Goal: Task Accomplishment & Management: Use online tool/utility

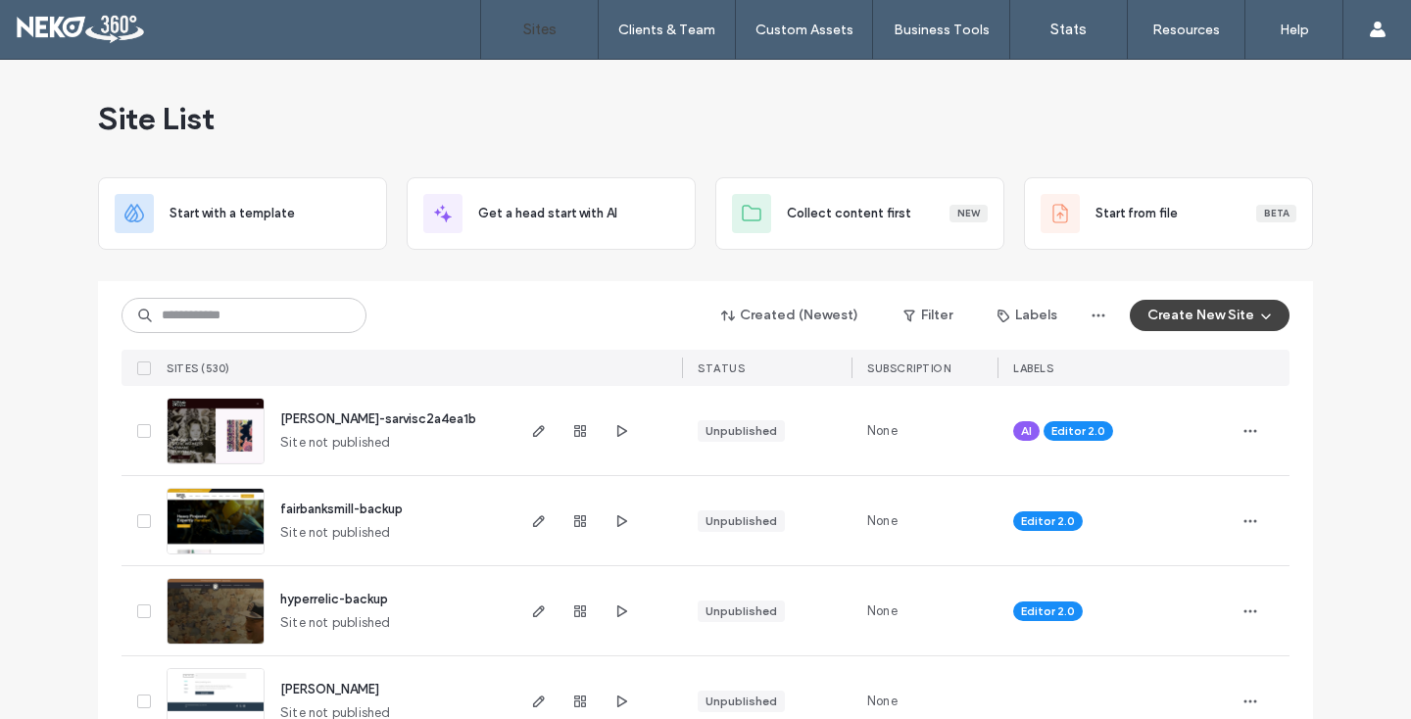
scroll to position [162, 0]
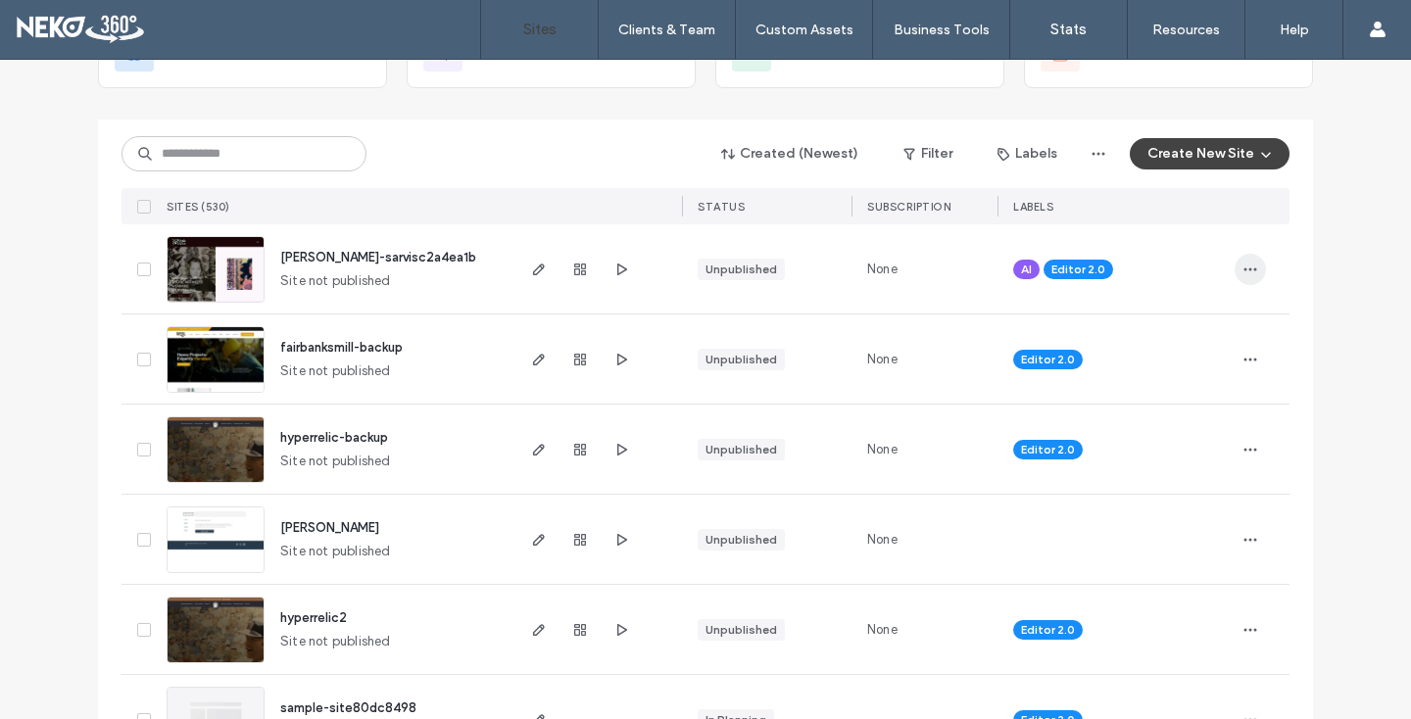
click at [1244, 267] on icon "button" at bounding box center [1250, 270] width 16 height 16
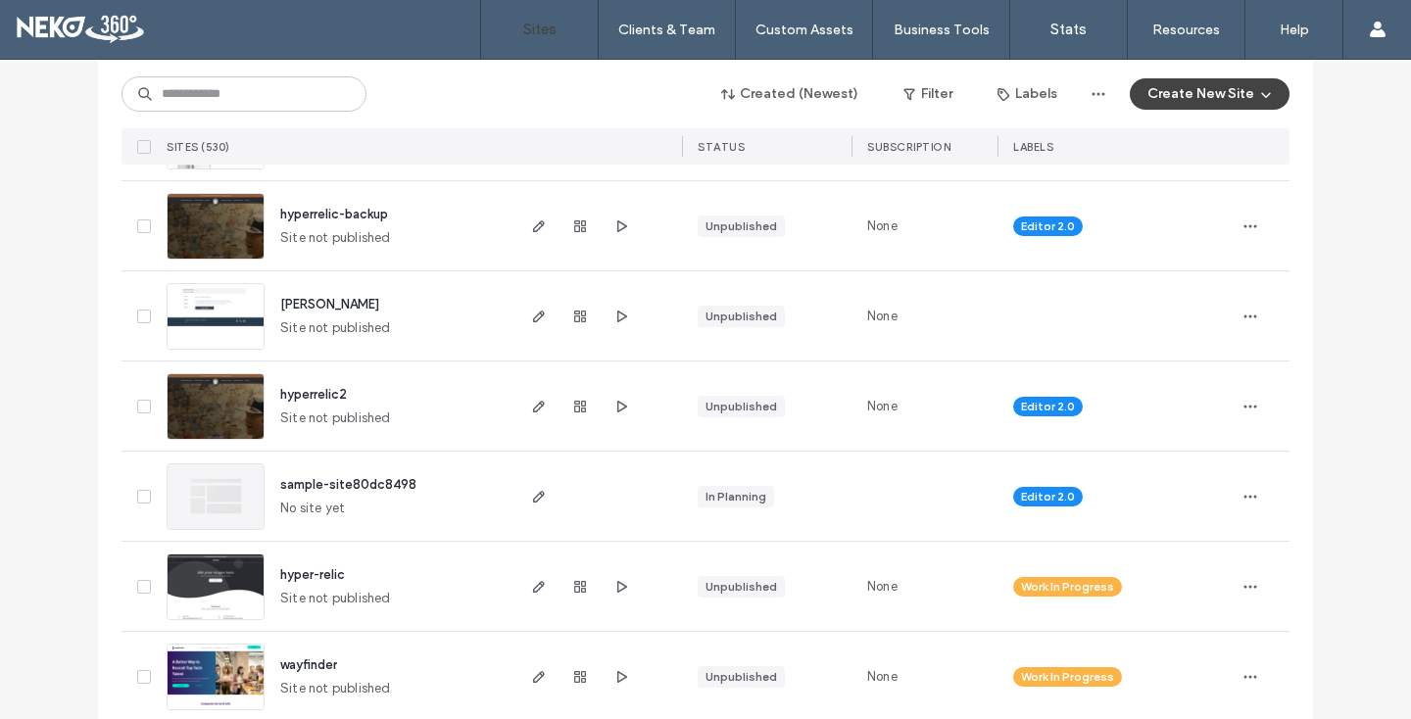
scroll to position [397, 0]
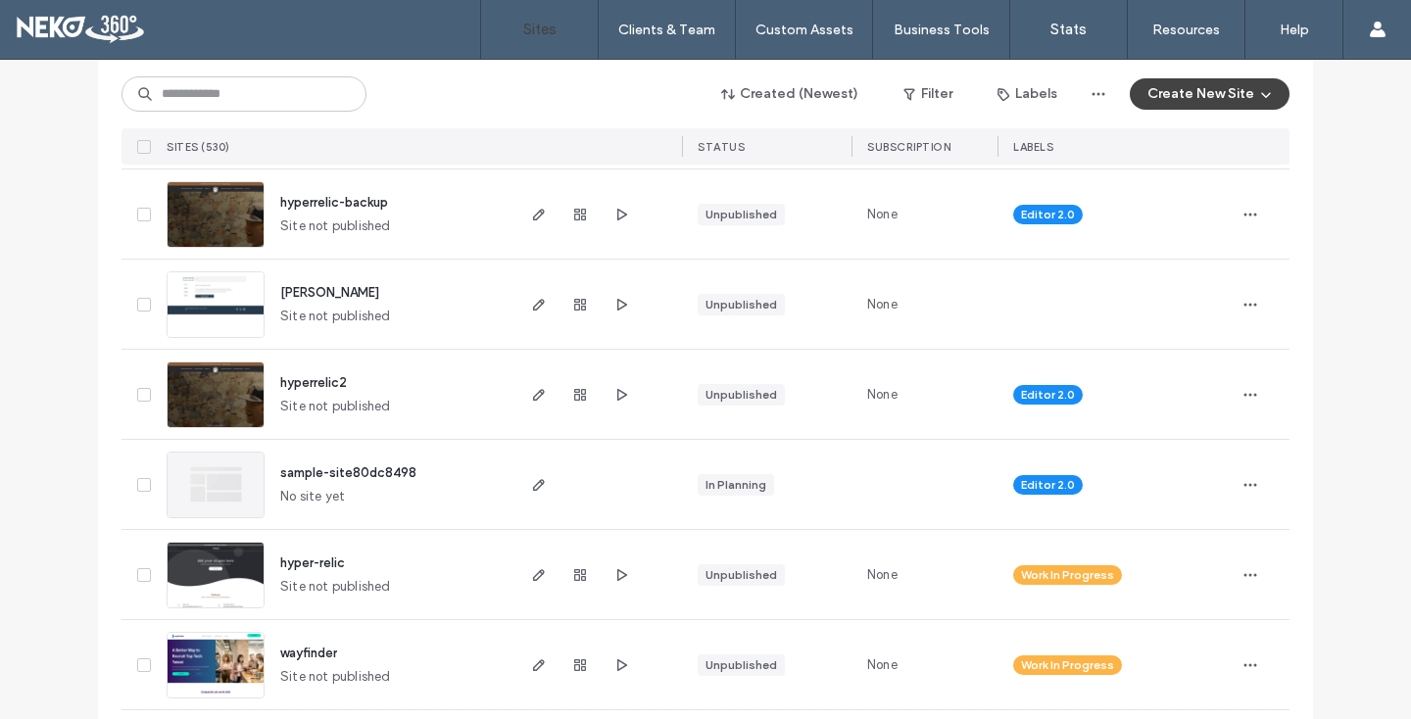
click at [230, 310] on img at bounding box center [216, 338] width 96 height 133
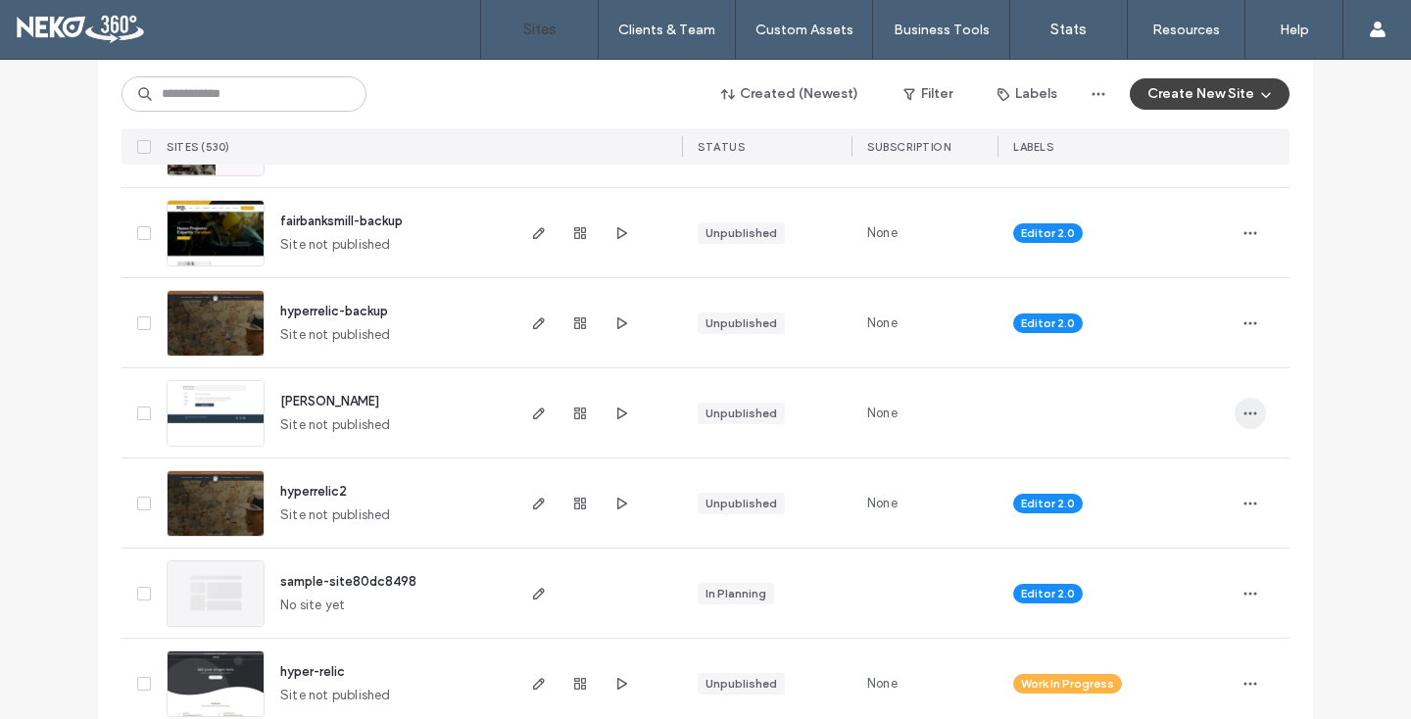
click at [1245, 408] on icon "button" at bounding box center [1250, 414] width 16 height 16
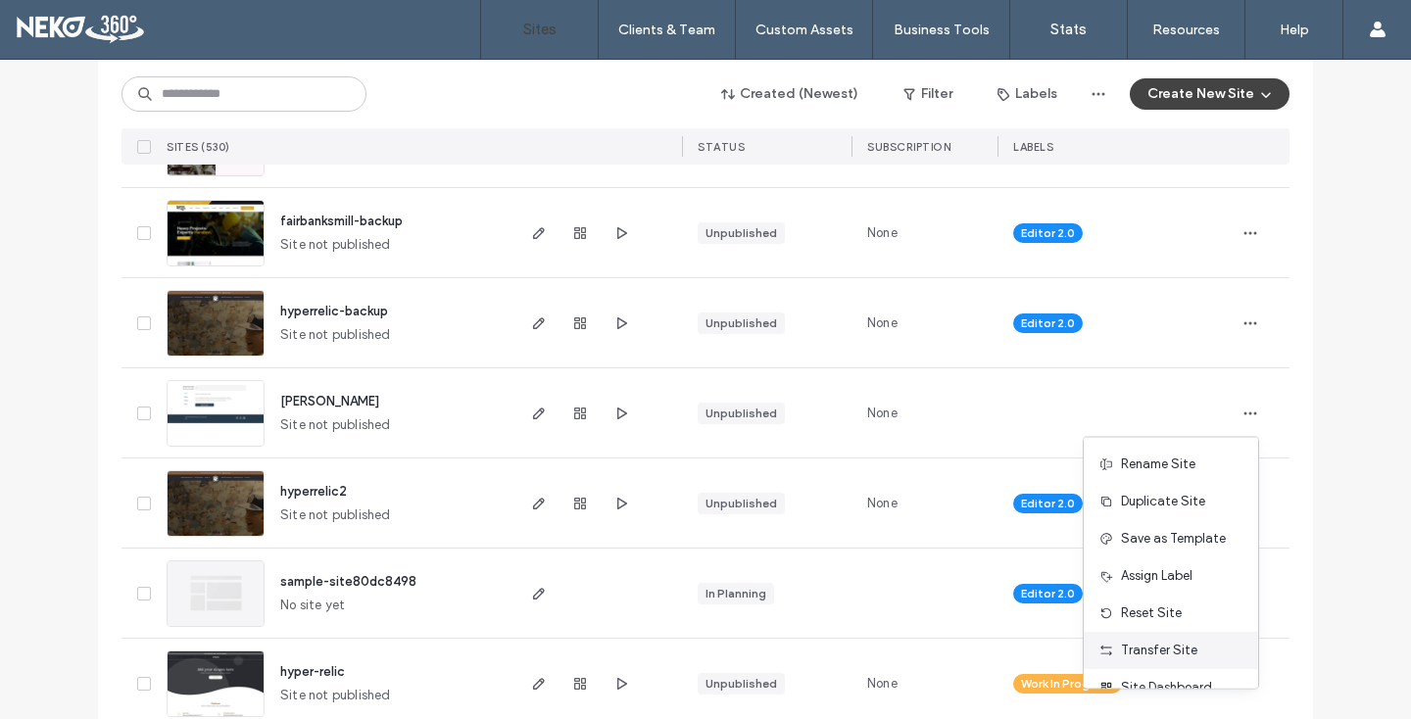
scroll to position [63, 0]
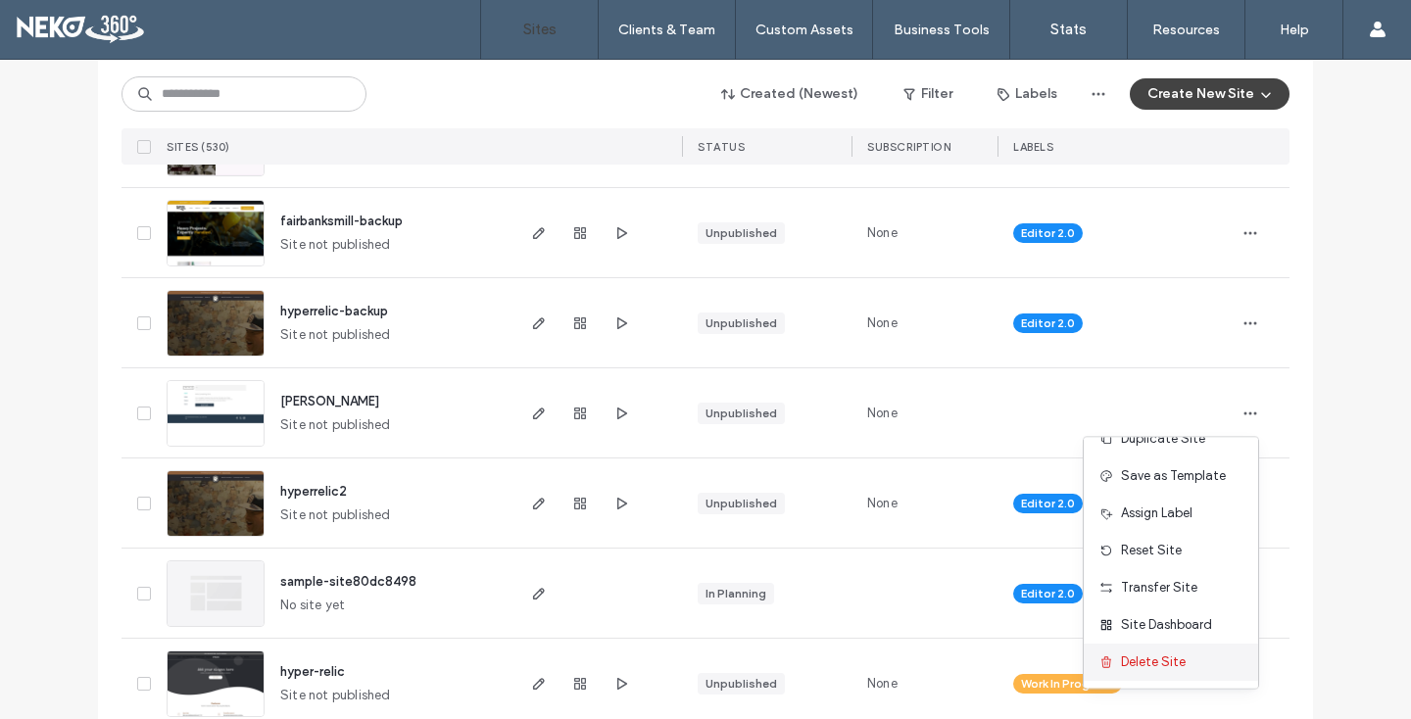
click at [1138, 668] on span "Delete Site" at bounding box center [1153, 663] width 65 height 20
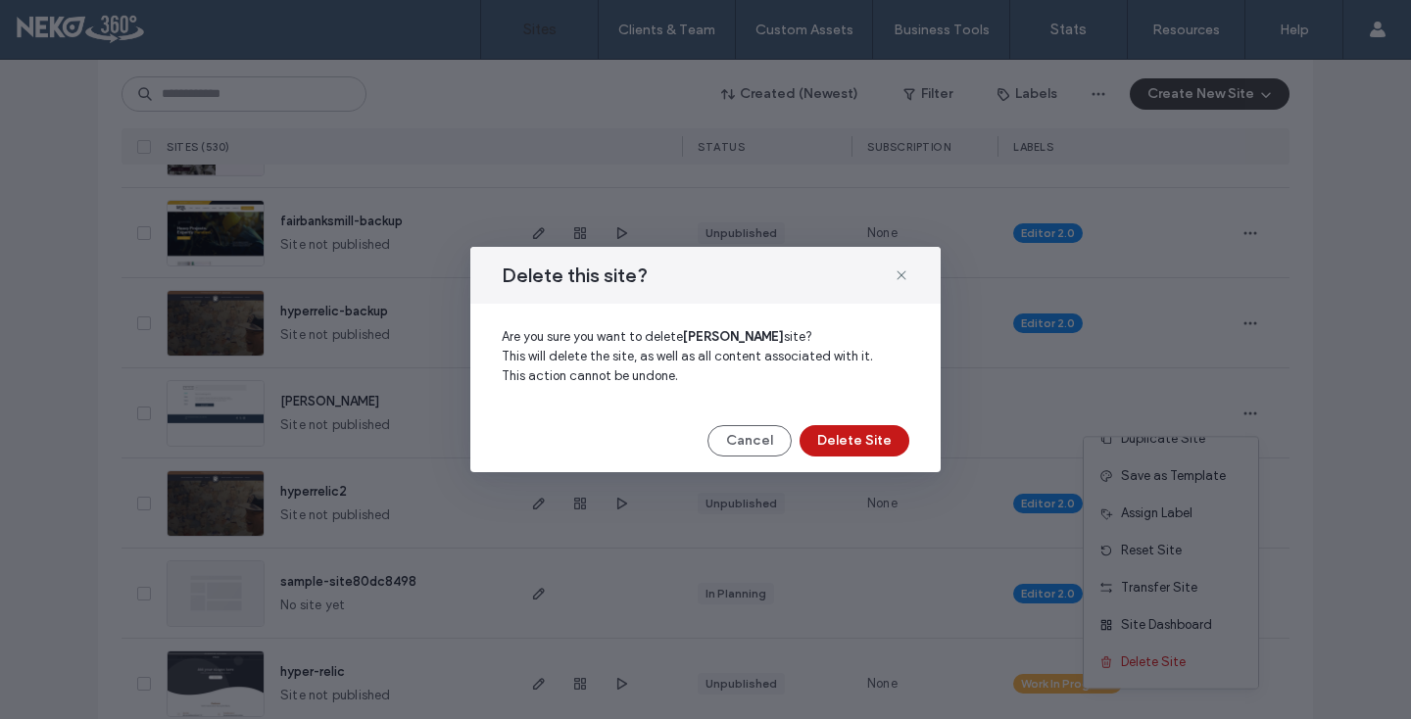
click at [831, 443] on button "Delete Site" at bounding box center [855, 440] width 110 height 31
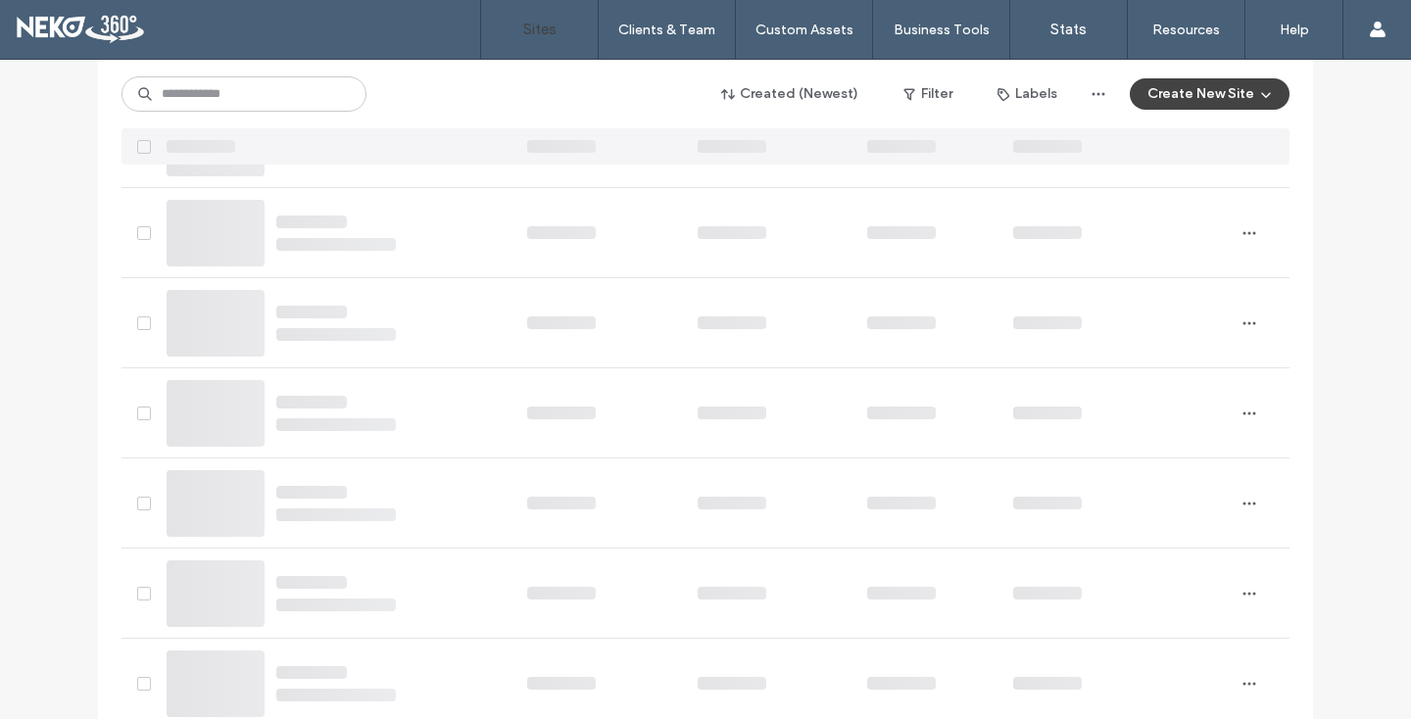
scroll to position [0, 0]
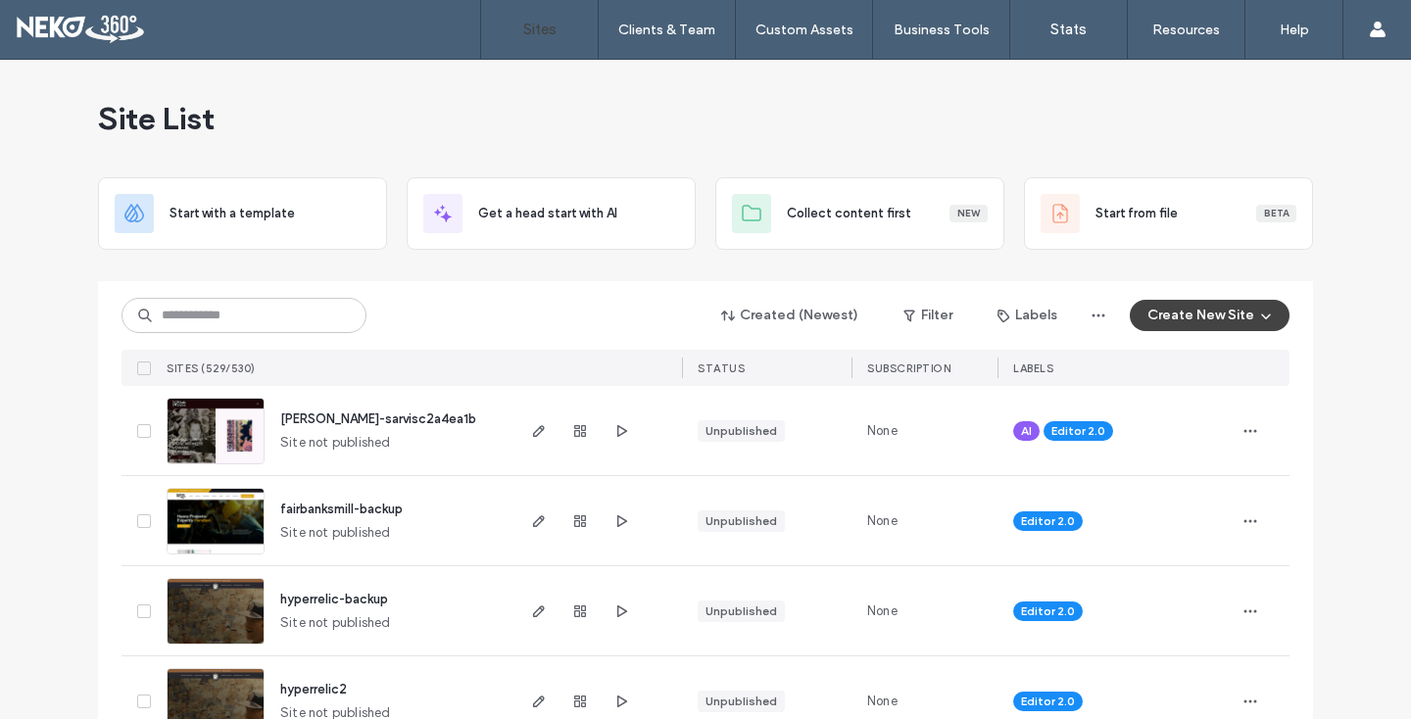
click at [218, 445] on img at bounding box center [216, 465] width 96 height 133
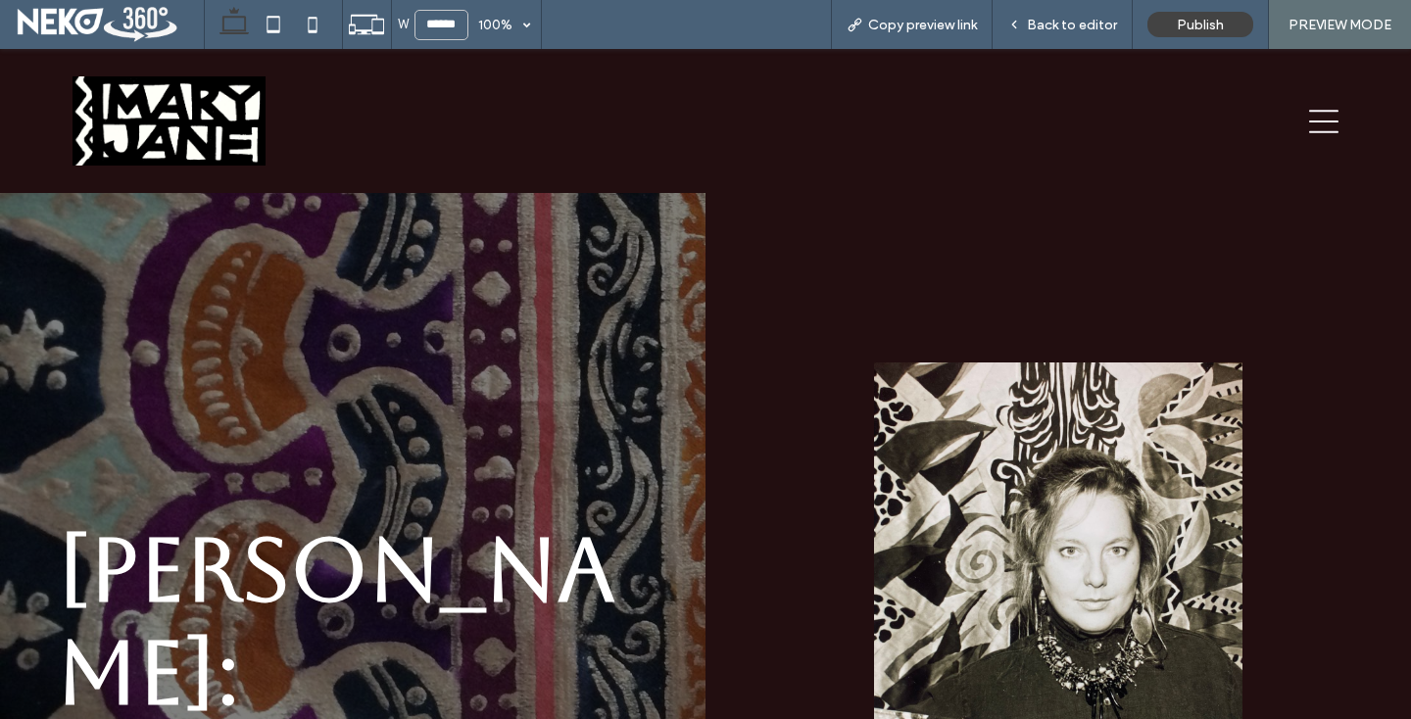
click at [1337, 114] on div at bounding box center [1321, 121] width 68 height 101
click at [1300, 130] on div at bounding box center [1321, 121] width 68 height 101
click at [1323, 130] on icon at bounding box center [1323, 121] width 29 height 29
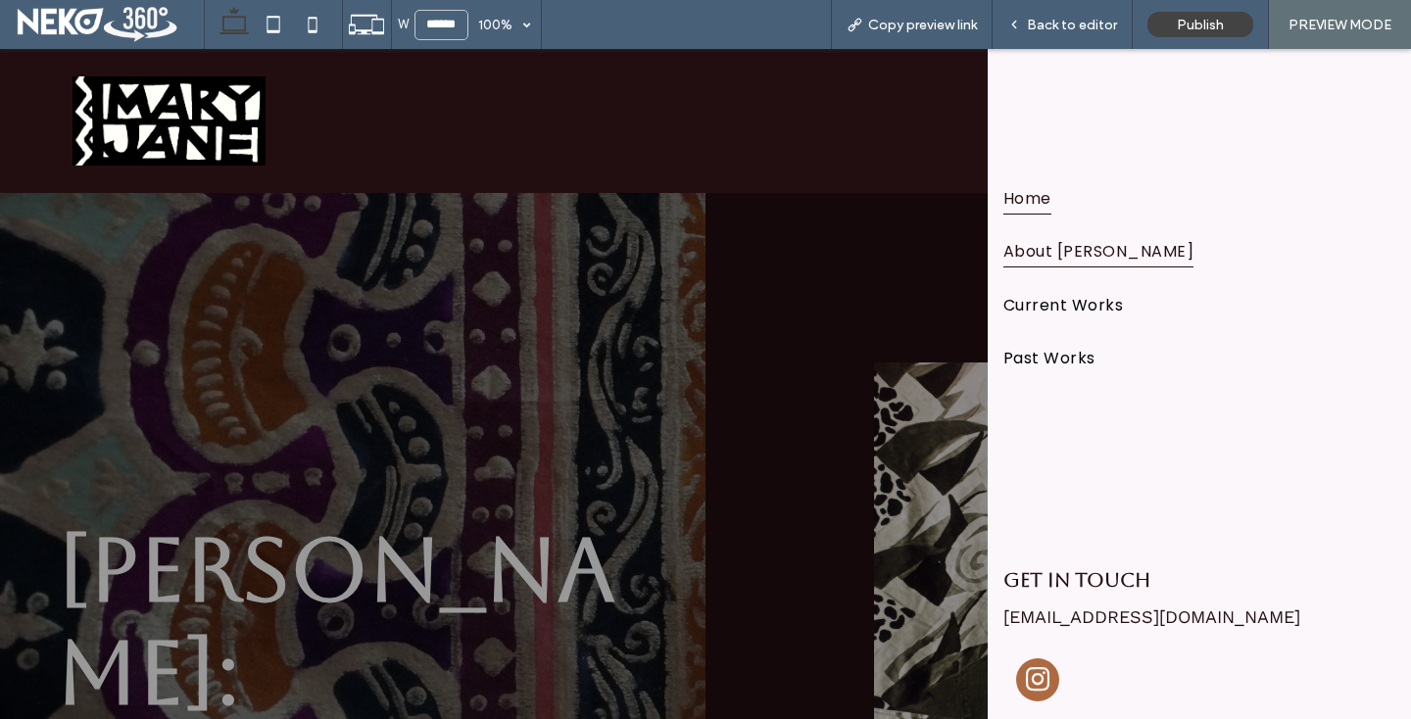
click at [1078, 247] on span "About MaryJane" at bounding box center [1098, 250] width 190 height 33
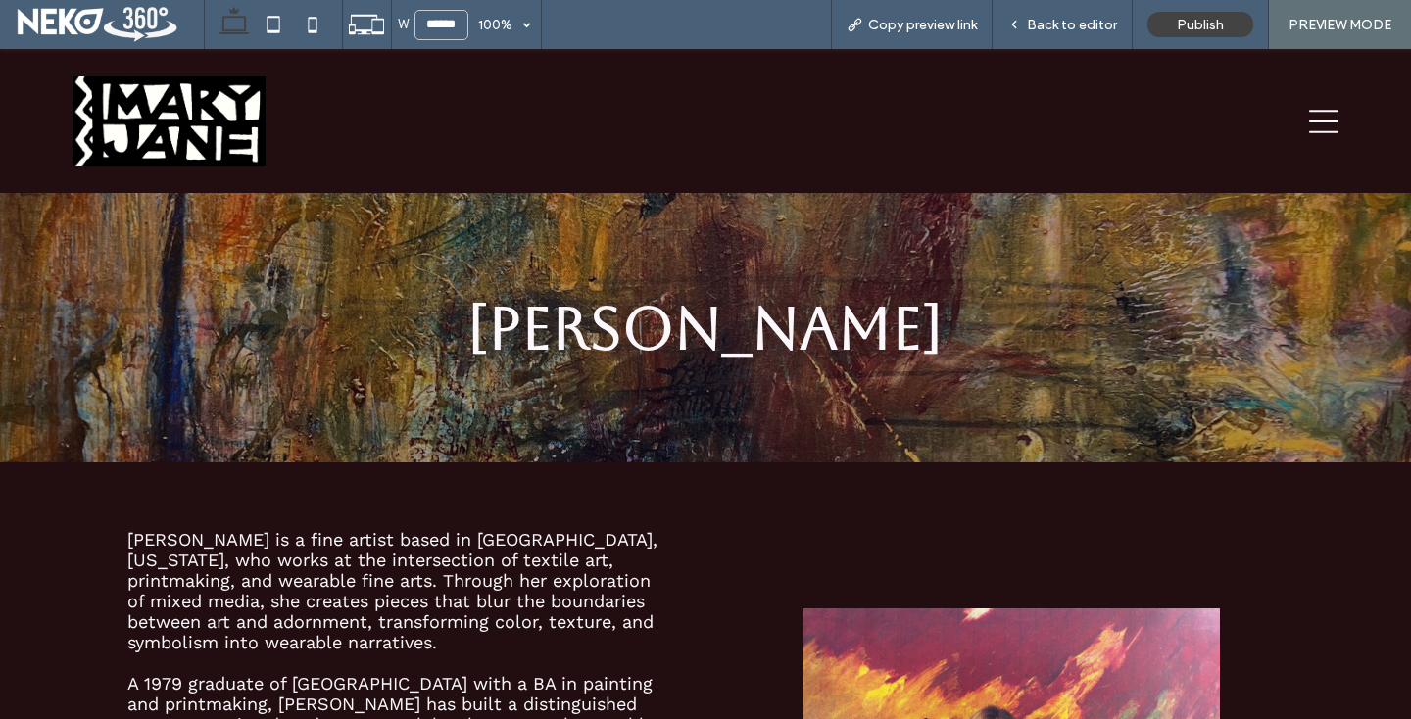
click at [158, 104] on img at bounding box center [169, 120] width 193 height 89
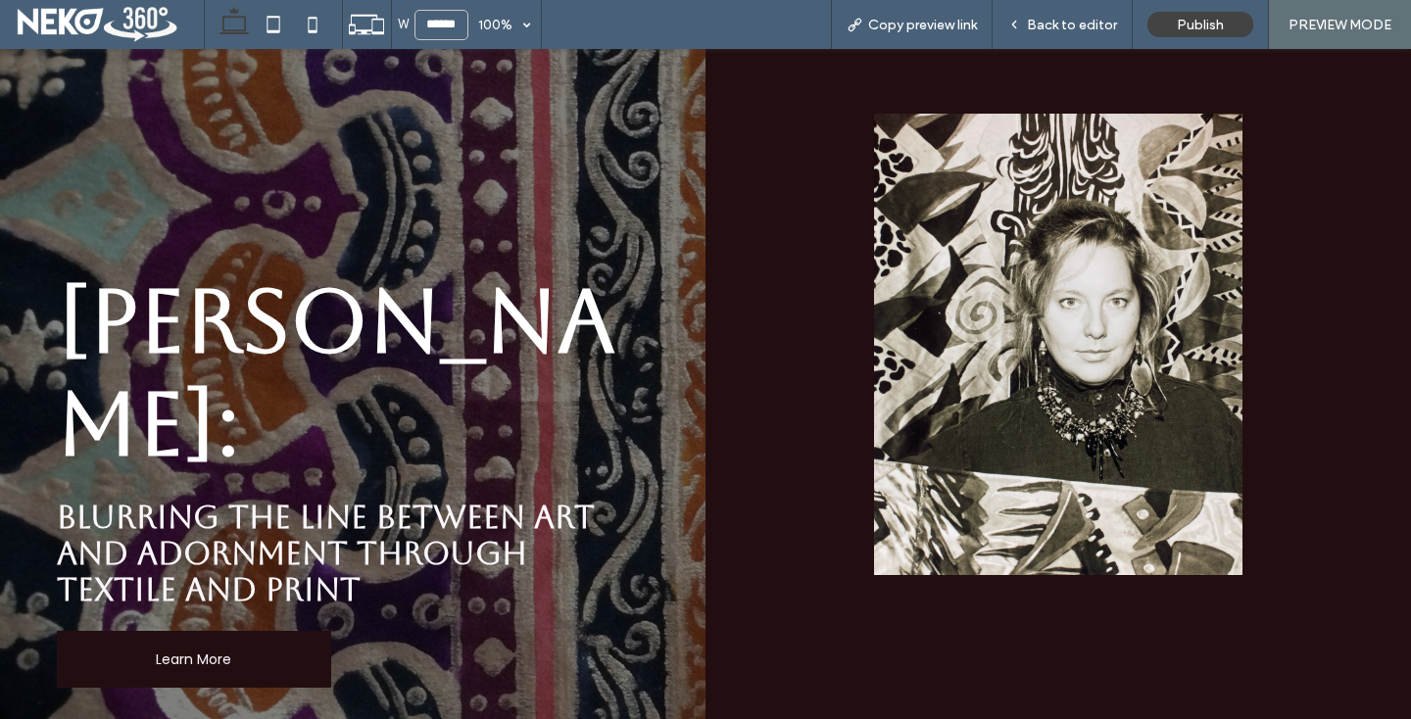
scroll to position [251, 0]
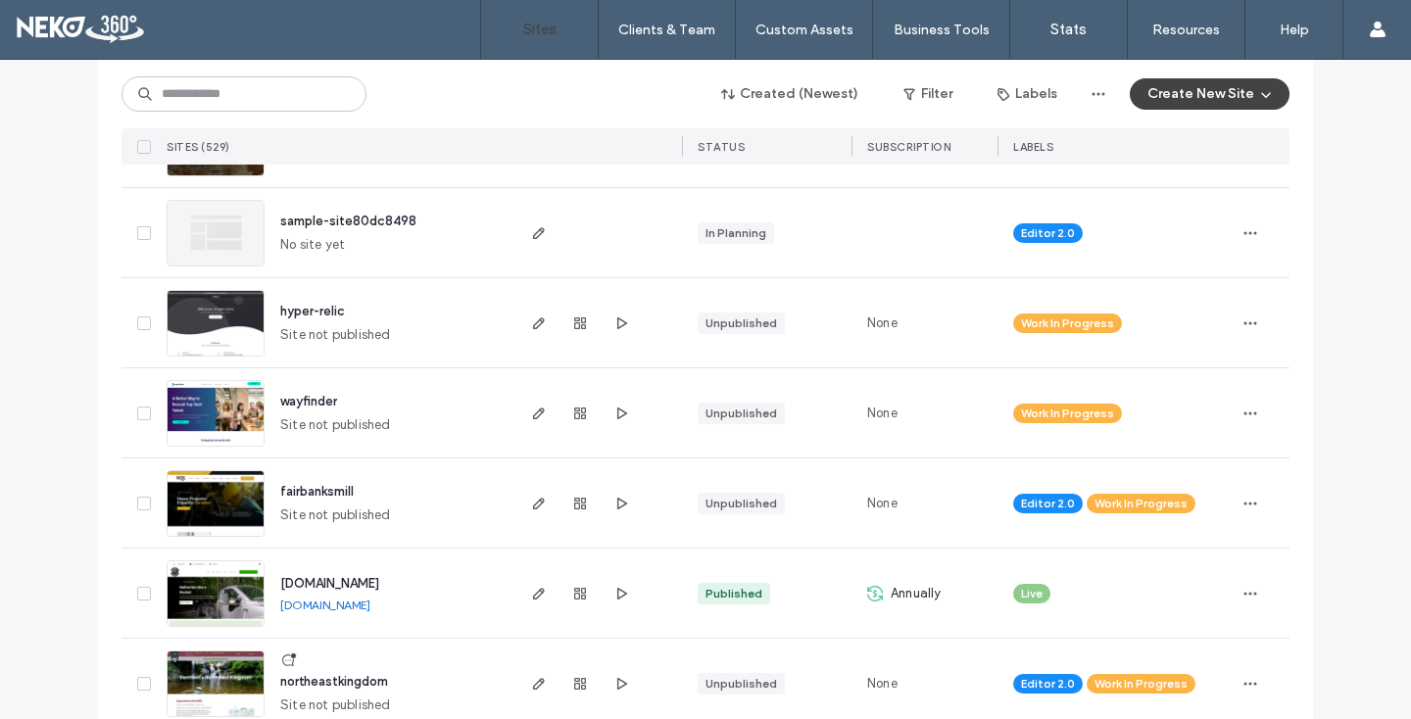
scroll to position [619, 0]
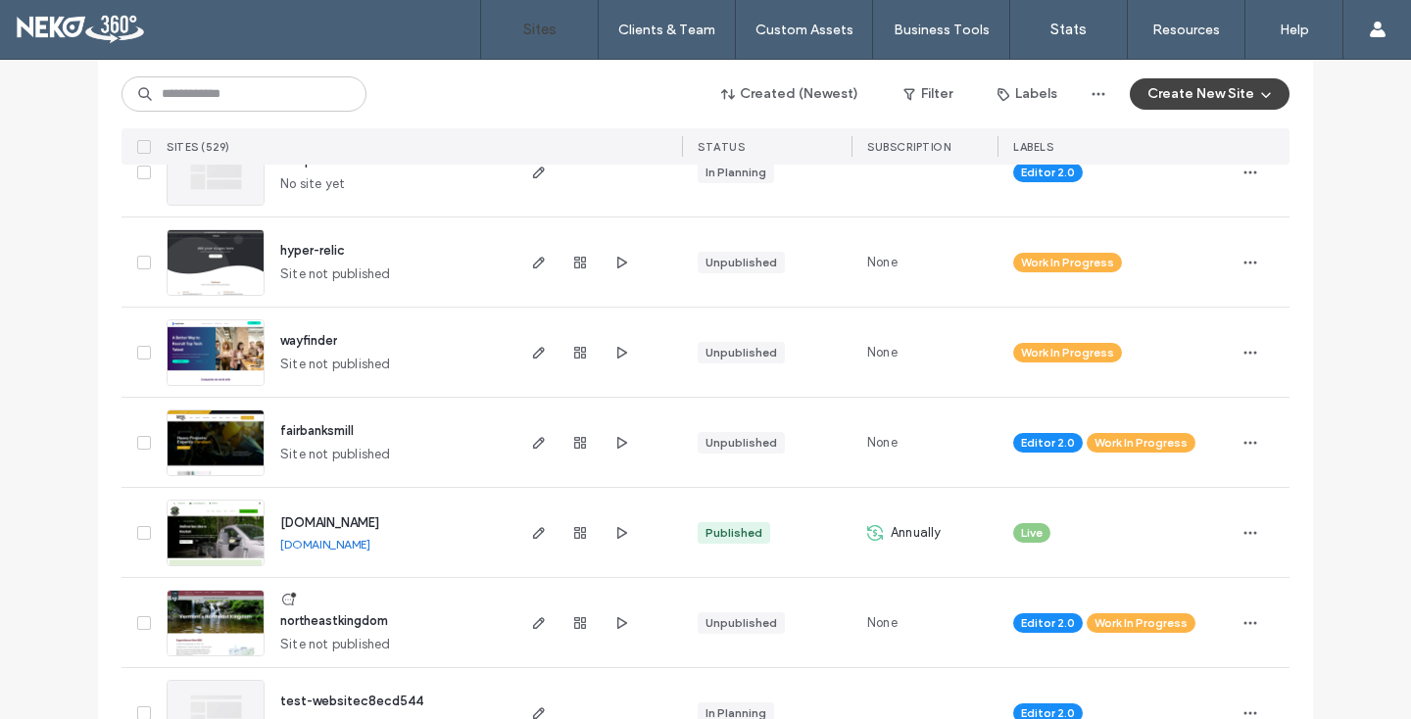
click at [219, 447] on img at bounding box center [216, 477] width 96 height 133
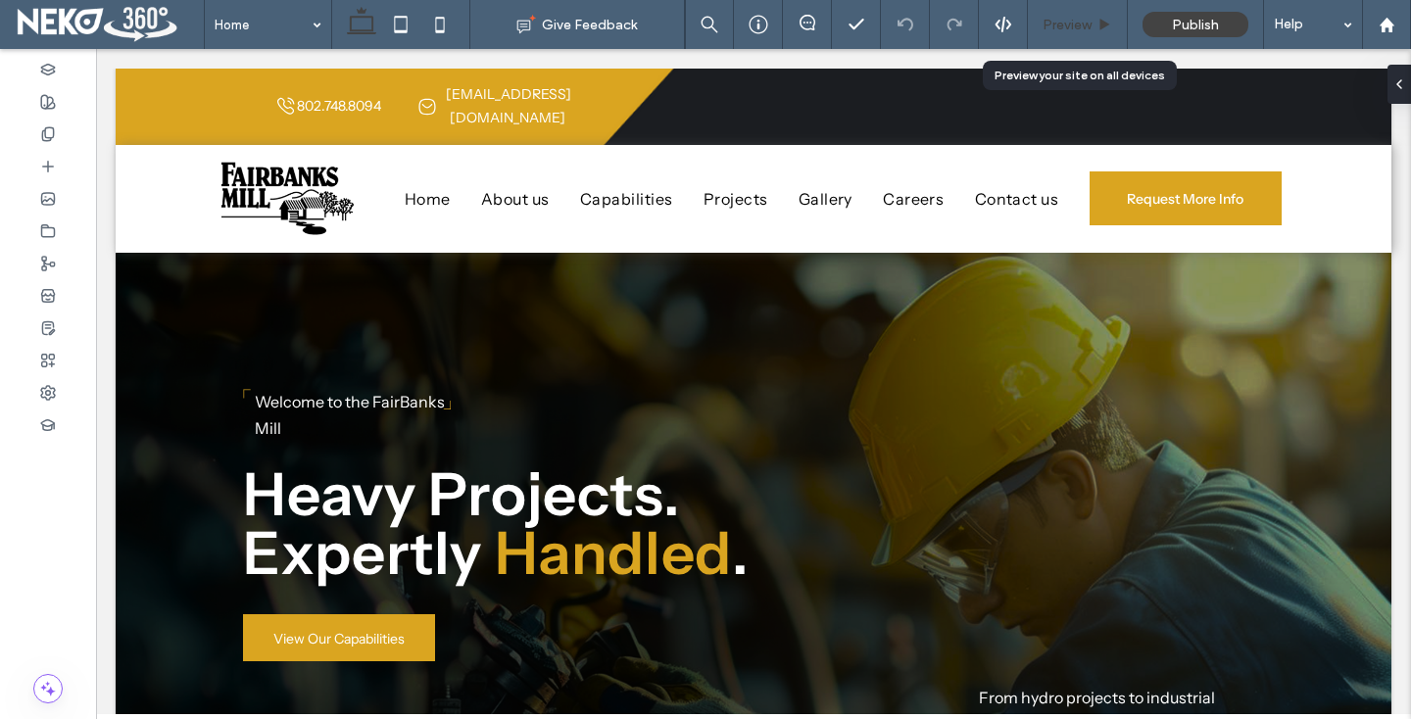
click at [1065, 21] on span "Preview" at bounding box center [1067, 25] width 49 height 17
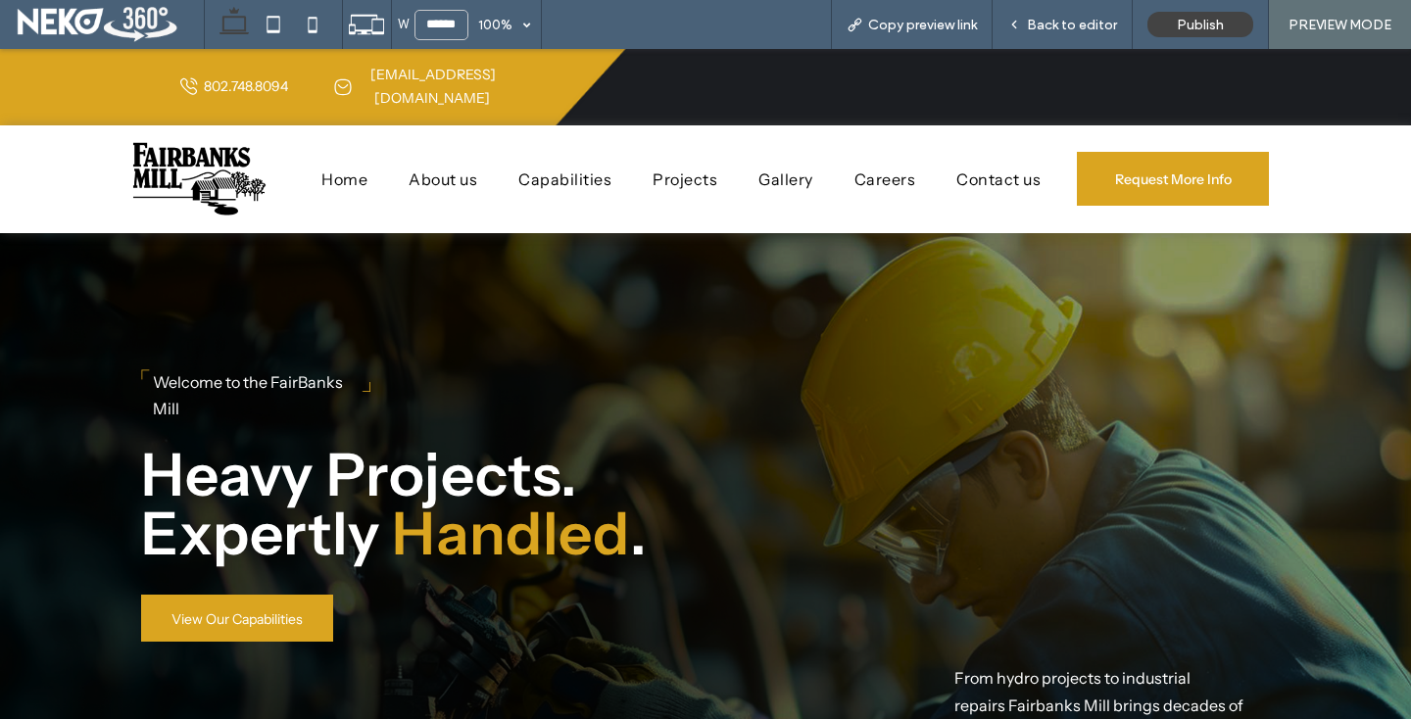
click at [562, 170] on span "Capabilities" at bounding box center [564, 180] width 93 height 20
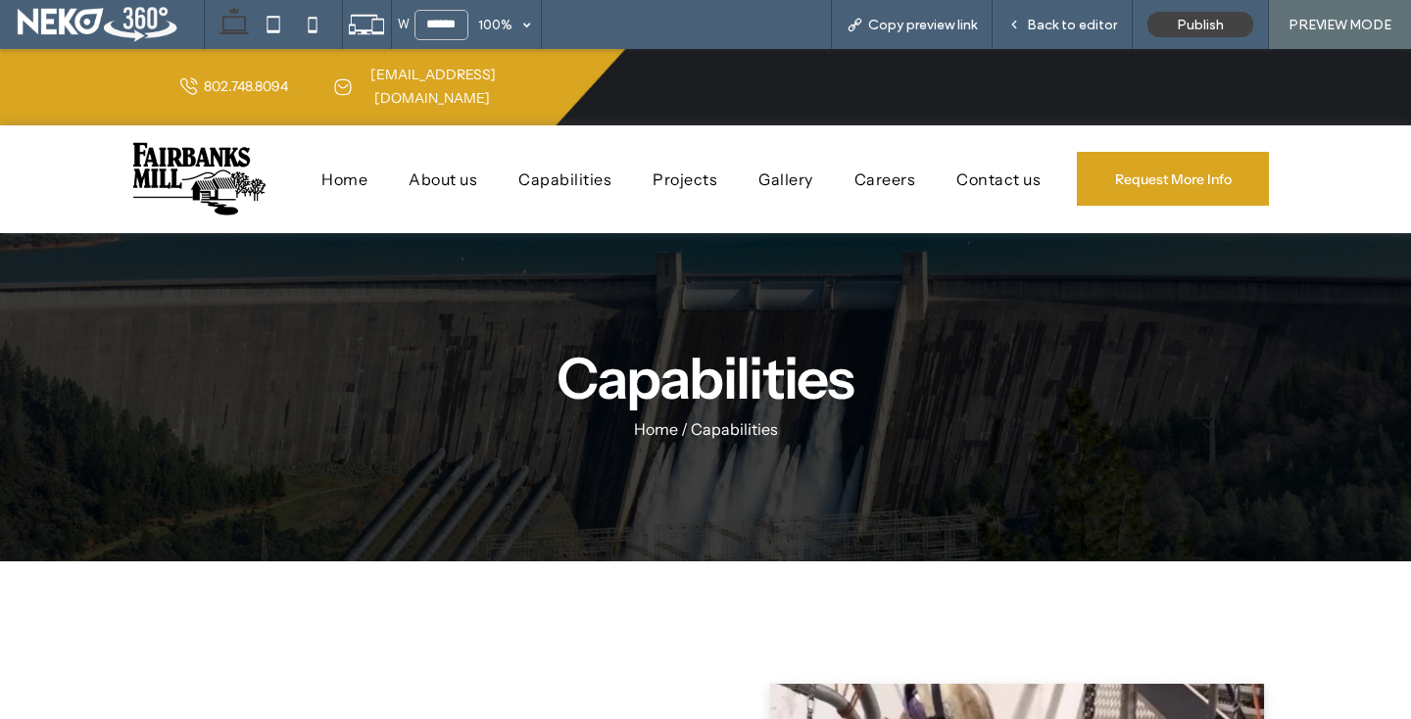
click at [150, 142] on img at bounding box center [199, 179] width 140 height 76
click at [336, 170] on span "Home" at bounding box center [344, 180] width 46 height 20
click at [1059, 22] on span "Back to editor" at bounding box center [1072, 25] width 90 height 17
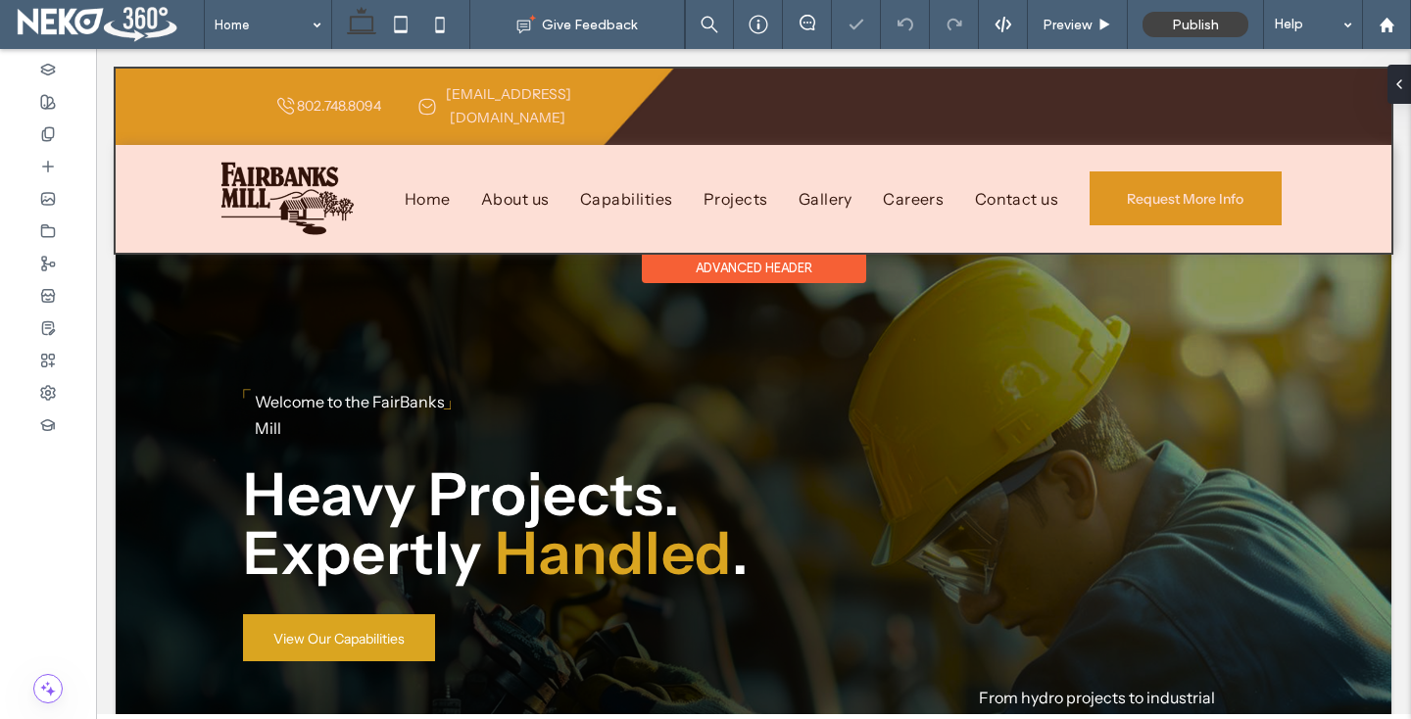
click at [232, 170] on div at bounding box center [754, 161] width 1276 height 184
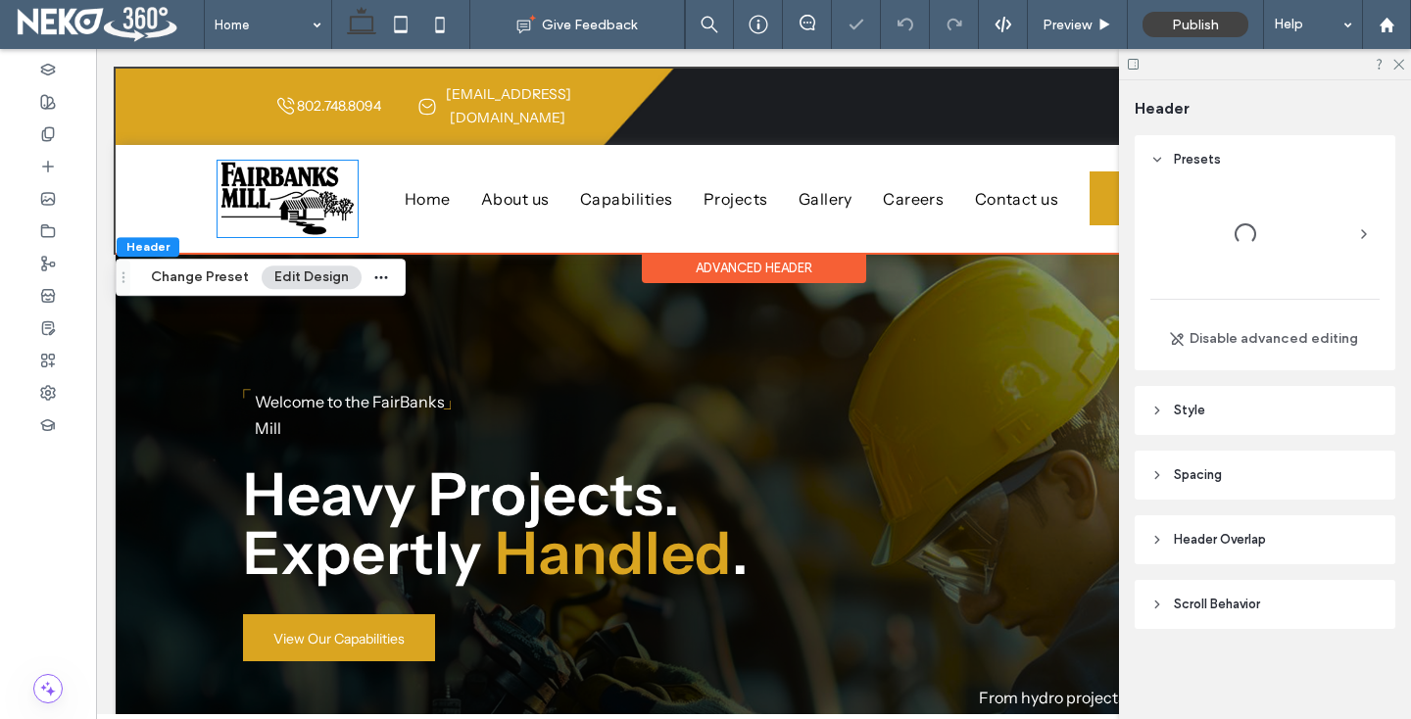
click at [232, 170] on img at bounding box center [288, 199] width 140 height 76
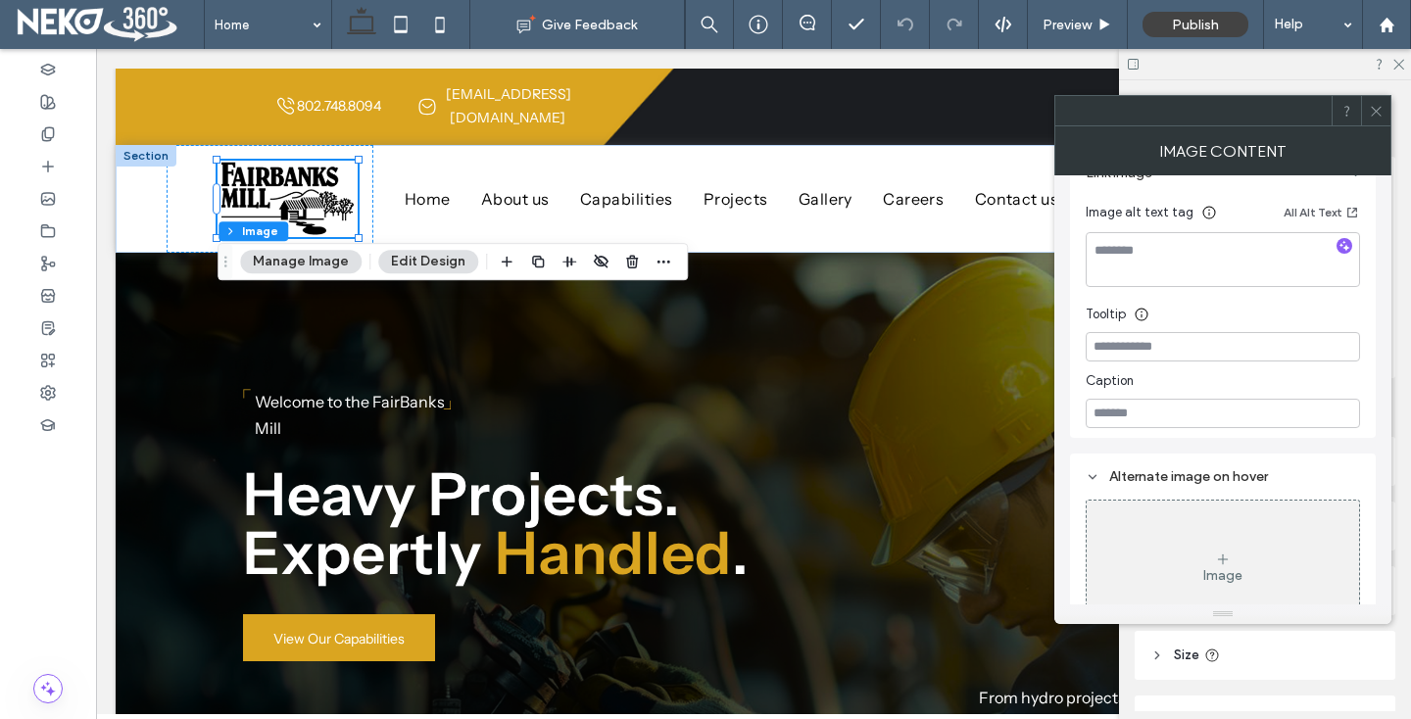
scroll to position [265, 0]
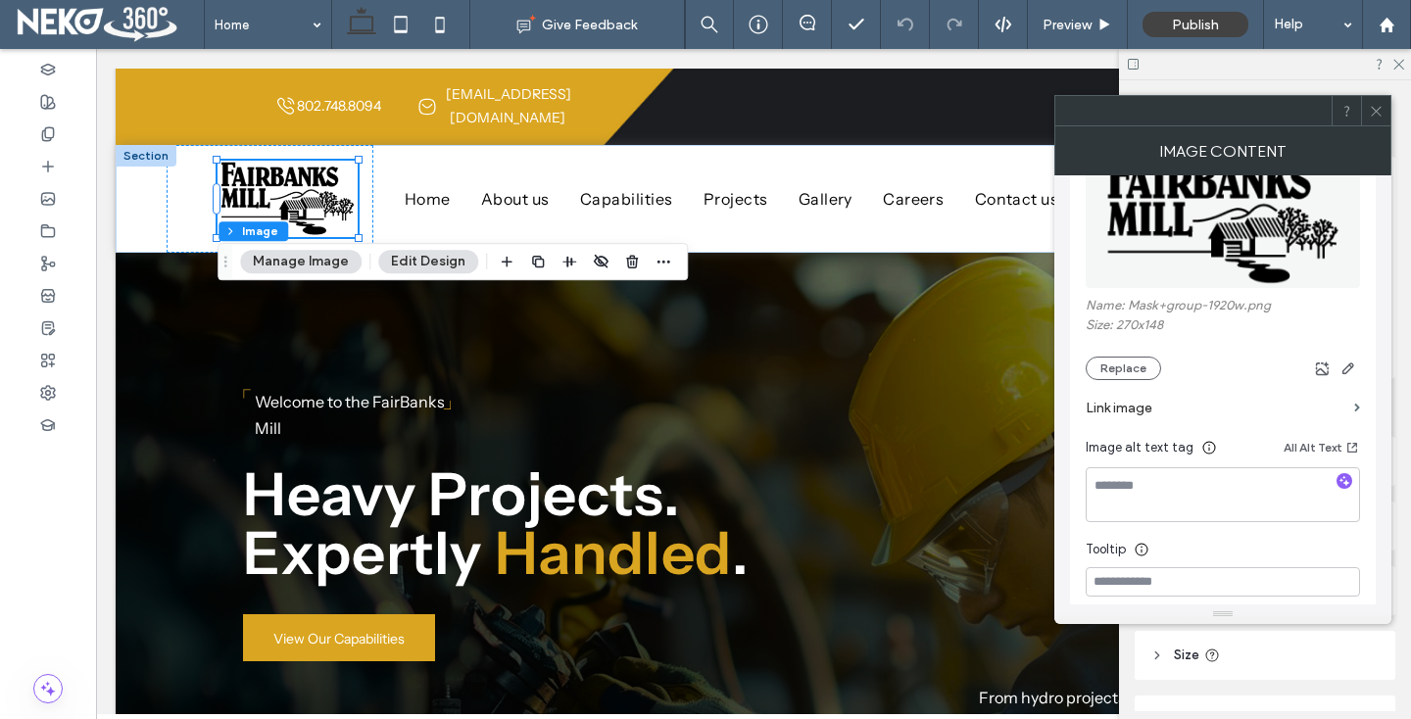
click at [1149, 413] on label "Link image" at bounding box center [1216, 408] width 261 height 36
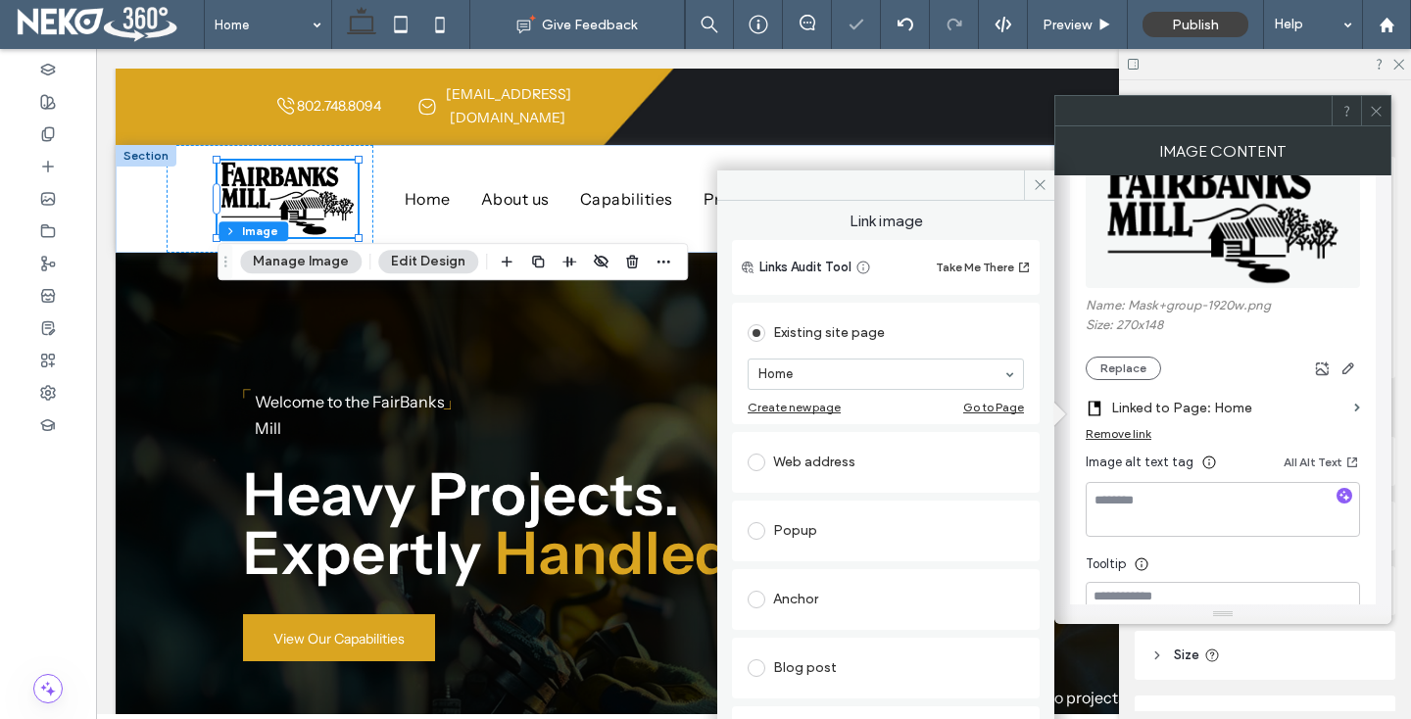
click at [1381, 111] on icon at bounding box center [1376, 111] width 15 height 15
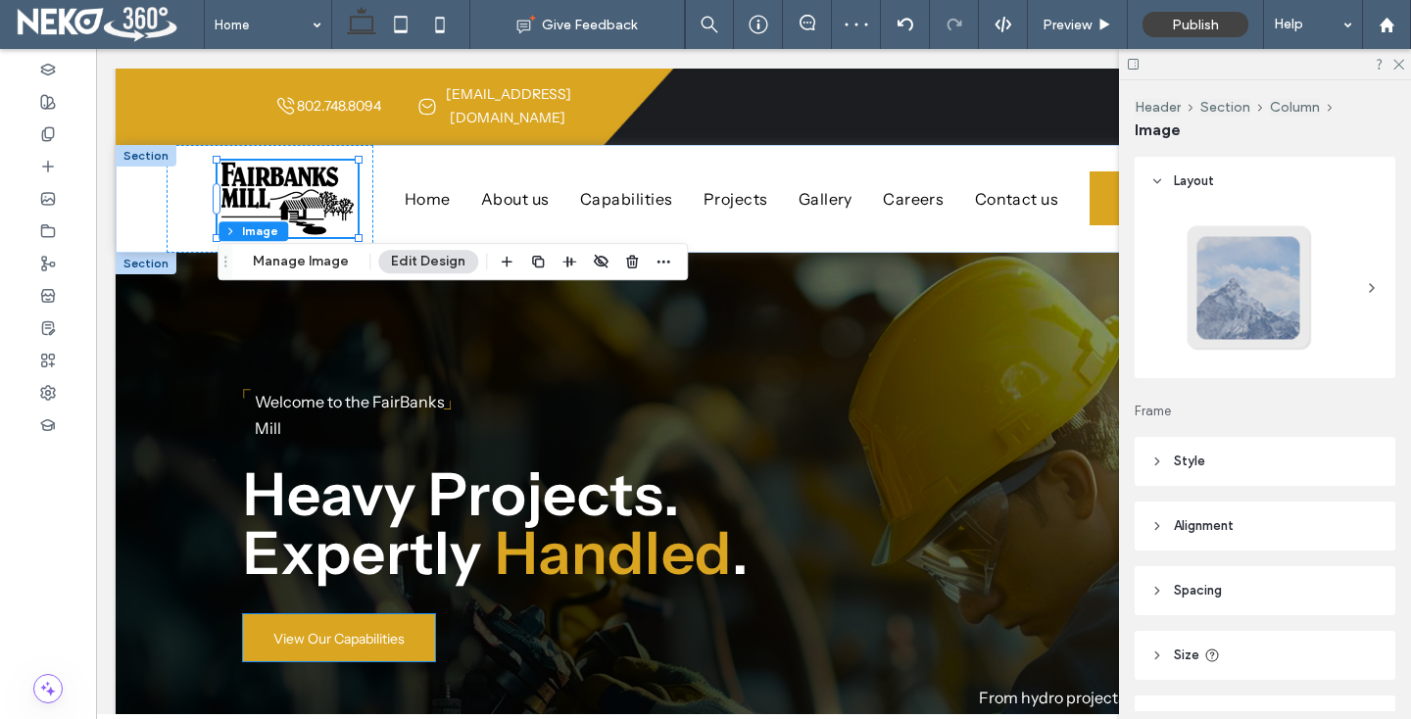
click at [284, 623] on span "View Our Capabilities" at bounding box center [338, 638] width 131 height 49
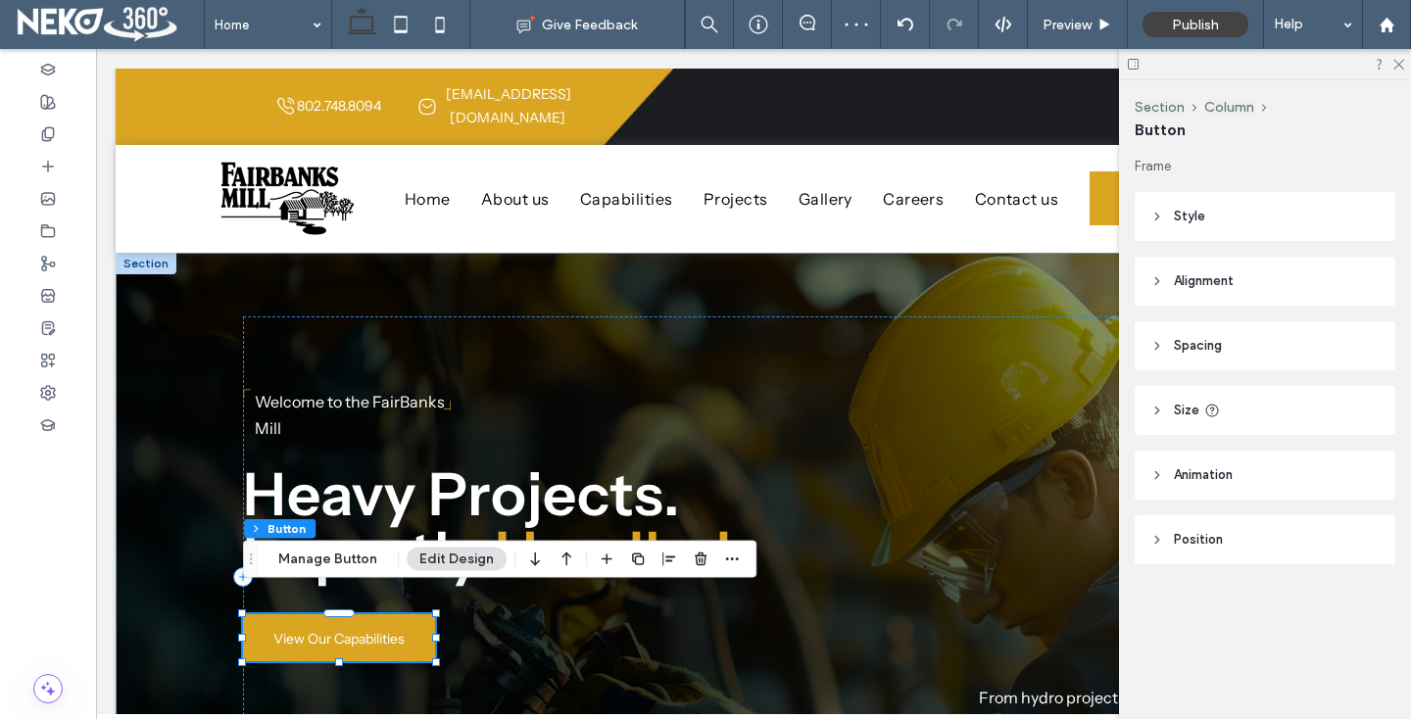
click at [284, 623] on span "View Our Capabilities" at bounding box center [338, 638] width 131 height 49
click at [316, 555] on button "Manage Button" at bounding box center [328, 560] width 124 height 24
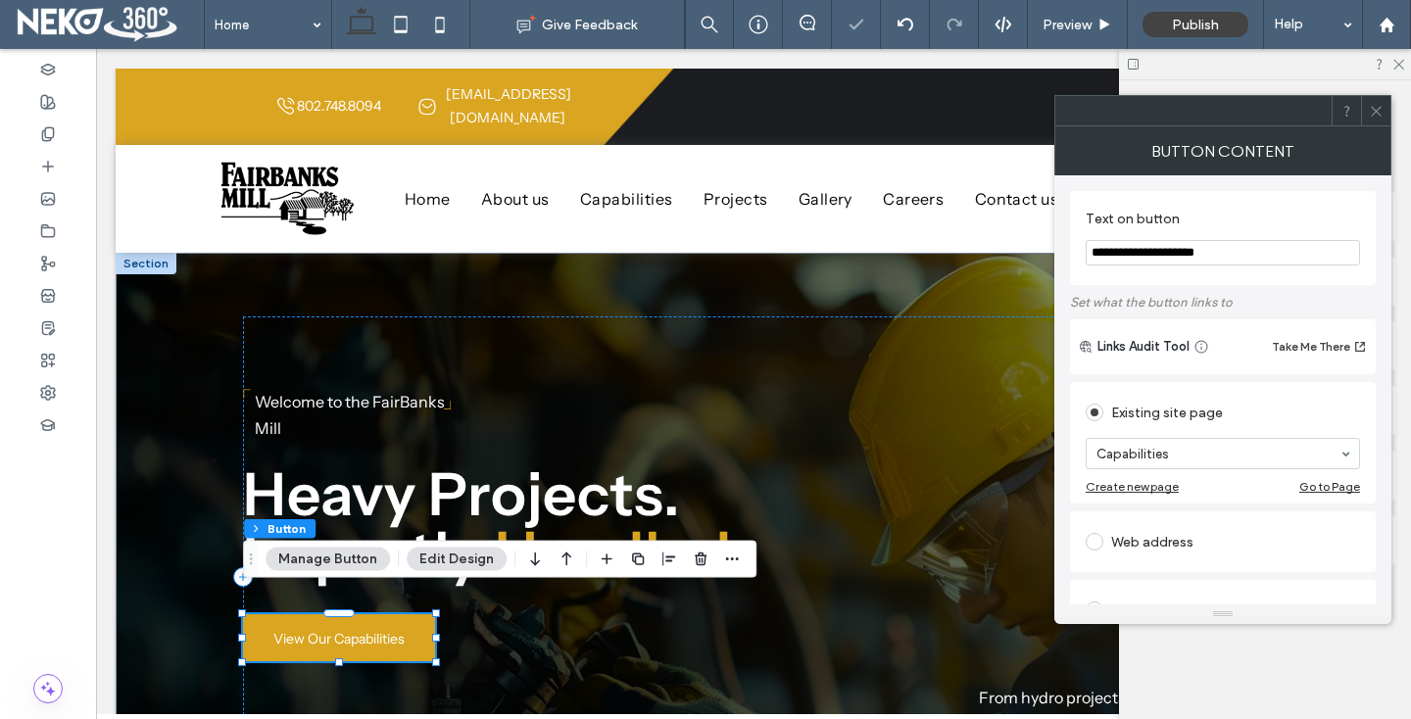
click at [1373, 101] on span at bounding box center [1376, 110] width 15 height 29
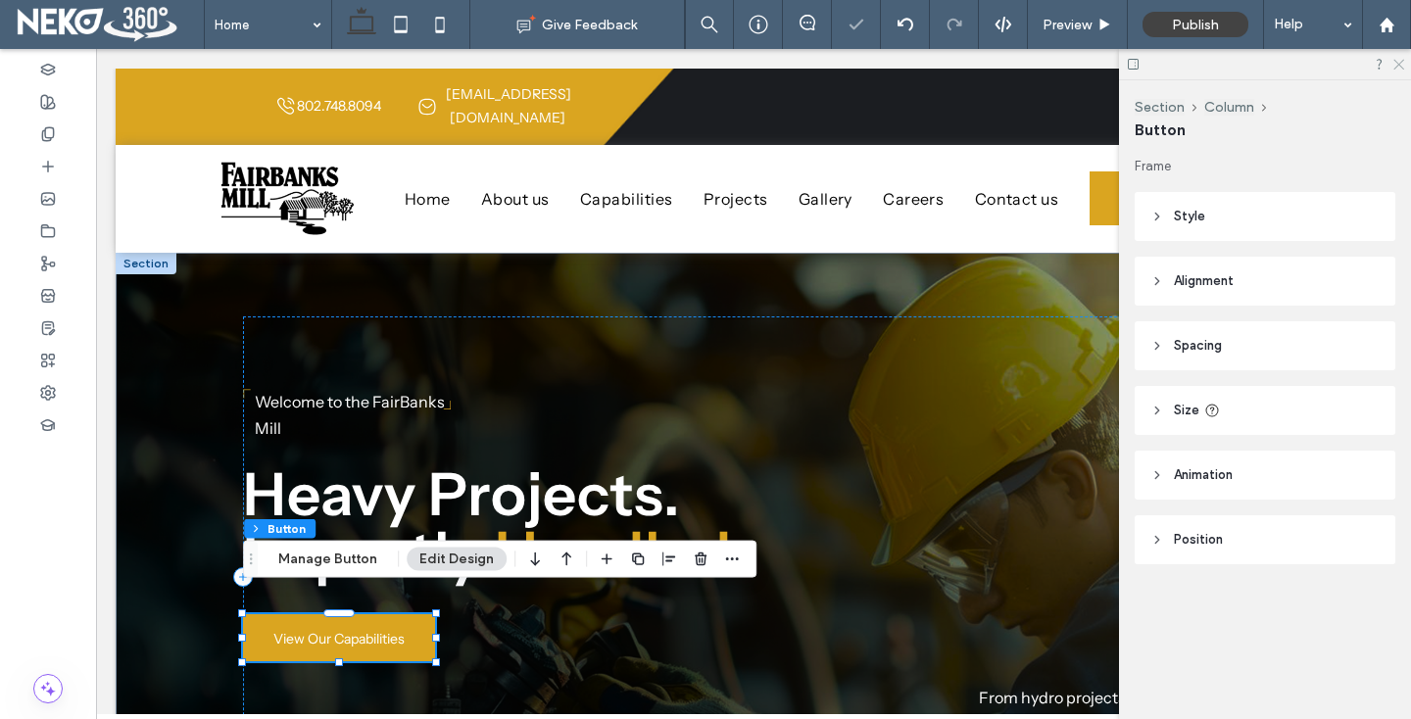
click at [1399, 65] on use at bounding box center [1398, 65] width 11 height 11
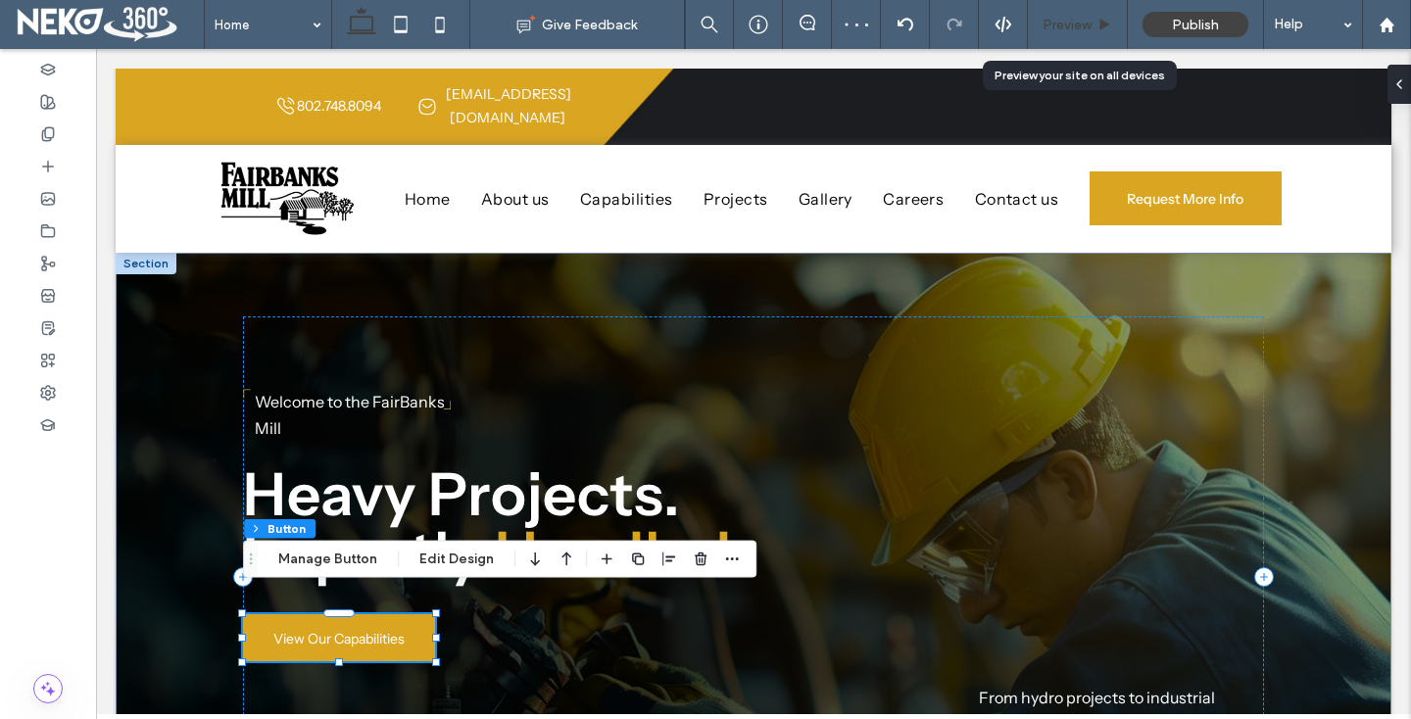
click at [1064, 21] on span "Preview" at bounding box center [1067, 25] width 49 height 17
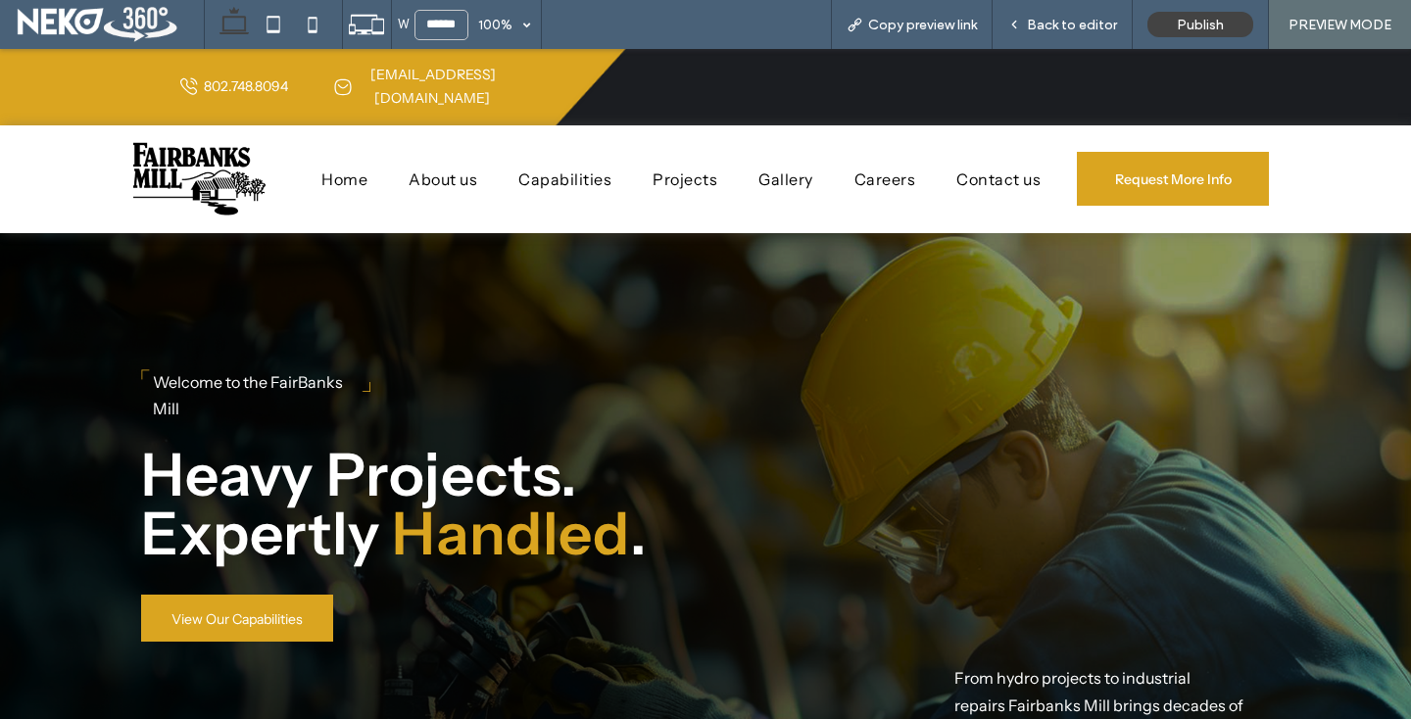
click at [1146, 152] on link "Request More Info" at bounding box center [1173, 179] width 192 height 54
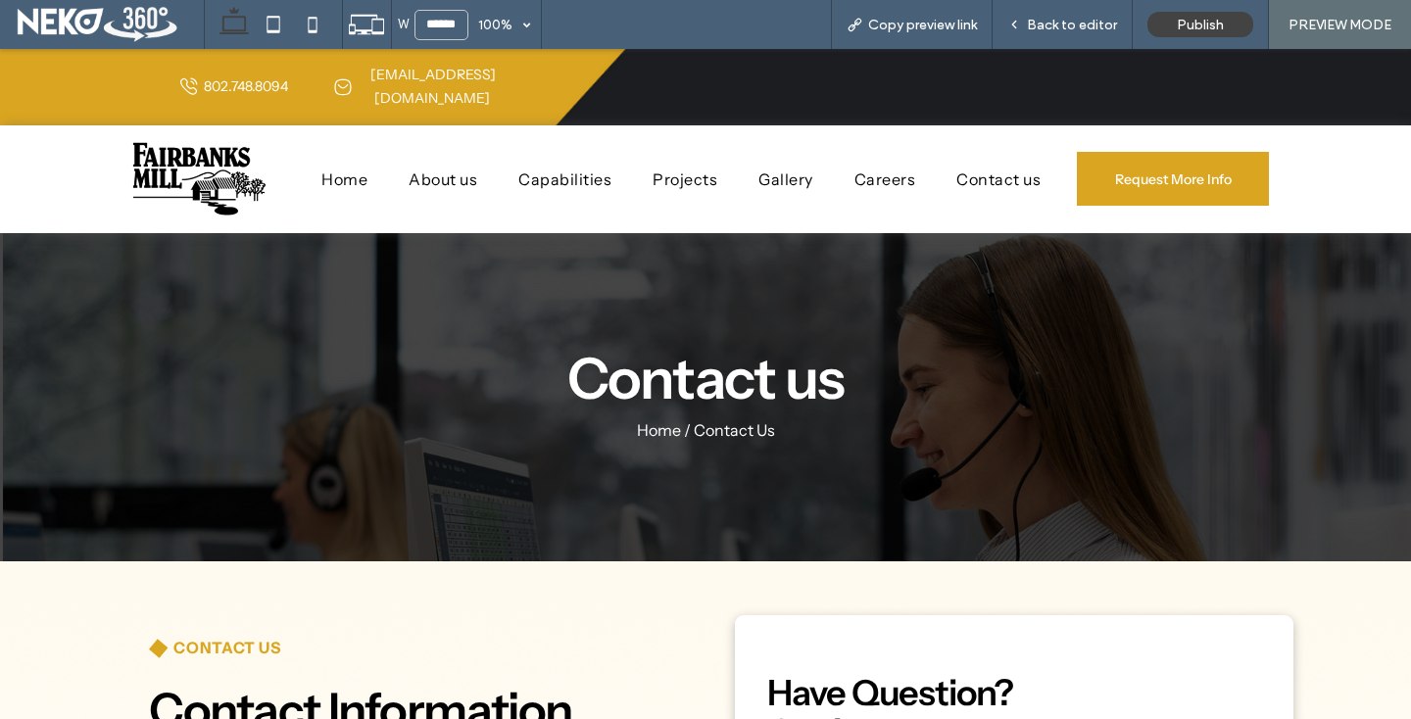
click at [537, 170] on span "Capabilities" at bounding box center [564, 180] width 93 height 20
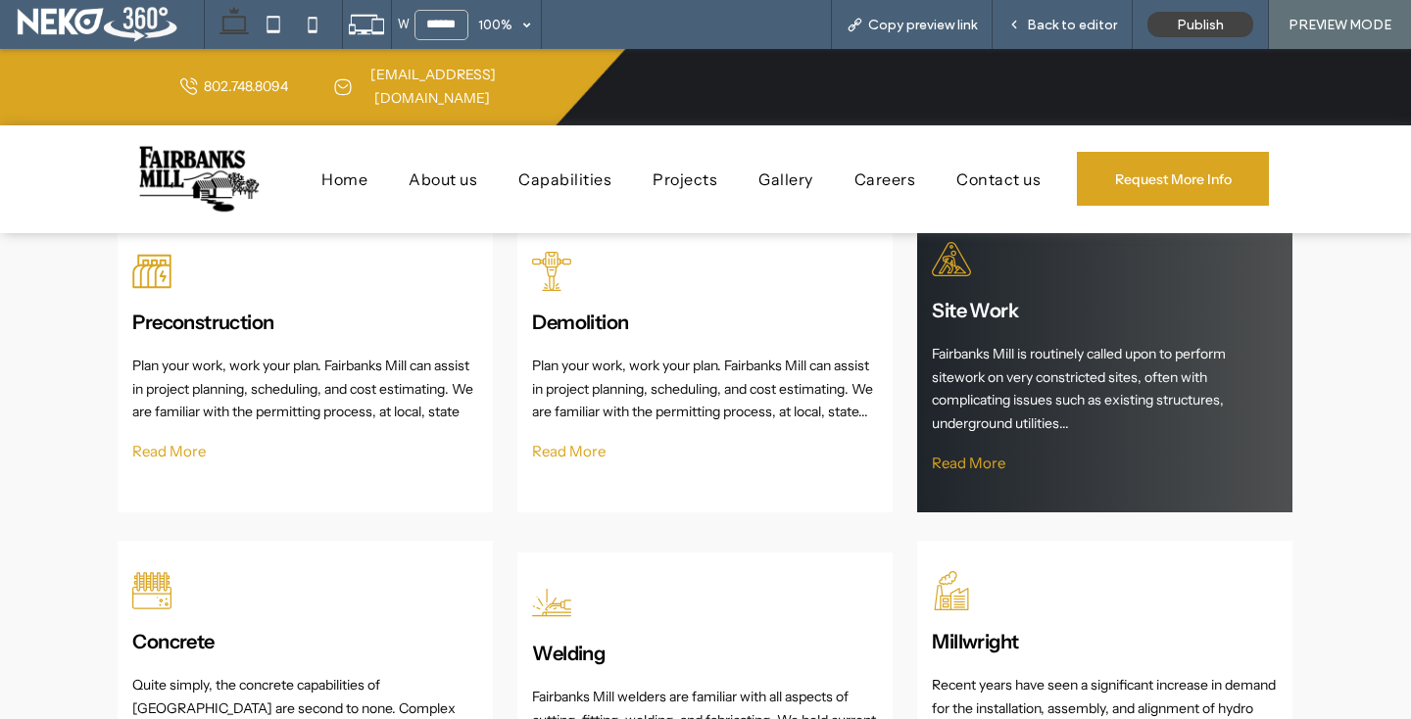
scroll to position [1358, 0]
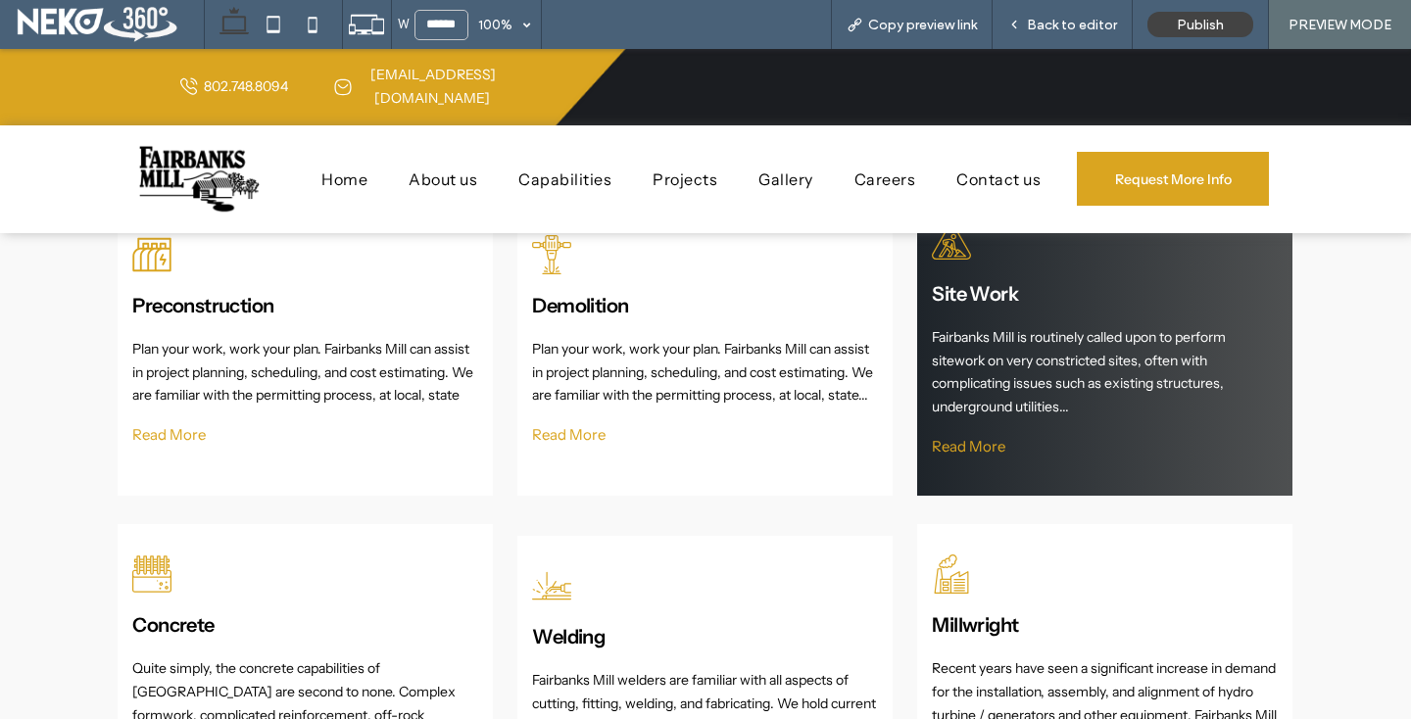
click at [970, 448] on span "Read More" at bounding box center [968, 446] width 73 height 19
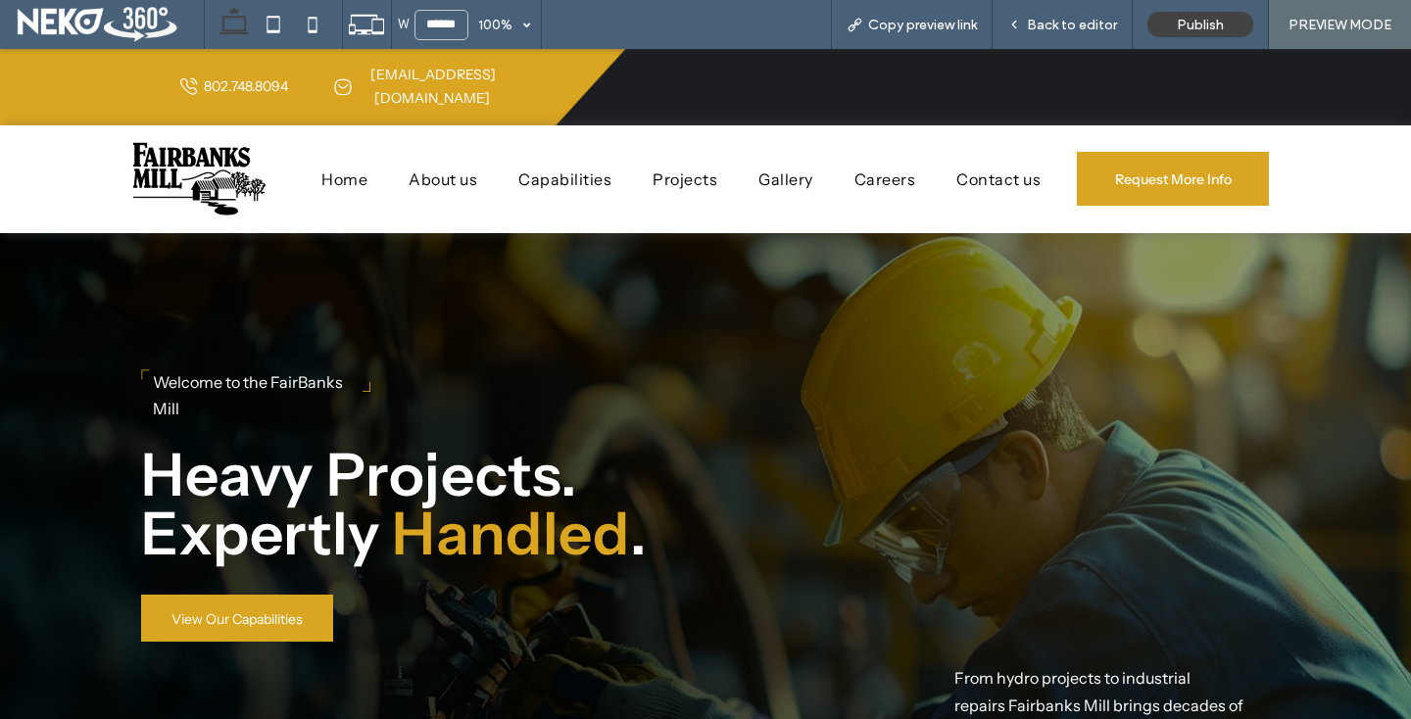
click at [564, 170] on span "Capabilities" at bounding box center [564, 180] width 93 height 20
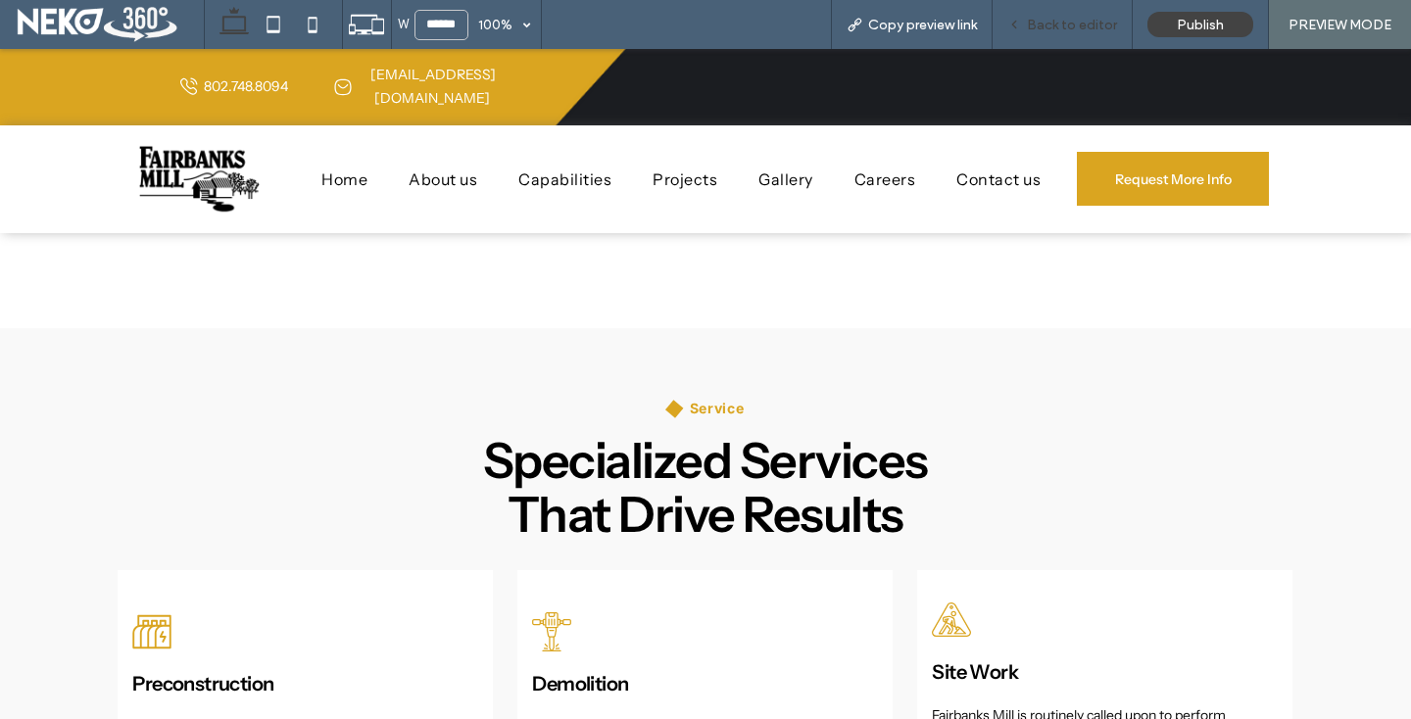
click at [1040, 18] on span "Back to editor" at bounding box center [1072, 25] width 90 height 17
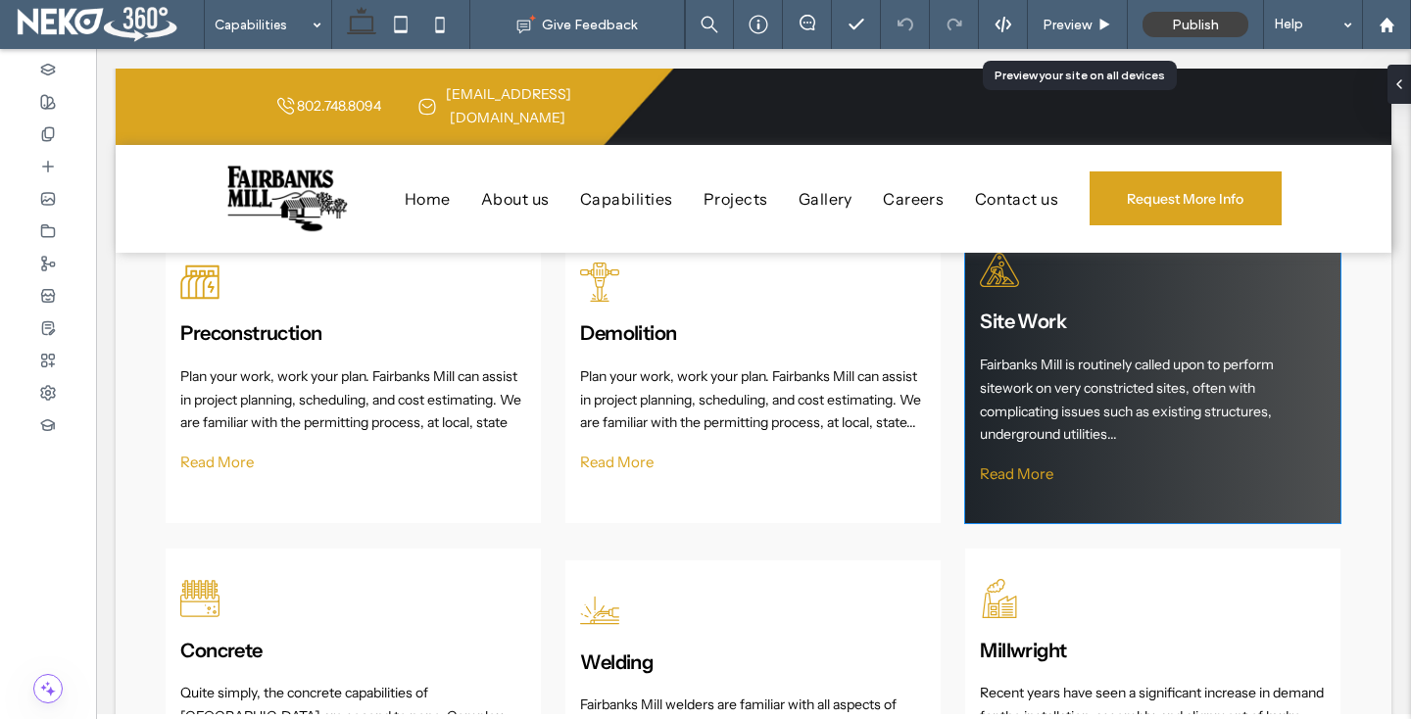
scroll to position [1377, 0]
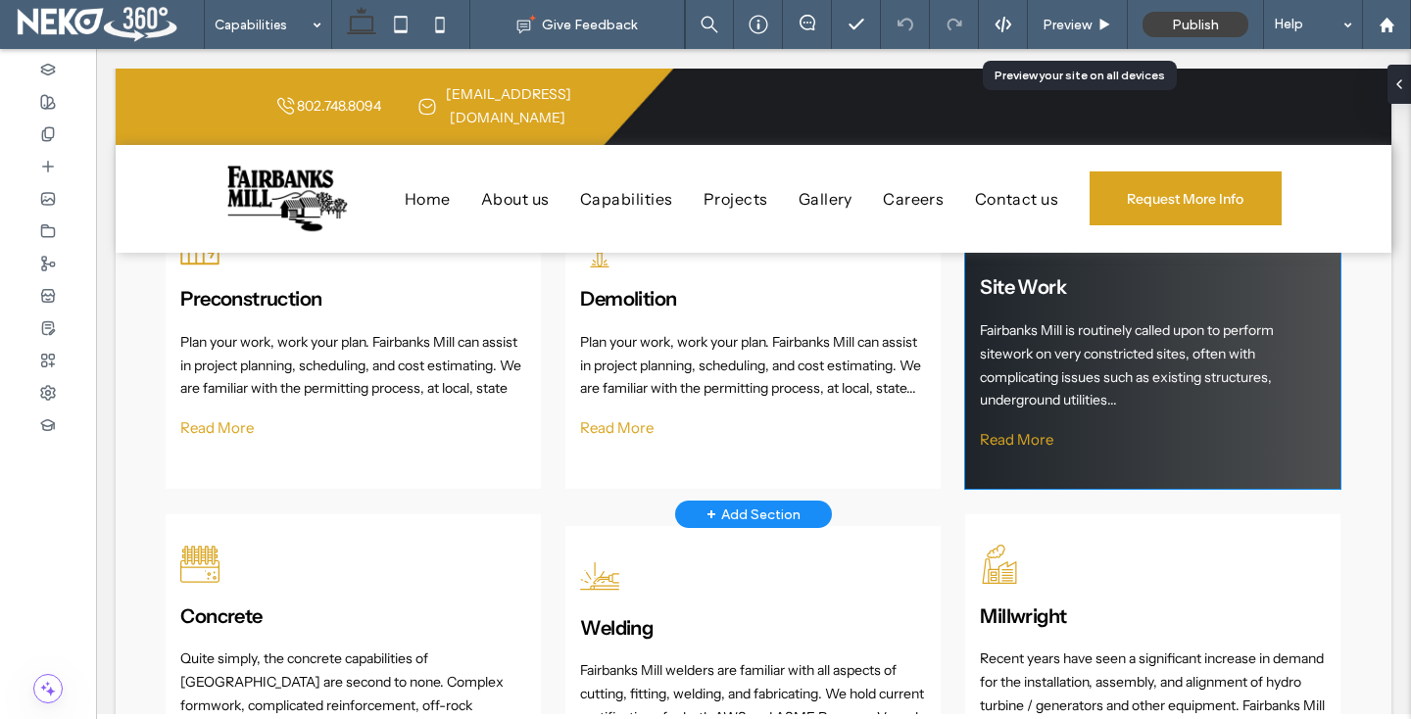
click at [1029, 430] on span "Read More" at bounding box center [1016, 439] width 73 height 19
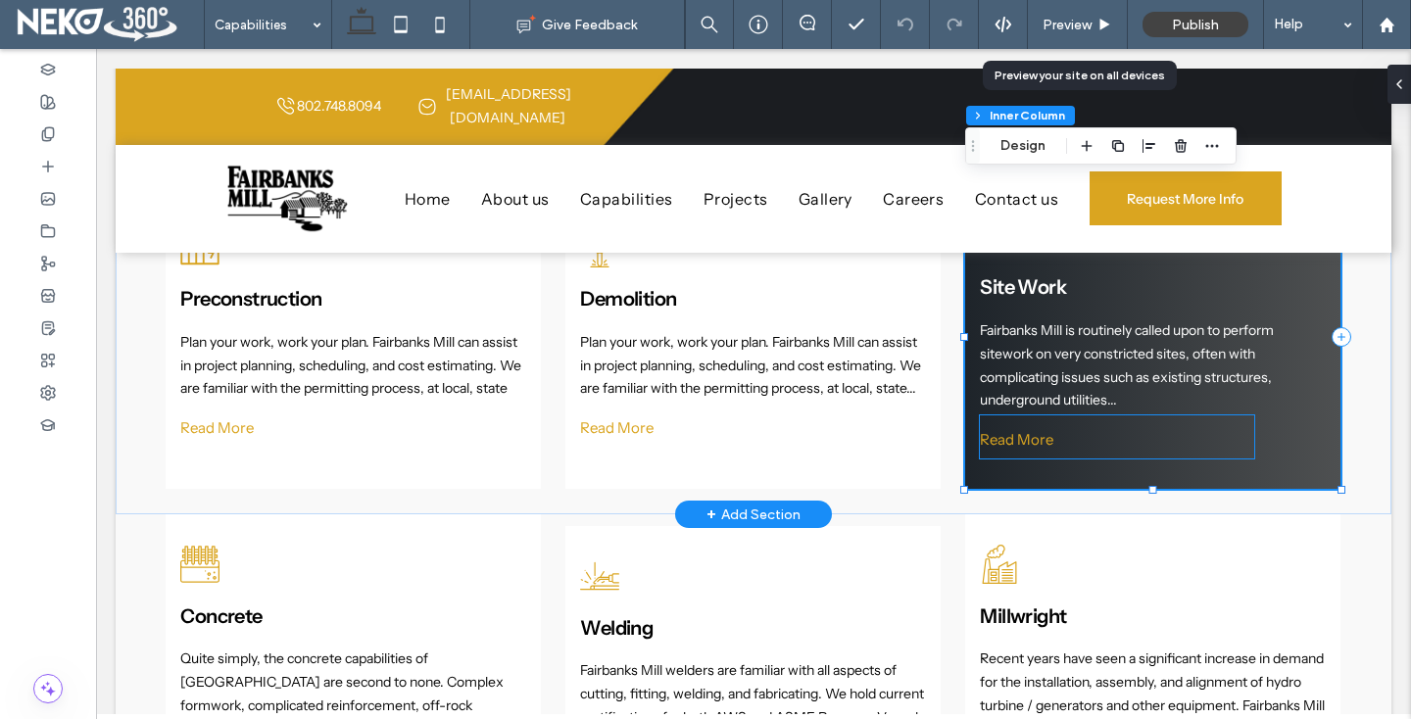
click at [1044, 415] on link "Read More" at bounding box center [1117, 436] width 274 height 43
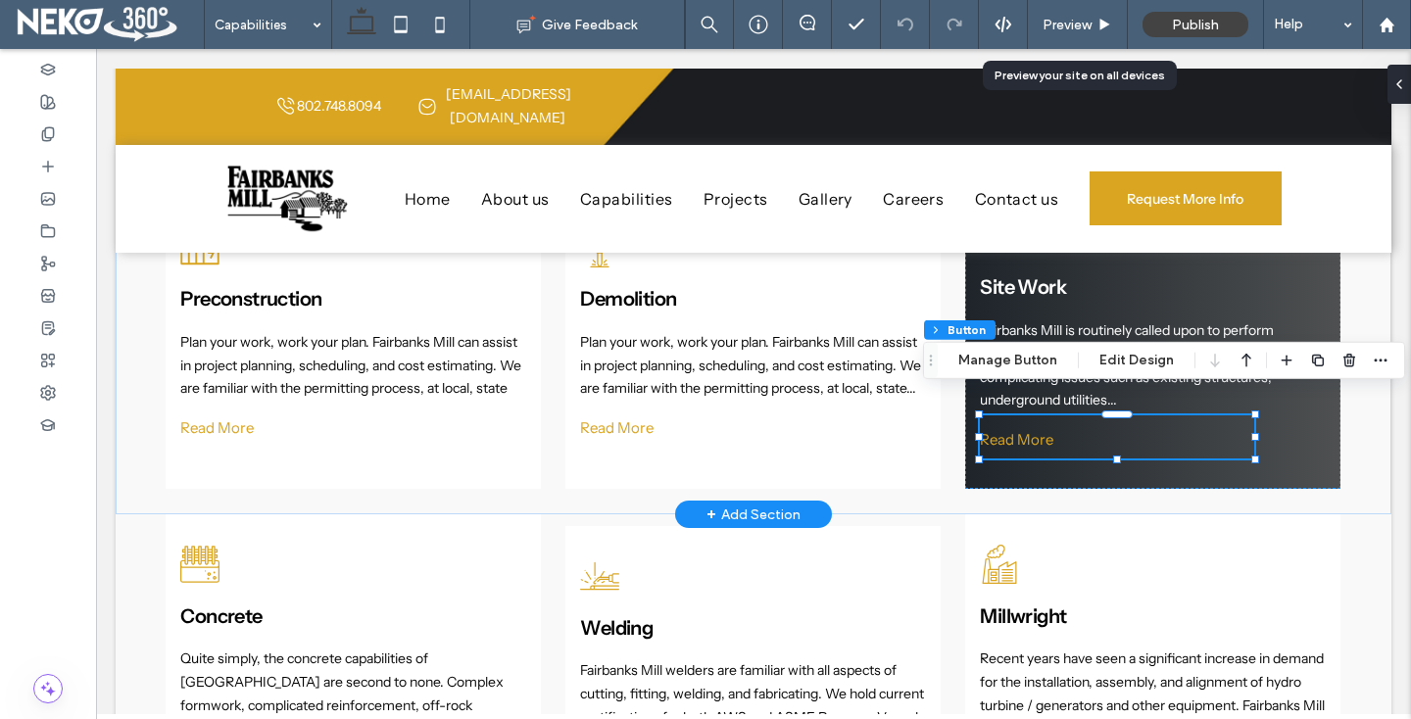
click at [1237, 415] on link "Read More" at bounding box center [1117, 436] width 274 height 43
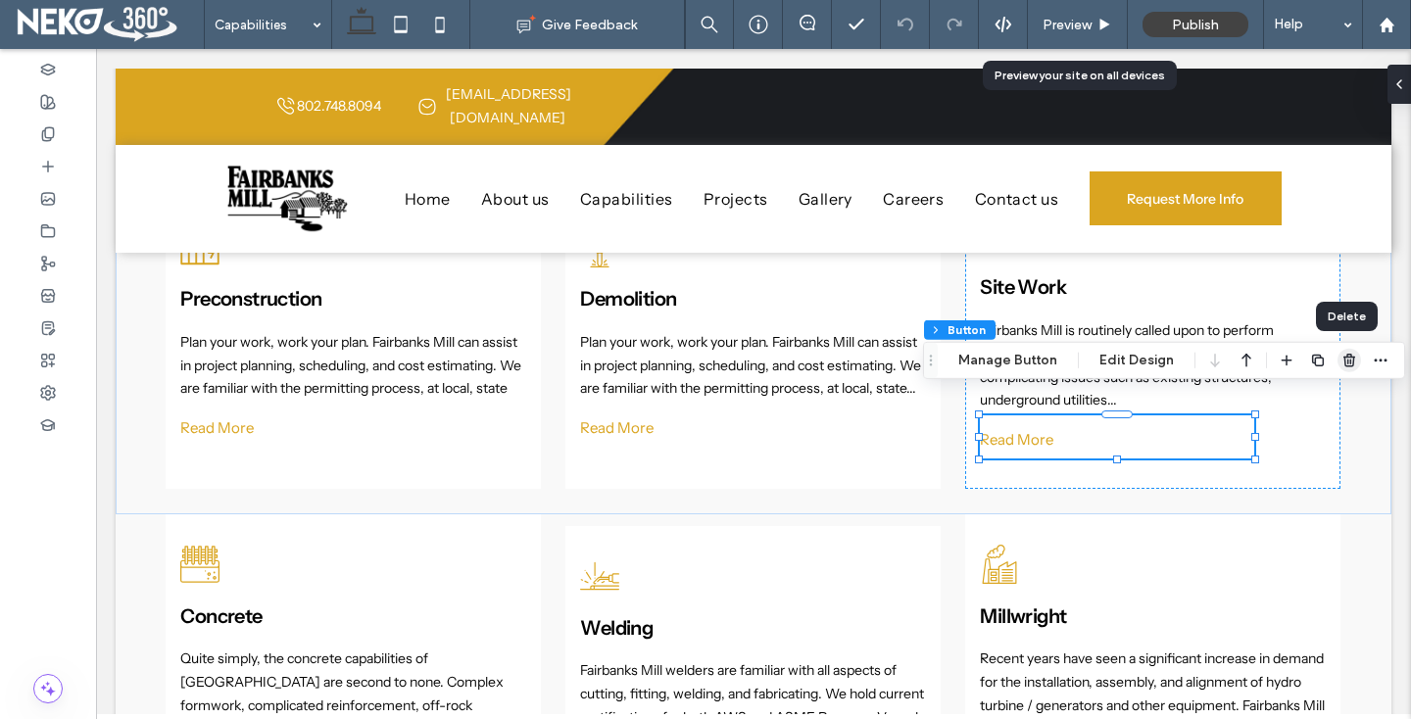
click at [1343, 363] on use "button" at bounding box center [1349, 360] width 12 height 13
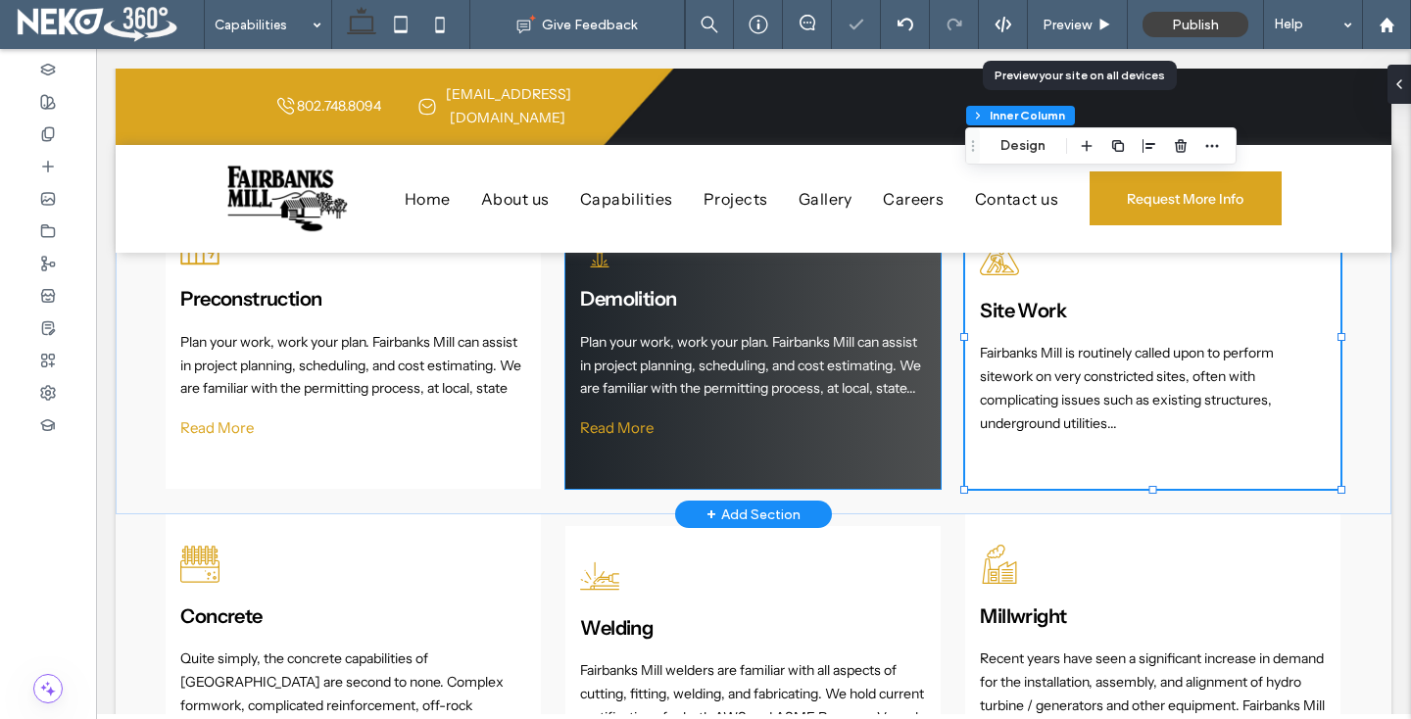
click at [614, 418] on span "Read More" at bounding box center [616, 427] width 73 height 19
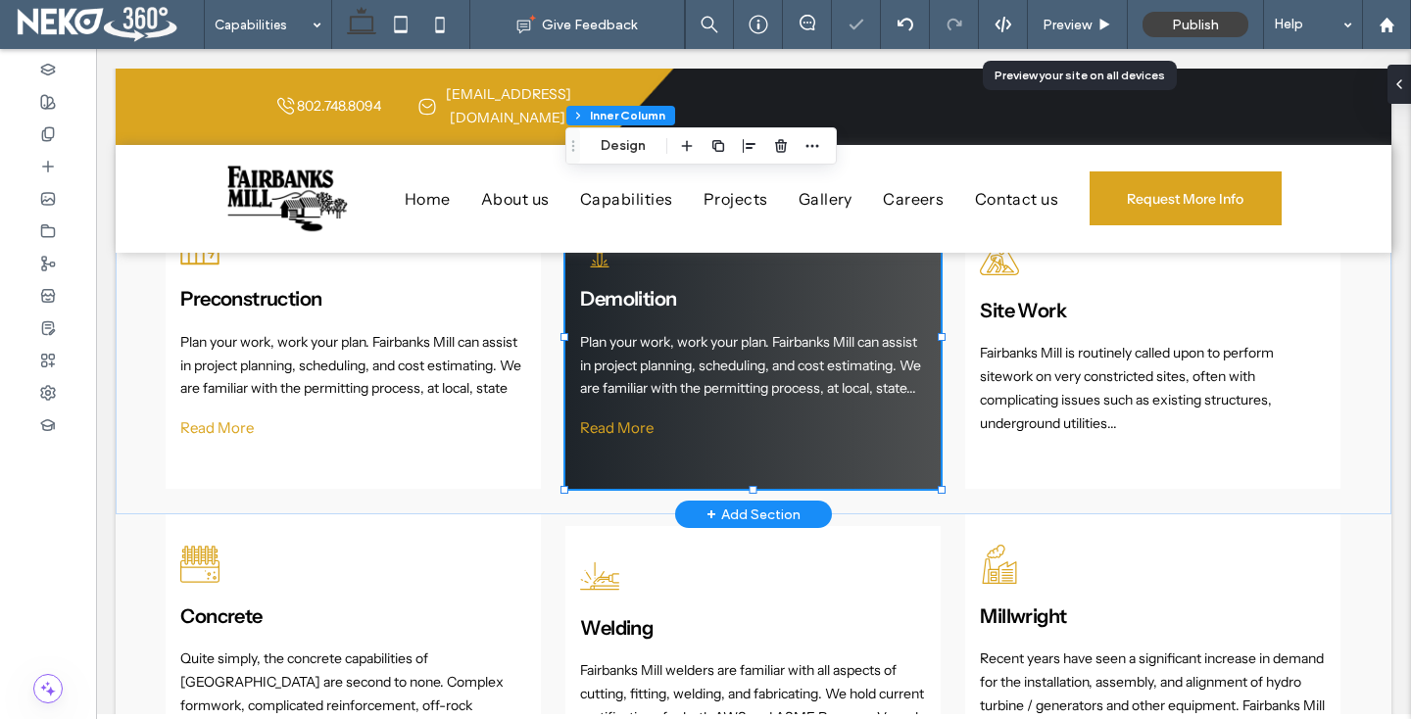
click at [614, 418] on span "Read More" at bounding box center [616, 427] width 73 height 19
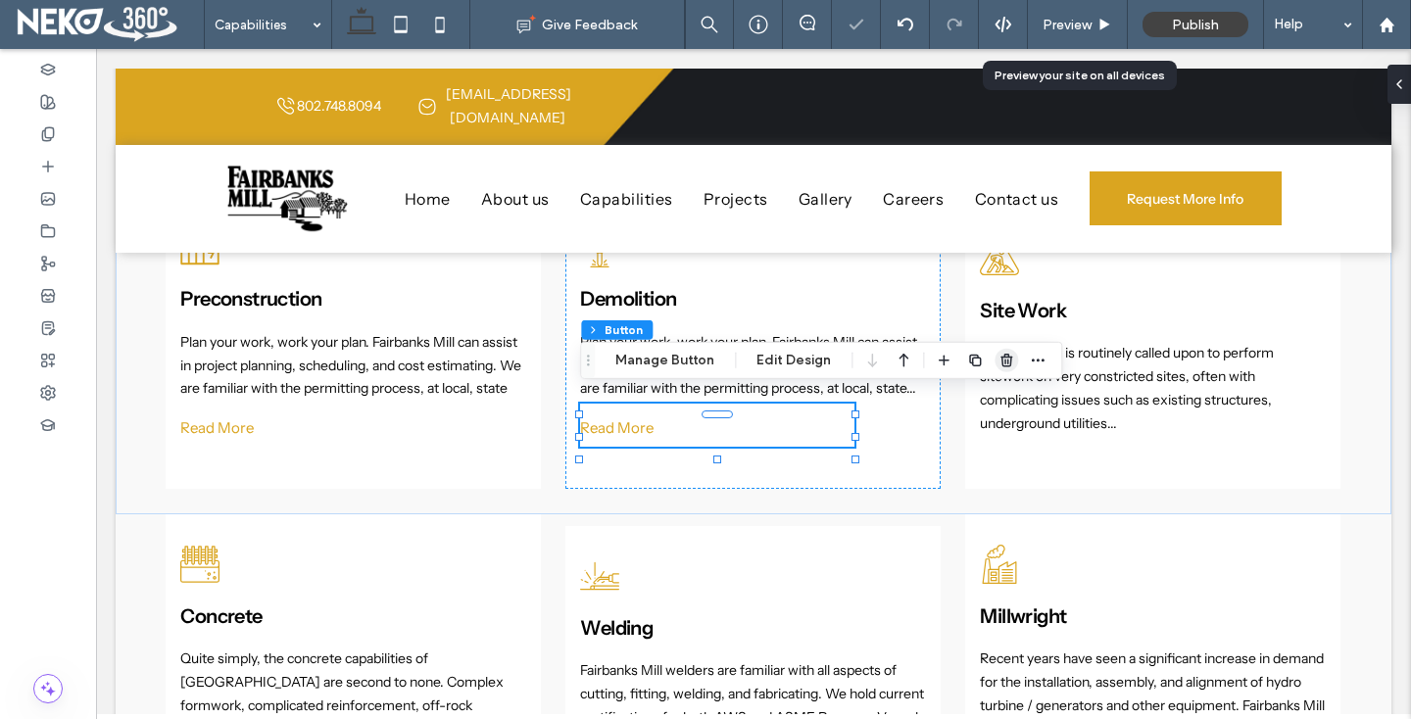
click at [1003, 357] on use "button" at bounding box center [1006, 360] width 12 height 13
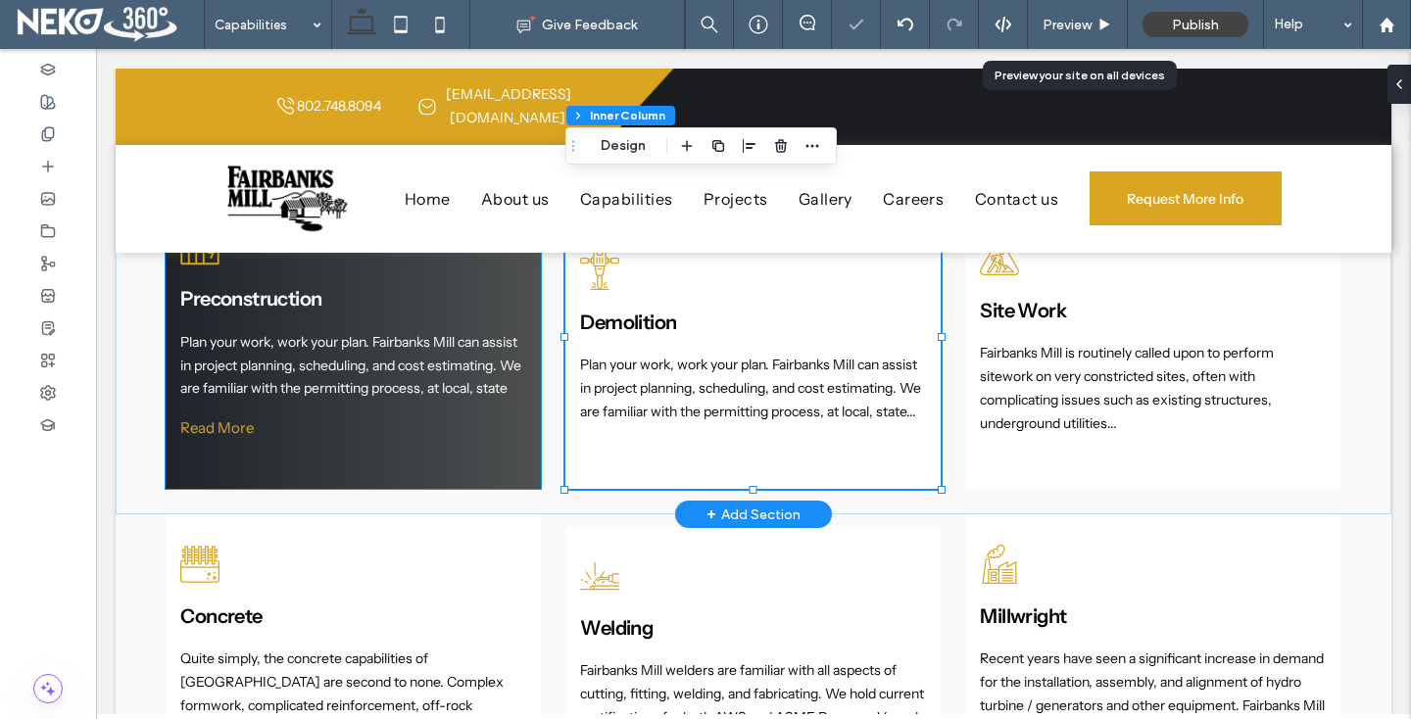
click at [202, 418] on span "Read More" at bounding box center [216, 427] width 73 height 19
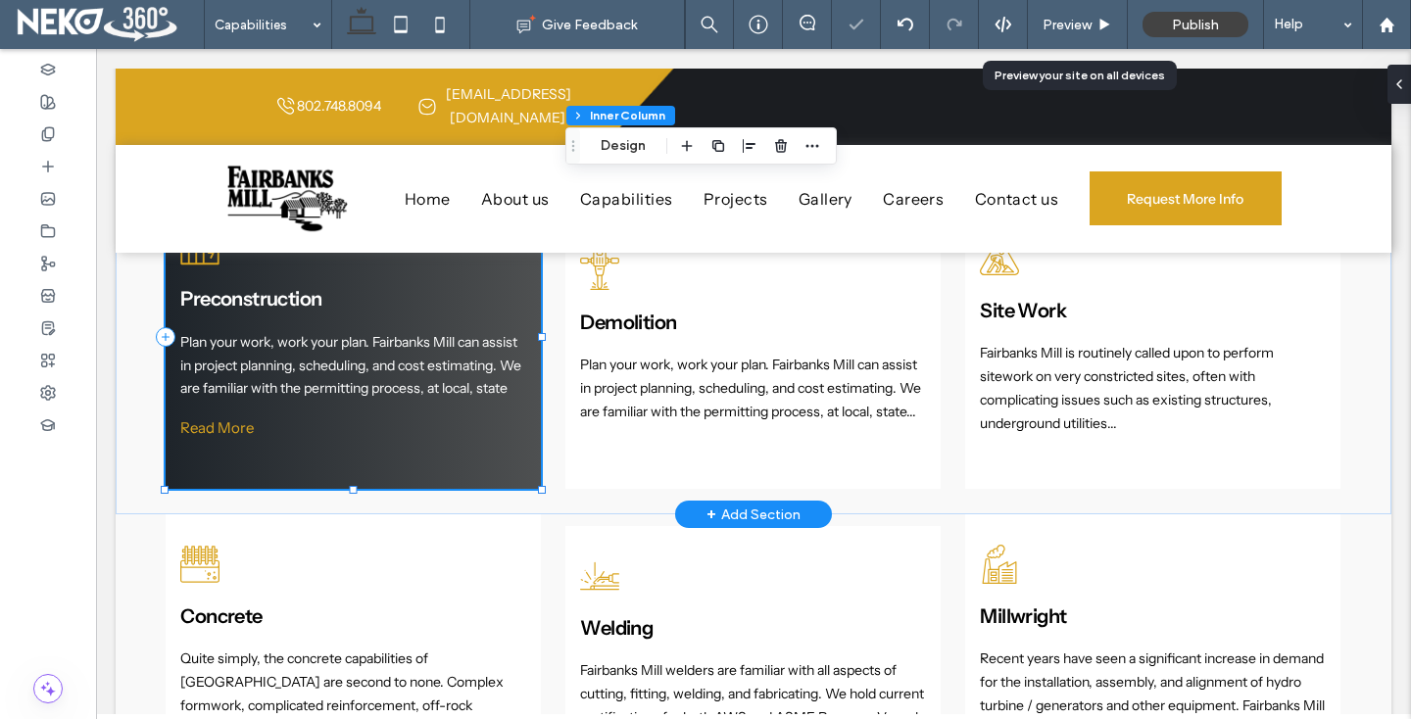
click at [202, 418] on span "Read More" at bounding box center [216, 427] width 73 height 19
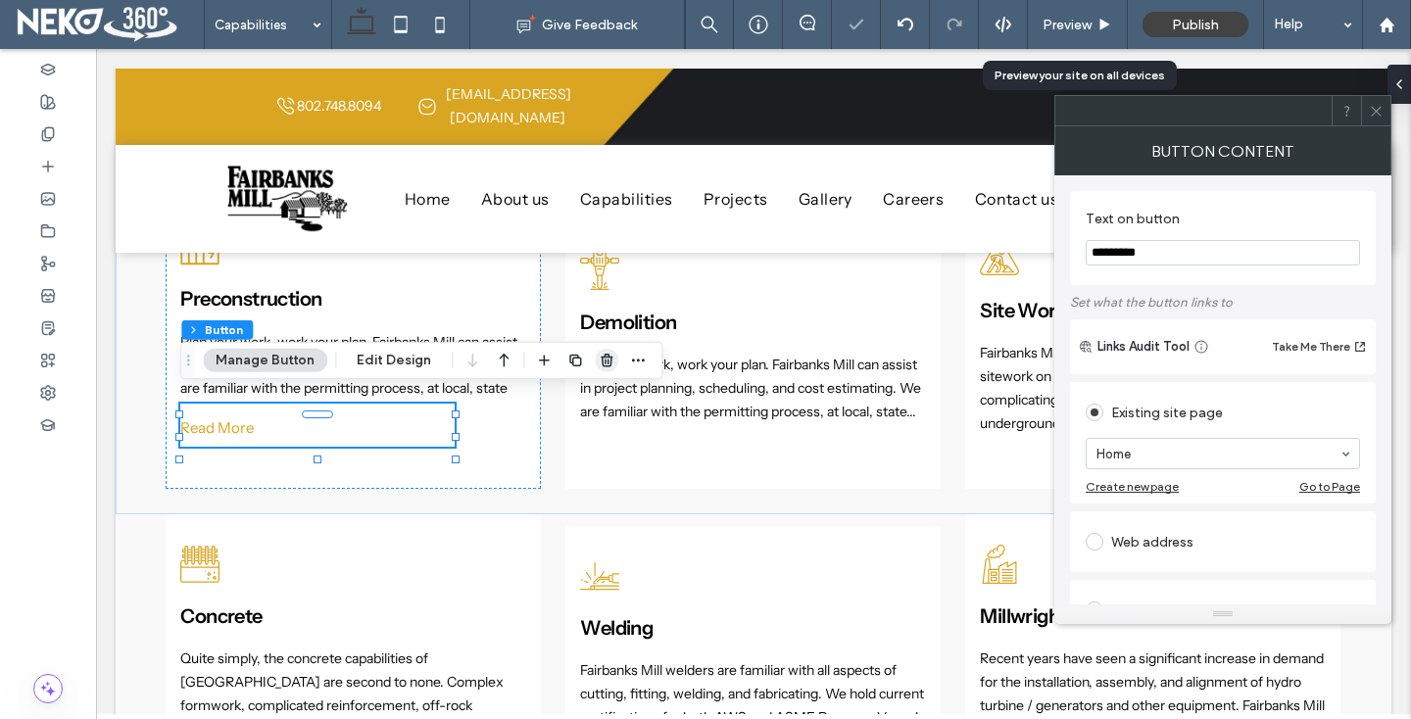
click at [600, 363] on icon "button" at bounding box center [607, 361] width 16 height 16
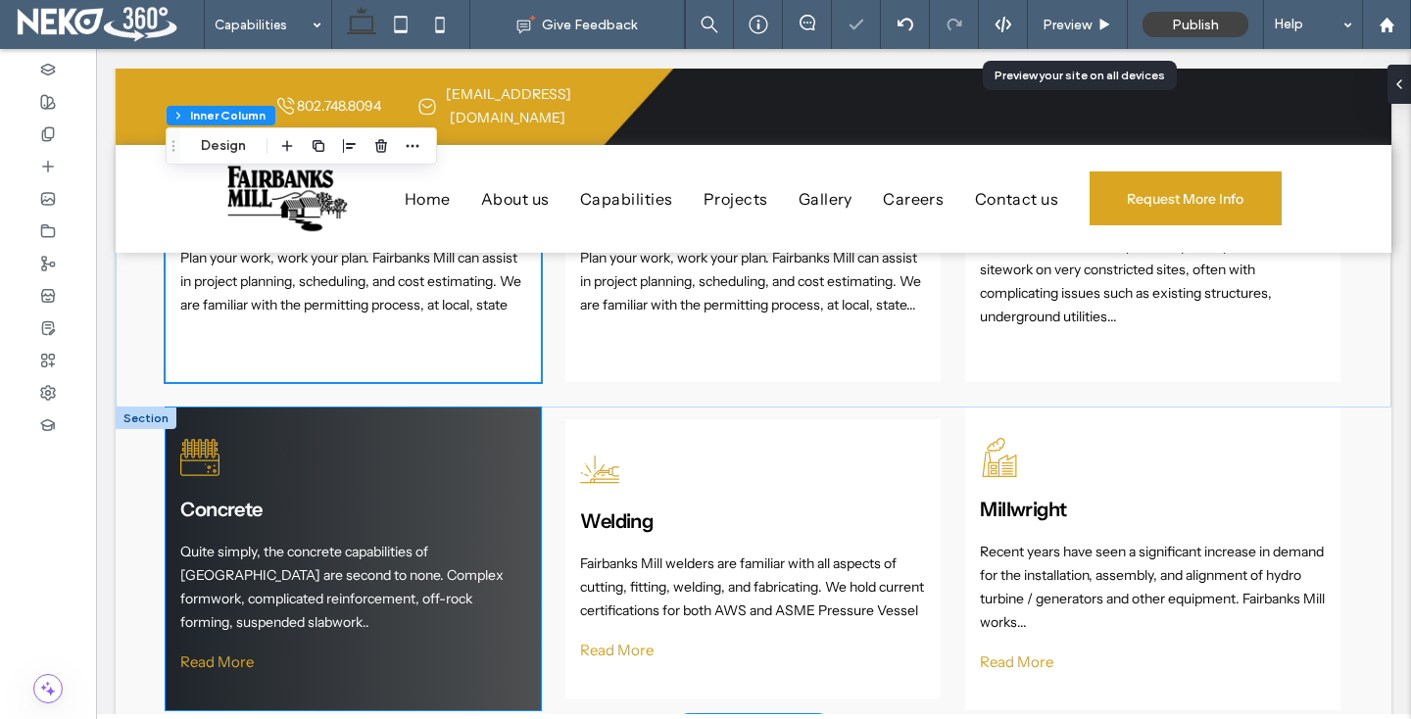
scroll to position [1500, 0]
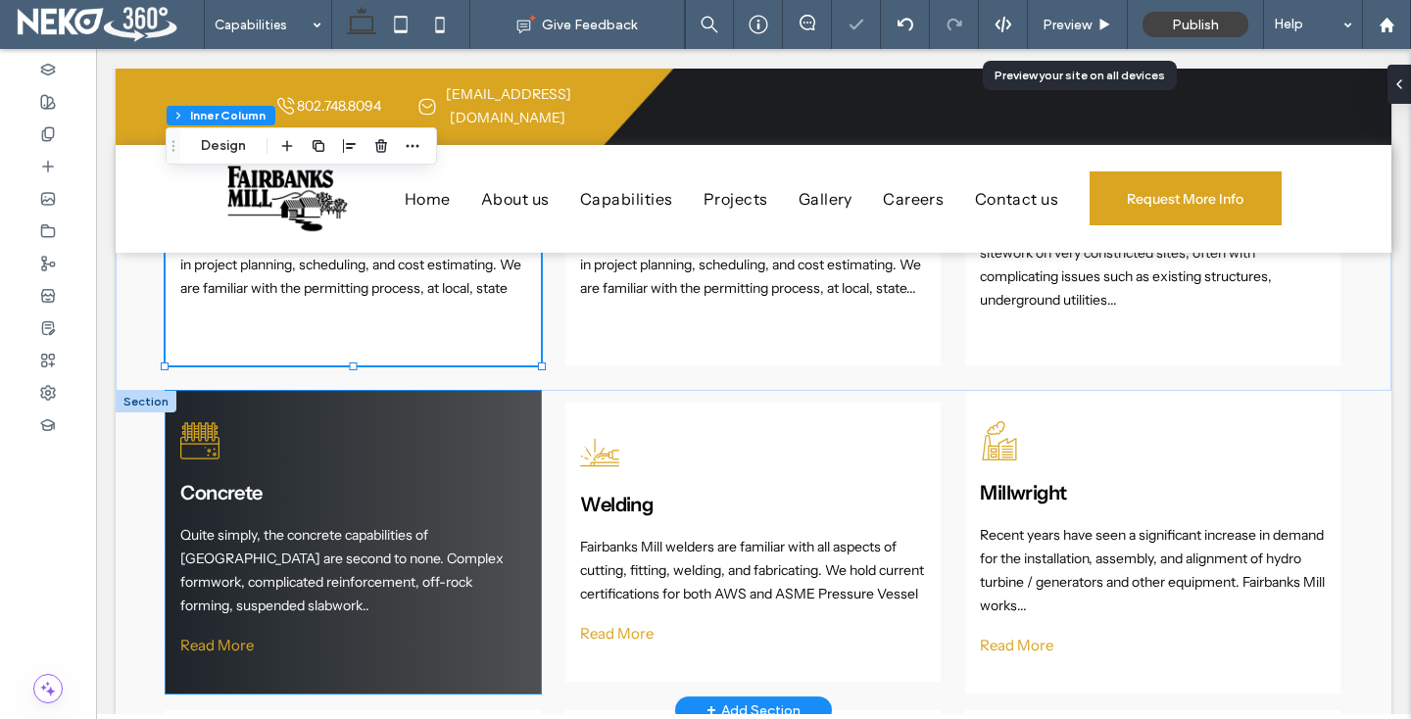
click at [208, 636] on span "Read More" at bounding box center [216, 645] width 73 height 19
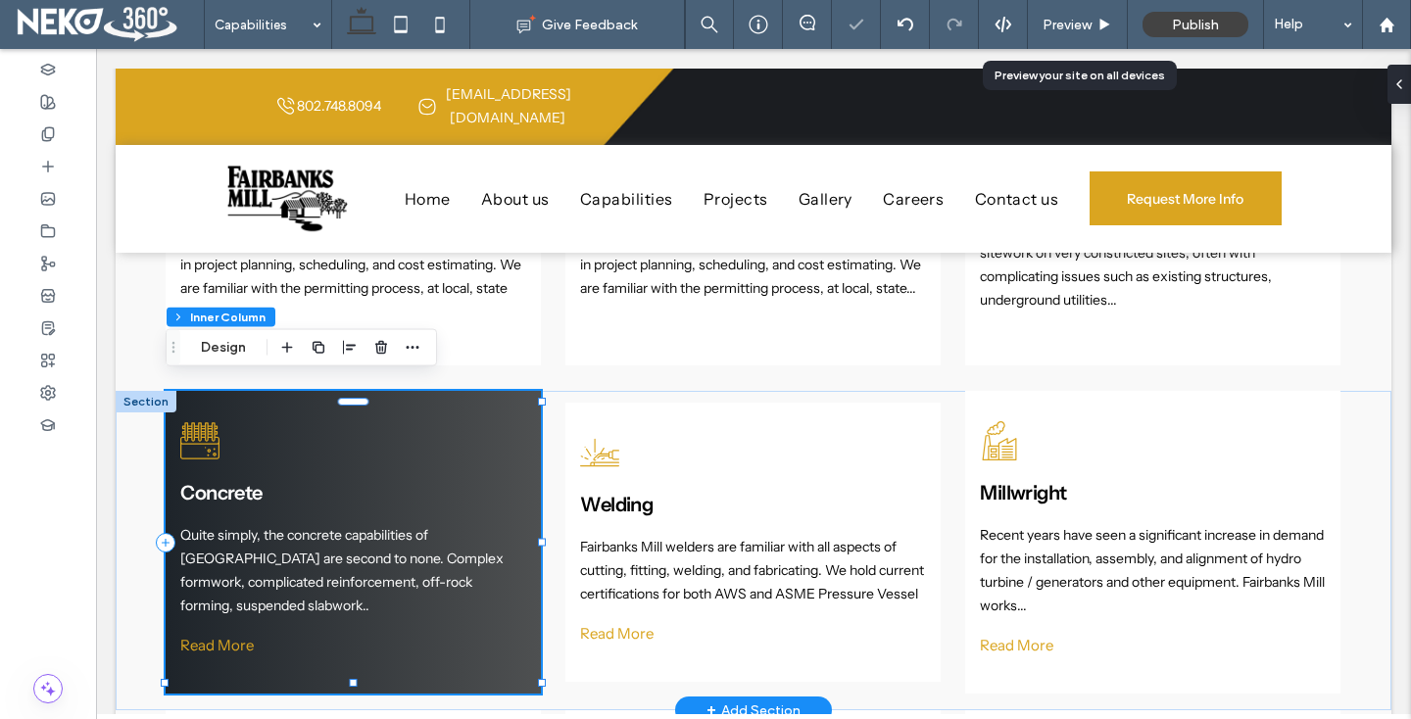
click at [208, 636] on span "Read More" at bounding box center [216, 645] width 73 height 19
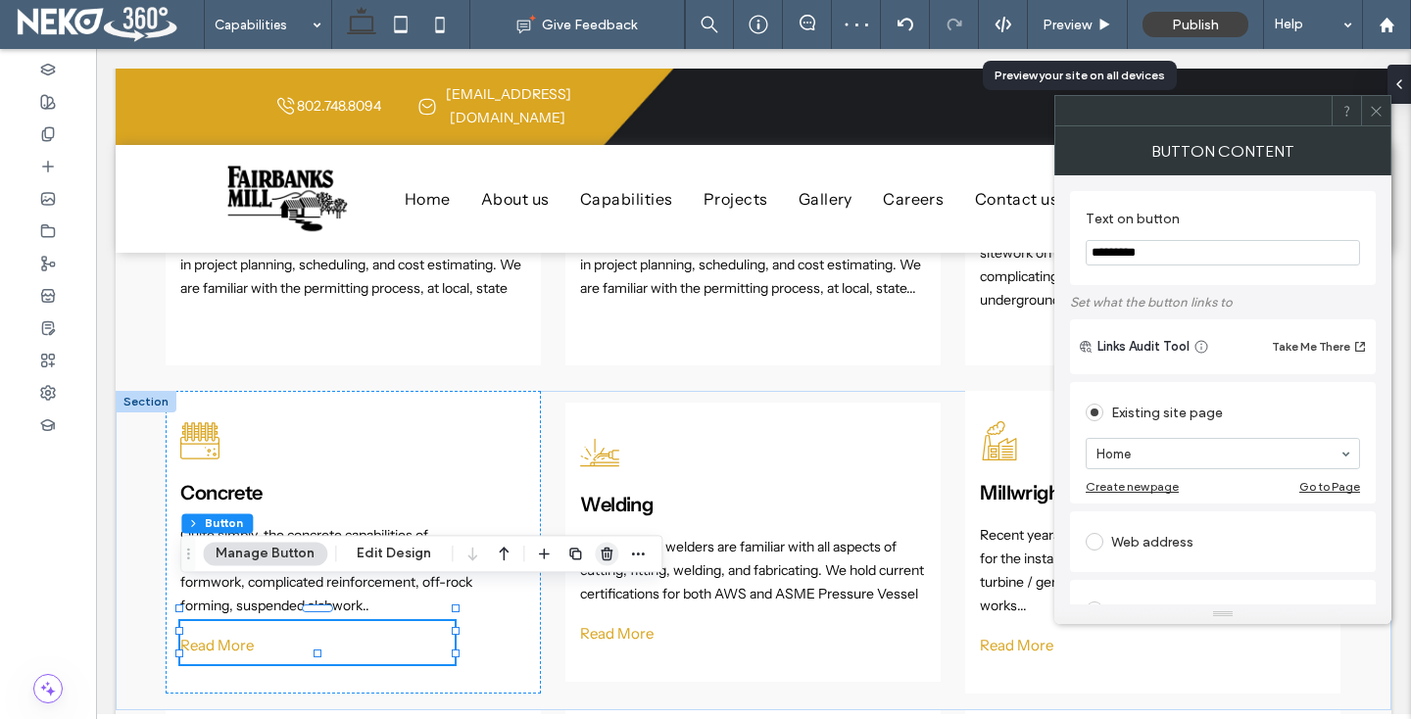
click at [602, 555] on use "button" at bounding box center [607, 554] width 12 height 13
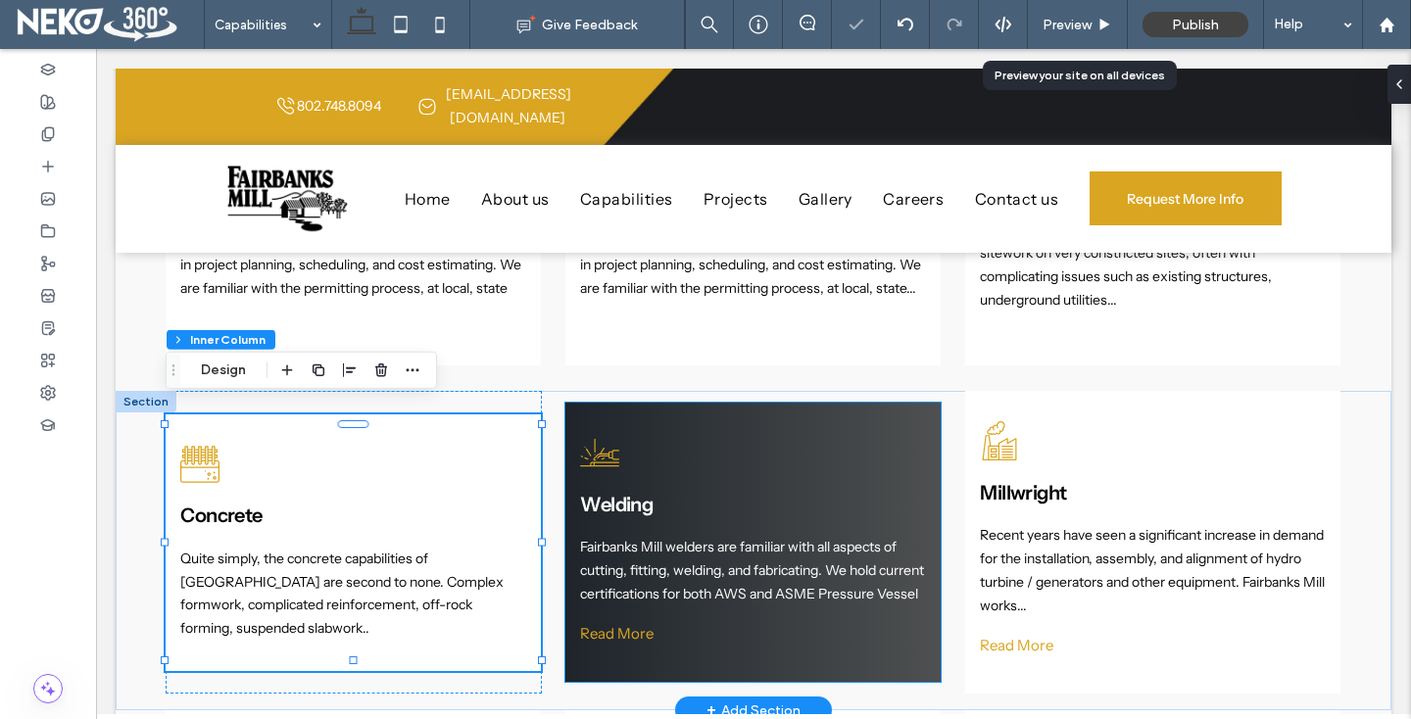
click at [602, 626] on span "Read More" at bounding box center [616, 633] width 73 height 19
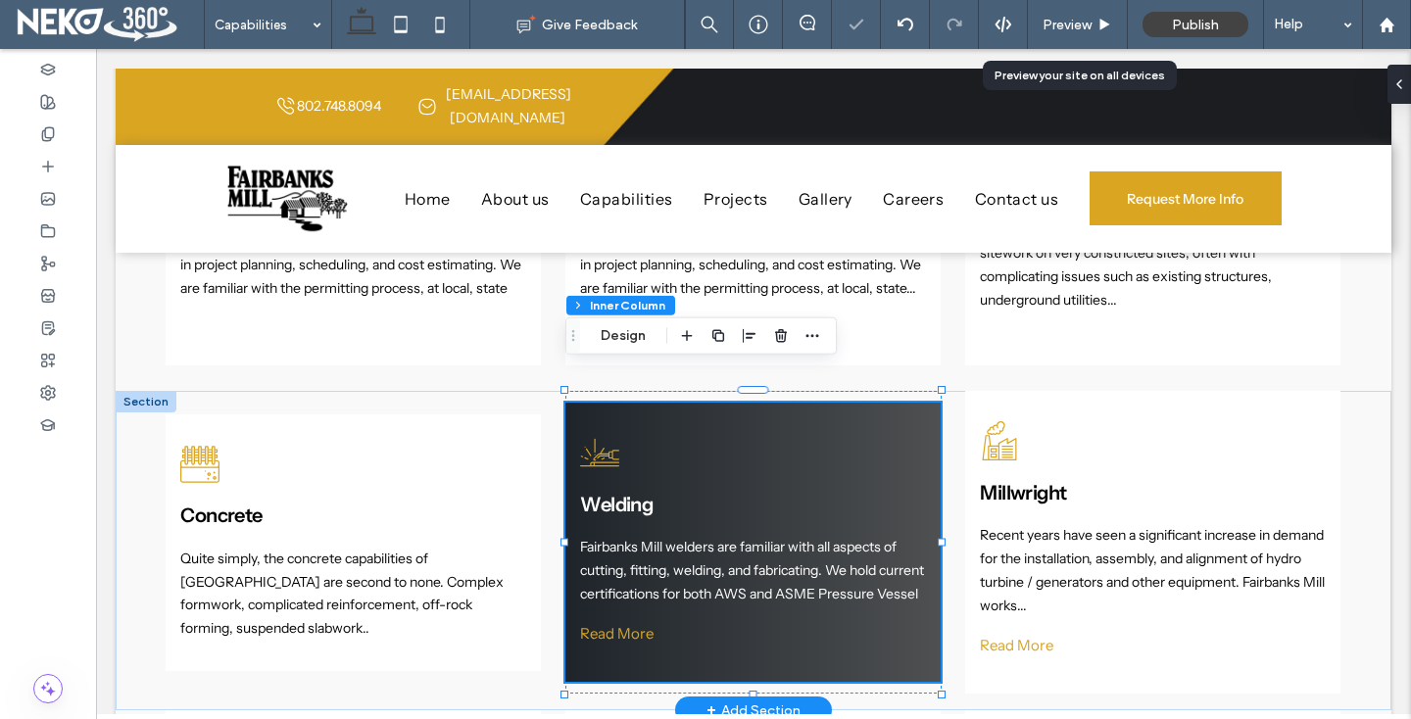
click at [602, 626] on span "Read More" at bounding box center [616, 633] width 73 height 19
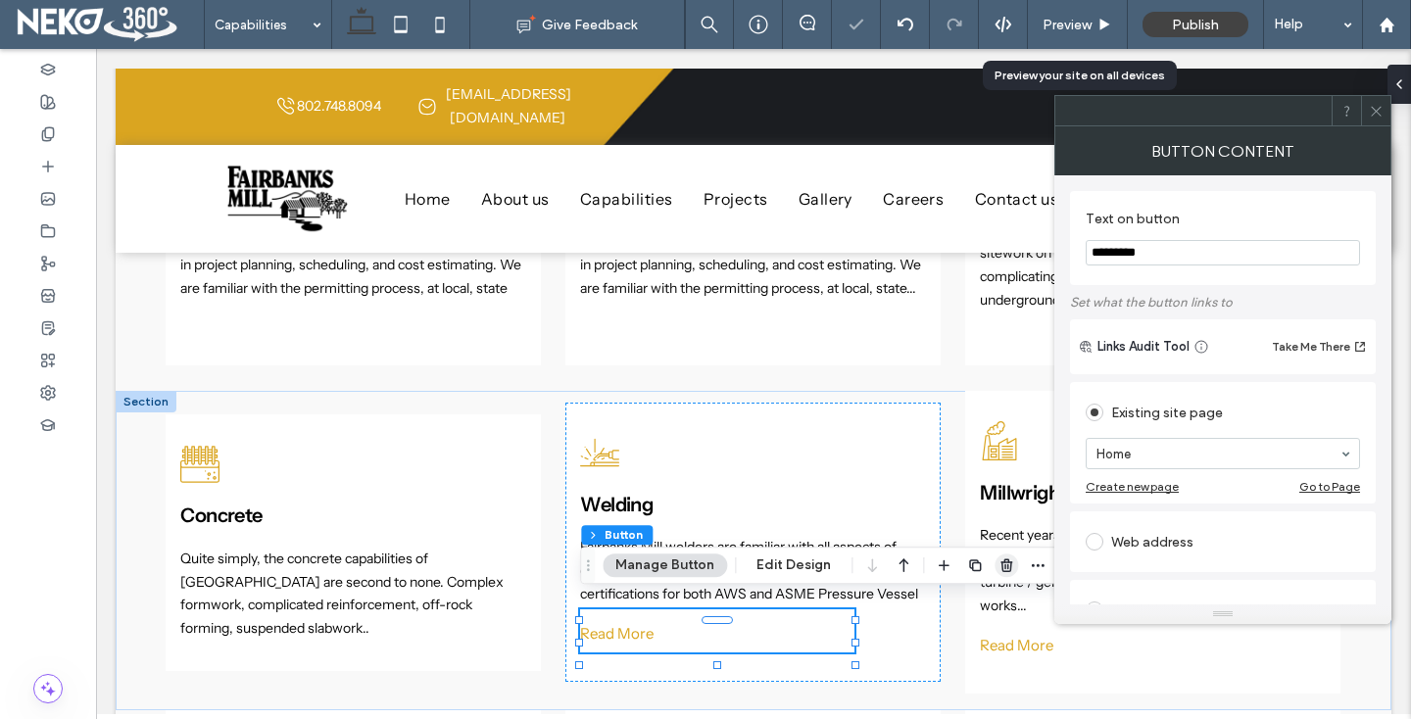
drag, startPoint x: 1006, startPoint y: 567, endPoint x: 910, endPoint y: 523, distance: 105.7
click at [1006, 567] on use "button" at bounding box center [1006, 565] width 12 height 13
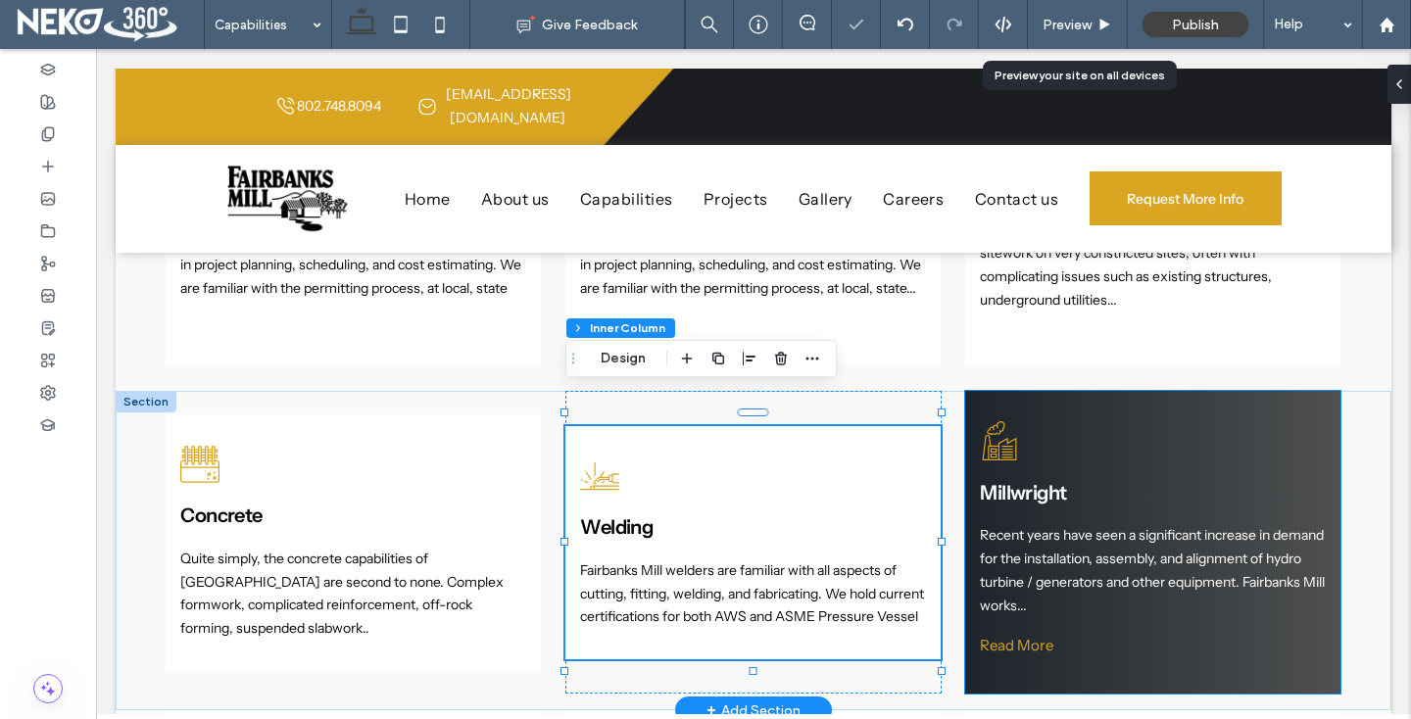
click at [995, 636] on span "Read More" at bounding box center [1016, 645] width 73 height 19
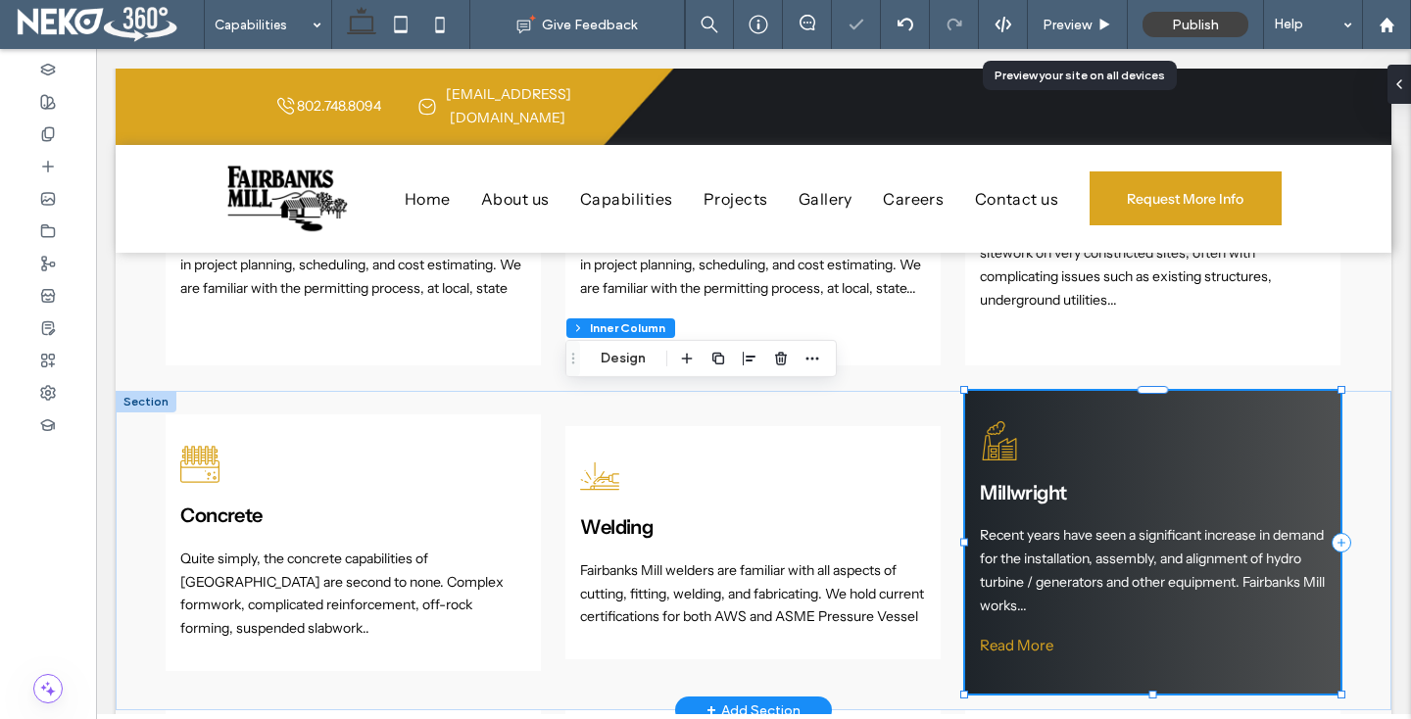
click at [995, 636] on span "Read More" at bounding box center [1016, 645] width 73 height 19
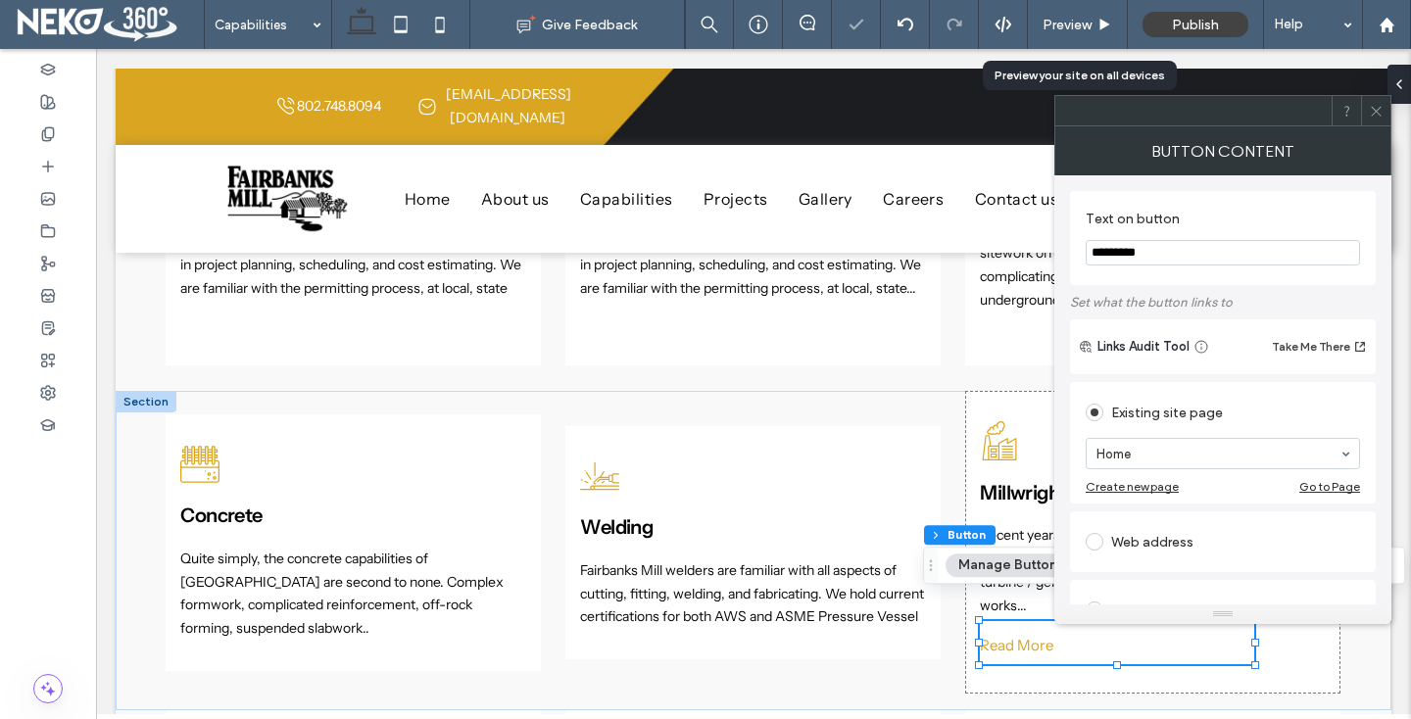
click at [1371, 109] on icon at bounding box center [1376, 111] width 15 height 15
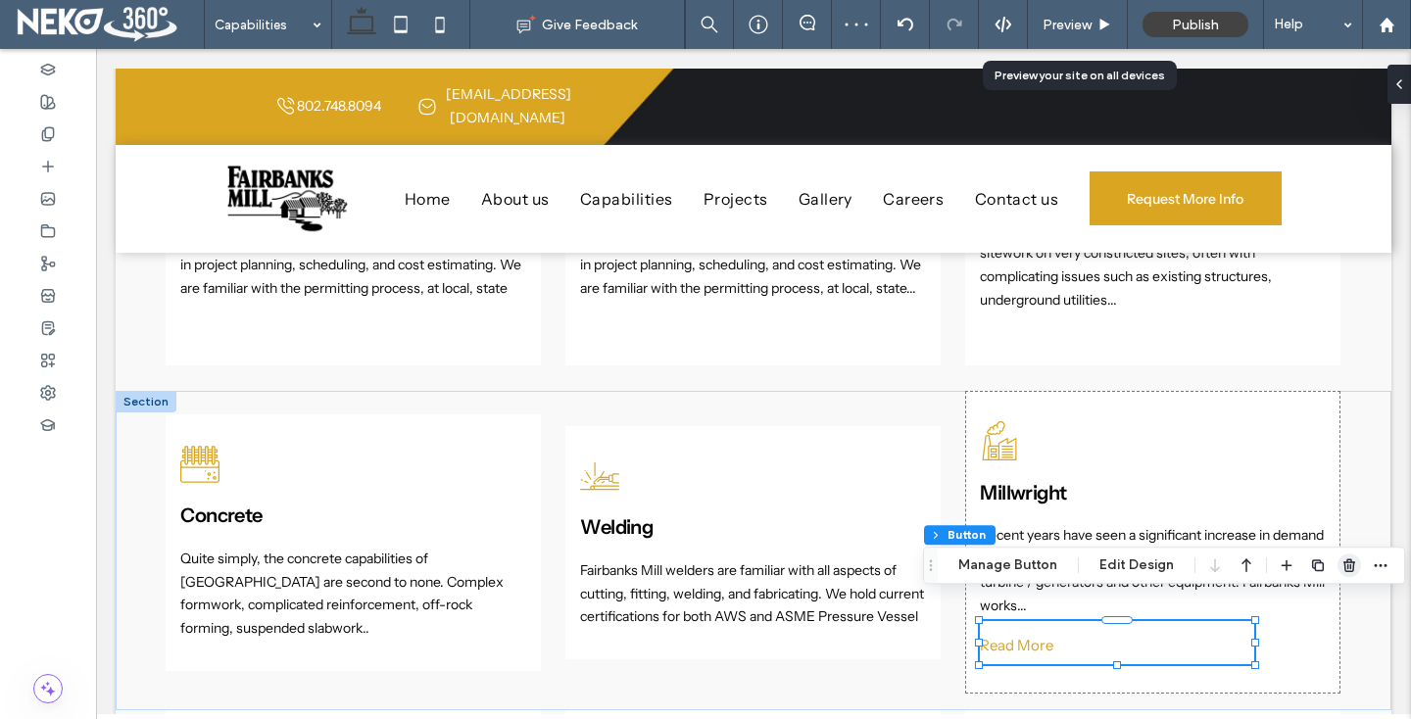
click at [1345, 565] on icon "button" at bounding box center [1349, 566] width 16 height 16
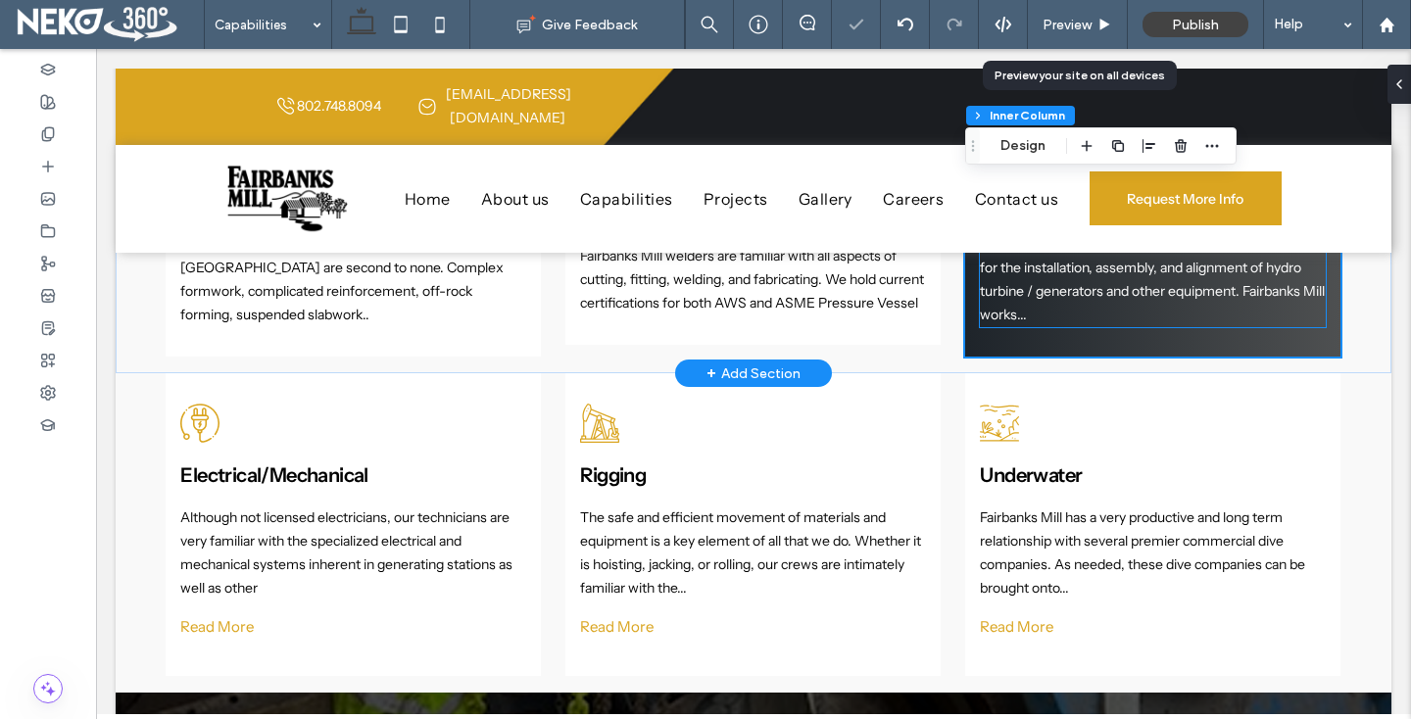
scroll to position [1959, 0]
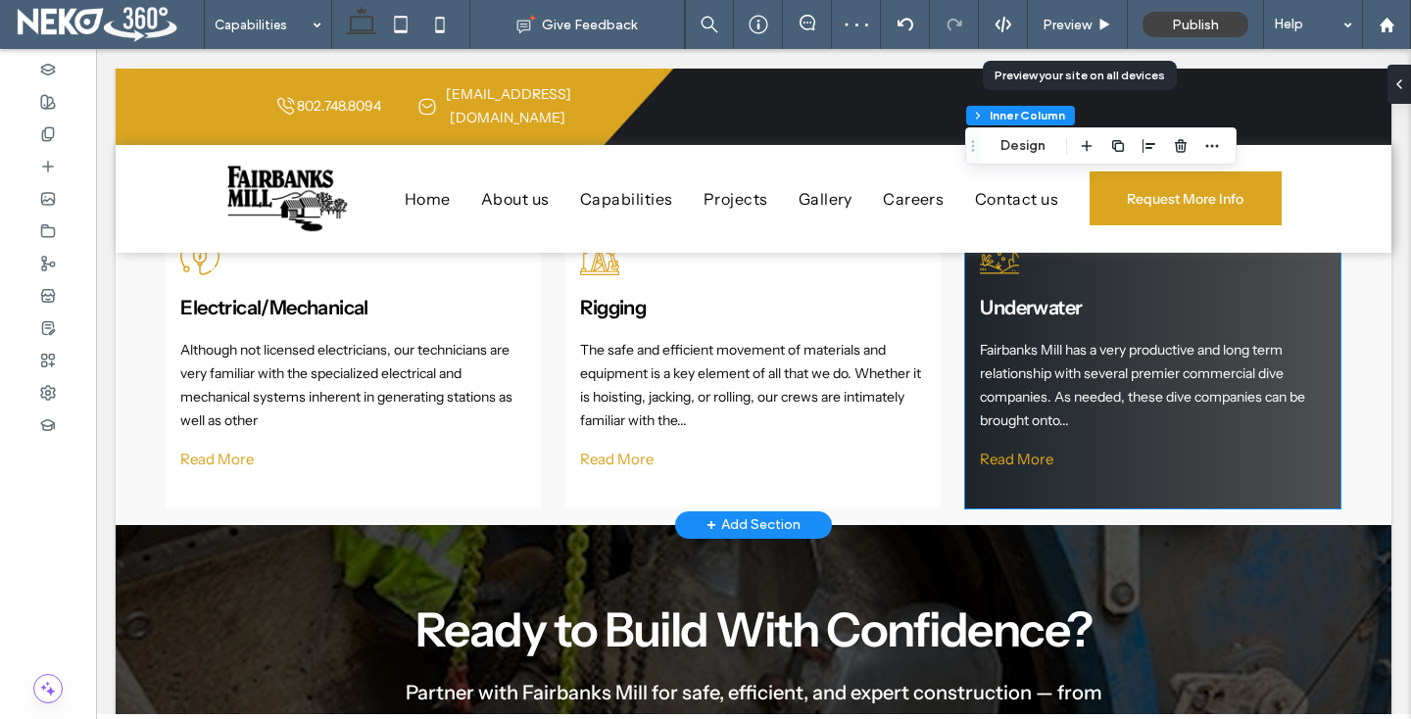
click at [1070, 372] on span "Fairbanks Mill has a very productive and long term relationship with several pr…" at bounding box center [1142, 384] width 325 height 87
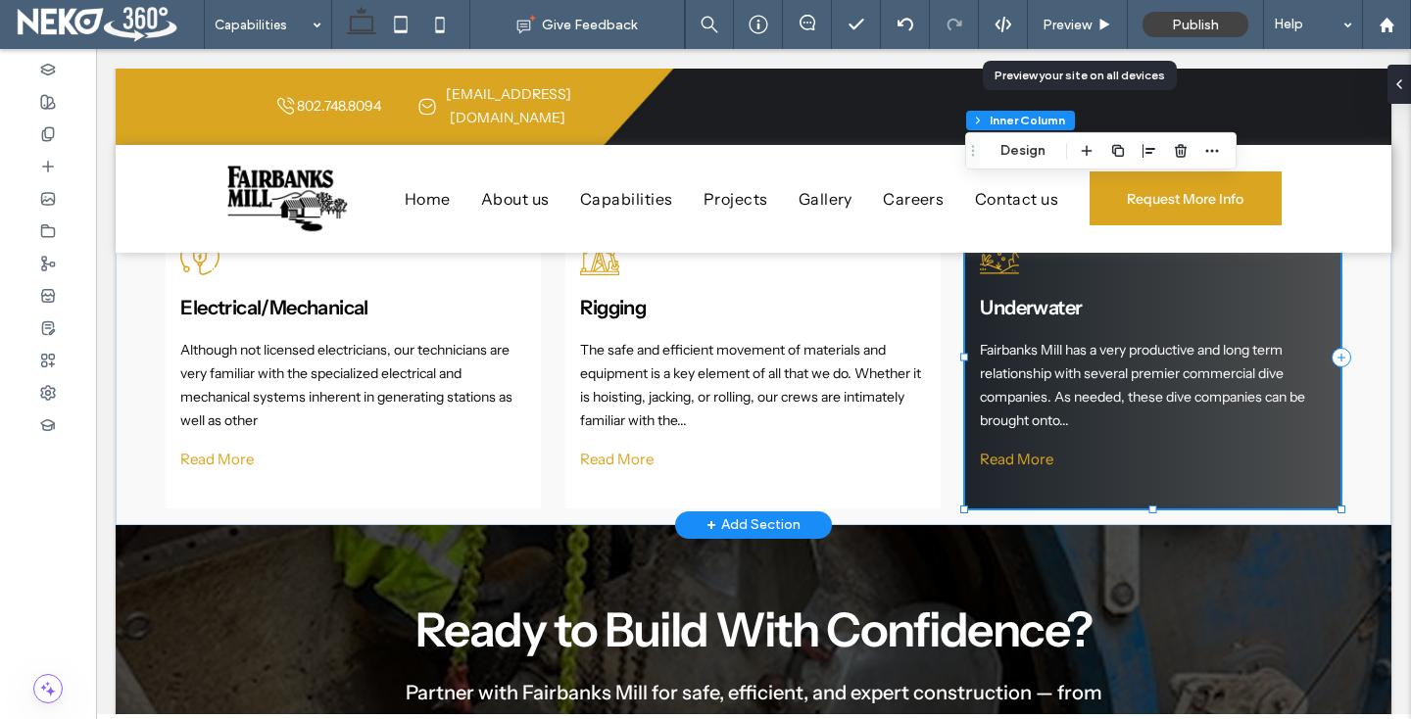
click at [1070, 372] on span "Fairbanks Mill has a very productive and long term relationship with several pr…" at bounding box center [1142, 384] width 325 height 87
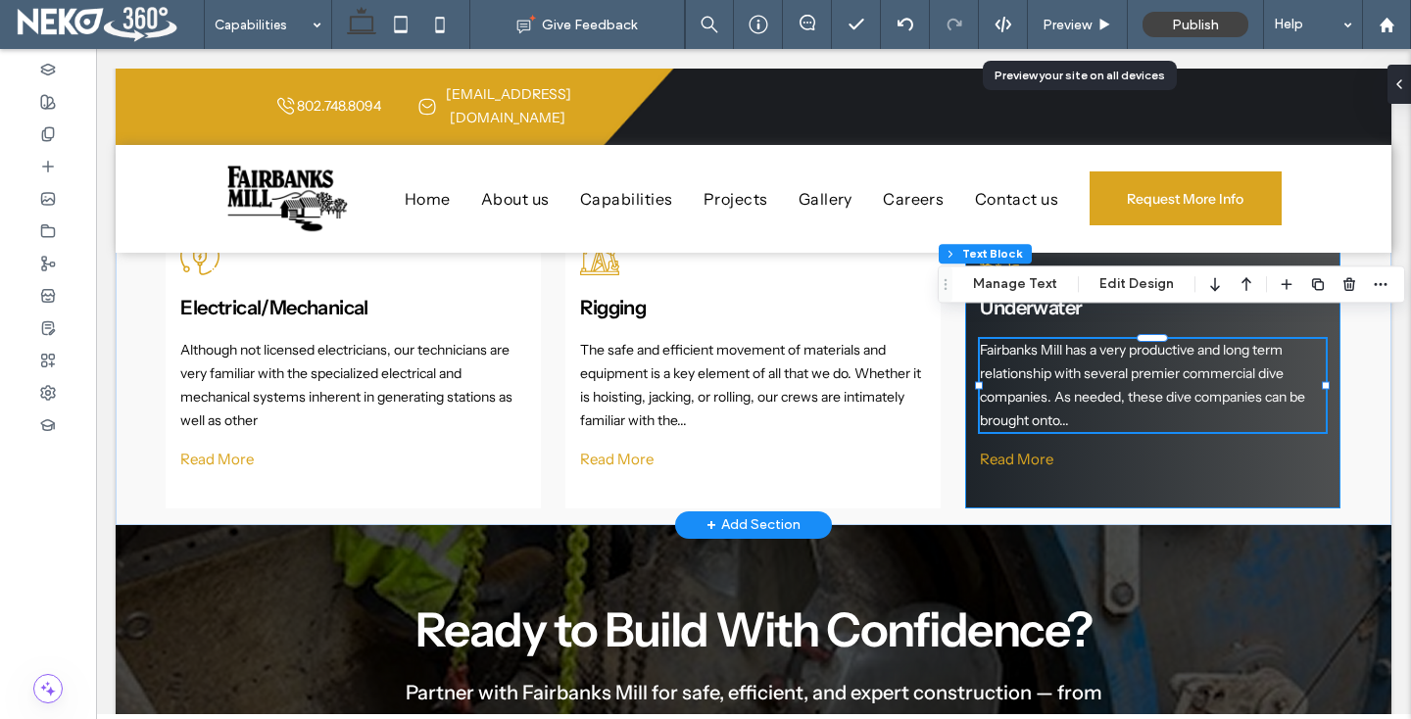
click at [1070, 372] on span "Fairbanks Mill has a very productive and long term relationship with several pr…" at bounding box center [1142, 384] width 325 height 87
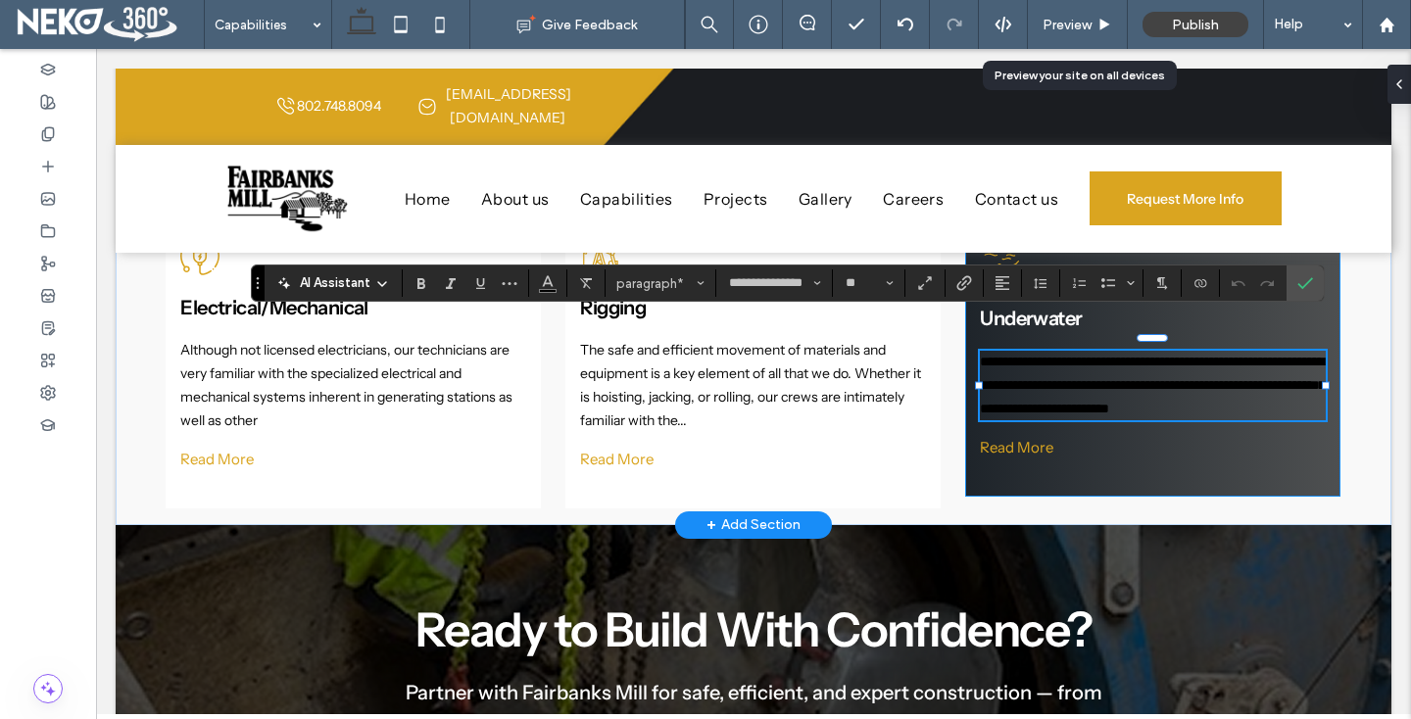
click at [1086, 391] on p "**********" at bounding box center [1152, 386] width 345 height 70
click at [1050, 379] on span "**********" at bounding box center [1152, 385] width 345 height 61
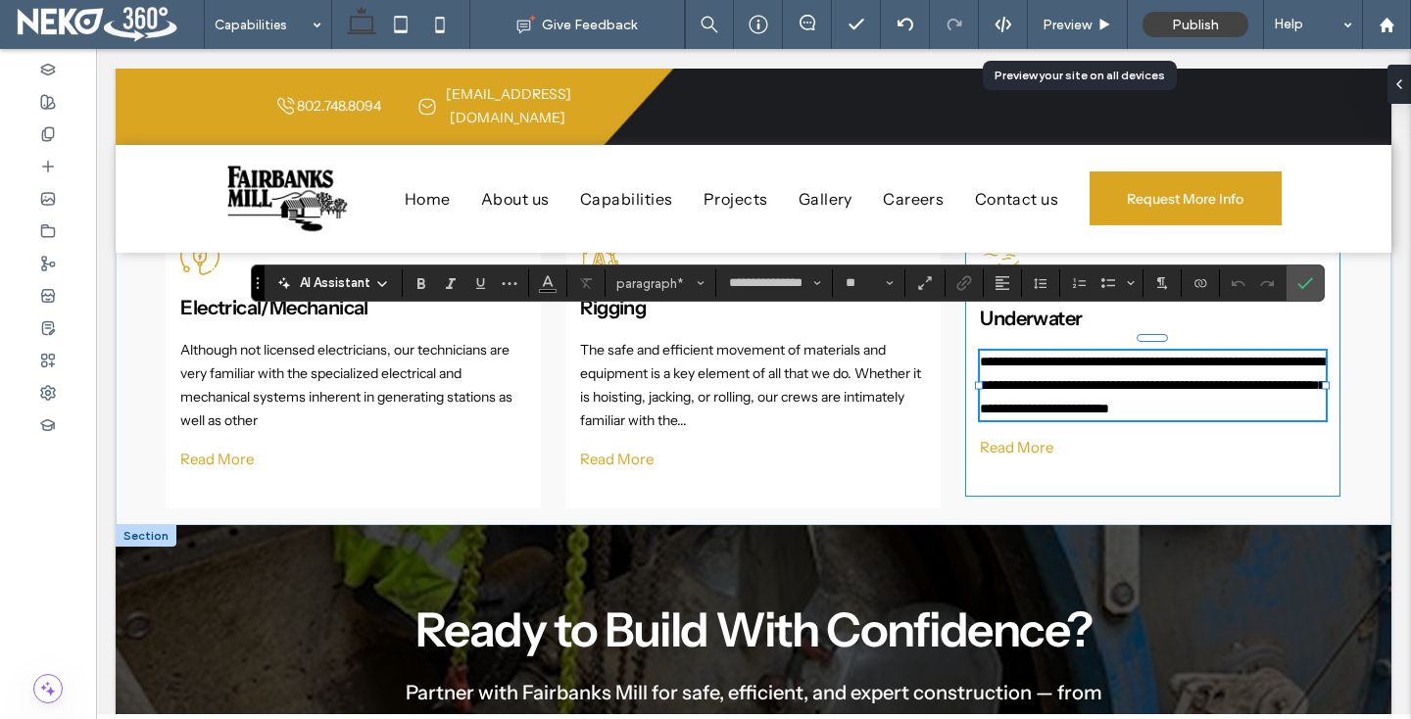
click at [1215, 525] on div "Ready to Build With Confidence? Partner with Fairbanks Mill for safe, efficient…" at bounding box center [754, 707] width 1276 height 365
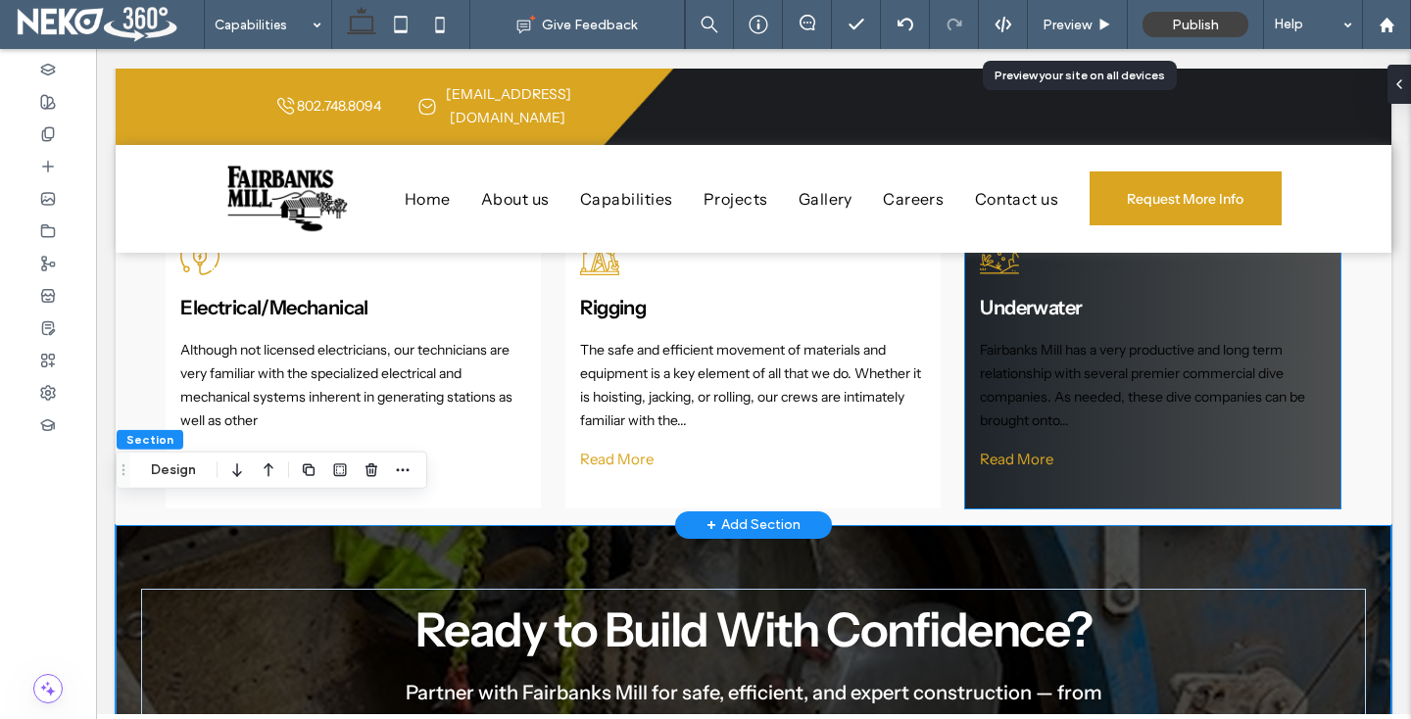
click at [1103, 373] on span "Fairbanks Mill has a very productive and long term relationship with several pr…" at bounding box center [1142, 384] width 325 height 87
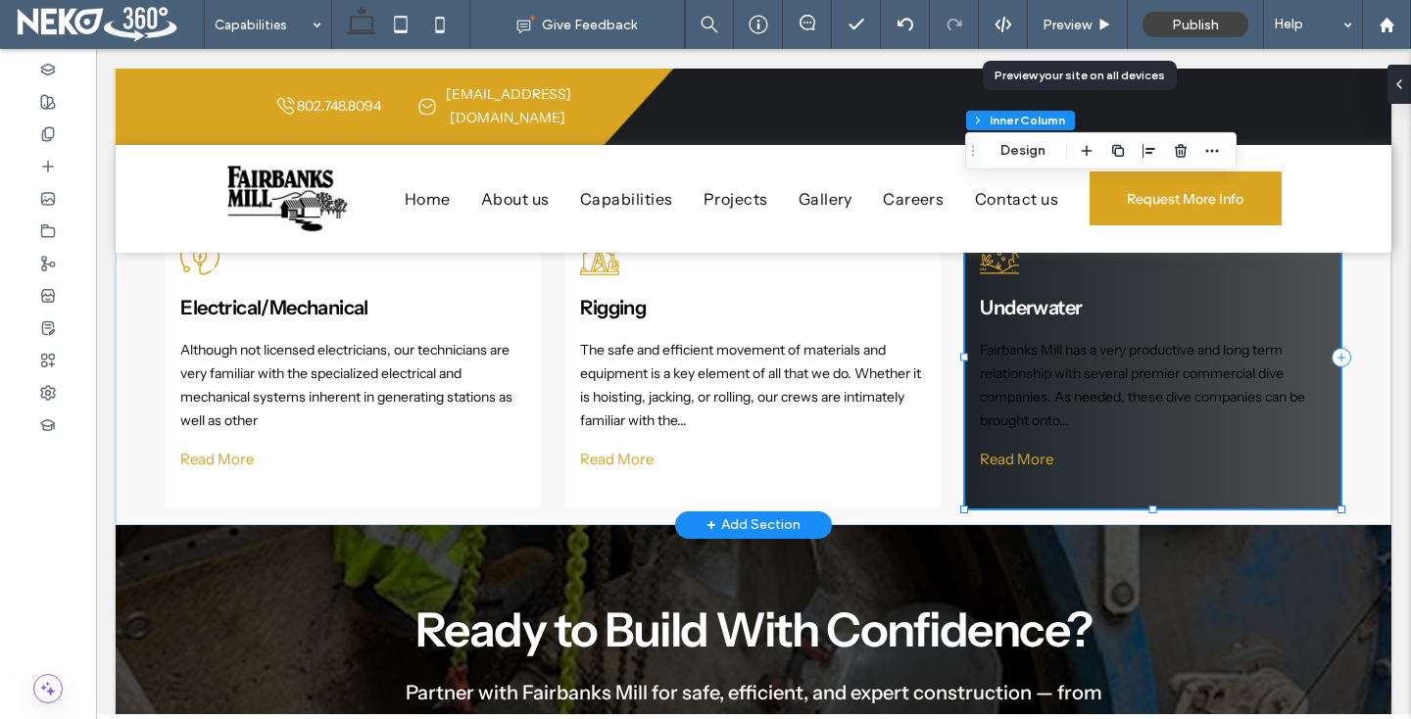
click at [1103, 373] on span "Fairbanks Mill has a very productive and long term relationship with several pr…" at bounding box center [1142, 384] width 325 height 87
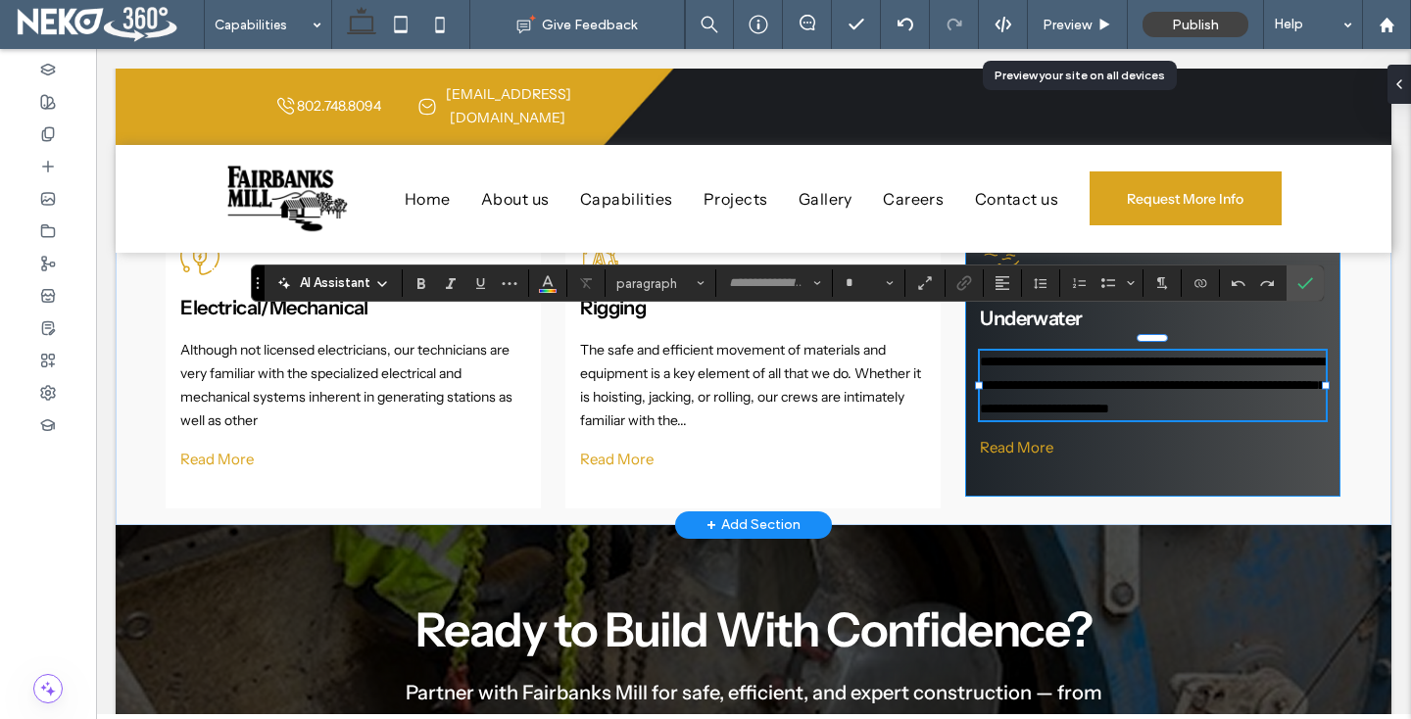
type input "**********"
type input "**"
click at [1088, 380] on span "**********" at bounding box center [1152, 385] width 345 height 61
drag, startPoint x: 1083, startPoint y: 398, endPoint x: 1060, endPoint y: 376, distance: 31.2
click at [1060, 376] on p "**********" at bounding box center [1152, 386] width 345 height 70
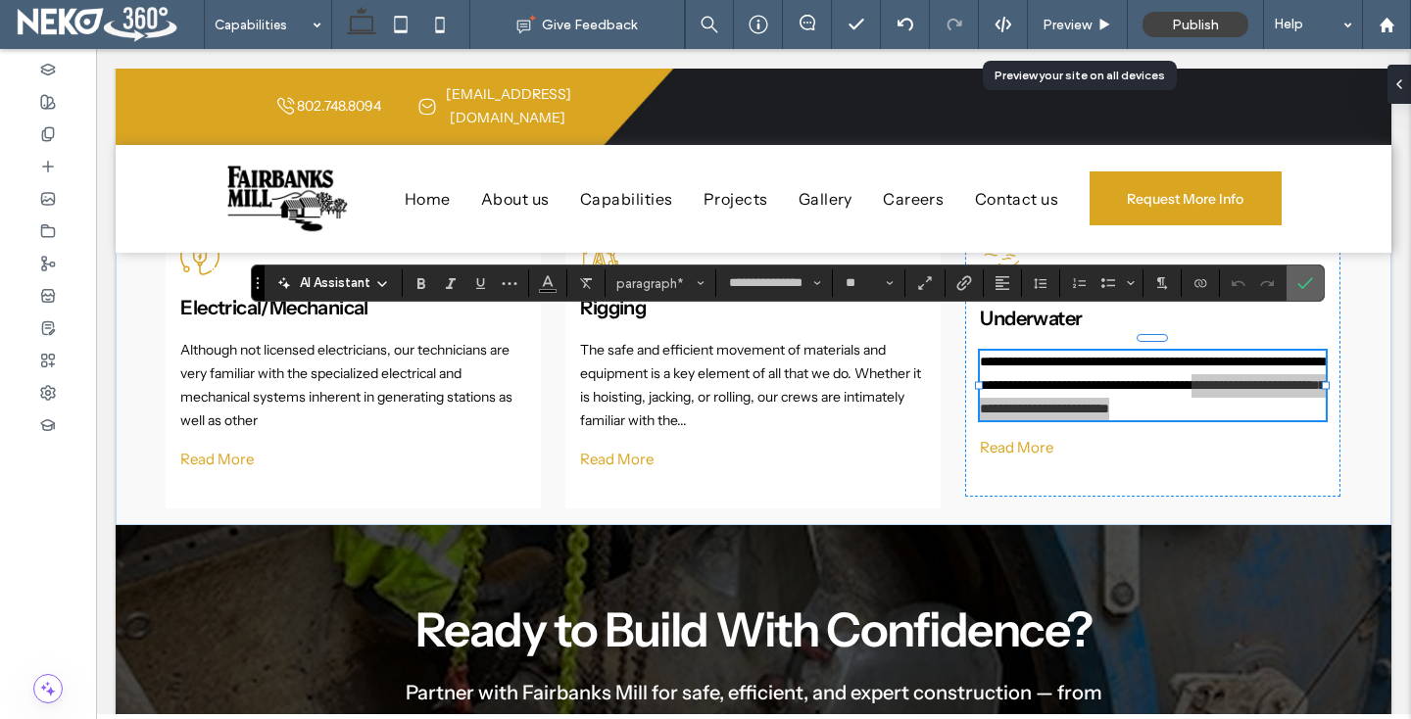
click at [1305, 284] on use "Confirm" at bounding box center [1305, 284] width 16 height 12
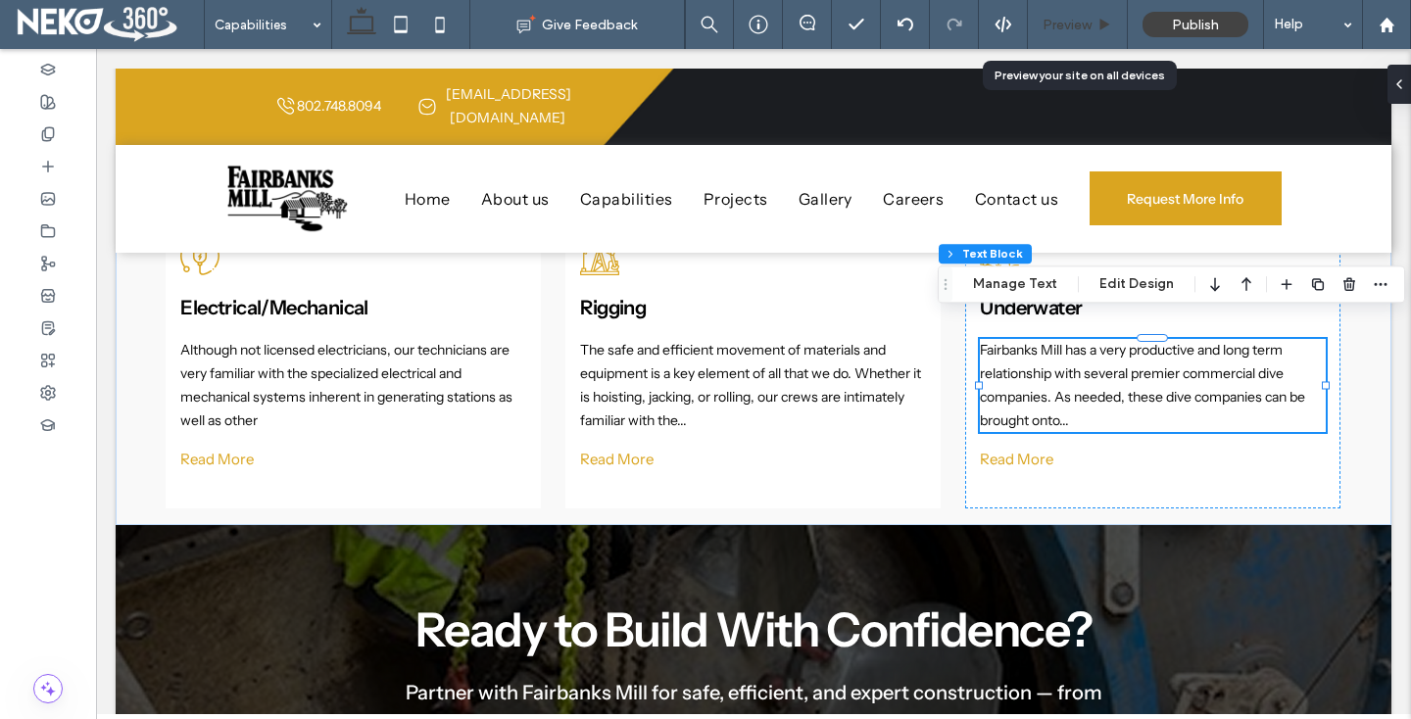
drag, startPoint x: 1064, startPoint y: 18, endPoint x: 960, endPoint y: 267, distance: 270.6
click at [1064, 18] on span "Preview" at bounding box center [1067, 25] width 49 height 17
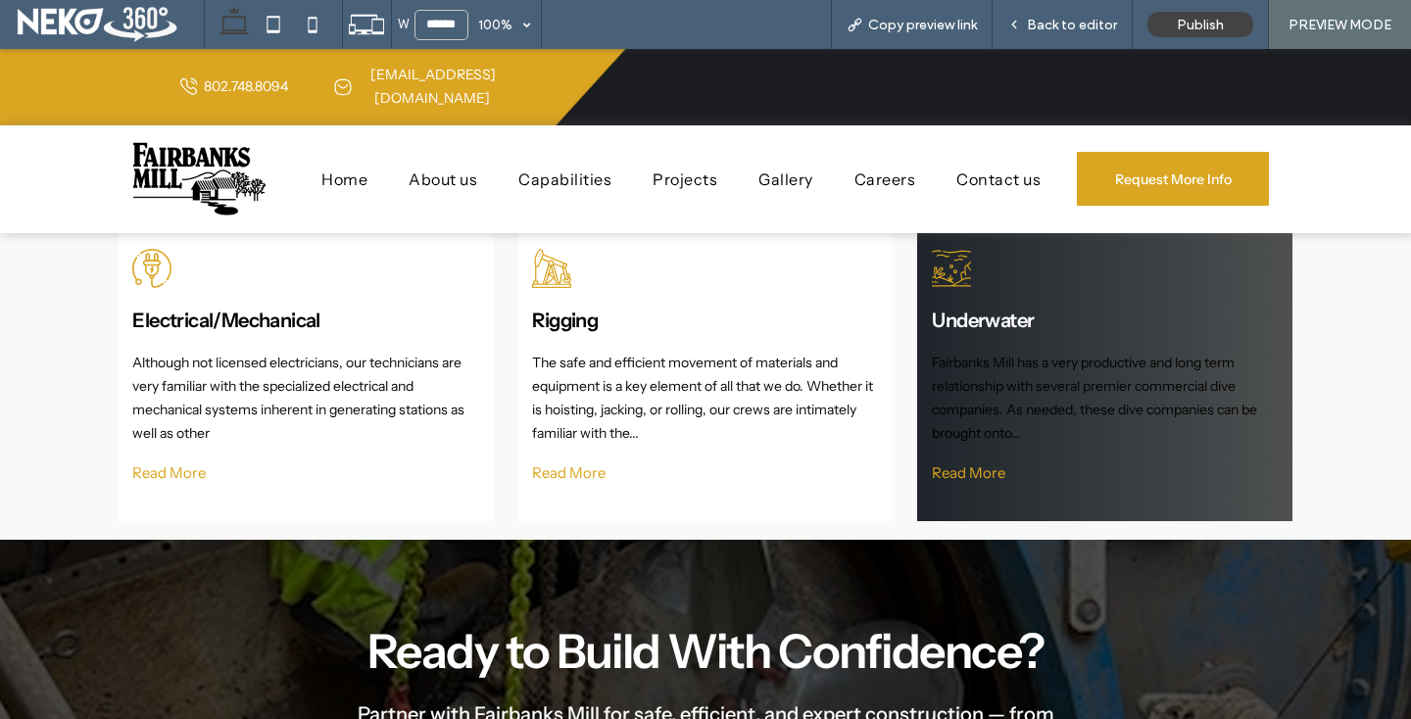
scroll to position [1972, 0]
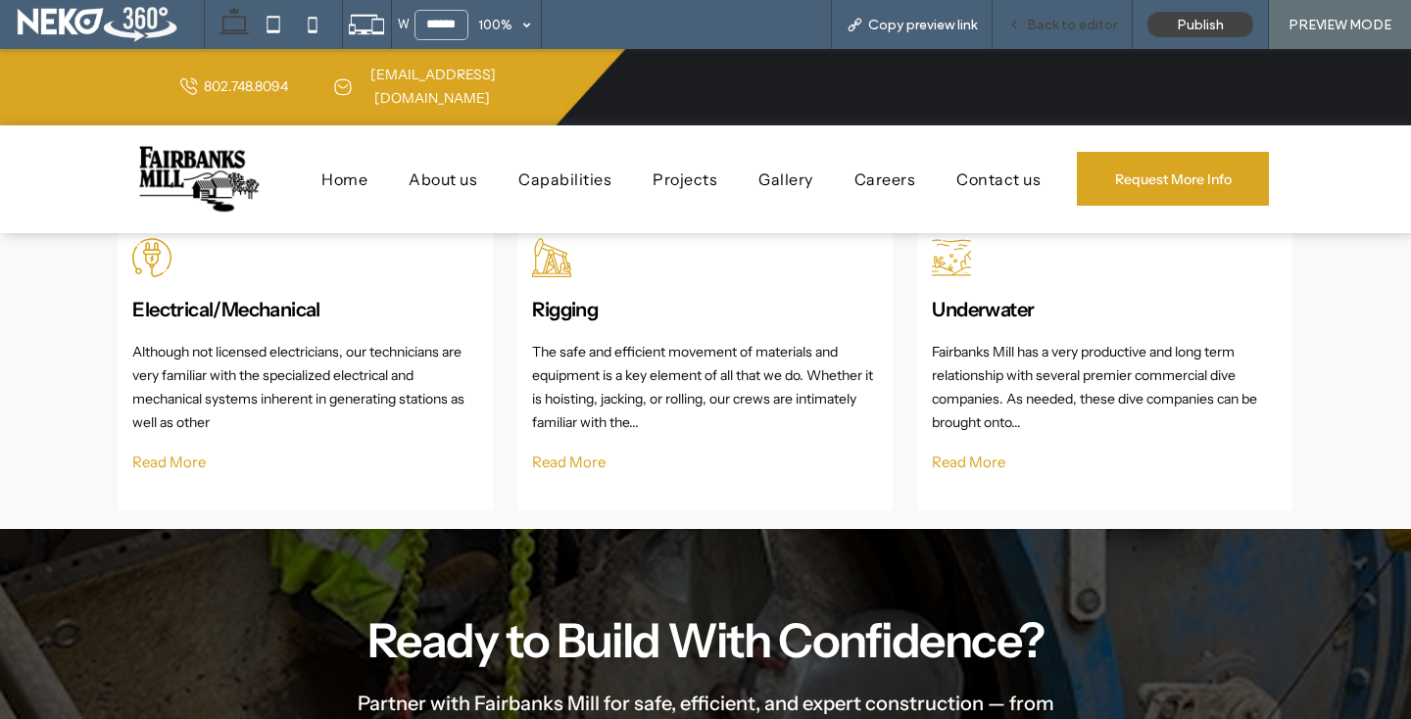
click at [1092, 8] on div "Back to editor" at bounding box center [1063, 24] width 140 height 49
click at [1030, 26] on div "Back to editor" at bounding box center [1062, 25] width 139 height 17
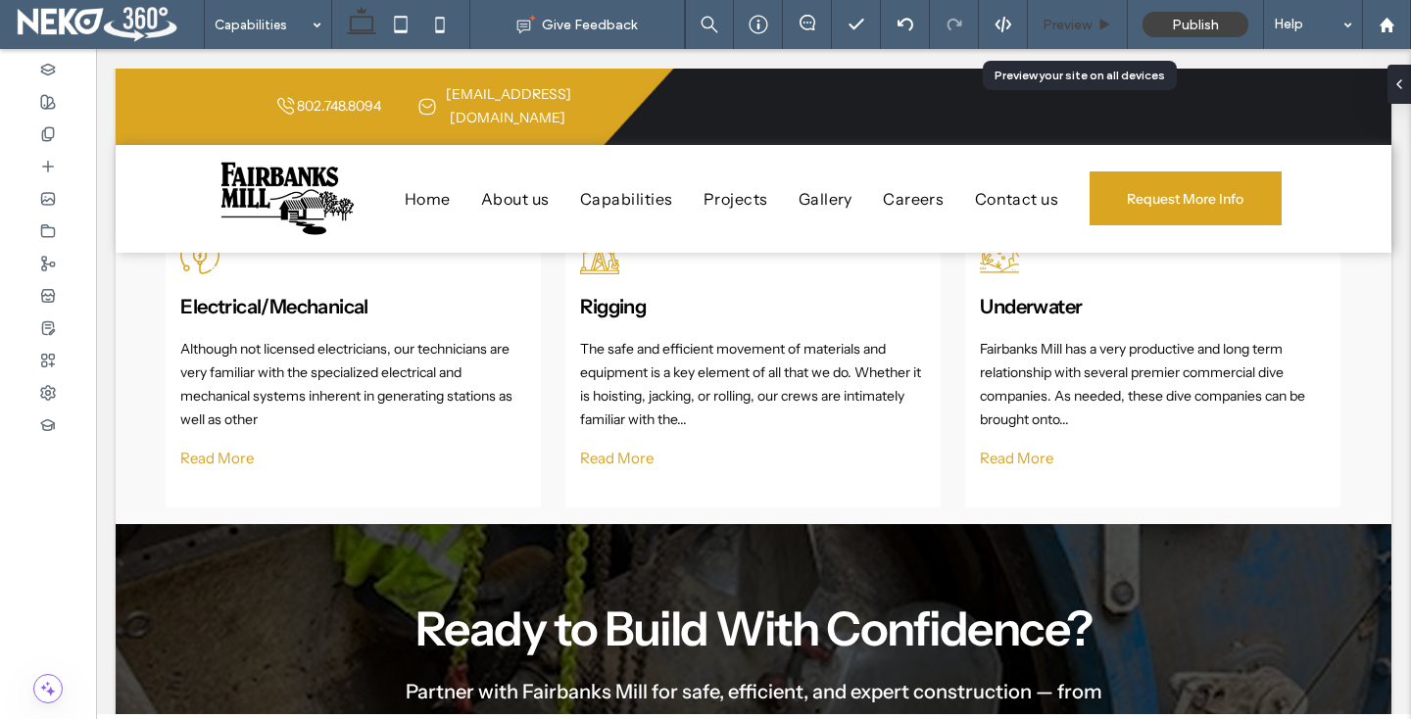
scroll to position [1959, 0]
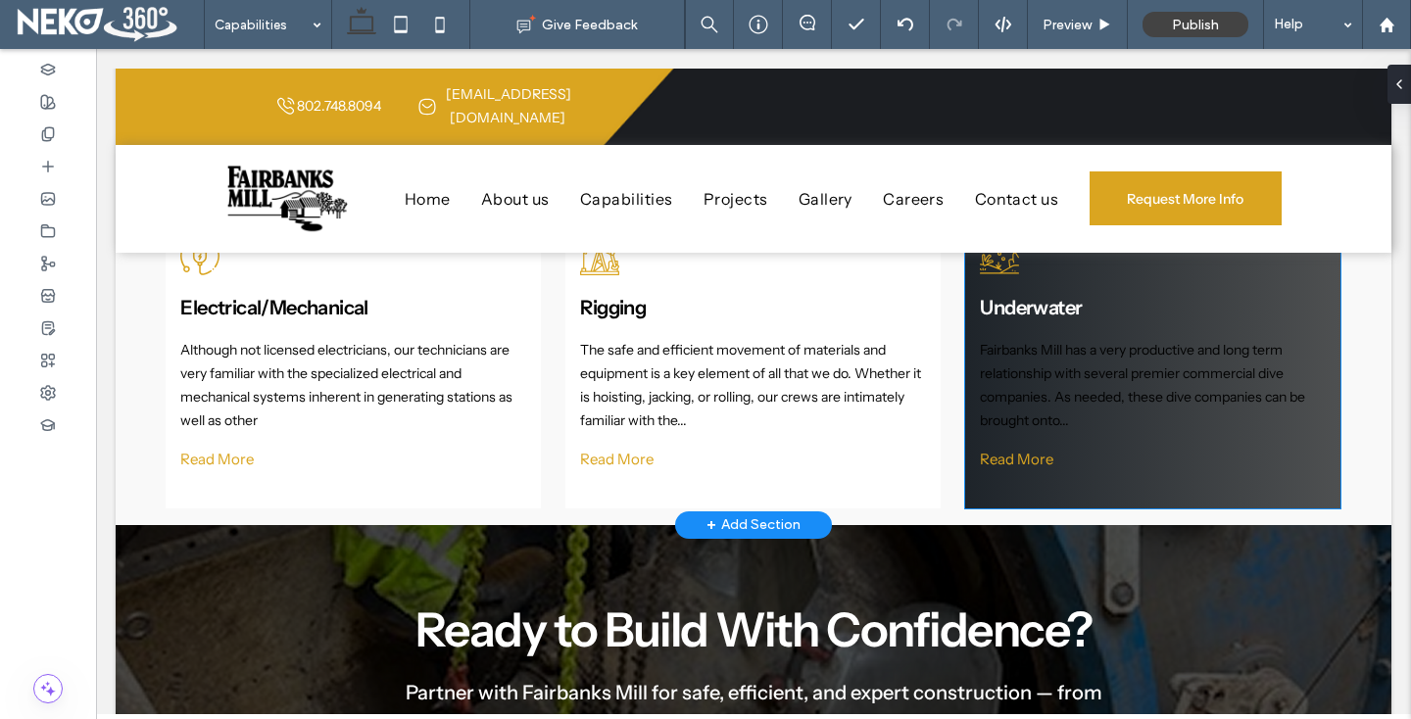
click at [1011, 435] on link "Read More" at bounding box center [1117, 456] width 274 height 43
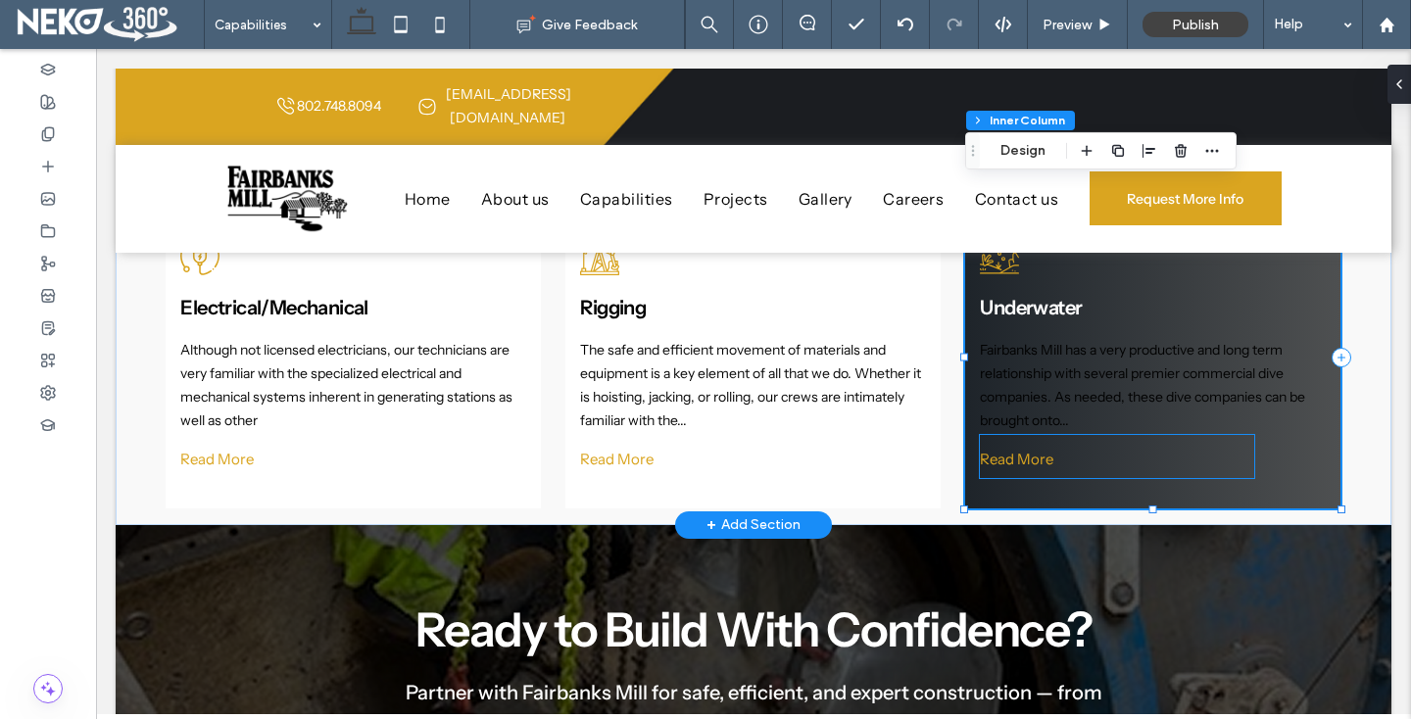
click at [1011, 450] on span "Read More" at bounding box center [1016, 459] width 73 height 19
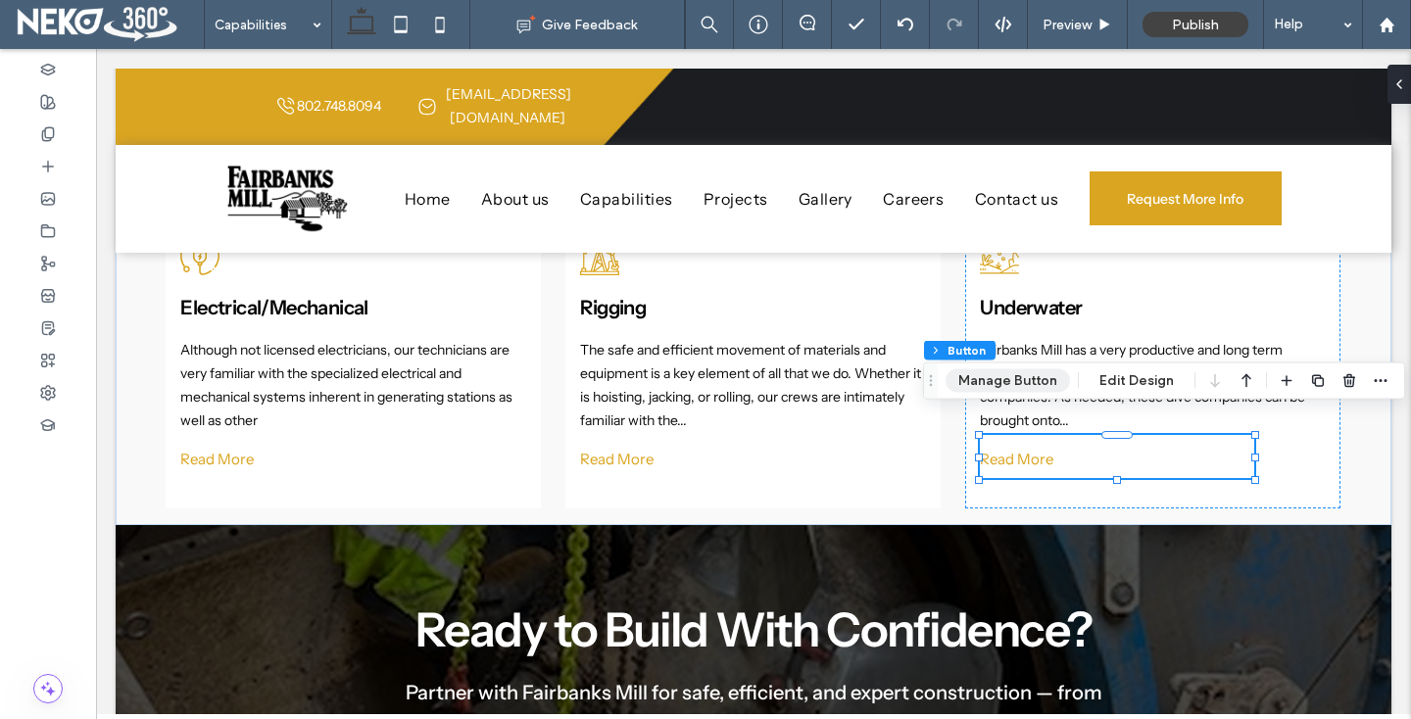
click at [1006, 381] on button "Manage Button" at bounding box center [1008, 381] width 124 height 24
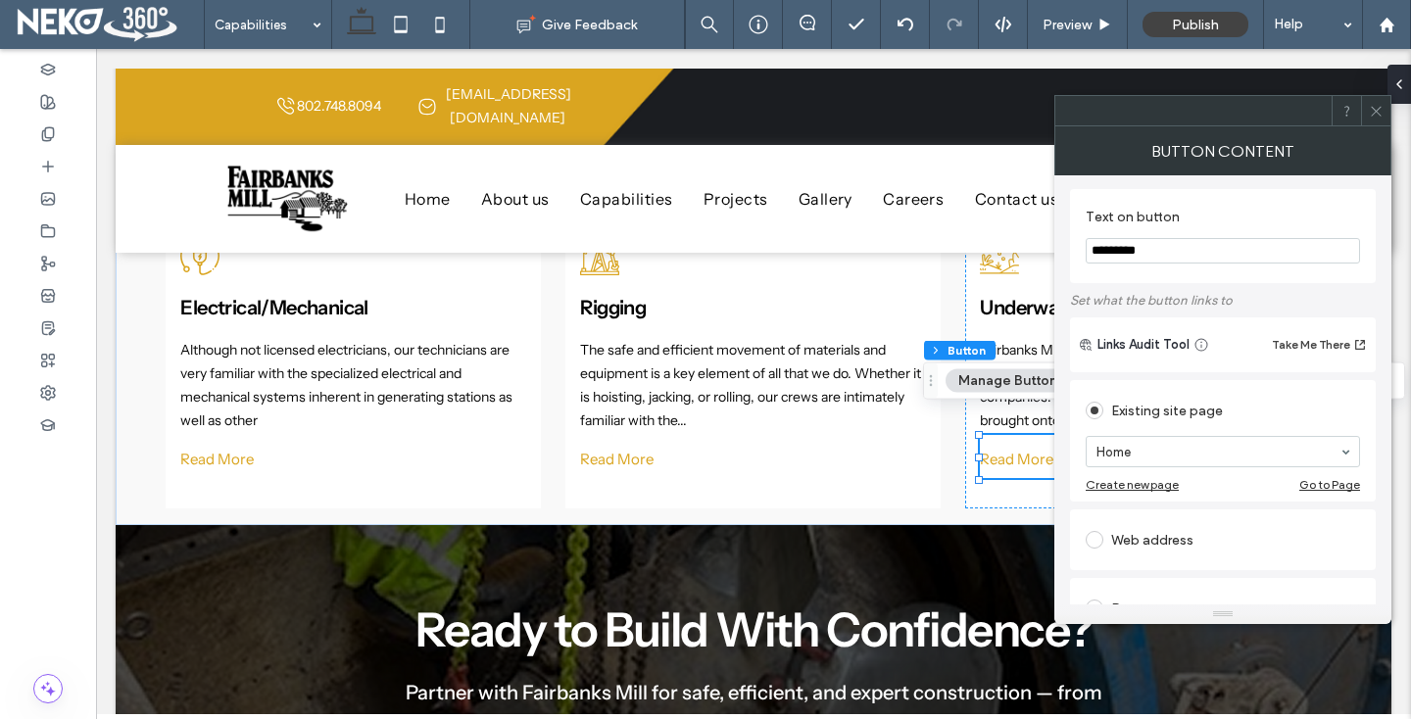
scroll to position [0, 0]
click at [1374, 121] on span at bounding box center [1376, 110] width 15 height 29
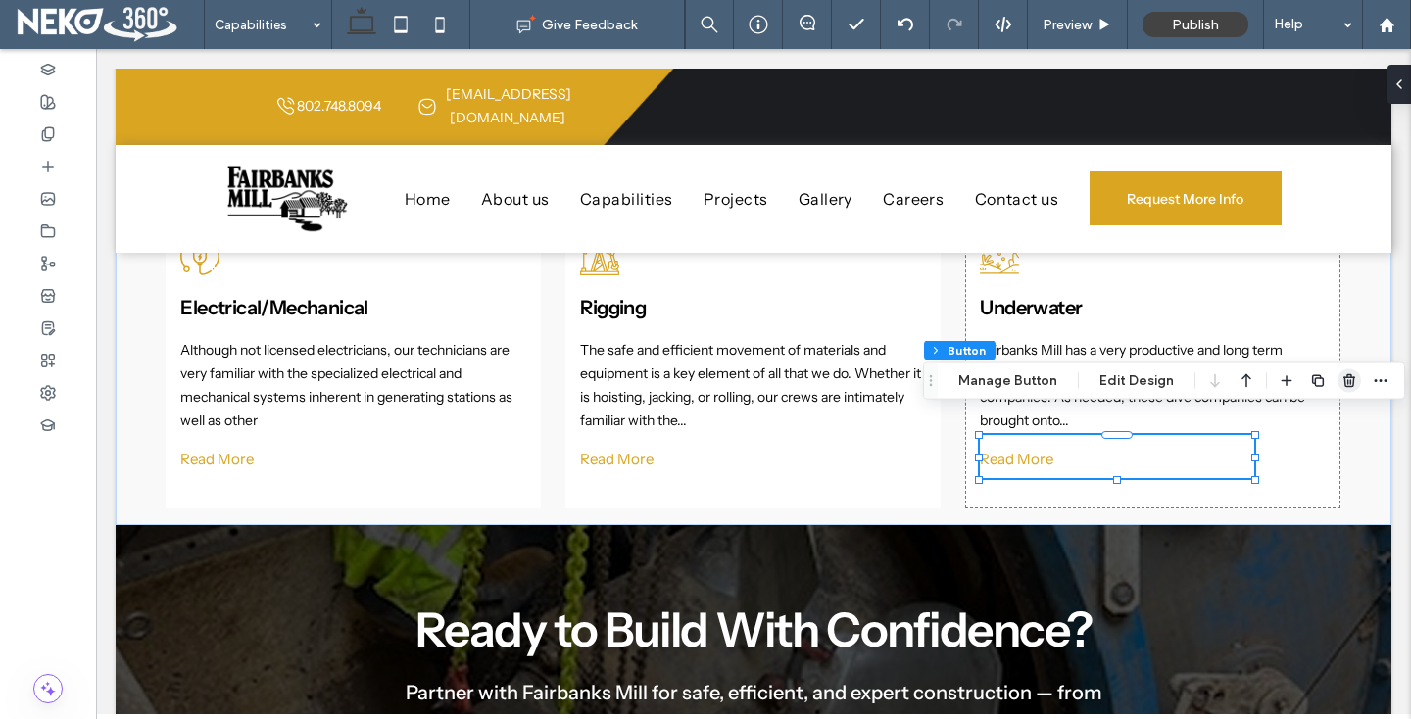
click at [1346, 371] on span "button" at bounding box center [1349, 381] width 24 height 24
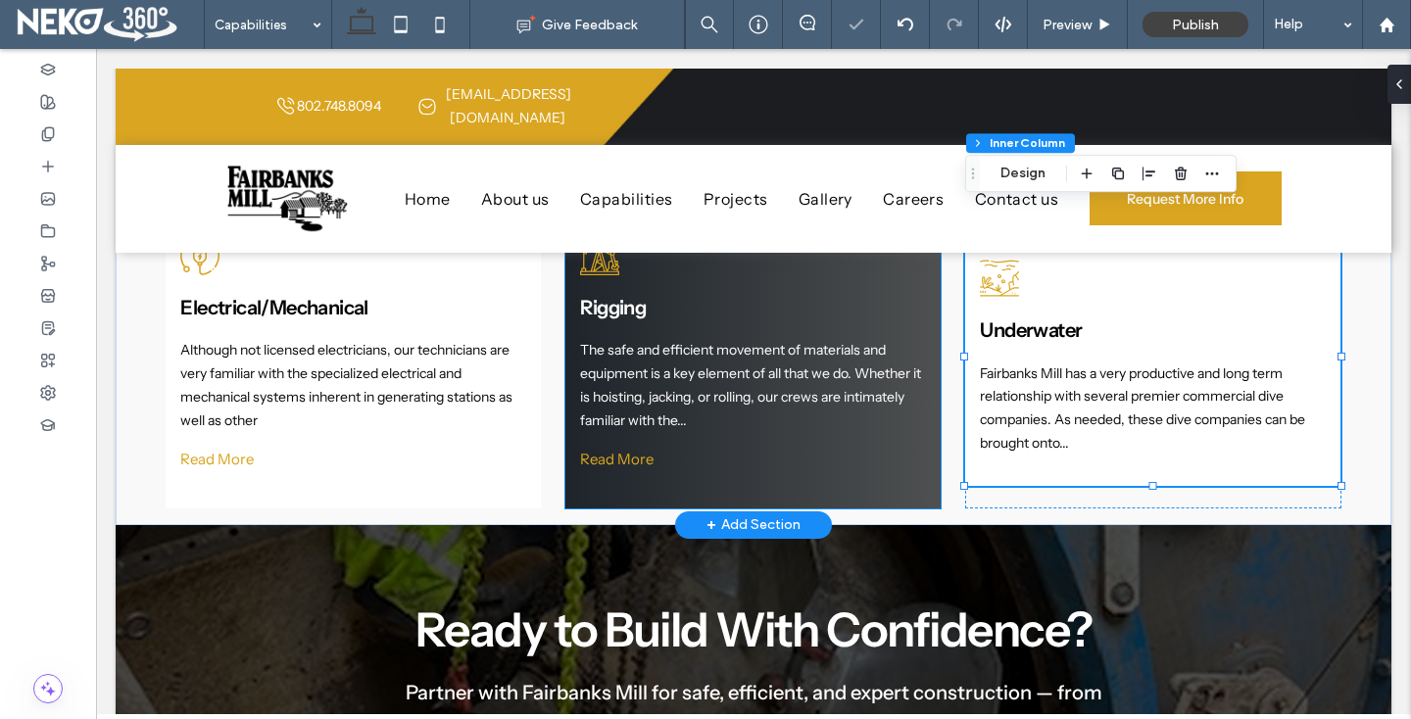
click at [689, 435] on link "Read More" at bounding box center [717, 456] width 274 height 43
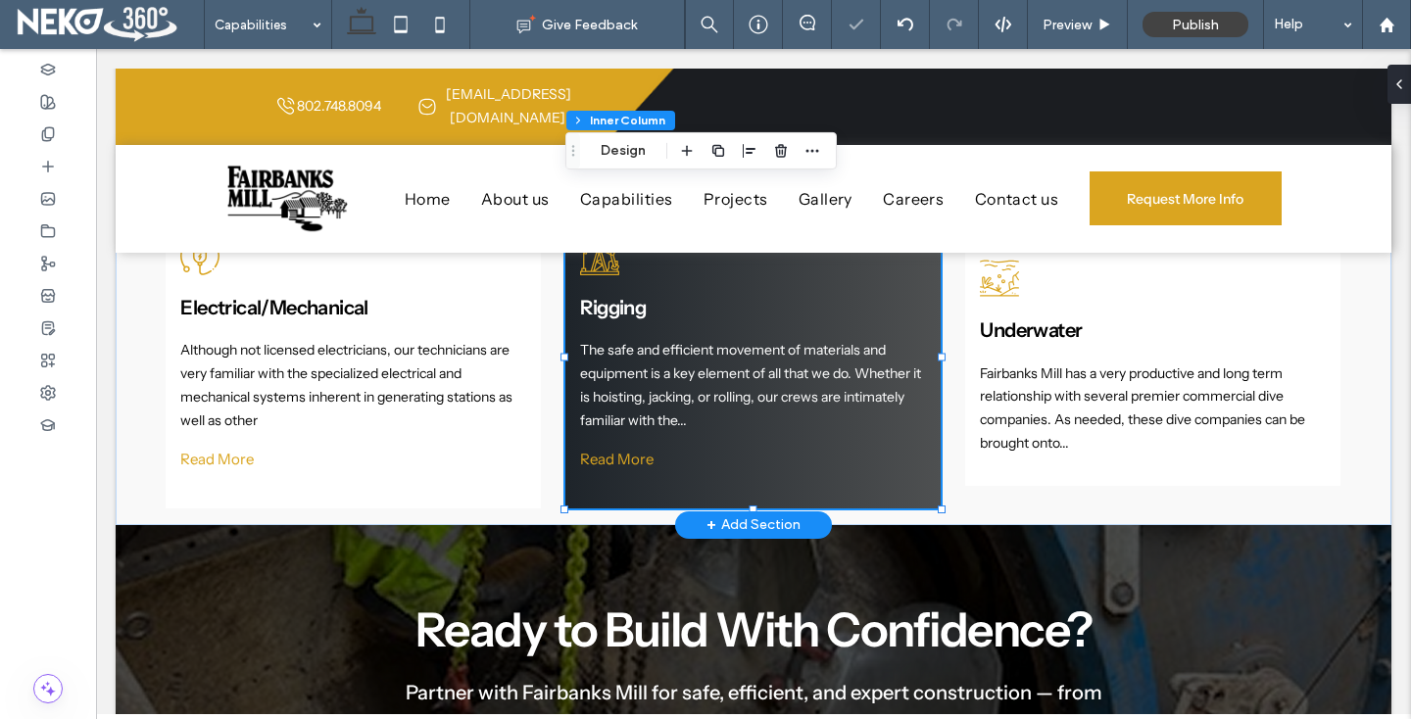
click at [689, 435] on link "Read More" at bounding box center [717, 456] width 274 height 43
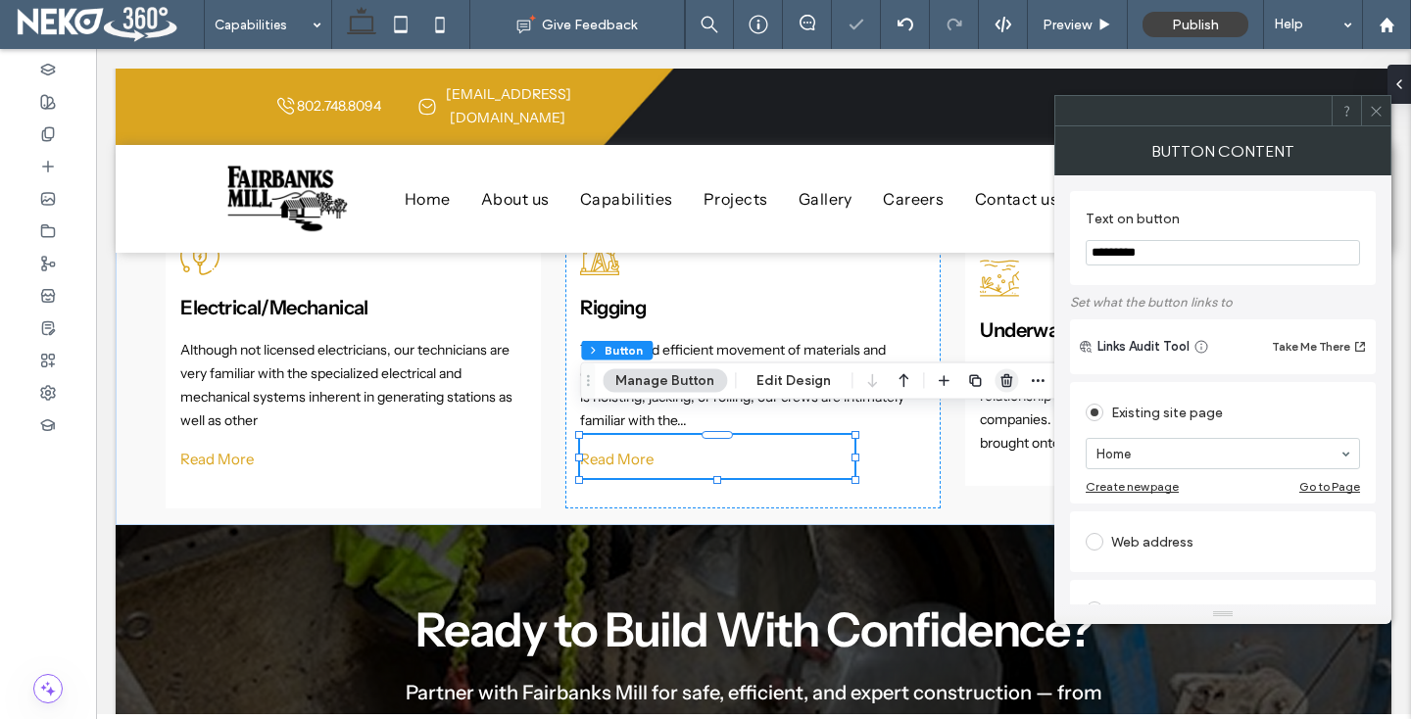
click at [1002, 381] on icon "button" at bounding box center [1006, 381] width 16 height 16
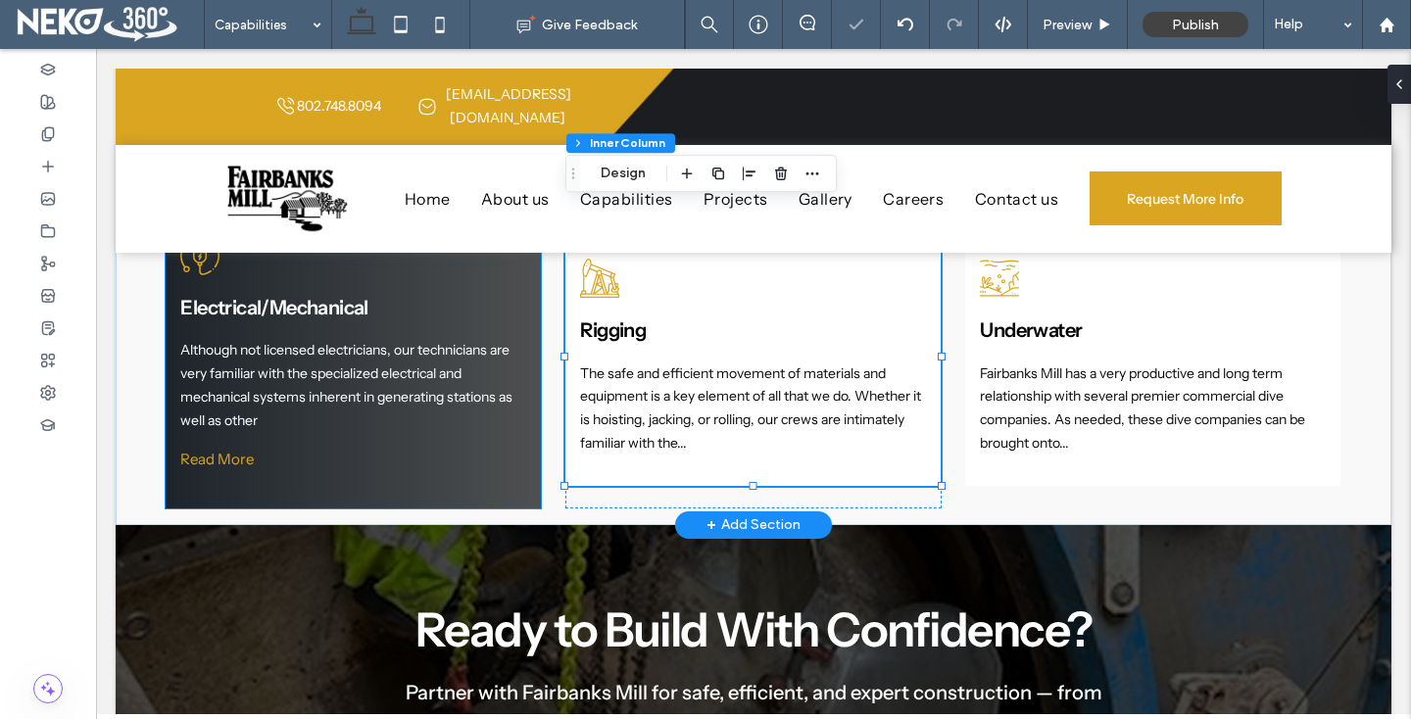
click at [297, 448] on link "Read More" at bounding box center [317, 456] width 274 height 43
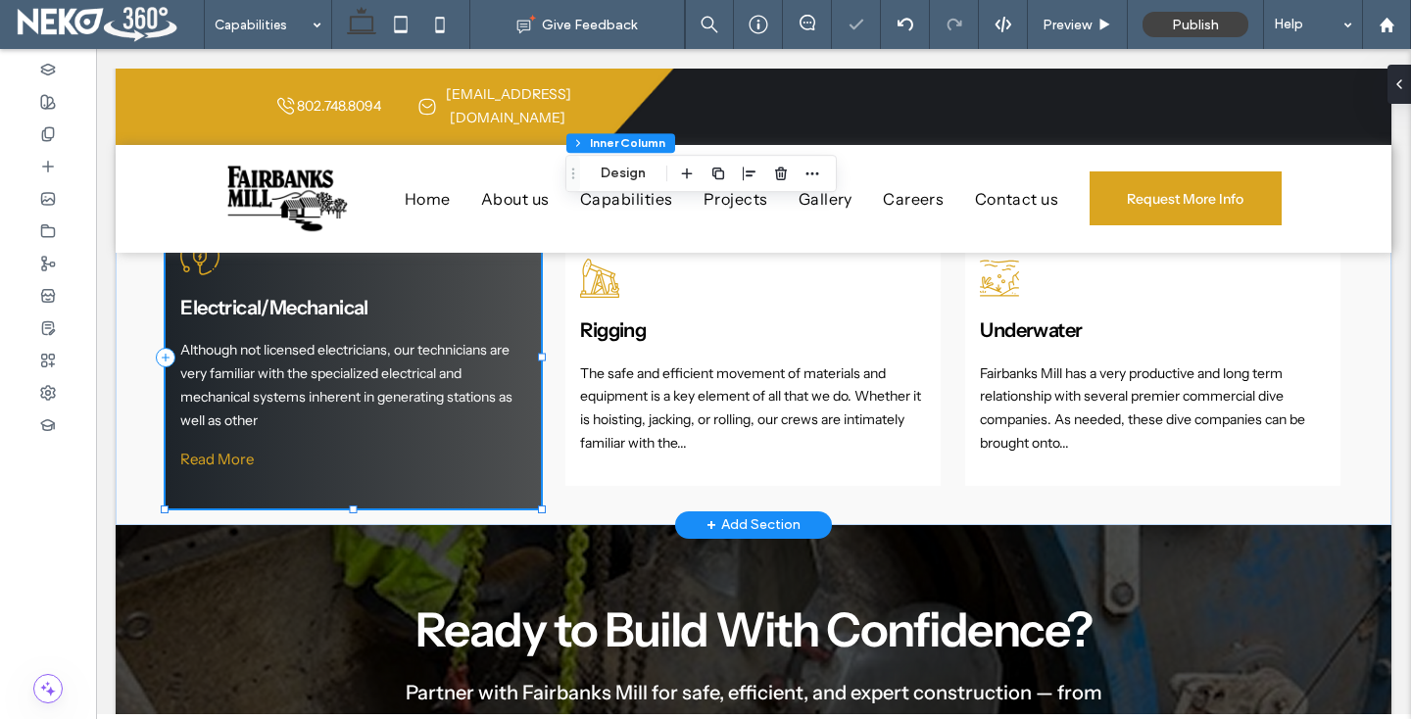
click at [297, 448] on link "Read More" at bounding box center [317, 456] width 274 height 43
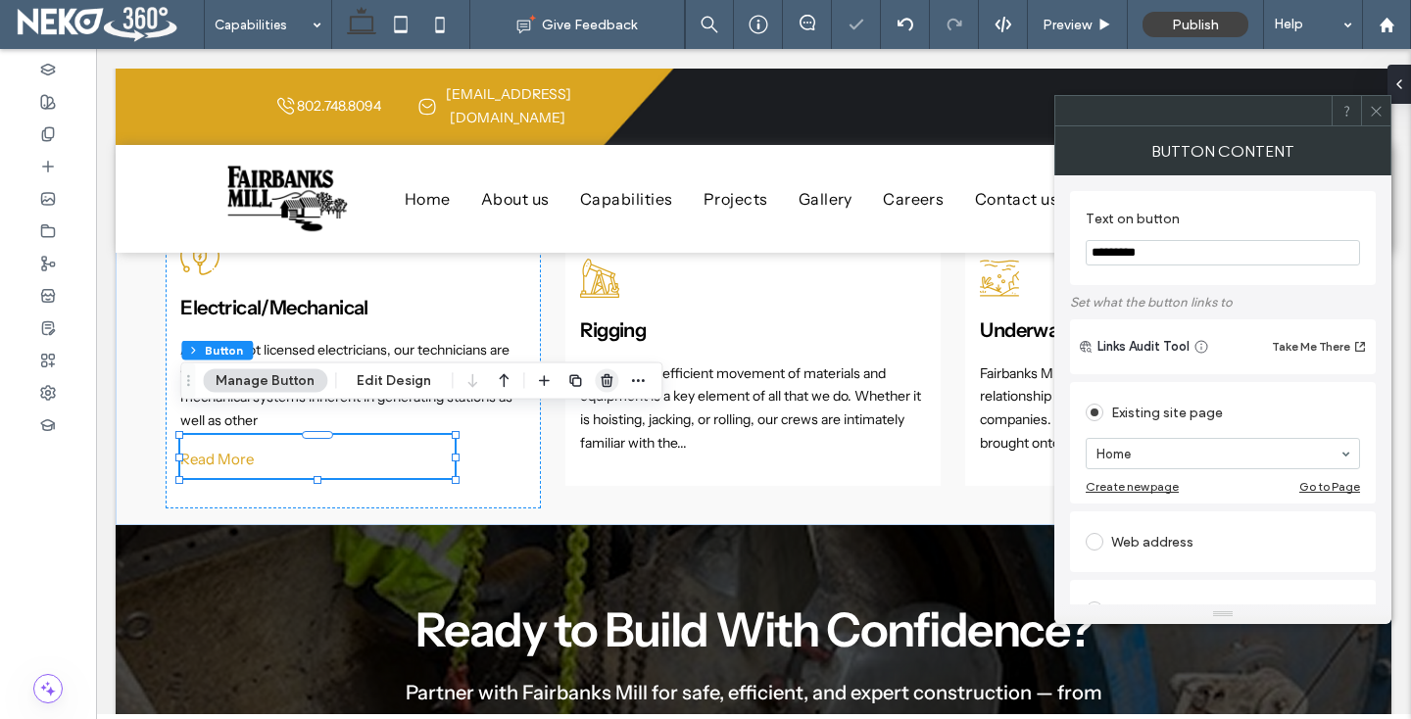
click at [604, 374] on use "button" at bounding box center [607, 380] width 12 height 13
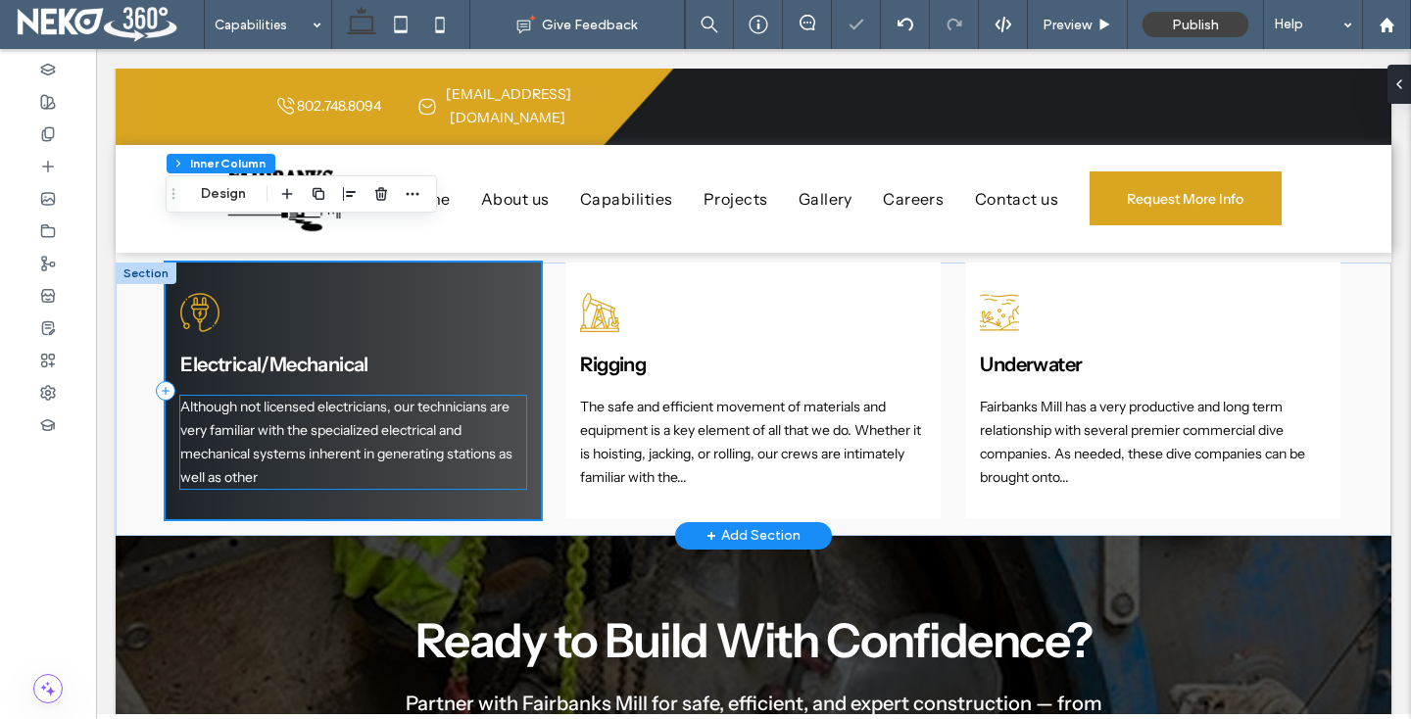
scroll to position [1894, 0]
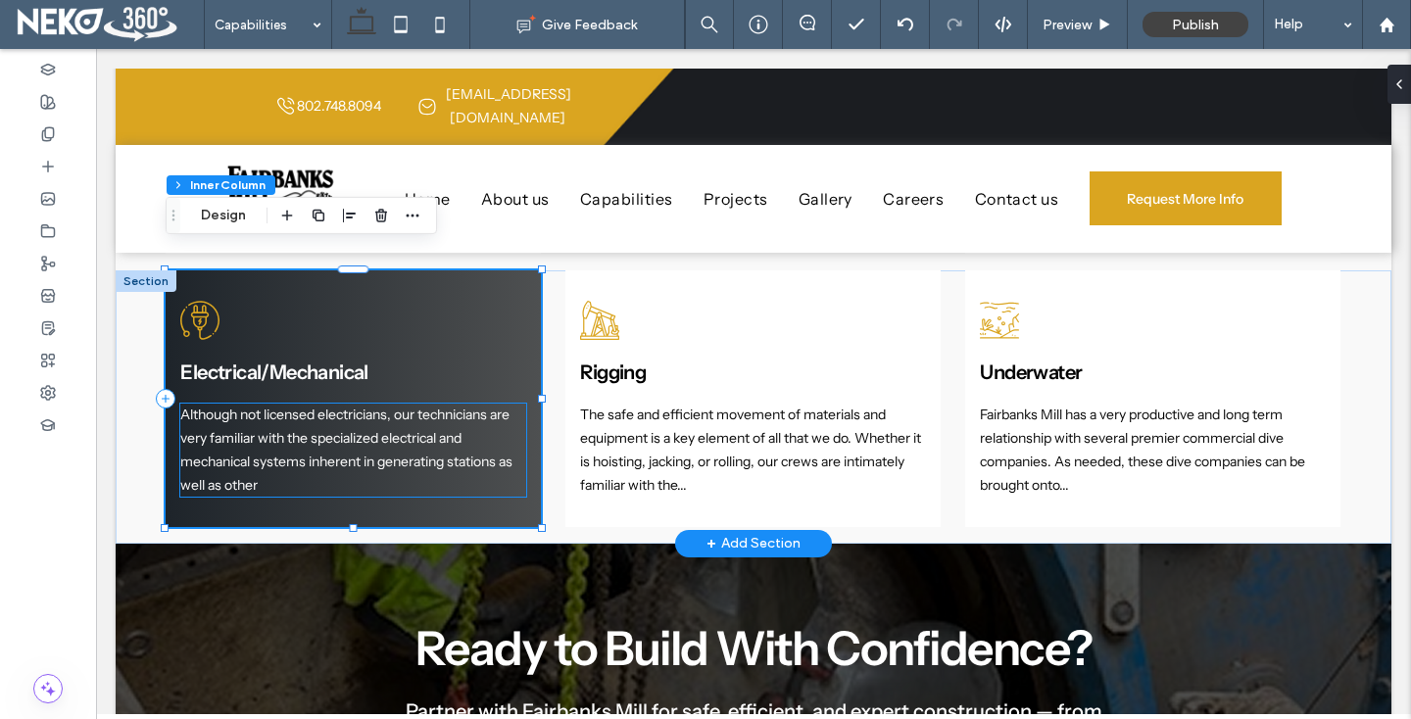
click at [276, 466] on p "Although not licensed electricians, our technicians are very familiar with the …" at bounding box center [352, 450] width 345 height 93
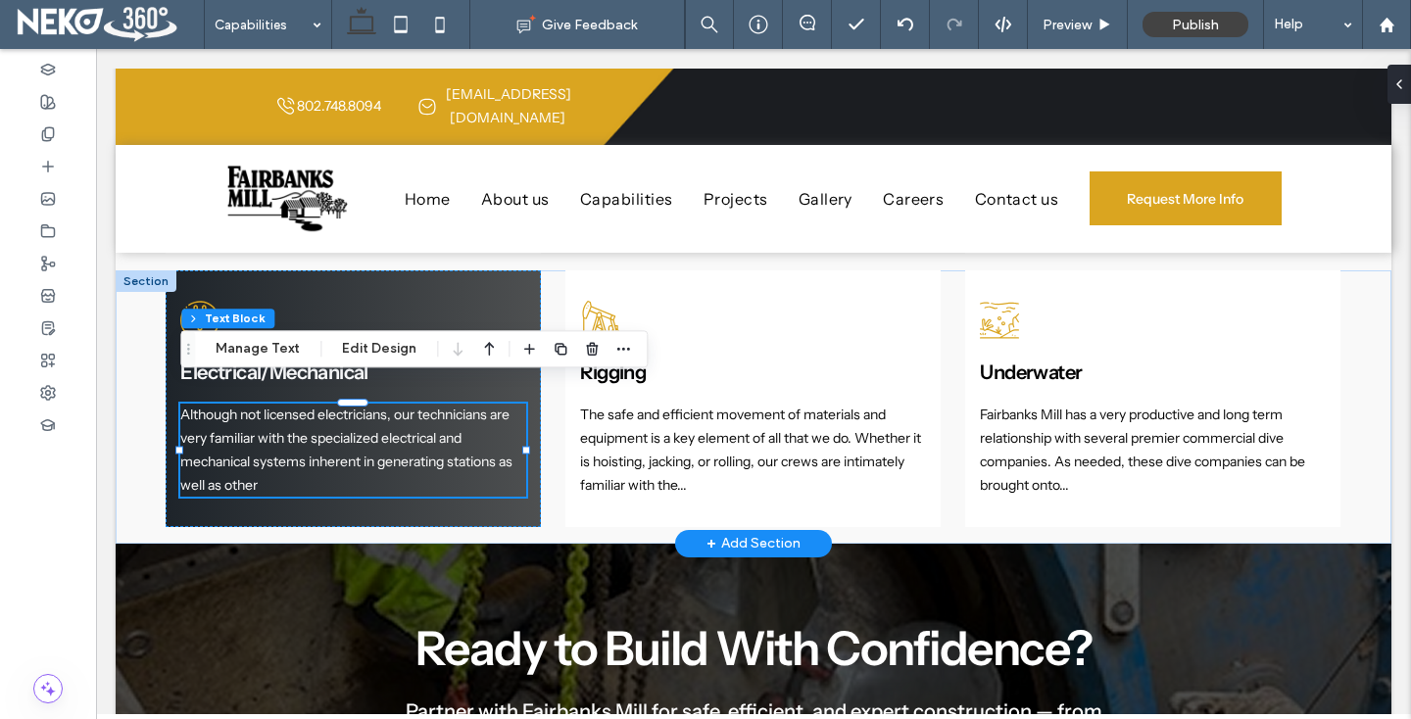
click at [276, 466] on p "Although not licensed electricians, our technicians are very familiar with the …" at bounding box center [352, 450] width 345 height 93
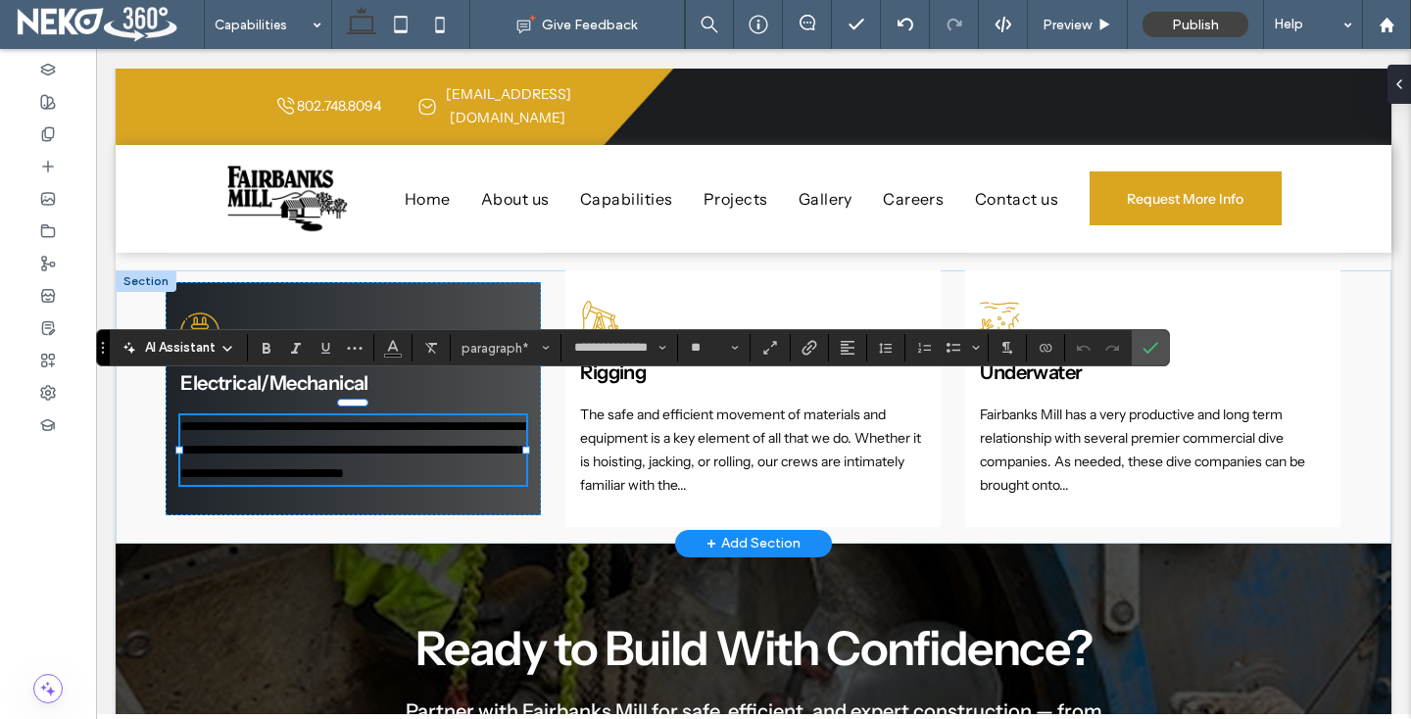
click at [455, 450] on p "**********" at bounding box center [352, 450] width 345 height 70
drag, startPoint x: 501, startPoint y: 438, endPoint x: 506, endPoint y: 461, distance: 23.1
click at [506, 461] on p "**********" at bounding box center [352, 450] width 345 height 70
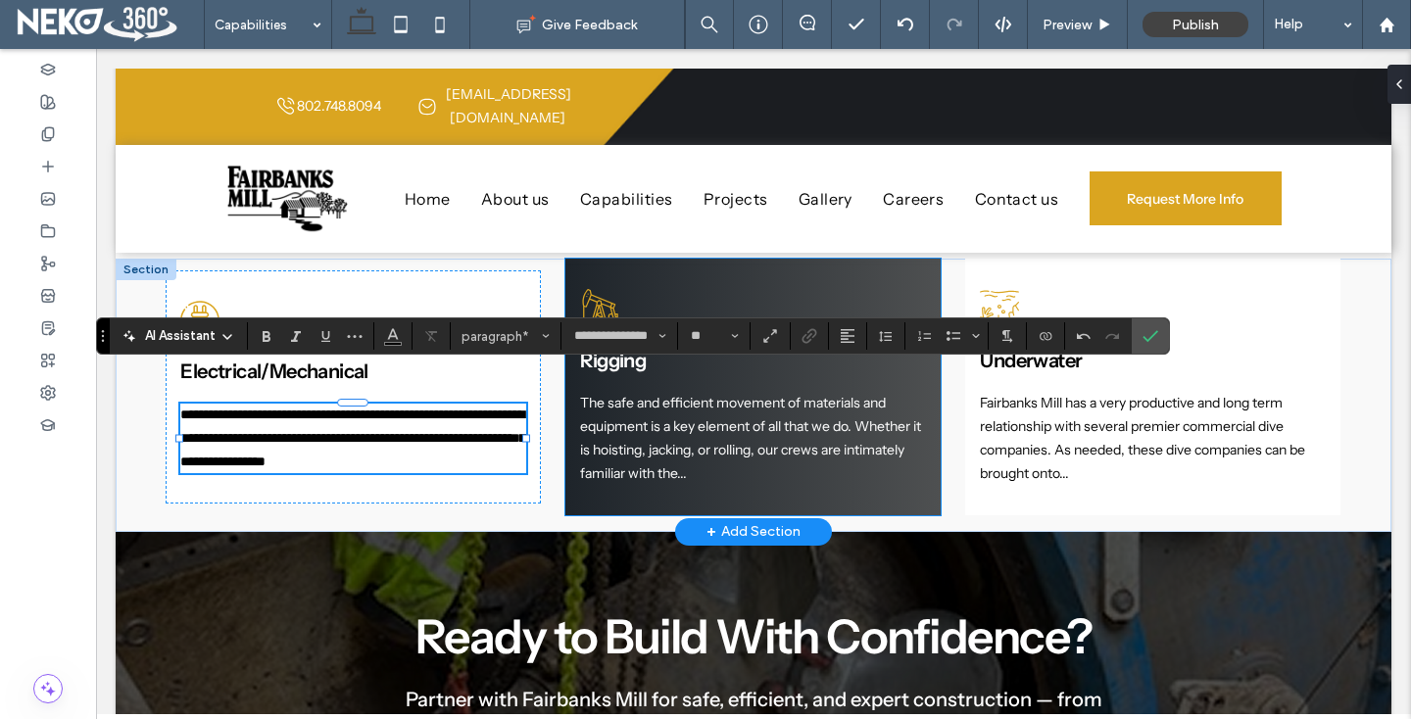
click at [673, 438] on p "The safe and efficient movement of materials and equipment is a key element of …" at bounding box center [752, 438] width 345 height 93
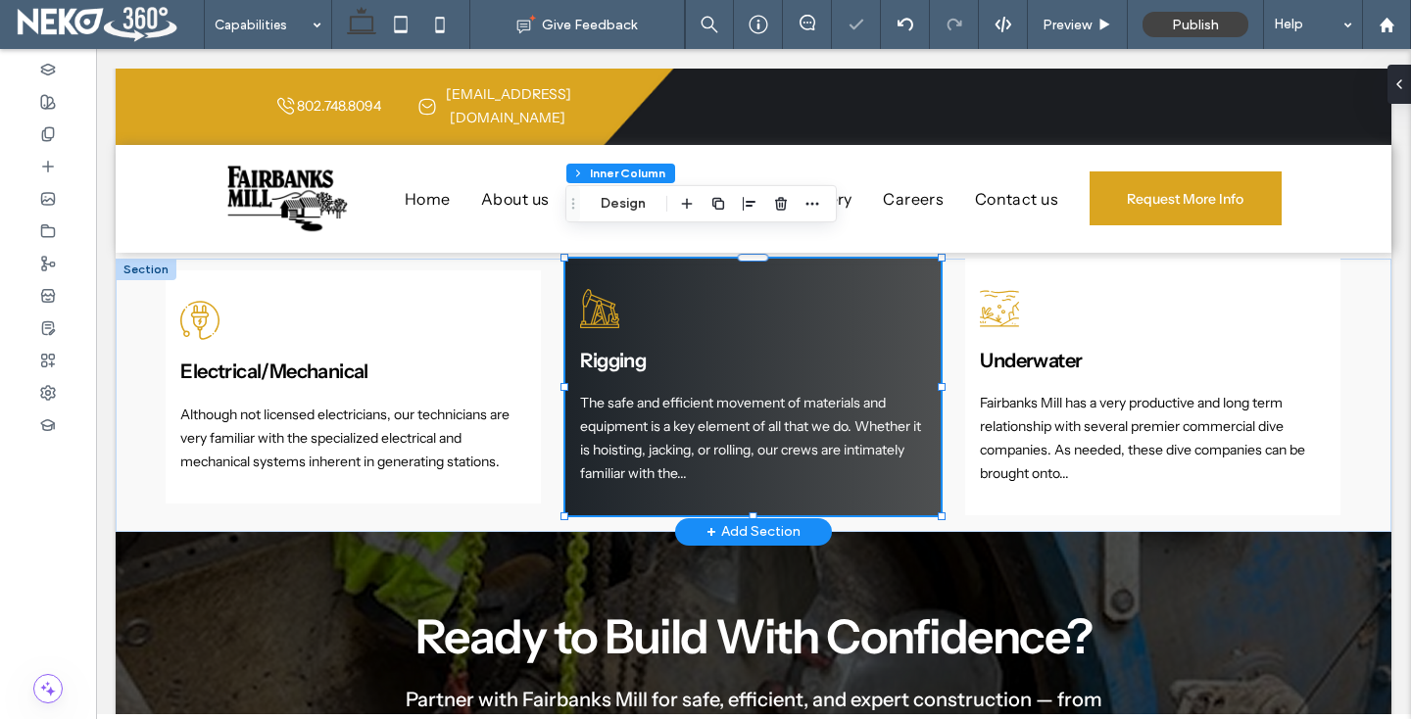
click at [673, 438] on p "The safe and efficient movement of materials and equipment is a key element of …" at bounding box center [752, 438] width 345 height 93
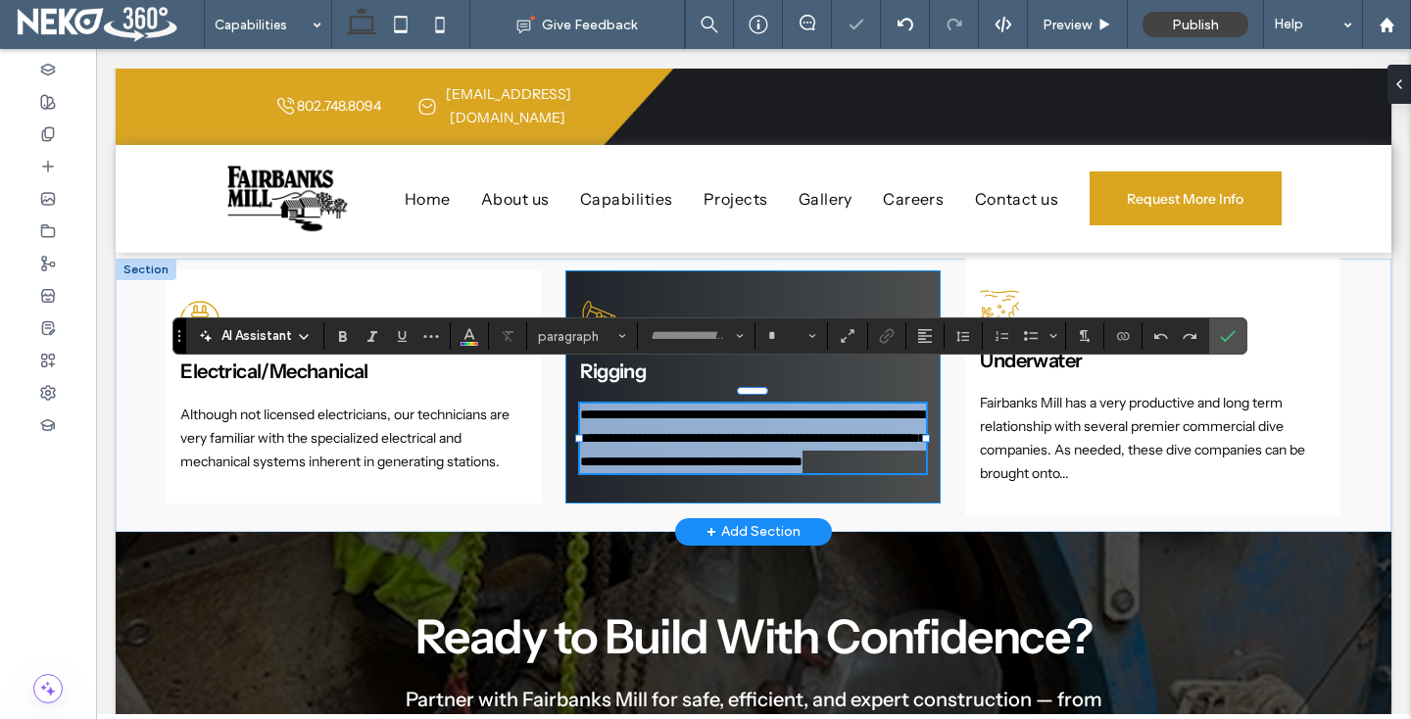
type input "**********"
type input "**"
click at [673, 438] on p "**********" at bounding box center [752, 439] width 345 height 70
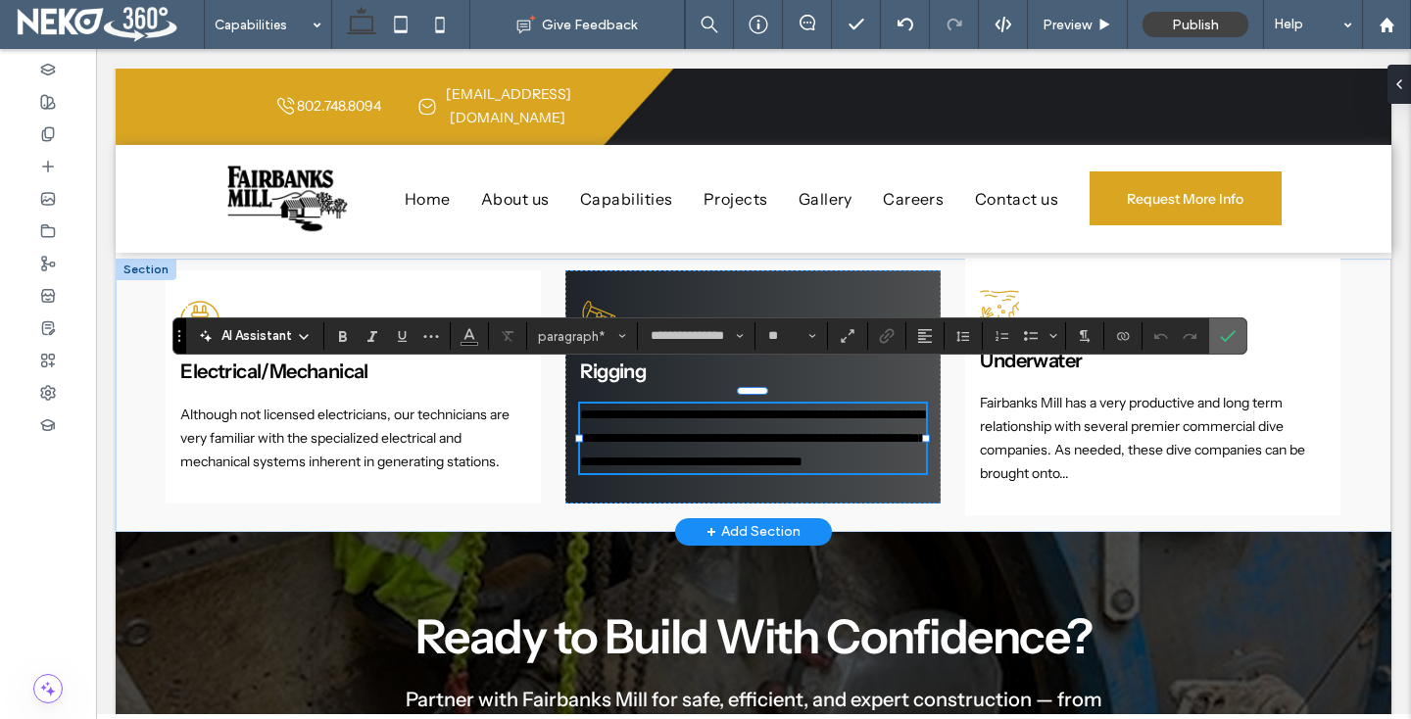
click at [1233, 337] on icon "Confirm" at bounding box center [1228, 336] width 16 height 16
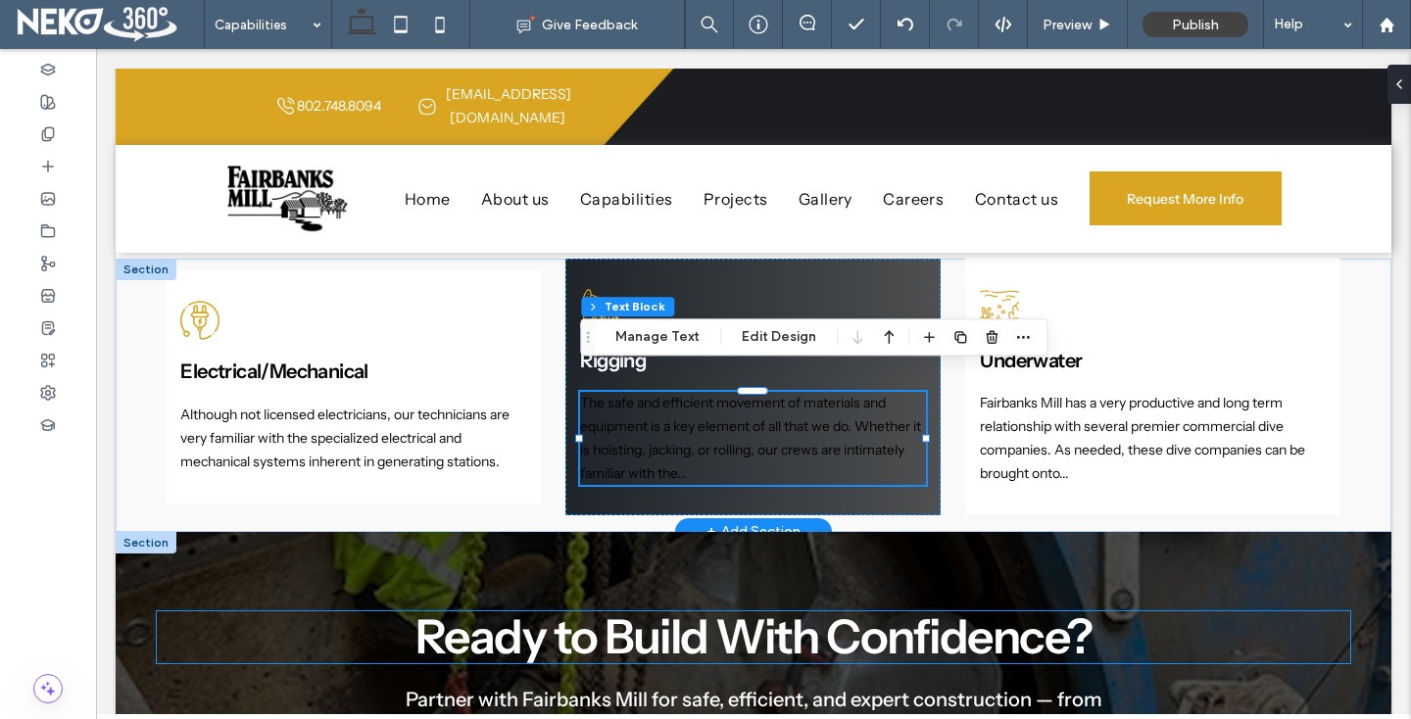
click at [632, 608] on span "Ready to Build With Confidence?" at bounding box center [753, 637] width 676 height 58
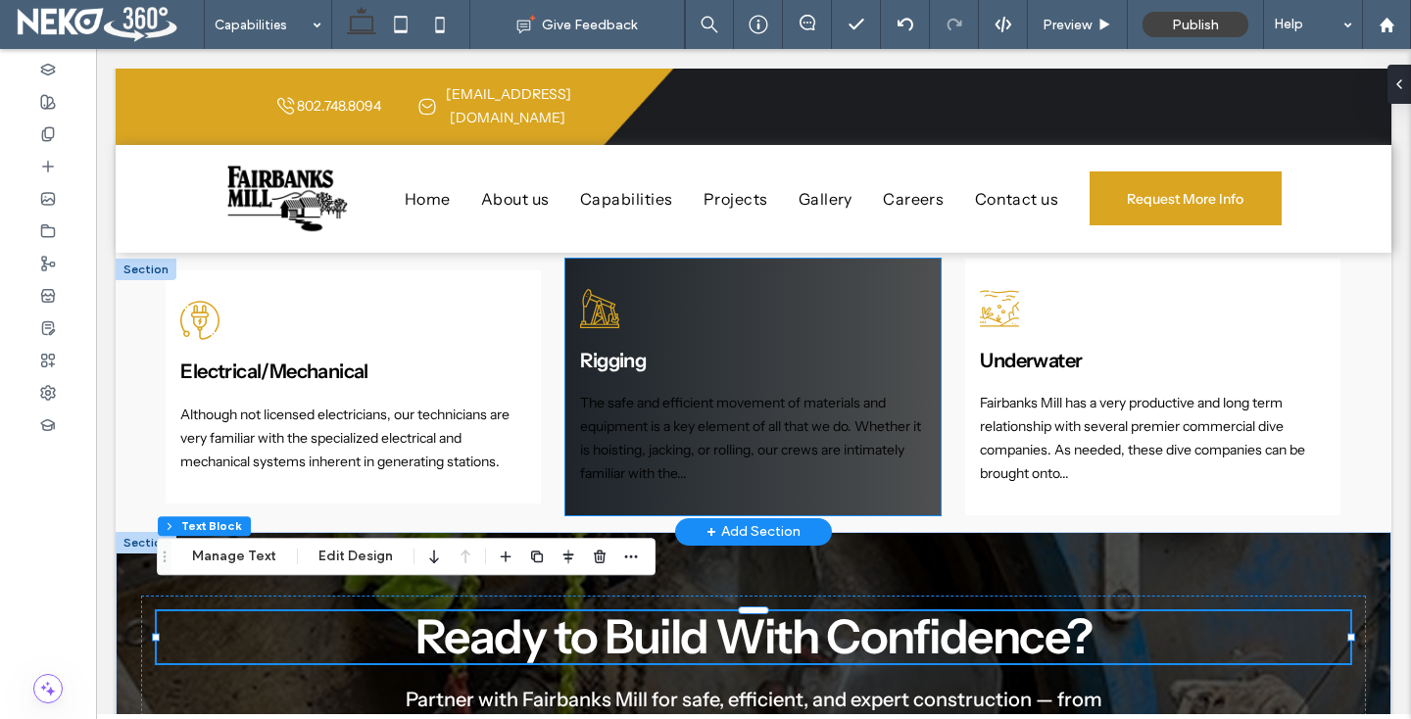
click at [722, 453] on p "The safe and efficient movement of materials and equipment is a key element of …" at bounding box center [752, 438] width 345 height 93
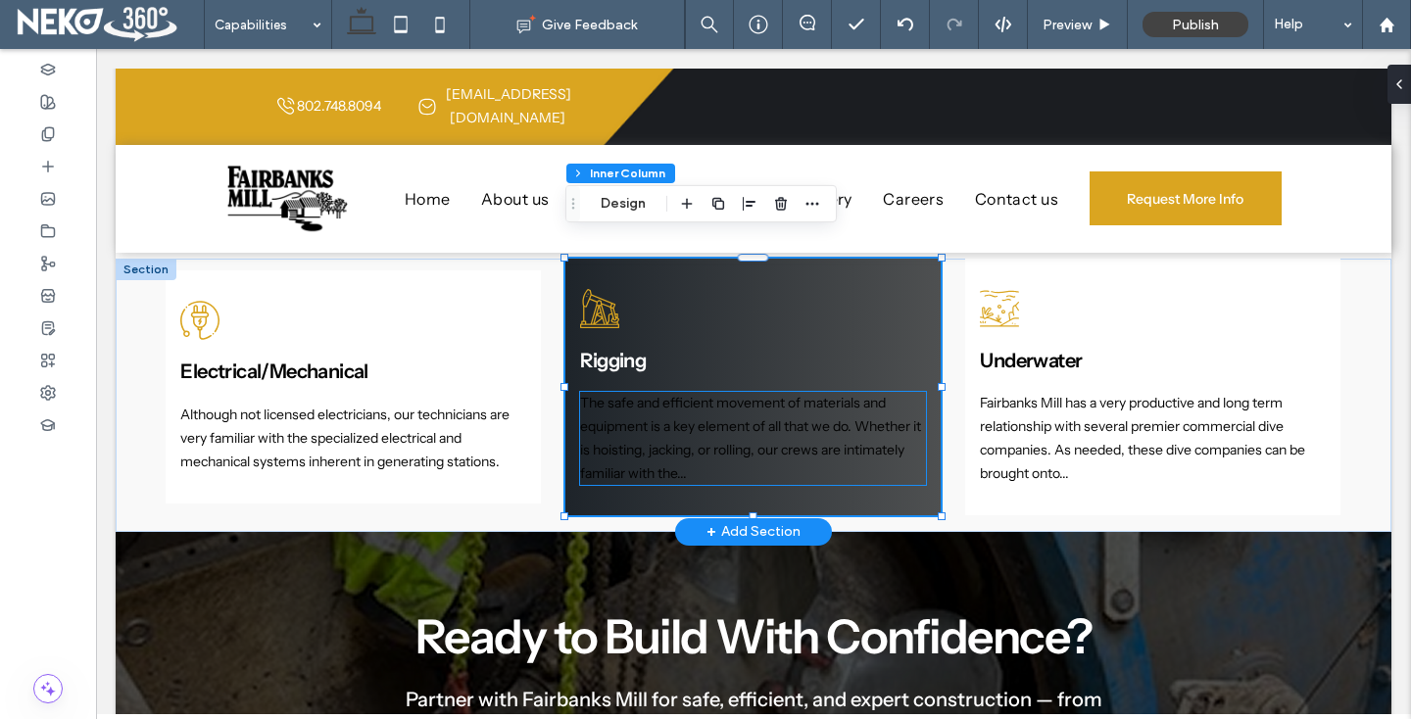
click at [767, 427] on span "The safe and efficient movement of materials and equipment is a key element of …" at bounding box center [750, 437] width 341 height 87
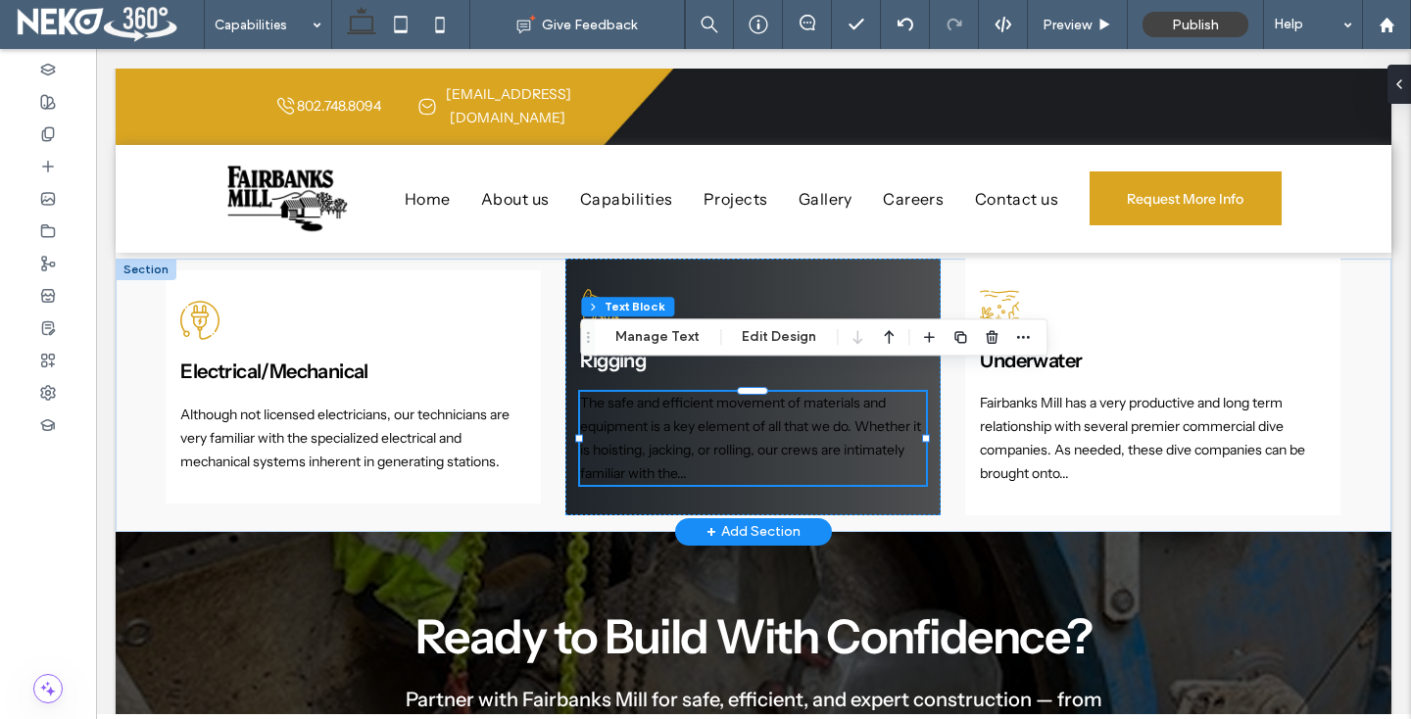
click at [767, 427] on span "The safe and efficient movement of materials and equipment is a key element of …" at bounding box center [750, 437] width 341 height 87
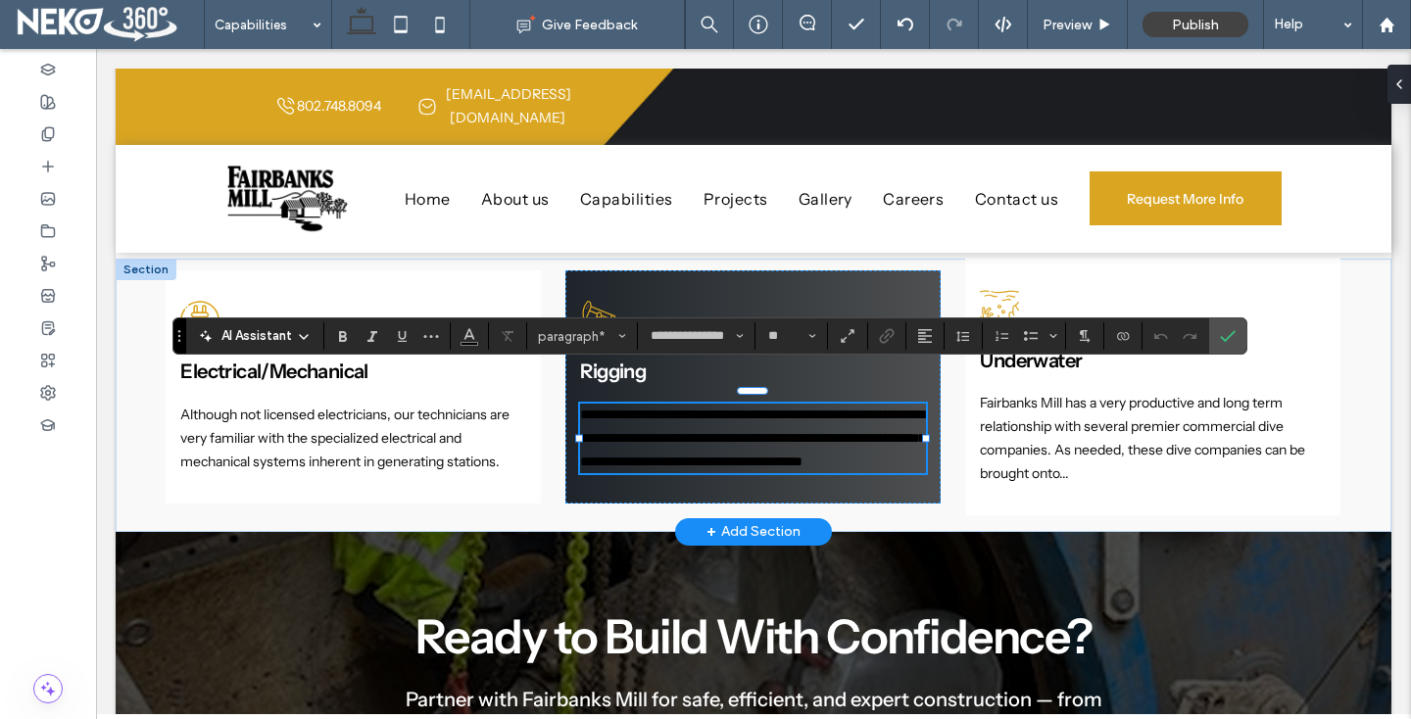
click at [767, 427] on span "**********" at bounding box center [752, 438] width 345 height 61
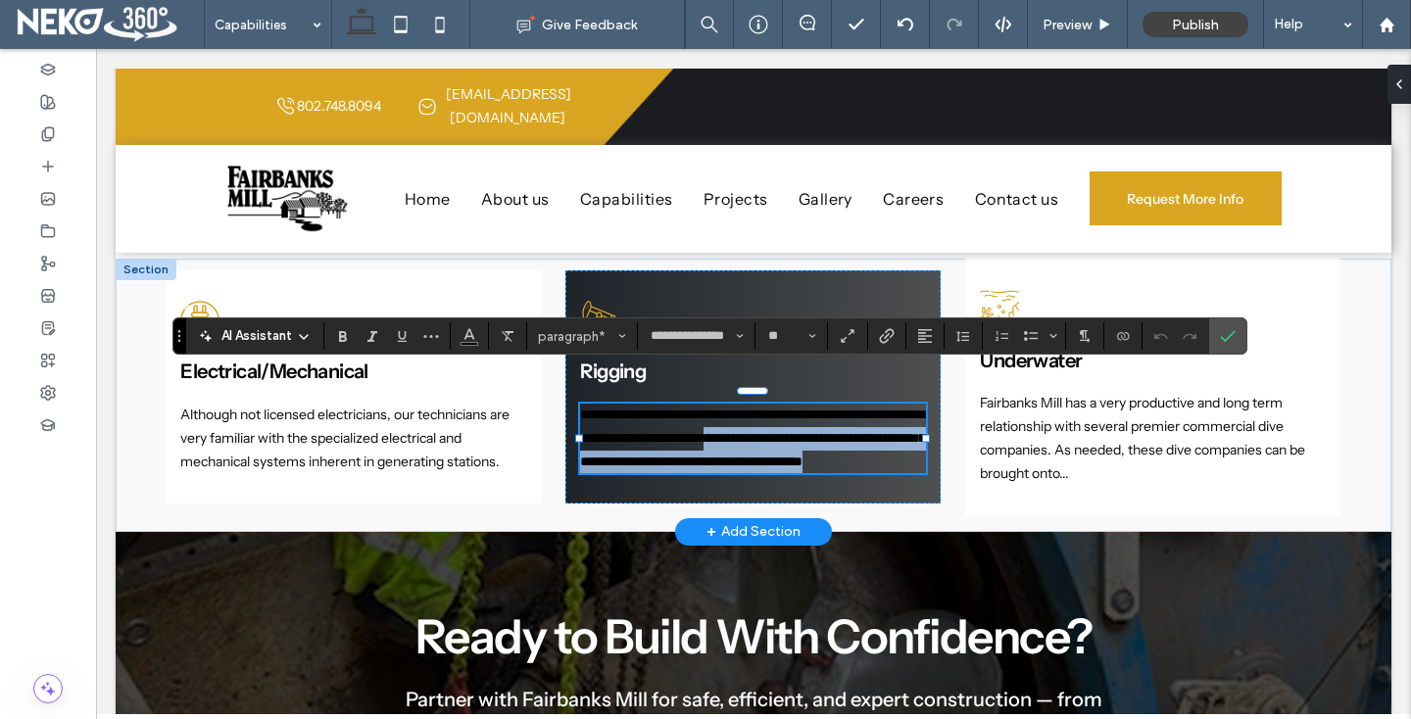
drag, startPoint x: 858, startPoint y: 406, endPoint x: 869, endPoint y: 449, distance: 44.4
click at [869, 449] on p "**********" at bounding box center [752, 439] width 345 height 70
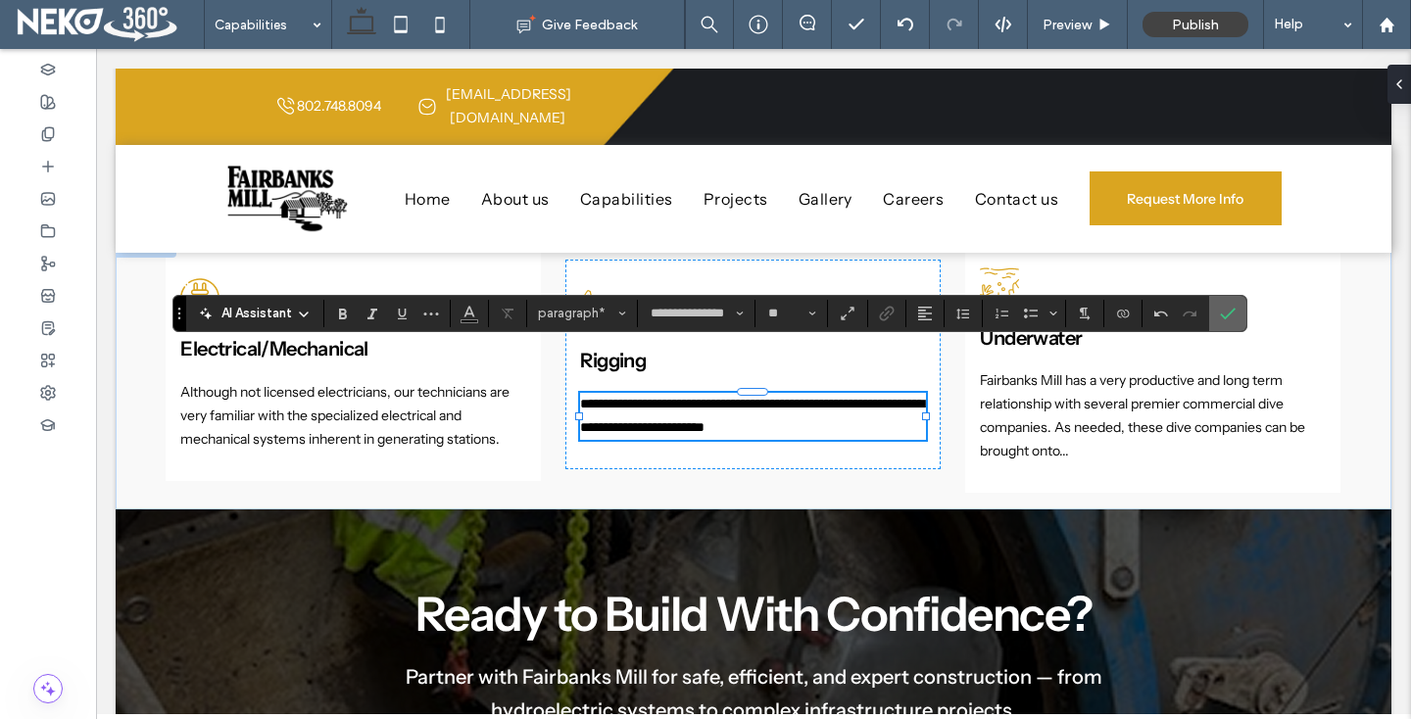
click at [1232, 314] on icon "Confirm" at bounding box center [1228, 314] width 16 height 16
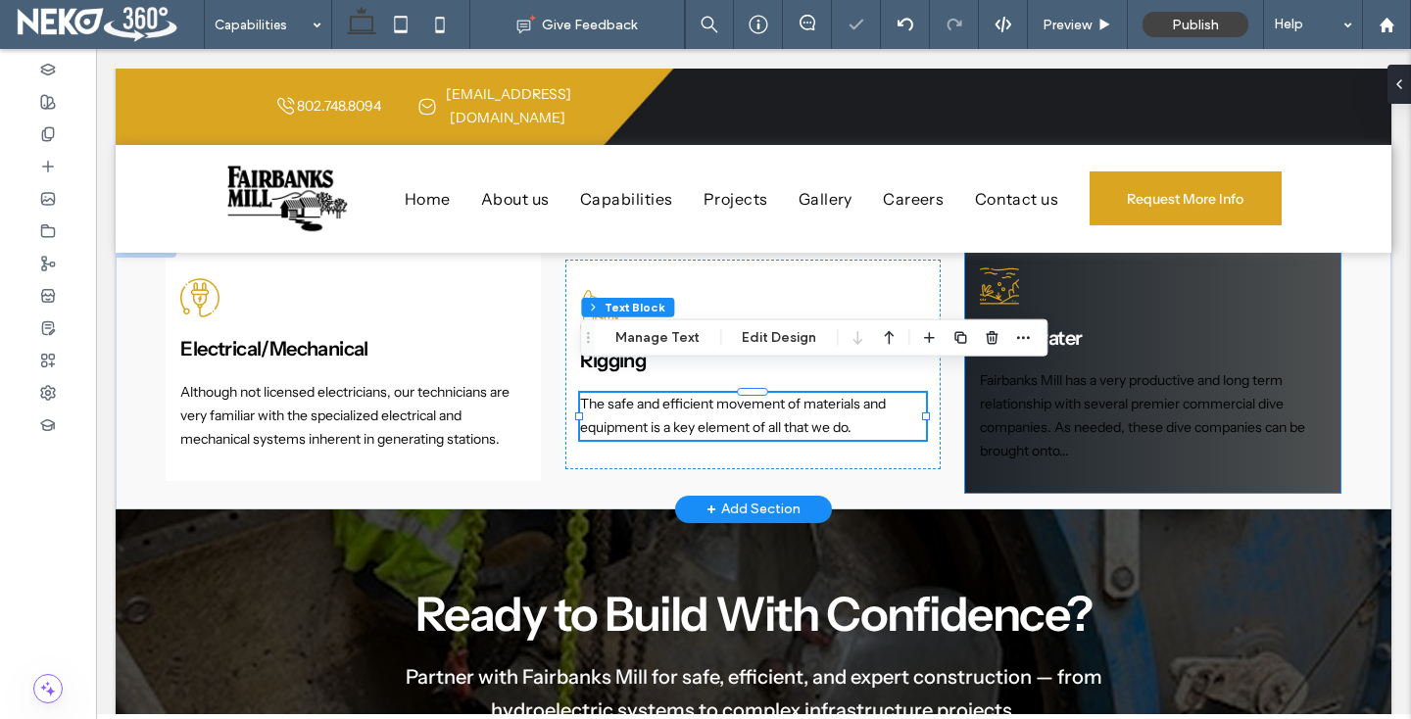
click at [1067, 423] on span "Fairbanks Mill has a very productive and long term relationship with several pr…" at bounding box center [1142, 414] width 325 height 87
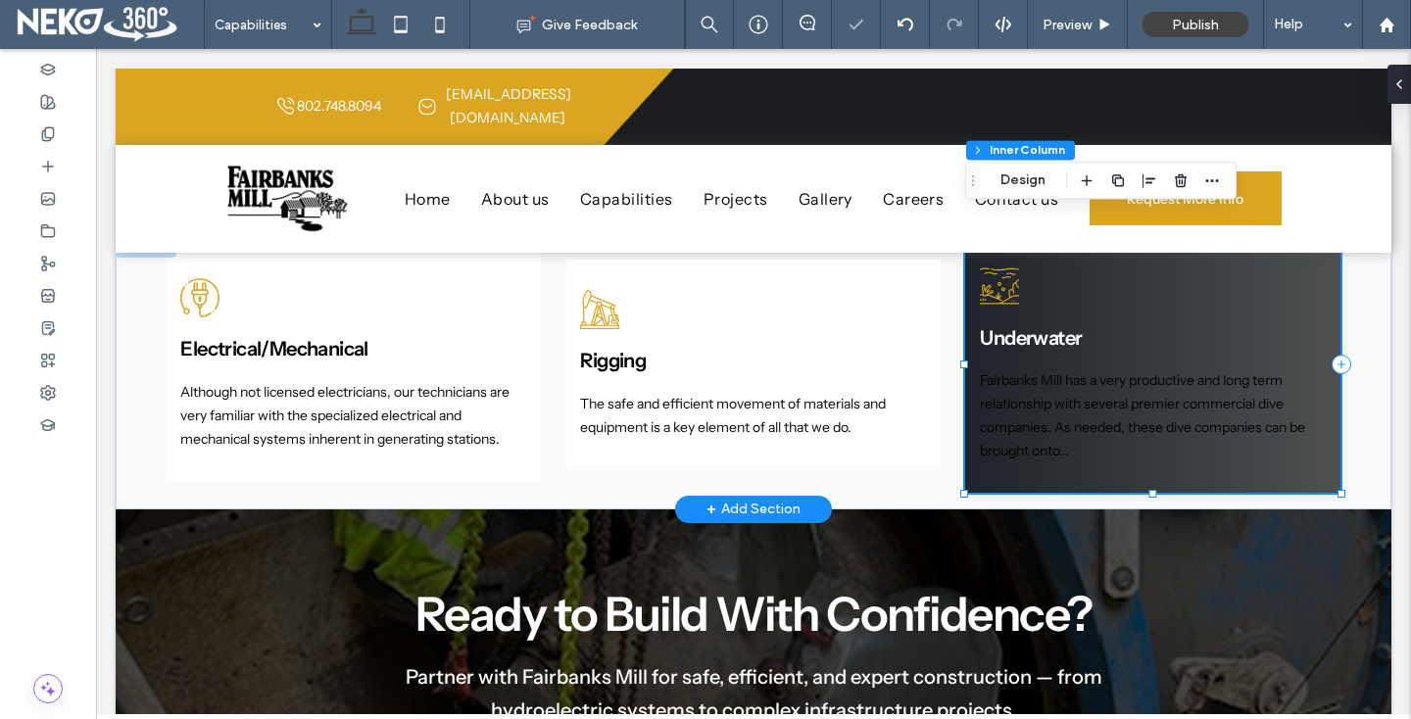
click at [1067, 423] on span "Fairbanks Mill has a very productive and long term relationship with several pr…" at bounding box center [1142, 414] width 325 height 87
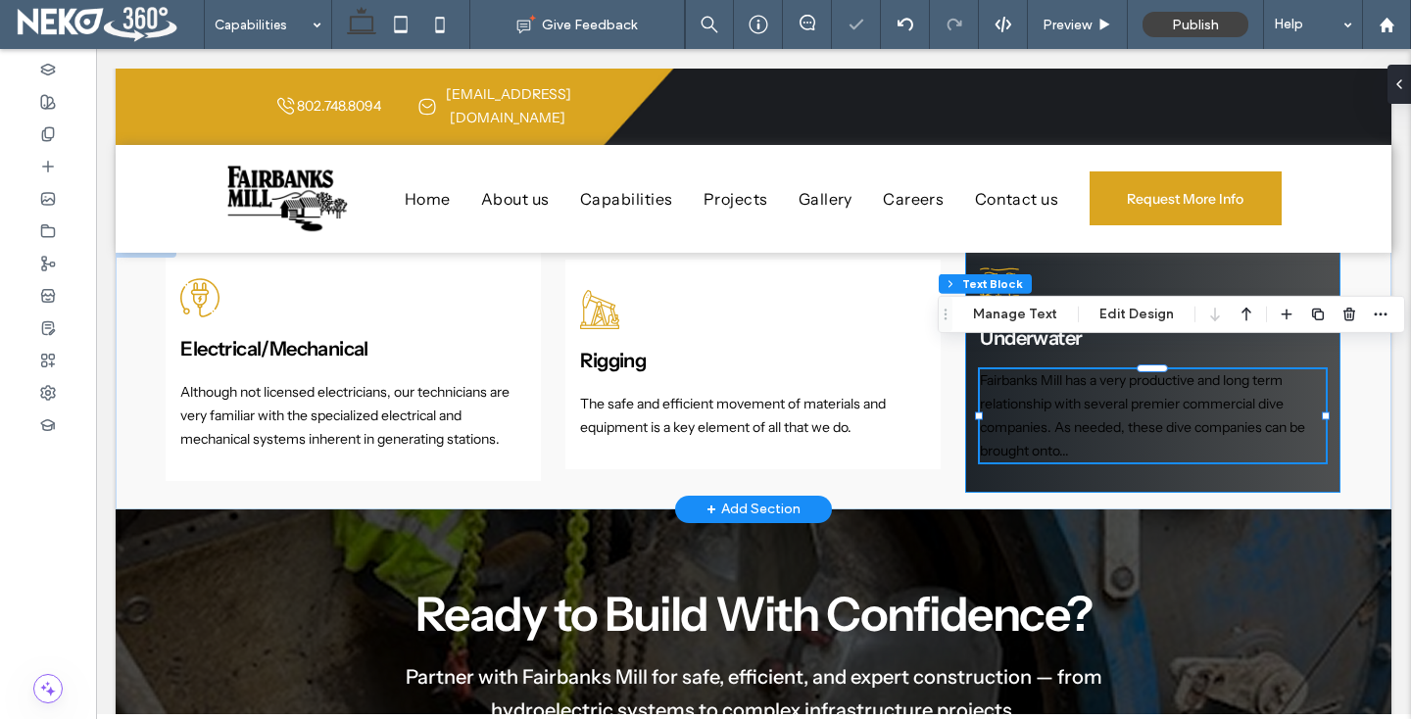
click at [1054, 403] on span "Fairbanks Mill has a very productive and long term relationship with several pr…" at bounding box center [1142, 414] width 325 height 87
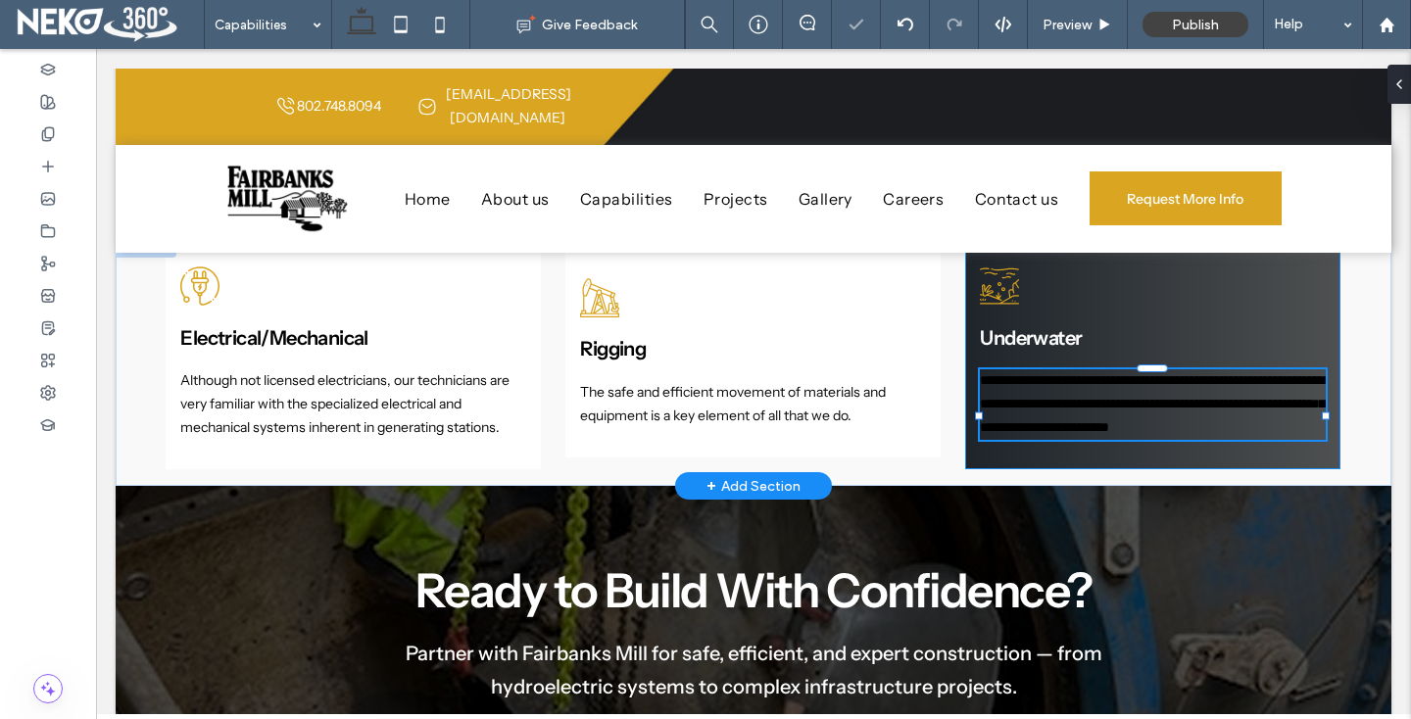
type input "**********"
type input "**"
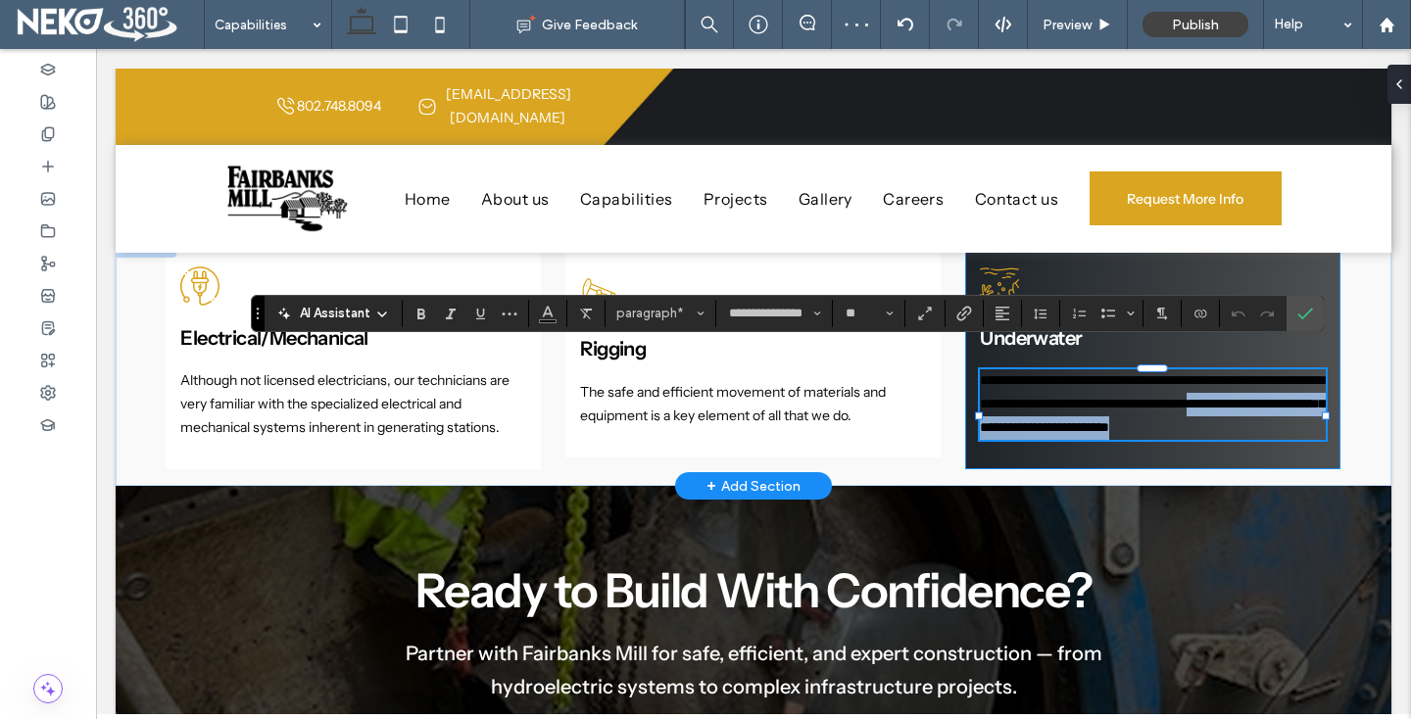
drag, startPoint x: 1058, startPoint y: 403, endPoint x: 1079, endPoint y: 420, distance: 27.1
click at [1079, 420] on p "**********" at bounding box center [1152, 404] width 345 height 70
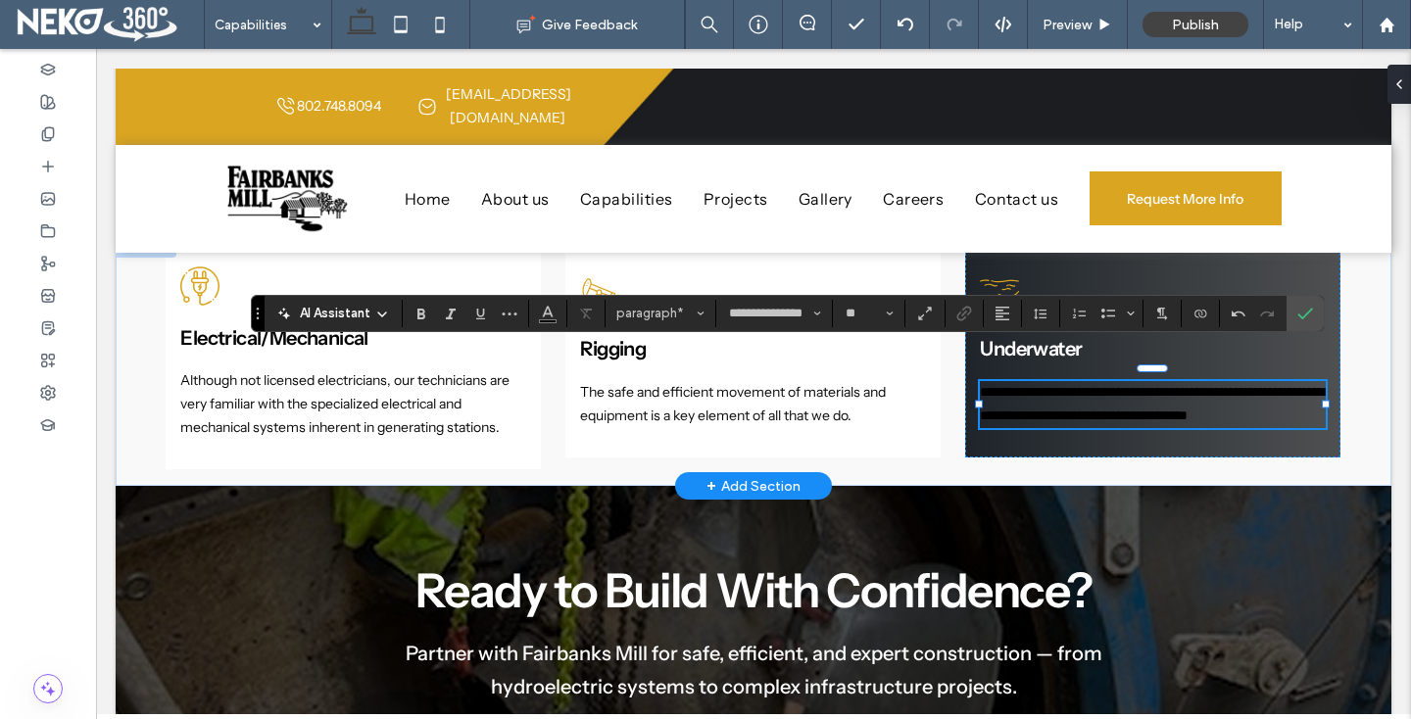
click at [1258, 385] on span "**********" at bounding box center [1152, 403] width 344 height 37
click at [1261, 385] on span "**********" at bounding box center [1152, 403] width 344 height 37
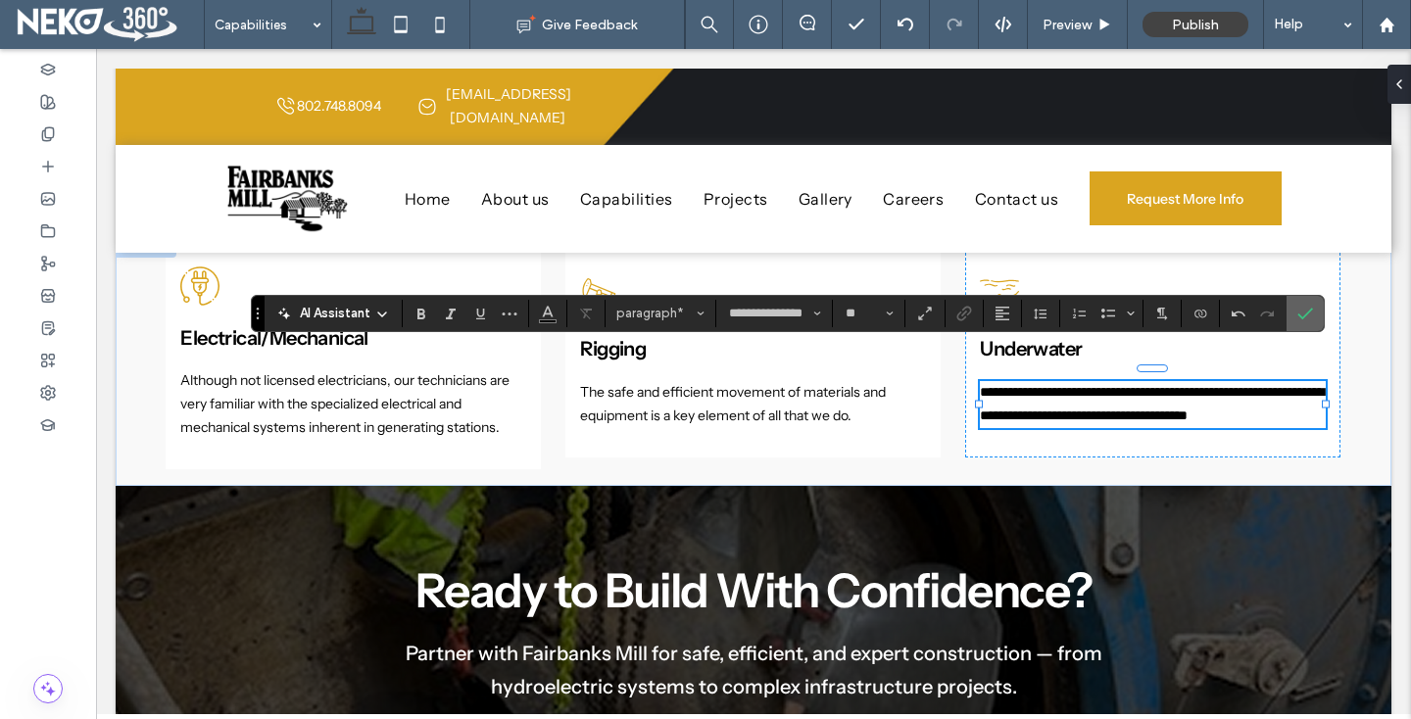
click at [1313, 307] on label "Confirm" at bounding box center [1304, 313] width 29 height 35
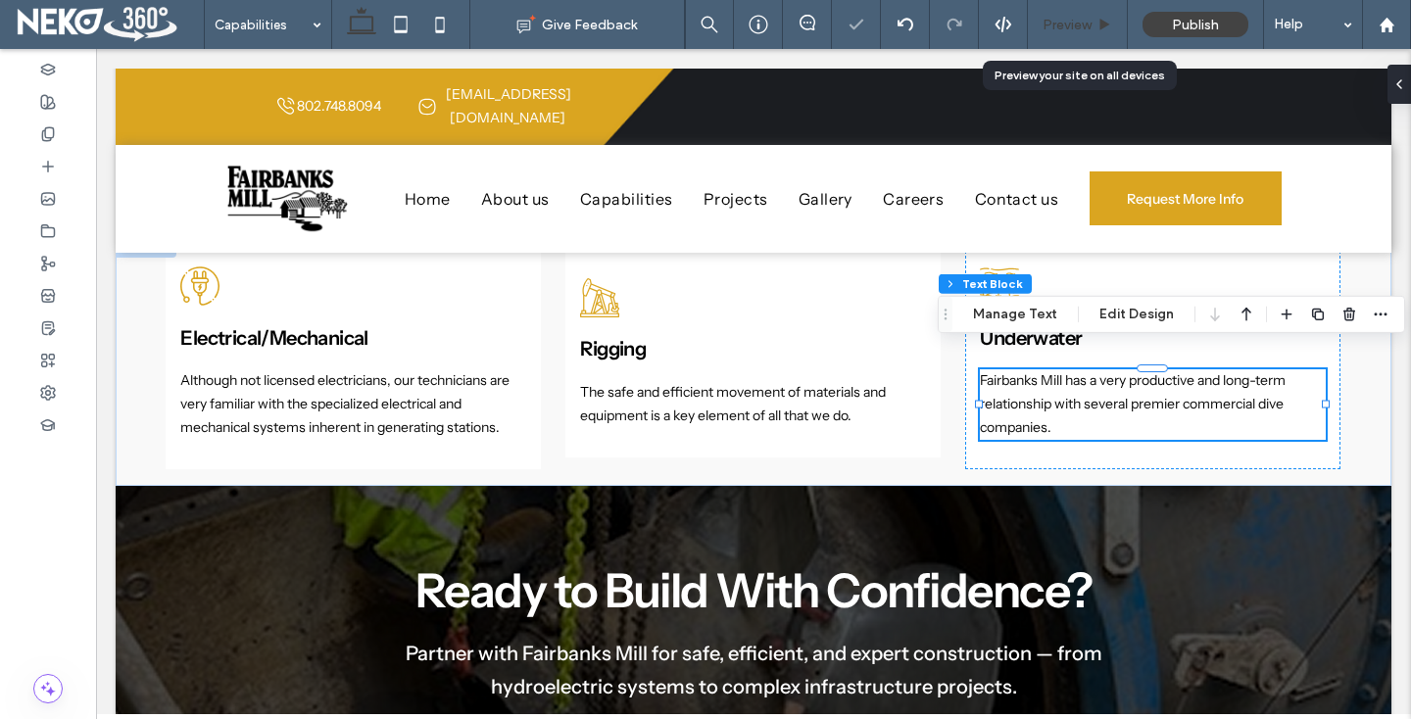
click at [1065, 24] on span "Preview" at bounding box center [1067, 25] width 49 height 17
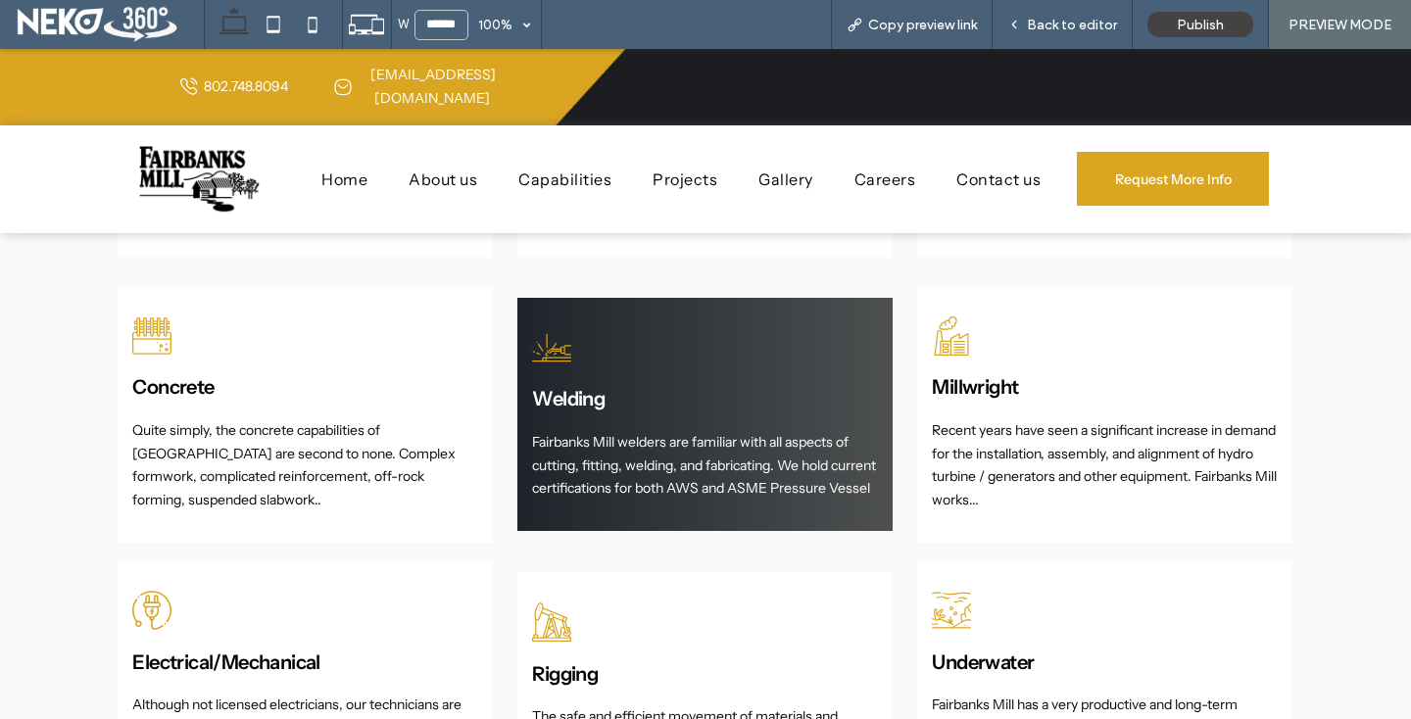
scroll to position [1609, 0]
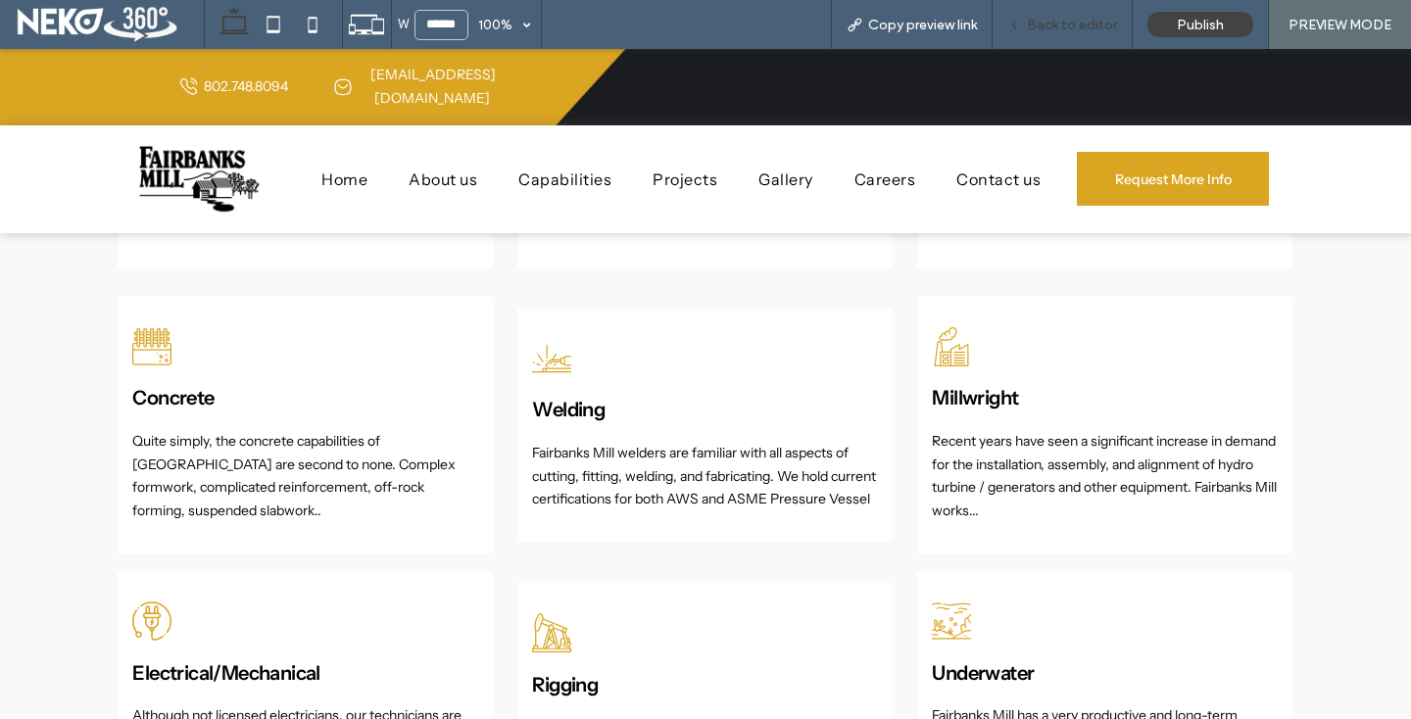
click at [1040, 25] on span "Back to editor" at bounding box center [1072, 25] width 90 height 17
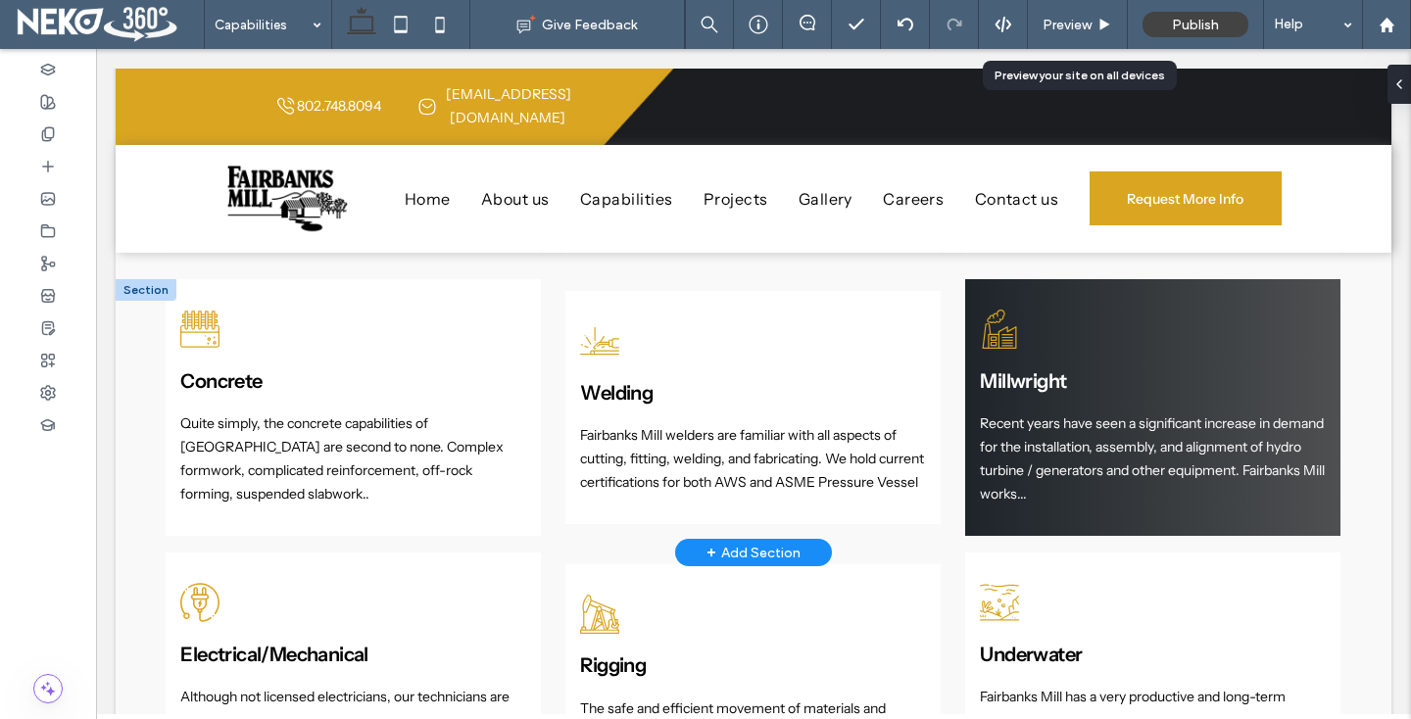
scroll to position [1597, 0]
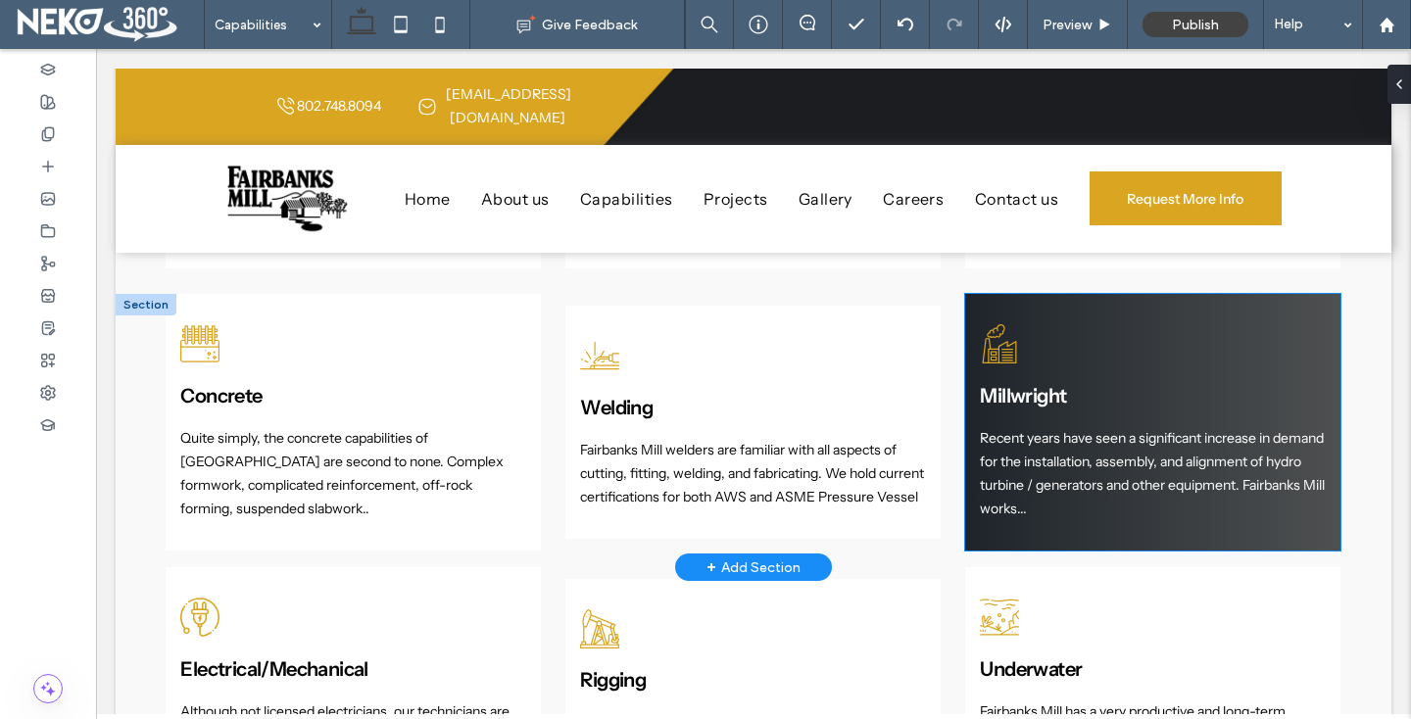
click at [1082, 461] on span "Recent years have seen a significant increase in demand for the installation, a…" at bounding box center [1152, 472] width 345 height 87
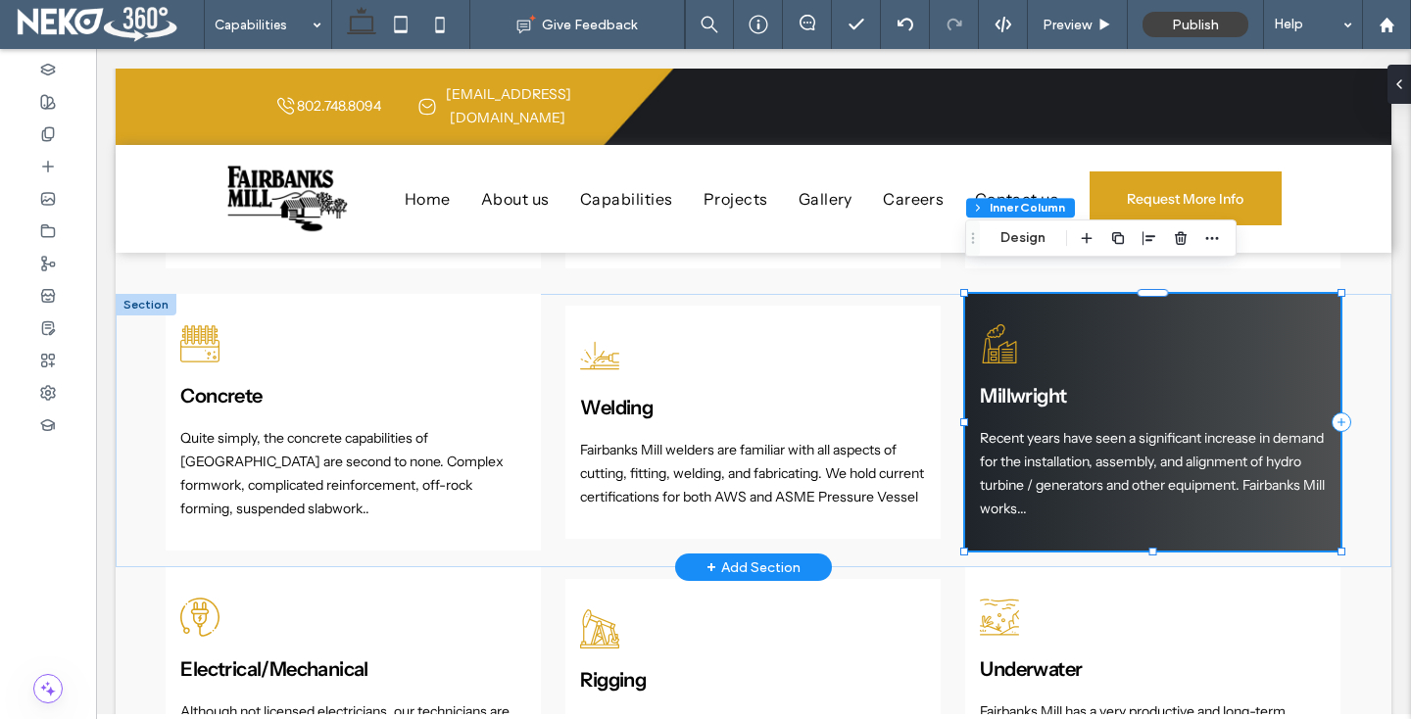
click at [1082, 461] on span "Recent years have seen a significant increase in demand for the installation, a…" at bounding box center [1152, 472] width 345 height 87
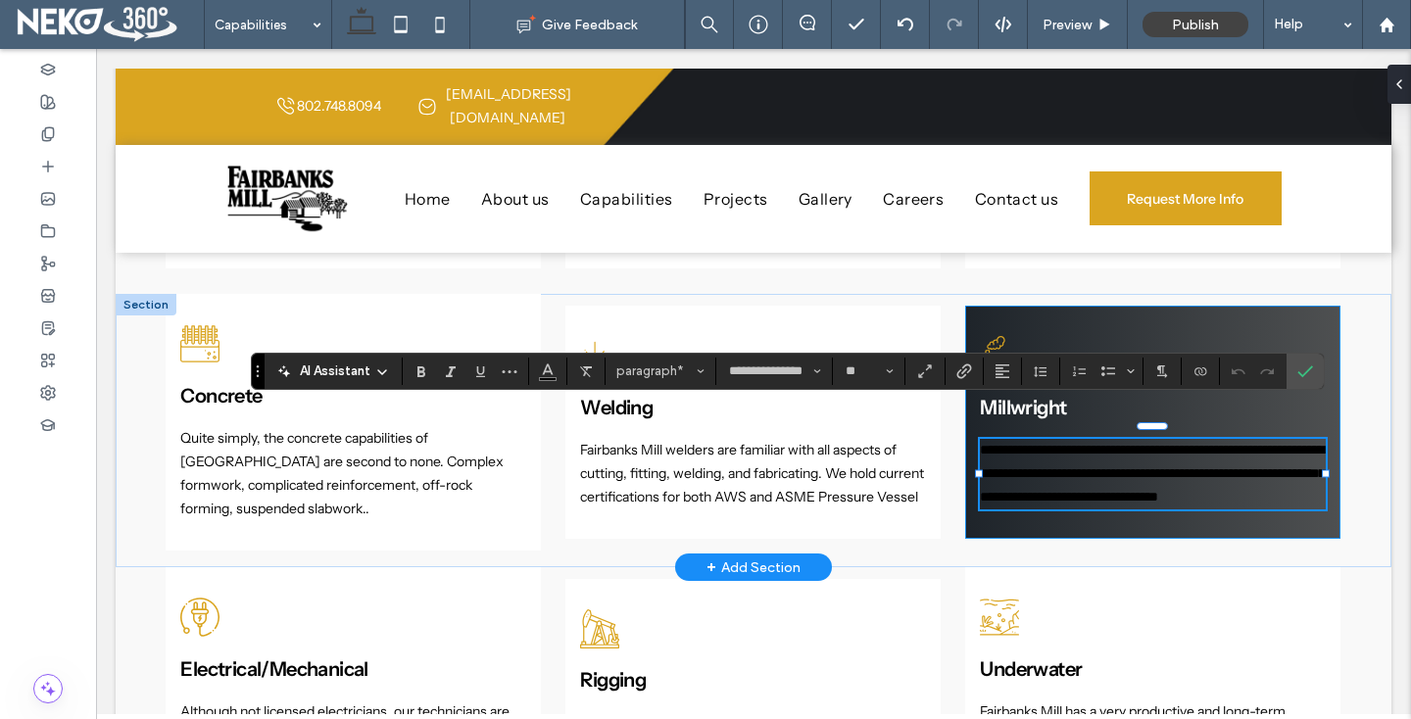
click at [1087, 483] on span "**********" at bounding box center [1152, 473] width 345 height 61
drag, startPoint x: 1148, startPoint y: 486, endPoint x: 972, endPoint y: 489, distance: 176.4
click at [972, 489] on div "**********" at bounding box center [1152, 422] width 375 height 233
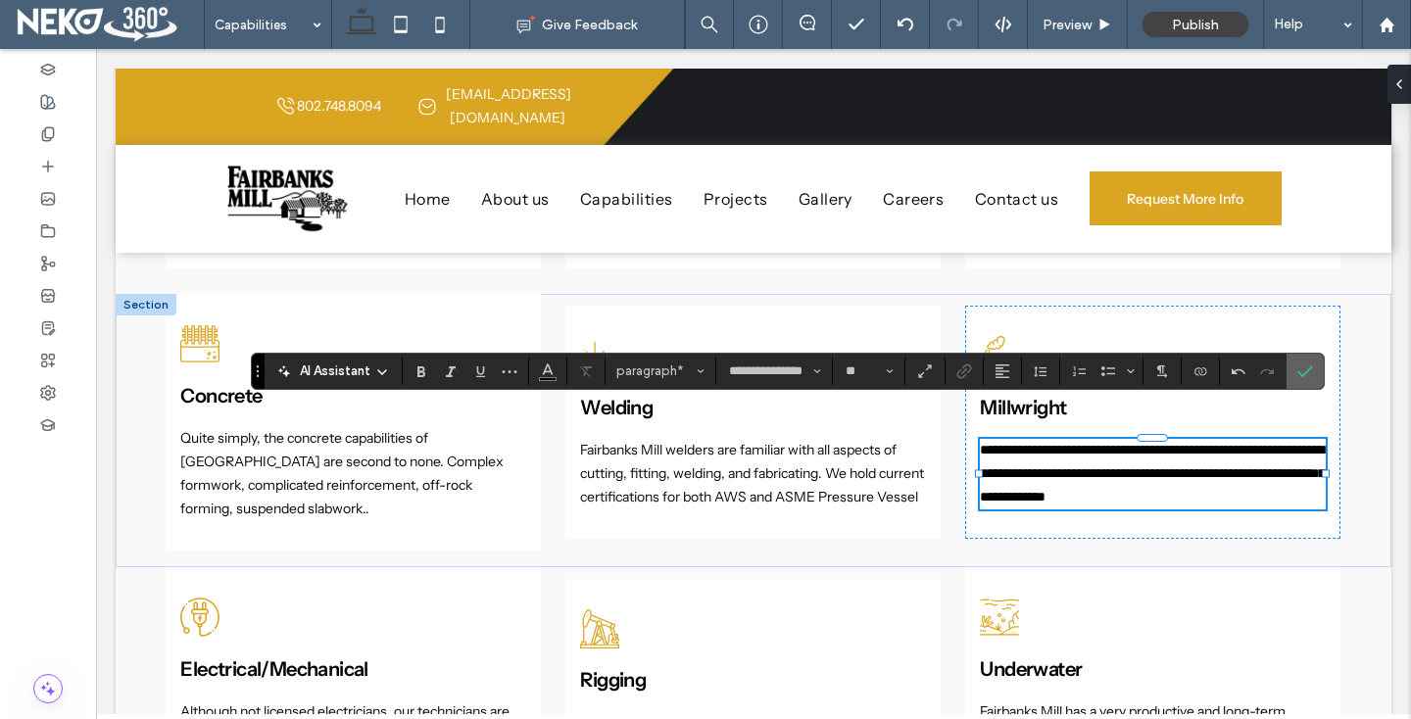
click at [1310, 370] on icon "Confirm" at bounding box center [1305, 372] width 16 height 16
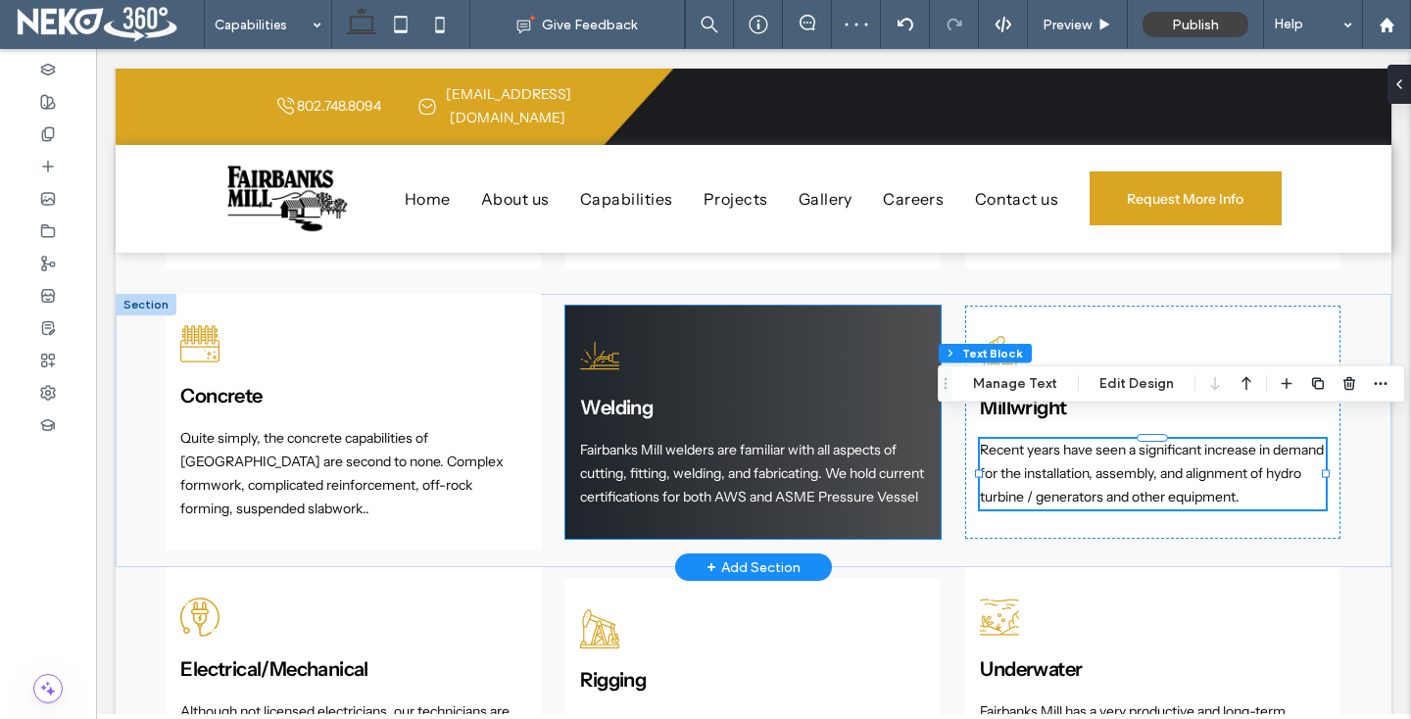
click at [667, 474] on p "Fairbanks Mill welders are familiar with all aspects of cutting, fitting, weldi…" at bounding box center [752, 474] width 345 height 70
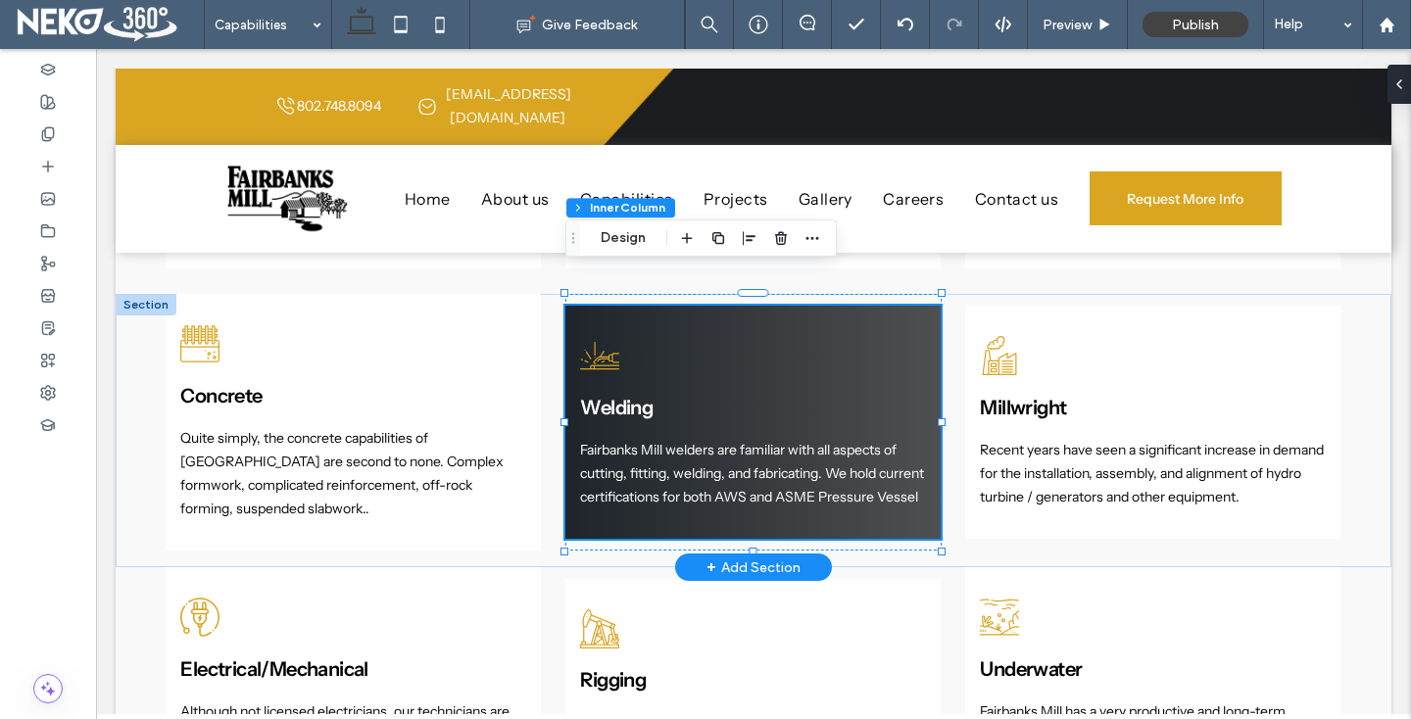
click at [727, 492] on p "Fairbanks Mill welders are familiar with all aspects of cutting, fitting, weldi…" at bounding box center [752, 474] width 345 height 70
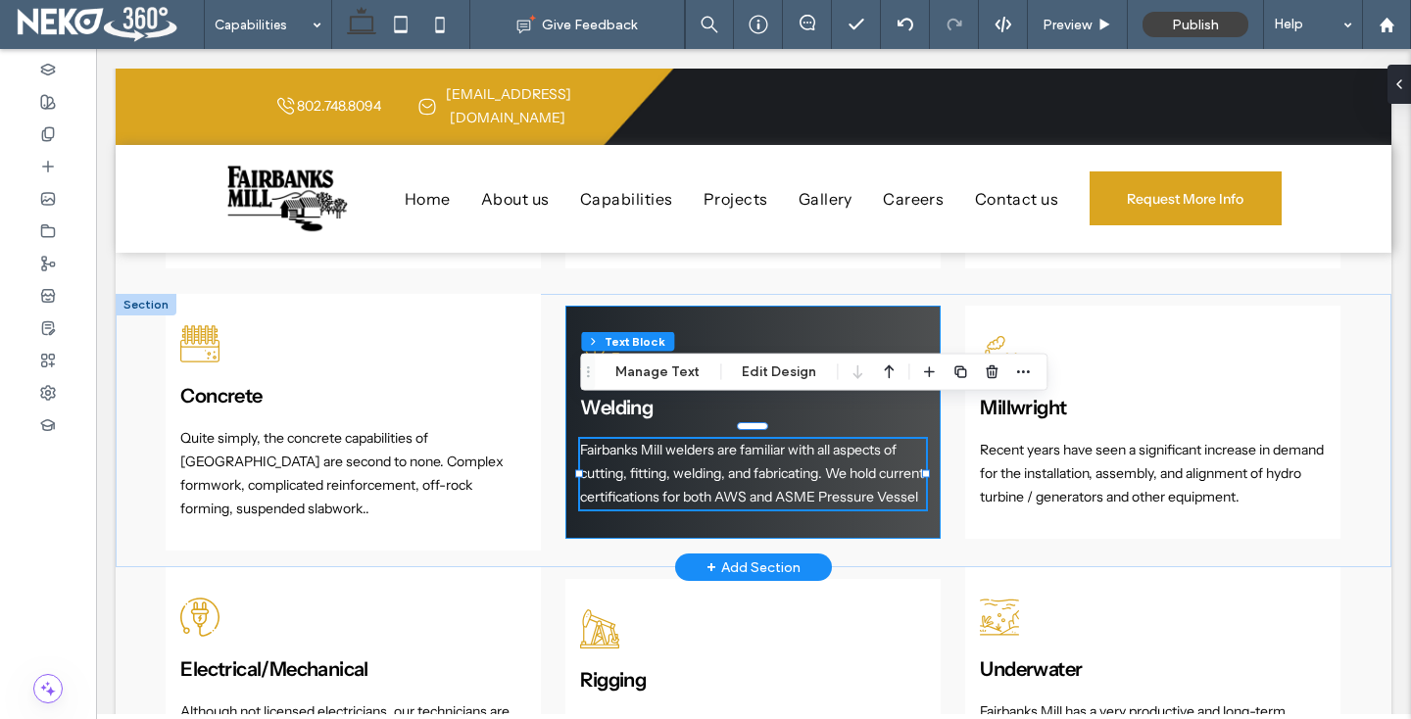
click at [705, 476] on p "Fairbanks Mill welders are familiar with all aspects of cutting, fitting, weldi…" at bounding box center [752, 474] width 345 height 70
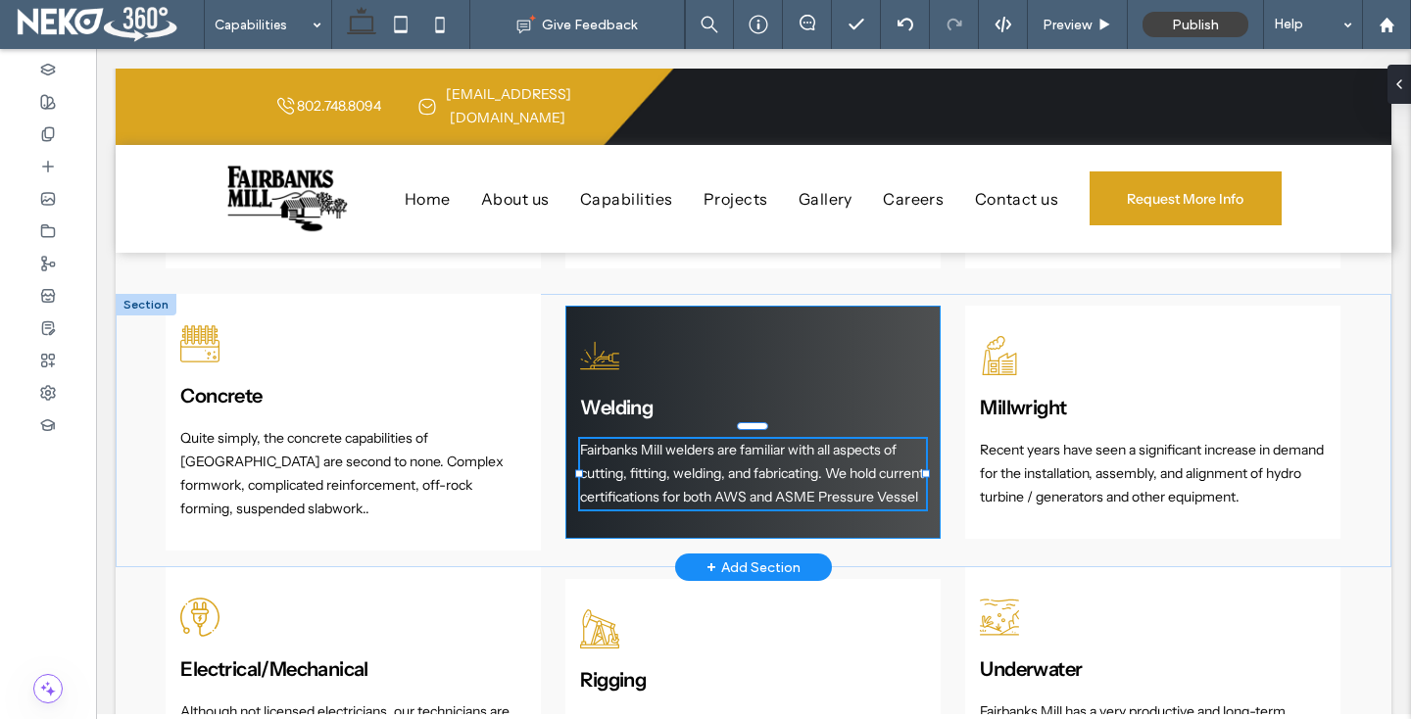
type input "**********"
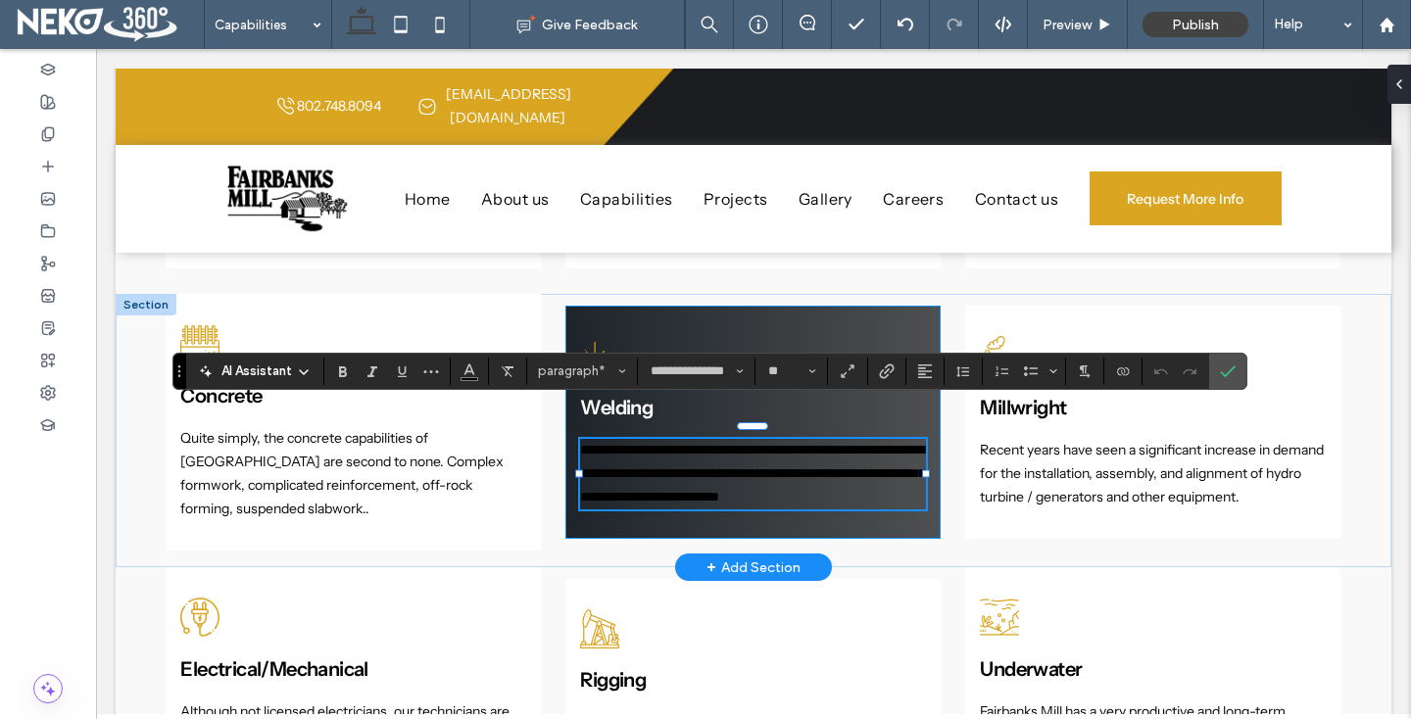
click at [705, 476] on p "**********" at bounding box center [752, 474] width 345 height 70
click at [756, 439] on p "**********" at bounding box center [752, 474] width 345 height 70
click at [710, 453] on p "**********" at bounding box center [752, 474] width 345 height 70
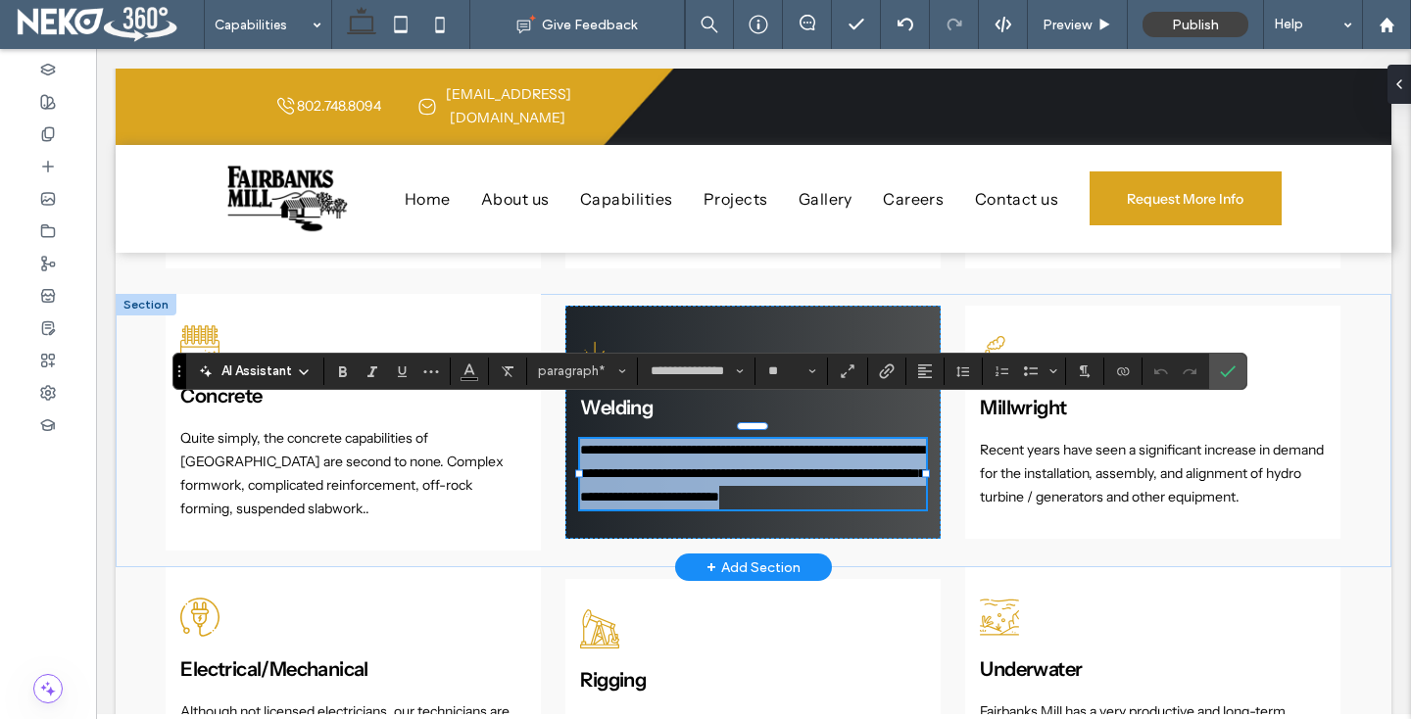
click at [710, 453] on p "**********" at bounding box center [752, 474] width 345 height 70
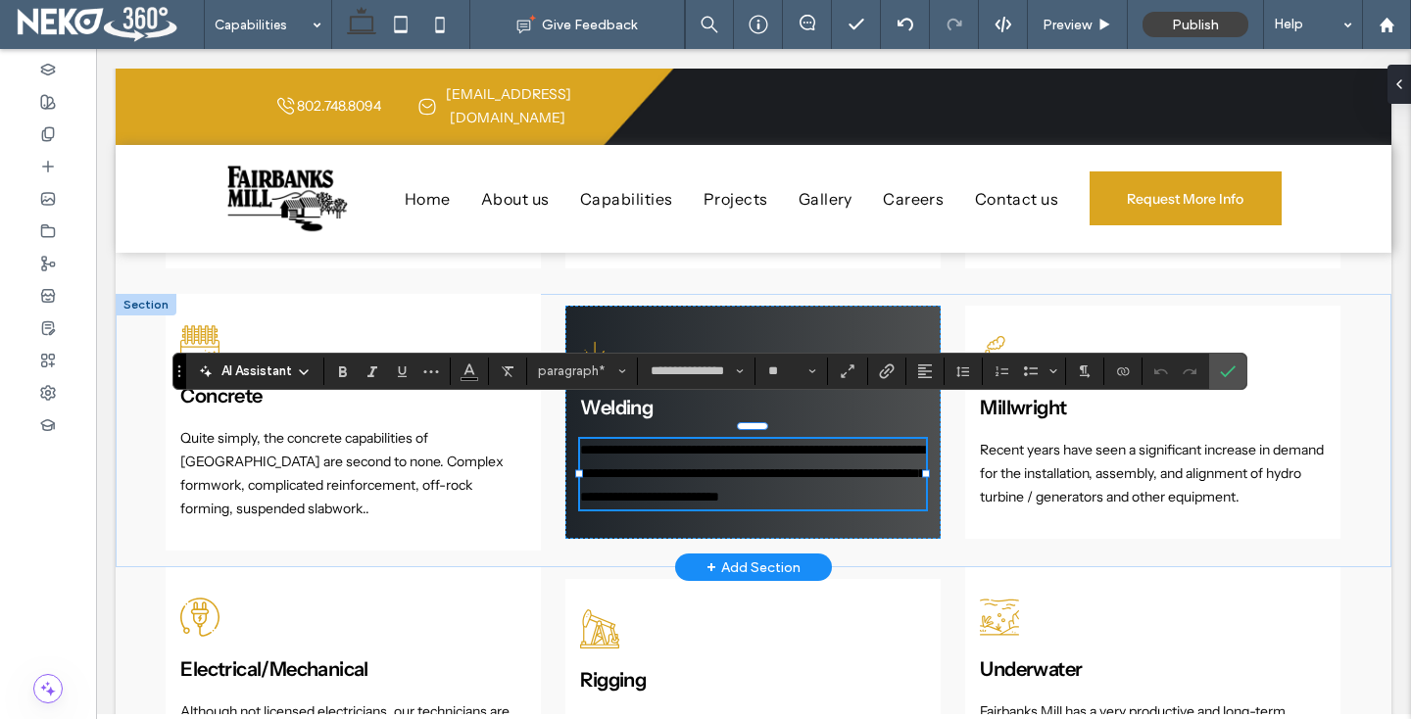
type input "**"
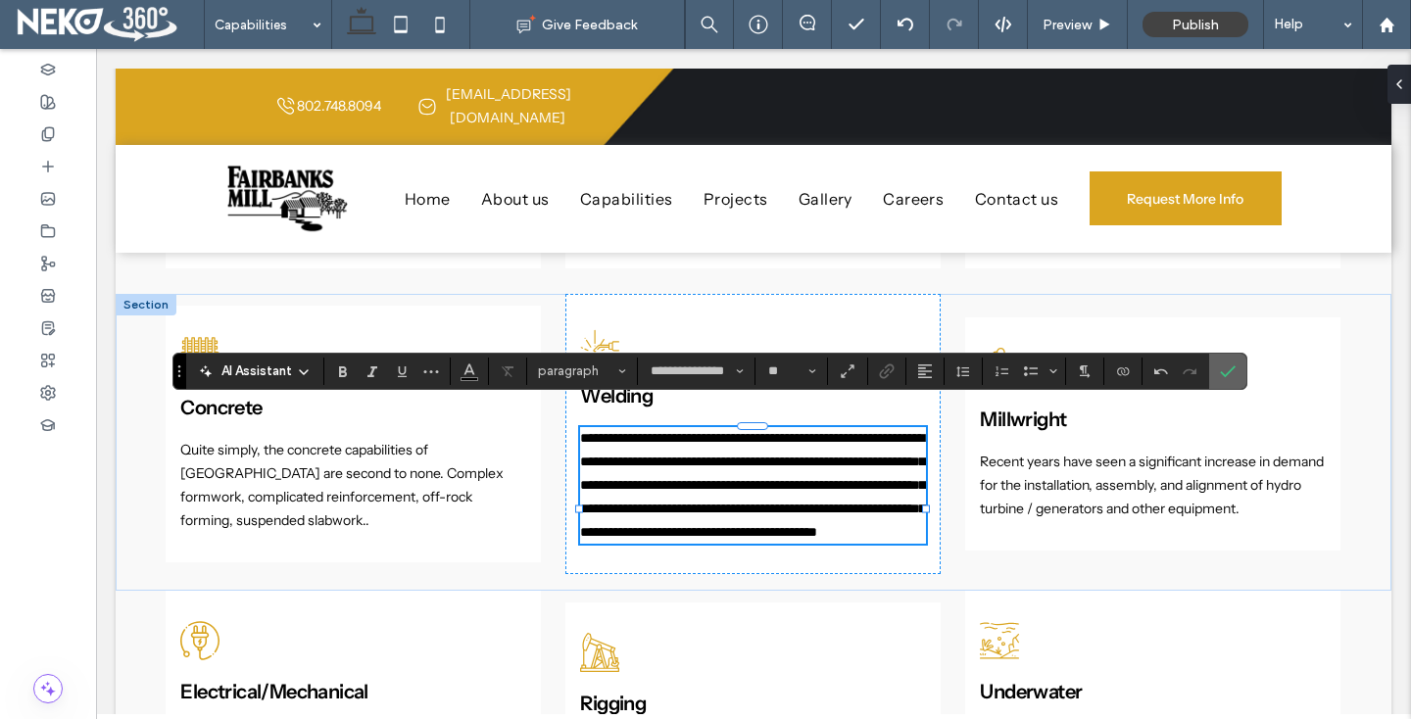
drag, startPoint x: 1229, startPoint y: 380, endPoint x: 1083, endPoint y: 252, distance: 194.4
click at [1229, 380] on span "Confirm" at bounding box center [1228, 371] width 16 height 33
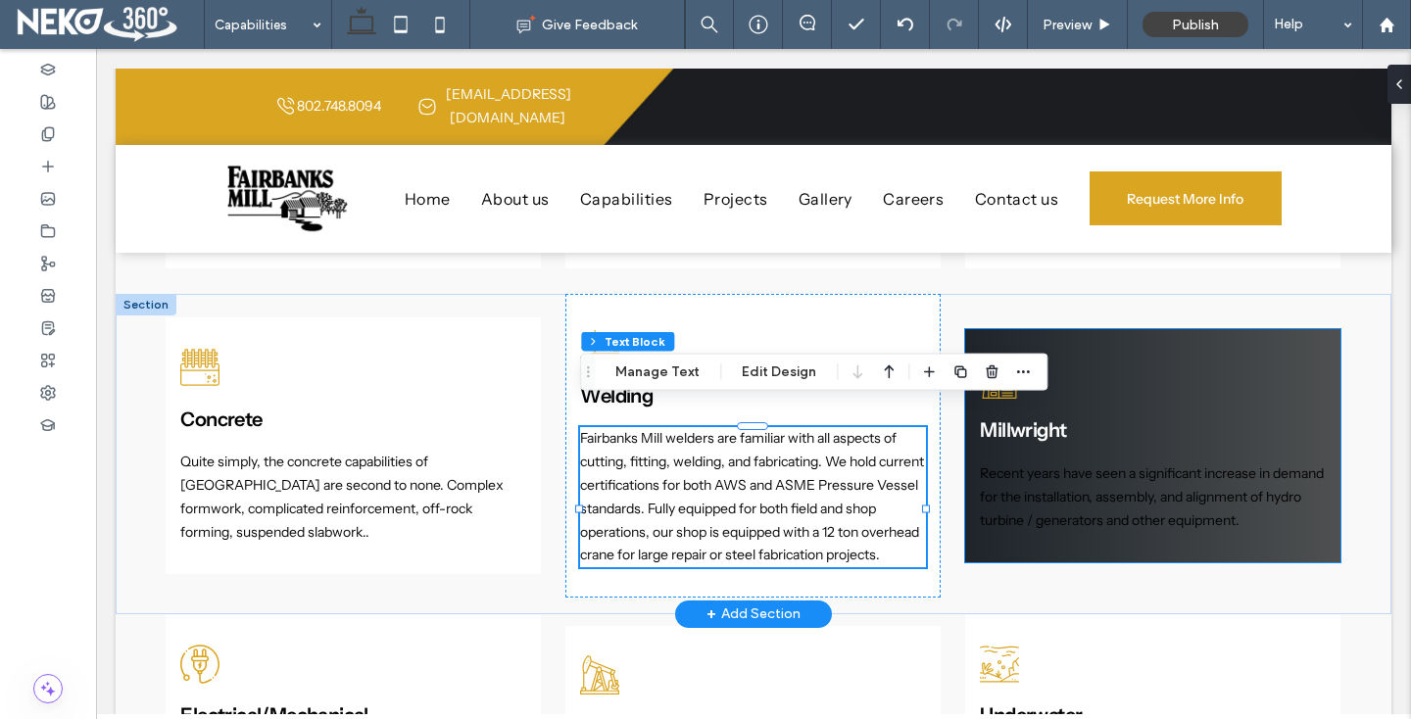
click at [1045, 495] on p "Recent years have seen a significant increase in demand for the installation, a…" at bounding box center [1152, 497] width 345 height 70
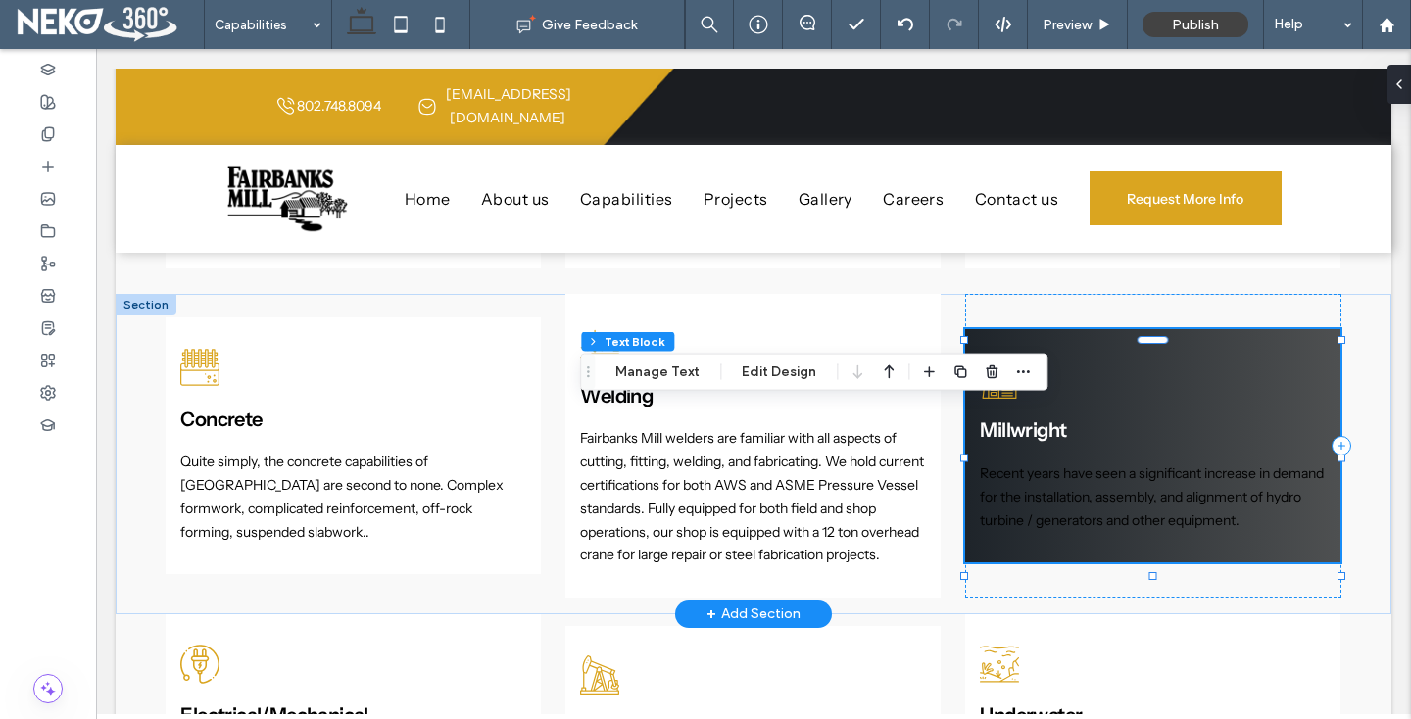
click at [1045, 495] on p "Recent years have seen a significant increase in demand for the installation, a…" at bounding box center [1152, 497] width 345 height 70
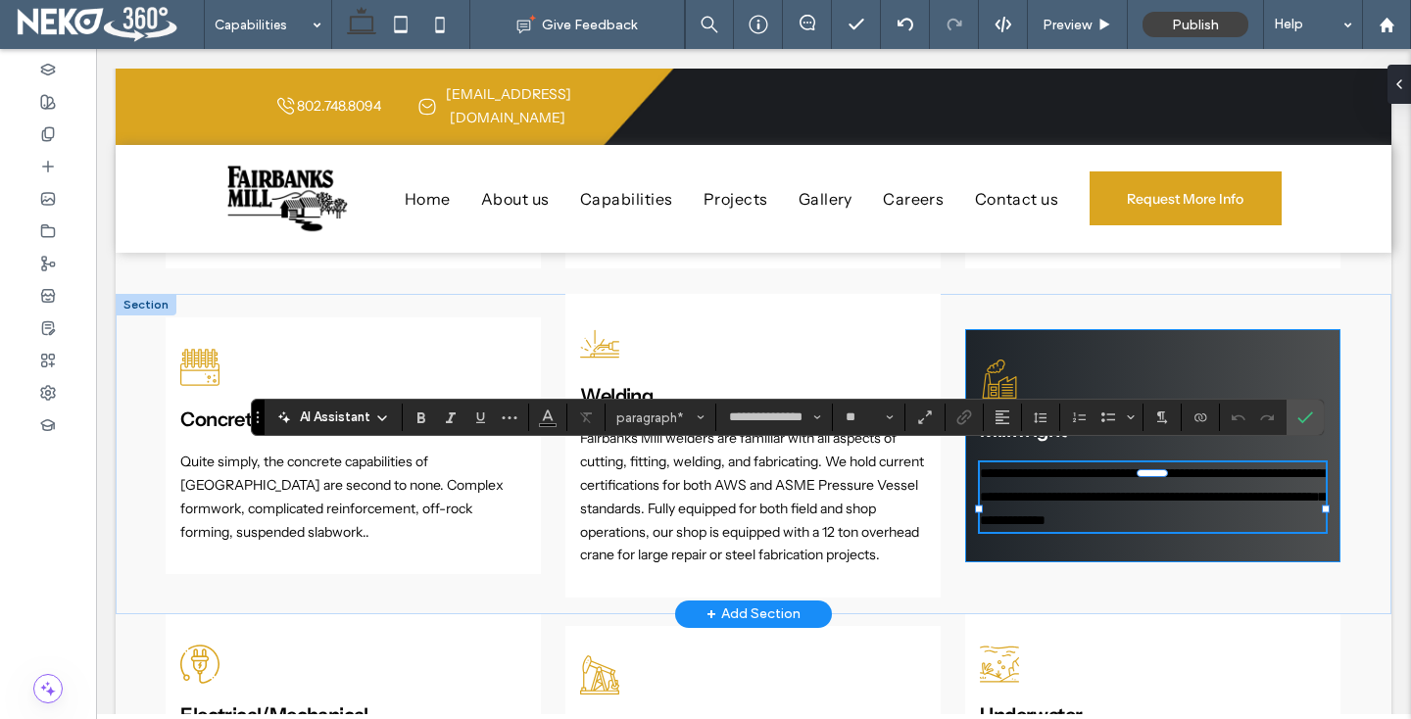
click at [1045, 495] on p "**********" at bounding box center [1152, 497] width 345 height 70
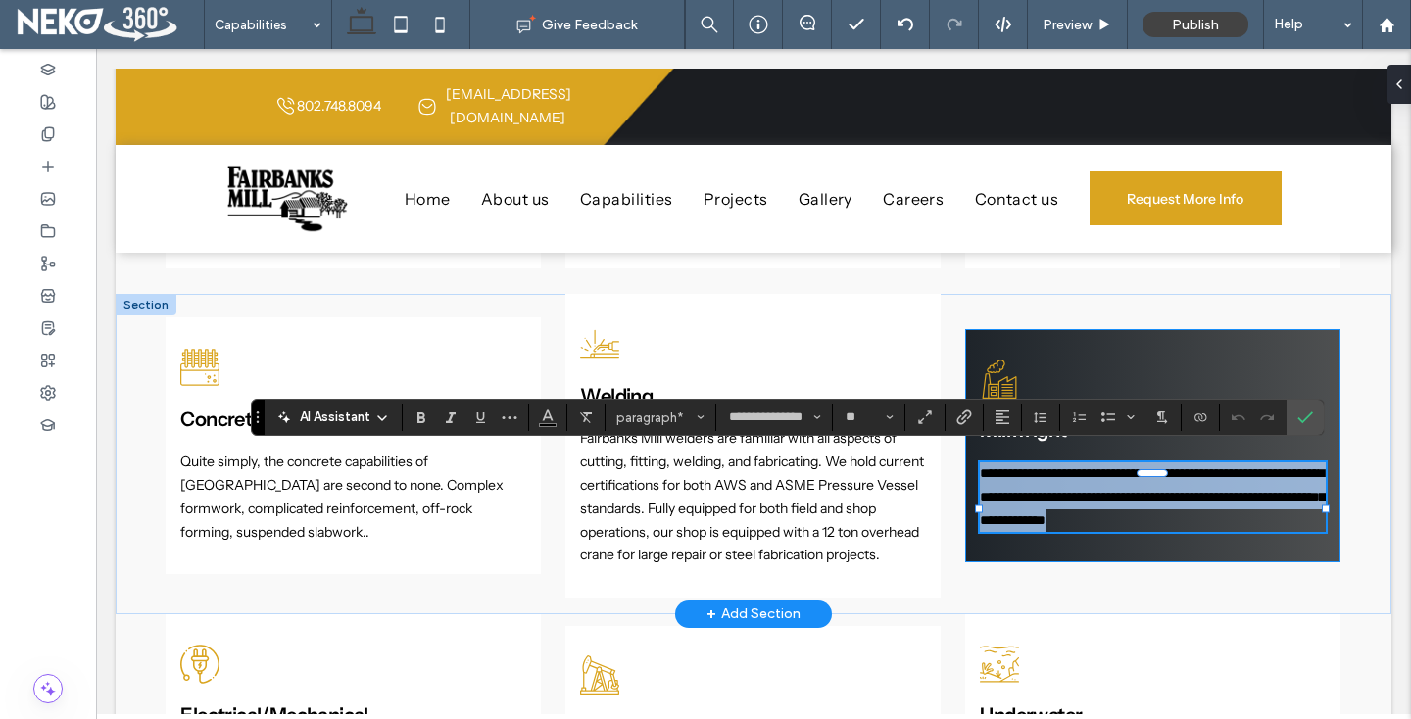
click at [1045, 495] on p "**********" at bounding box center [1152, 497] width 345 height 70
type input "**"
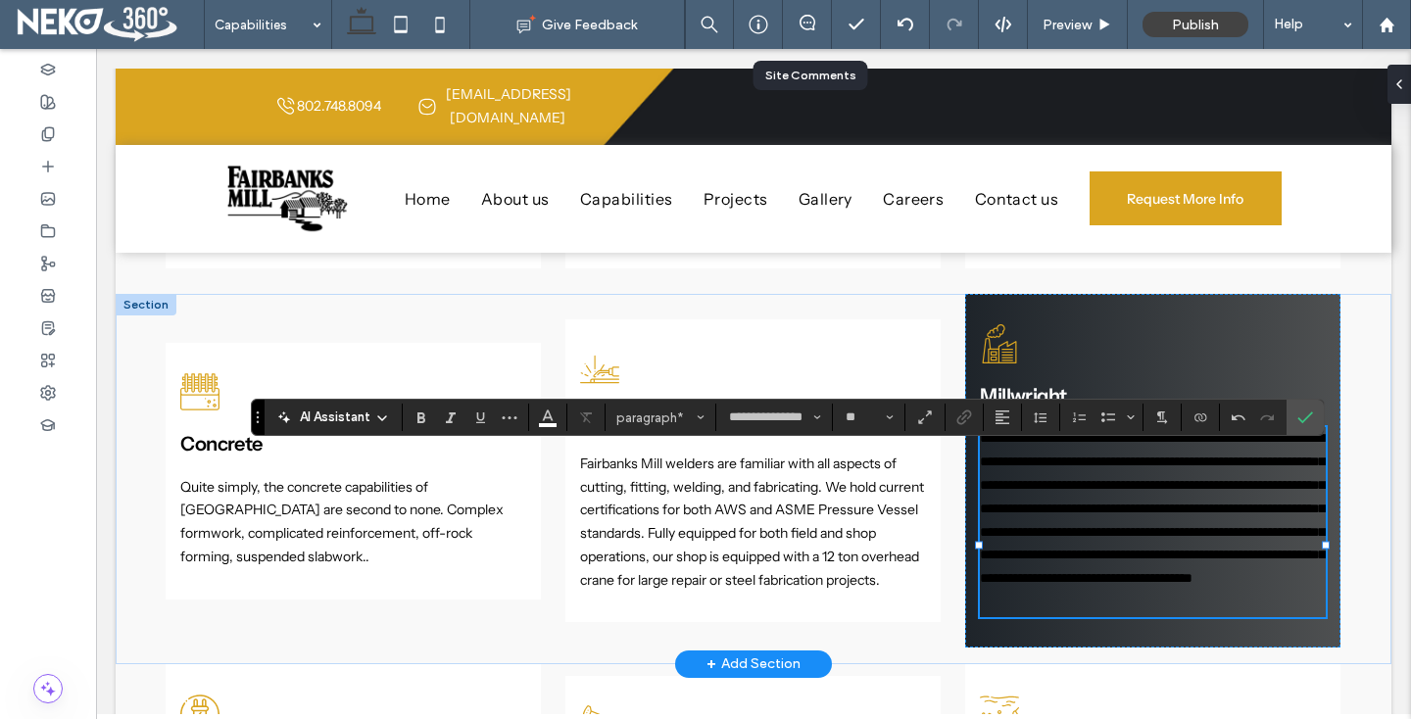
drag, startPoint x: 949, startPoint y: 446, endPoint x: 829, endPoint y: 2, distance: 459.9
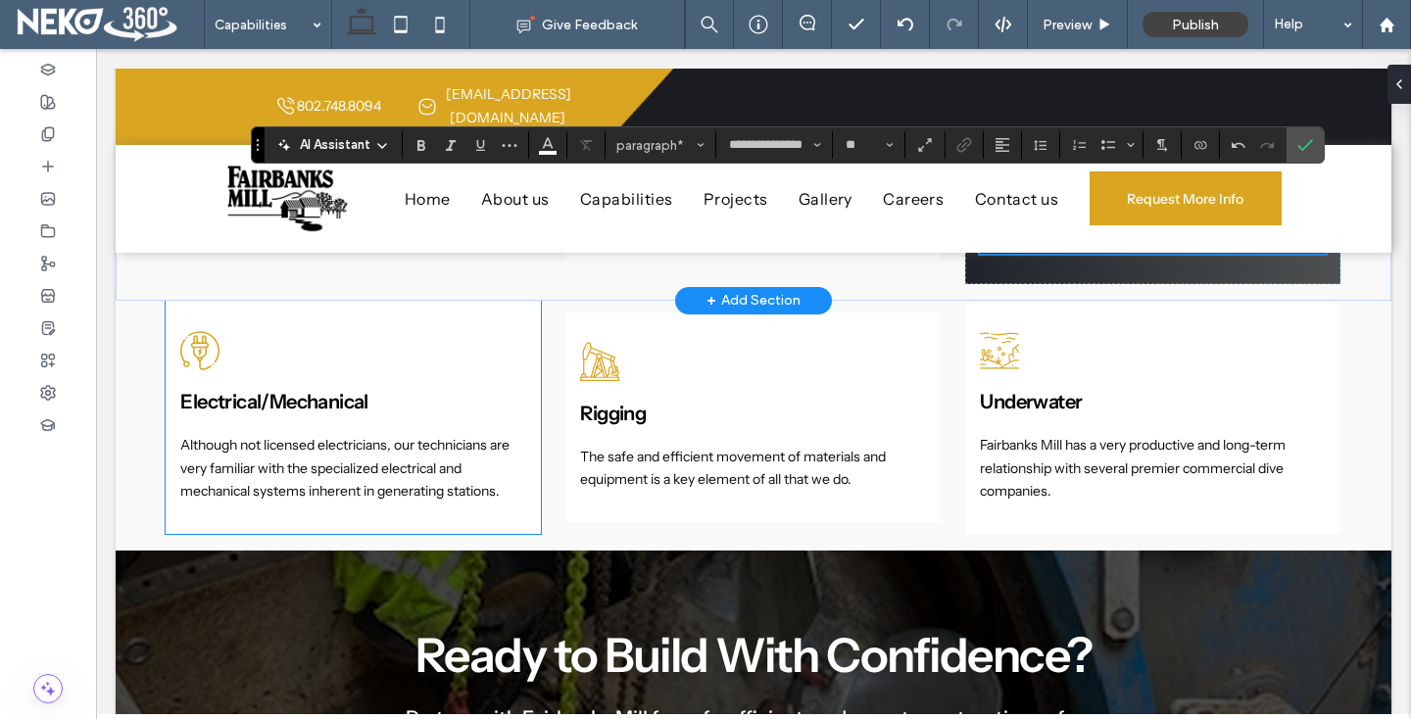
scroll to position [1977, 0]
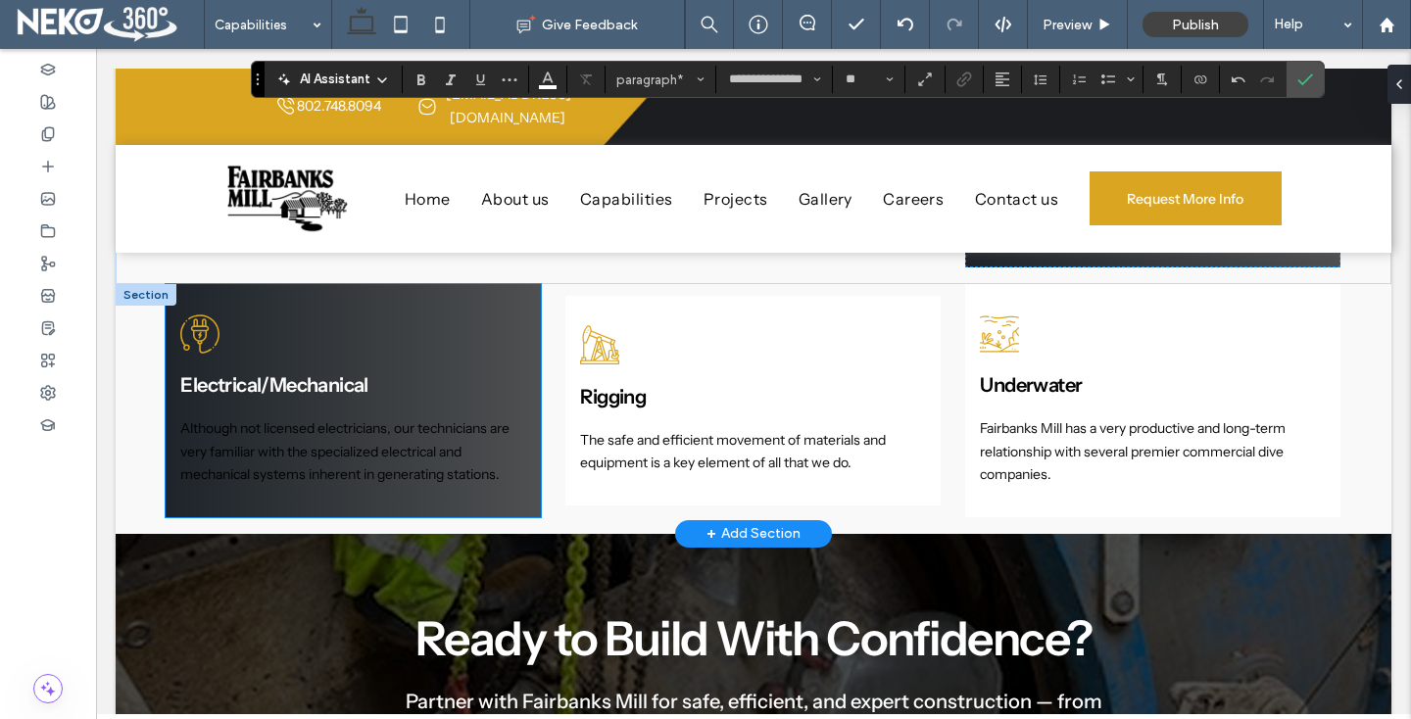
click at [372, 464] on p "Although not licensed electricians, our technicians are very familiar with the …" at bounding box center [352, 452] width 345 height 70
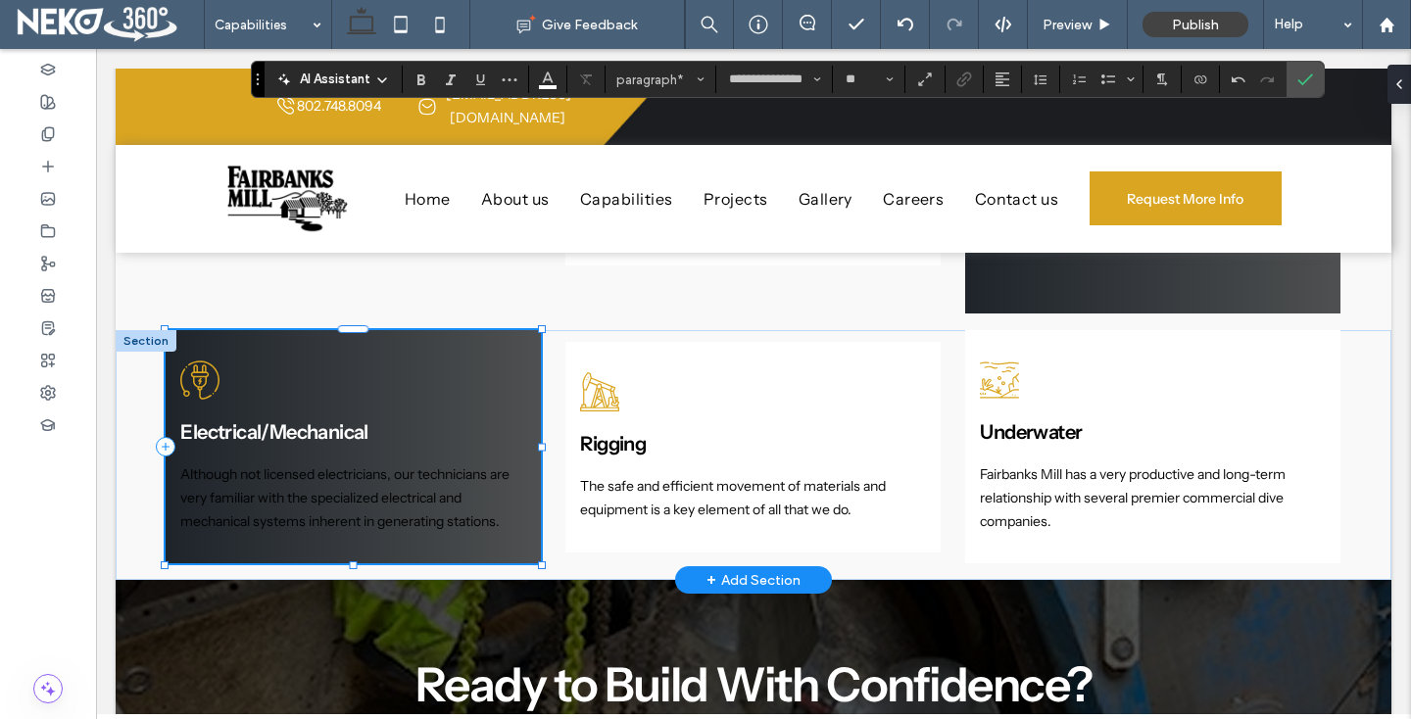
click at [372, 464] on p "Although not licensed electricians, our technicians are very familiar with the …" at bounding box center [352, 498] width 345 height 70
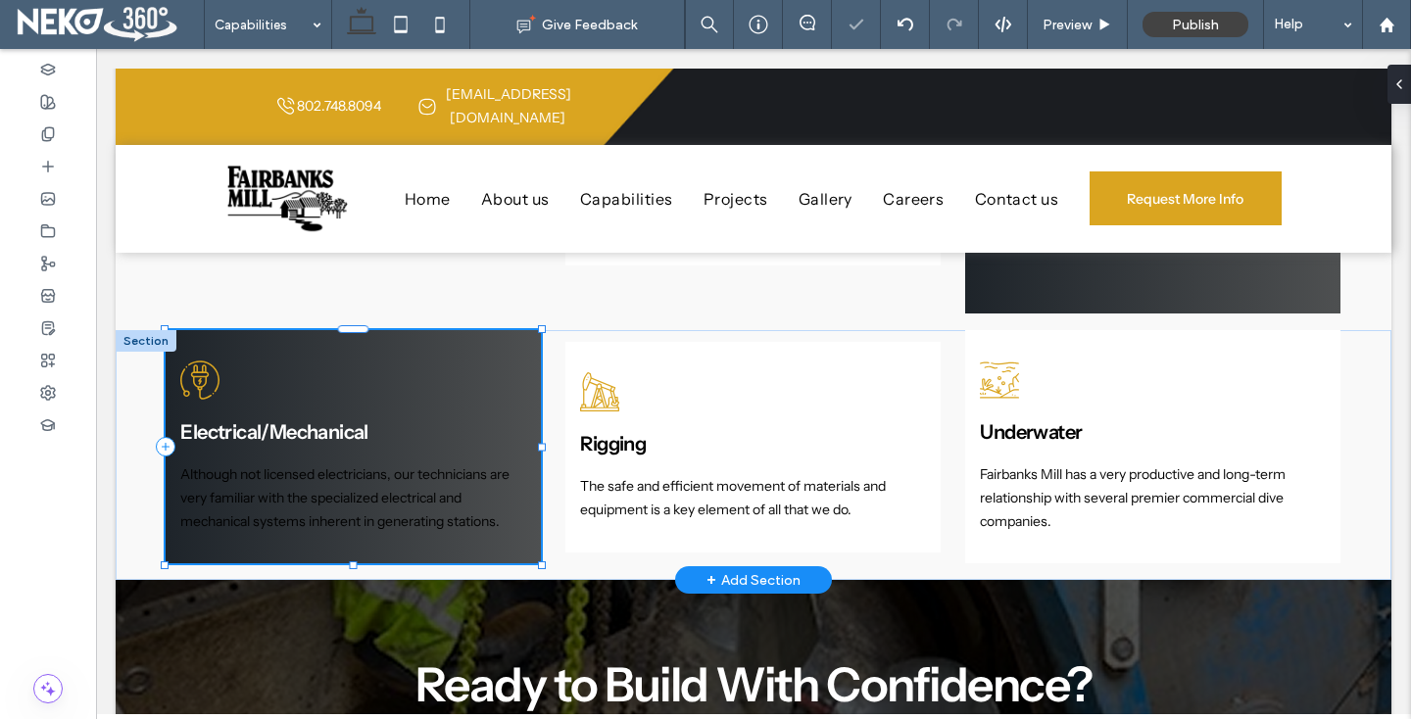
click at [372, 464] on div "Although not licensed electricians, our technicians are very familiar with the …" at bounding box center [352, 498] width 345 height 70
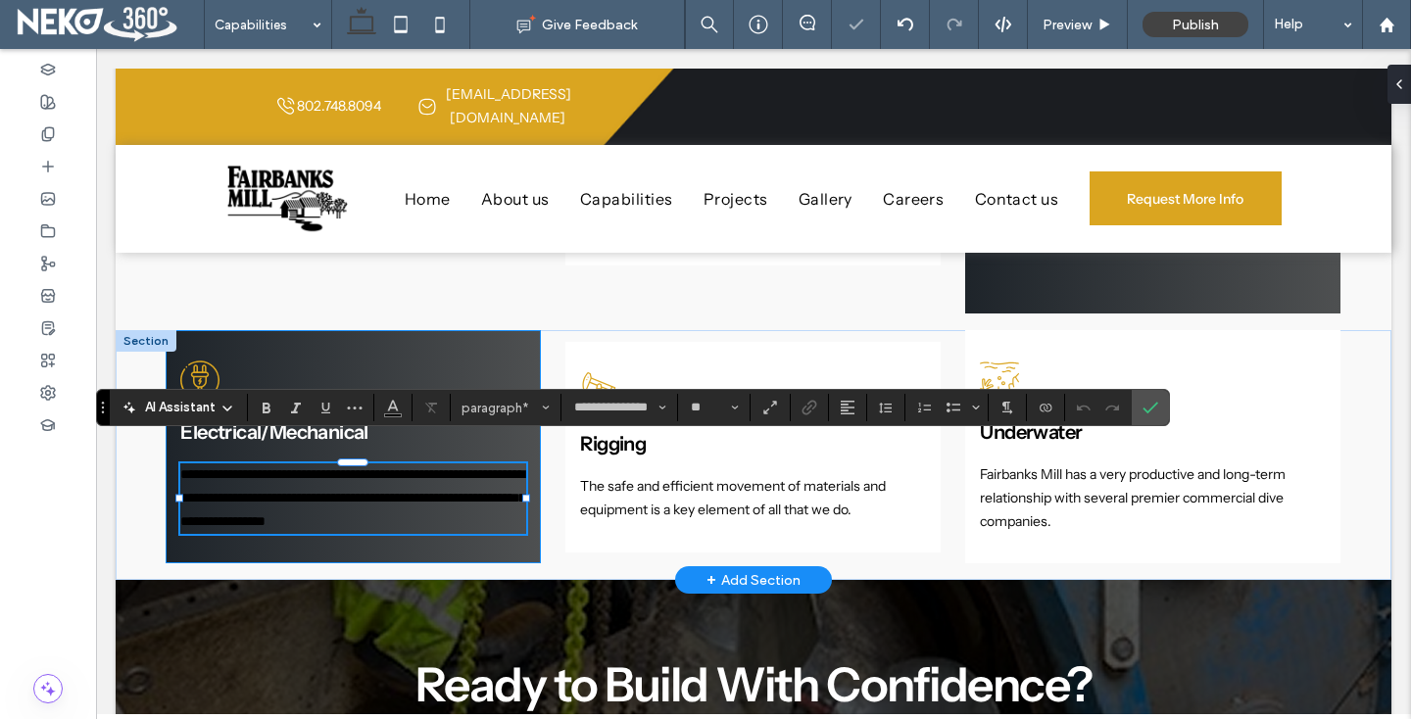
click at [372, 464] on p "**********" at bounding box center [352, 498] width 345 height 70
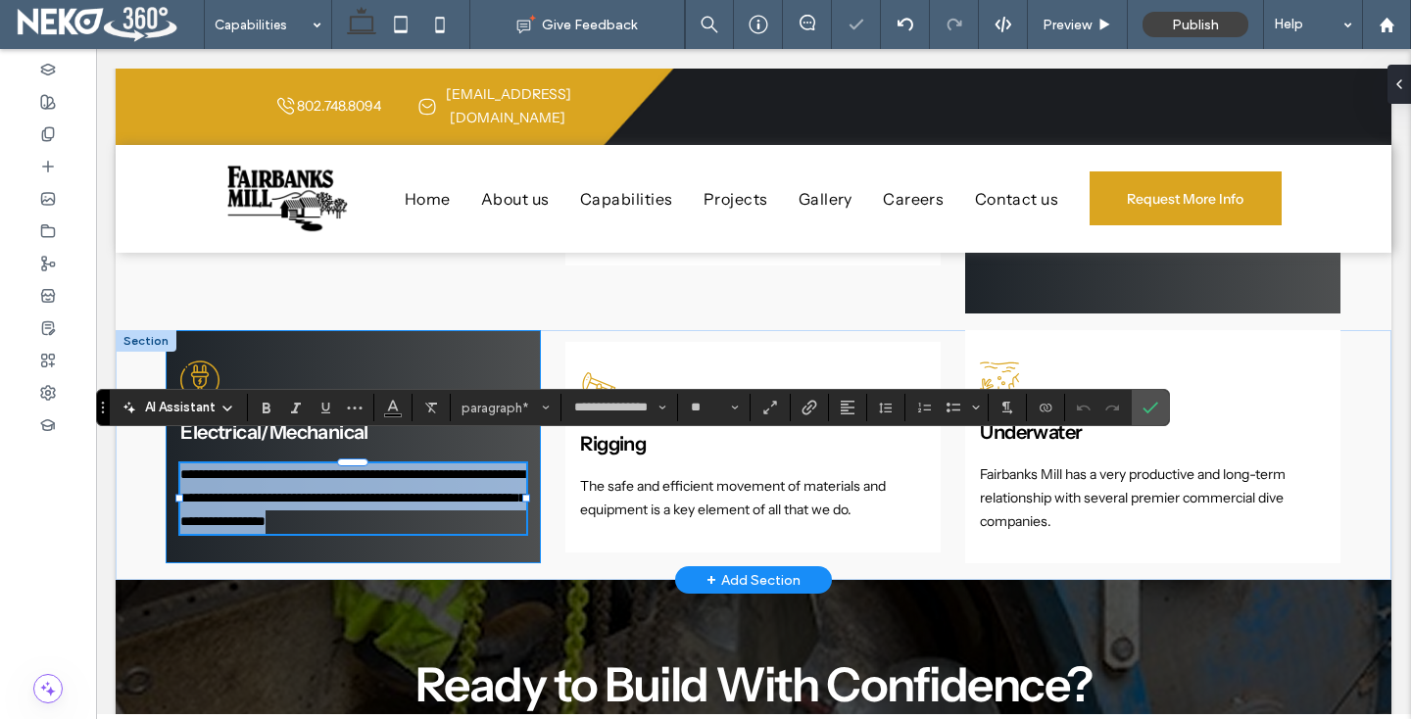
click at [372, 464] on p "**********" at bounding box center [352, 498] width 345 height 70
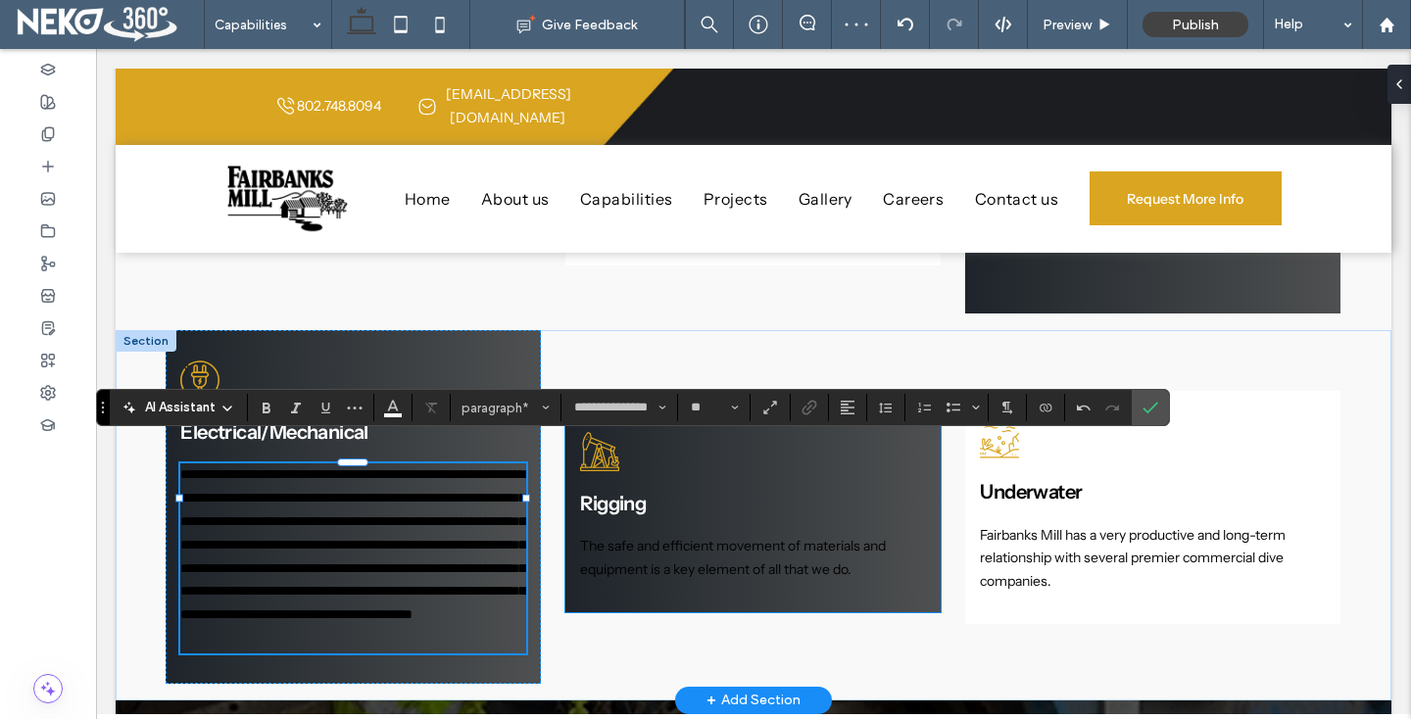
type input "**"
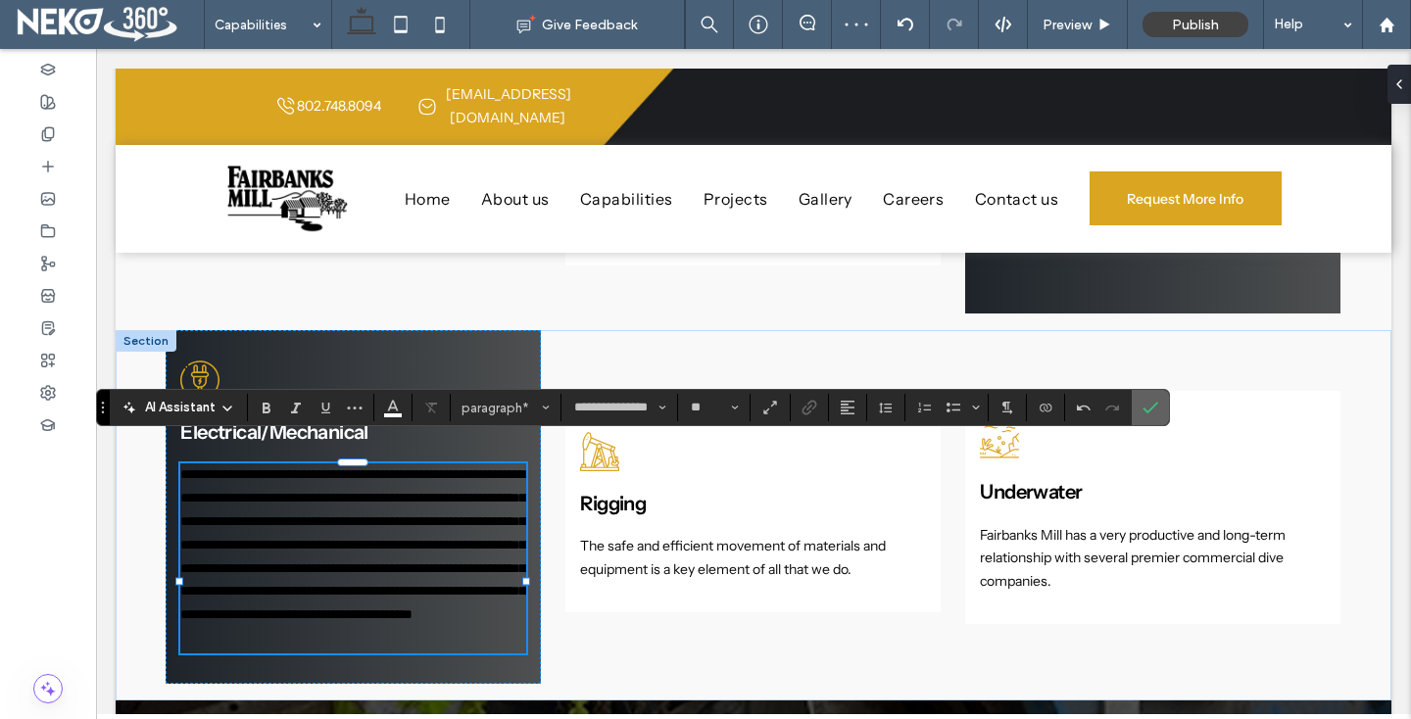
click at [1147, 408] on icon "Confirm" at bounding box center [1150, 408] width 16 height 16
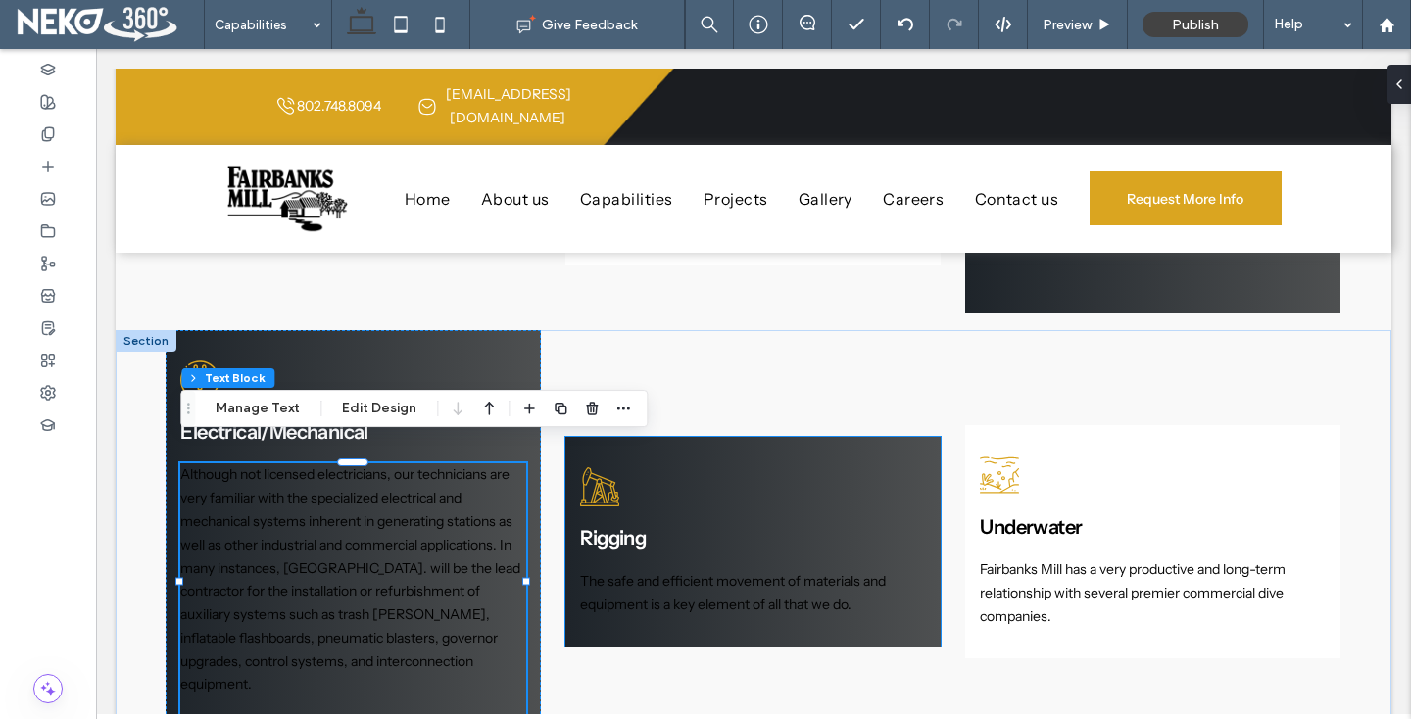
click at [639, 572] on span "The safe and efficient movement of materials and equipment is a key element of …" at bounding box center [733, 592] width 306 height 41
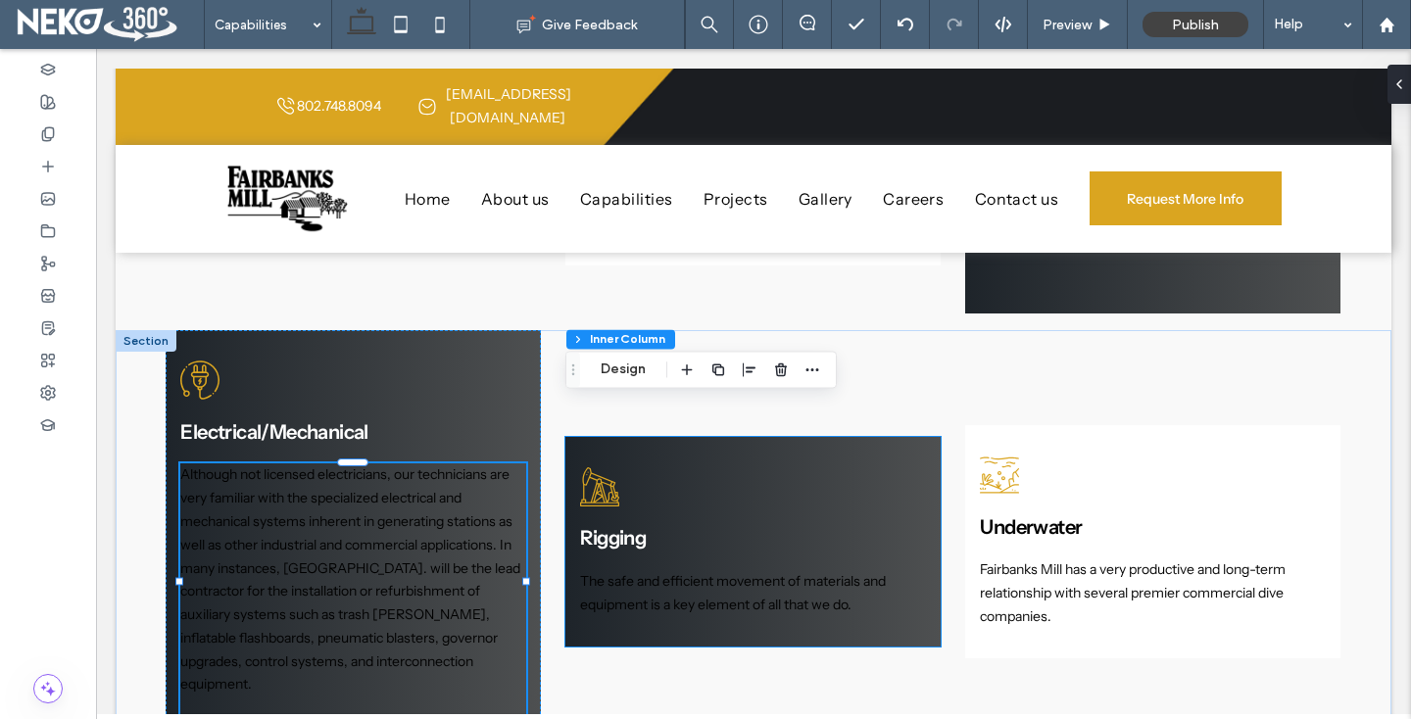
click at [639, 572] on span "The safe and efficient movement of materials and equipment is a key element of …" at bounding box center [733, 592] width 306 height 41
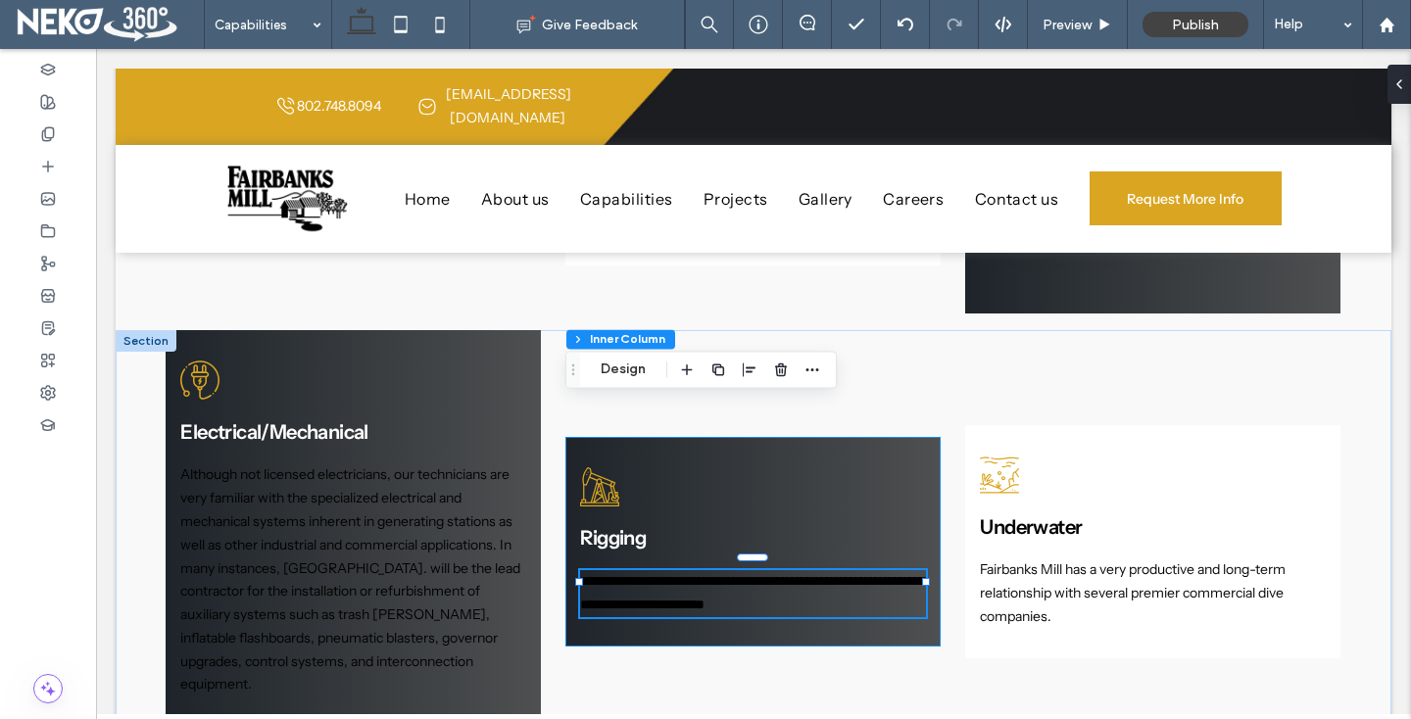
click at [639, 570] on div "**********" at bounding box center [752, 593] width 345 height 47
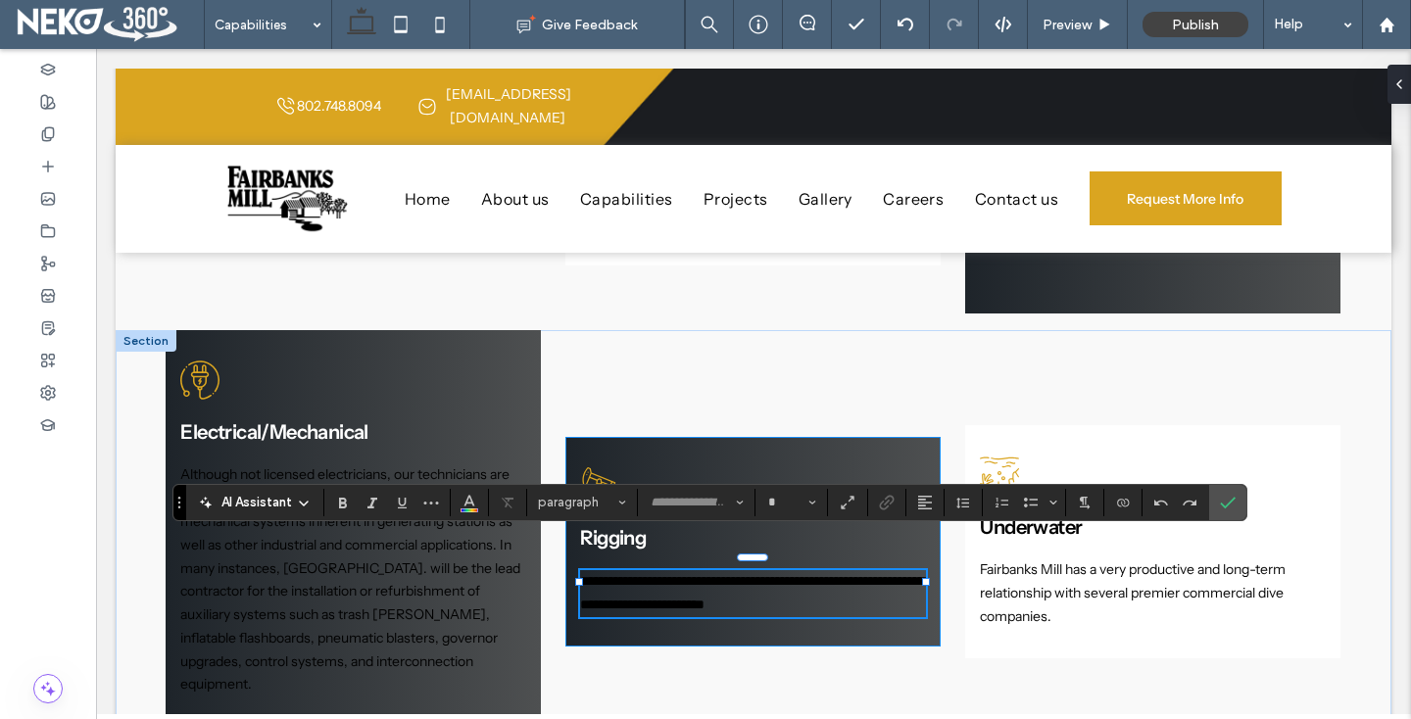
type input "**********"
click at [639, 574] on span "**********" at bounding box center [752, 592] width 344 height 37
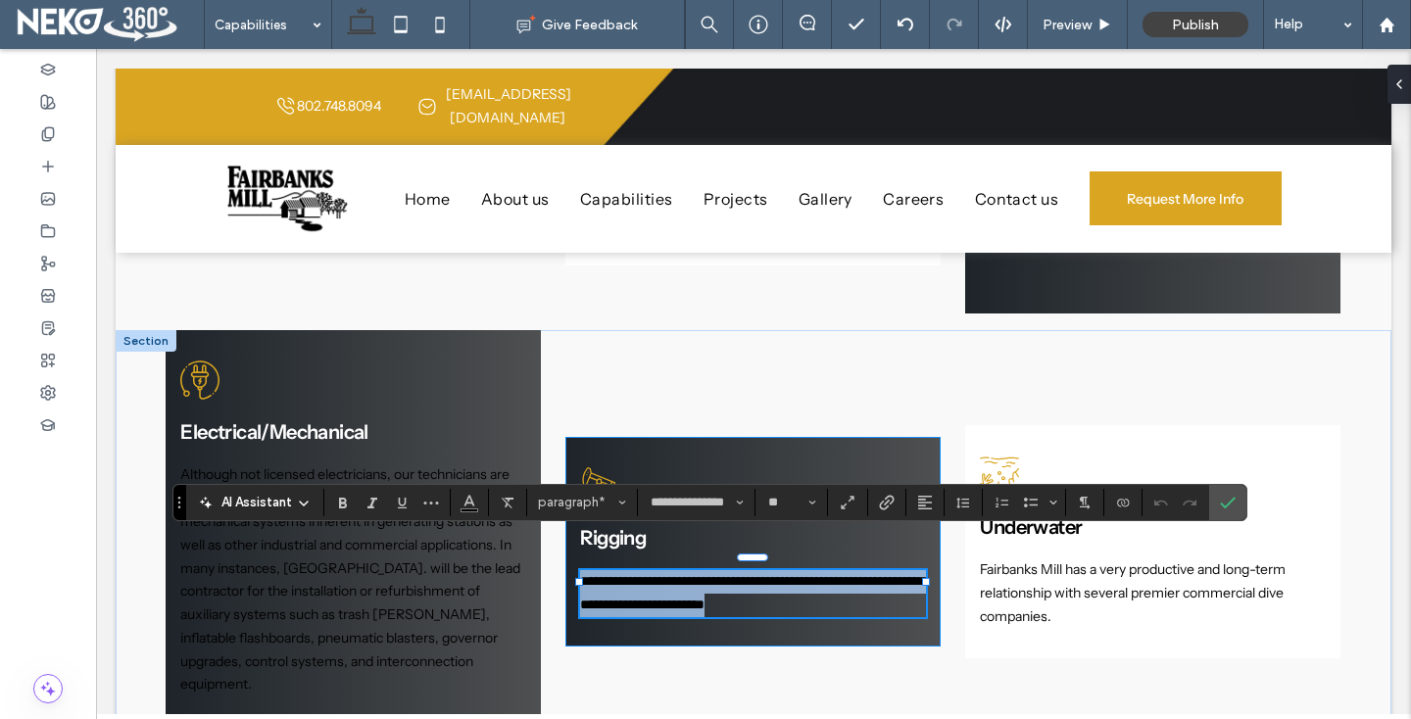
click at [639, 574] on span "**********" at bounding box center [752, 592] width 344 height 37
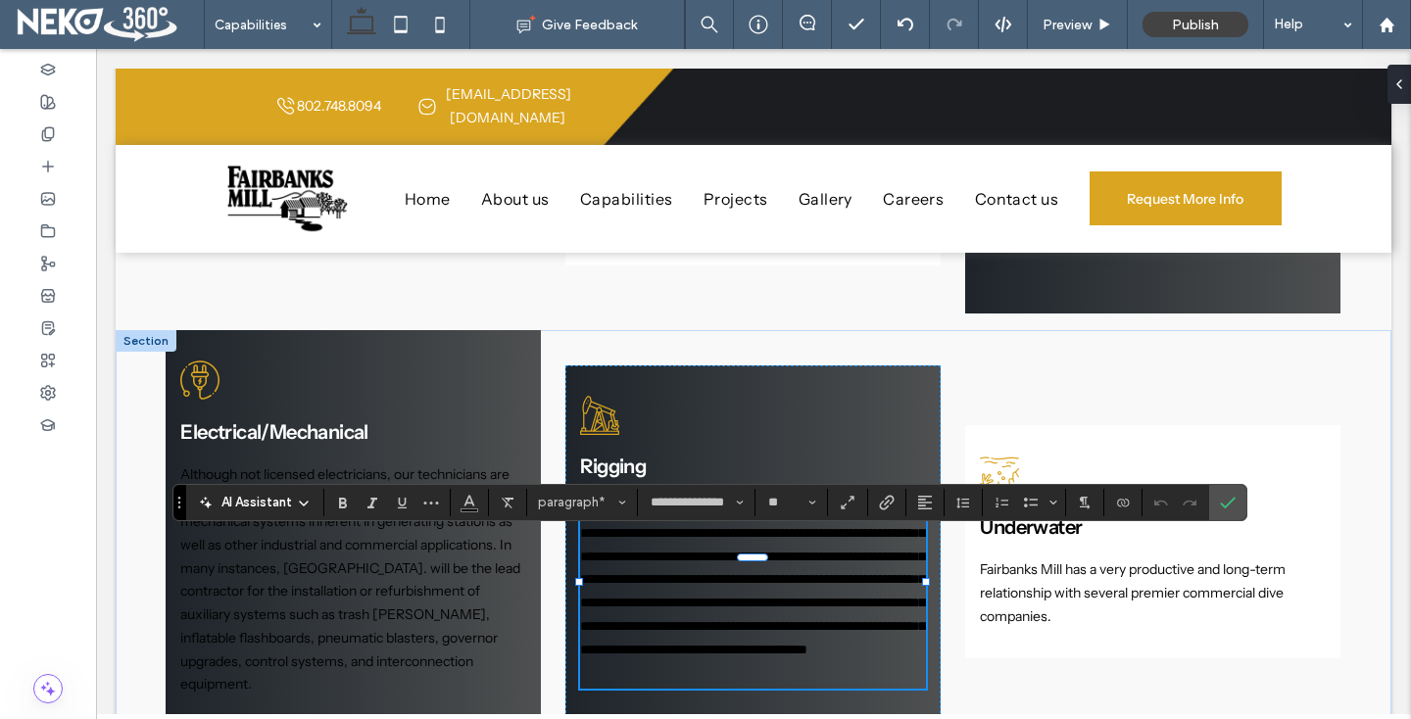
type input "**"
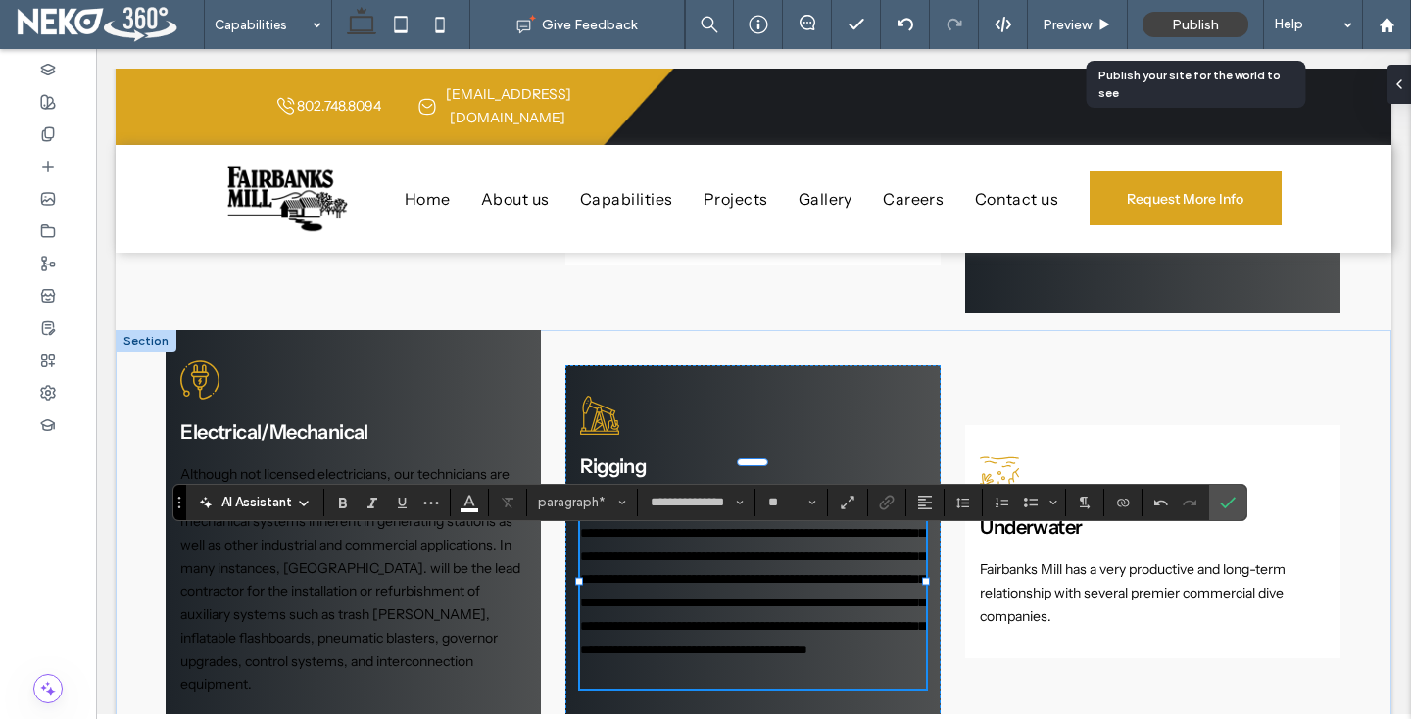
drag, startPoint x: 543, startPoint y: 514, endPoint x: 1157, endPoint y: 1, distance: 800.7
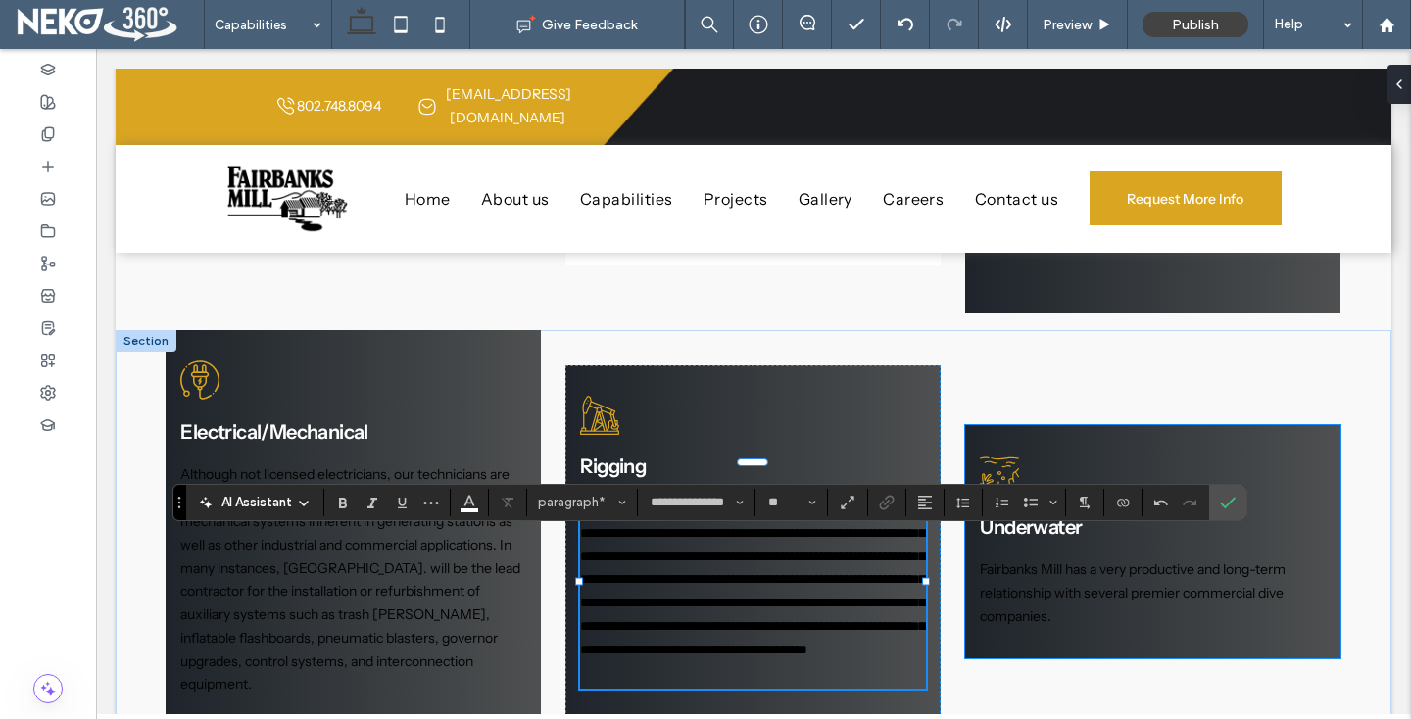
click at [1009, 560] on span "Fairbanks Mill has a very productive and long-term relationship with several pr…" at bounding box center [1133, 592] width 306 height 65
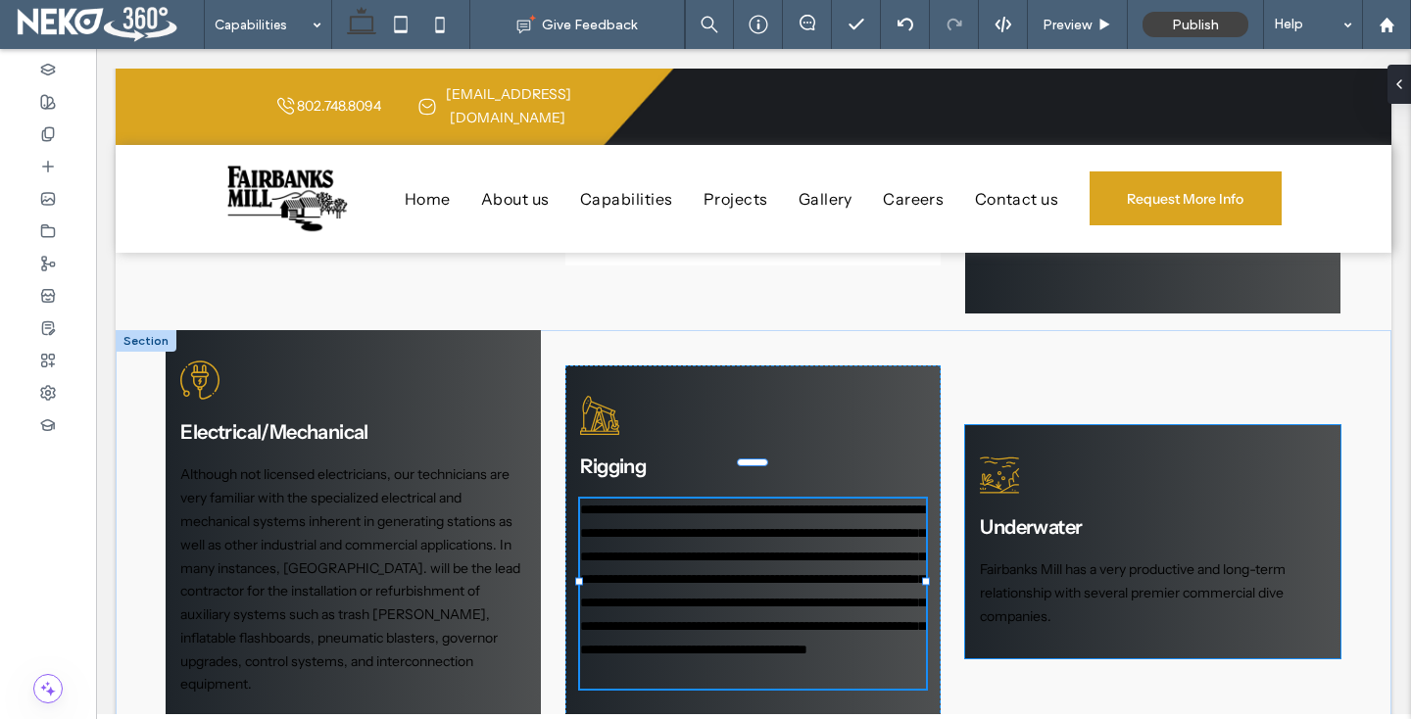
click at [1009, 560] on span "Fairbanks Mill has a very productive and long-term relationship with several pr…" at bounding box center [1133, 592] width 306 height 65
click at [1009, 559] on div "Fairbanks Mill has a very productive and long-term relationship with several pr…" at bounding box center [1152, 594] width 345 height 70
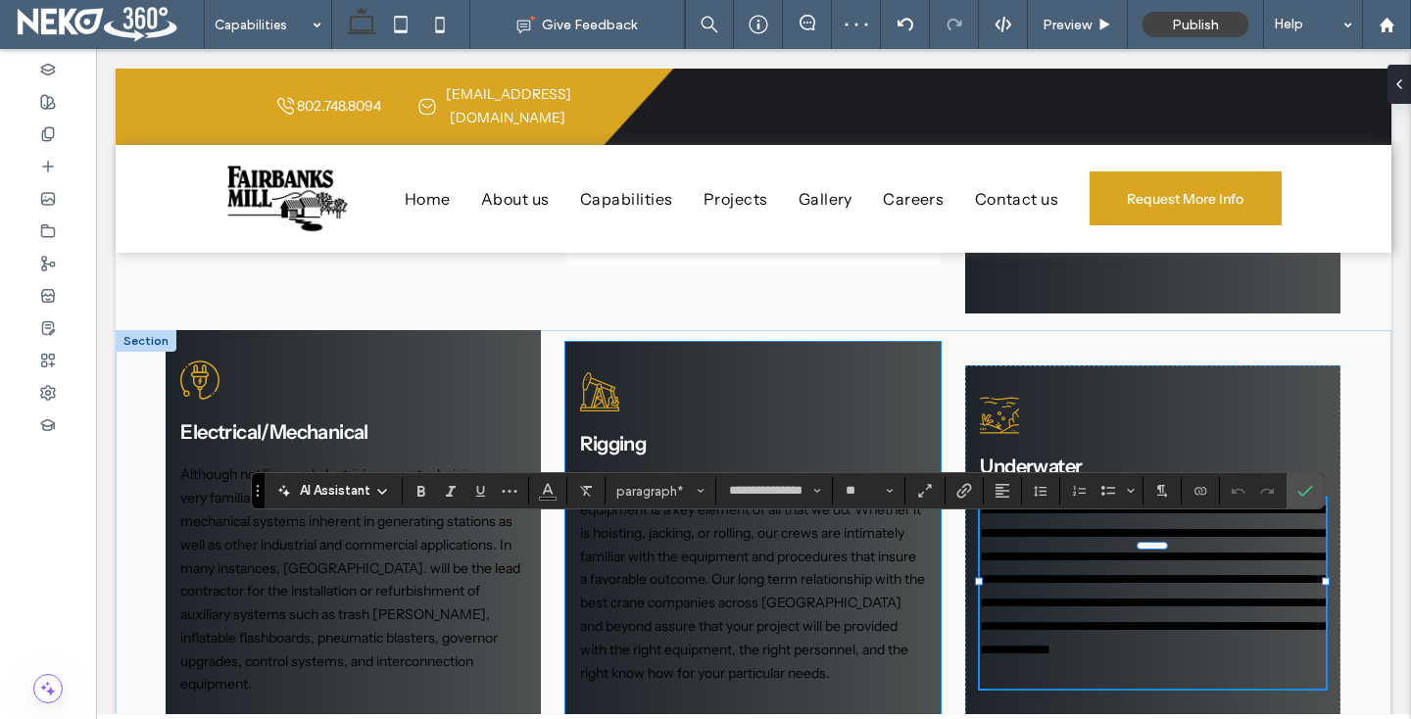
type input "**"
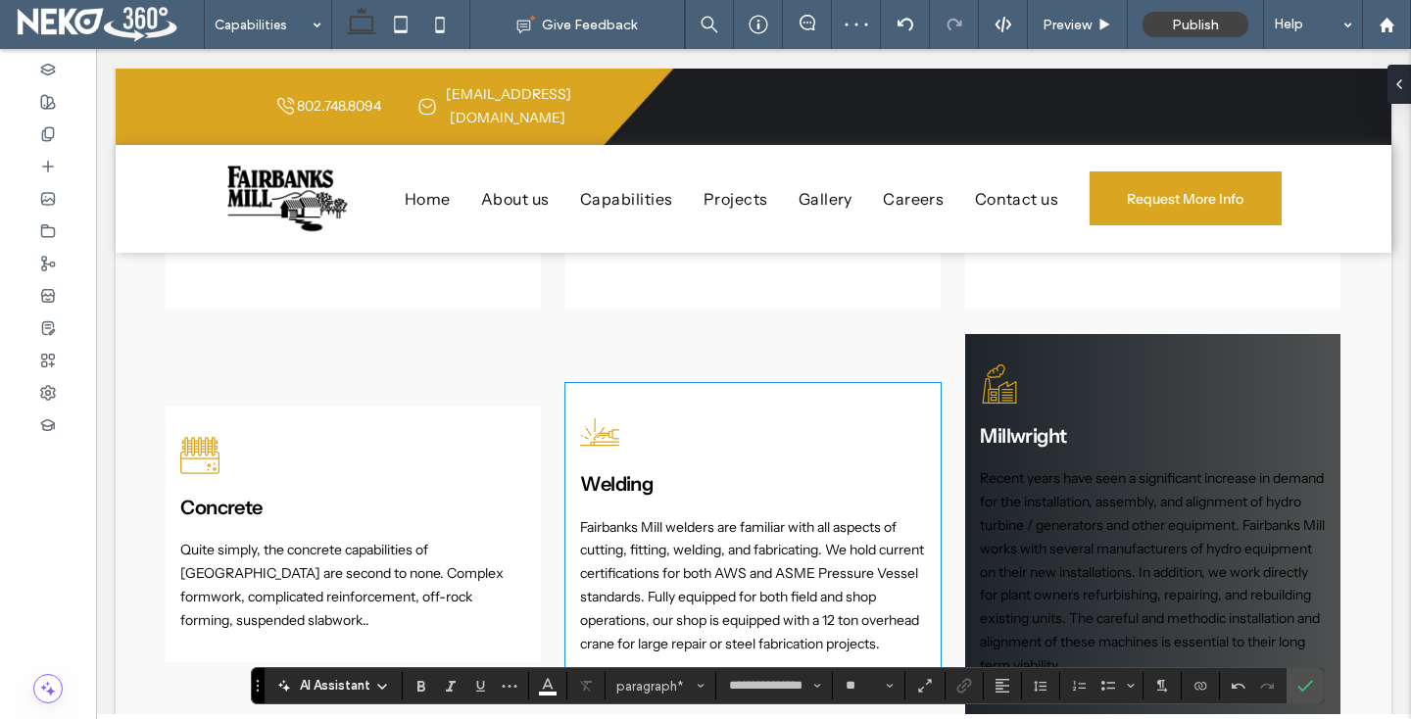
scroll to position [1542, 0]
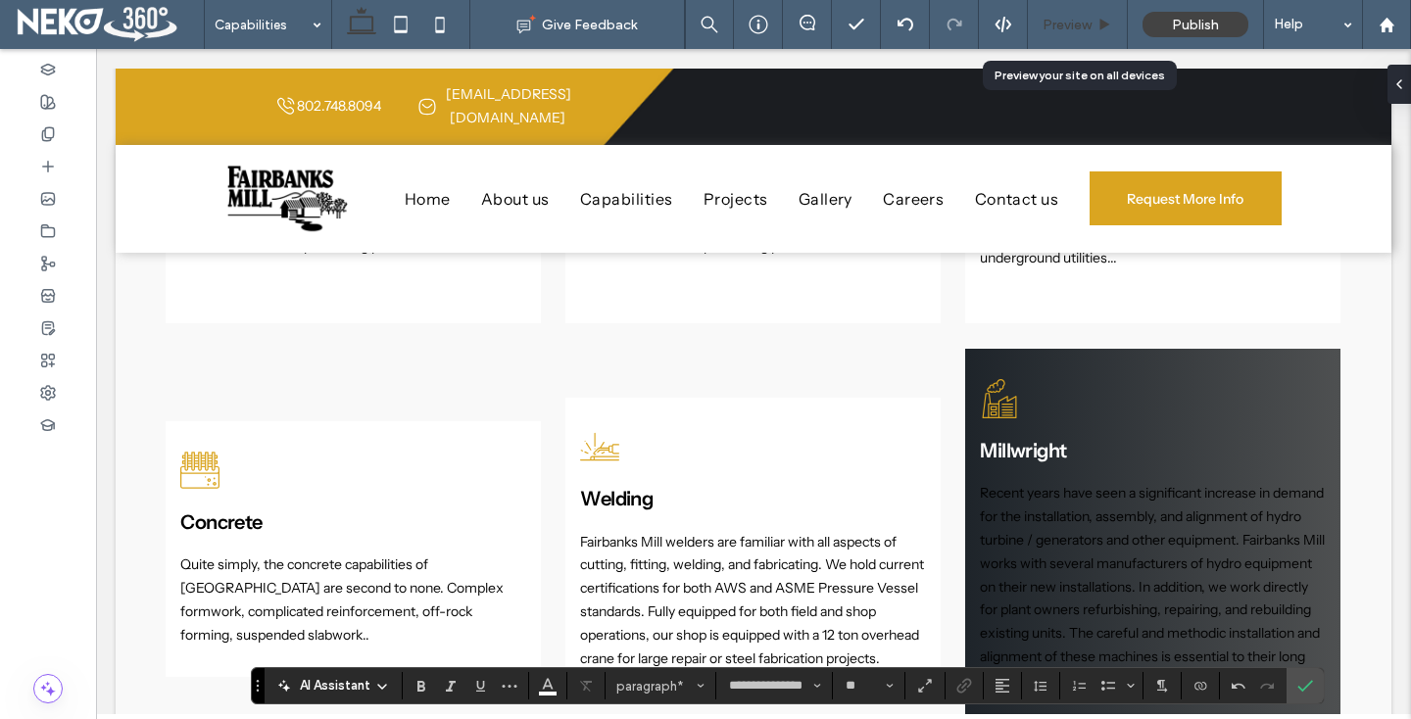
drag, startPoint x: 913, startPoint y: 507, endPoint x: 1083, endPoint y: 3, distance: 531.4
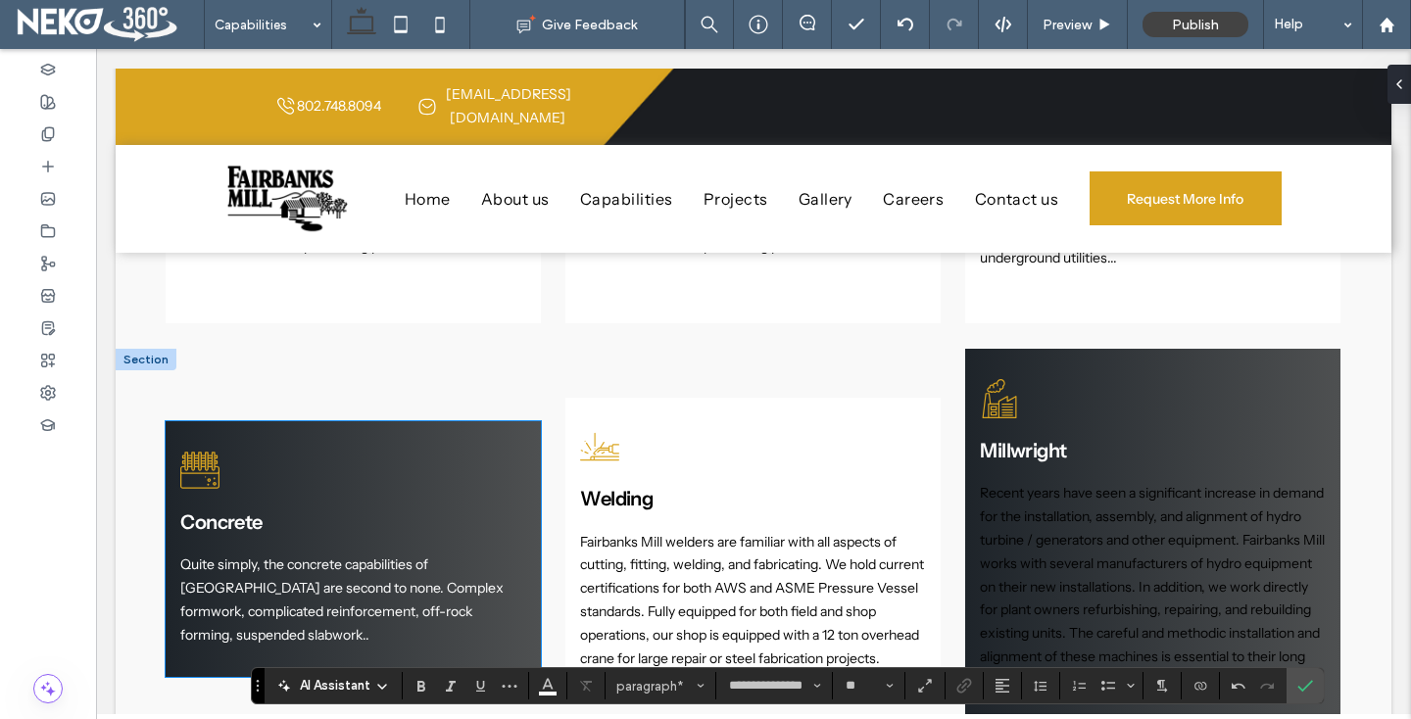
click at [277, 587] on p "Quite simply, the concrete capabilities of Fairbanks Mill are second to none. C…" at bounding box center [352, 600] width 345 height 93
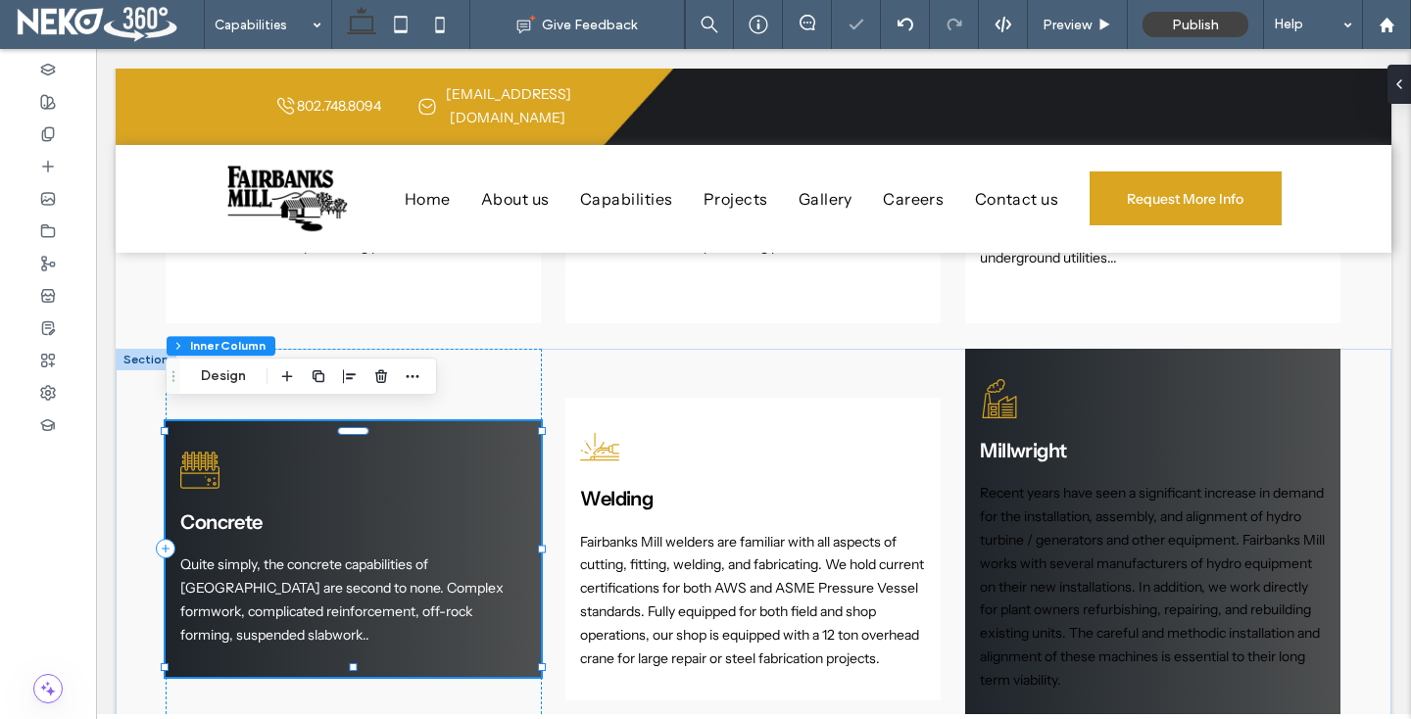
click at [277, 587] on p "Quite simply, the concrete capabilities of Fairbanks Mill are second to none. C…" at bounding box center [352, 600] width 345 height 93
click at [277, 587] on div "Quite simply, the concrete capabilities of Fairbanks Mill are second to none. C…" at bounding box center [352, 600] width 345 height 93
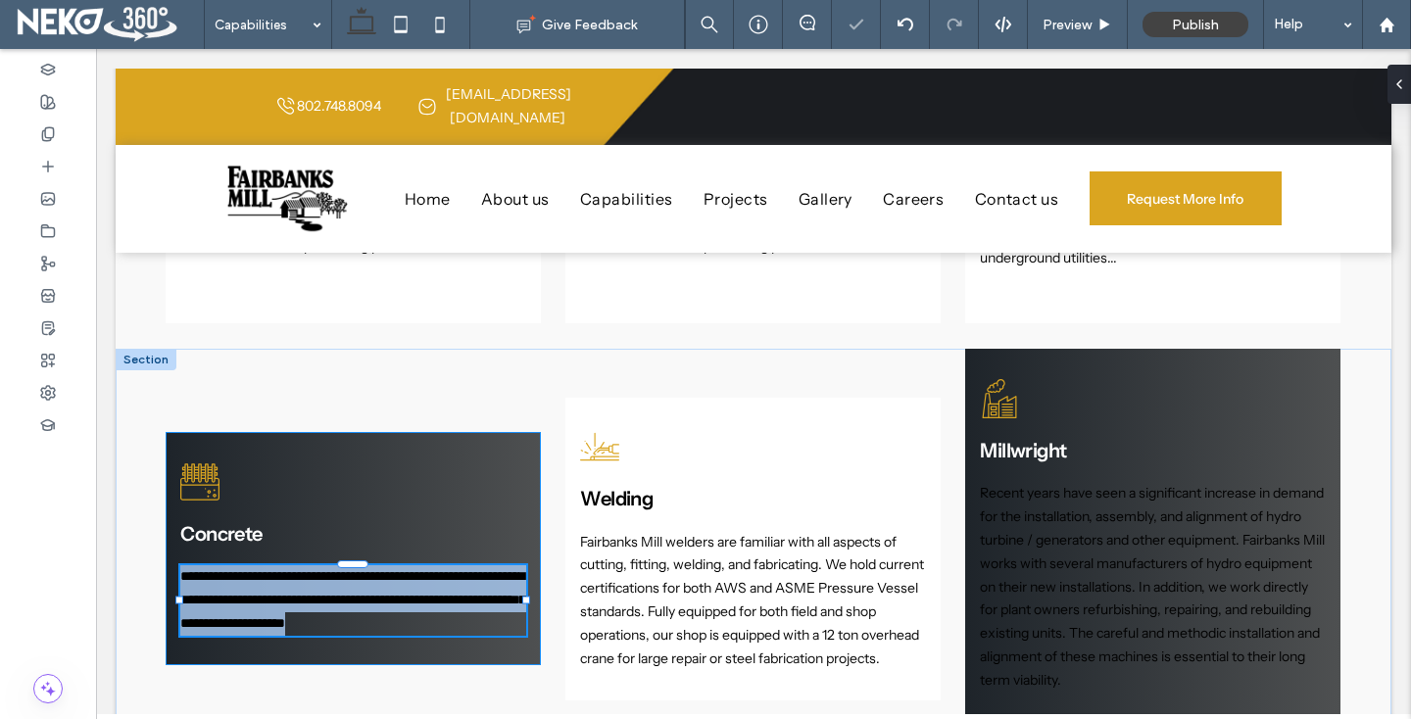
type input "**********"
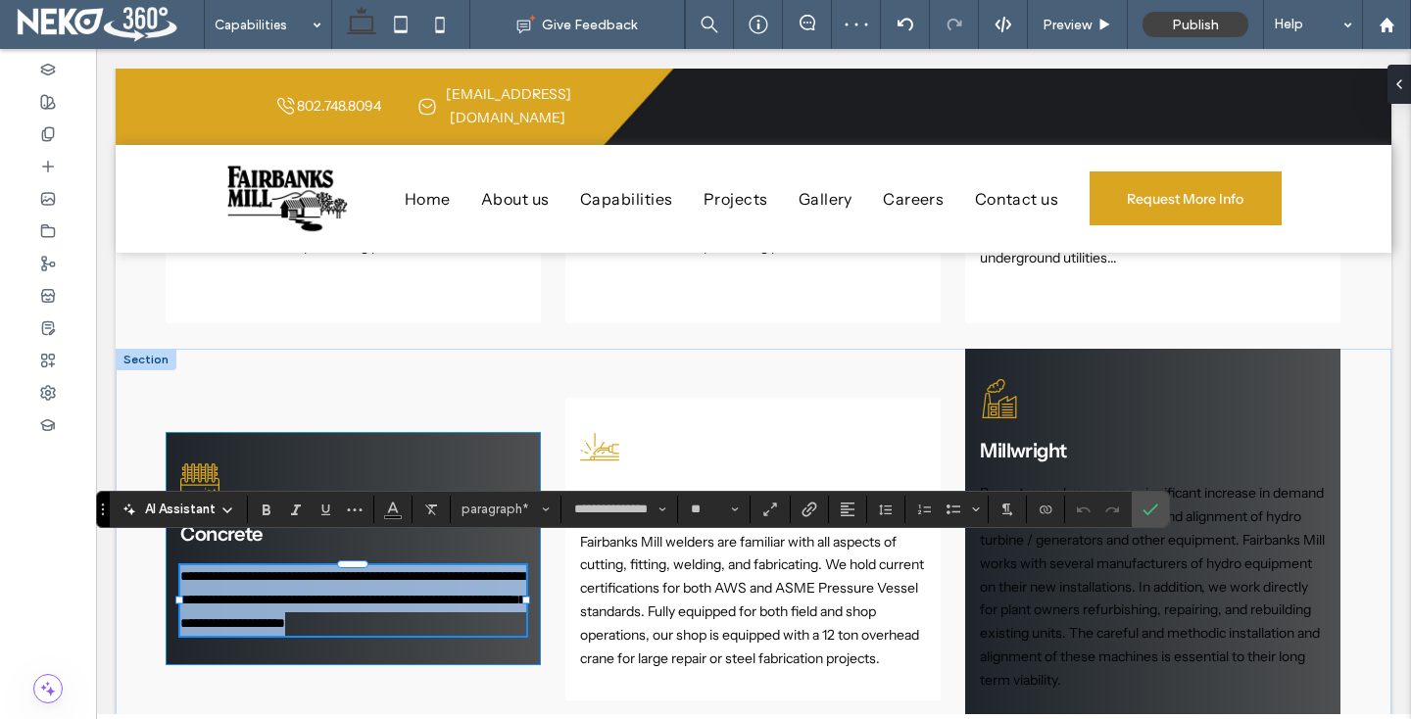
type input "**"
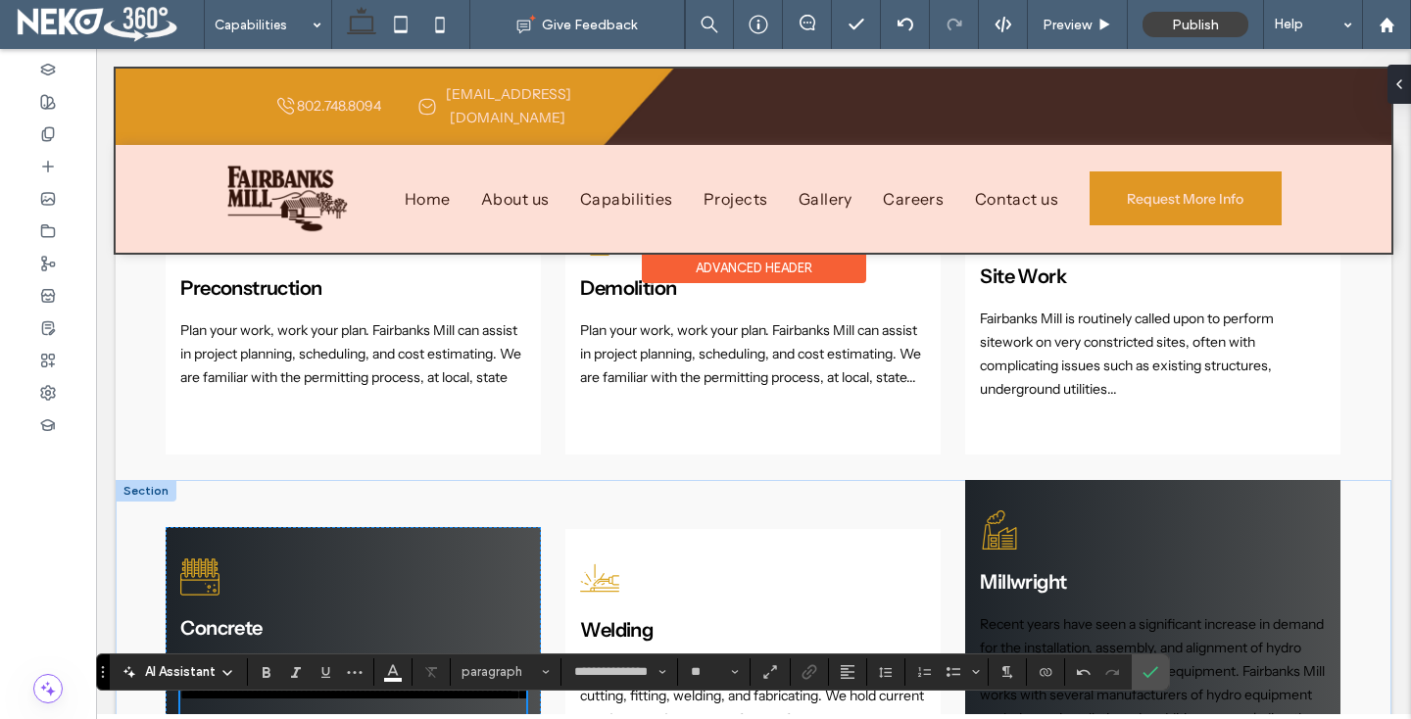
scroll to position [1348, 0]
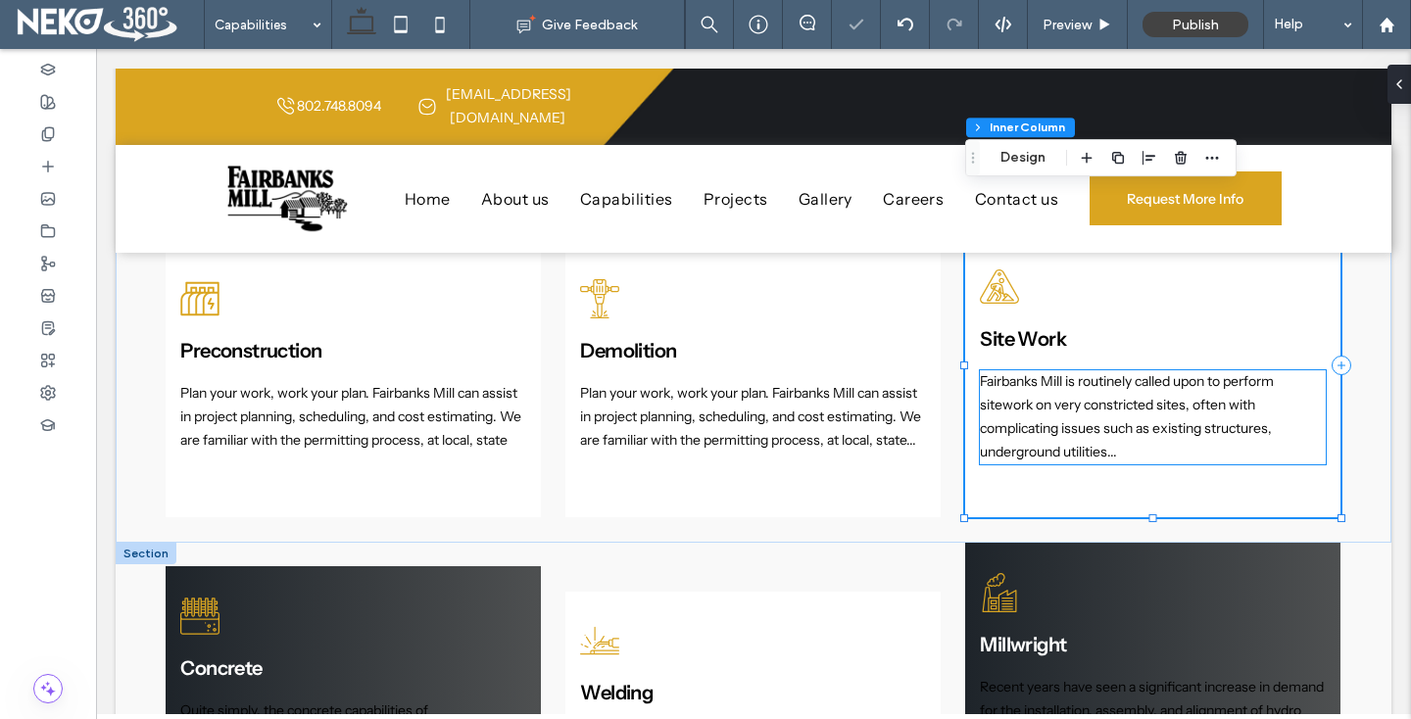
click at [1062, 380] on span "Fairbanks Mill is routinely called upon to perform sitework on very constricted…" at bounding box center [1127, 415] width 294 height 87
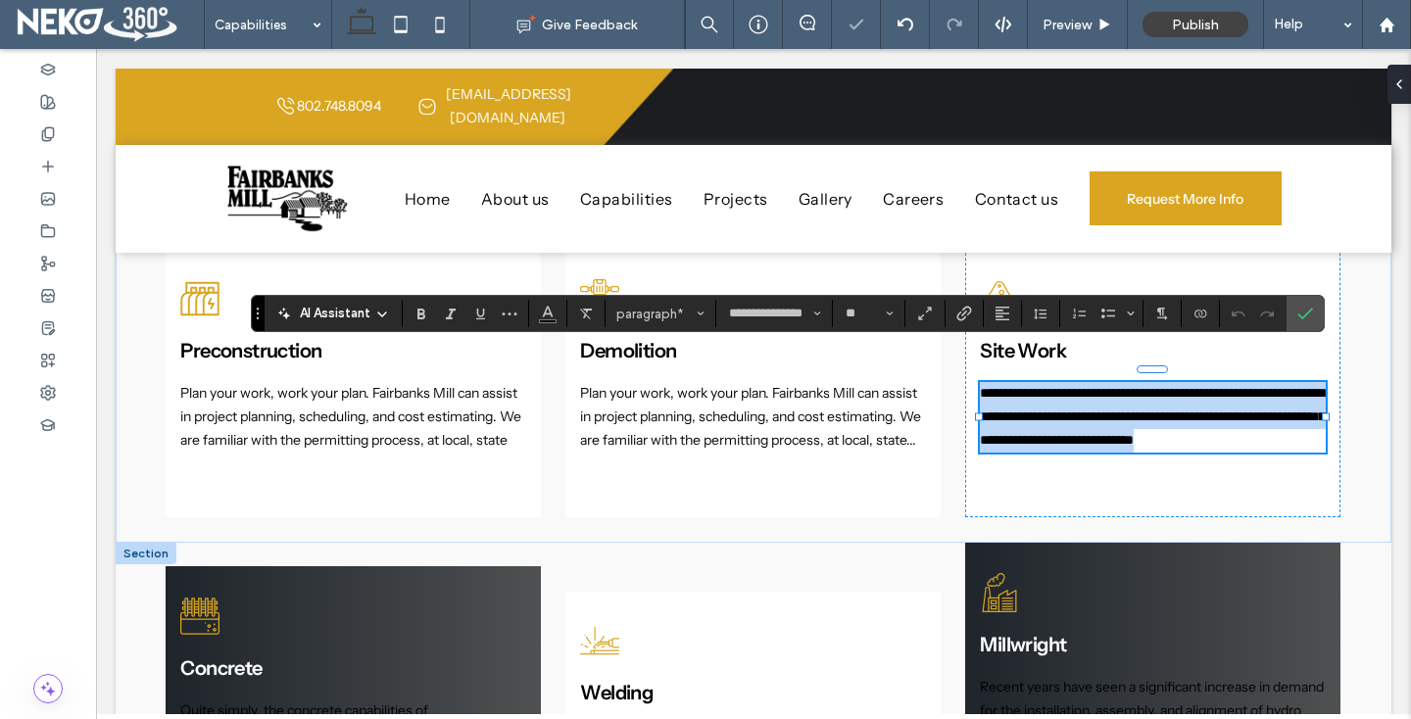
click at [1062, 386] on span "**********" at bounding box center [1152, 416] width 345 height 61
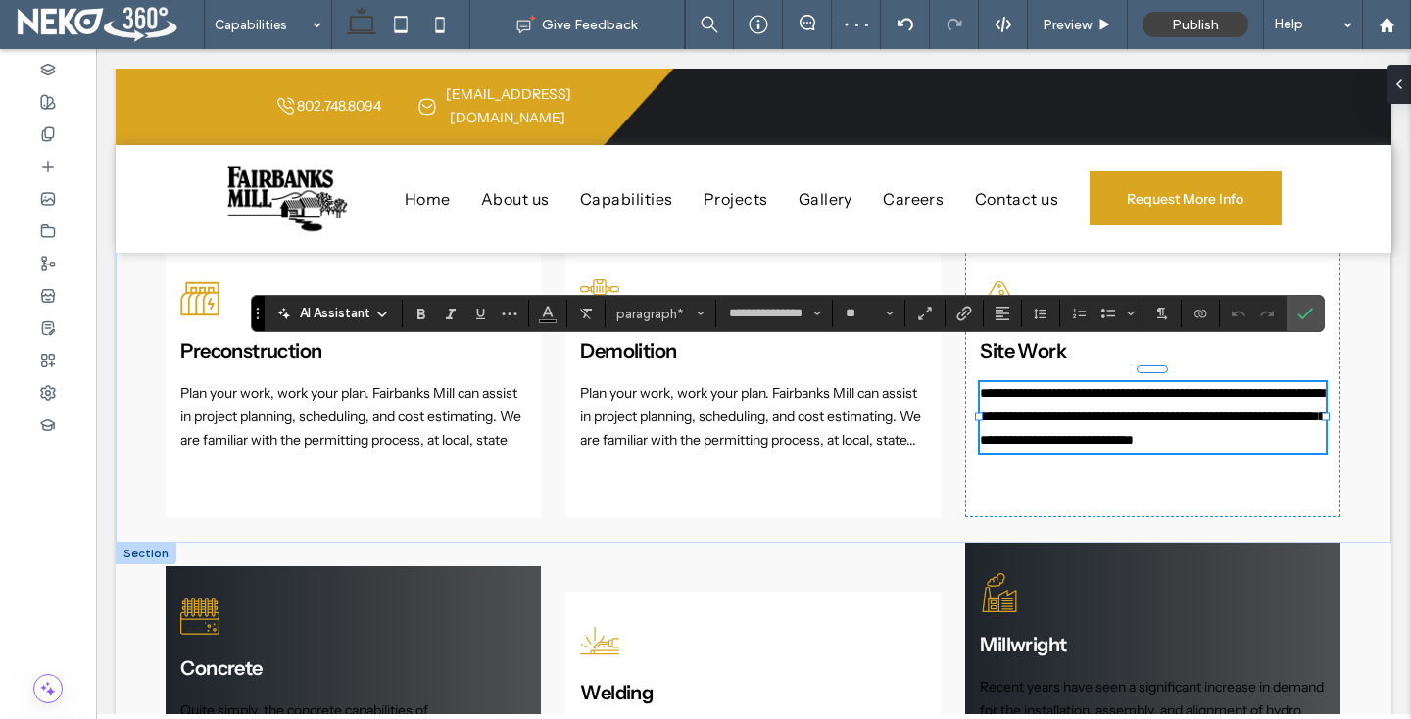
type input "**"
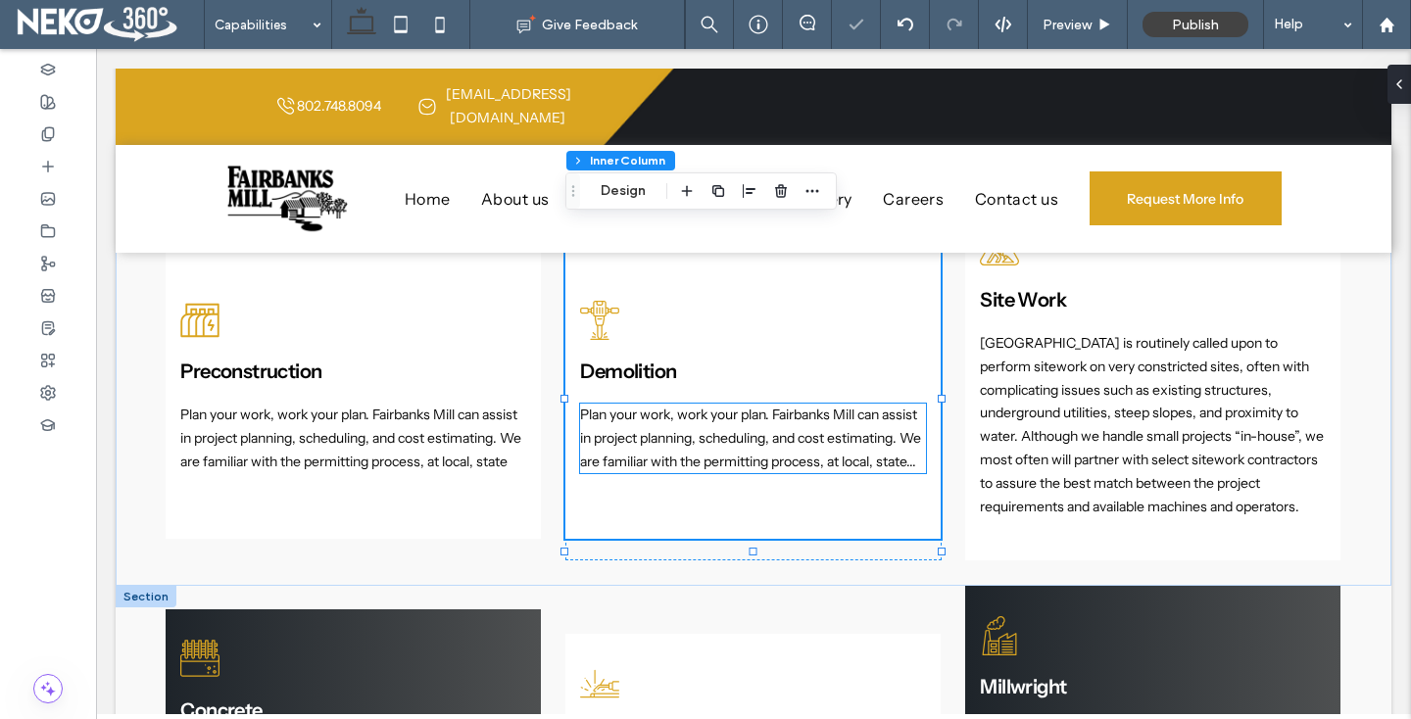
click at [644, 418] on span "Plan your work, work your plan. Fairbanks Mill can assist in project planning, …" at bounding box center [750, 438] width 341 height 65
click at [644, 418] on div "Plan your work, work your plan. Fairbanks Mill can assist in project planning, …" at bounding box center [752, 439] width 345 height 70
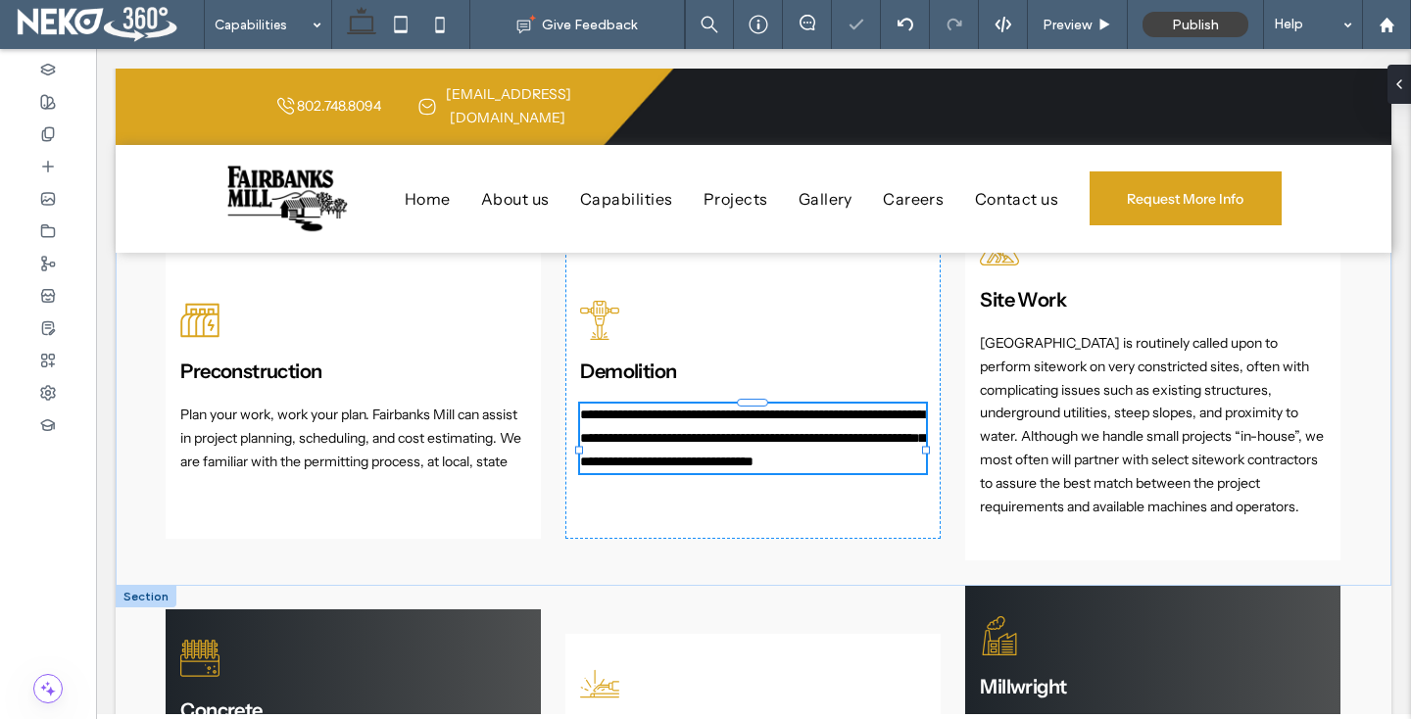
type input "**********"
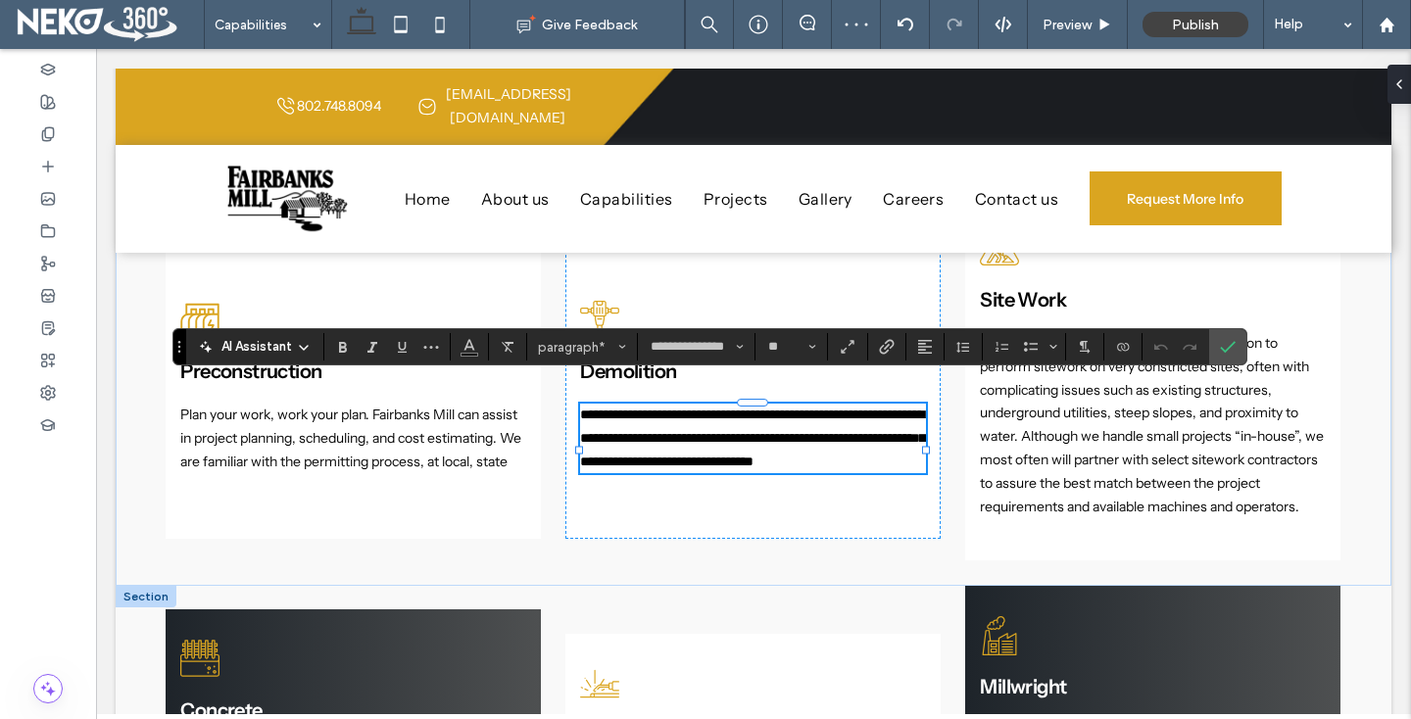
type input "**"
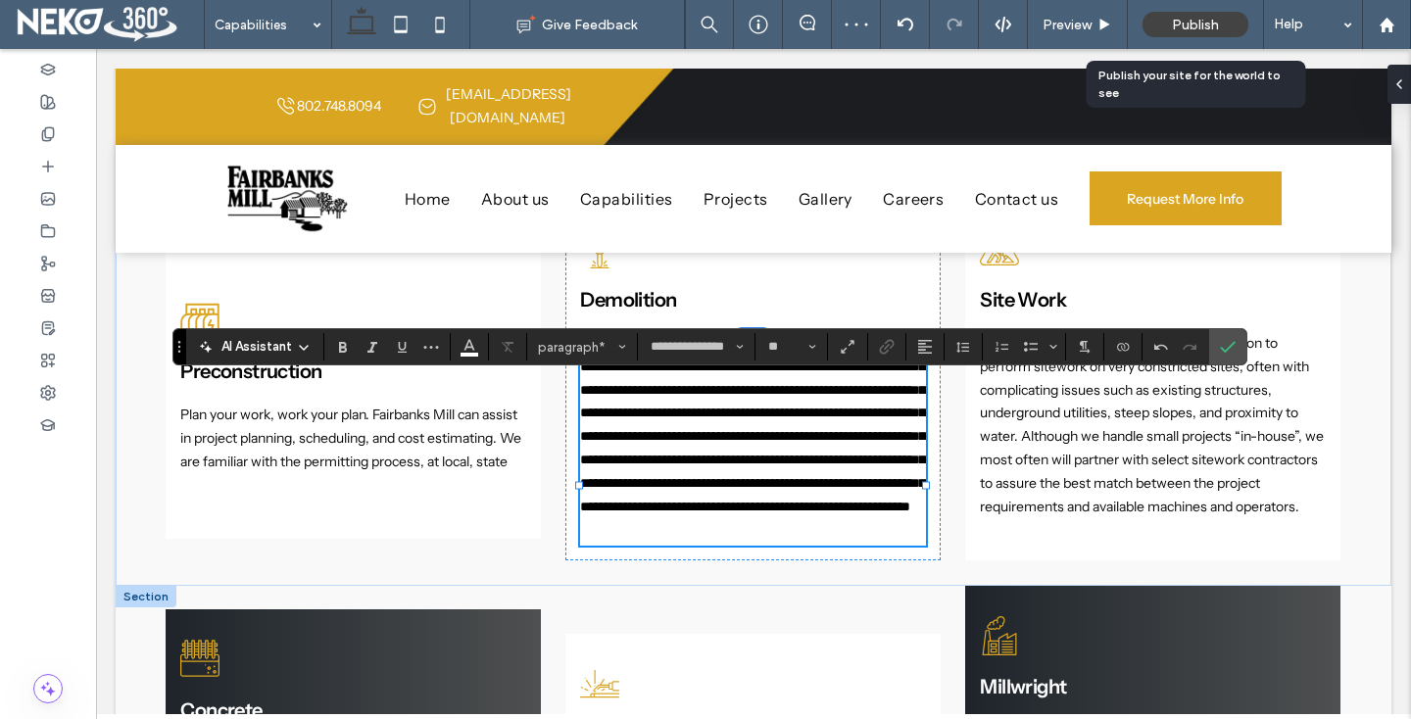
drag, startPoint x: 548, startPoint y: 369, endPoint x: 1187, endPoint y: 1, distance: 737.5
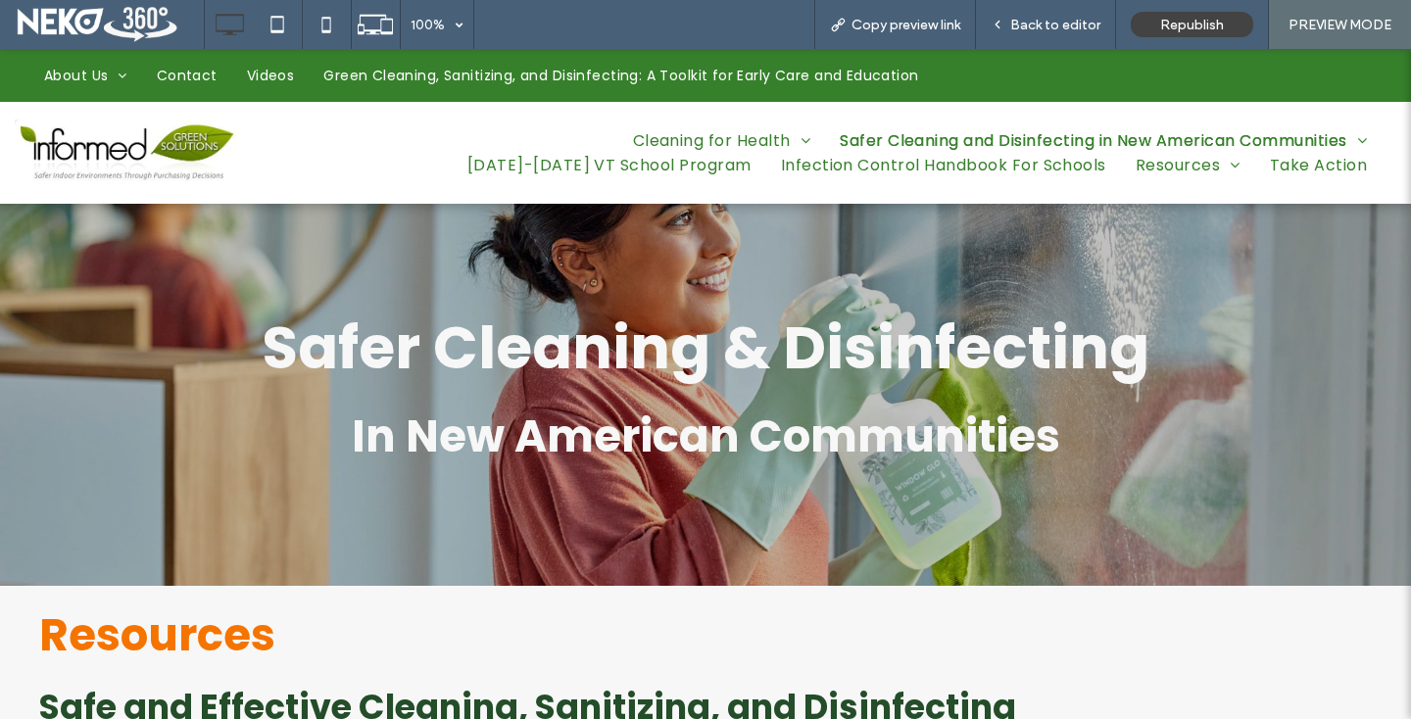
scroll to position [482, 0]
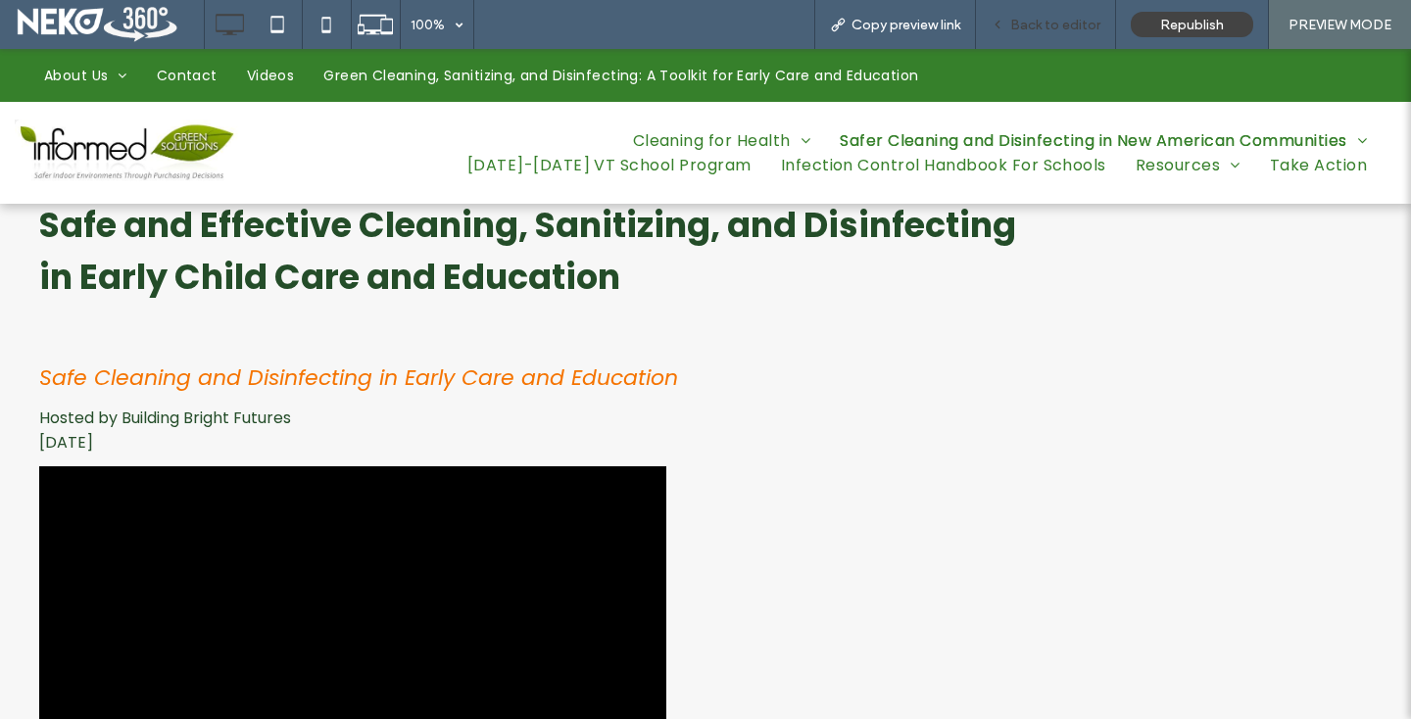
click at [1016, 36] on div "Back to editor" at bounding box center [1046, 24] width 140 height 49
click at [1033, 19] on span "Back to editor" at bounding box center [1055, 25] width 90 height 17
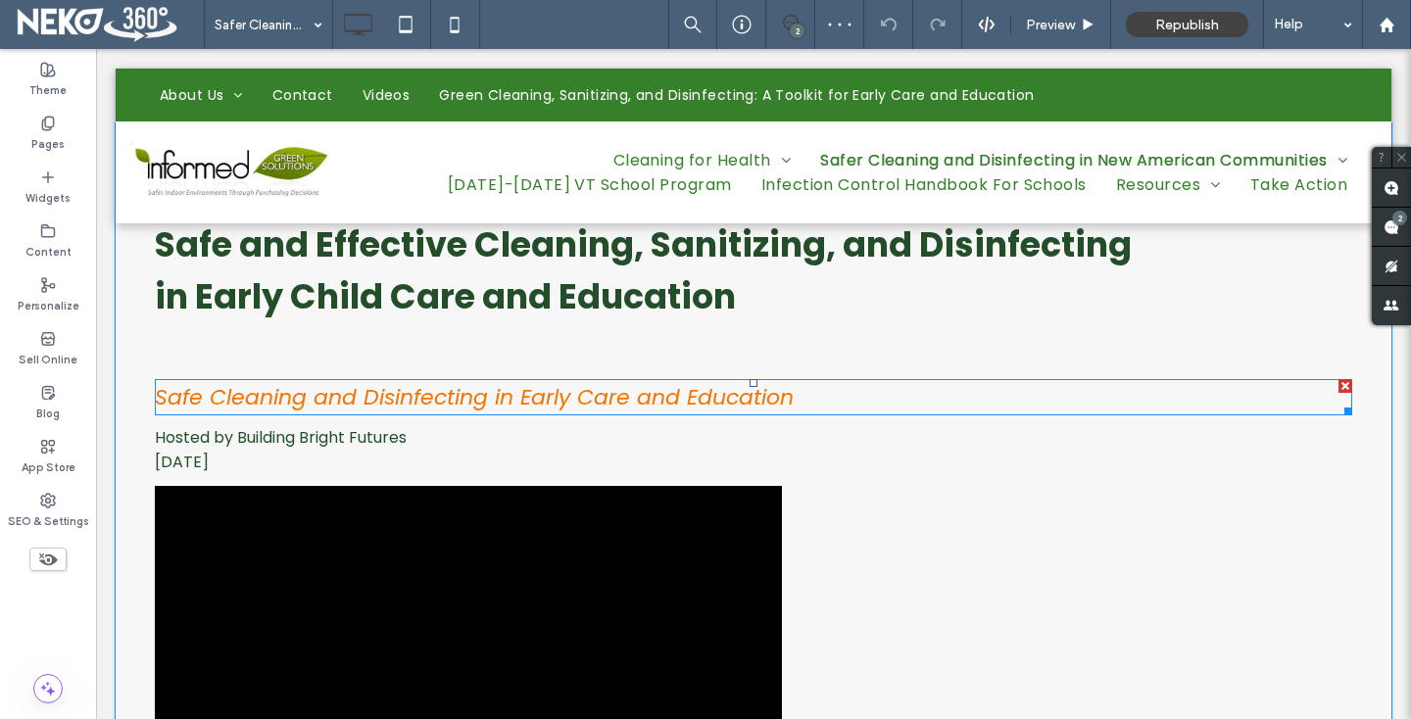
click at [743, 394] on span "Safe Cleaning and Disinfecting in Early Care and Education" at bounding box center [474, 397] width 639 height 30
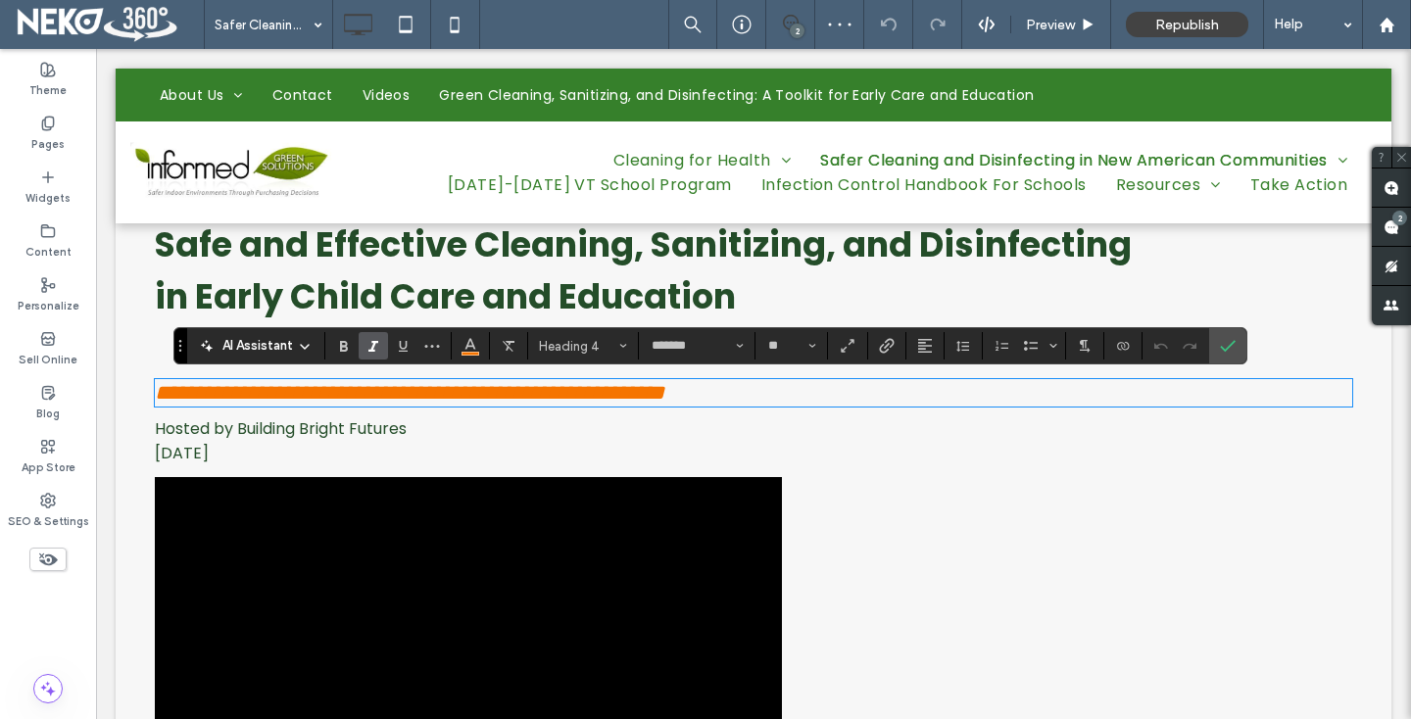
click at [821, 398] on h4 "**********" at bounding box center [753, 393] width 1197 height 24
click at [1235, 339] on icon "Confirm" at bounding box center [1228, 346] width 16 height 16
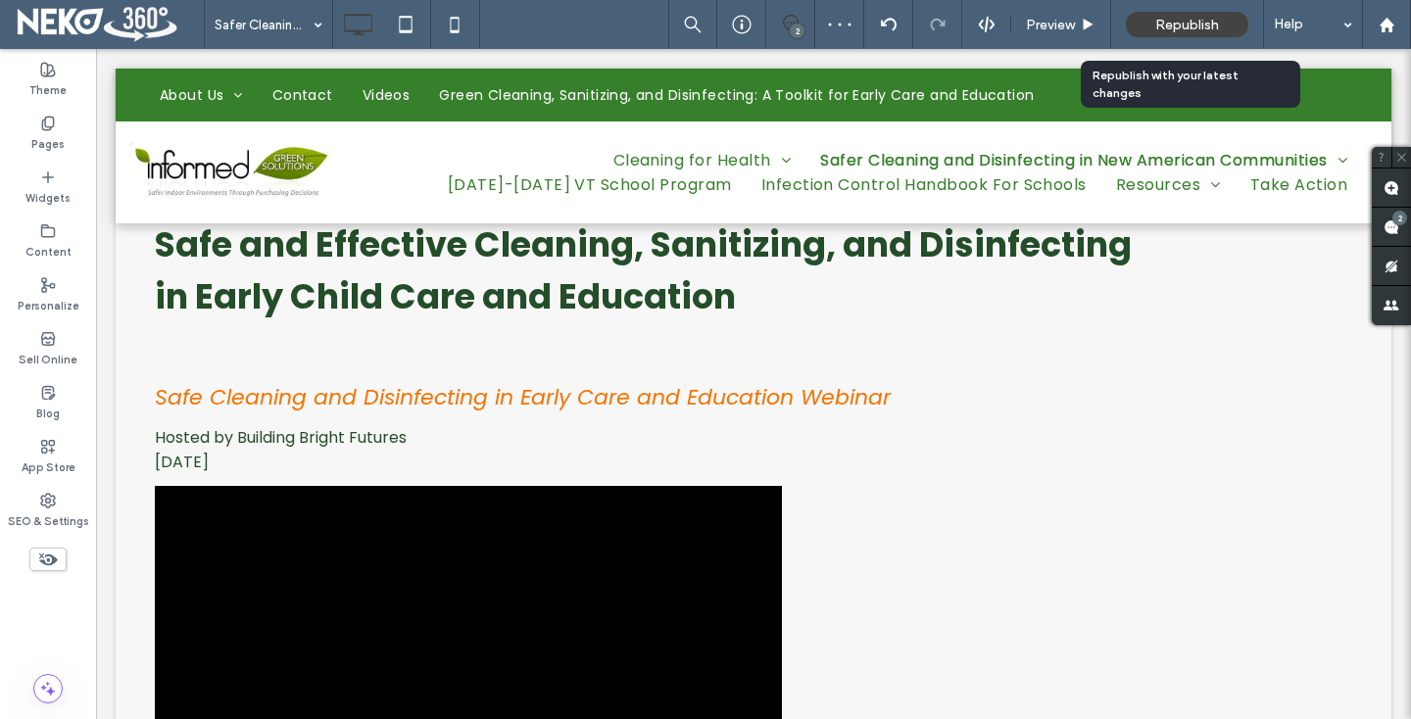
click at [1190, 14] on div "Republish" at bounding box center [1187, 24] width 122 height 25
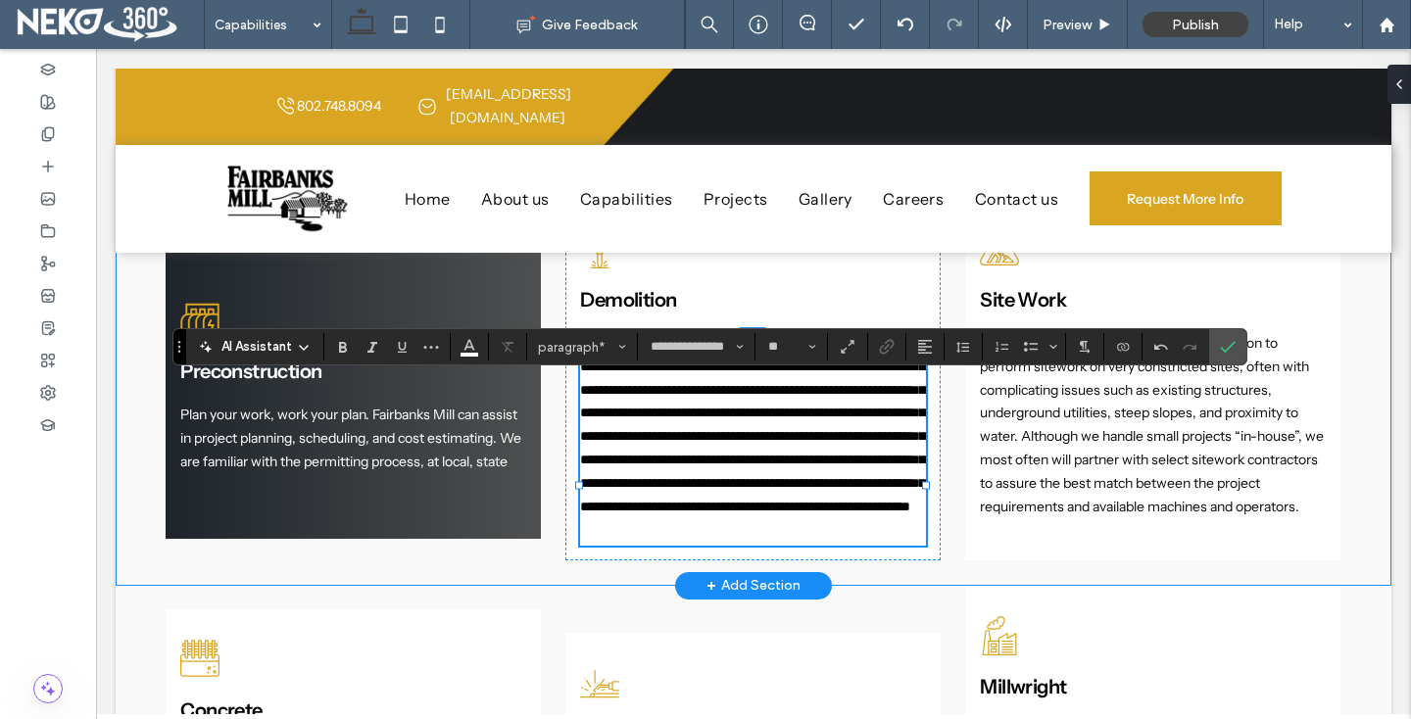
scroll to position [1348, 0]
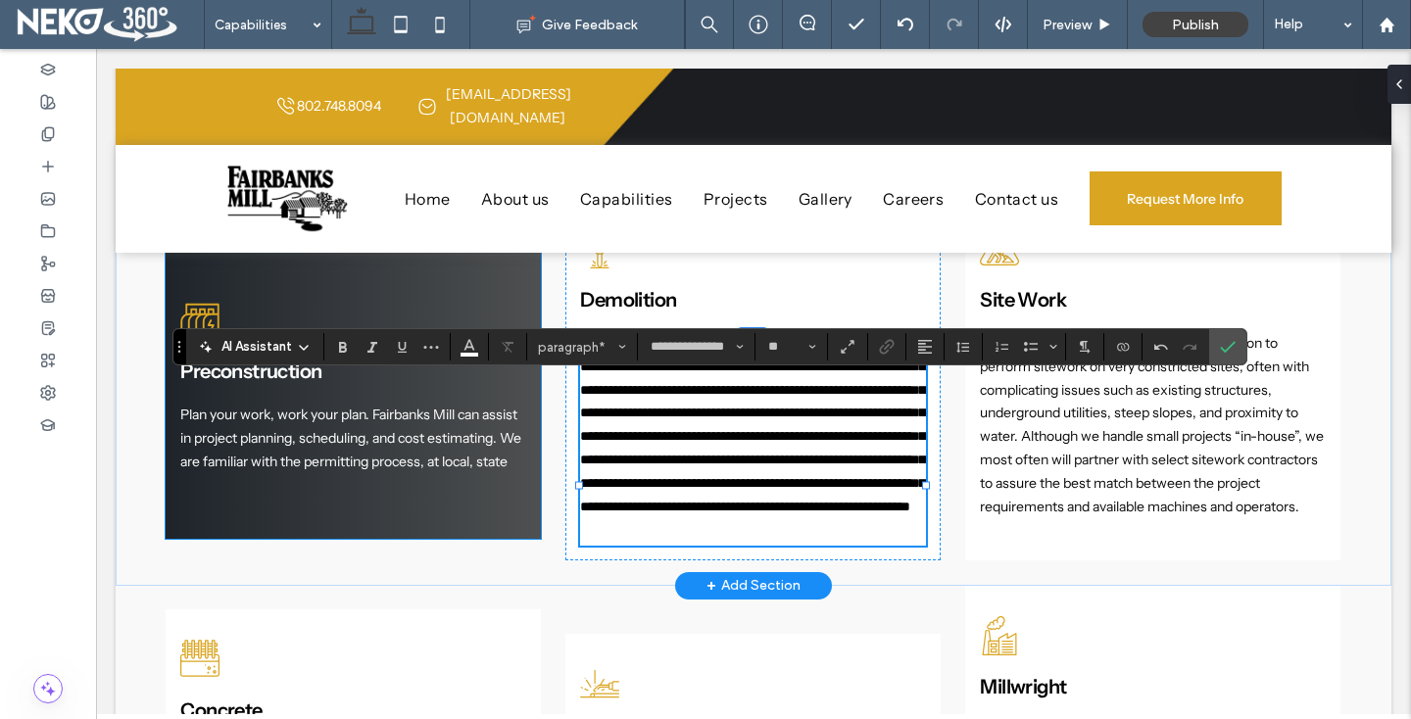
click at [268, 455] on span "Plan your work, work your plan. Fairbanks Mill can assist in project planning, …" at bounding box center [350, 438] width 341 height 65
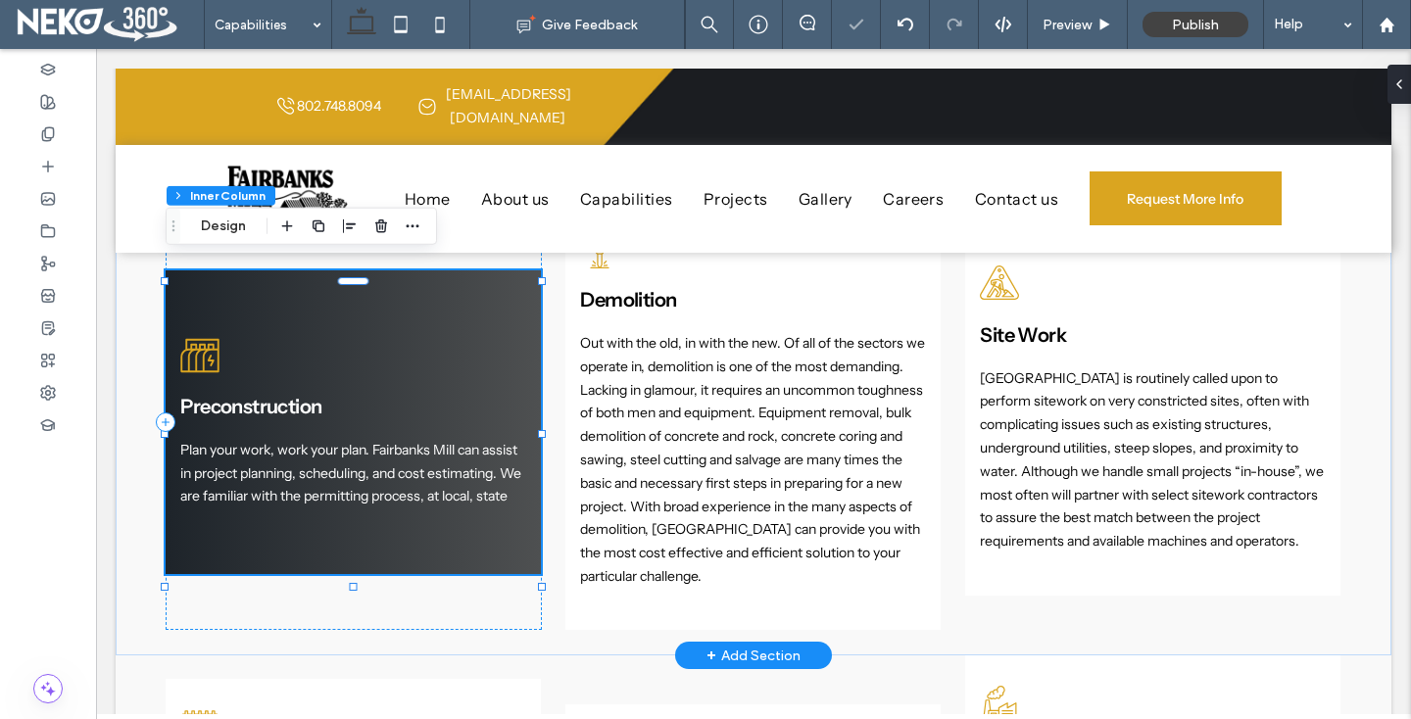
click at [268, 455] on span "Plan your work, work your plan. Fairbanks Mill can assist in project planning, …" at bounding box center [350, 473] width 341 height 65
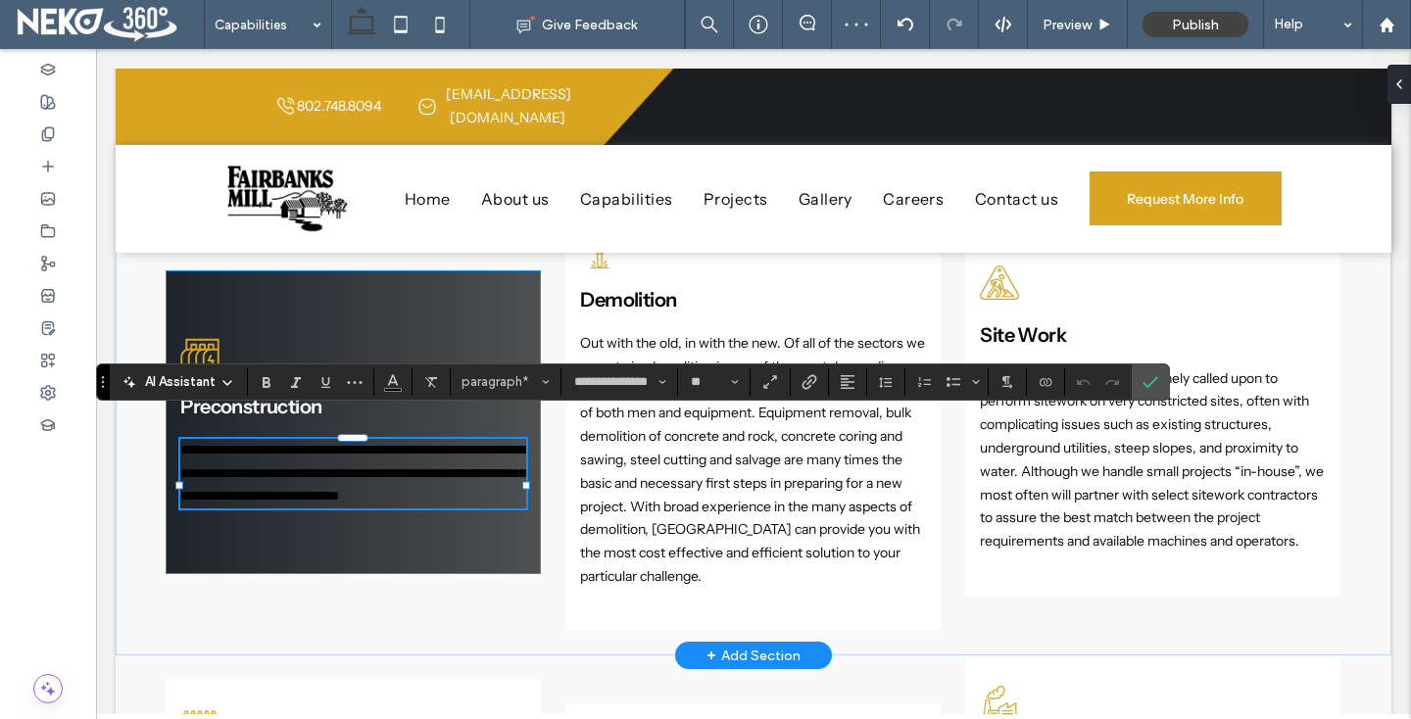
type input "**"
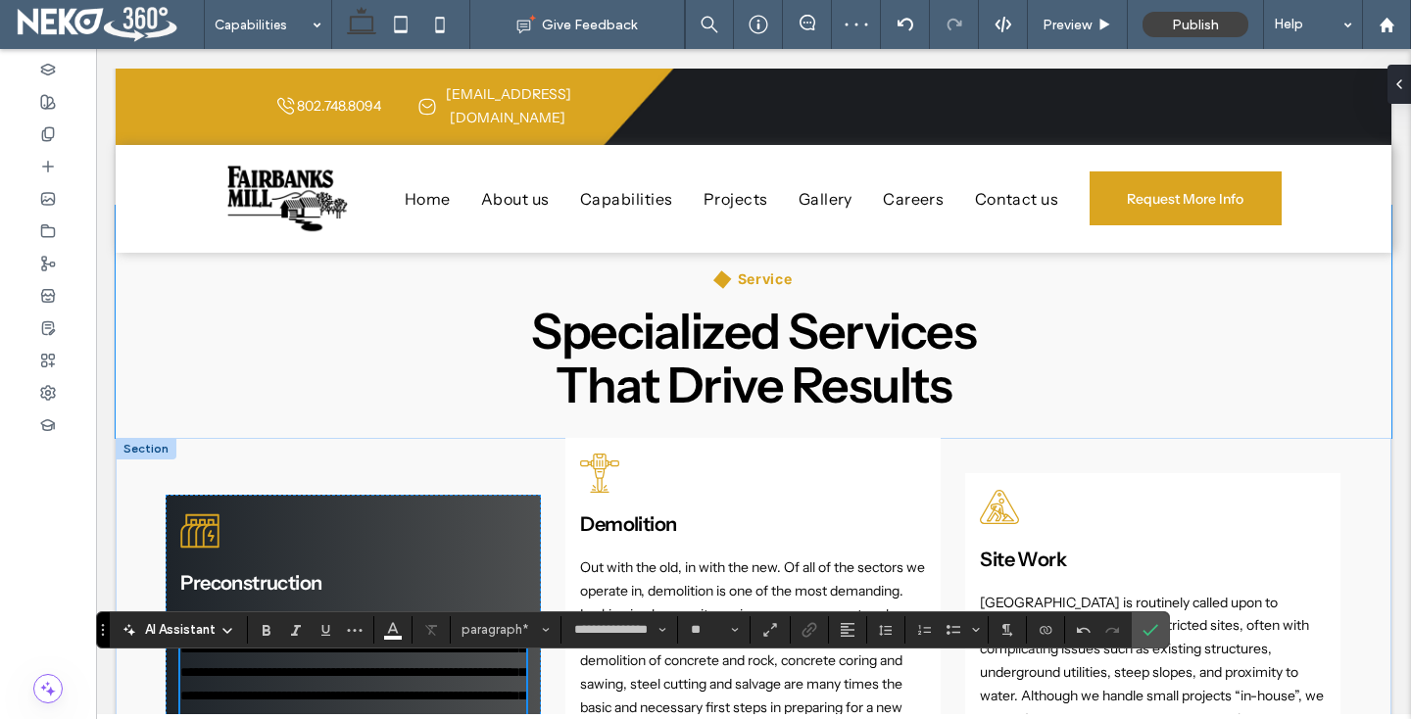
scroll to position [1050, 0]
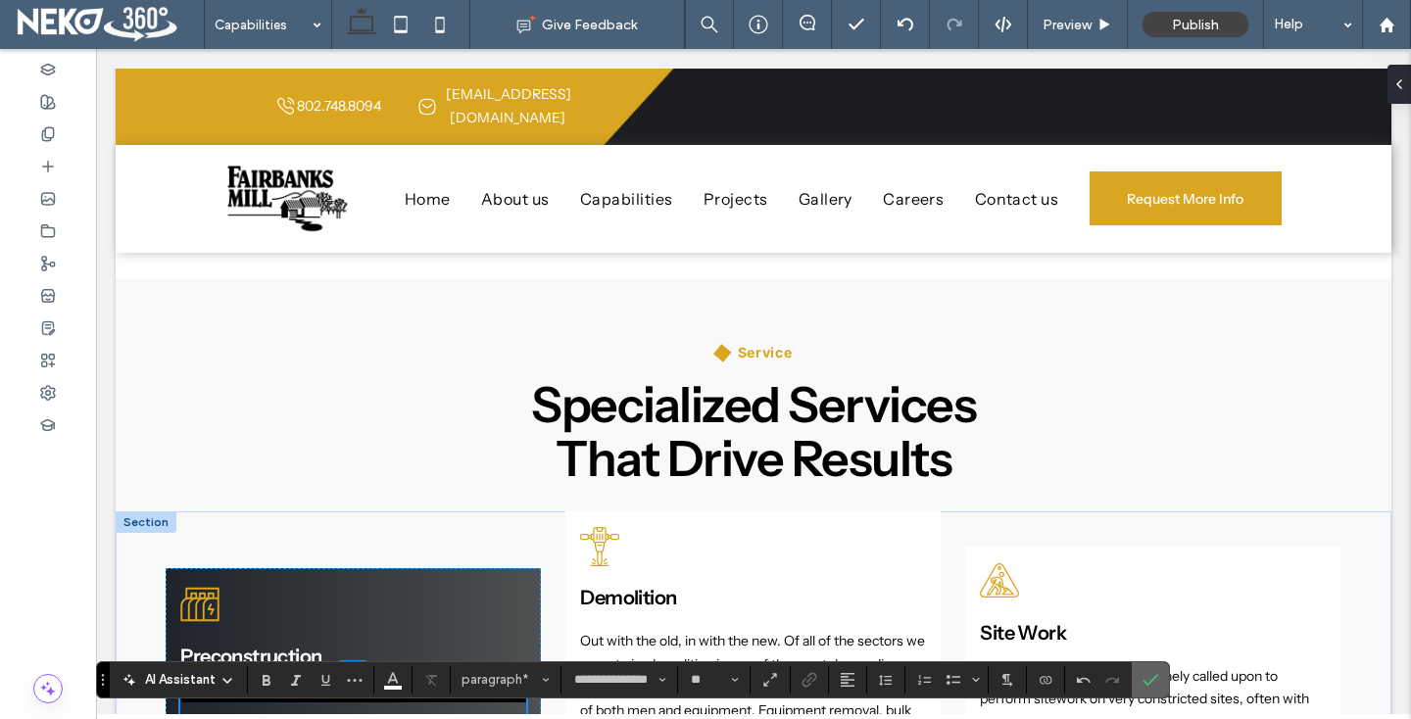
click at [1153, 667] on span "Confirm" at bounding box center [1150, 679] width 16 height 33
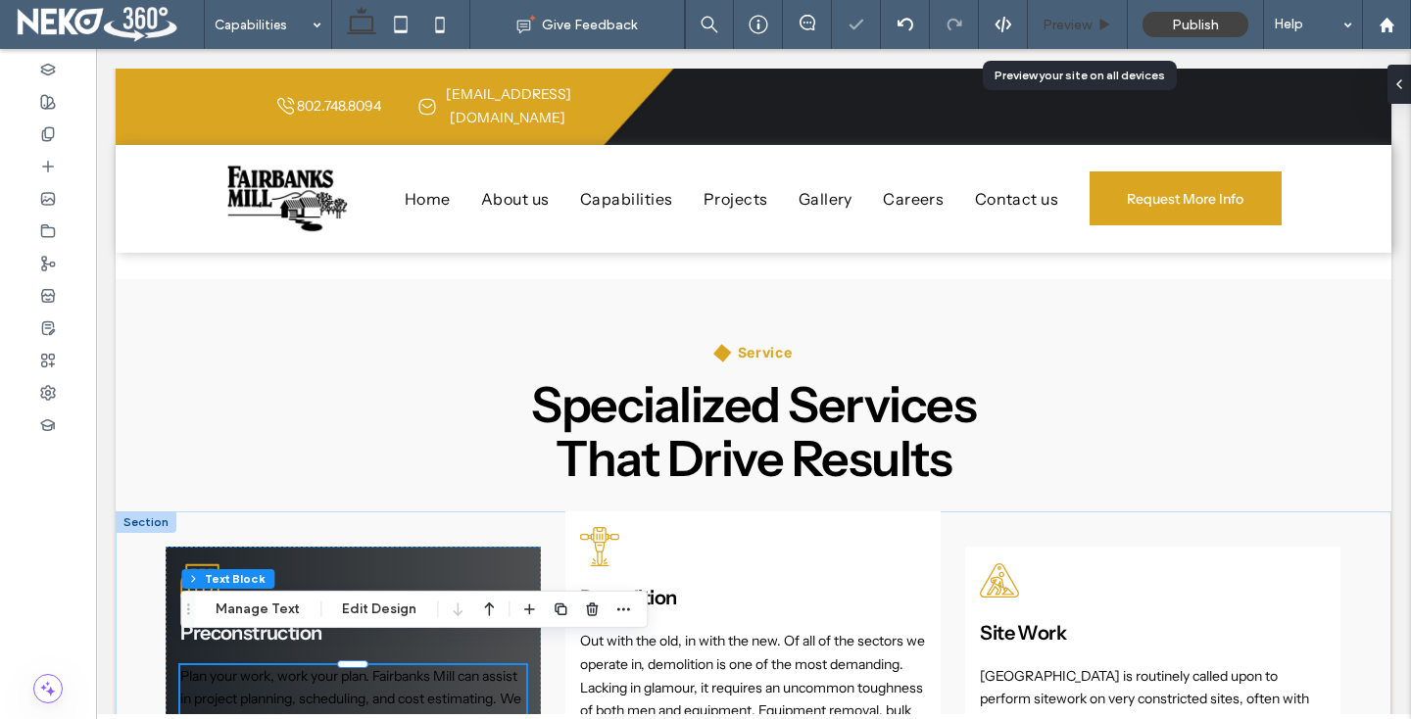
click at [1063, 21] on span "Preview" at bounding box center [1067, 25] width 49 height 17
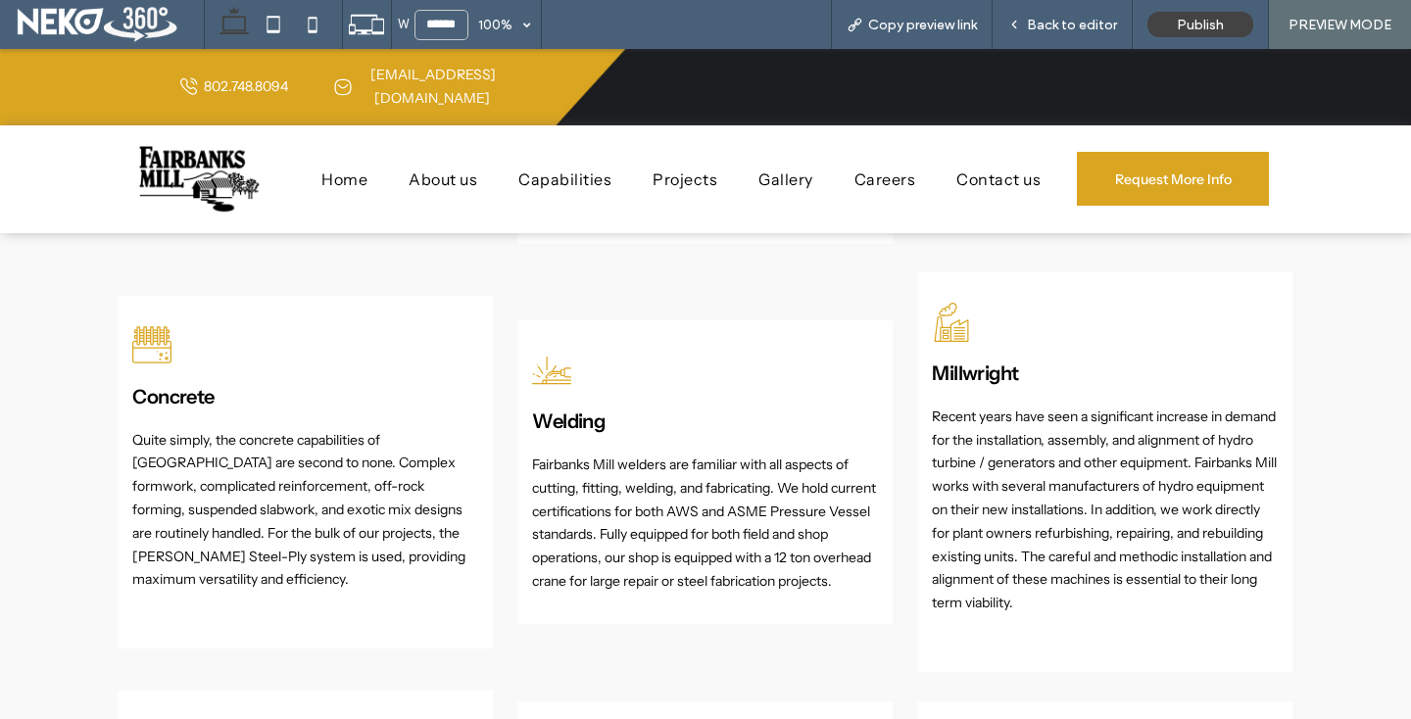
scroll to position [1744, 0]
click at [1061, 23] on span "Back to editor" at bounding box center [1072, 25] width 90 height 17
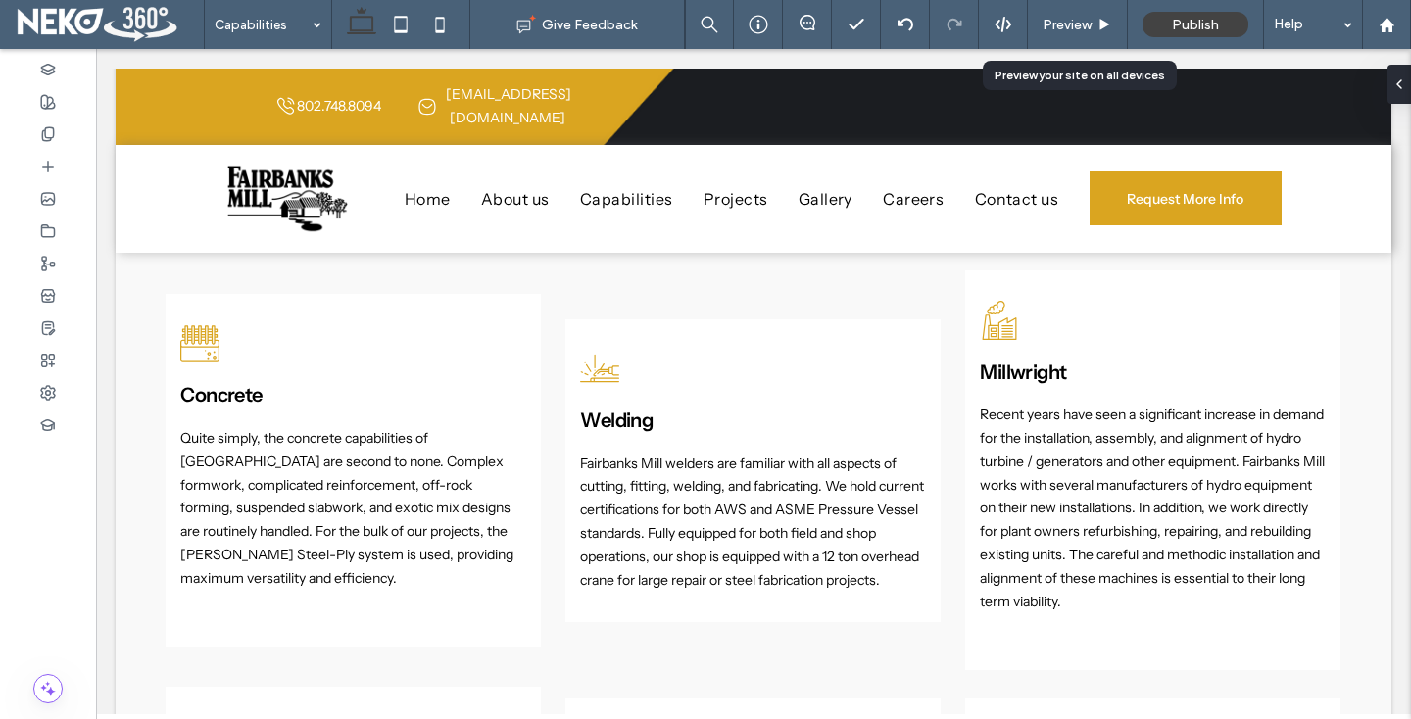
scroll to position [1732, 0]
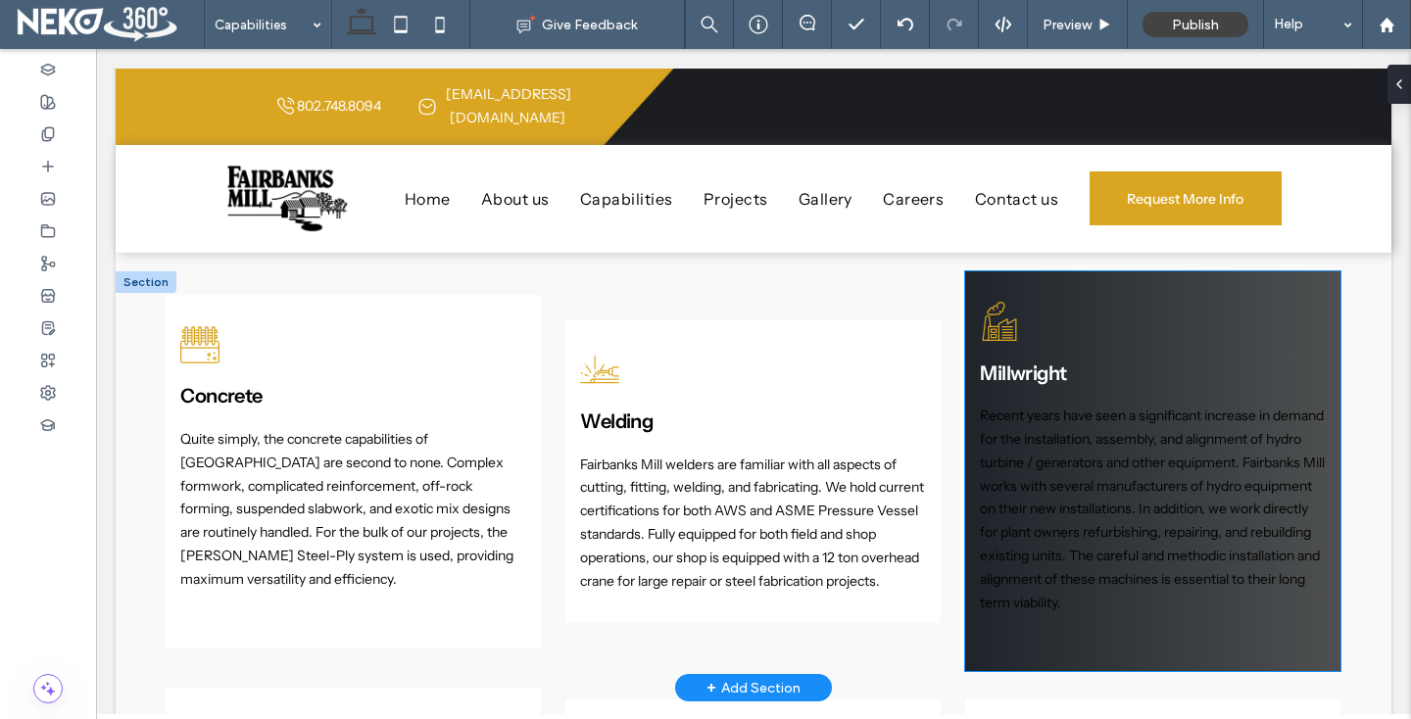
click at [1020, 288] on div "Millwright Recent years have seen a significant increase in demand for the inst…" at bounding box center [1152, 471] width 375 height 400
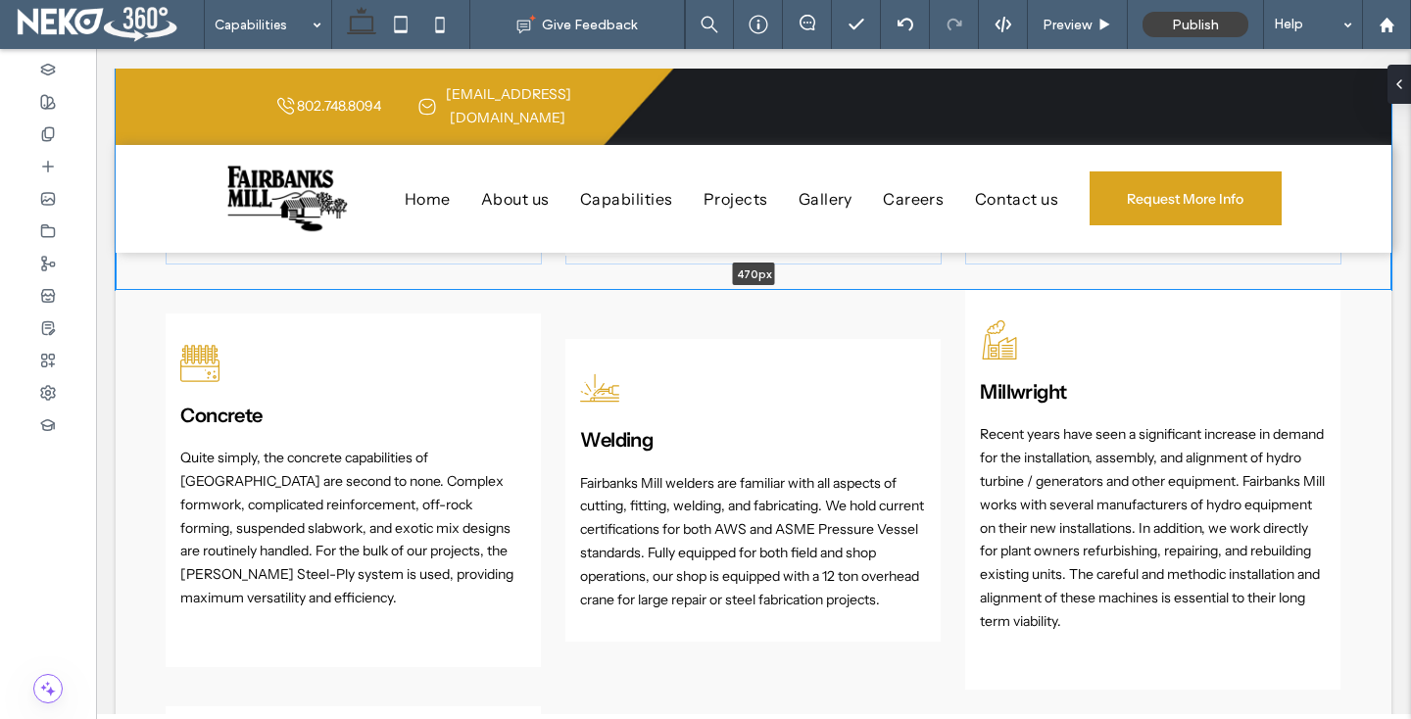
drag, startPoint x: 1149, startPoint y: 271, endPoint x: 1153, endPoint y: 262, distance: 10.6
click at [1153, 262] on div "Preconstruction Plan your work, work your plan. Fairbanks Mill can assist in pr…" at bounding box center [754, 60] width 1276 height 461
type input "***"
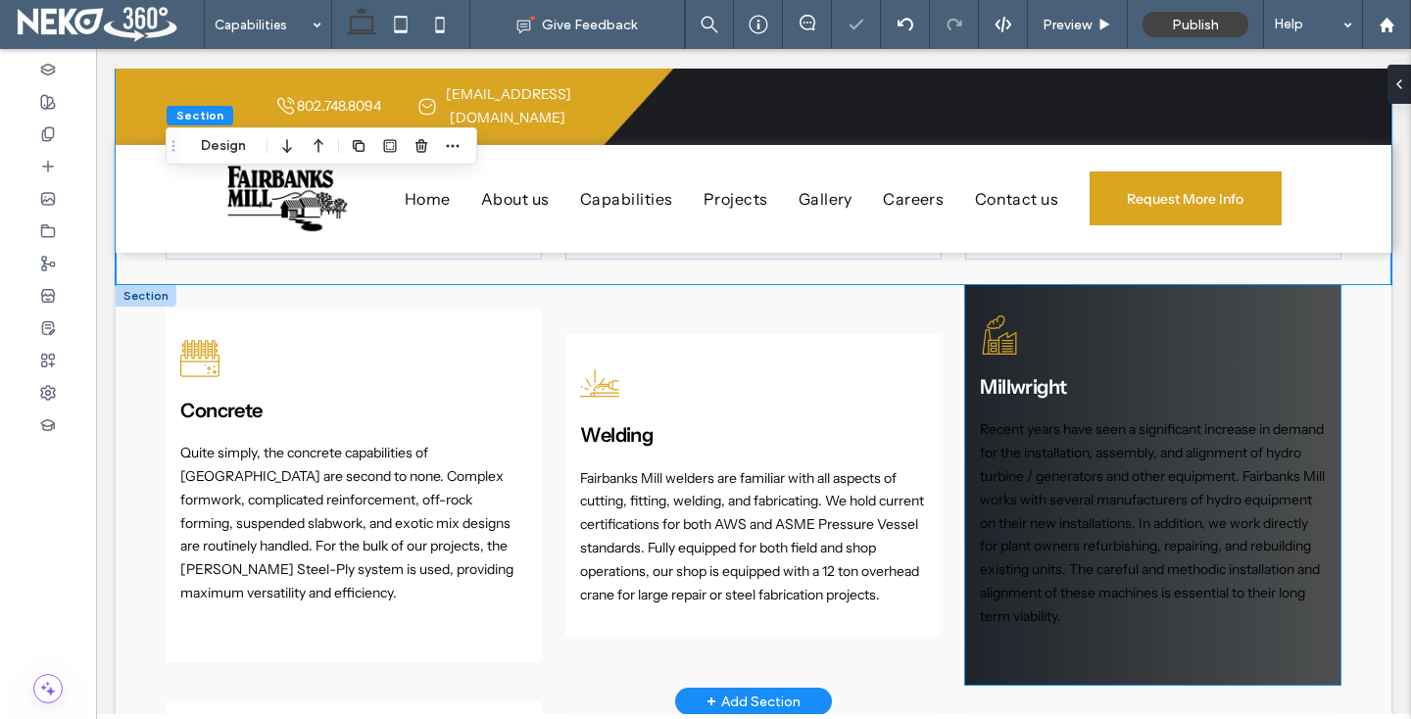
click at [1047, 644] on div "Millwright Recent years have seen a significant increase in demand for the inst…" at bounding box center [1152, 485] width 375 height 400
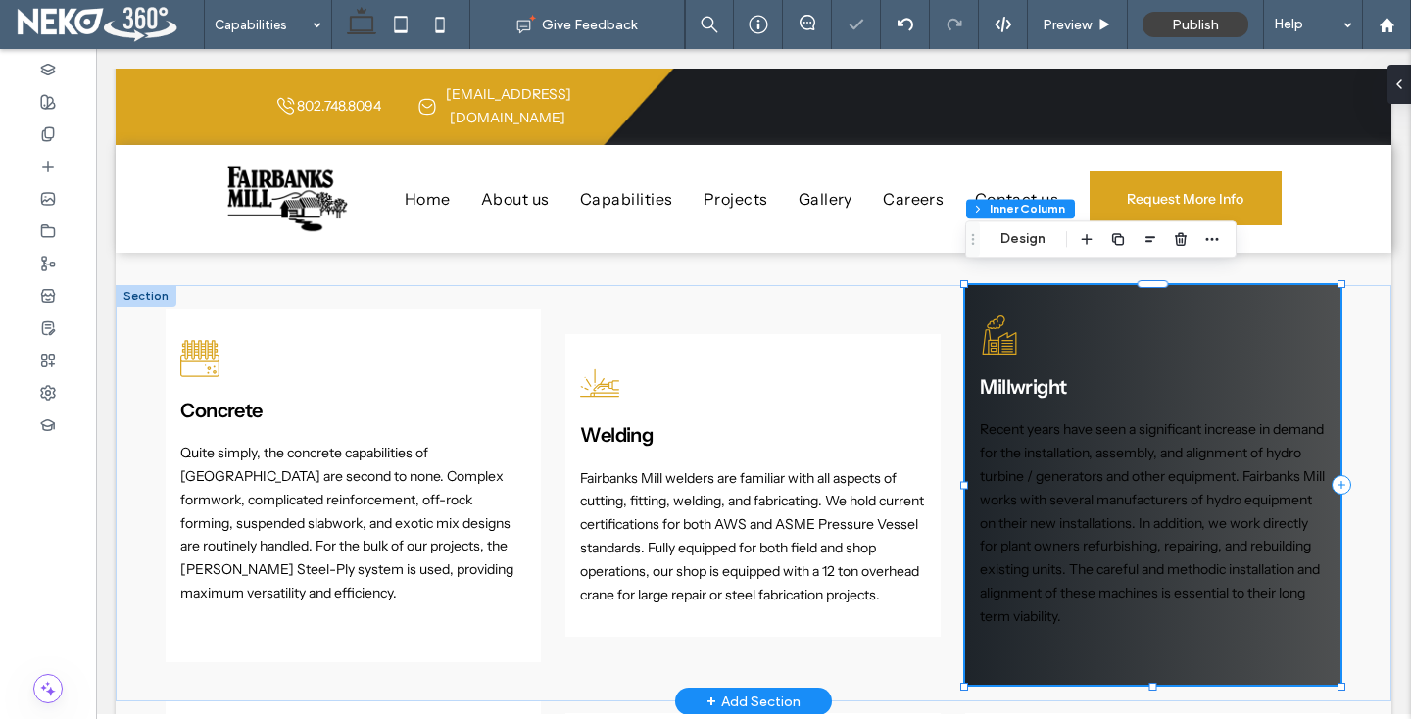
click at [1047, 644] on div "Millwright Recent years have seen a significant increase in demand for the inst…" at bounding box center [1152, 485] width 375 height 400
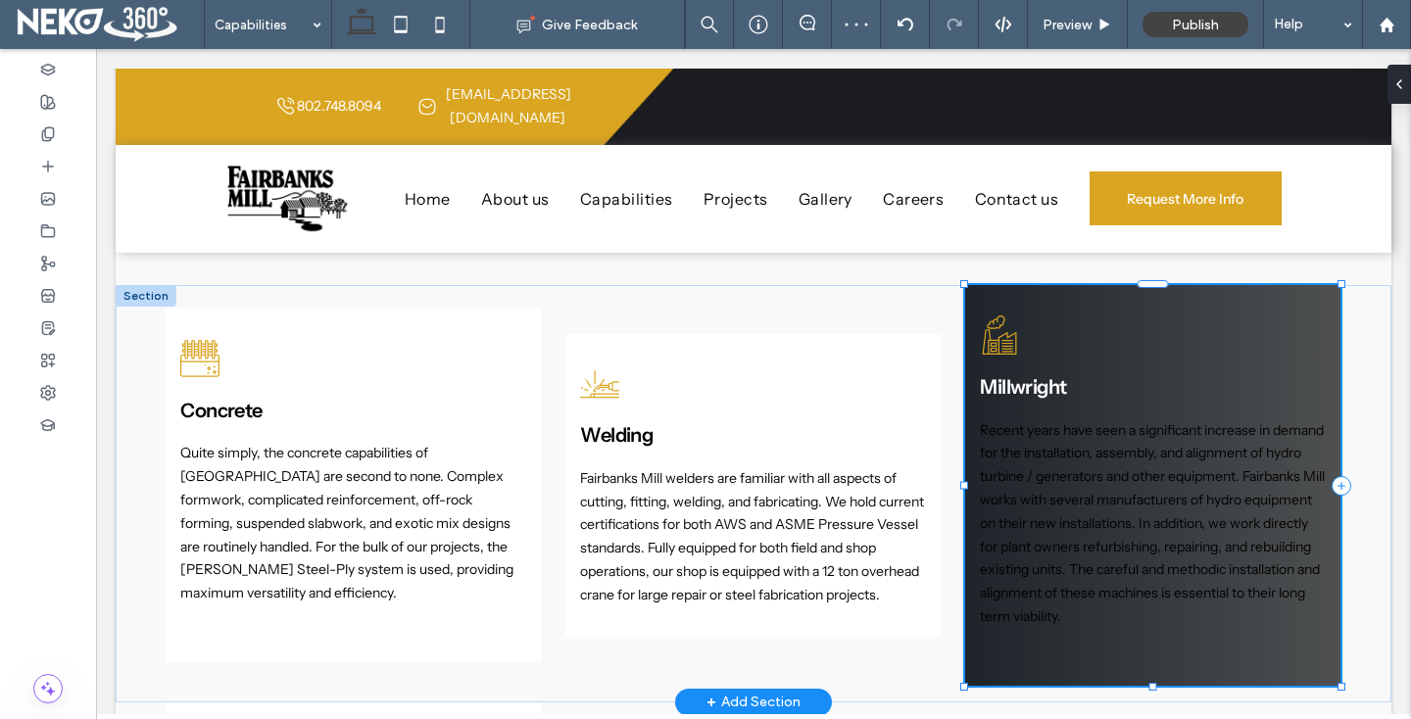
scroll to position [224, 0]
drag, startPoint x: 1151, startPoint y: 674, endPoint x: 1149, endPoint y: 643, distance: 31.4
click at [1149, 643] on div "Concrete Quite simply, the concrete capabilities of Fairbanks Mill are second t…" at bounding box center [754, 493] width 1176 height 416
type input "***"
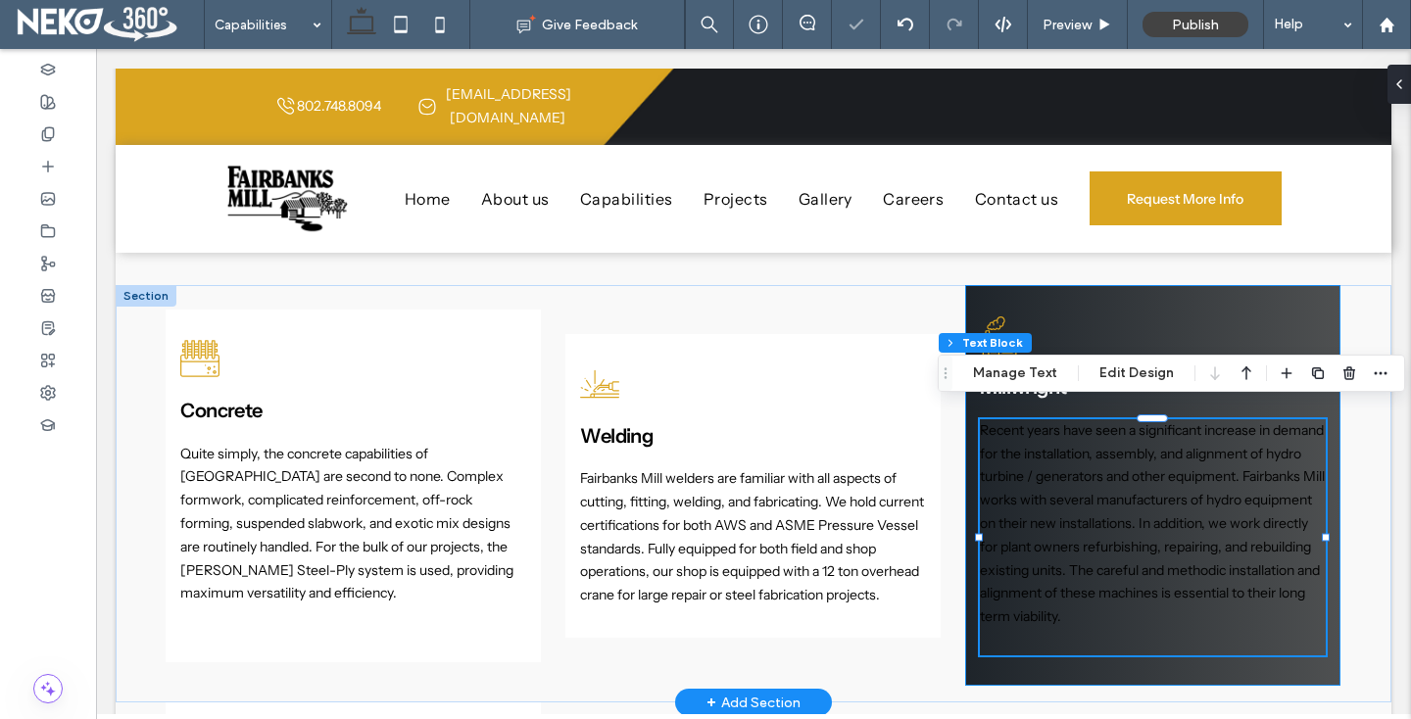
click at [1045, 661] on div "Millwright Recent years have seen a significant increase in demand for the inst…" at bounding box center [1152, 485] width 375 height 401
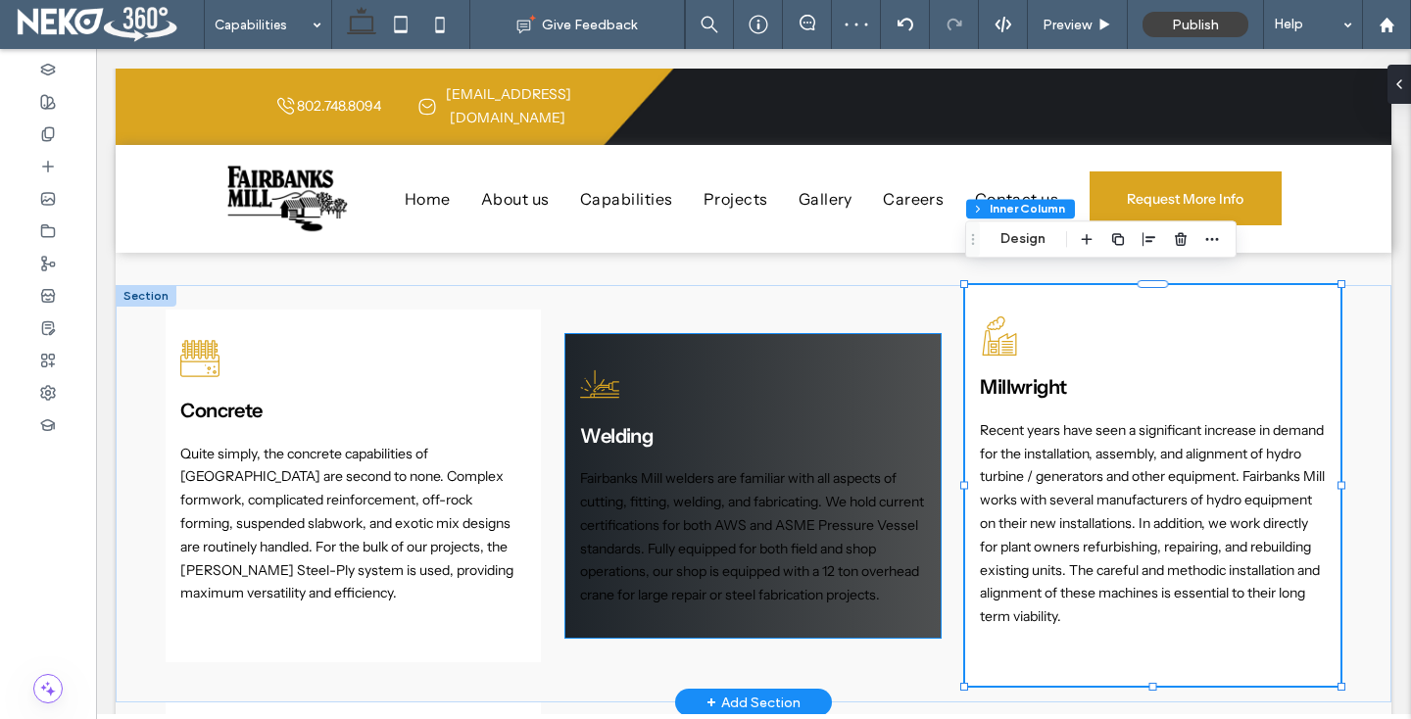
click at [758, 625] on div "Welding Fairbanks Mill welders are familiar with all aspects of cutting, fittin…" at bounding box center [752, 485] width 375 height 303
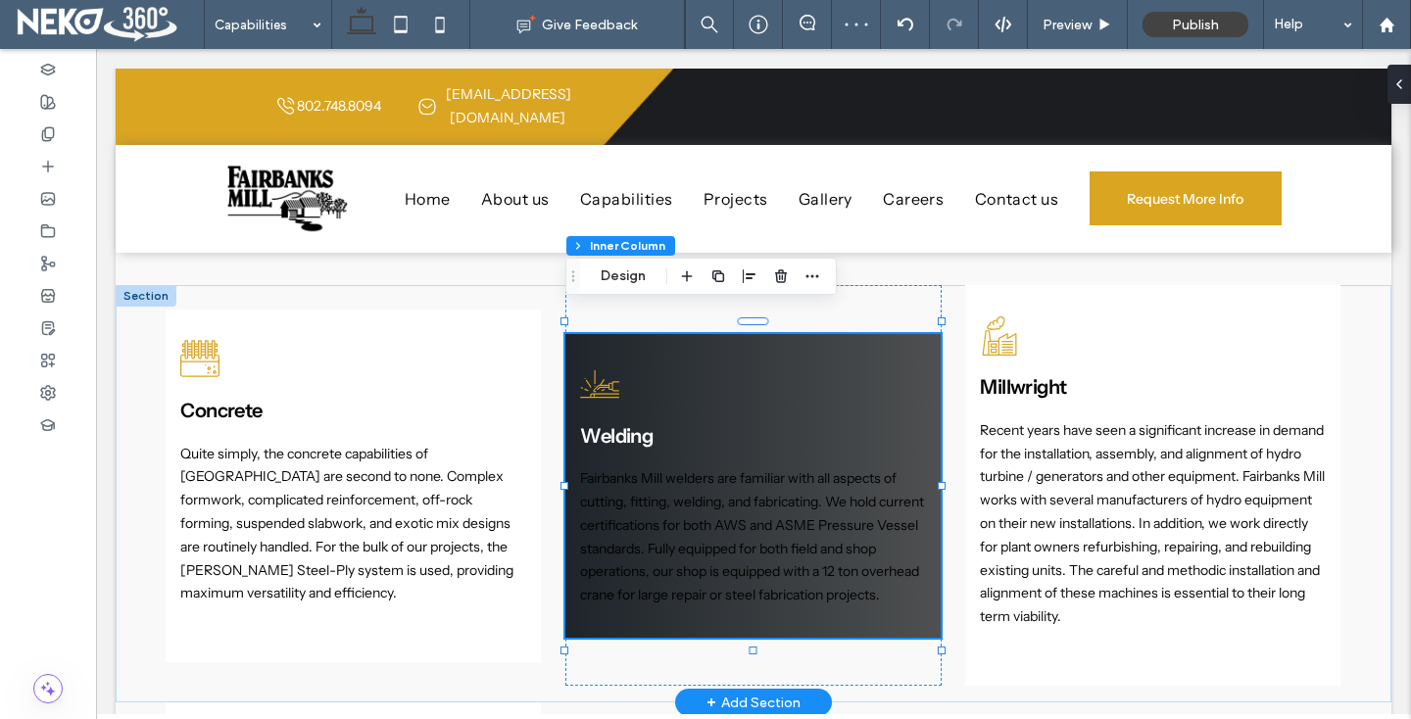
click at [758, 625] on div "Welding Fairbanks Mill welders are familiar with all aspects of cutting, fittin…" at bounding box center [752, 485] width 375 height 303
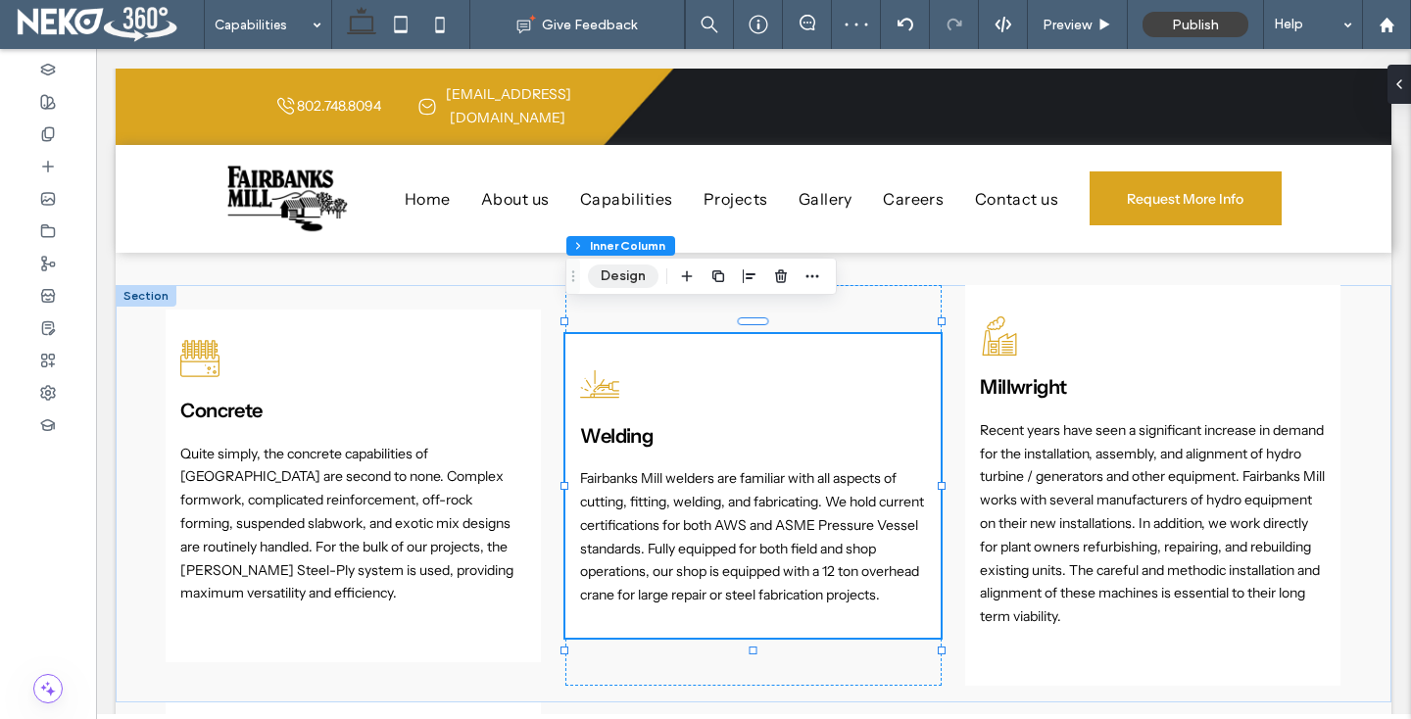
click at [609, 276] on button "Design" at bounding box center [623, 277] width 71 height 24
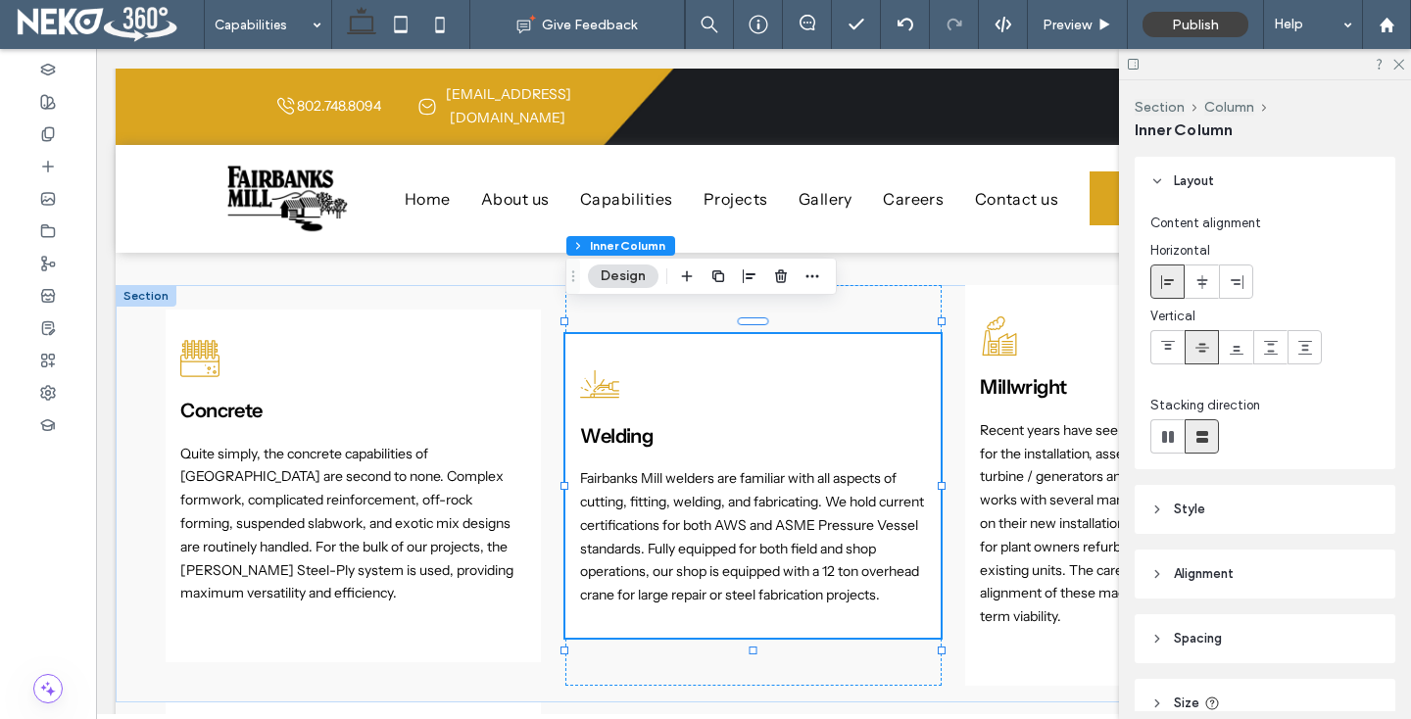
click at [1194, 634] on span "Spacing" at bounding box center [1198, 639] width 48 height 20
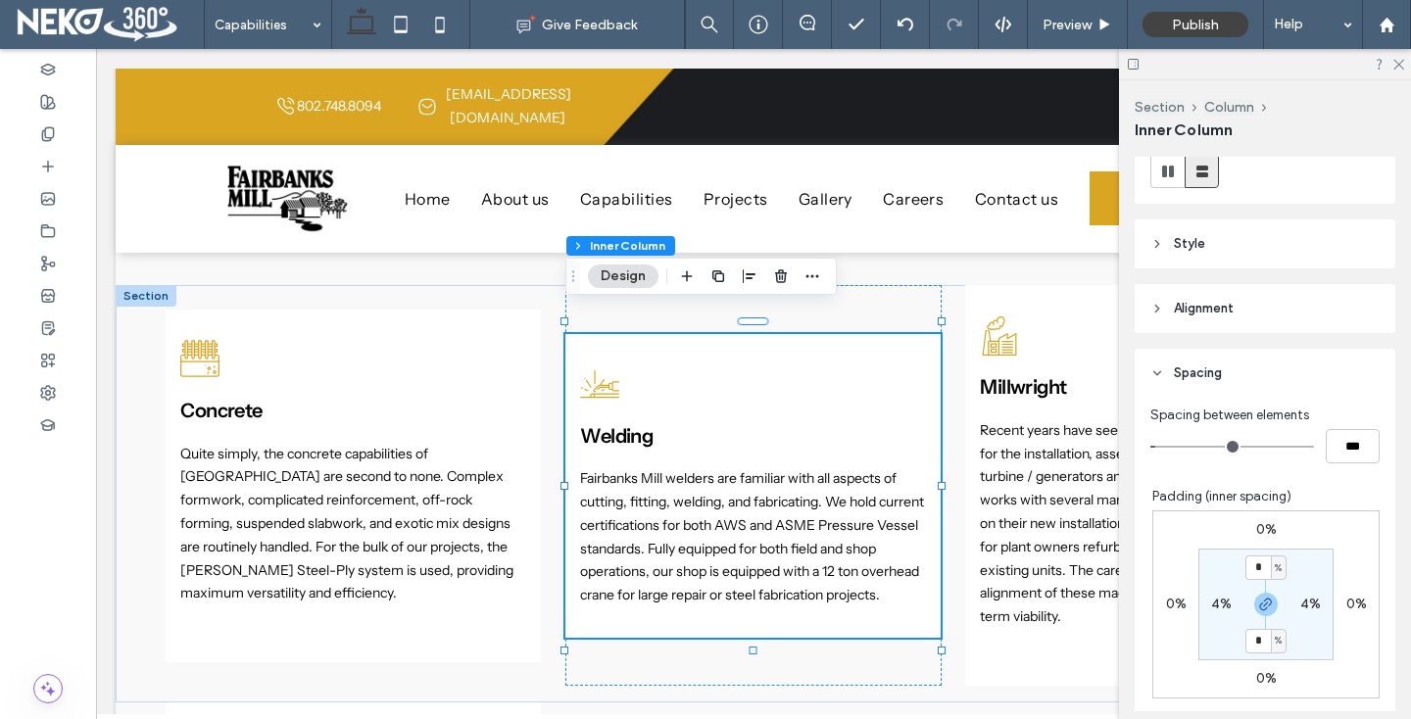
scroll to position [267, 0]
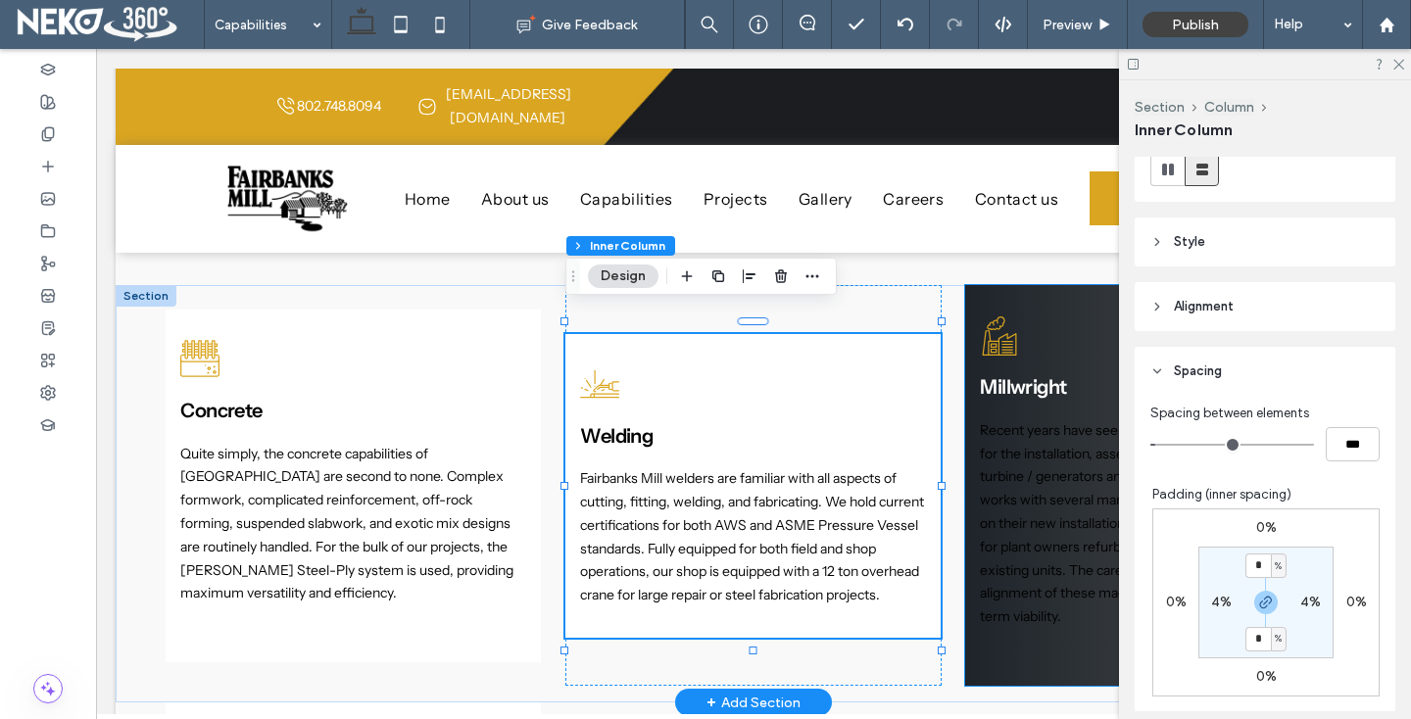
click at [982, 661] on div "Millwright Recent years have seen a significant increase in demand for the inst…" at bounding box center [1152, 485] width 375 height 401
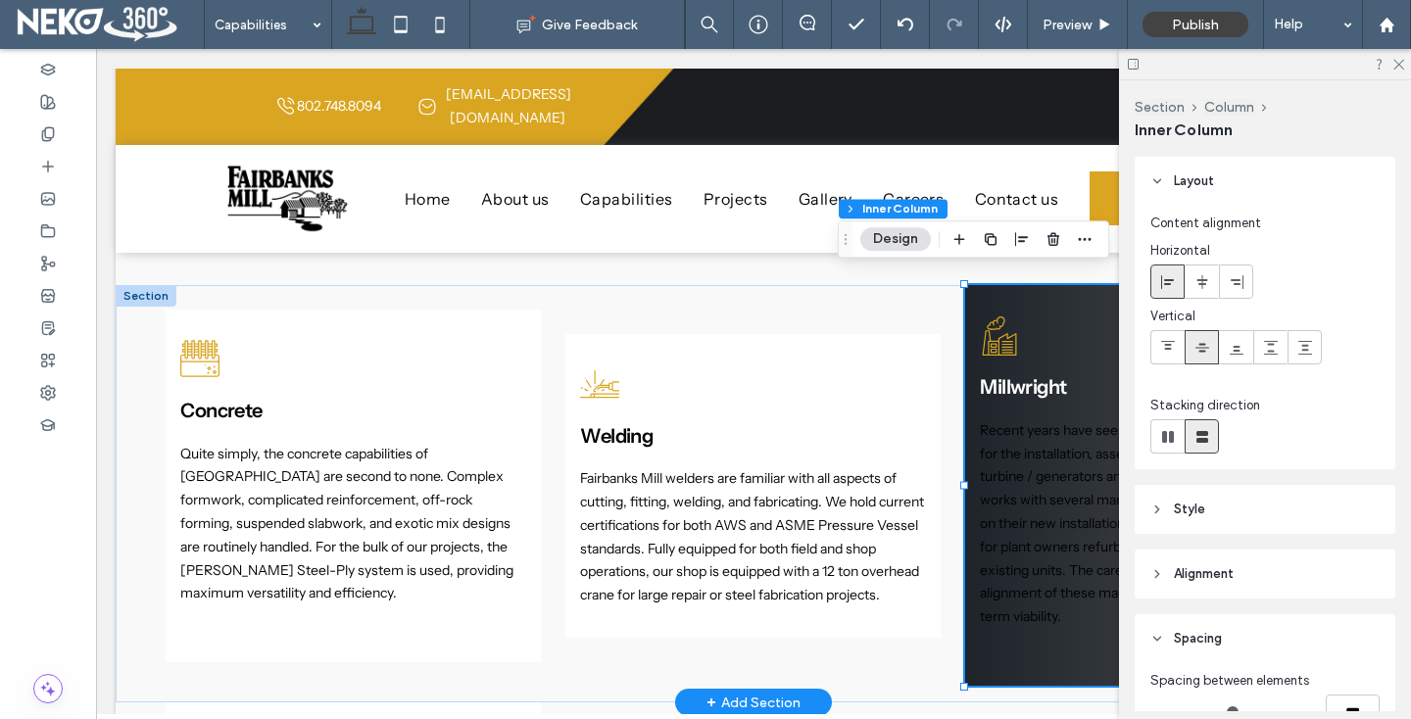
click at [982, 661] on div "Millwright Recent years have seen a significant increase in demand for the inst…" at bounding box center [1152, 485] width 375 height 401
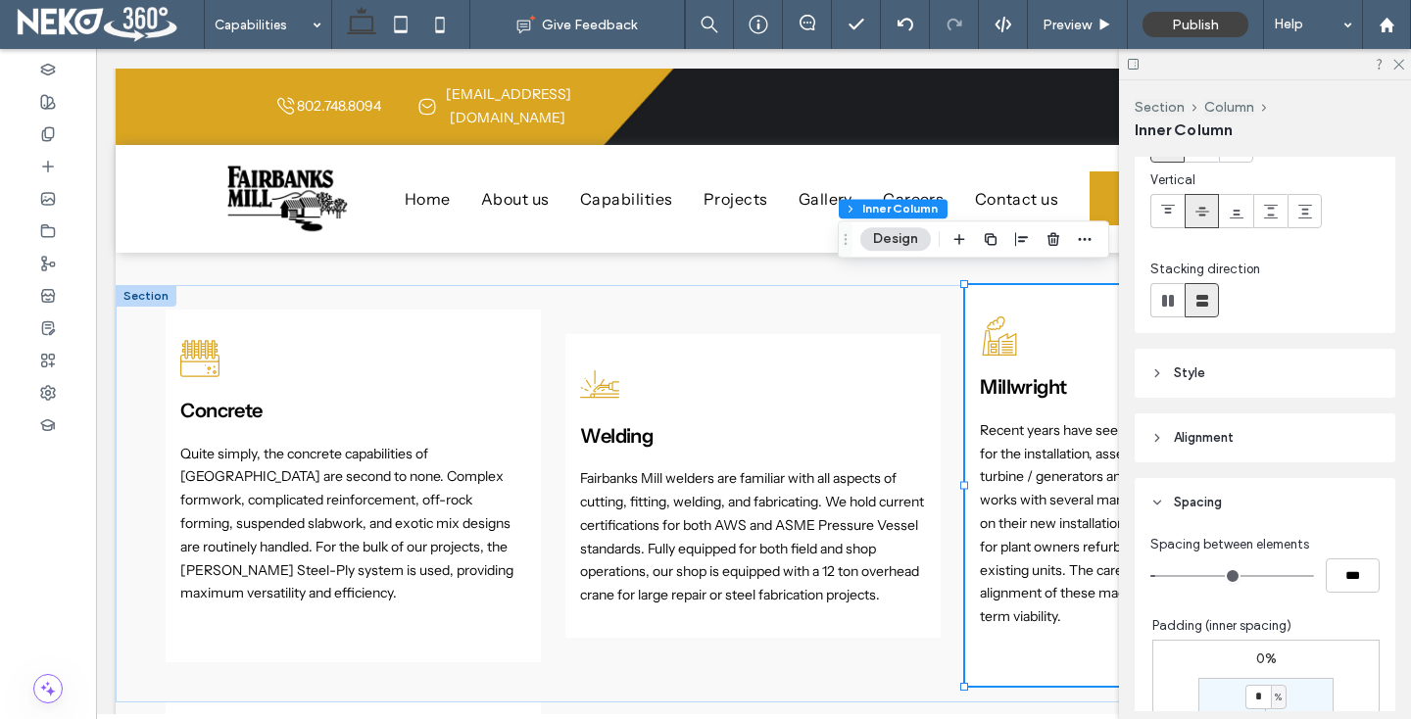
scroll to position [253, 0]
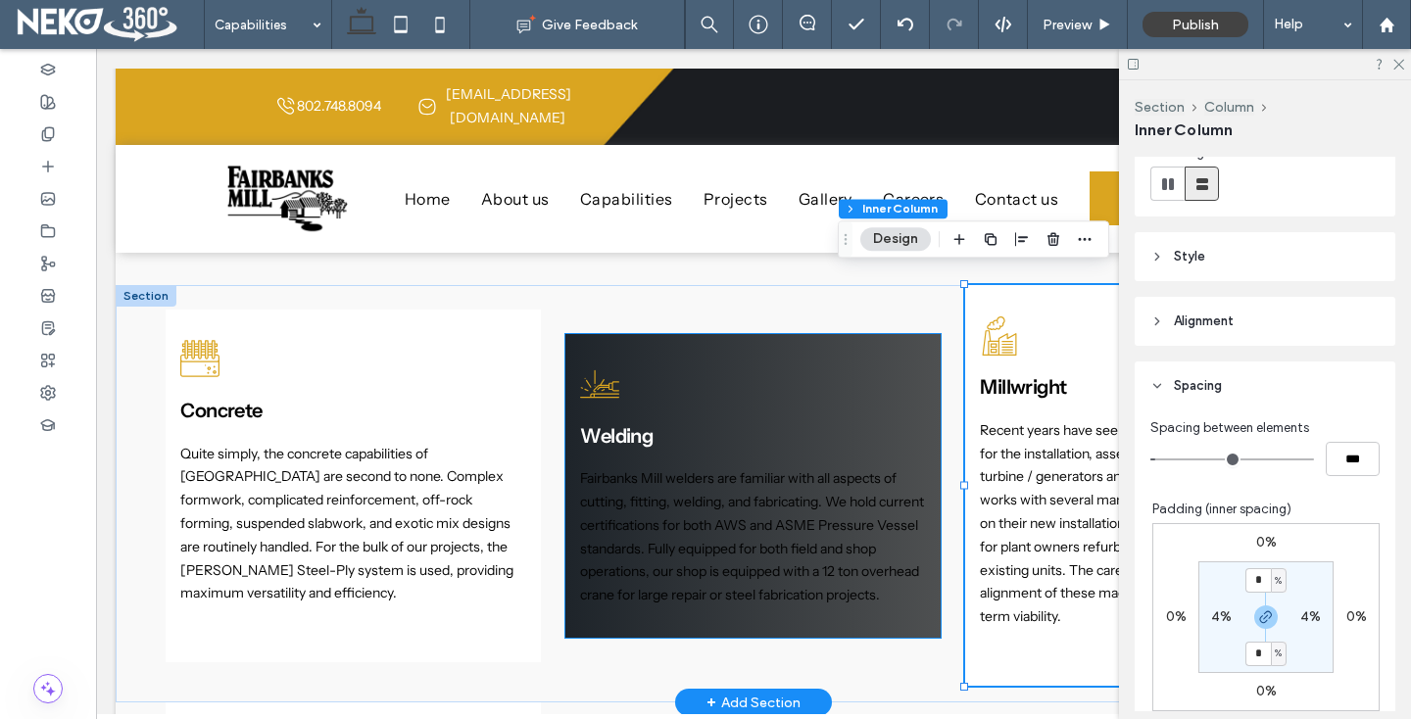
click at [743, 608] on div "Welding Fairbanks Mill welders are familiar with all aspects of cutting, fittin…" at bounding box center [752, 485] width 375 height 303
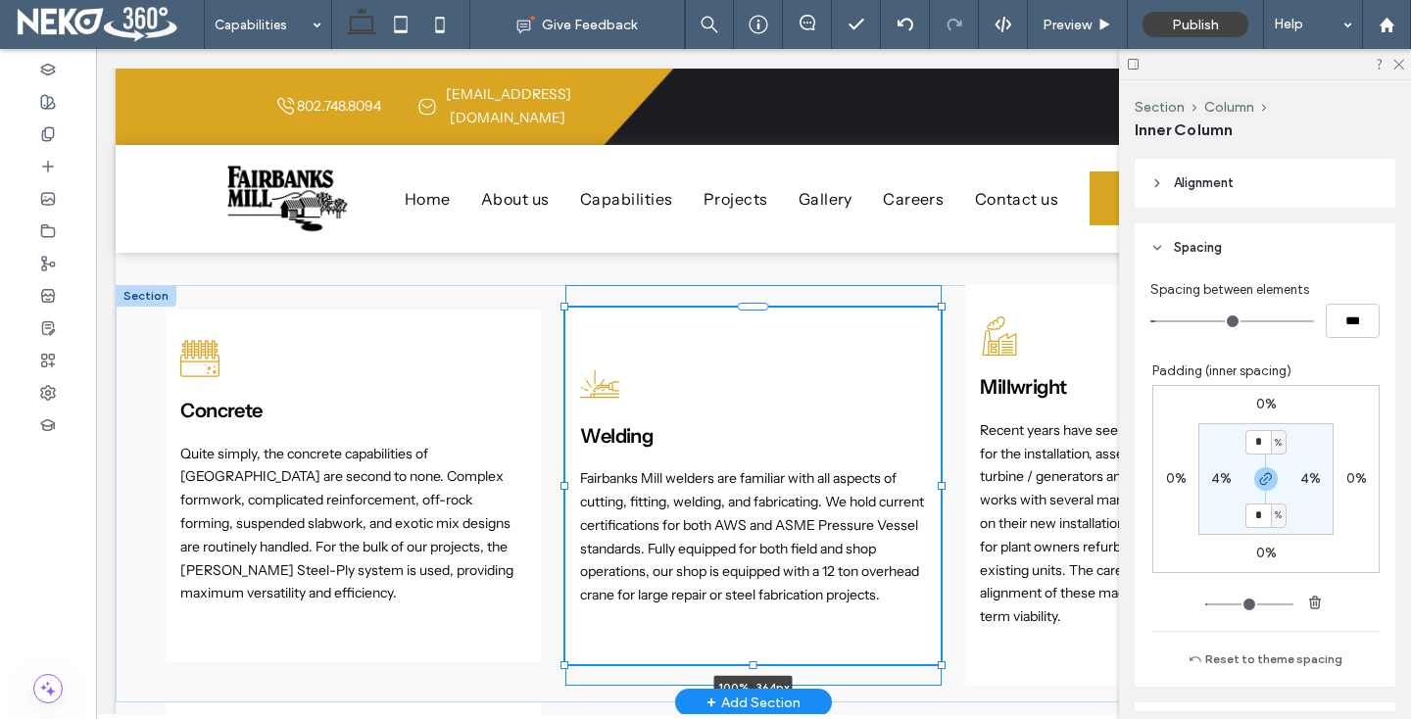
scroll to position [393, 0]
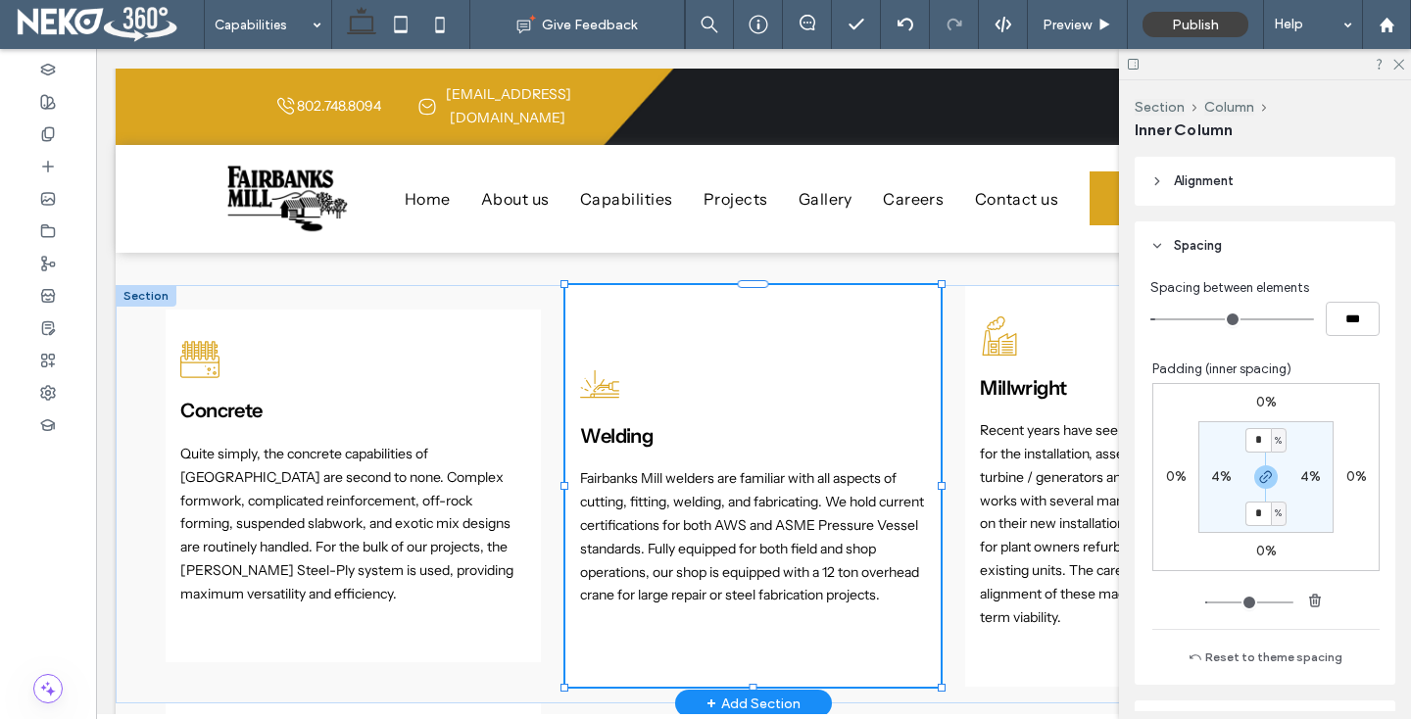
drag, startPoint x: 753, startPoint y: 638, endPoint x: 757, endPoint y: 675, distance: 37.4
click at [757, 675] on div "Concrete Quite simply, the concrete capabilities of Fairbanks Mill are second t…" at bounding box center [754, 494] width 1276 height 418
type input "***"
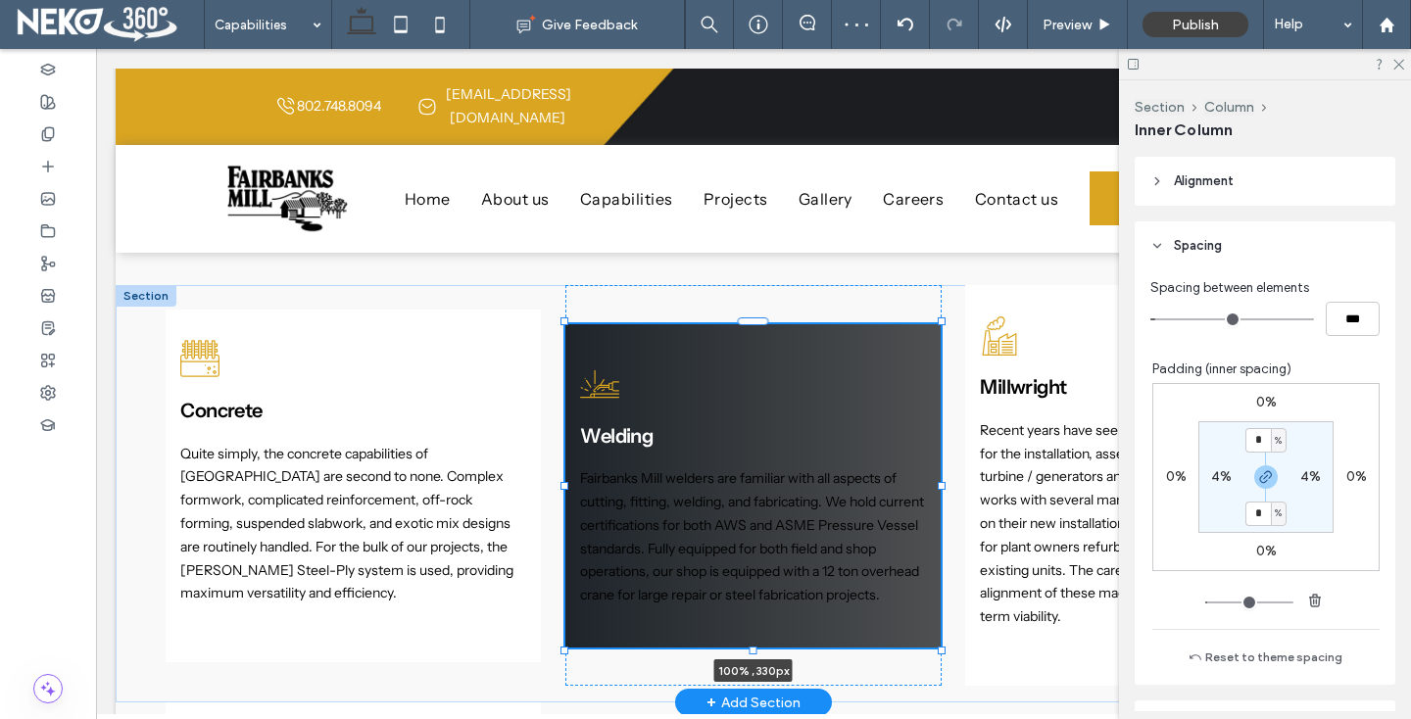
drag, startPoint x: 752, startPoint y: 670, endPoint x: 750, endPoint y: 632, distance: 38.3
click at [750, 631] on div "Concrete Quite simply, the concrete capabilities of Fairbanks Mill are second t…" at bounding box center [754, 493] width 1176 height 417
type input "***"
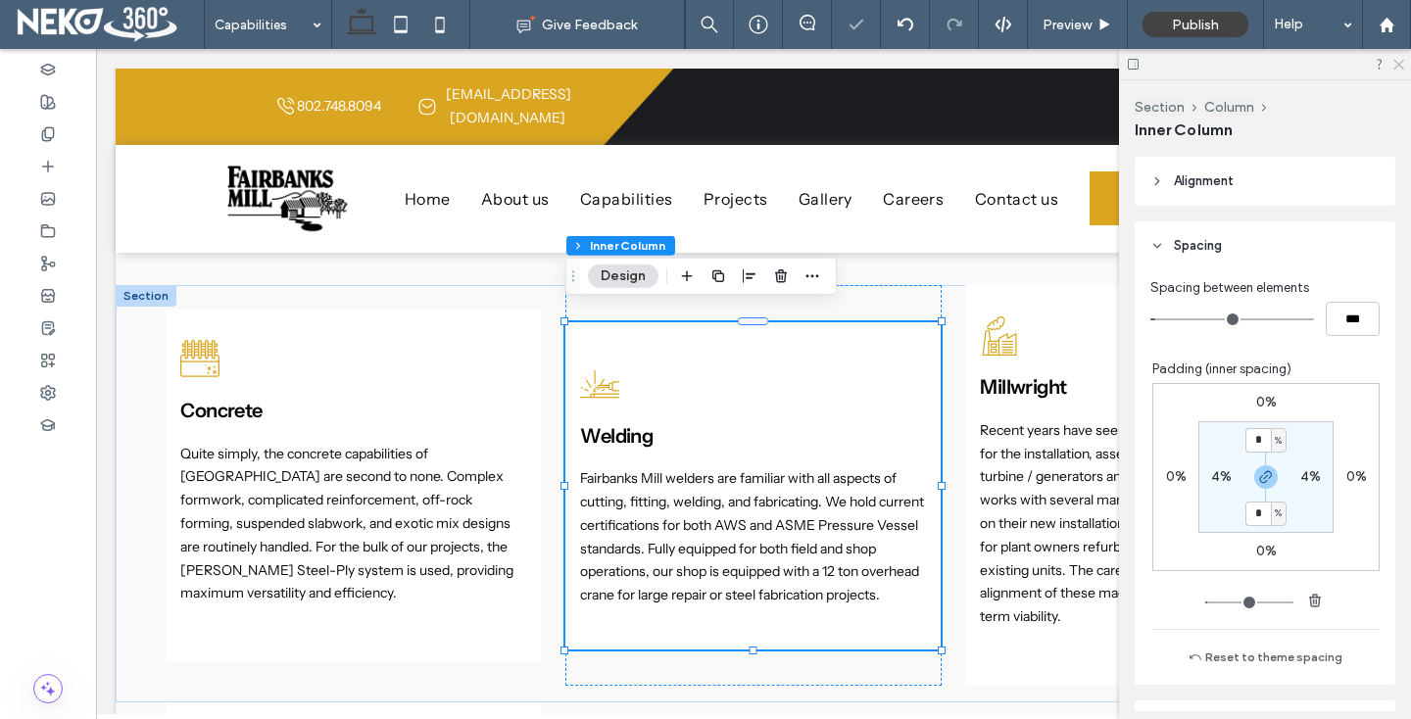
click at [1400, 60] on icon at bounding box center [1397, 63] width 13 height 13
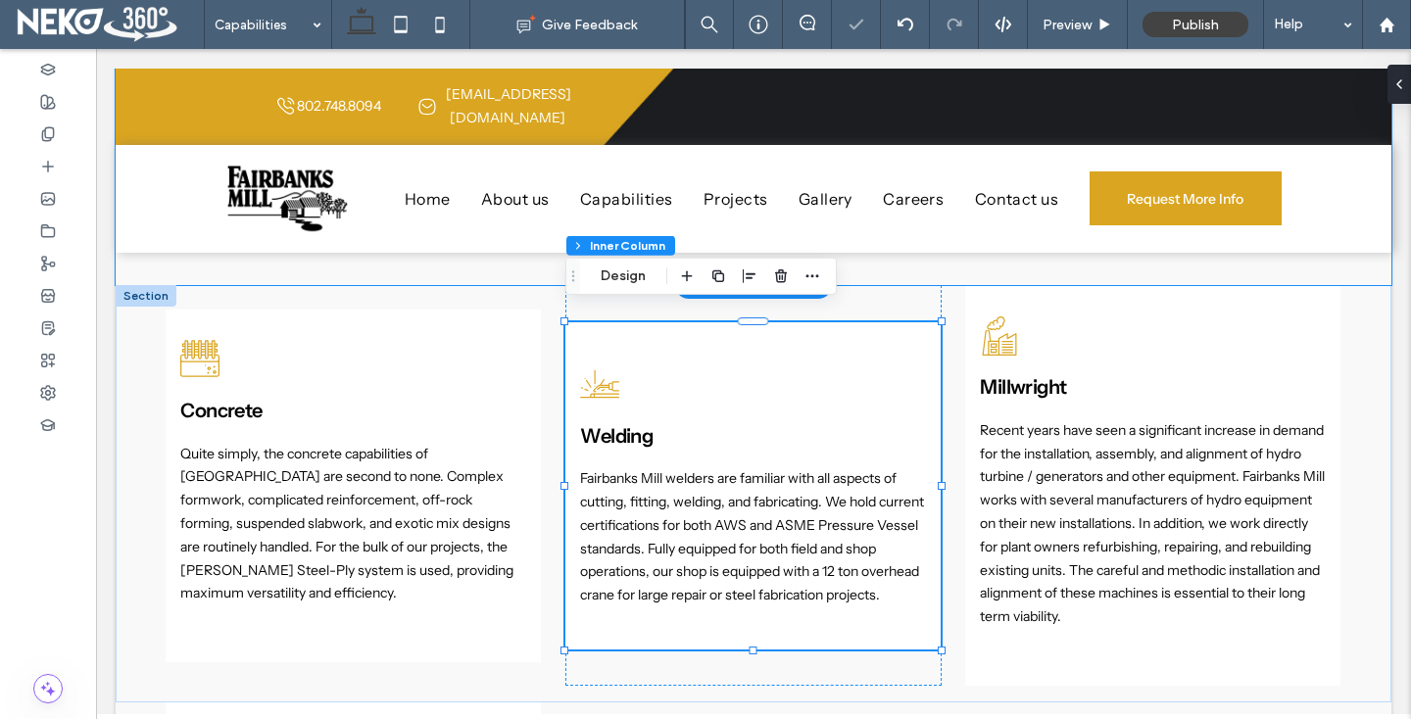
click at [925, 254] on div "Preconstruction Plan your work, work your plan. Fairbanks Mill can assist in pr…" at bounding box center [754, 58] width 1176 height 456
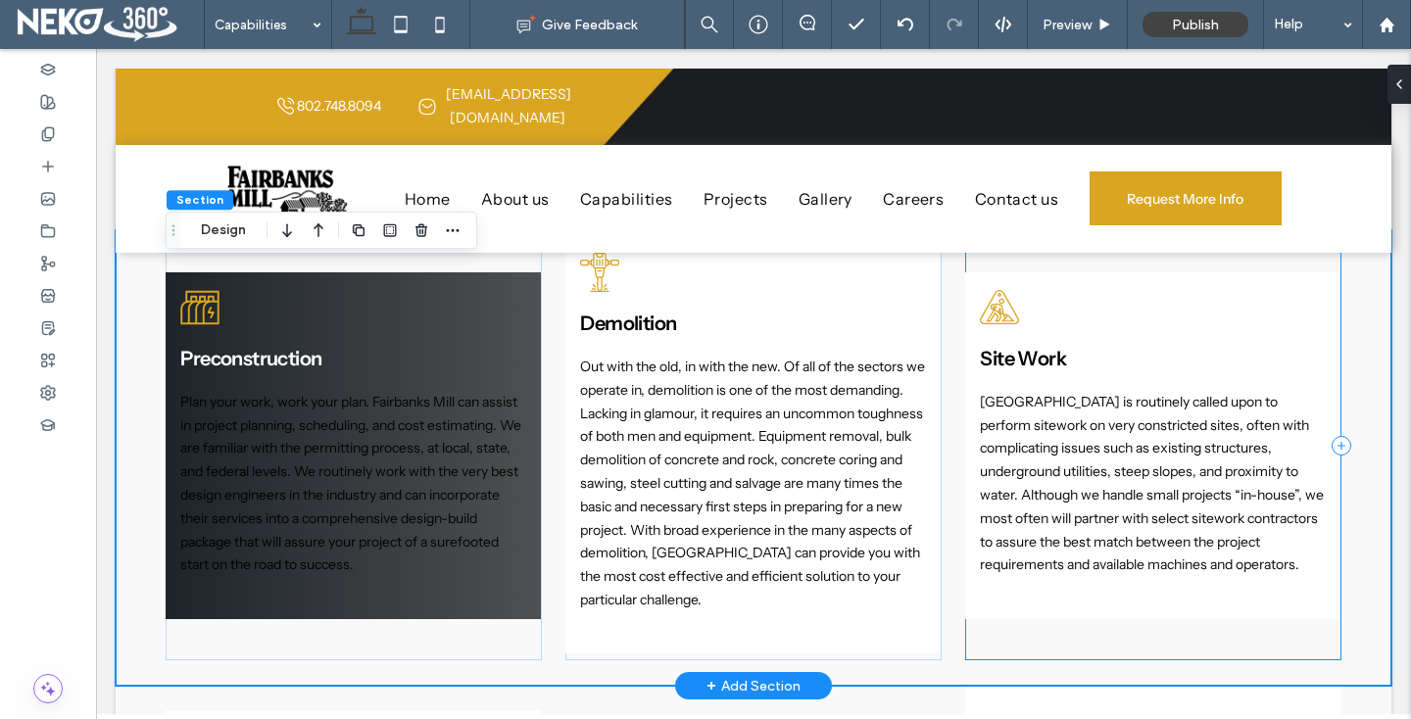
scroll to position [1266, 0]
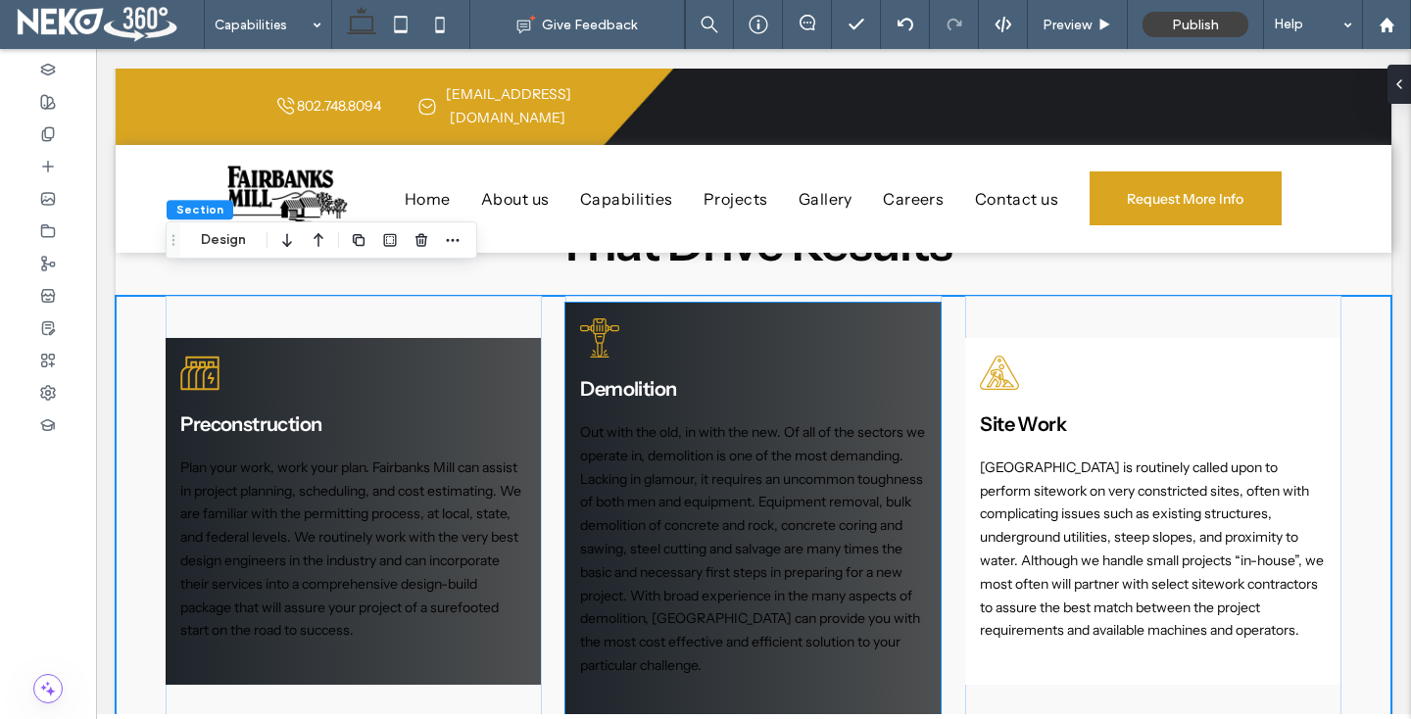
click at [744, 303] on div "Demolition Out with the old, in with the new. Of all of the sectors we operate …" at bounding box center [752, 511] width 375 height 416
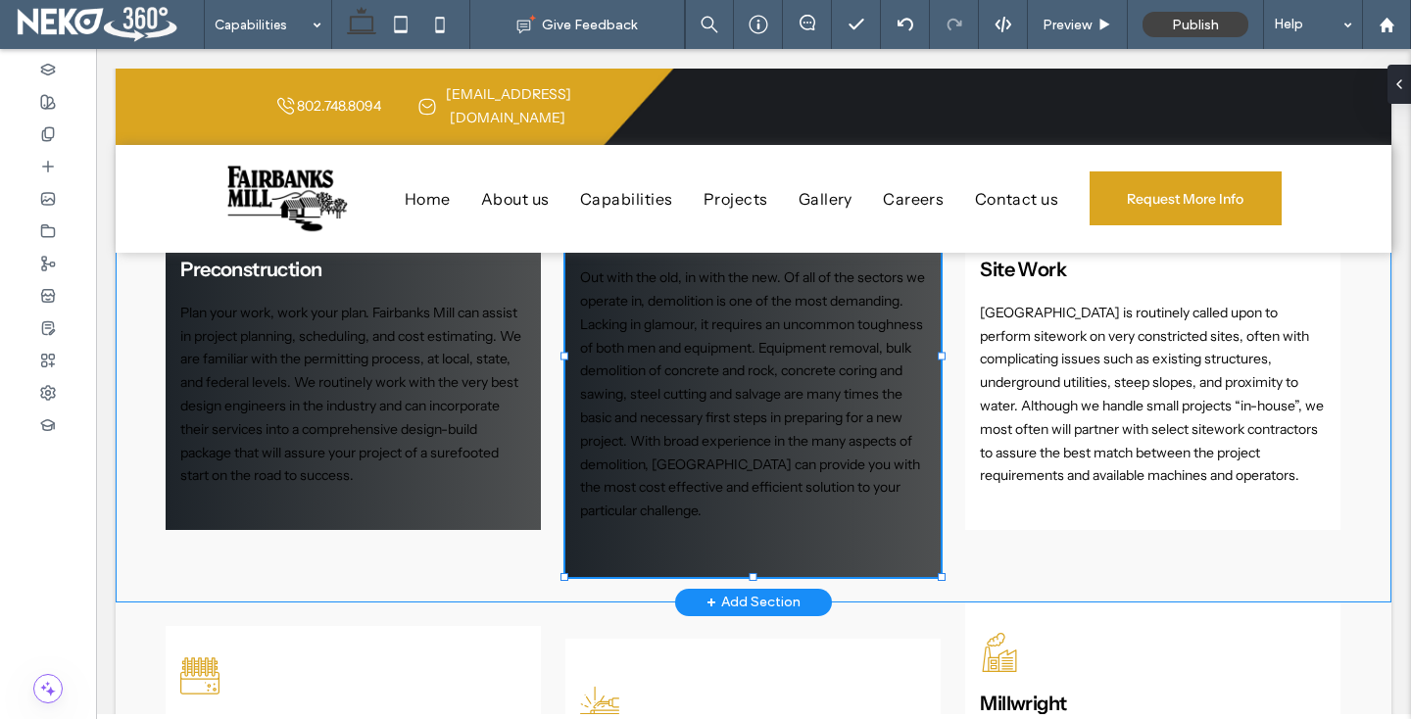
scroll to position [393, 0]
drag, startPoint x: 752, startPoint y: 551, endPoint x: 752, endPoint y: 523, distance: 27.4
click at [752, 523] on div "Preconstruction Plan your work, work your plan. Fairbanks Mill can assist in pr…" at bounding box center [754, 368] width 1176 height 465
type input "***"
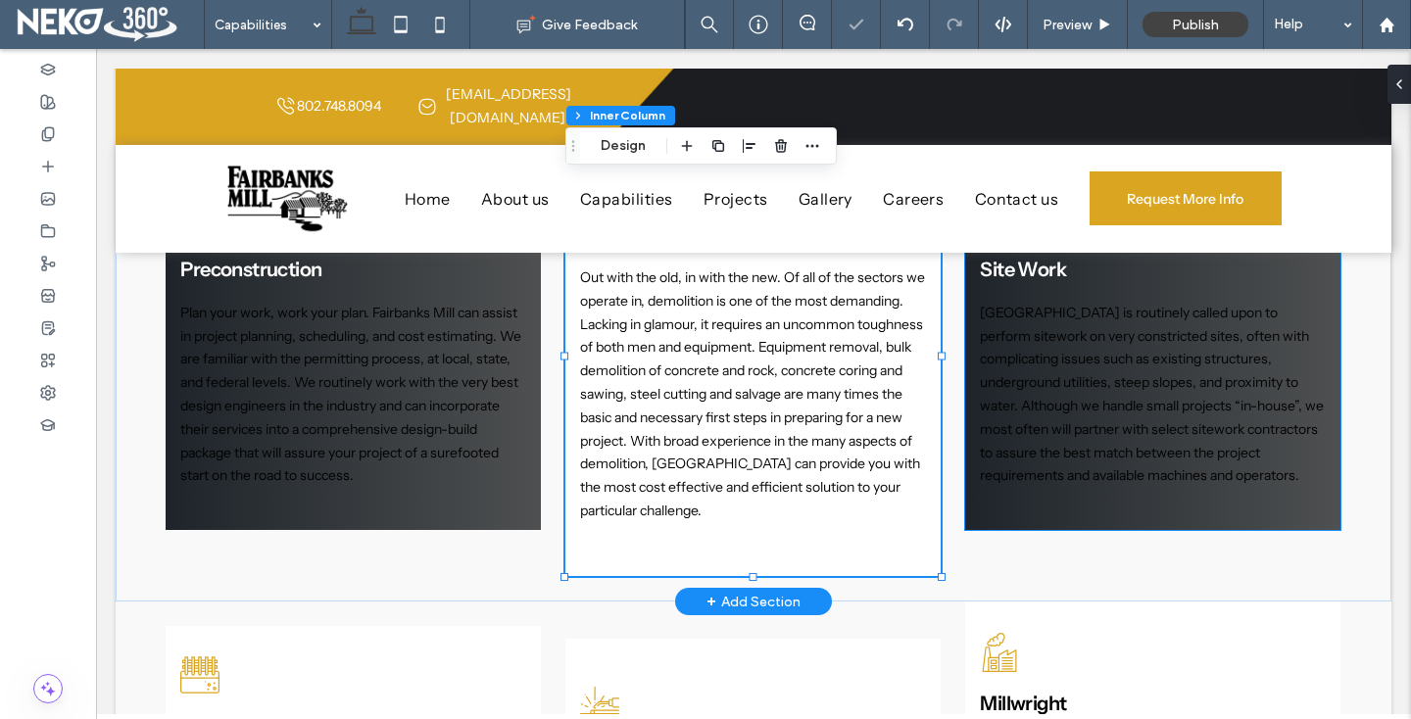
click at [1035, 490] on p at bounding box center [1152, 501] width 345 height 26
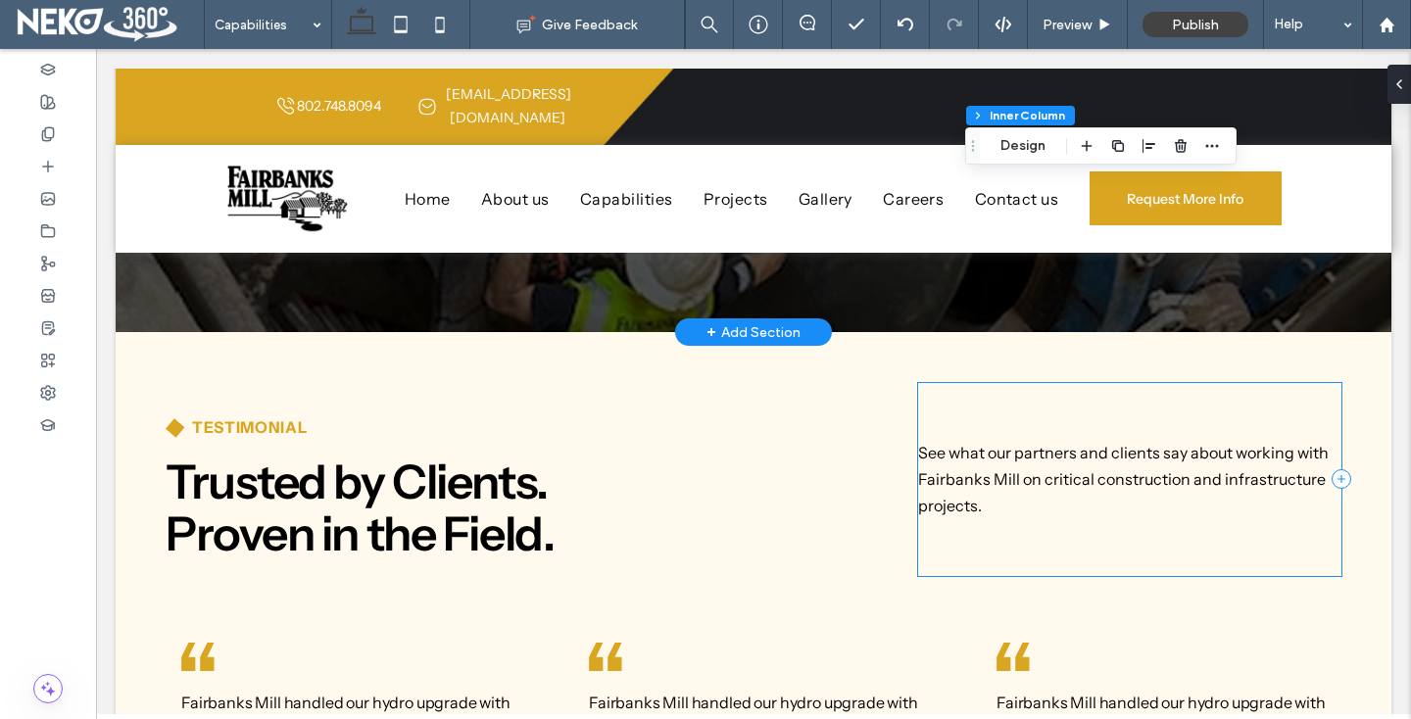
scroll to position [2736, 0]
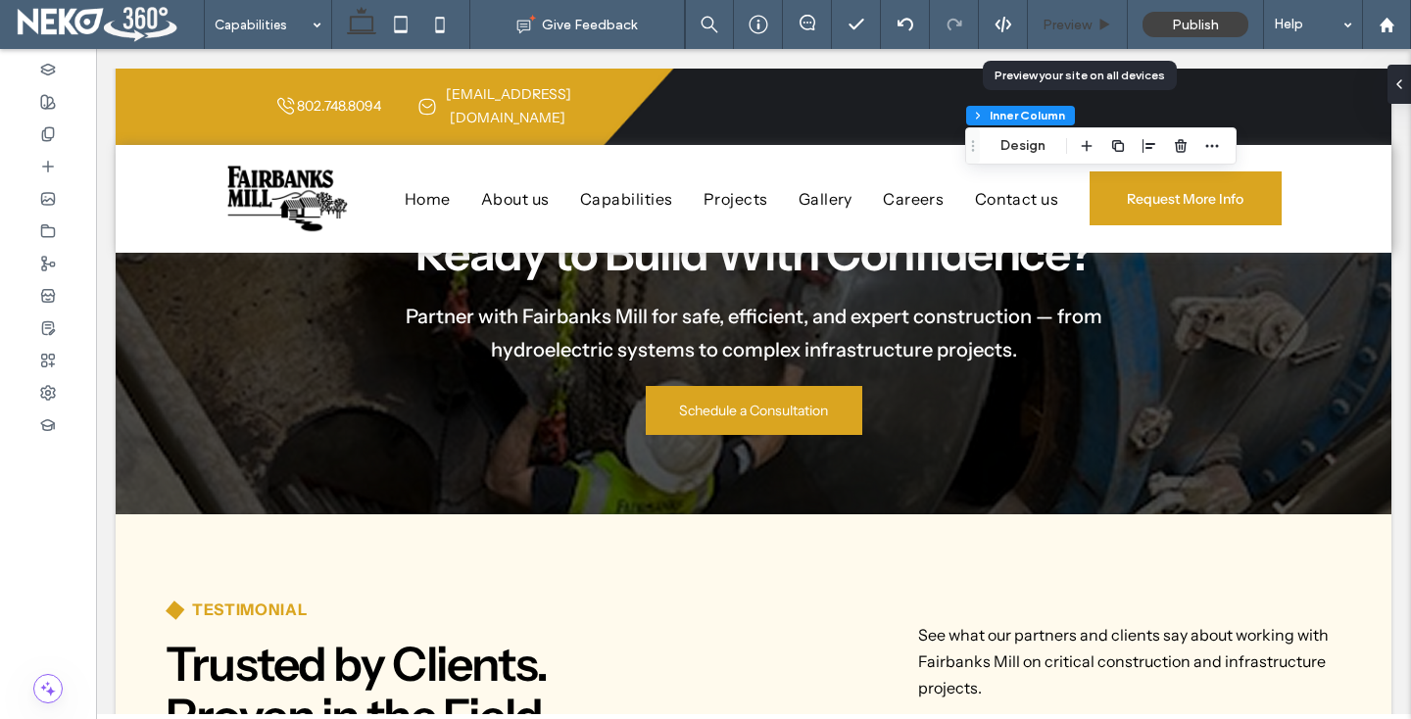
drag, startPoint x: 1082, startPoint y: 22, endPoint x: 855, endPoint y: 240, distance: 314.6
click at [1082, 22] on span "Preview" at bounding box center [1067, 25] width 49 height 17
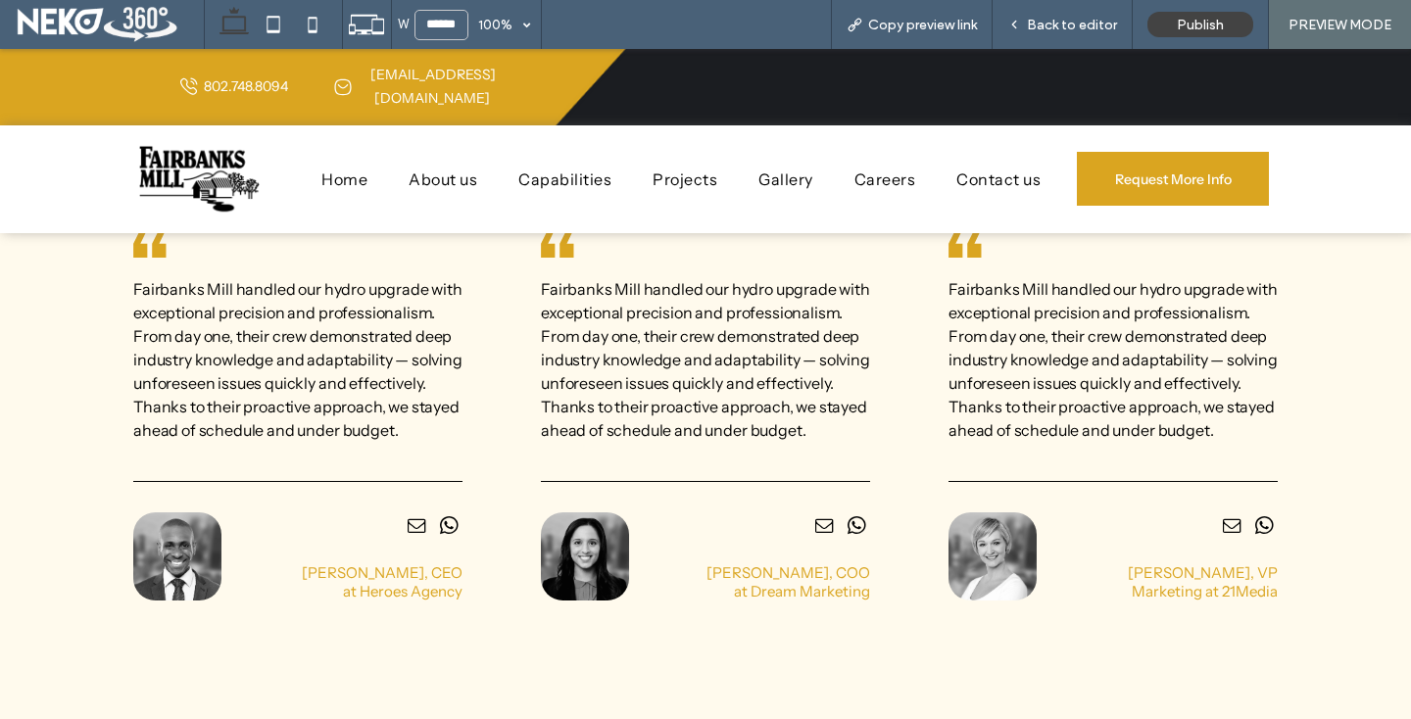
scroll to position [3387, 0]
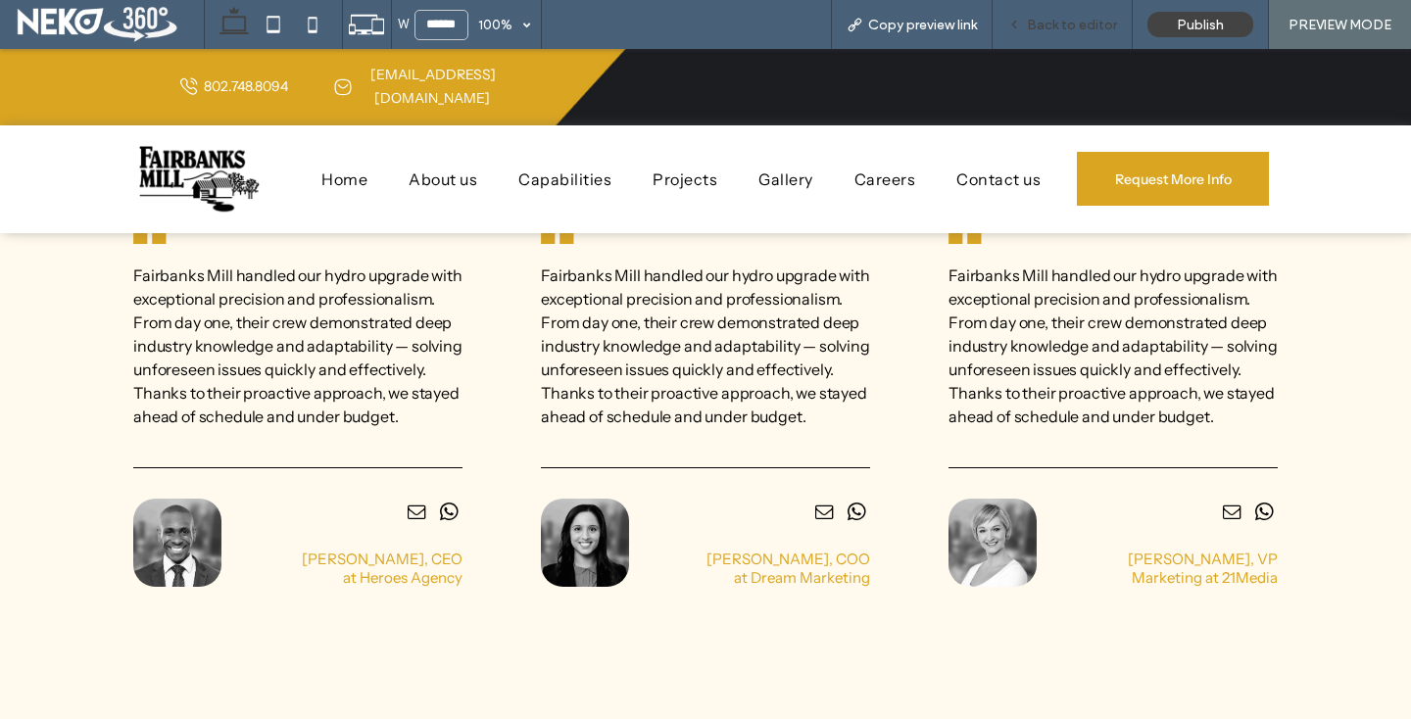
click at [1058, 27] on span "Back to editor" at bounding box center [1072, 25] width 90 height 17
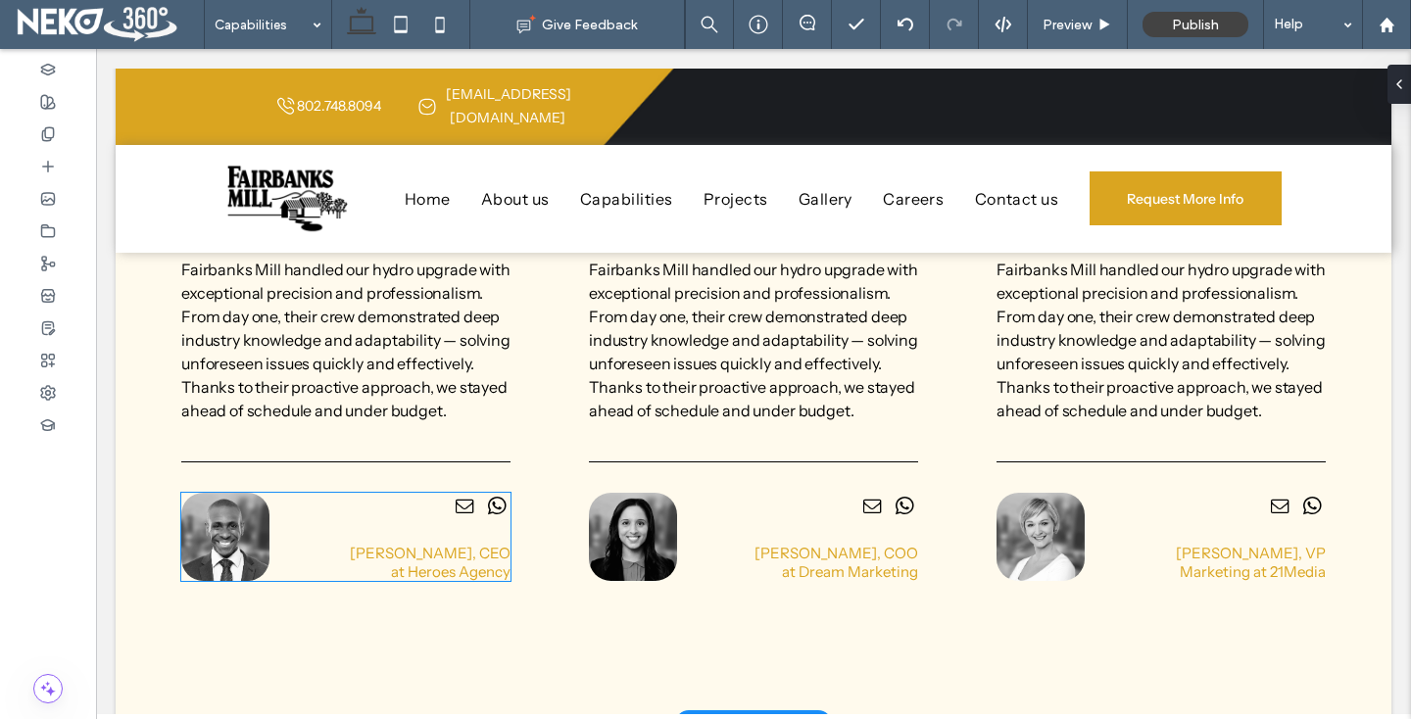
scroll to position [3351, 0]
click at [224, 501] on img at bounding box center [225, 537] width 88 height 88
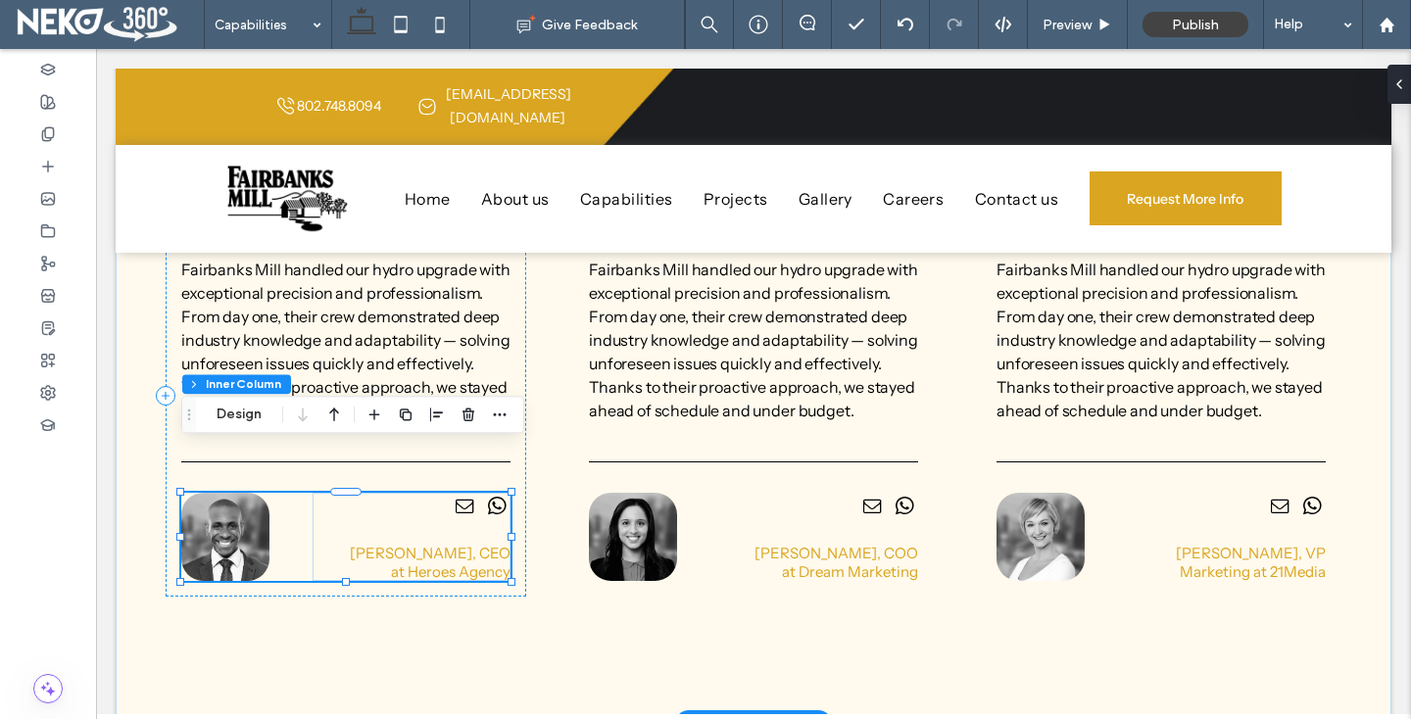
click at [224, 501] on img at bounding box center [225, 537] width 88 height 88
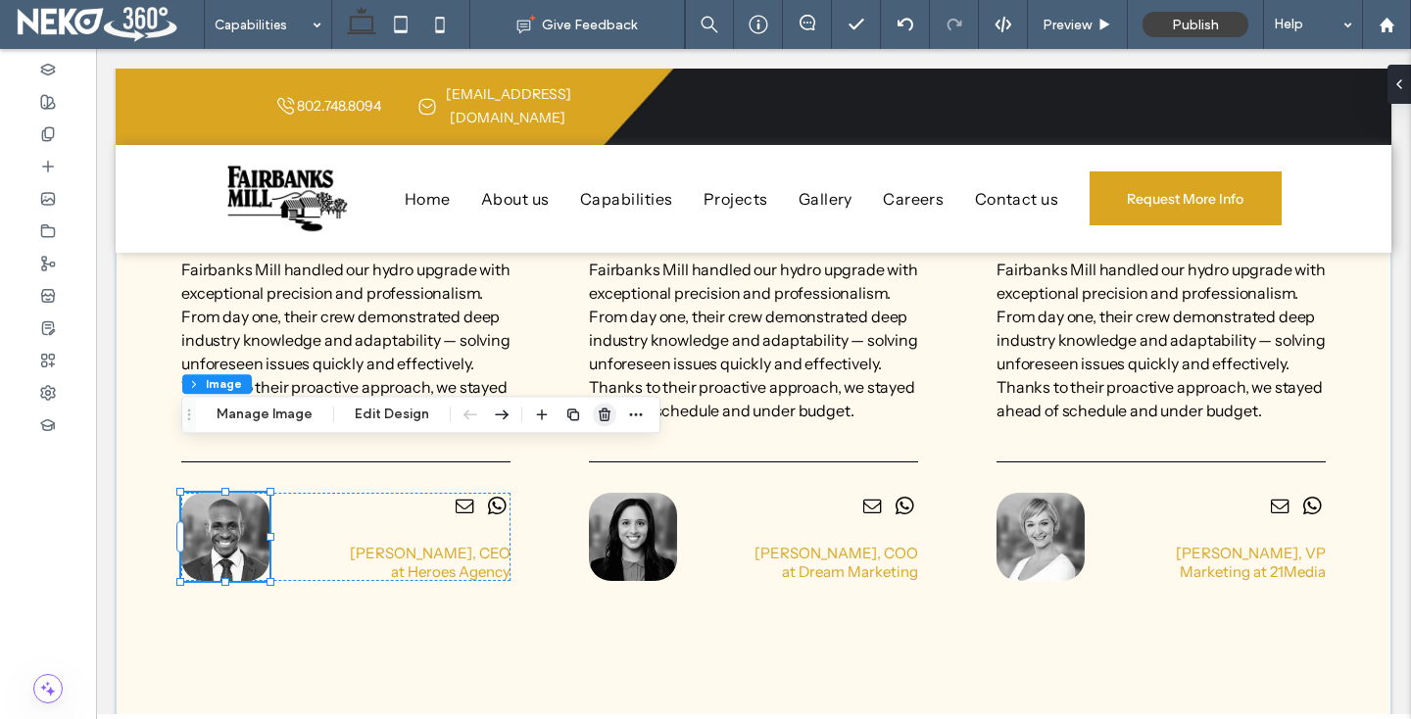
click at [600, 413] on icon "button" at bounding box center [605, 415] width 16 height 16
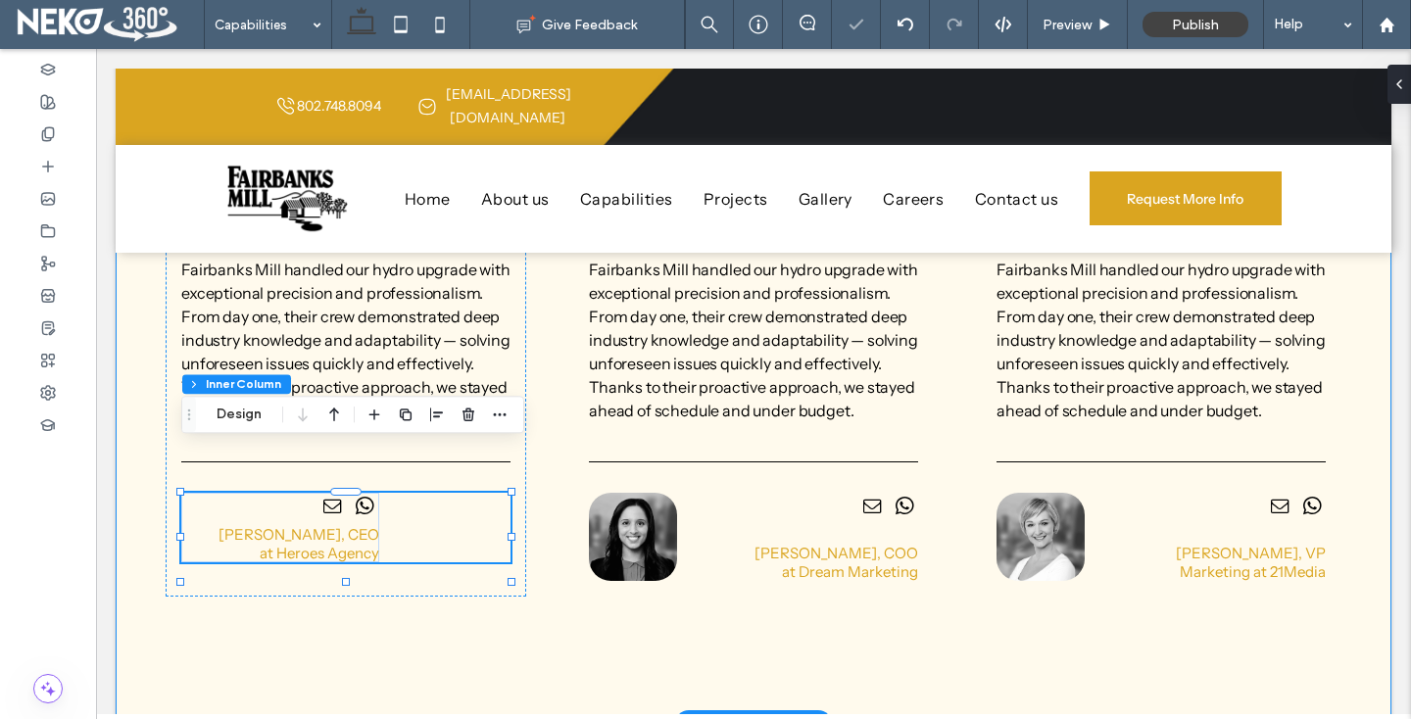
type input "**"
click at [344, 493] on span "email" at bounding box center [332, 506] width 27 height 27
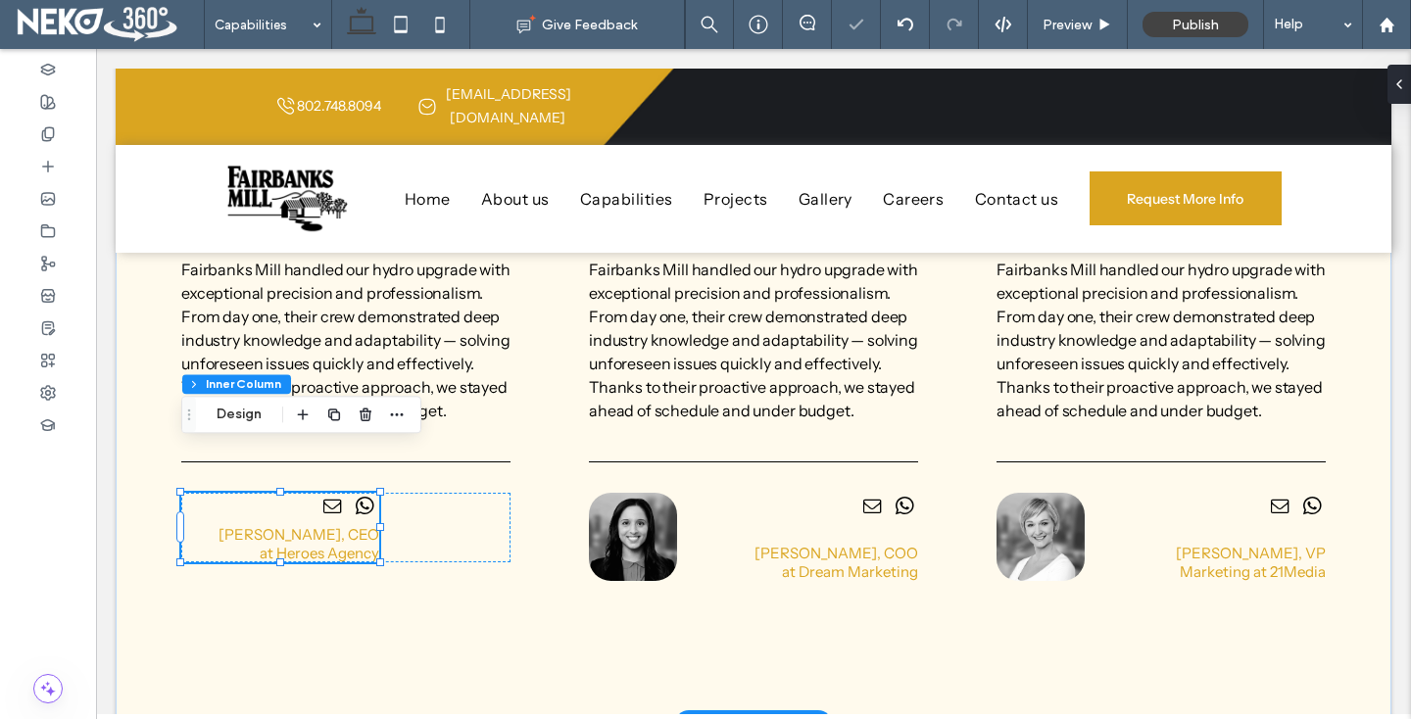
click at [332, 493] on span "email" at bounding box center [332, 506] width 27 height 27
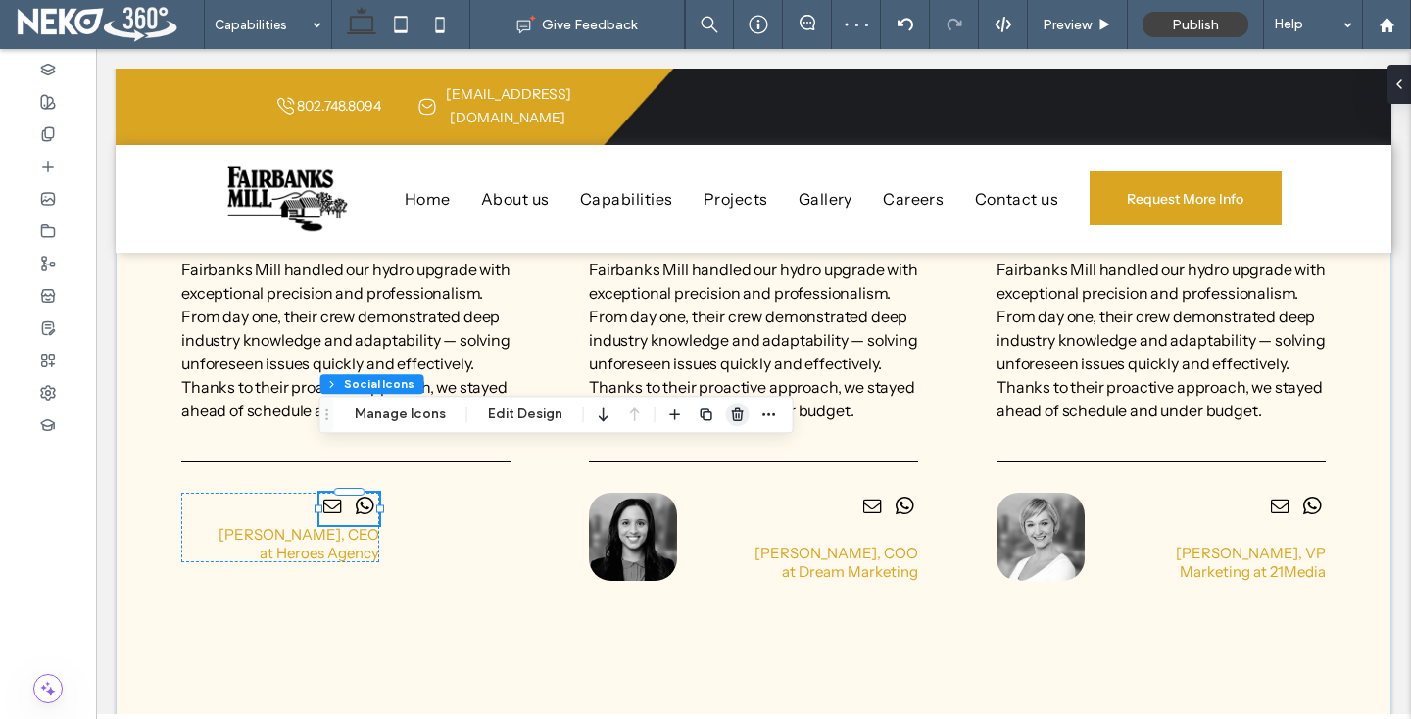
click at [726, 416] on span "button" at bounding box center [738, 415] width 24 height 24
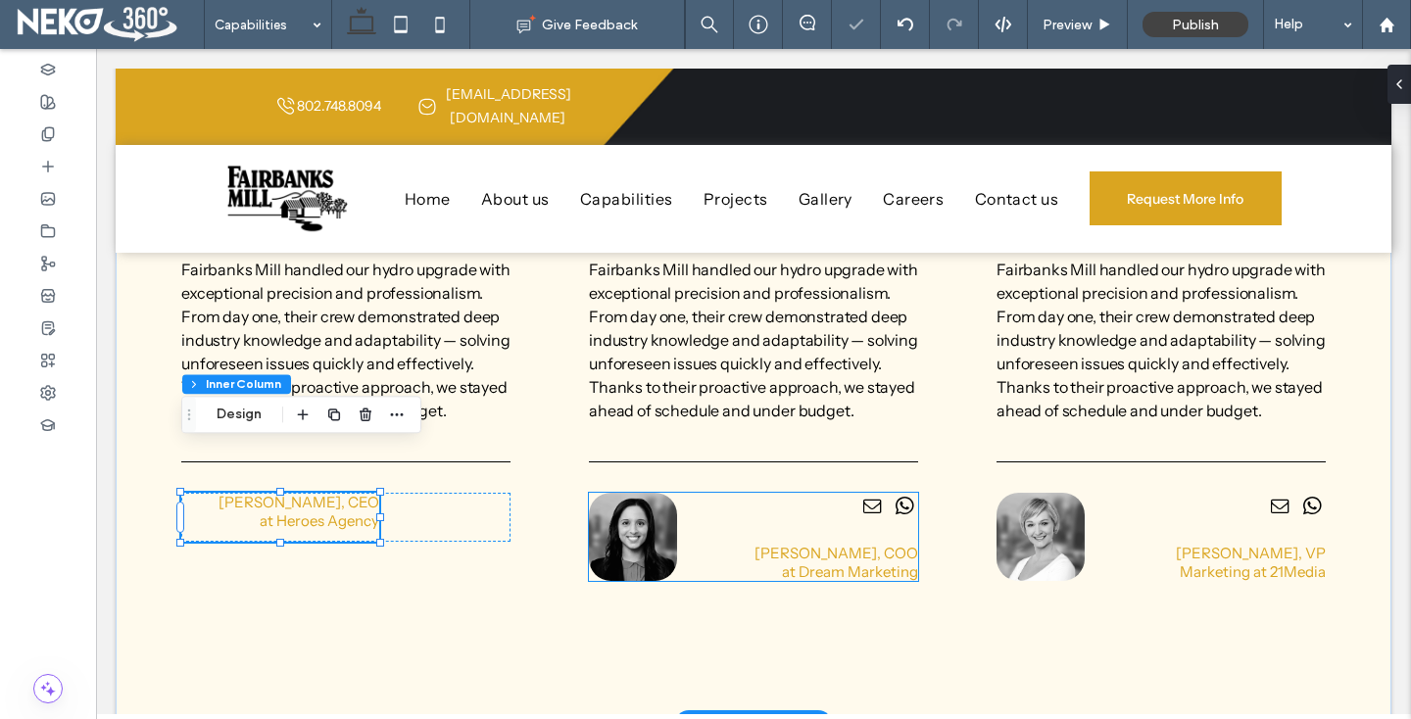
click at [632, 501] on img at bounding box center [633, 537] width 88 height 88
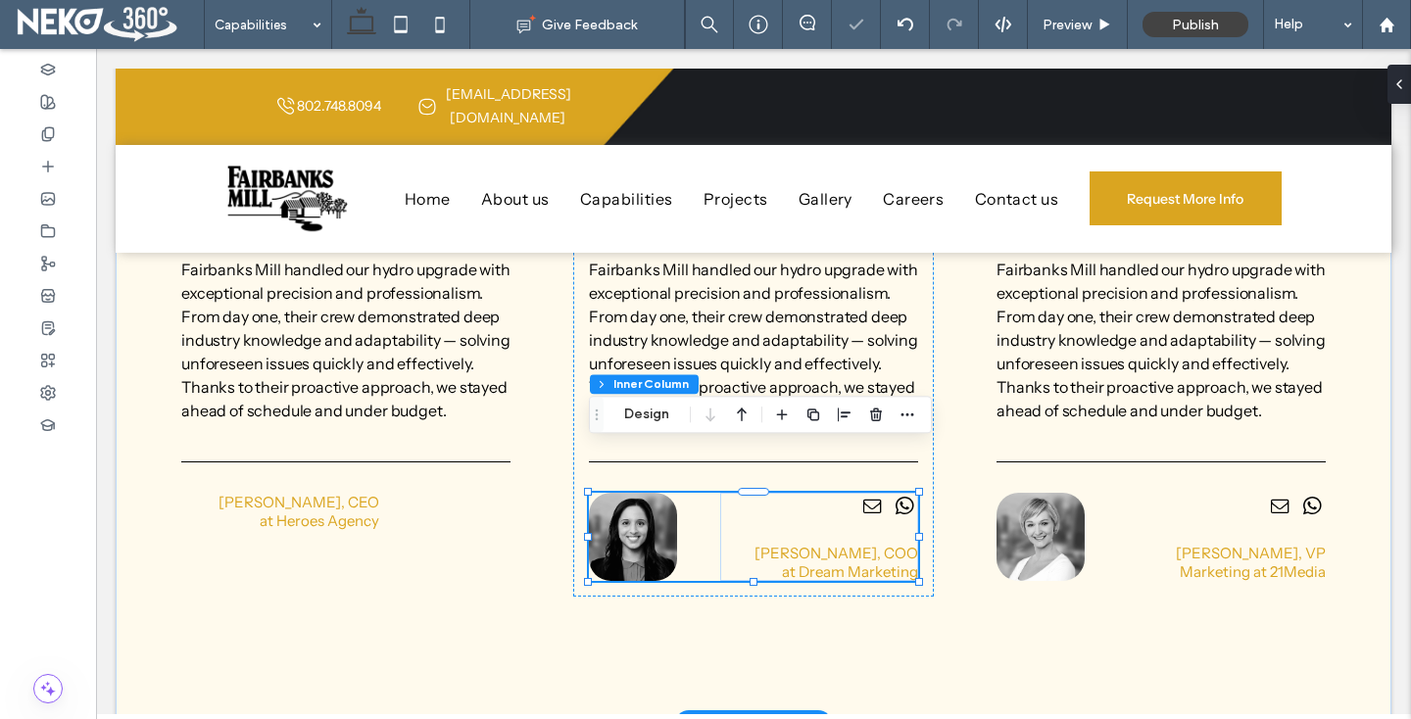
click at [632, 501] on img at bounding box center [633, 537] width 88 height 88
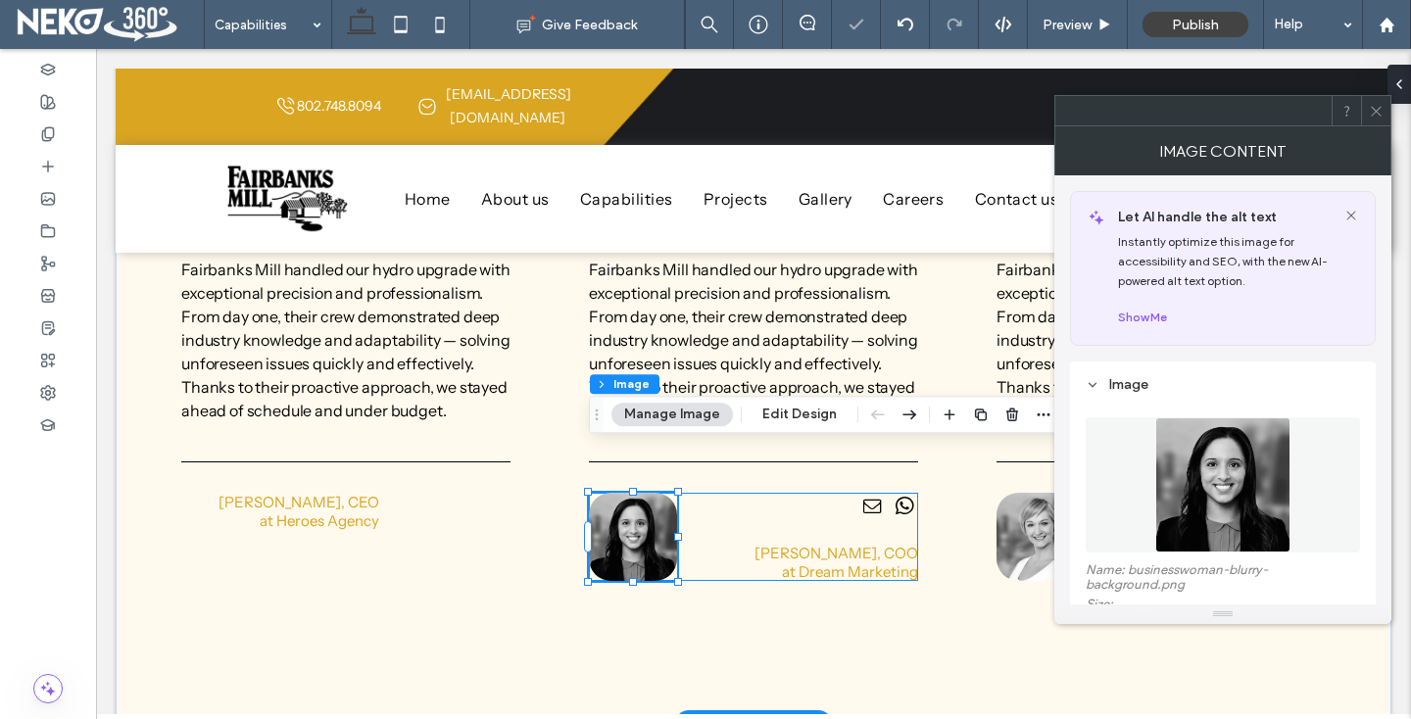
type input "**"
drag, startPoint x: 1008, startPoint y: 422, endPoint x: 769, endPoint y: 409, distance: 239.5
click at [1008, 422] on span "button" at bounding box center [1012, 415] width 24 height 24
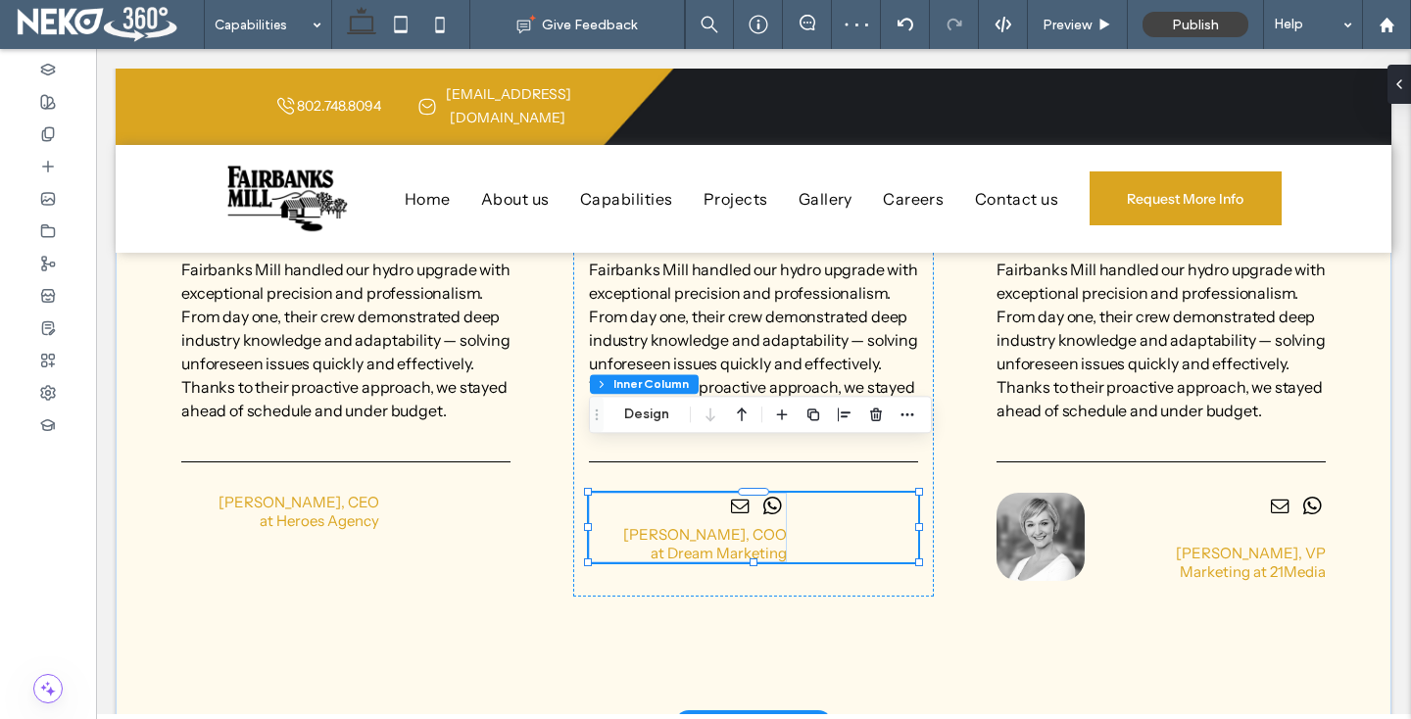
click at [836, 493] on div "Linda McCartney, COO at Dream Marketing" at bounding box center [753, 528] width 329 height 70
click at [871, 415] on use "button" at bounding box center [876, 415] width 12 height 13
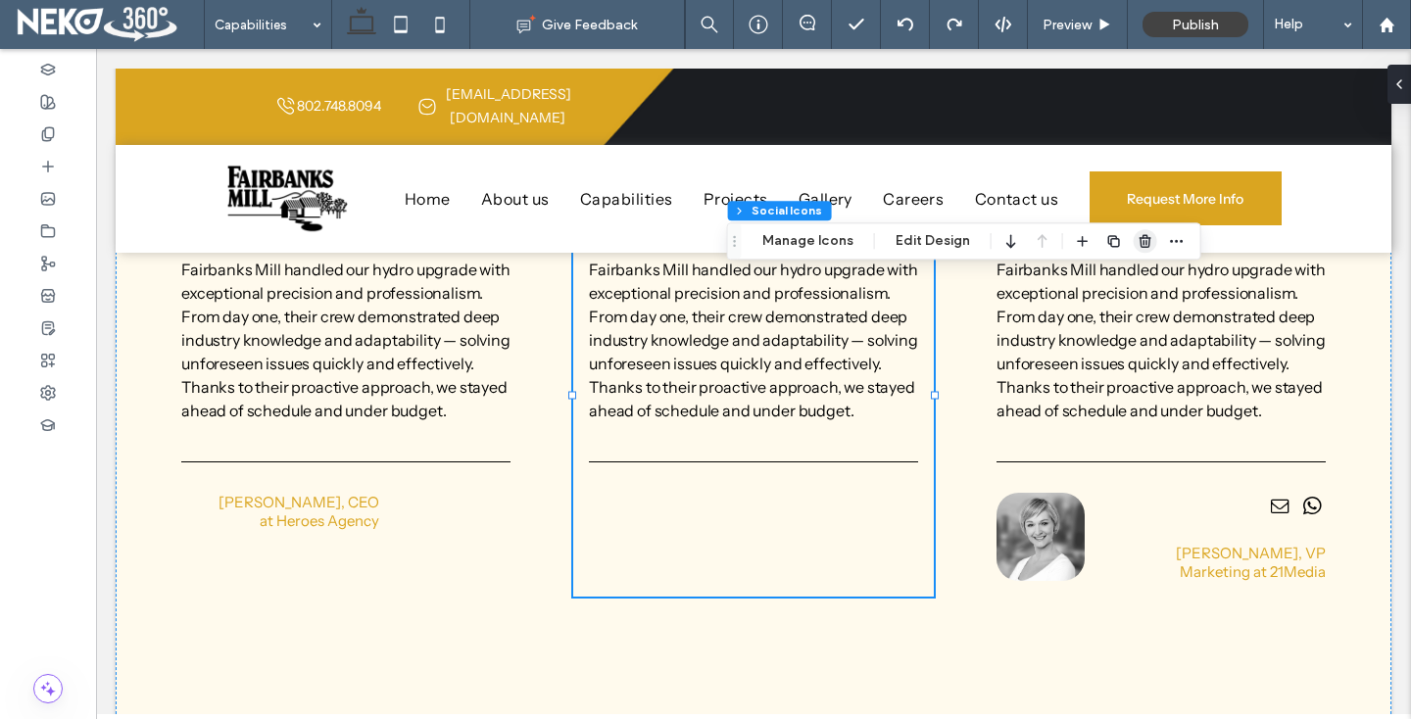
click at [1143, 234] on icon "button" at bounding box center [1146, 241] width 16 height 16
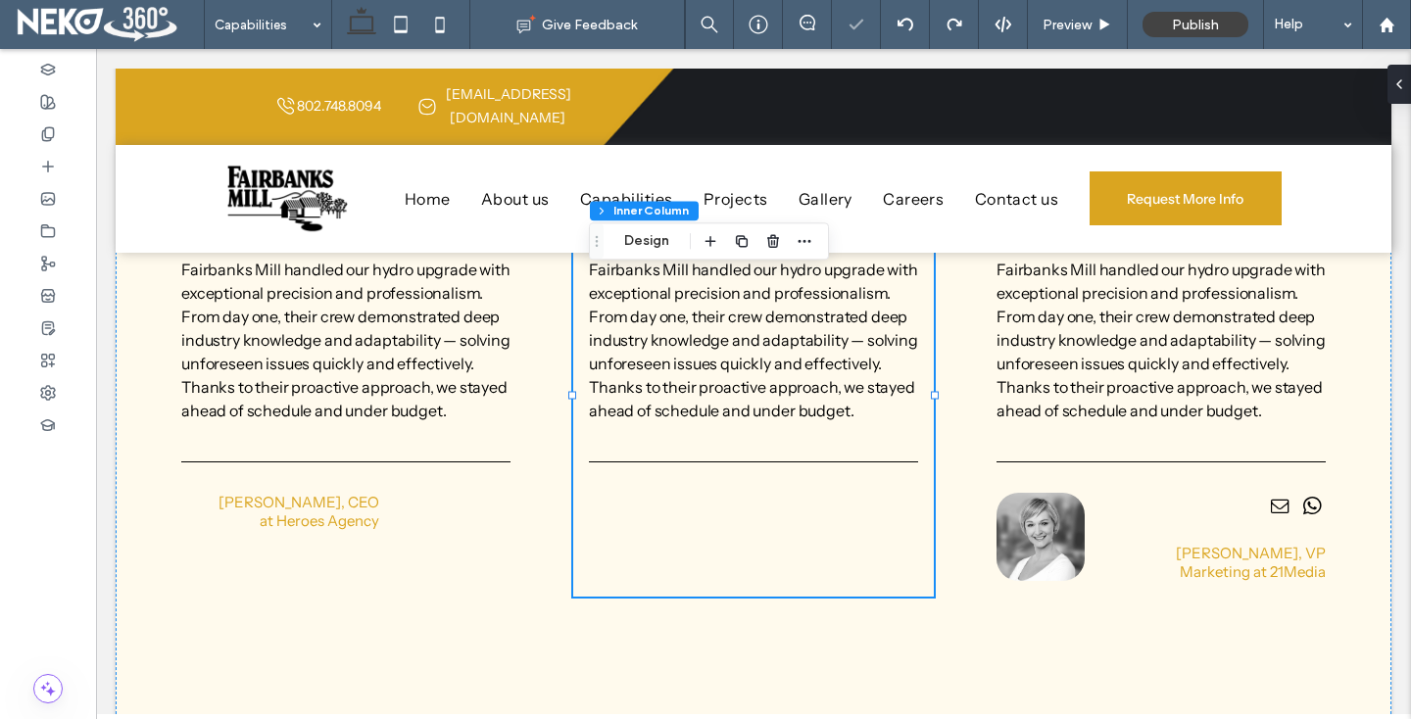
type input "**"
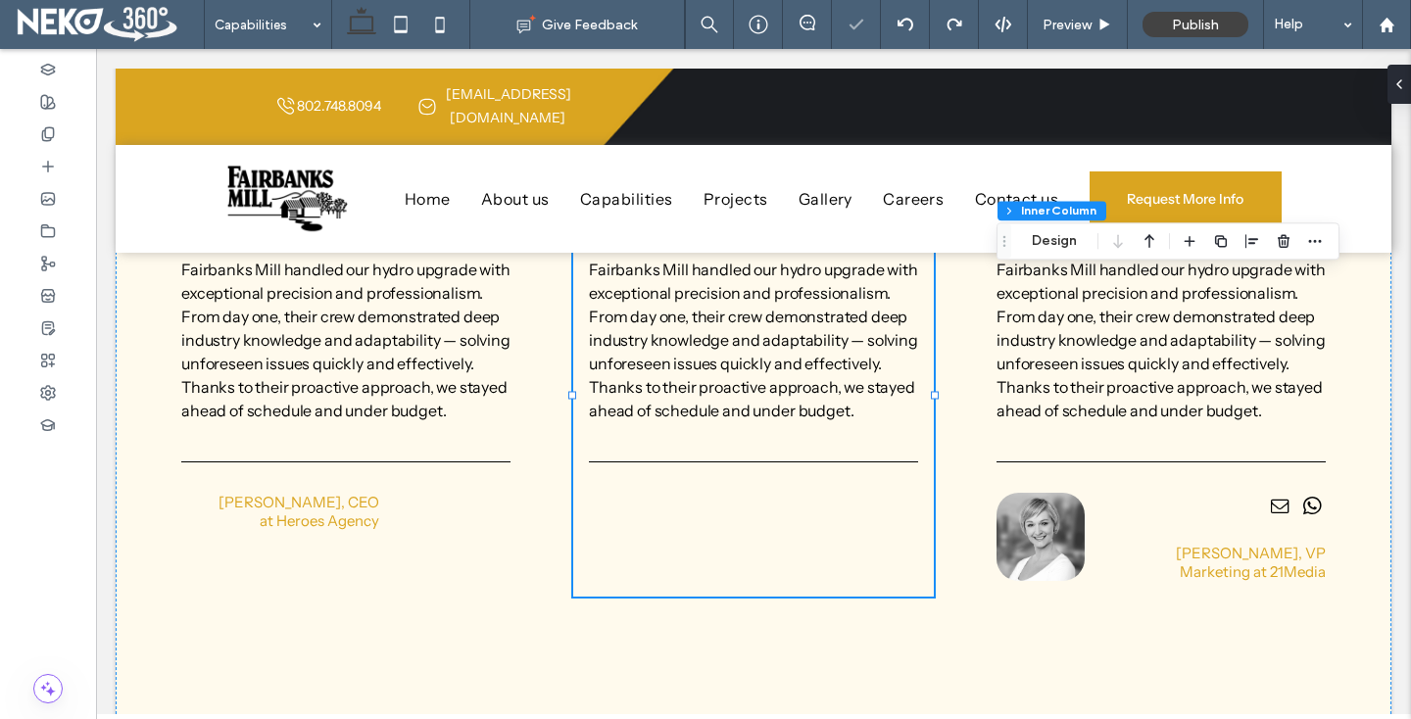
type input "**"
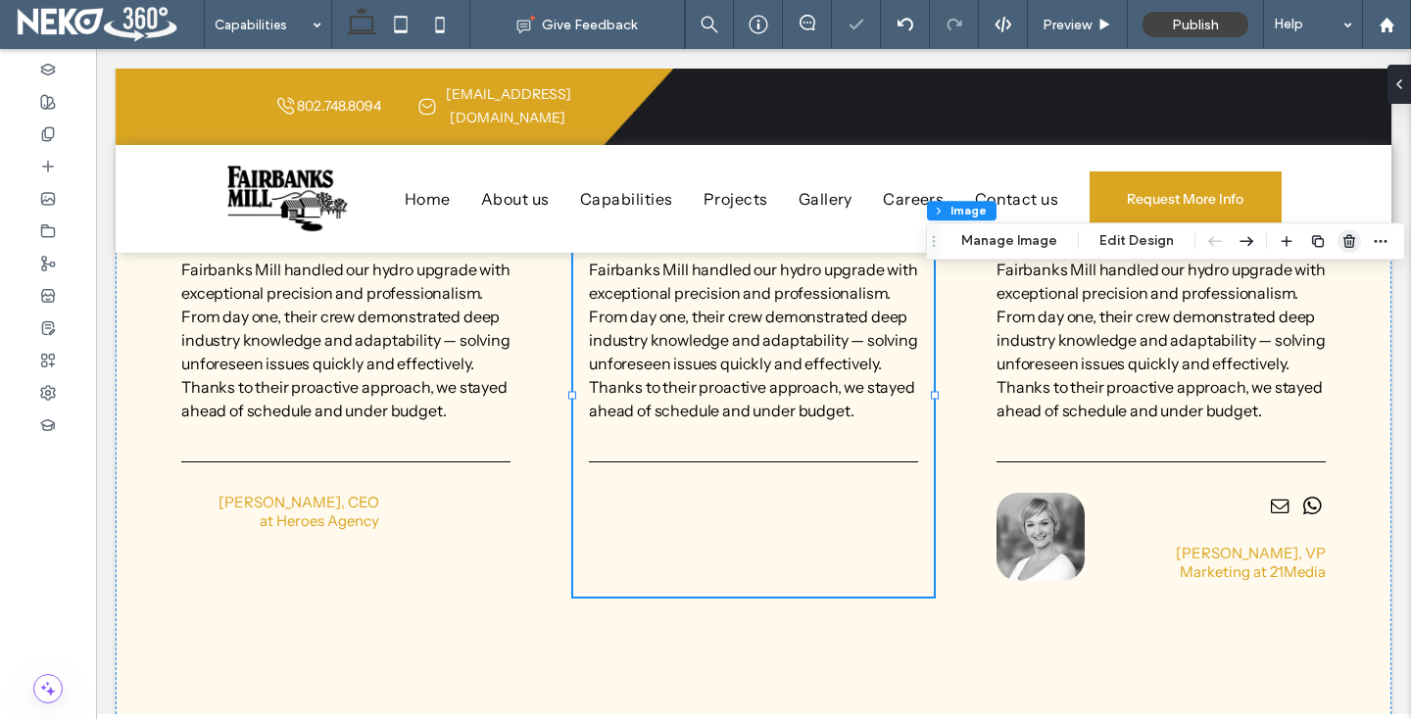
click at [1346, 240] on use "button" at bounding box center [1349, 241] width 12 height 13
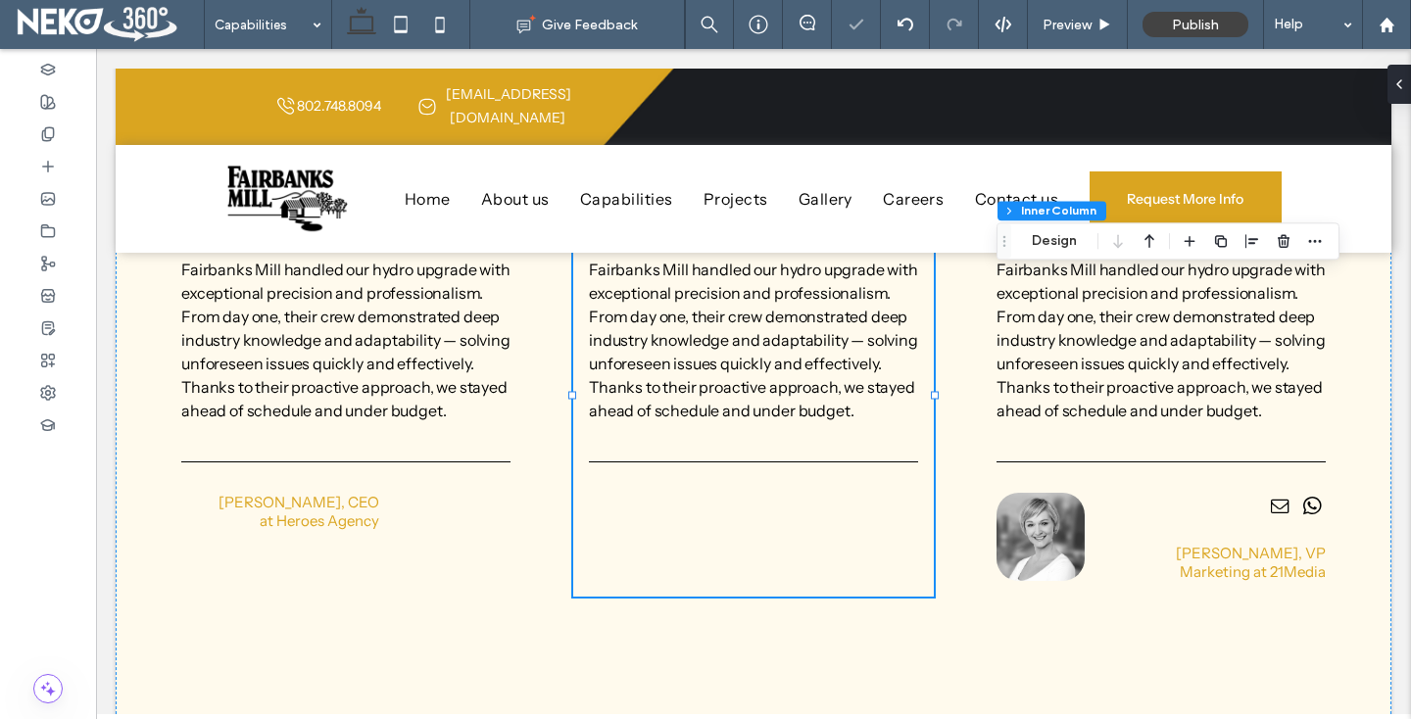
type input "**"
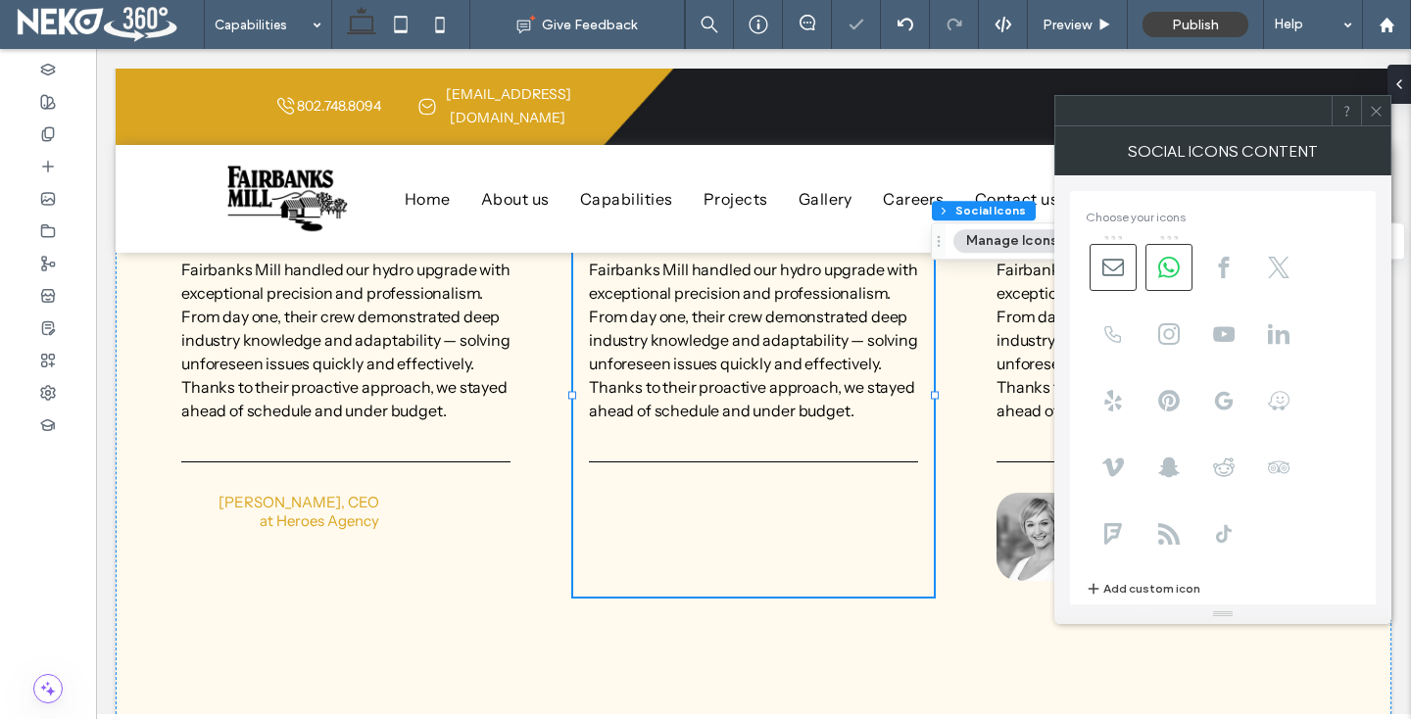
click at [1369, 113] on icon at bounding box center [1376, 111] width 15 height 15
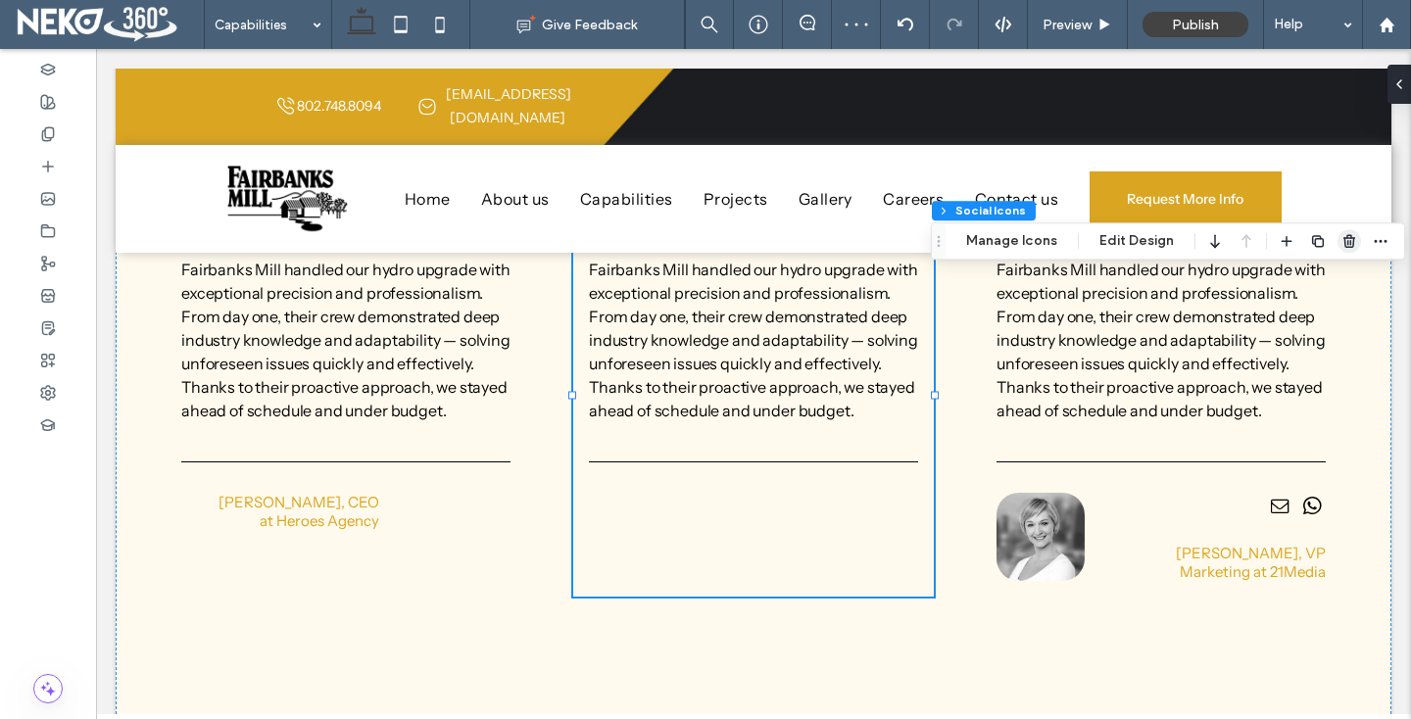
click at [1341, 235] on icon "button" at bounding box center [1349, 241] width 16 height 16
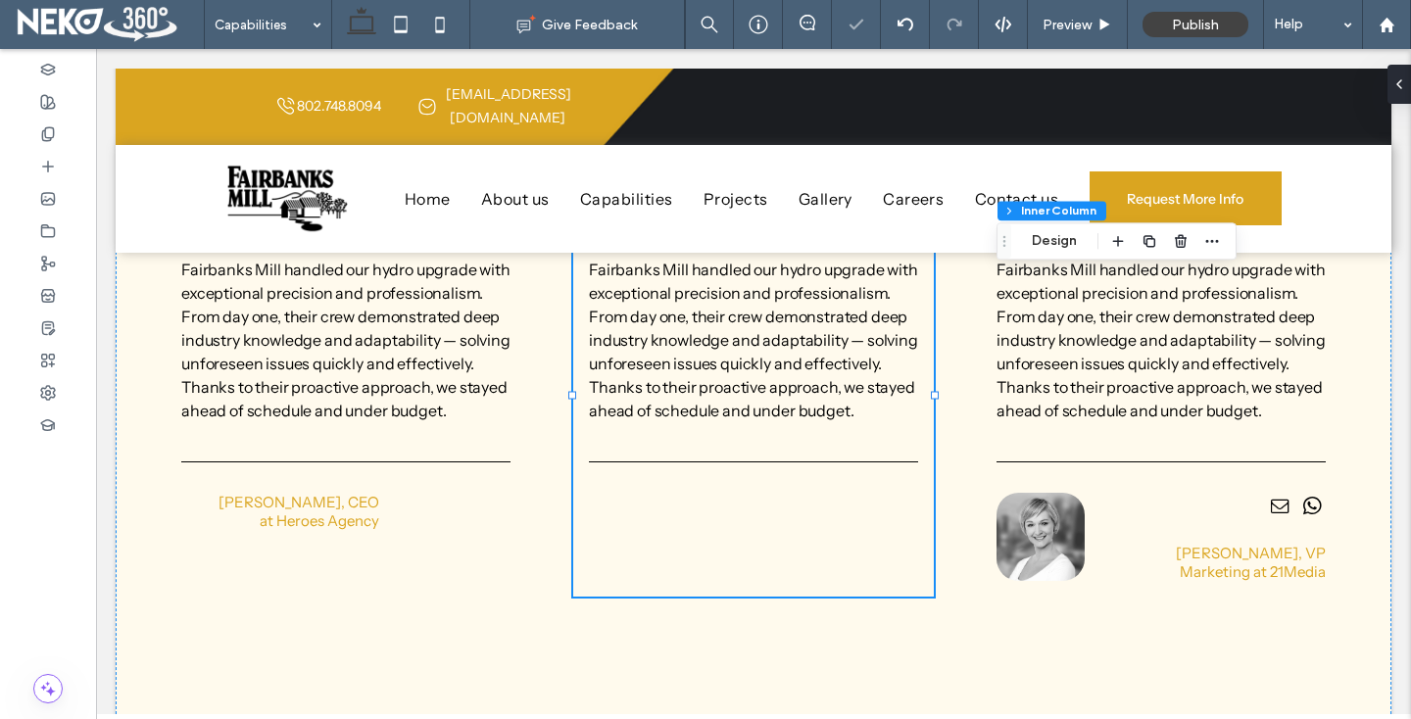
type input "**"
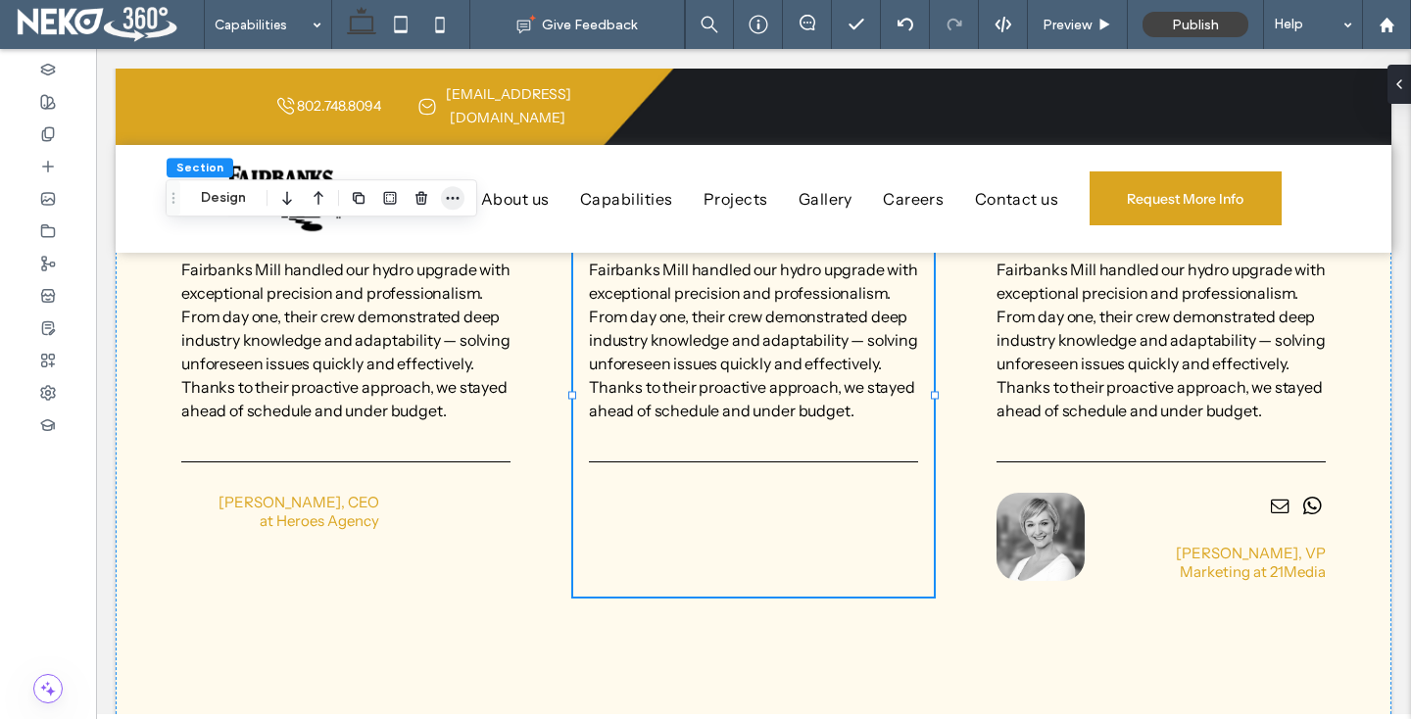
click at [445, 191] on icon "button" at bounding box center [453, 198] width 16 height 16
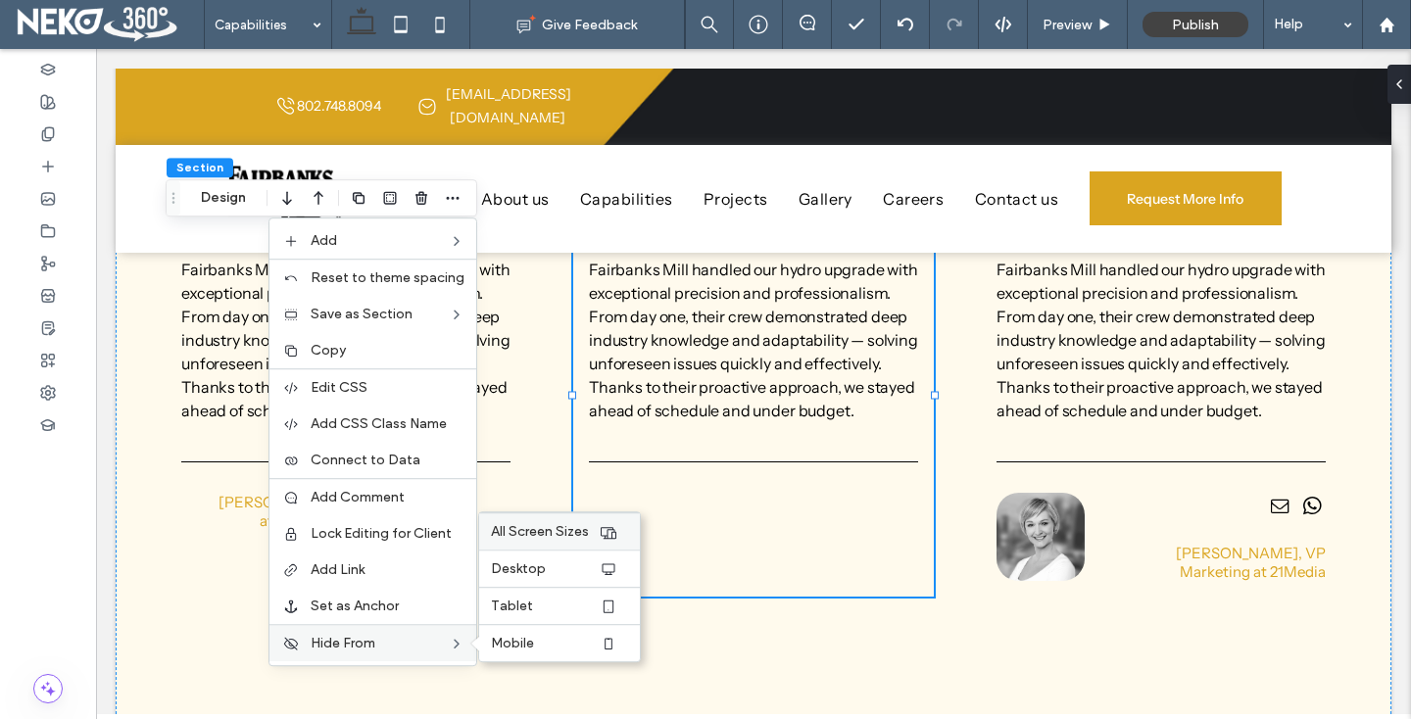
click at [535, 523] on span "All Screen Sizes" at bounding box center [540, 531] width 98 height 17
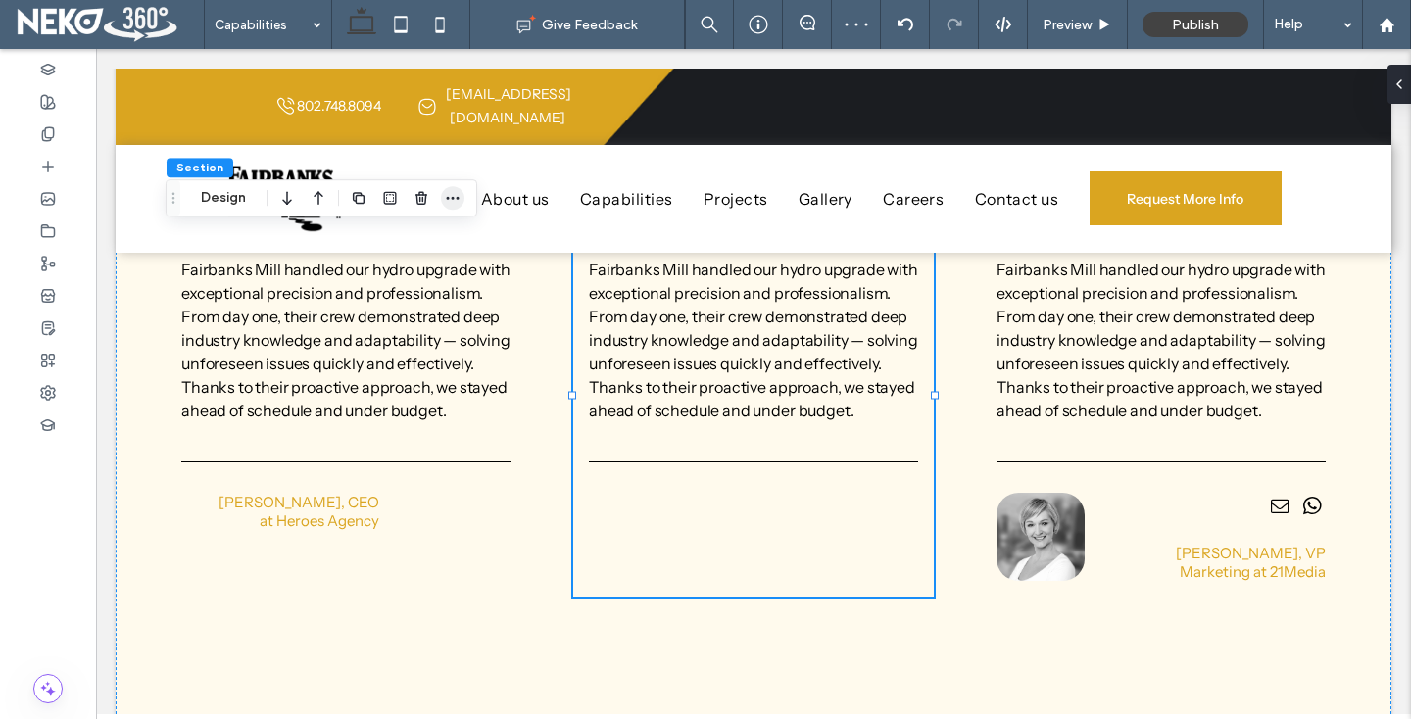
click at [446, 201] on icon "button" at bounding box center [453, 198] width 16 height 16
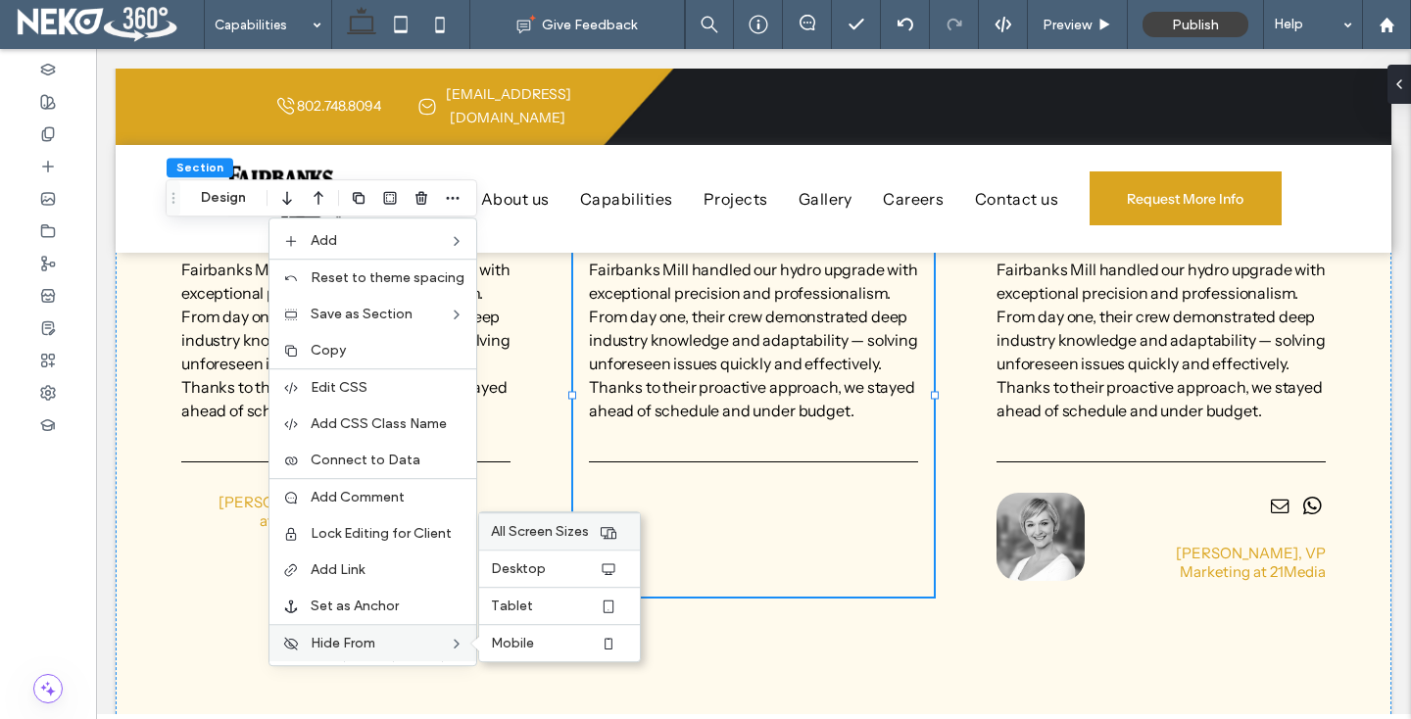
click at [539, 536] on span "All Screen Sizes" at bounding box center [540, 531] width 98 height 17
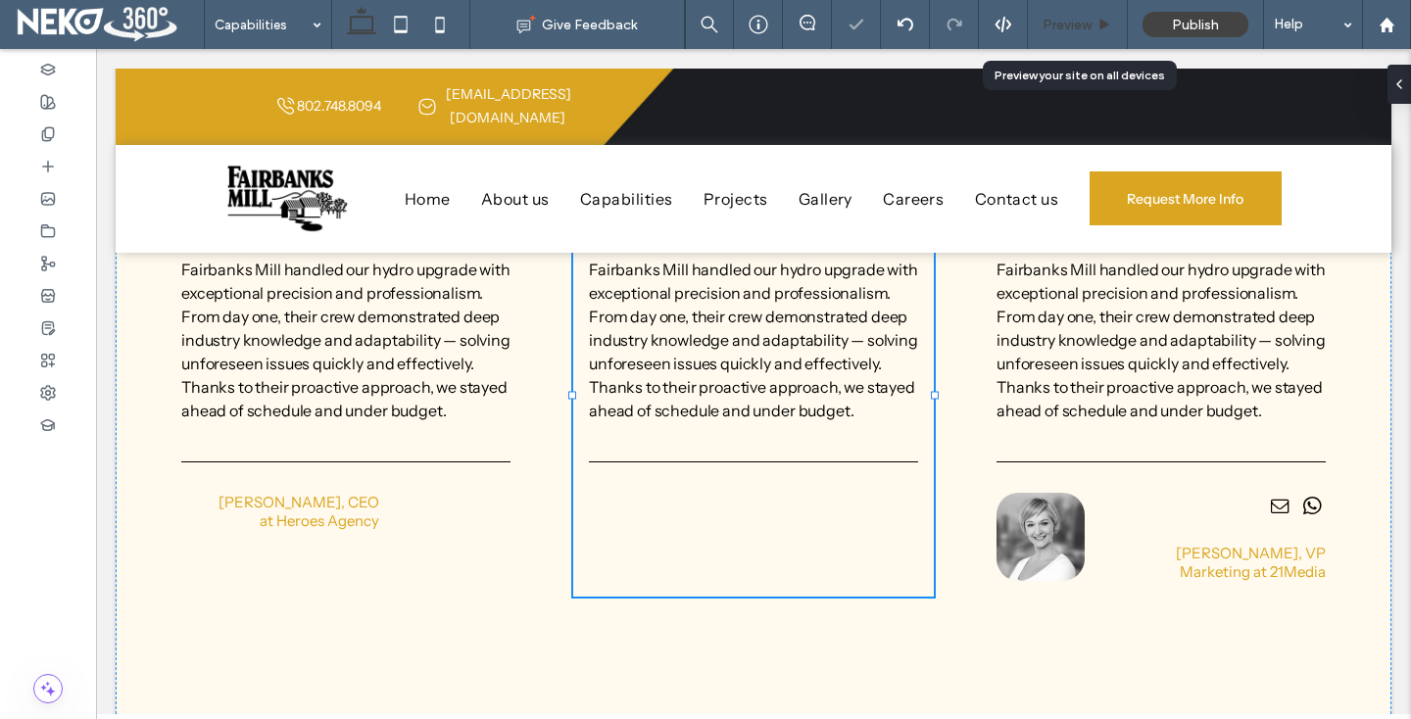
click at [1059, 34] on div "Preview" at bounding box center [1078, 24] width 100 height 49
click at [1059, 26] on span "Preview" at bounding box center [1067, 25] width 49 height 17
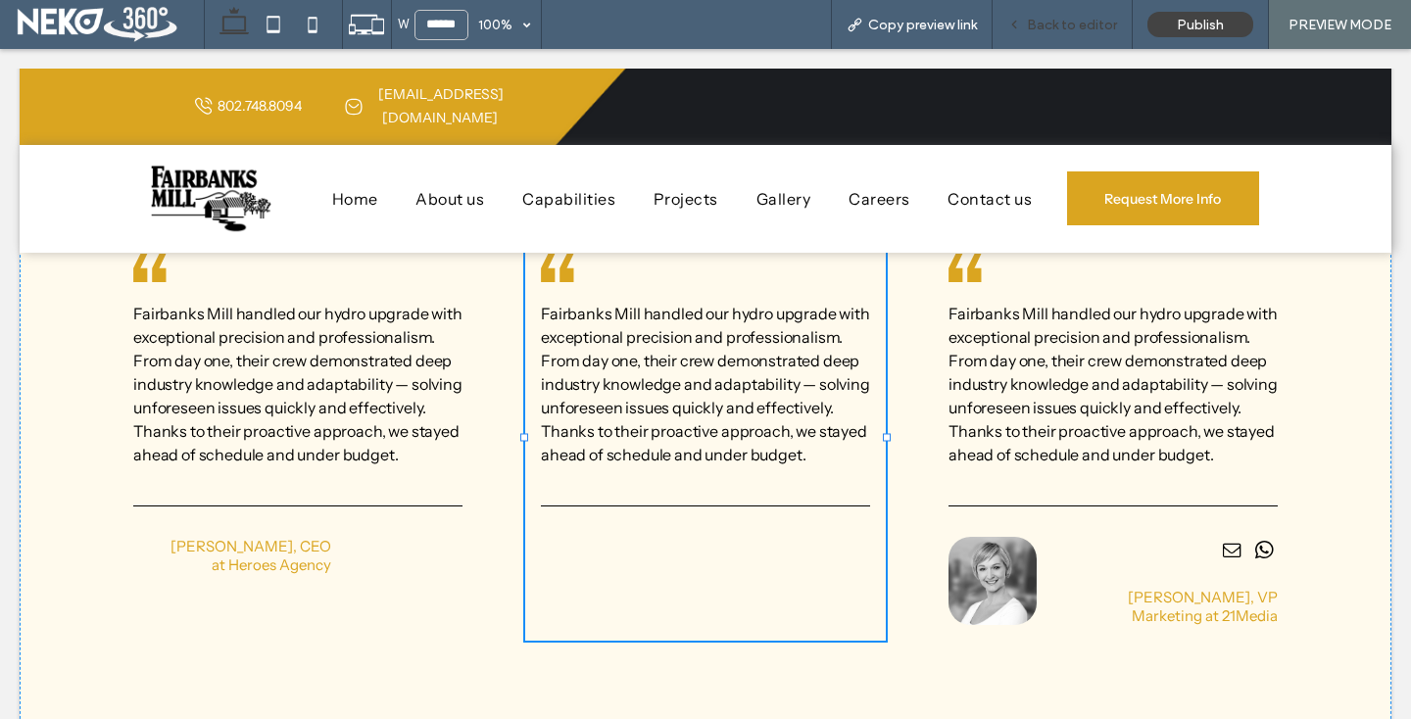
click at [1059, 19] on span "Back to editor" at bounding box center [1072, 25] width 90 height 17
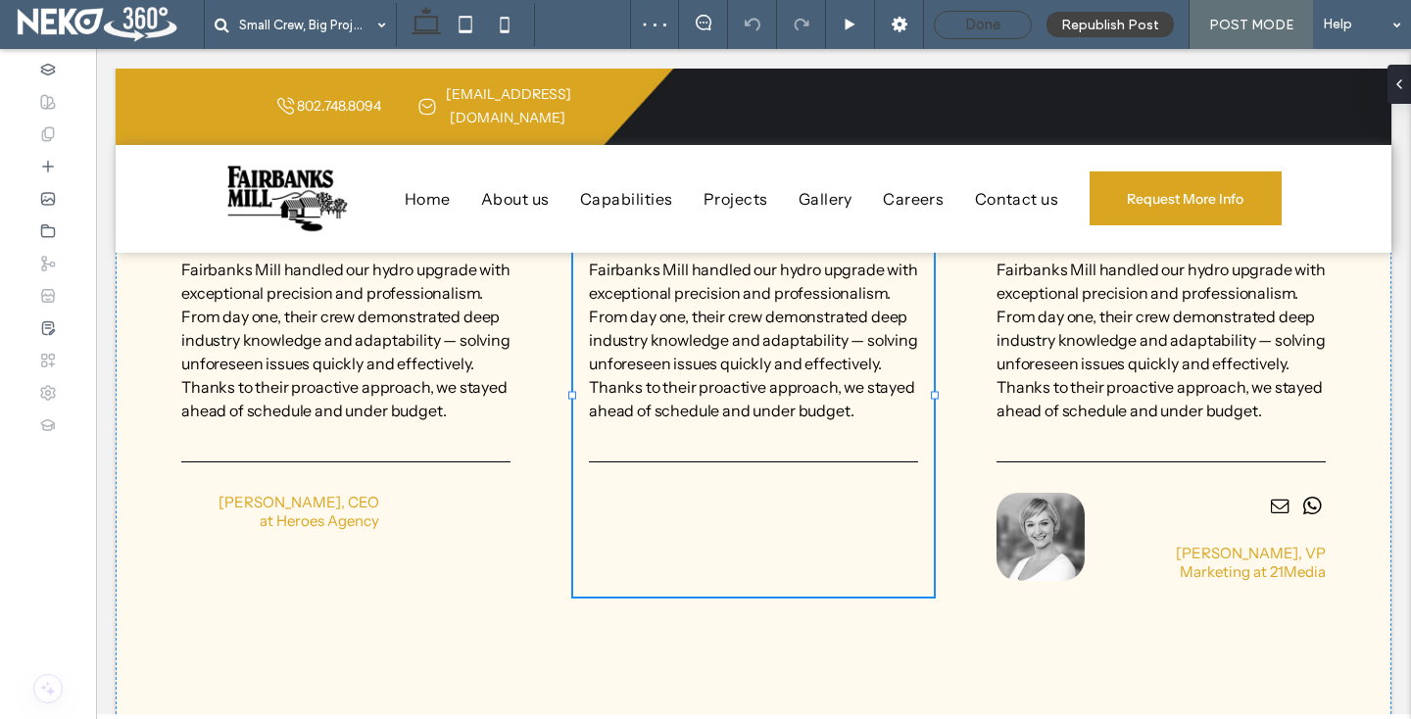
click at [979, 26] on span "Done" at bounding box center [982, 25] width 35 height 18
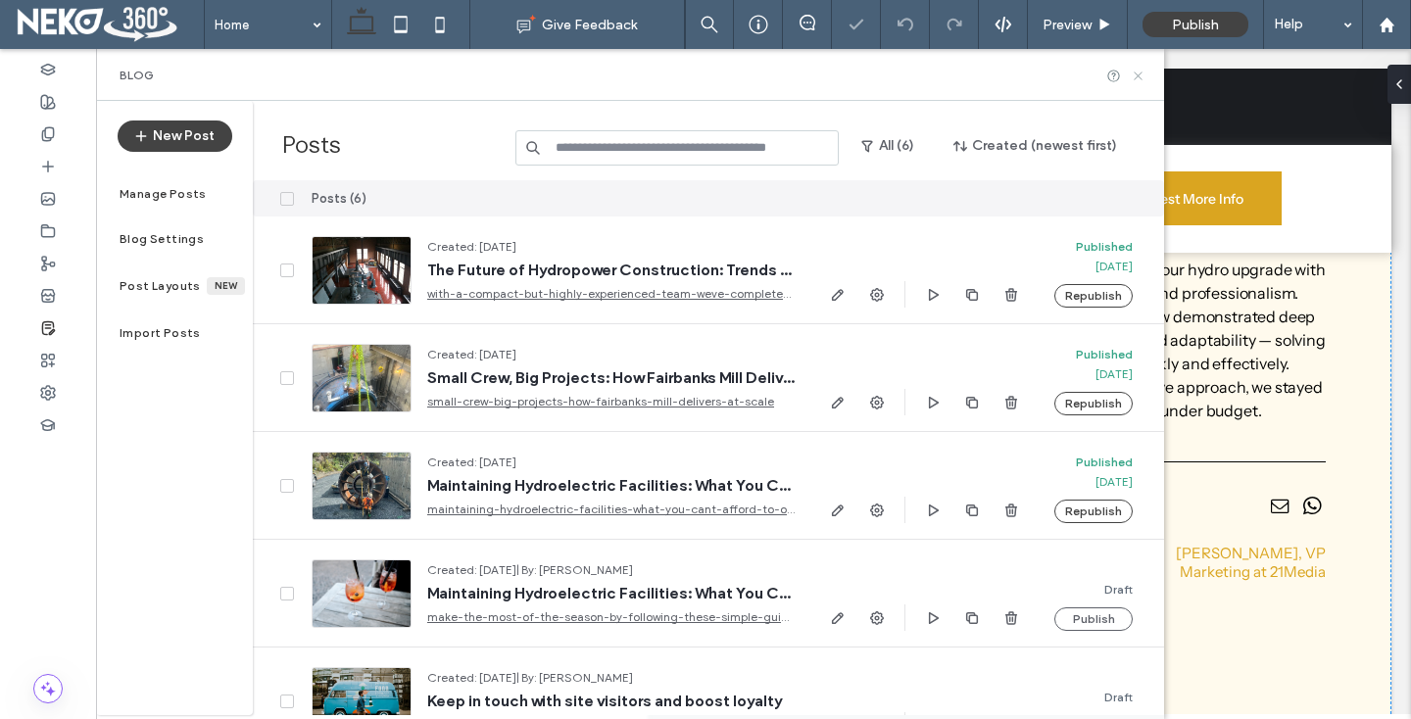
click at [1139, 73] on use at bounding box center [1138, 76] width 8 height 8
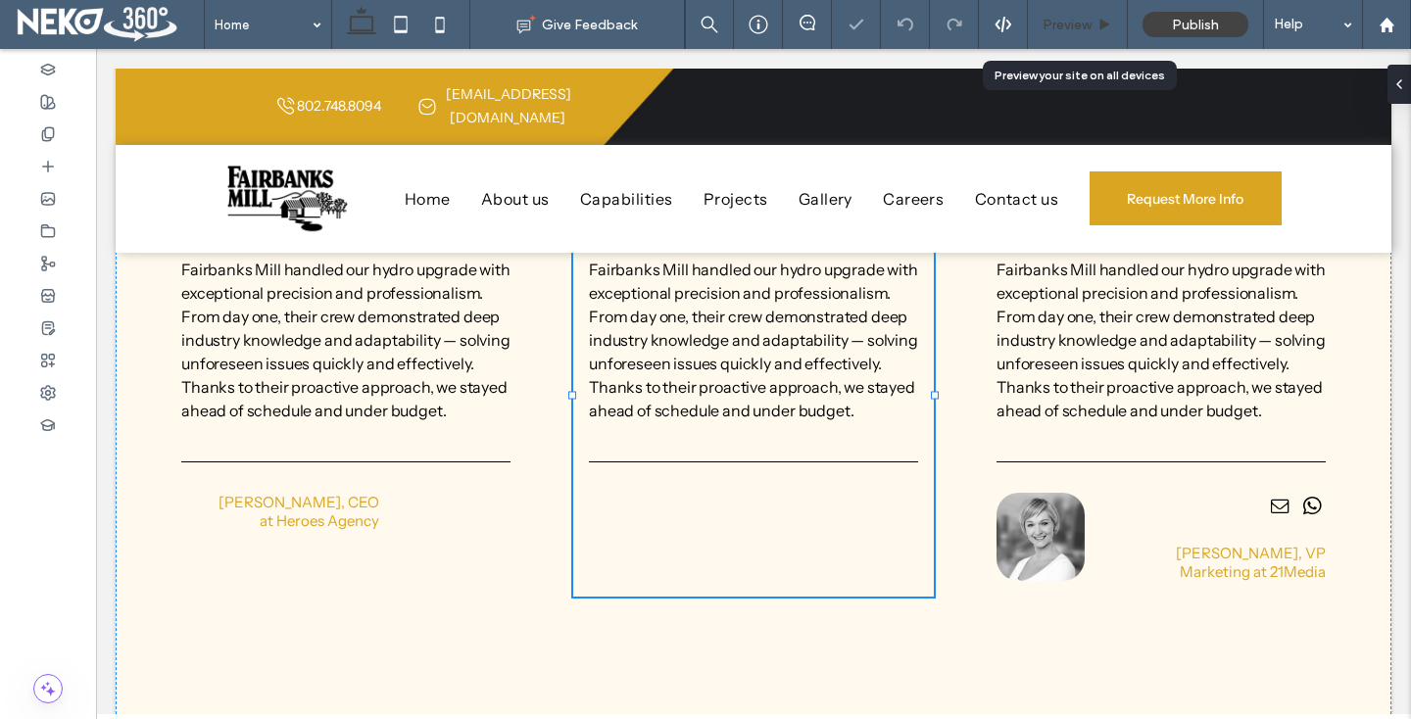
click at [1084, 23] on span "Preview" at bounding box center [1067, 25] width 49 height 17
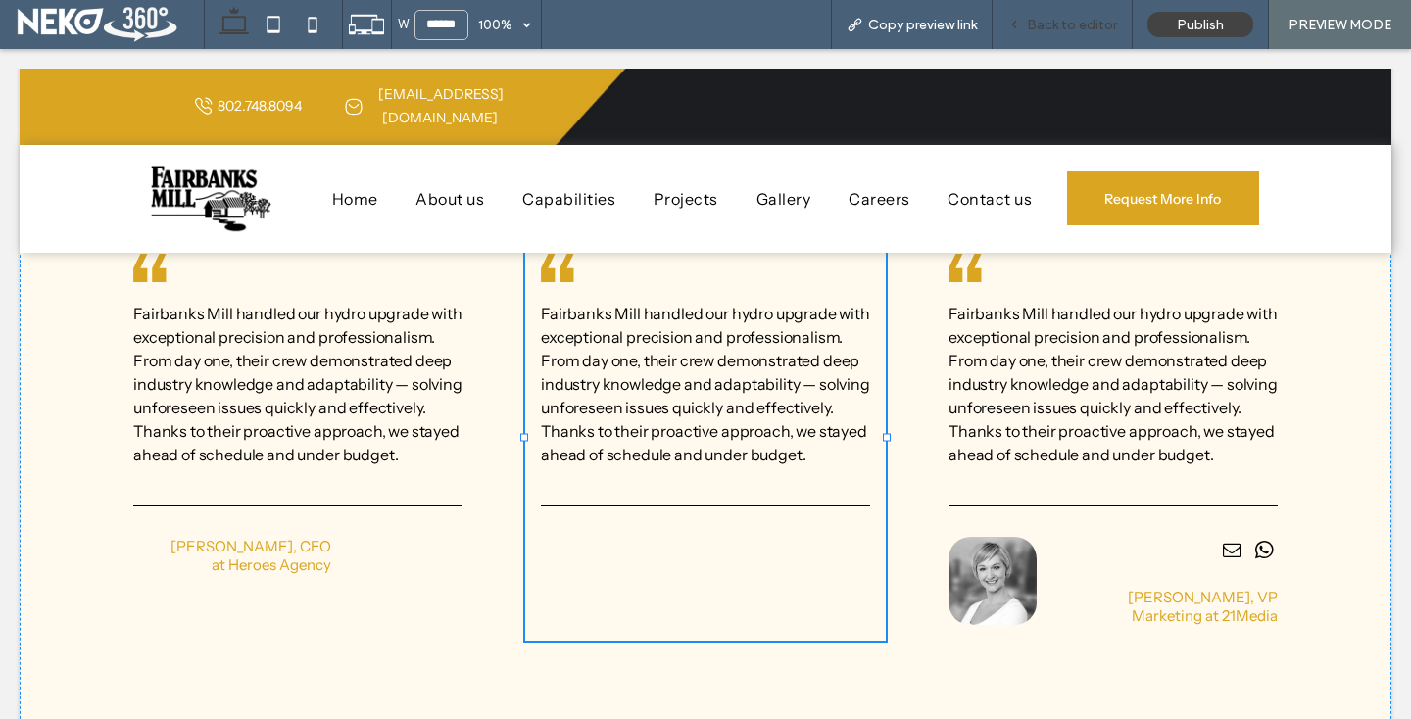
click at [1066, 23] on span "Back to editor" at bounding box center [1072, 25] width 90 height 17
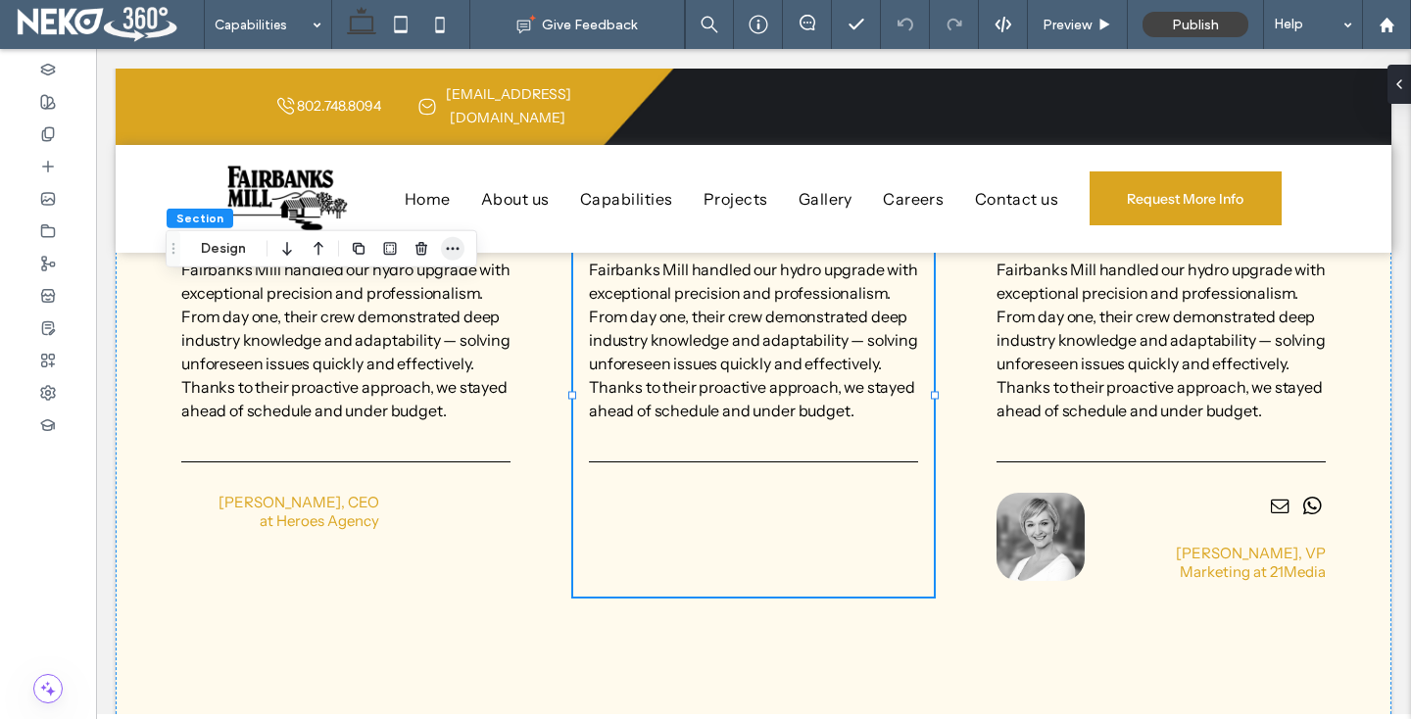
click at [455, 242] on icon "button" at bounding box center [453, 249] width 16 height 16
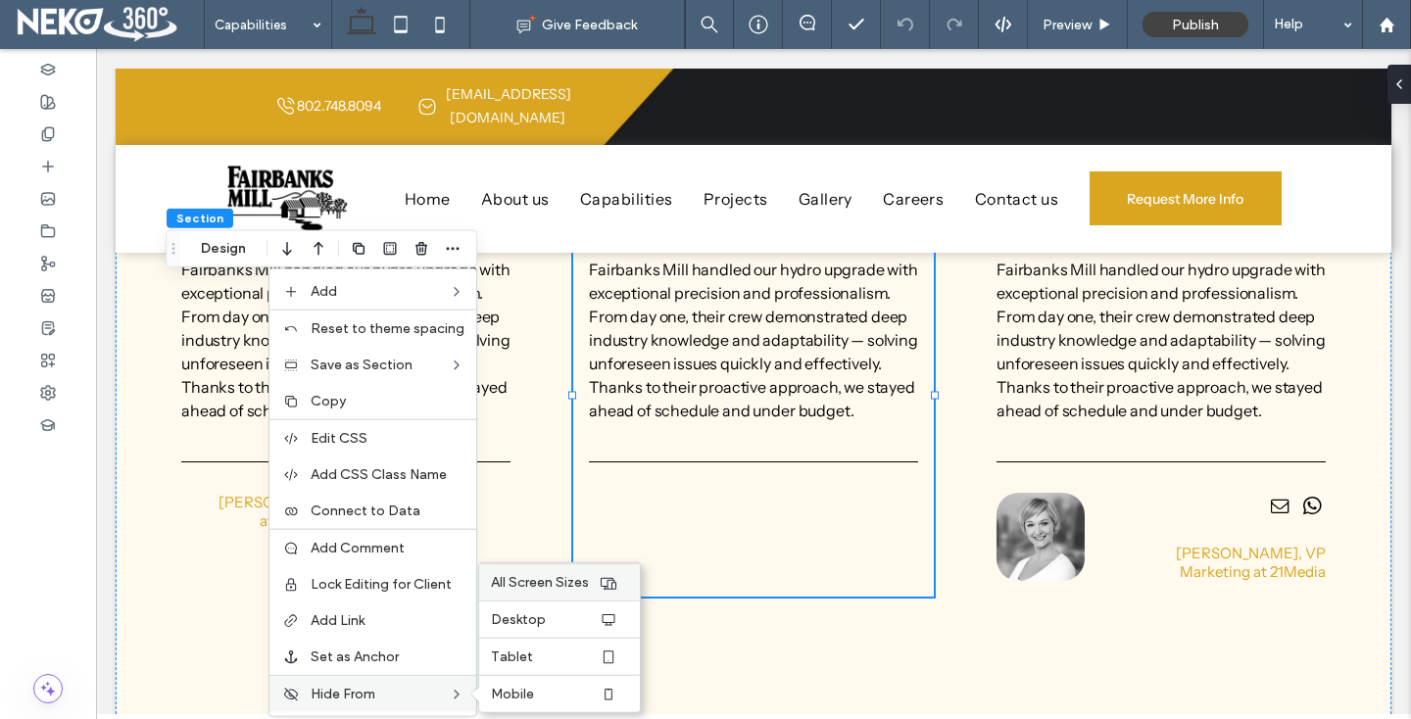
click at [552, 570] on div "All Screen Sizes" at bounding box center [559, 581] width 161 height 37
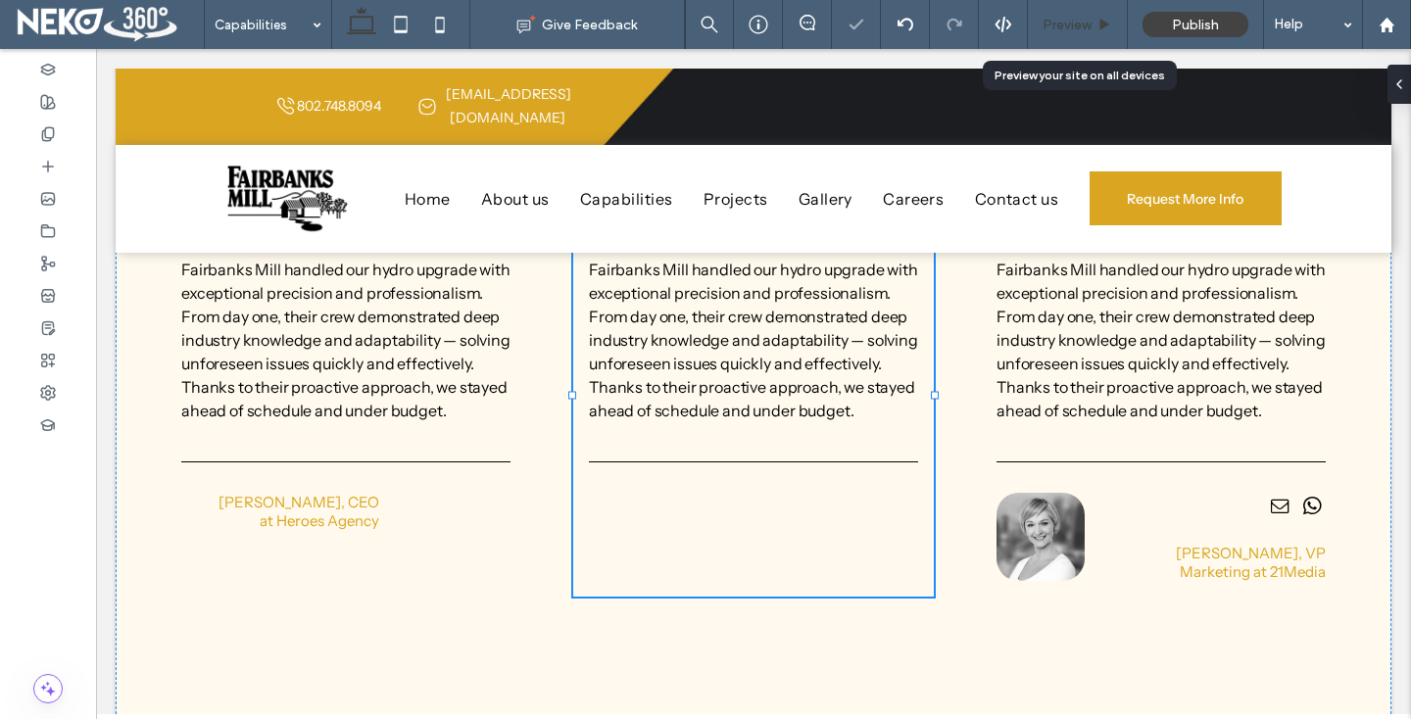
click at [1074, 19] on span "Preview" at bounding box center [1067, 25] width 49 height 17
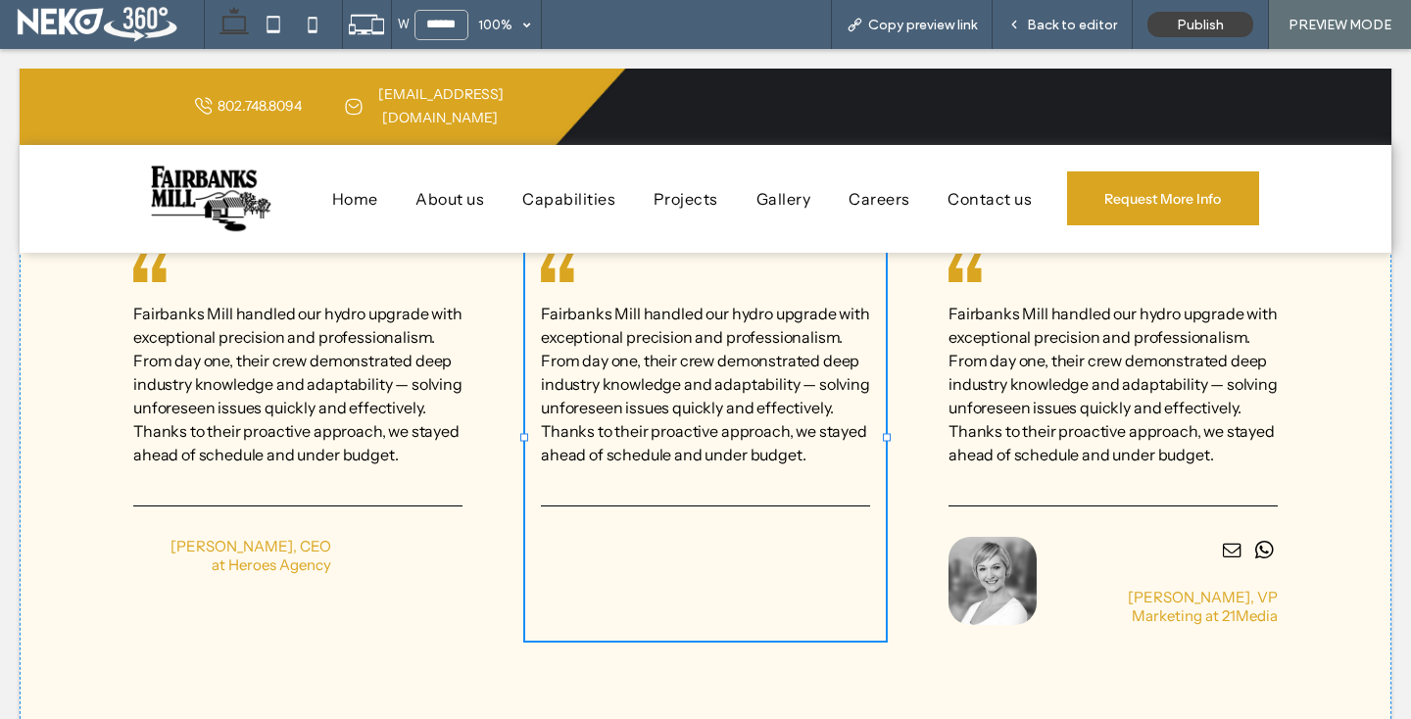
click at [234, 186] on div at bounding box center [705, 359] width 1411 height 719
click at [1043, 19] on span "Back to editor" at bounding box center [1072, 25] width 90 height 17
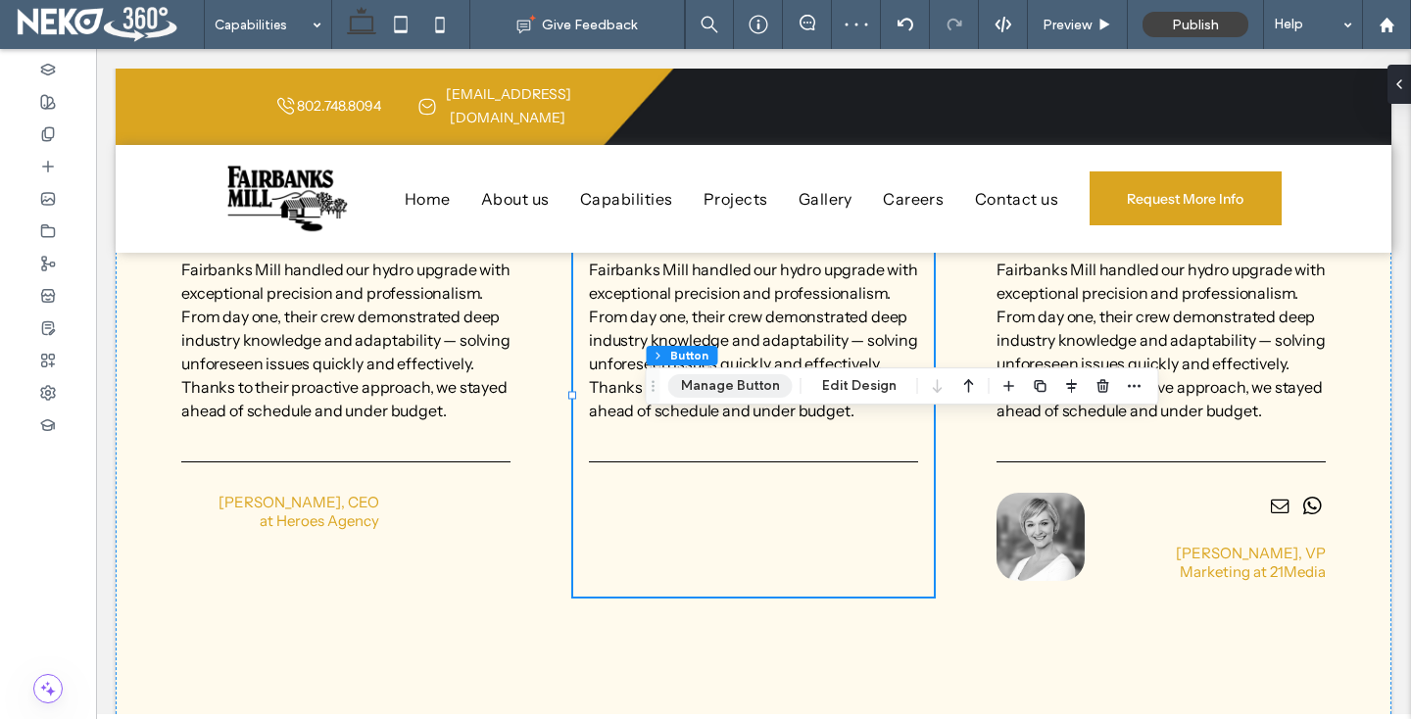
click at [722, 380] on button "Manage Button" at bounding box center [730, 386] width 124 height 24
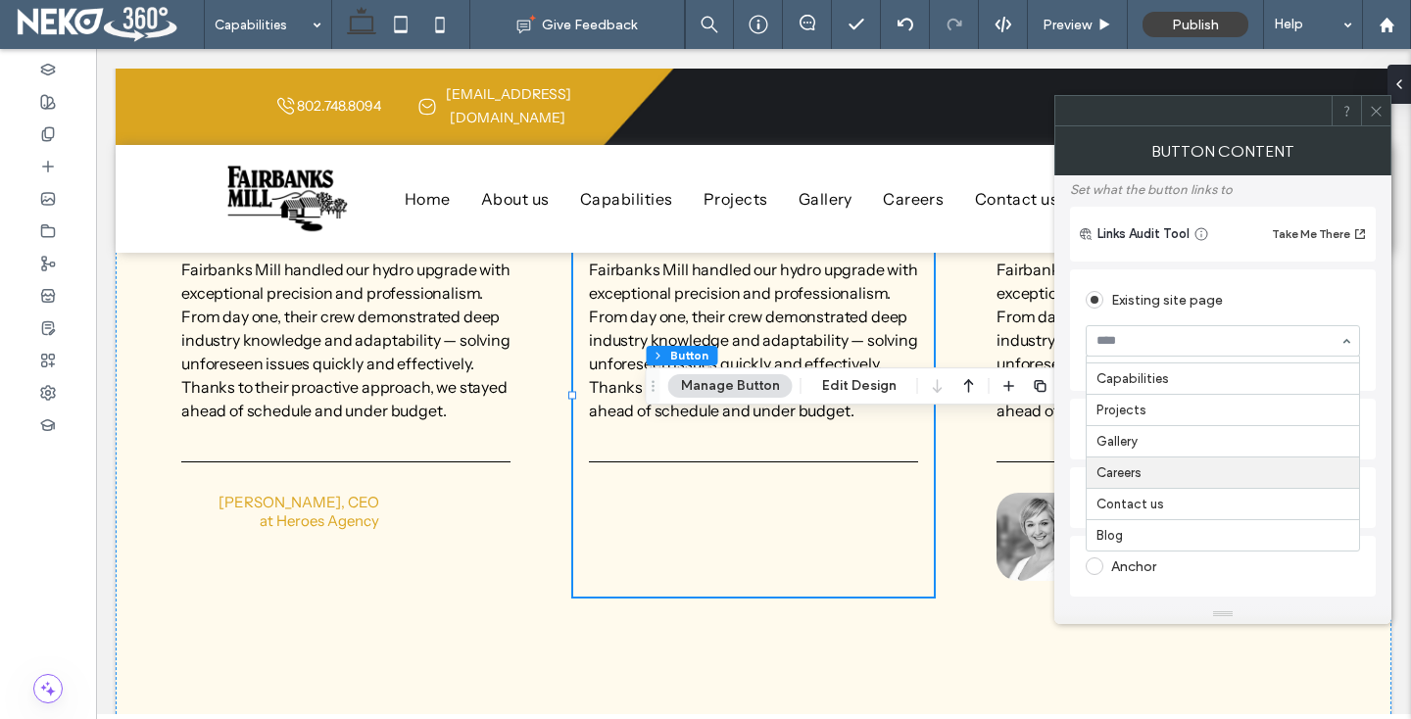
scroll to position [117, 0]
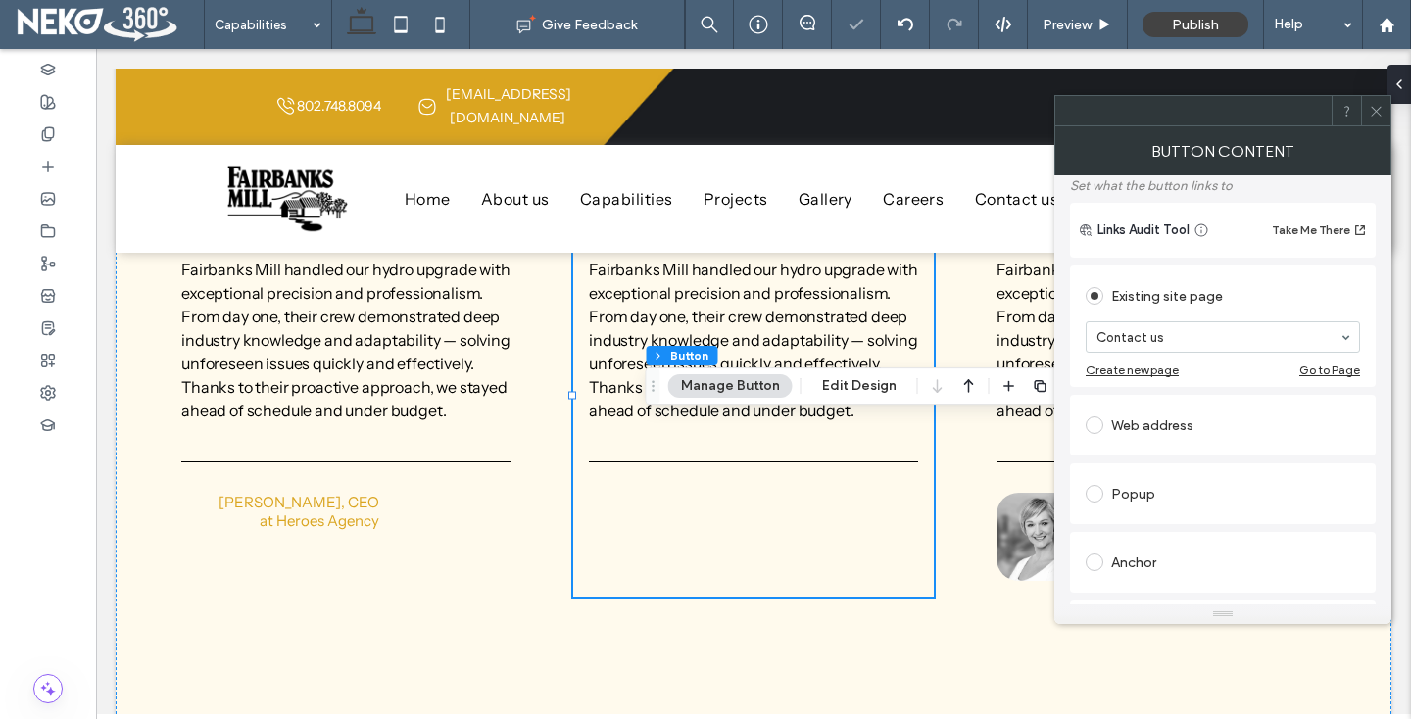
click at [1380, 106] on use at bounding box center [1376, 111] width 10 height 10
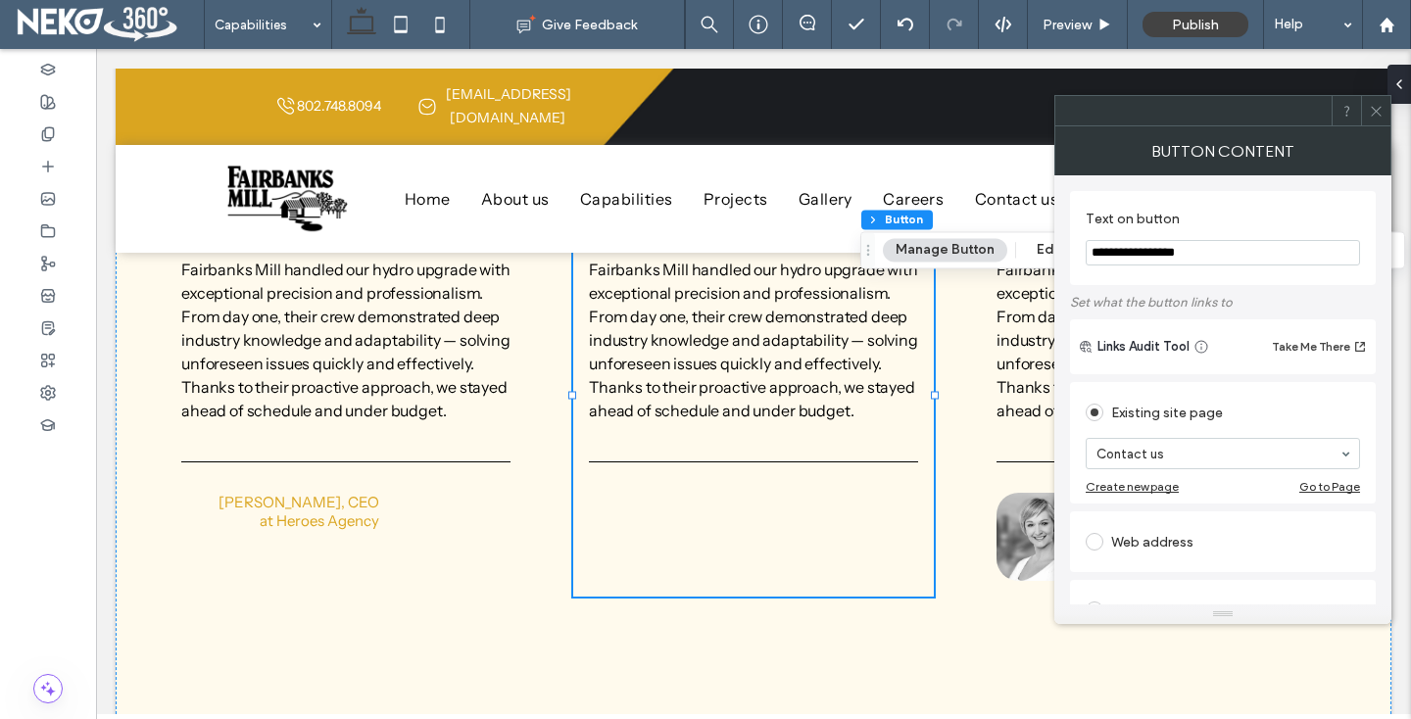
click at [1361, 116] on div at bounding box center [1375, 110] width 29 height 29
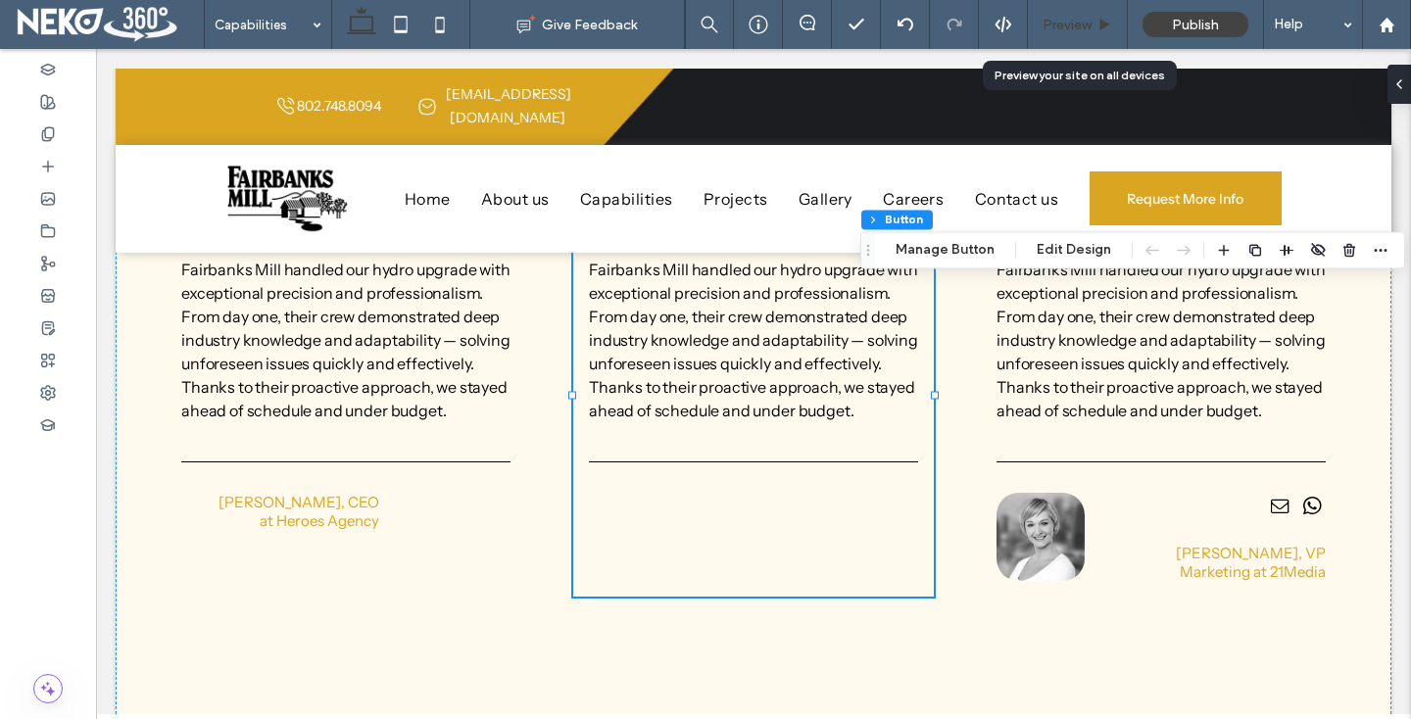
click at [1071, 24] on span "Preview" at bounding box center [1067, 25] width 49 height 17
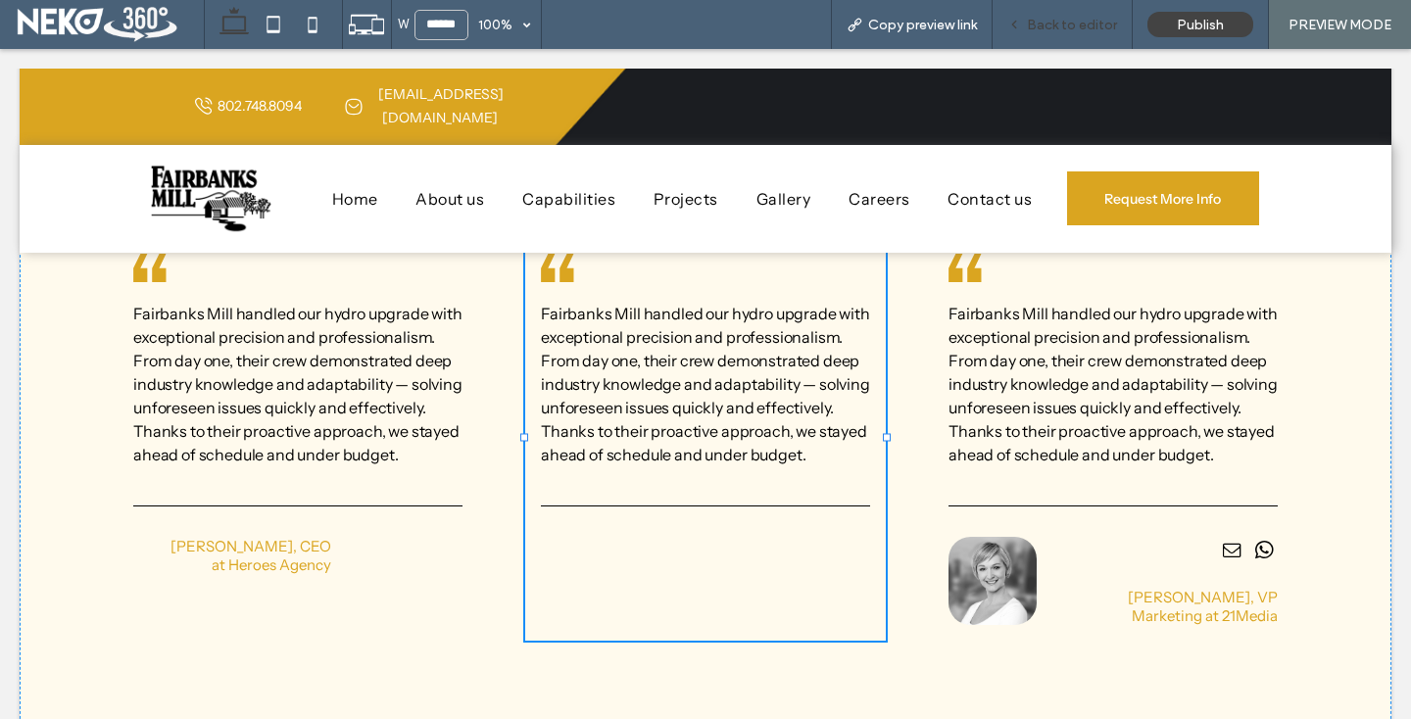
click at [1075, 28] on span "Back to editor" at bounding box center [1072, 25] width 90 height 17
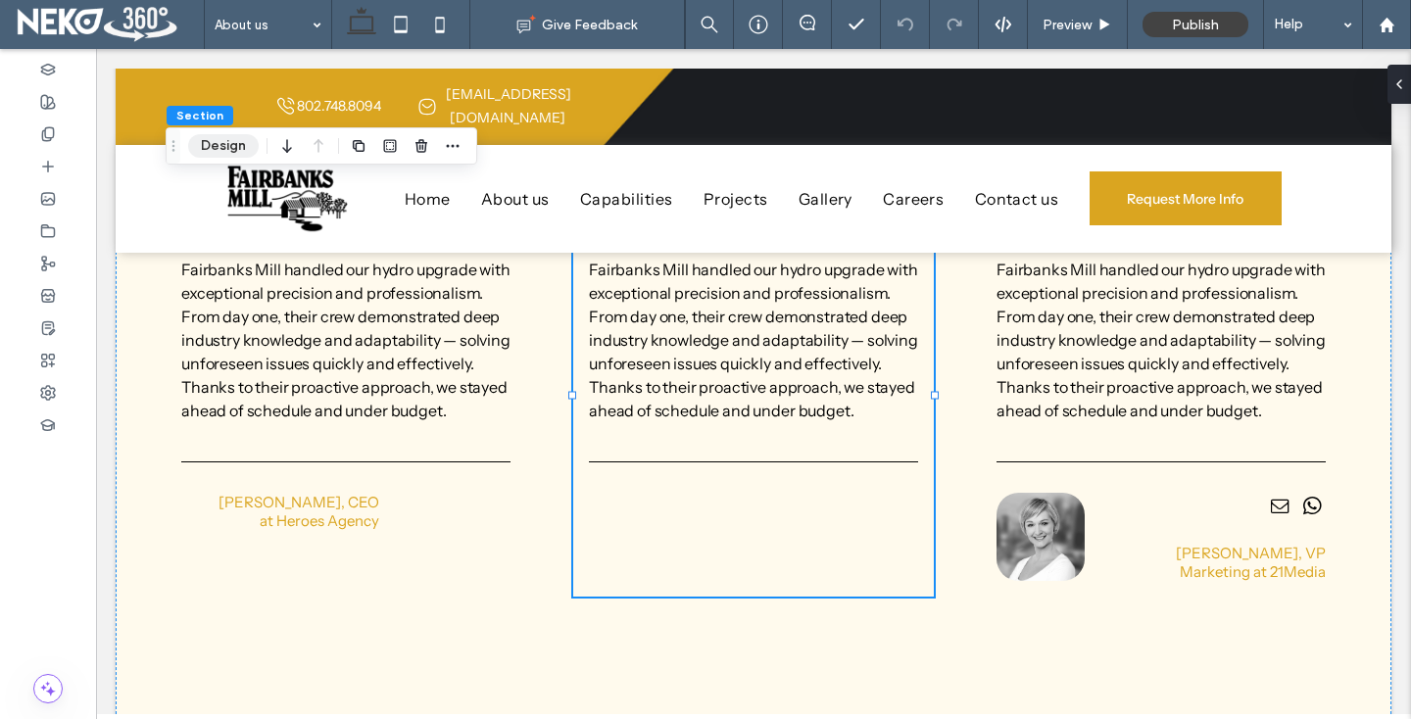
click at [210, 150] on button "Design" at bounding box center [223, 146] width 71 height 24
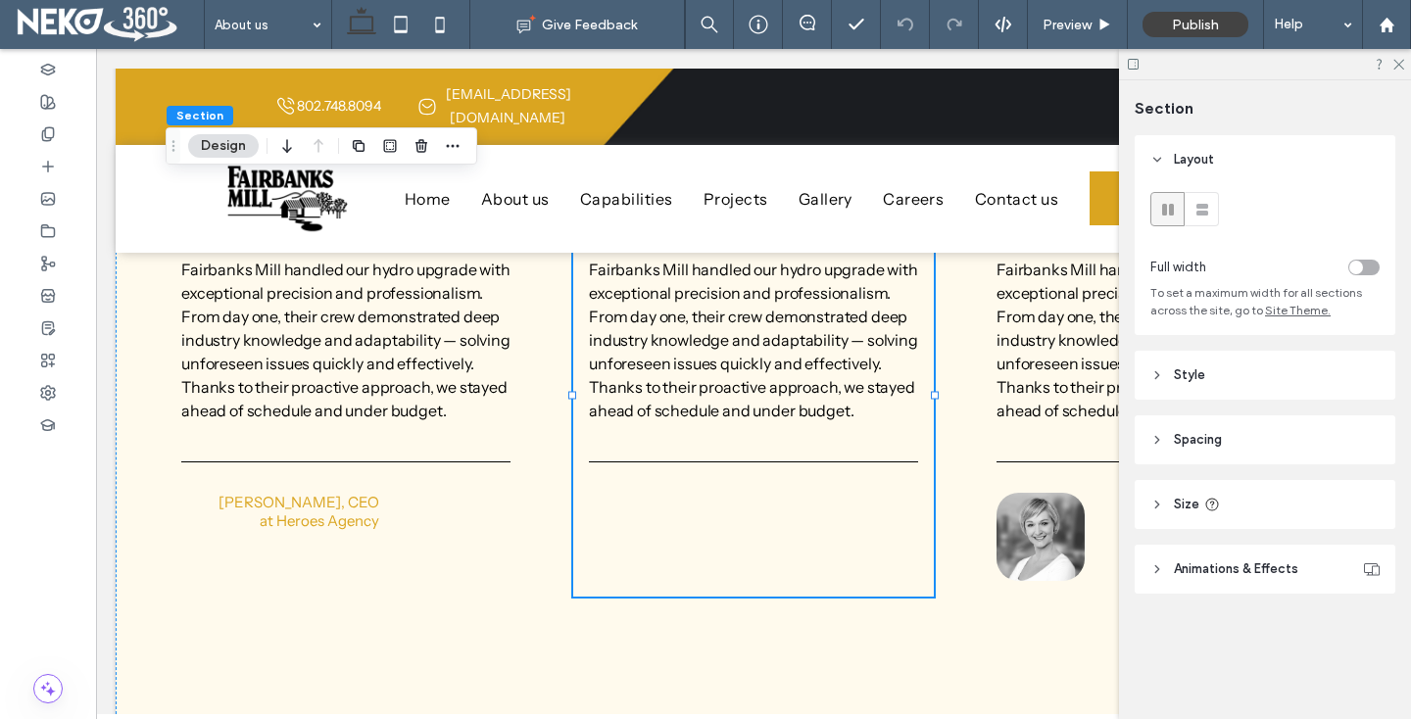
click at [1185, 570] on span "Animations & Effects" at bounding box center [1236, 569] width 124 height 20
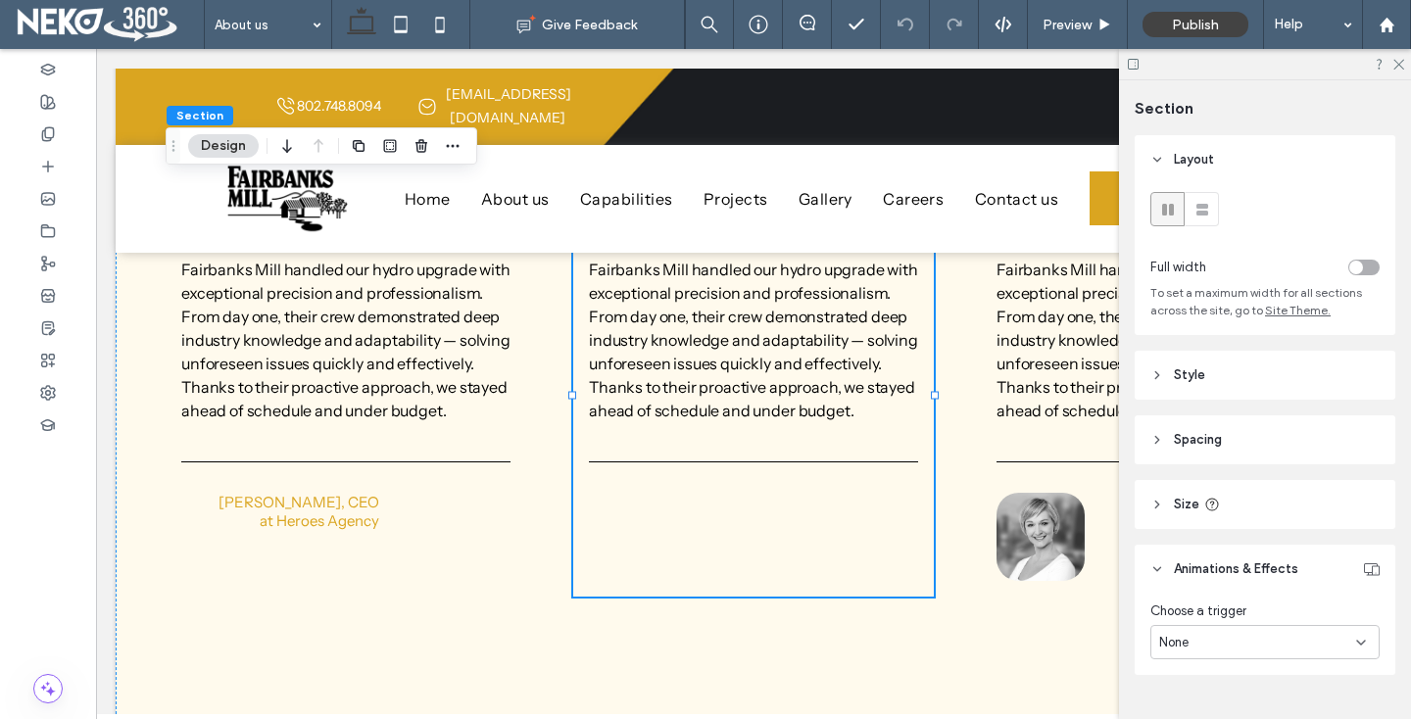
scroll to position [43, 0]
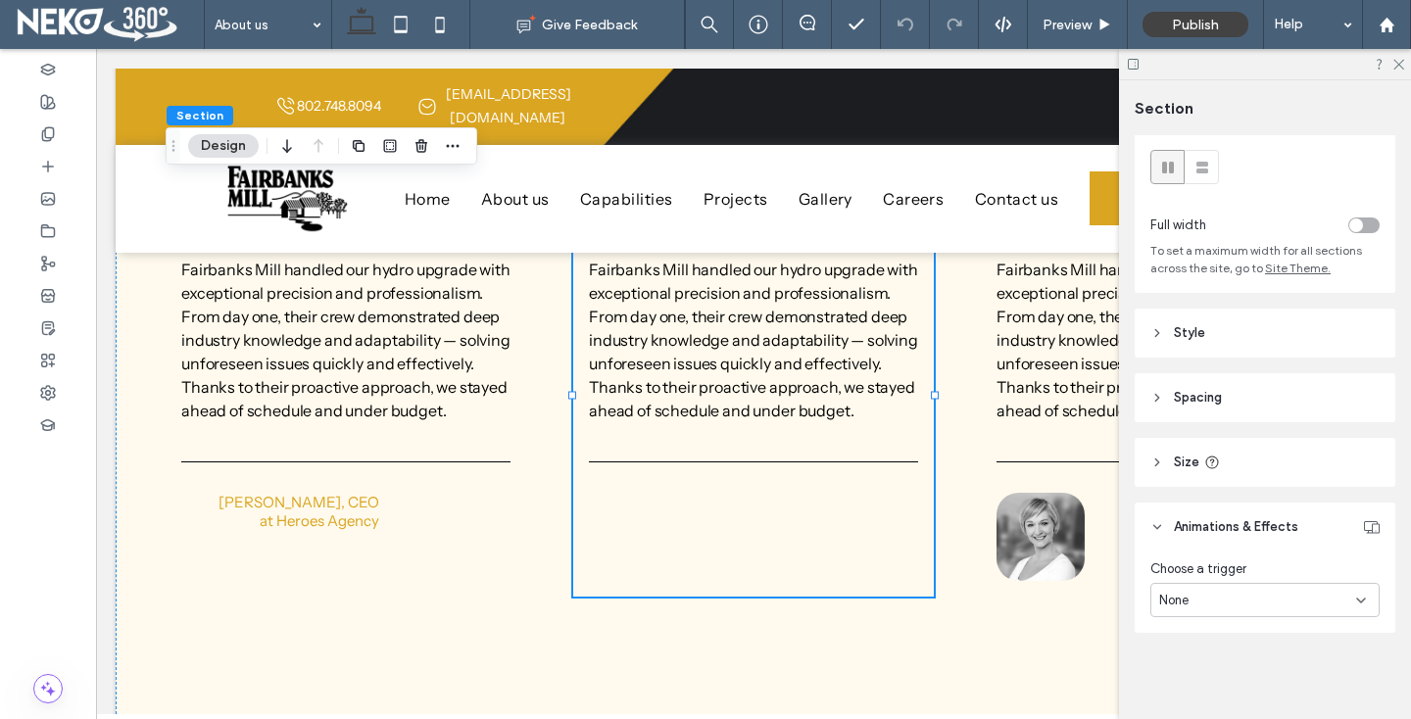
click at [1184, 345] on header "Style" at bounding box center [1265, 333] width 261 height 49
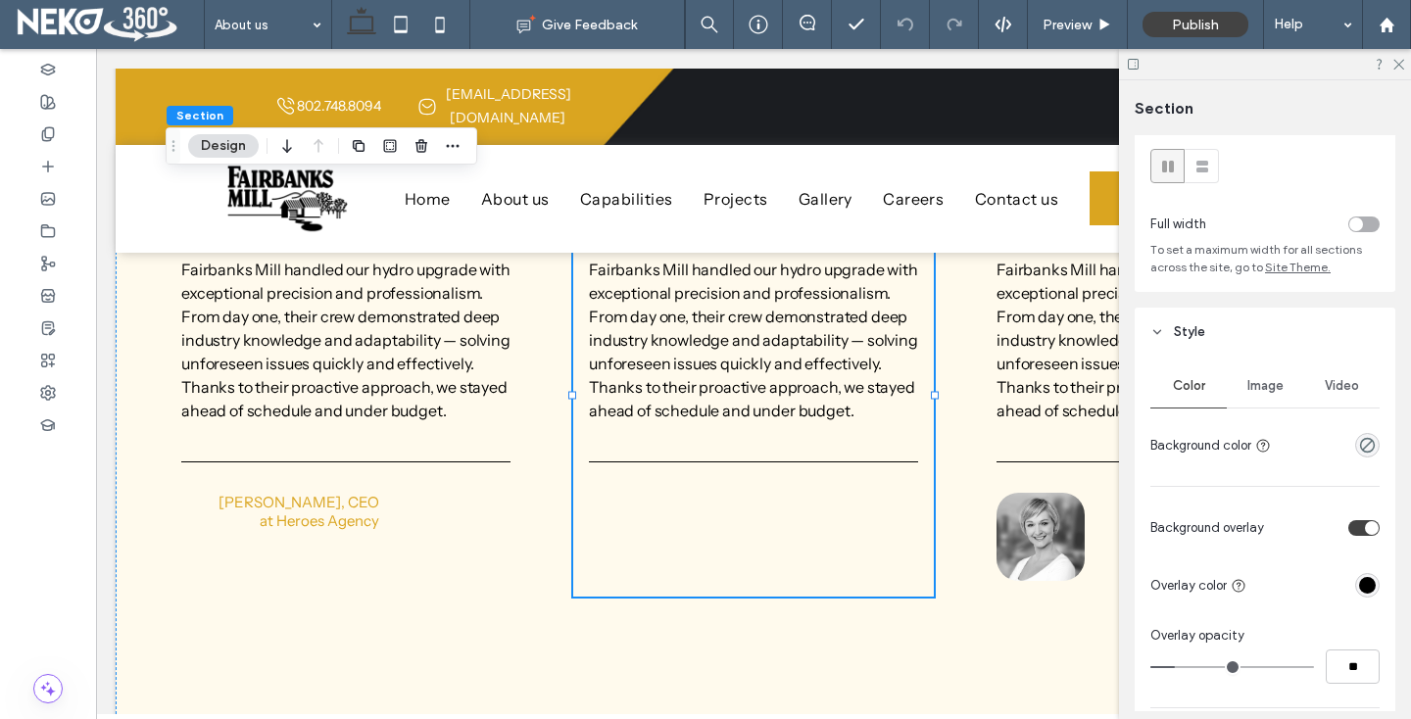
click at [1258, 398] on div "Image" at bounding box center [1265, 386] width 76 height 43
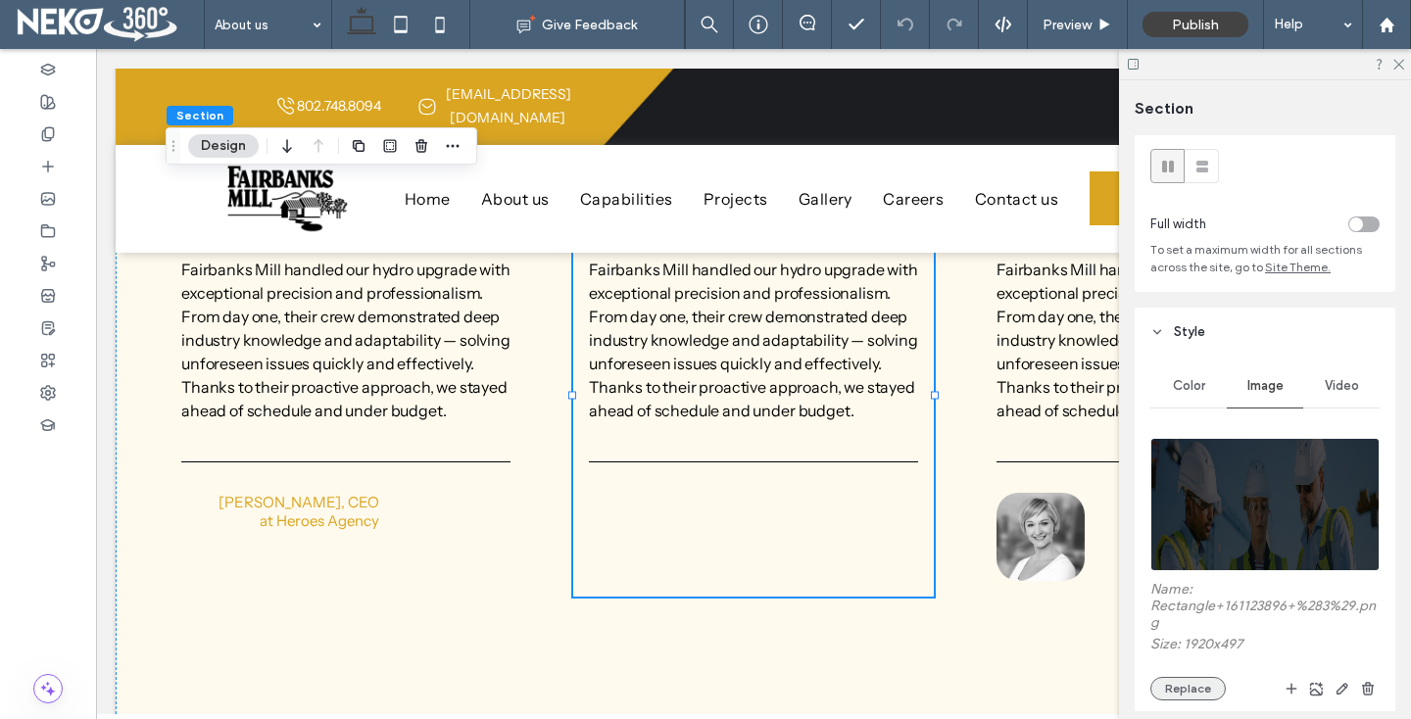
click at [1197, 697] on button "Replace" at bounding box center [1187, 689] width 75 height 24
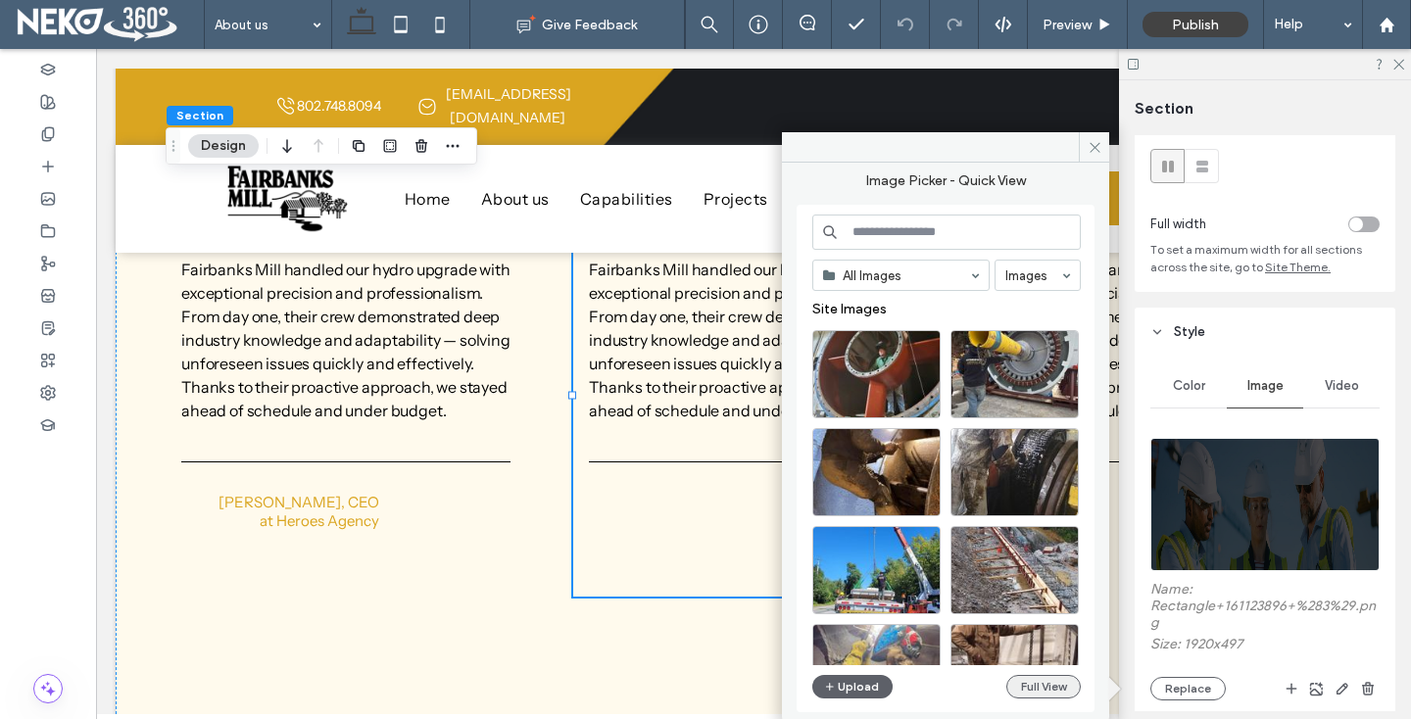
click at [1021, 682] on button "Full View" at bounding box center [1043, 687] width 74 height 24
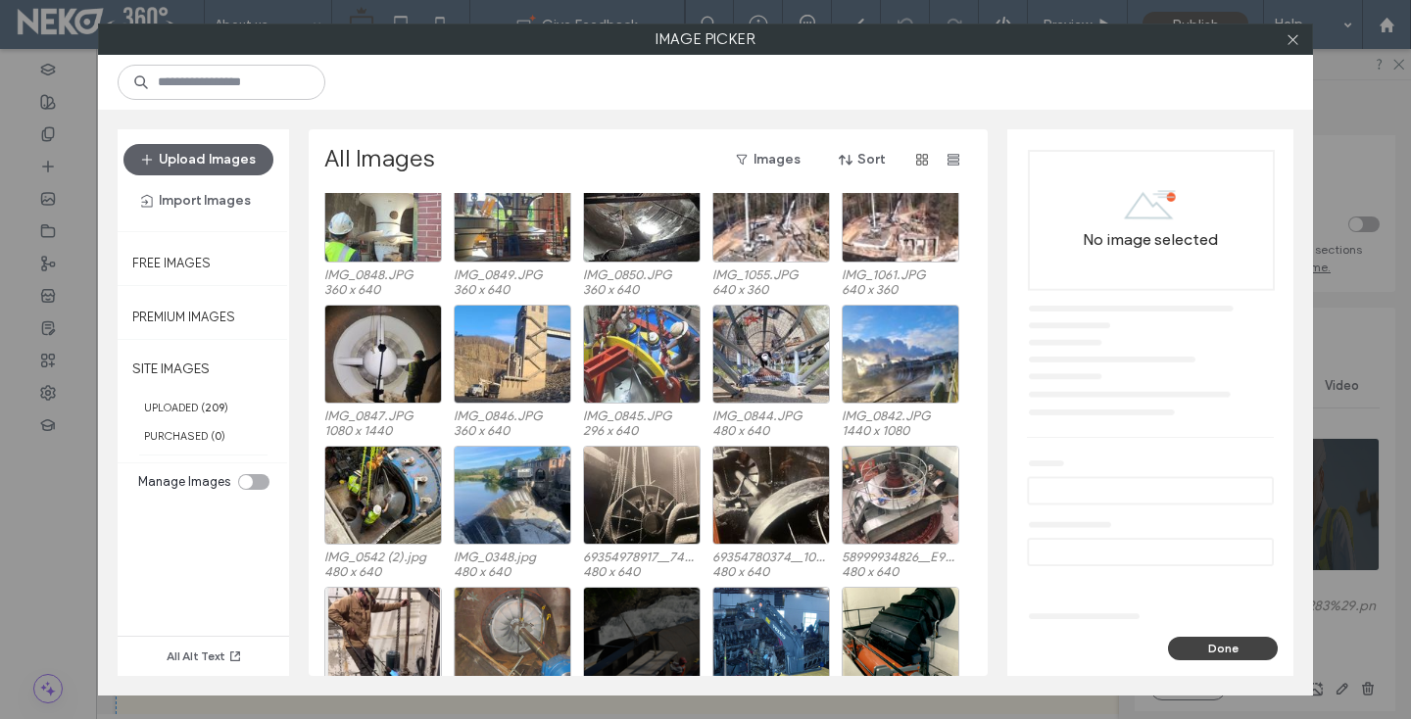
scroll to position [1058, 0]
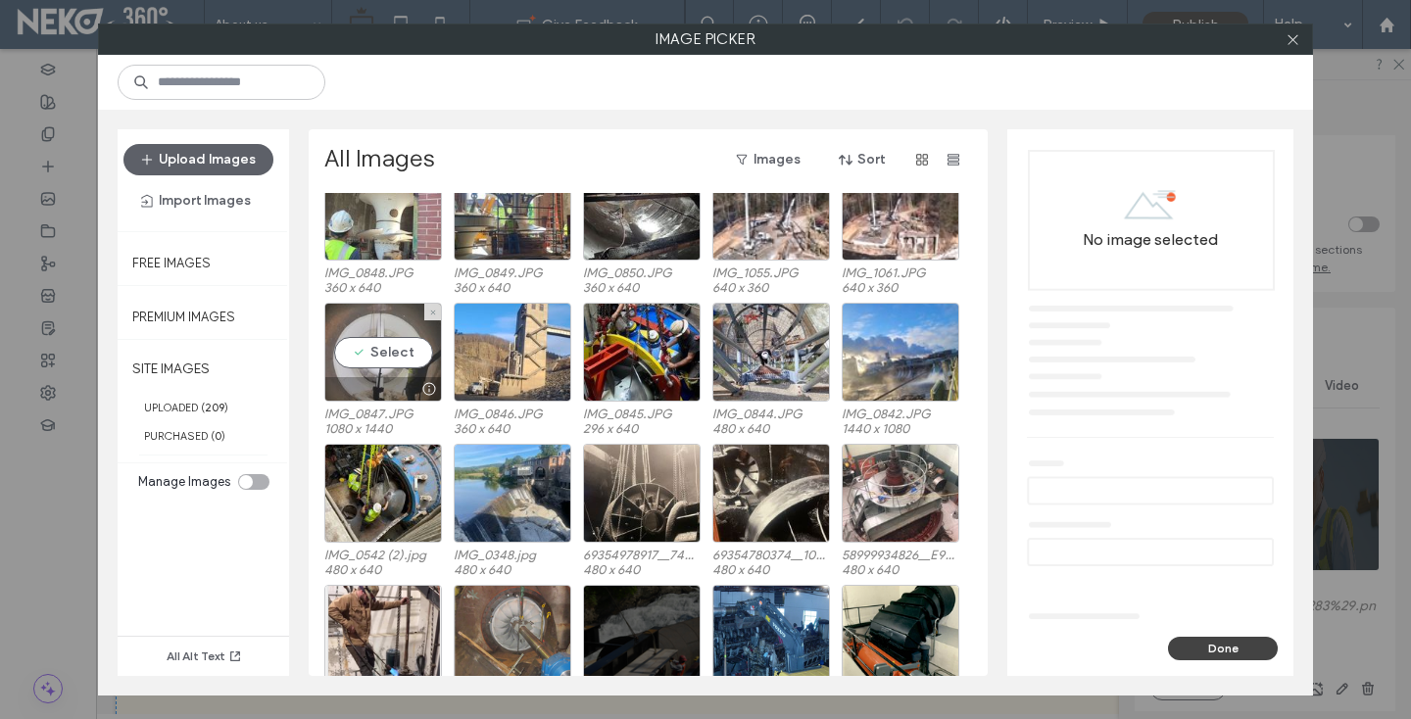
click at [384, 343] on div "Select" at bounding box center [383, 352] width 118 height 99
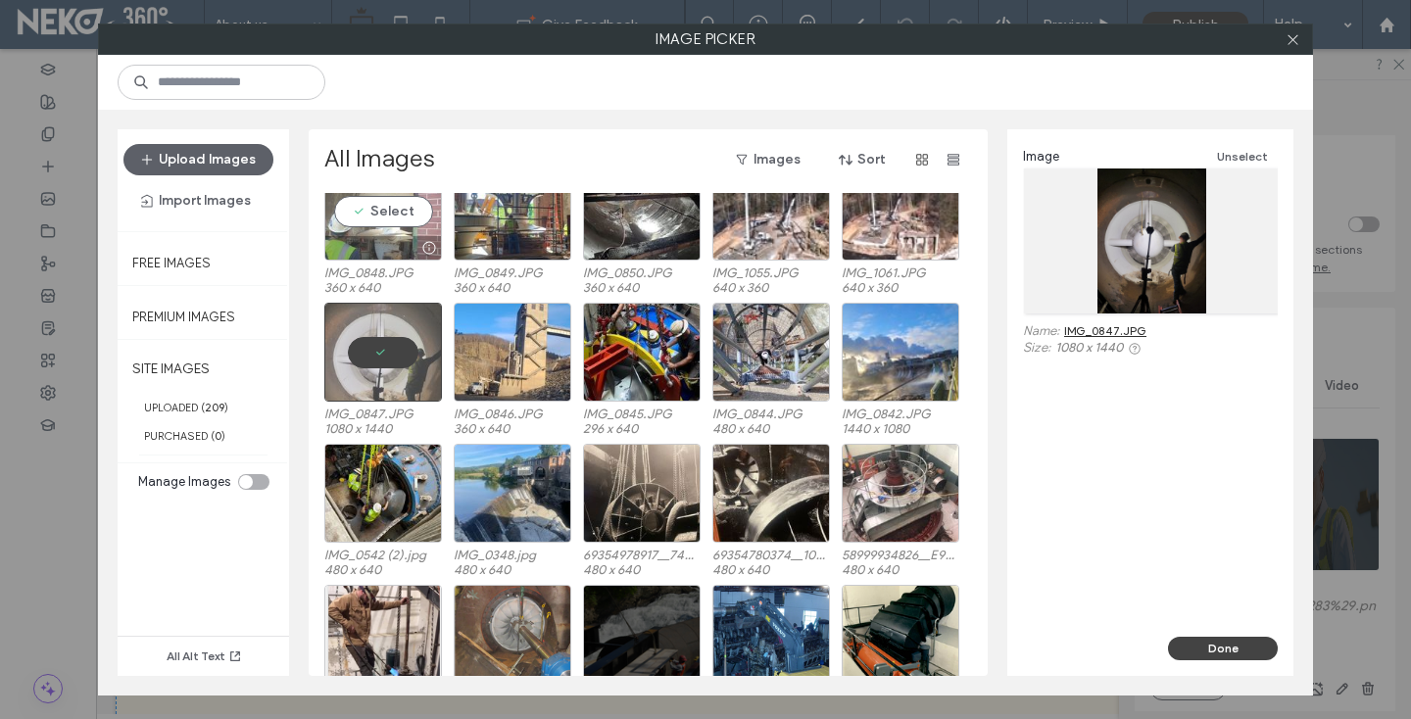
click at [377, 224] on div "Select" at bounding box center [383, 211] width 118 height 99
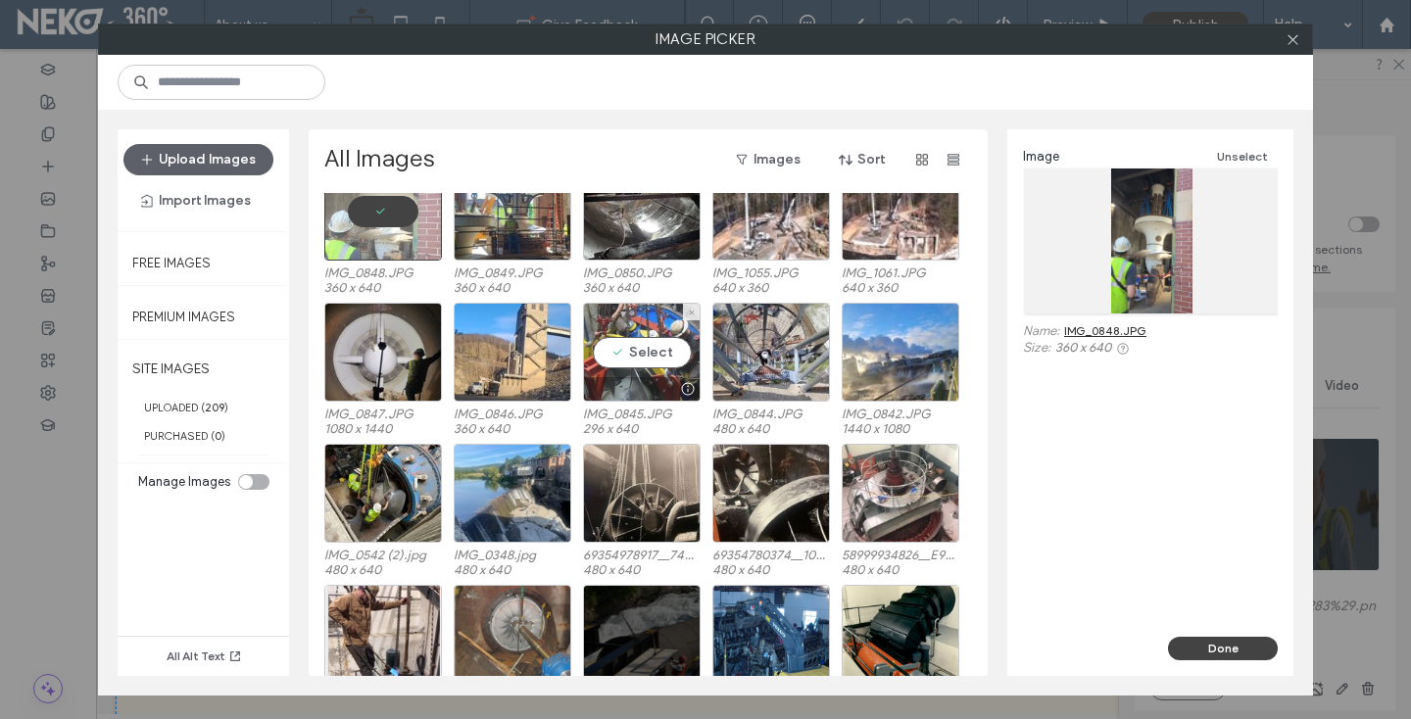
click at [648, 362] on div "Select" at bounding box center [642, 352] width 118 height 99
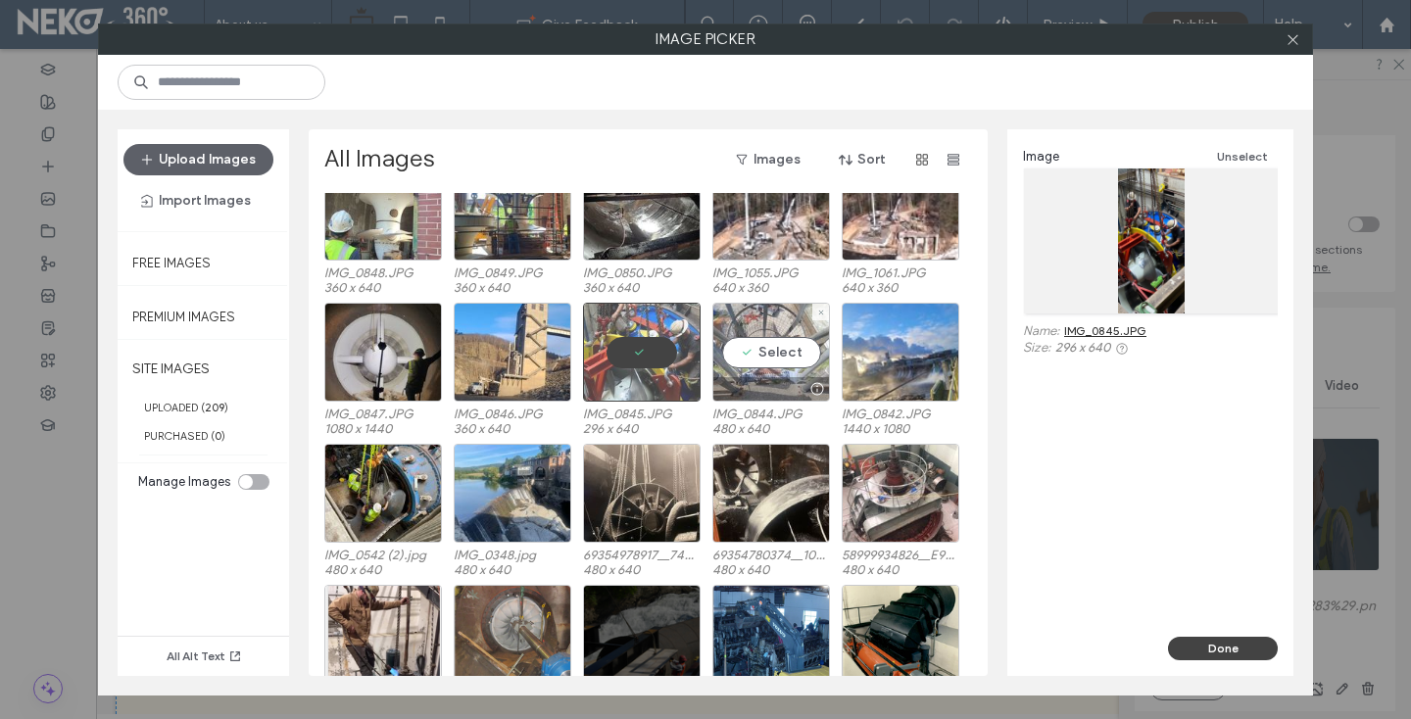
click at [810, 365] on div "Select" at bounding box center [771, 352] width 118 height 99
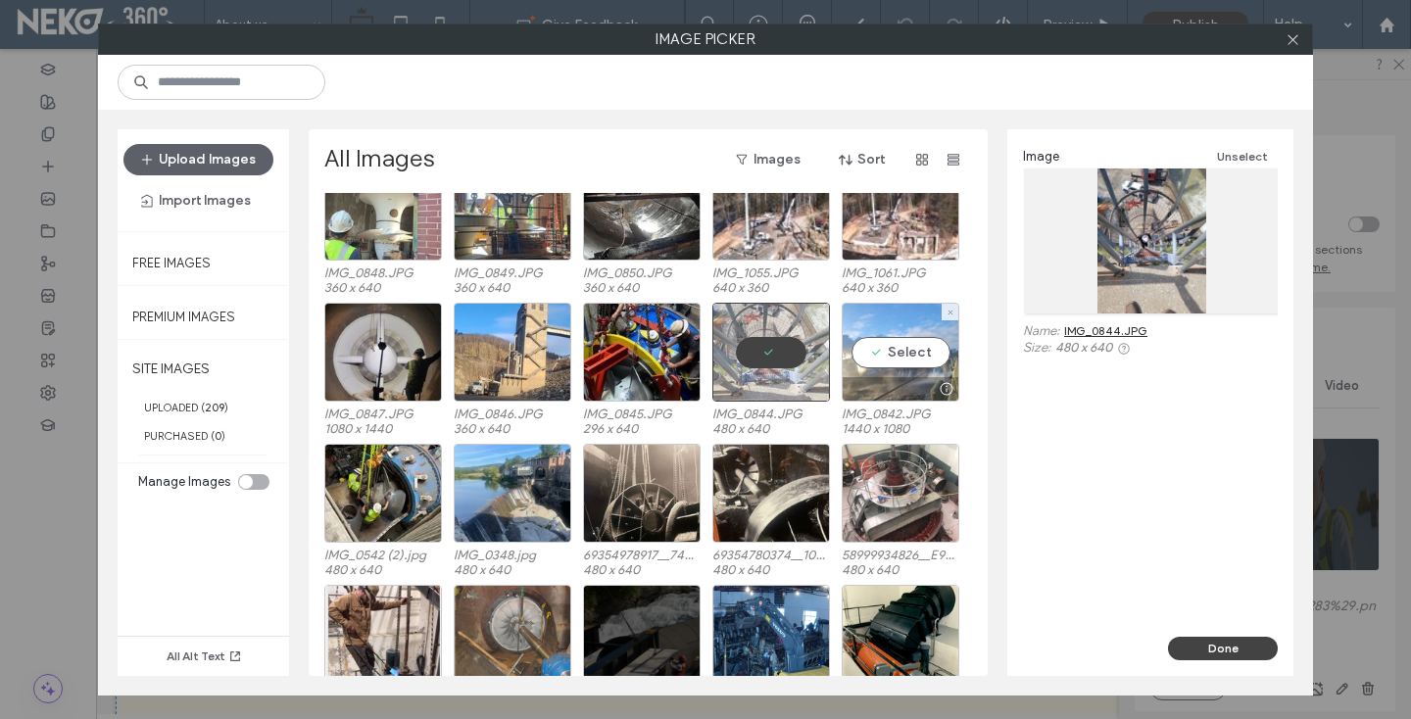
click at [894, 356] on div "Select" at bounding box center [901, 352] width 118 height 99
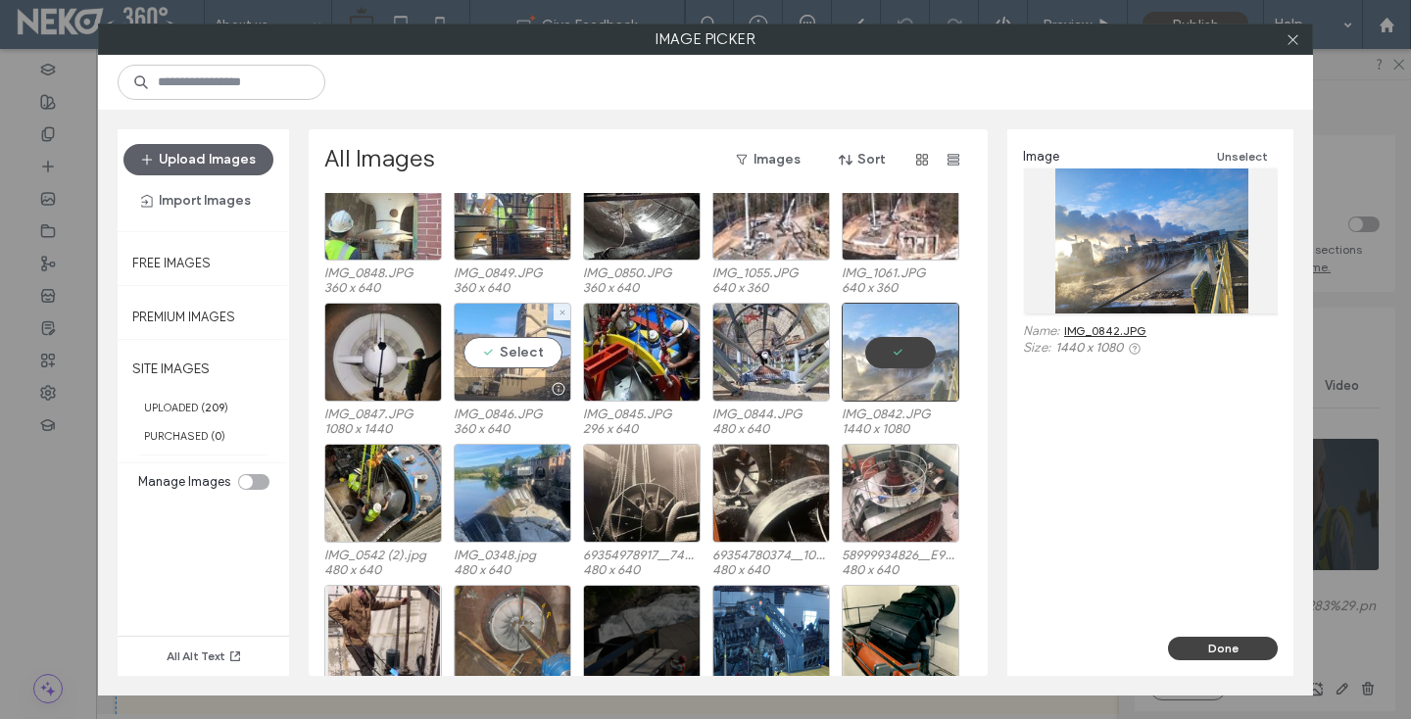
click at [546, 369] on div "Select" at bounding box center [513, 352] width 118 height 99
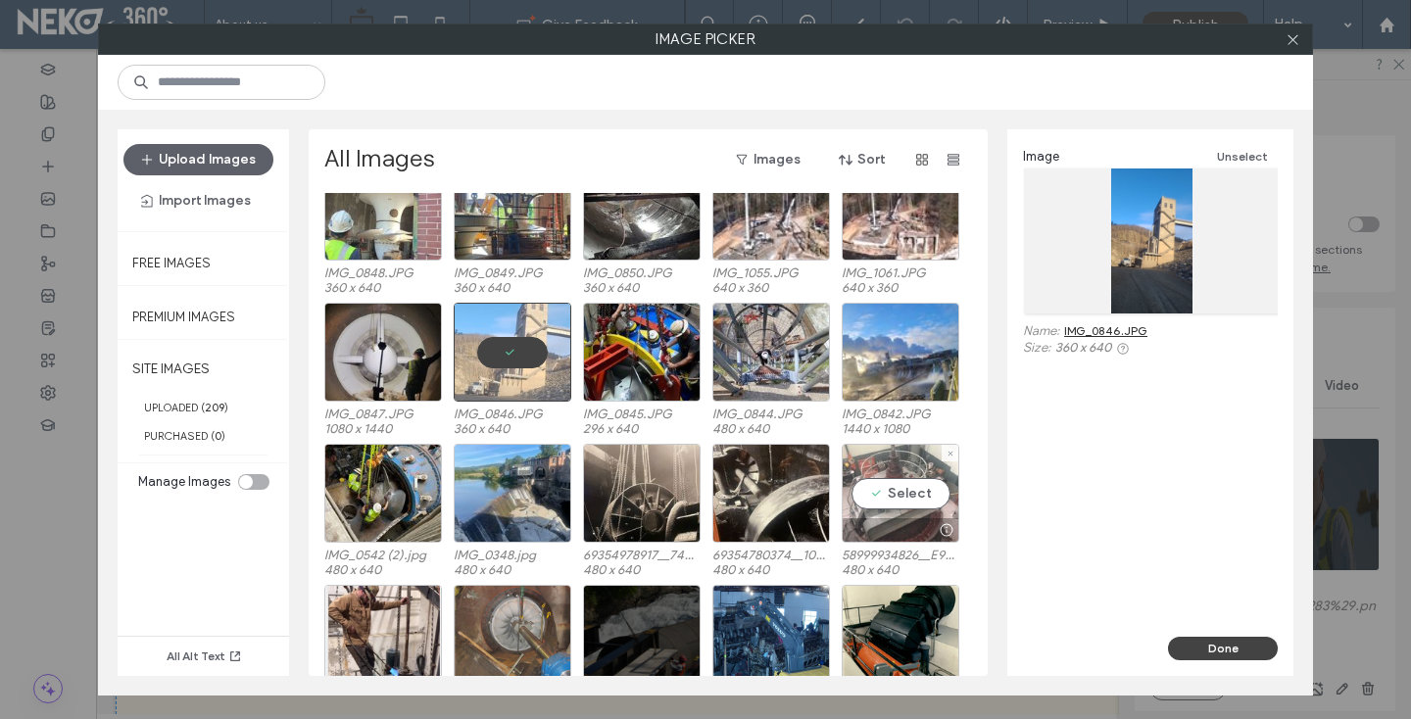
click at [879, 474] on div "Select" at bounding box center [901, 493] width 118 height 99
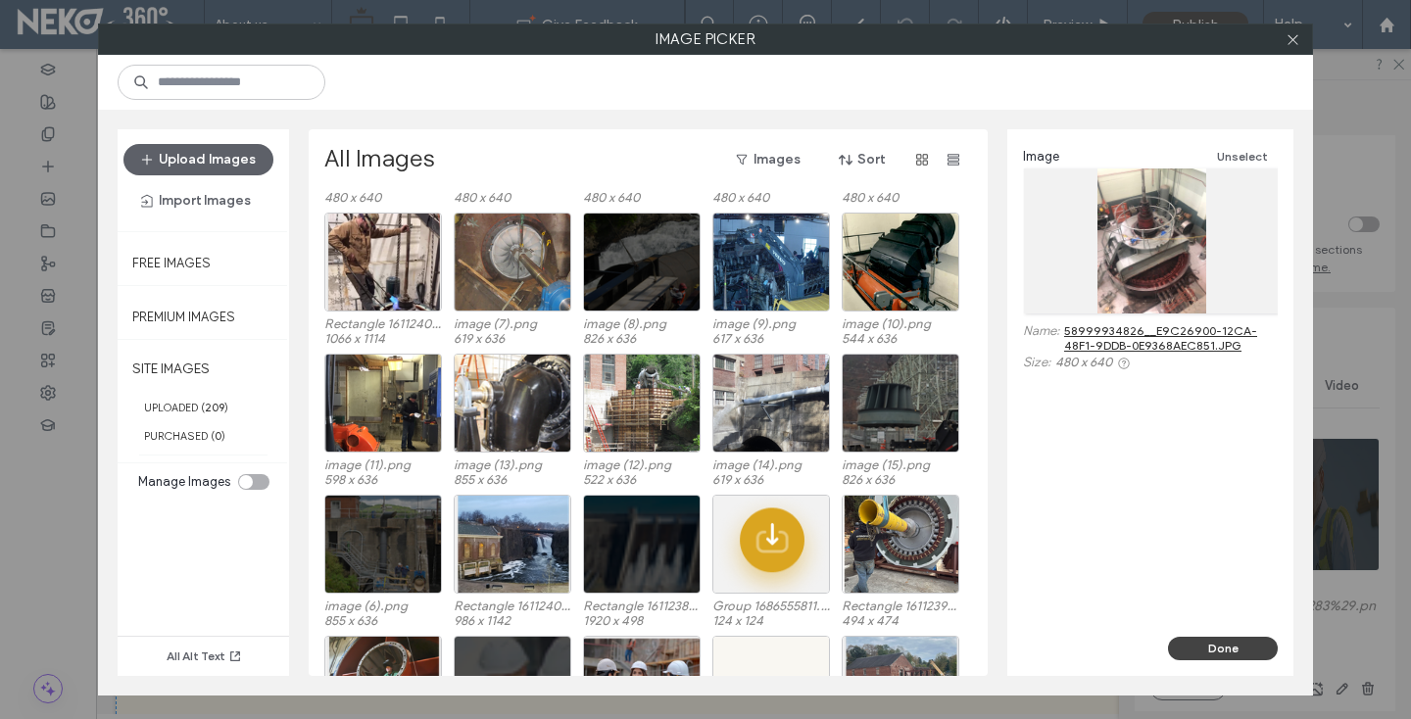
scroll to position [1430, 0]
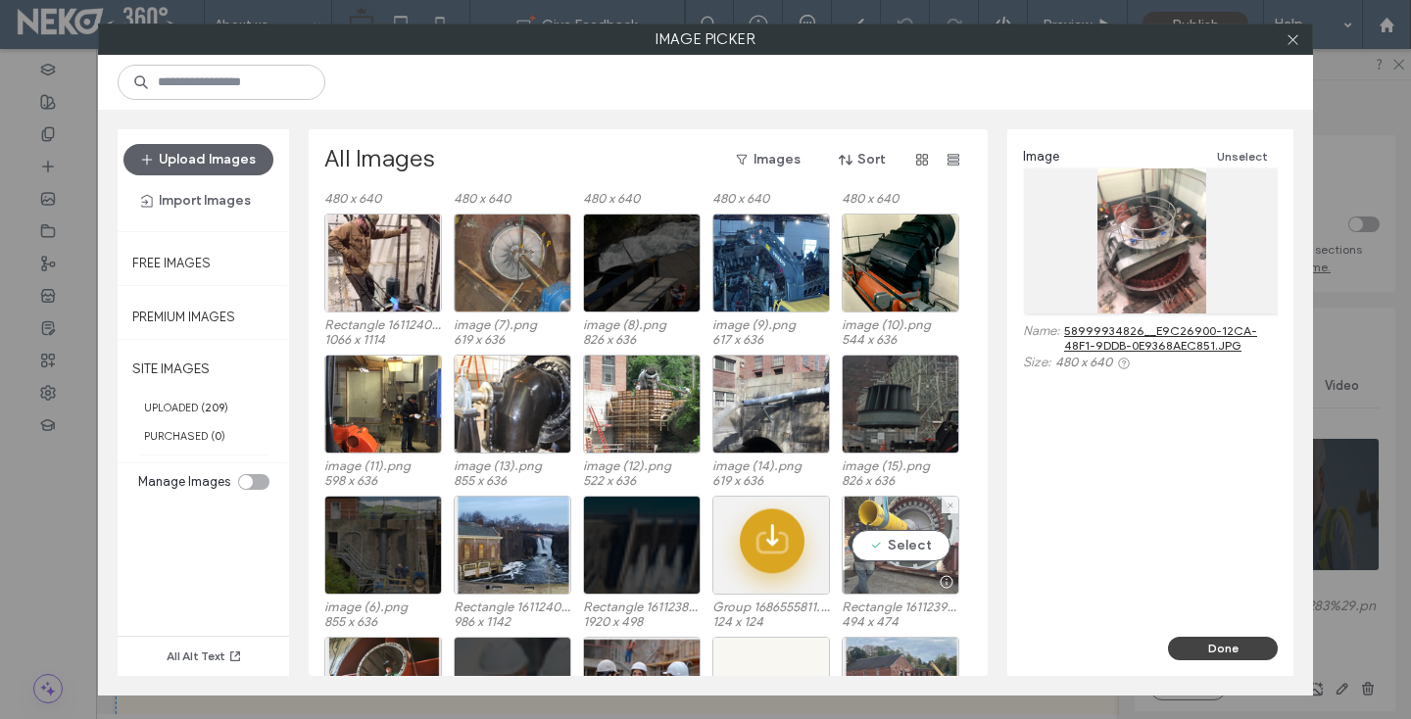
click at [897, 531] on div "Select" at bounding box center [901, 545] width 118 height 99
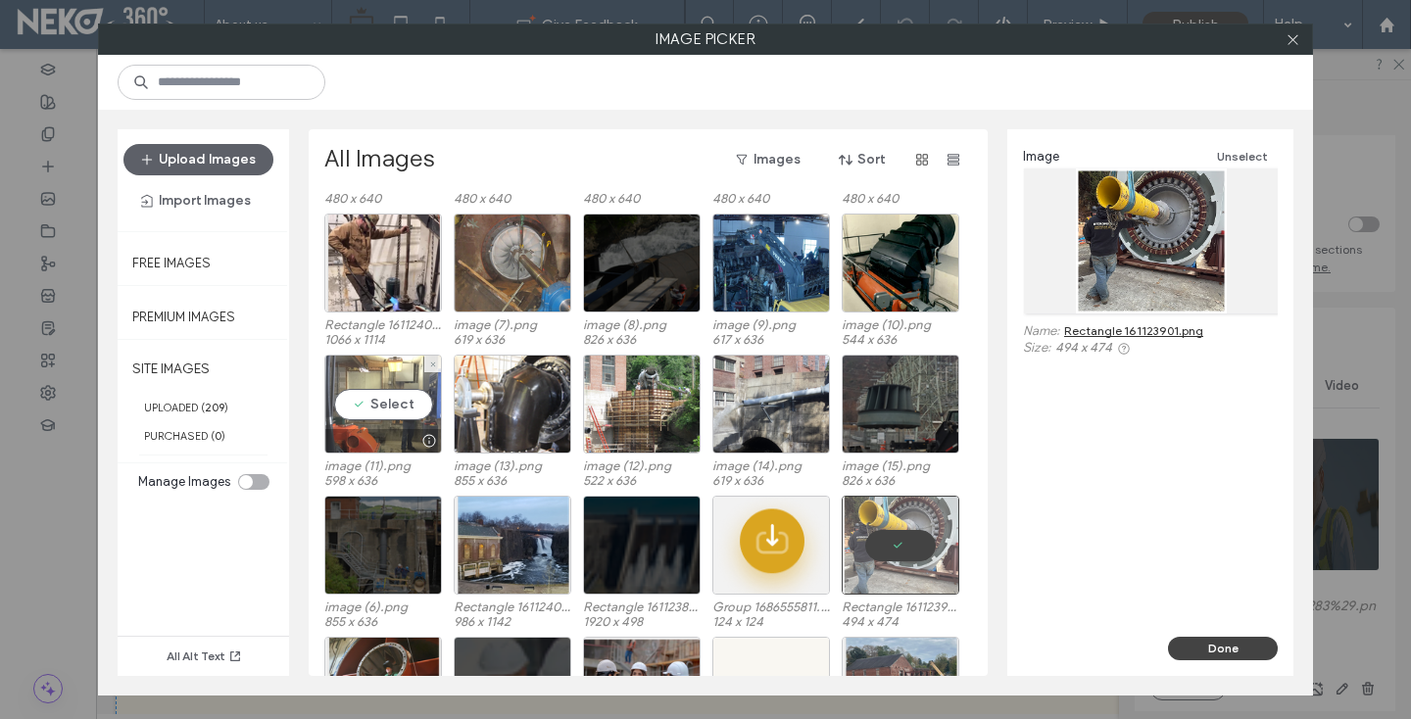
click at [374, 429] on div at bounding box center [383, 441] width 116 height 24
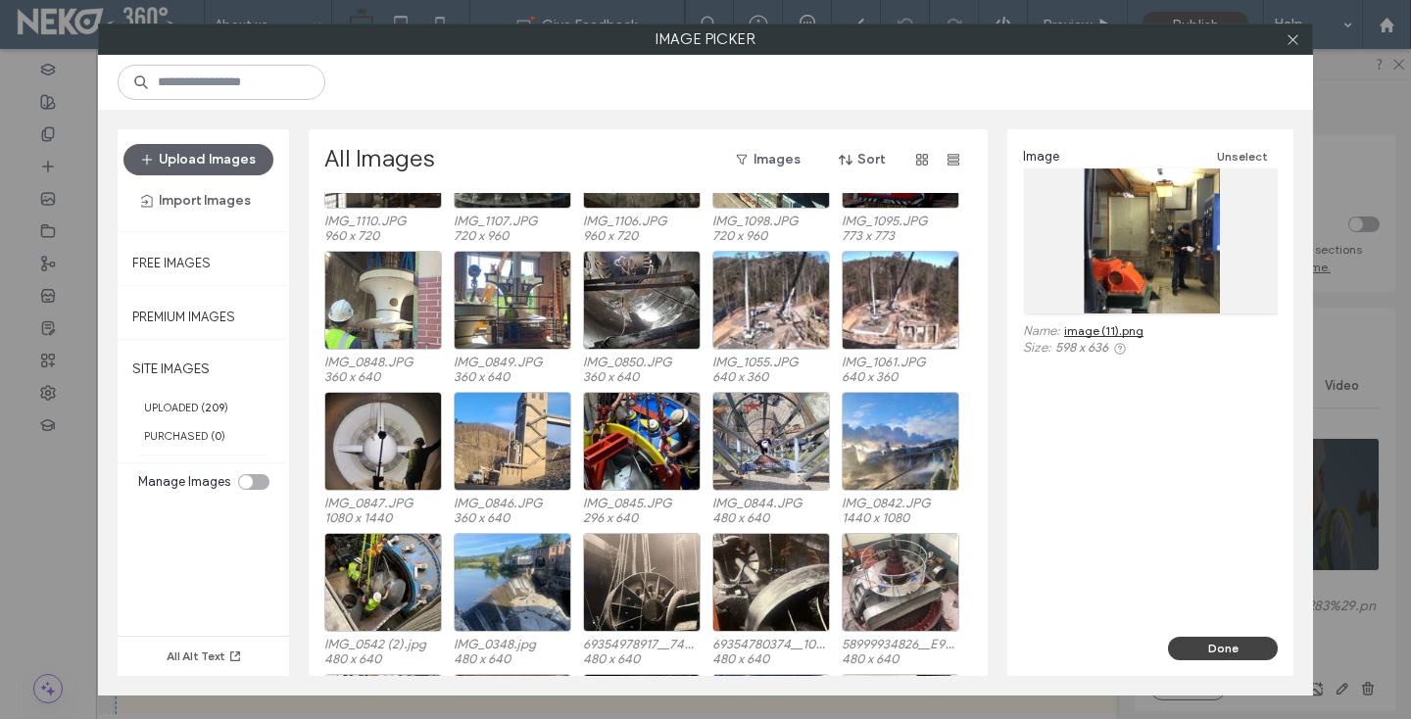
scroll to position [950, 0]
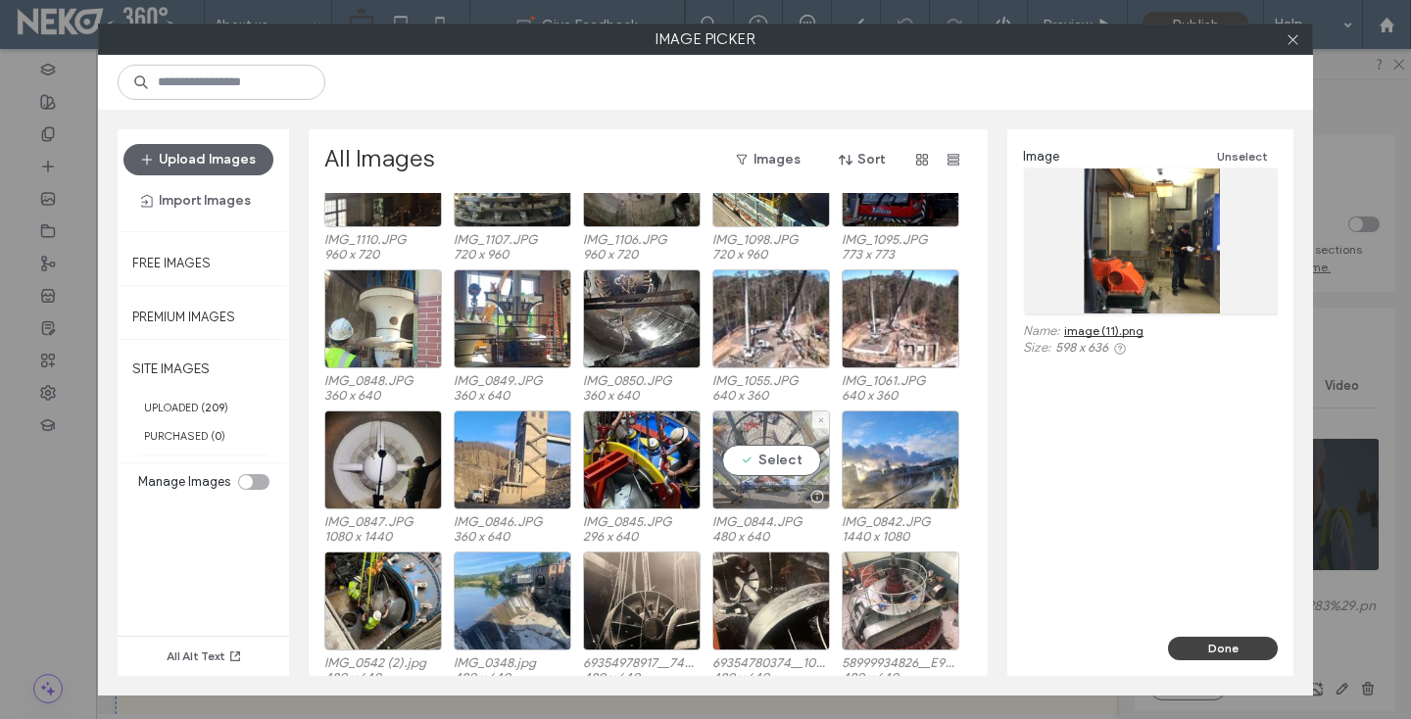
click at [760, 476] on div "Select" at bounding box center [771, 460] width 118 height 99
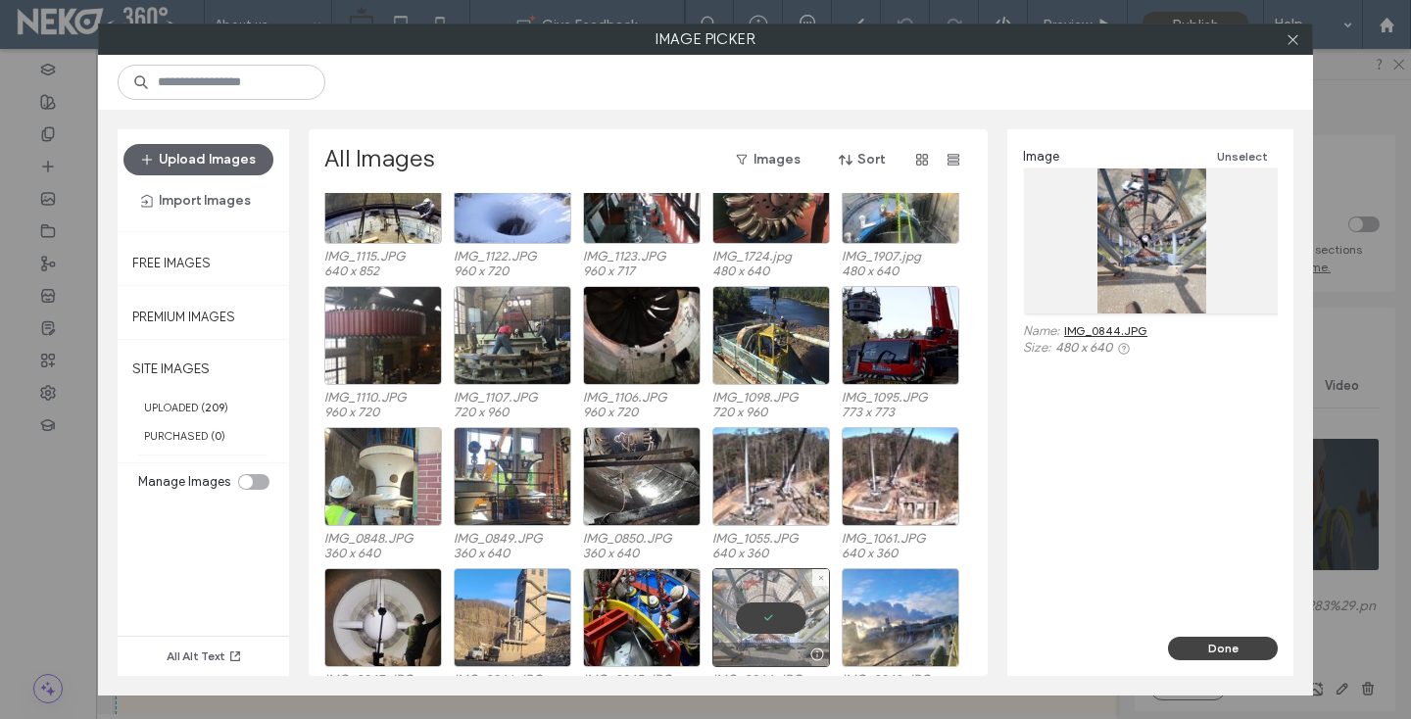
scroll to position [682, 0]
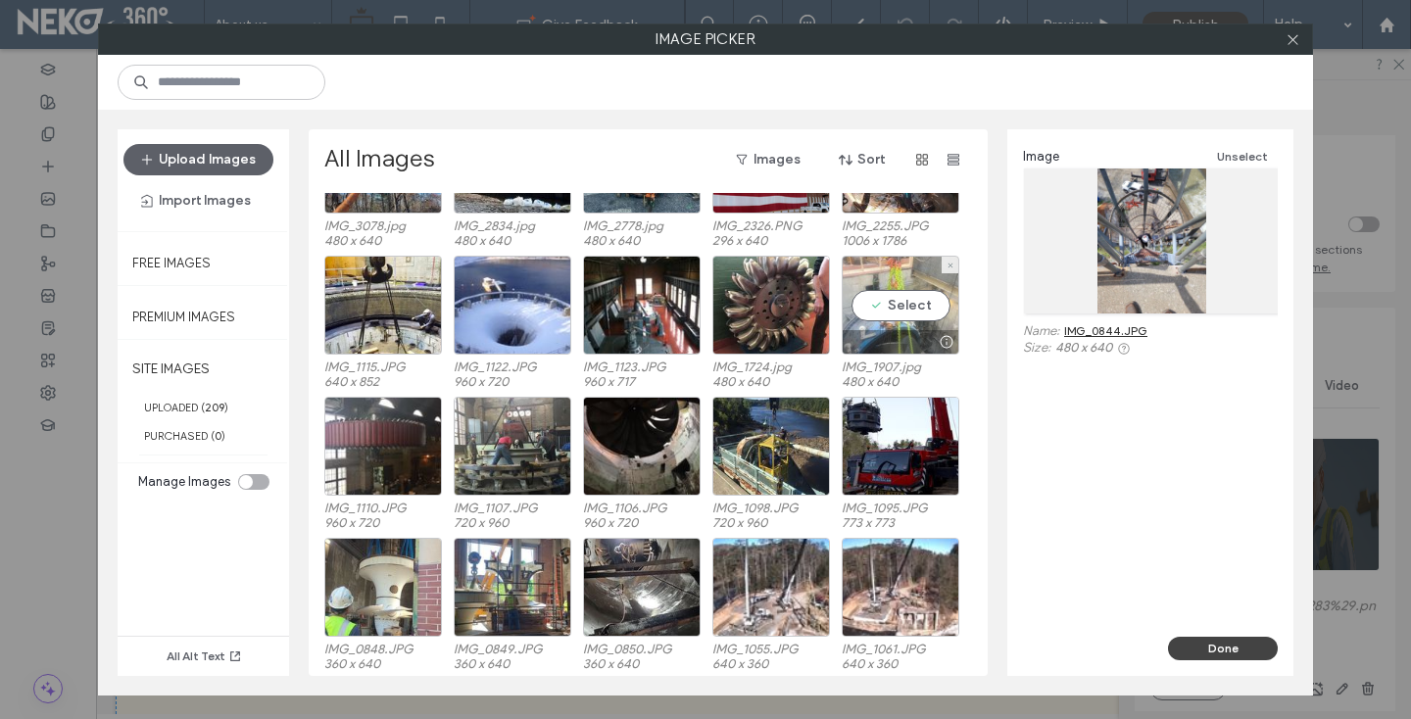
click at [880, 324] on div "Select" at bounding box center [901, 305] width 118 height 99
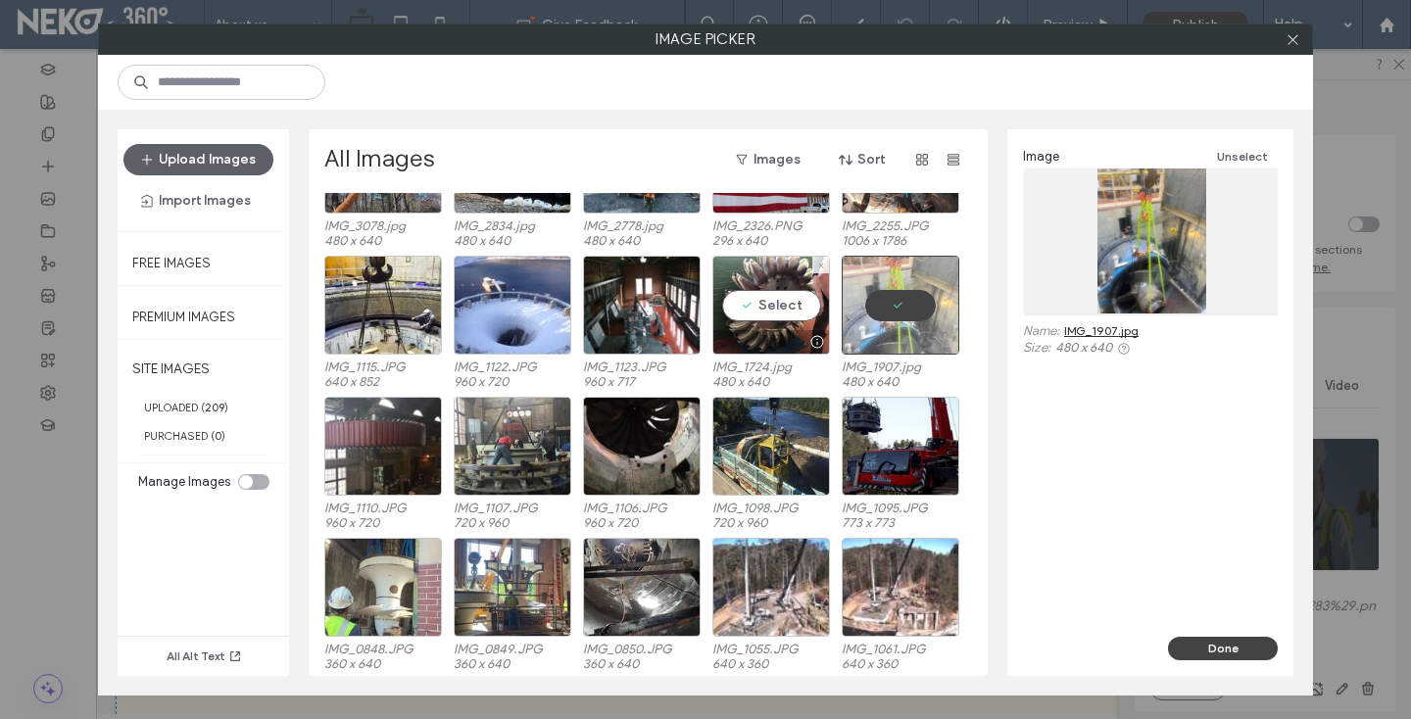
scroll to position [428, 0]
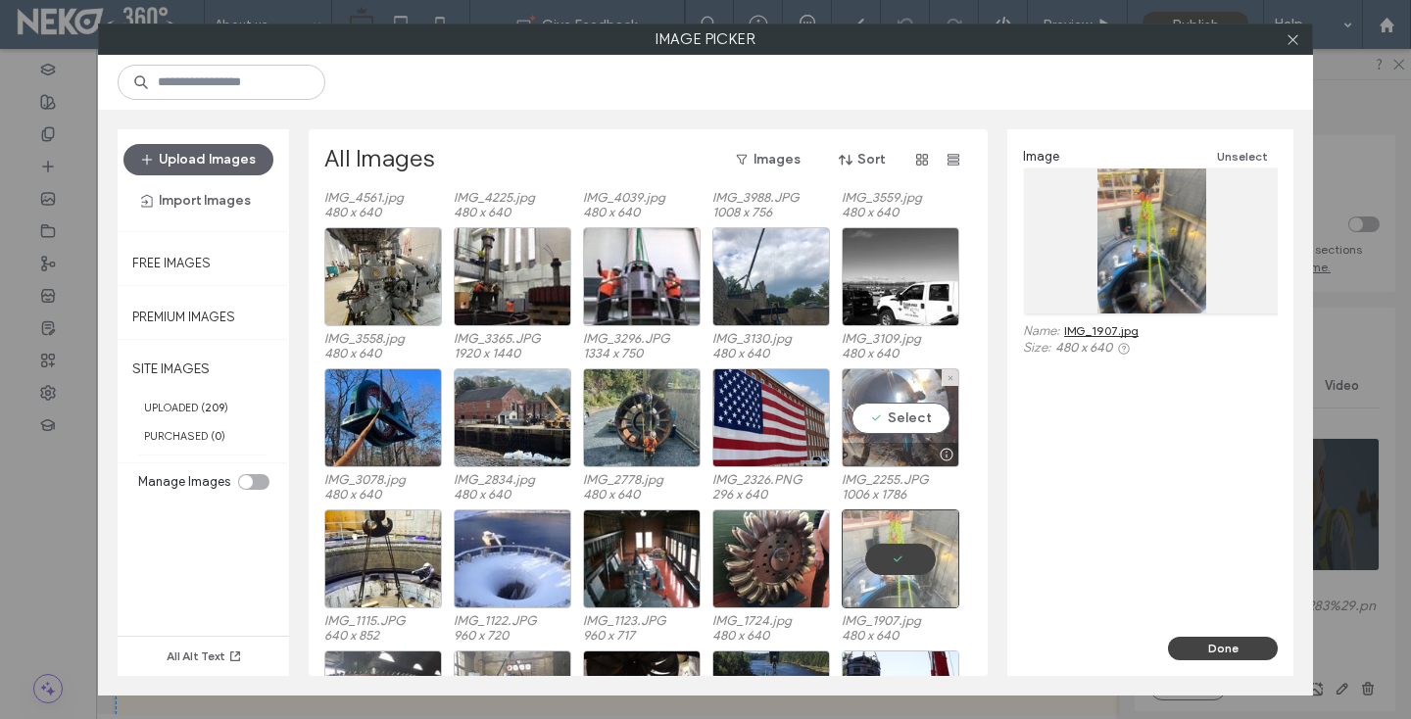
click at [896, 426] on div "Select" at bounding box center [901, 417] width 118 height 99
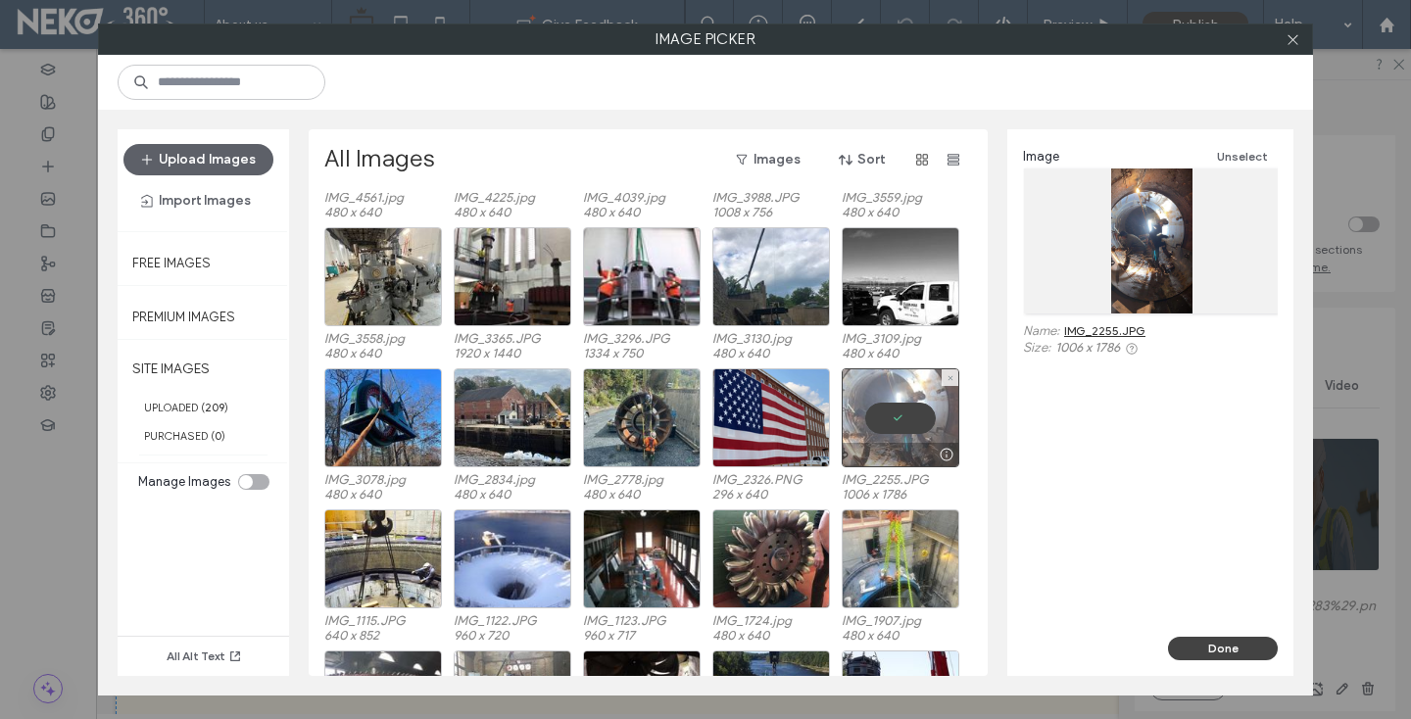
click at [896, 426] on div at bounding box center [901, 417] width 118 height 99
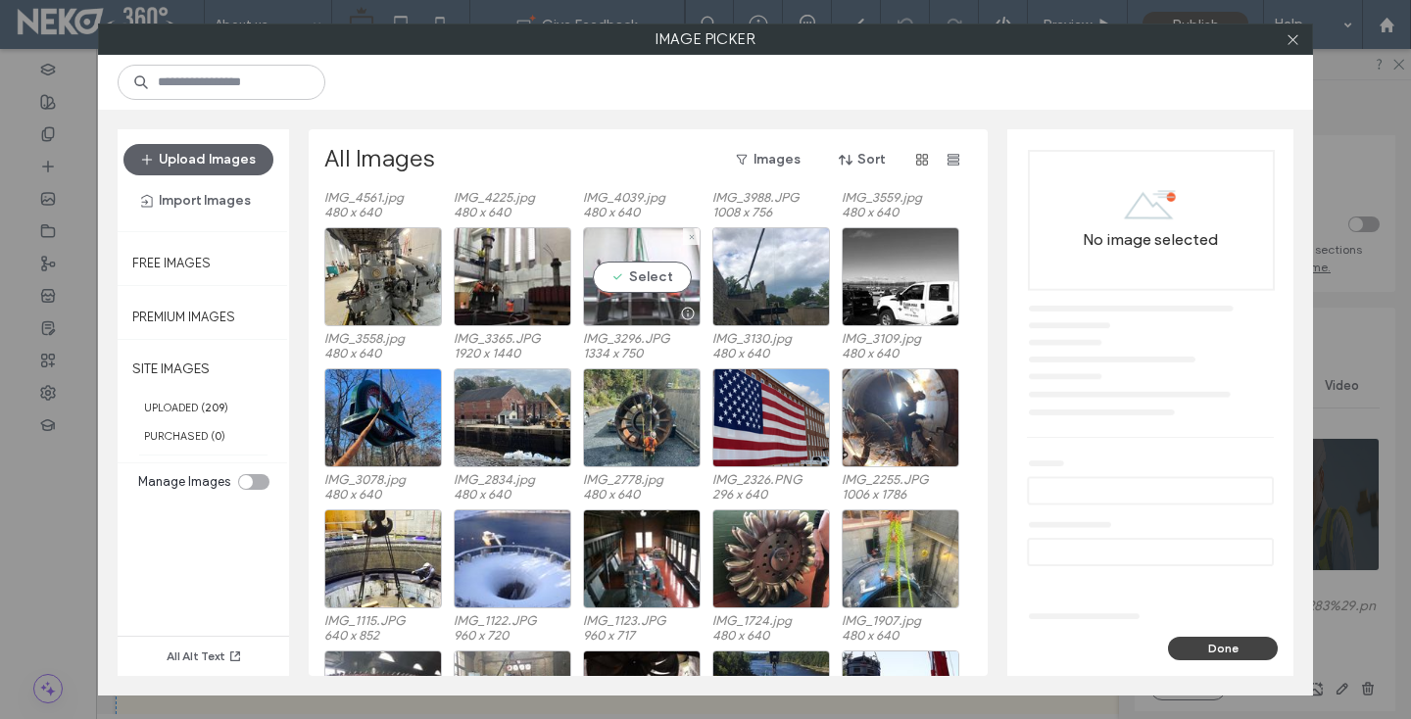
click at [663, 288] on div "Select" at bounding box center [642, 276] width 118 height 99
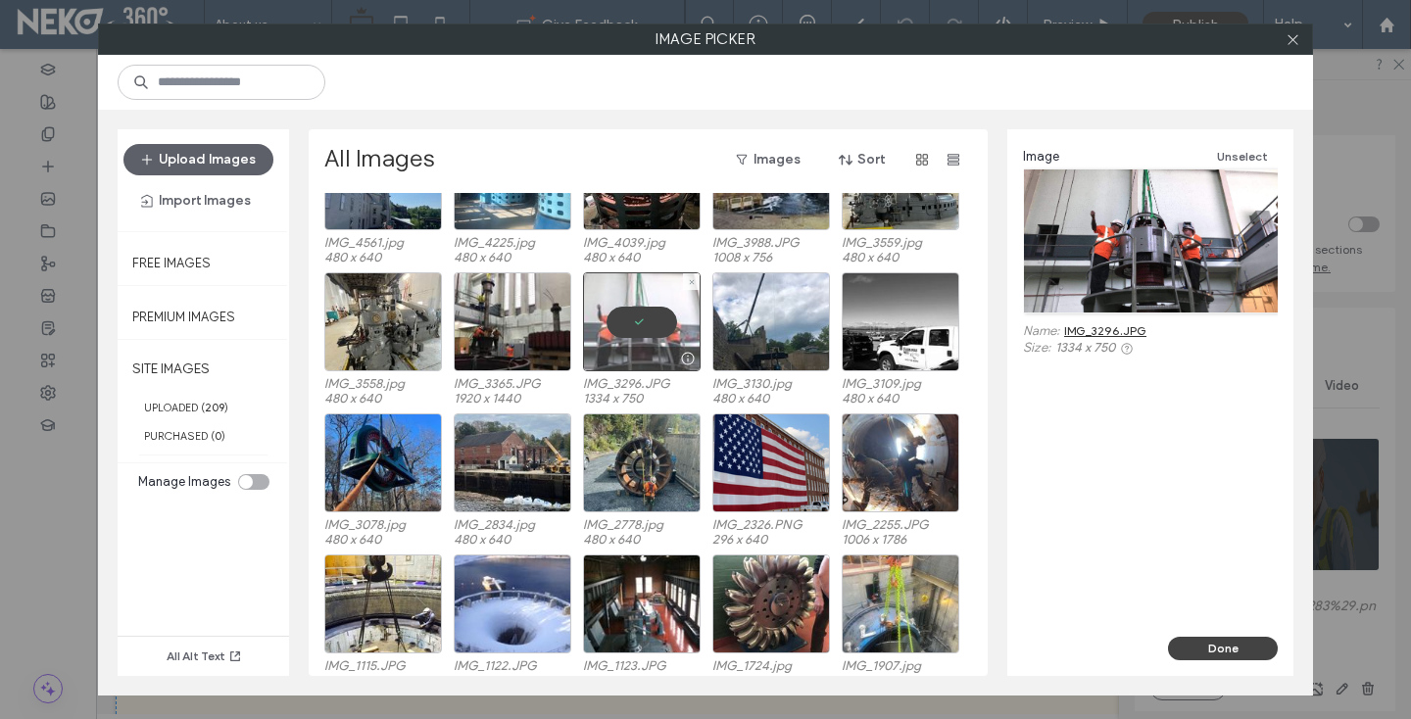
scroll to position [381, 0]
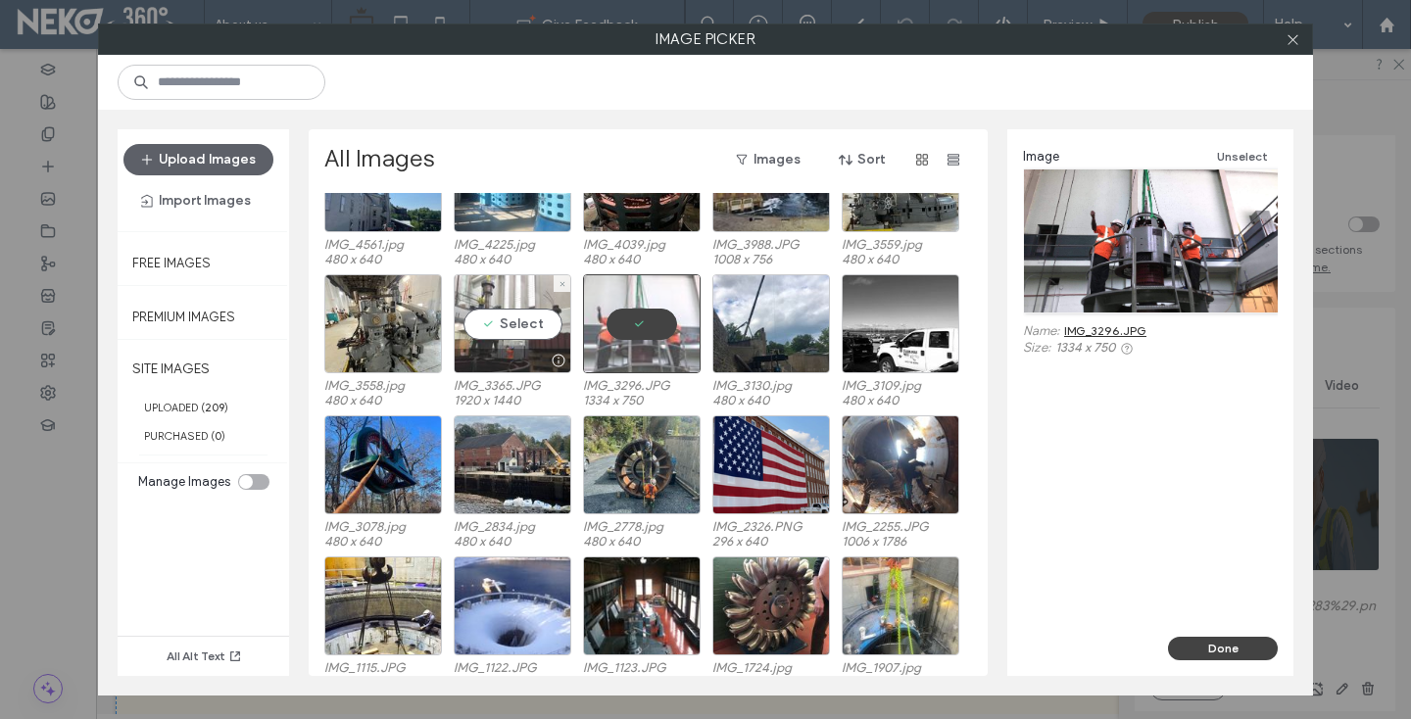
click at [485, 317] on div "Select" at bounding box center [513, 323] width 118 height 99
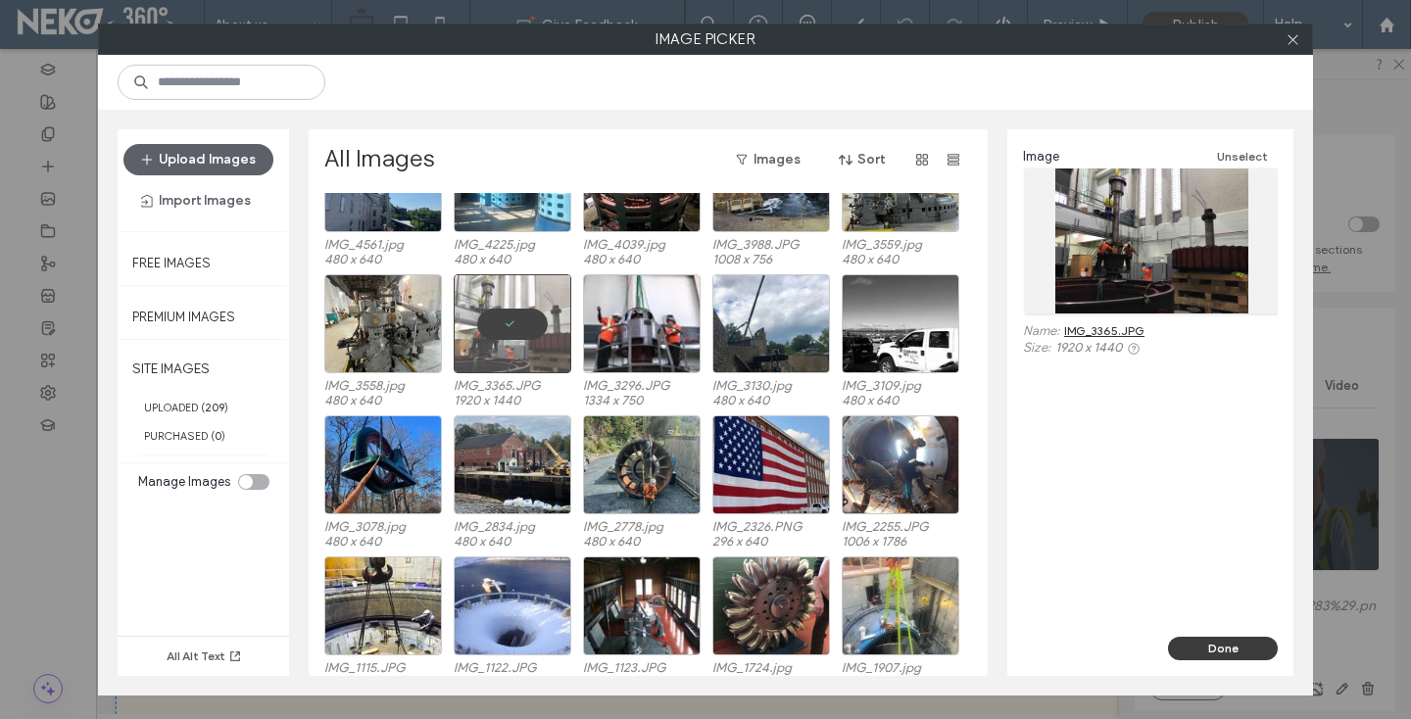
click at [1182, 644] on button "Done" at bounding box center [1223, 649] width 110 height 24
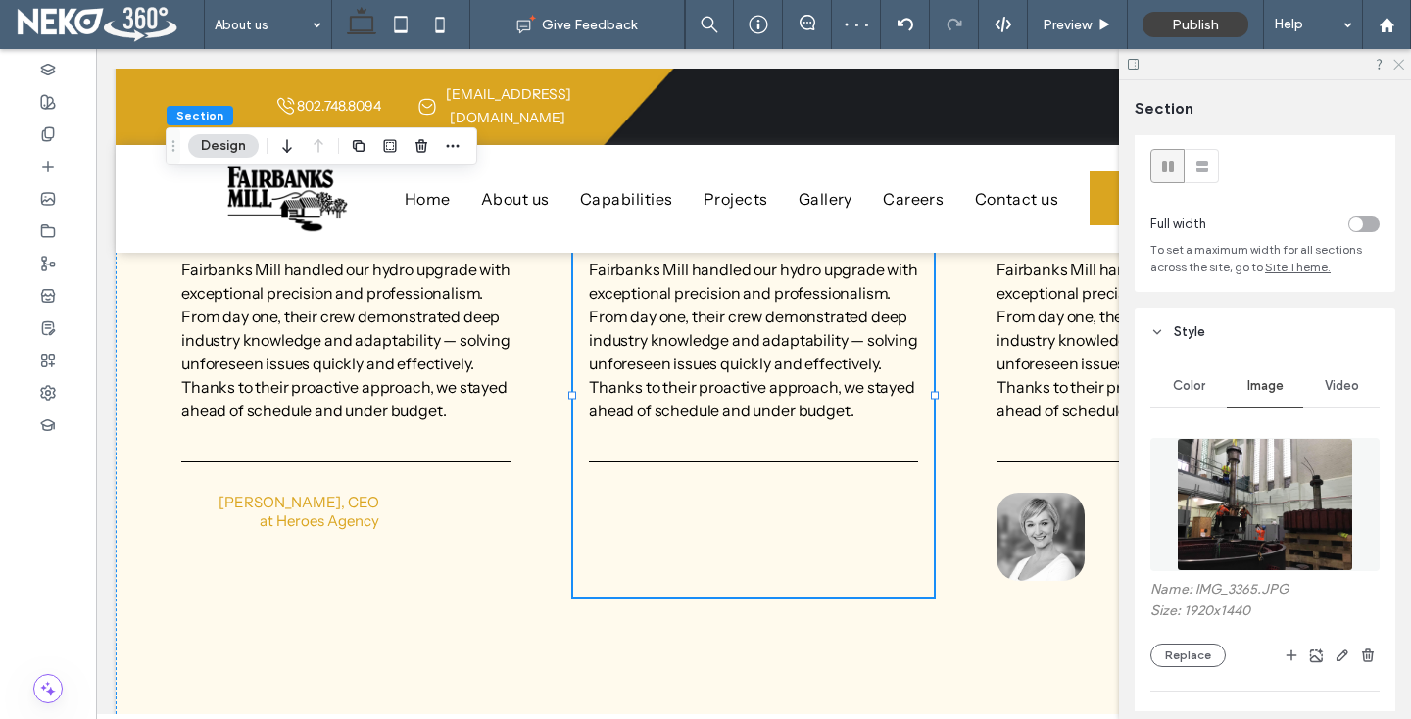
click at [1398, 64] on use at bounding box center [1398, 65] width 11 height 11
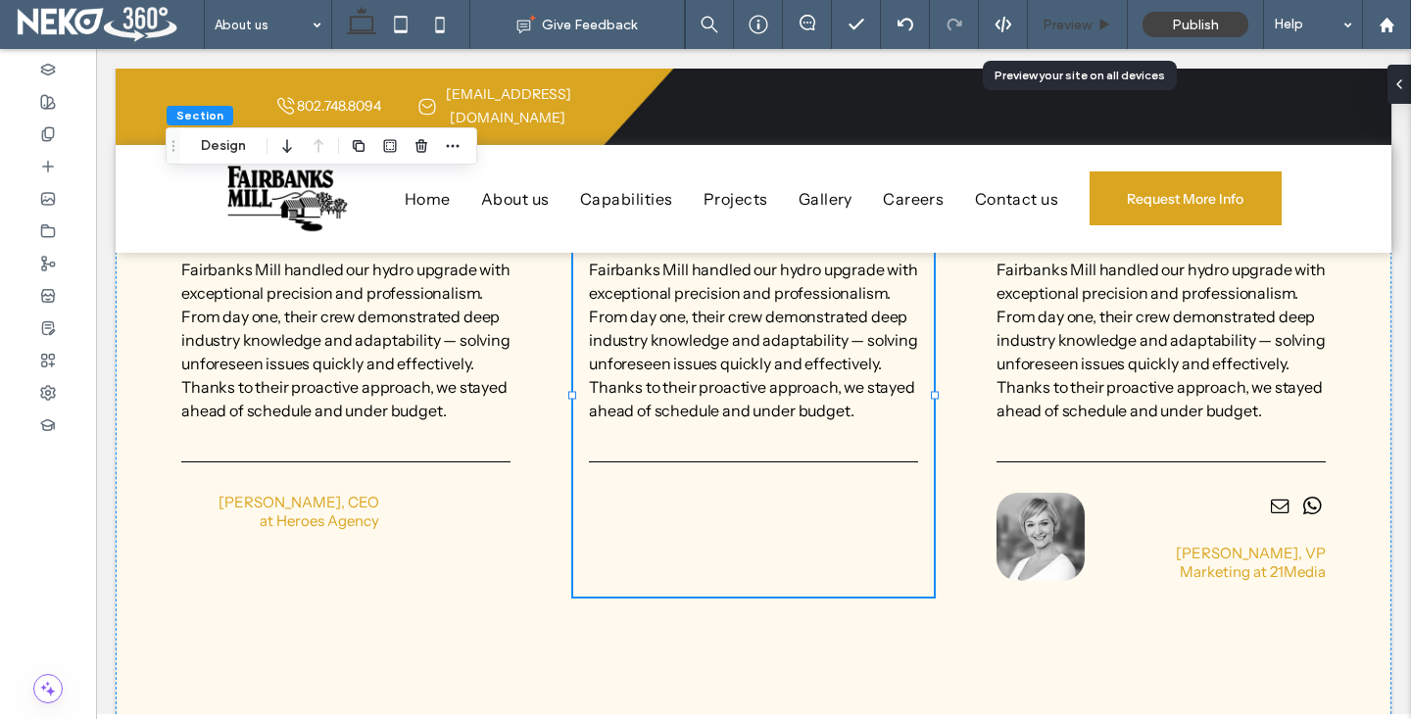
click at [1048, 19] on span "Preview" at bounding box center [1067, 25] width 49 height 17
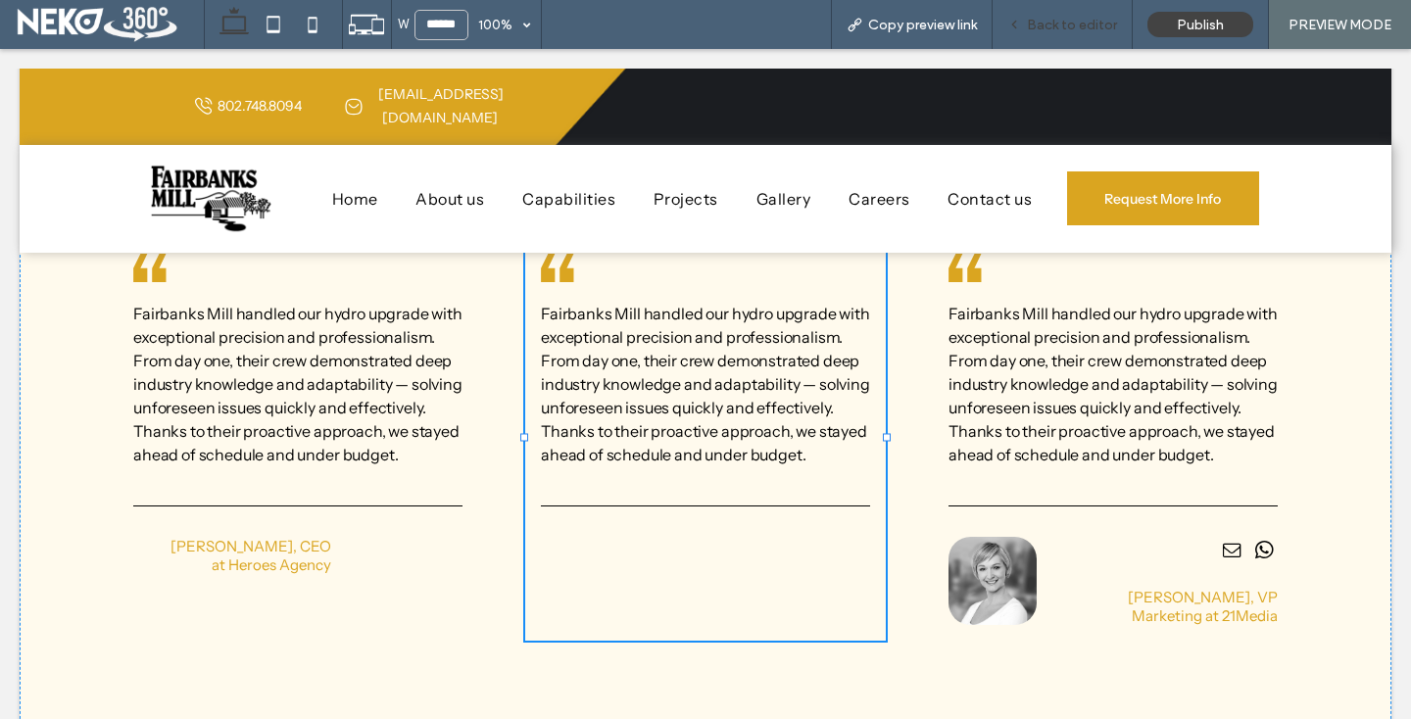
click at [1029, 24] on div "Back to editor" at bounding box center [1062, 25] width 139 height 17
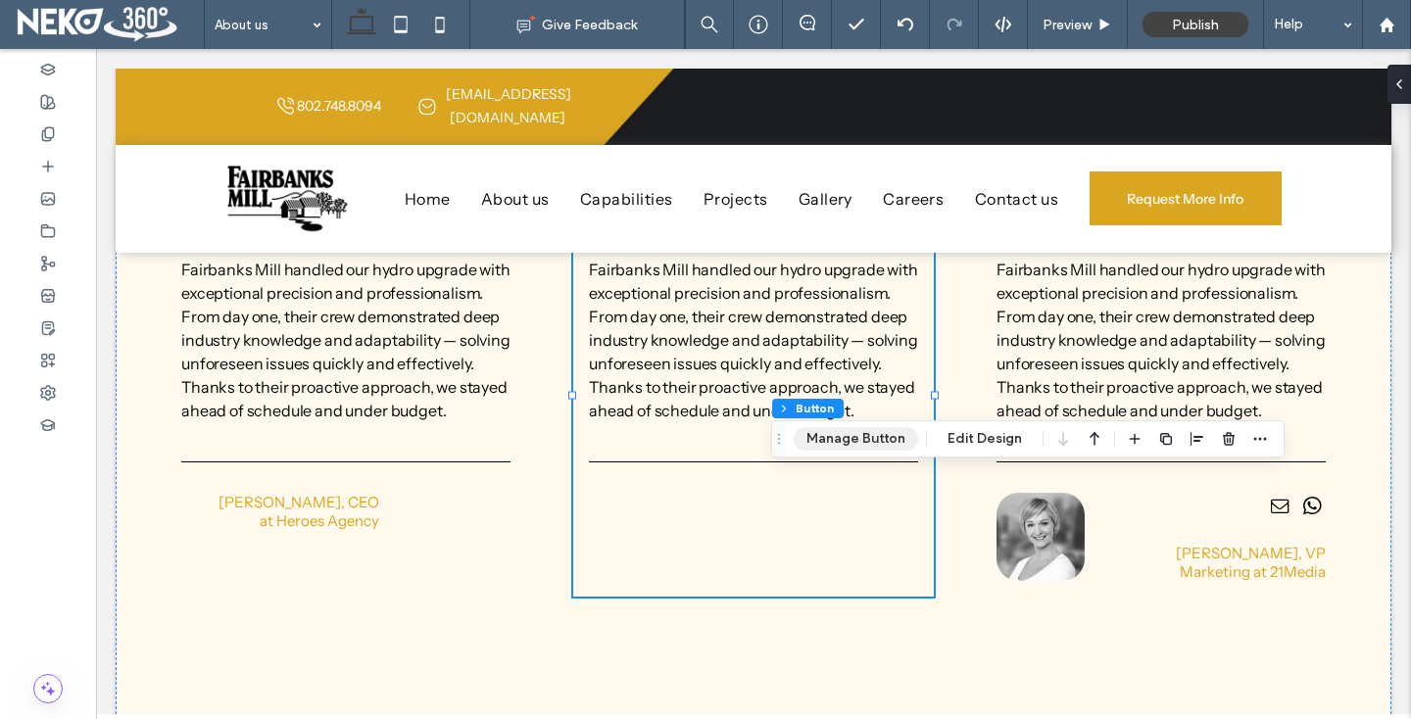
click at [856, 427] on button "Manage Button" at bounding box center [856, 439] width 124 height 24
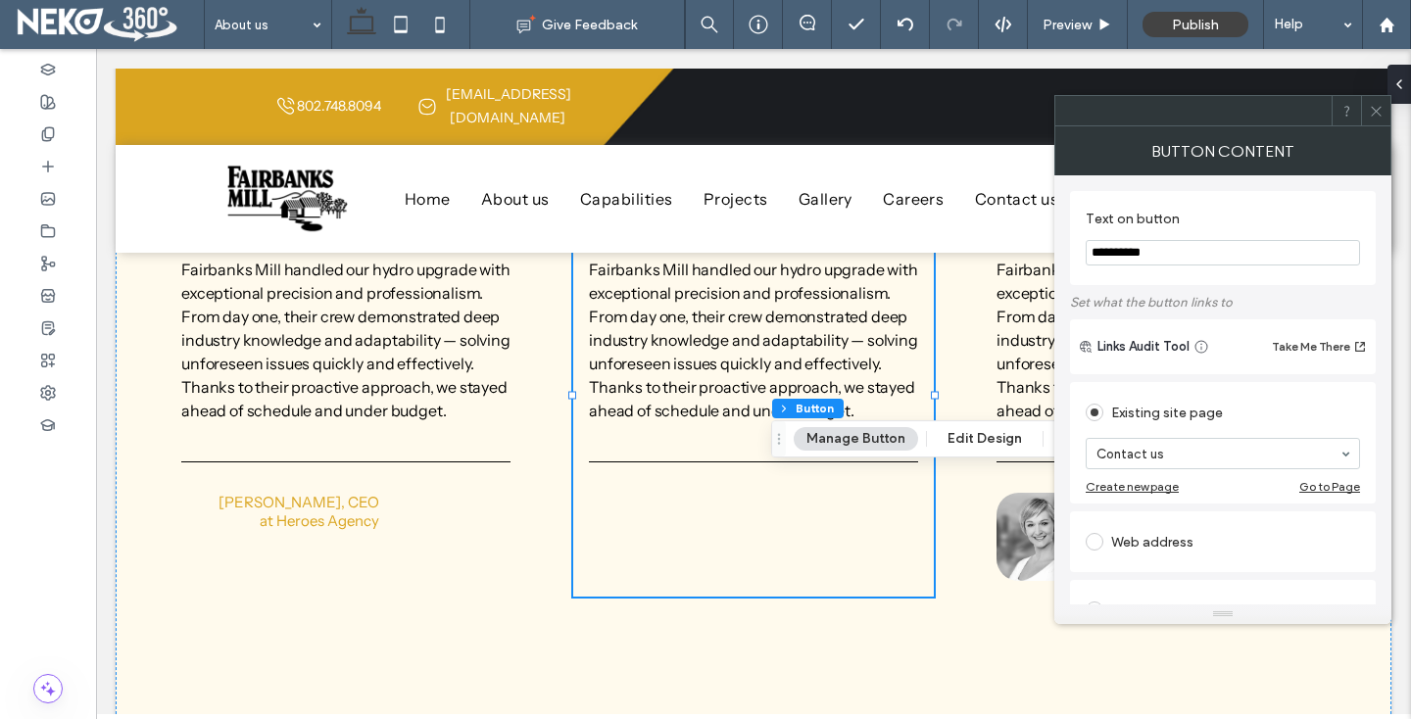
click at [1376, 101] on span at bounding box center [1376, 110] width 15 height 29
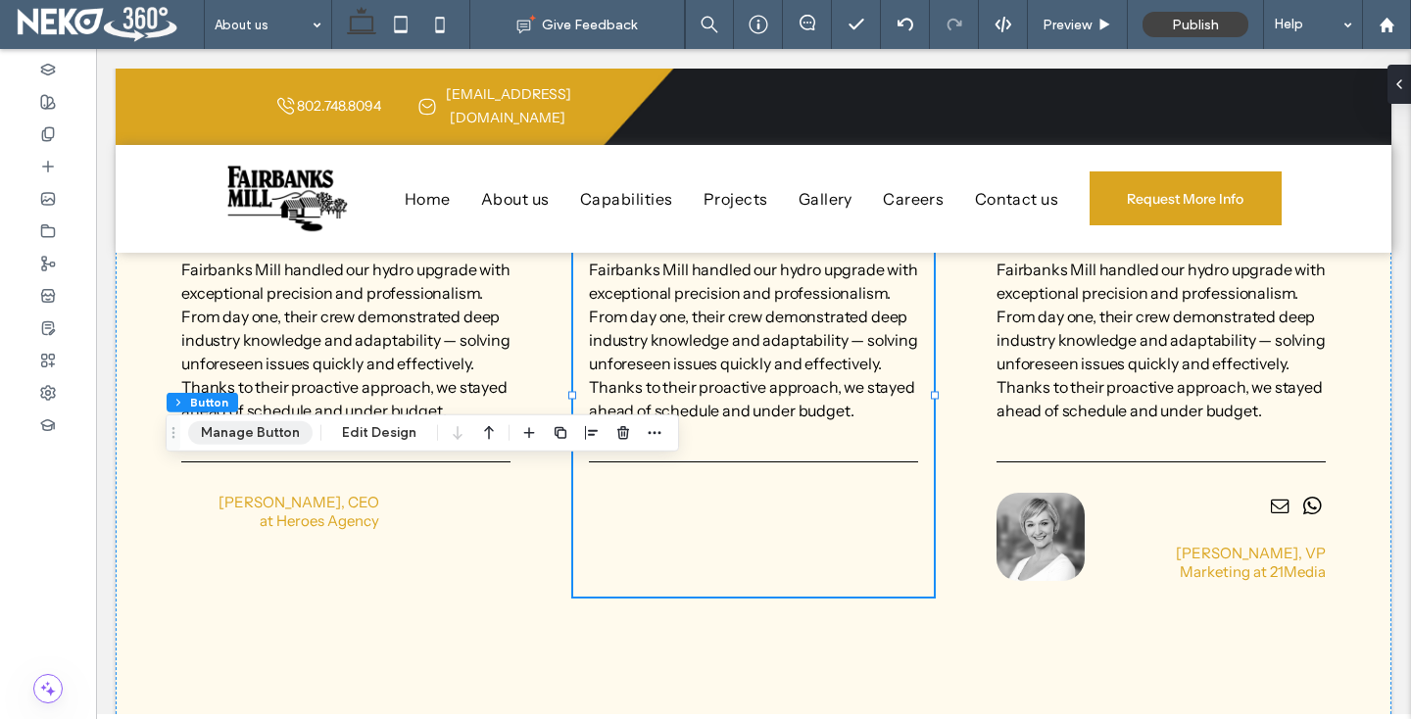
click at [246, 427] on button "Manage Button" at bounding box center [250, 433] width 124 height 24
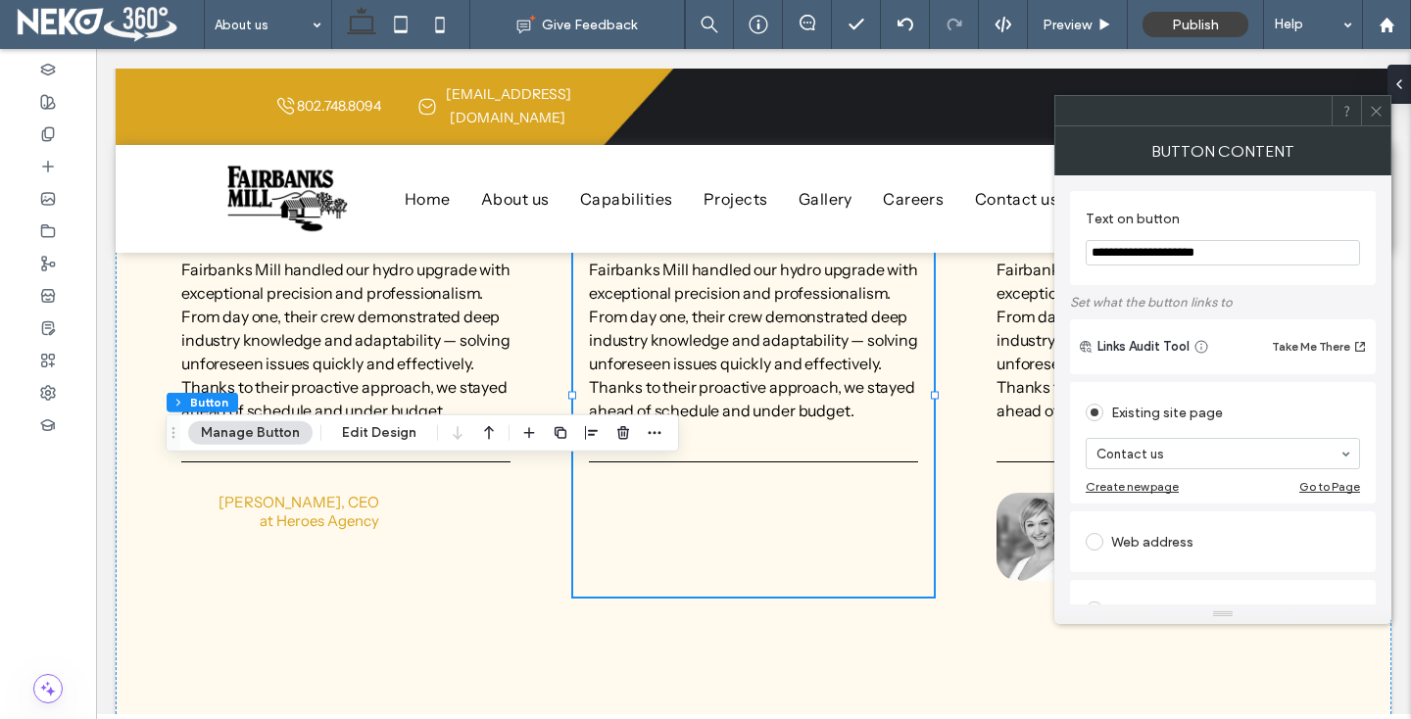
click at [1376, 112] on icon at bounding box center [1376, 111] width 15 height 15
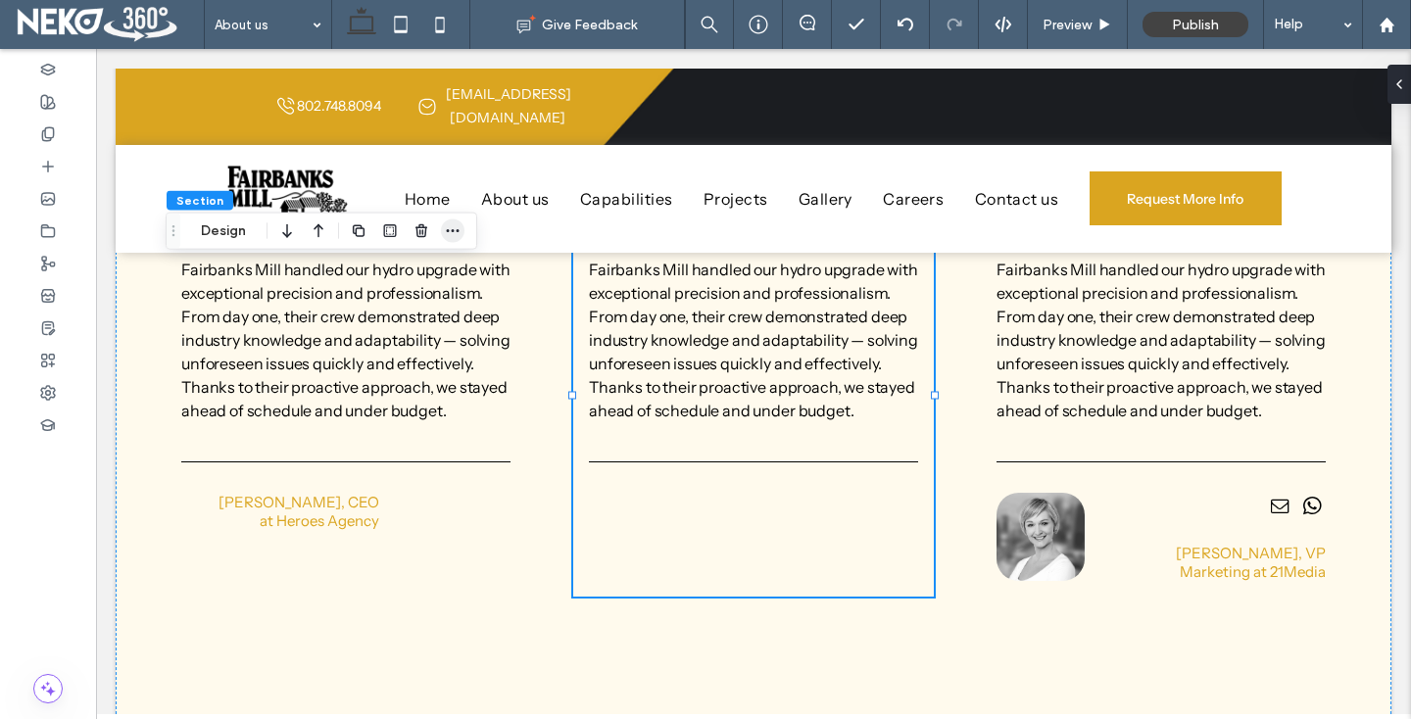
click at [457, 227] on icon "button" at bounding box center [453, 231] width 16 height 16
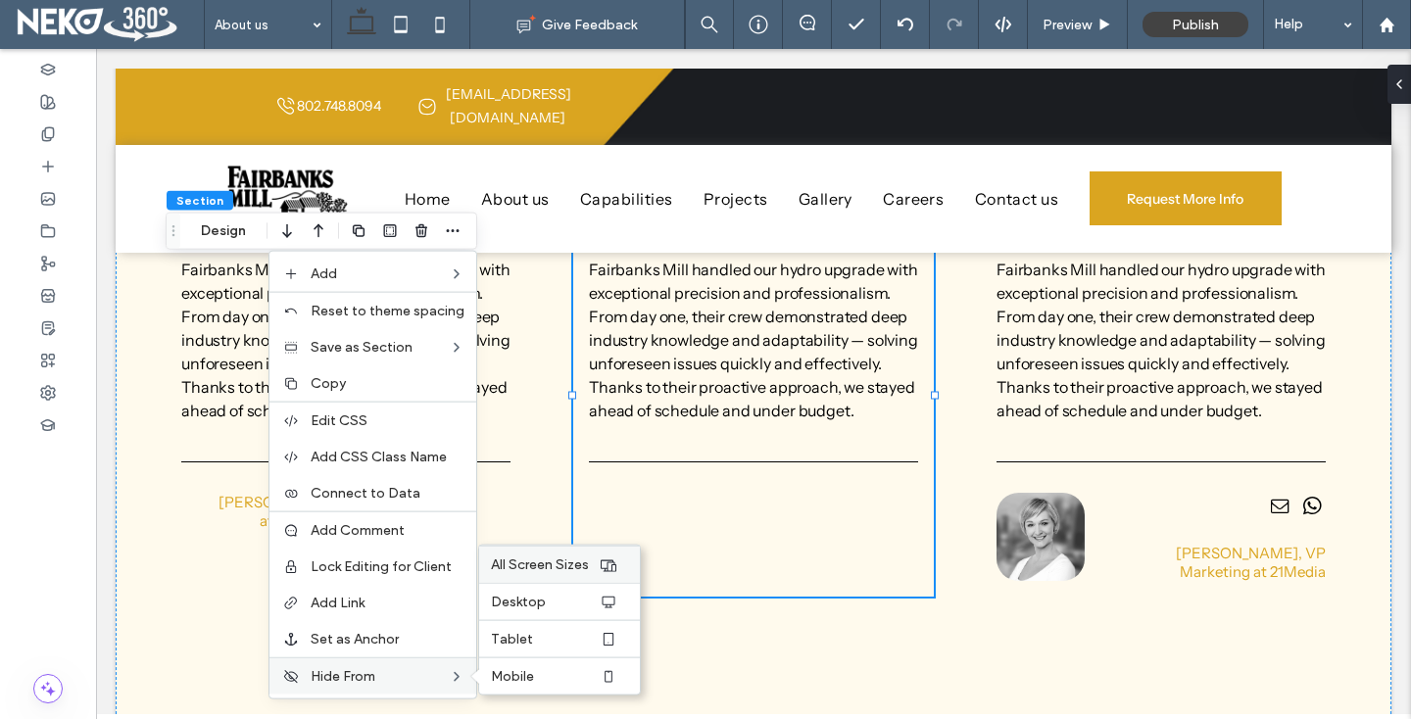
click at [555, 569] on span "All Screen Sizes" at bounding box center [540, 565] width 98 height 17
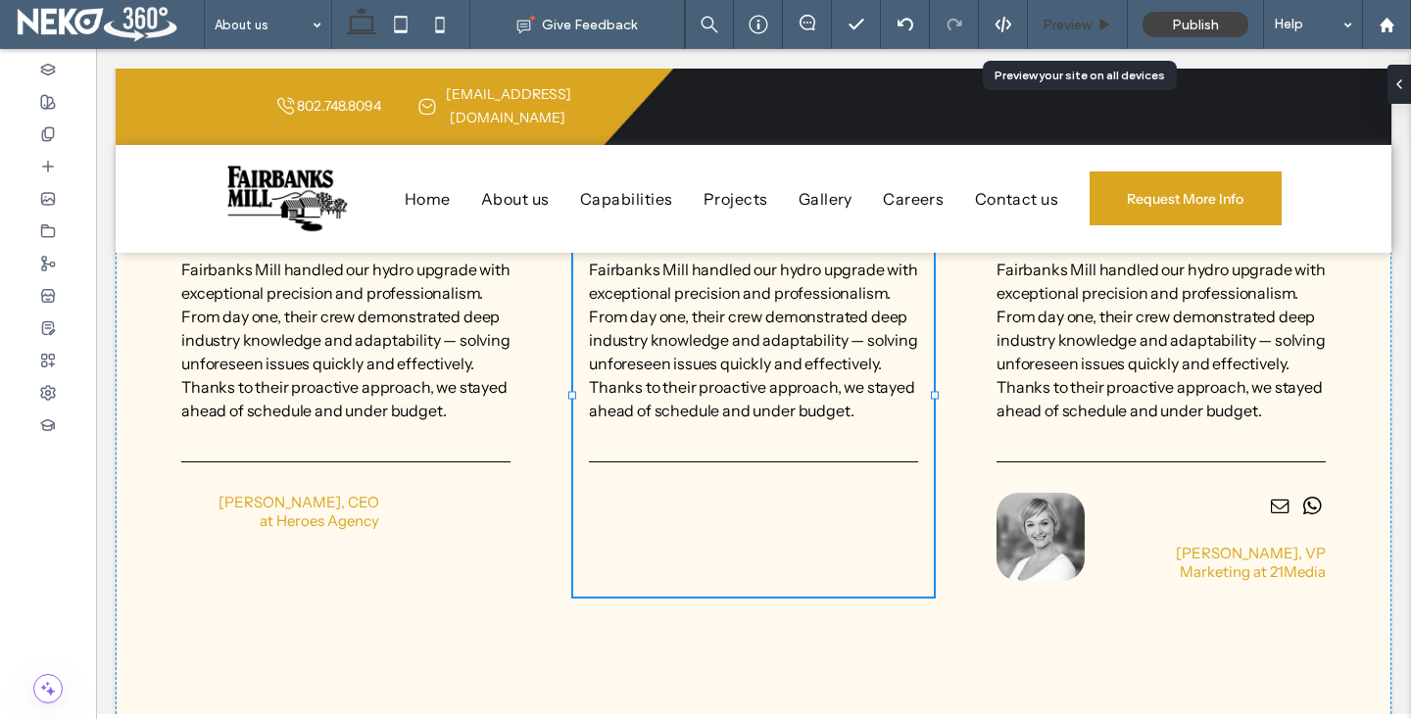
click at [1065, 17] on span "Preview" at bounding box center [1067, 25] width 49 height 17
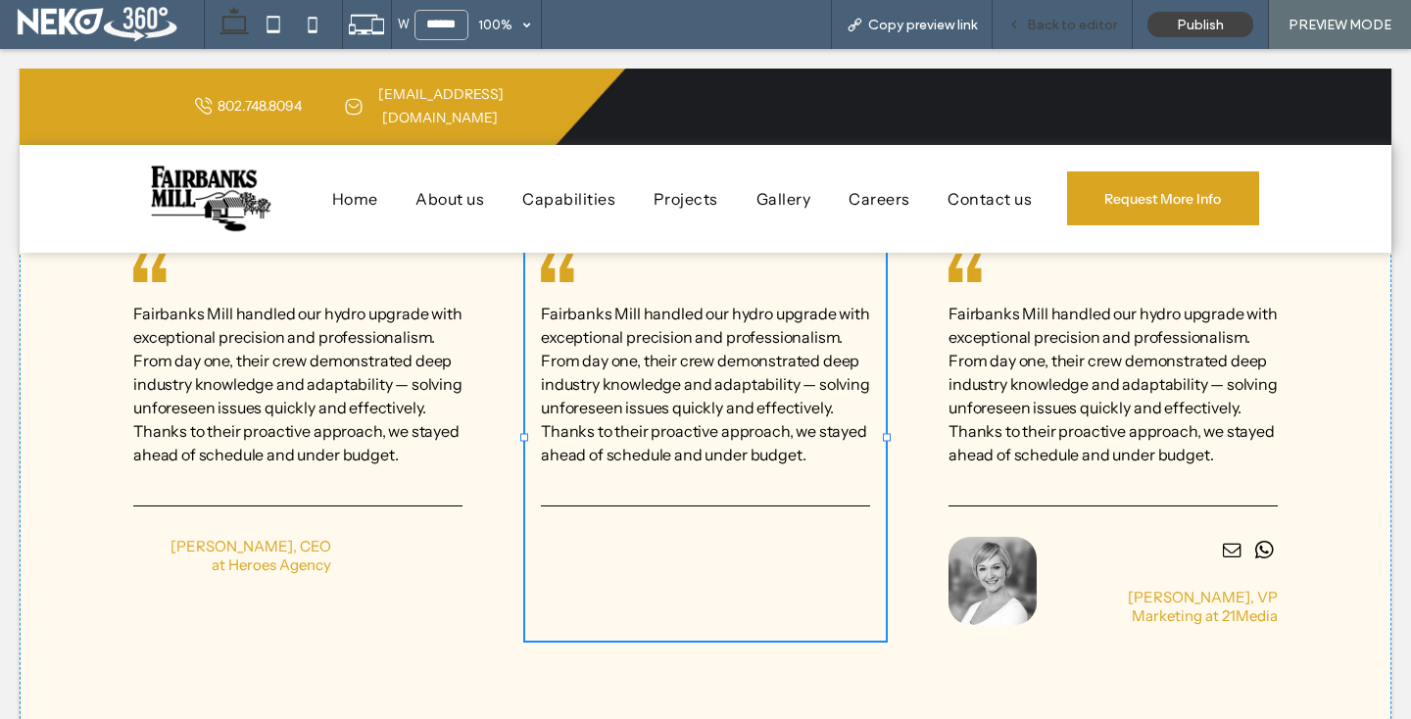
click at [1099, 31] on span "Back to editor" at bounding box center [1072, 25] width 90 height 17
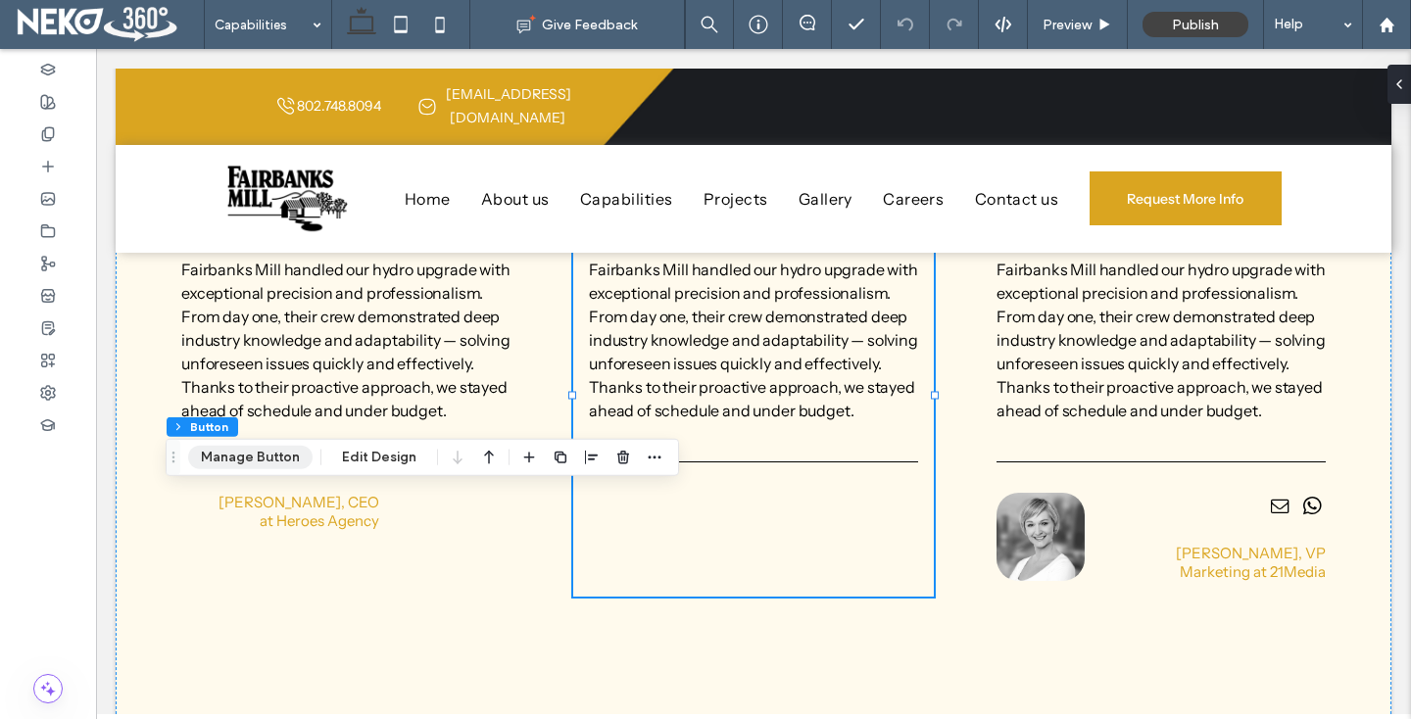
click at [238, 467] on button "Manage Button" at bounding box center [250, 458] width 124 height 24
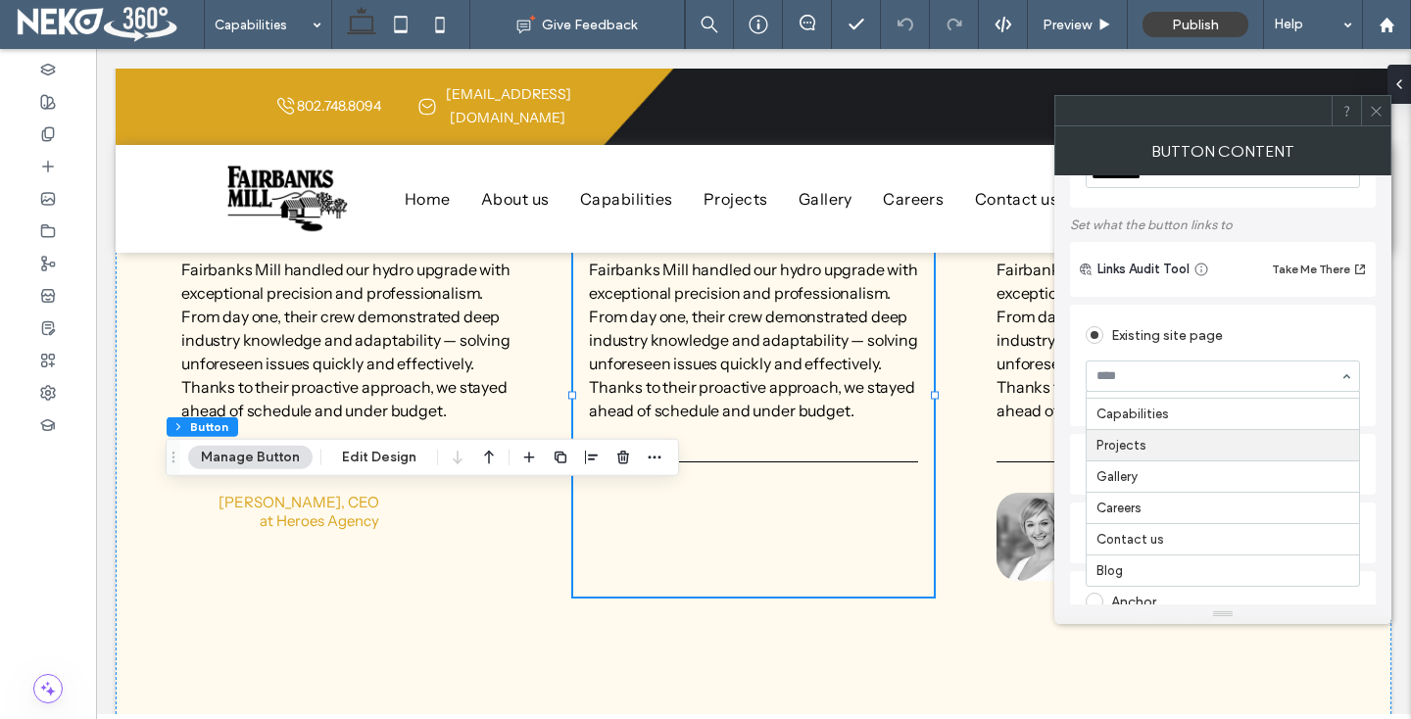
scroll to position [96, 0]
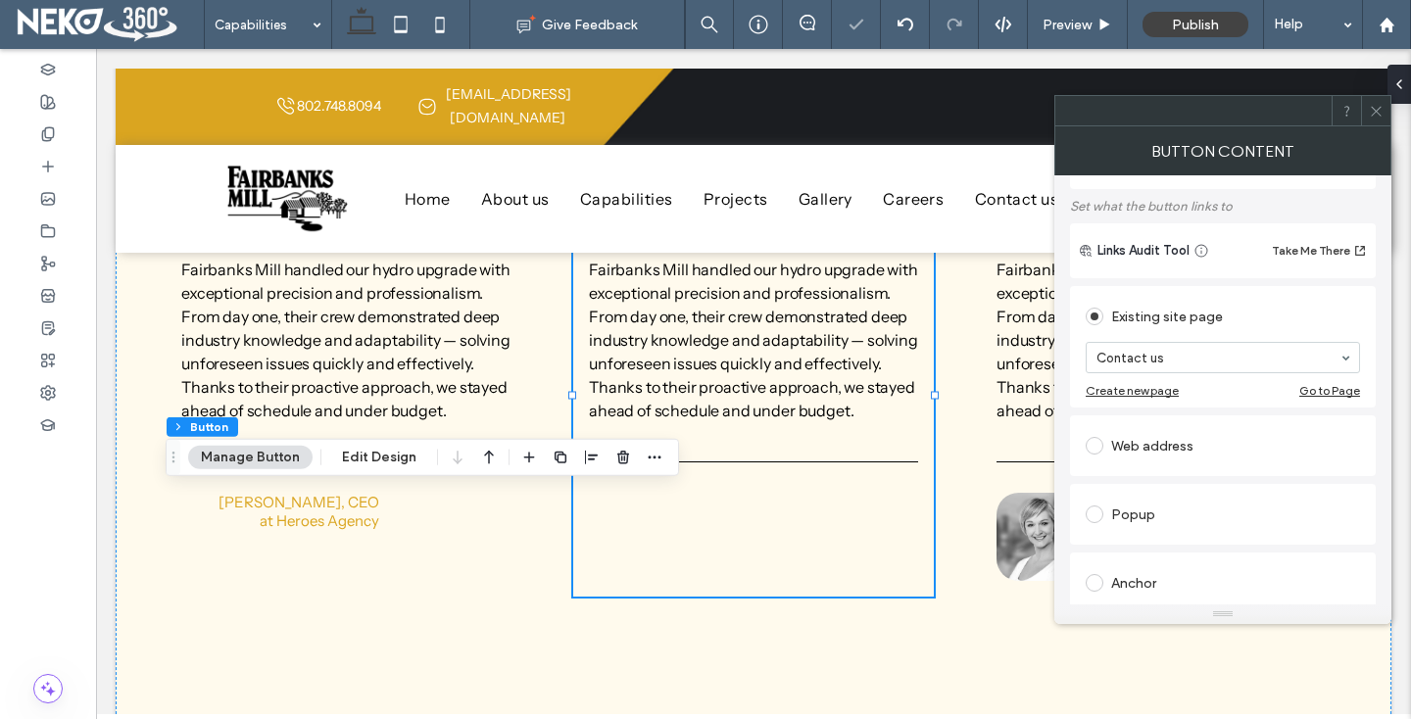
click at [1385, 111] on div at bounding box center [1375, 110] width 29 height 29
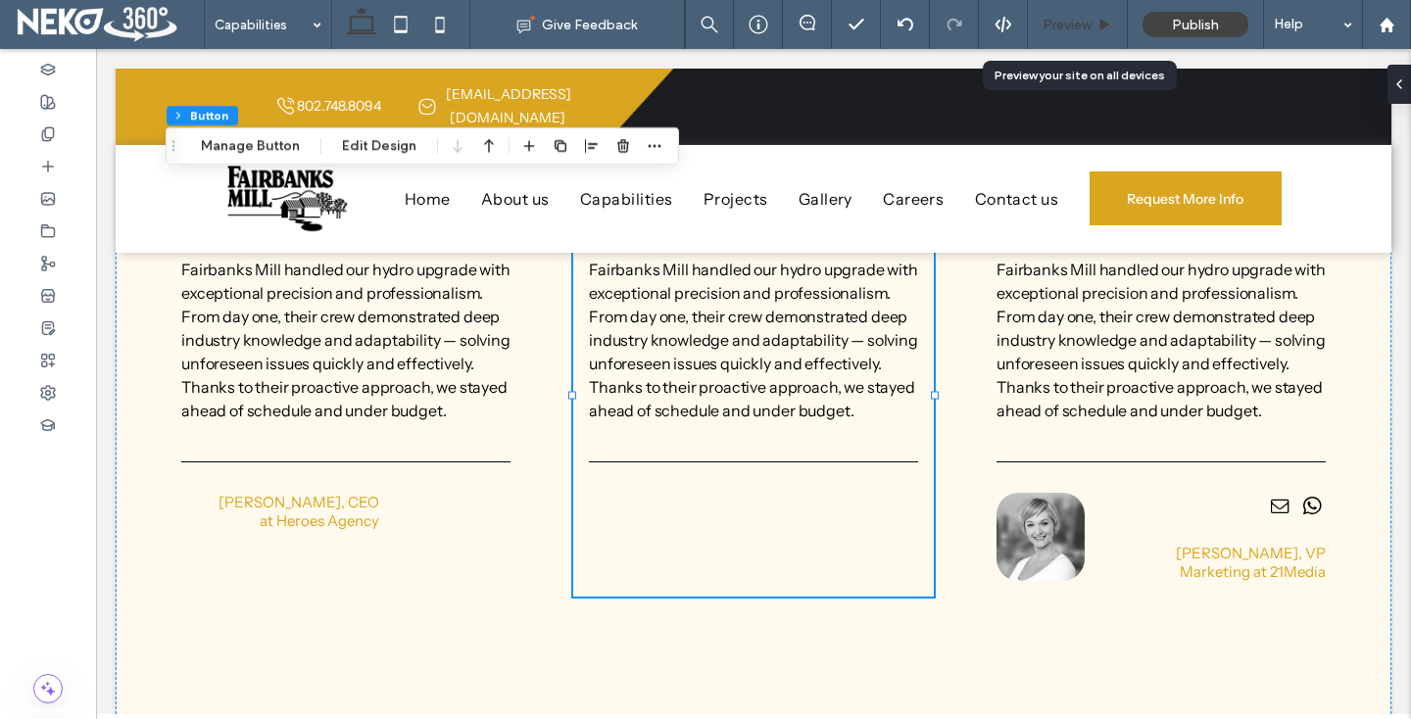
click at [1063, 23] on span "Preview" at bounding box center [1067, 25] width 49 height 17
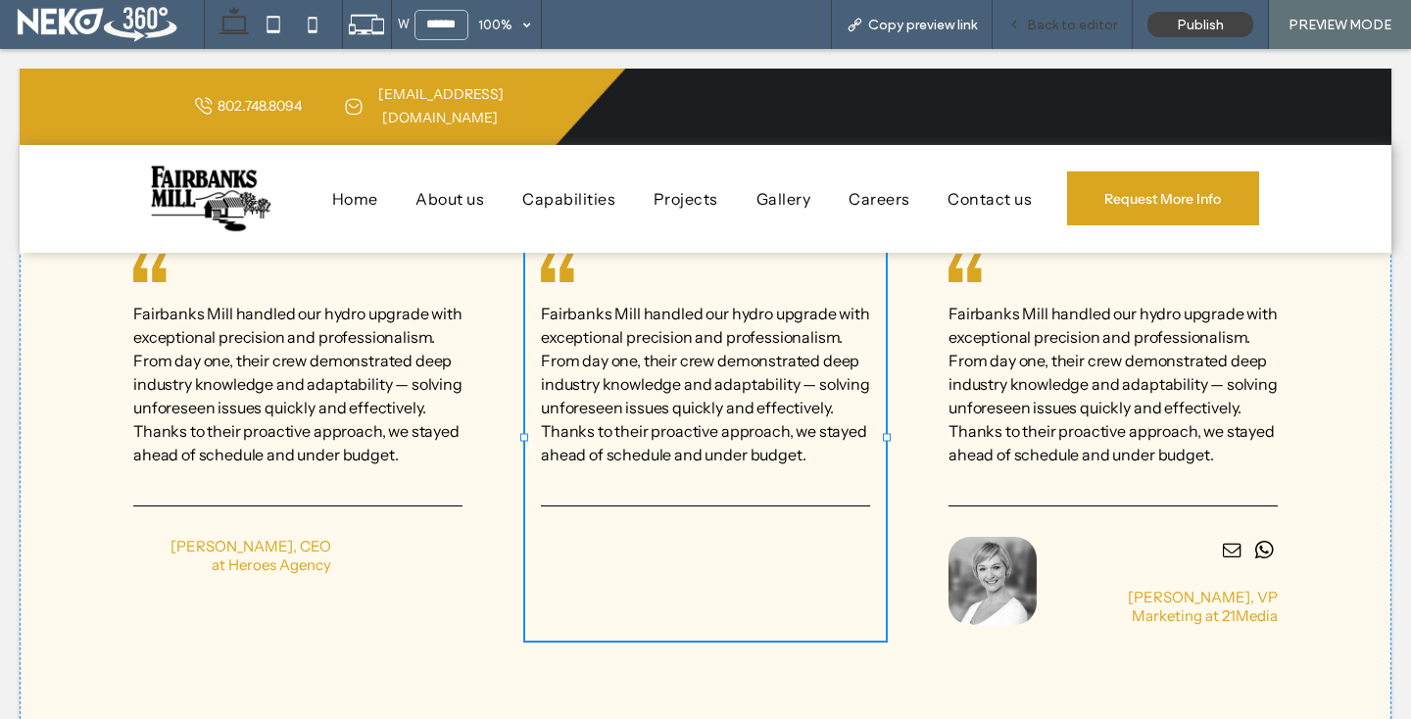
click at [1055, 20] on span "Back to editor" at bounding box center [1072, 25] width 90 height 17
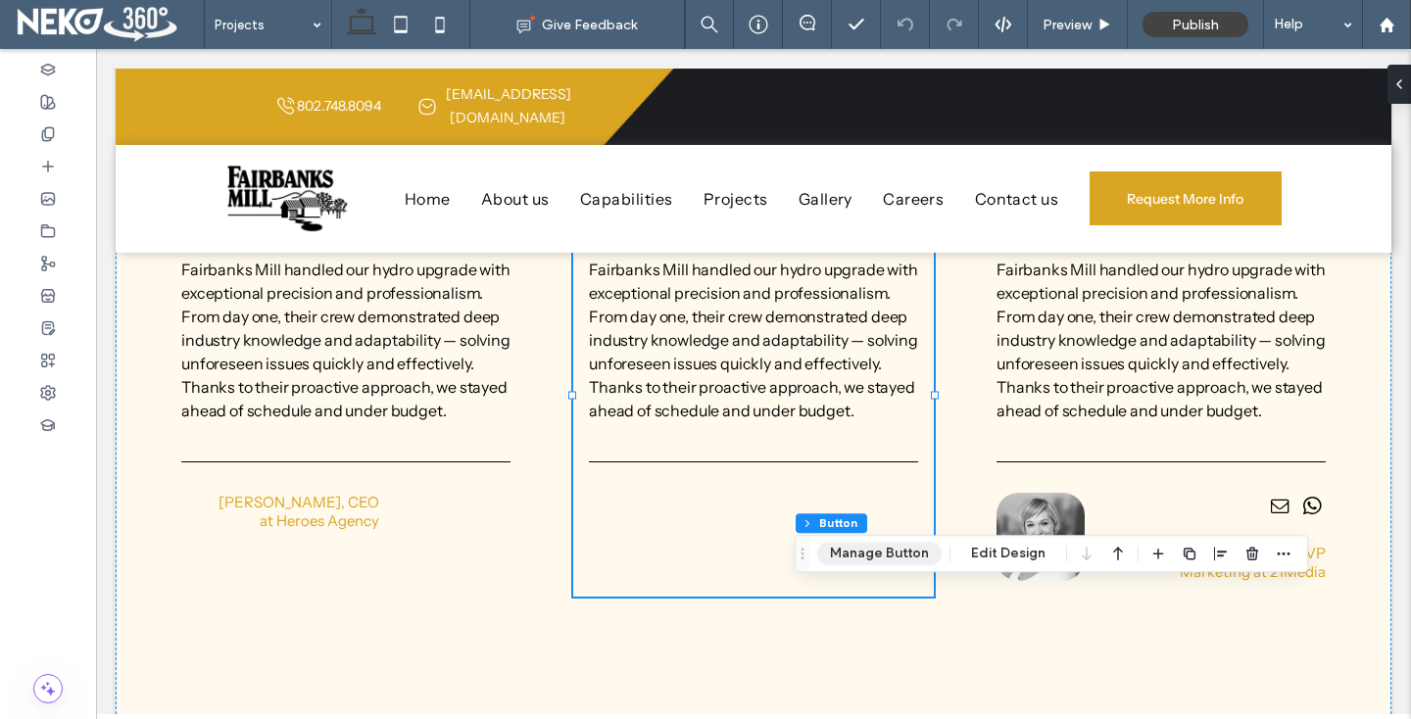
click at [862, 555] on button "Manage Button" at bounding box center [879, 554] width 124 height 24
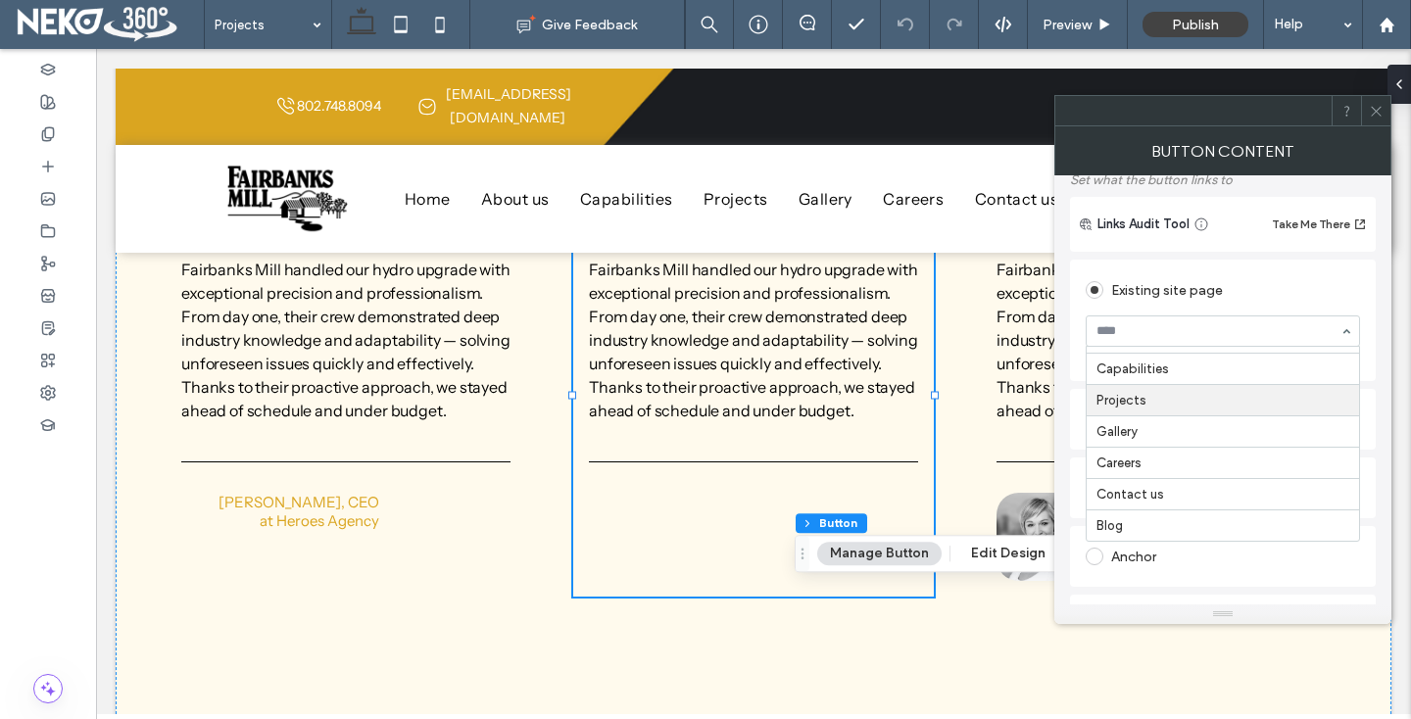
scroll to position [155, 0]
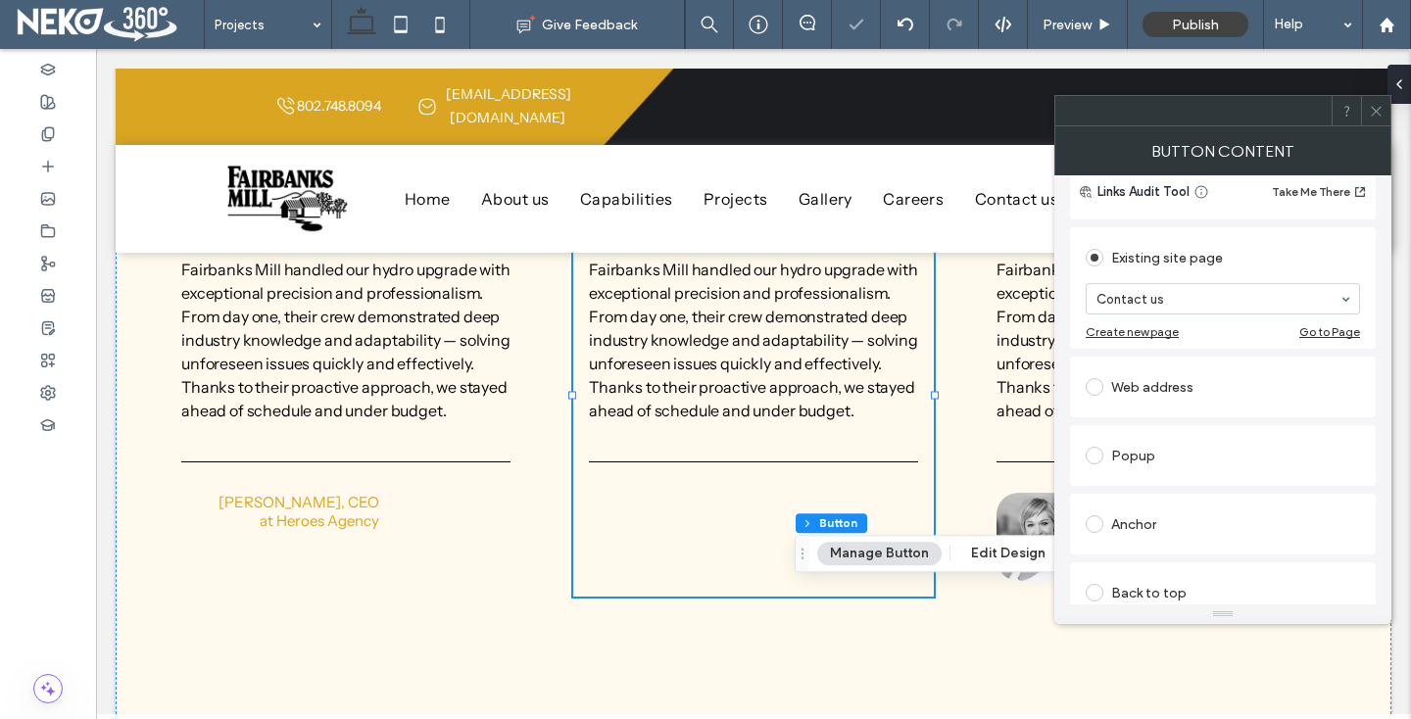
click at [1377, 115] on icon at bounding box center [1376, 111] width 15 height 15
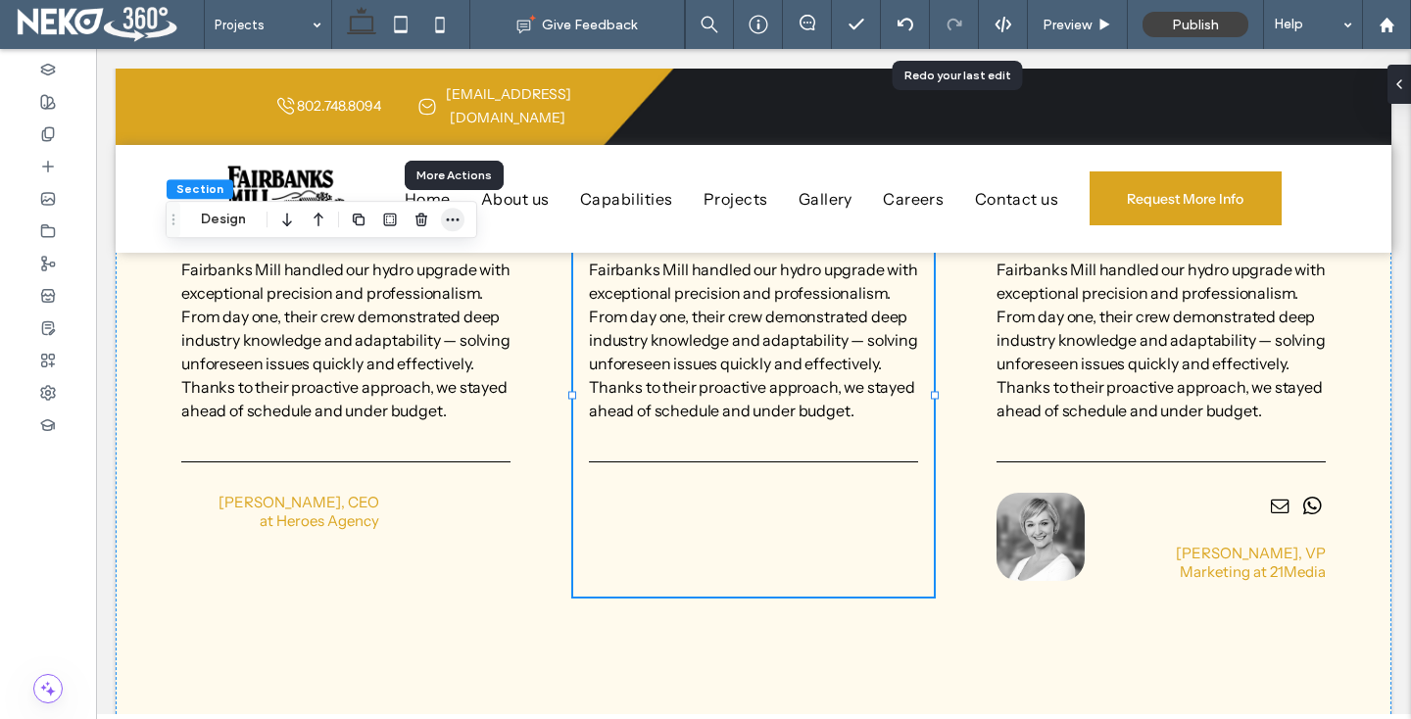
click at [449, 216] on icon "button" at bounding box center [453, 220] width 16 height 16
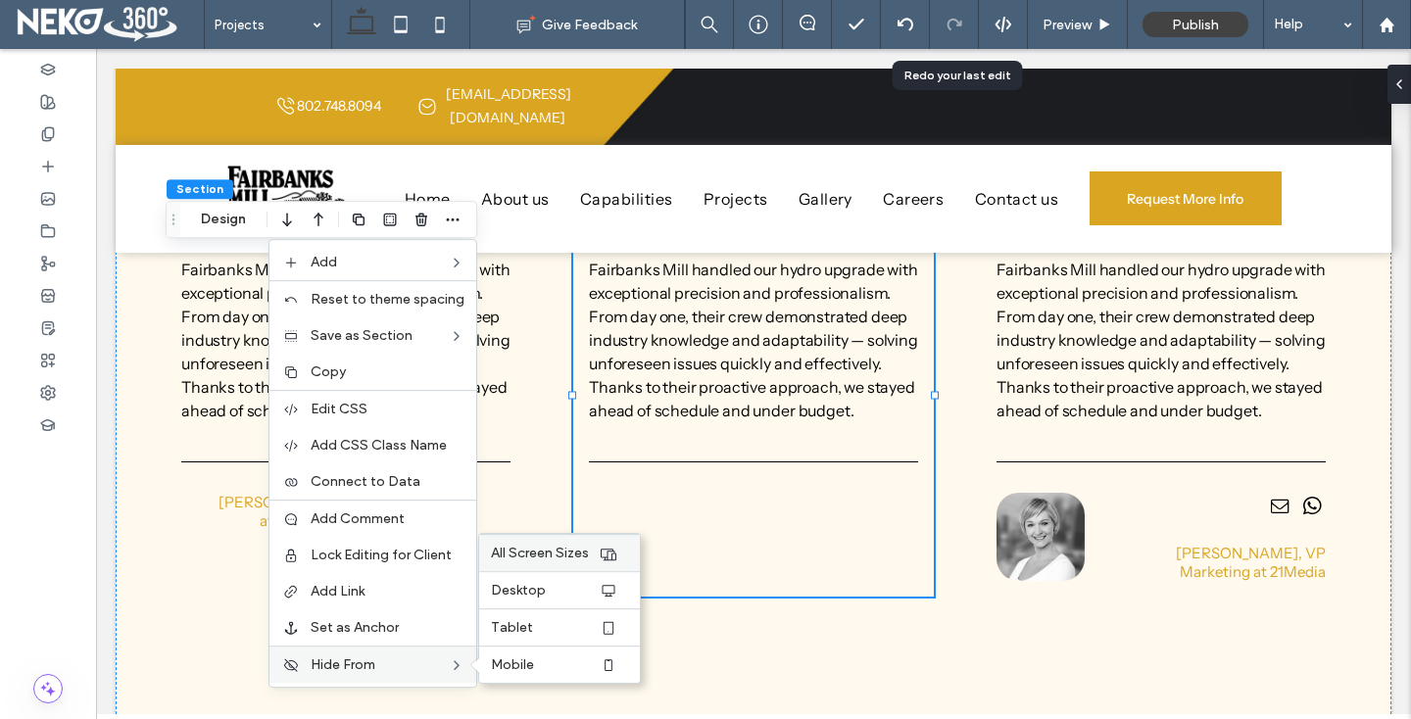
click at [532, 548] on span "All Screen Sizes" at bounding box center [540, 553] width 98 height 17
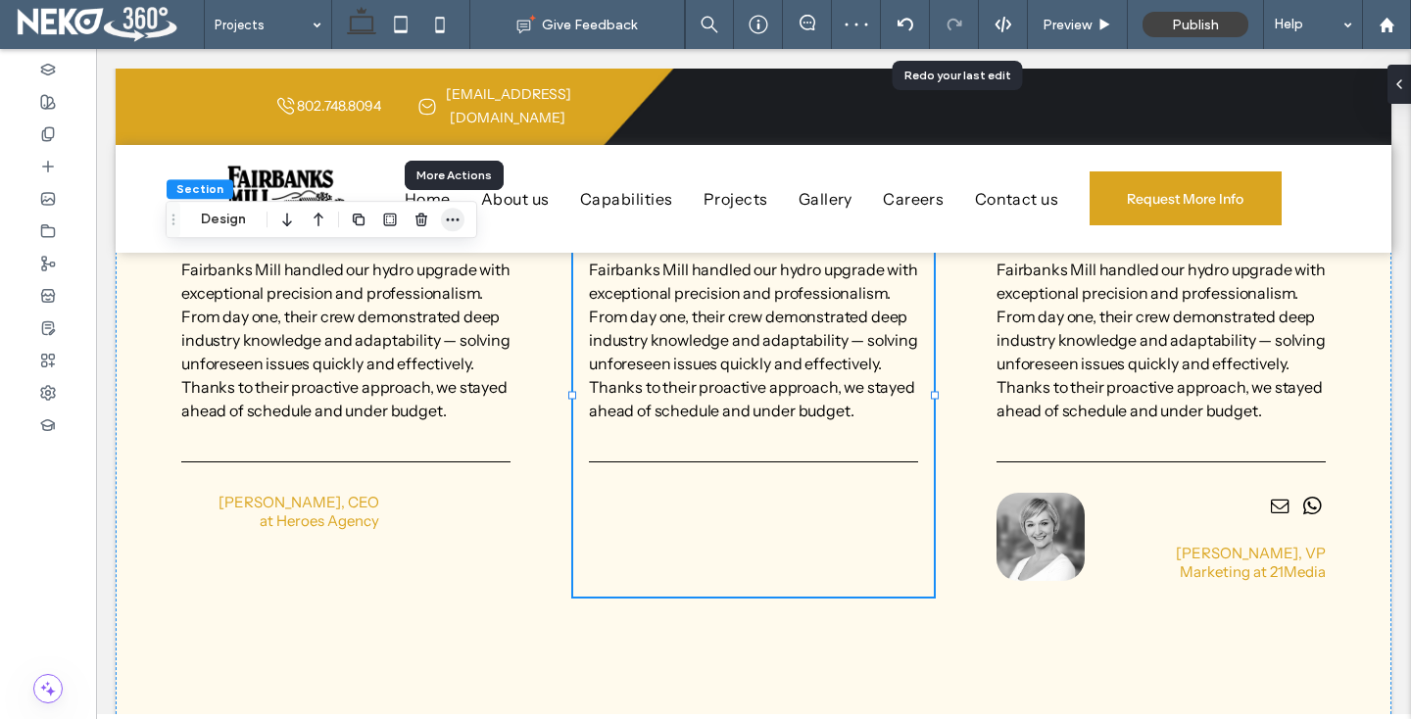
click at [457, 222] on icon "button" at bounding box center [453, 220] width 16 height 16
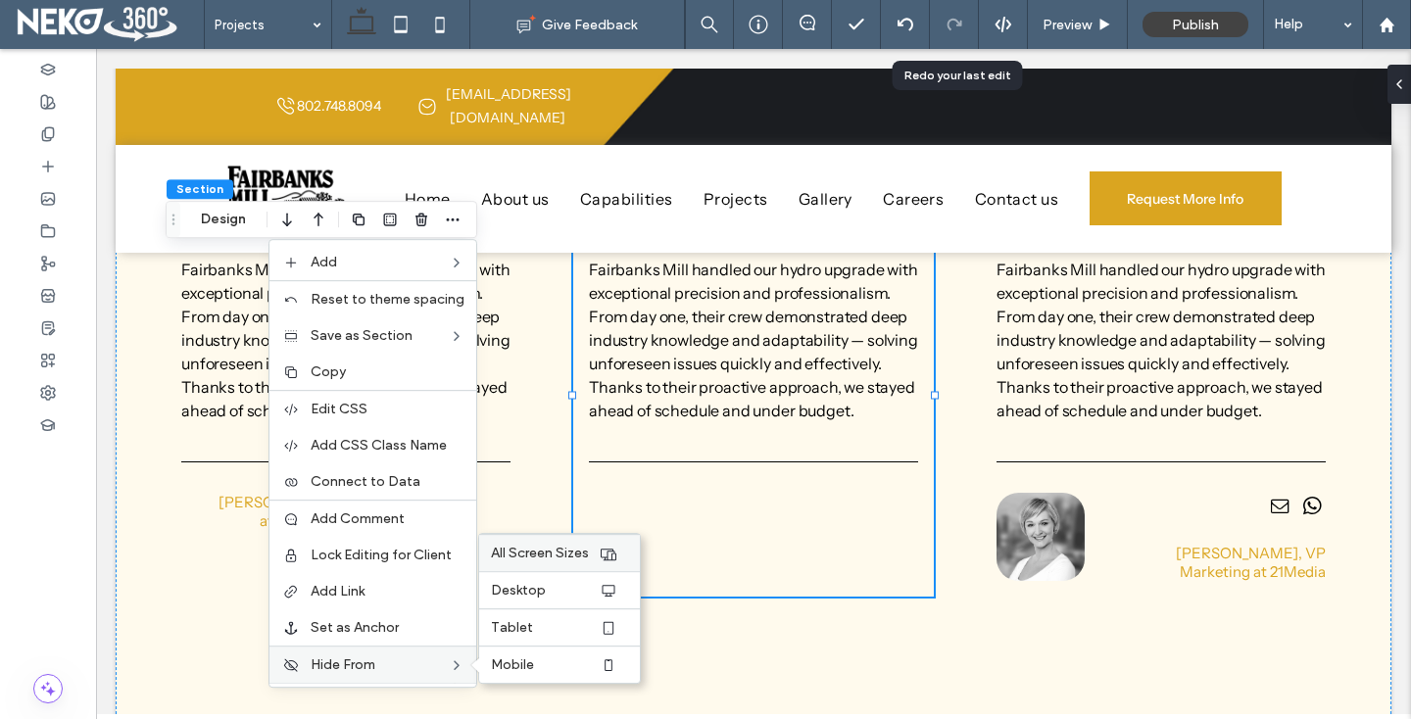
click at [533, 559] on span "All Screen Sizes" at bounding box center [540, 553] width 98 height 17
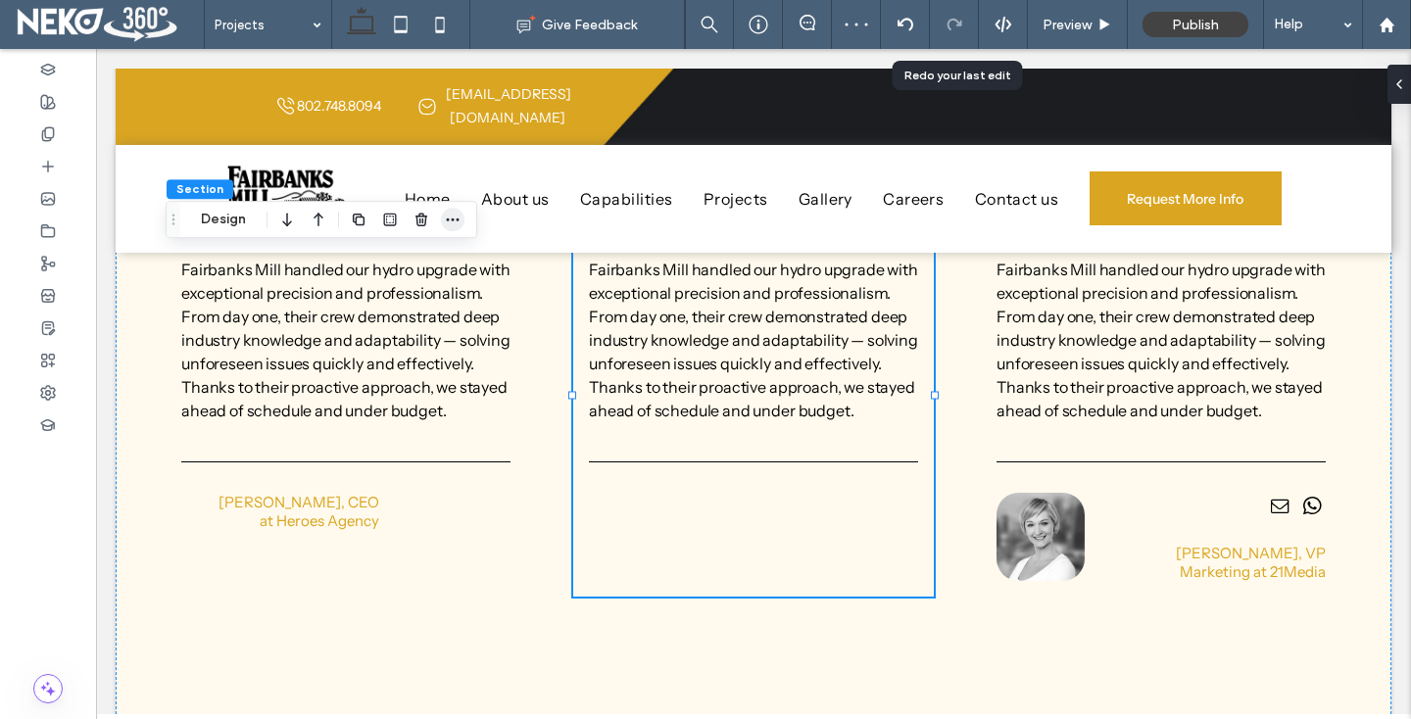
click at [445, 223] on icon "button" at bounding box center [453, 220] width 16 height 16
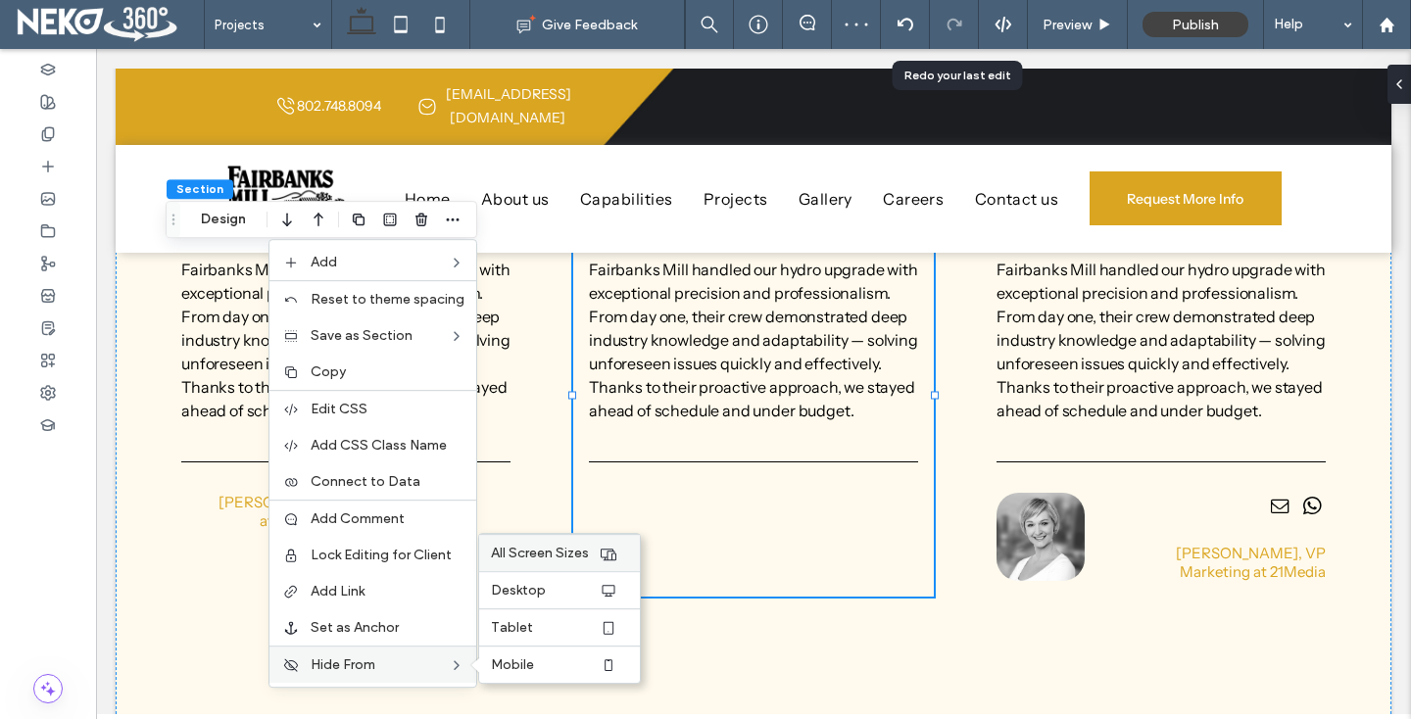
click at [537, 552] on span "All Screen Sizes" at bounding box center [540, 553] width 98 height 17
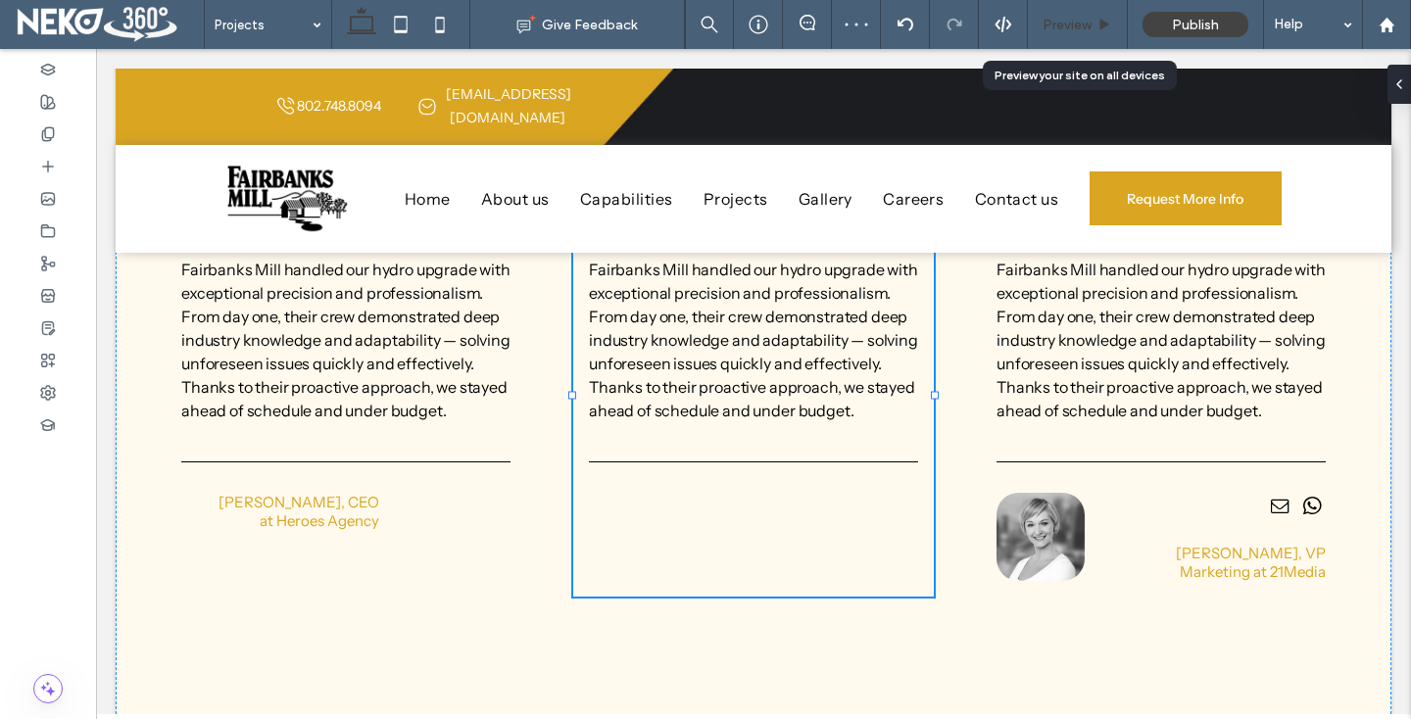
click at [1091, 21] on span "Preview" at bounding box center [1067, 25] width 49 height 17
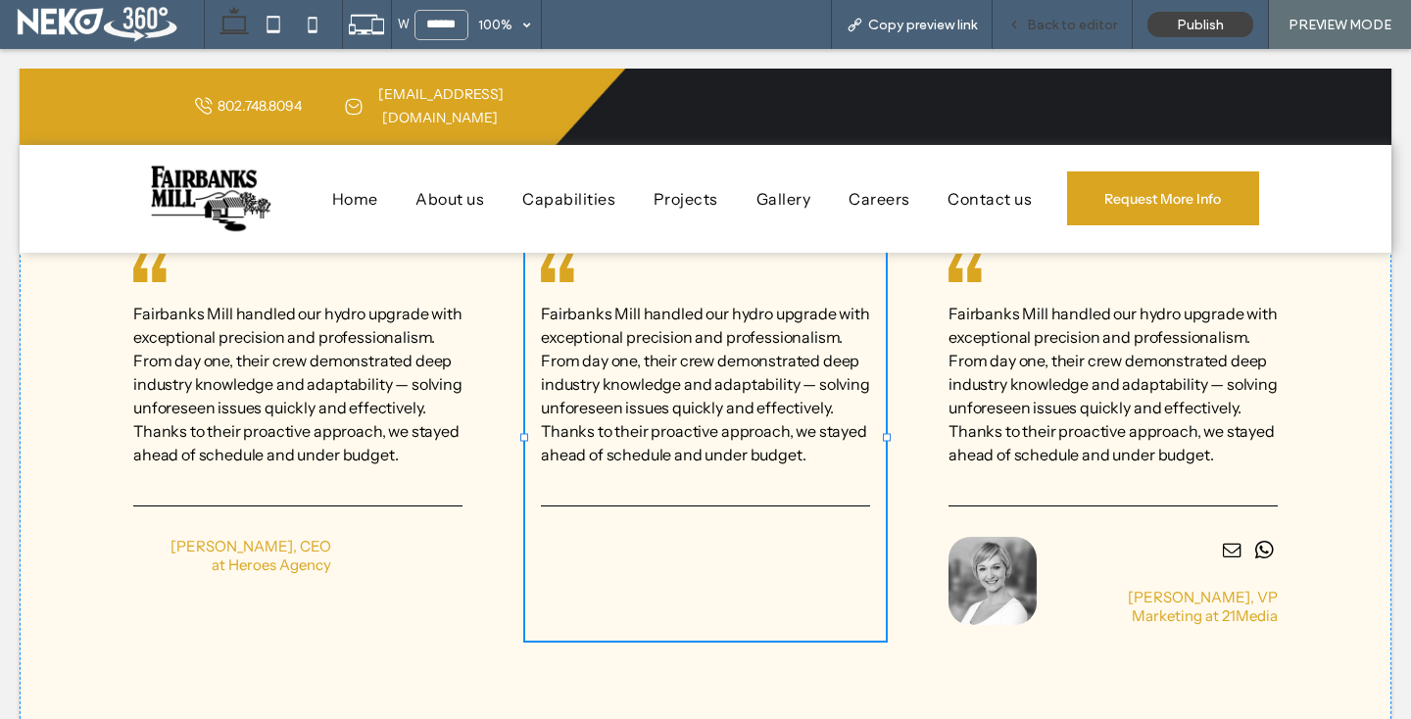
click at [1034, 25] on span "Back to editor" at bounding box center [1072, 25] width 90 height 17
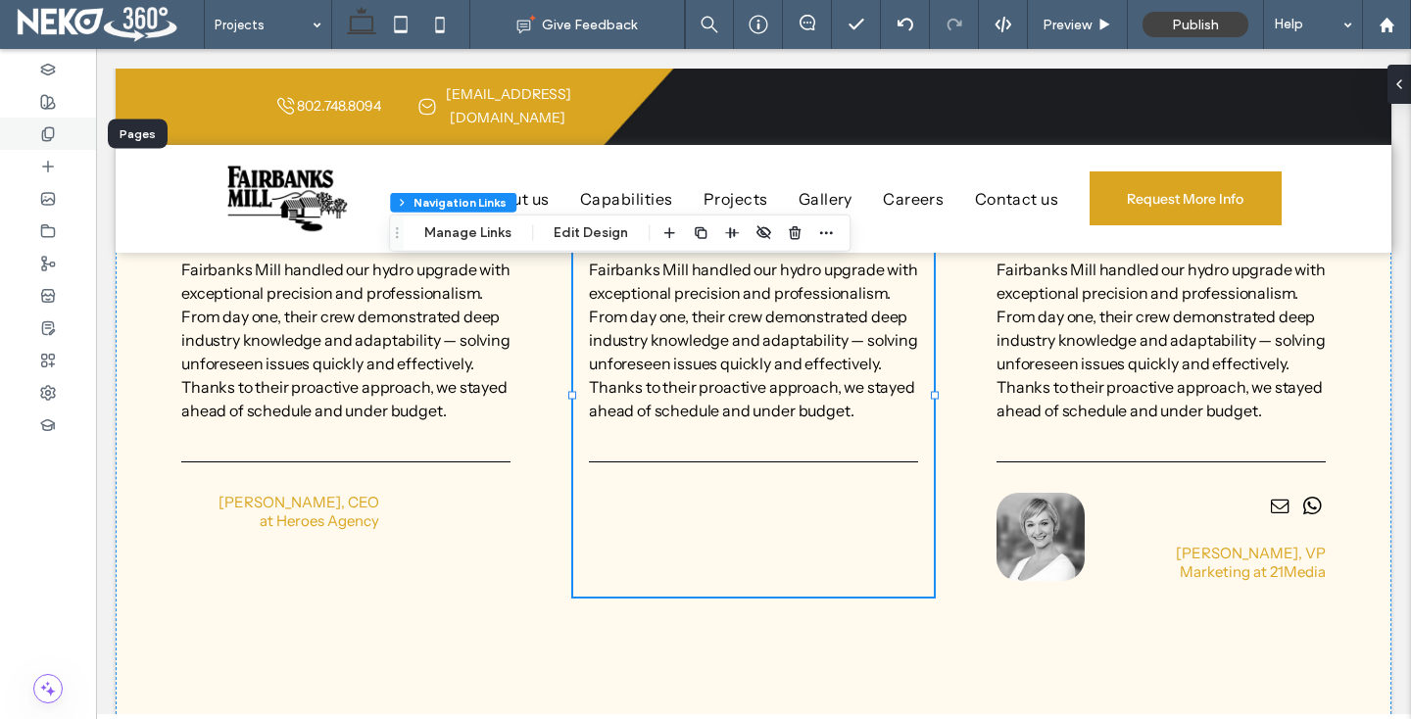
click at [37, 141] on div at bounding box center [48, 134] width 96 height 32
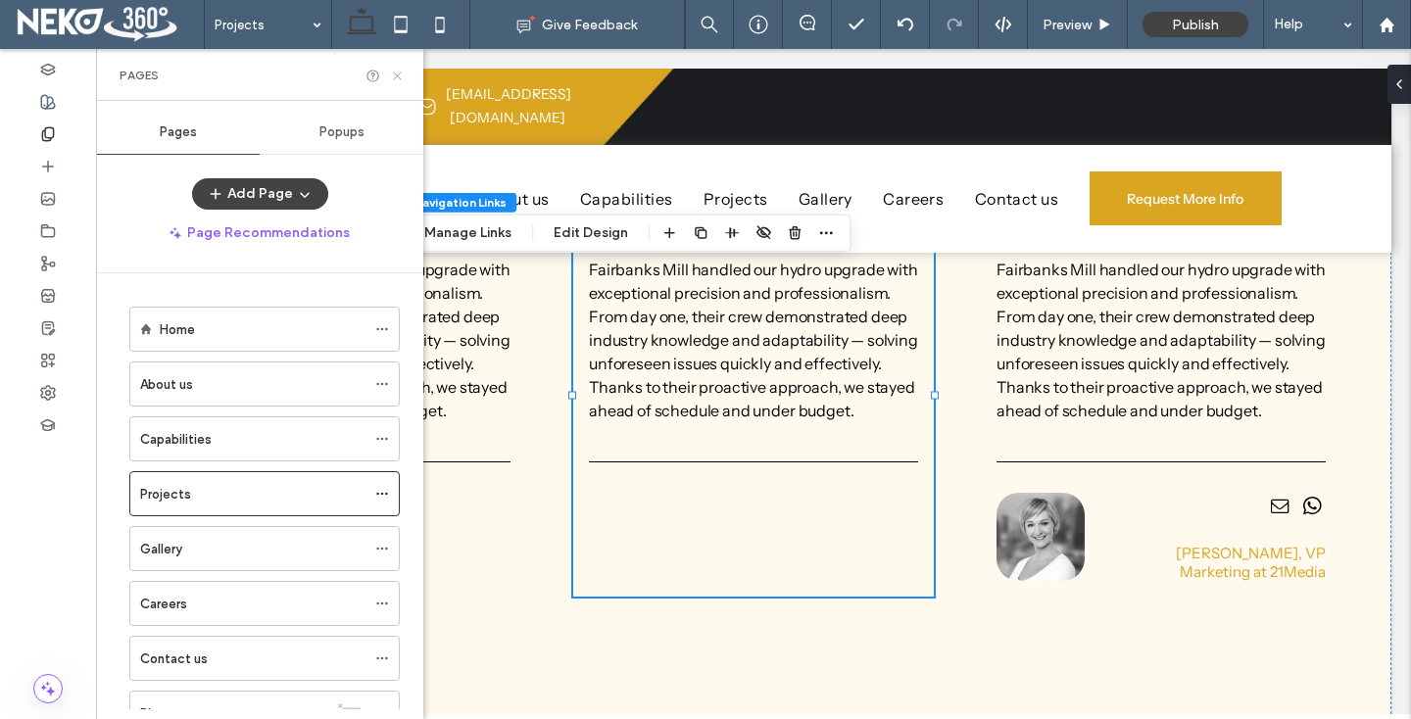
click at [396, 73] on use at bounding box center [397, 76] width 8 height 8
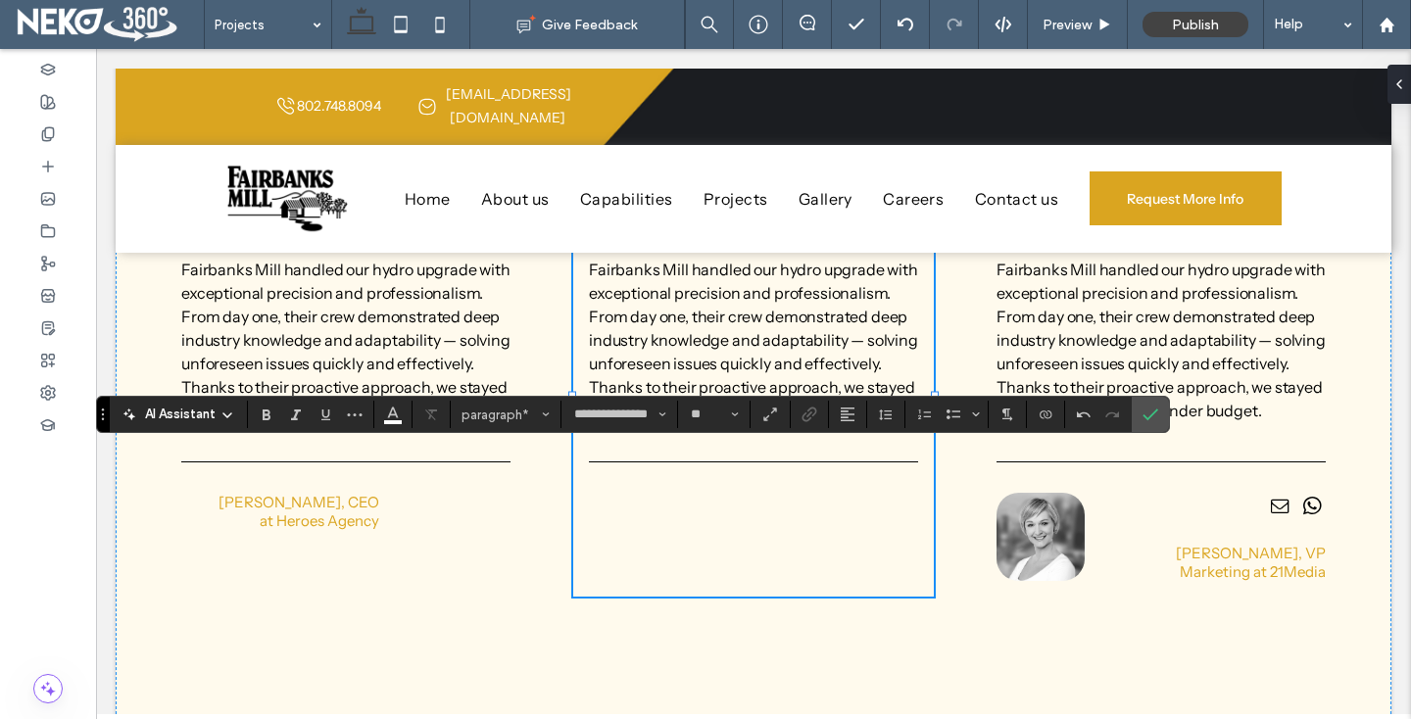
type input "**"
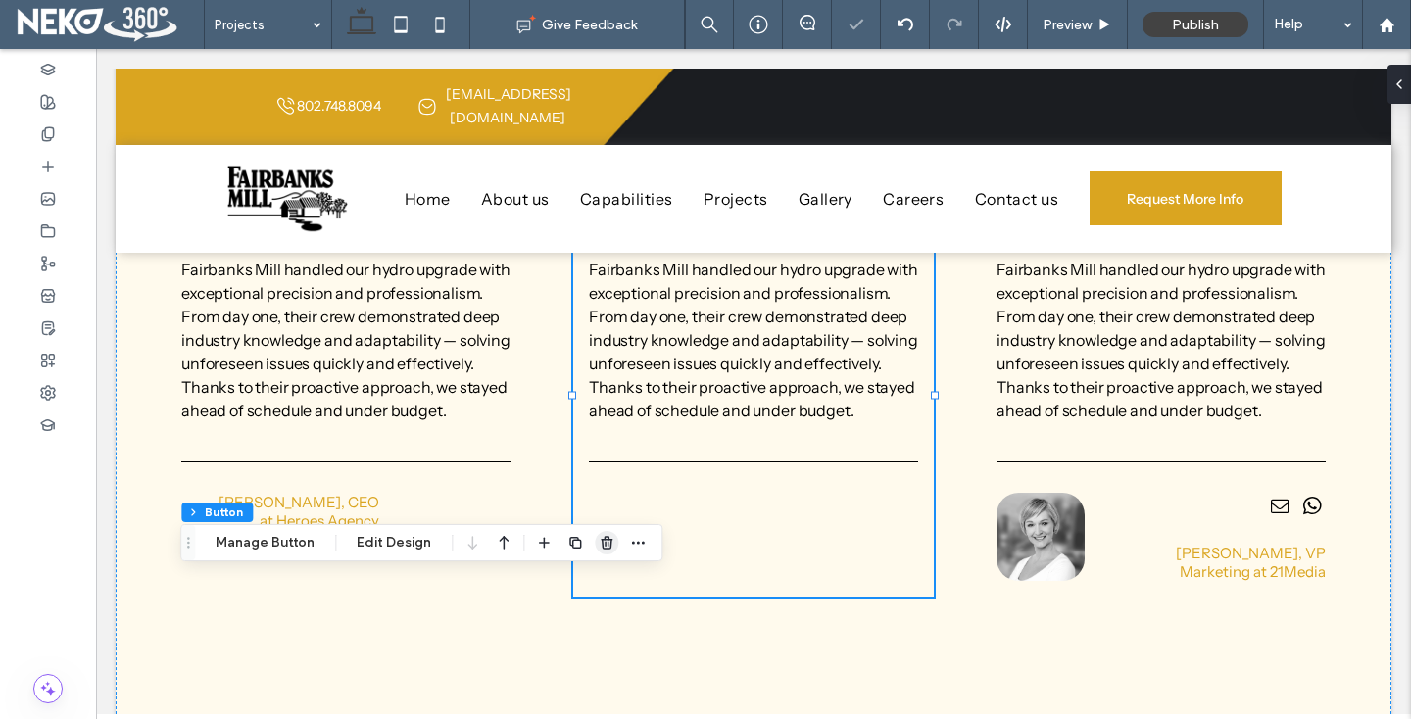
click at [604, 550] on icon "button" at bounding box center [607, 543] width 16 height 16
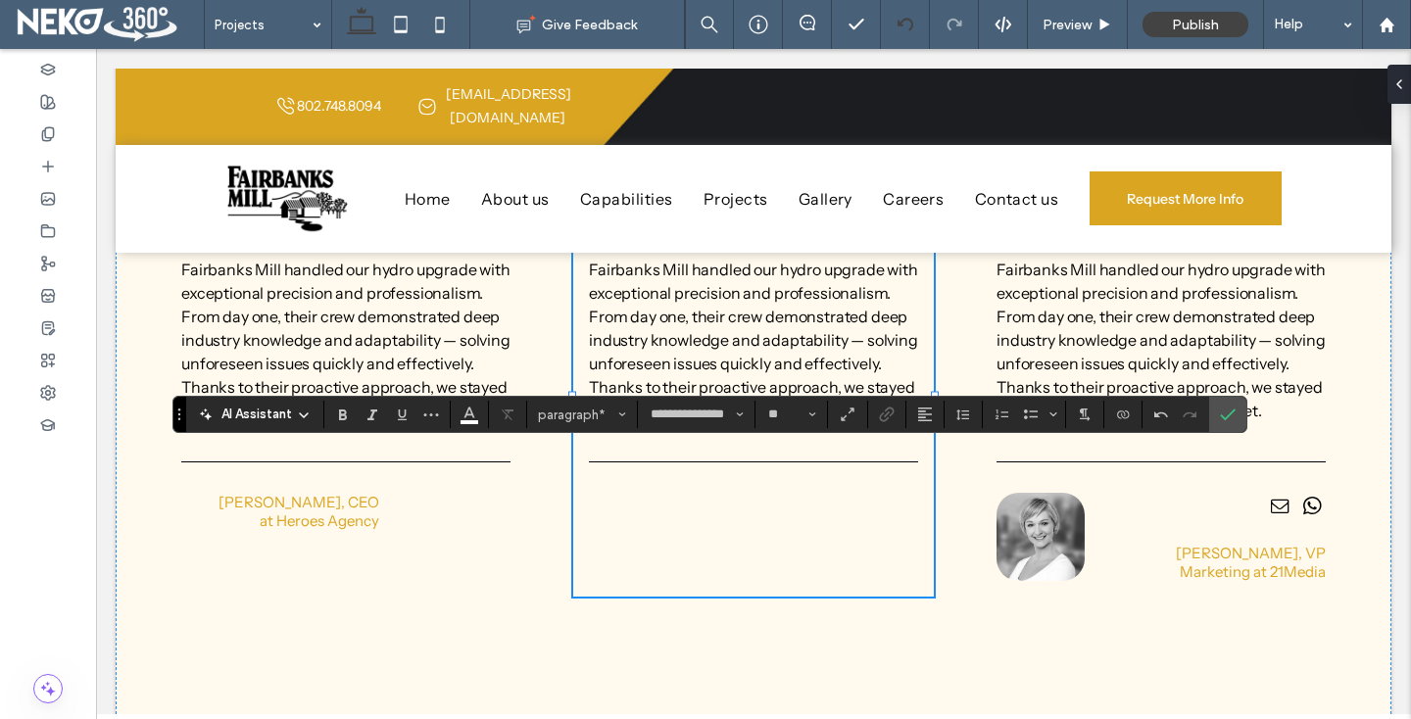
type input "**"
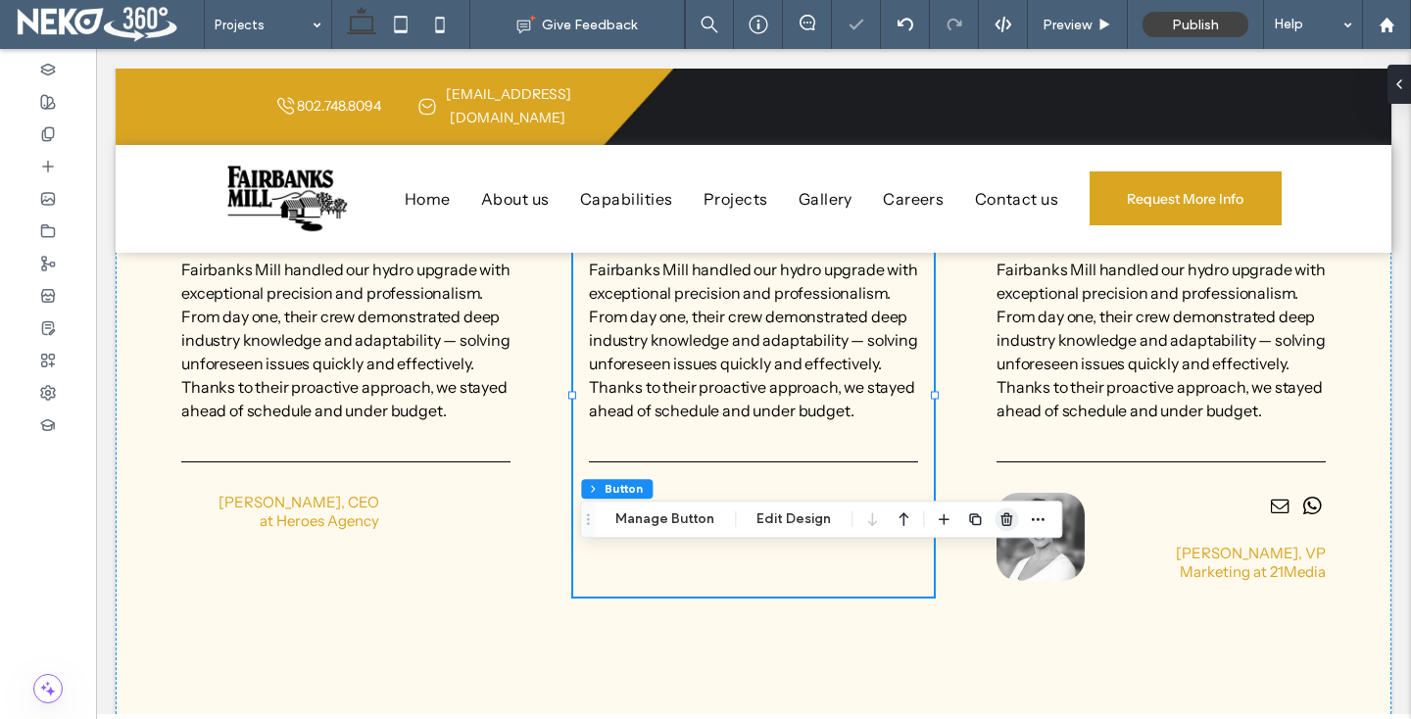
click at [1007, 515] on use "button" at bounding box center [1006, 518] width 12 height 13
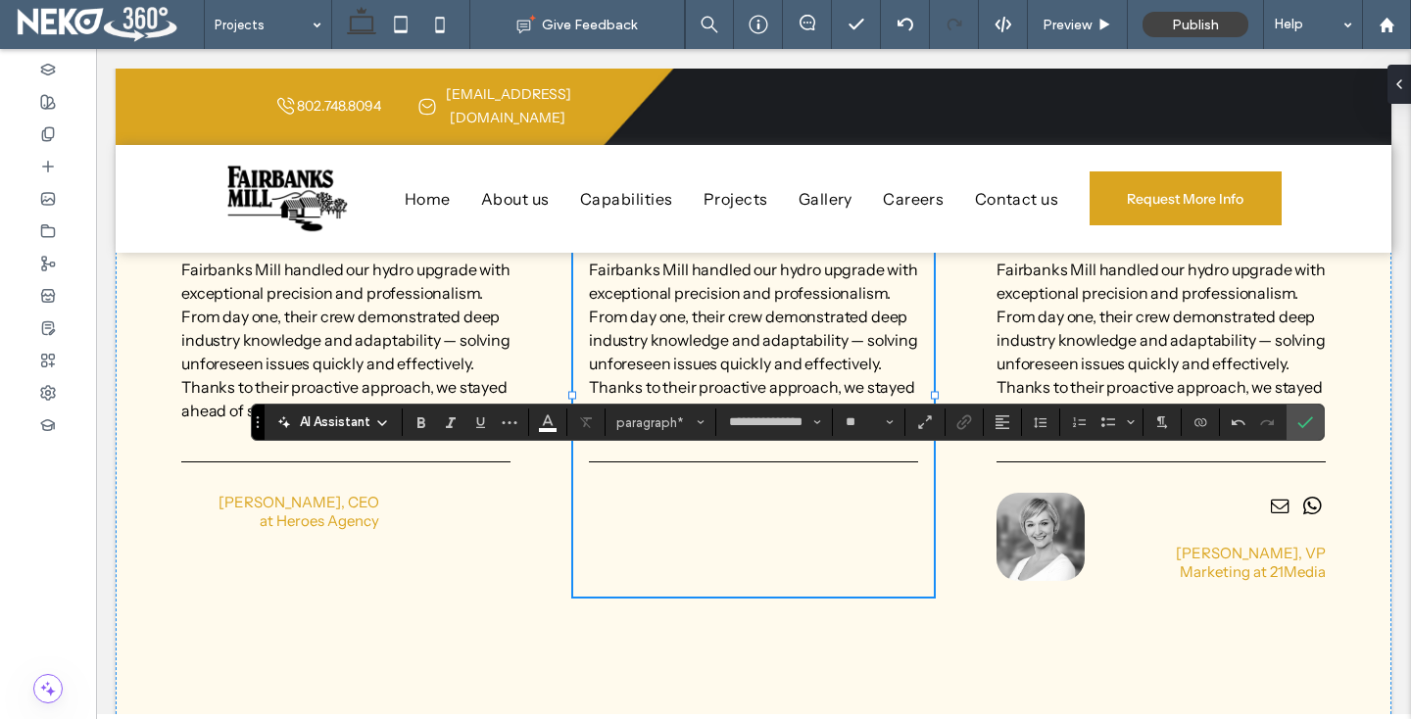
type input "**"
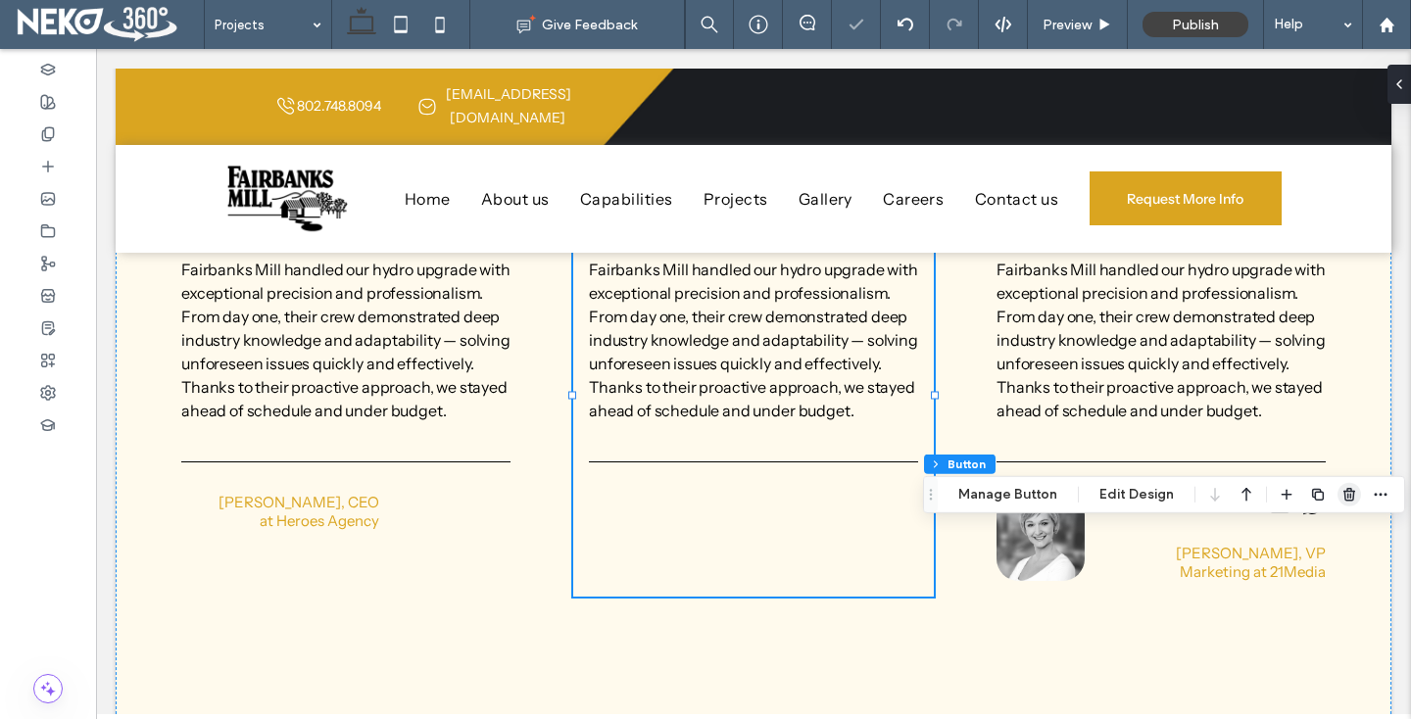
click at [1337, 493] on span "button" at bounding box center [1349, 495] width 24 height 24
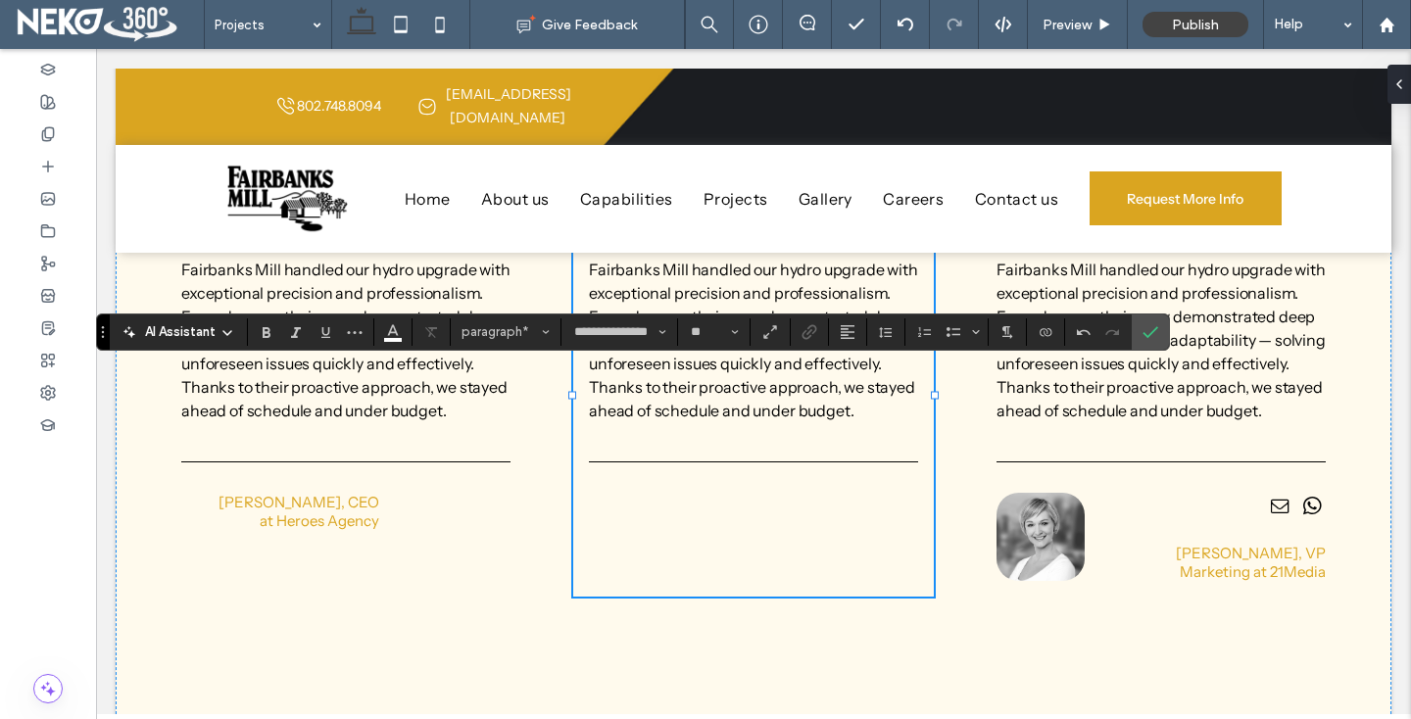
type input "**"
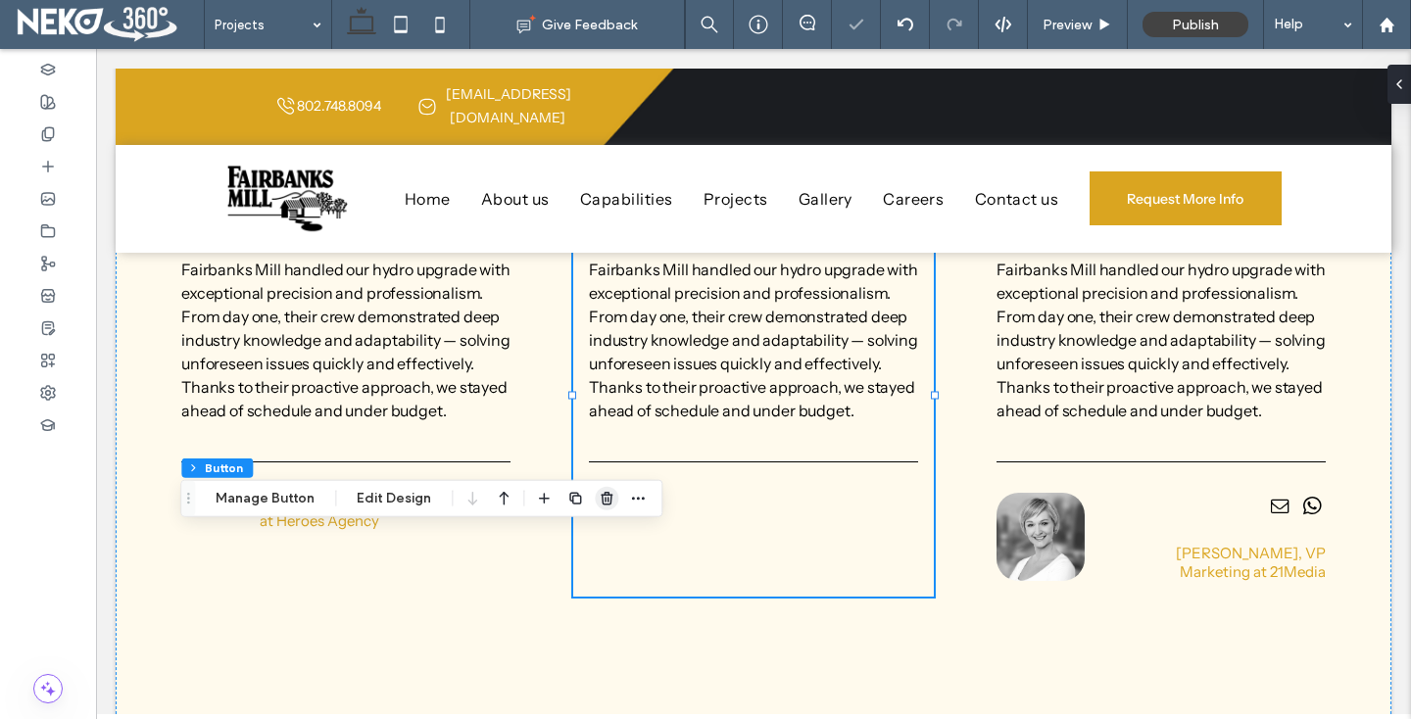
click at [602, 498] on use "button" at bounding box center [607, 498] width 12 height 13
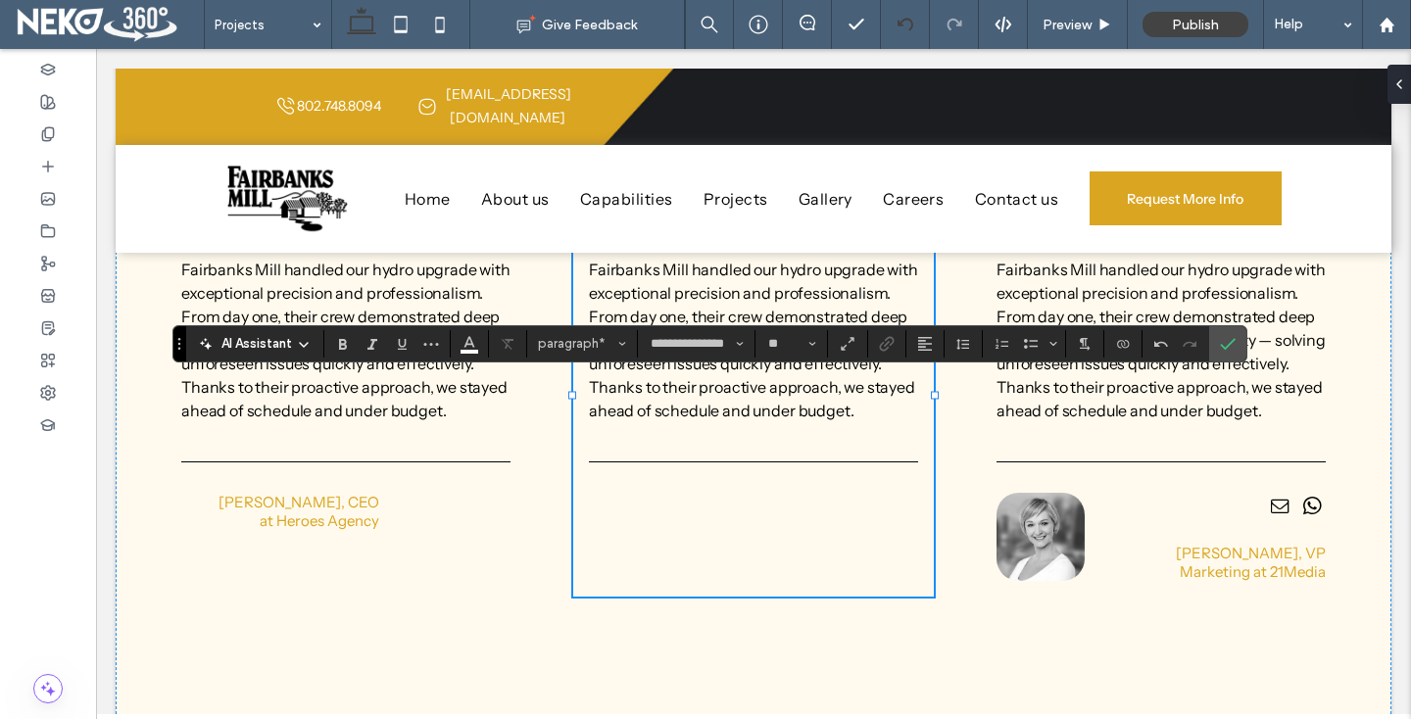
type input "**"
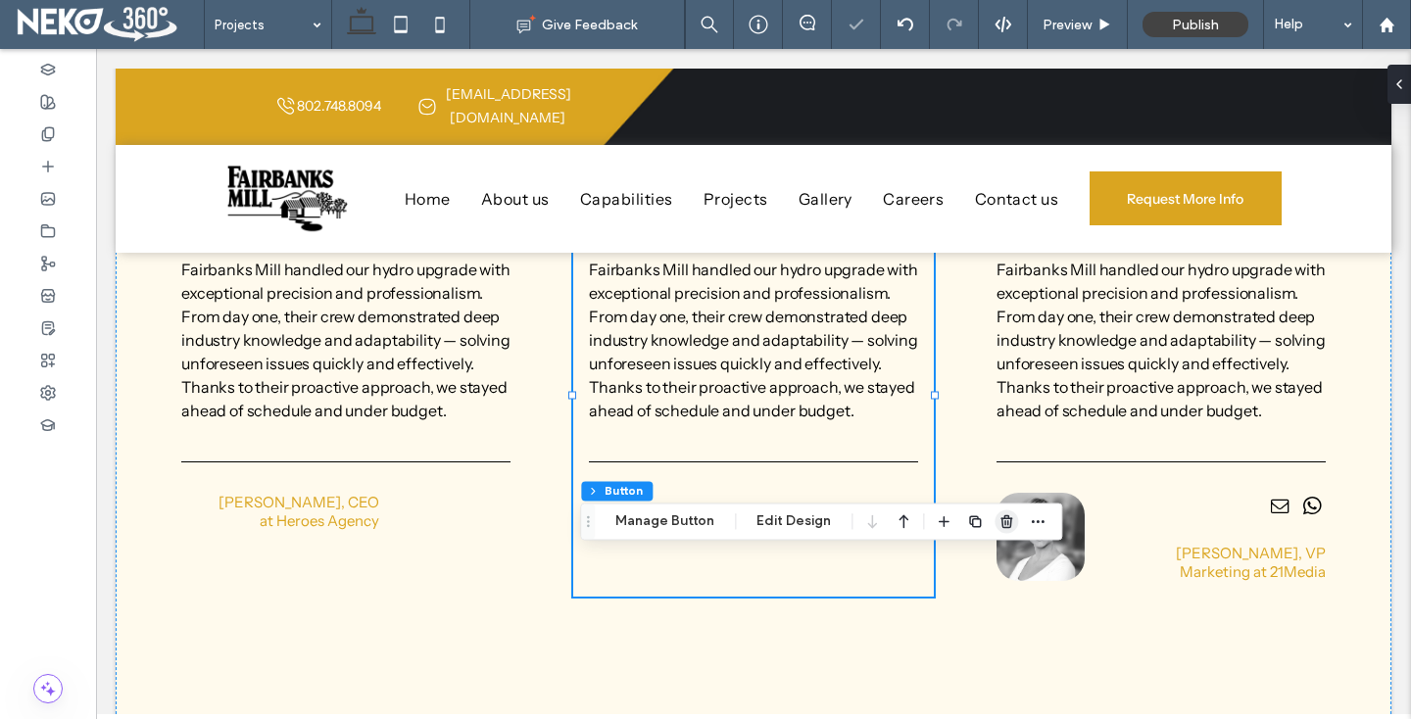
click at [995, 522] on span "button" at bounding box center [1007, 522] width 24 height 24
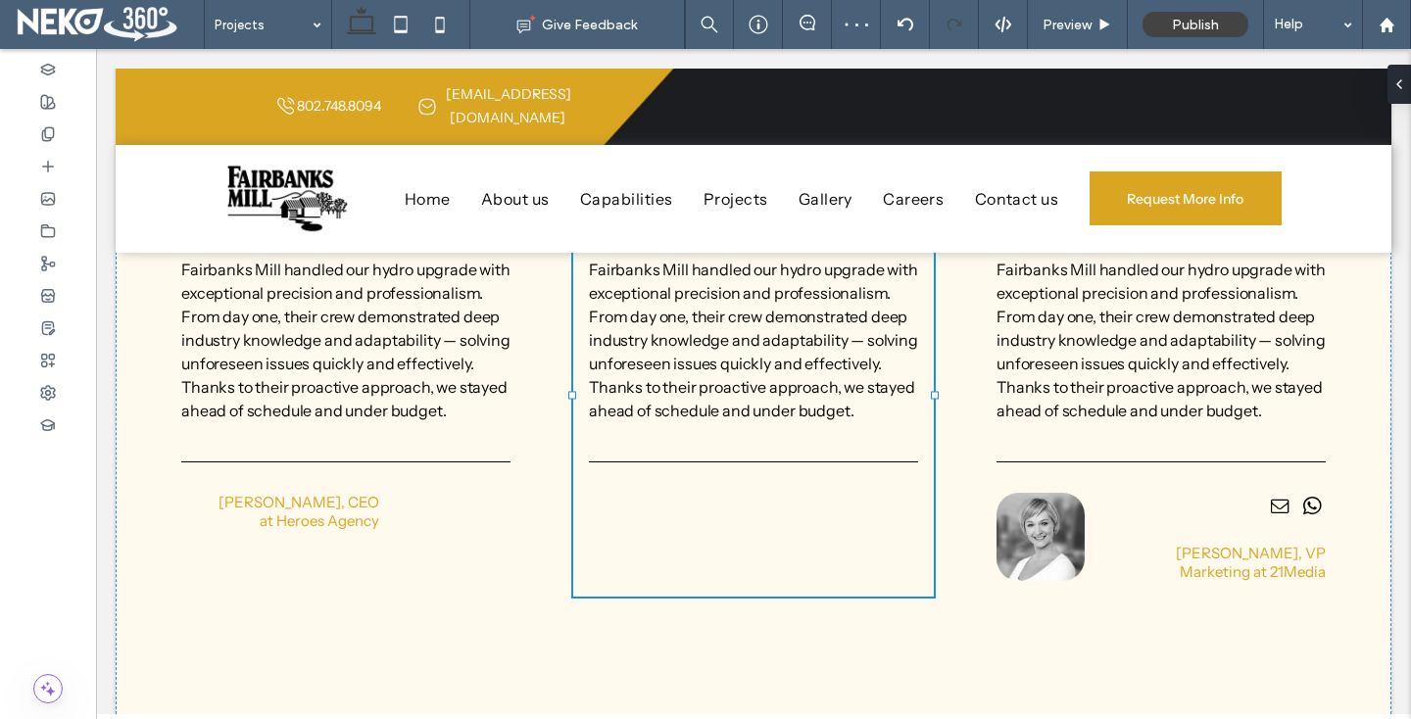
type input "**********"
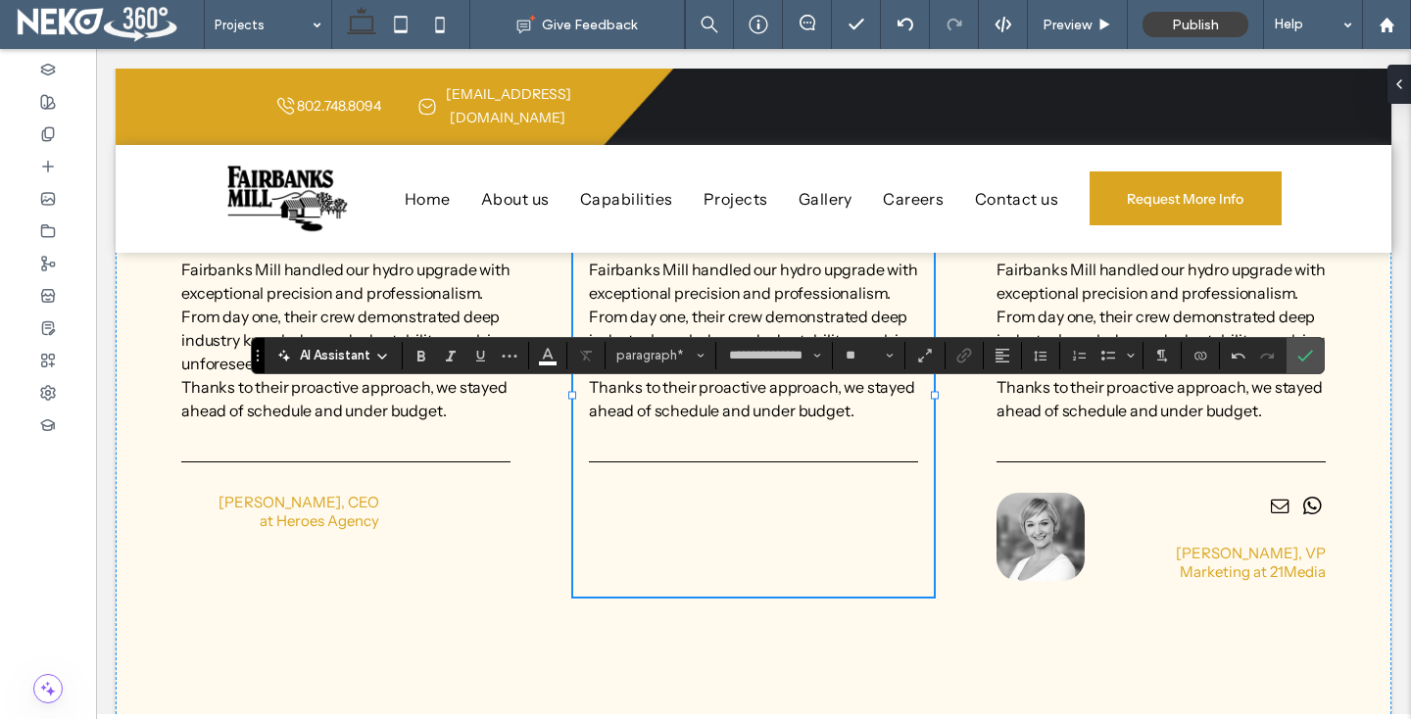
type input "**"
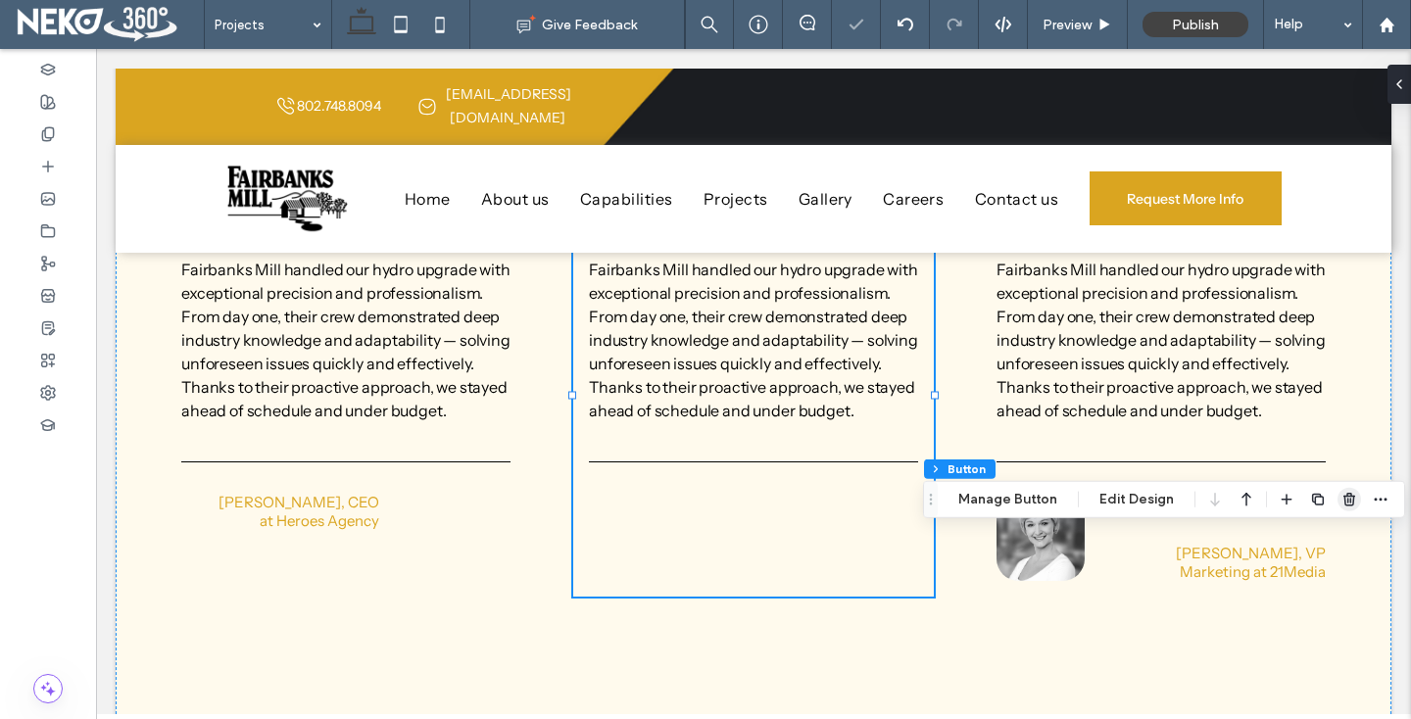
click at [1343, 495] on use "button" at bounding box center [1349, 499] width 12 height 13
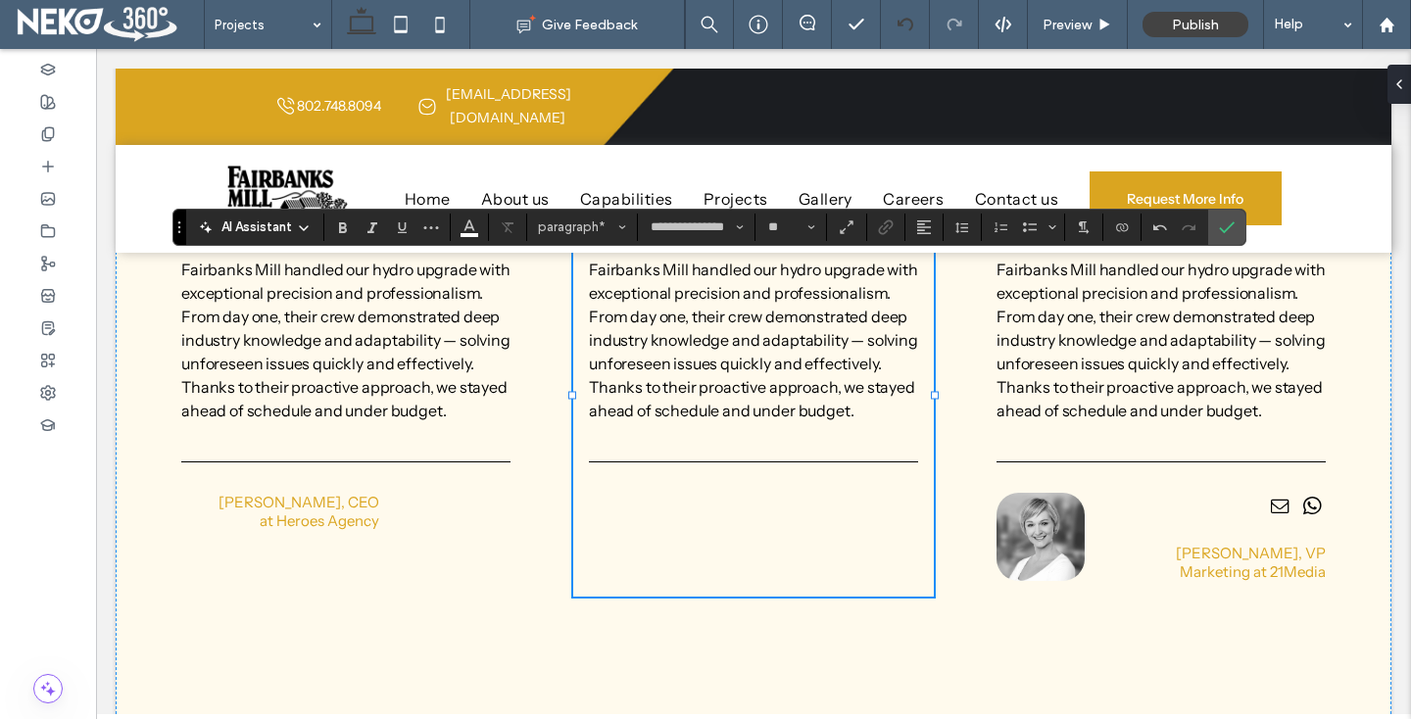
type input "**"
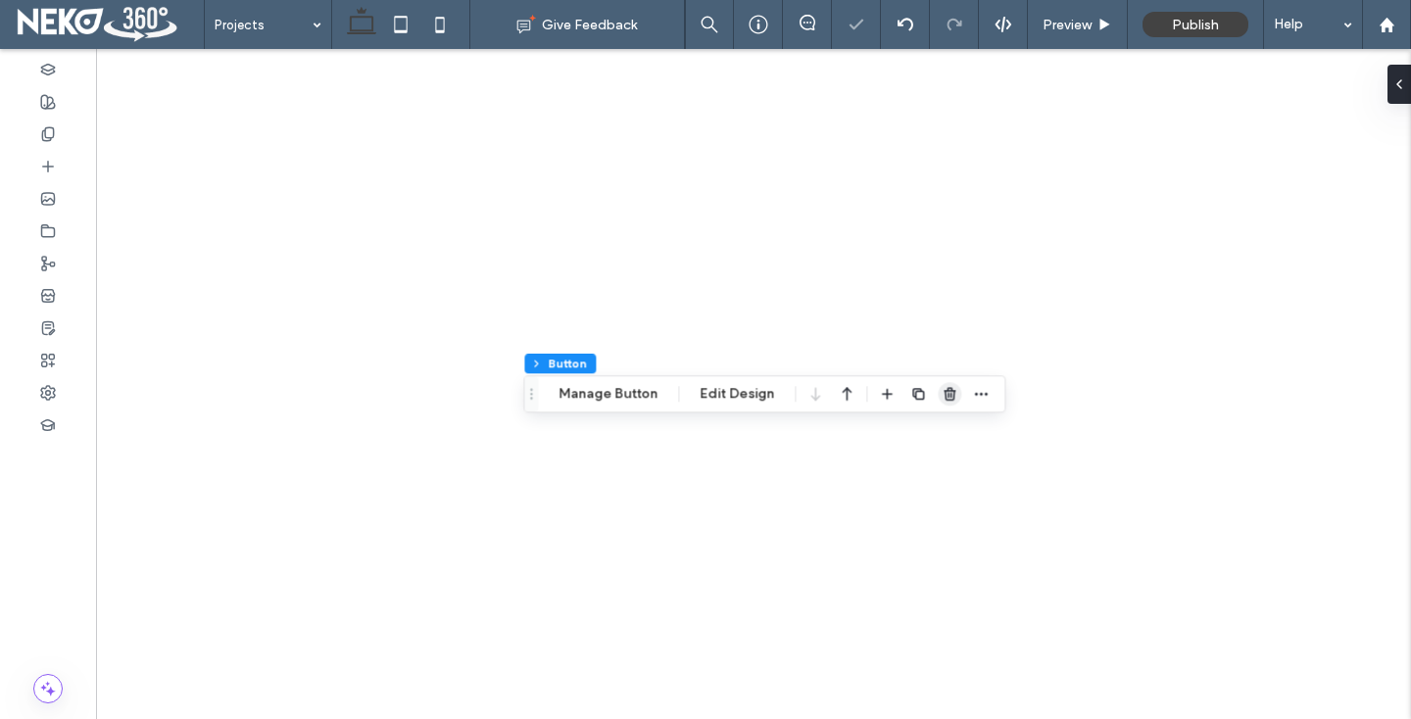
click at [944, 390] on use "button" at bounding box center [950, 394] width 12 height 13
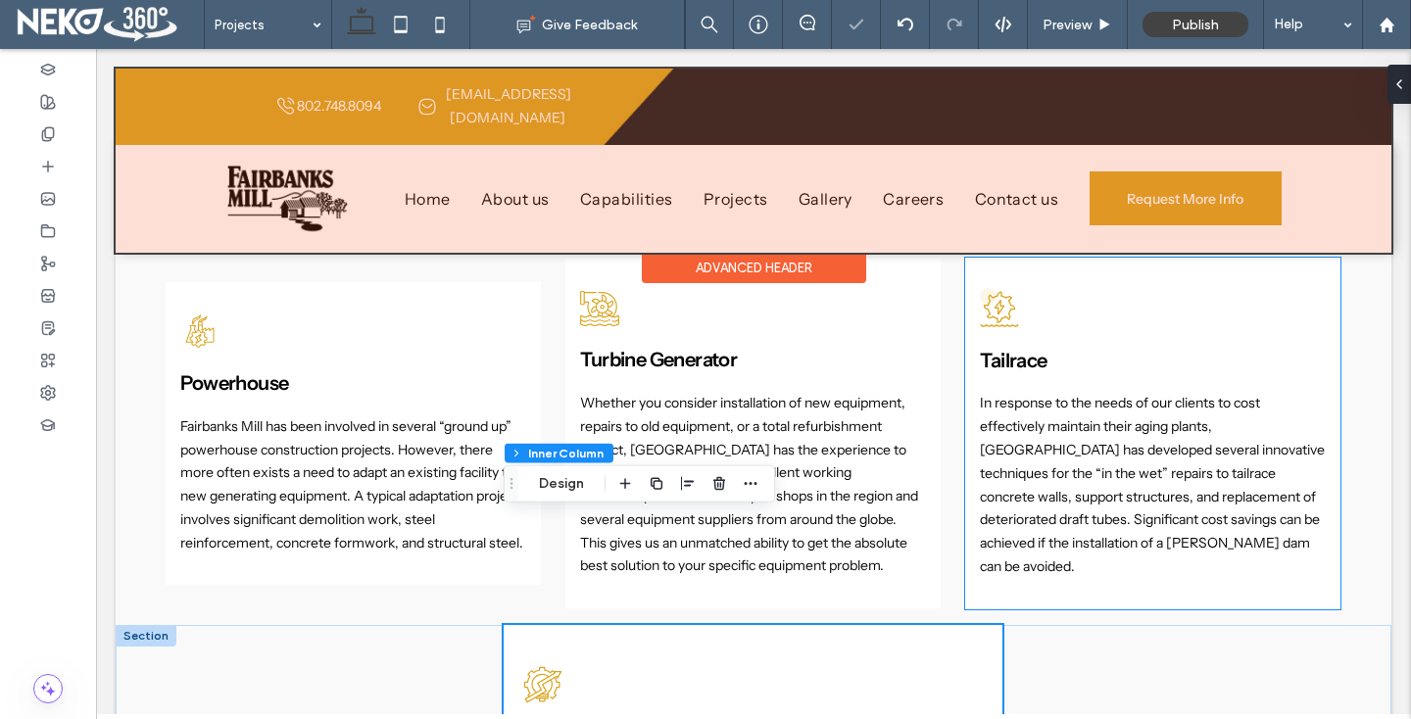
scroll to position [1618, 0]
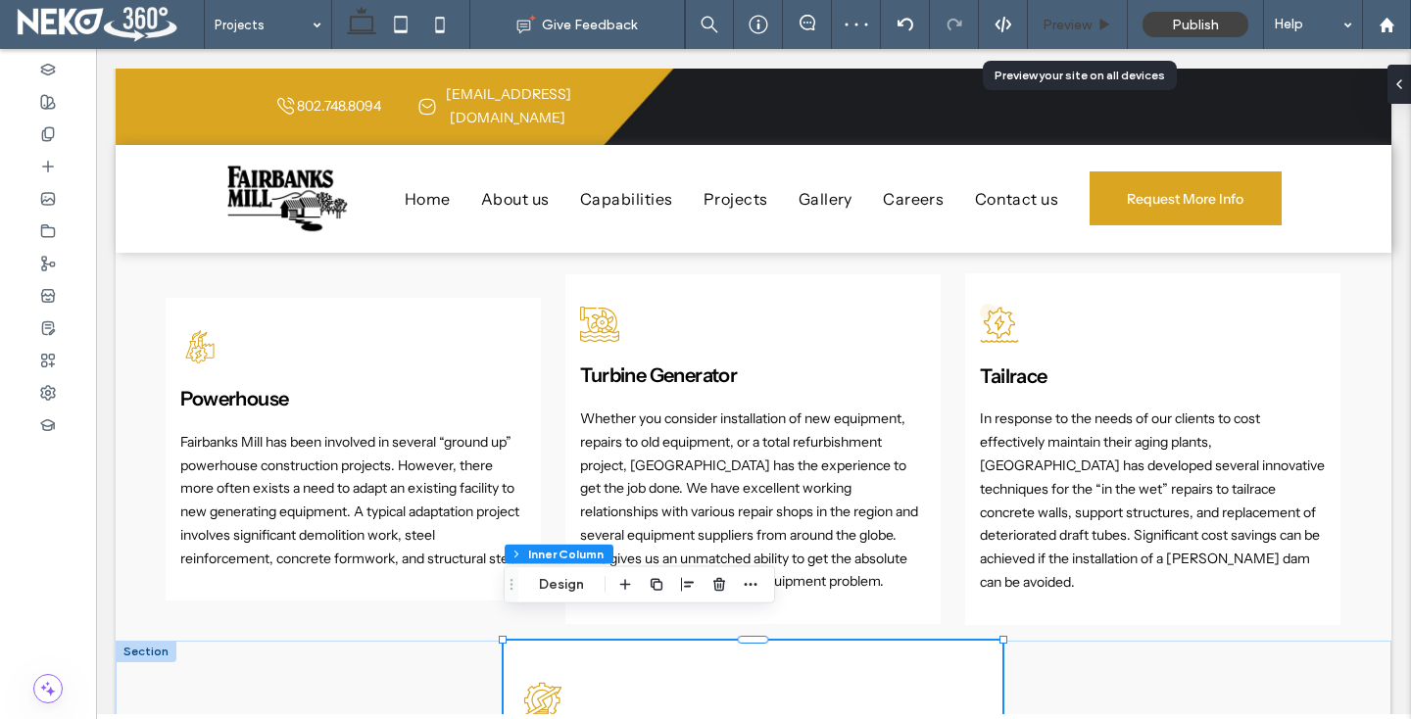
click at [1082, 33] on div "Preview" at bounding box center [1078, 24] width 100 height 49
drag, startPoint x: 1074, startPoint y: 24, endPoint x: 867, endPoint y: 96, distance: 219.1
click at [1074, 24] on span "Preview" at bounding box center [1067, 25] width 49 height 17
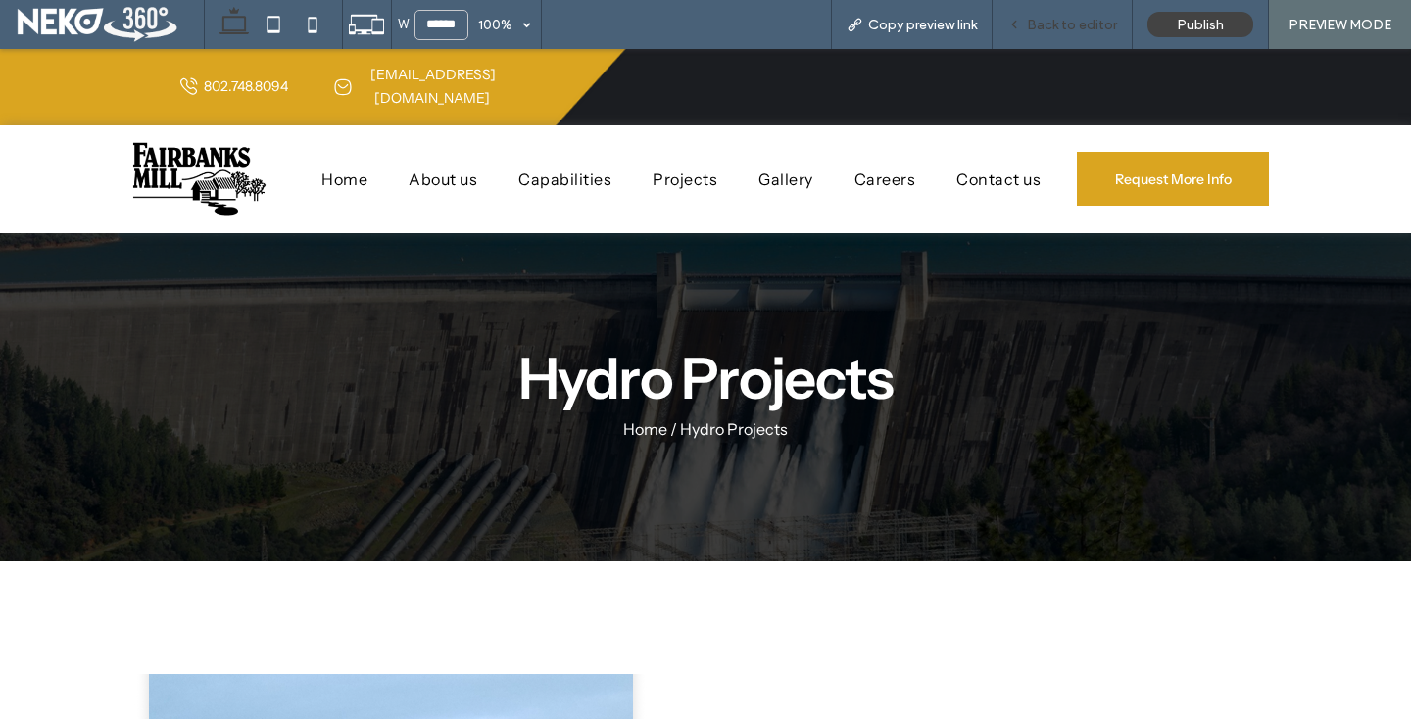
click at [1048, 22] on span "Back to editor" at bounding box center [1072, 25] width 90 height 17
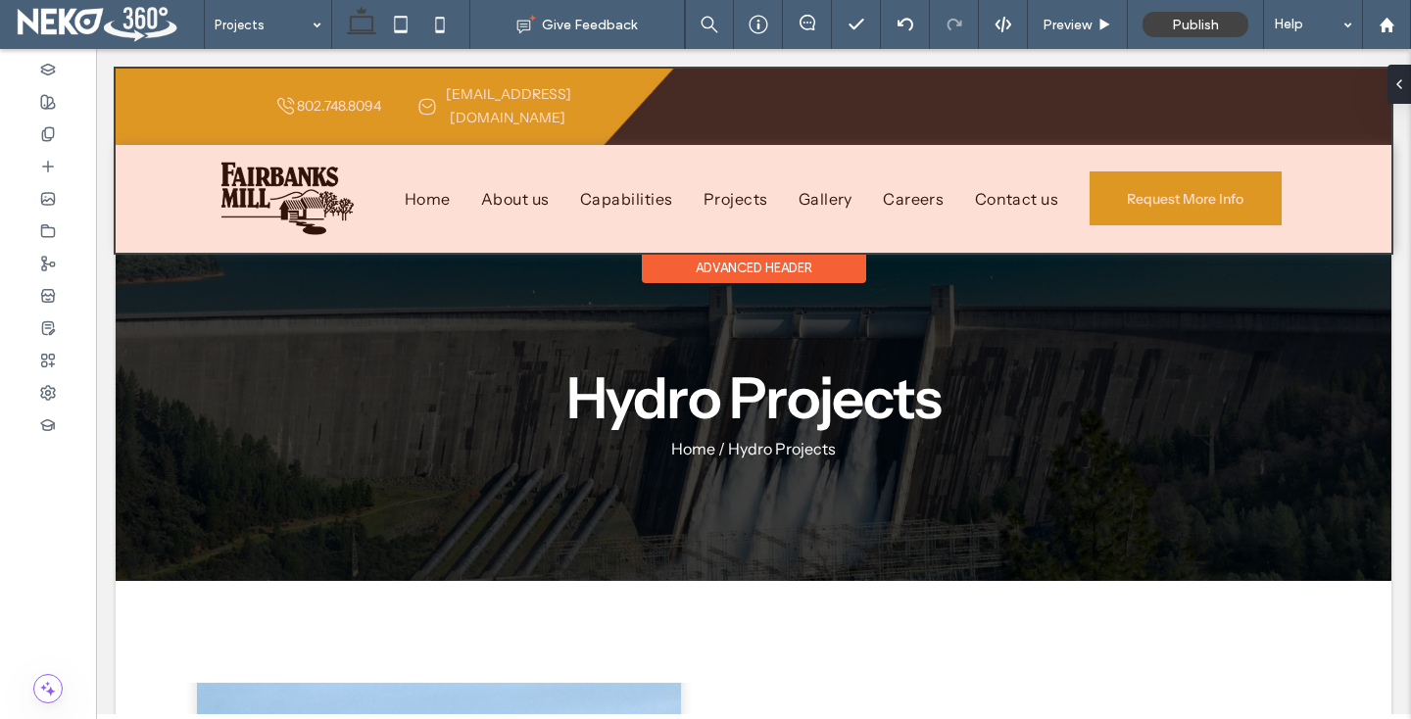
click at [750, 169] on div at bounding box center [754, 161] width 1276 height 184
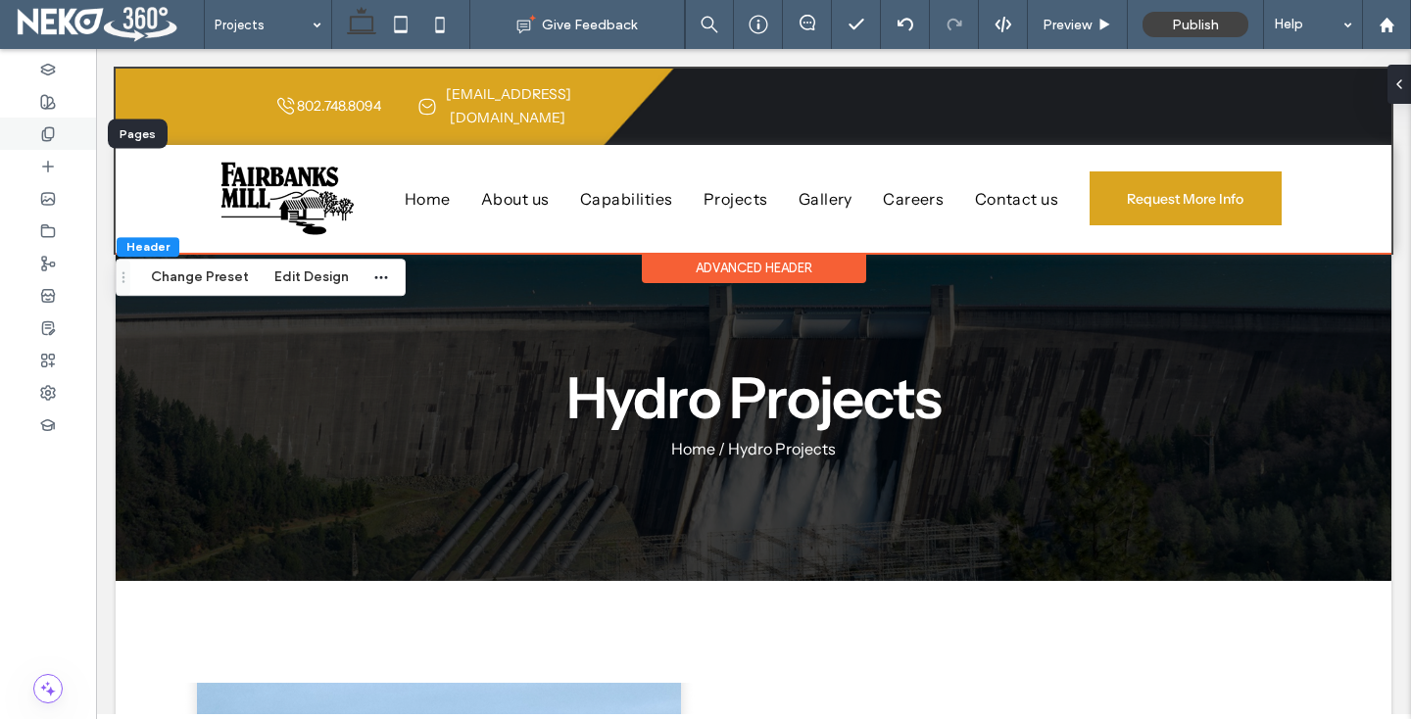
click at [34, 136] on div at bounding box center [48, 134] width 96 height 32
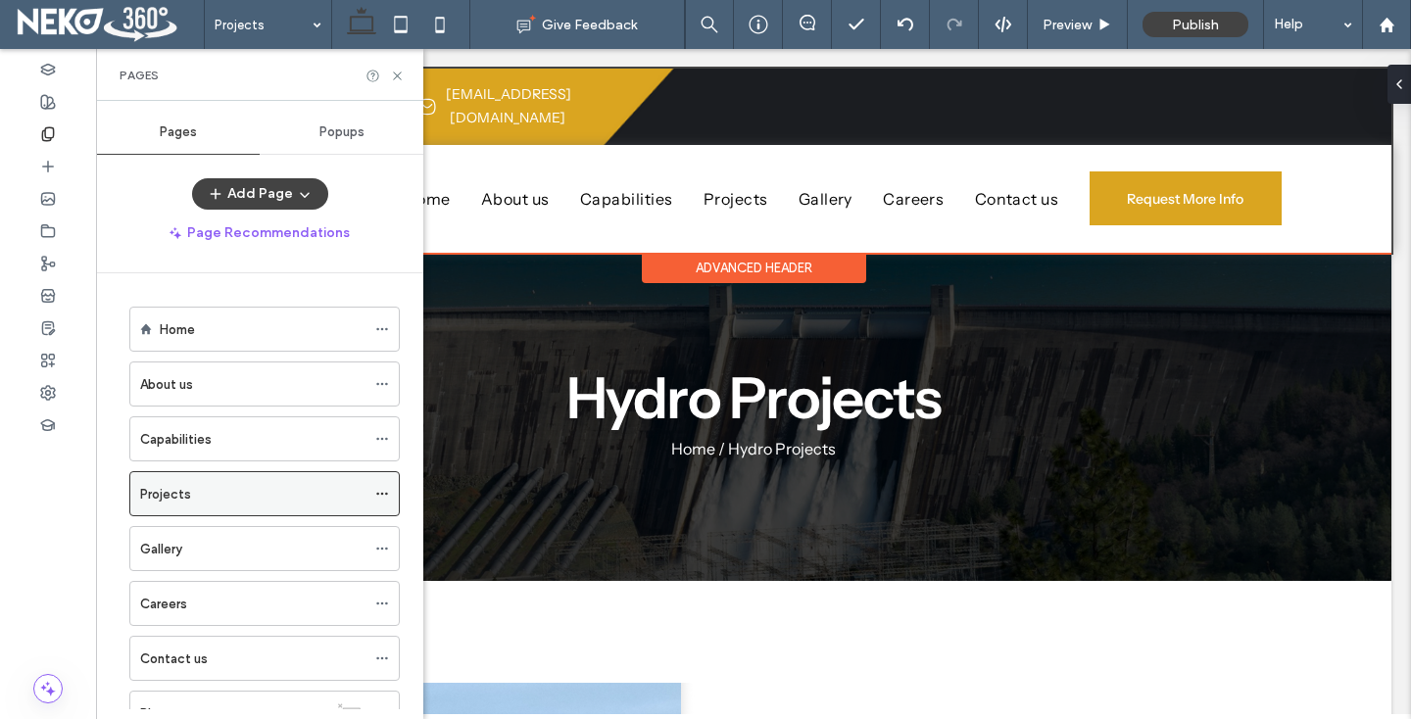
click at [386, 494] on use at bounding box center [381, 494] width 11 height 3
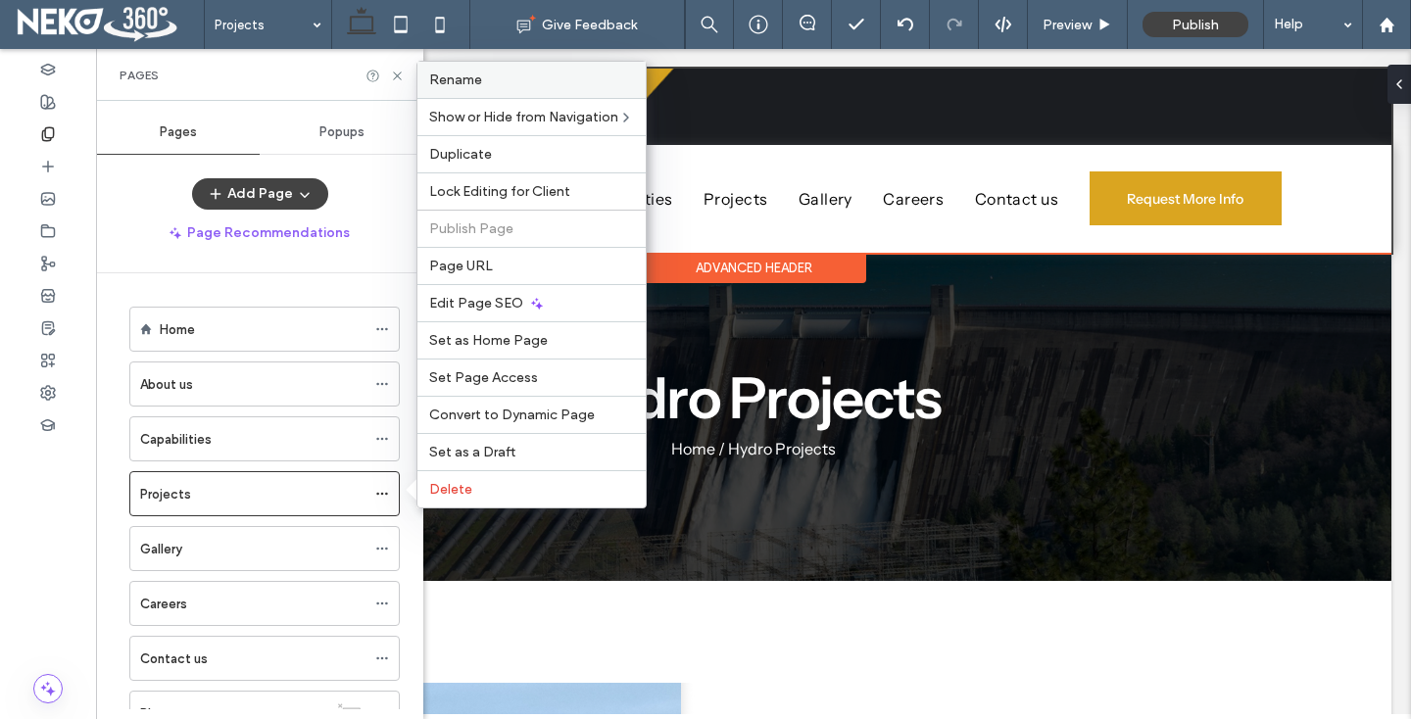
click at [490, 86] on label "Rename" at bounding box center [531, 80] width 205 height 17
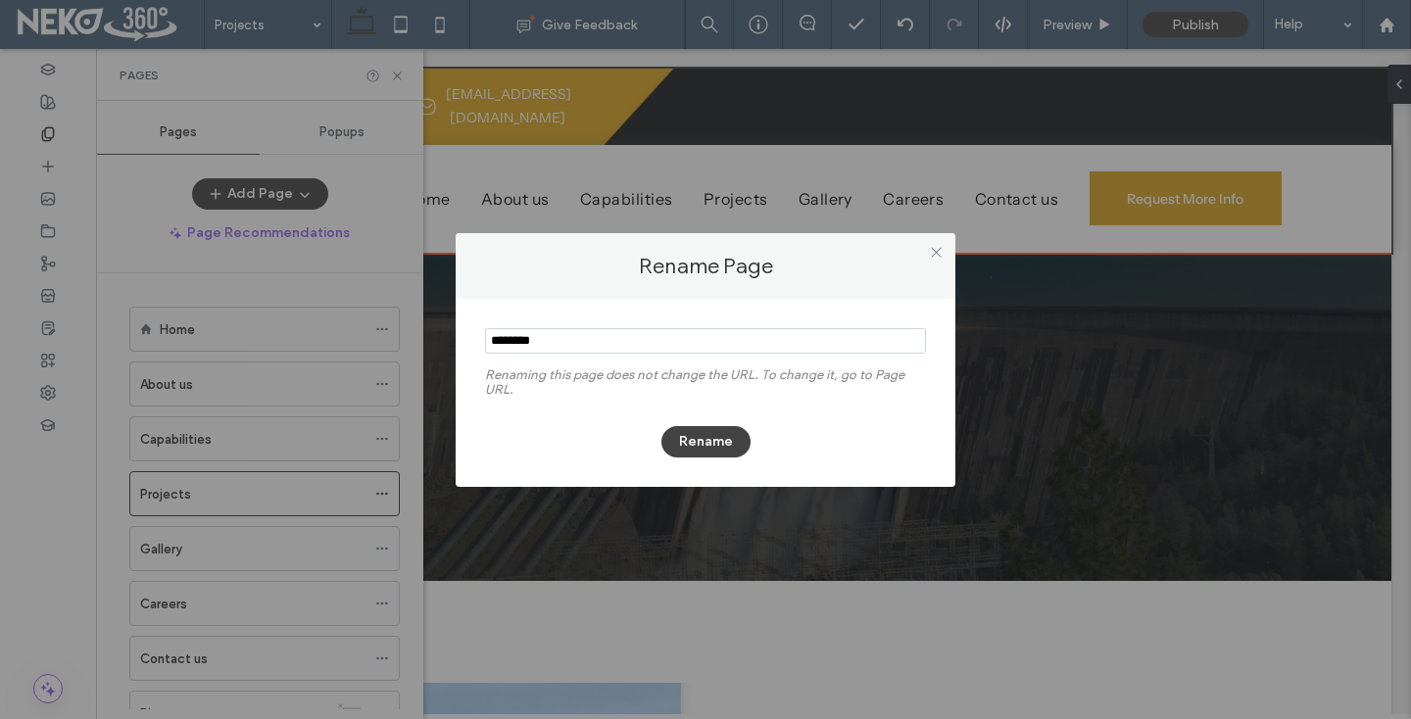
click at [496, 343] on input "notEmpty" at bounding box center [705, 340] width 441 height 25
type input "**********"
click at [713, 452] on button "Rename" at bounding box center [705, 441] width 89 height 31
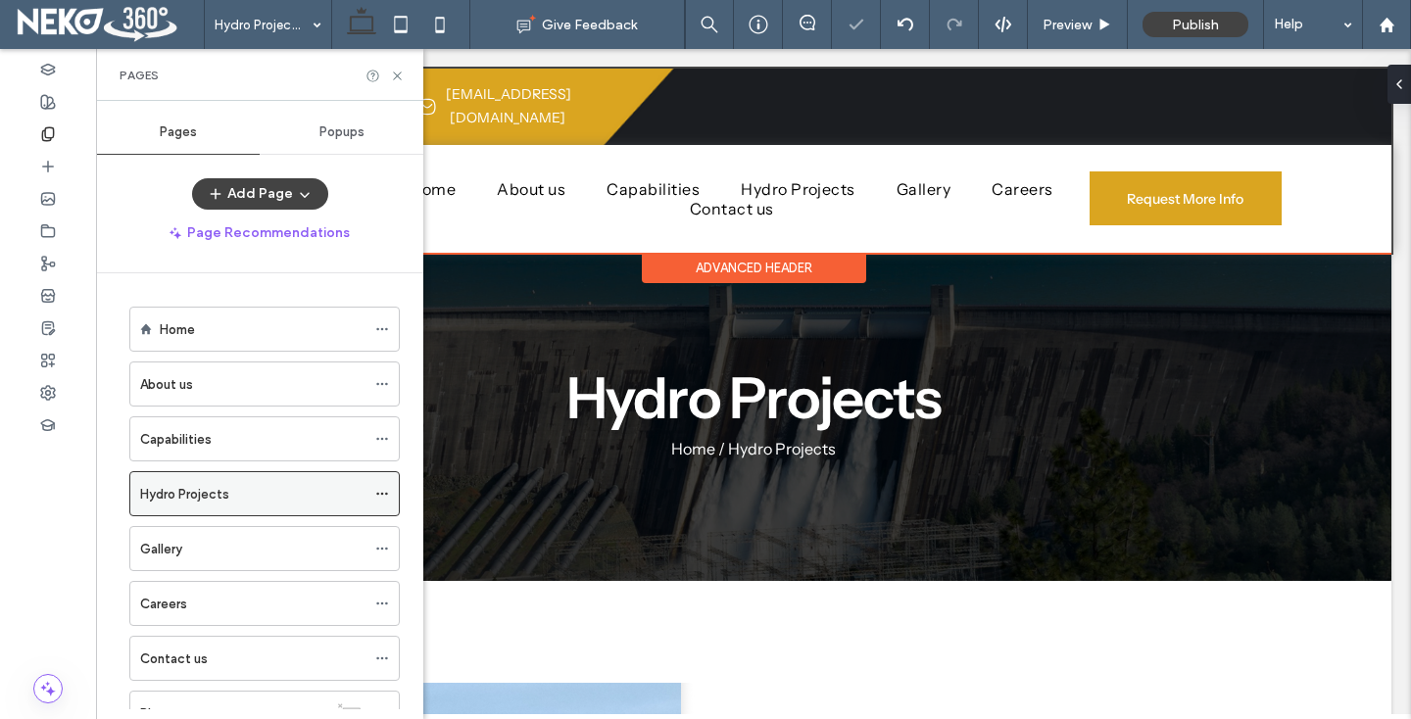
click at [388, 493] on icon at bounding box center [382, 494] width 14 height 14
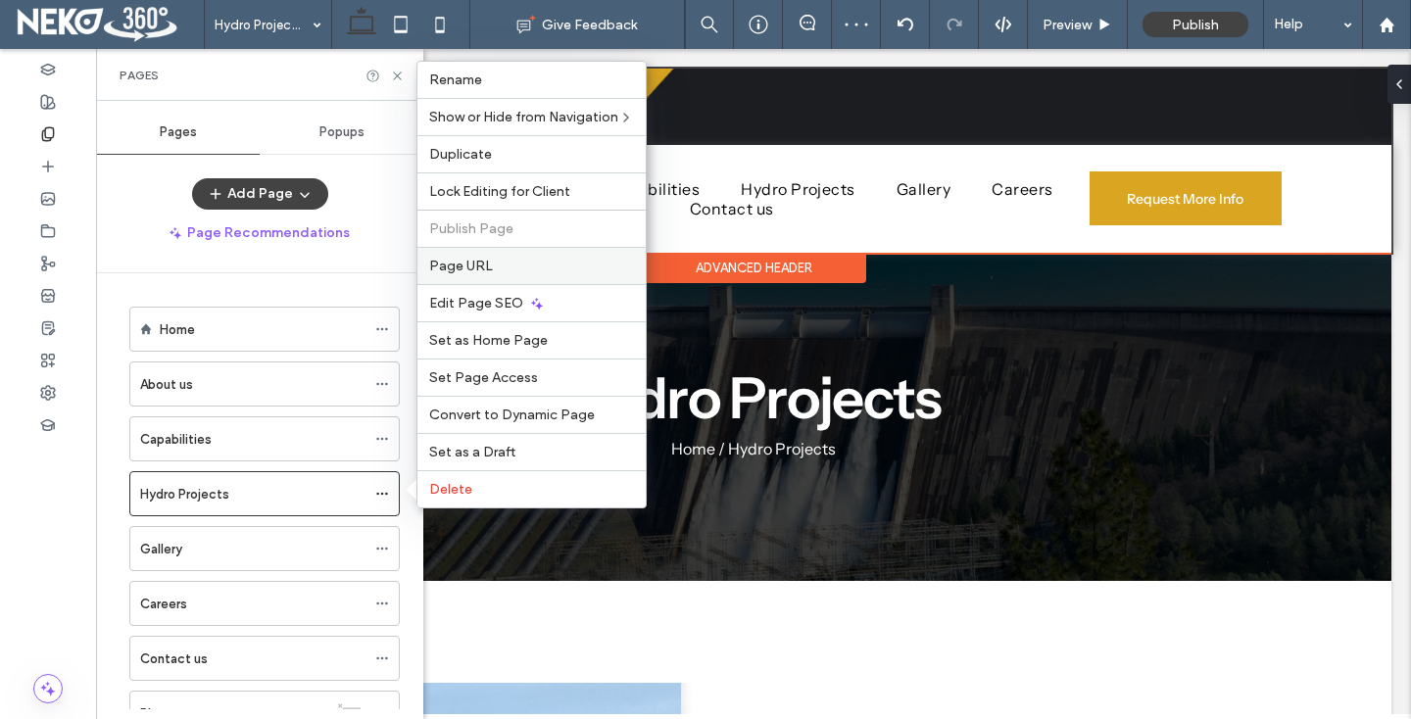
click at [460, 271] on span "Page URL" at bounding box center [461, 266] width 64 height 17
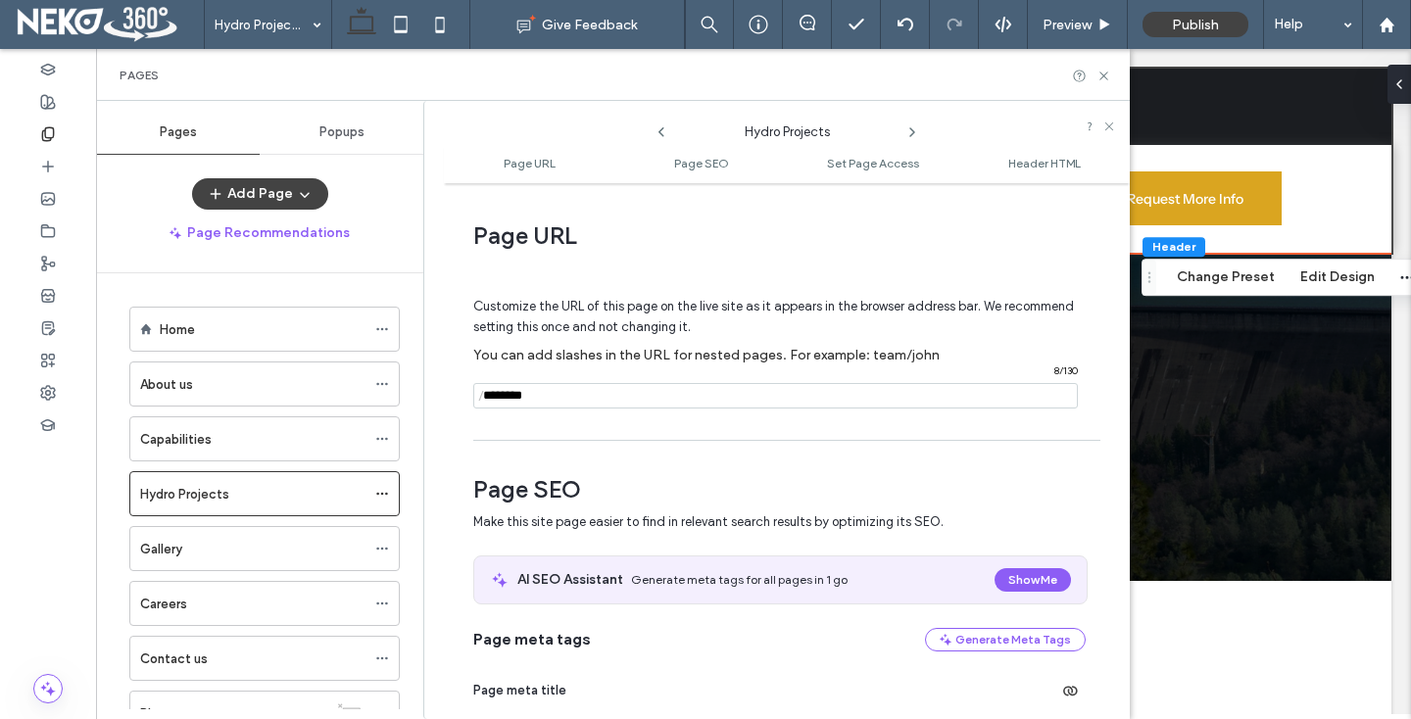
click at [485, 398] on span "/" at bounding box center [481, 396] width 16 height 24
click at [503, 398] on input "notEmpty" at bounding box center [775, 395] width 605 height 25
type input "**********"
click at [538, 422] on div "Customize the URL of this page on the live site as it appears in the browser ad…" at bounding box center [779, 344] width 612 height 171
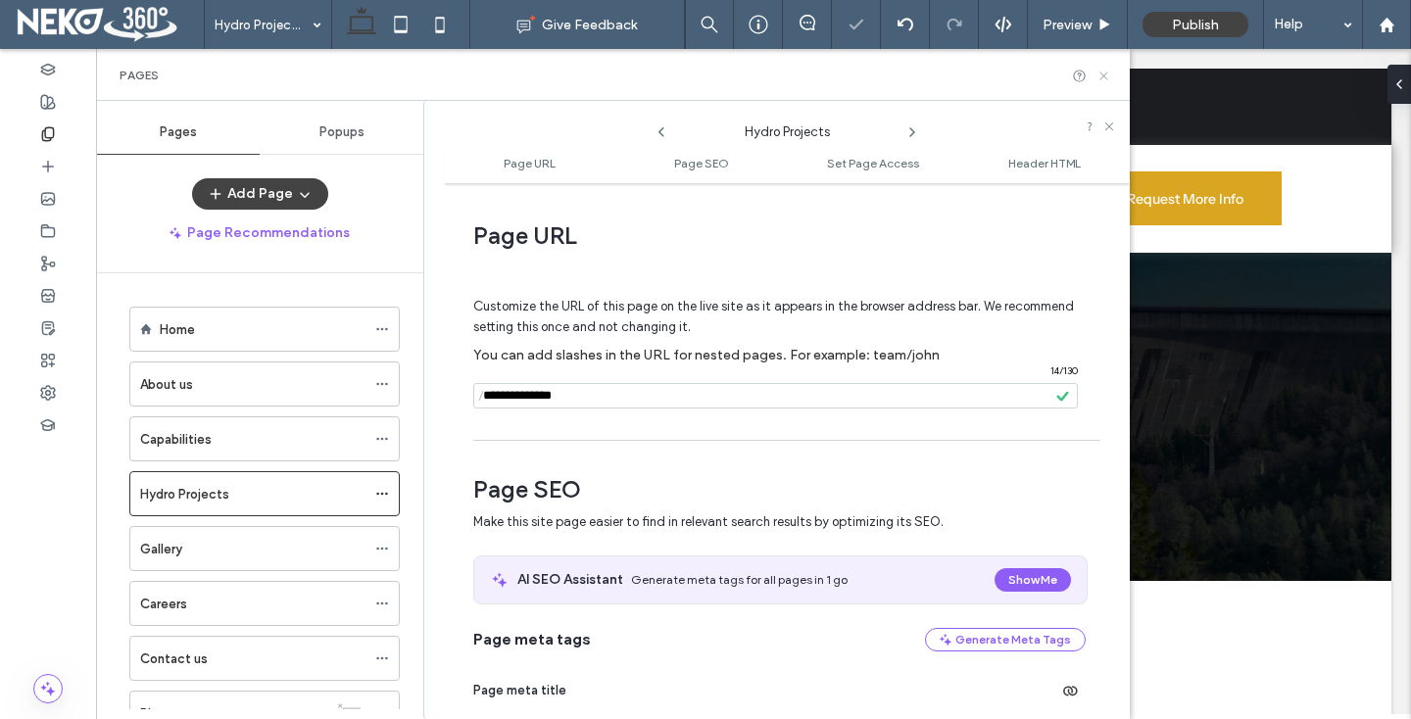
click at [1104, 73] on use at bounding box center [1103, 76] width 8 height 8
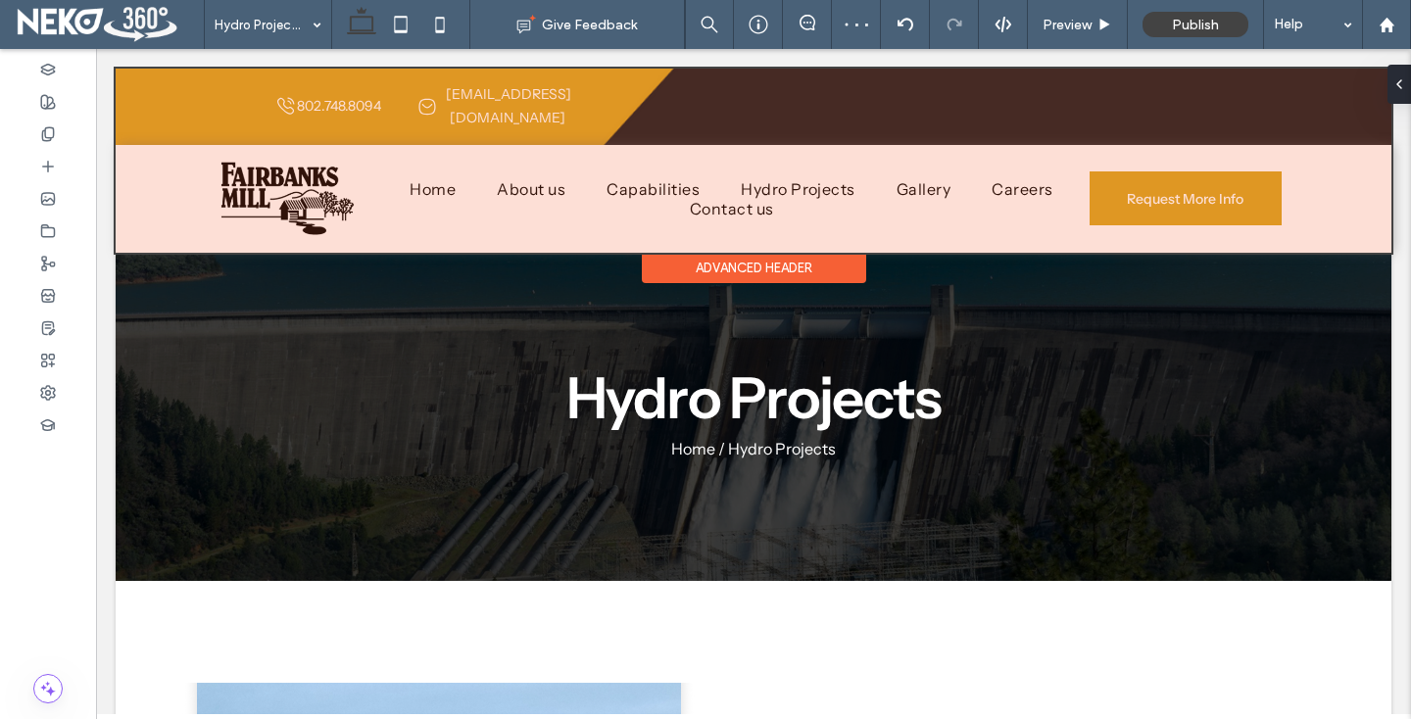
click at [668, 167] on div at bounding box center [754, 161] width 1276 height 184
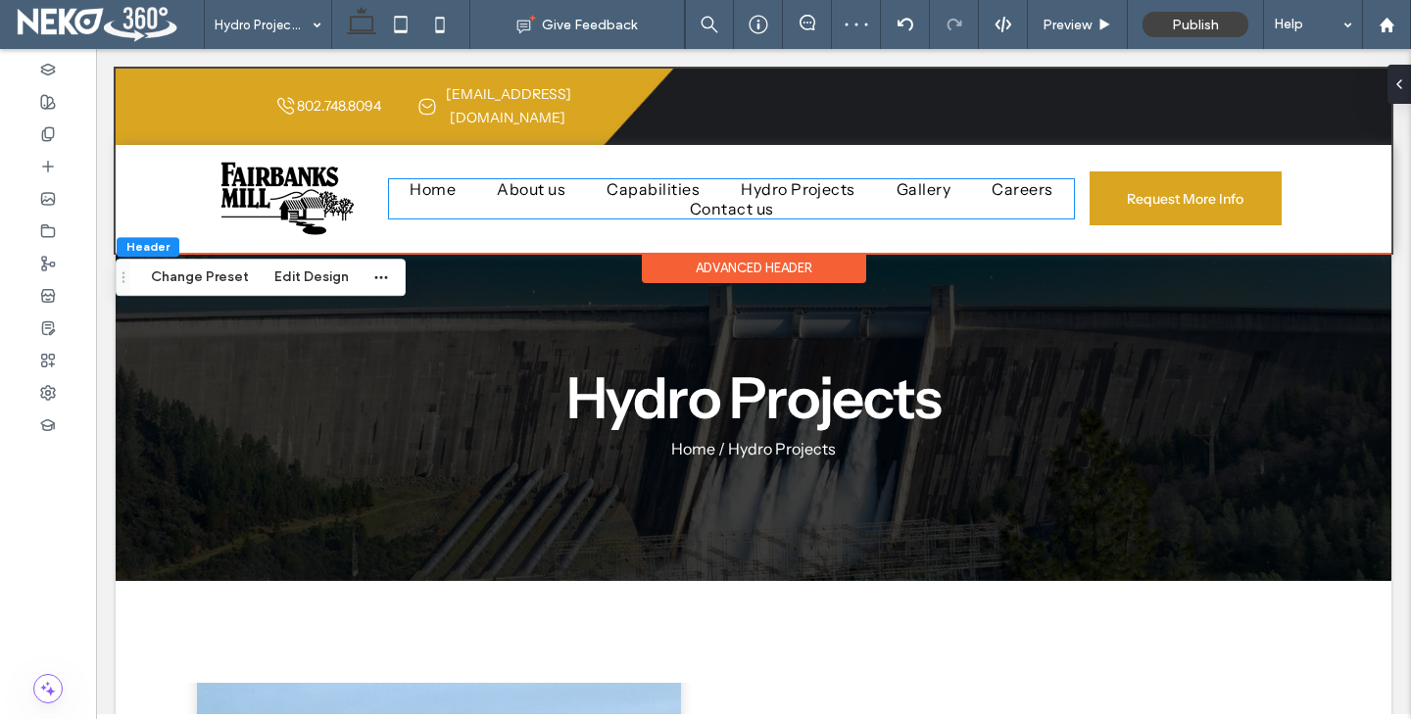
click at [668, 179] on span "Capabilities" at bounding box center [653, 189] width 93 height 20
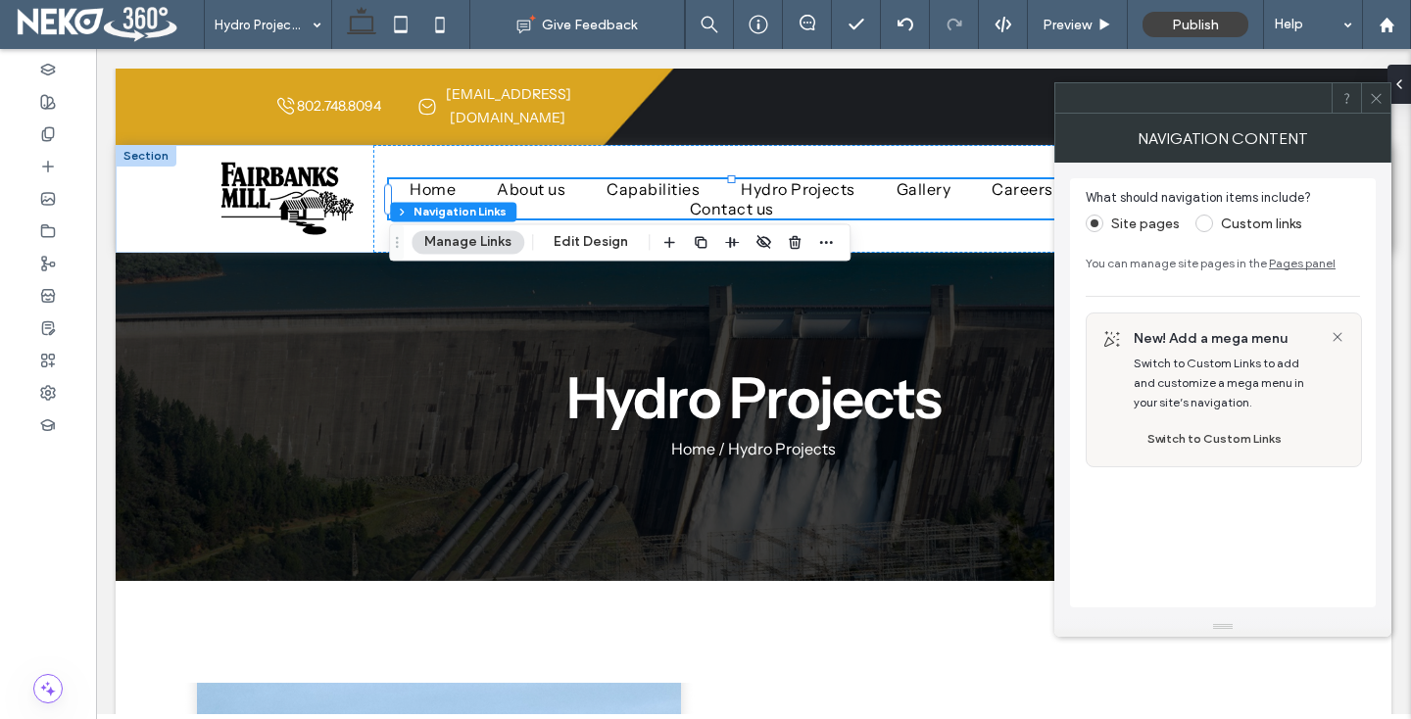
click at [1379, 101] on icon at bounding box center [1376, 98] width 15 height 15
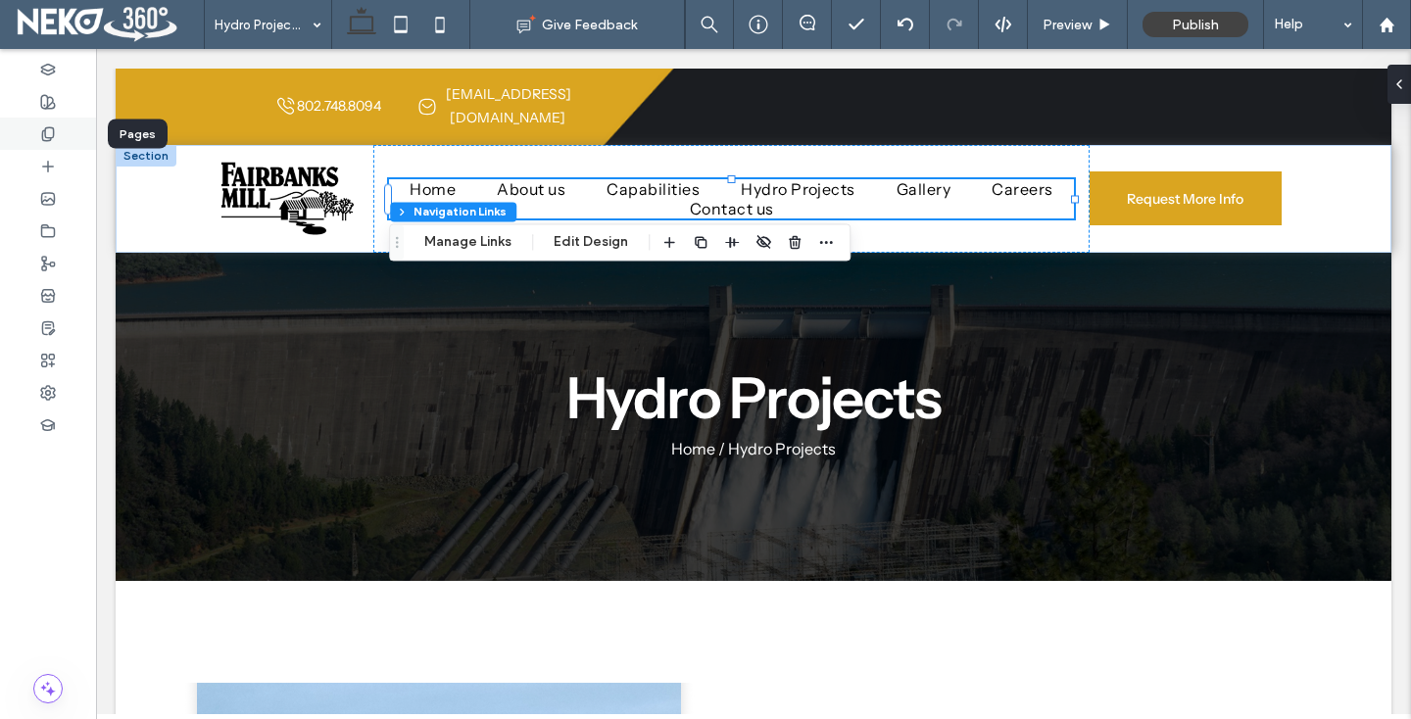
click at [24, 138] on div at bounding box center [48, 134] width 96 height 32
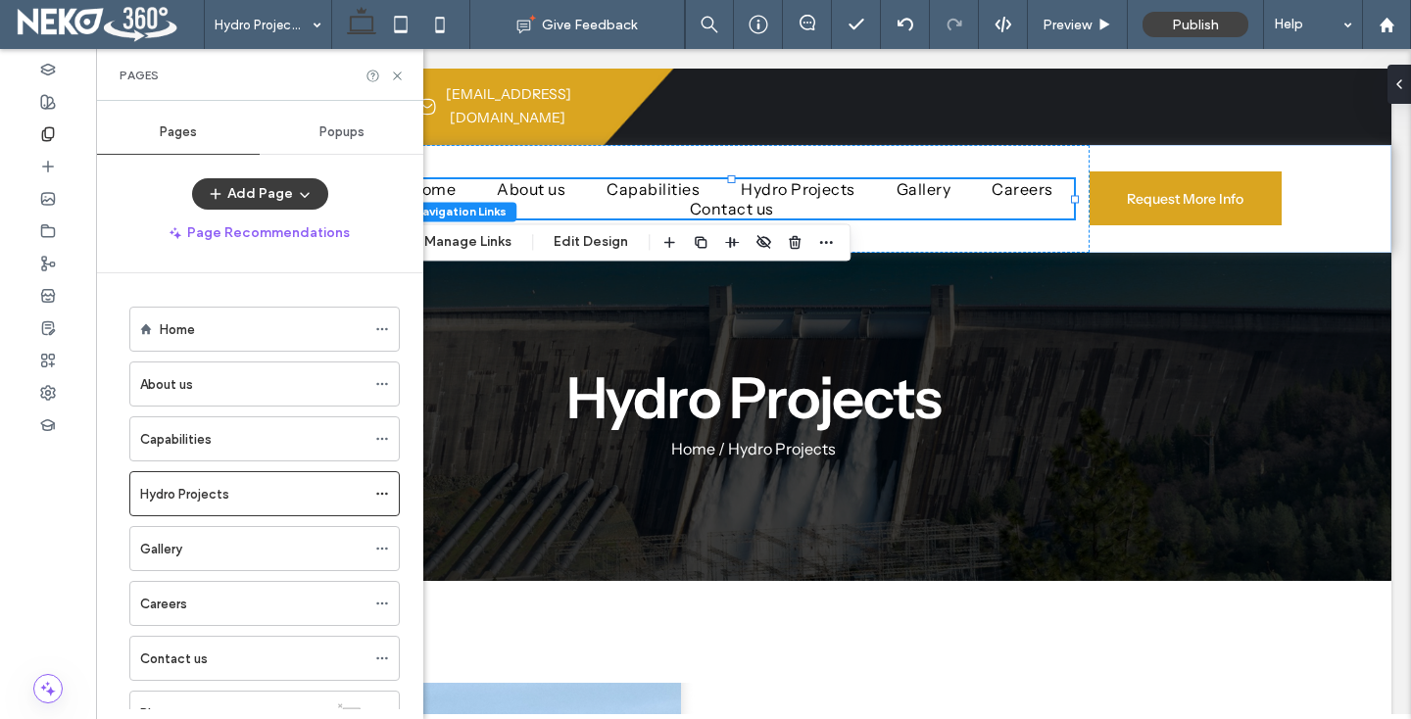
click at [260, 182] on button "Add Page" at bounding box center [260, 193] width 136 height 31
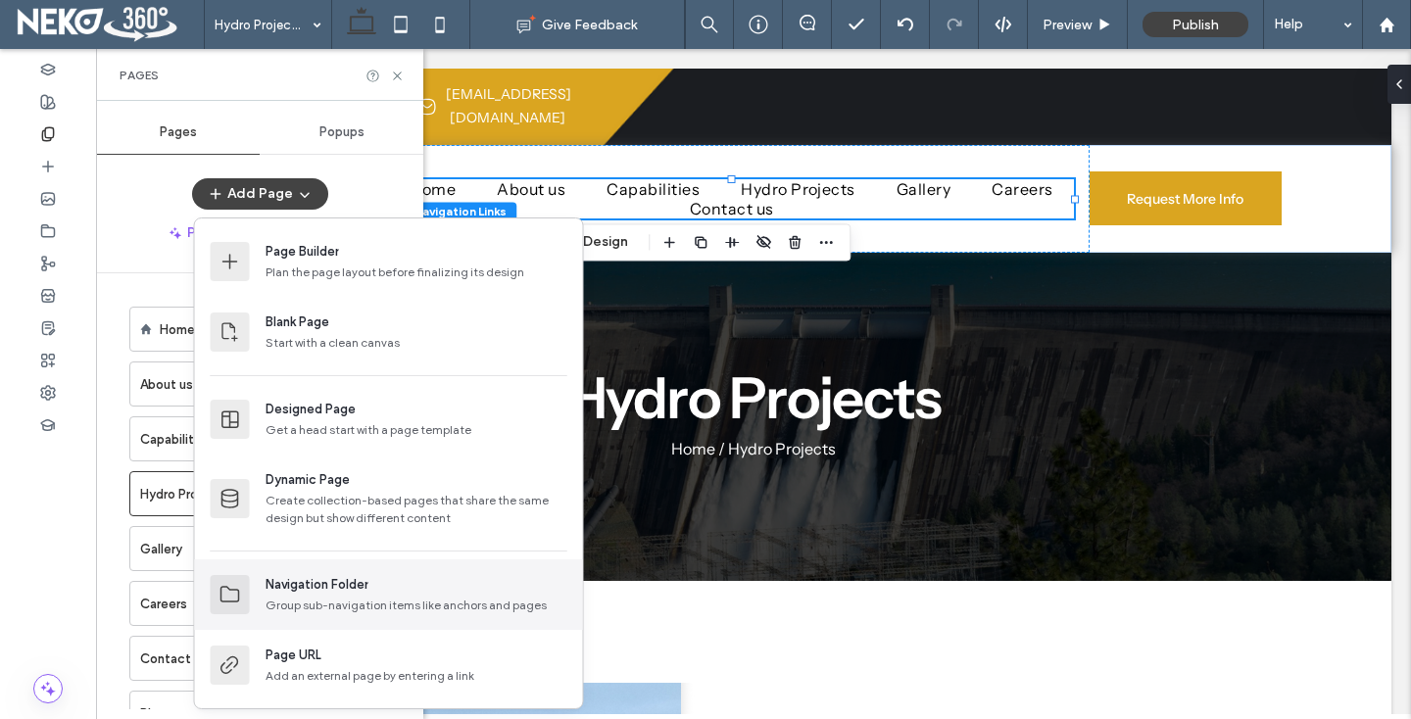
click at [315, 601] on div "Group sub-navigation items like anchors and pages" at bounding box center [417, 606] width 302 height 18
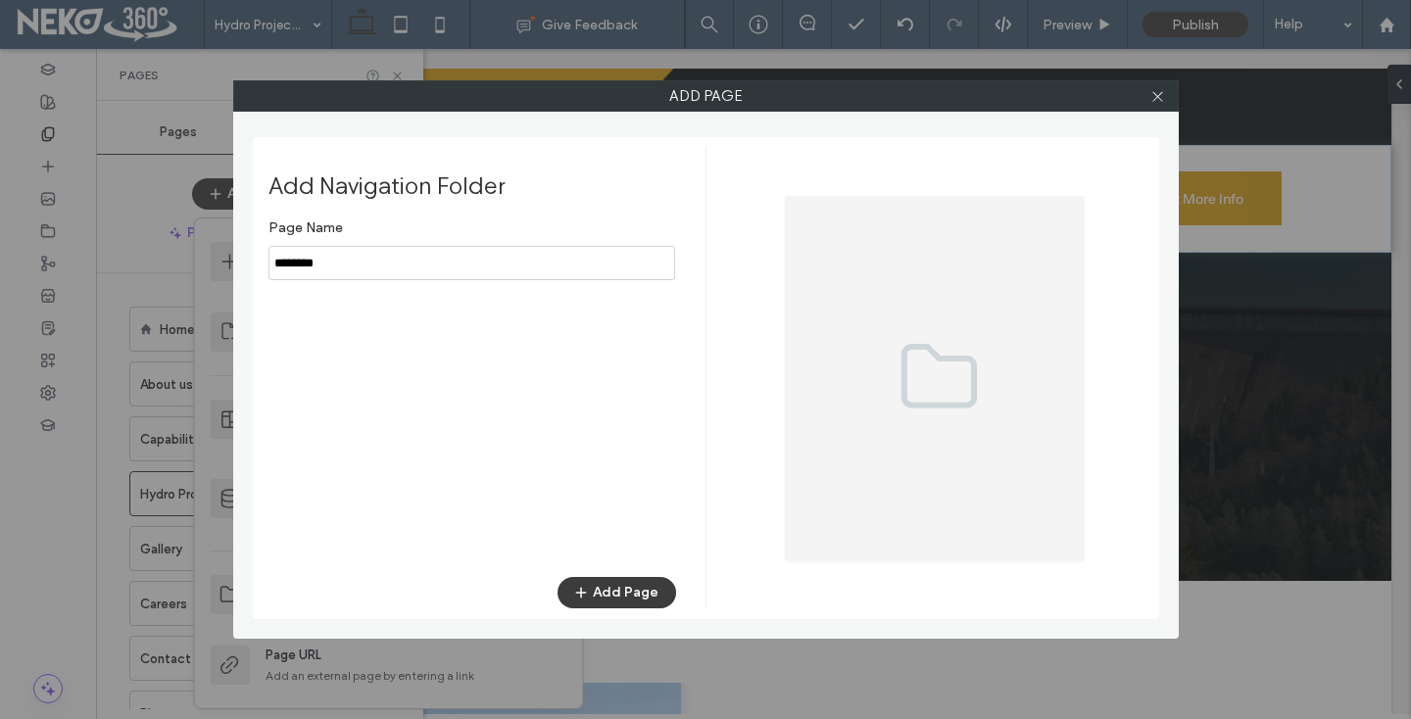
type input "********"
click at [585, 577] on button "Add Page" at bounding box center [617, 592] width 119 height 31
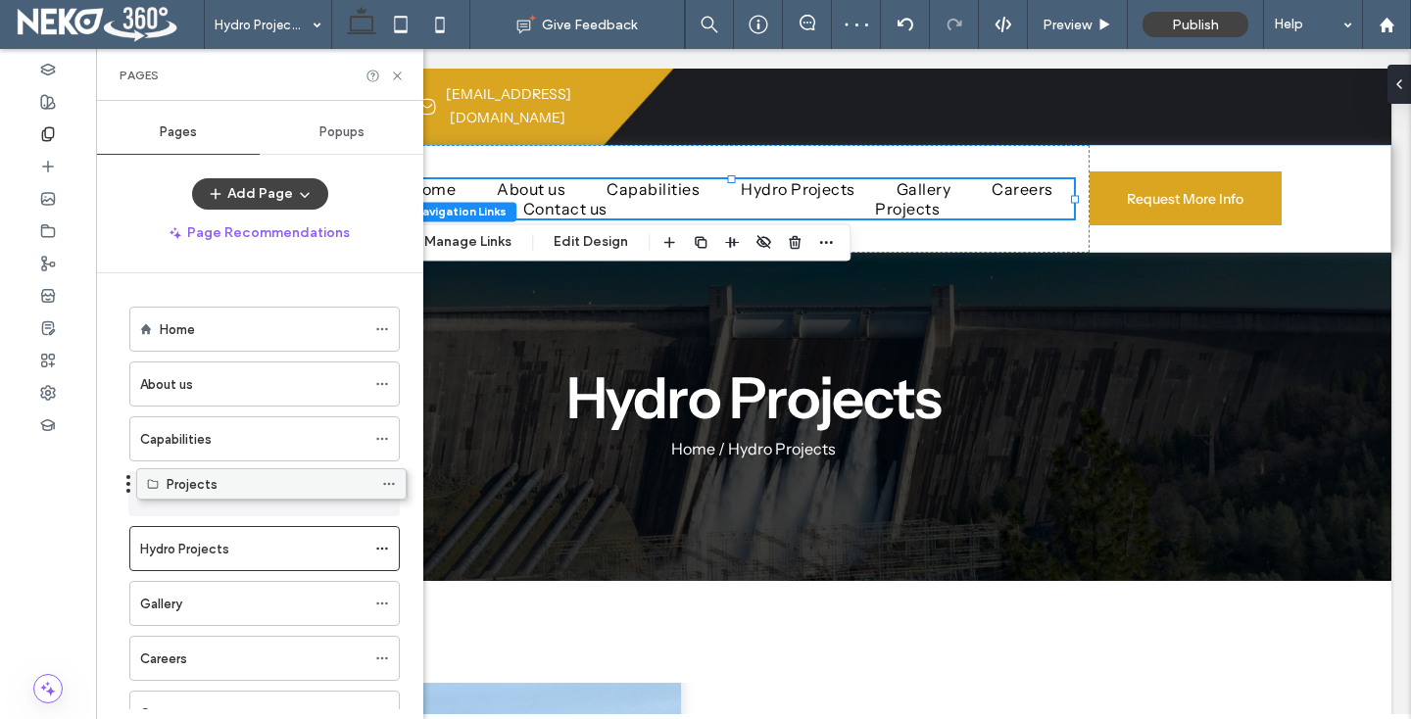
drag, startPoint x: 169, startPoint y: 638, endPoint x: 175, endPoint y: 491, distance: 147.1
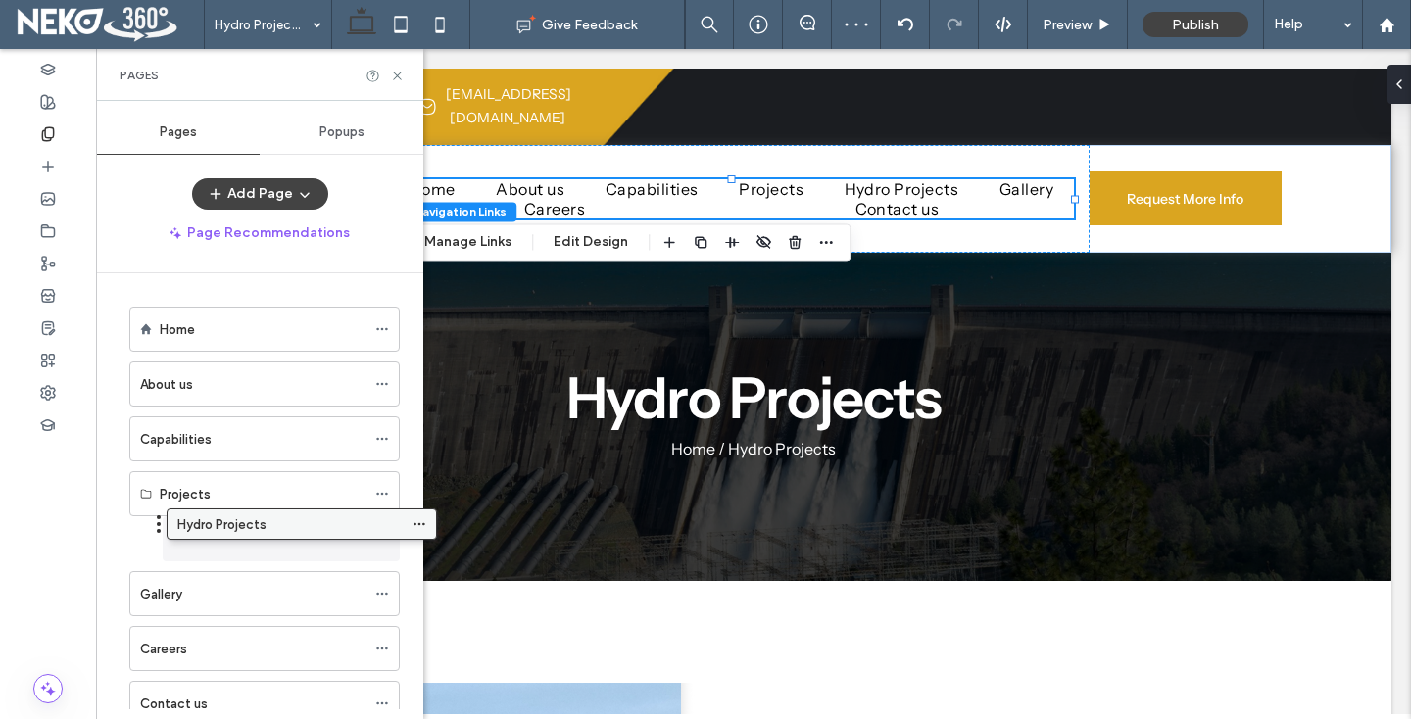
drag, startPoint x: 165, startPoint y: 545, endPoint x: 204, endPoint y: 524, distance: 44.3
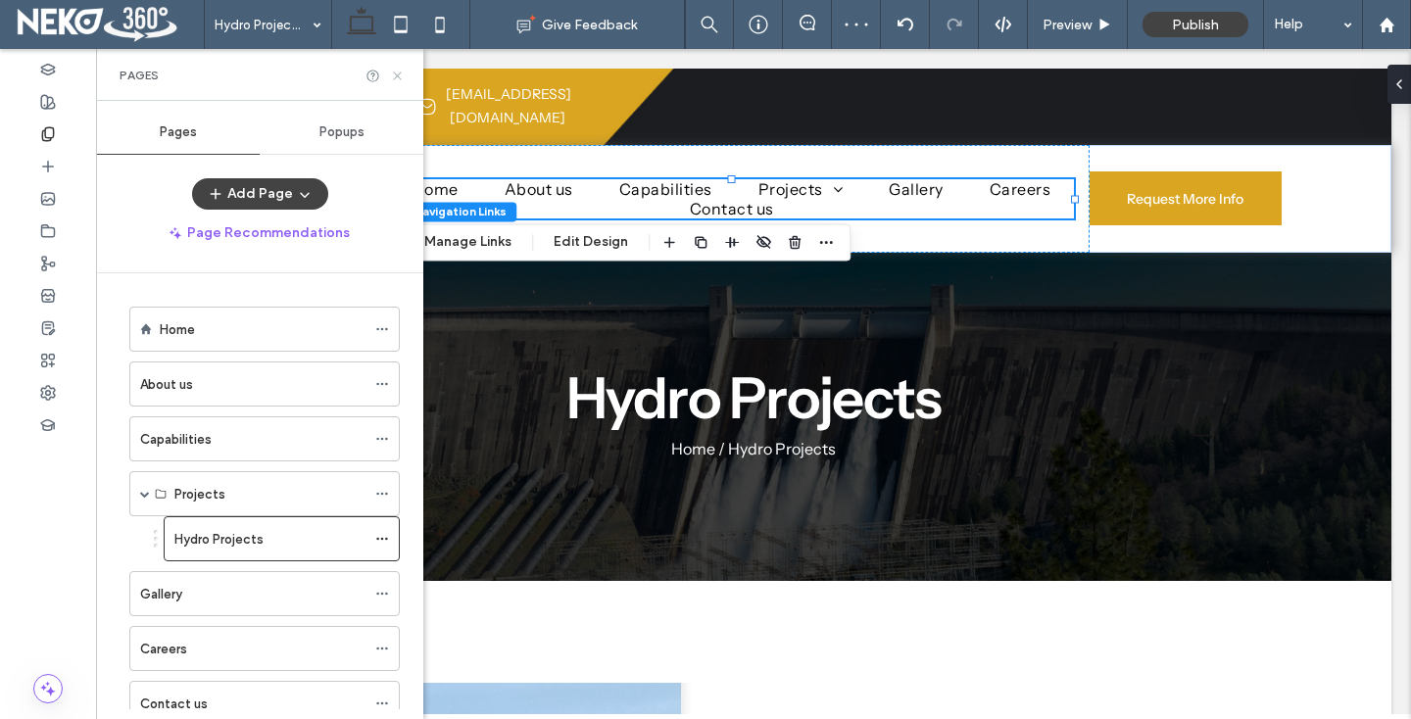
click at [399, 77] on use at bounding box center [397, 76] width 8 height 8
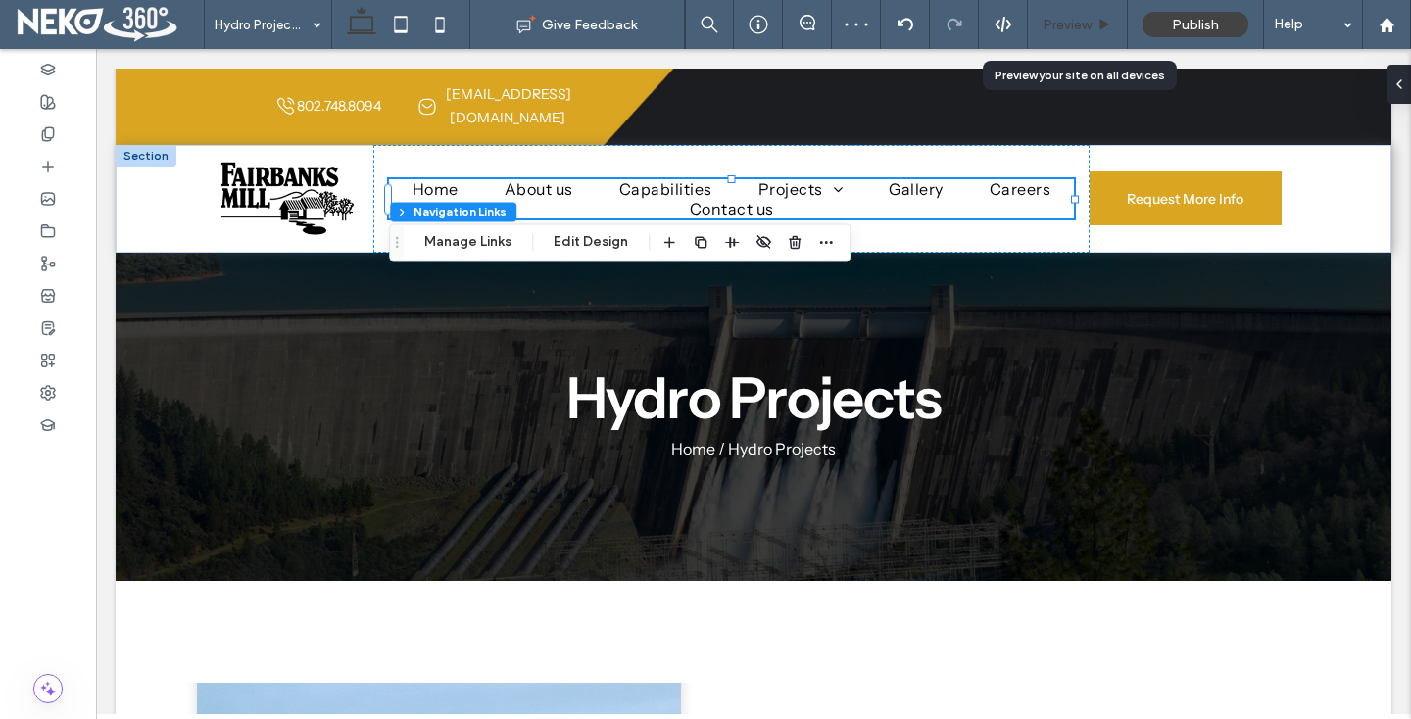
click at [1071, 29] on span "Preview" at bounding box center [1067, 25] width 49 height 17
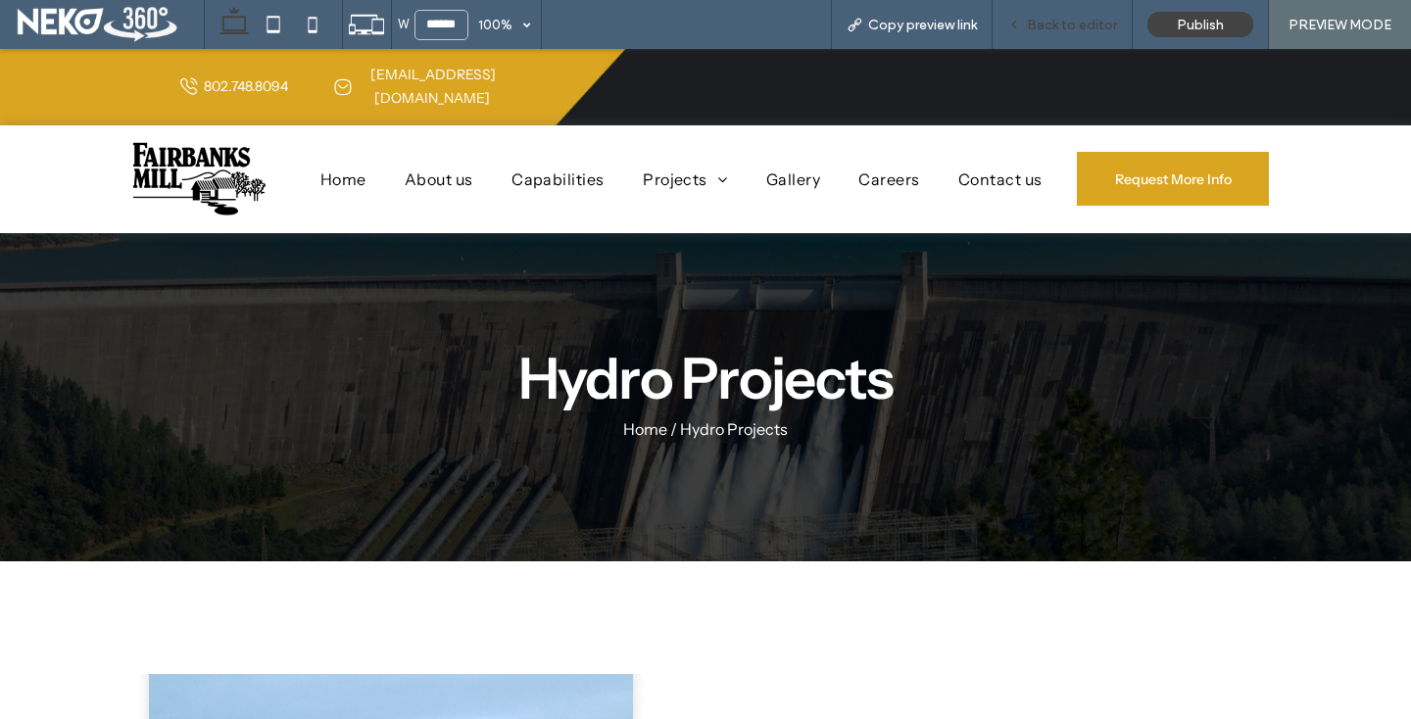
click at [1046, 30] on span "Back to editor" at bounding box center [1072, 25] width 90 height 17
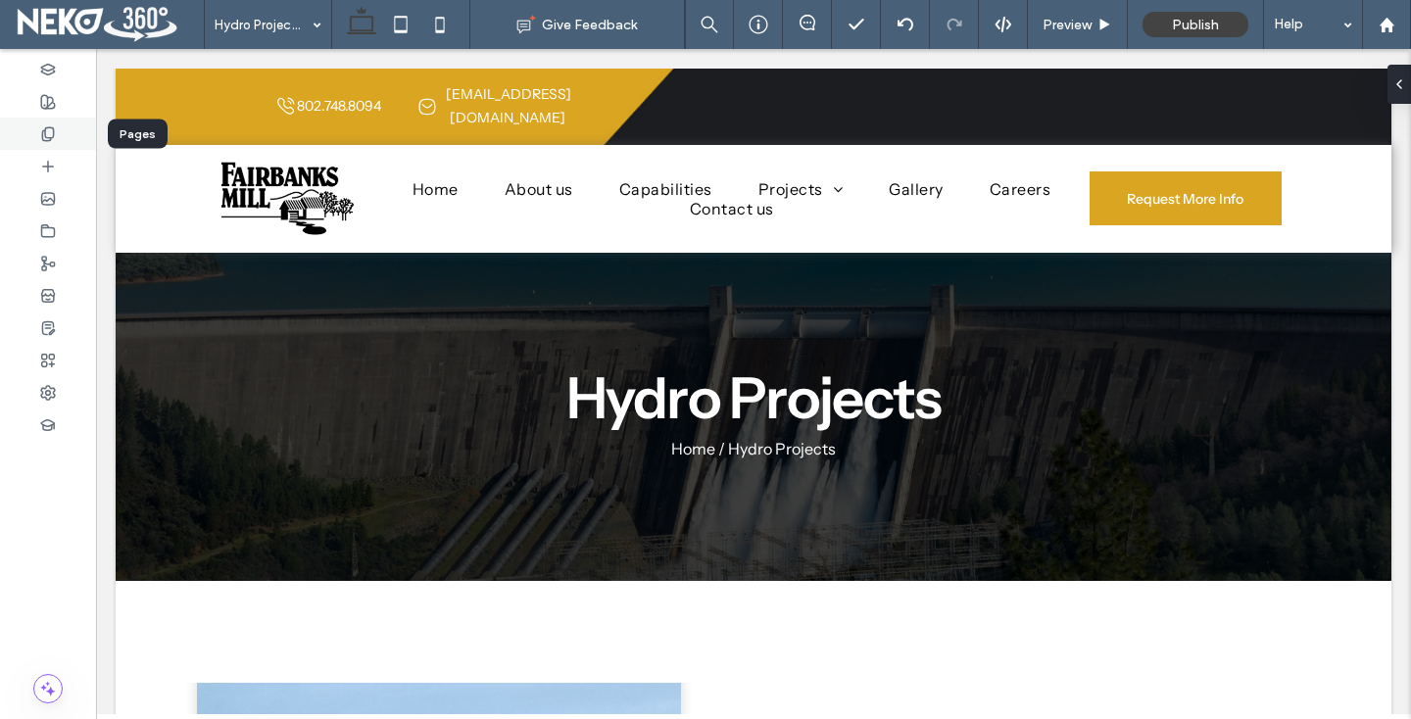
click at [49, 145] on div at bounding box center [48, 134] width 96 height 32
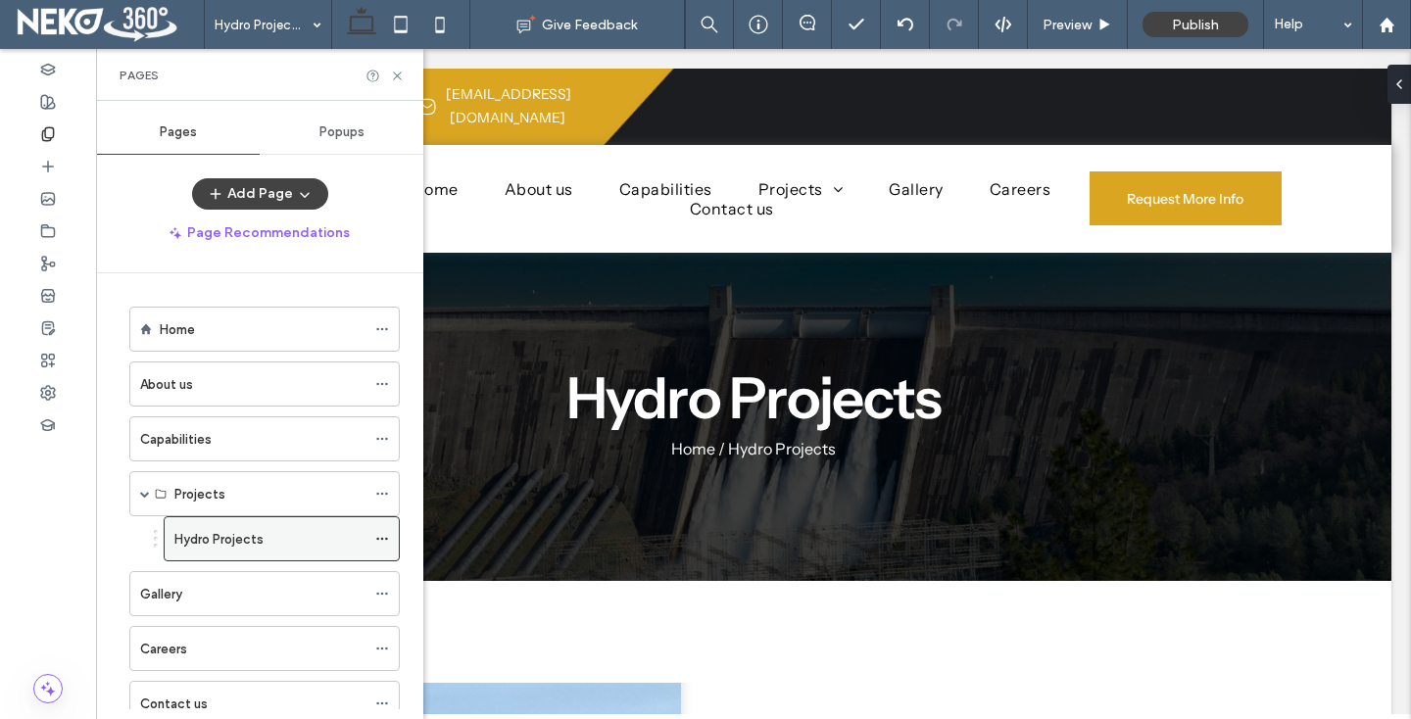
click at [382, 536] on icon at bounding box center [382, 539] width 14 height 14
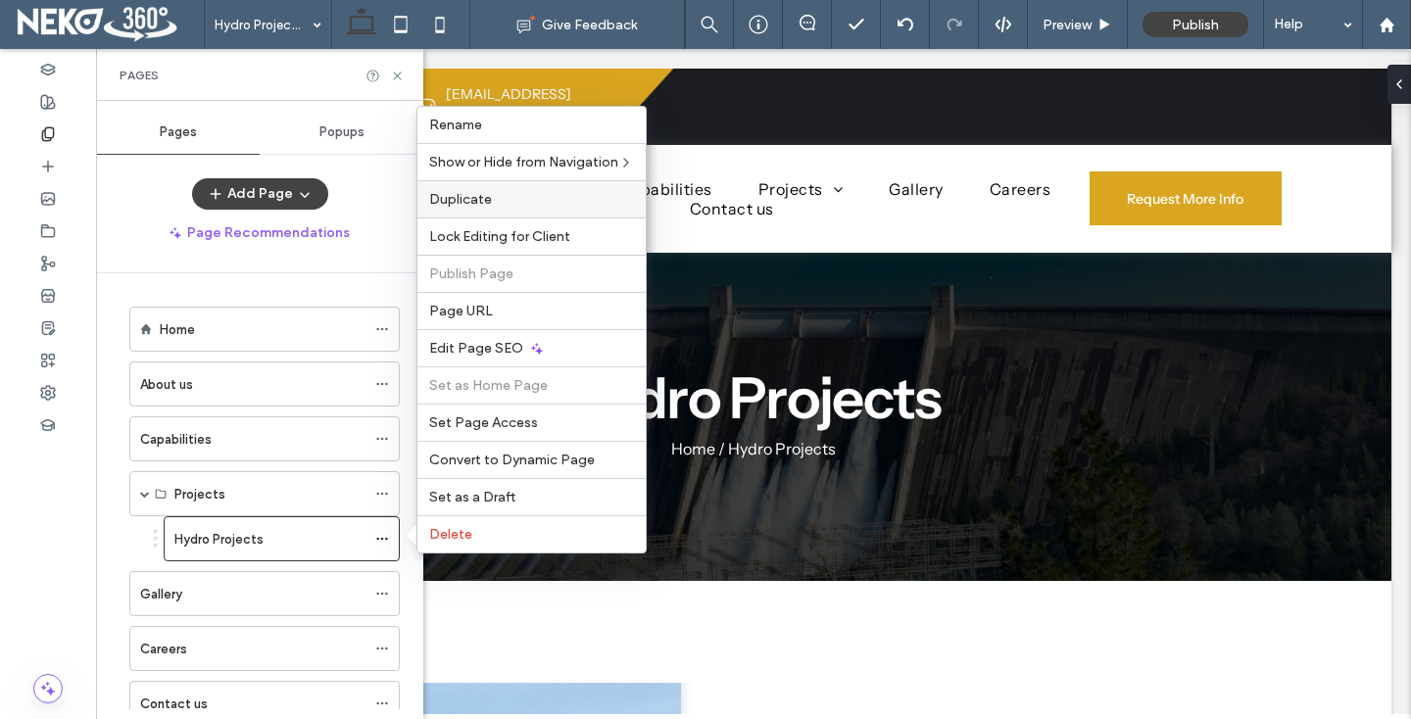
click at [494, 197] on label "Duplicate" at bounding box center [531, 199] width 205 height 17
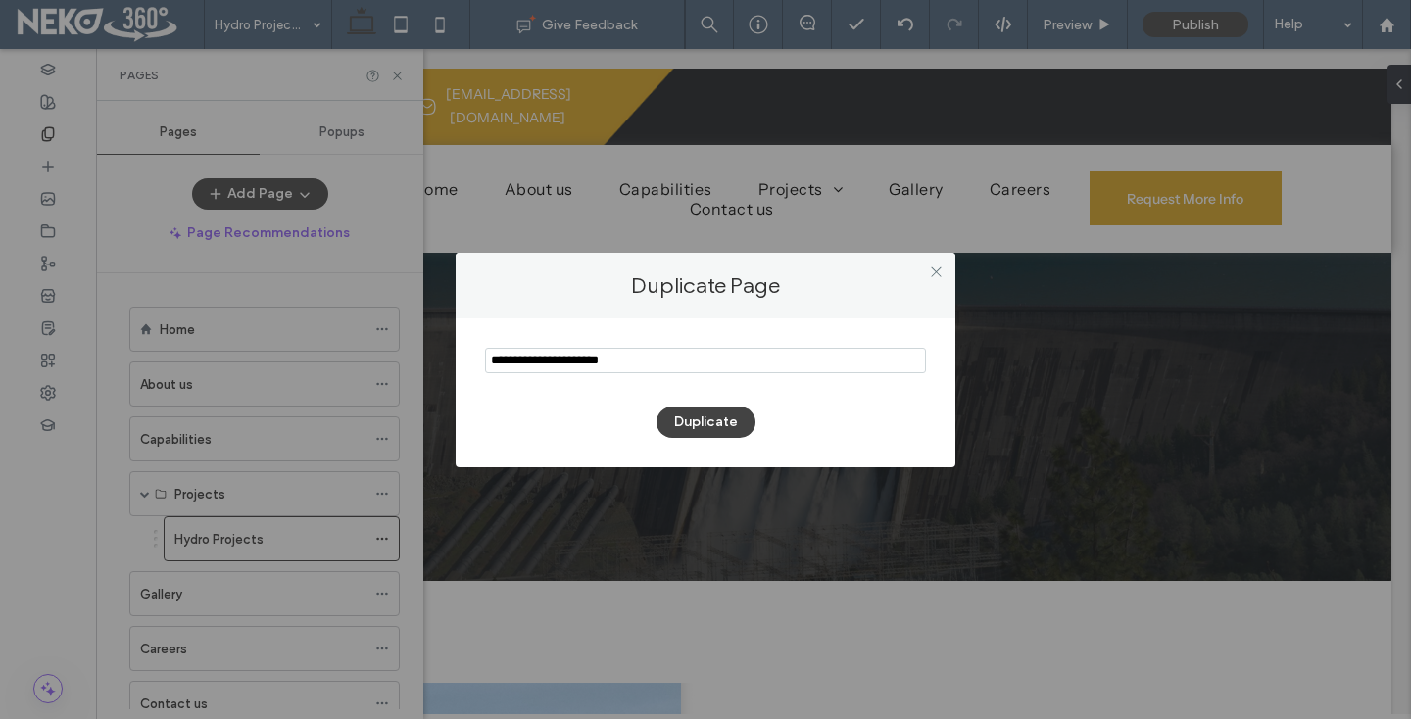
click at [562, 364] on input "notEmpty" at bounding box center [705, 360] width 441 height 25
type input "**********"
click at [689, 415] on button "Duplicate" at bounding box center [705, 422] width 99 height 31
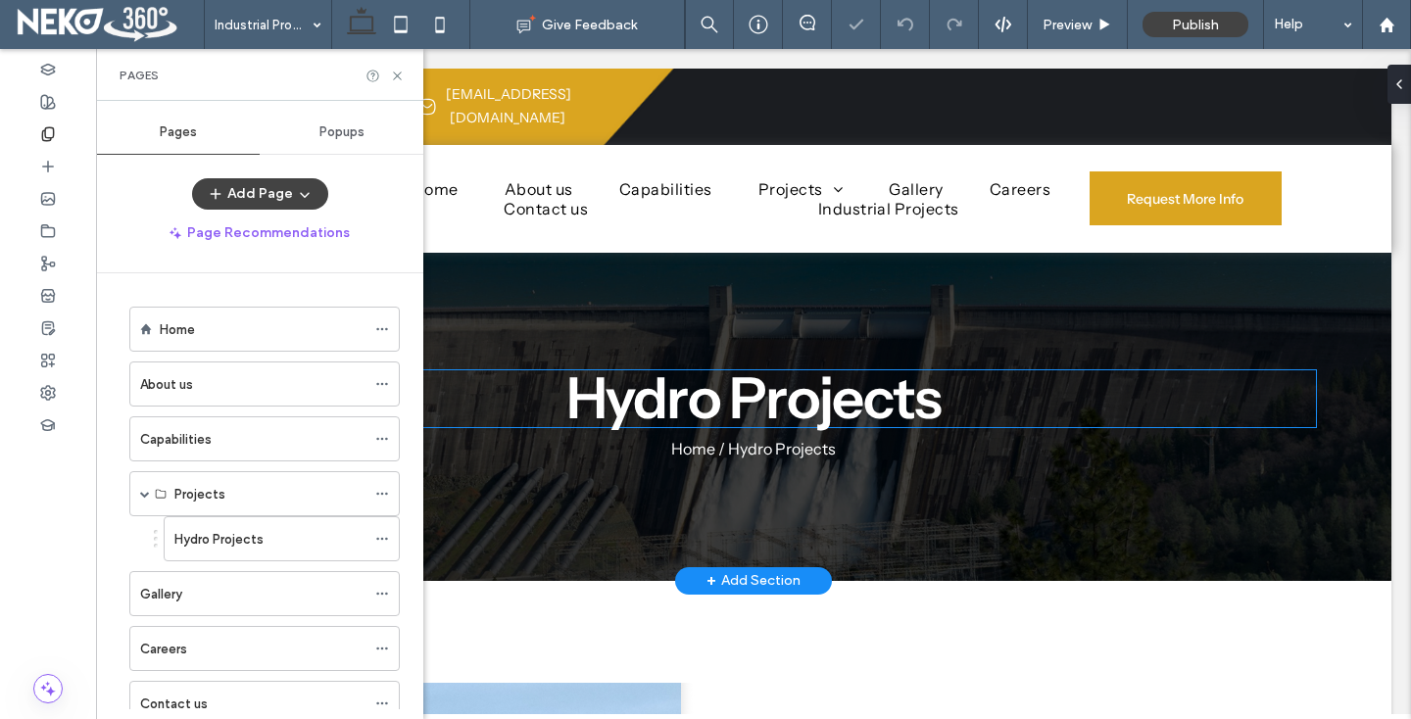
click at [591, 372] on span "Hydro Projects" at bounding box center [753, 399] width 375 height 70
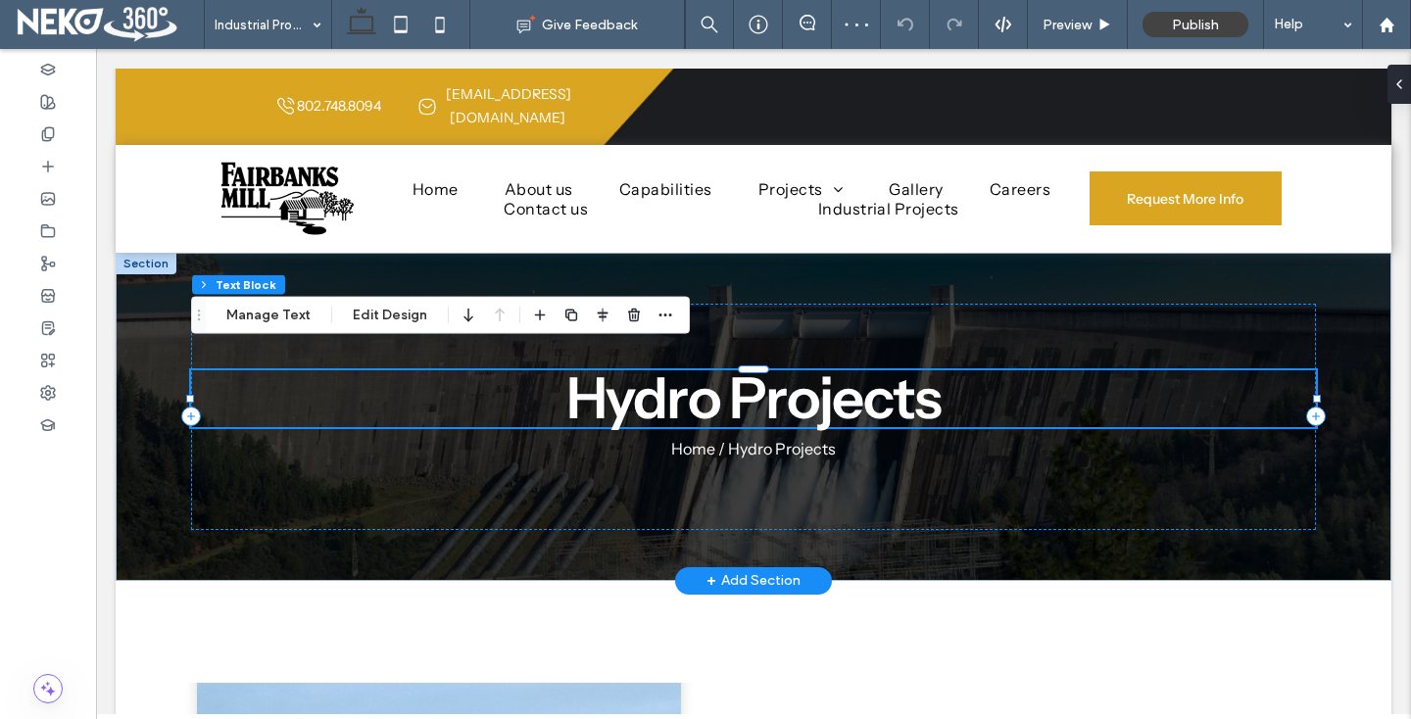
click at [591, 372] on span "Hydro Projects" at bounding box center [753, 399] width 375 height 70
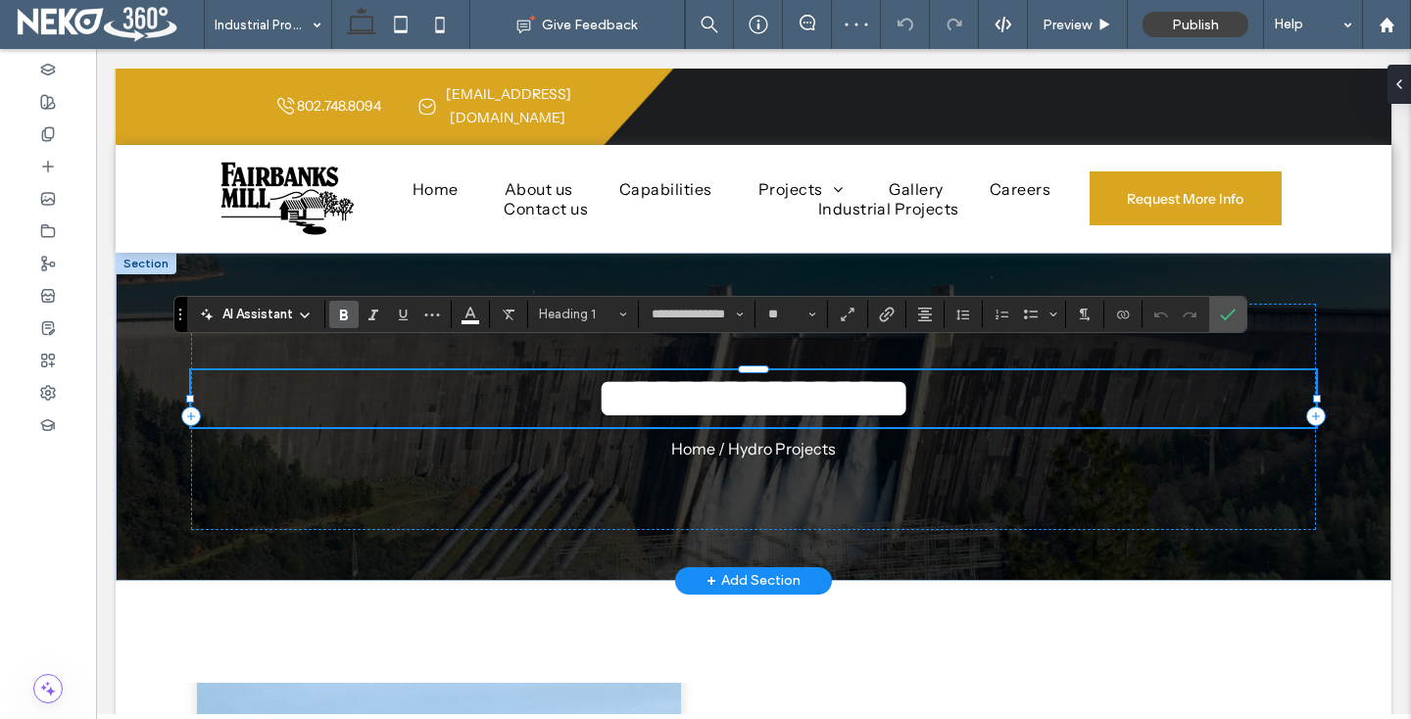
click at [597, 372] on span "**********" at bounding box center [754, 398] width 314 height 56
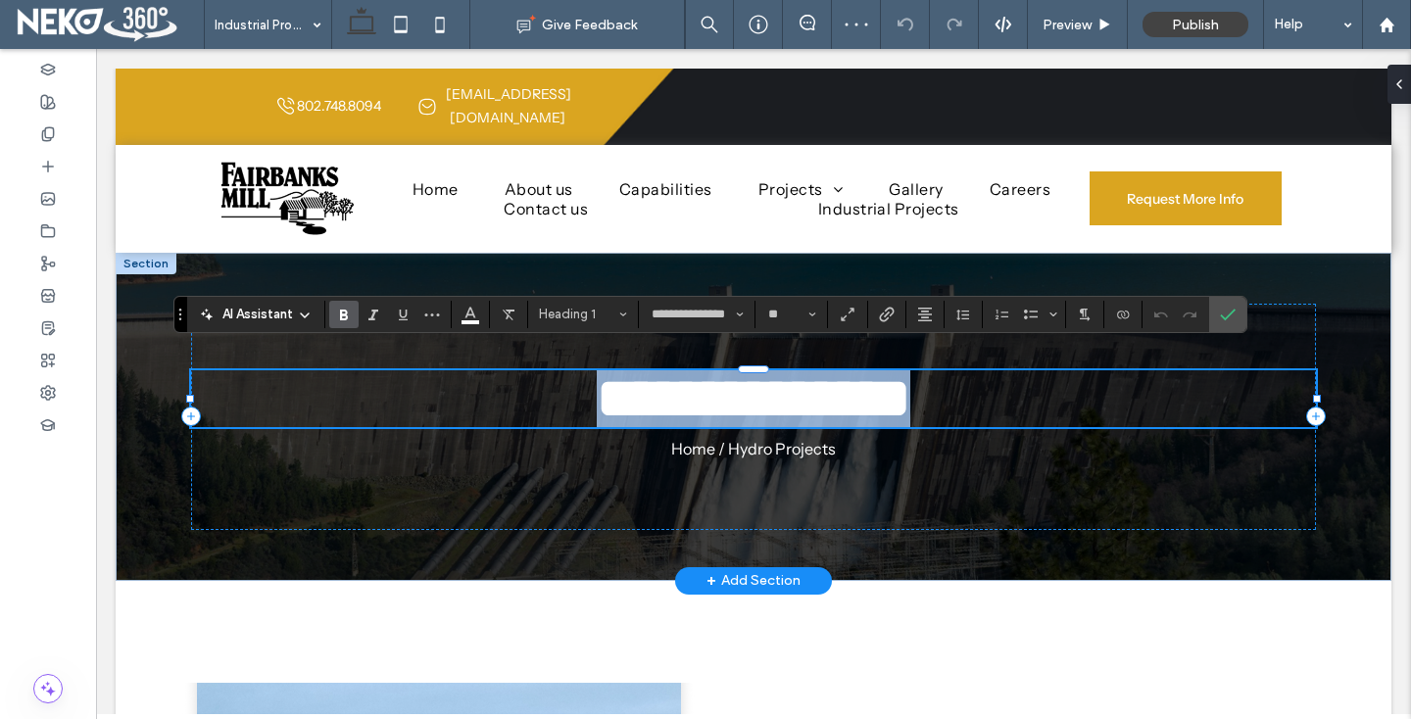
click at [597, 372] on span "**********" at bounding box center [754, 398] width 314 height 56
click at [649, 384] on span "**********" at bounding box center [754, 398] width 314 height 56
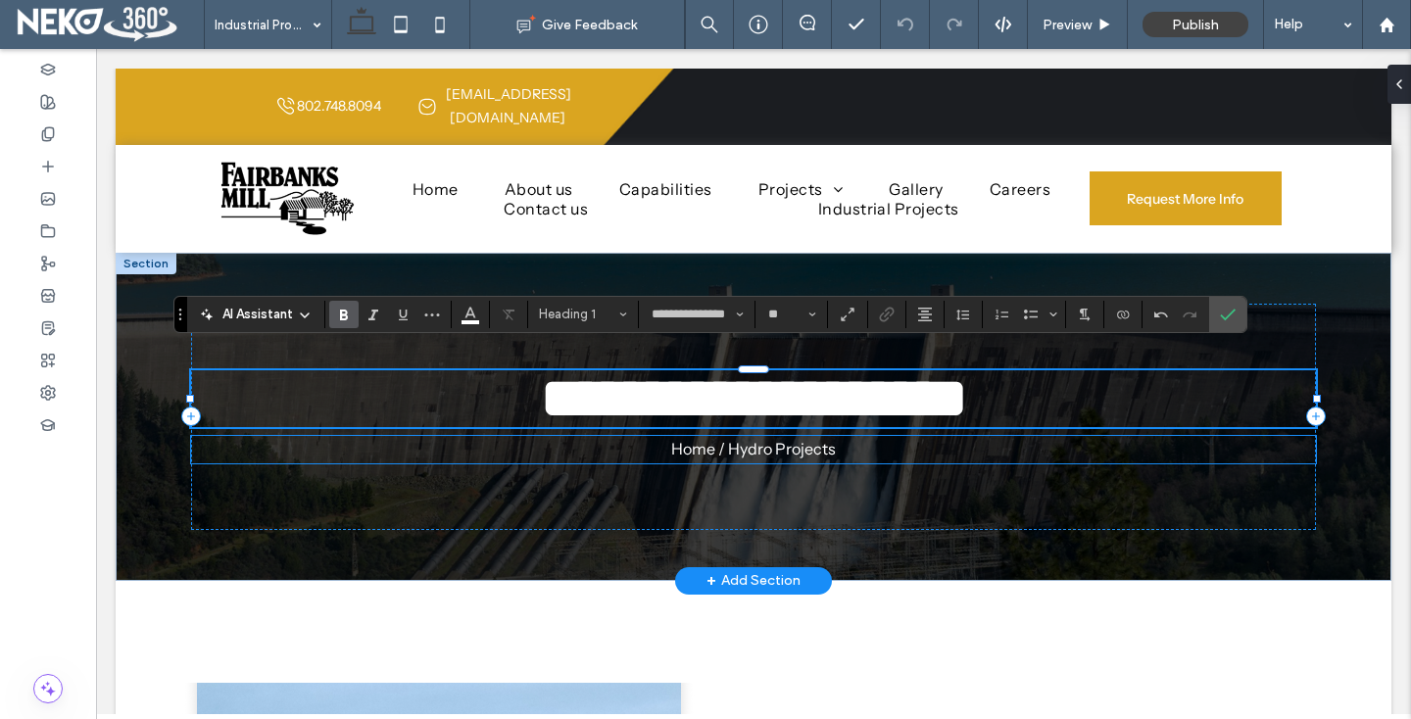
click at [781, 439] on span "Home / Hydro Projects" at bounding box center [753, 449] width 165 height 20
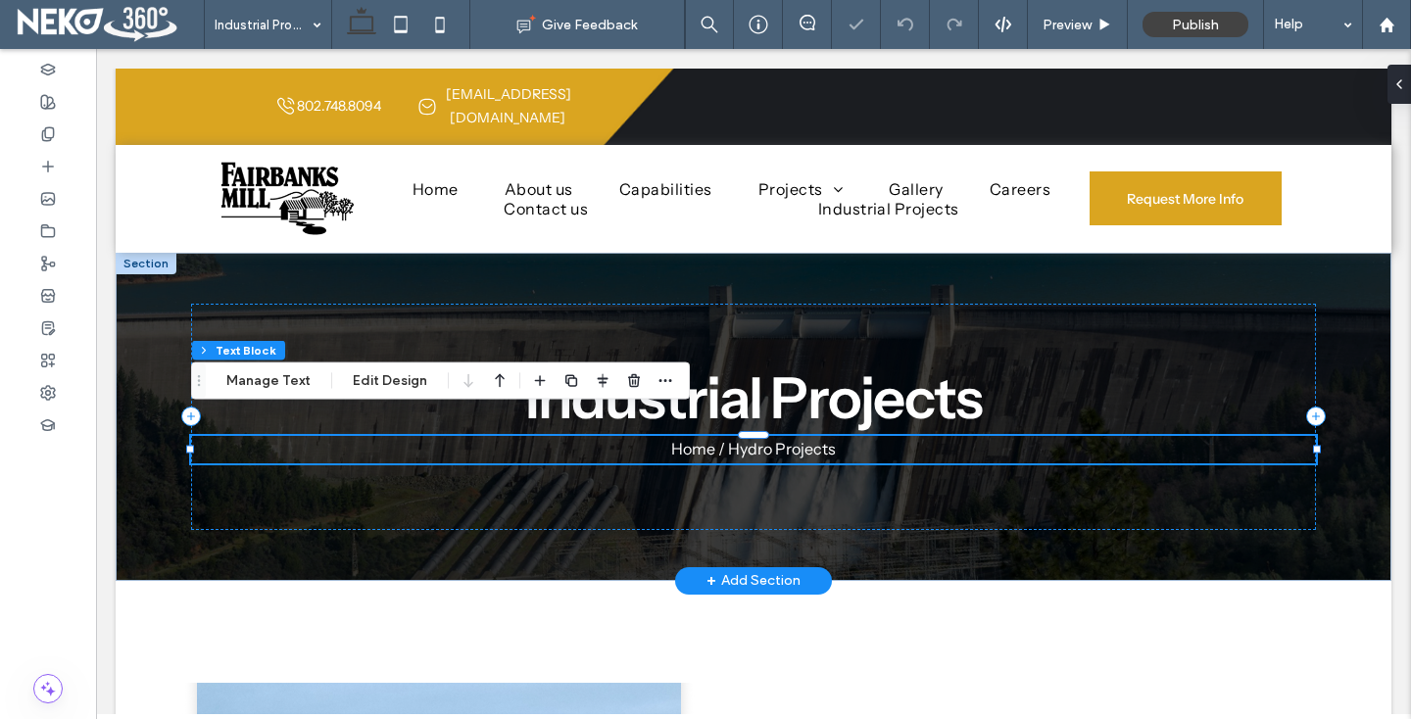
click at [783, 439] on span "Home / Hydro Projects" at bounding box center [753, 449] width 165 height 20
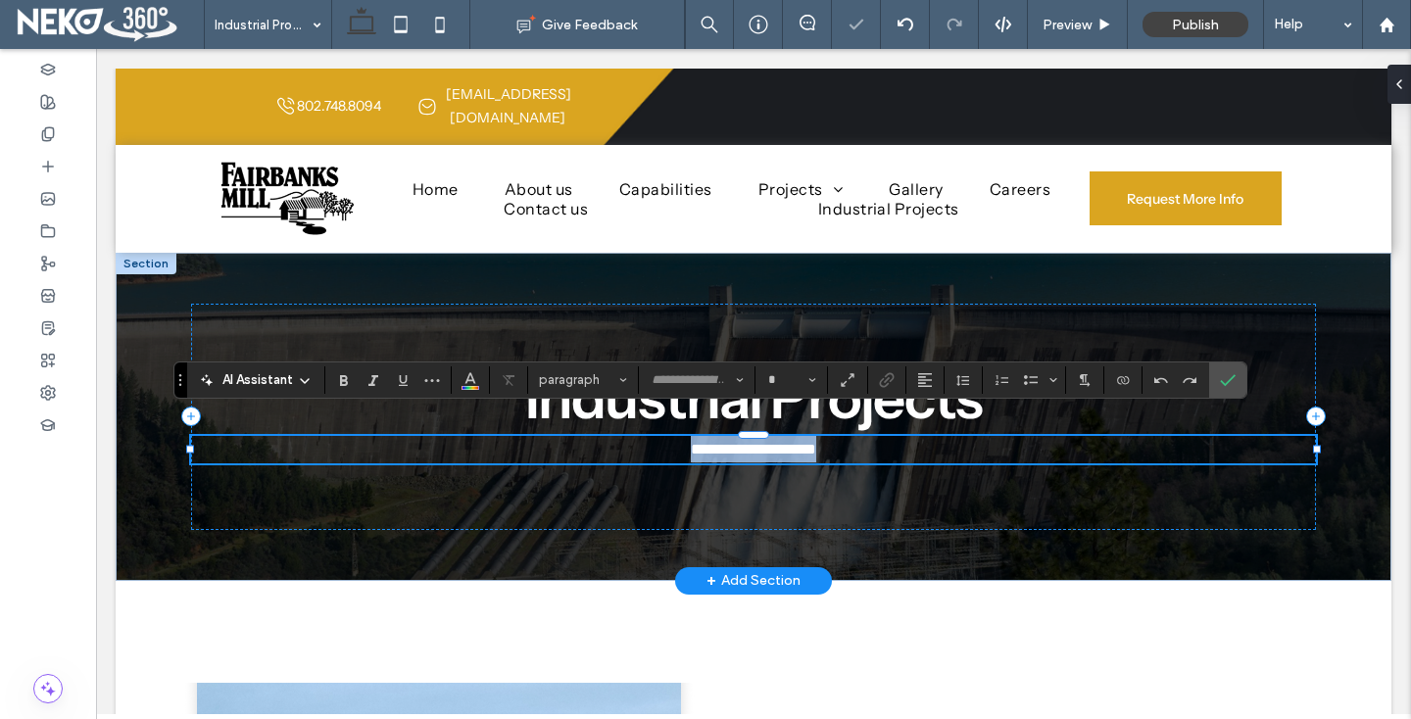
type input "**********"
type input "**"
click at [752, 442] on span "**********" at bounding box center [753, 449] width 125 height 15
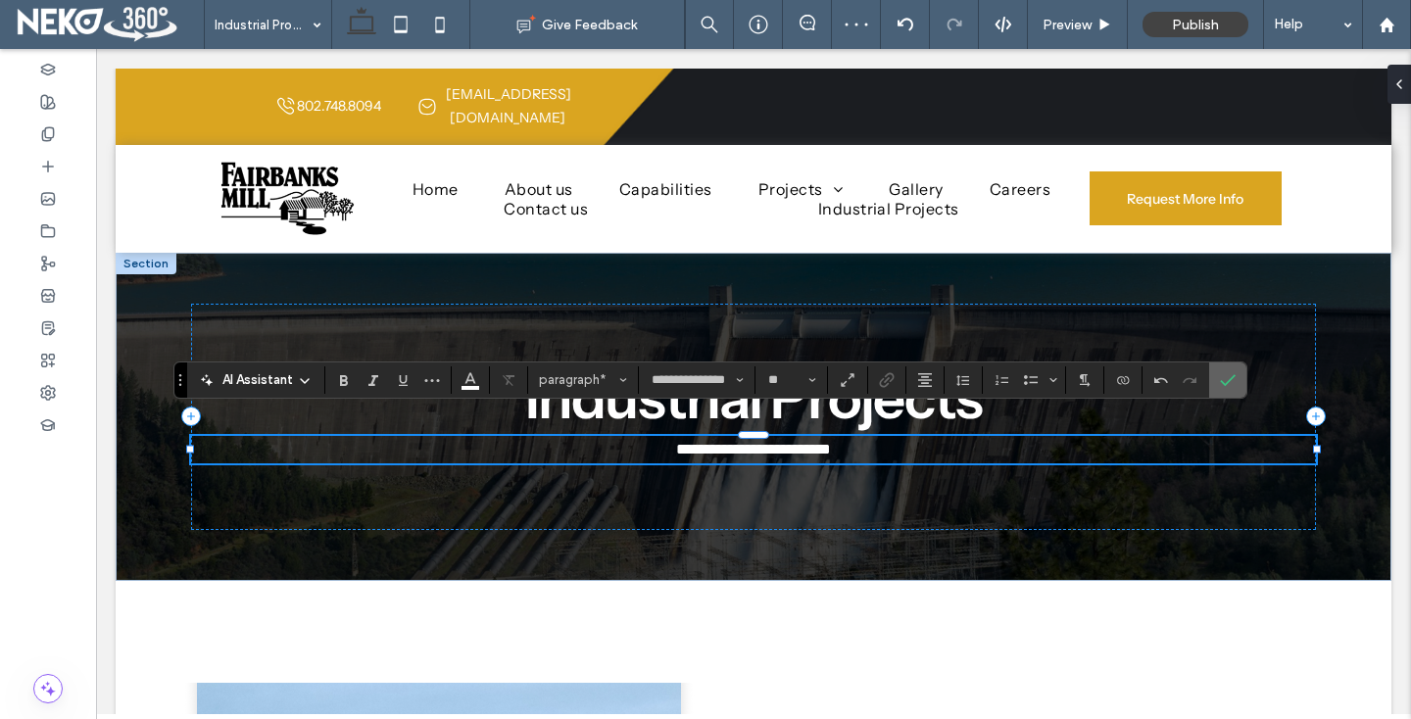
click at [1234, 381] on icon "Confirm" at bounding box center [1228, 380] width 16 height 16
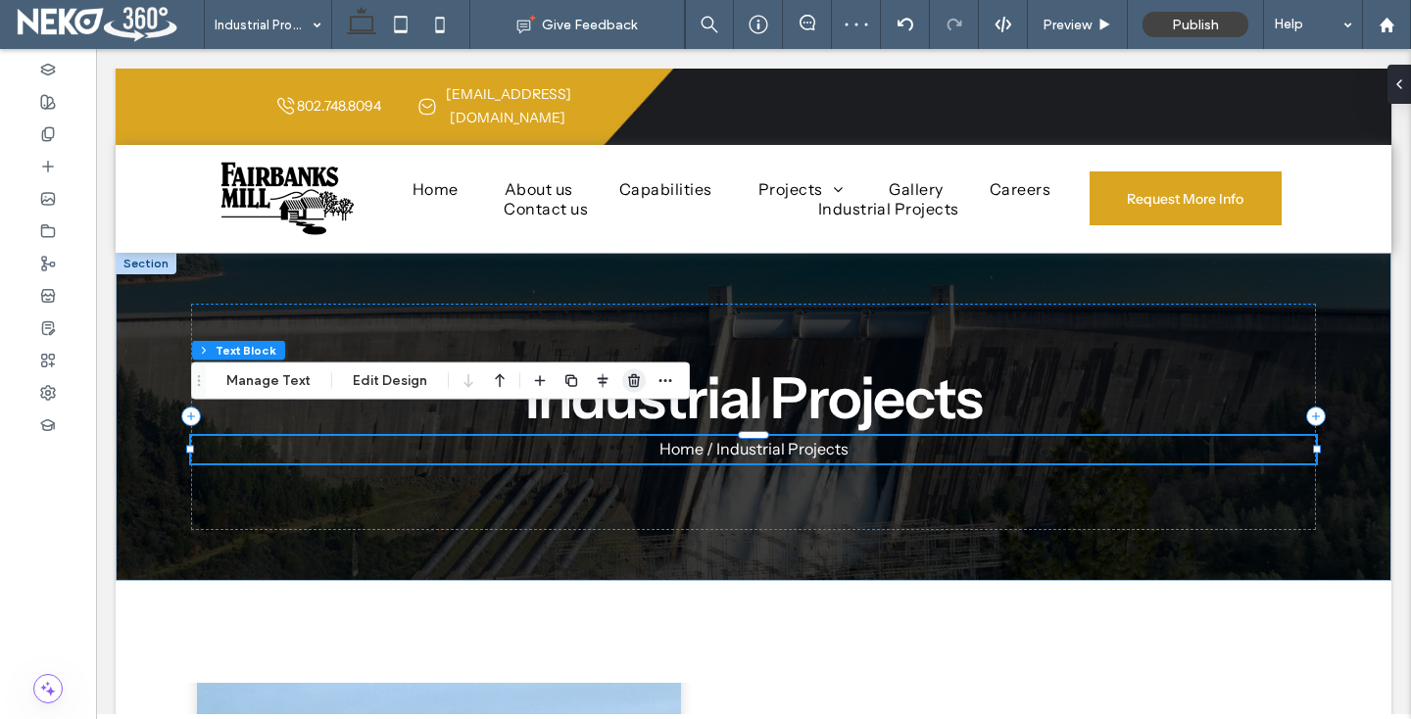
click at [632, 378] on icon "button" at bounding box center [634, 381] width 16 height 16
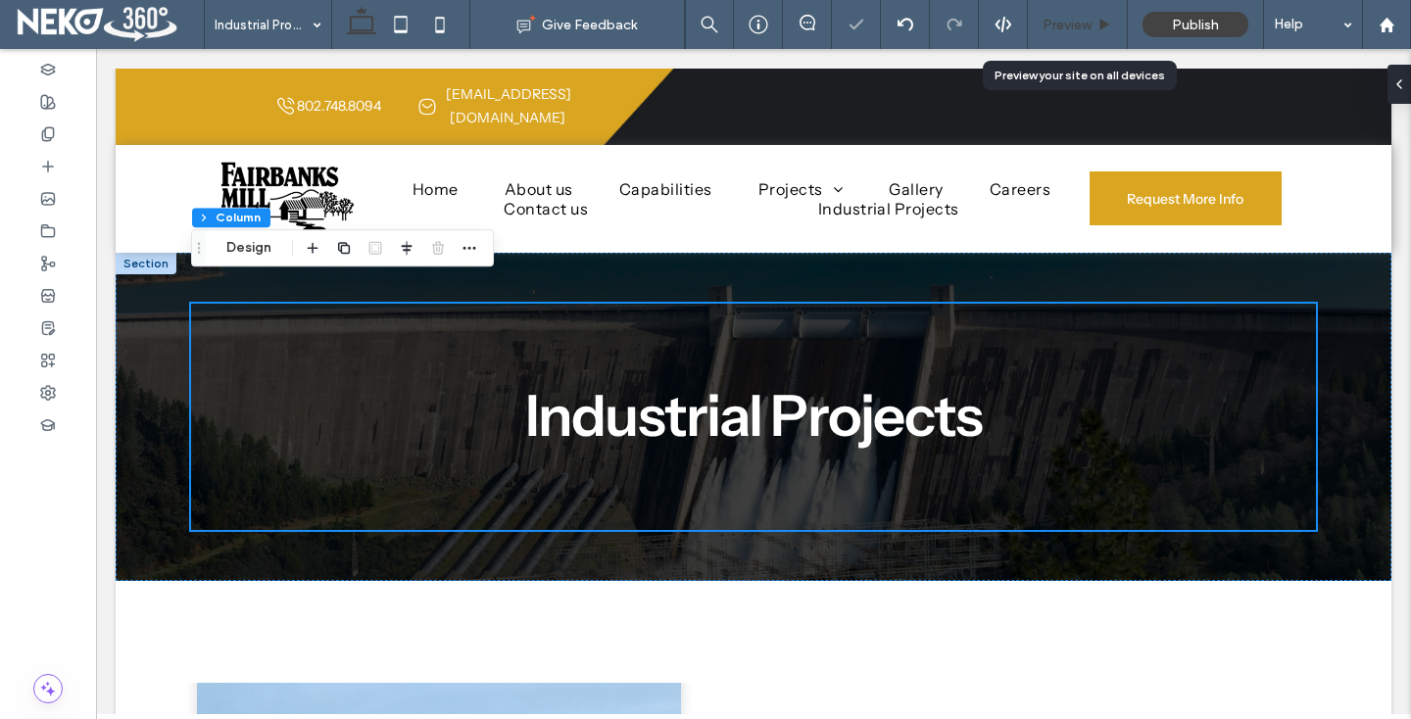
click at [1082, 21] on span "Preview" at bounding box center [1067, 25] width 49 height 17
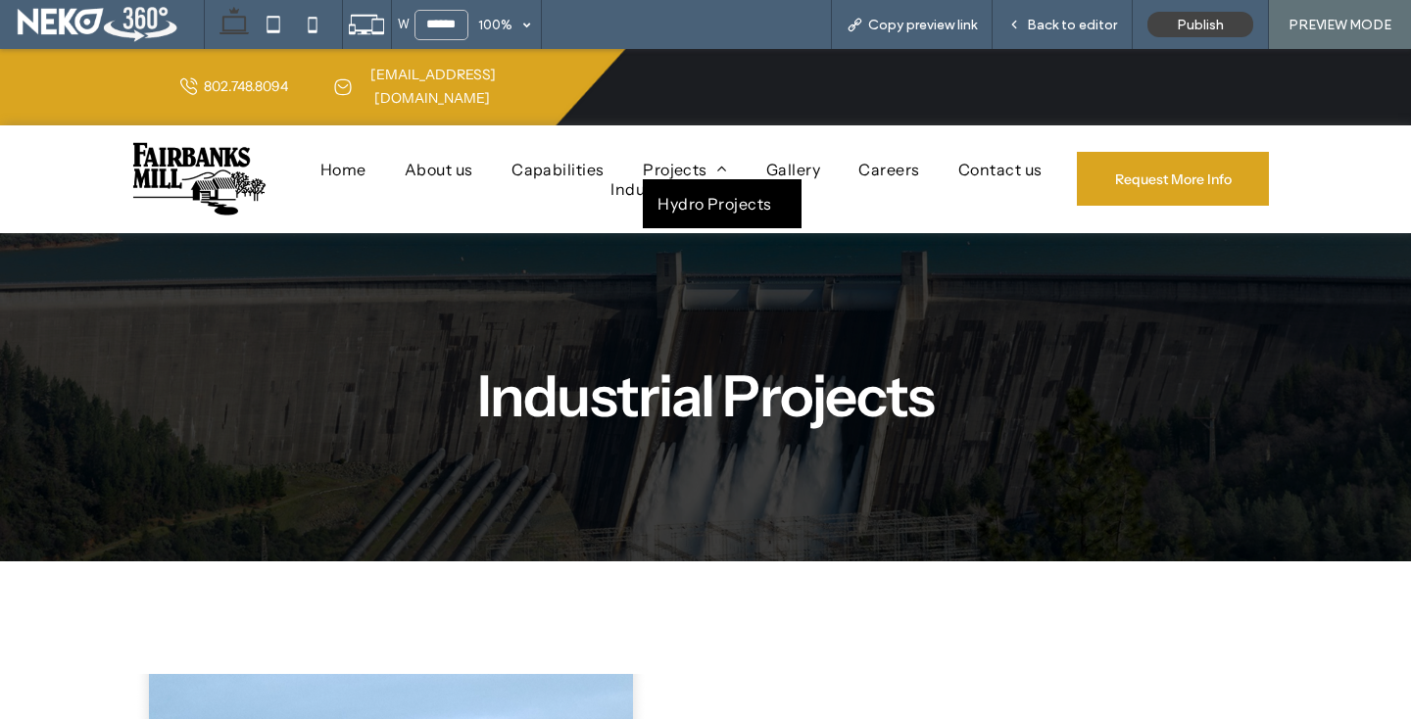
click at [686, 194] on span "Hydro Projects" at bounding box center [714, 204] width 115 height 20
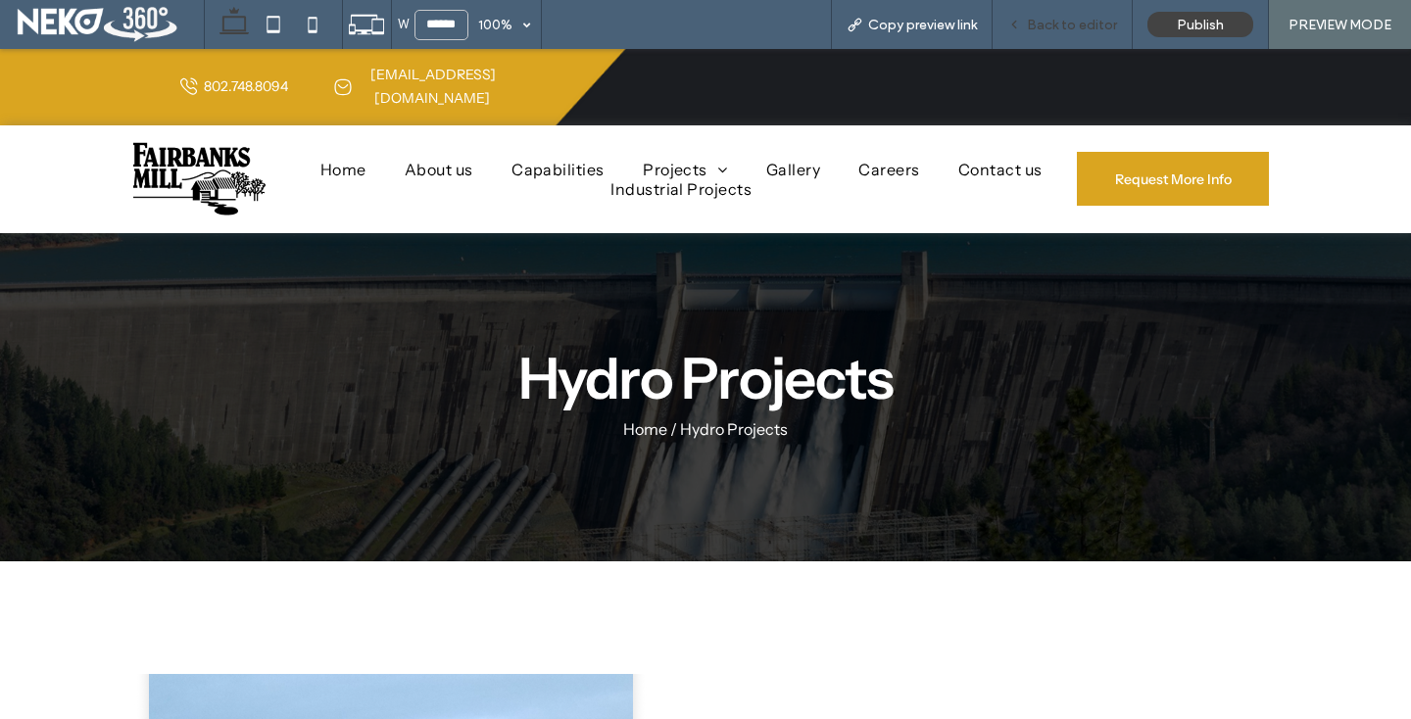
click at [1064, 24] on span "Back to editor" at bounding box center [1072, 25] width 90 height 17
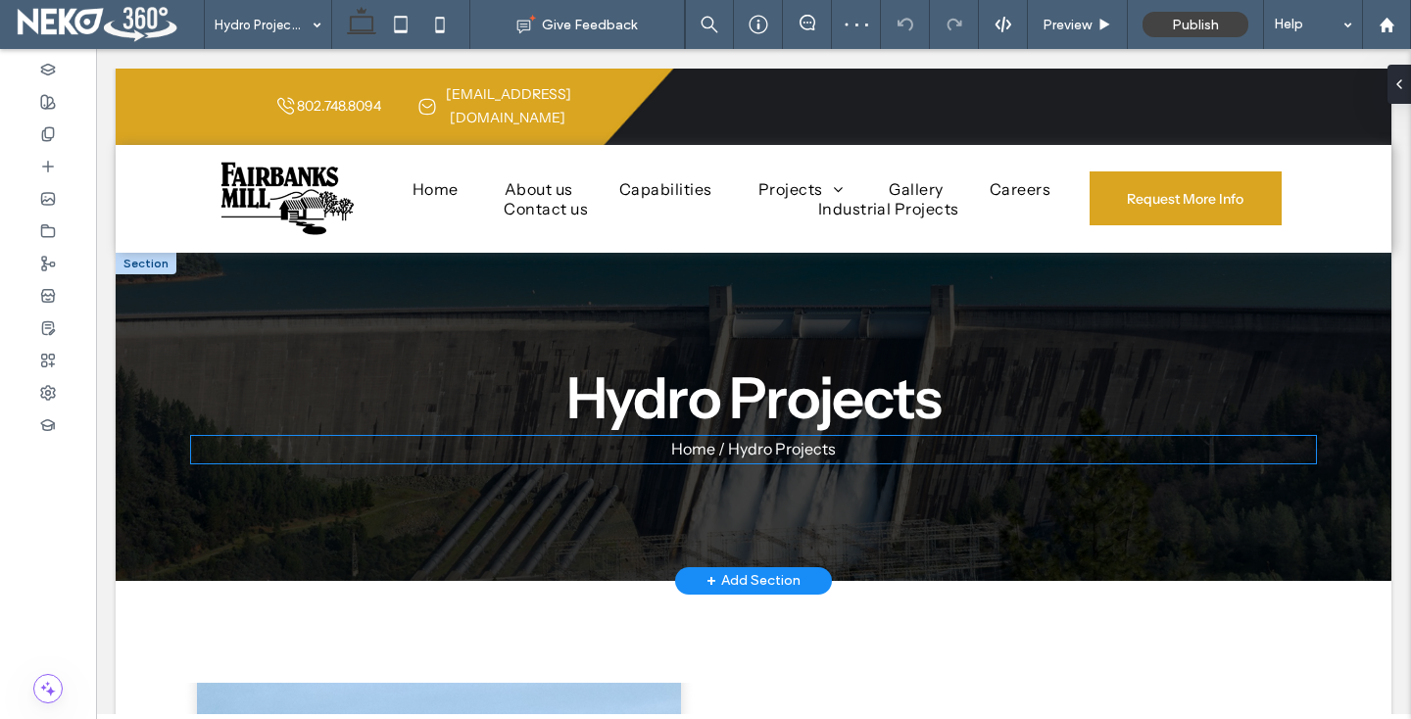
click at [740, 439] on span "Home / Hydro Projects" at bounding box center [753, 449] width 165 height 20
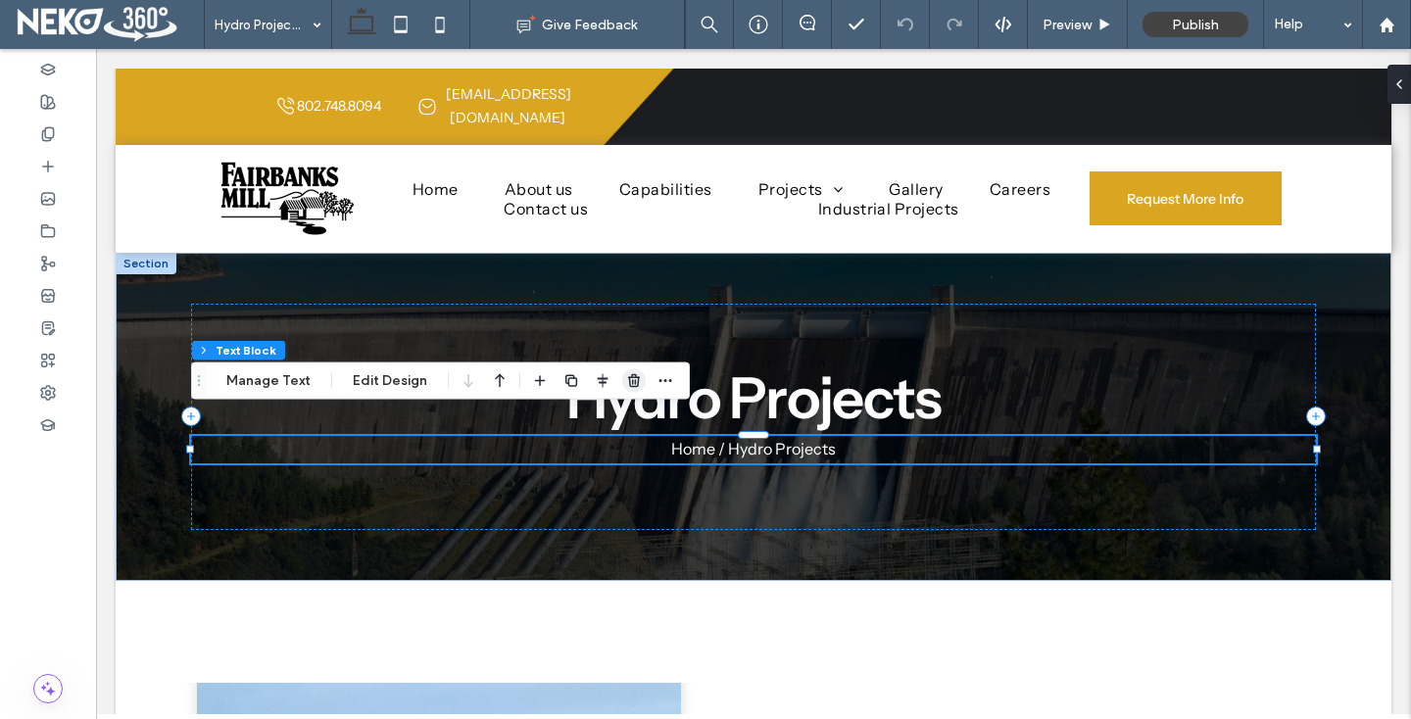
click at [626, 387] on icon "button" at bounding box center [634, 381] width 16 height 16
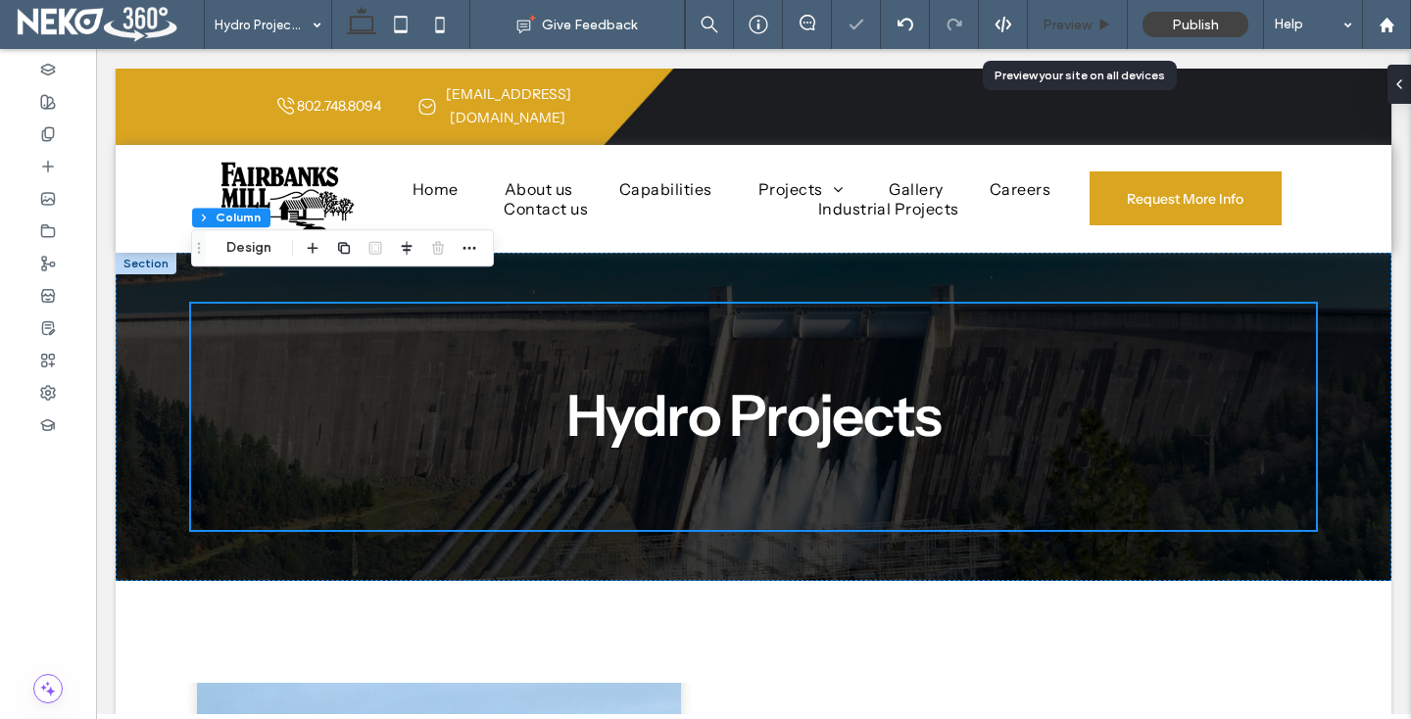
drag, startPoint x: 1048, startPoint y: 30, endPoint x: 546, endPoint y: 69, distance: 504.1
click at [1048, 30] on span "Preview" at bounding box center [1067, 25] width 49 height 17
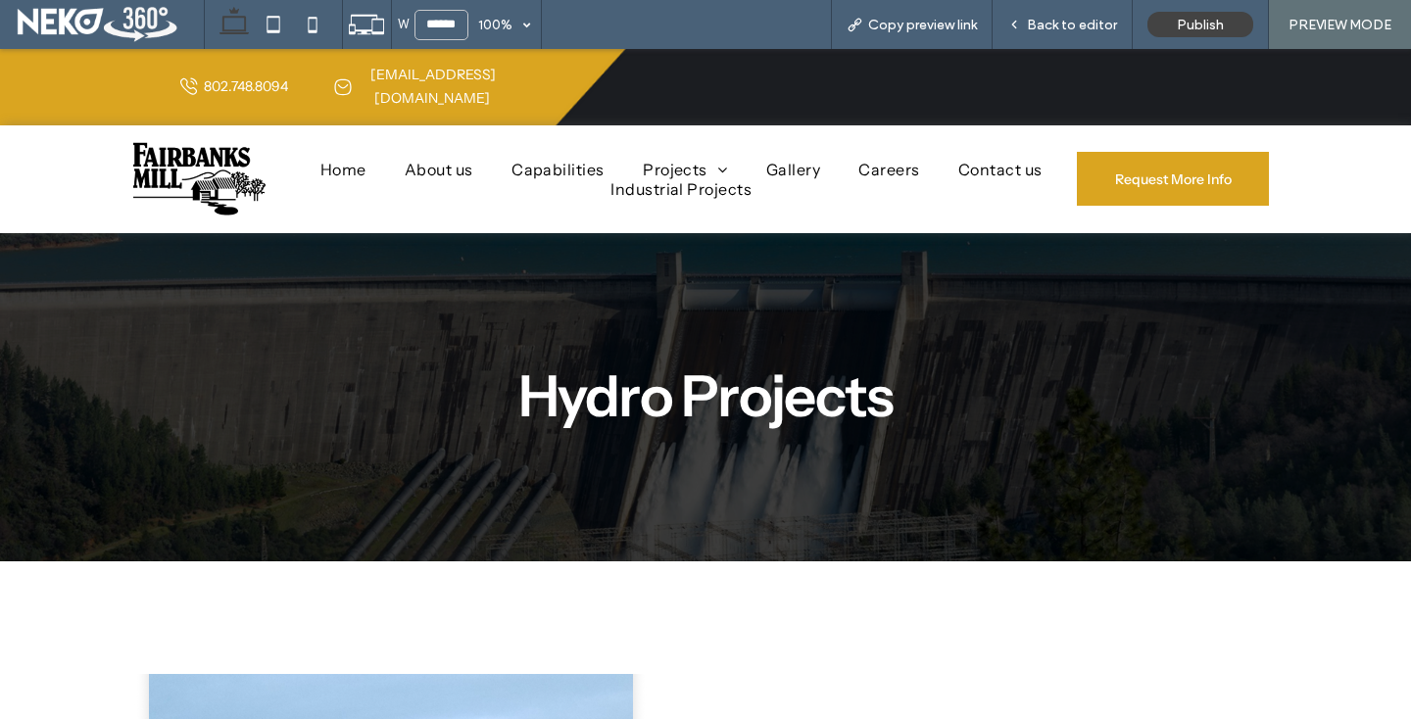
click at [626, 179] on span "Industrial Projects" at bounding box center [680, 189] width 141 height 20
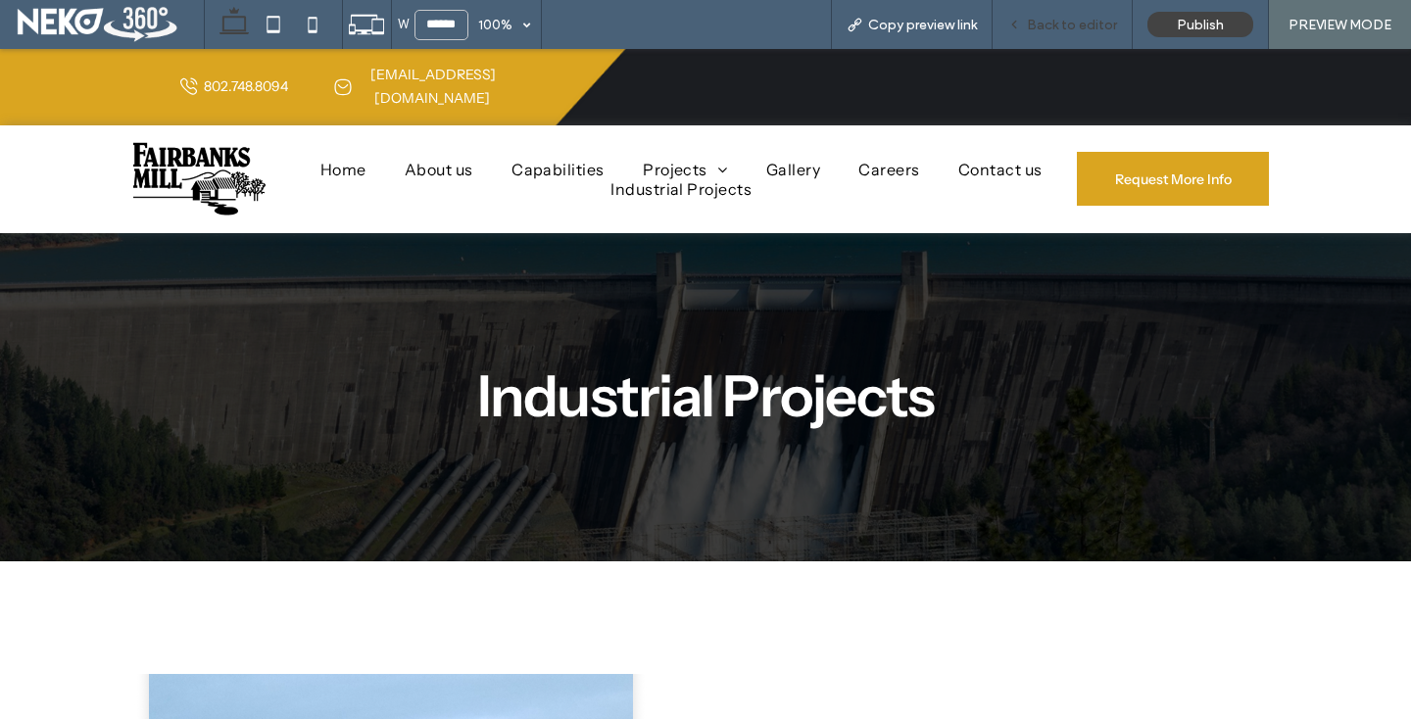
click at [1072, 20] on span "Back to editor" at bounding box center [1072, 25] width 90 height 17
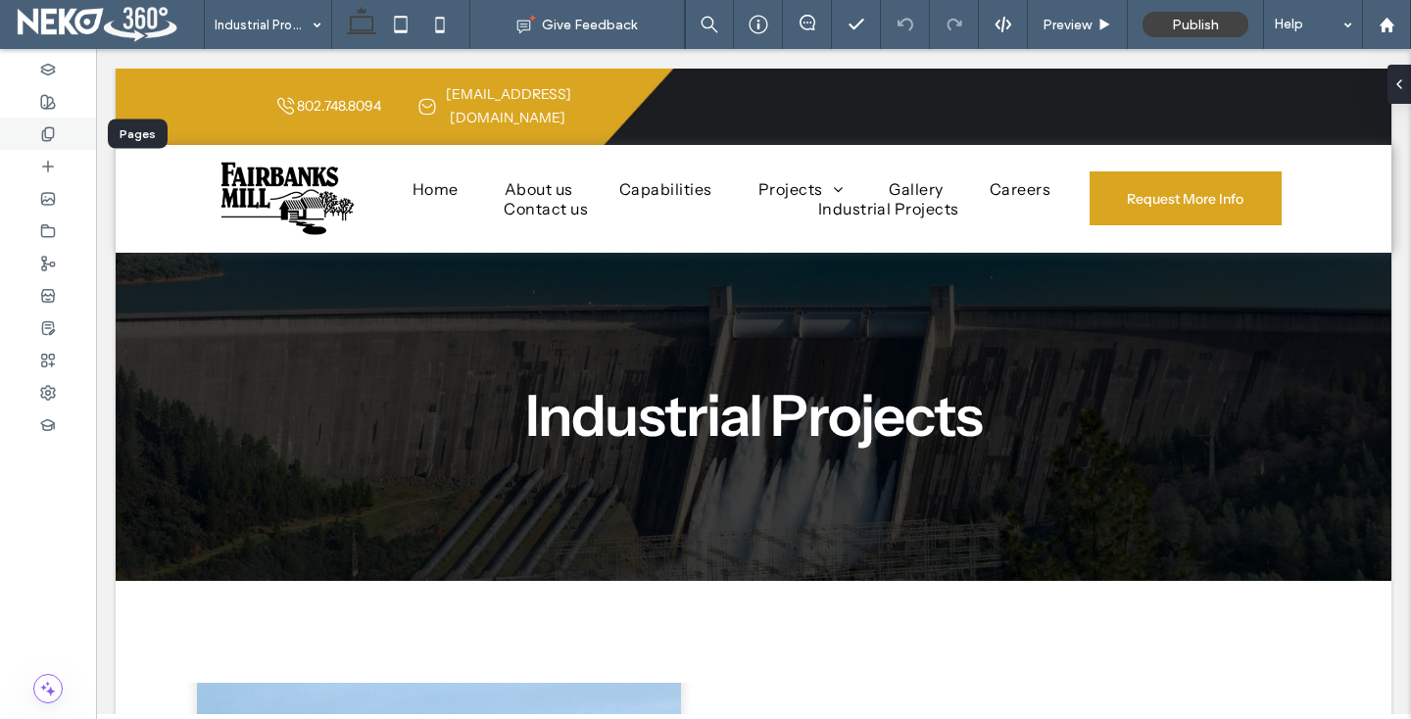
click at [32, 139] on div at bounding box center [48, 134] width 96 height 32
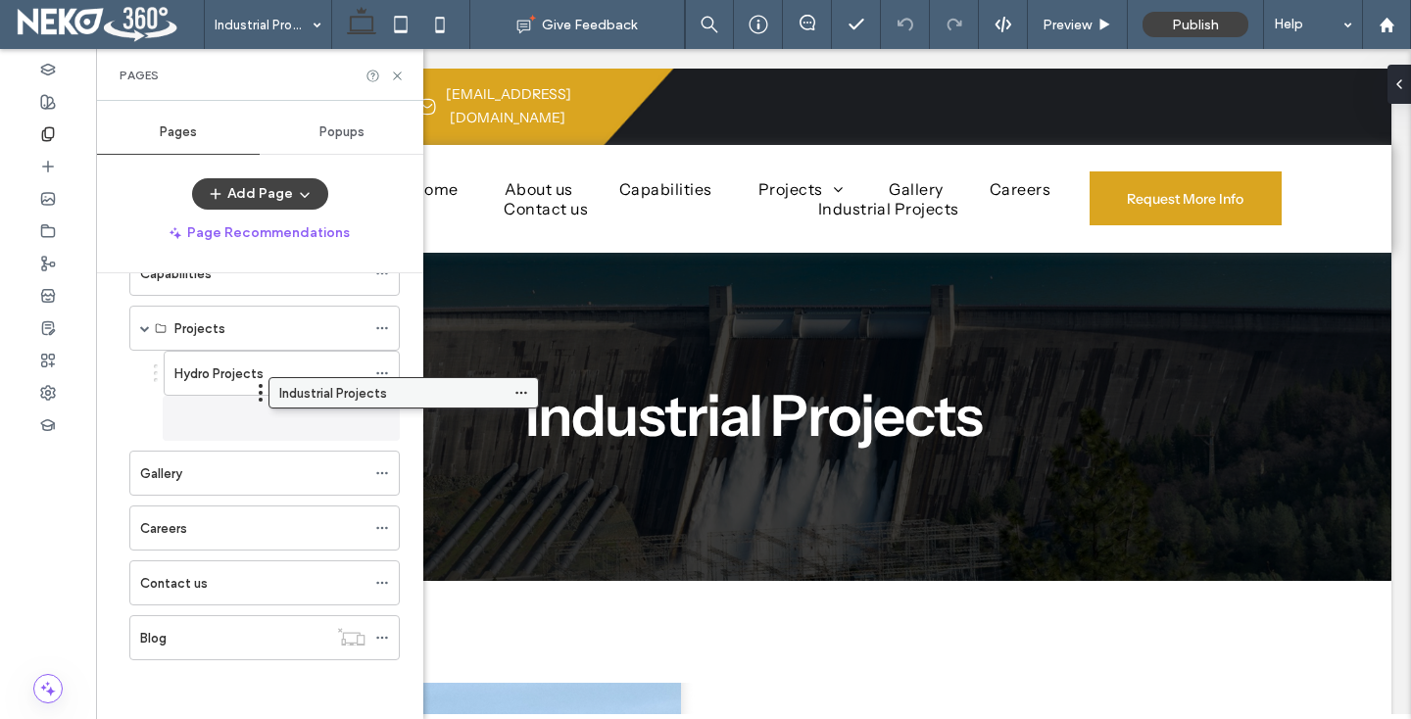
scroll to position [166, 0]
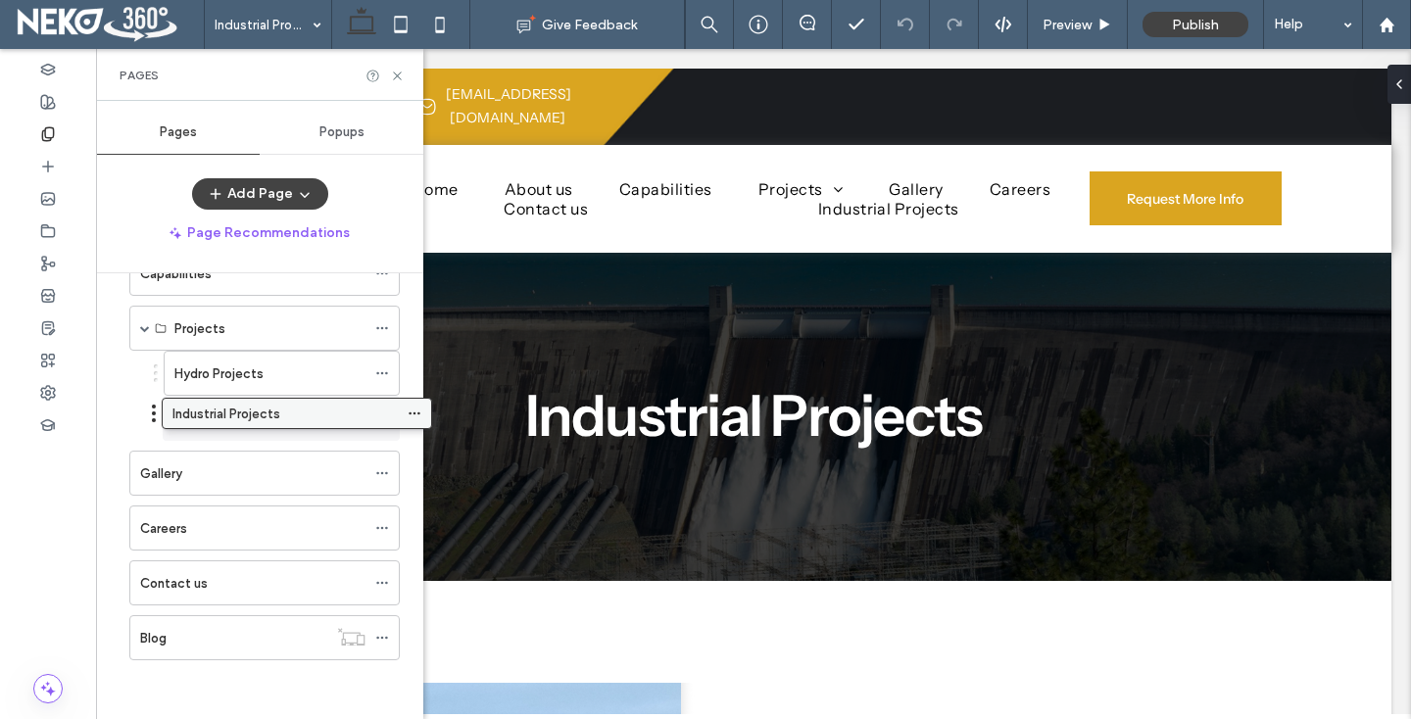
drag, startPoint x: 182, startPoint y: 639, endPoint x: 213, endPoint y: 421, distance: 219.6
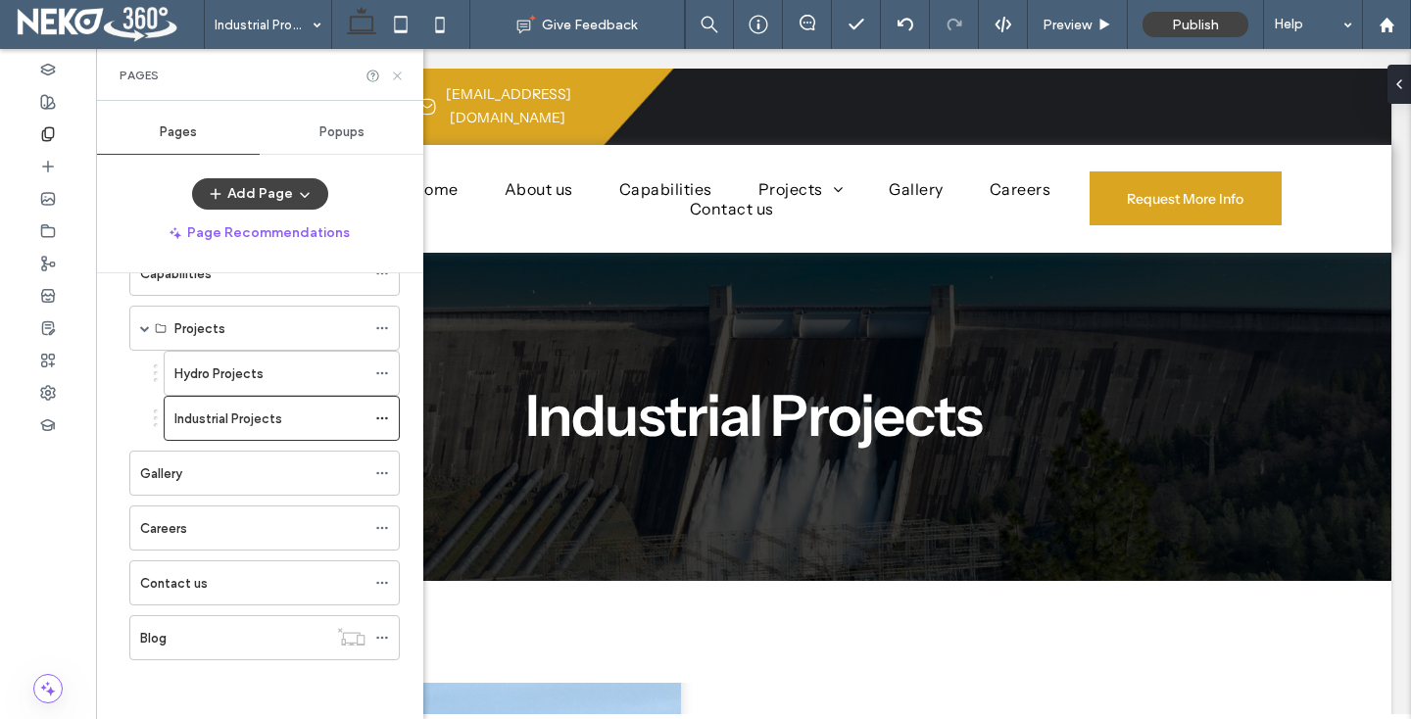
click at [399, 69] on icon at bounding box center [397, 76] width 15 height 15
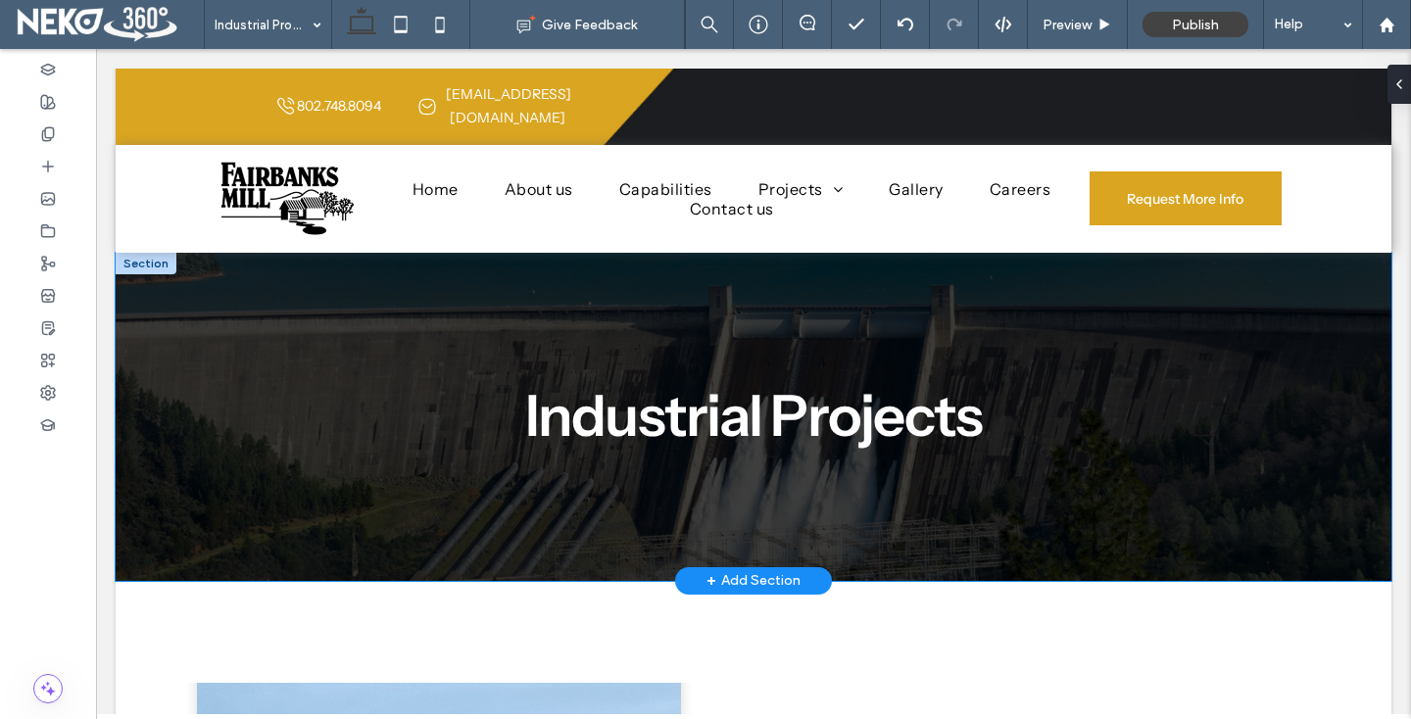
click at [132, 310] on div "Industrial Projects" at bounding box center [754, 417] width 1276 height 328
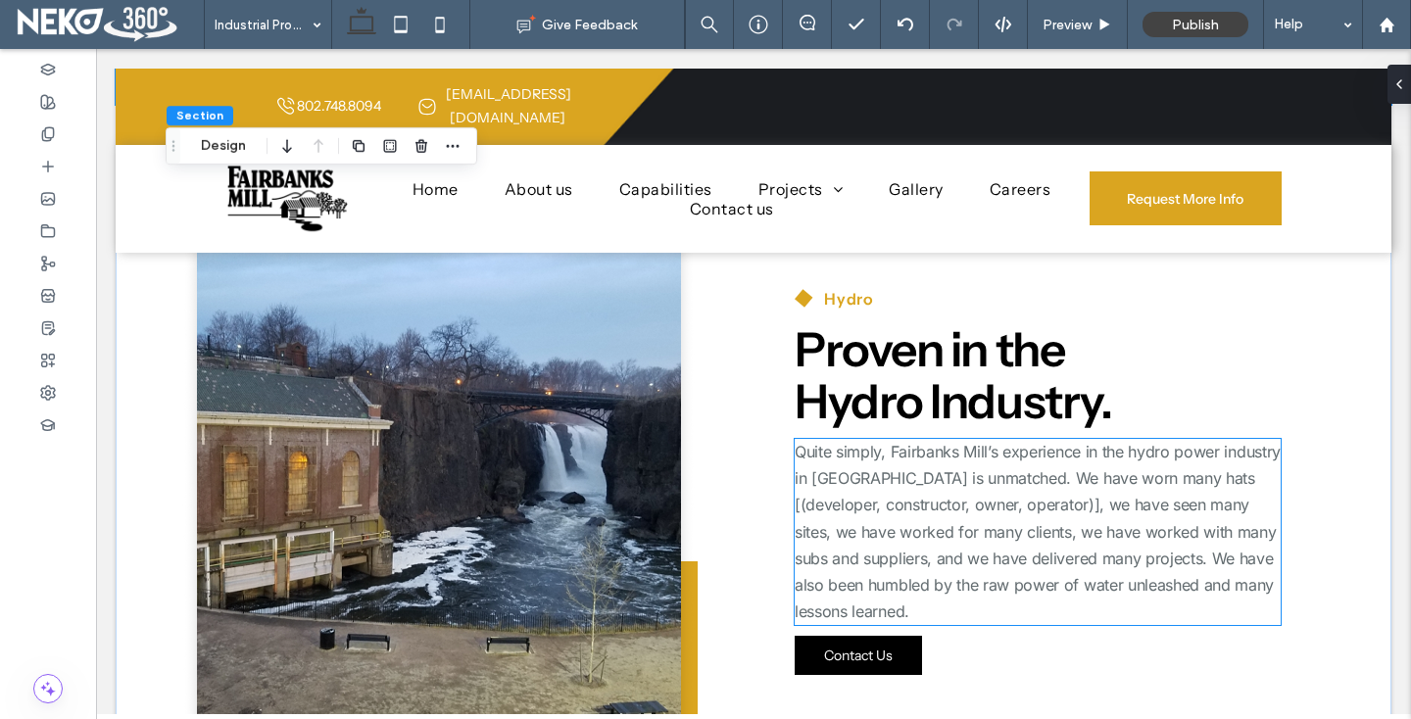
scroll to position [505, 0]
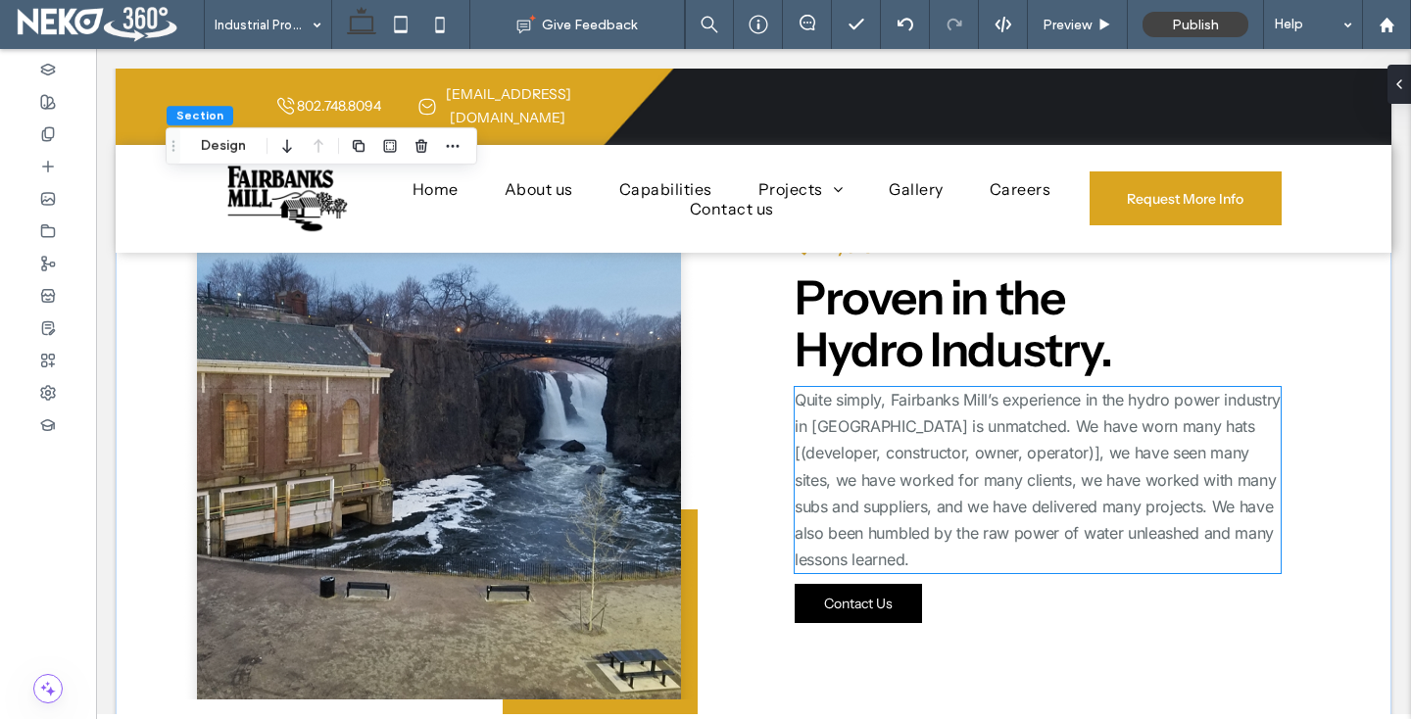
click at [877, 444] on span "Quite simply, Fairbanks Mill’s experience in the hydro power industry in New En…" at bounding box center [1038, 479] width 486 height 179
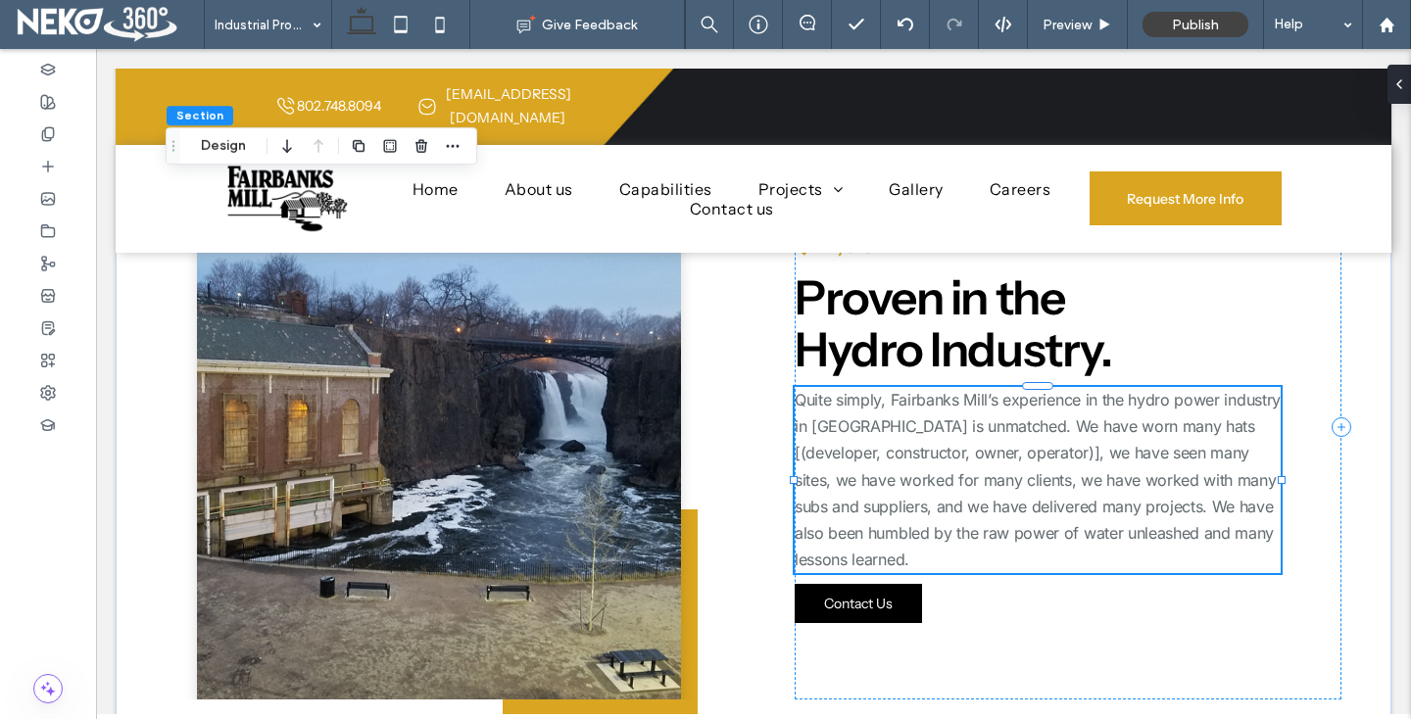
click at [877, 444] on div "Quite simply, Fairbanks Mill’s experience in the hydro power industry in New En…" at bounding box center [1038, 480] width 486 height 186
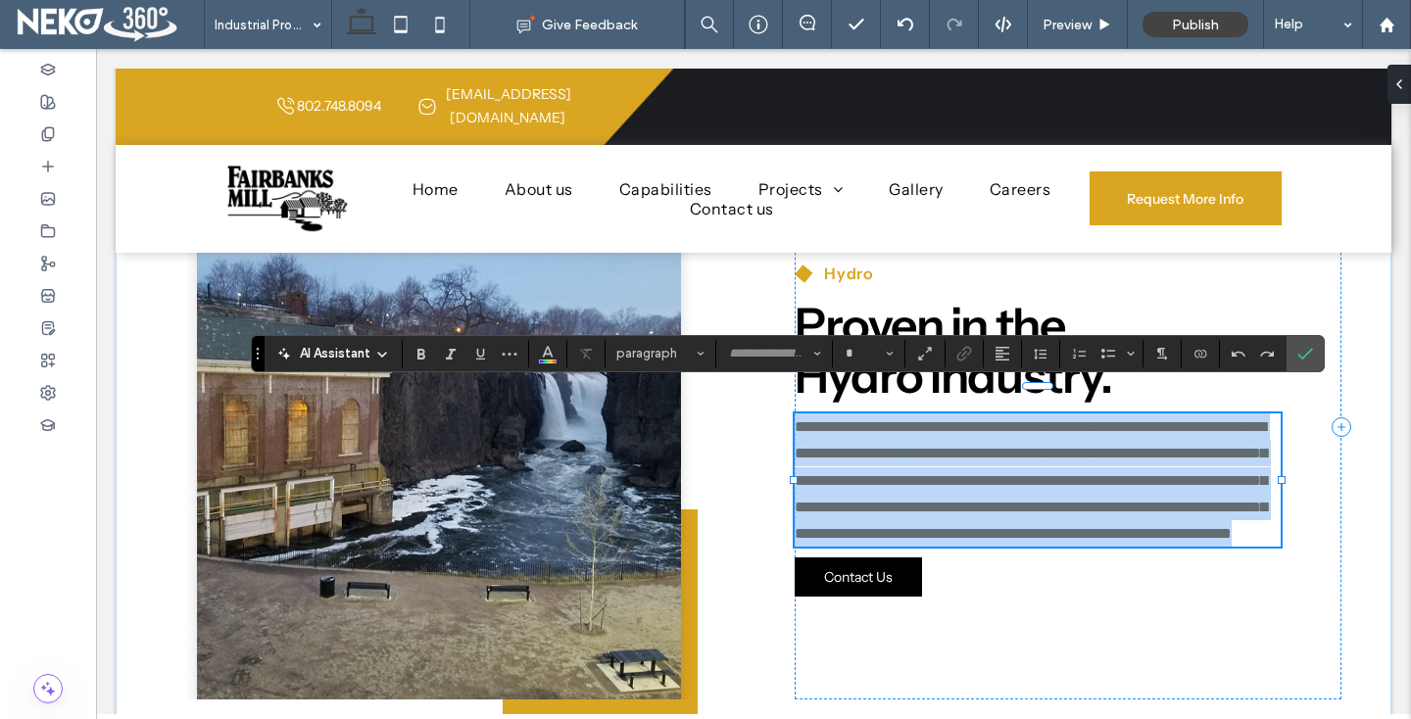
type input "*****"
type input "**"
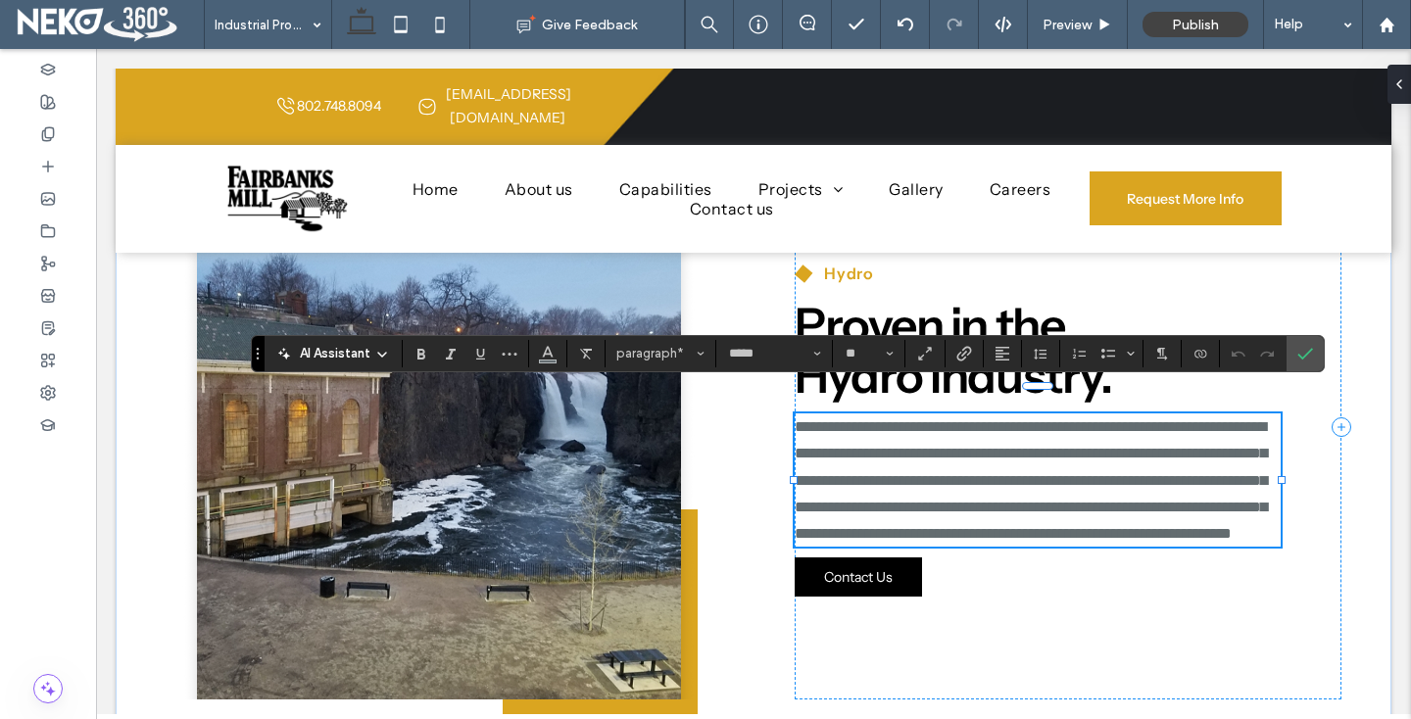
type input "**********"
type input "**"
click at [1308, 358] on icon "Confirm" at bounding box center [1305, 354] width 16 height 16
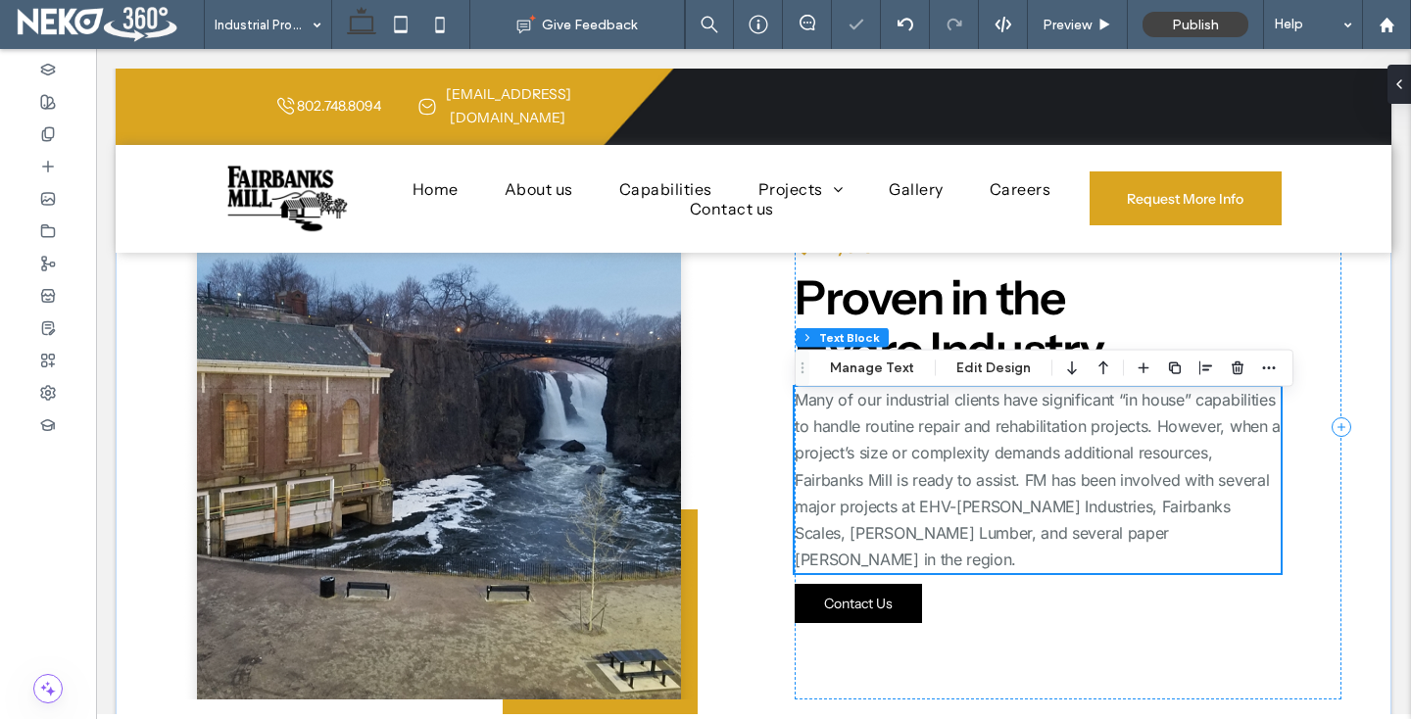
scroll to position [562, 0]
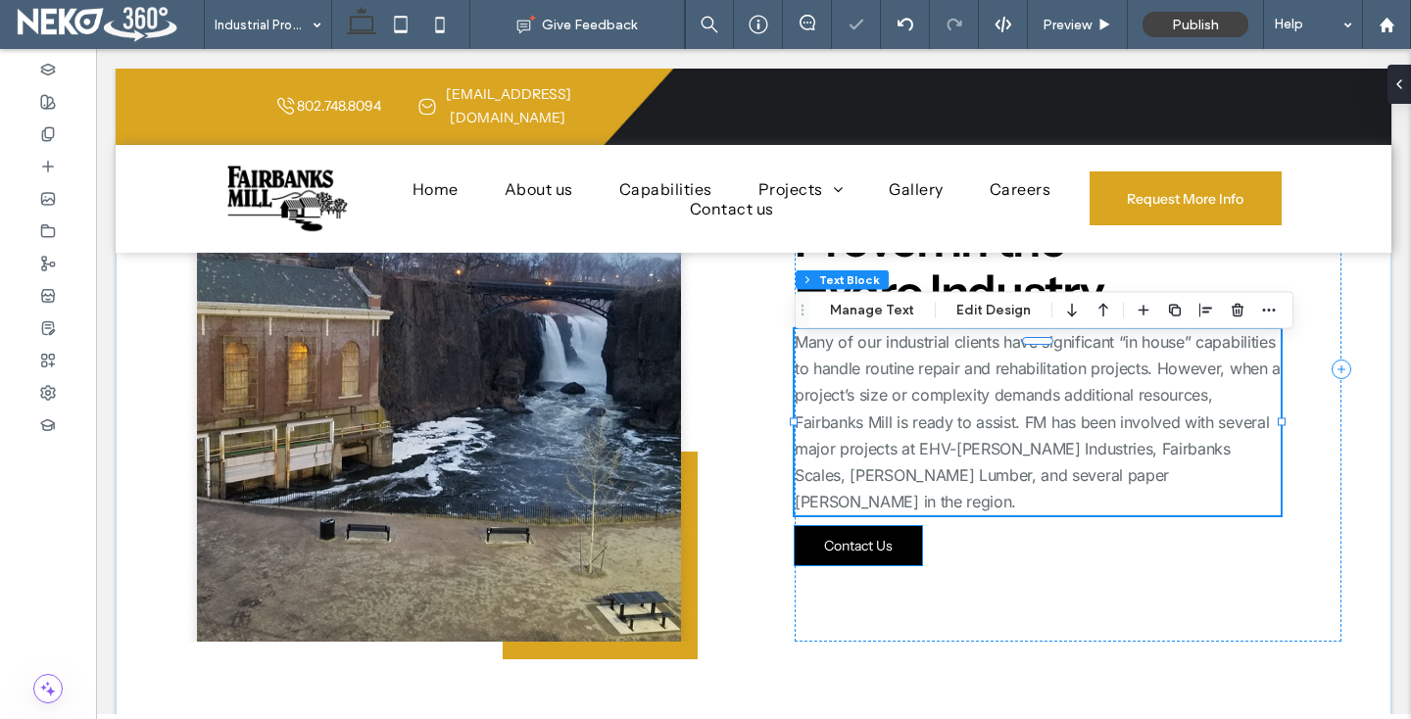
click at [887, 537] on span "Contact Us" at bounding box center [858, 546] width 69 height 18
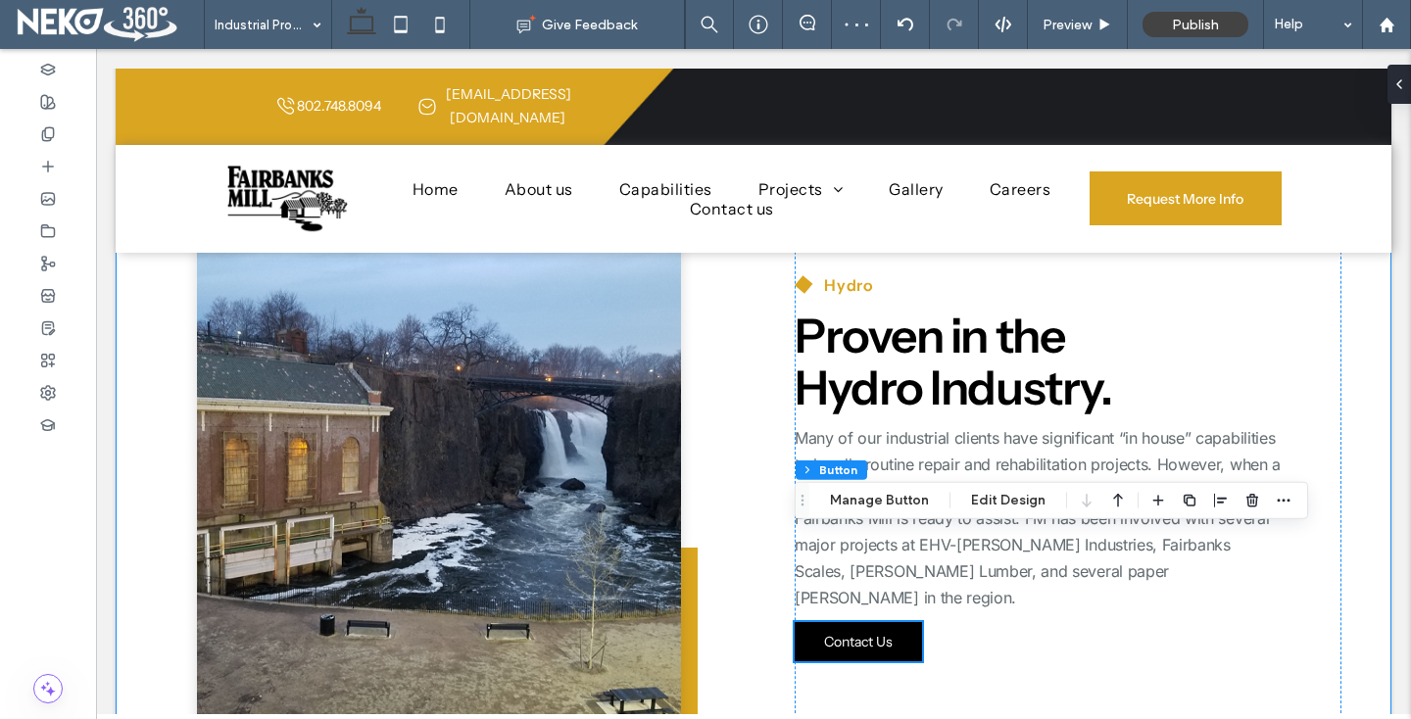
scroll to position [455, 0]
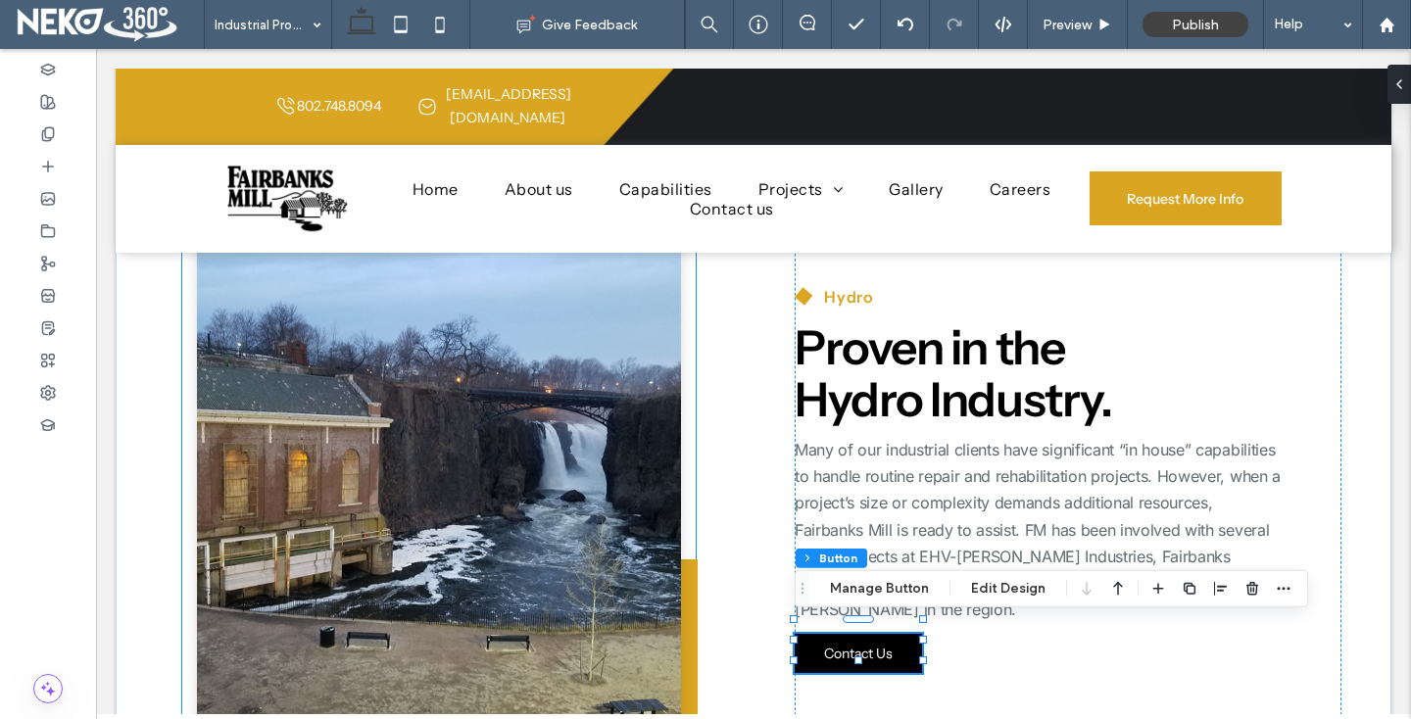
click at [368, 488] on img at bounding box center [439, 477] width 514 height 545
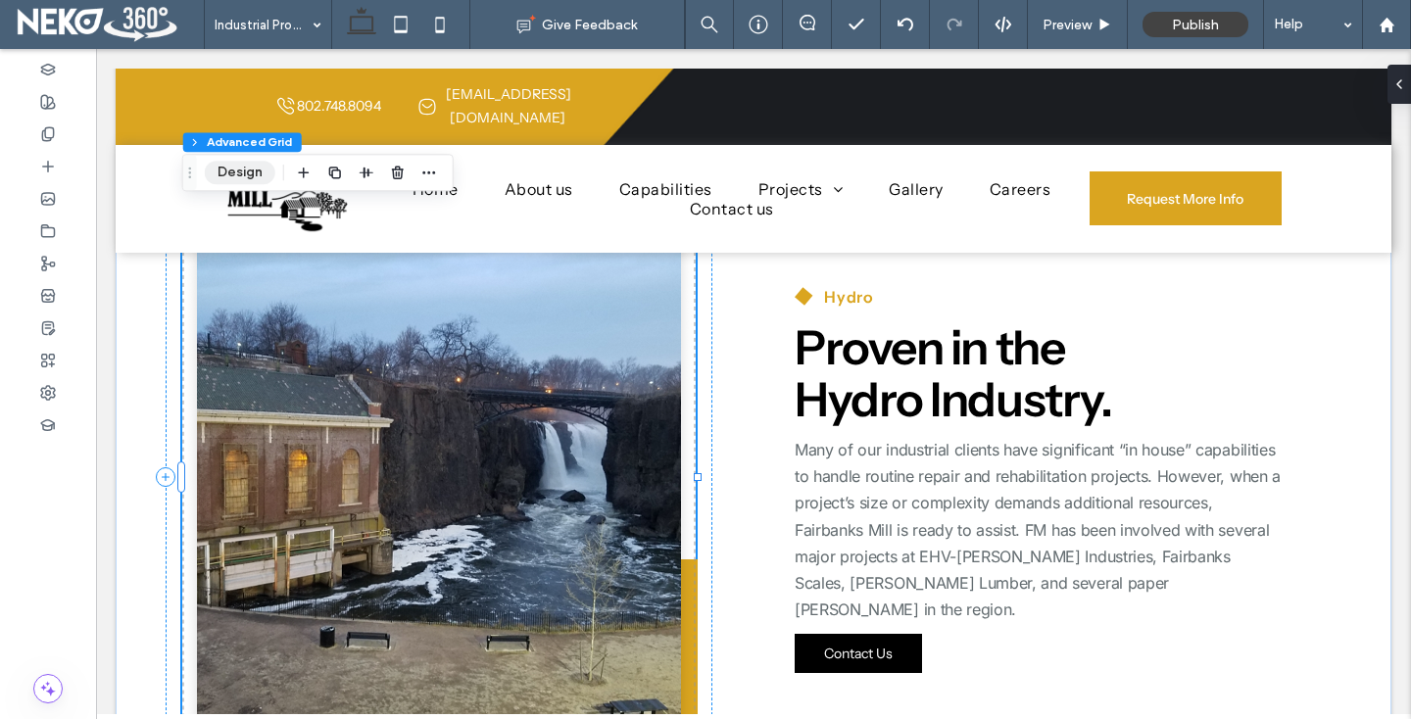
click at [228, 172] on button "Design" at bounding box center [240, 173] width 71 height 24
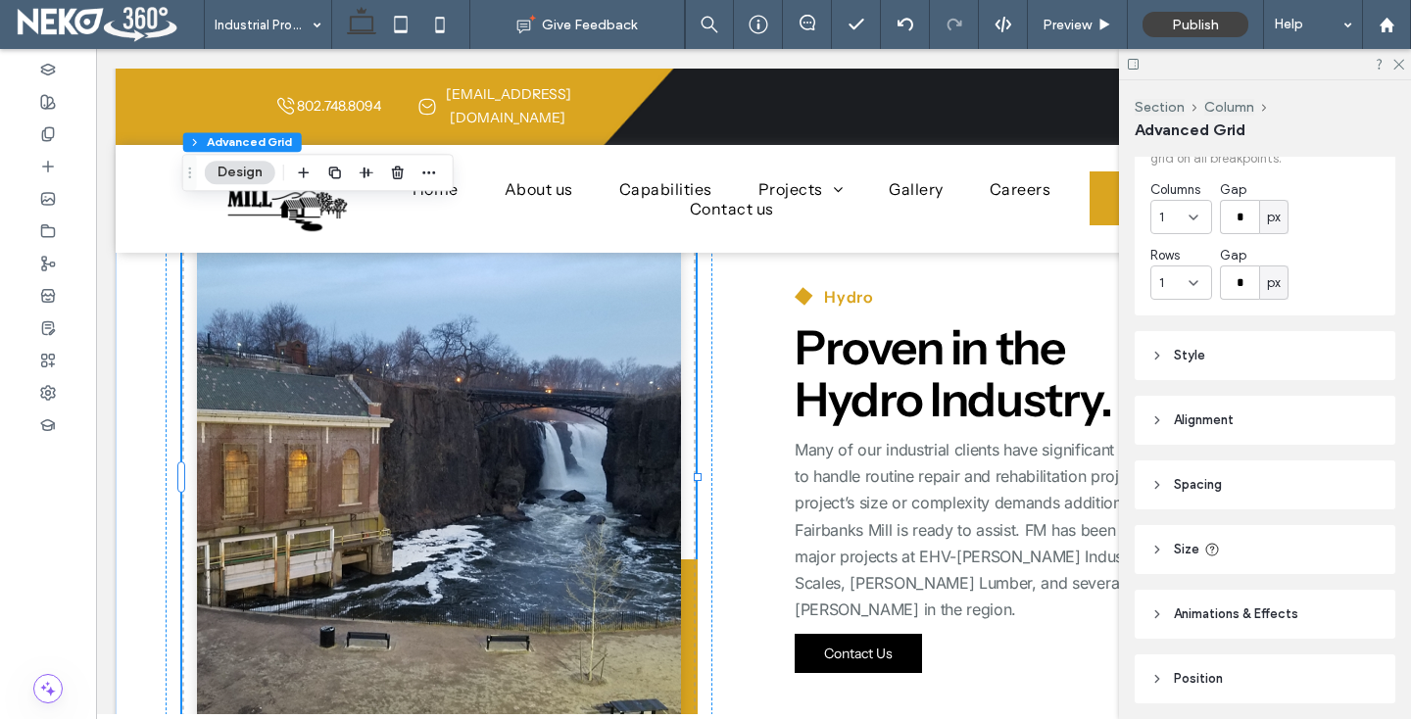
scroll to position [147, 0]
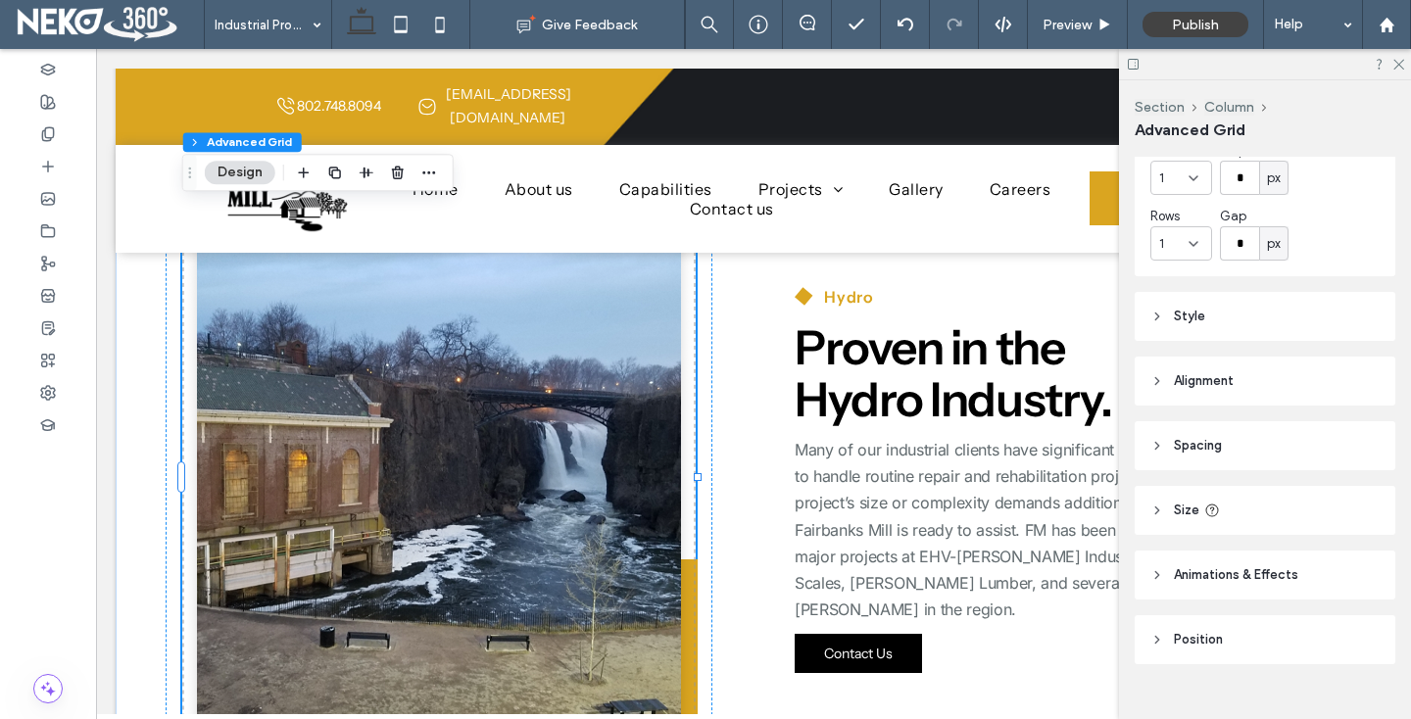
click at [1188, 330] on header "Style" at bounding box center [1265, 316] width 261 height 49
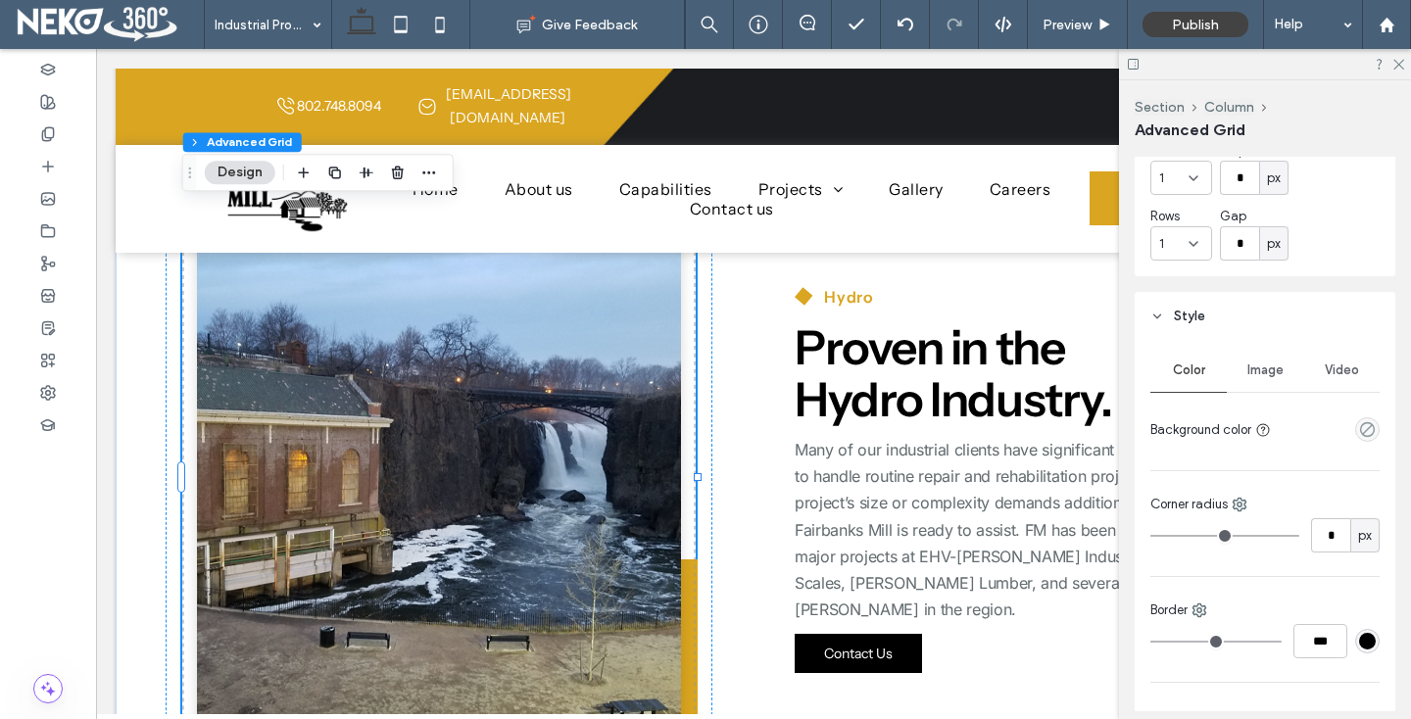
click at [1261, 375] on span "Image" at bounding box center [1265, 371] width 36 height 16
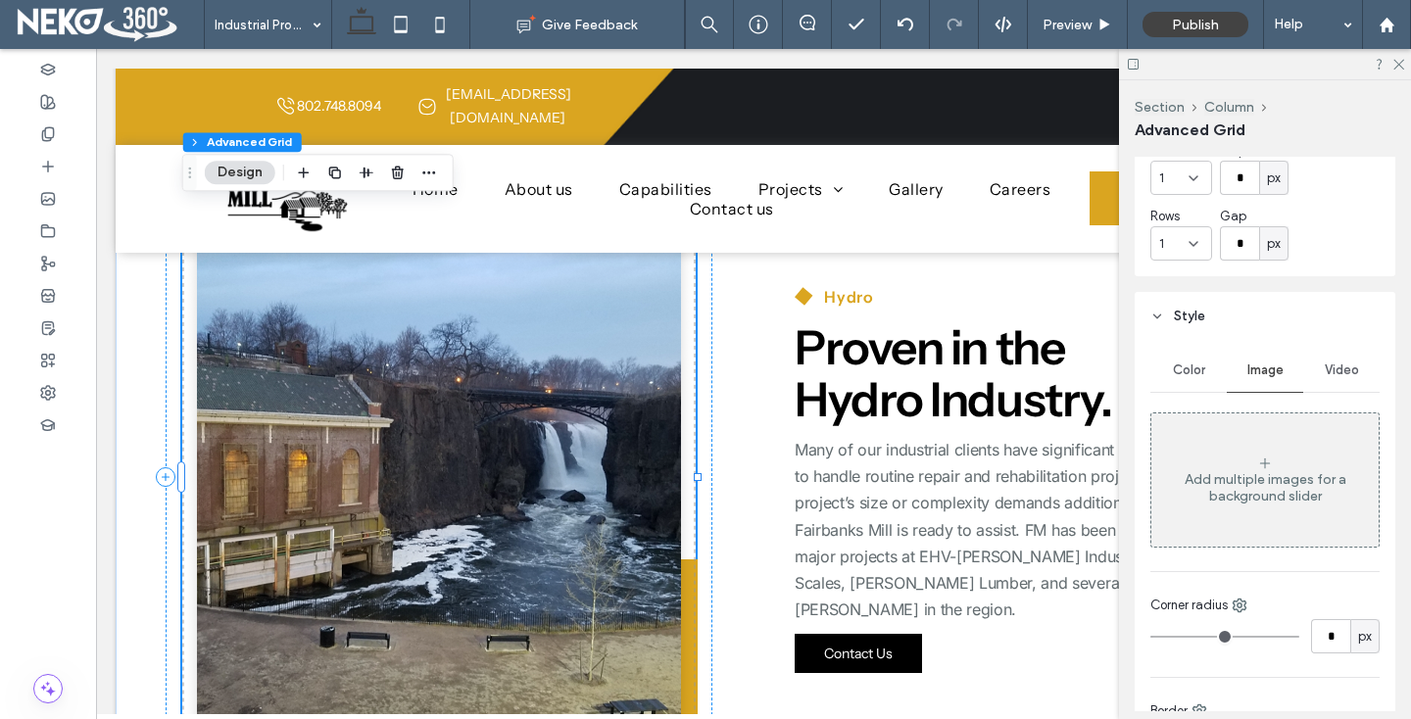
click at [398, 435] on img at bounding box center [439, 477] width 514 height 545
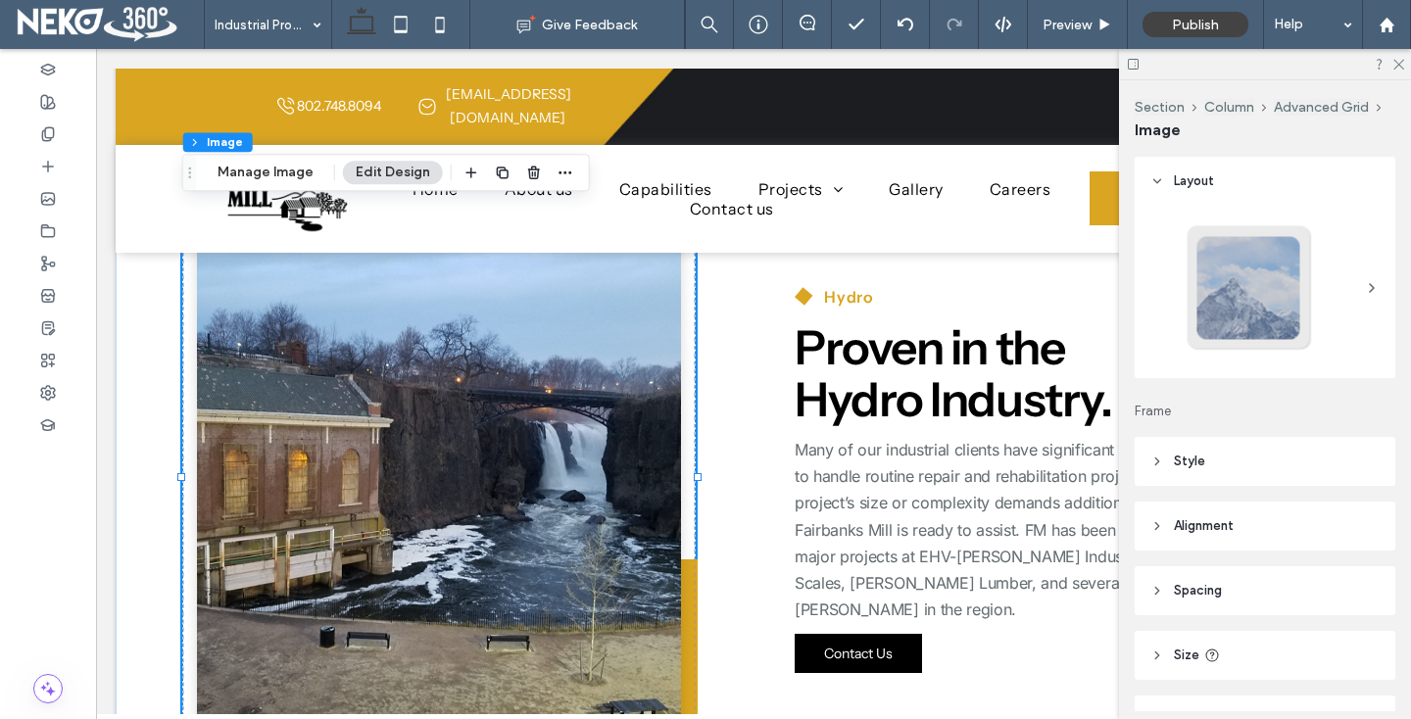
click at [1176, 466] on span "Style" at bounding box center [1189, 462] width 31 height 20
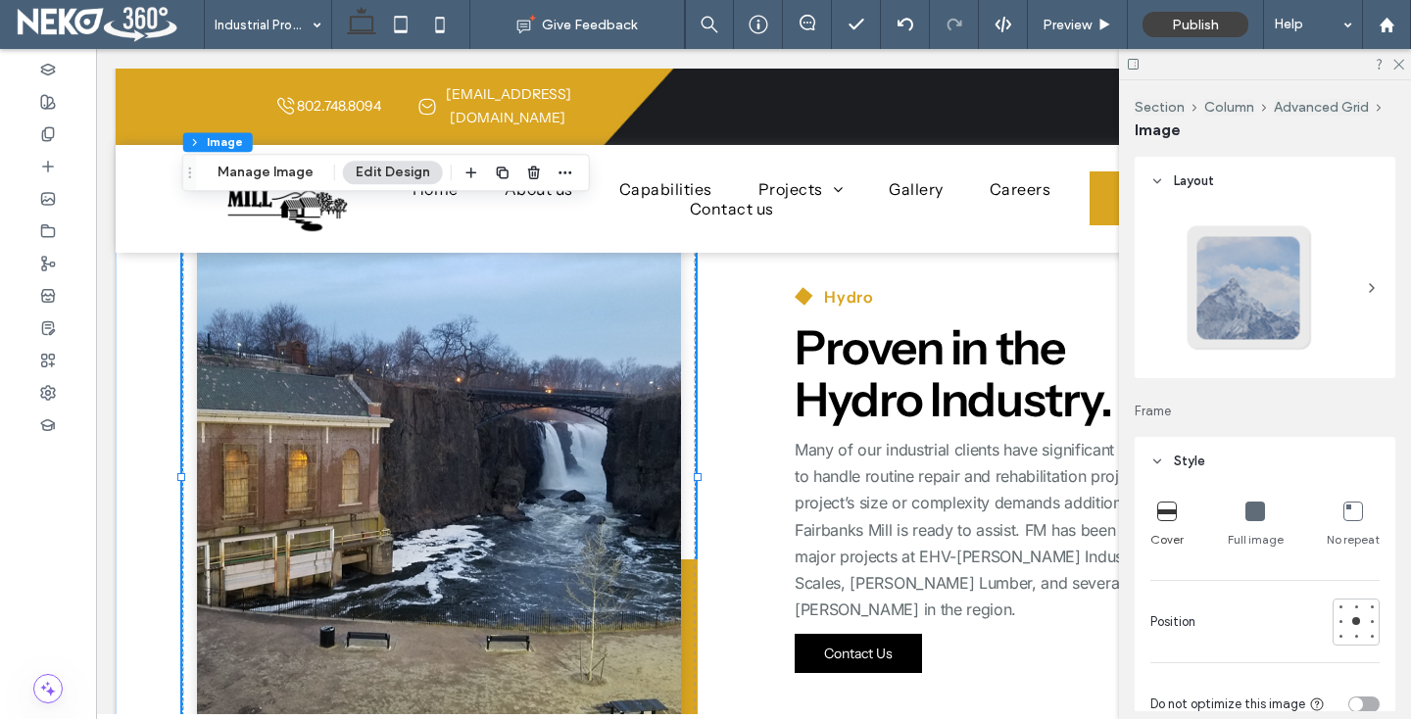
click at [1248, 509] on icon at bounding box center [1255, 512] width 20 height 20
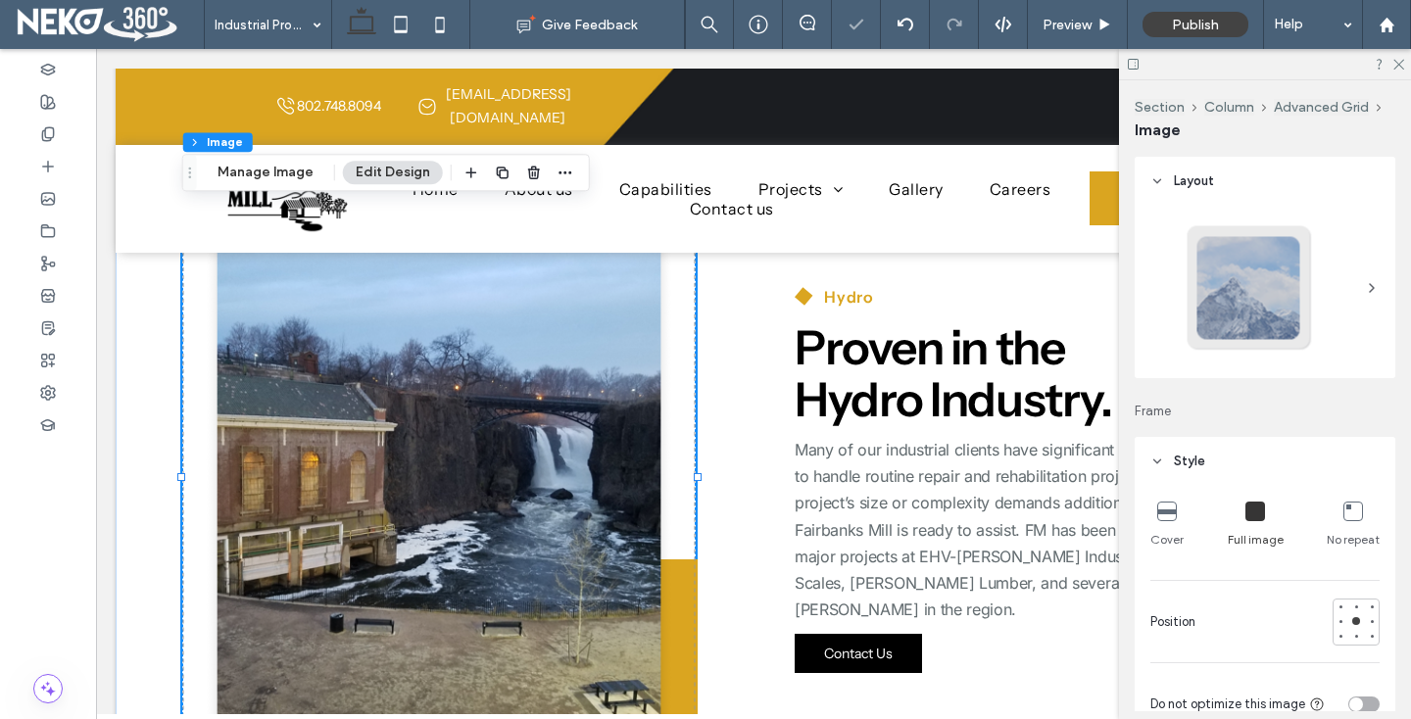
click at [1157, 508] on icon at bounding box center [1167, 512] width 20 height 20
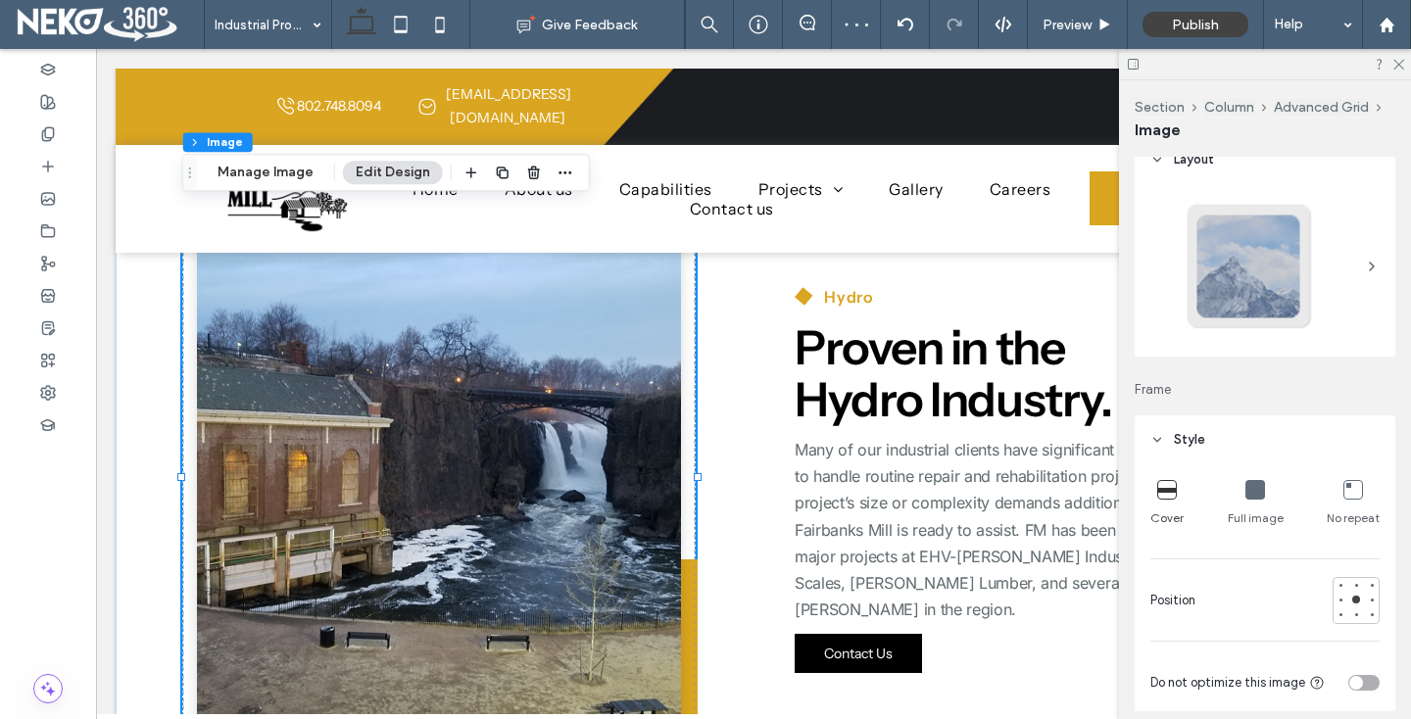
scroll to position [0, 0]
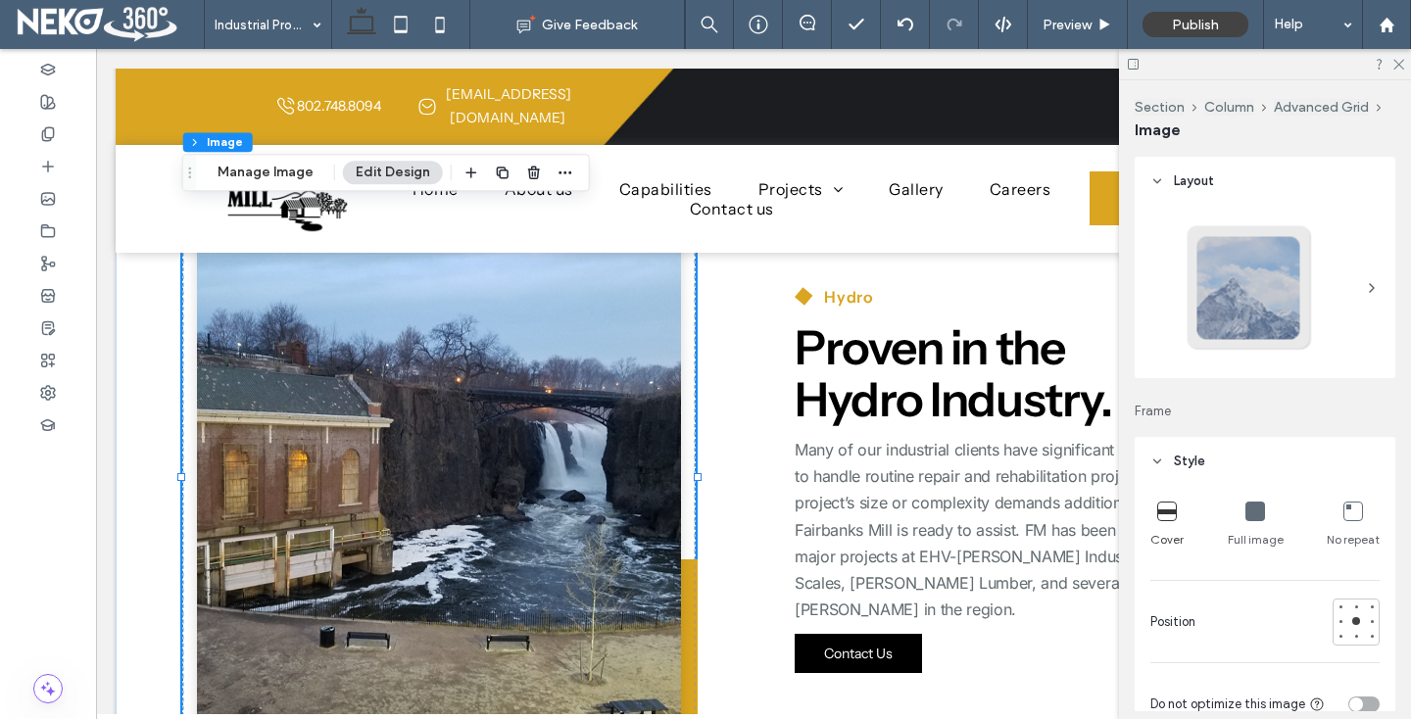
click at [495, 410] on img at bounding box center [439, 477] width 514 height 545
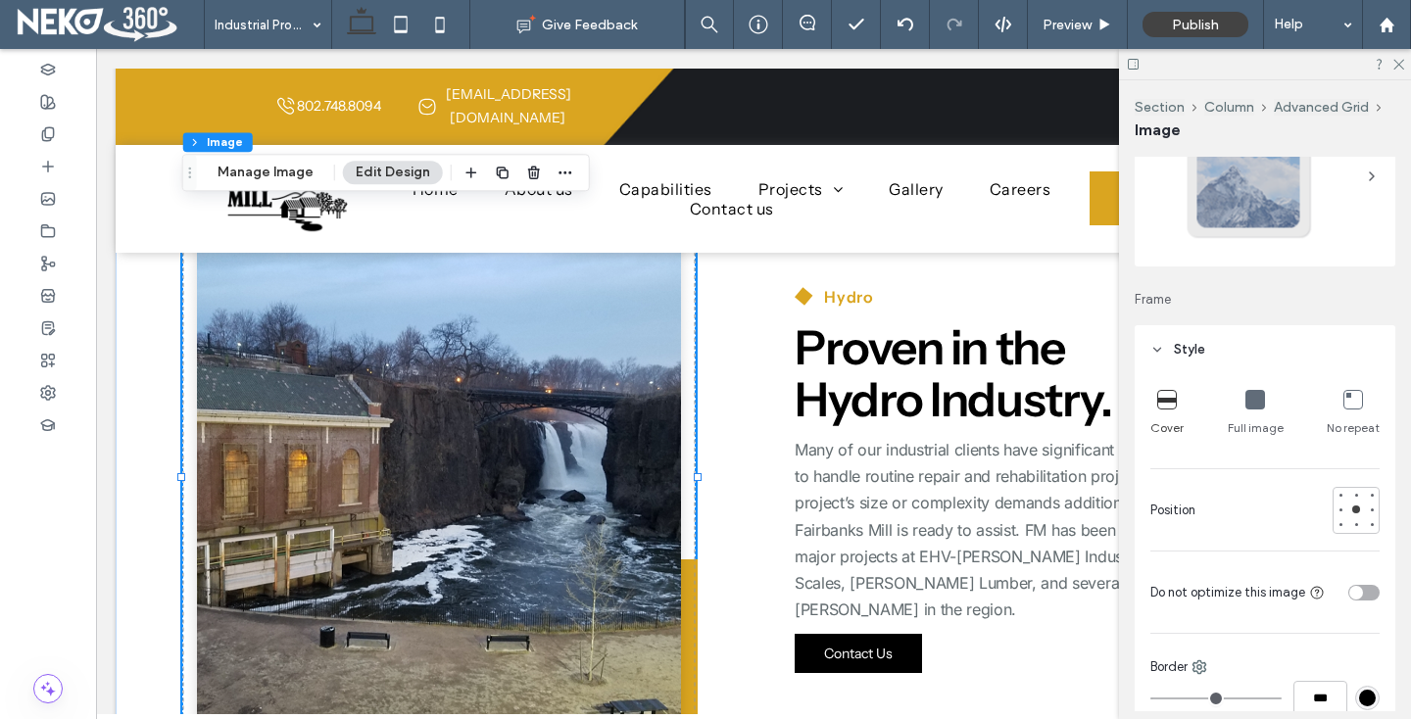
scroll to position [176, 0]
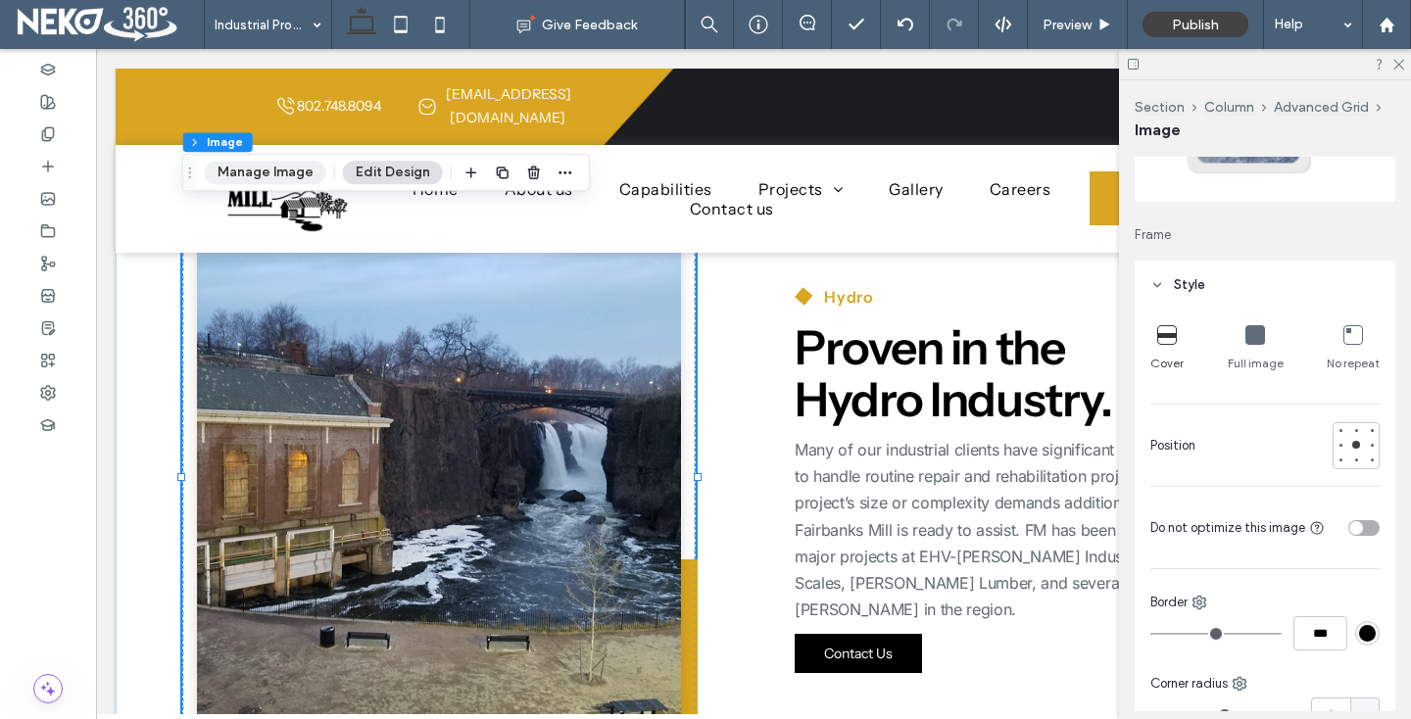
click at [233, 161] on button "Manage Image" at bounding box center [266, 173] width 122 height 24
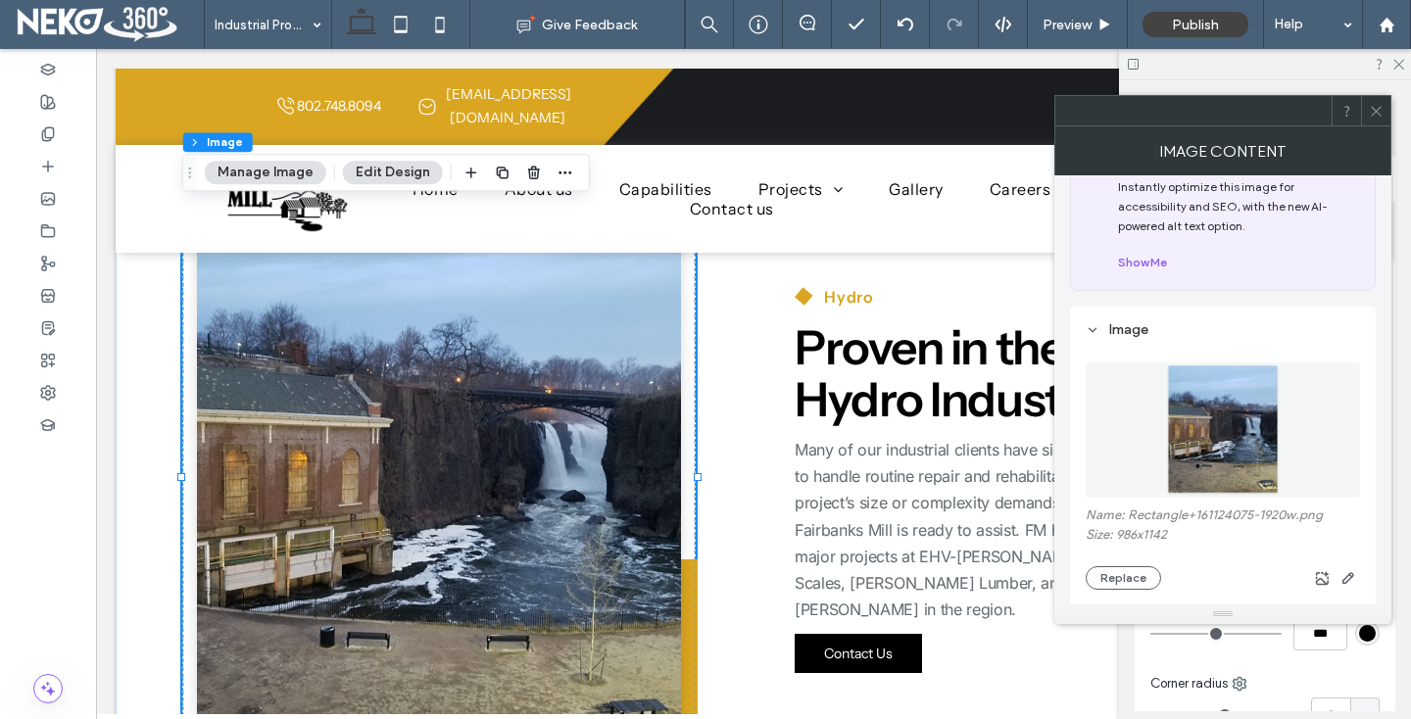
scroll to position [127, 0]
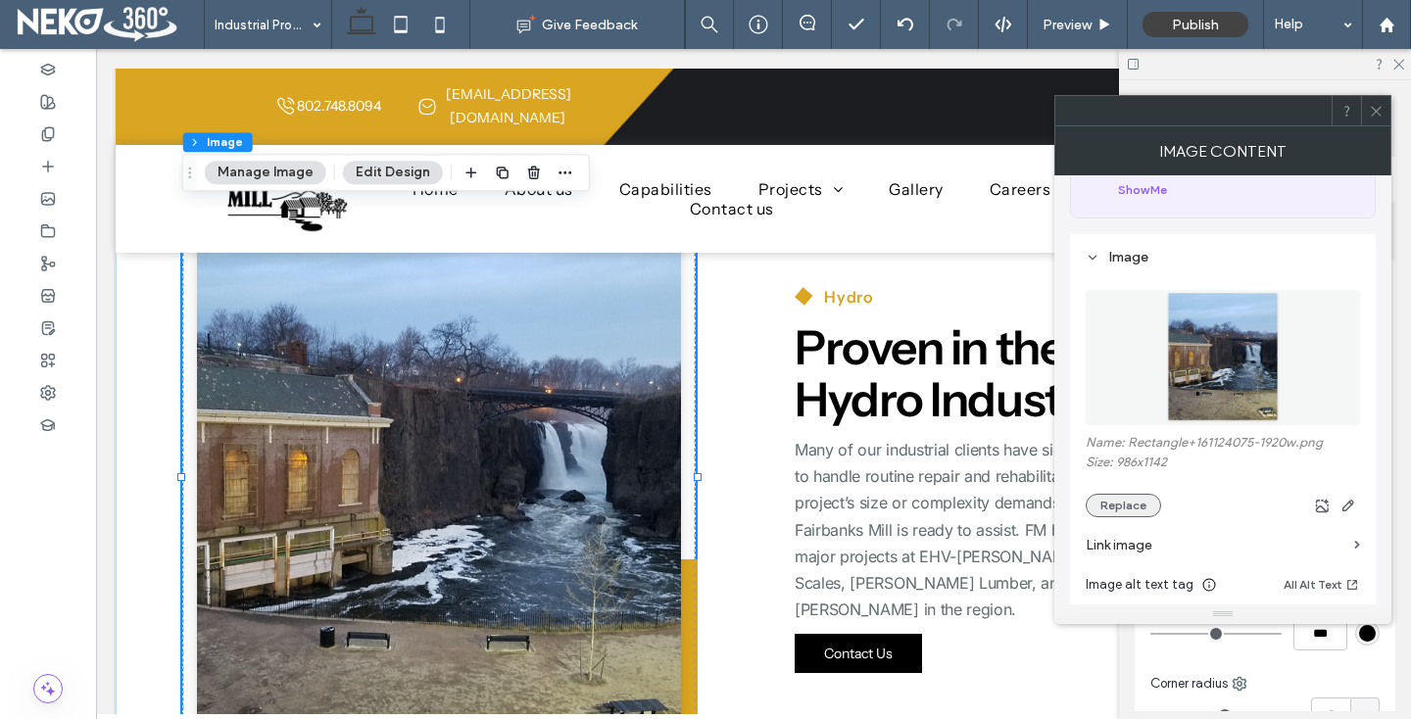
click at [1118, 500] on button "Replace" at bounding box center [1123, 506] width 75 height 24
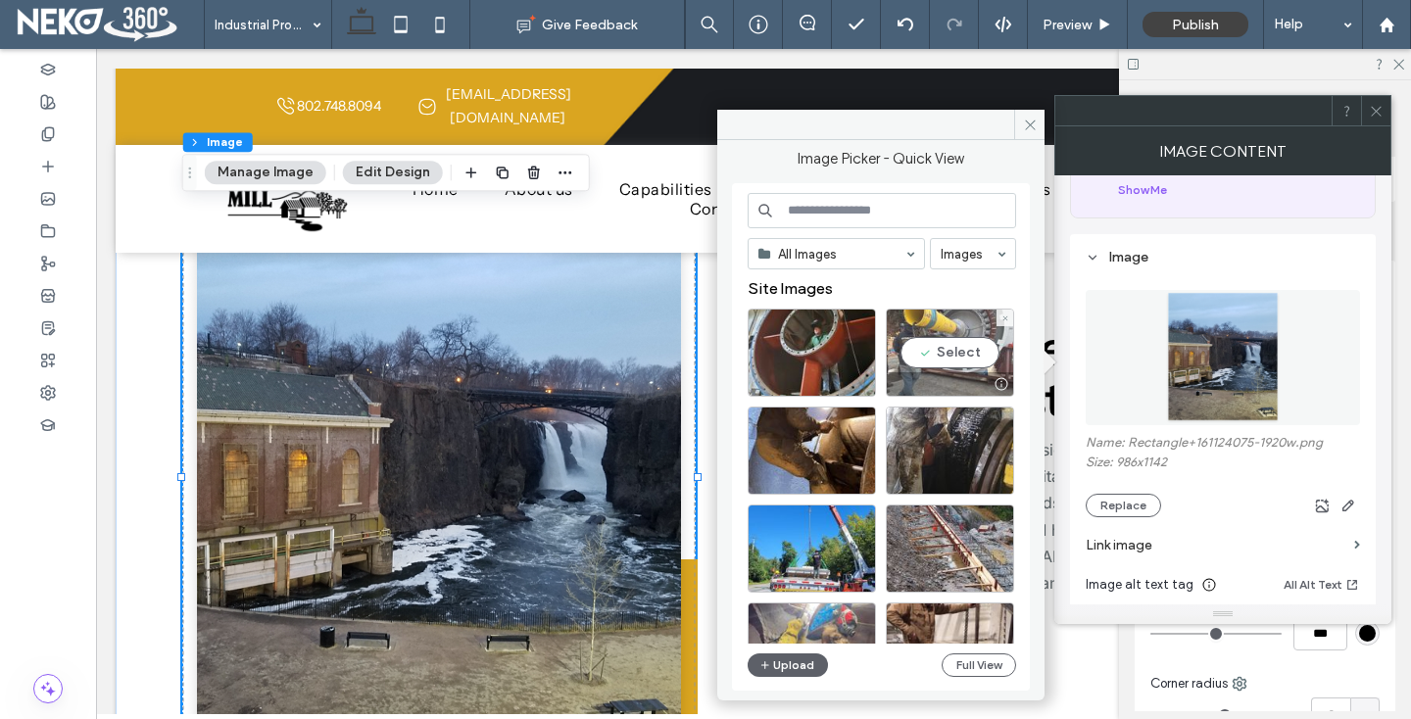
click at [944, 345] on div "Select" at bounding box center [950, 353] width 128 height 88
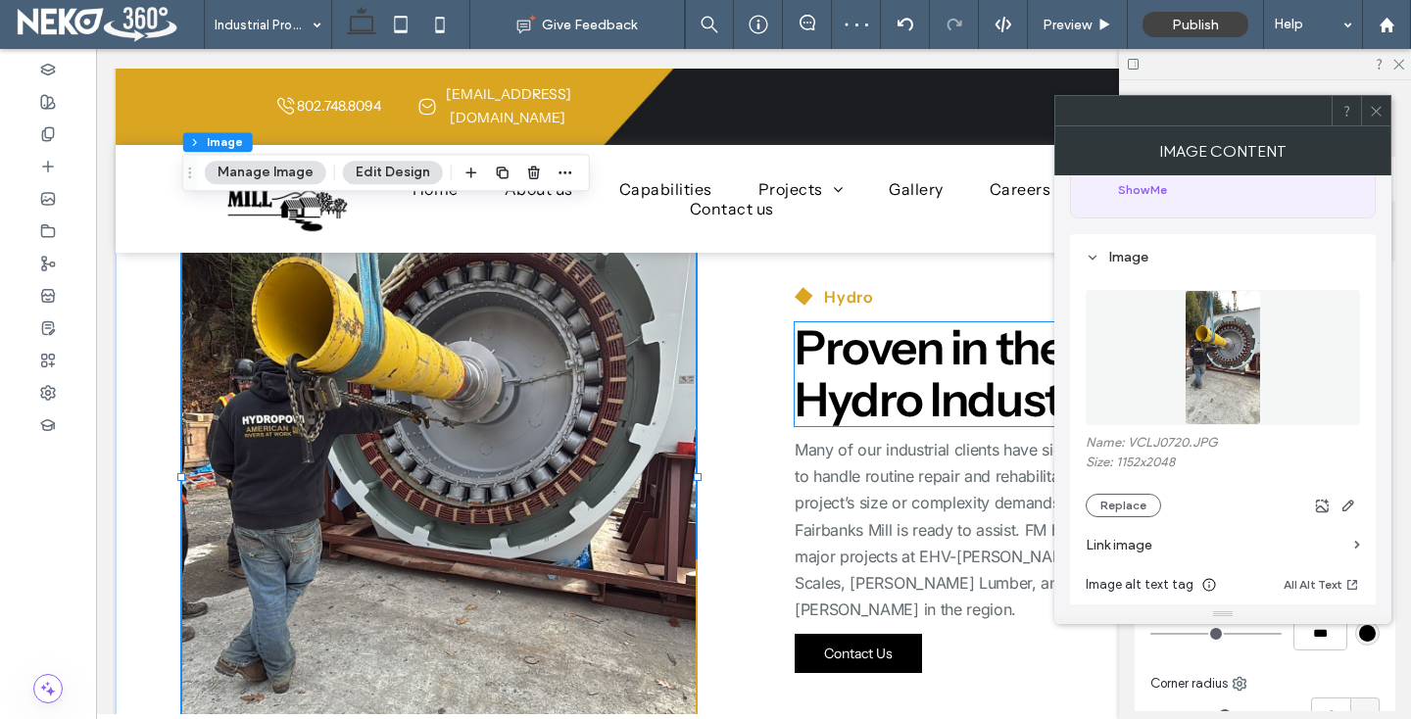
click at [1000, 407] on span "Proven in the Hydro Industry." at bounding box center [953, 373] width 316 height 110
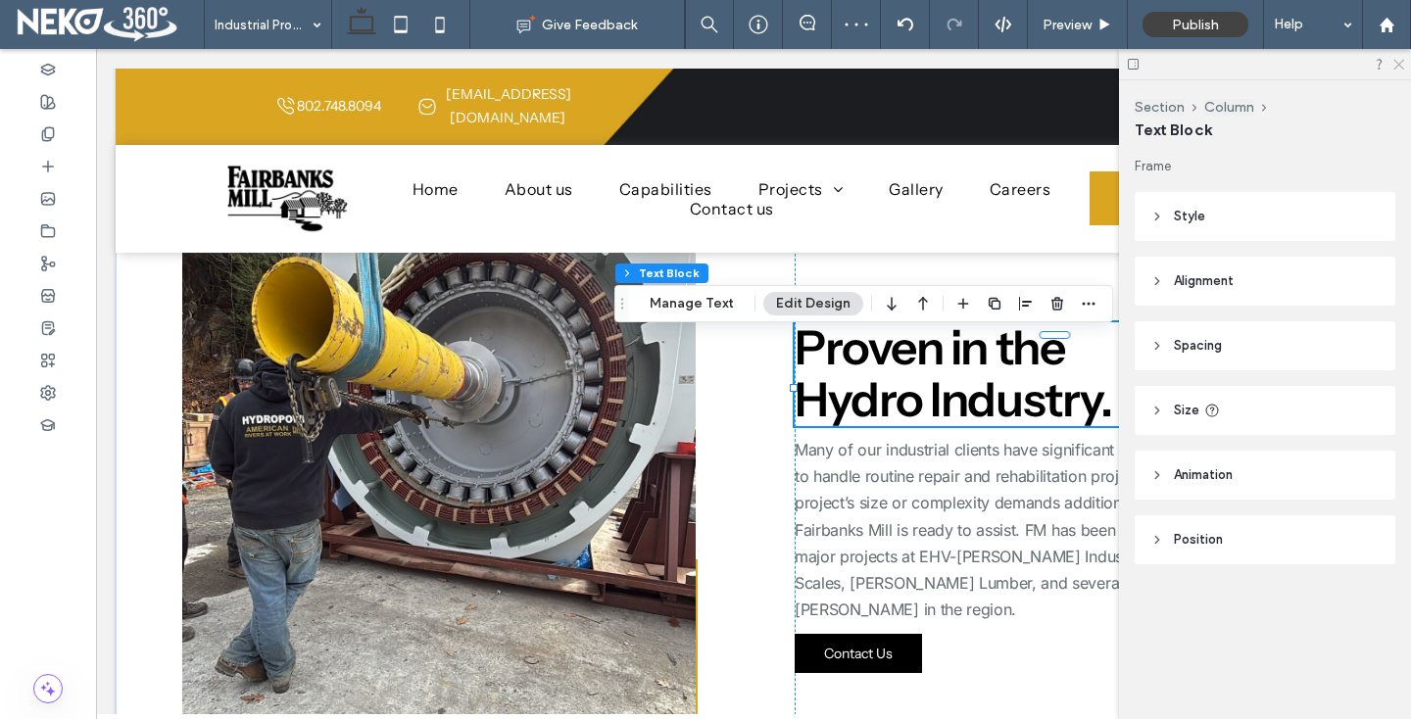
click at [1401, 61] on use at bounding box center [1398, 65] width 11 height 11
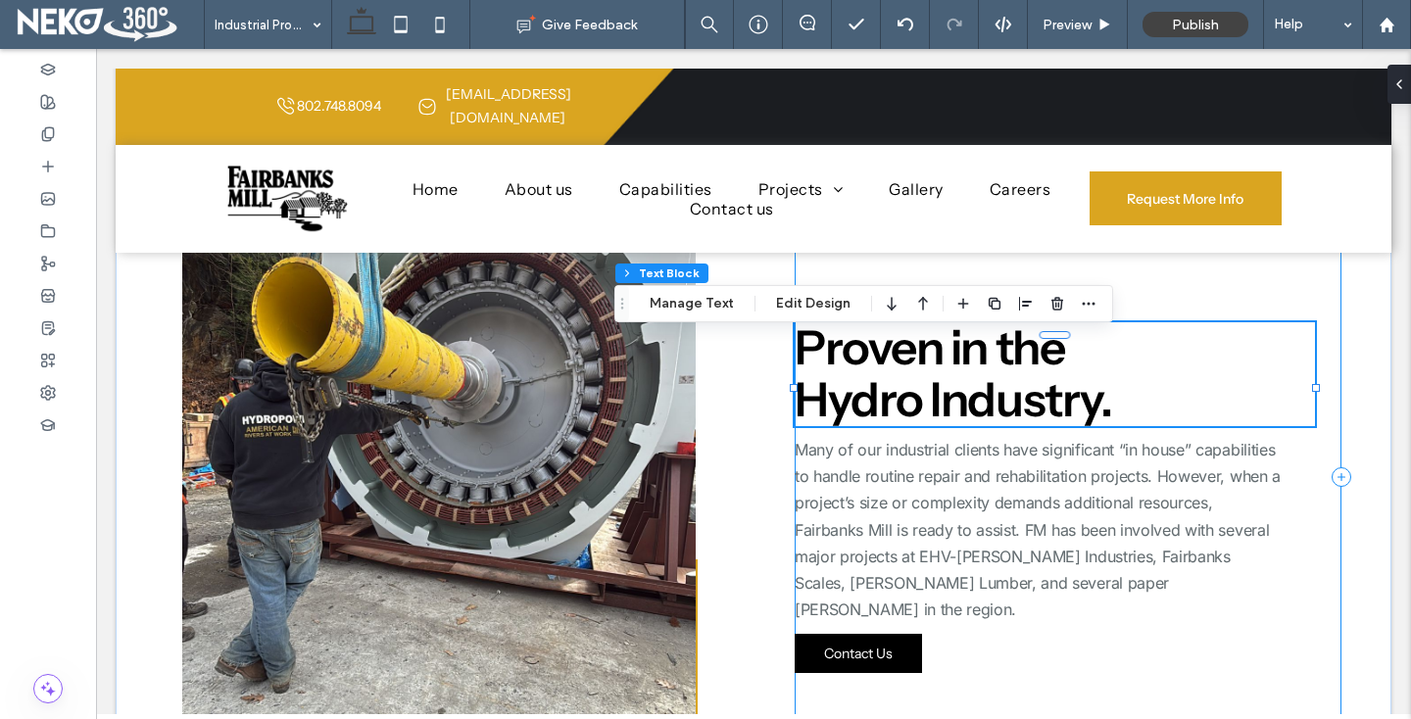
click at [940, 263] on div "Hydro Proven in the Hydro Industry. Many of our industrial clients have signifi…" at bounding box center [1068, 477] width 547 height 545
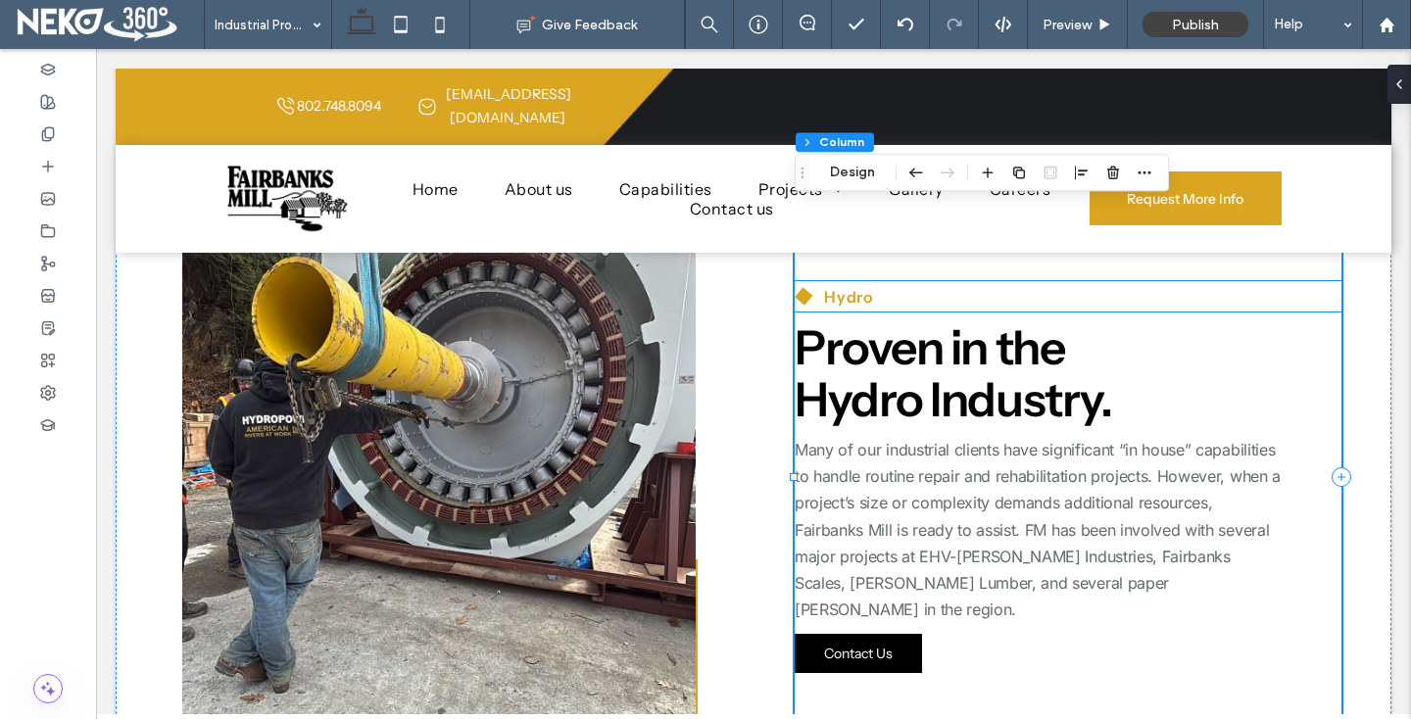
click at [835, 307] on span "Hydro" at bounding box center [849, 297] width 50 height 20
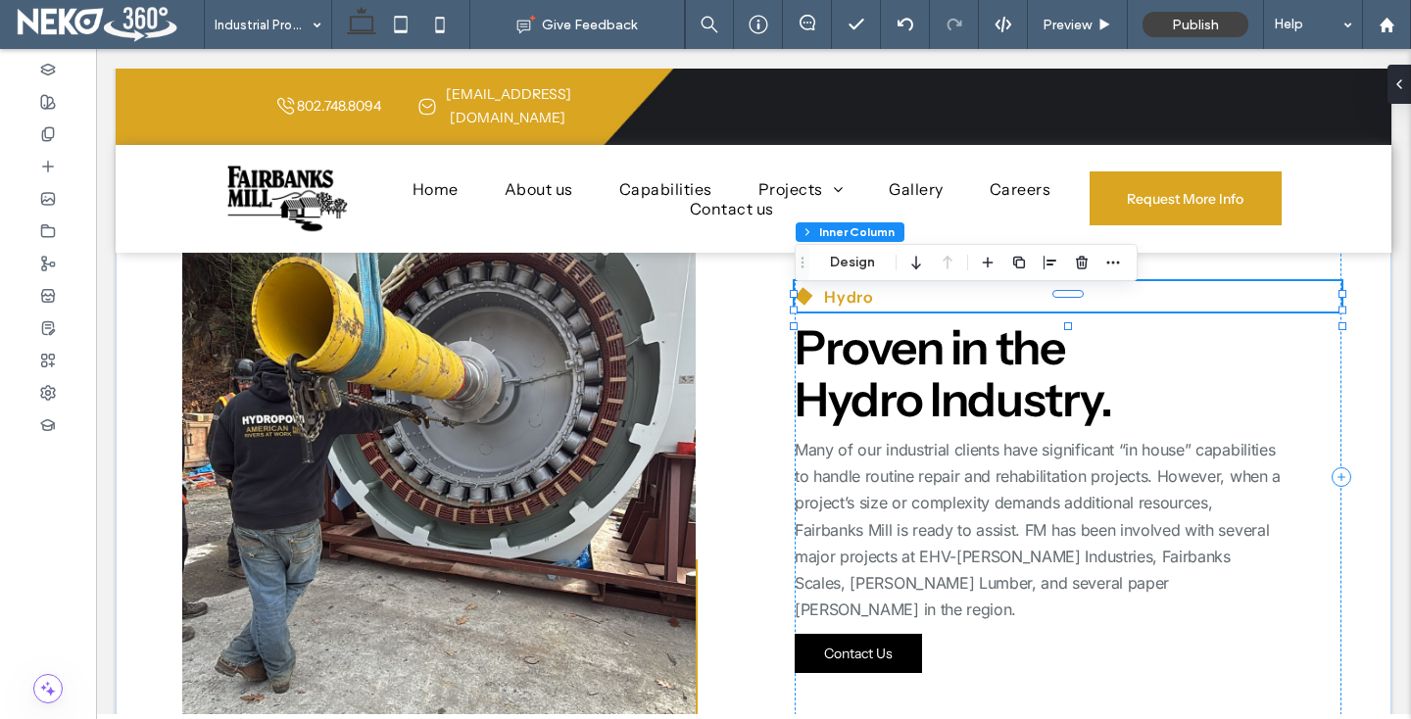
click at [835, 307] on span "Hydro" at bounding box center [849, 297] width 50 height 20
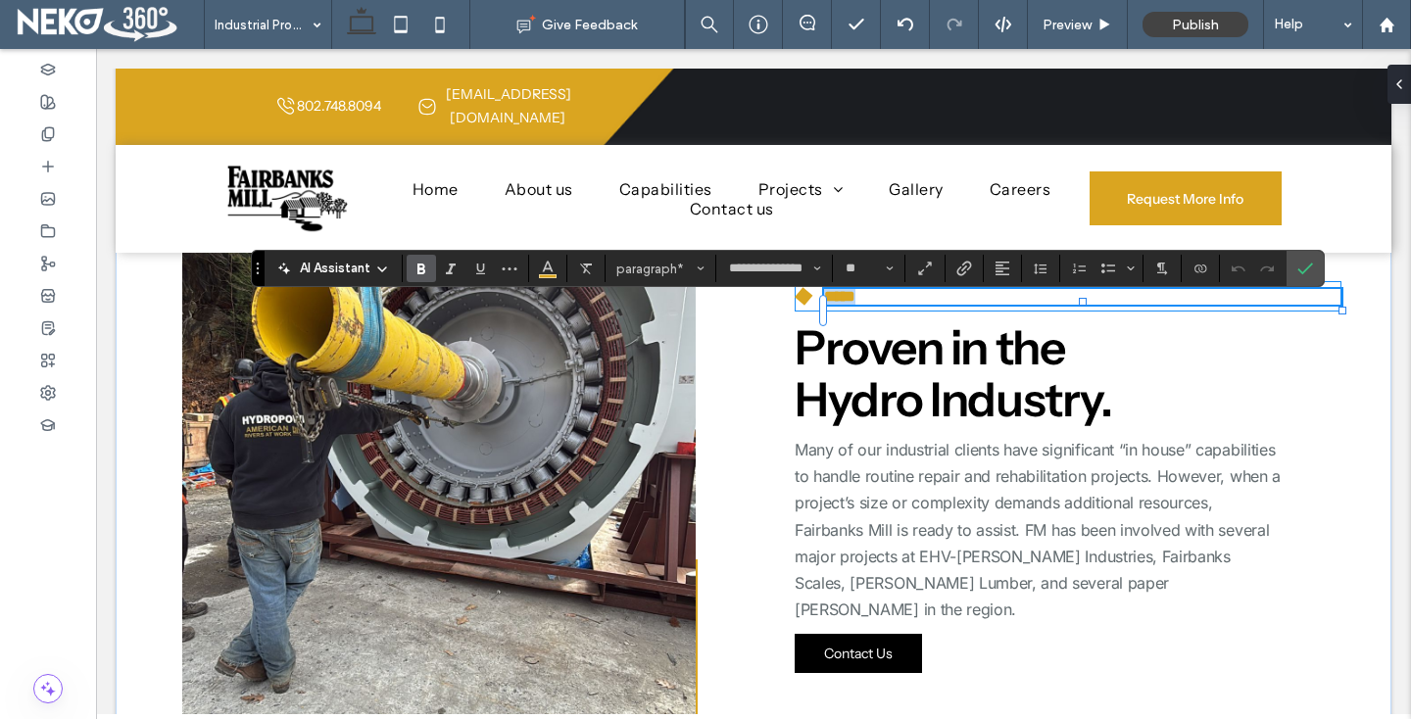
click at [839, 304] on span "*****" at bounding box center [839, 296] width 31 height 15
click at [1302, 266] on icon "Confirm" at bounding box center [1305, 269] width 16 height 16
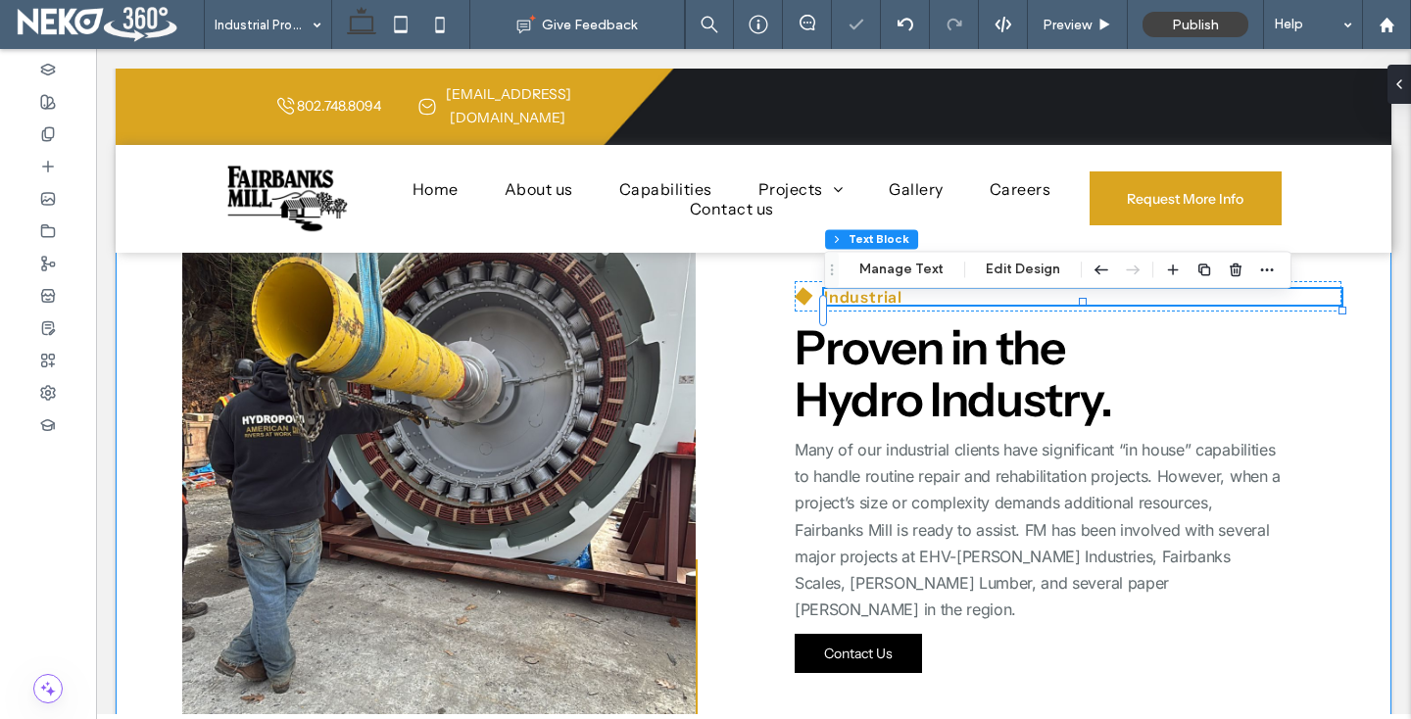
click at [760, 410] on div "Industrial Proven in the Hydro Industry. Many of our industrial clients have si…" at bounding box center [754, 477] width 1176 height 749
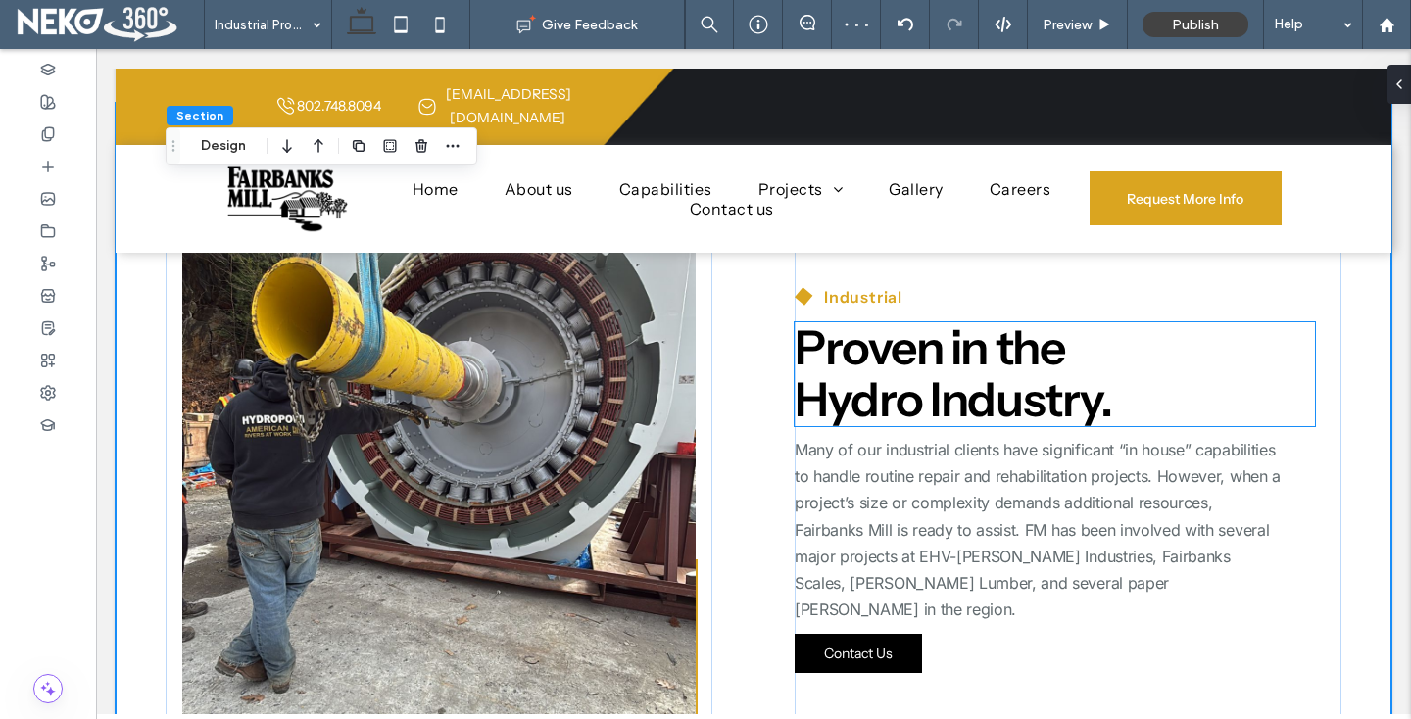
click at [942, 408] on span "Proven in the Hydro Industry." at bounding box center [953, 373] width 316 height 110
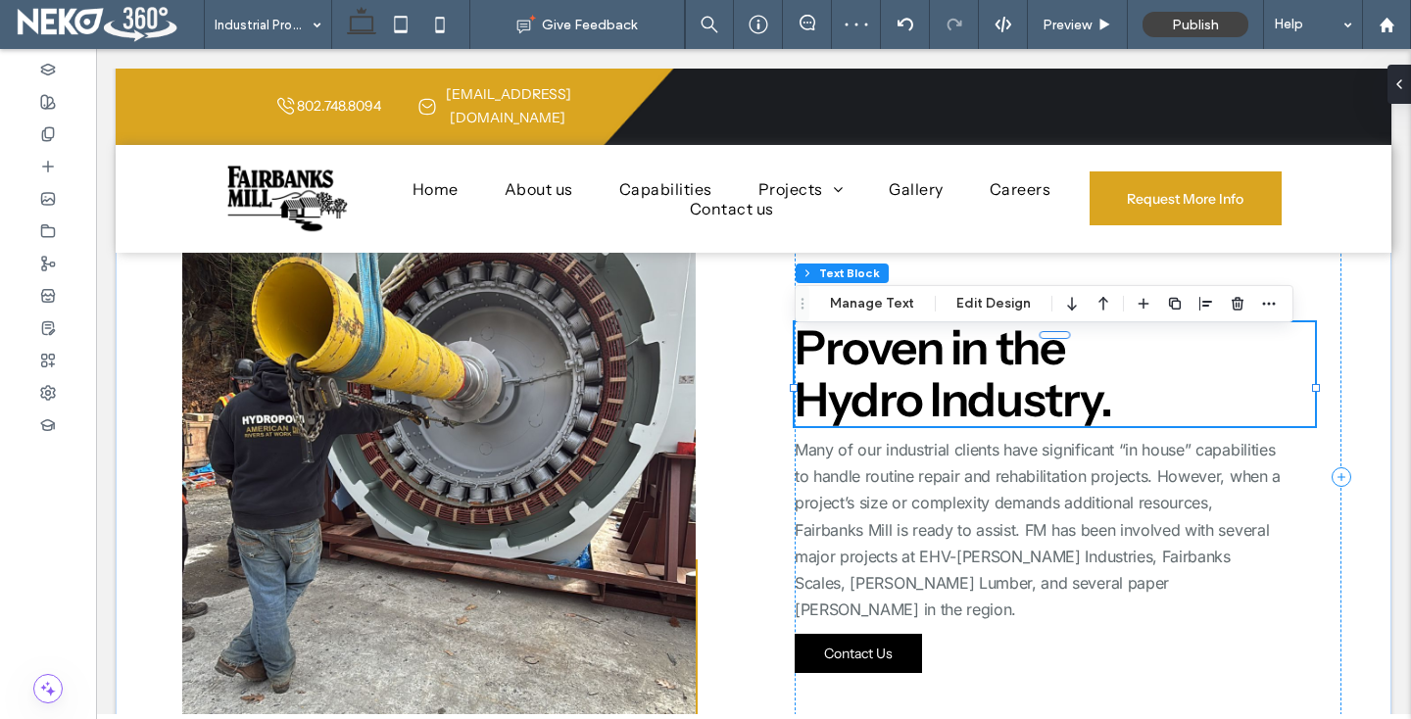
click at [942, 408] on span "Proven in the Hydro Industry." at bounding box center [953, 373] width 316 height 110
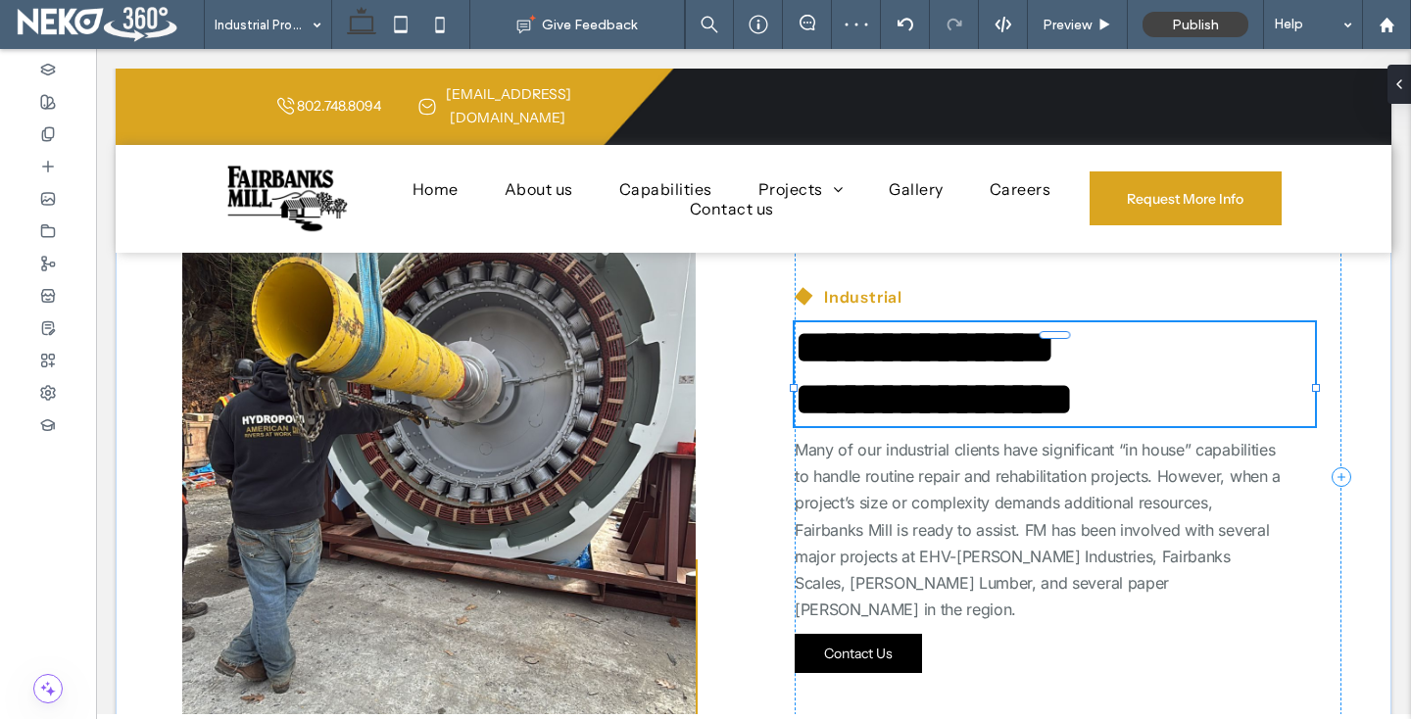
type input "**********"
type input "**"
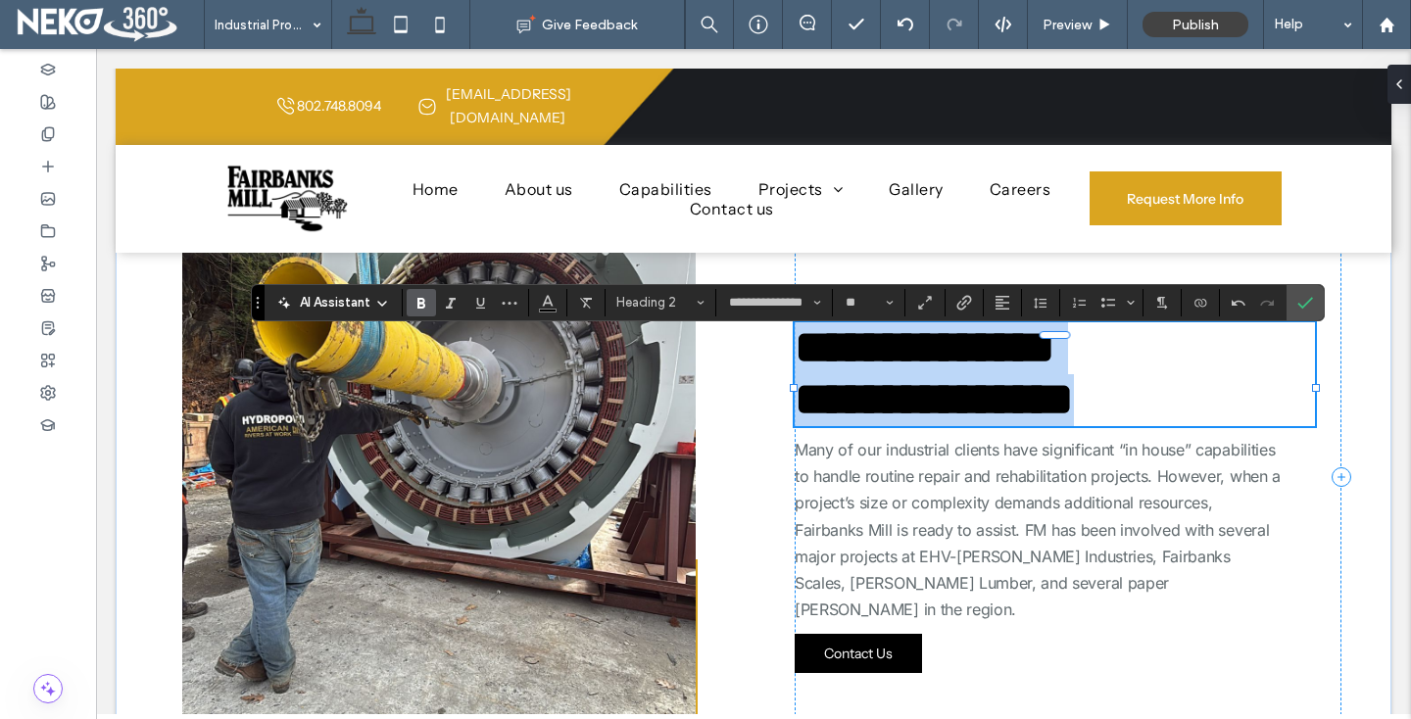
click at [942, 408] on span "**********" at bounding box center [934, 373] width 279 height 98
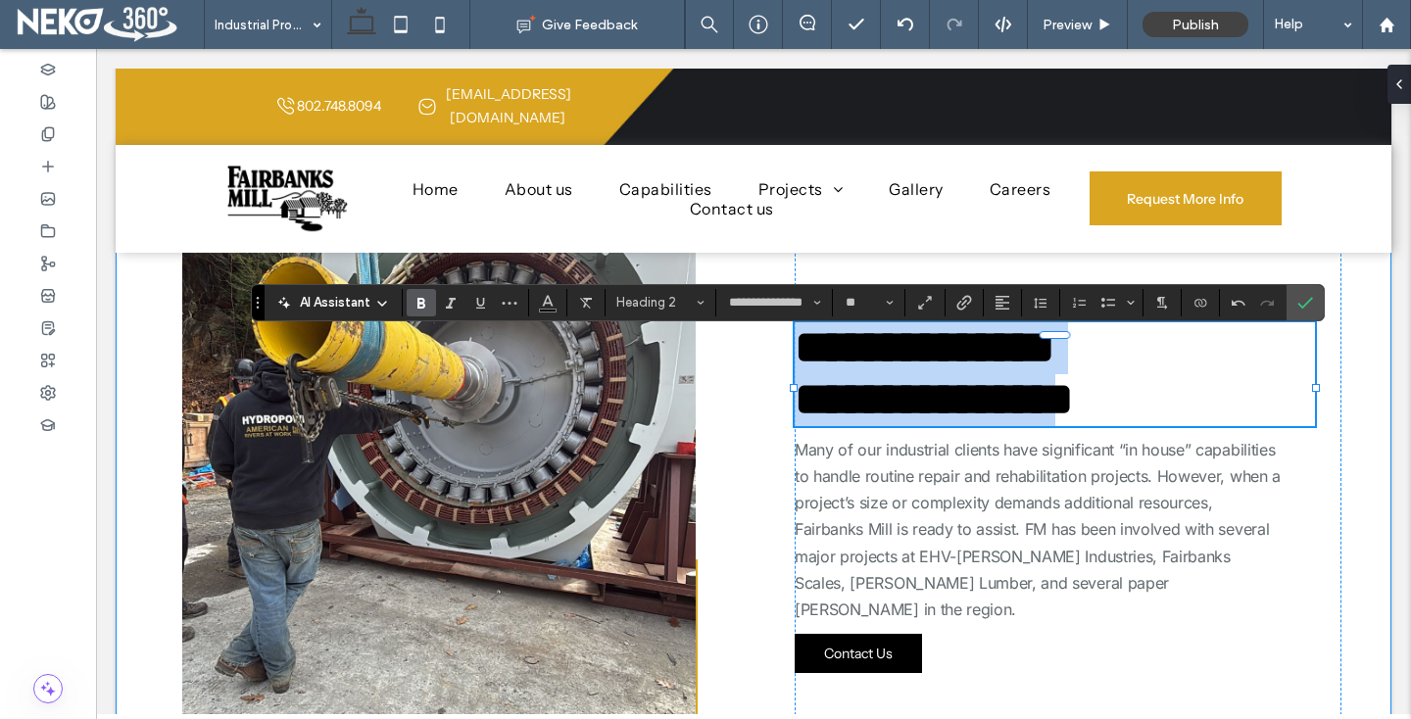
scroll to position [0, 0]
drag, startPoint x: 1099, startPoint y: 421, endPoint x: 777, endPoint y: 376, distance: 325.5
click at [777, 376] on div "**********" at bounding box center [754, 477] width 1176 height 749
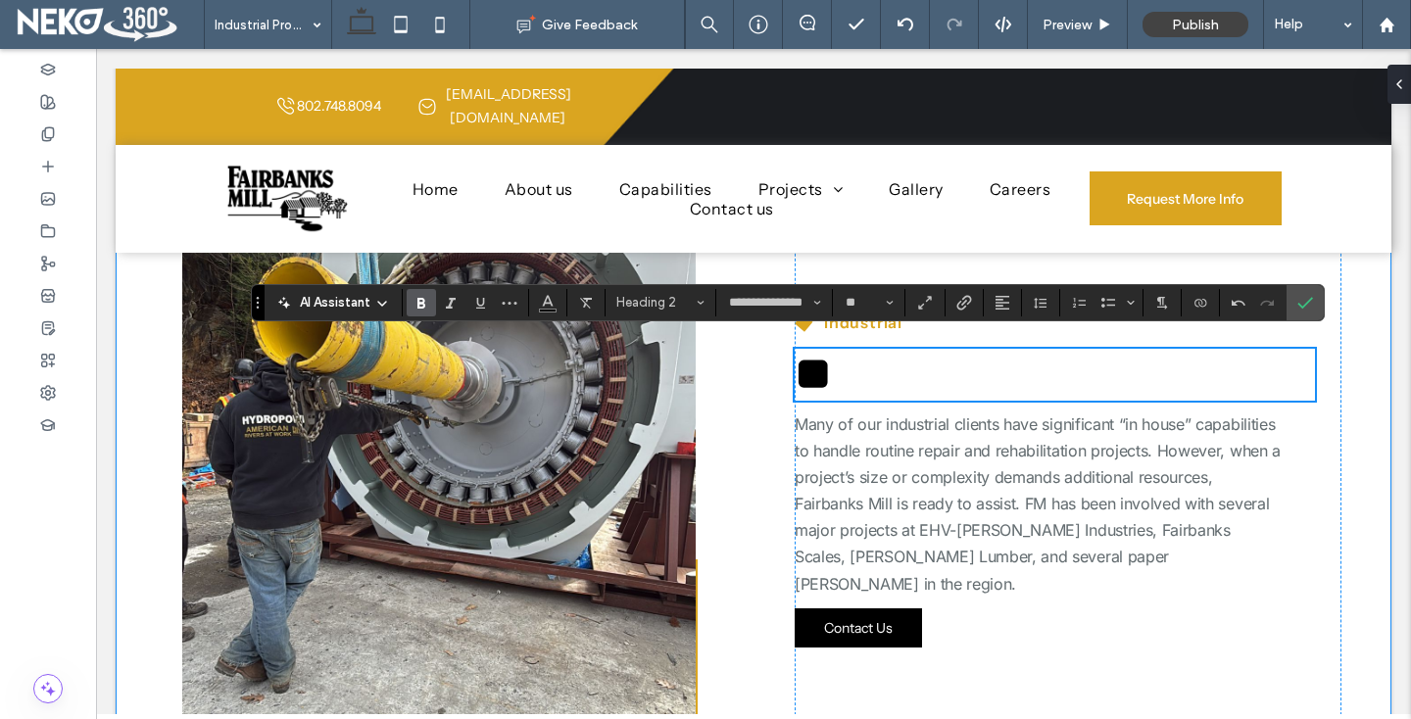
scroll to position [480, 0]
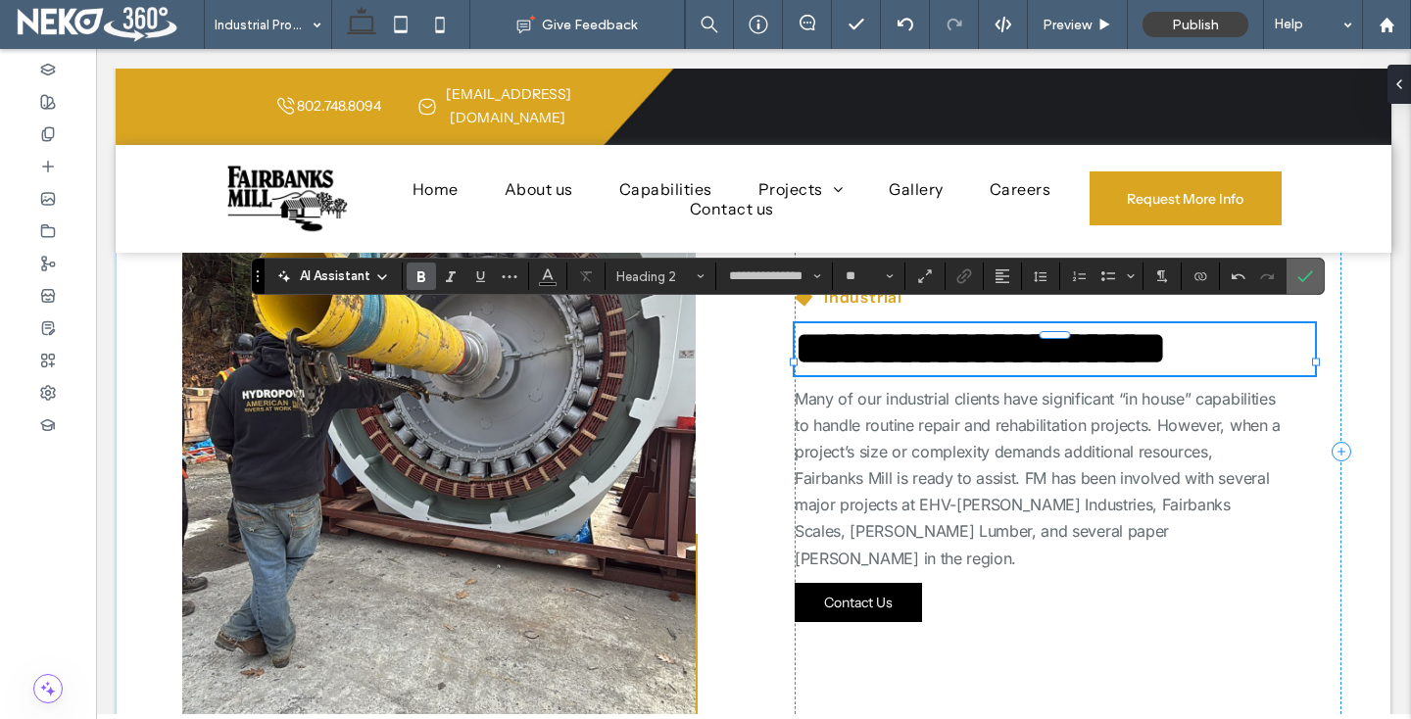
drag, startPoint x: 1292, startPoint y: 274, endPoint x: 1187, endPoint y: 226, distance: 116.2
click at [1292, 274] on label "Confirm" at bounding box center [1304, 276] width 29 height 35
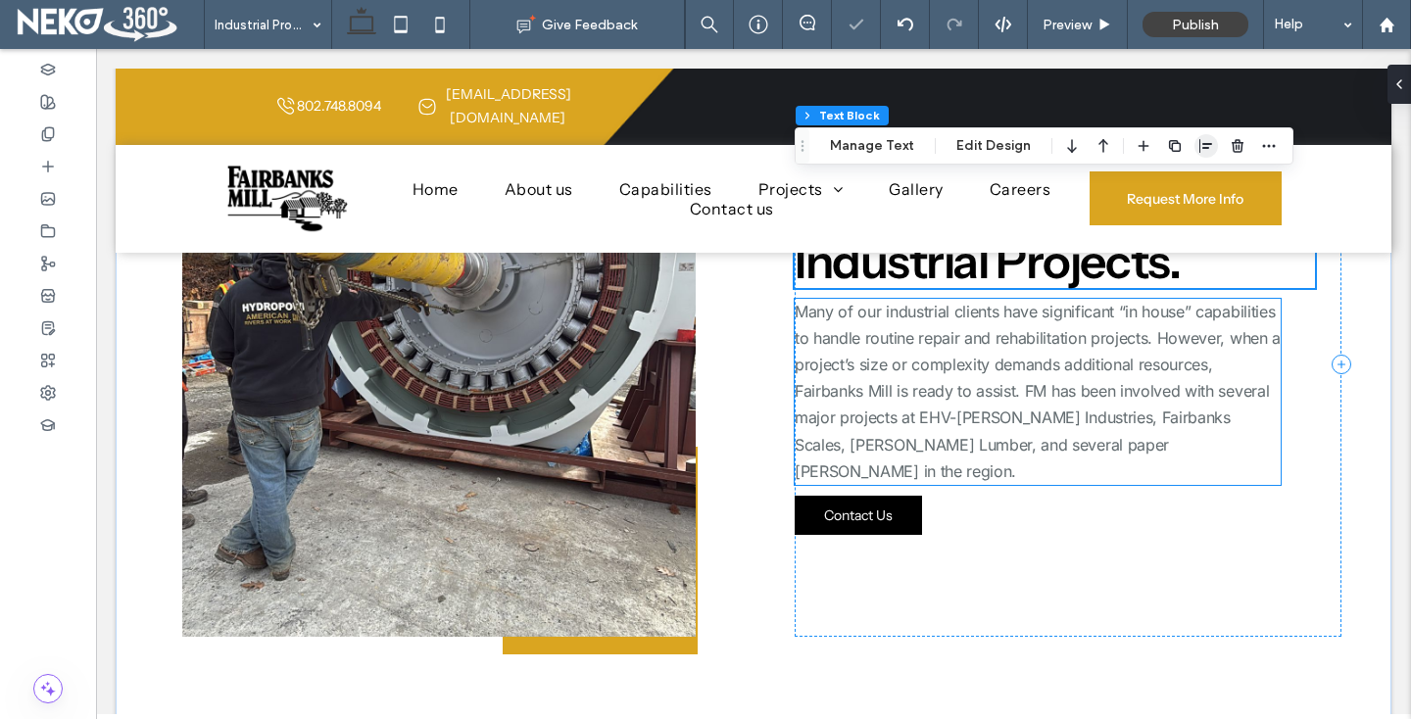
scroll to position [245, 0]
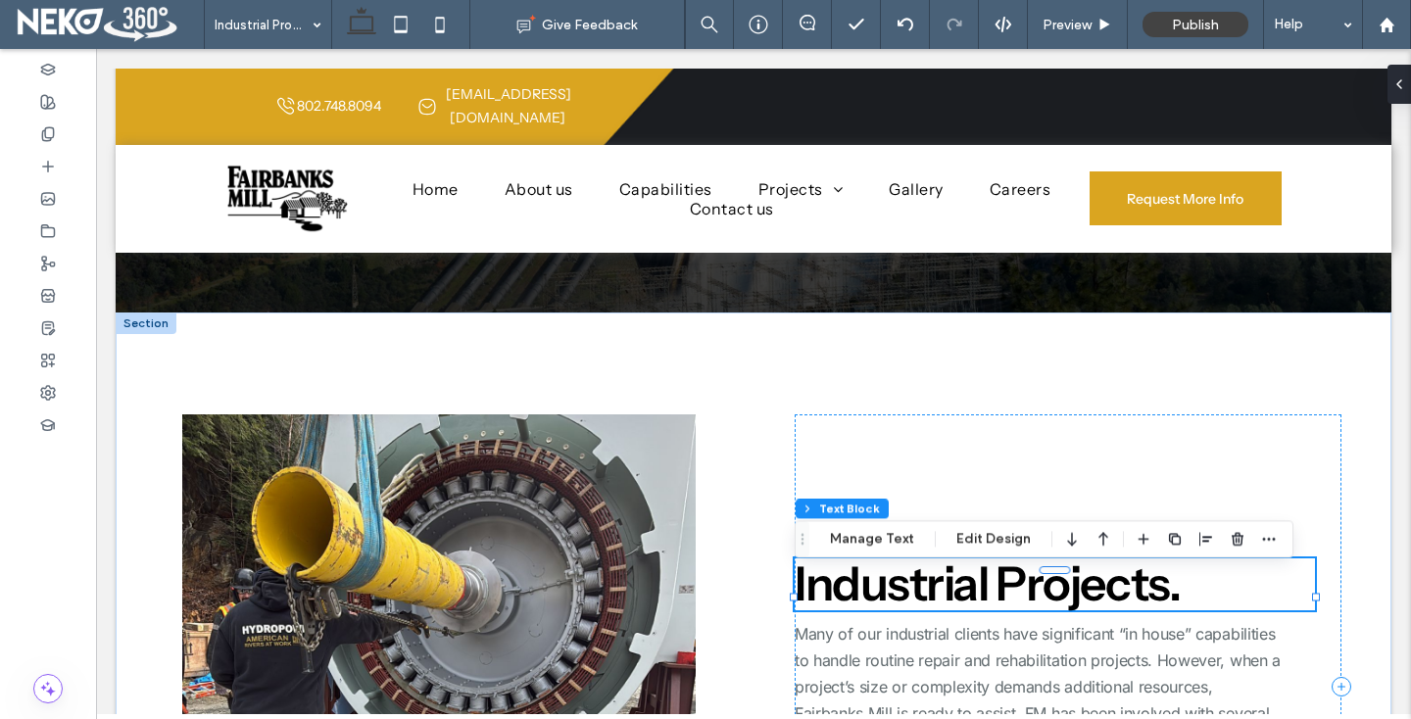
click at [908, 623] on div at bounding box center [1055, 623] width 520 height 1
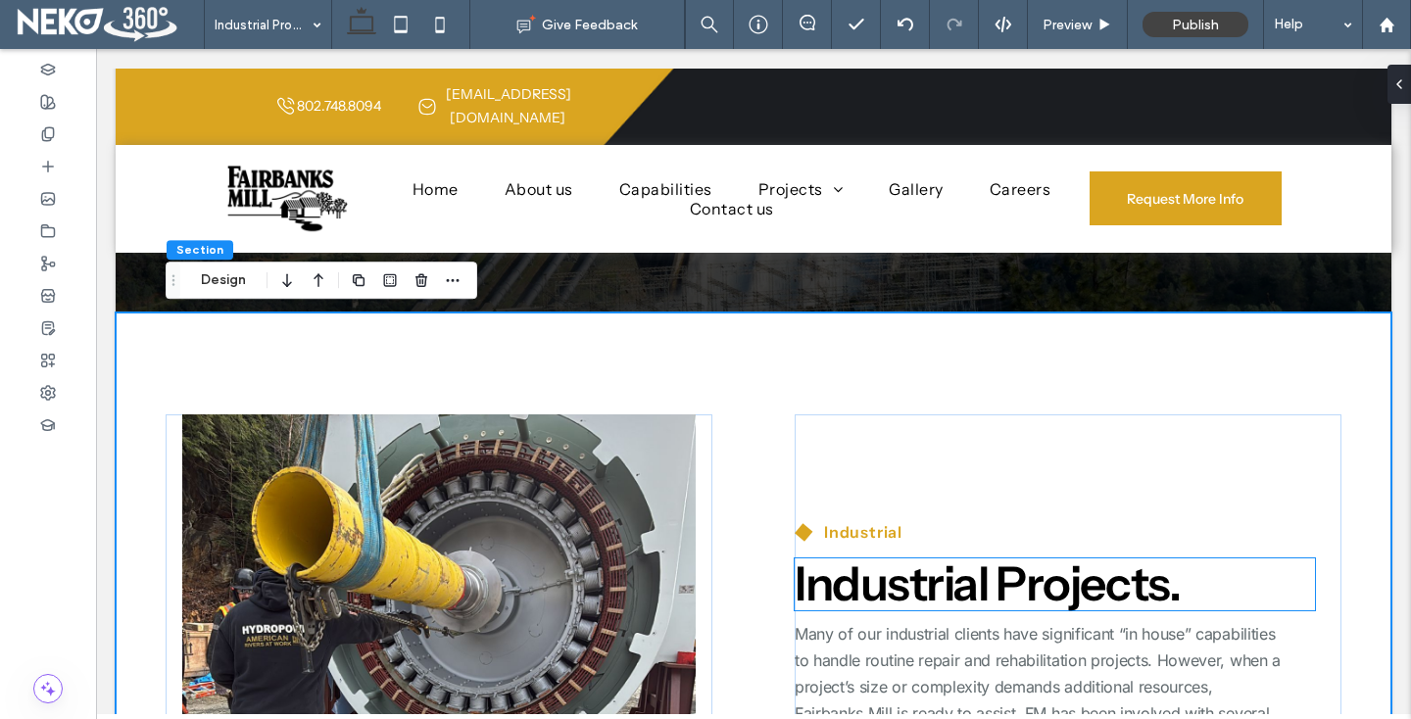
click at [907, 610] on span "Industrial Projects." at bounding box center [987, 584] width 385 height 58
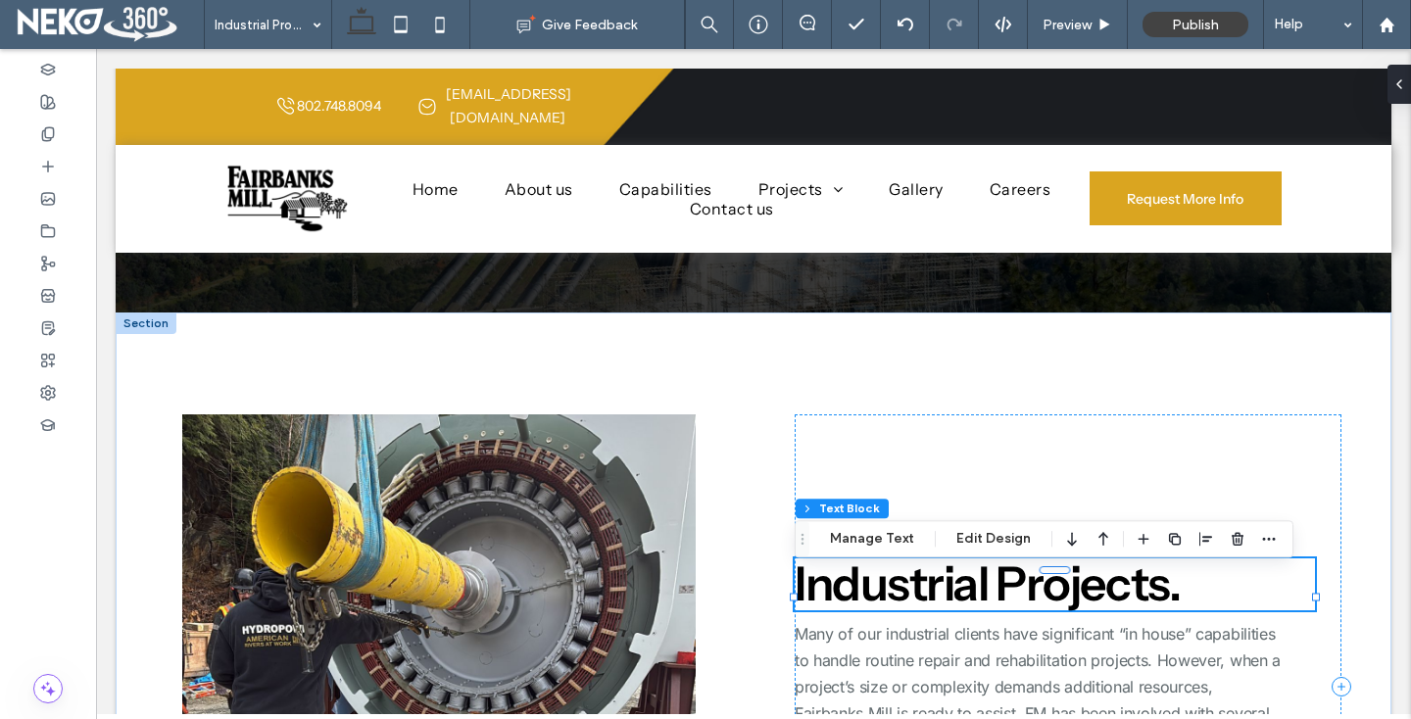
click at [907, 610] on span "Industrial Projects." at bounding box center [987, 584] width 385 height 58
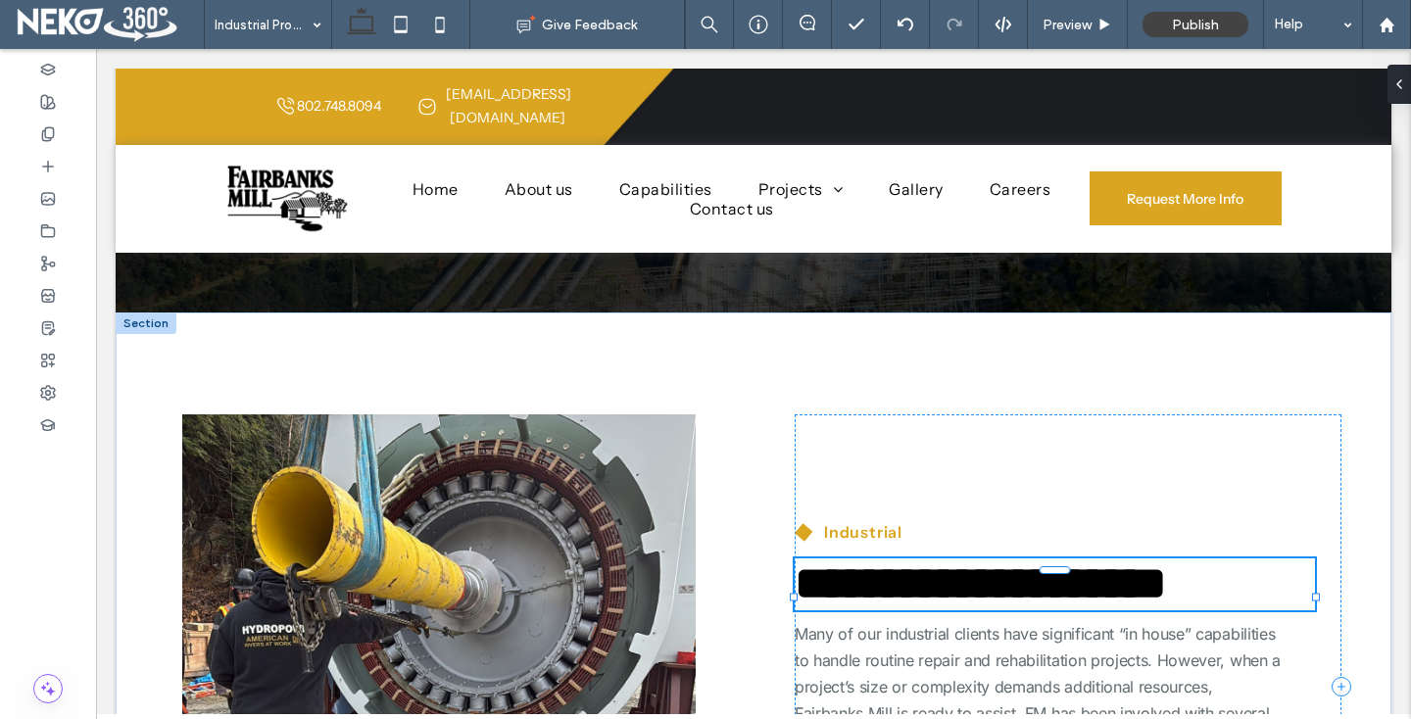
type input "**********"
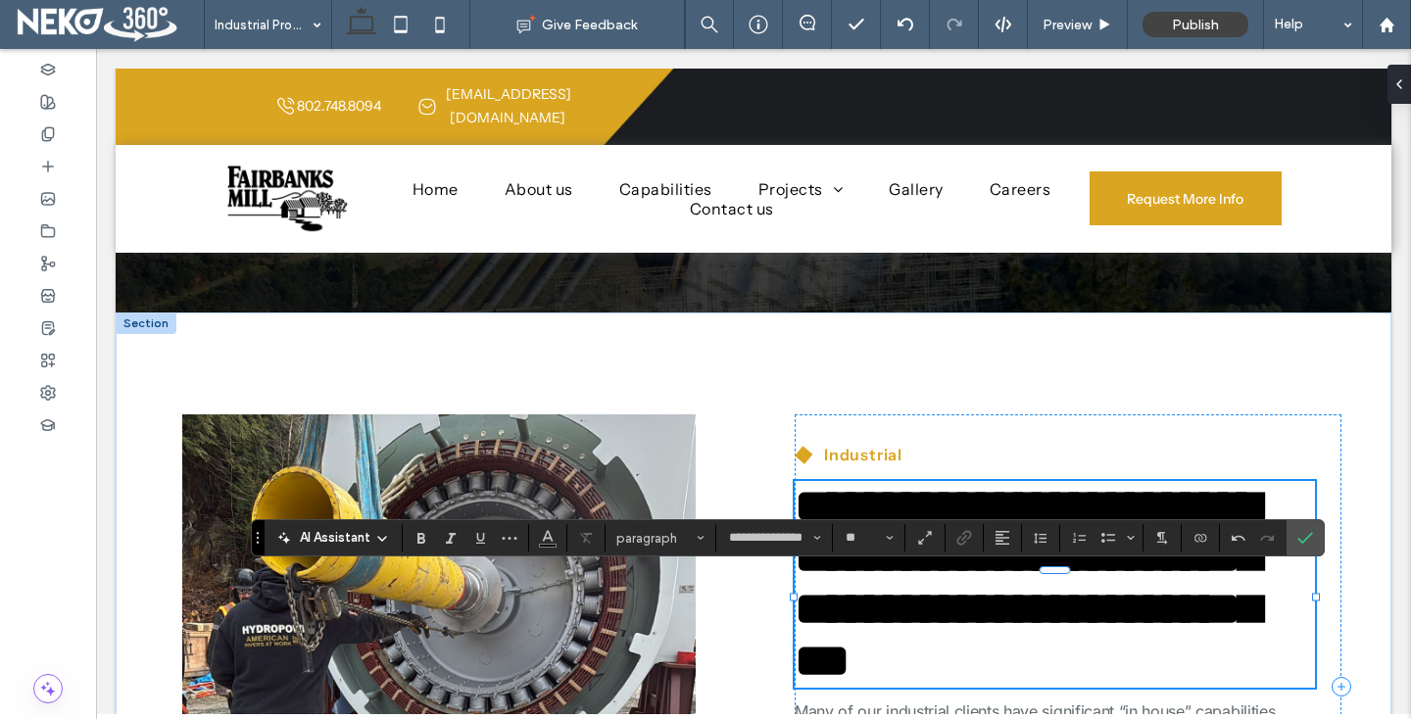
type input "**"
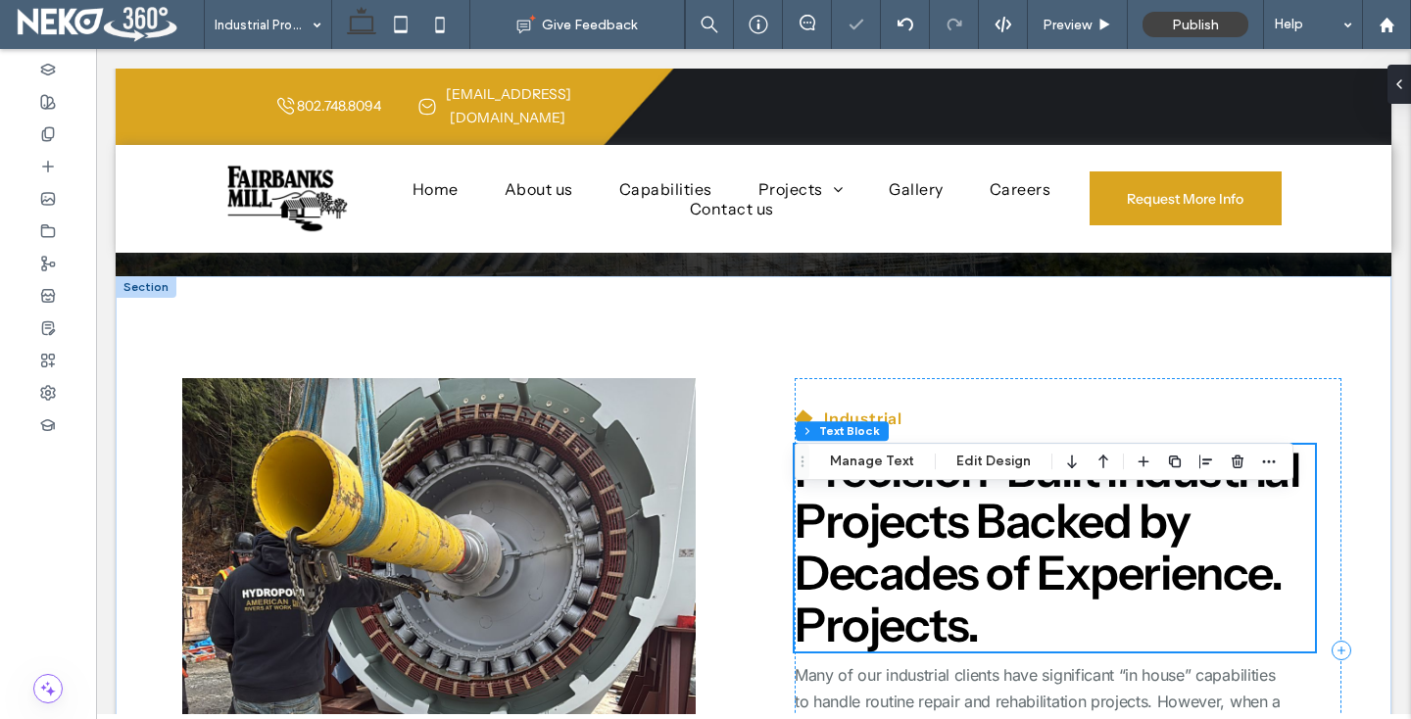
scroll to position [307, 0]
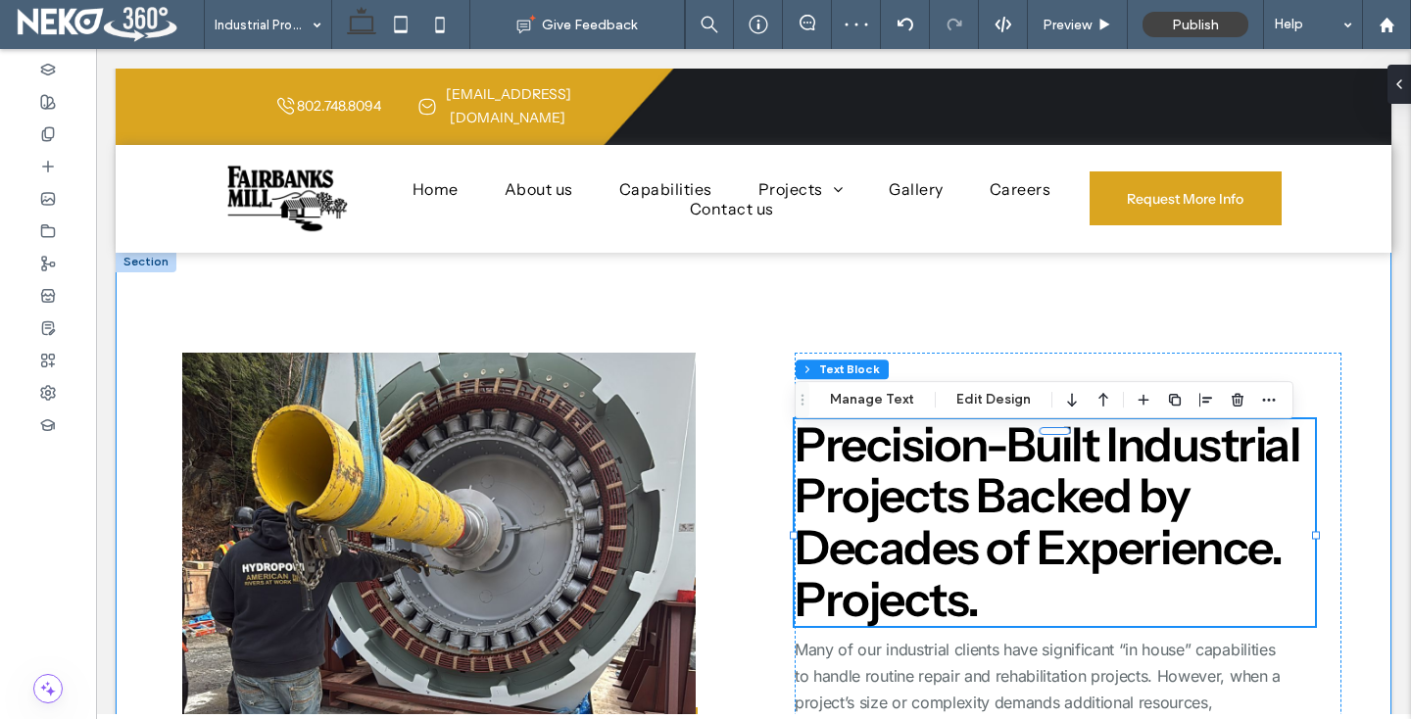
click at [1345, 559] on div "Industrial Precision-Built Industrial Projects Backed by Decades of Experience.…" at bounding box center [754, 625] width 1276 height 749
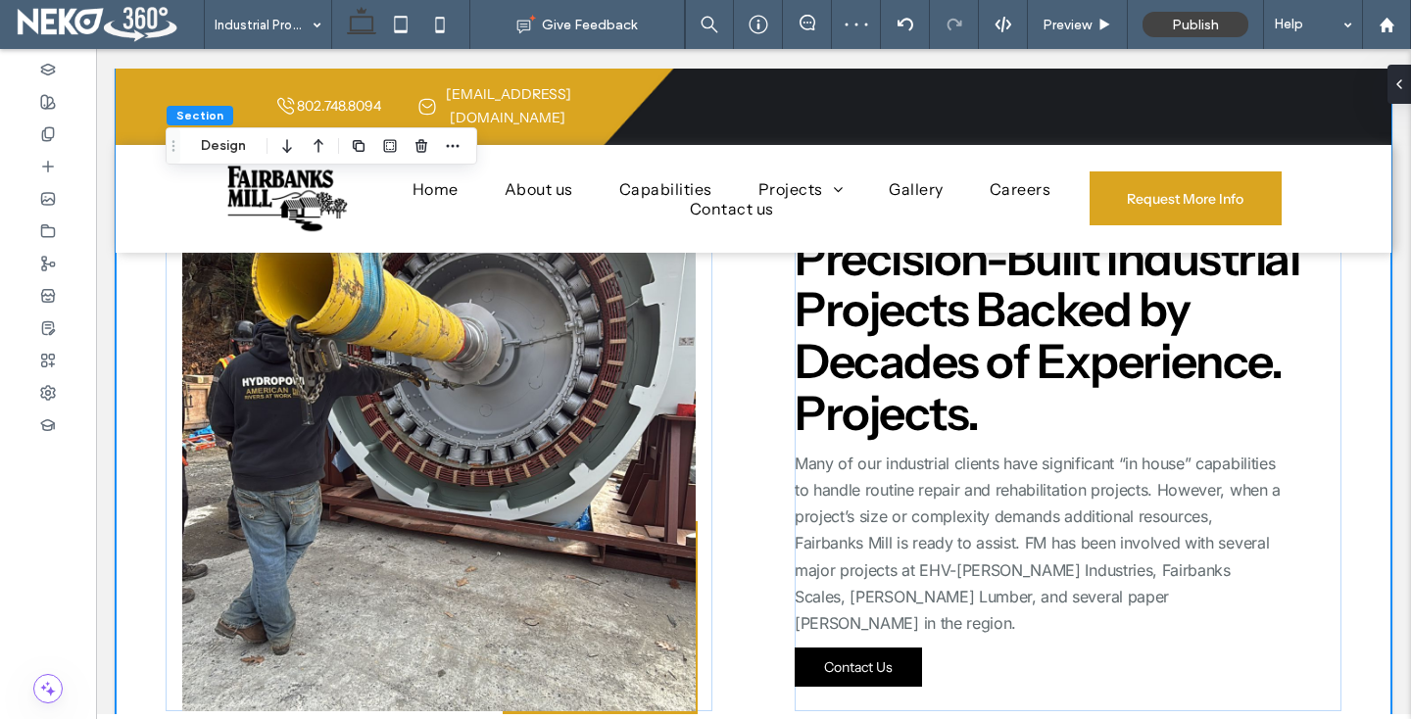
scroll to position [539, 0]
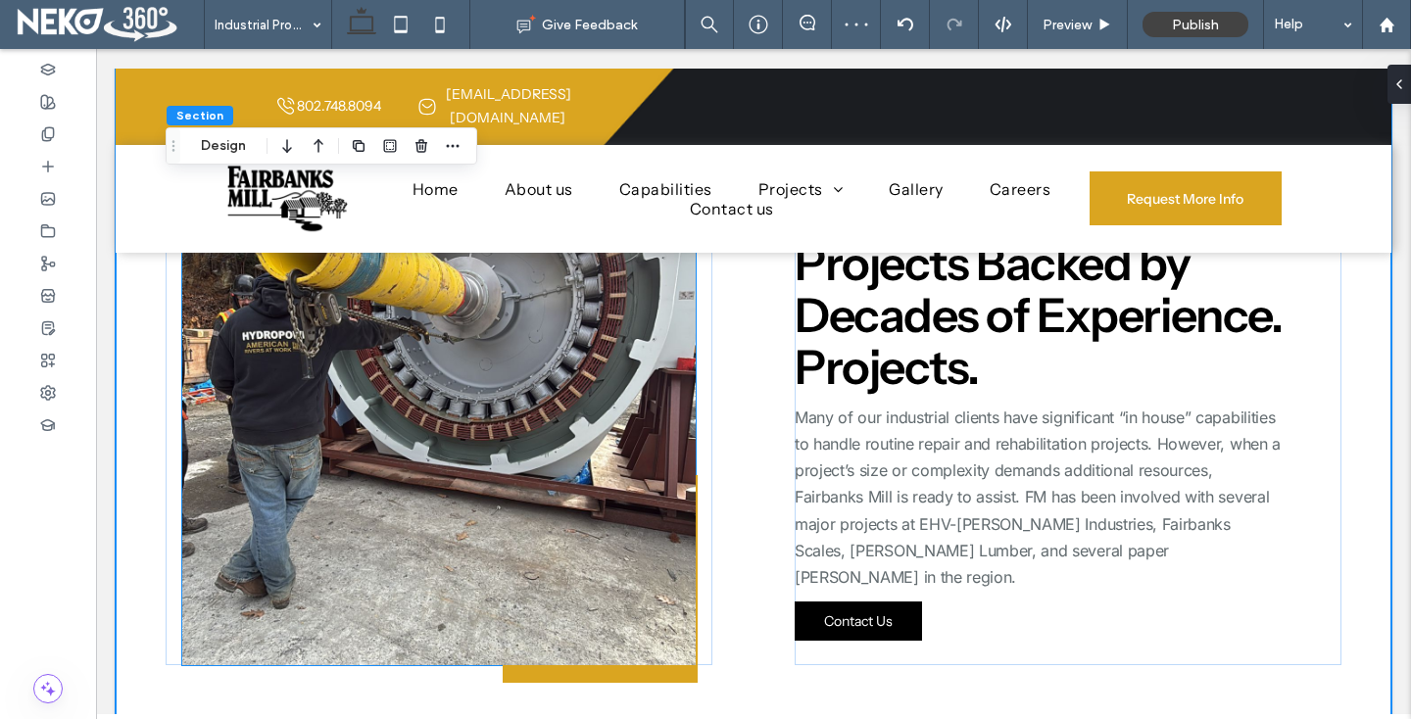
click at [245, 447] on img at bounding box center [439, 393] width 514 height 545
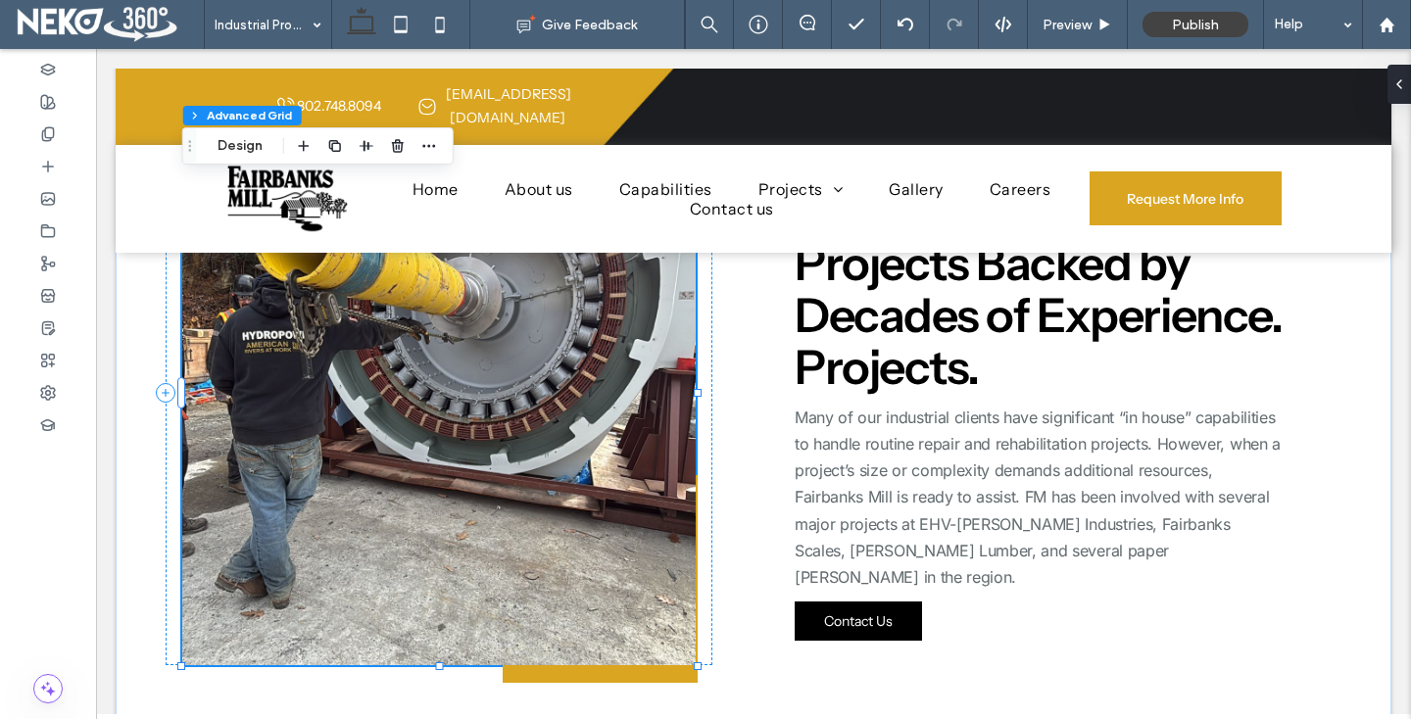
click at [251, 442] on img at bounding box center [439, 393] width 514 height 545
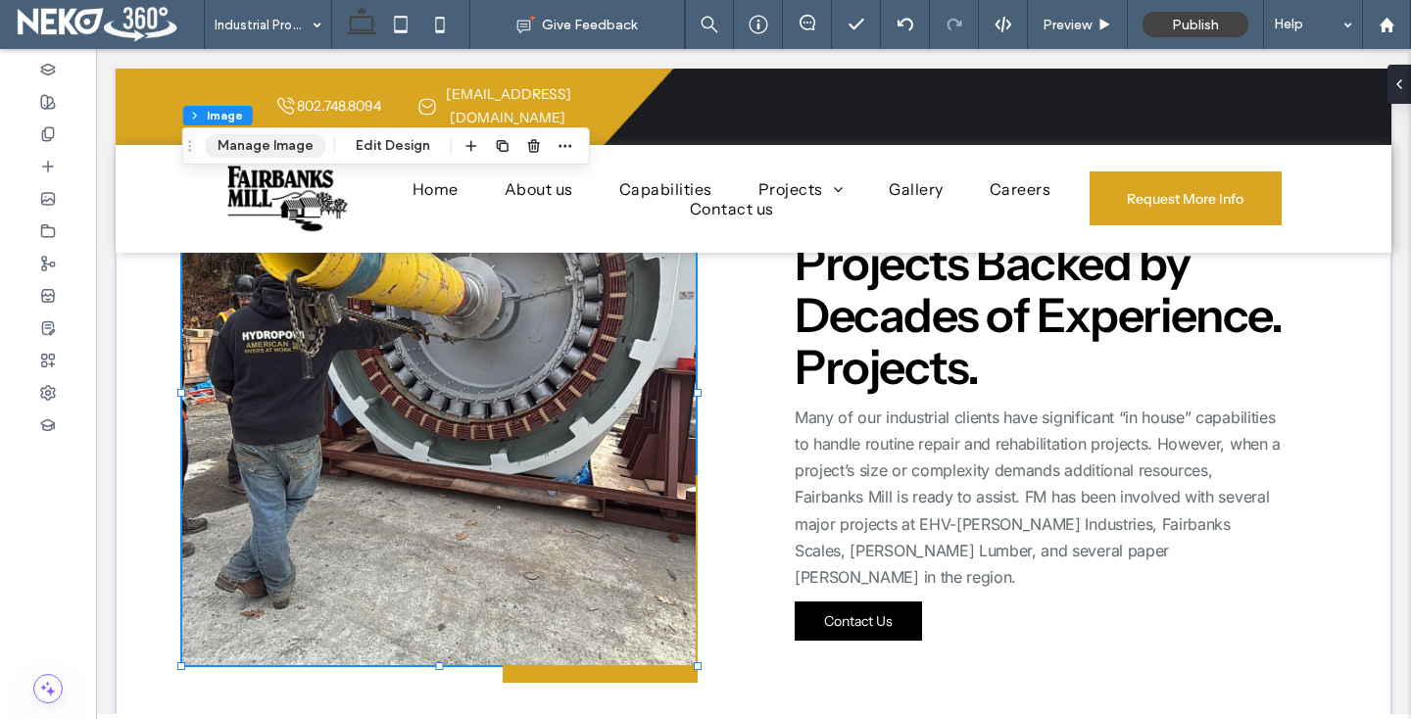
click at [252, 140] on button "Manage Image" at bounding box center [266, 146] width 122 height 24
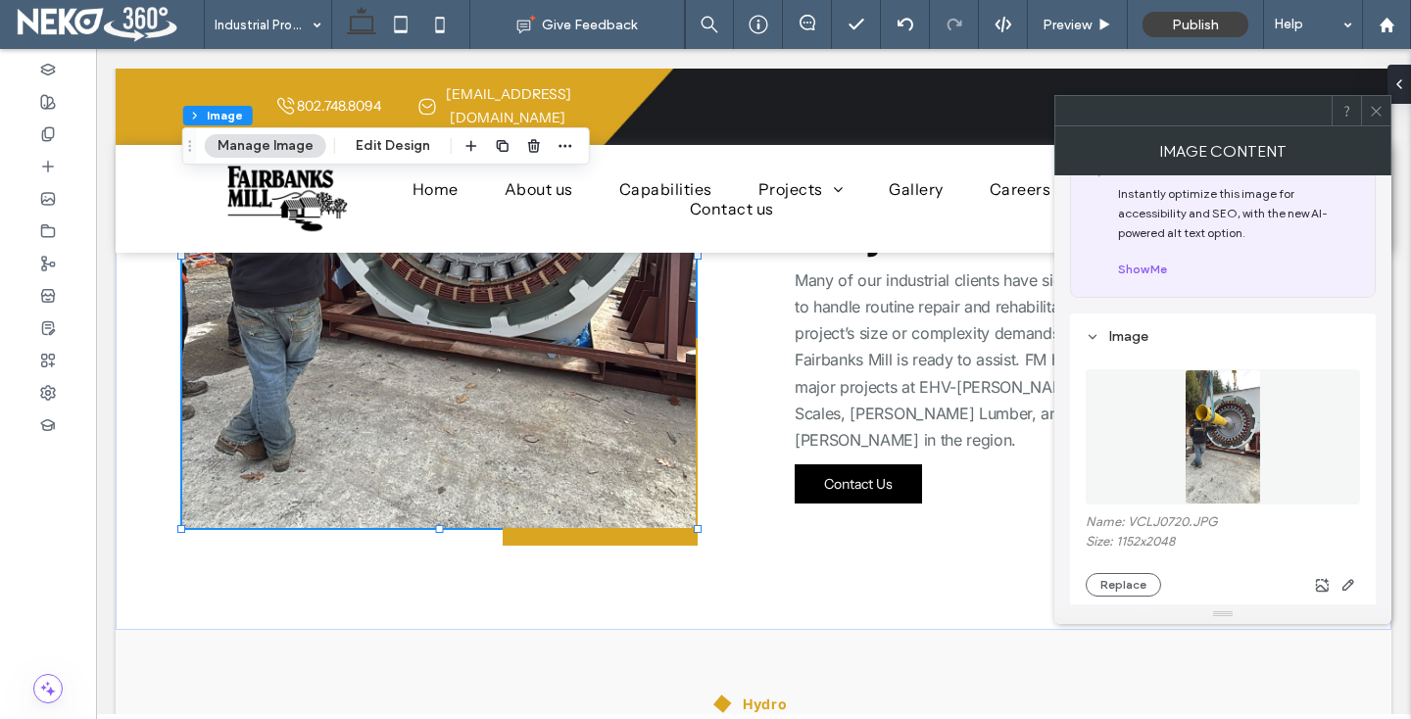
scroll to position [116, 0]
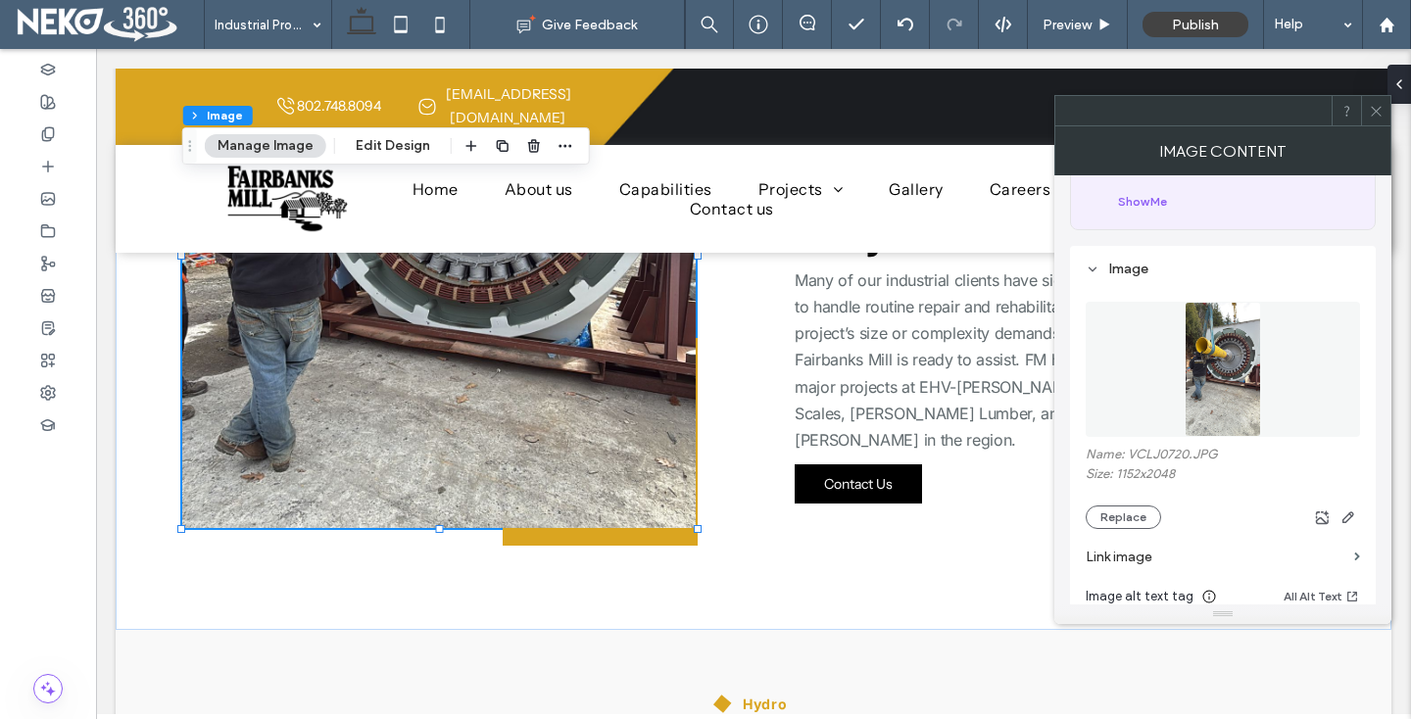
click at [1127, 498] on div "Name: VCLJ0720.JPG Size: 1152x2048 Replace" at bounding box center [1223, 488] width 274 height 82
click at [1120, 510] on button "Replace" at bounding box center [1123, 518] width 75 height 24
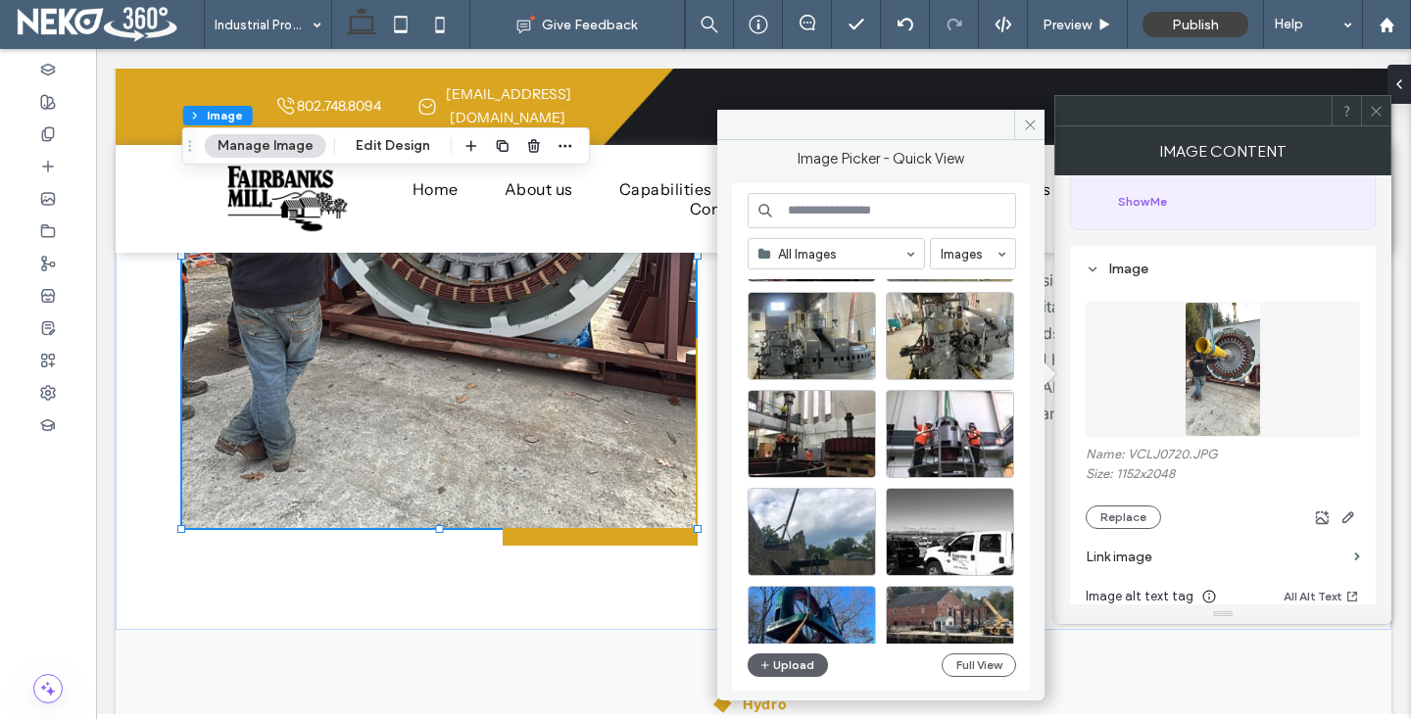
scroll to position [705, 0]
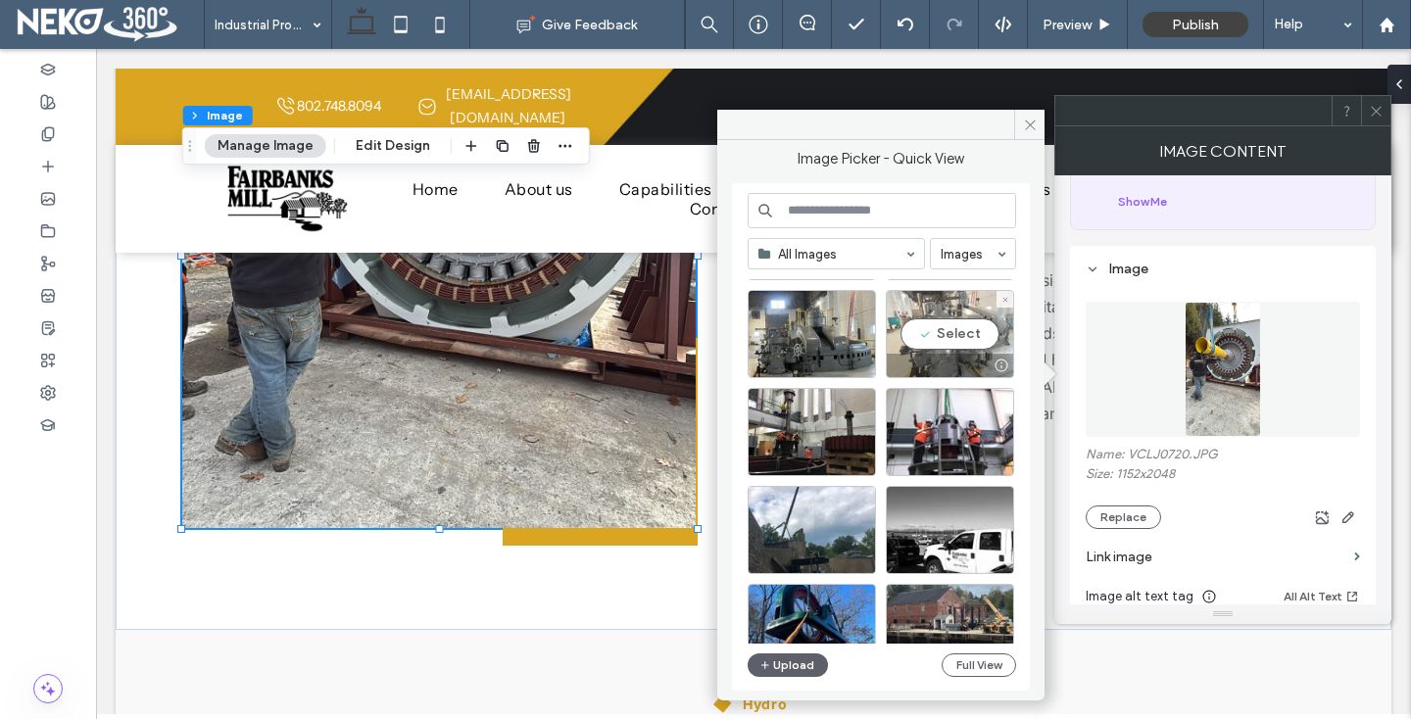
click at [960, 347] on div "Select" at bounding box center [950, 334] width 128 height 88
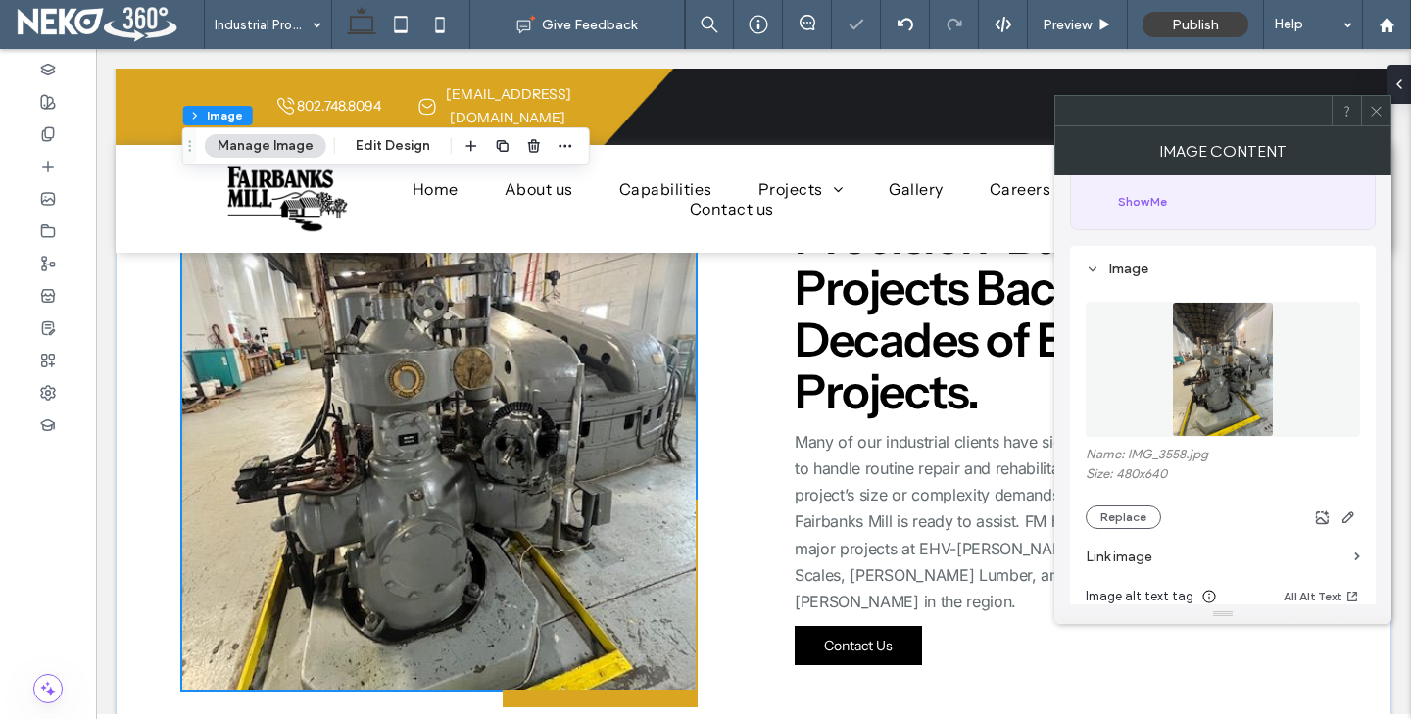
scroll to position [496, 0]
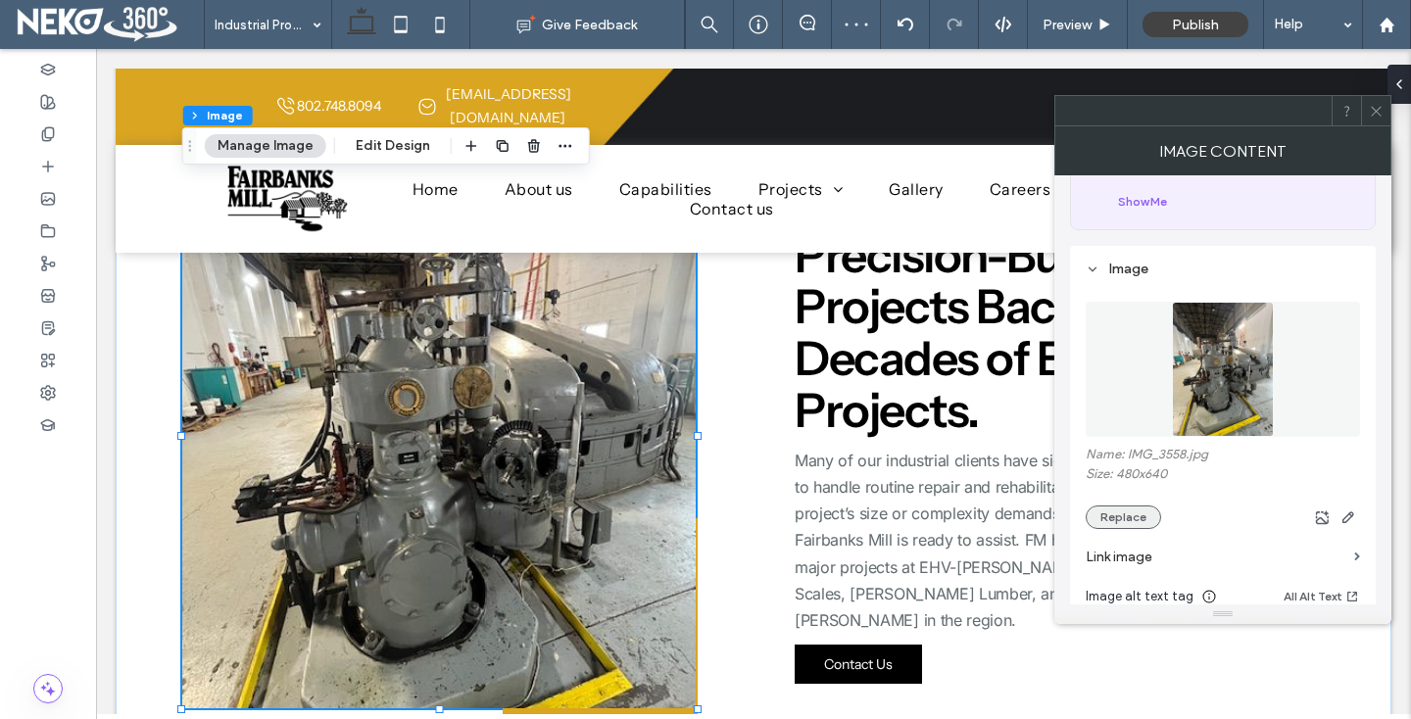
click at [1102, 513] on button "Replace" at bounding box center [1123, 518] width 75 height 24
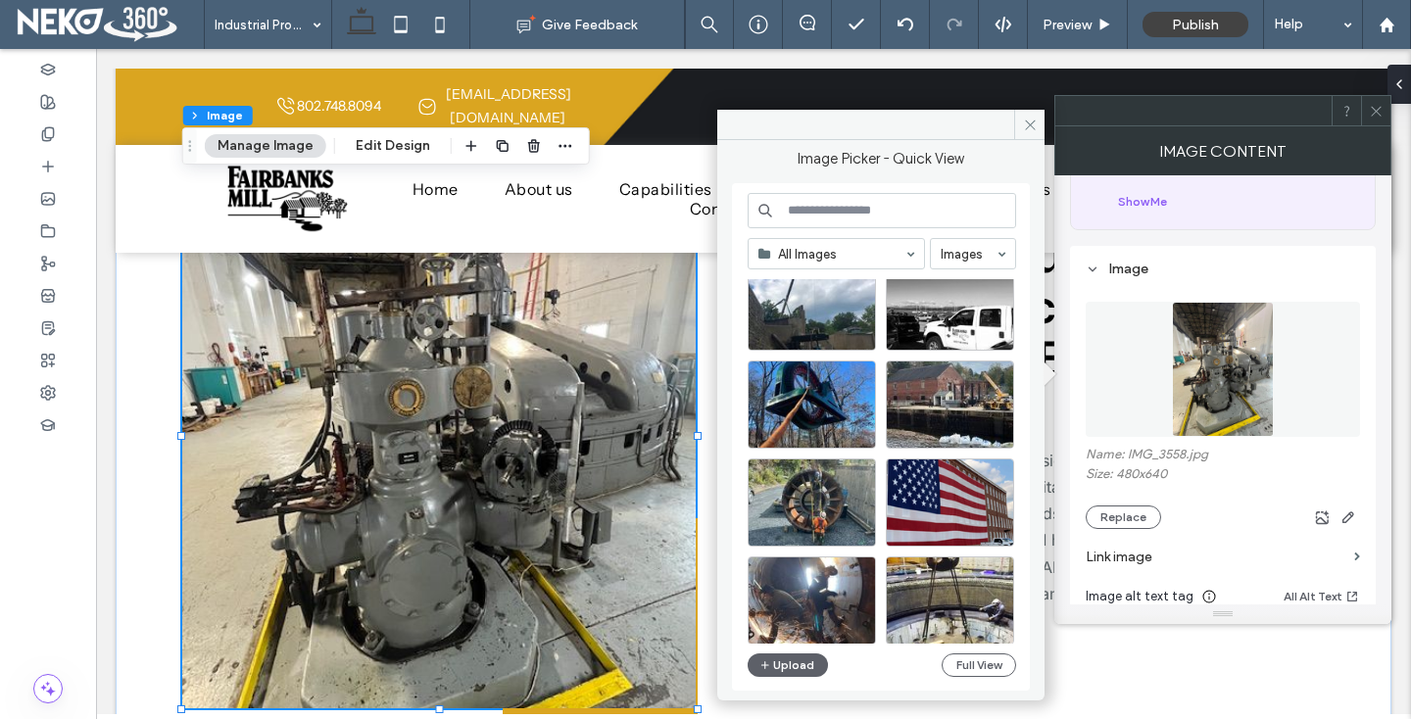
scroll to position [948, 0]
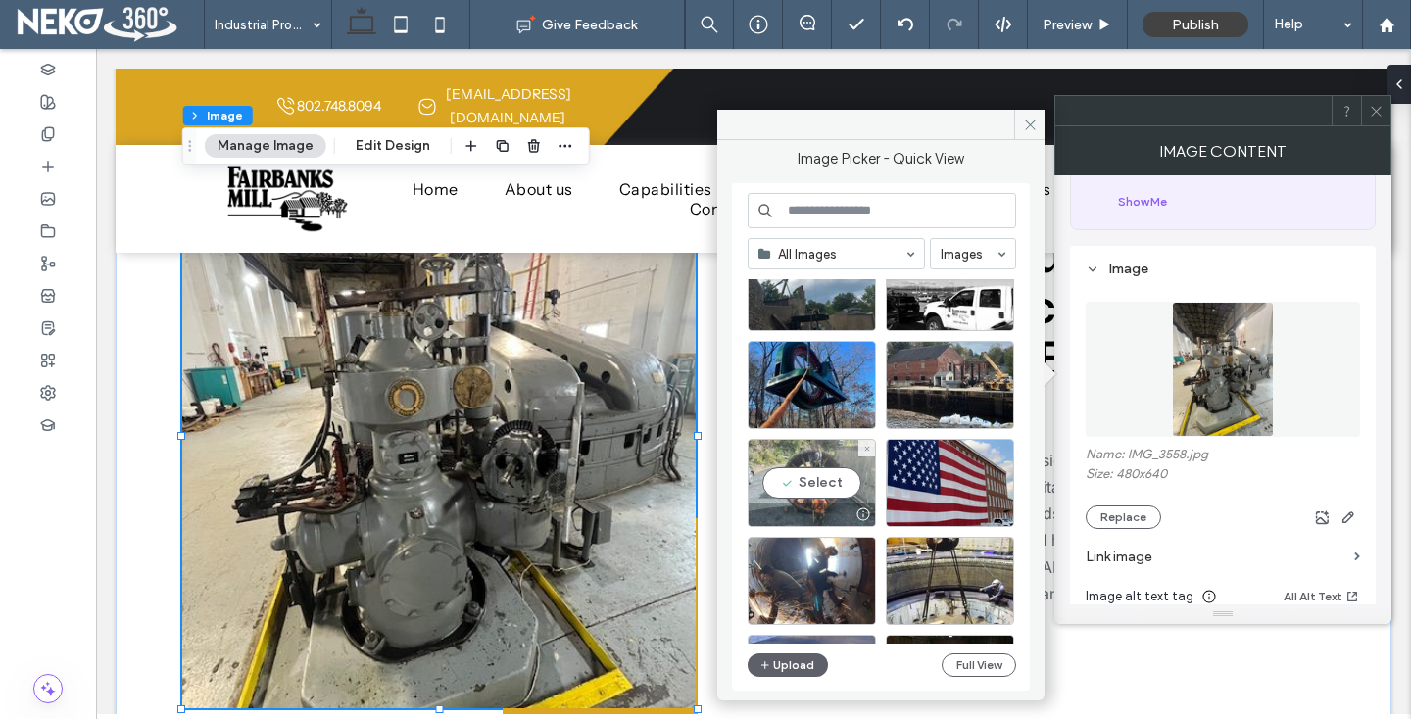
click at [804, 485] on div "Select" at bounding box center [812, 483] width 128 height 88
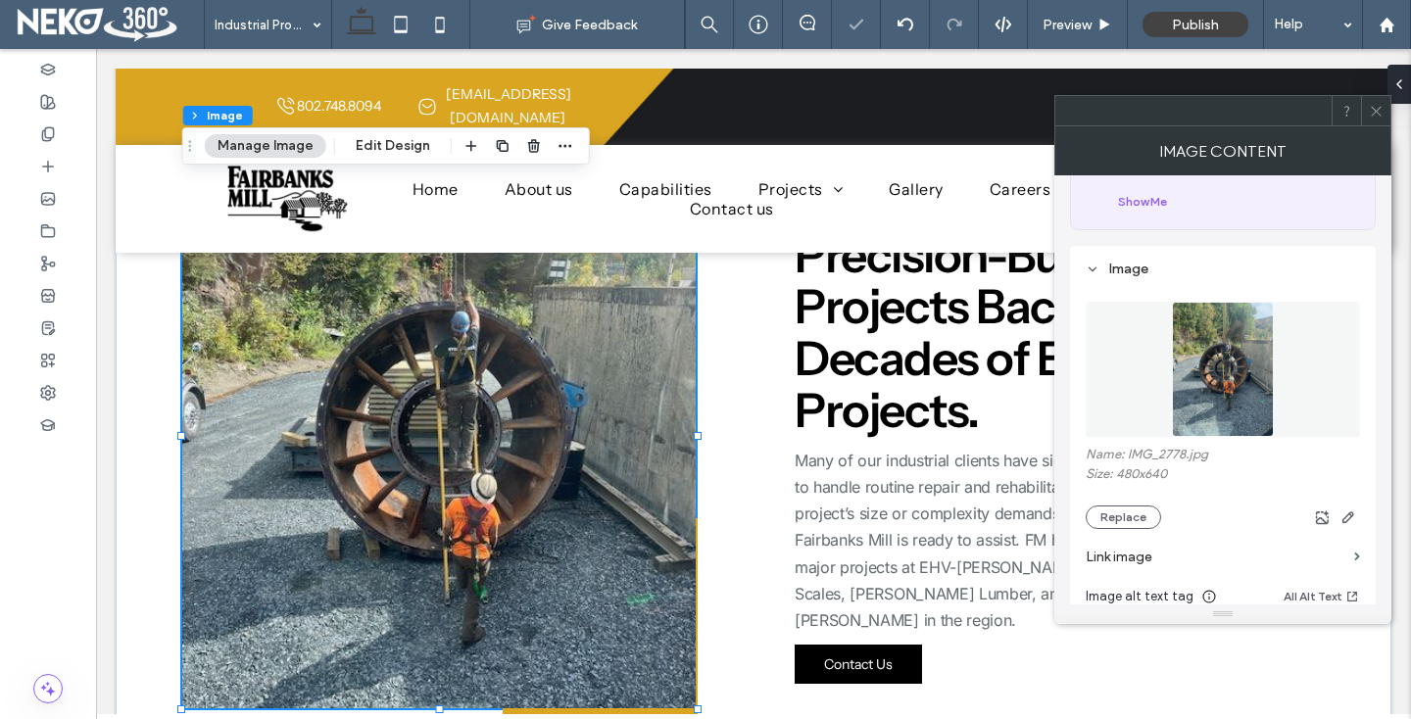
click at [1374, 106] on icon at bounding box center [1376, 111] width 15 height 15
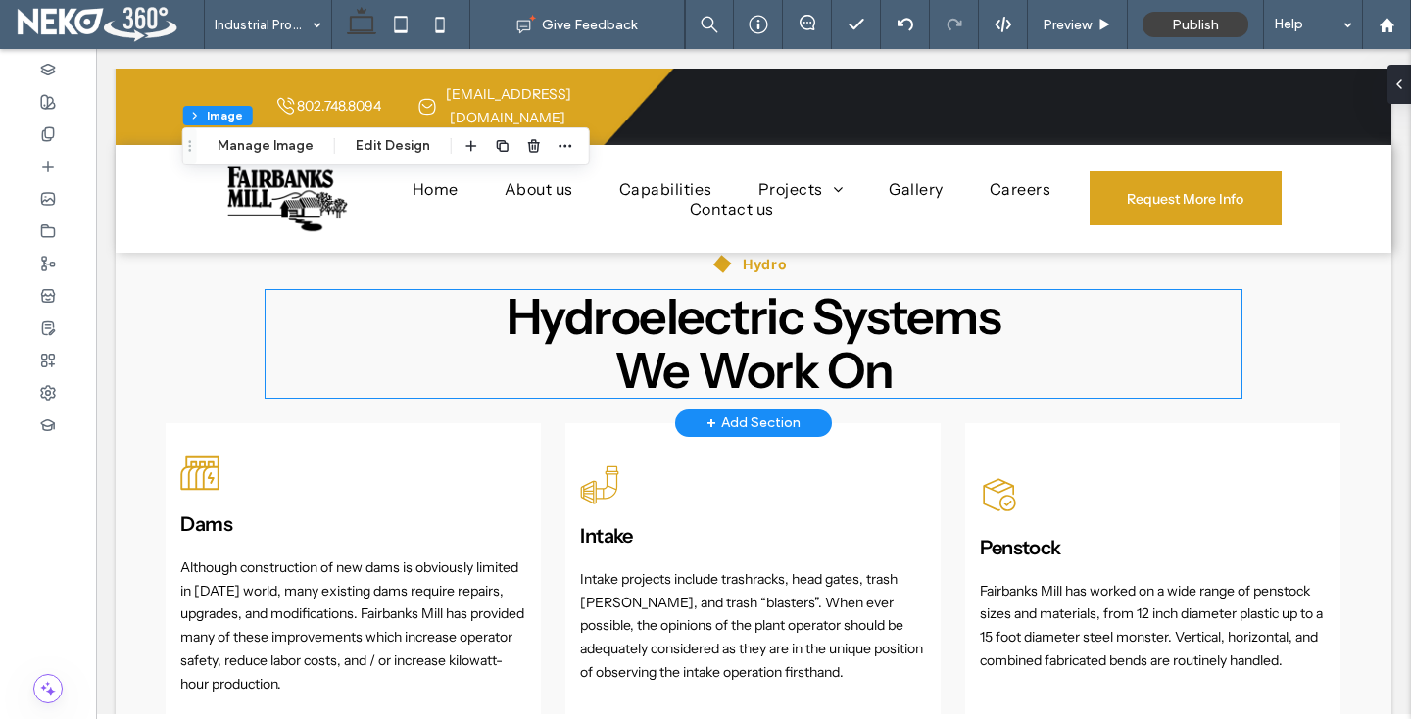
scroll to position [1093, 0]
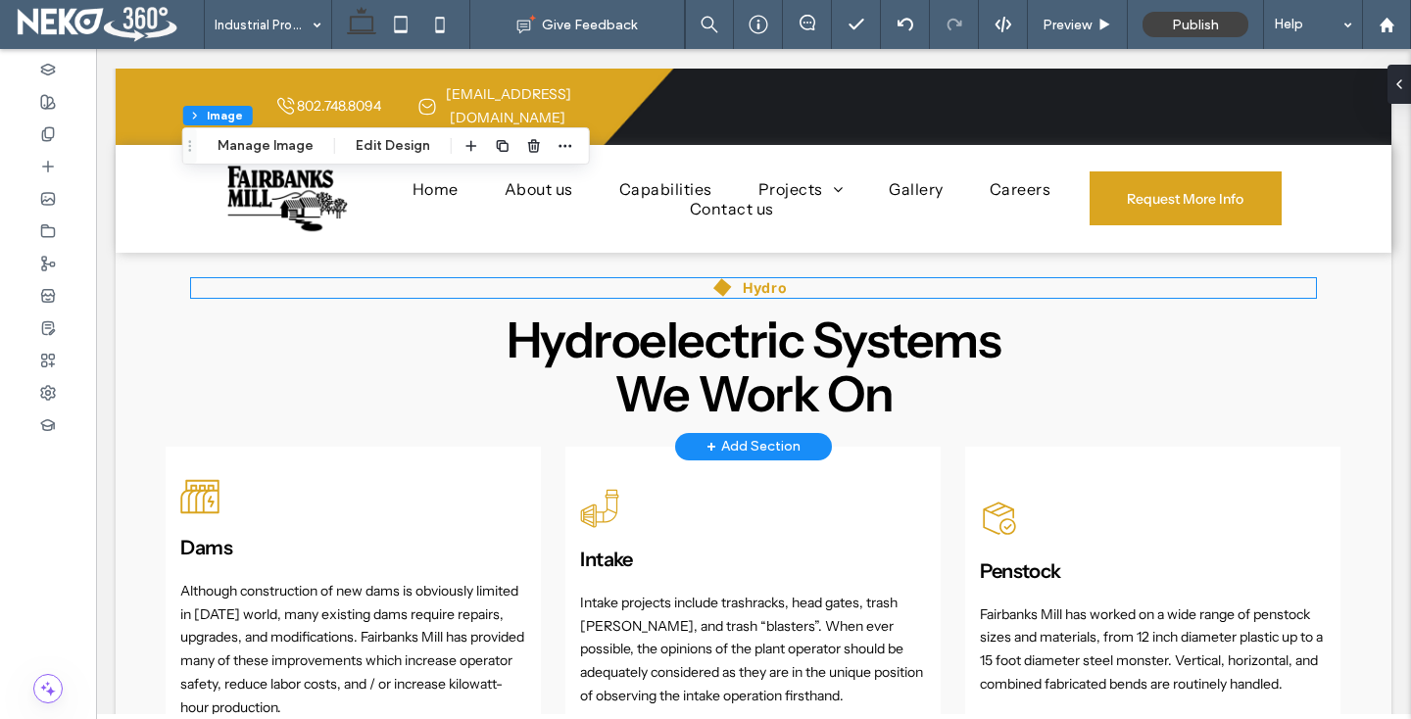
click at [756, 289] on strong "Hydro" at bounding box center [765, 287] width 45 height 17
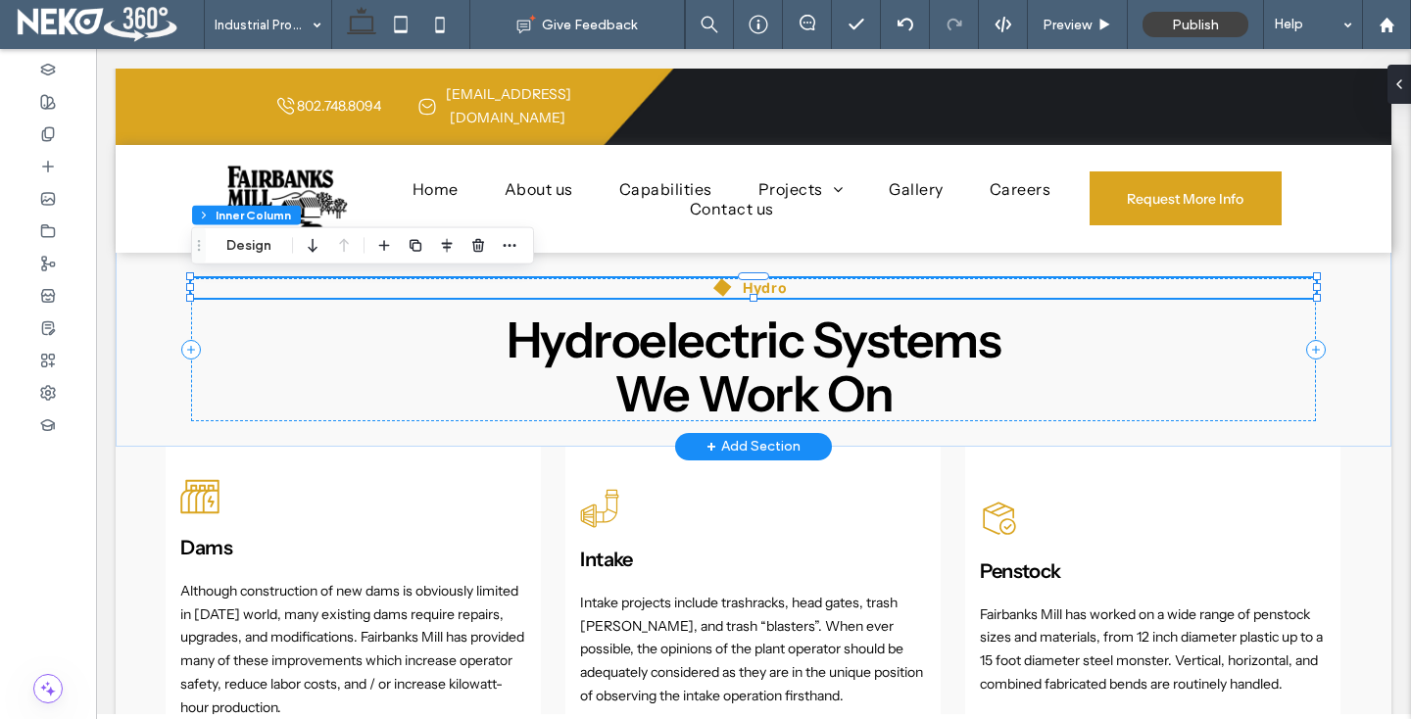
click at [757, 280] on strong "Hydro" at bounding box center [765, 287] width 45 height 17
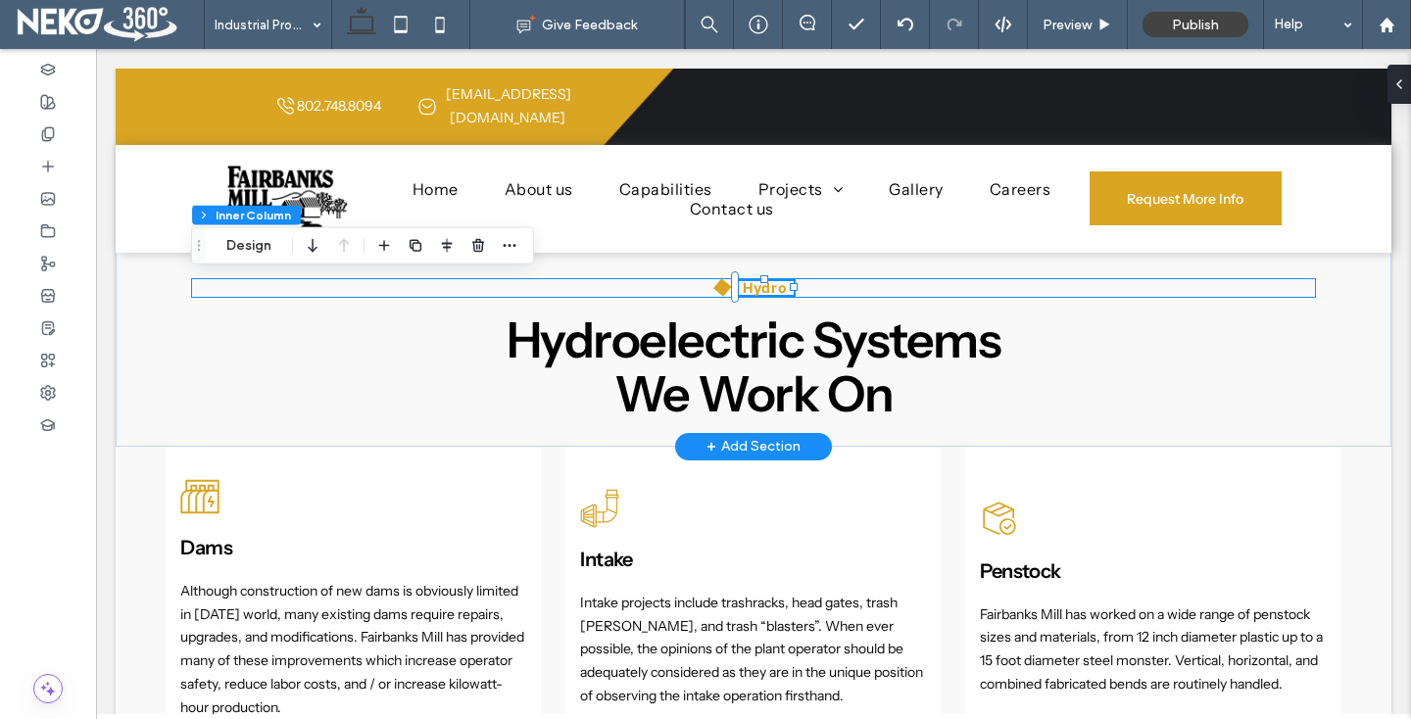
click at [757, 280] on div at bounding box center [764, 280] width 57 height 1
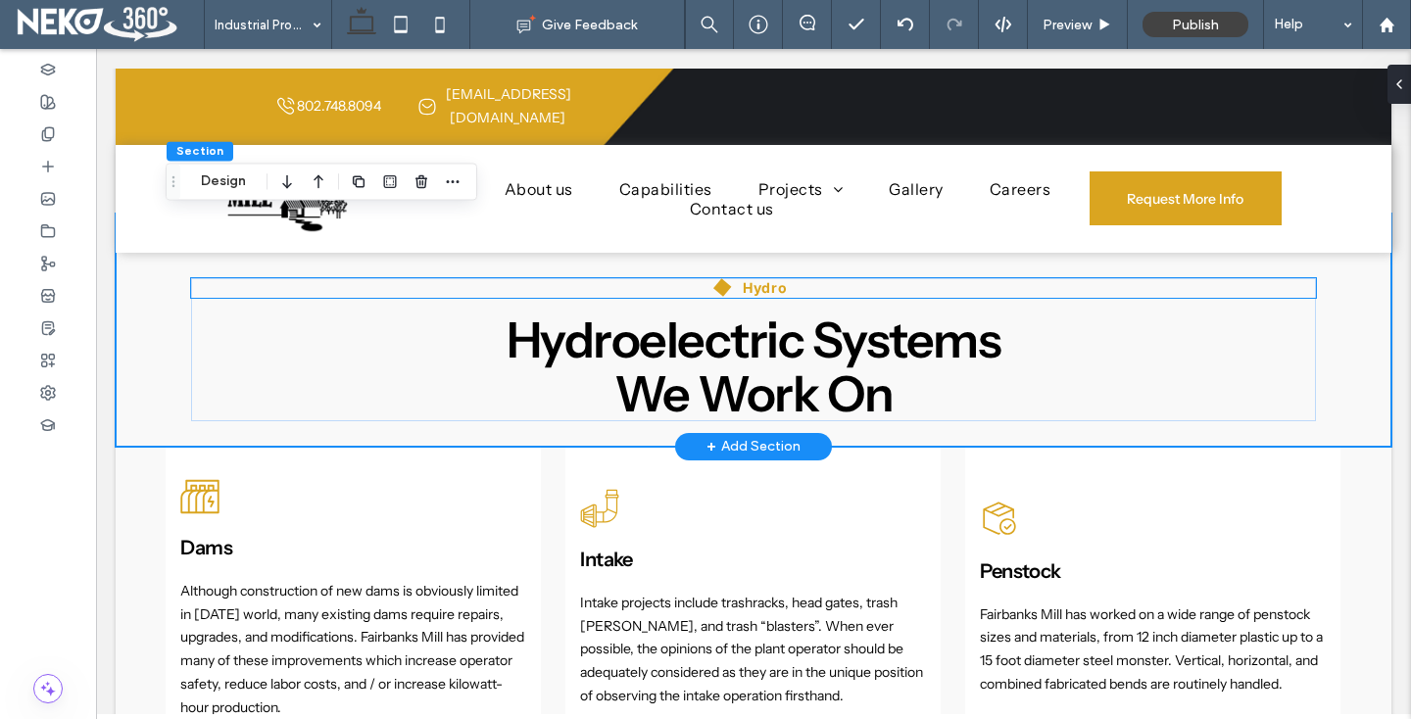
click at [757, 284] on strong "Hydro" at bounding box center [765, 287] width 45 height 17
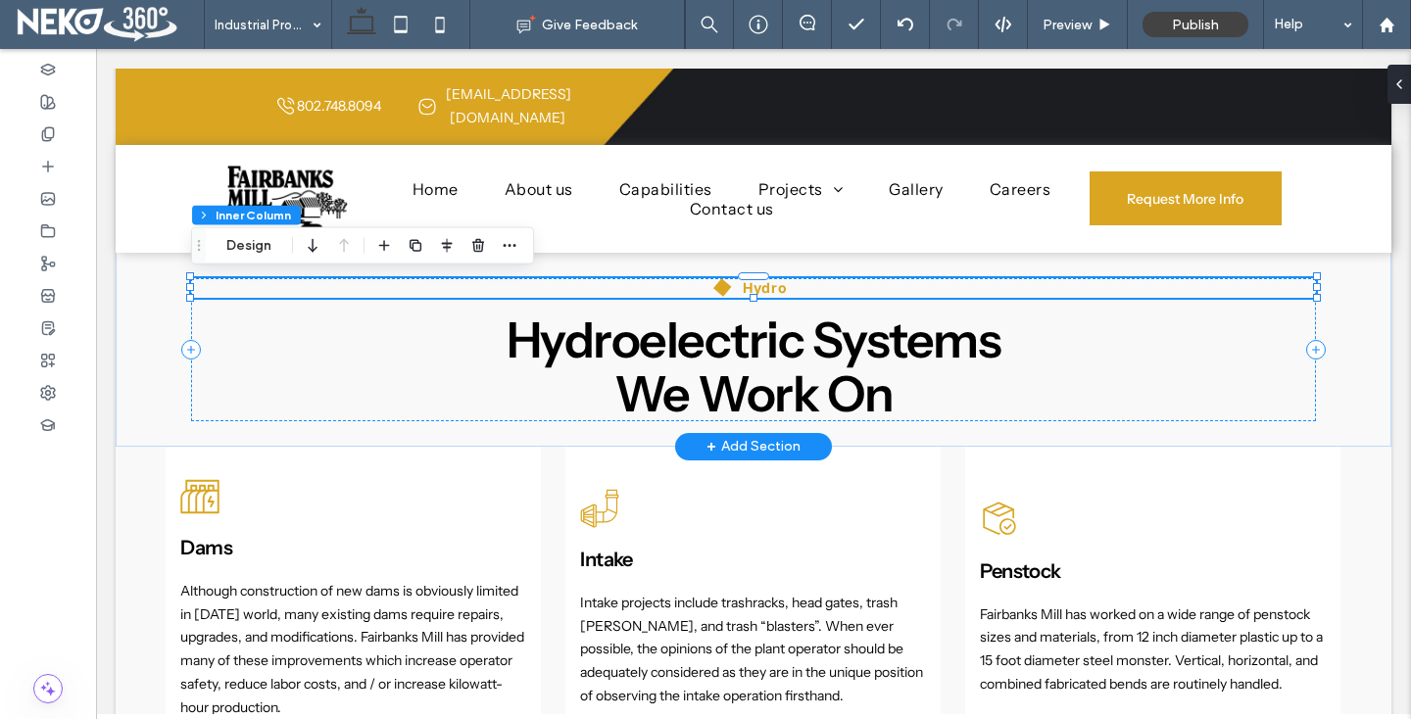
click at [757, 284] on strong "Hydro" at bounding box center [765, 287] width 45 height 17
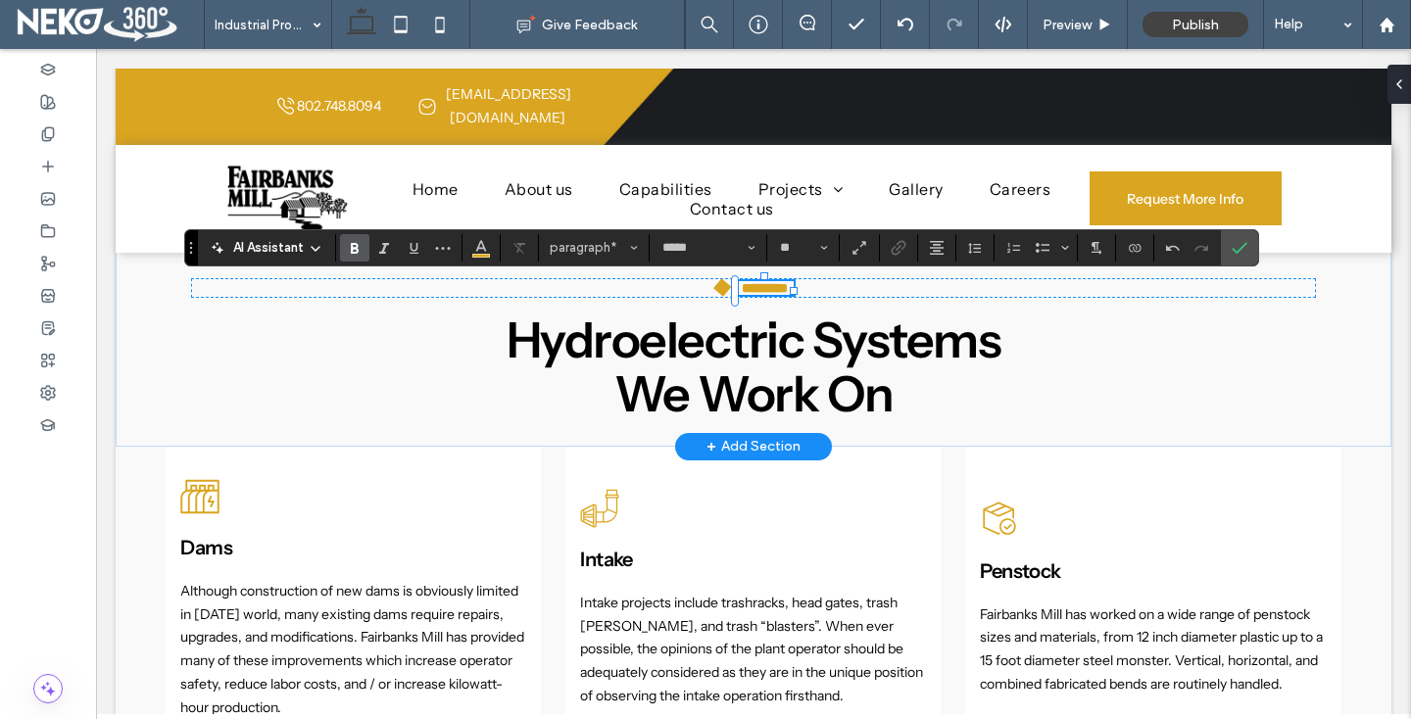
scroll to position [1, 0]
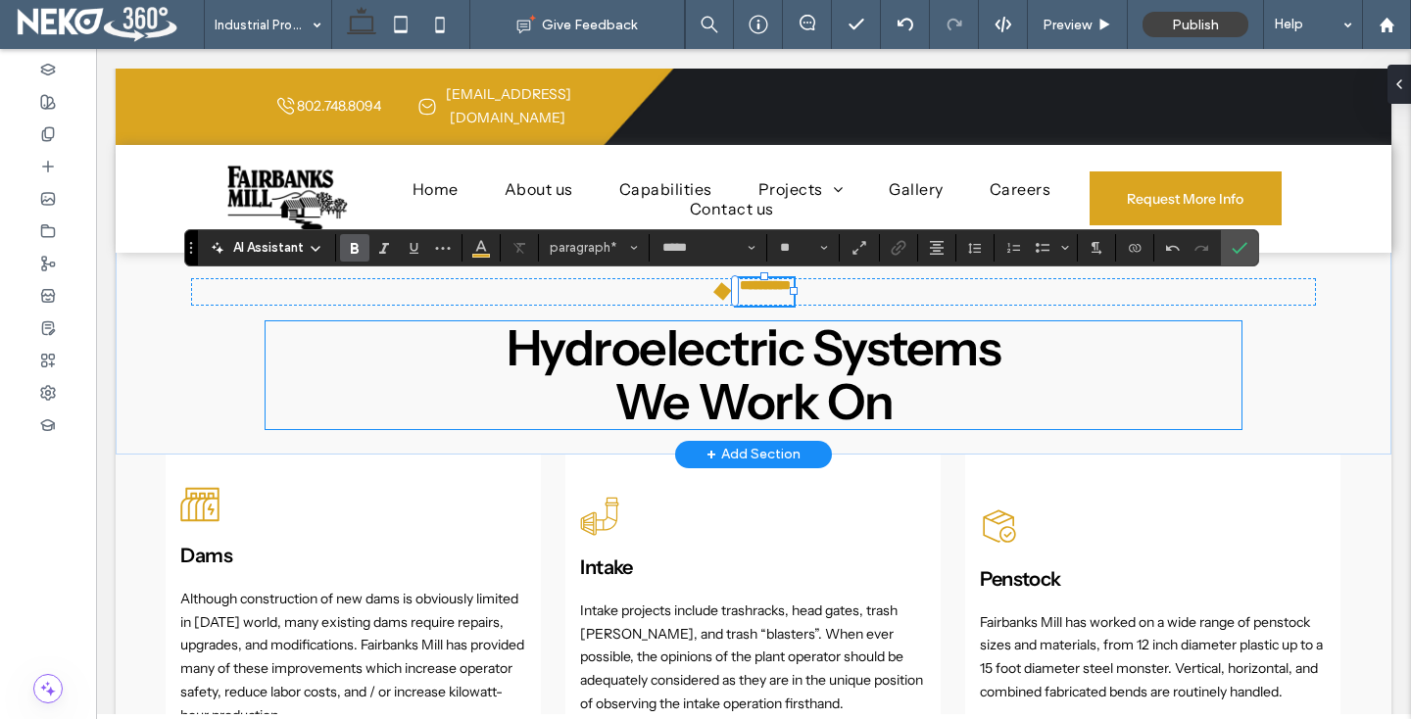
click at [959, 360] on span "Hydroelectric Systems" at bounding box center [754, 347] width 495 height 61
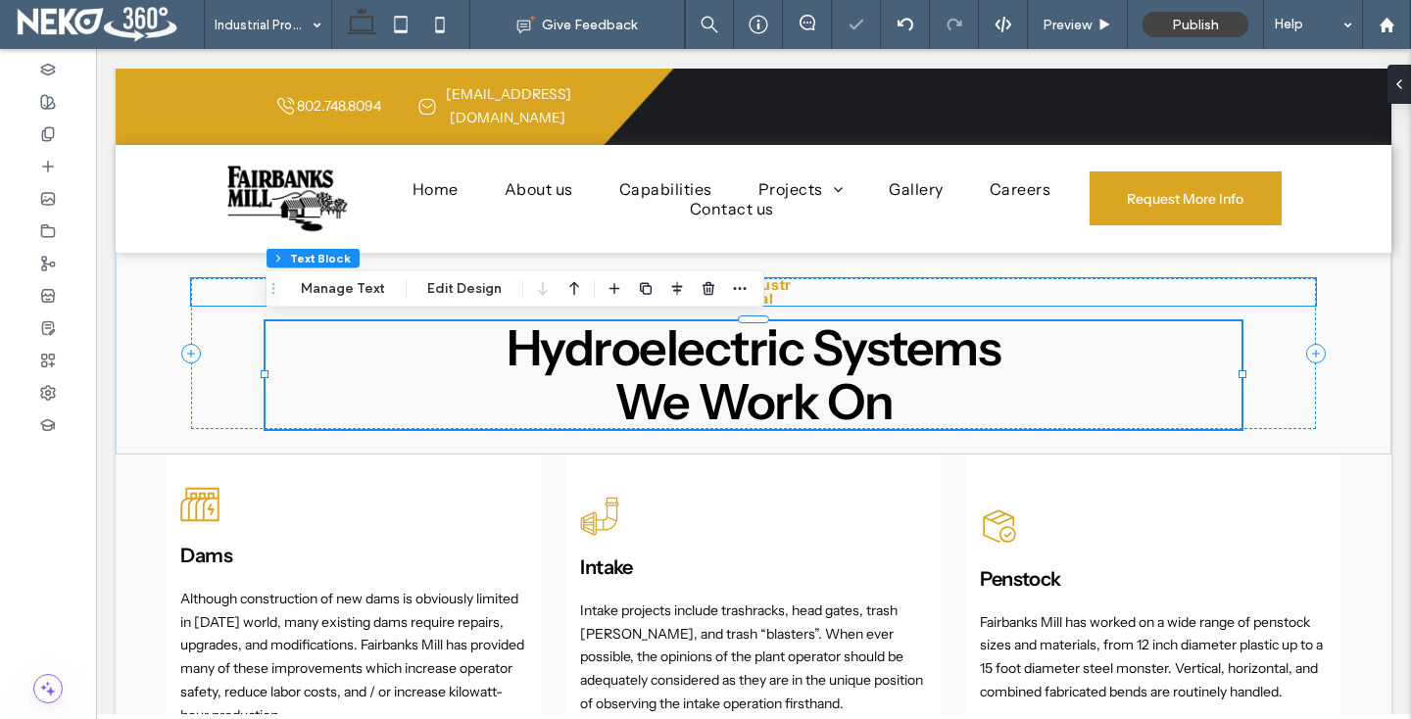
click at [782, 297] on p "Industrial" at bounding box center [764, 291] width 57 height 27
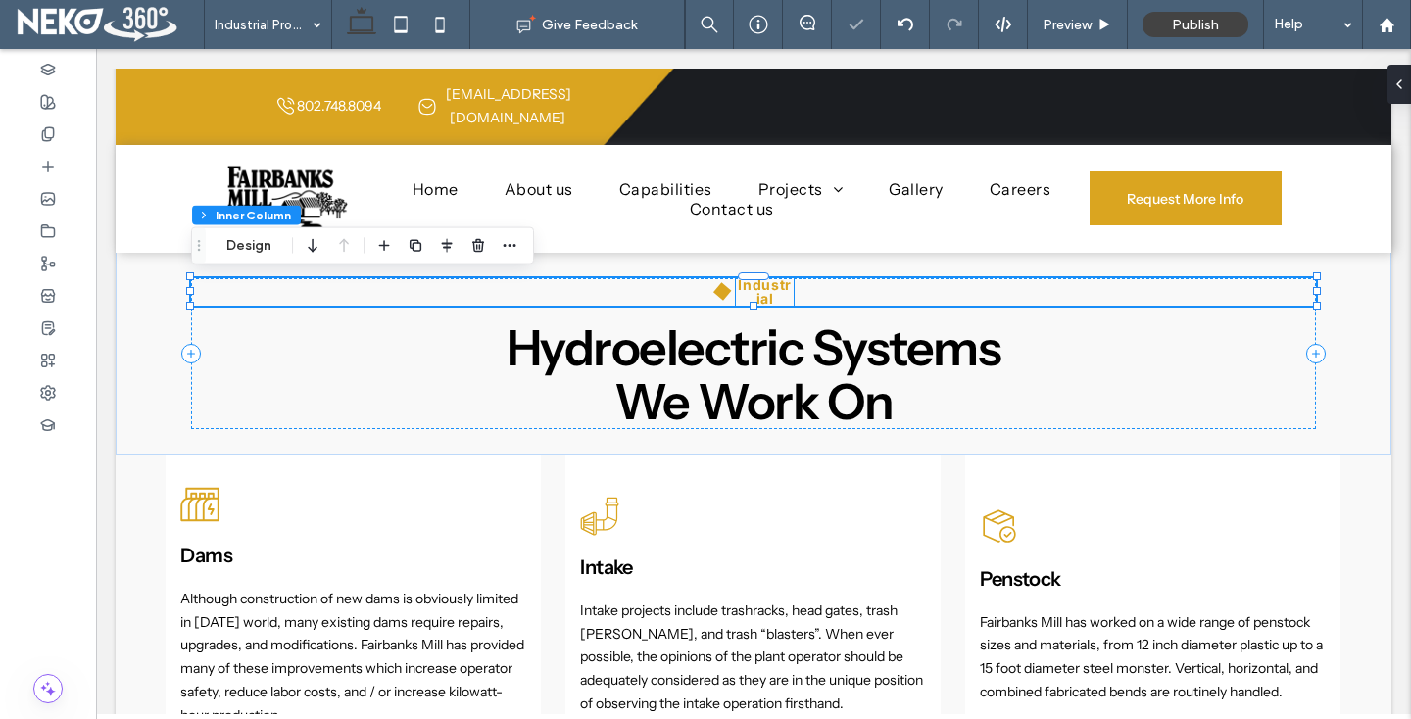
click at [780, 290] on strong "Industrial" at bounding box center [765, 291] width 54 height 30
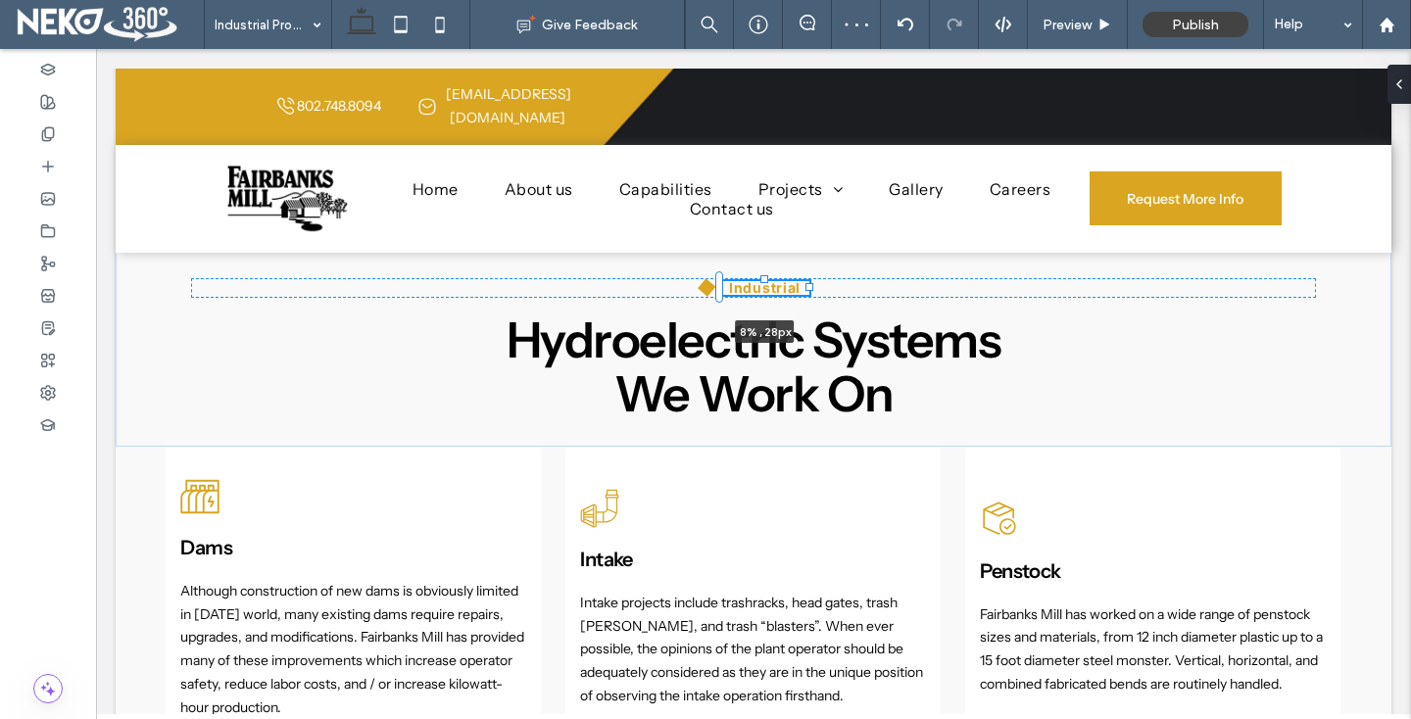
drag, startPoint x: 795, startPoint y: 292, endPoint x: 810, endPoint y: 292, distance: 15.7
click at [810, 292] on div "Hydroelectric Systems We Work On Industrial 8% , 28px" at bounding box center [754, 330] width 1176 height 232
type input "*"
type input "***"
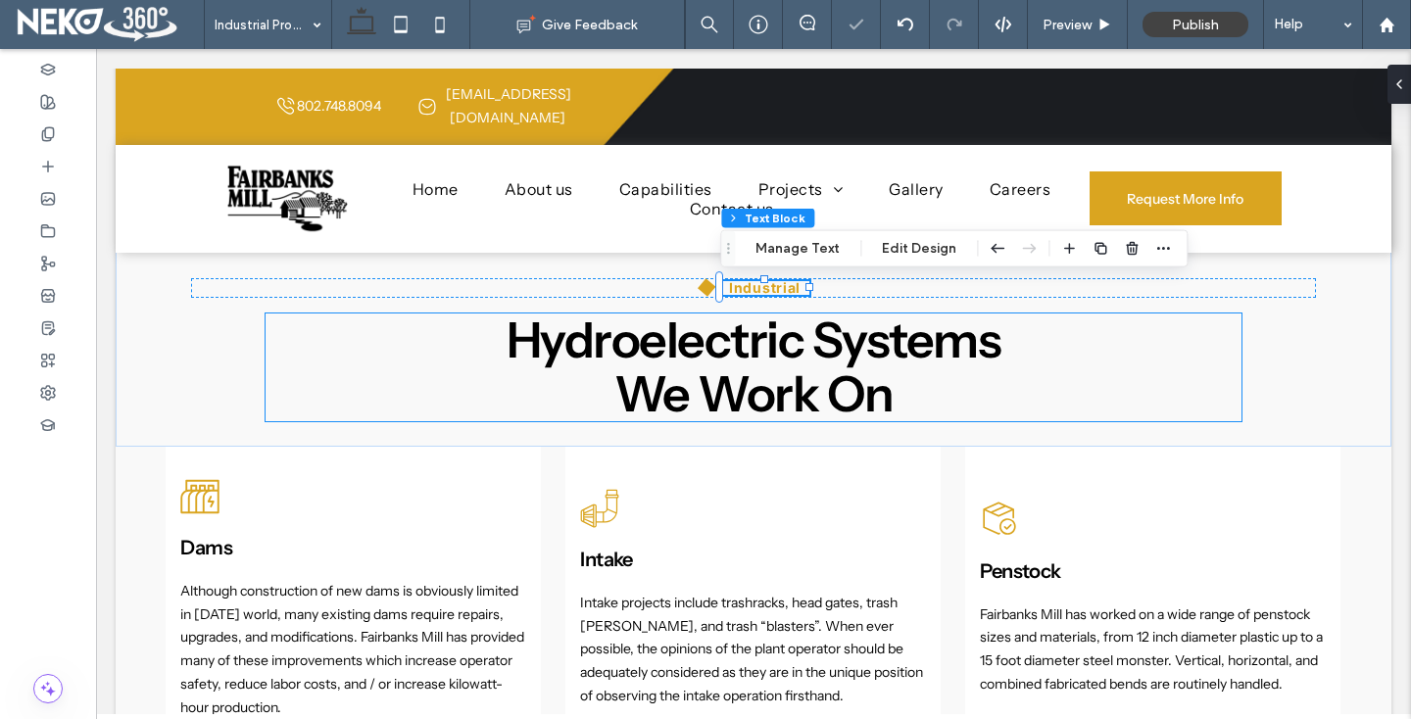
click at [641, 369] on span "We Work On" at bounding box center [753, 394] width 279 height 61
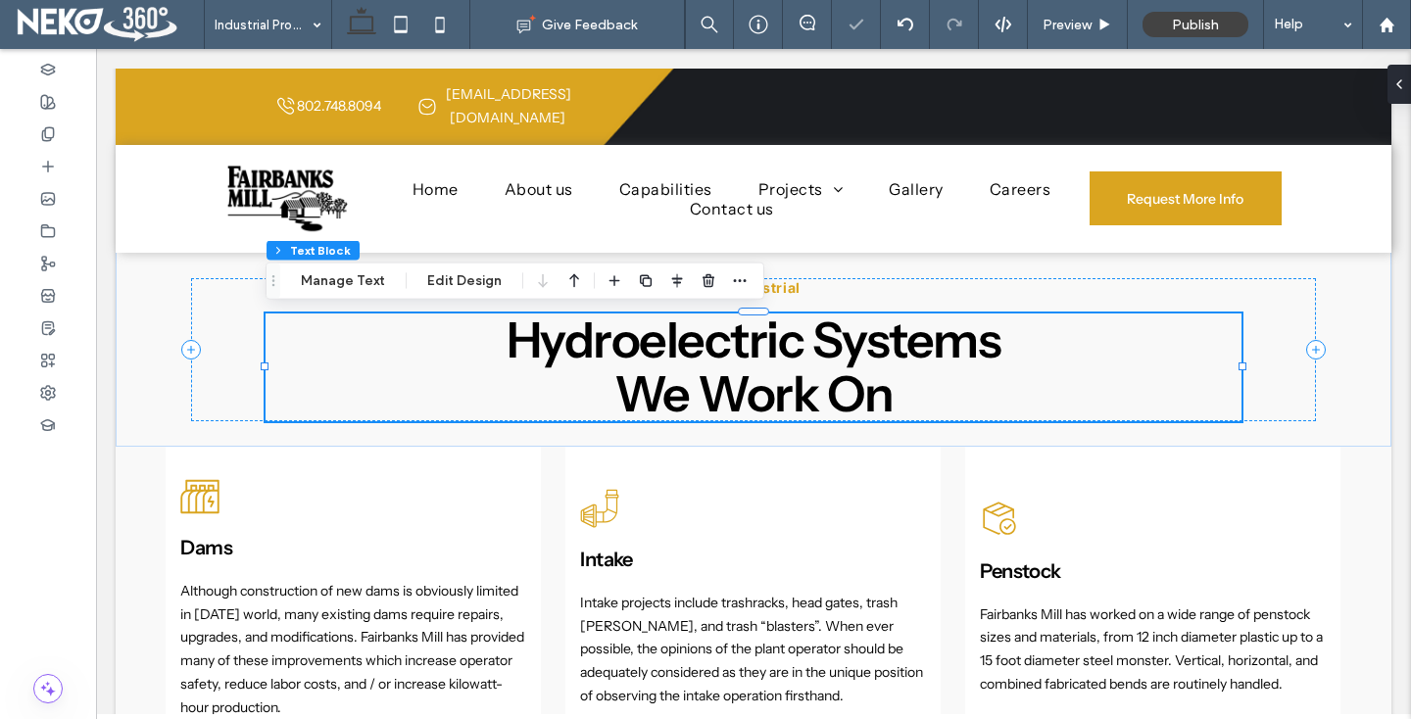
click at [689, 365] on span "We Work On" at bounding box center [753, 394] width 279 height 61
type input "**********"
type input "**"
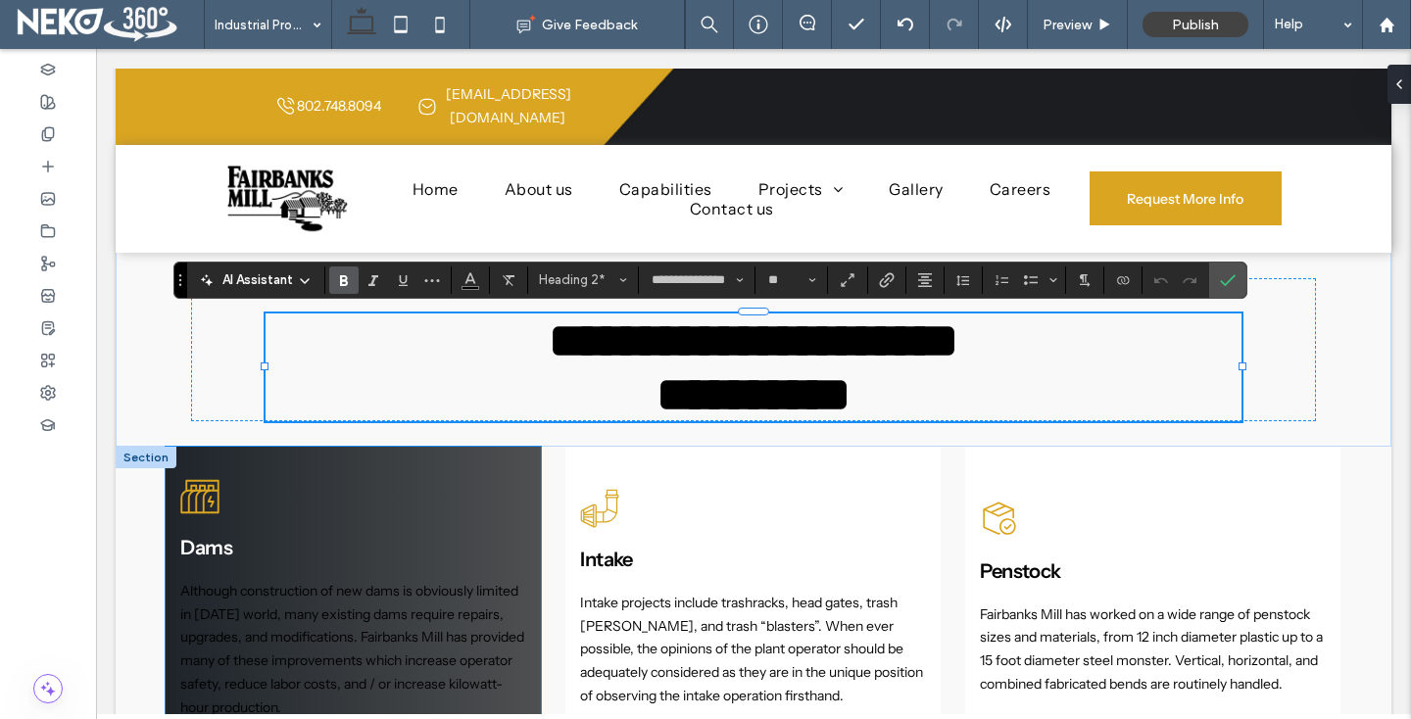
click at [194, 545] on span "Dams" at bounding box center [206, 548] width 52 height 24
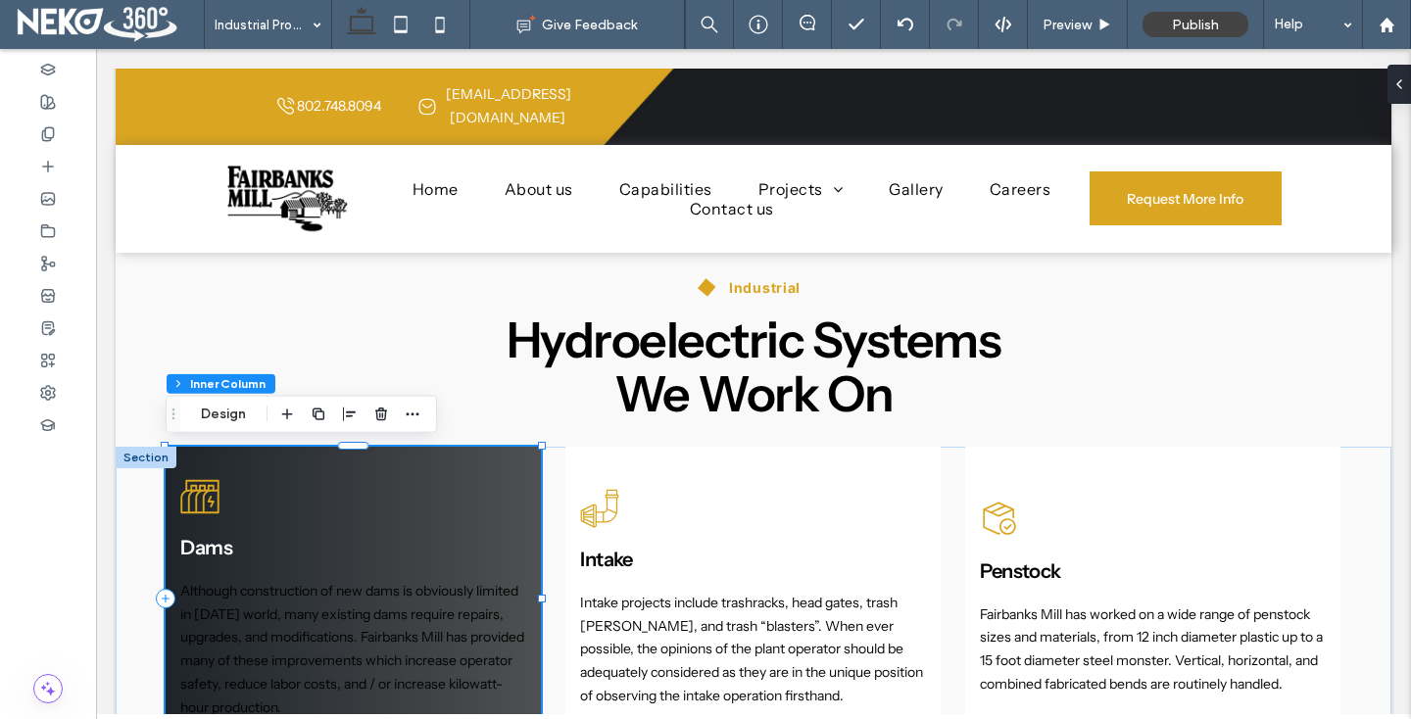
click at [194, 545] on span "Dams" at bounding box center [206, 548] width 52 height 24
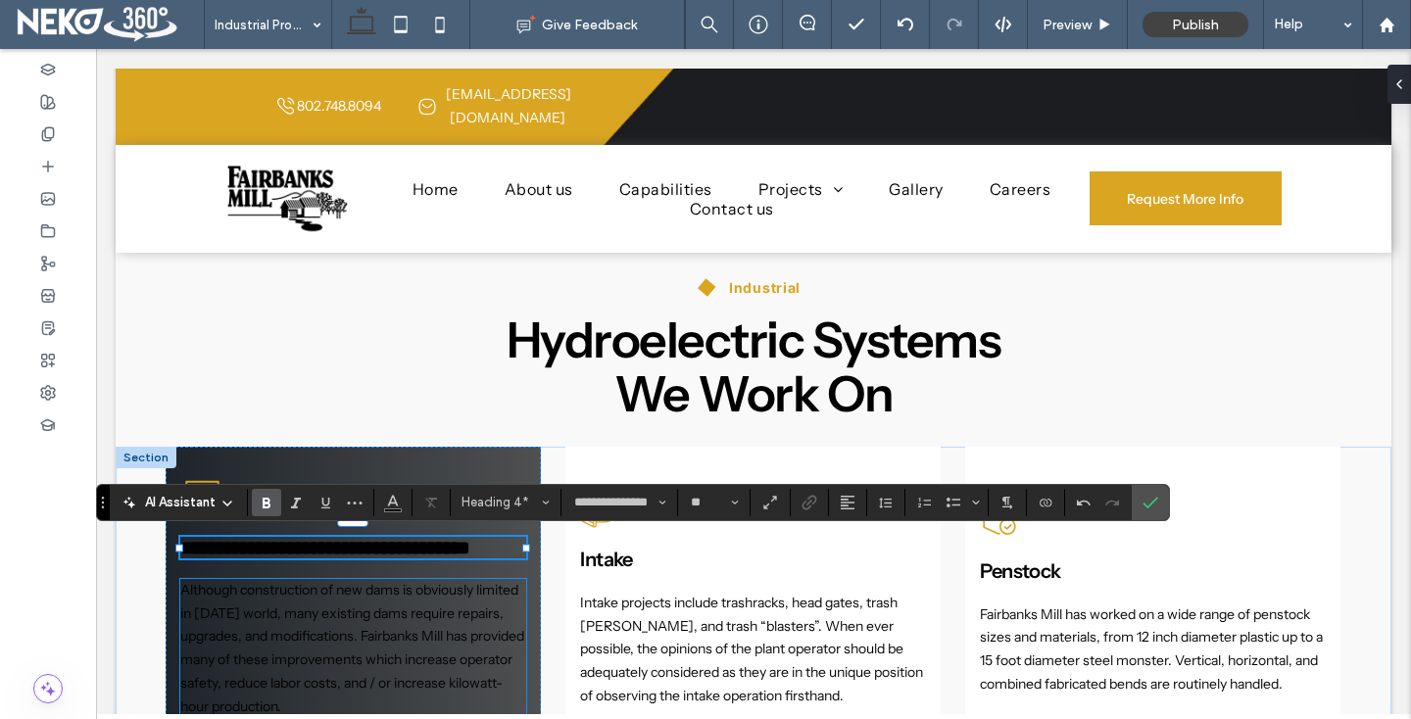
click at [292, 664] on span "Although construction of new dams is obviously limited in today’s world, many e…" at bounding box center [352, 648] width 344 height 134
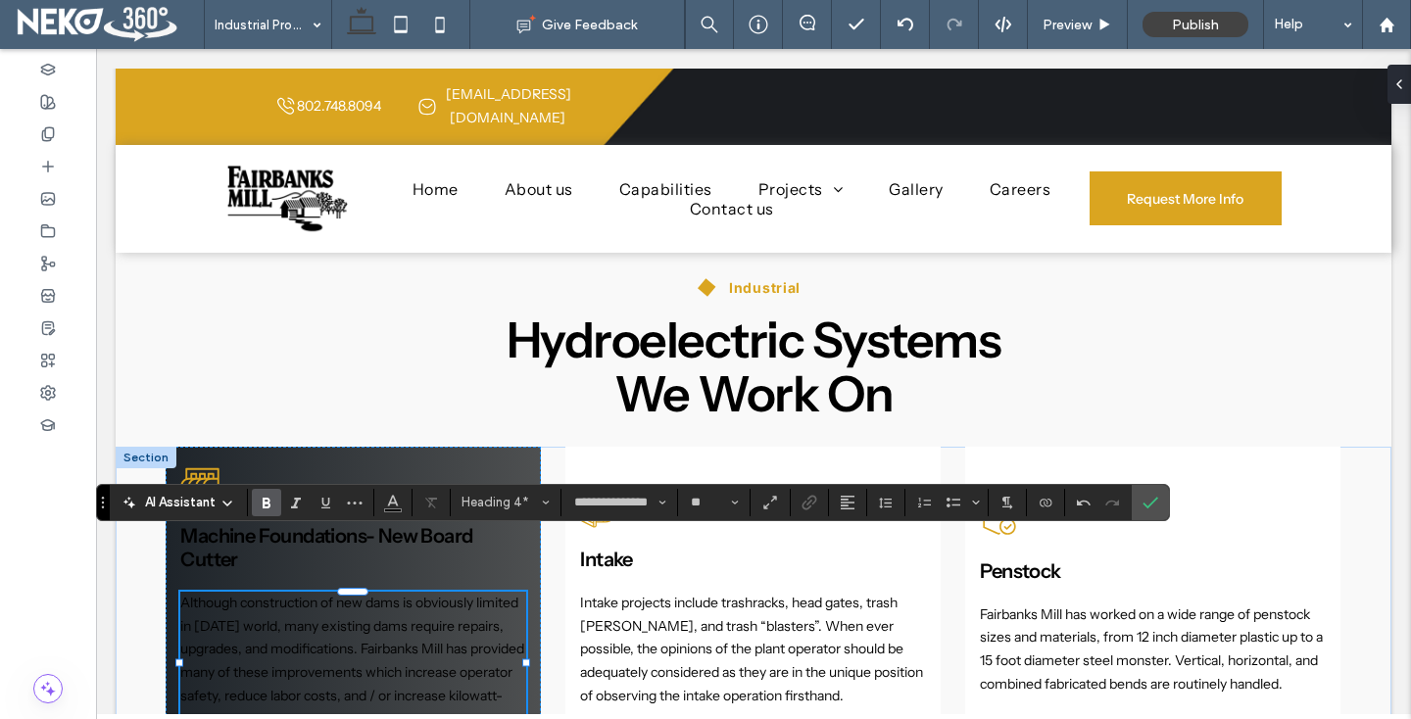
click at [292, 664] on div "Although construction of new dams is obviously limited in today’s world, many e…" at bounding box center [352, 662] width 345 height 140
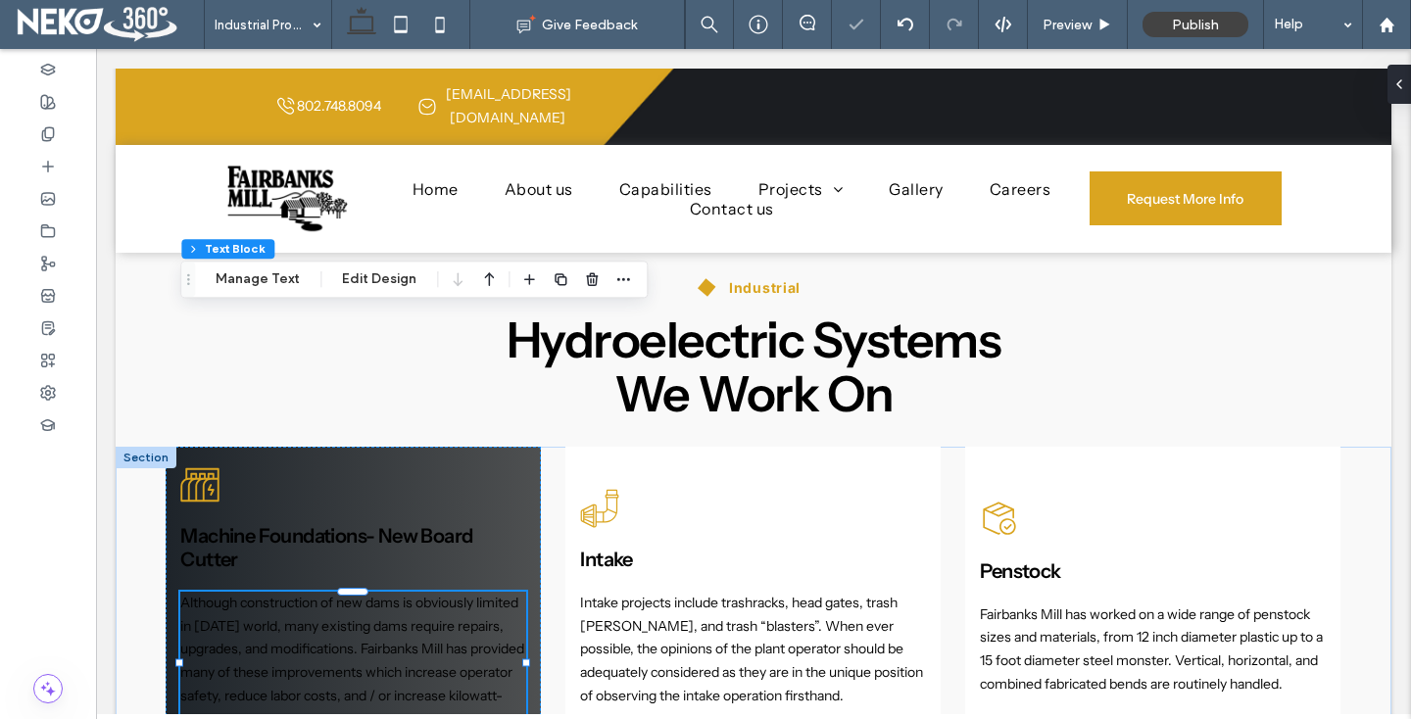
scroll to position [1373, 0]
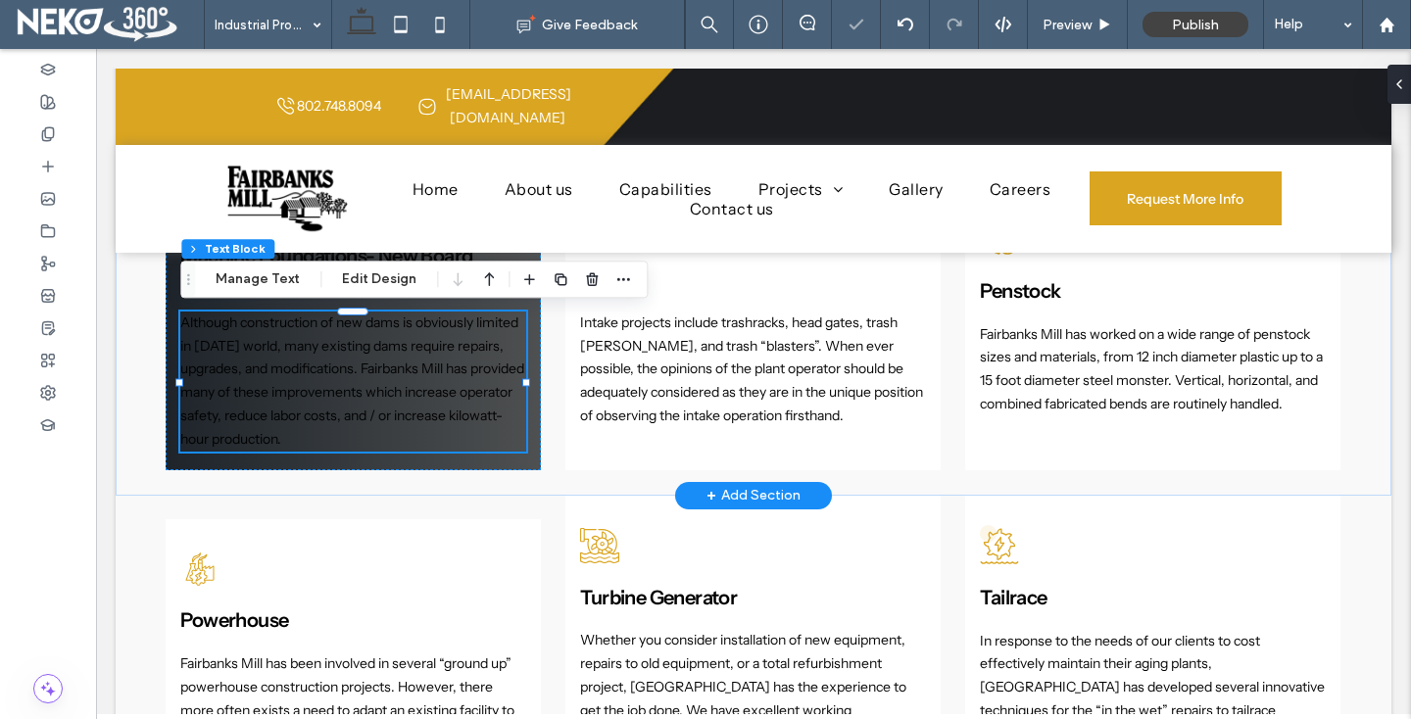
type input "**********"
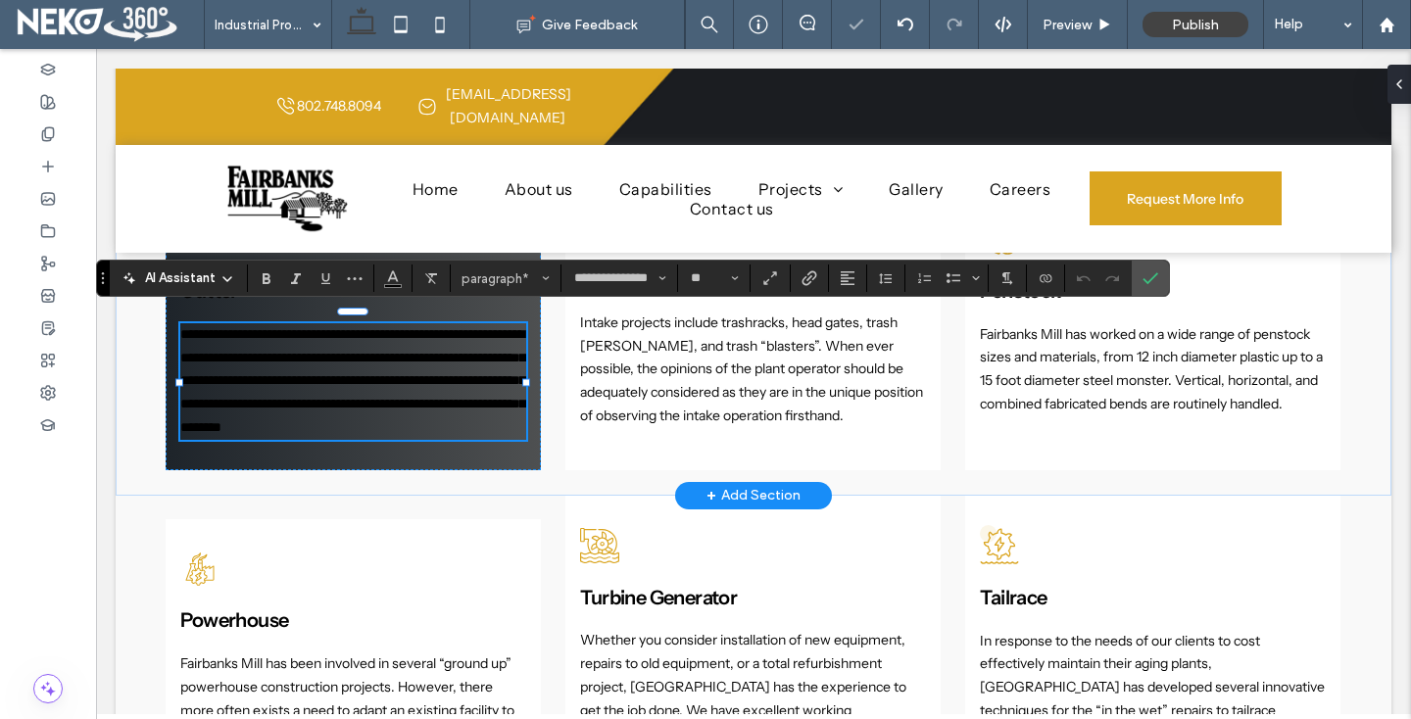
scroll to position [0, 0]
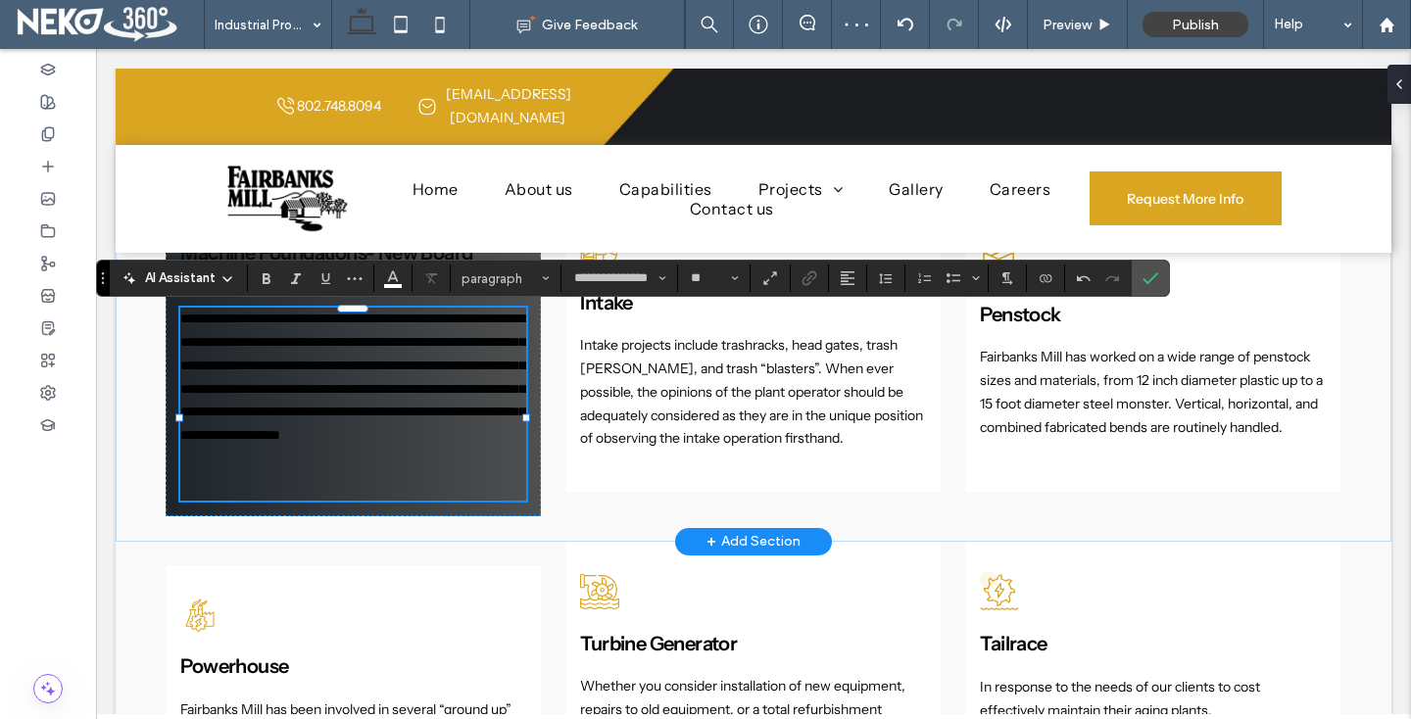
type input "**"
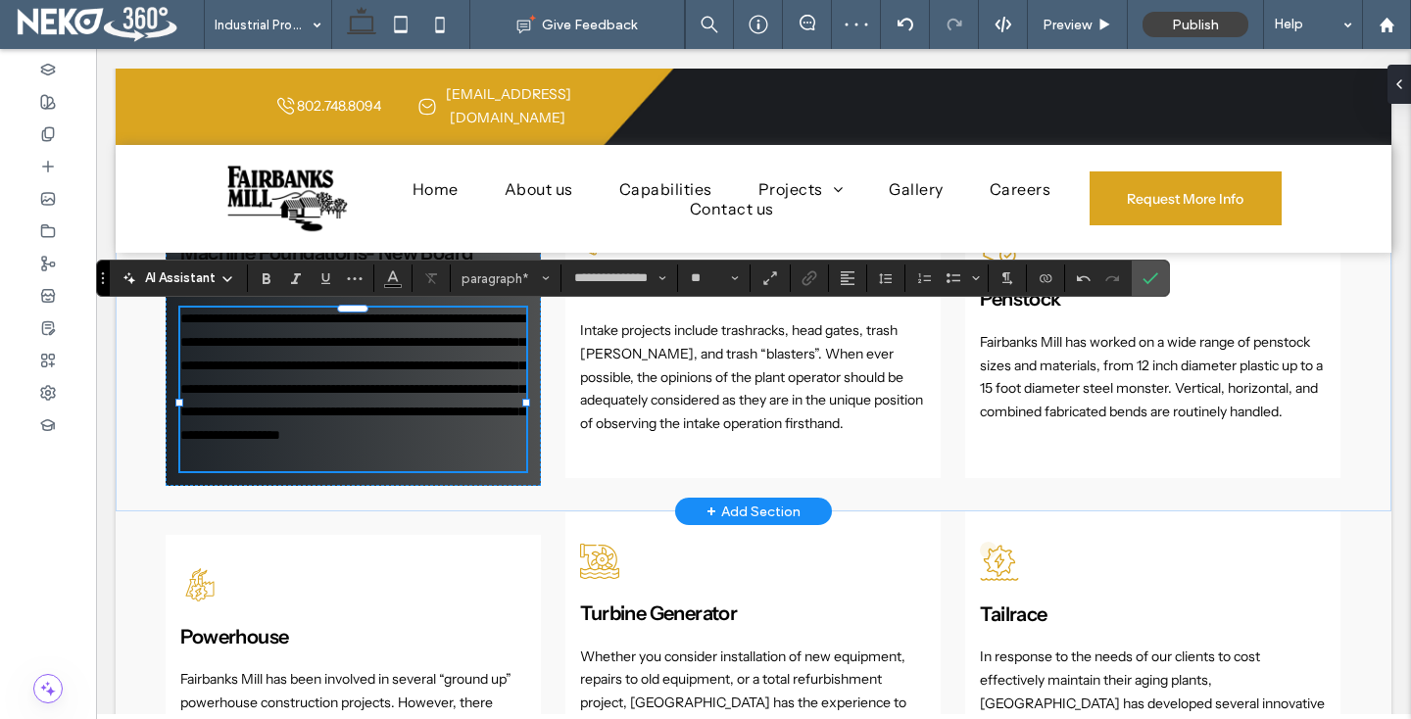
click at [270, 471] on p "**********" at bounding box center [352, 390] width 345 height 164
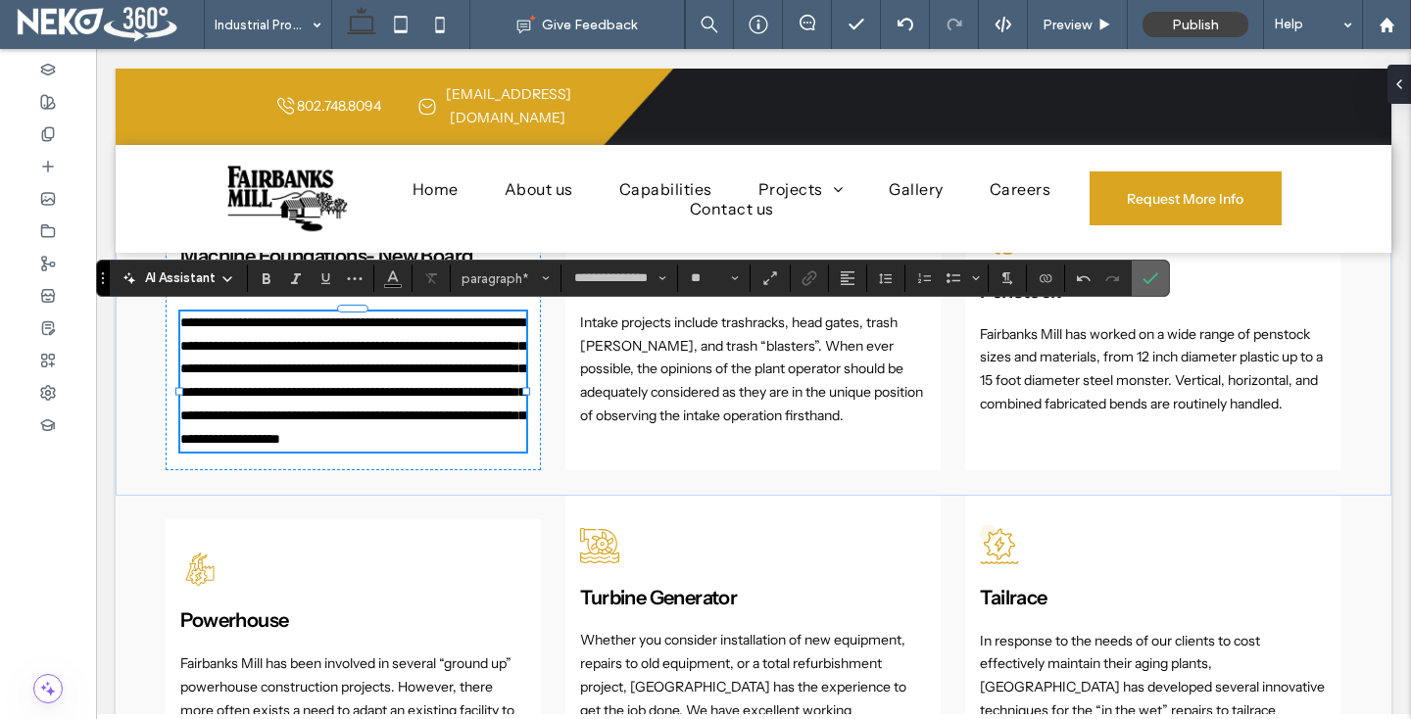
click at [1137, 286] on label "Confirm" at bounding box center [1150, 278] width 29 height 35
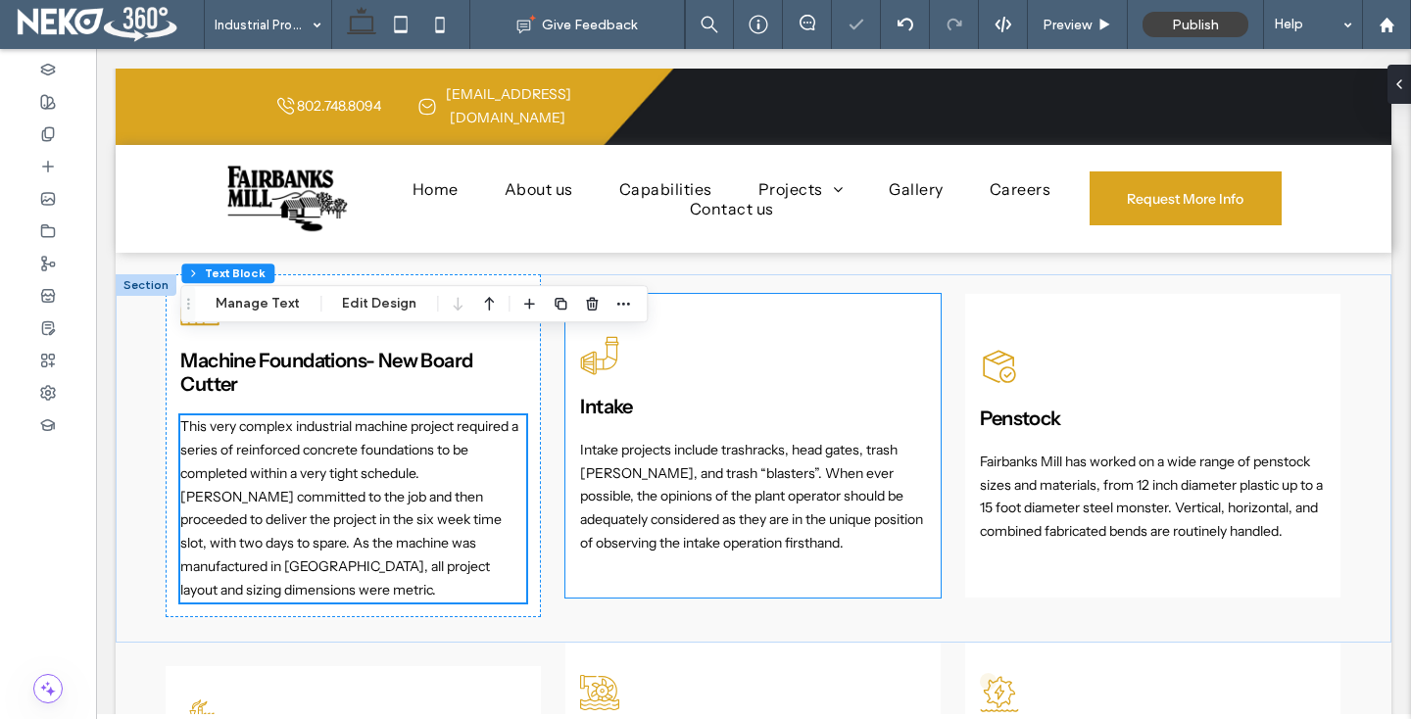
scroll to position [1240, 0]
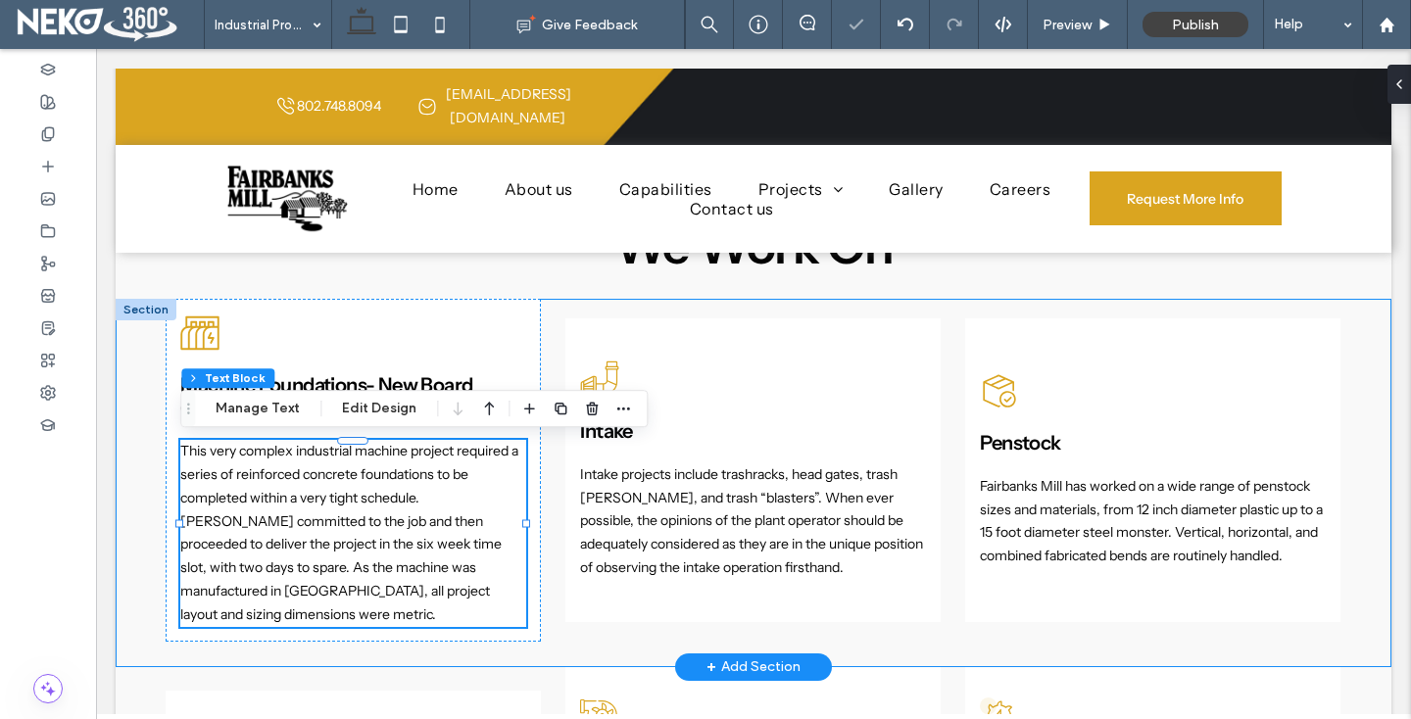
click at [139, 432] on div "Machine Foundations- New Board Cutter This very complex industrial machine proj…" at bounding box center [754, 483] width 1276 height 368
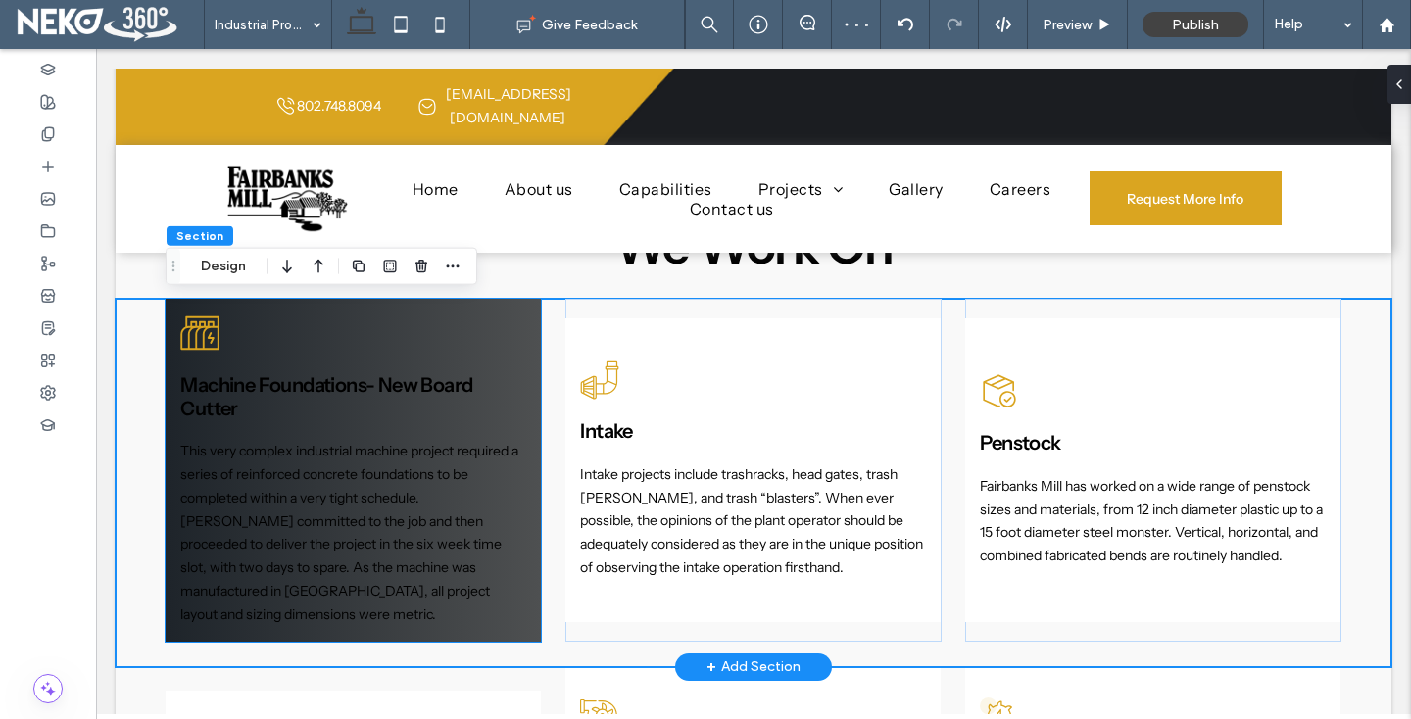
click at [199, 338] on icon at bounding box center [199, 333] width 39 height 39
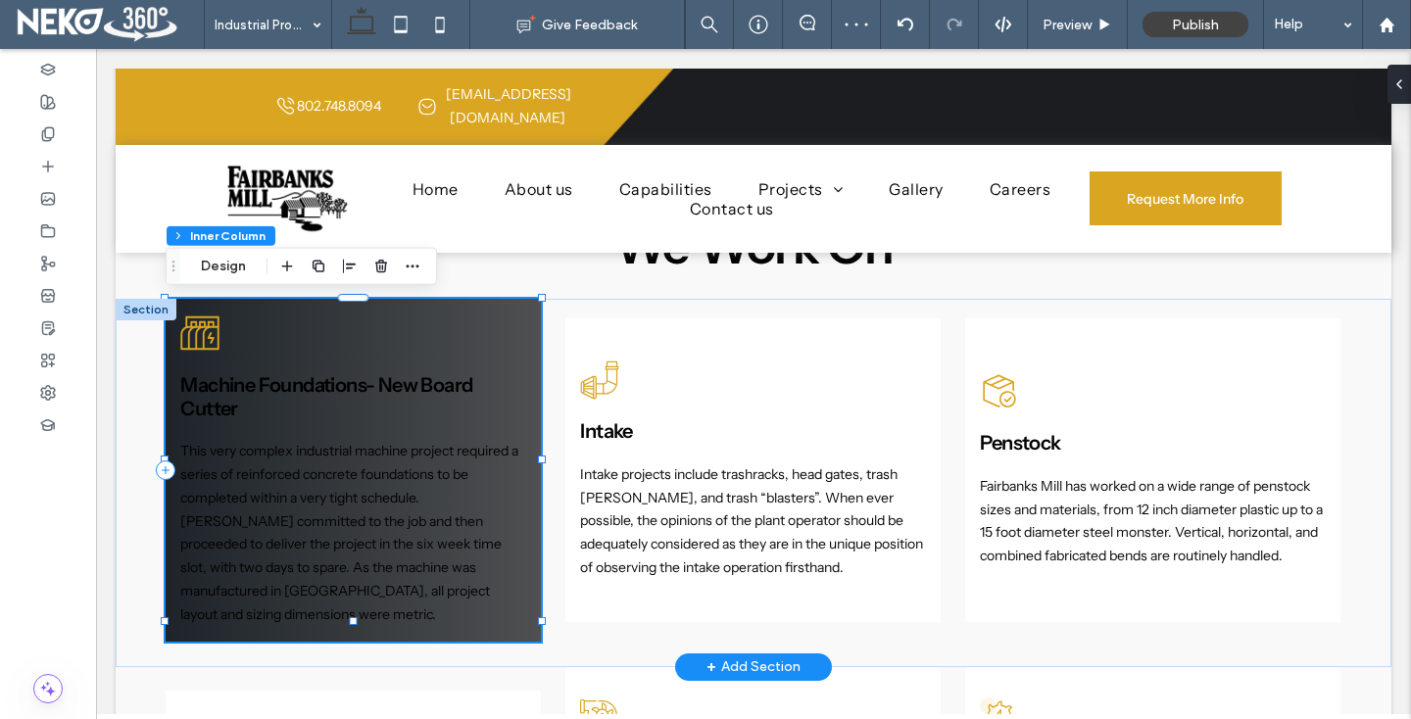
click at [199, 338] on icon at bounding box center [199, 333] width 39 height 39
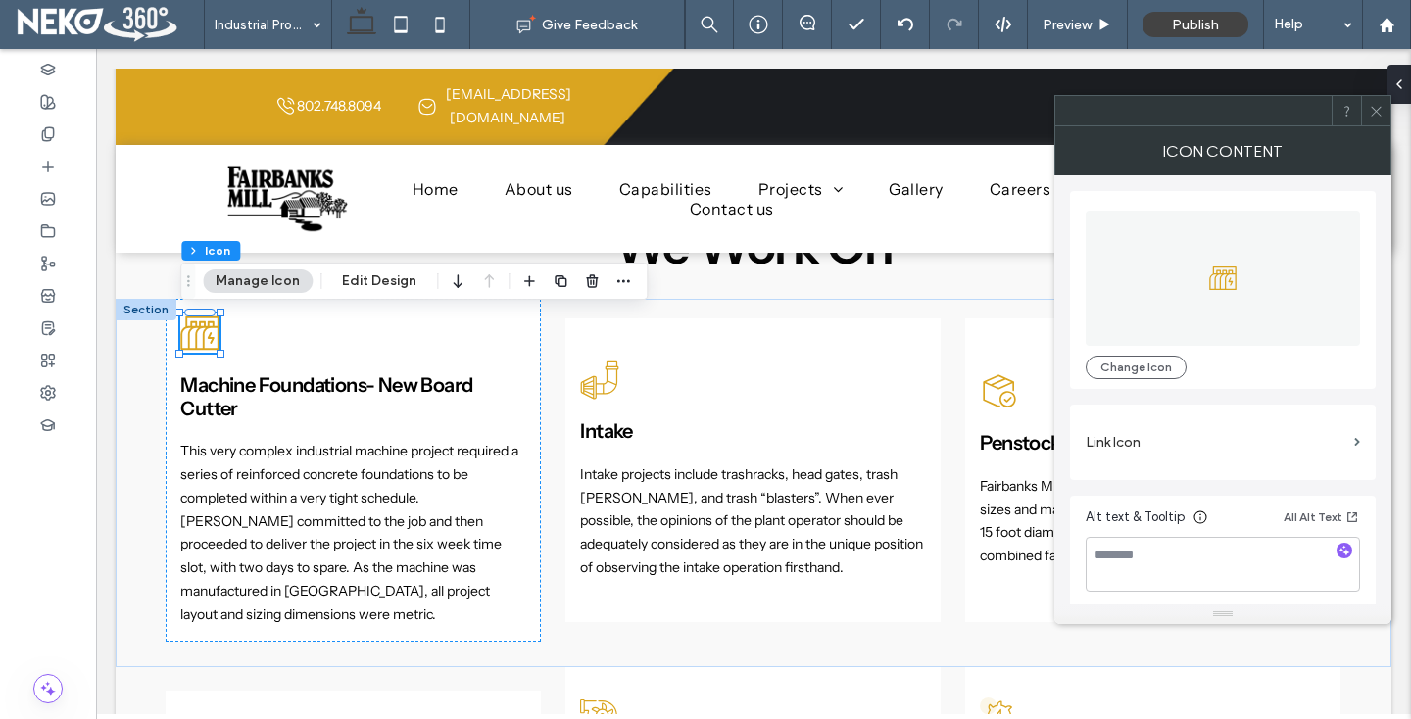
click at [1156, 381] on div "Change Icon" at bounding box center [1223, 290] width 306 height 198
click at [1136, 363] on button "Change Icon" at bounding box center [1136, 368] width 101 height 24
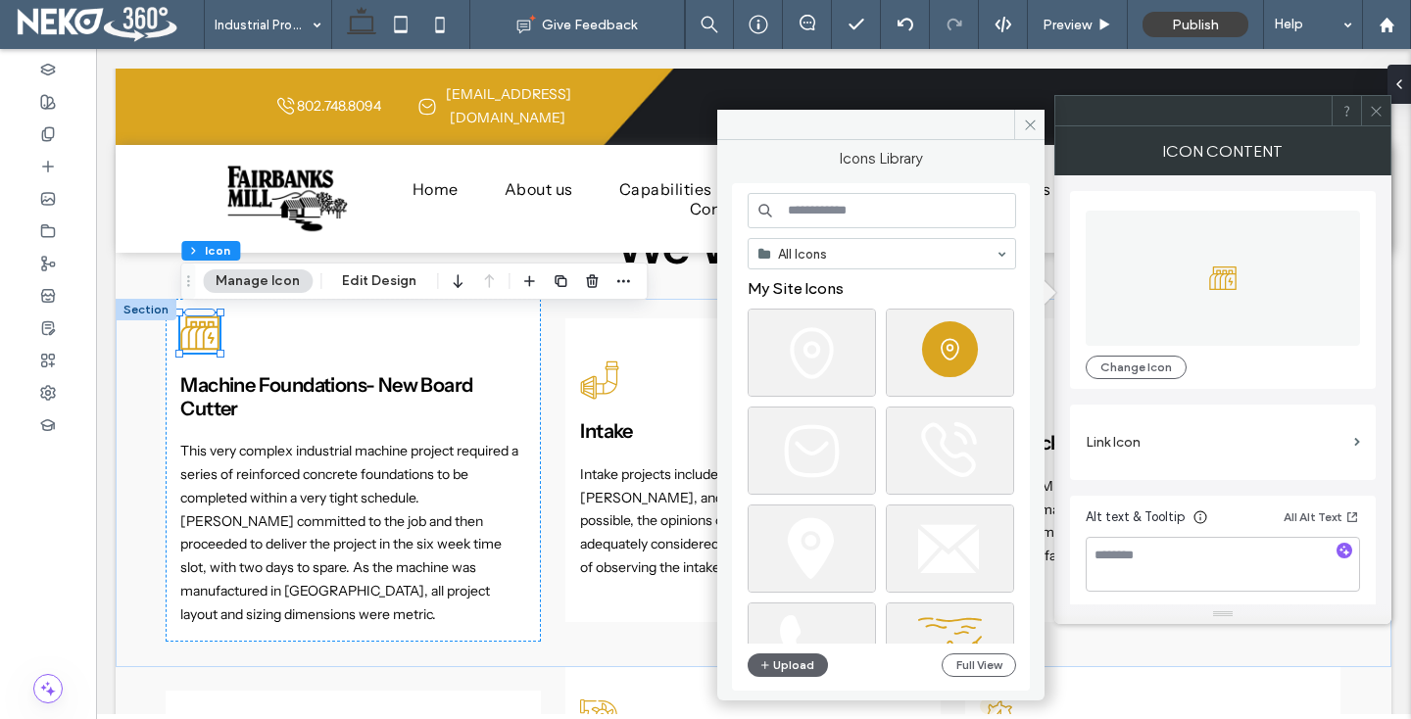
click at [859, 208] on input at bounding box center [882, 210] width 268 height 35
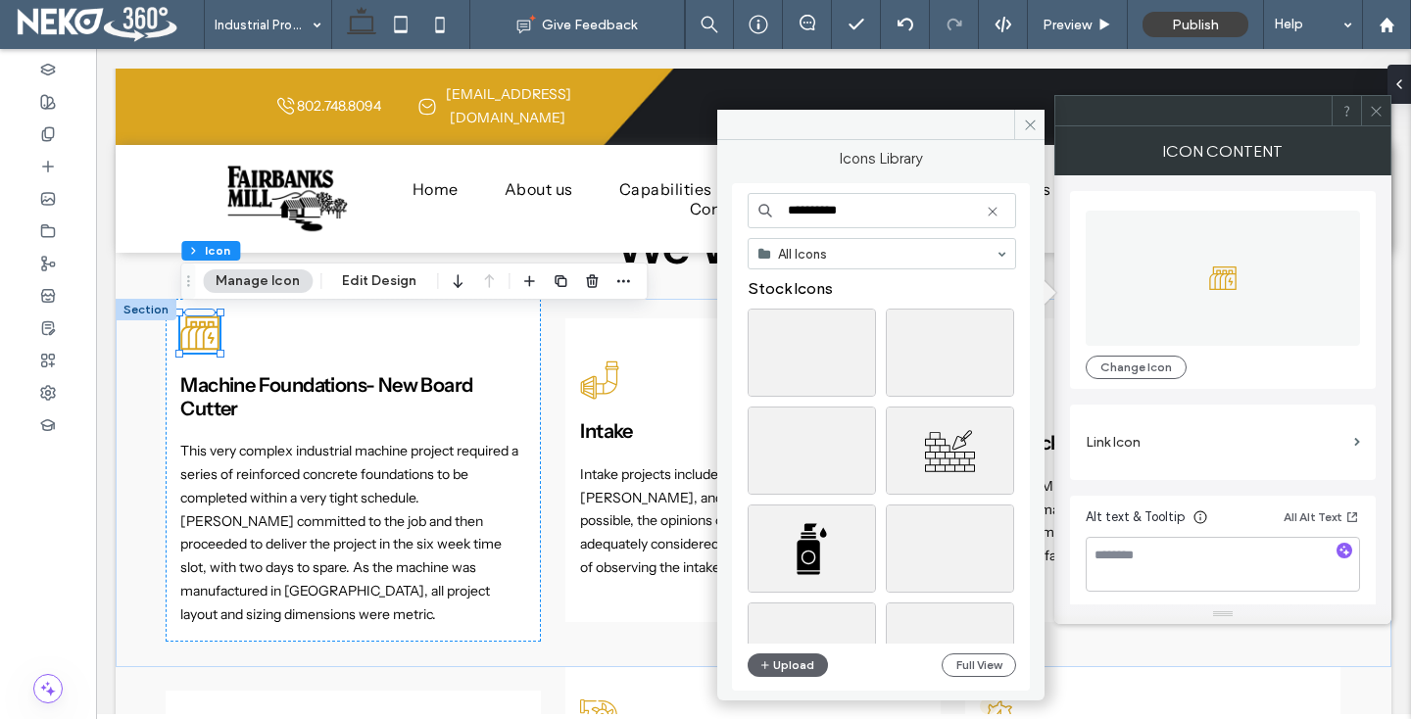
click at [787, 213] on input "**********" at bounding box center [882, 210] width 268 height 35
type input "**********"
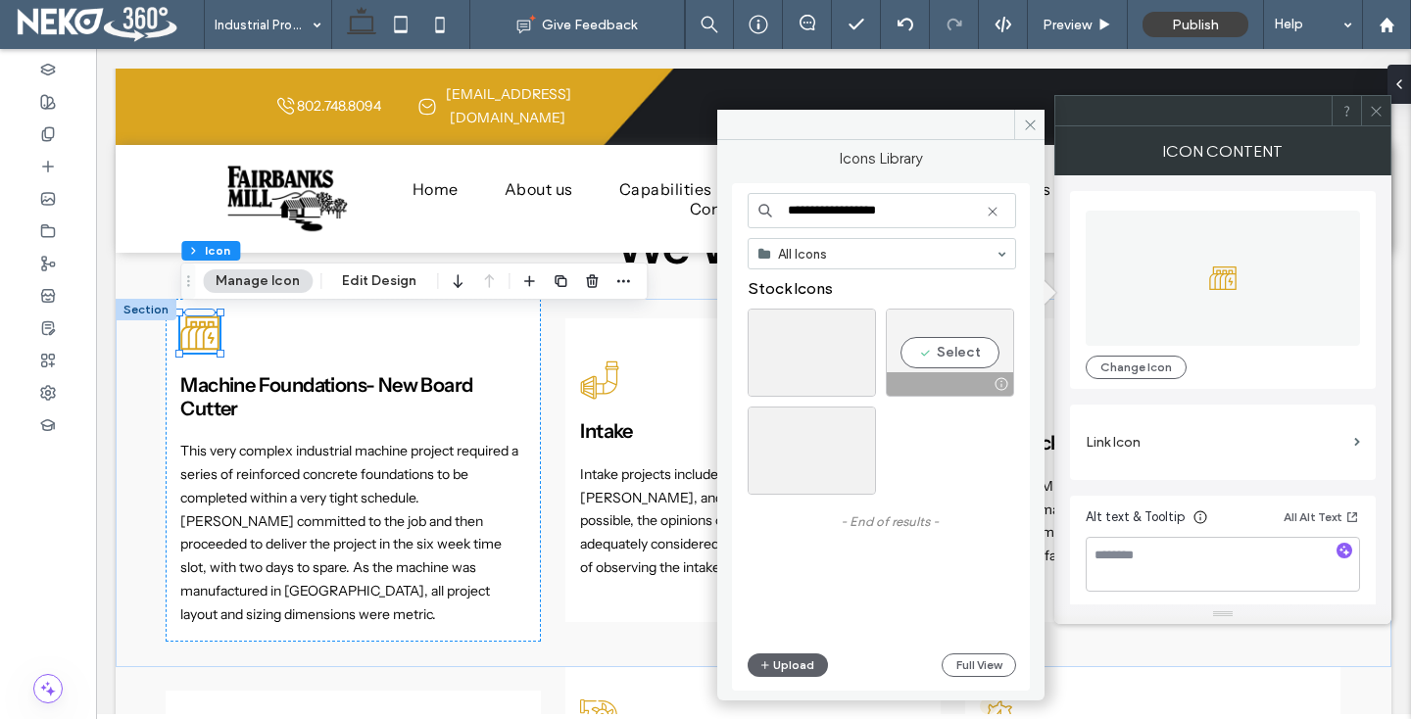
click at [943, 349] on div "Select" at bounding box center [950, 353] width 128 height 88
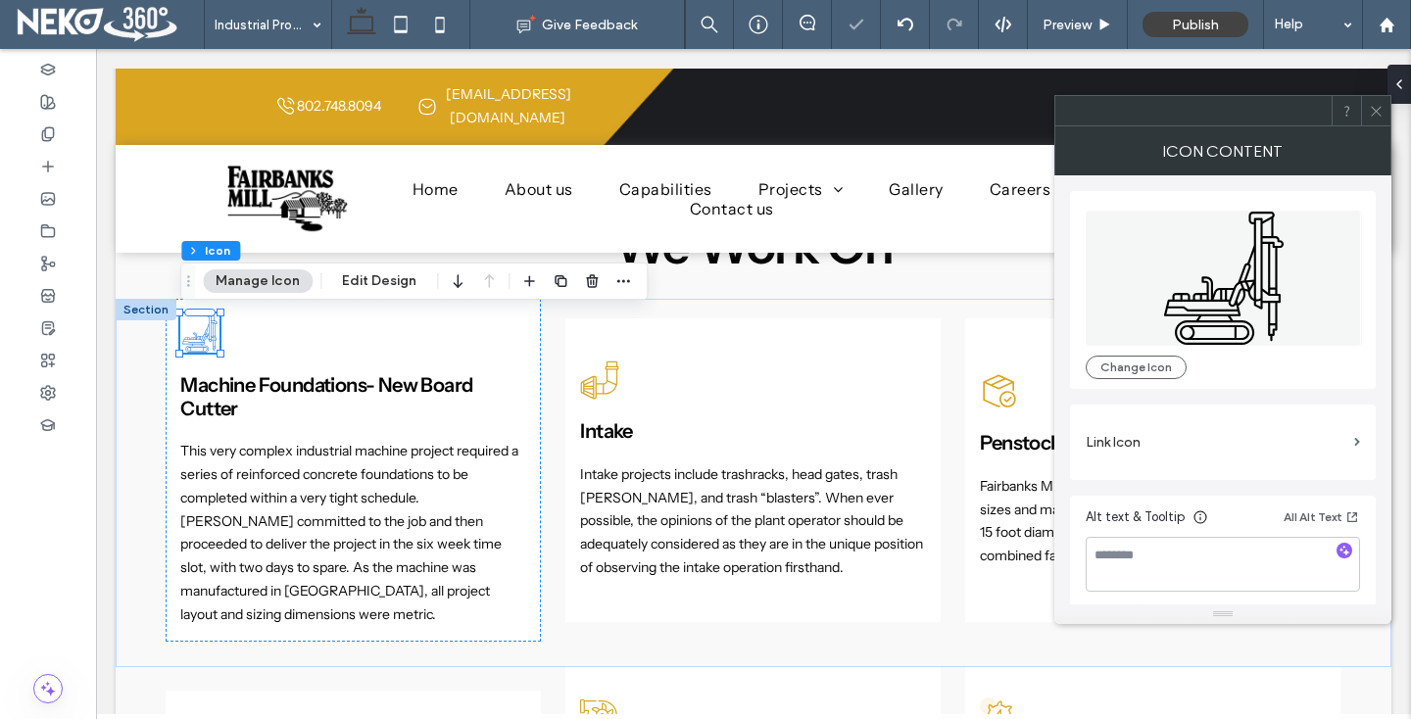
click at [1376, 107] on icon at bounding box center [1376, 111] width 15 height 15
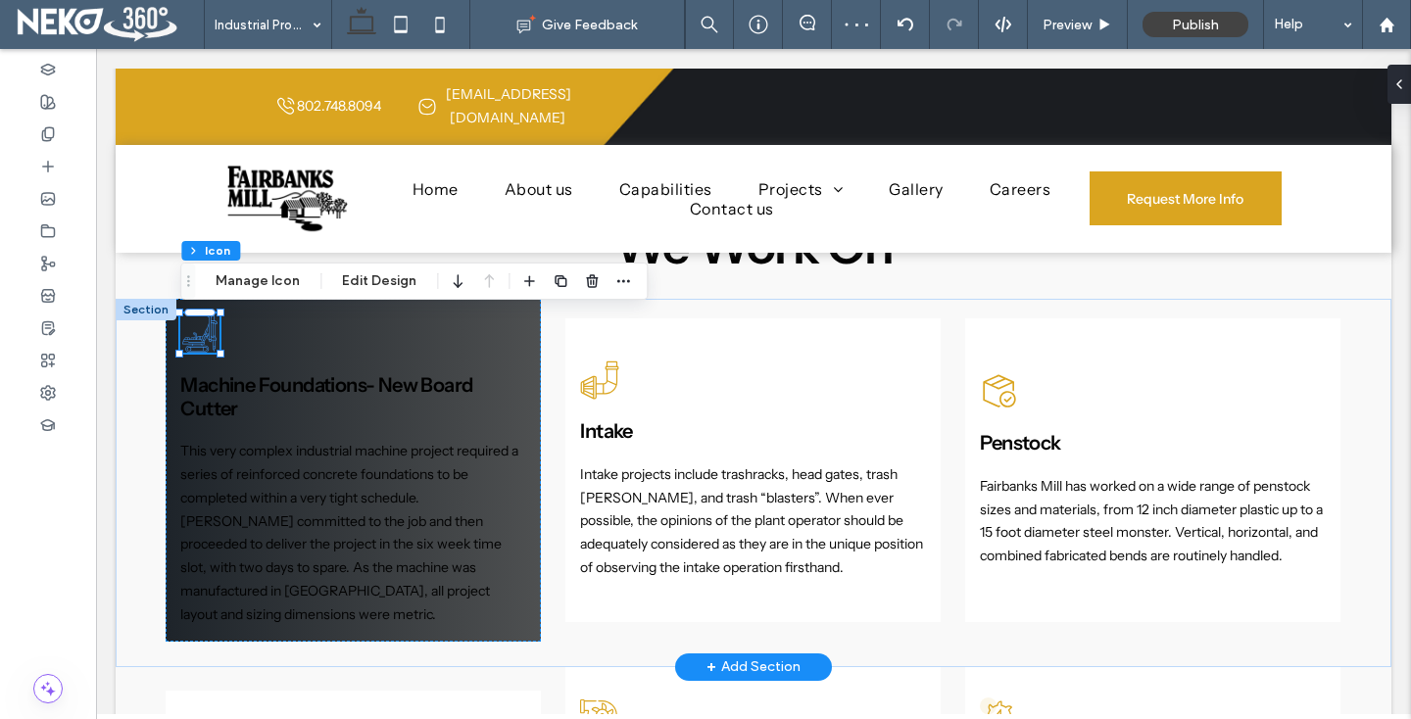
click at [205, 338] on icon at bounding box center [199, 333] width 39 height 39
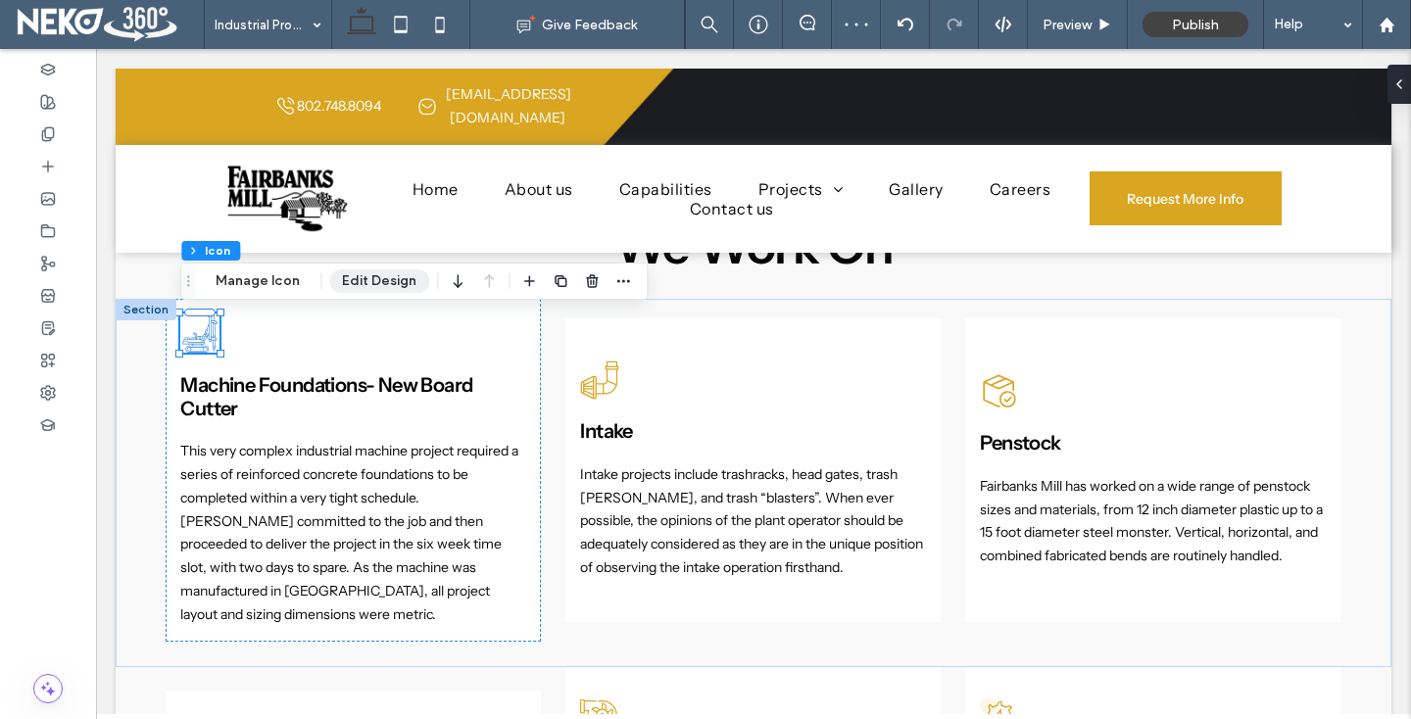
click at [364, 269] on button "Edit Design" at bounding box center [379, 281] width 100 height 24
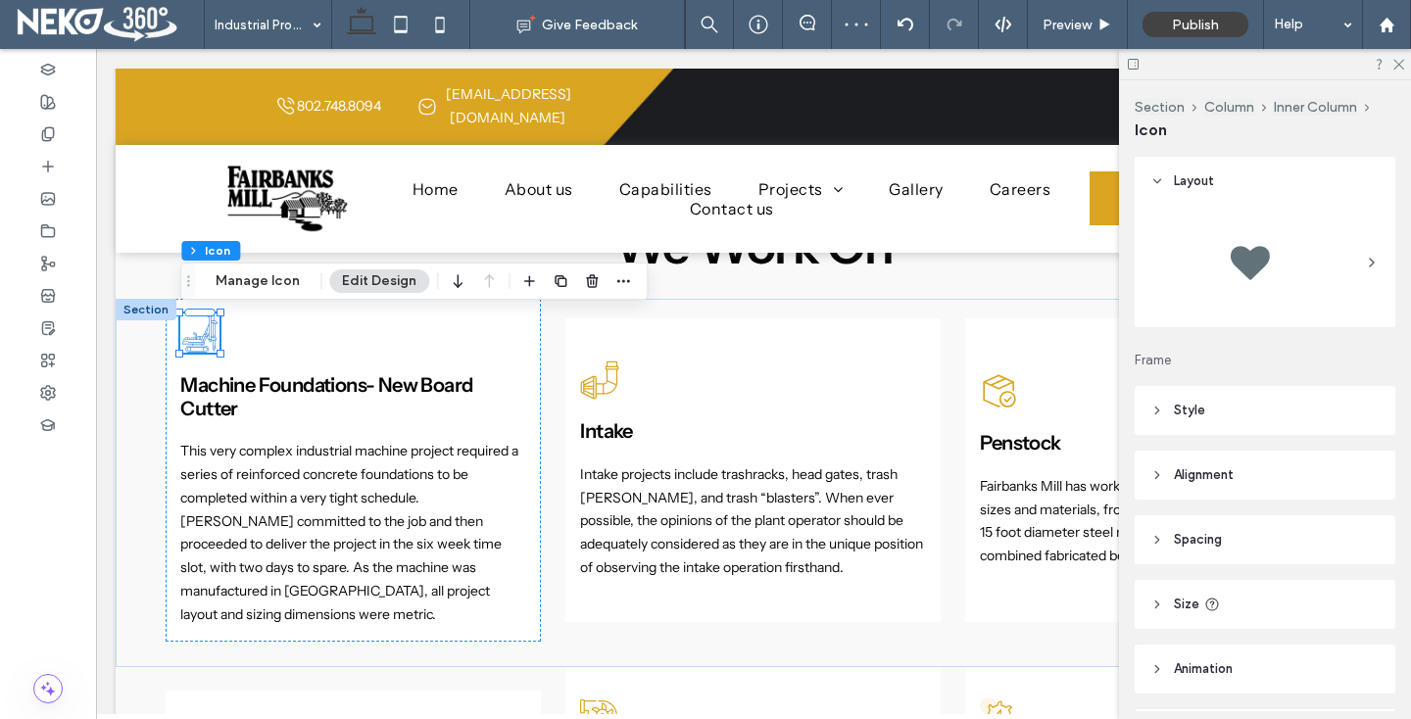
scroll to position [7, 0]
click at [1196, 402] on span "Style" at bounding box center [1189, 404] width 31 height 20
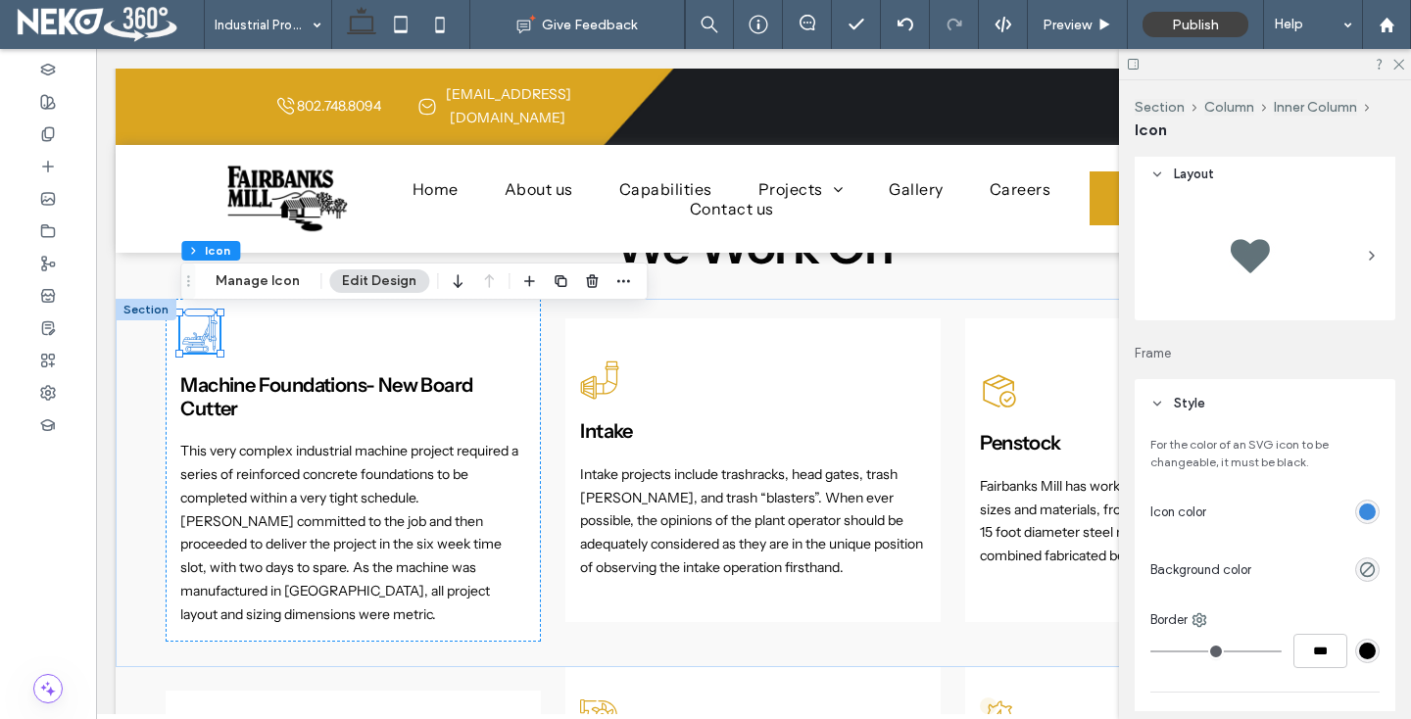
click at [1367, 507] on div "rgb(58, 137, 221)" at bounding box center [1367, 512] width 17 height 17
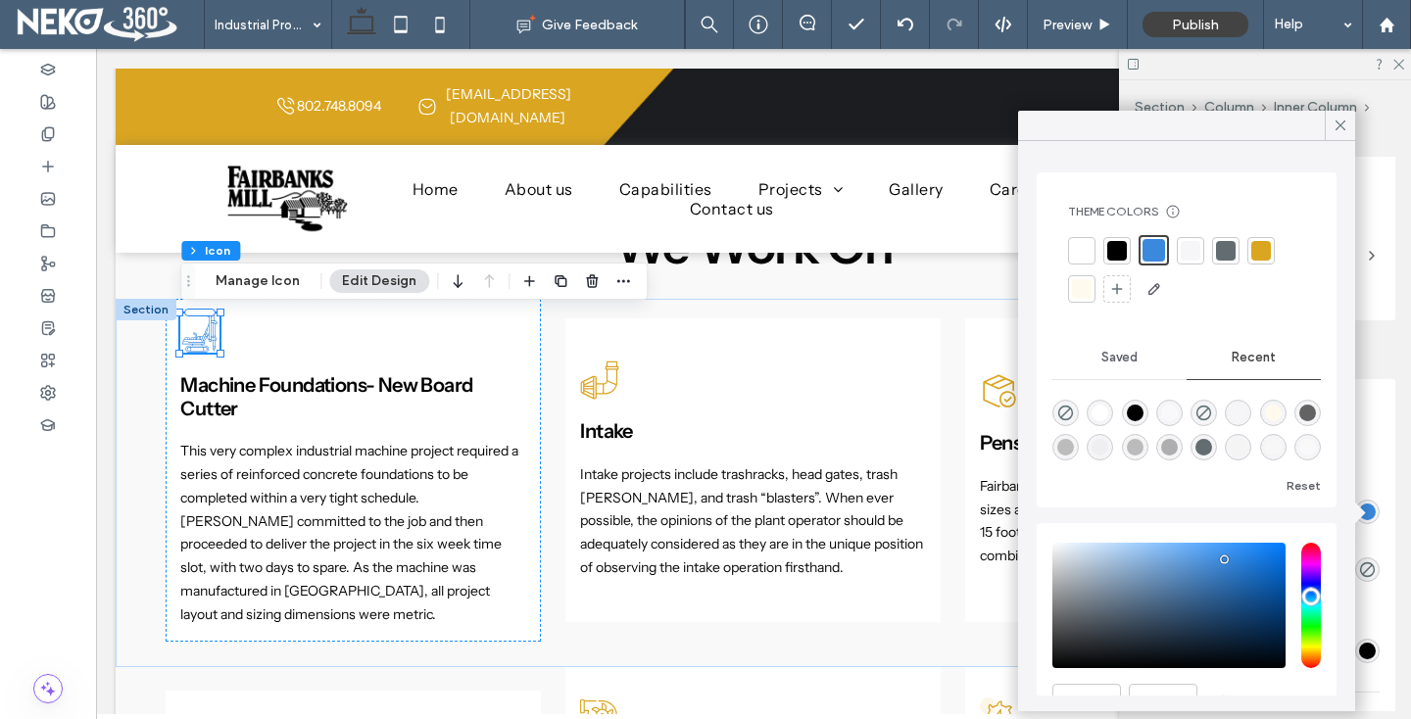
click at [1267, 248] on div at bounding box center [1261, 251] width 20 height 20
click at [1345, 111] on span at bounding box center [1341, 125] width 18 height 29
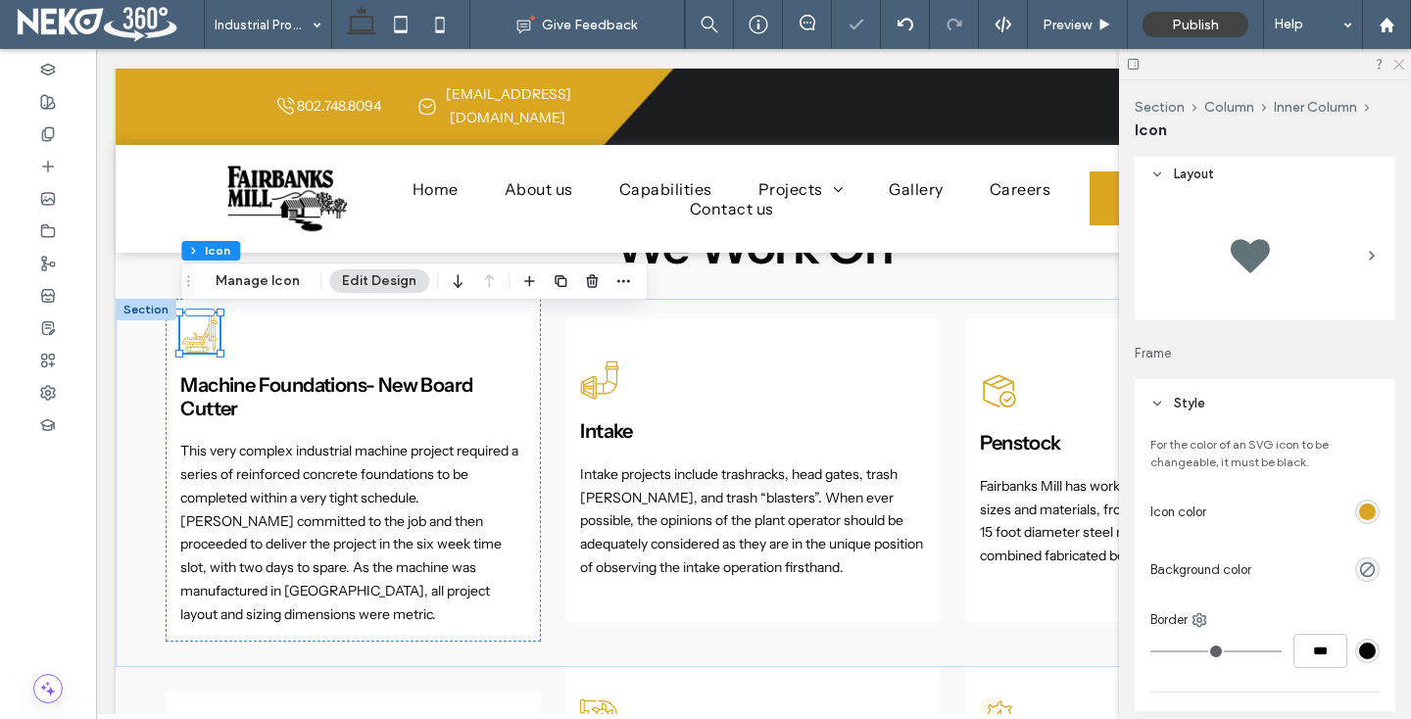
click at [1400, 62] on use at bounding box center [1398, 65] width 11 height 11
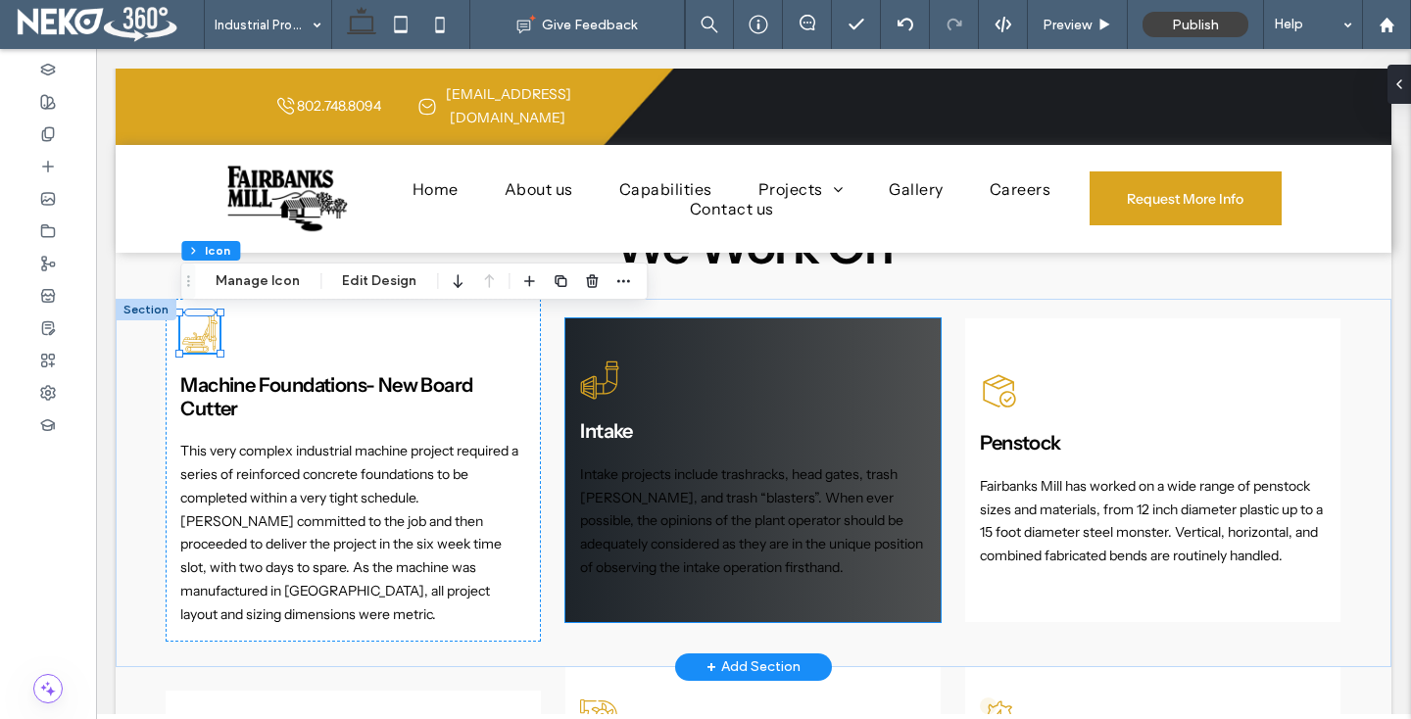
click at [598, 419] on span "Intake" at bounding box center [606, 431] width 52 height 24
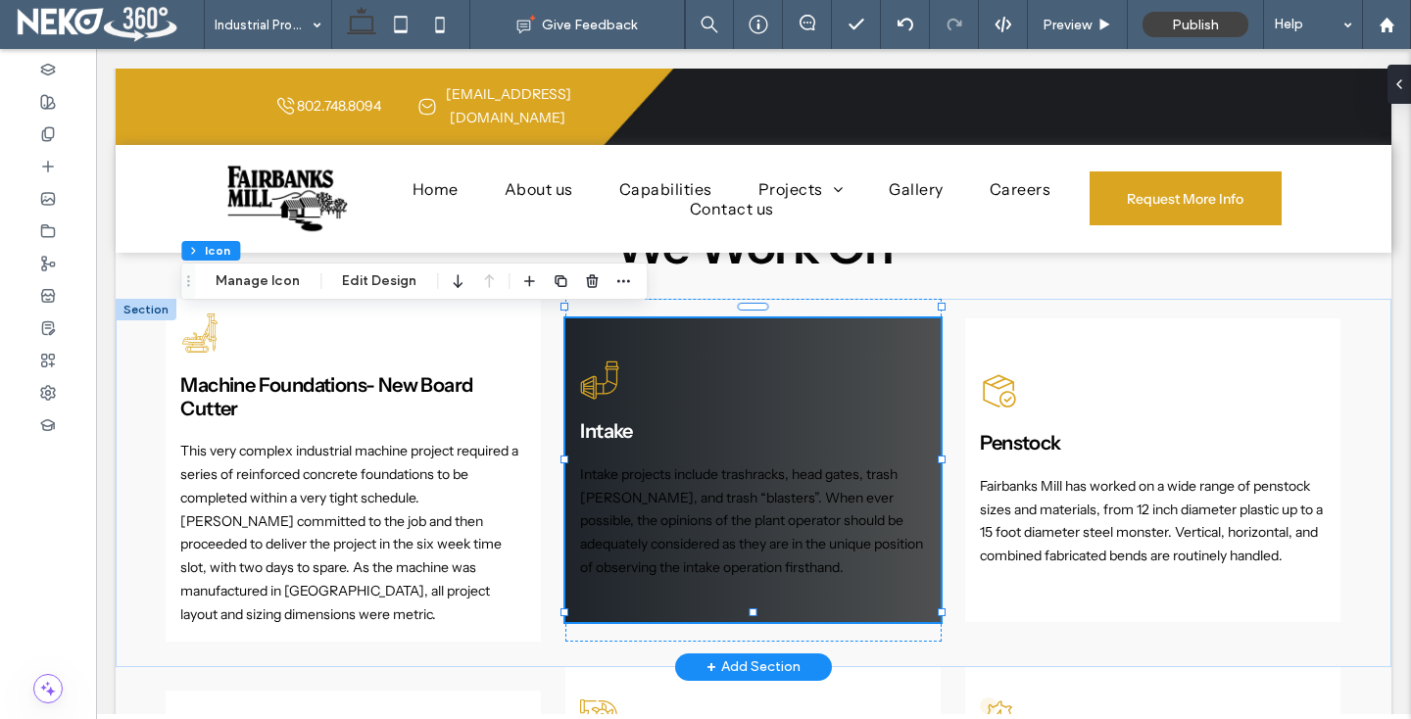
click at [598, 419] on span "Intake" at bounding box center [606, 431] width 52 height 24
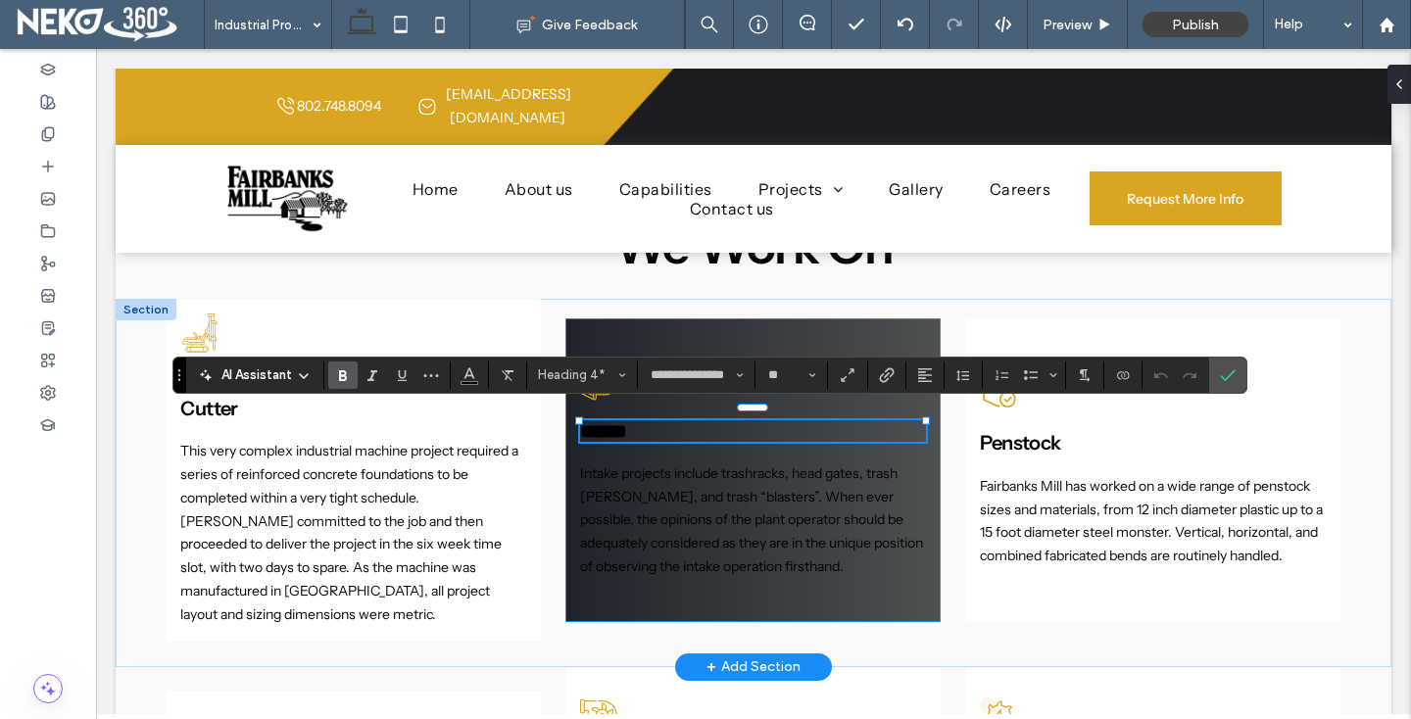
scroll to position [0, 0]
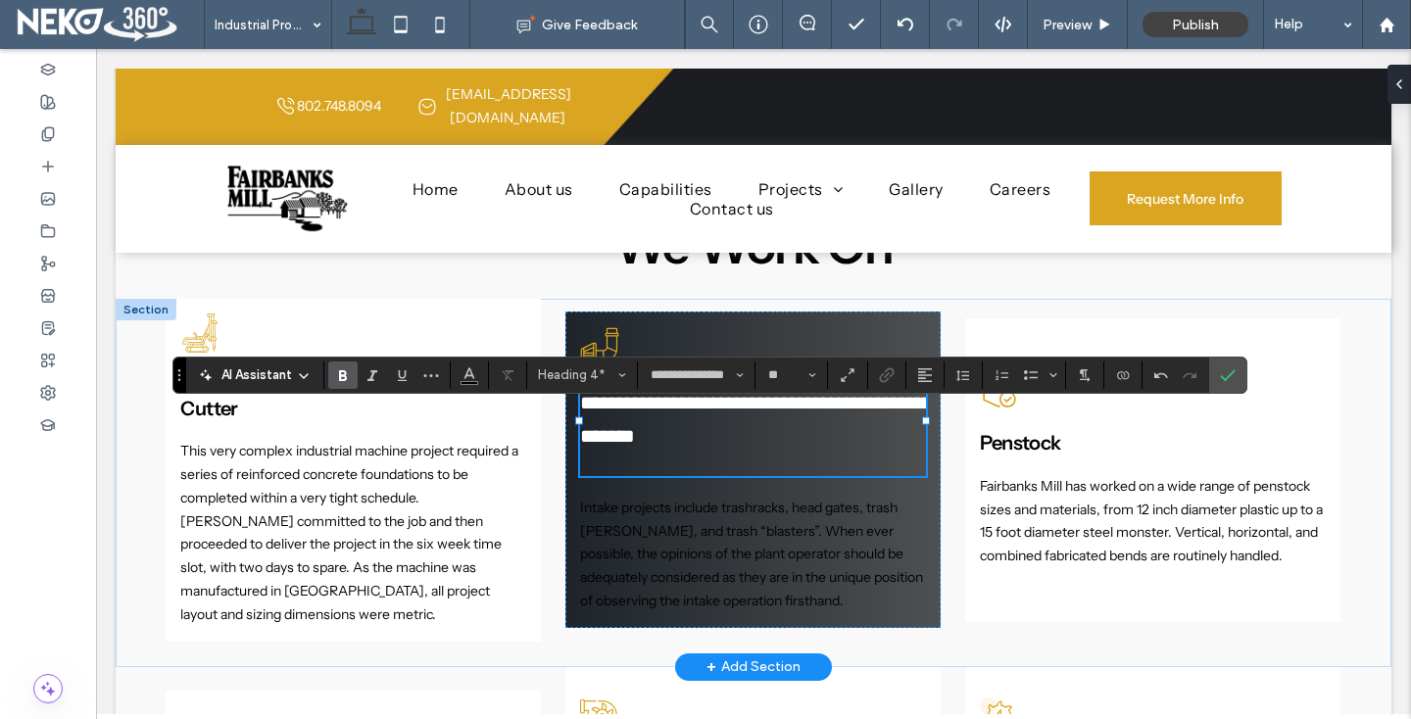
click at [620, 461] on h4 at bounding box center [752, 465] width 345 height 24
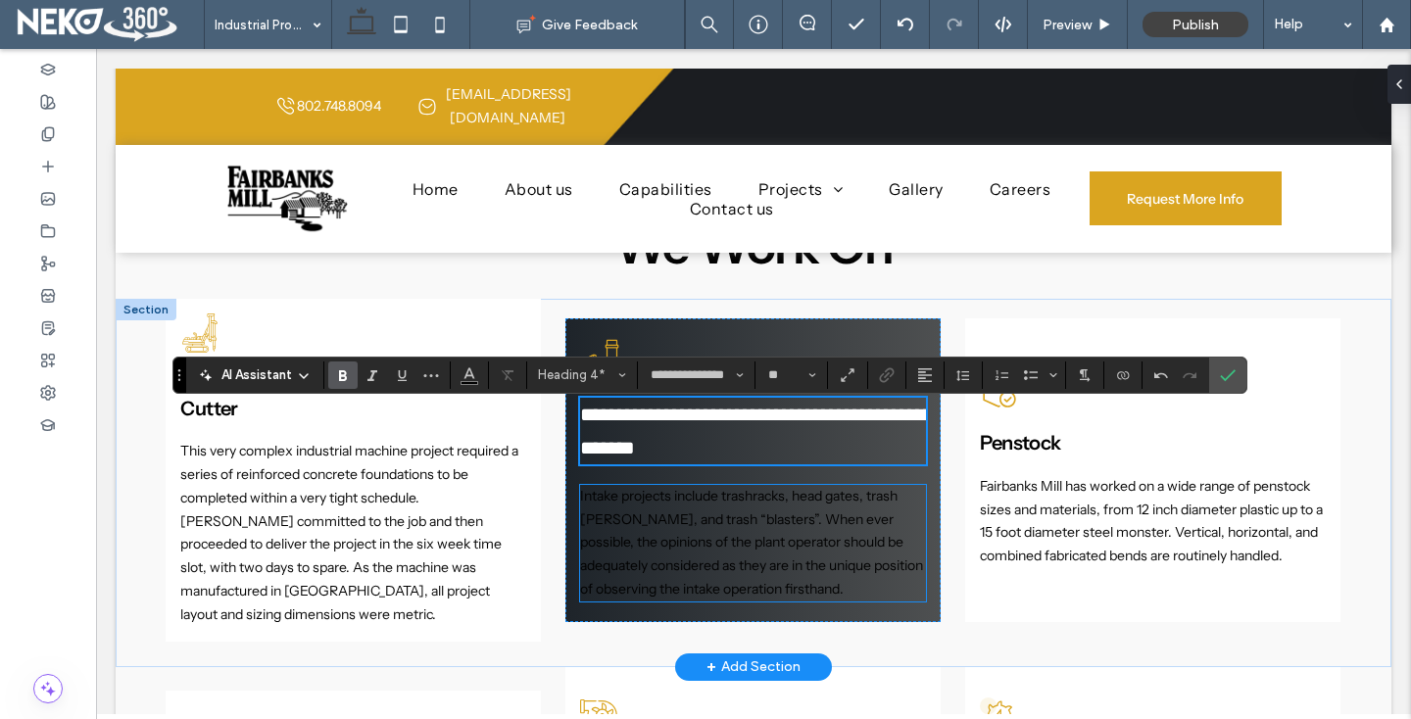
type input "**"
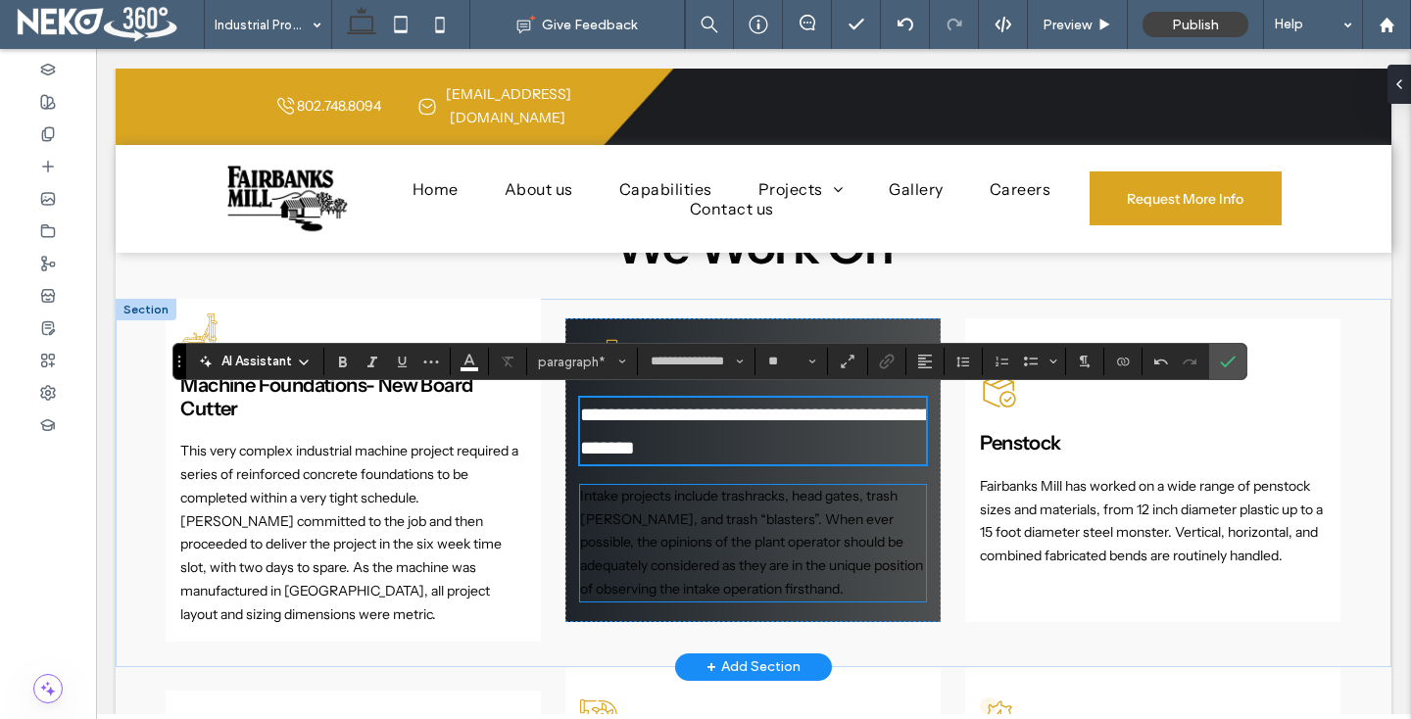
scroll to position [1253, 0]
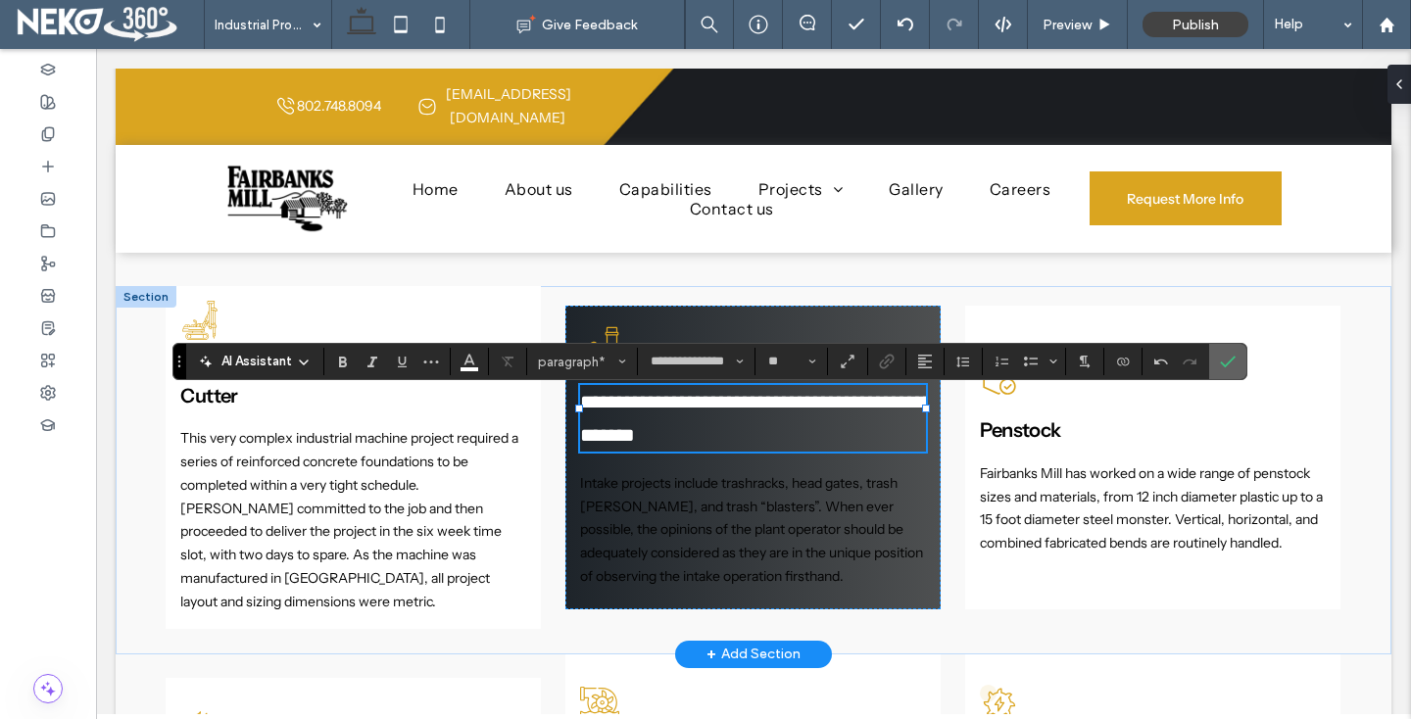
click at [1226, 355] on icon "Confirm" at bounding box center [1228, 362] width 16 height 16
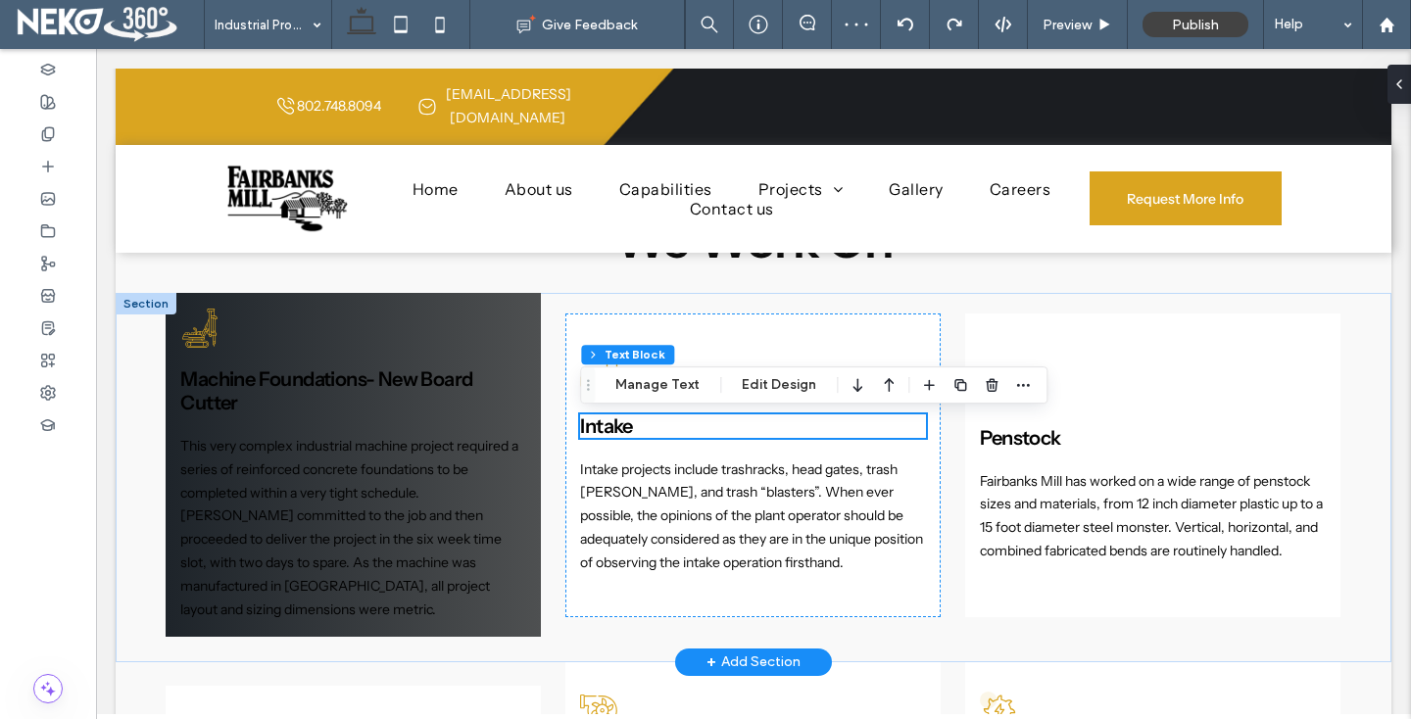
scroll to position [1194, 0]
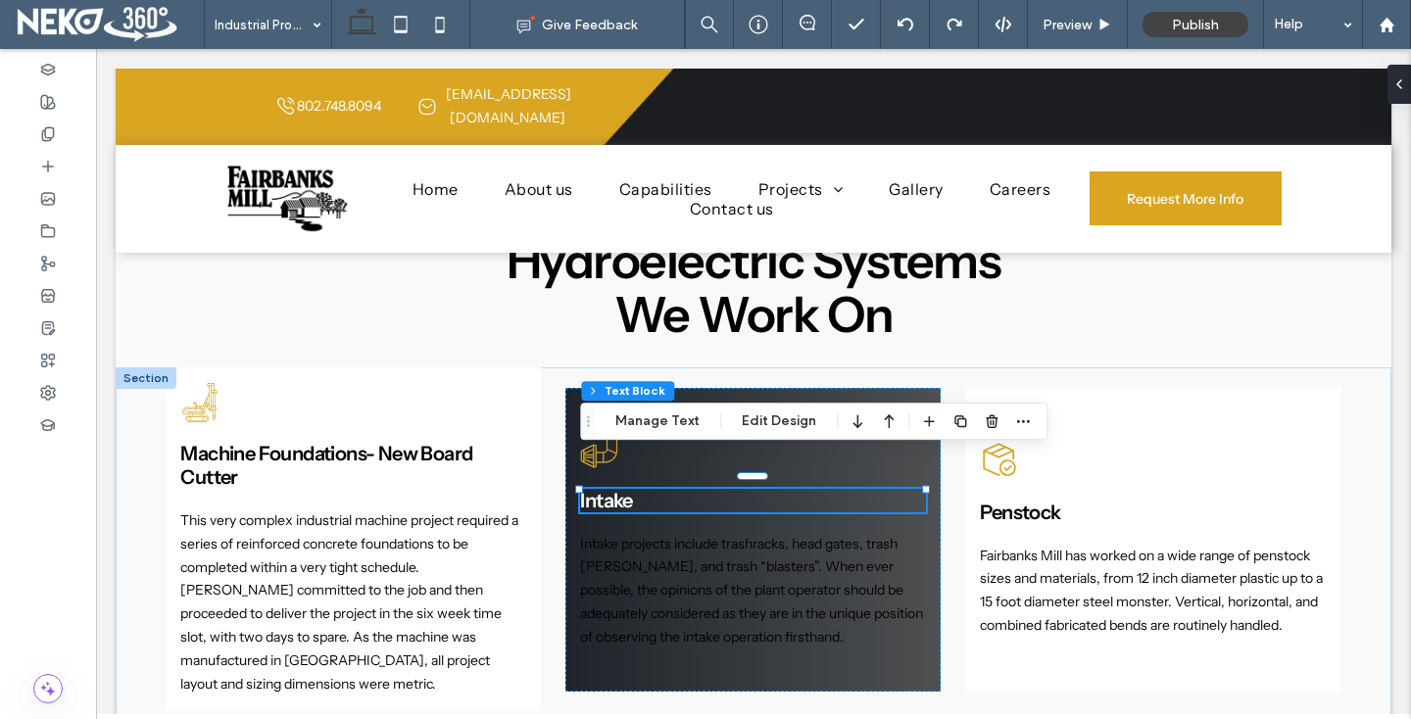
click at [623, 489] on span "Intake" at bounding box center [606, 501] width 52 height 24
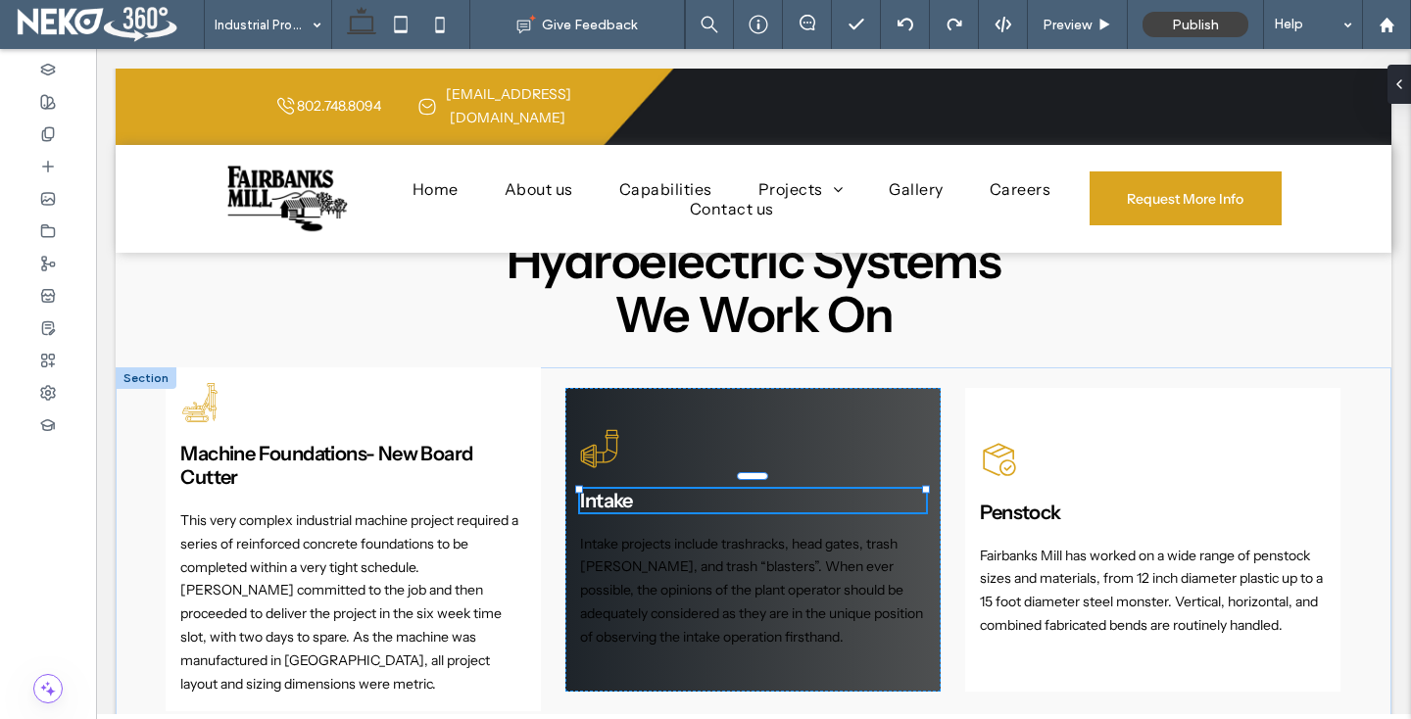
type input "**********"
type input "**"
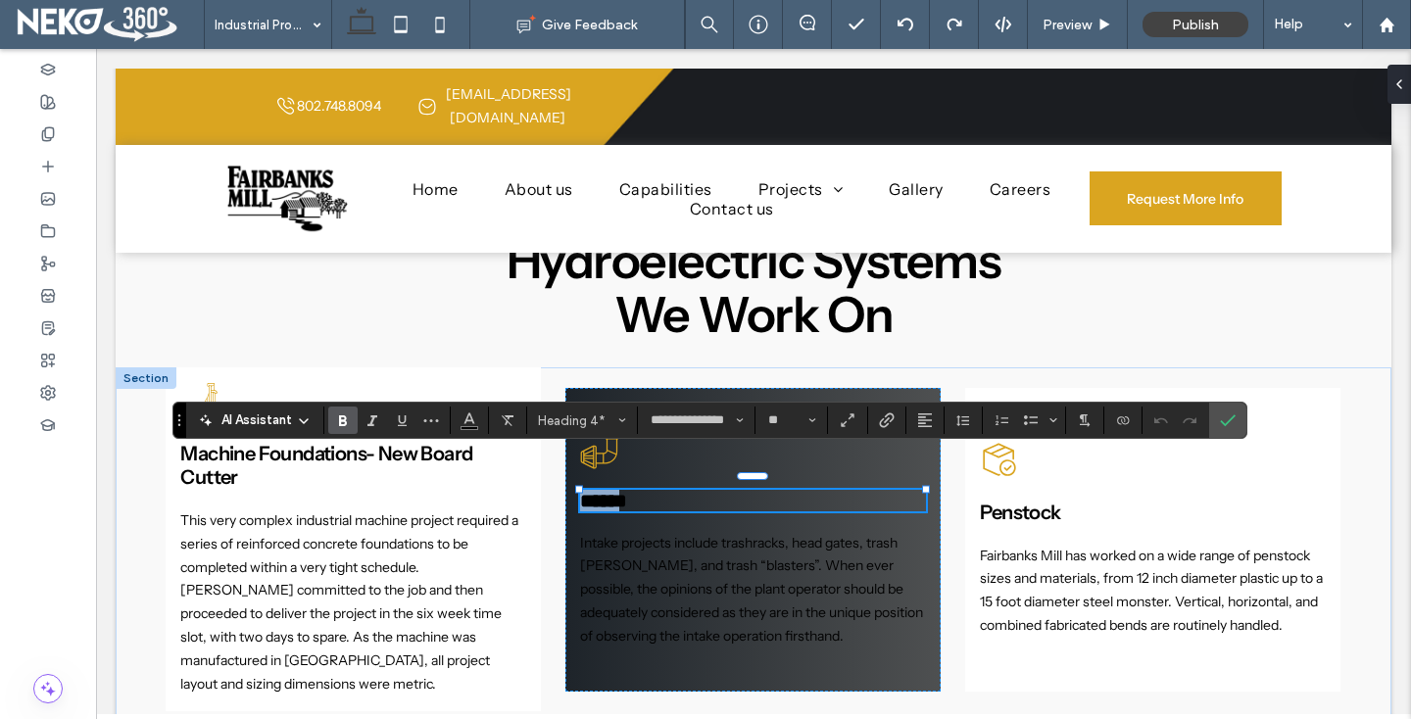
click at [623, 491] on span "******" at bounding box center [603, 501] width 47 height 20
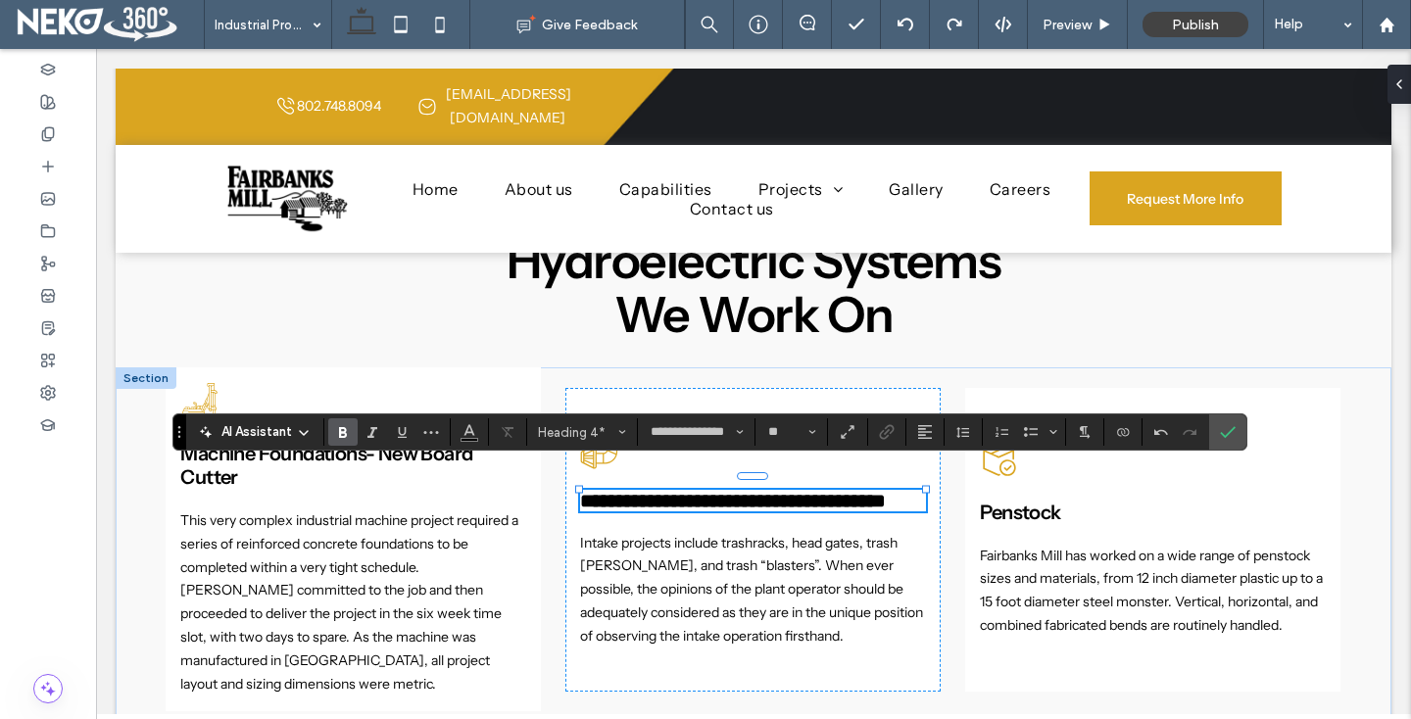
scroll to position [1183, 0]
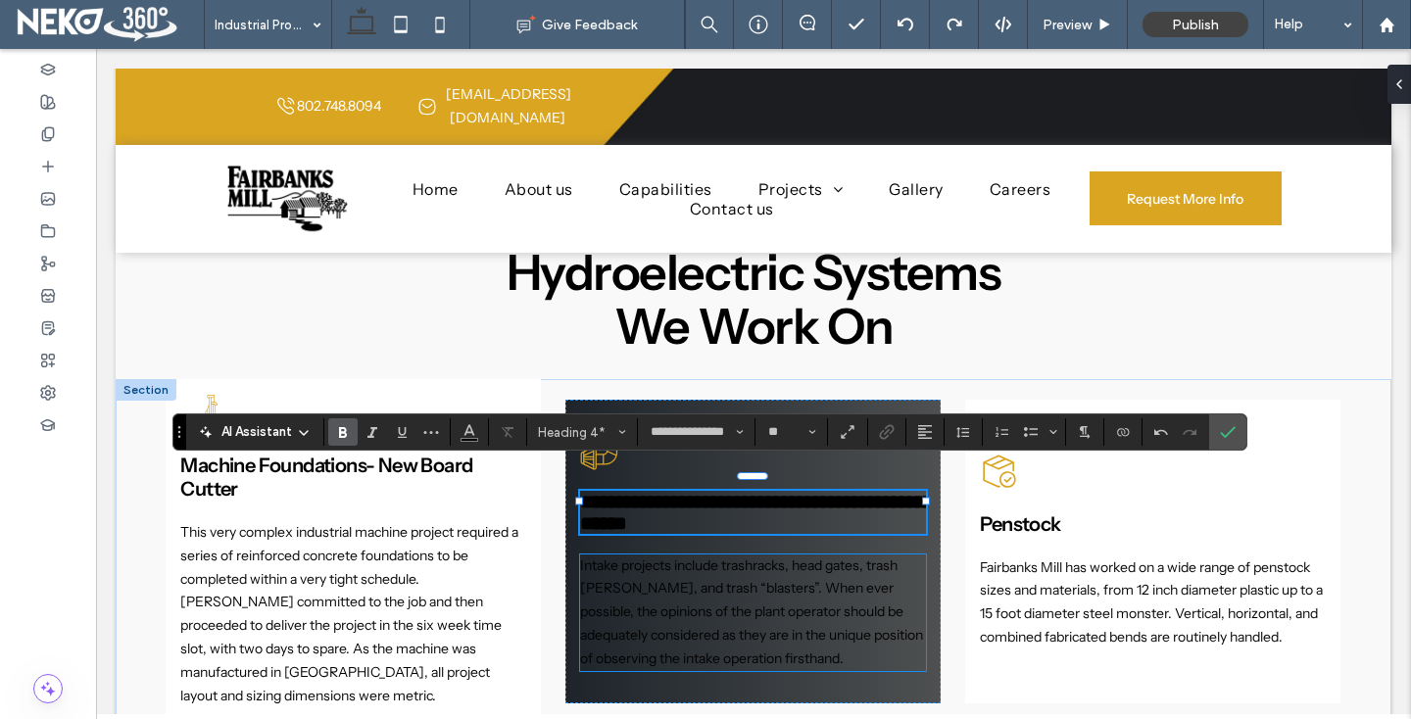
click at [637, 573] on span "Intake projects include trashracks, head gates, trash [PERSON_NAME], and trash …" at bounding box center [751, 612] width 343 height 111
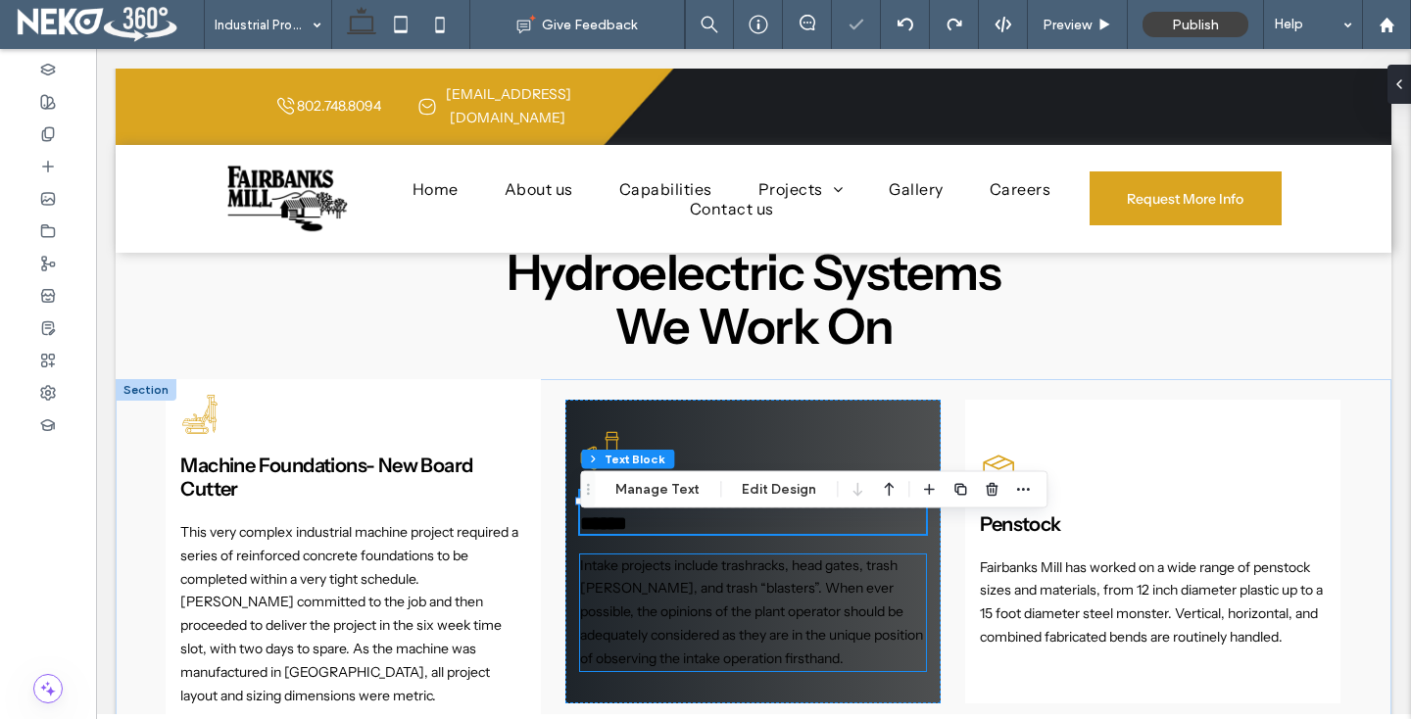
click at [637, 573] on div "Intake projects include trashracks, head gates, trash [PERSON_NAME], and trash …" at bounding box center [752, 613] width 345 height 117
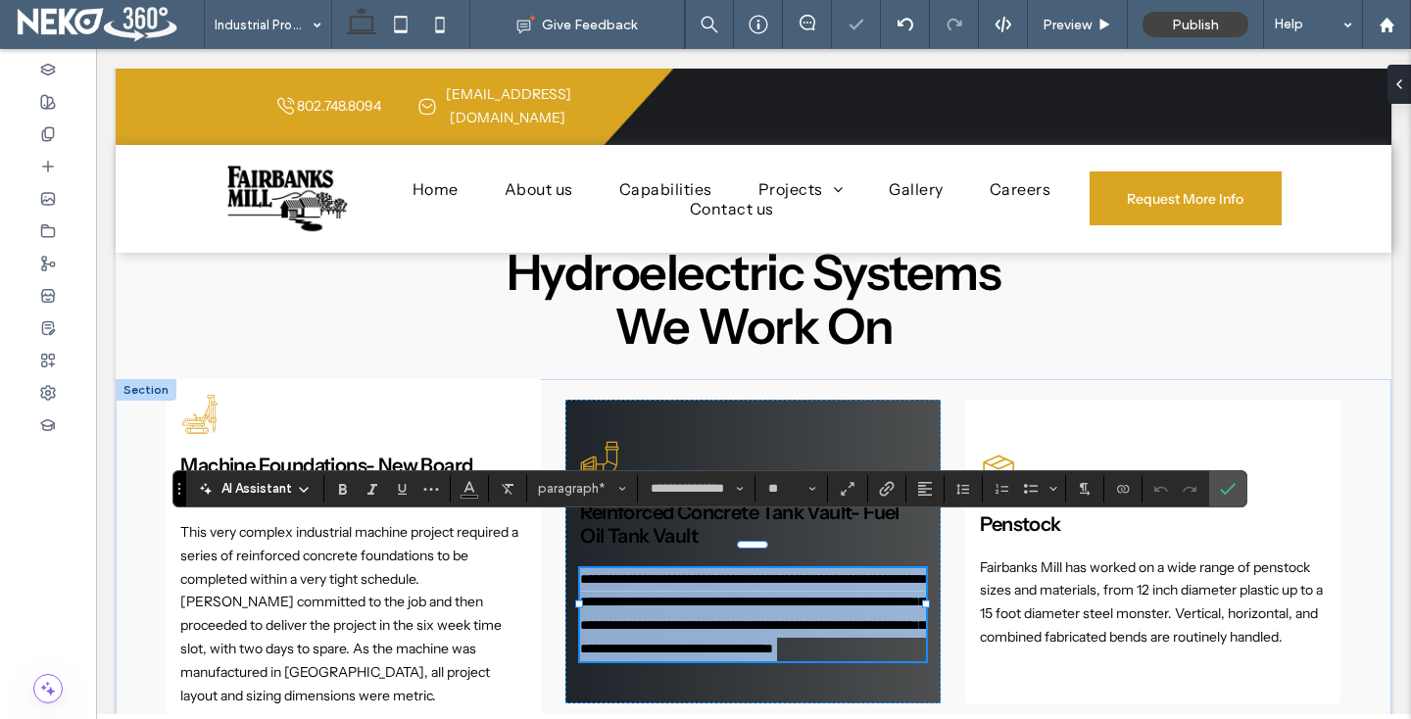
scroll to position [1480, 0]
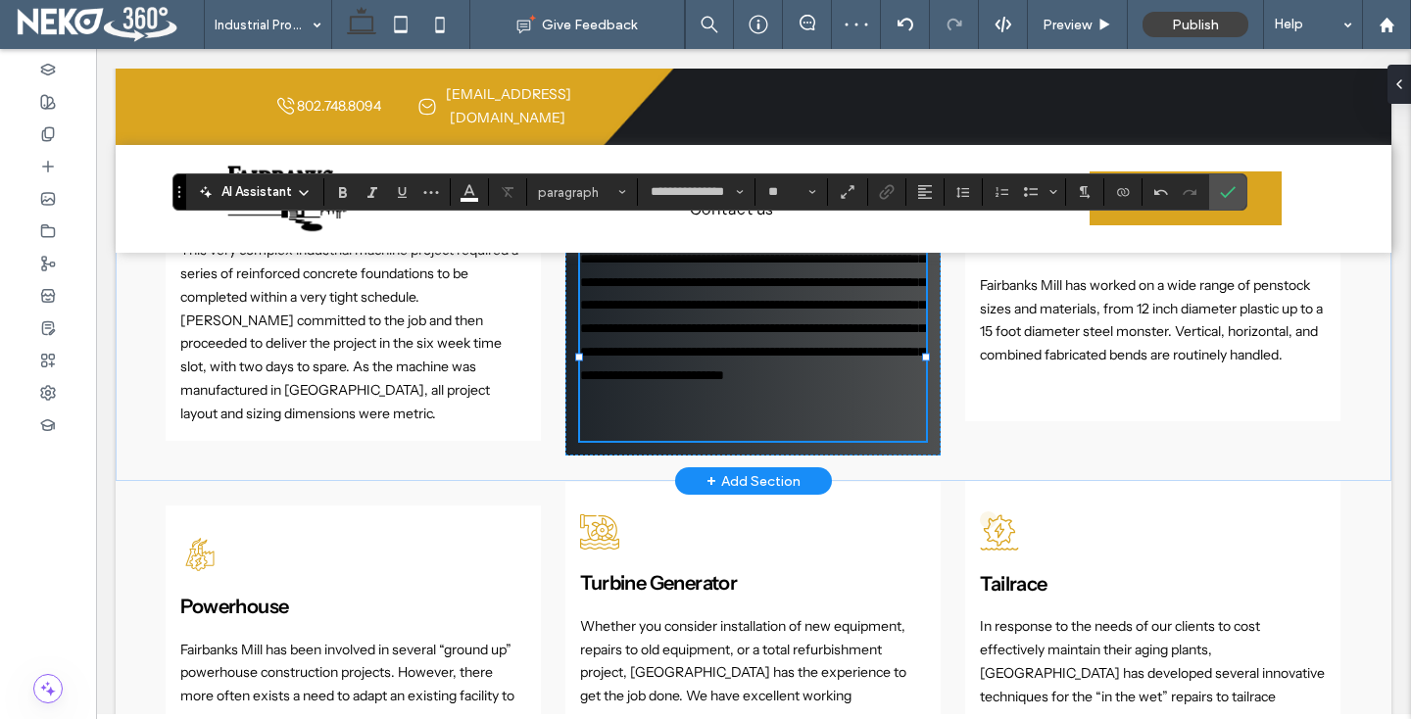
click at [607, 441] on p at bounding box center [752, 414] width 345 height 53
type input "**"
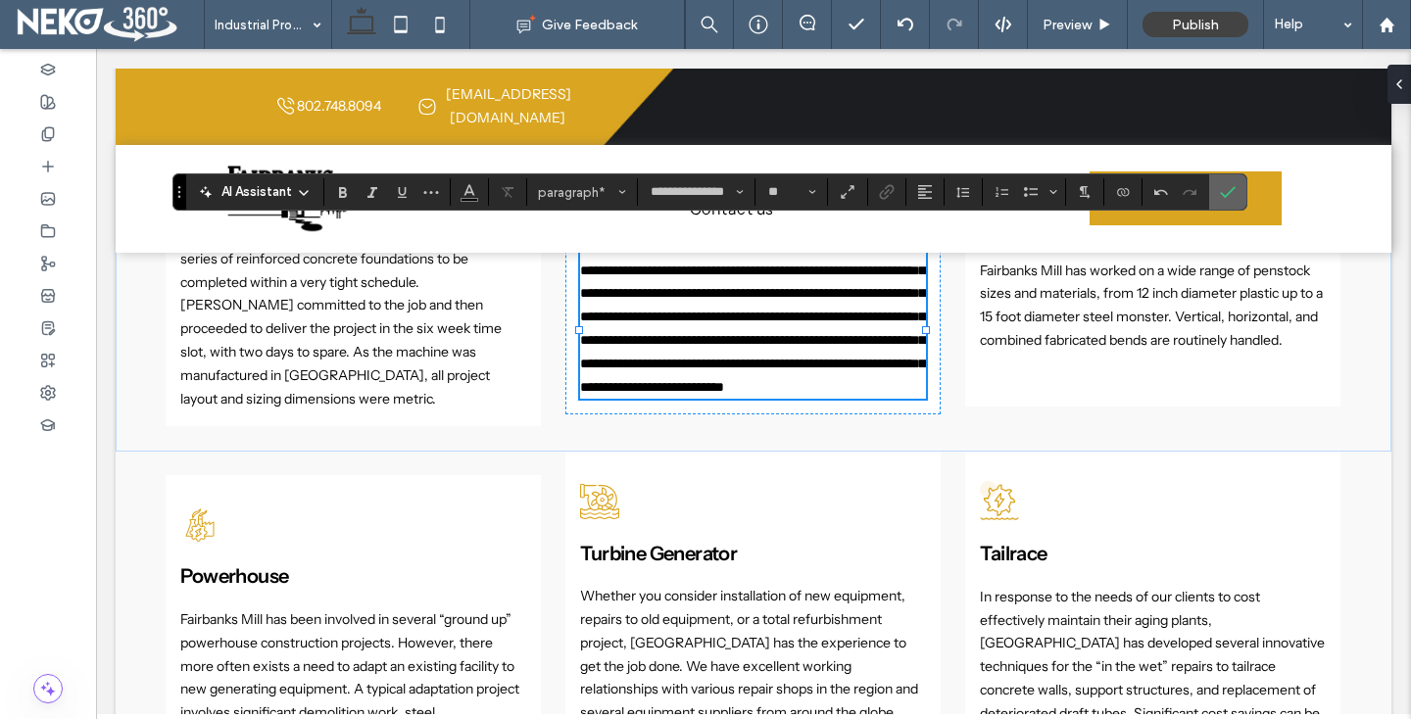
click at [1221, 191] on icon "Confirm" at bounding box center [1228, 192] width 16 height 16
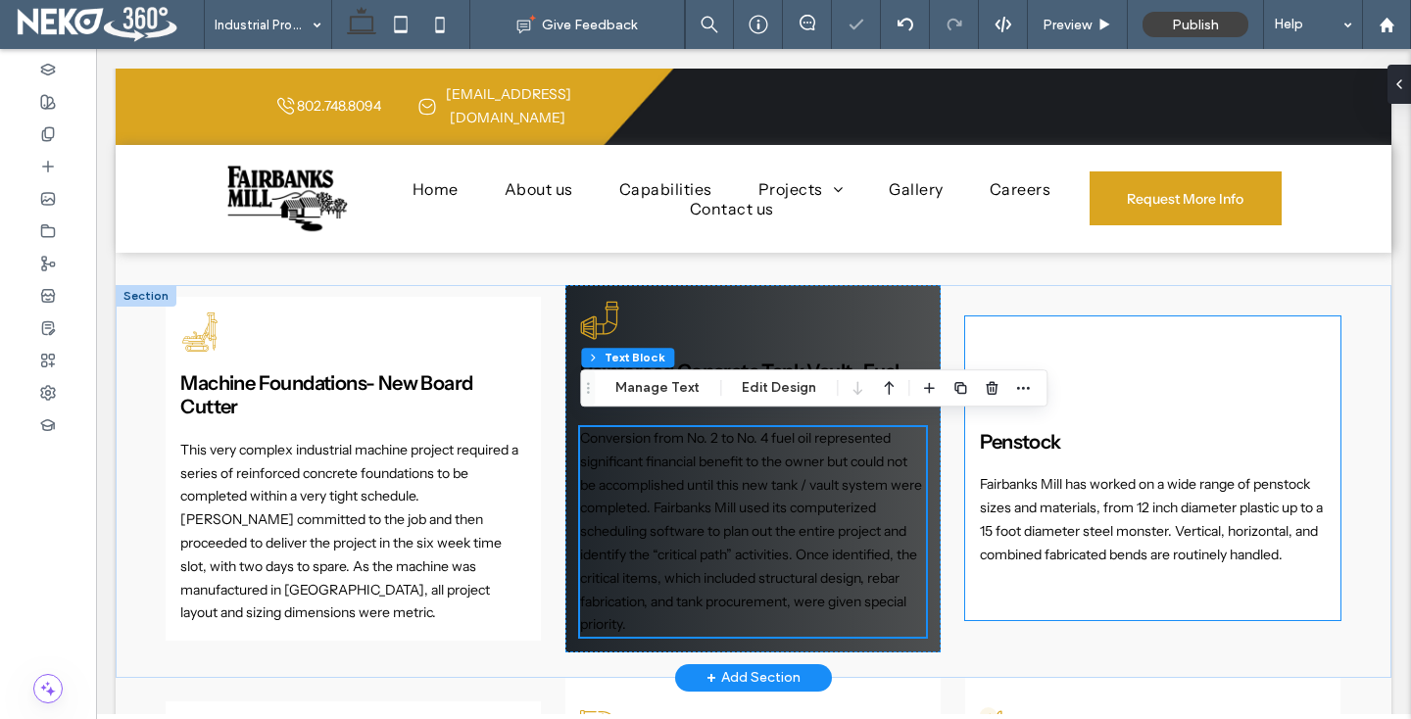
scroll to position [1261, 0]
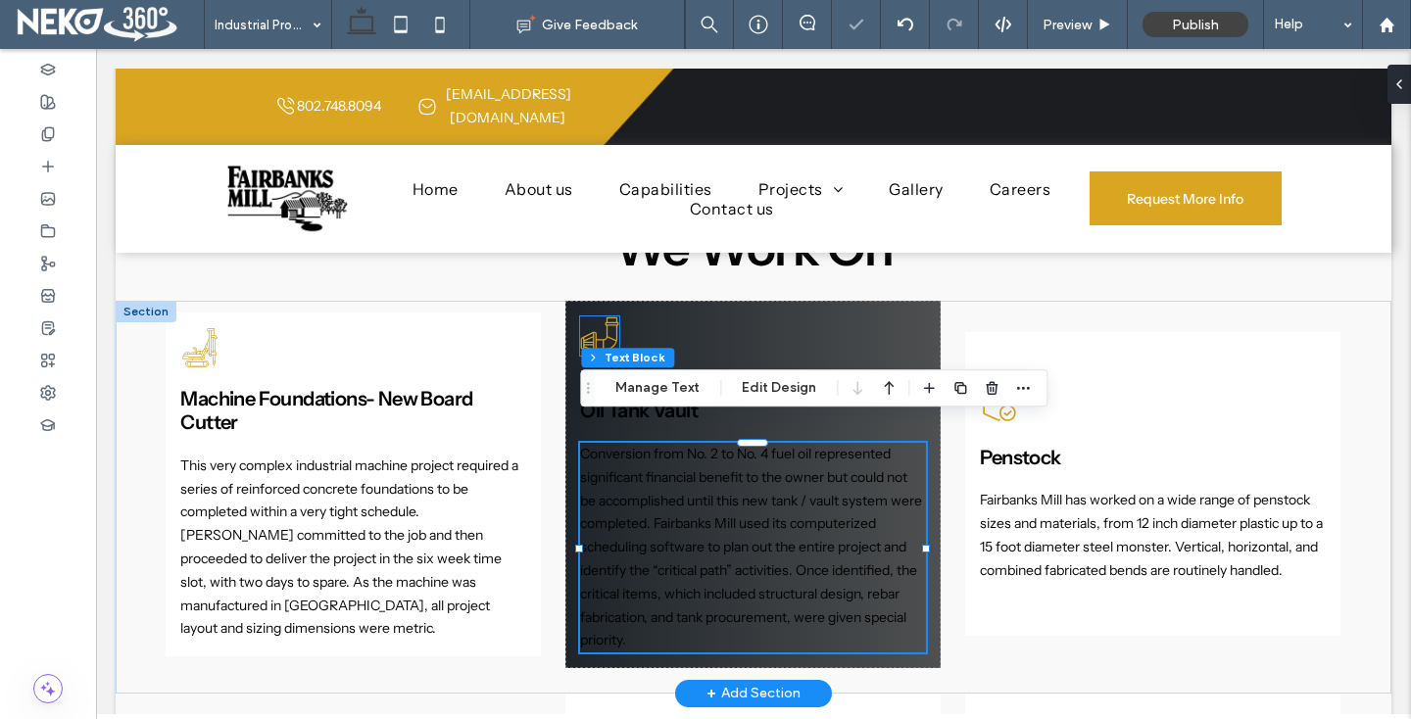
click at [606, 316] on icon at bounding box center [599, 335] width 39 height 39
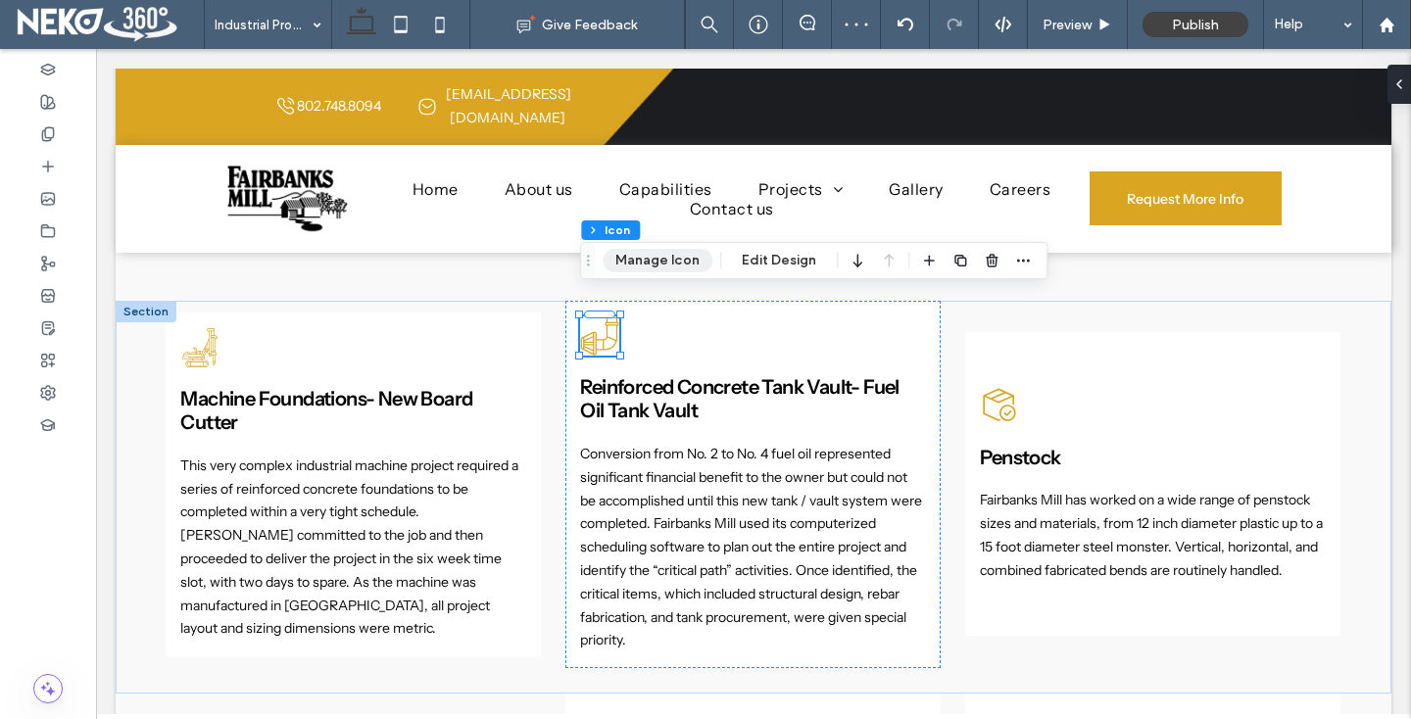
click at [640, 266] on button "Manage Icon" at bounding box center [658, 261] width 110 height 24
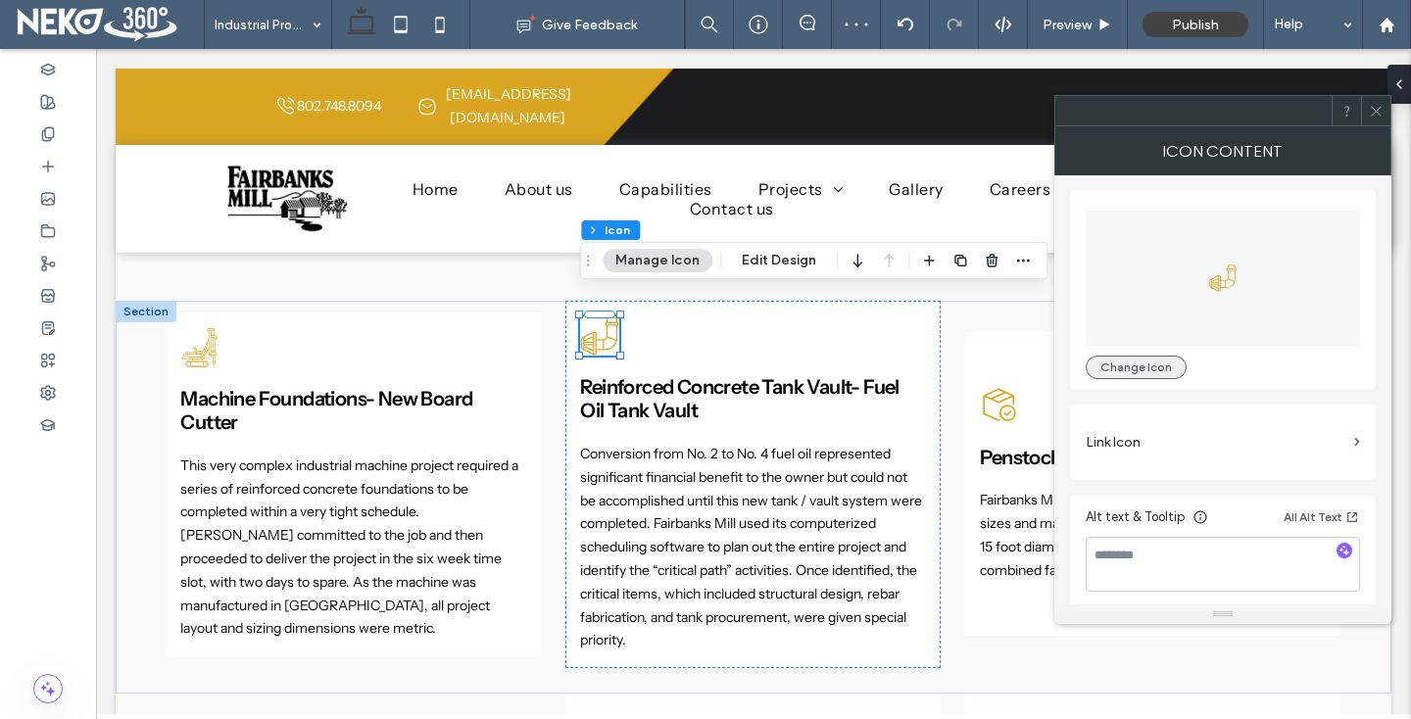
click at [1129, 365] on button "Change Icon" at bounding box center [1136, 368] width 101 height 24
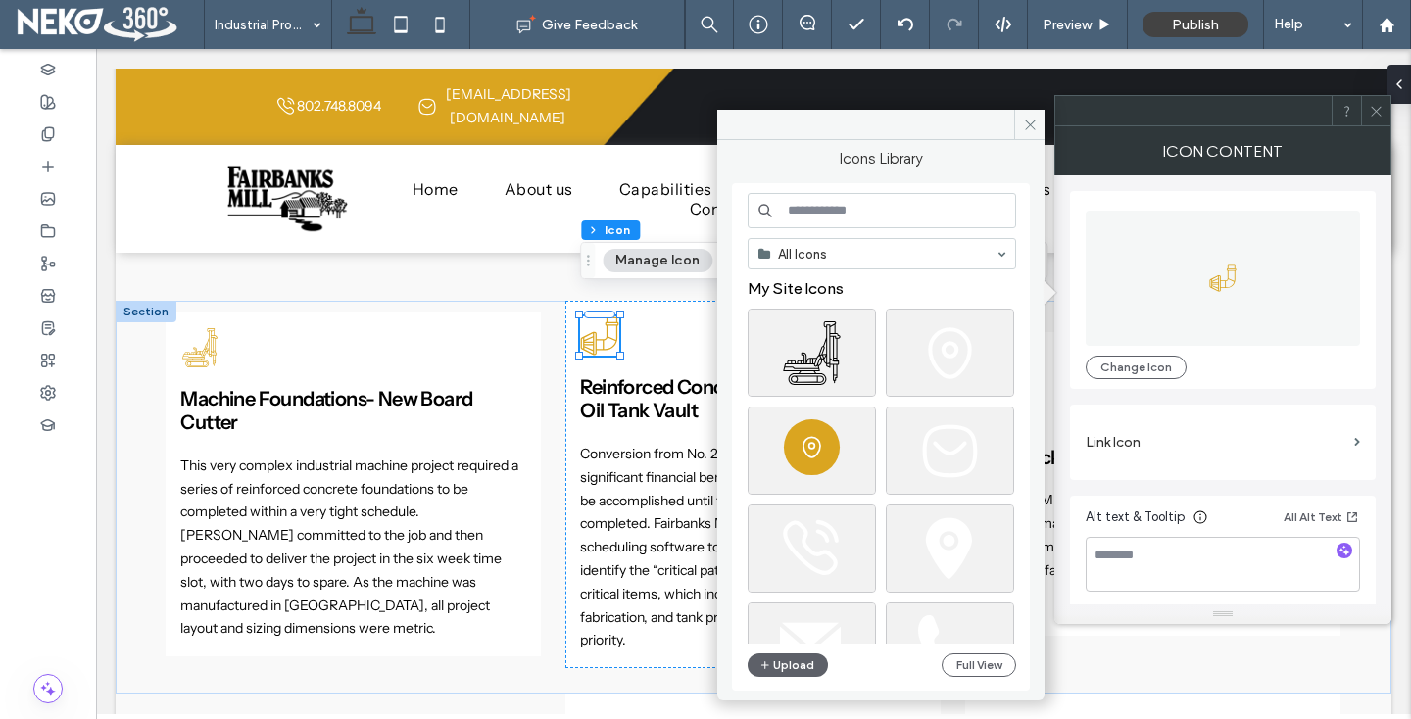
click at [825, 214] on input at bounding box center [882, 210] width 268 height 35
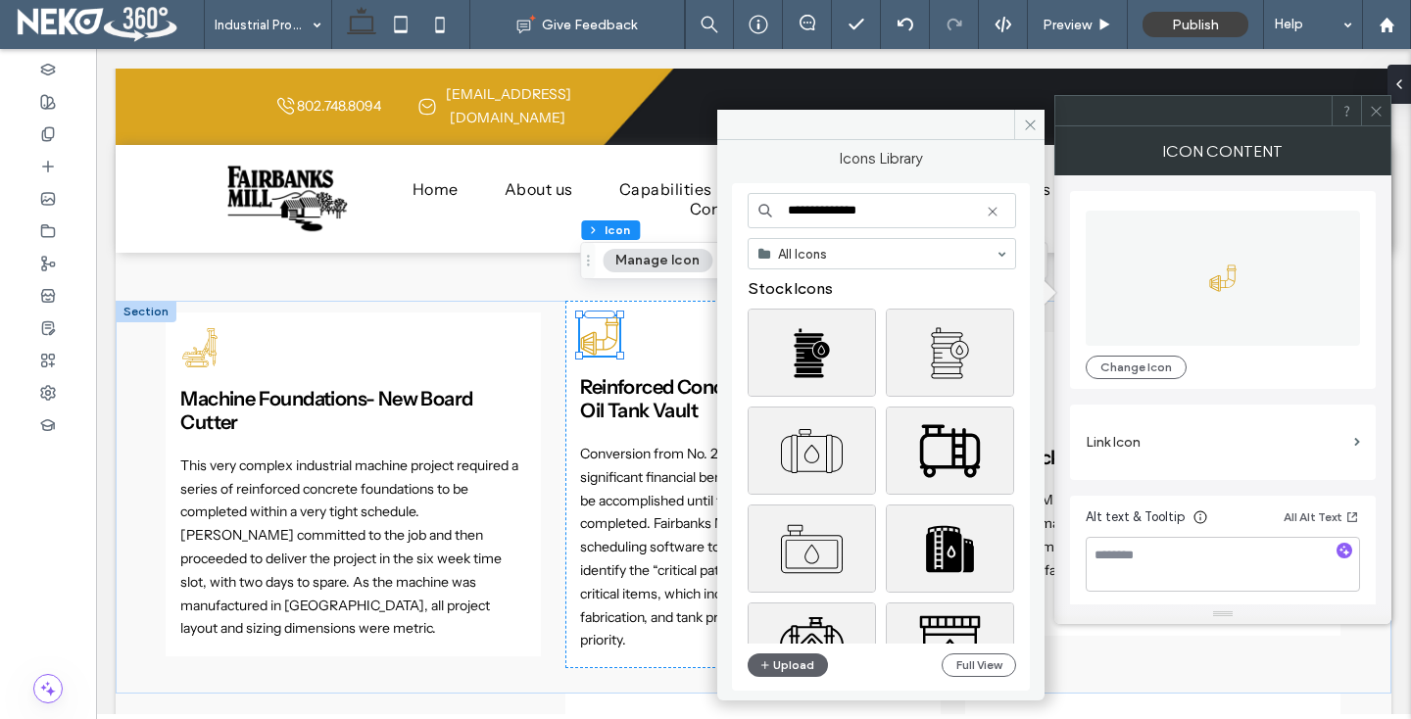
type input "**********"
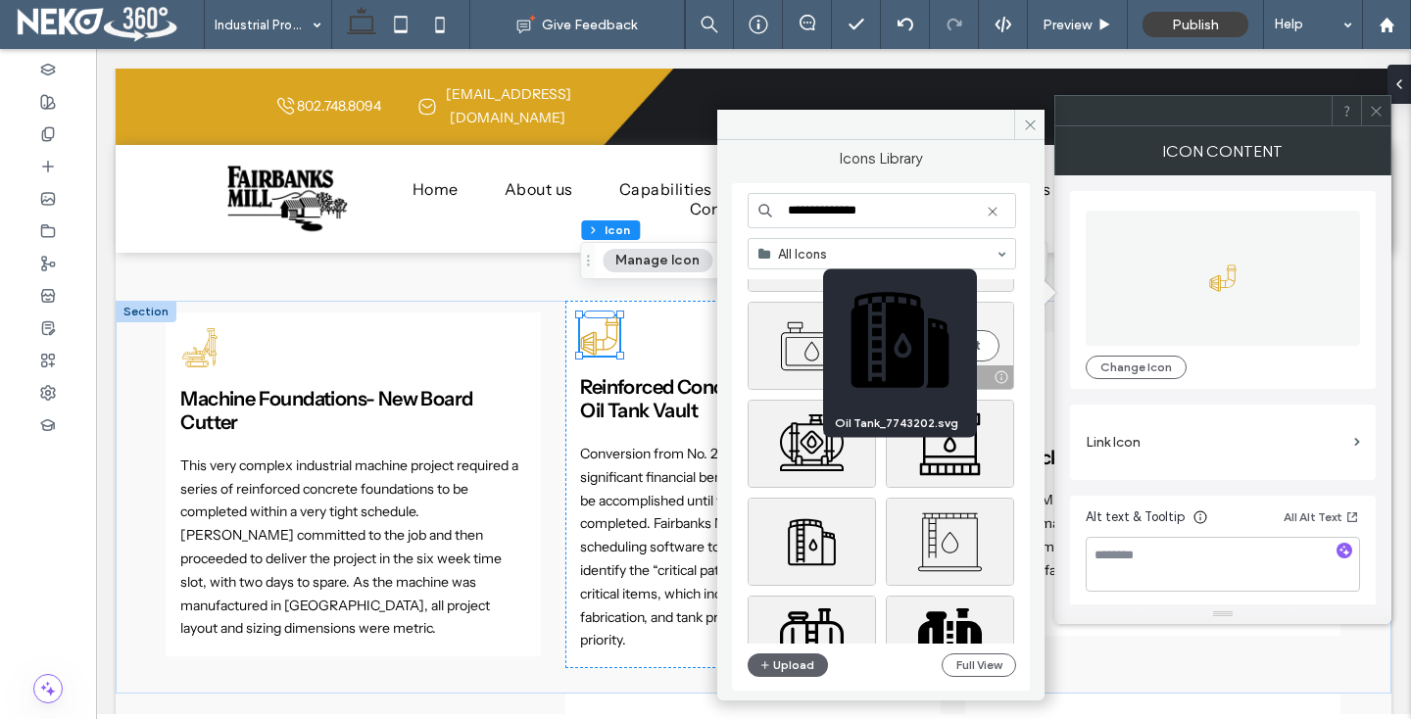
scroll to position [227, 0]
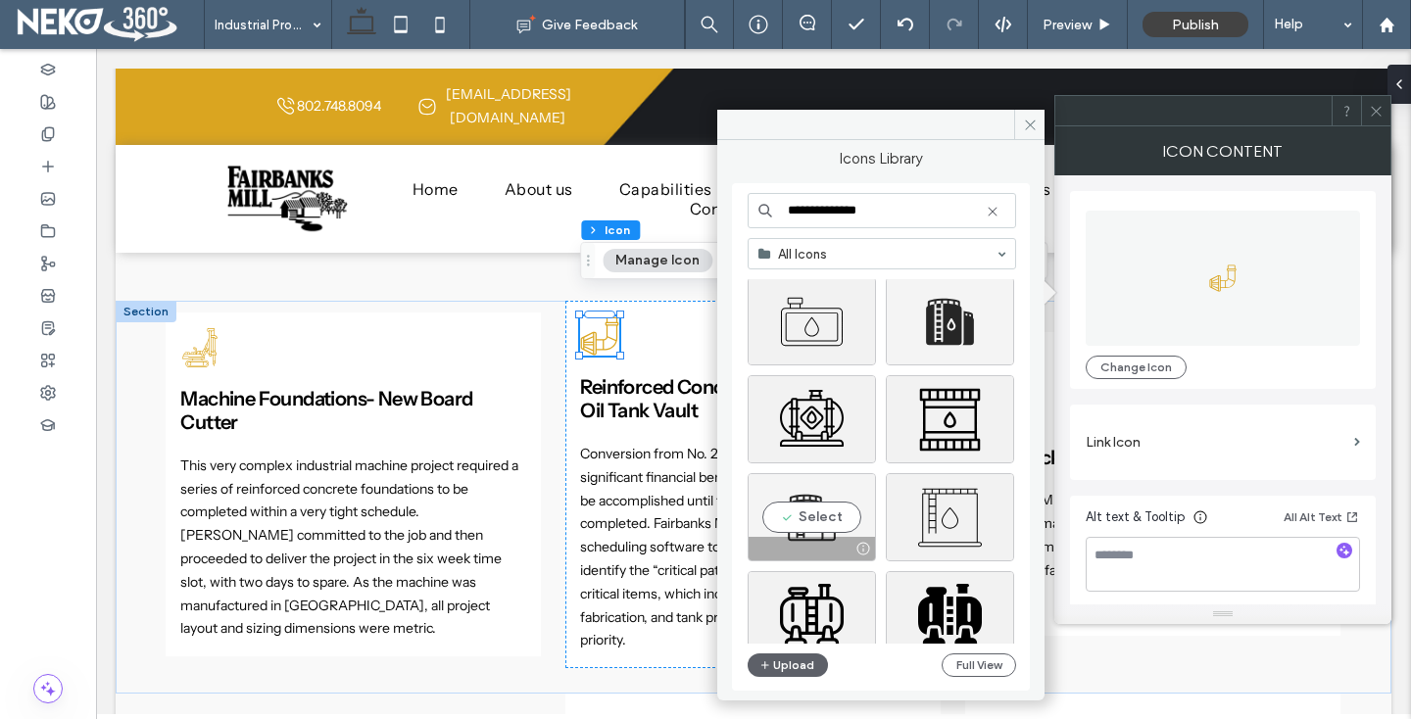
click at [844, 524] on div "Select" at bounding box center [812, 517] width 128 height 88
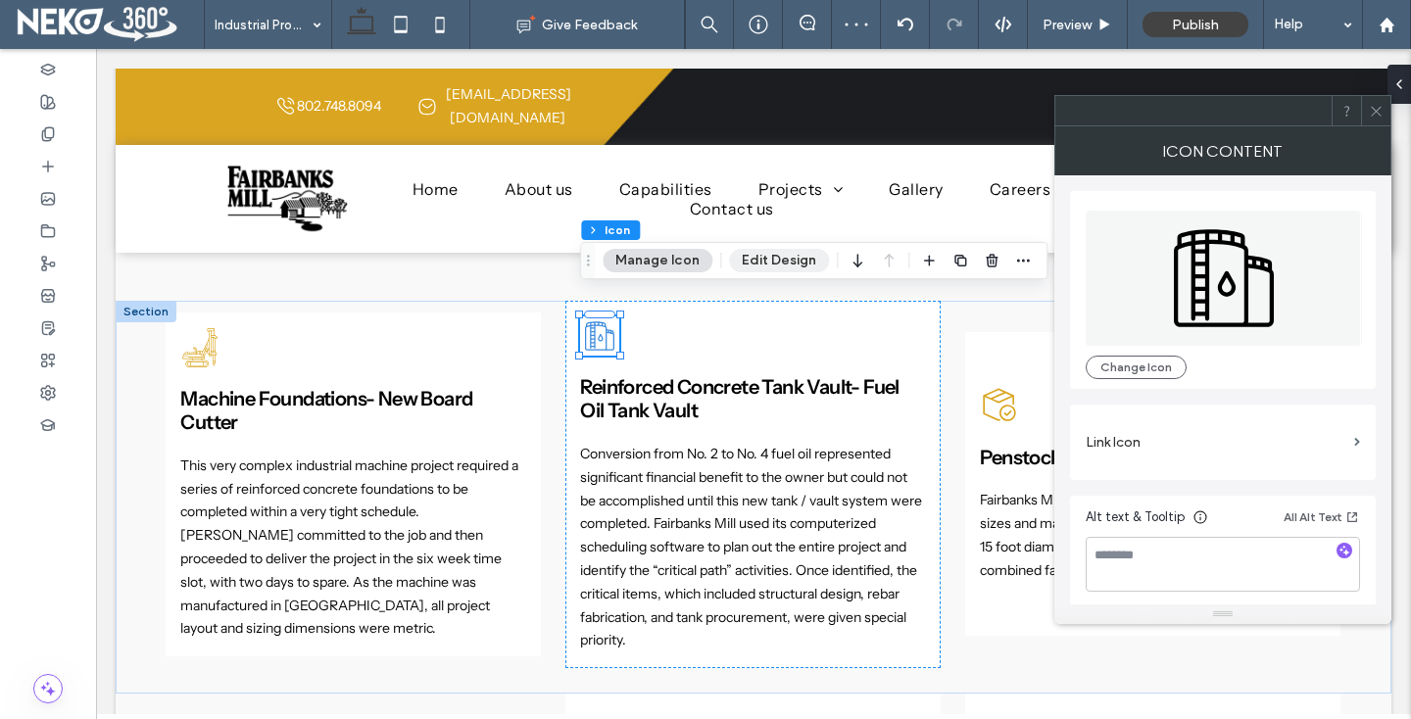
click at [771, 260] on button "Edit Design" at bounding box center [779, 261] width 100 height 24
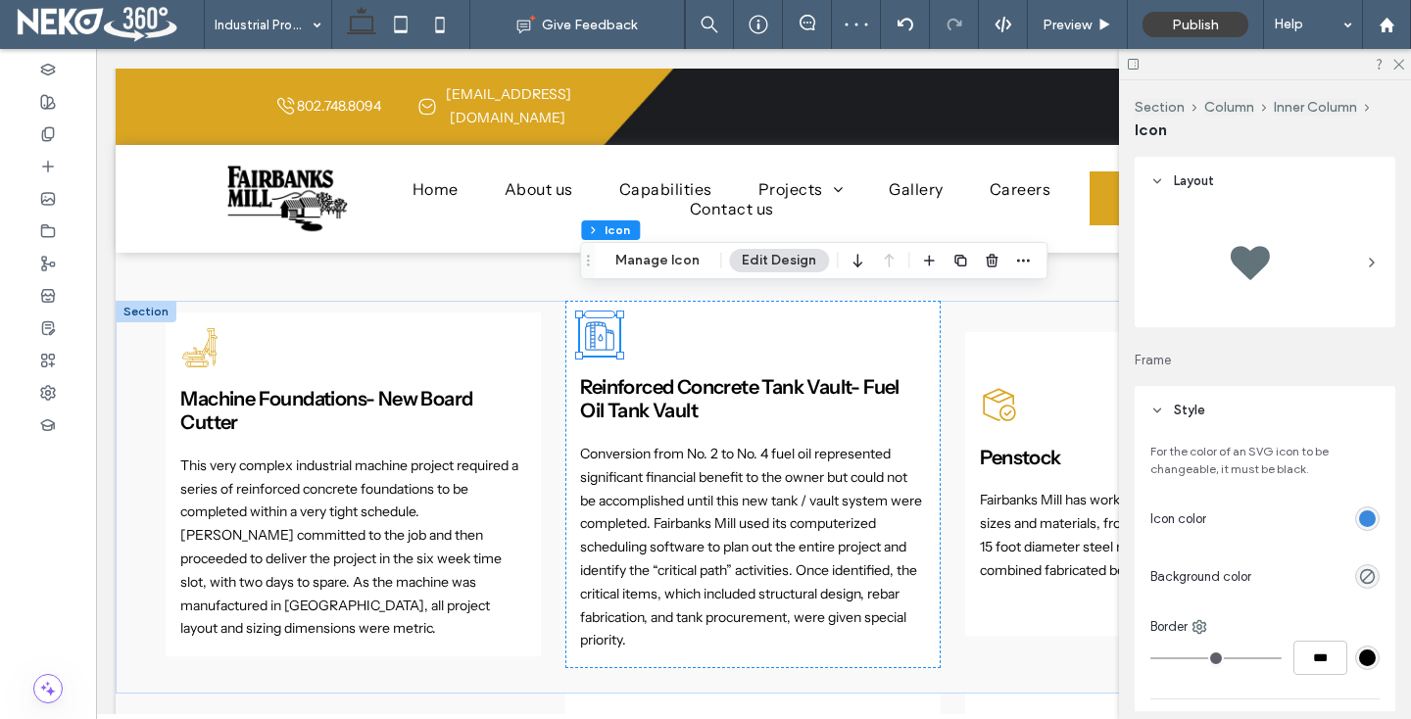
click at [1359, 516] on div "rgb(58, 137, 221)" at bounding box center [1367, 518] width 17 height 17
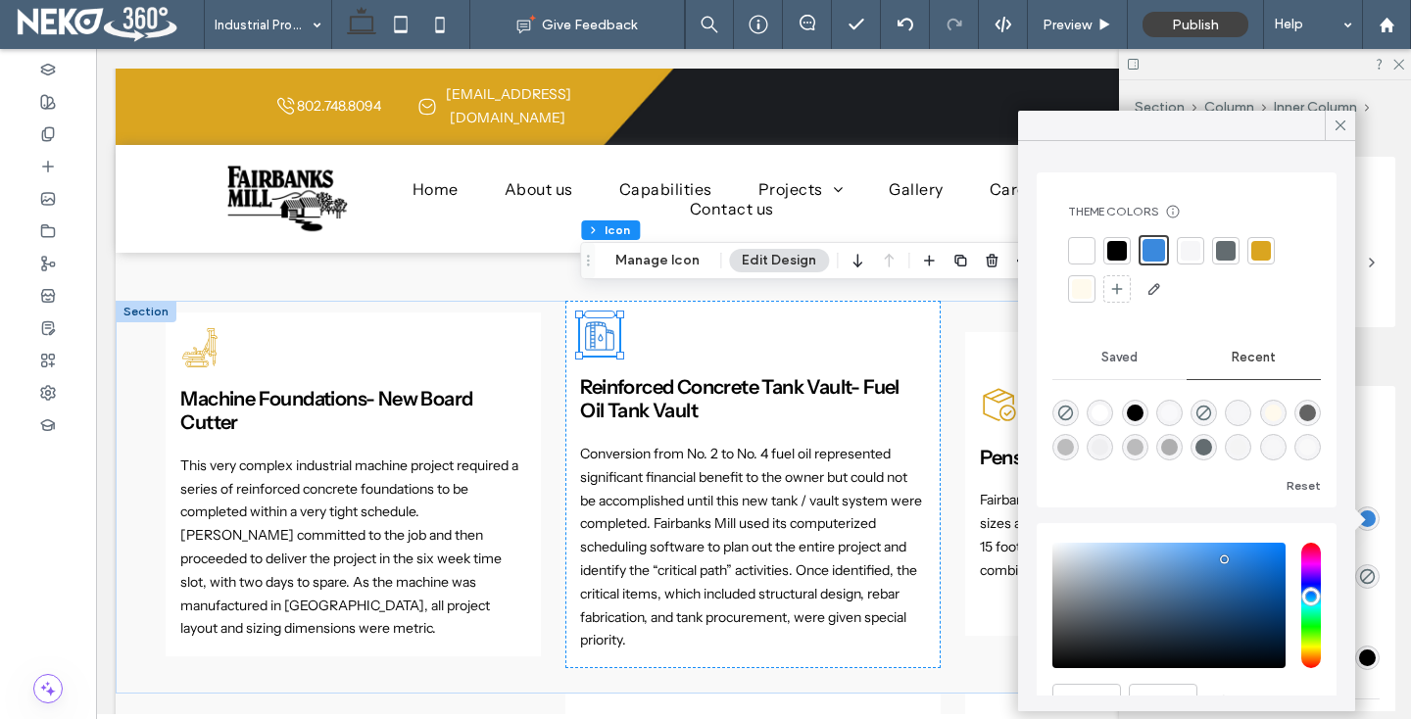
click at [1255, 249] on div at bounding box center [1261, 251] width 20 height 20
click at [1336, 125] on icon at bounding box center [1341, 126] width 18 height 18
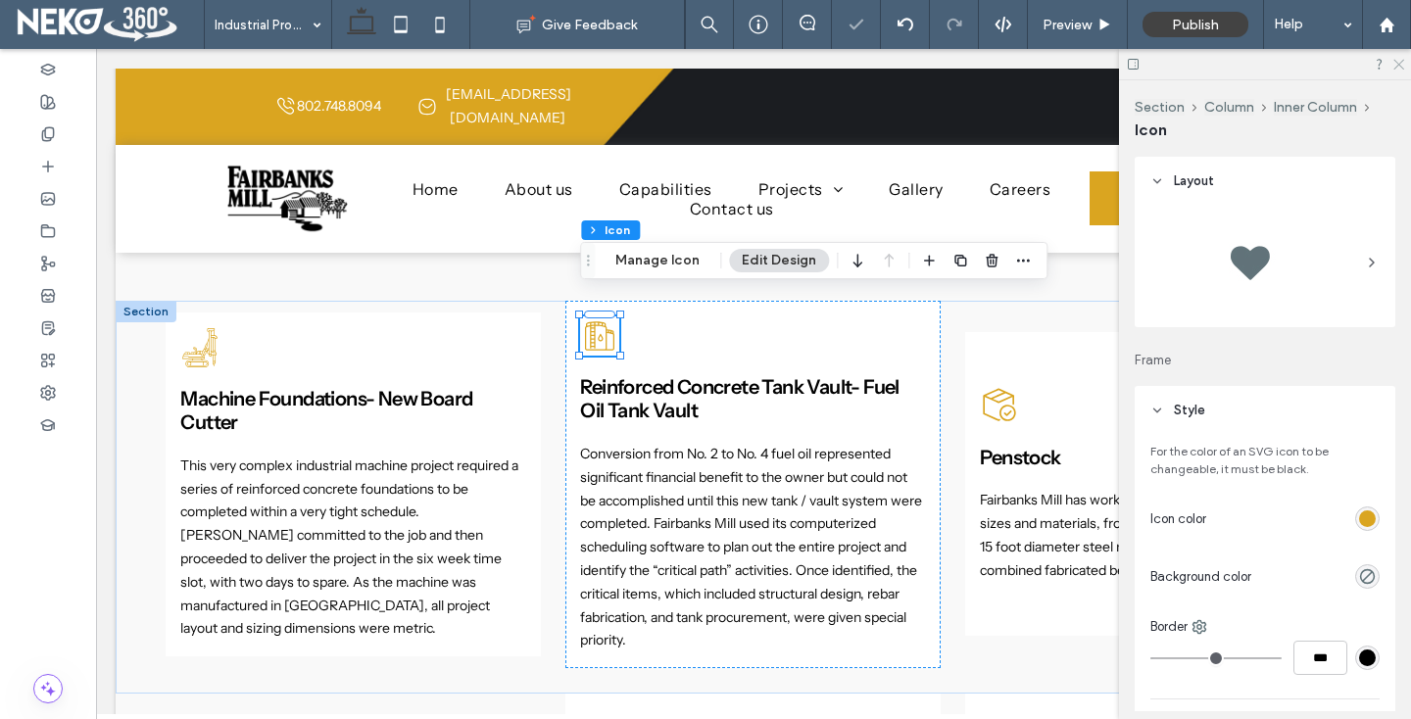
click at [1394, 65] on icon at bounding box center [1397, 63] width 13 height 13
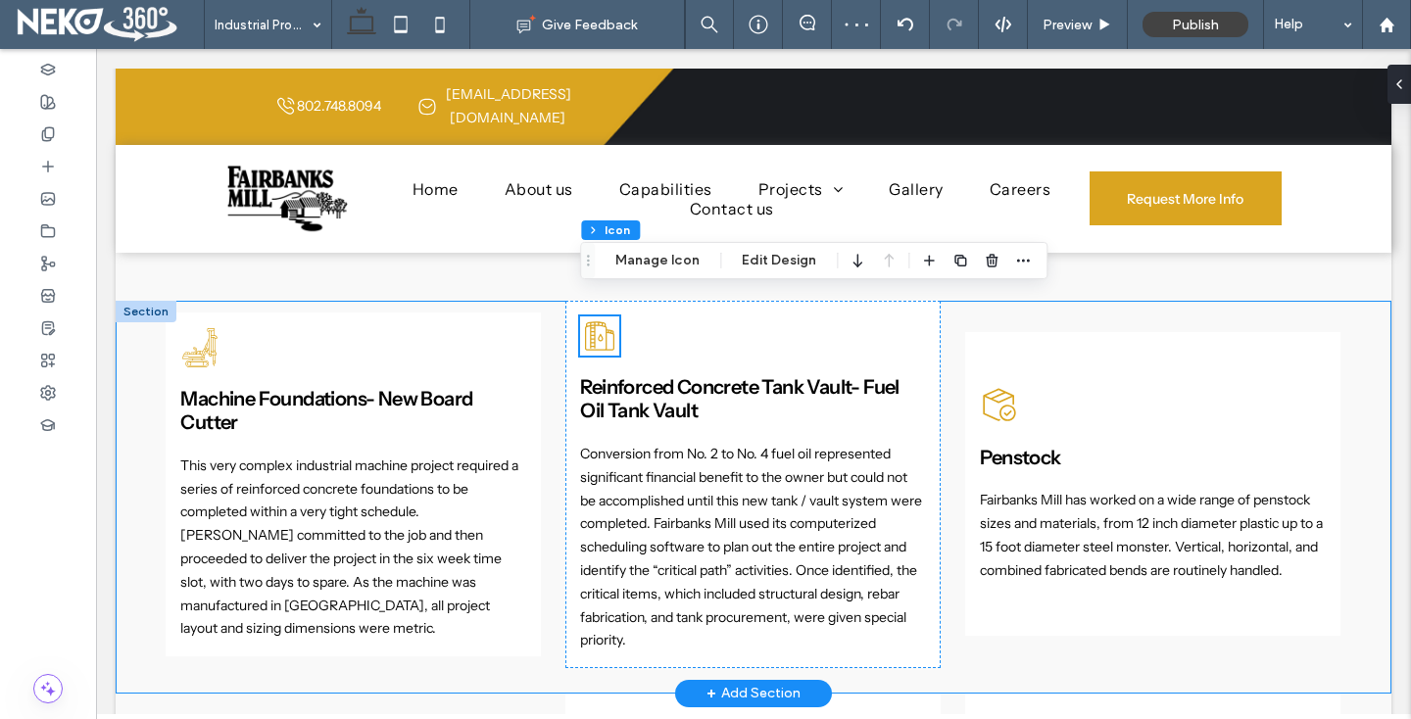
scroll to position [1242, 0]
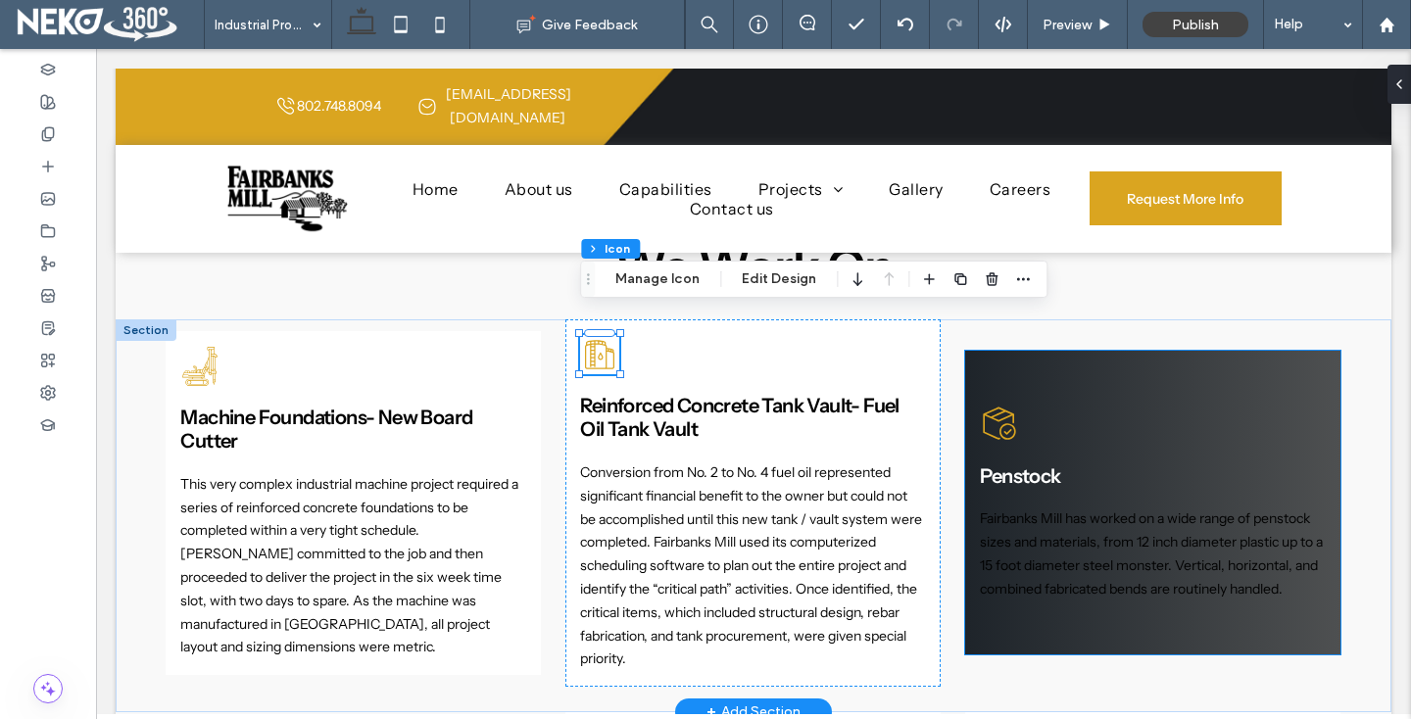
click at [1008, 464] on span "Penstock" at bounding box center [1020, 476] width 80 height 24
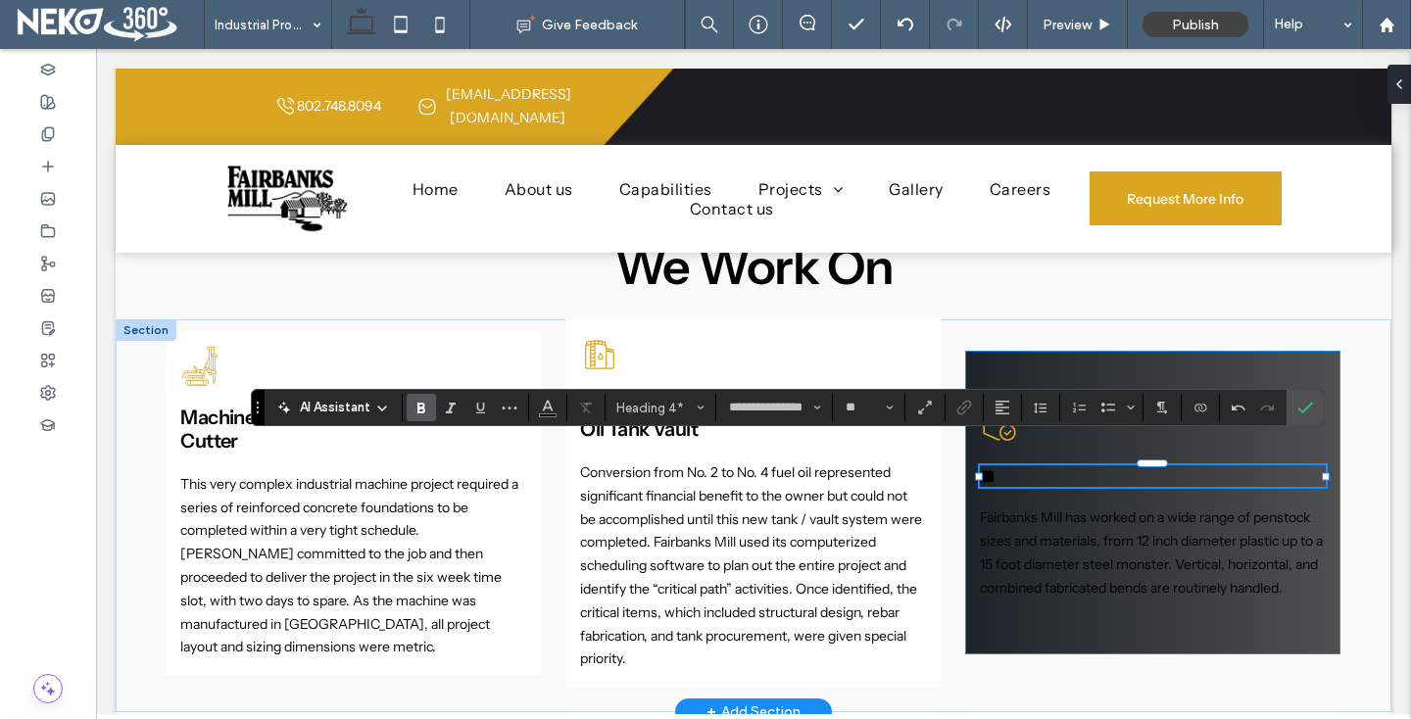
click at [1062, 465] on h4 "**" at bounding box center [1152, 476] width 345 height 22
click at [1034, 549] on span "Fairbanks Mill has worked on a wide range of penstock sizes and materials, from…" at bounding box center [1151, 552] width 343 height 87
click at [1034, 549] on div "Fairbanks Mill has worked on a wide range of penstock sizes and materials, from…" at bounding box center [1152, 553] width 345 height 93
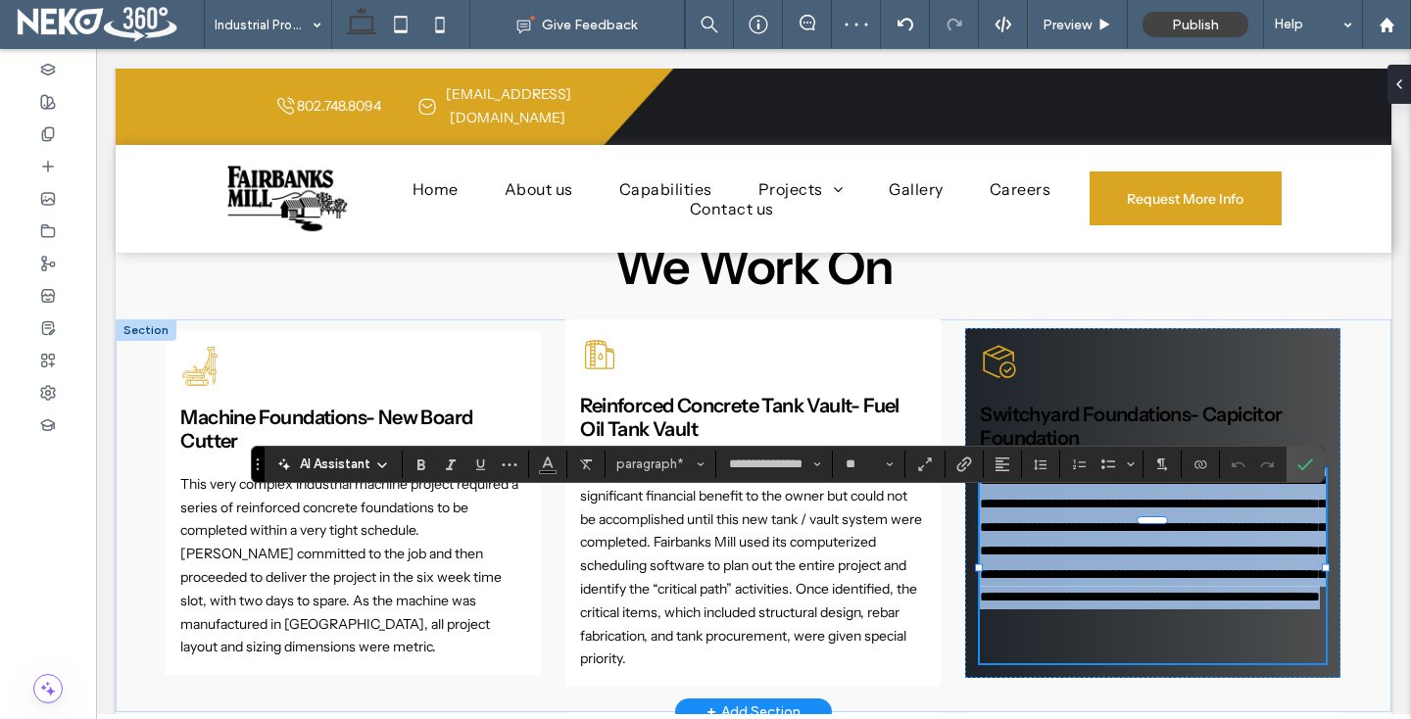
scroll to position [0, 0]
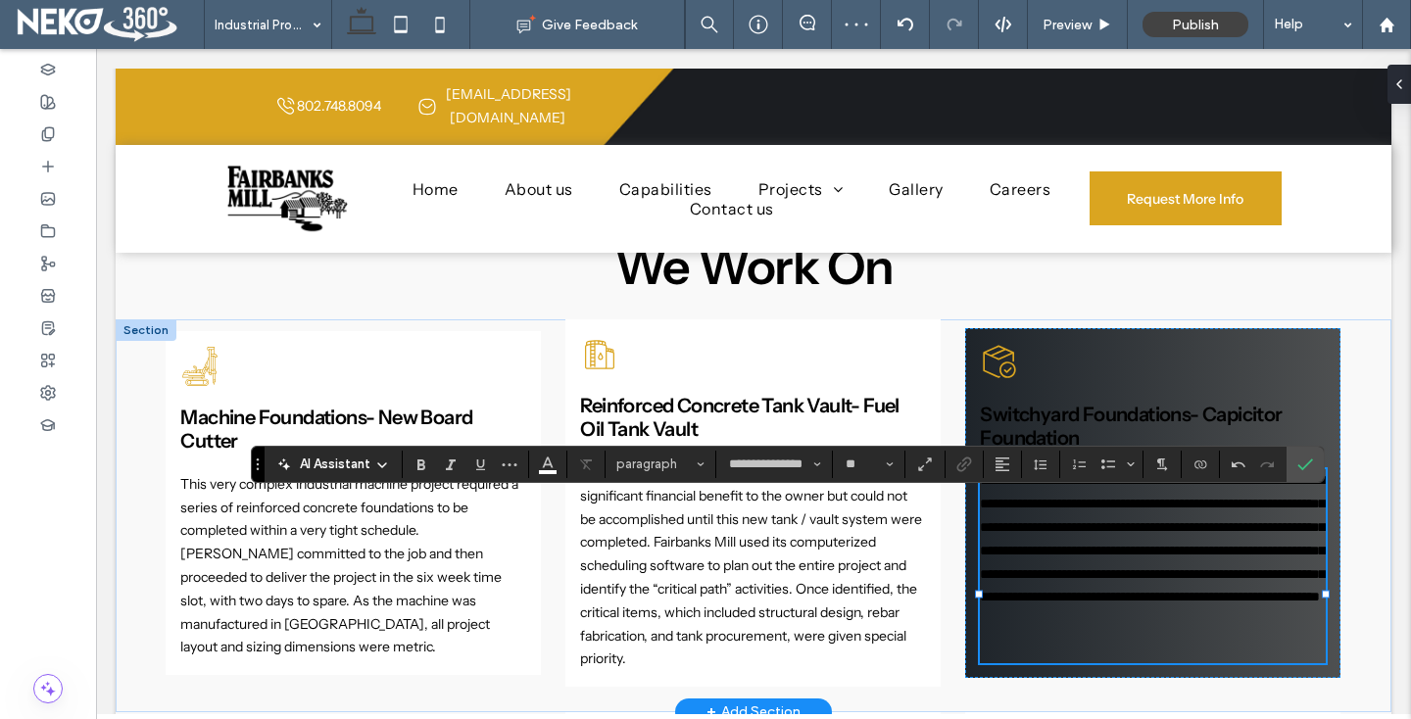
click at [1000, 662] on p at bounding box center [1152, 635] width 345 height 53
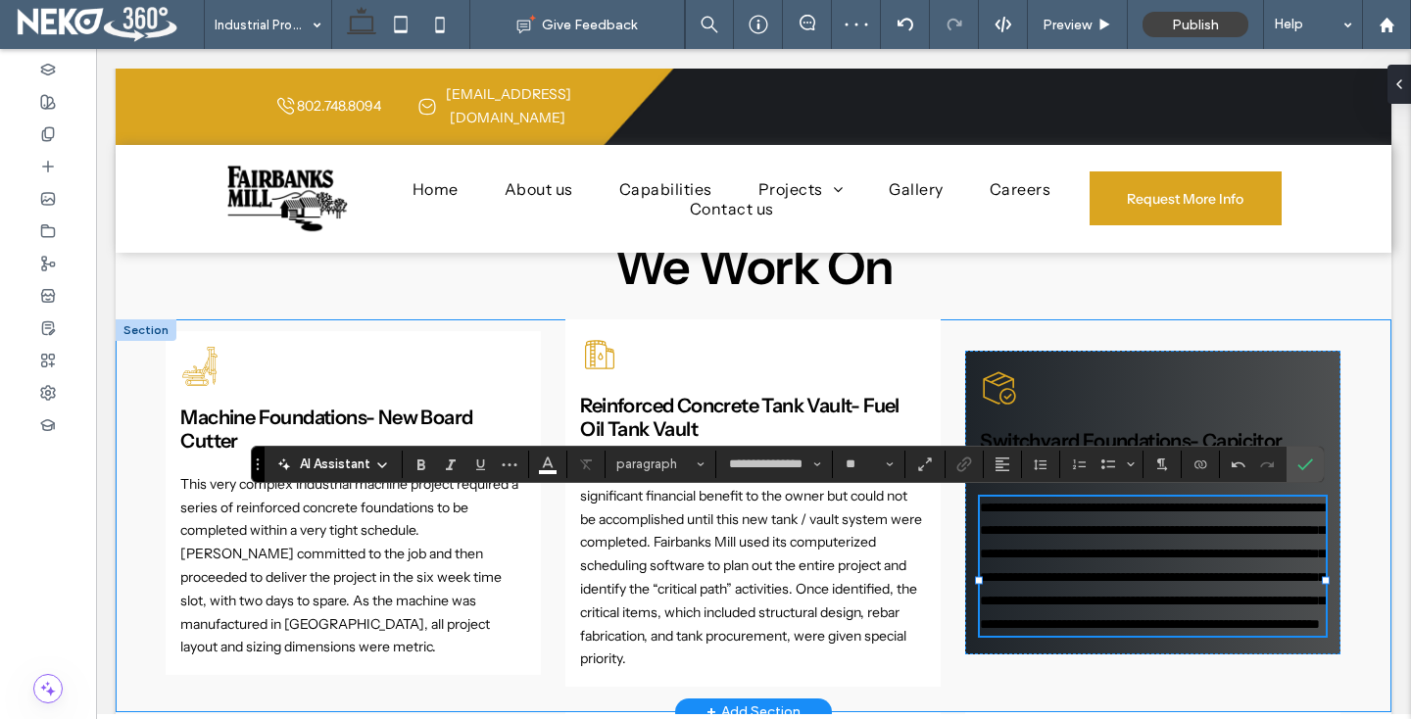
type input "**"
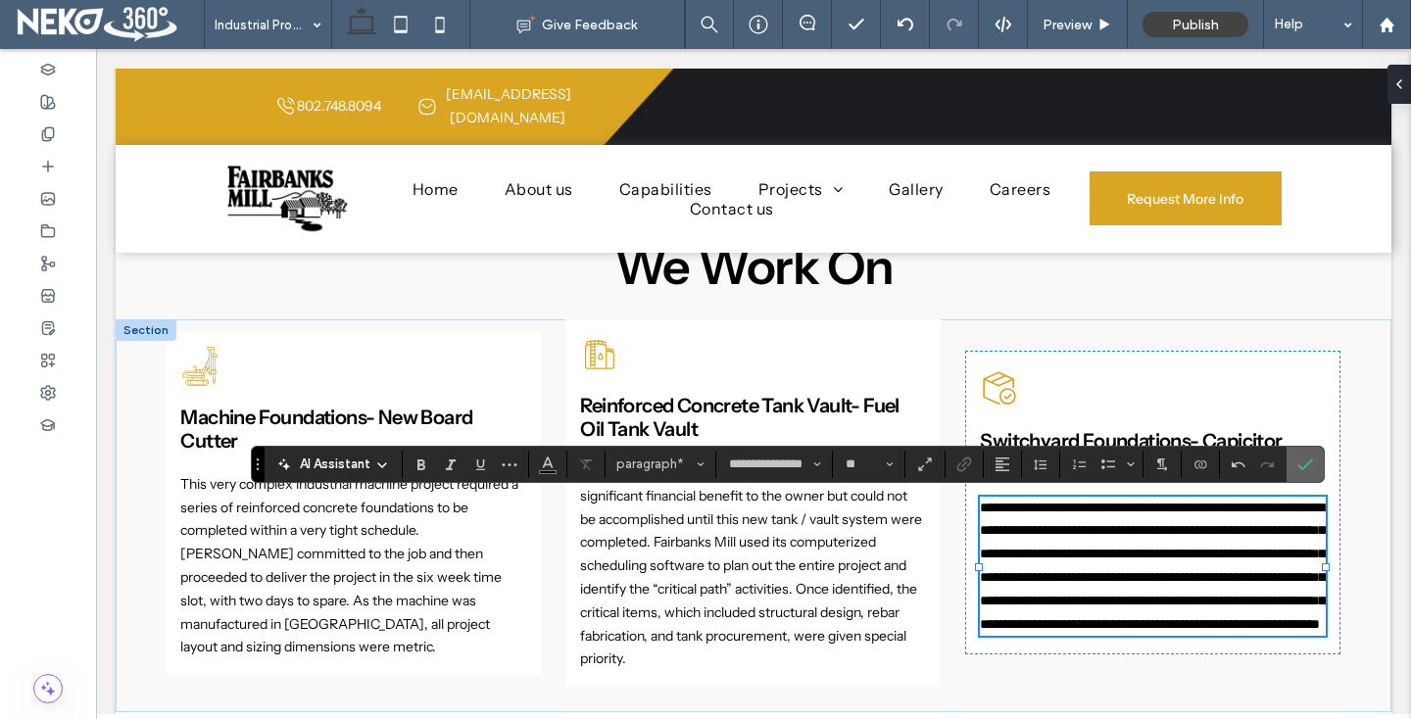
click at [1308, 464] on icon "Confirm" at bounding box center [1305, 465] width 16 height 16
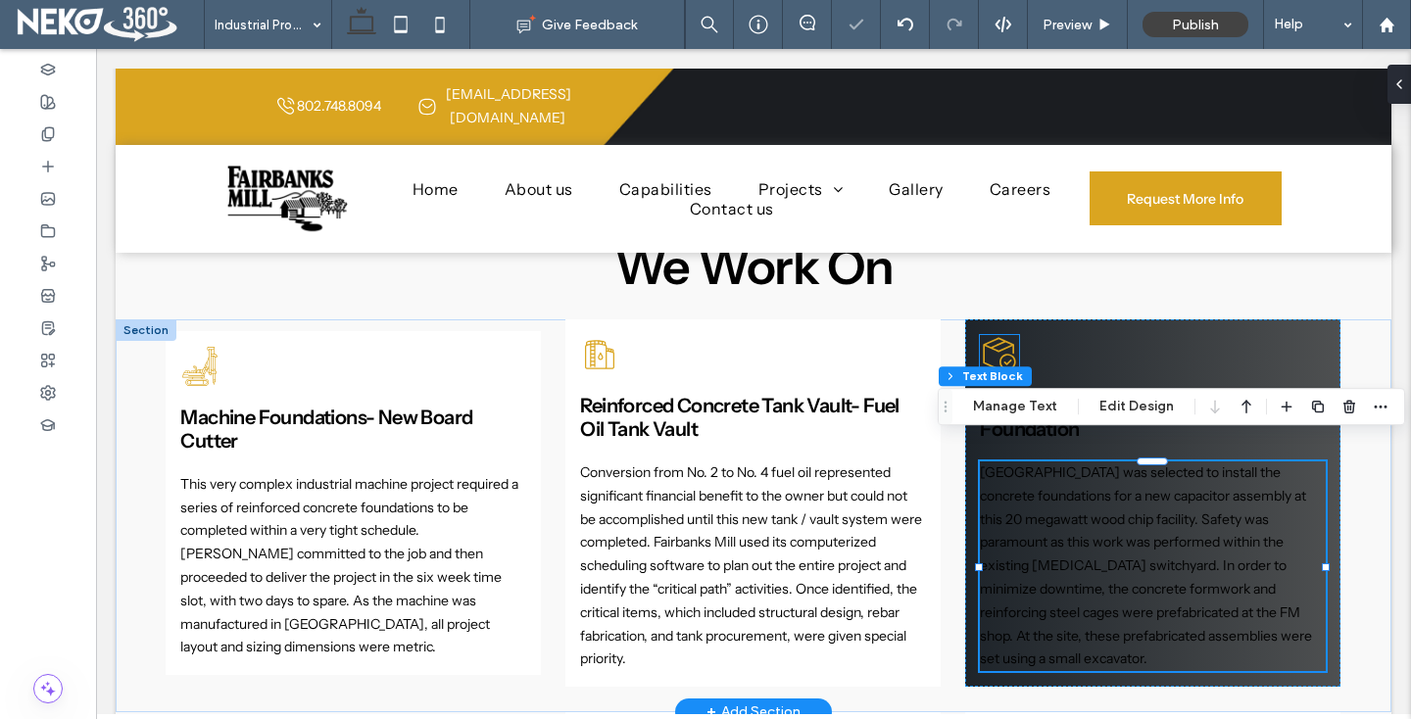
click at [1002, 335] on icon at bounding box center [999, 354] width 39 height 39
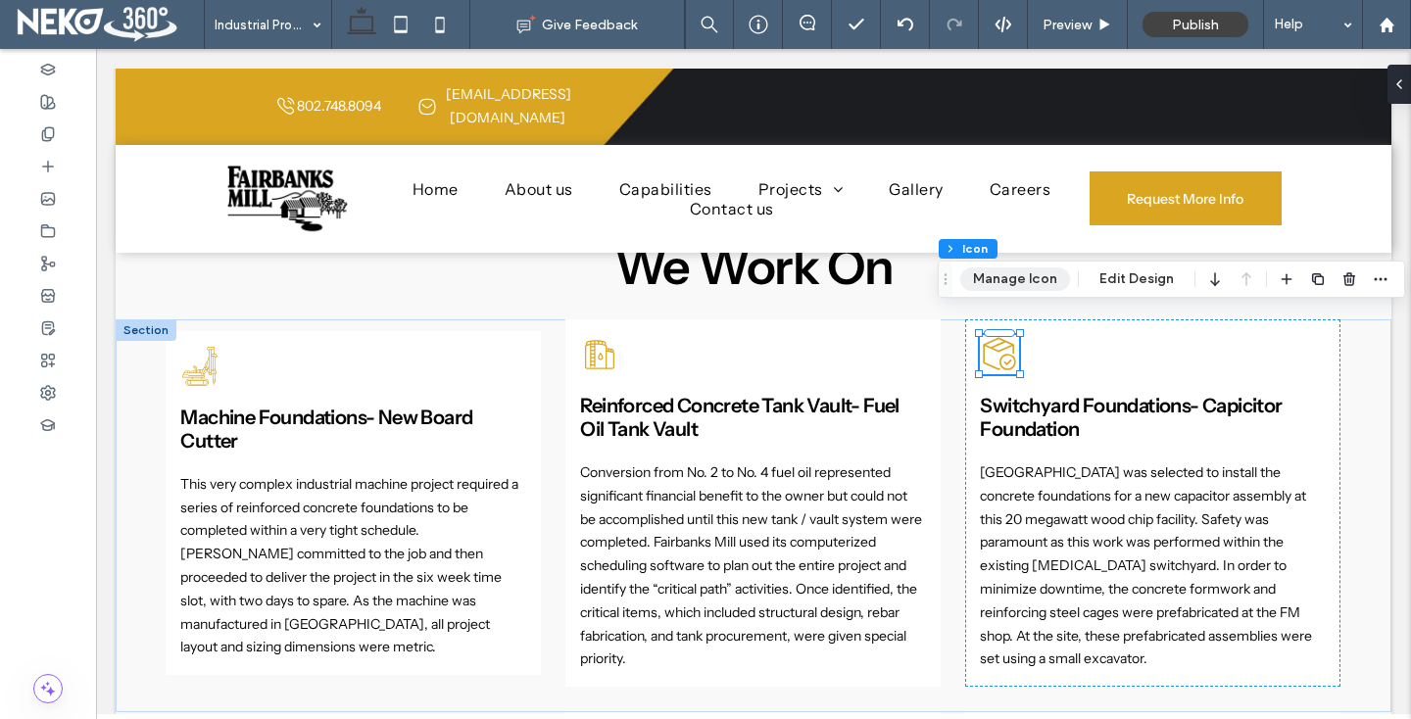
click at [997, 281] on button "Manage Icon" at bounding box center [1015, 279] width 110 height 24
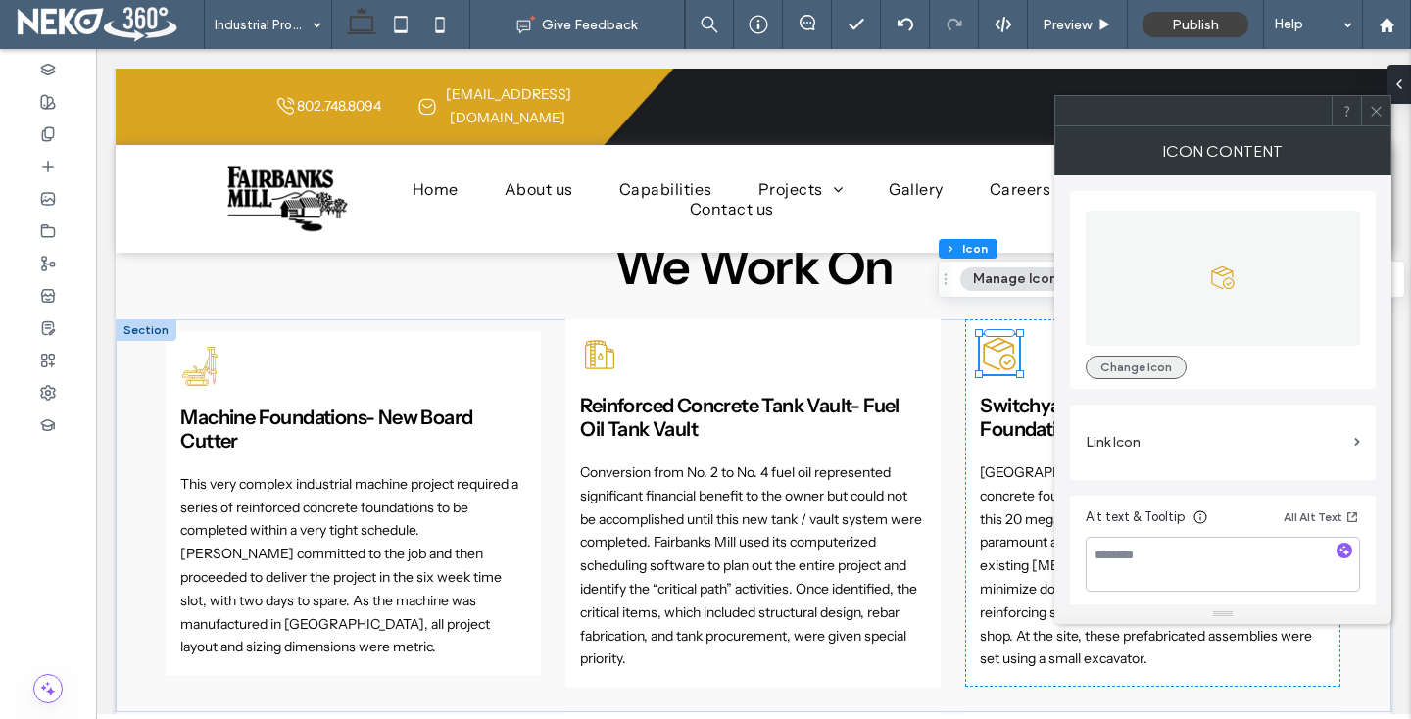
click at [1113, 366] on button "Change Icon" at bounding box center [1136, 368] width 101 height 24
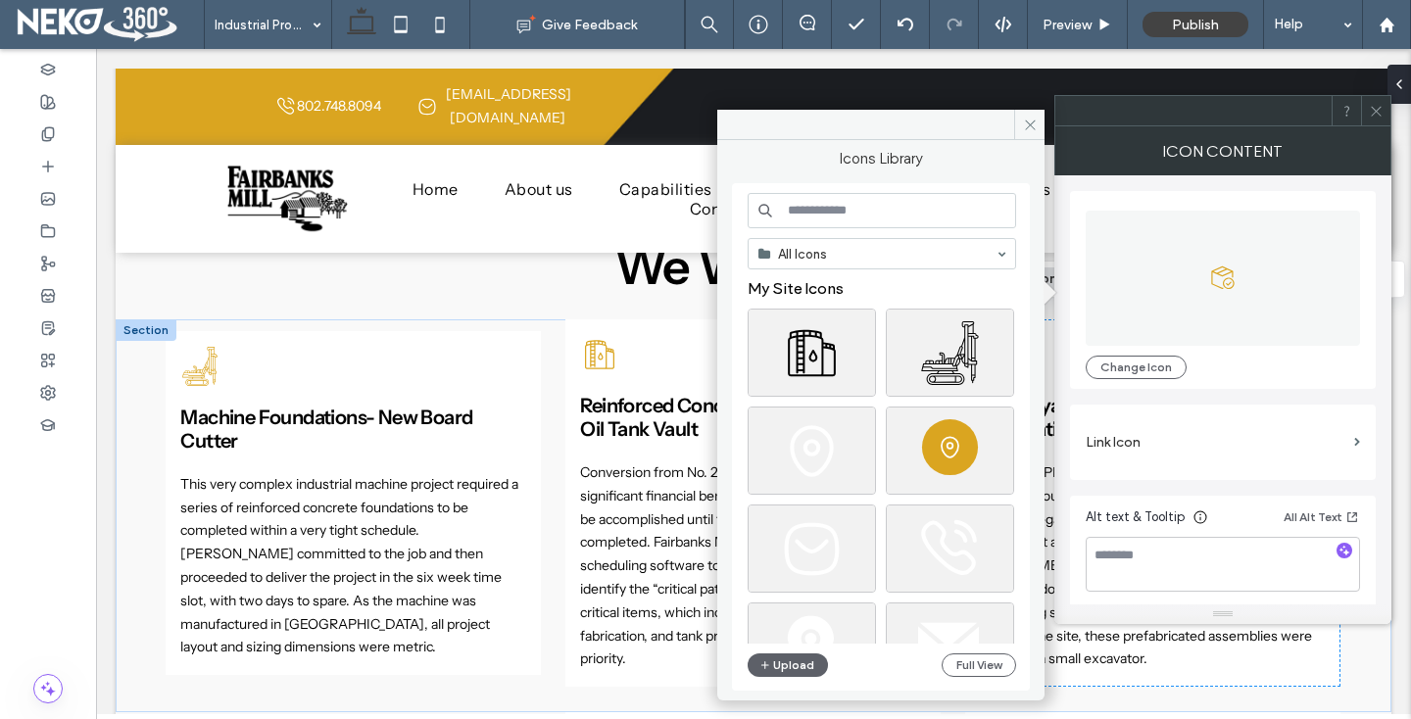
click at [860, 213] on input at bounding box center [882, 210] width 268 height 35
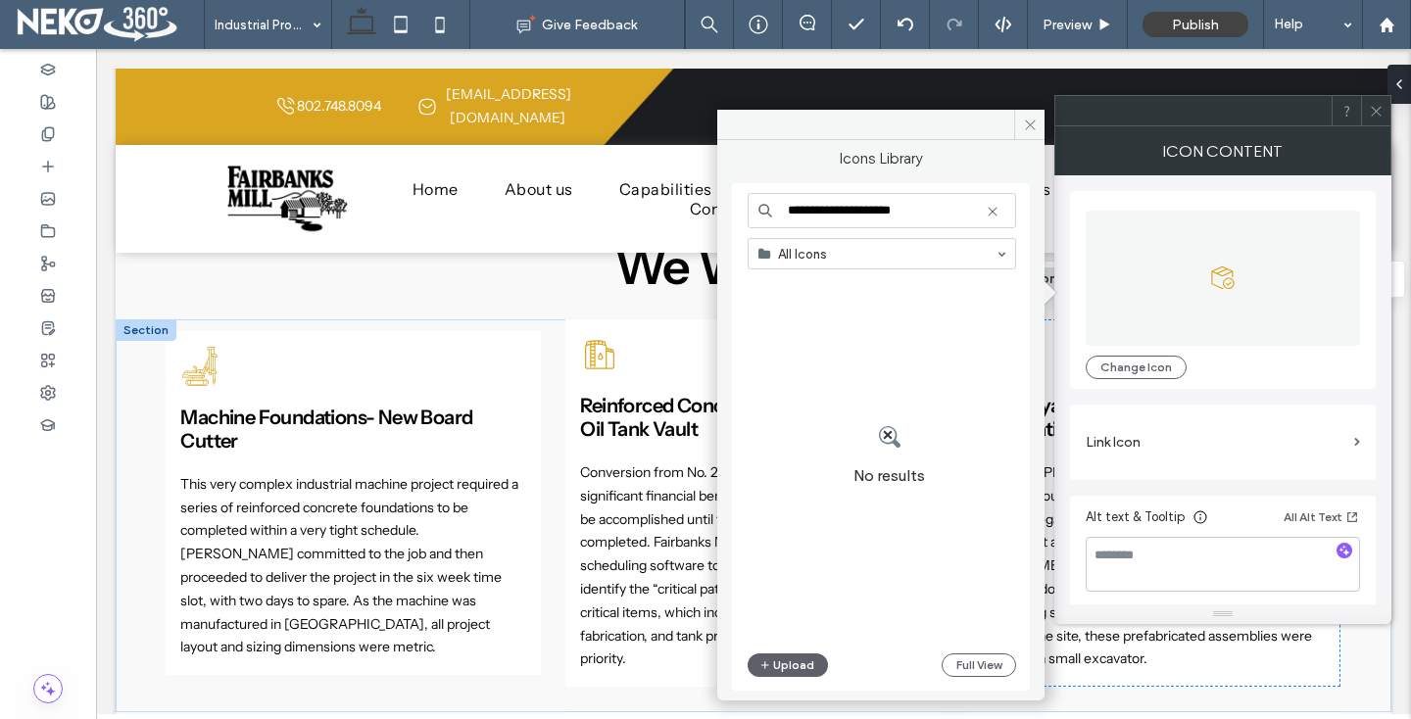
click at [820, 214] on input "**********" at bounding box center [882, 210] width 268 height 35
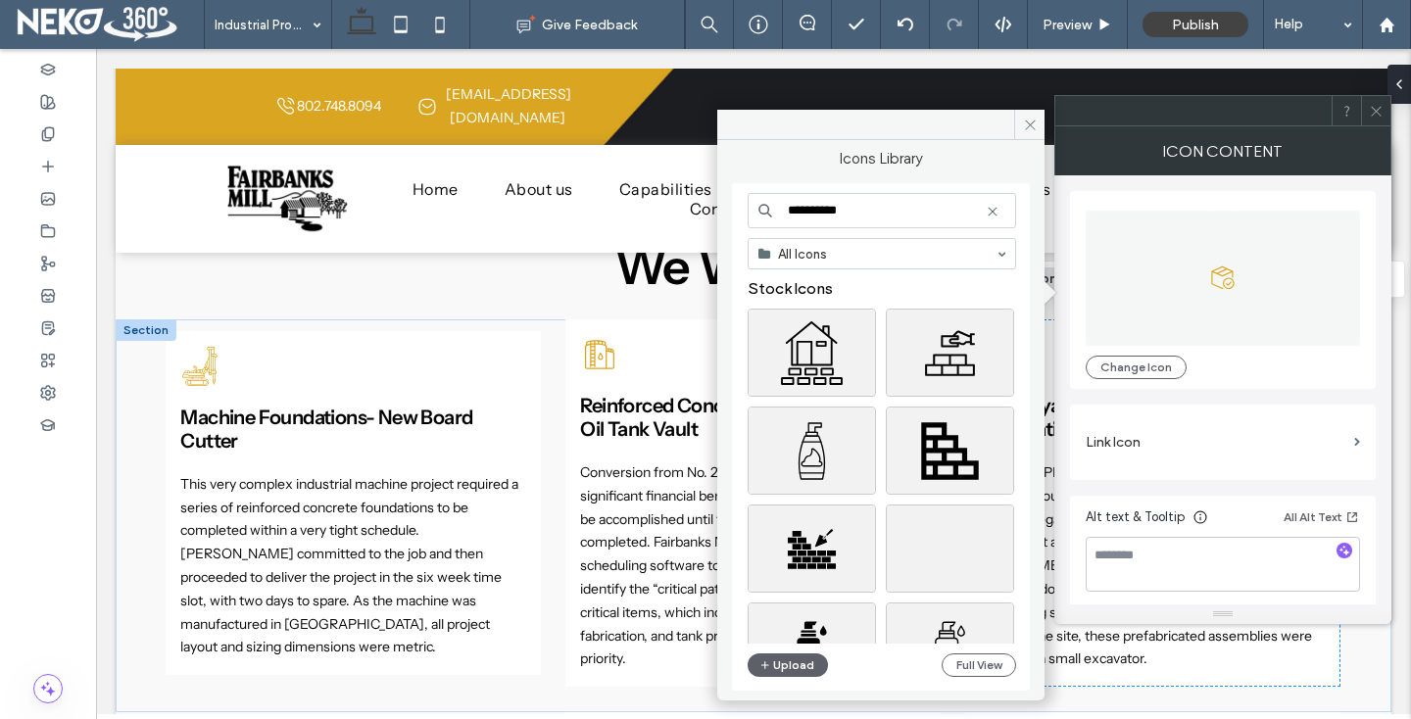
click at [895, 211] on input "**********" at bounding box center [882, 210] width 268 height 35
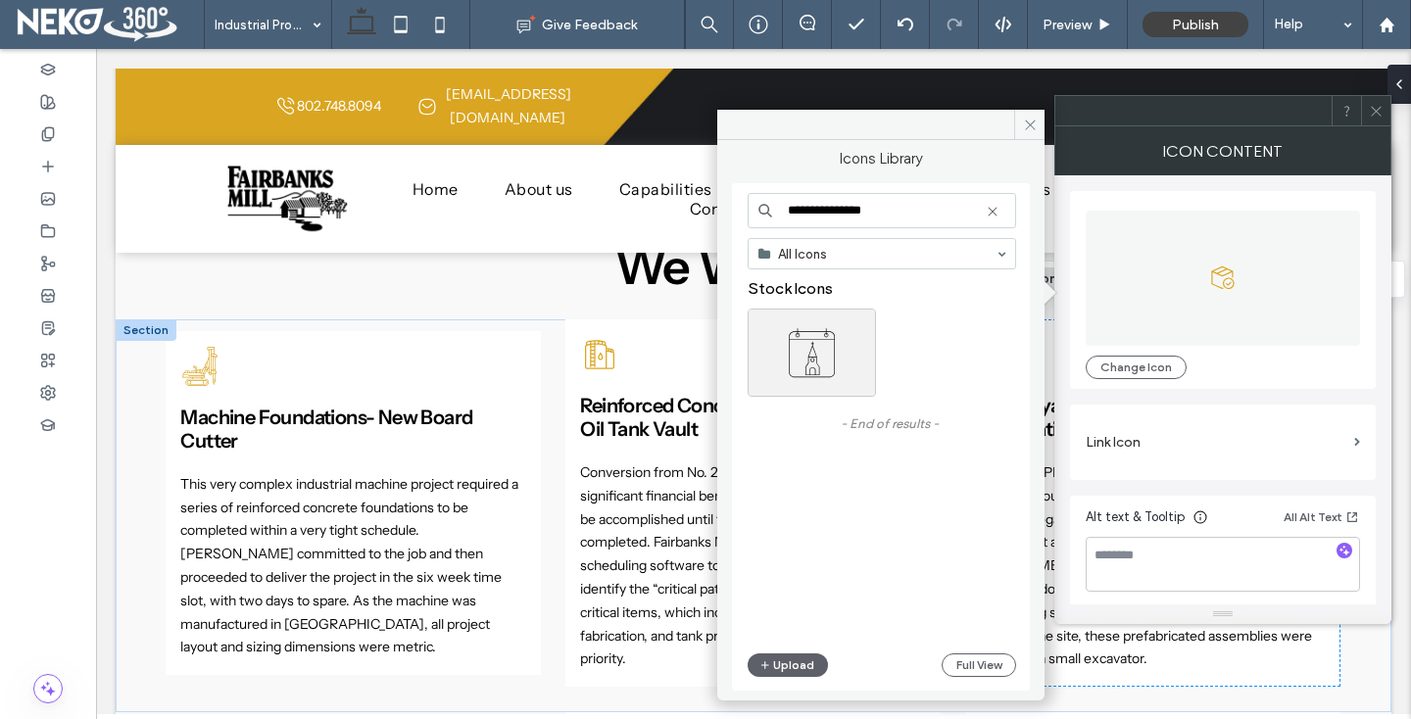
click at [820, 212] on input "**********" at bounding box center [882, 210] width 268 height 35
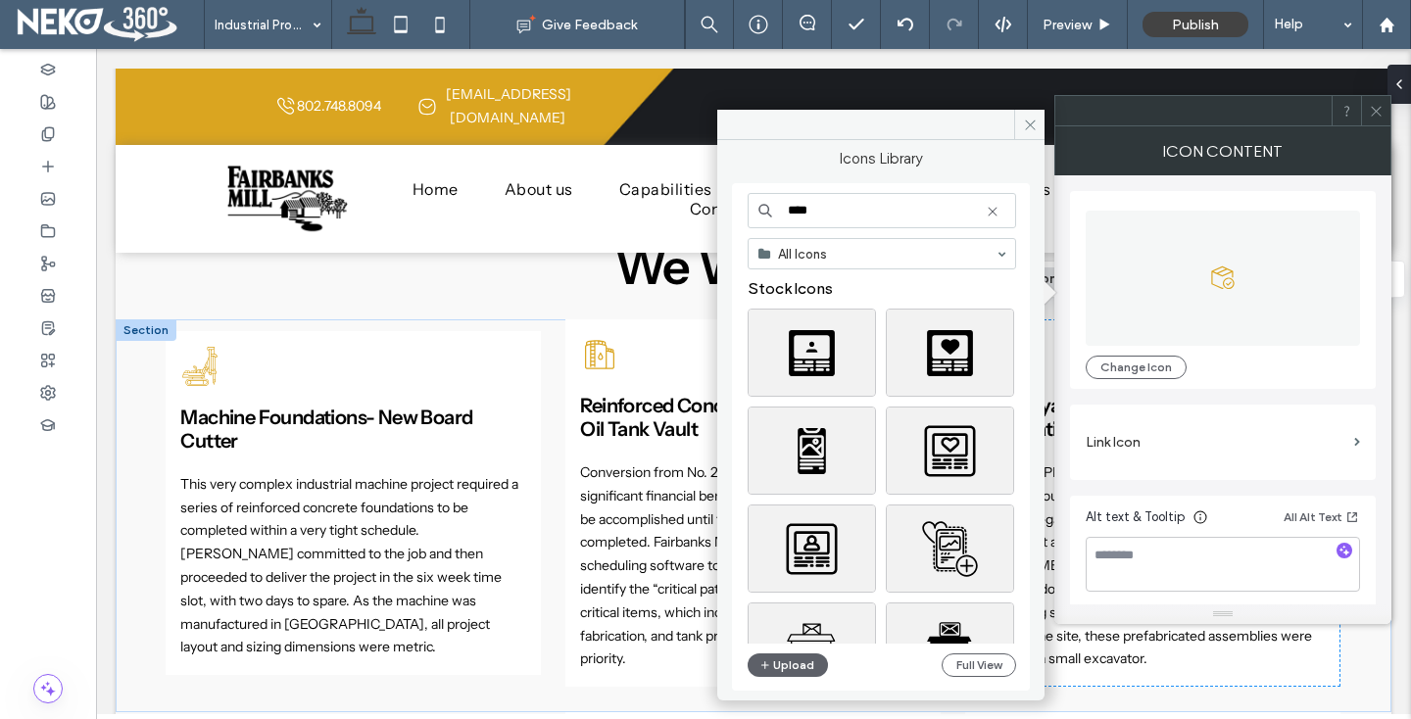
click at [844, 208] on input "****" at bounding box center [882, 210] width 268 height 35
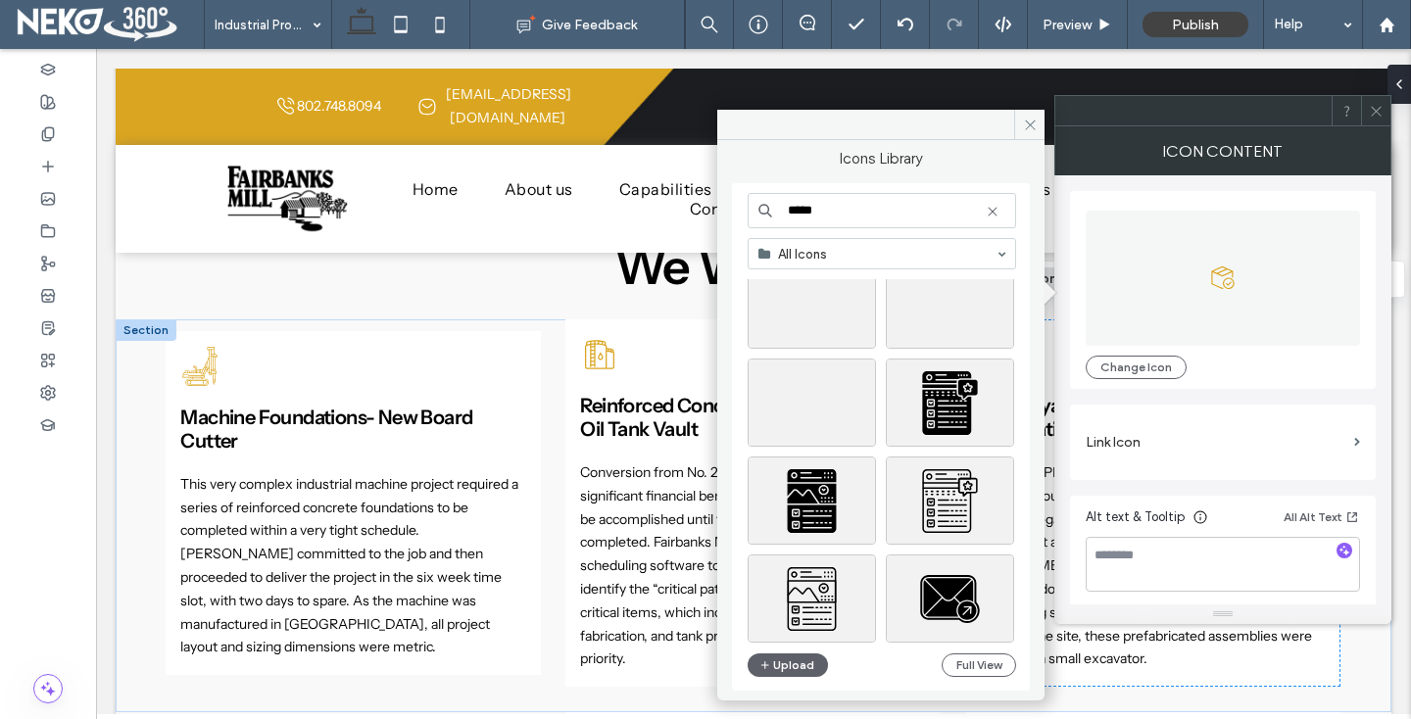
scroll to position [1461, 0]
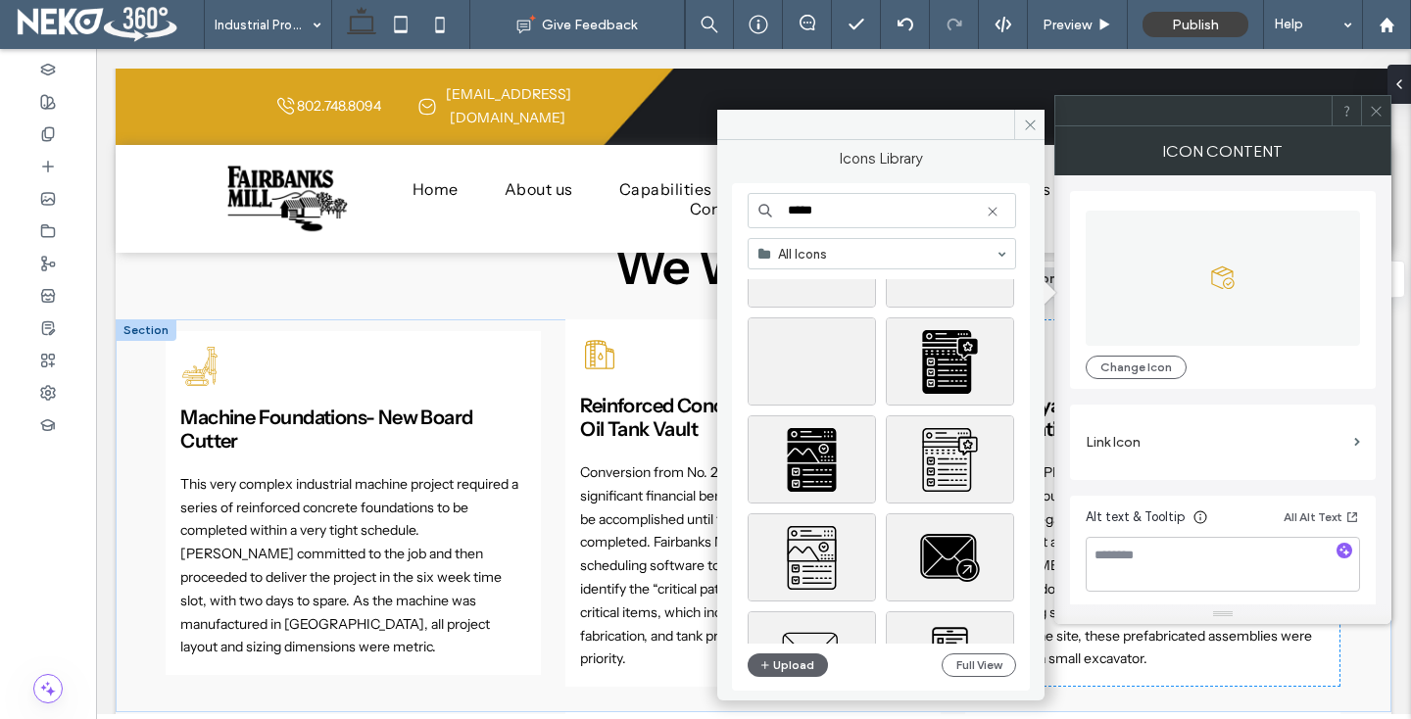
click at [797, 219] on input "*****" at bounding box center [882, 210] width 268 height 35
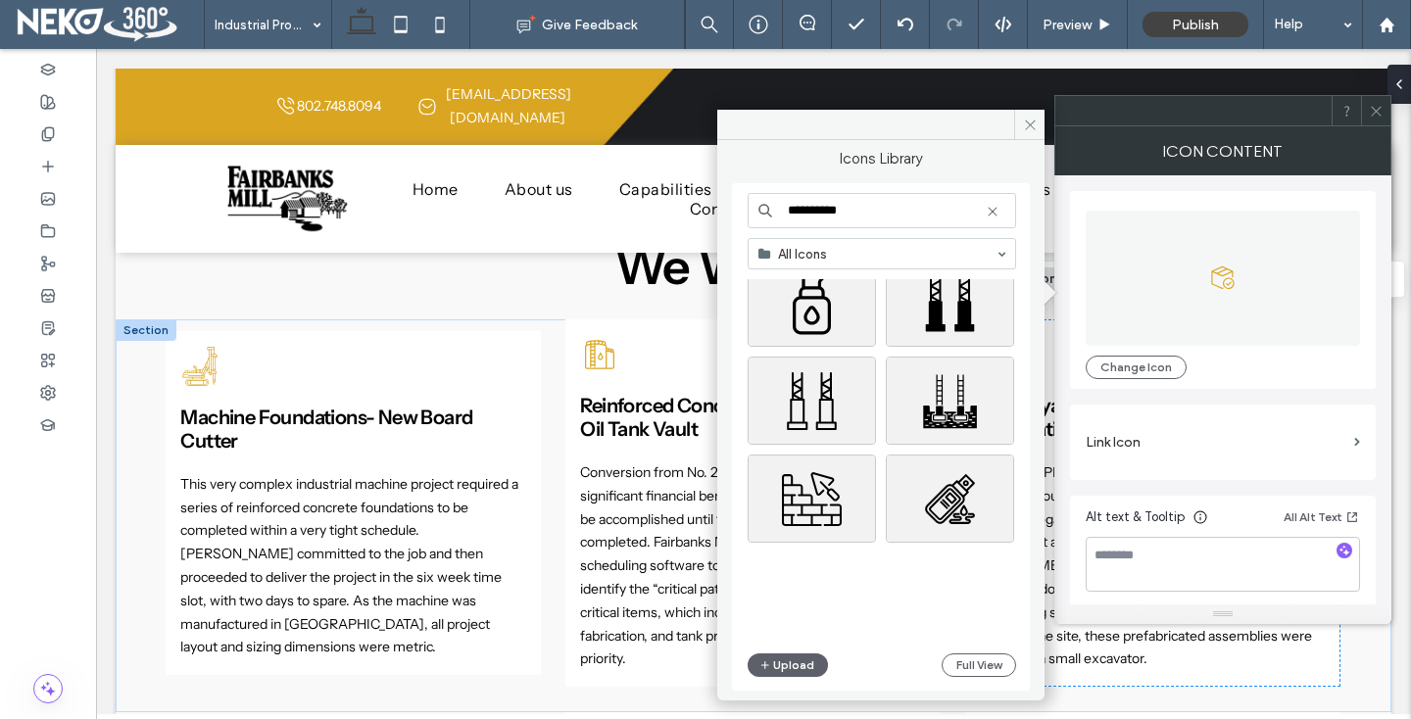
scroll to position [838, 0]
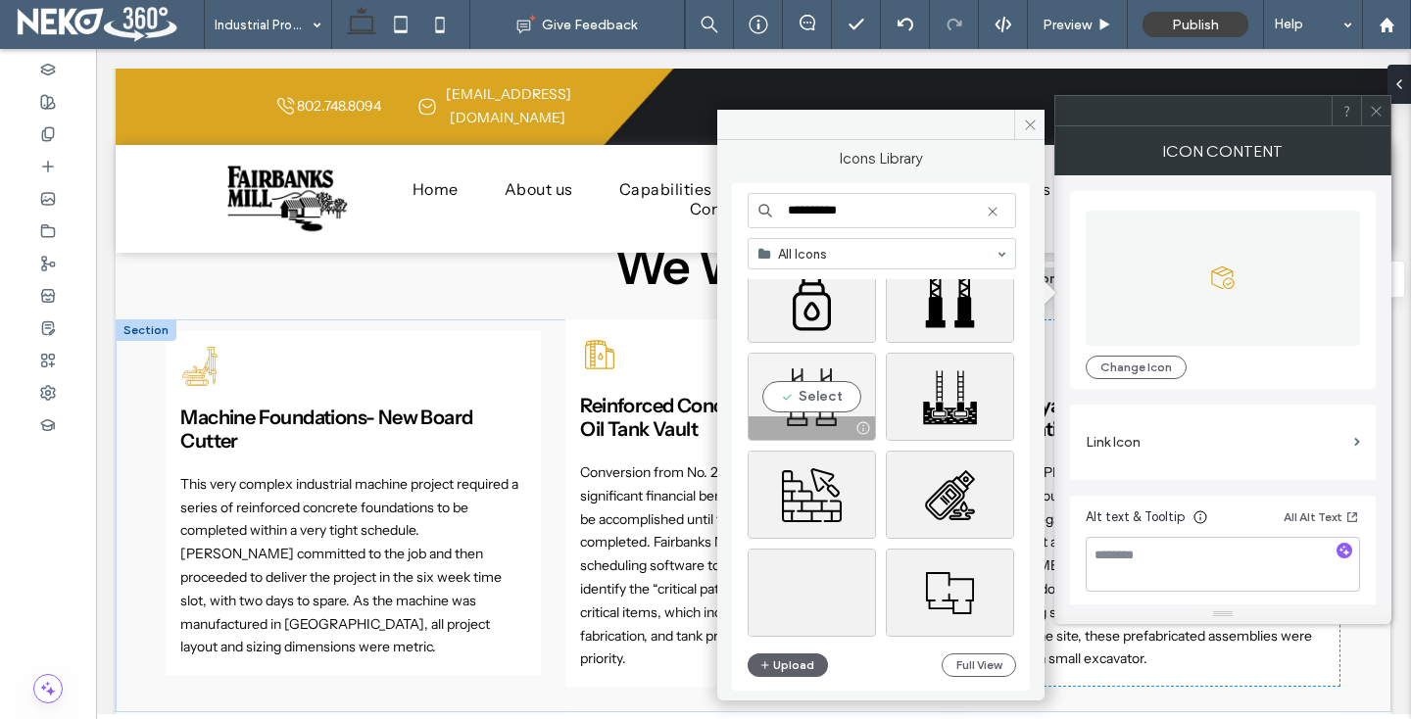
type input "**********"
click at [763, 403] on div "Select" at bounding box center [812, 397] width 128 height 88
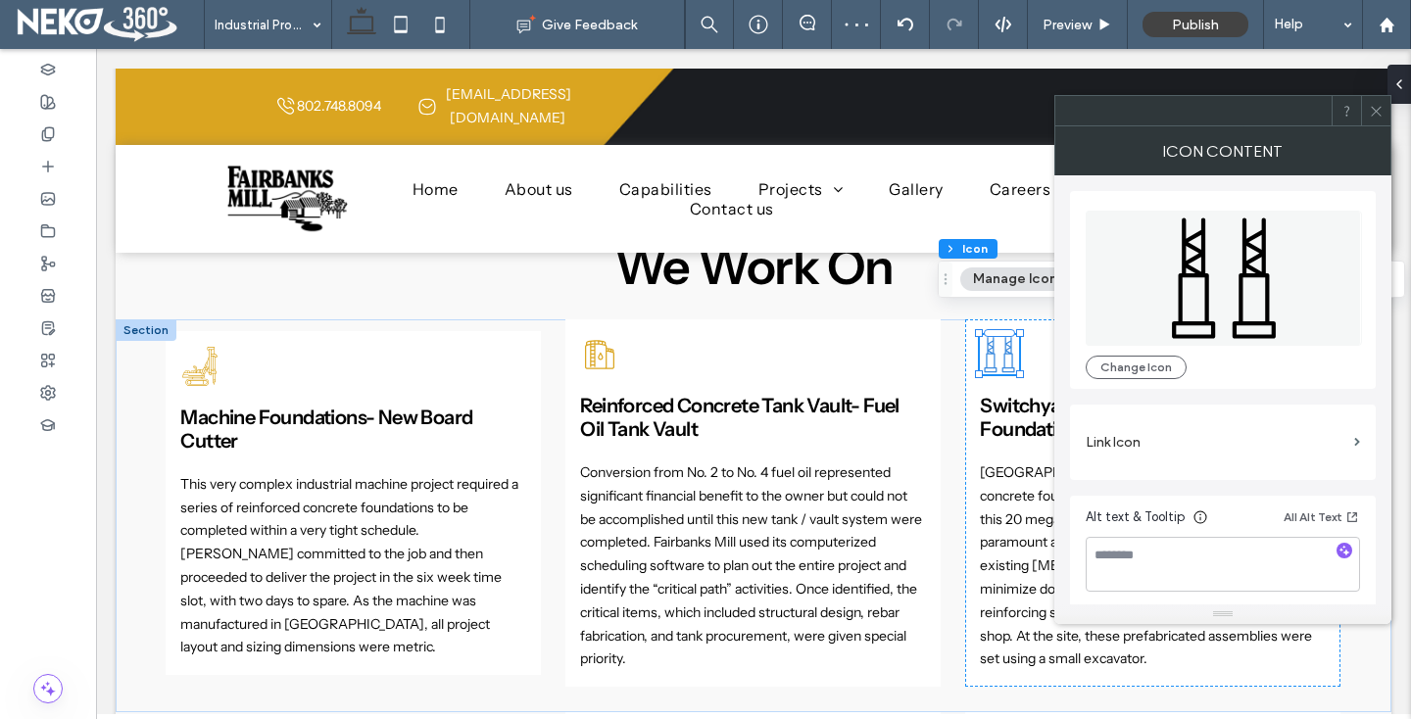
click at [1382, 115] on icon at bounding box center [1376, 111] width 15 height 15
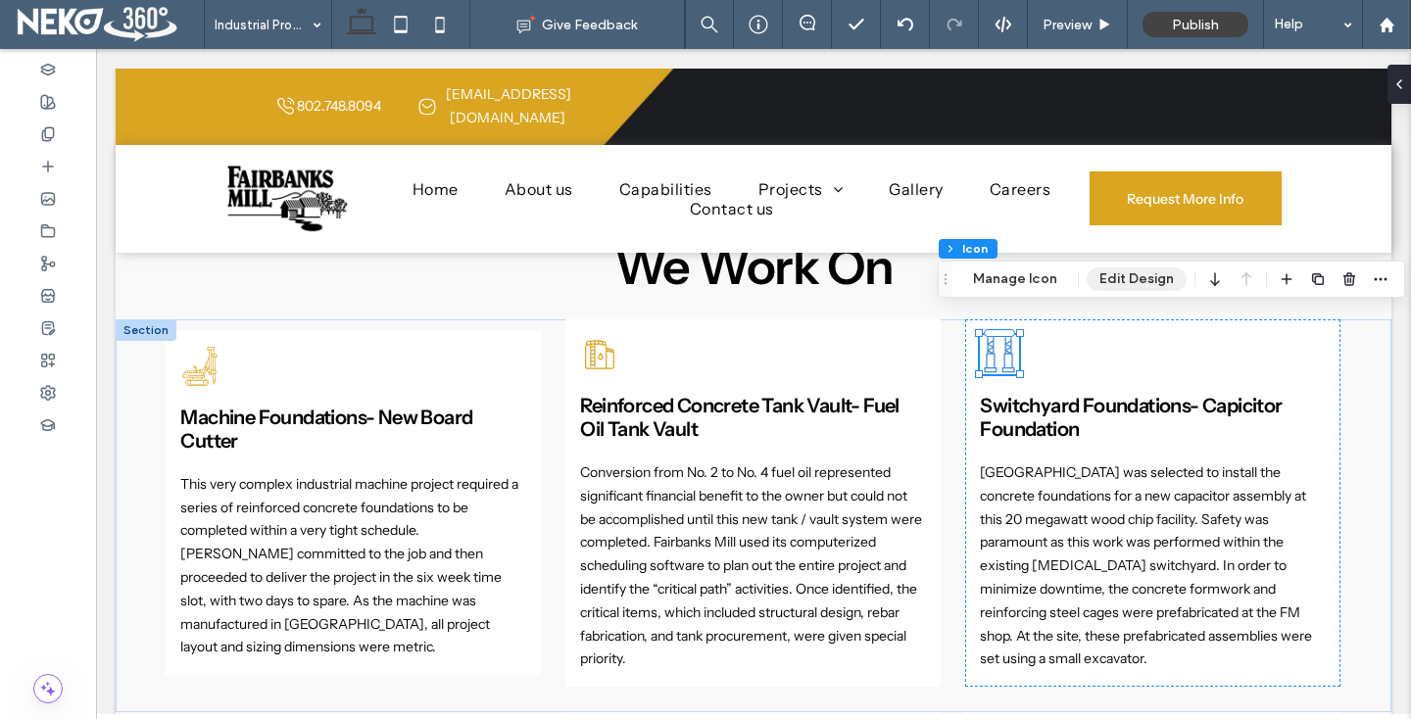
click at [1126, 280] on button "Edit Design" at bounding box center [1137, 279] width 100 height 24
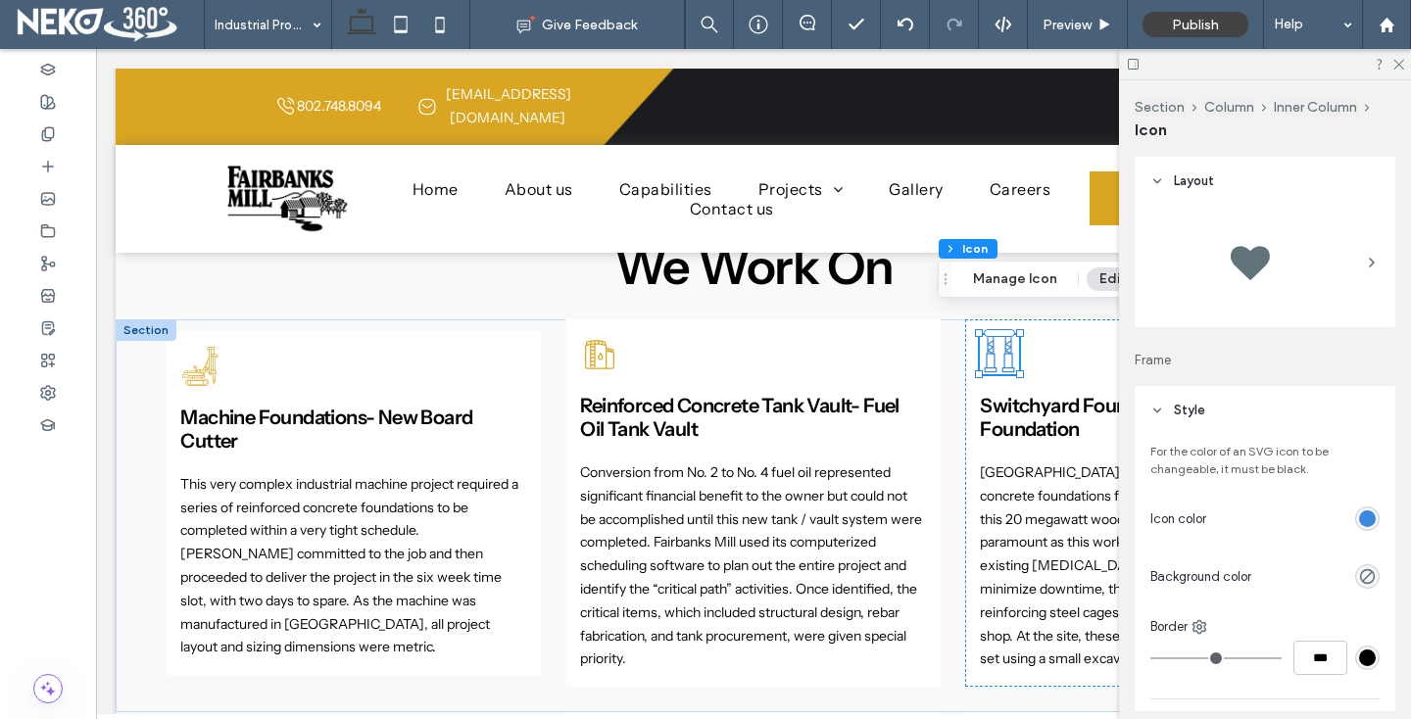
click at [1367, 517] on div "rgb(58, 137, 221)" at bounding box center [1367, 518] width 17 height 17
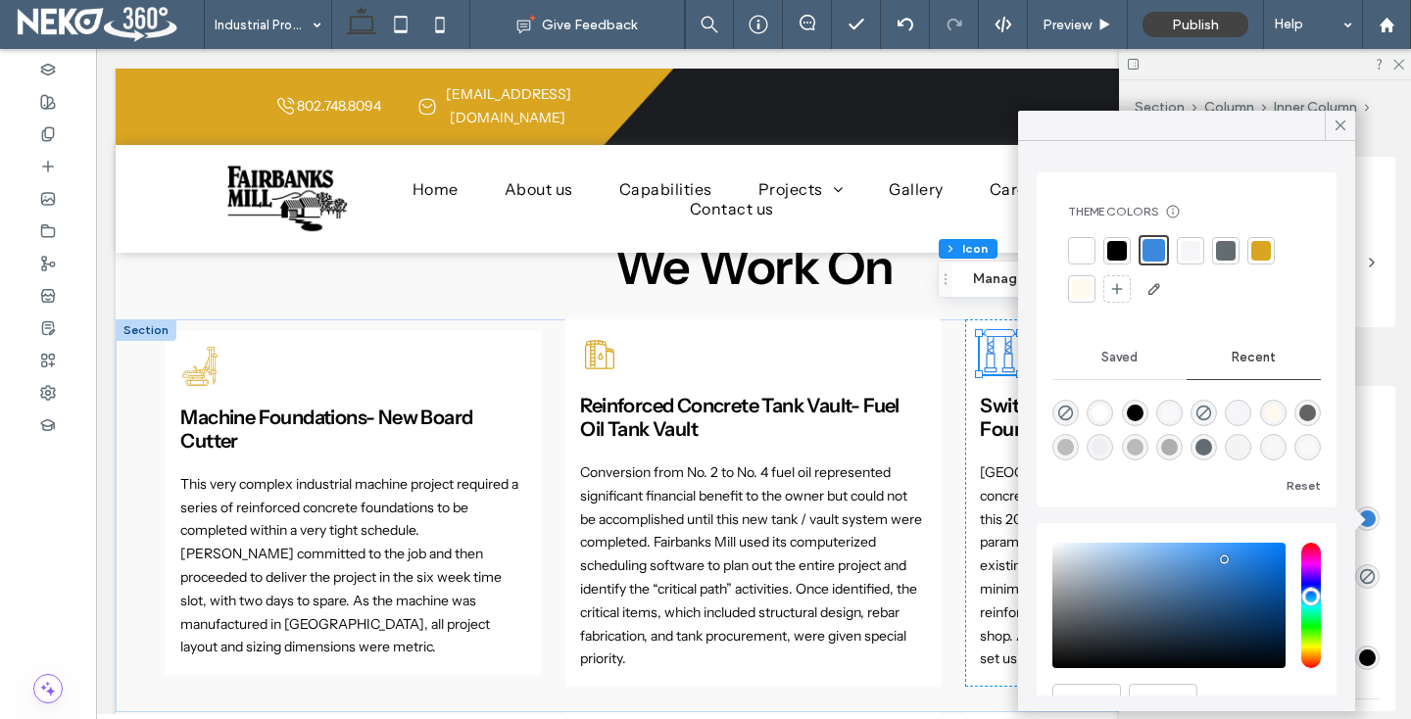
click at [1272, 240] on div at bounding box center [1260, 250] width 27 height 27
click at [1337, 129] on use at bounding box center [1341, 126] width 10 height 10
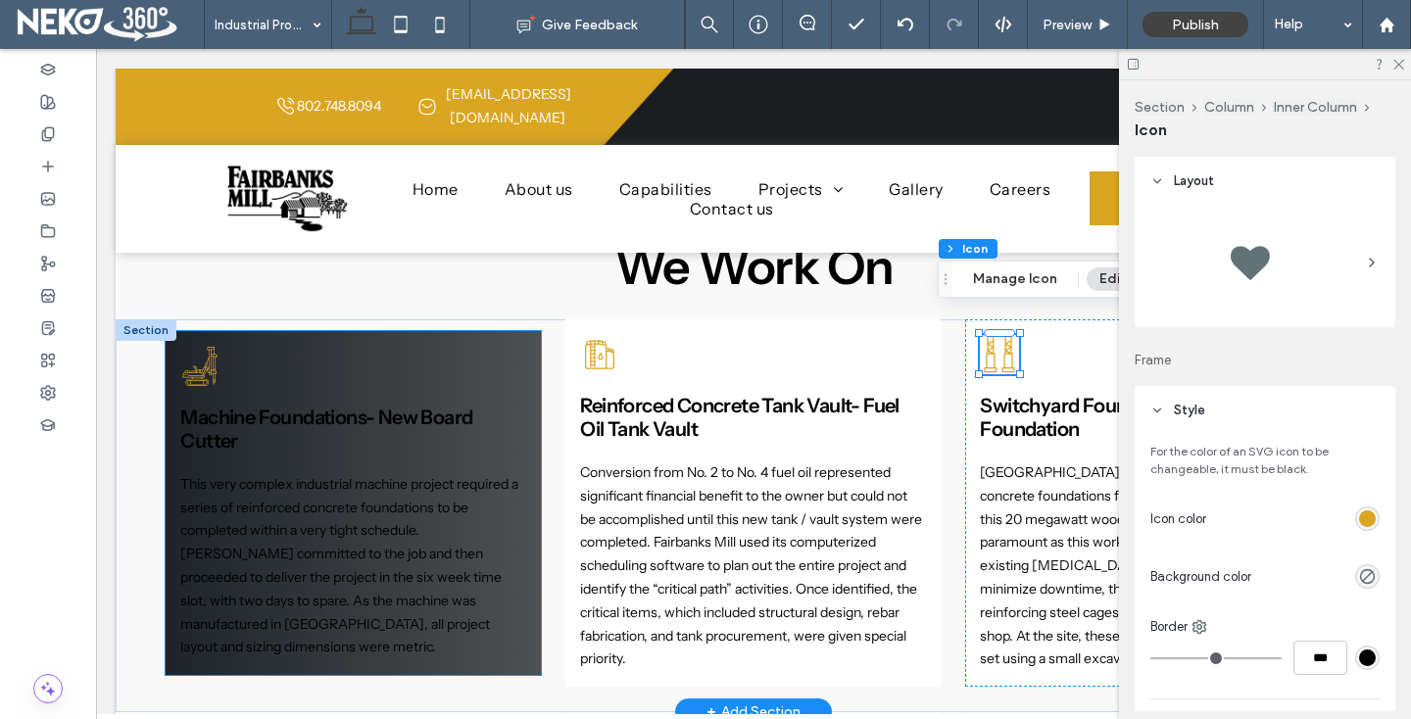
click at [205, 357] on icon at bounding box center [199, 366] width 39 height 39
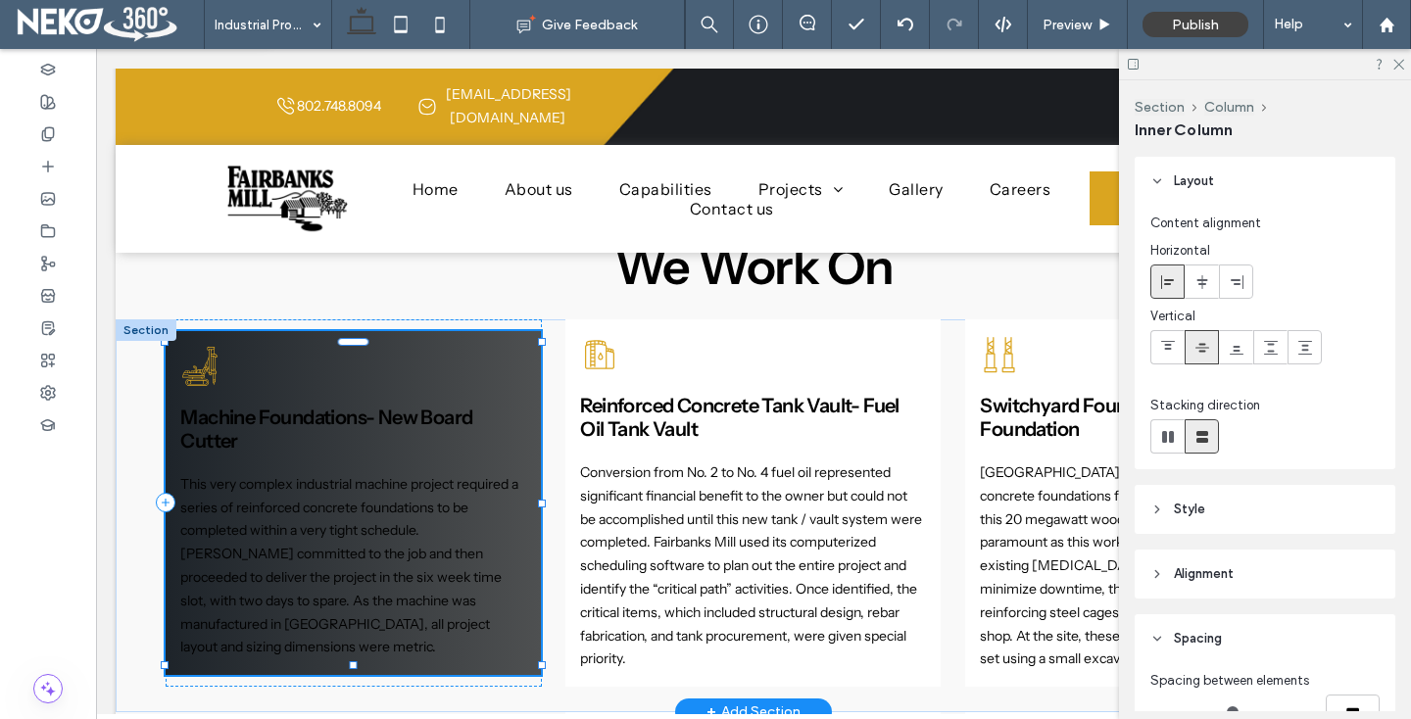
click at [205, 357] on icon at bounding box center [199, 366] width 39 height 39
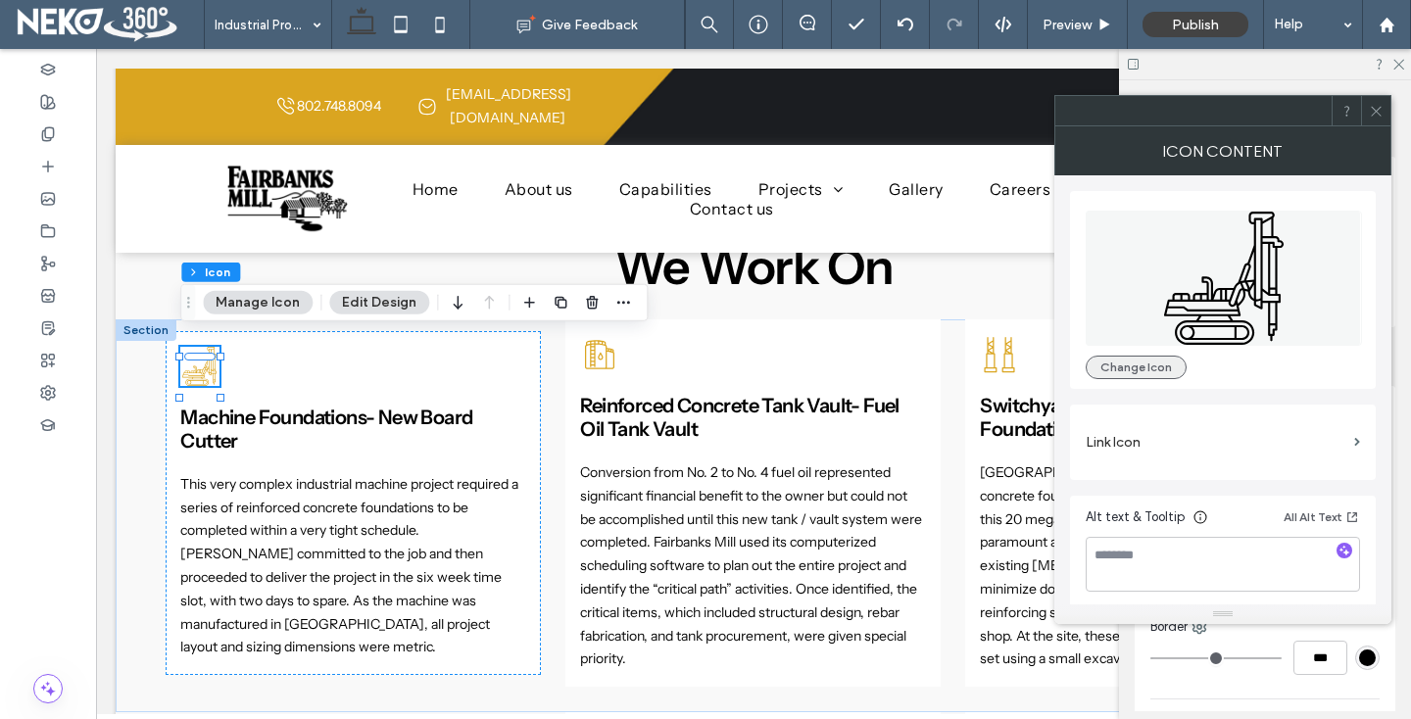
click at [1144, 365] on button "Change Icon" at bounding box center [1136, 368] width 101 height 24
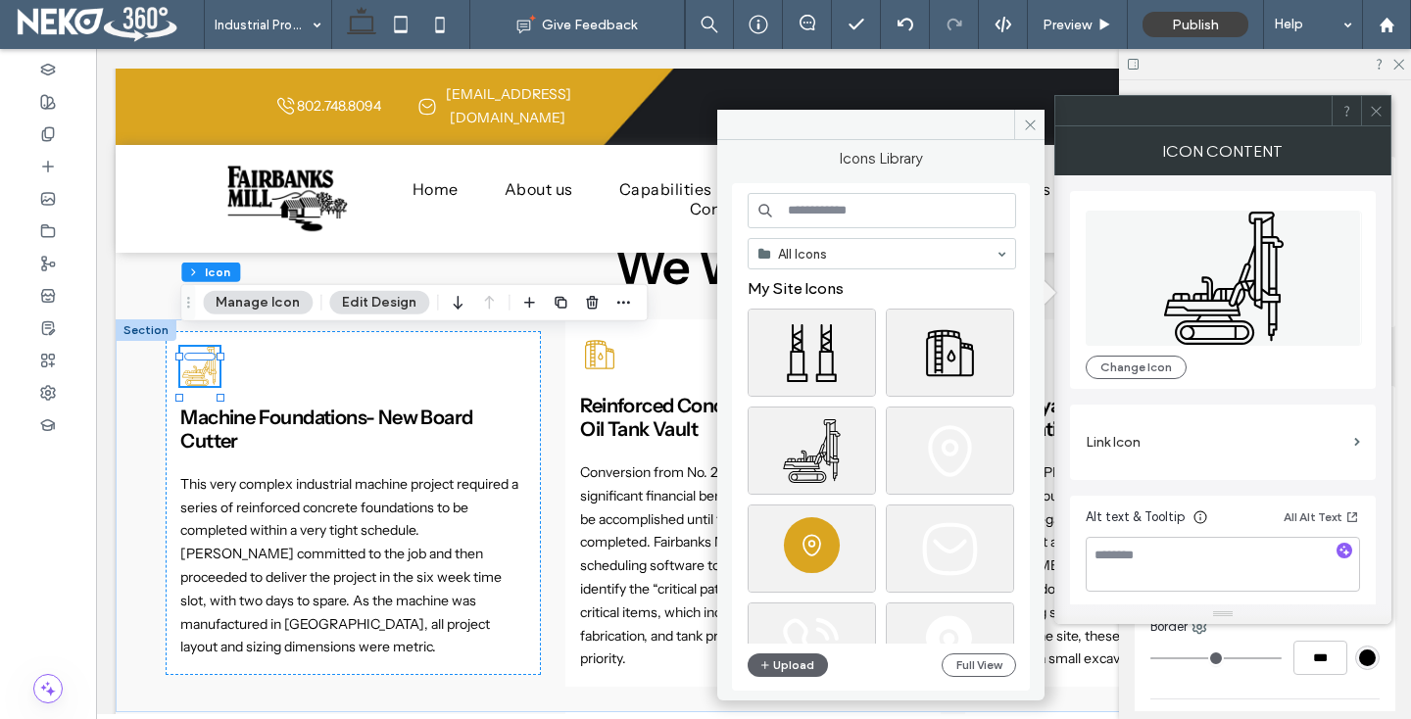
click at [842, 212] on input at bounding box center [882, 210] width 268 height 35
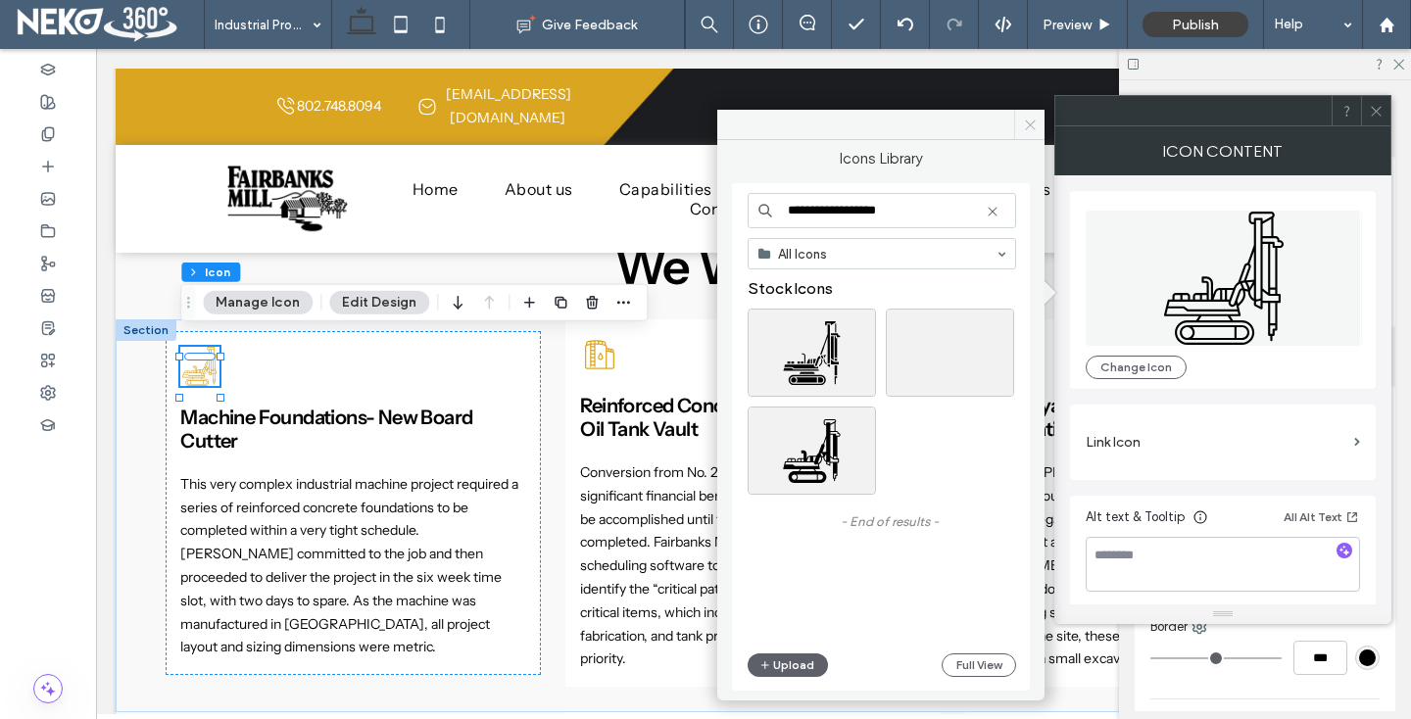
type input "**********"
click at [1023, 120] on icon at bounding box center [1030, 125] width 15 height 15
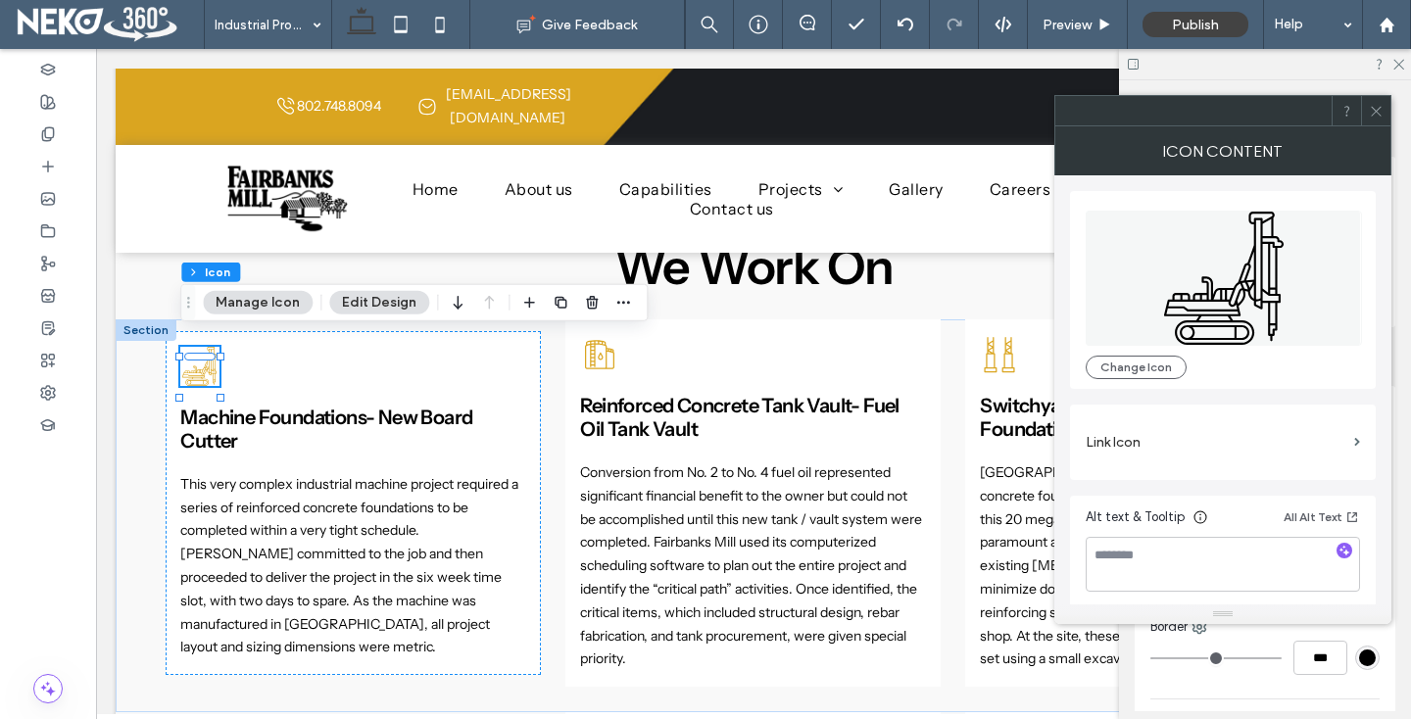
click at [1377, 117] on icon at bounding box center [1376, 111] width 15 height 15
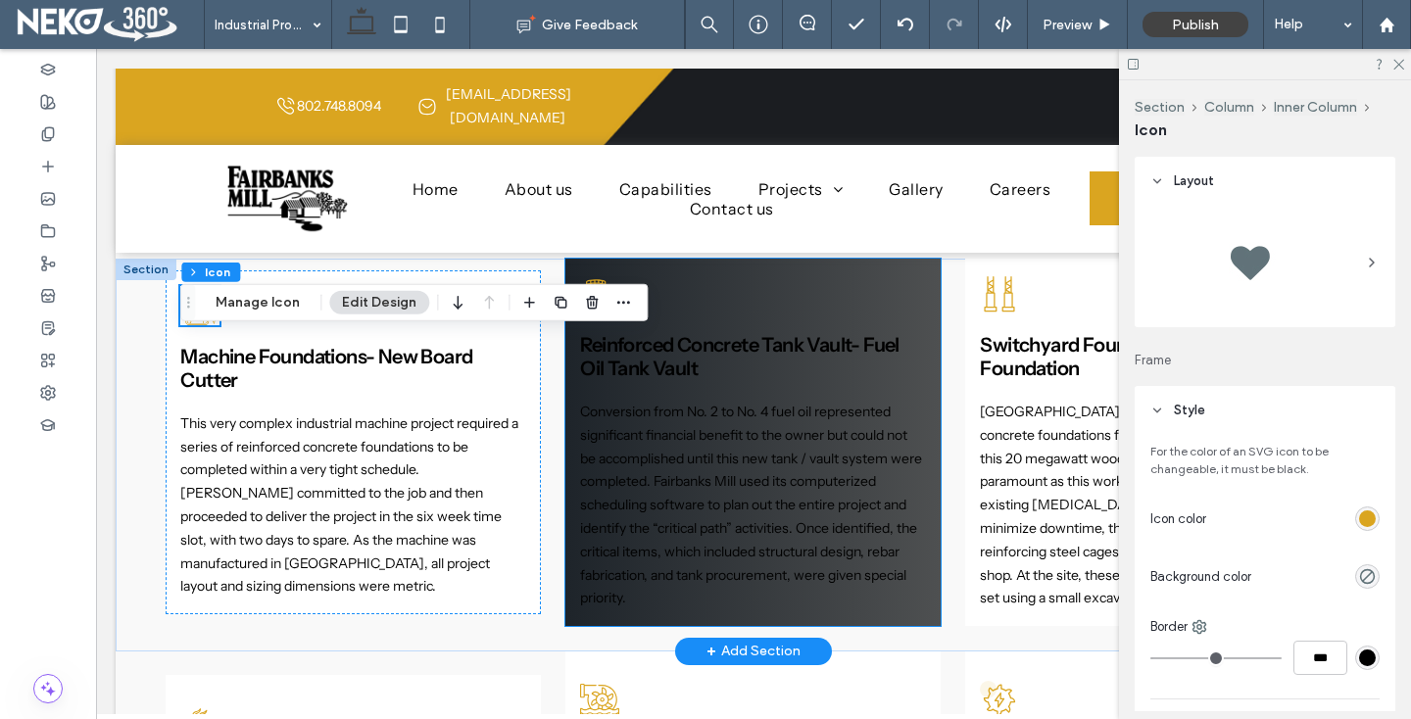
scroll to position [1388, 0]
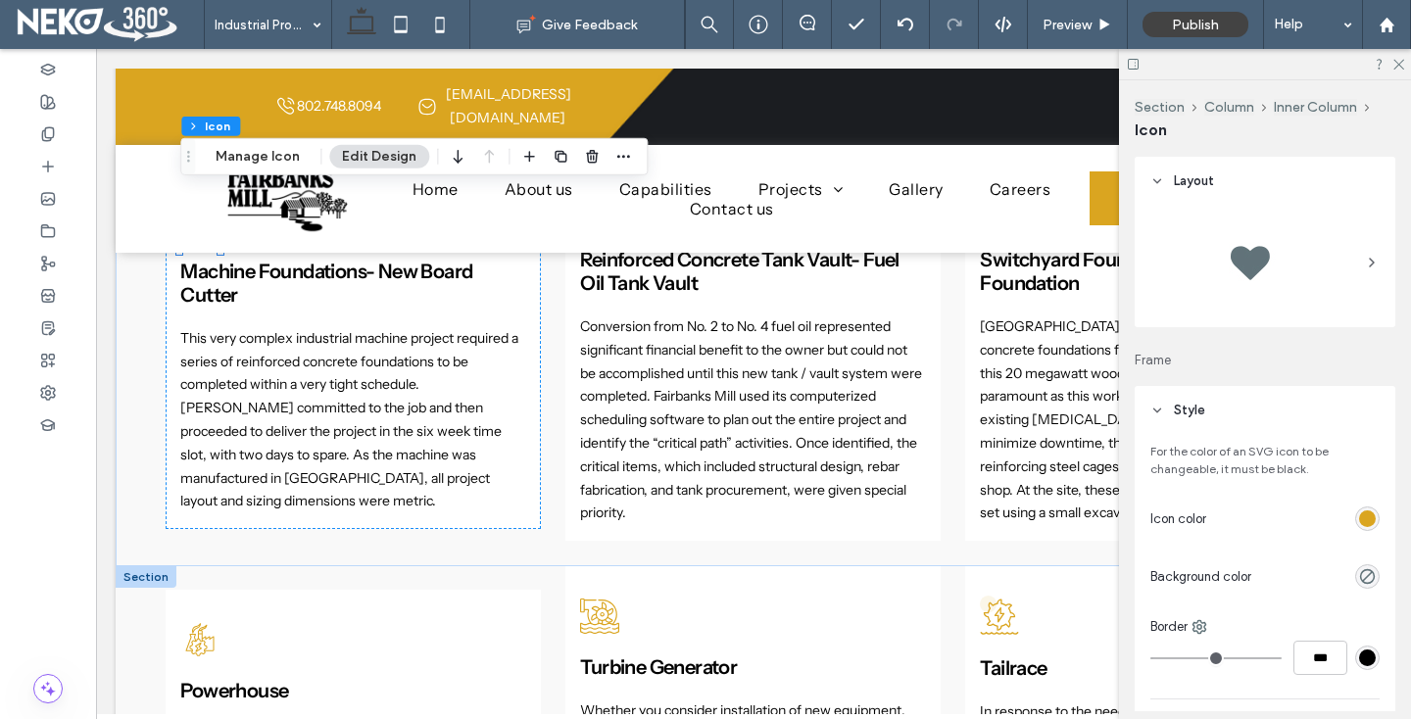
click at [126, 566] on div at bounding box center [146, 577] width 61 height 22
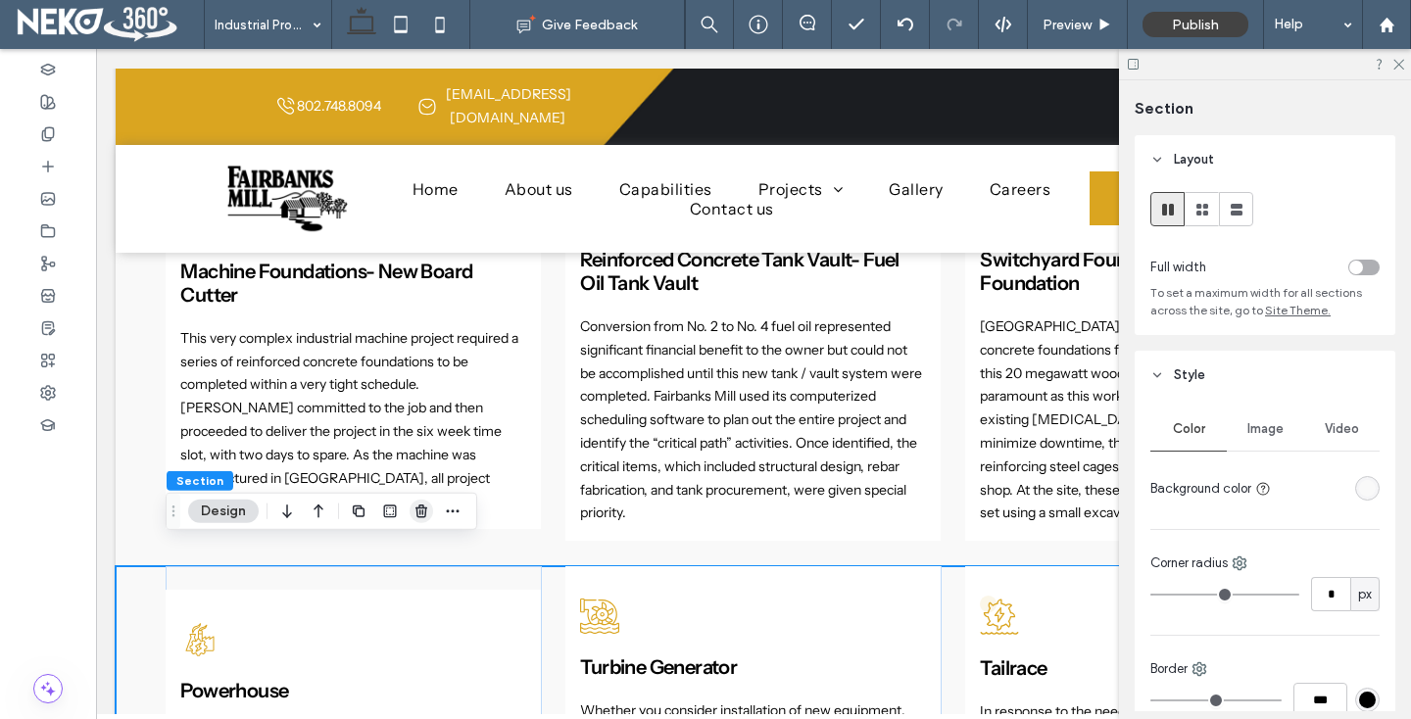
click at [417, 509] on use "button" at bounding box center [421, 511] width 12 height 13
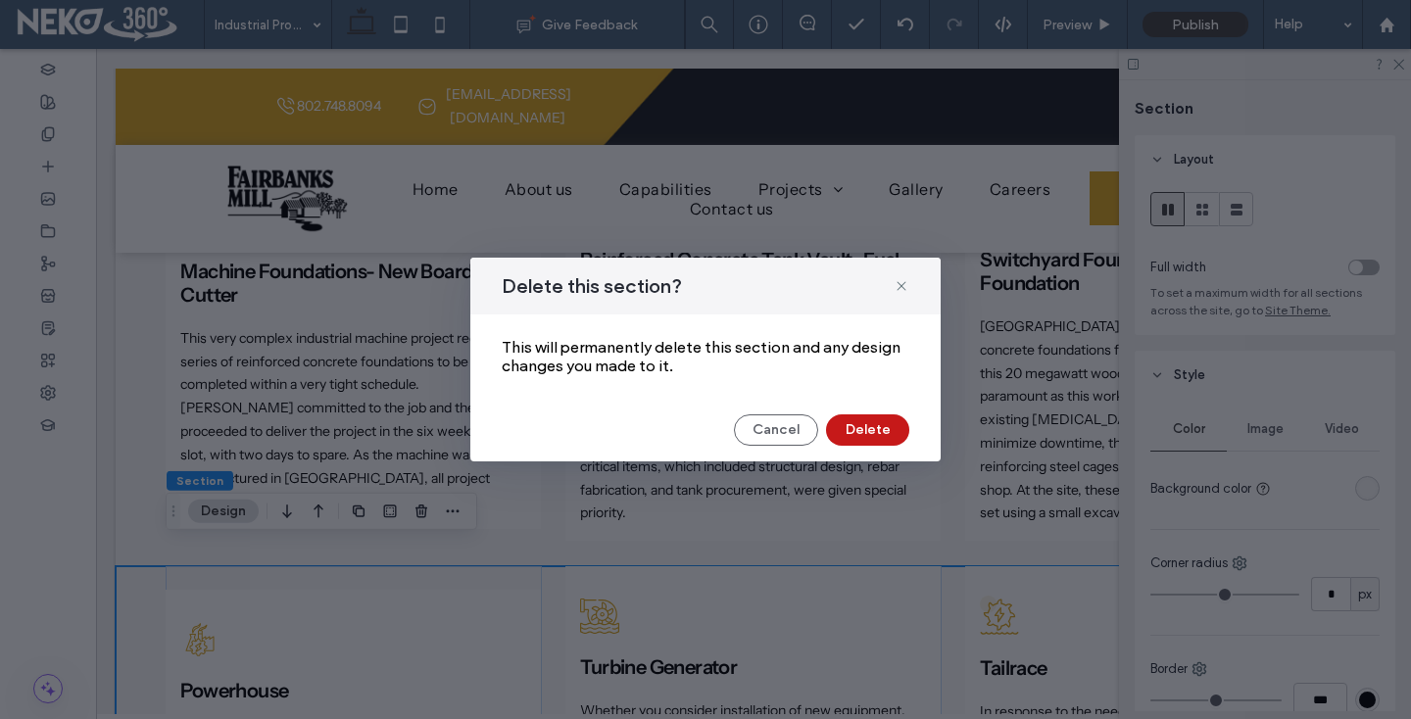
click at [878, 426] on button "Delete" at bounding box center [867, 429] width 83 height 31
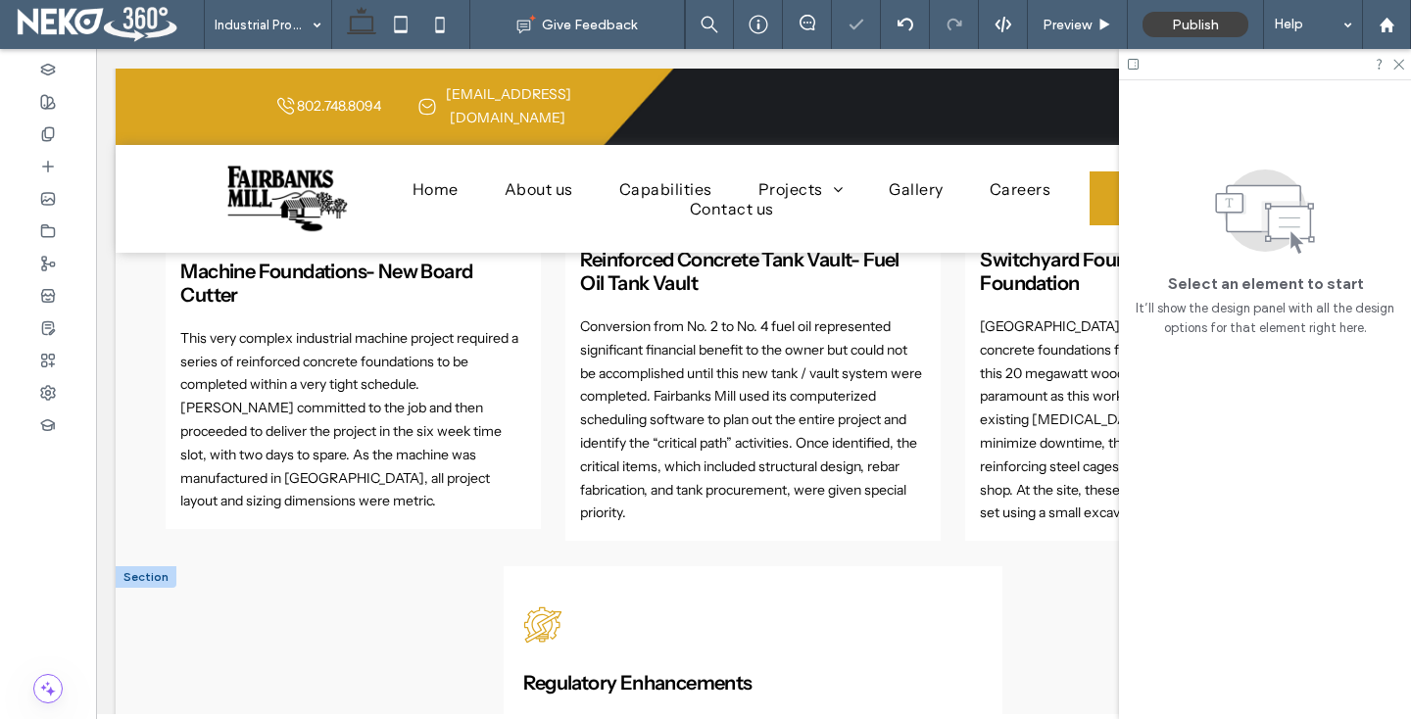
click at [129, 566] on div at bounding box center [146, 577] width 61 height 22
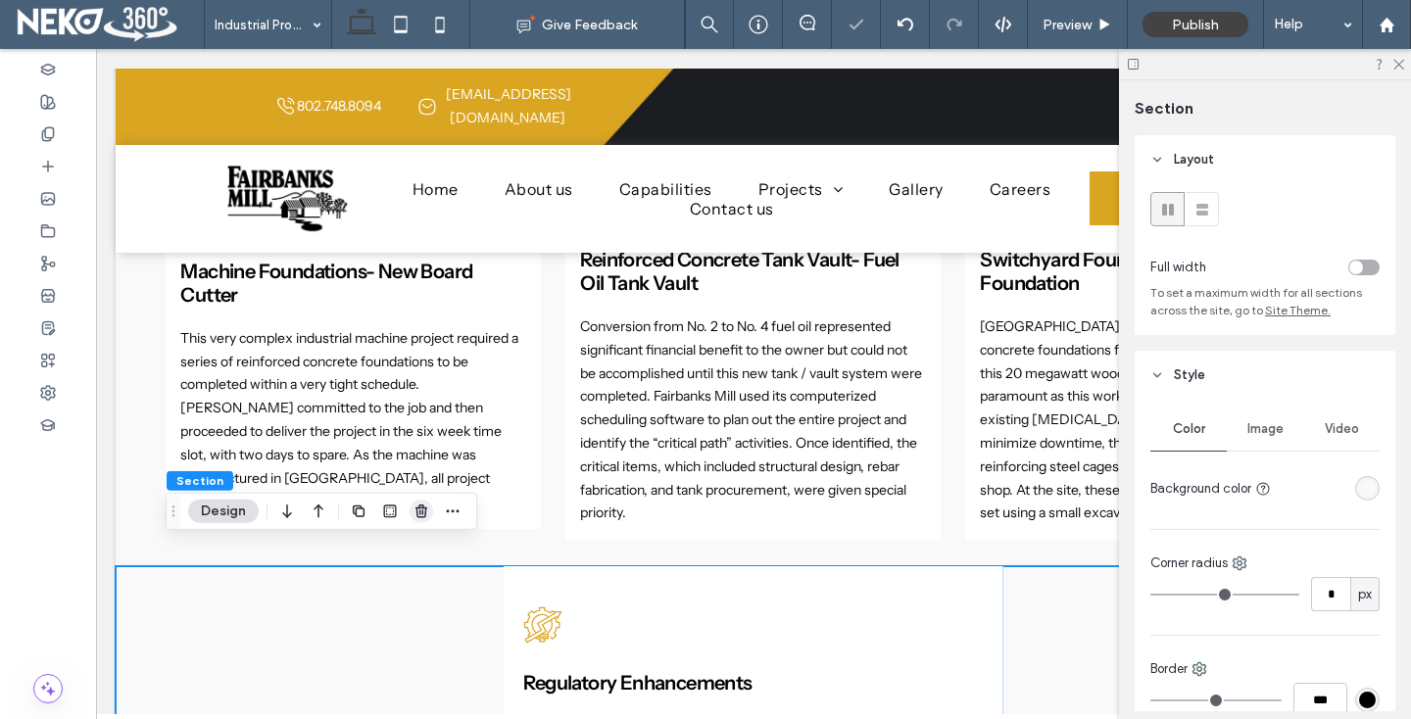
click at [418, 510] on icon "button" at bounding box center [421, 512] width 16 height 16
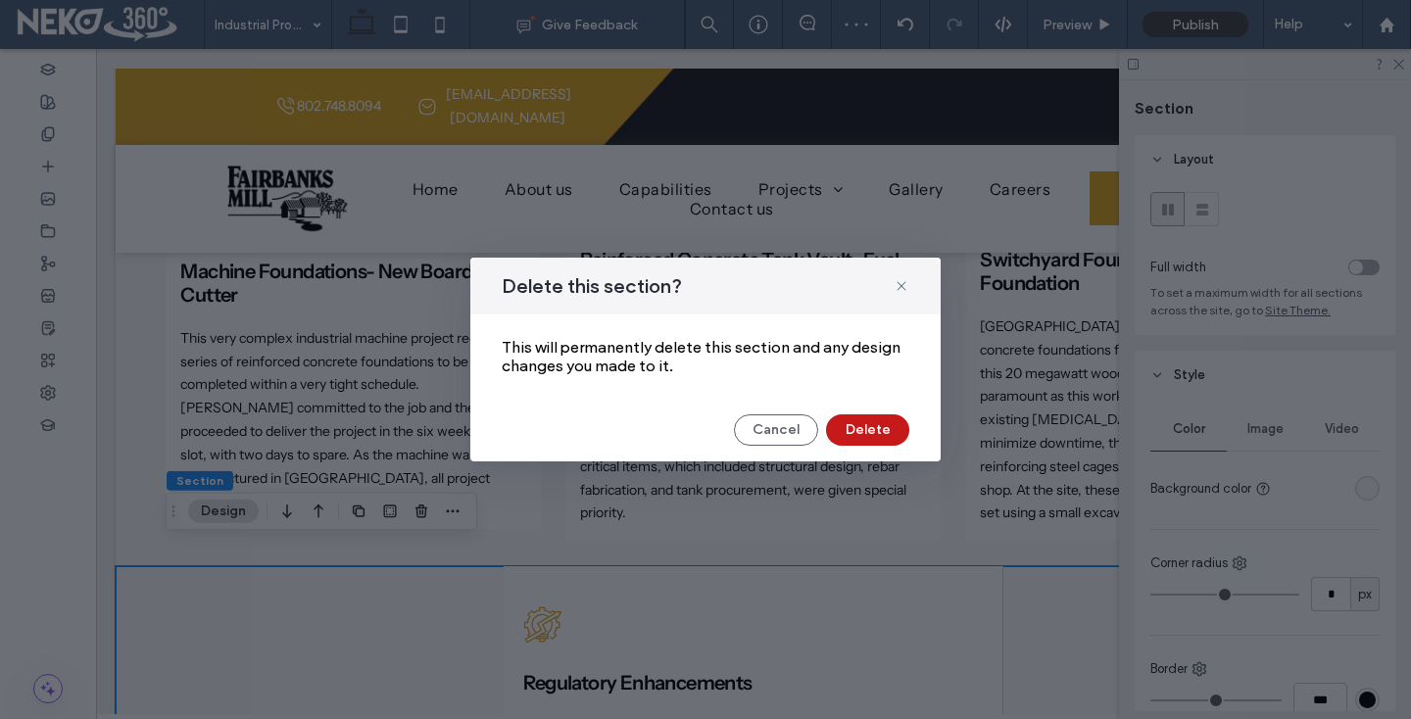
click at [871, 434] on button "Delete" at bounding box center [867, 429] width 83 height 31
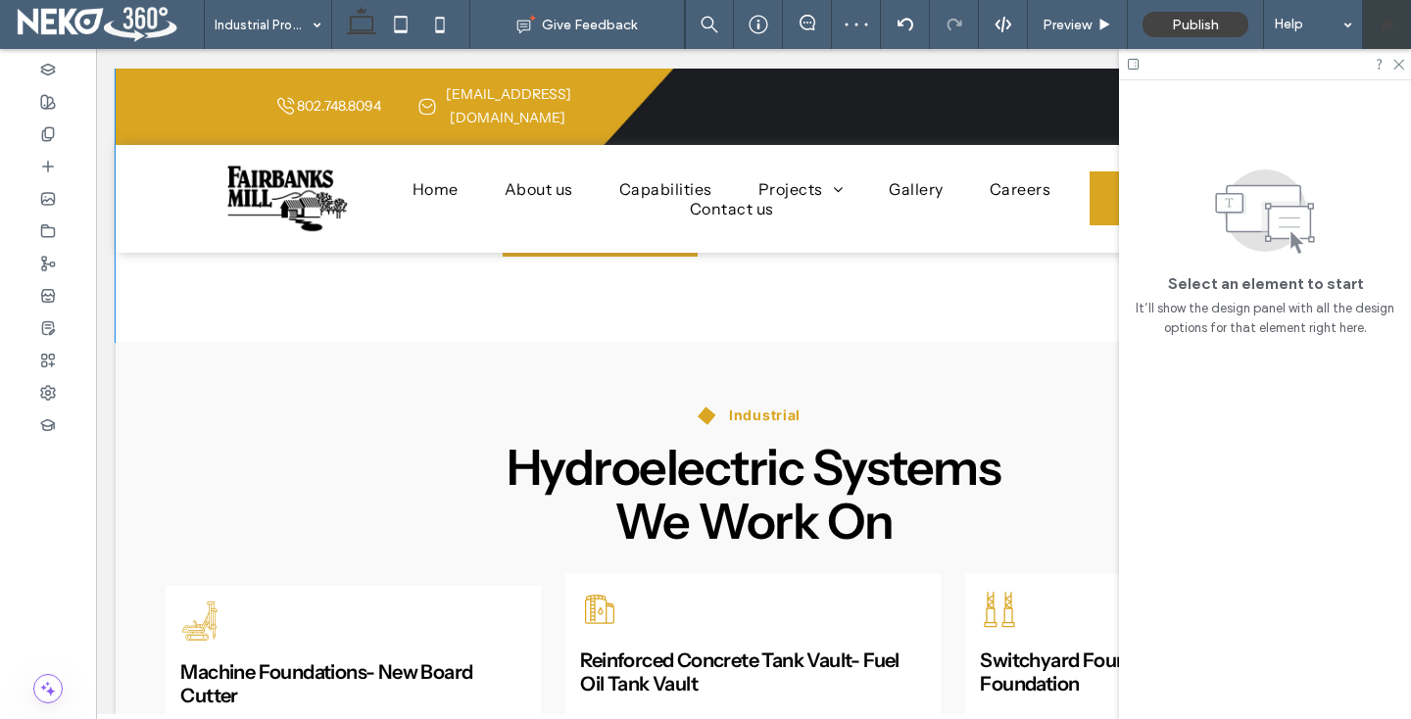
scroll to position [987, 0]
click at [1397, 65] on use at bounding box center [1398, 65] width 11 height 11
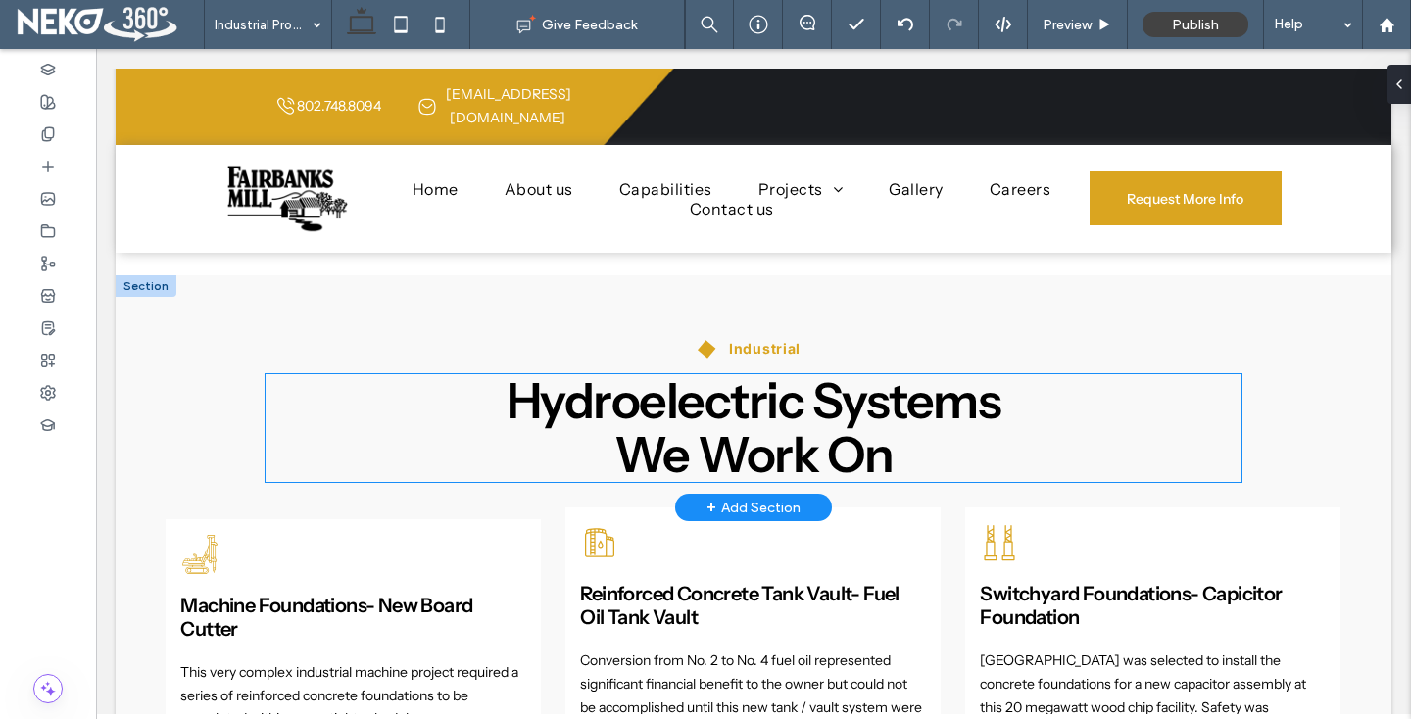
scroll to position [1015, 0]
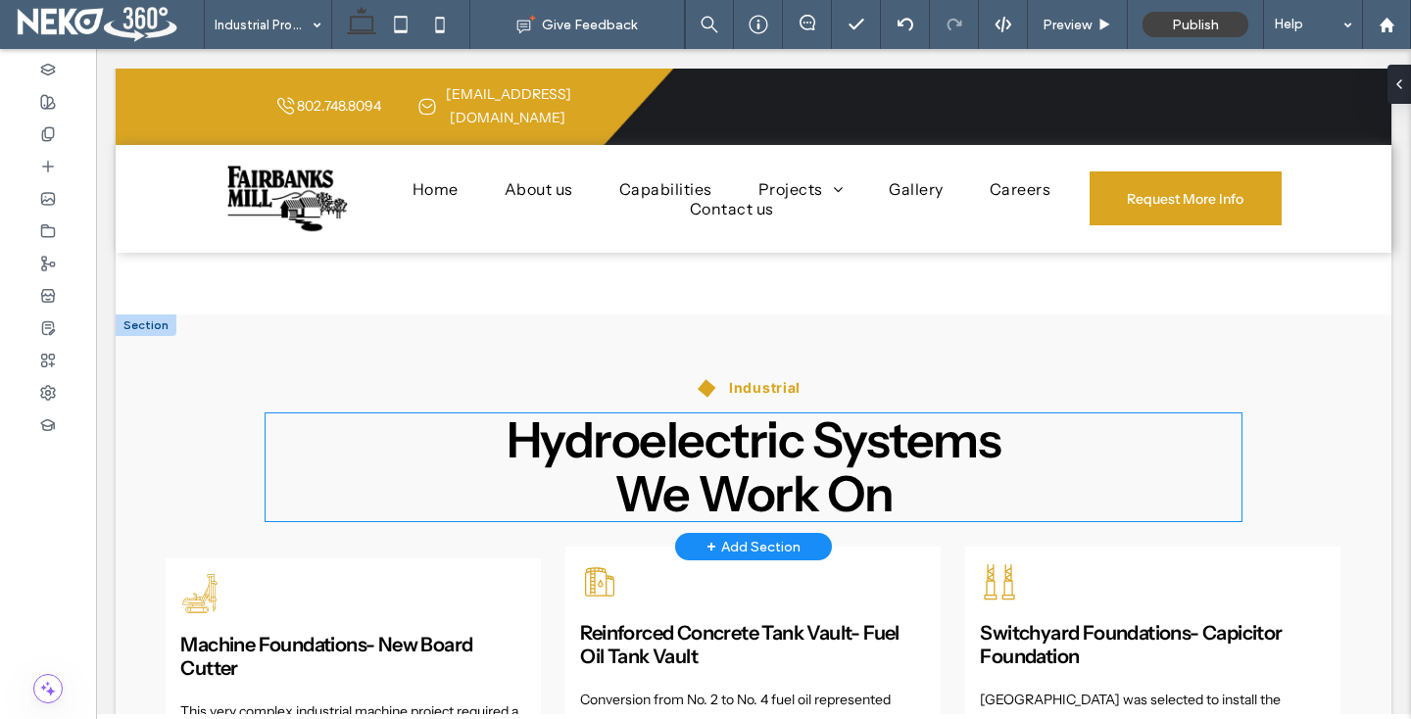
click at [681, 417] on span "Hydroelectric Systems" at bounding box center [754, 440] width 495 height 61
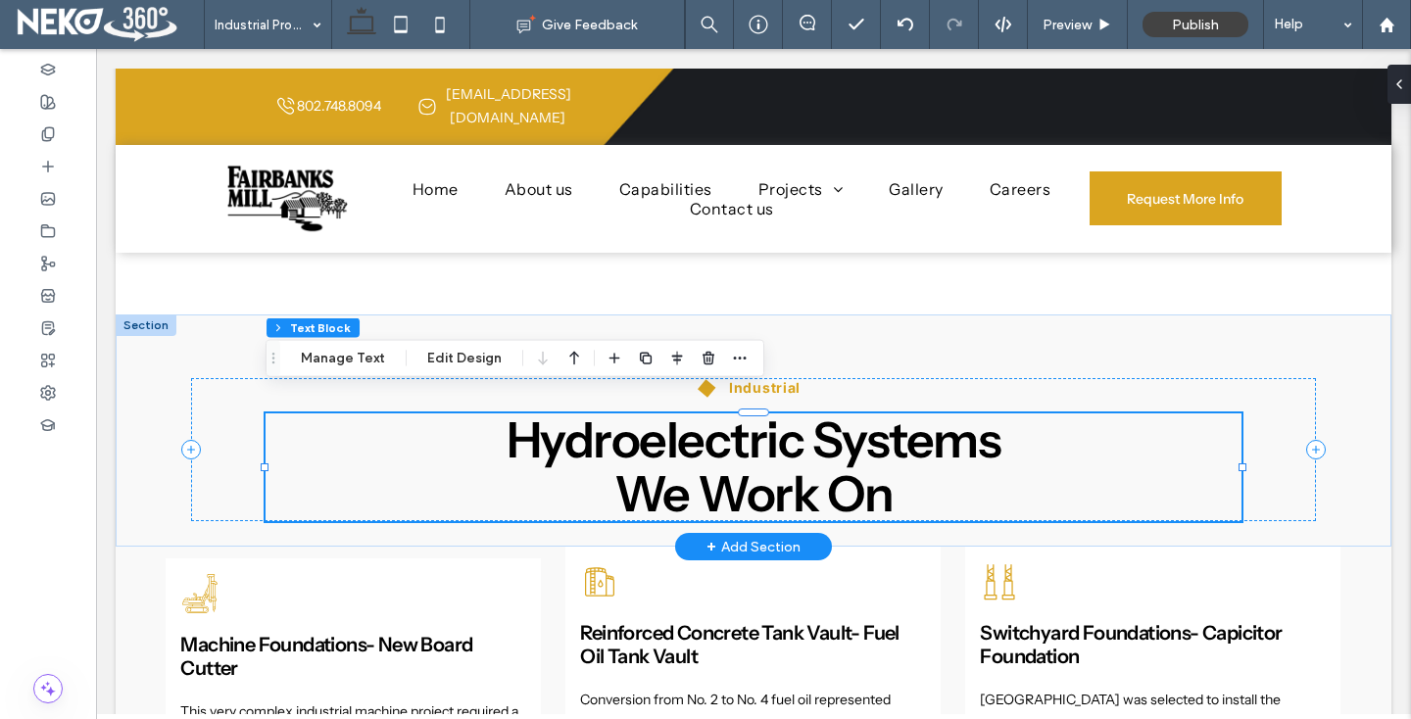
click at [681, 417] on span "Hydroelectric Systems" at bounding box center [754, 440] width 495 height 61
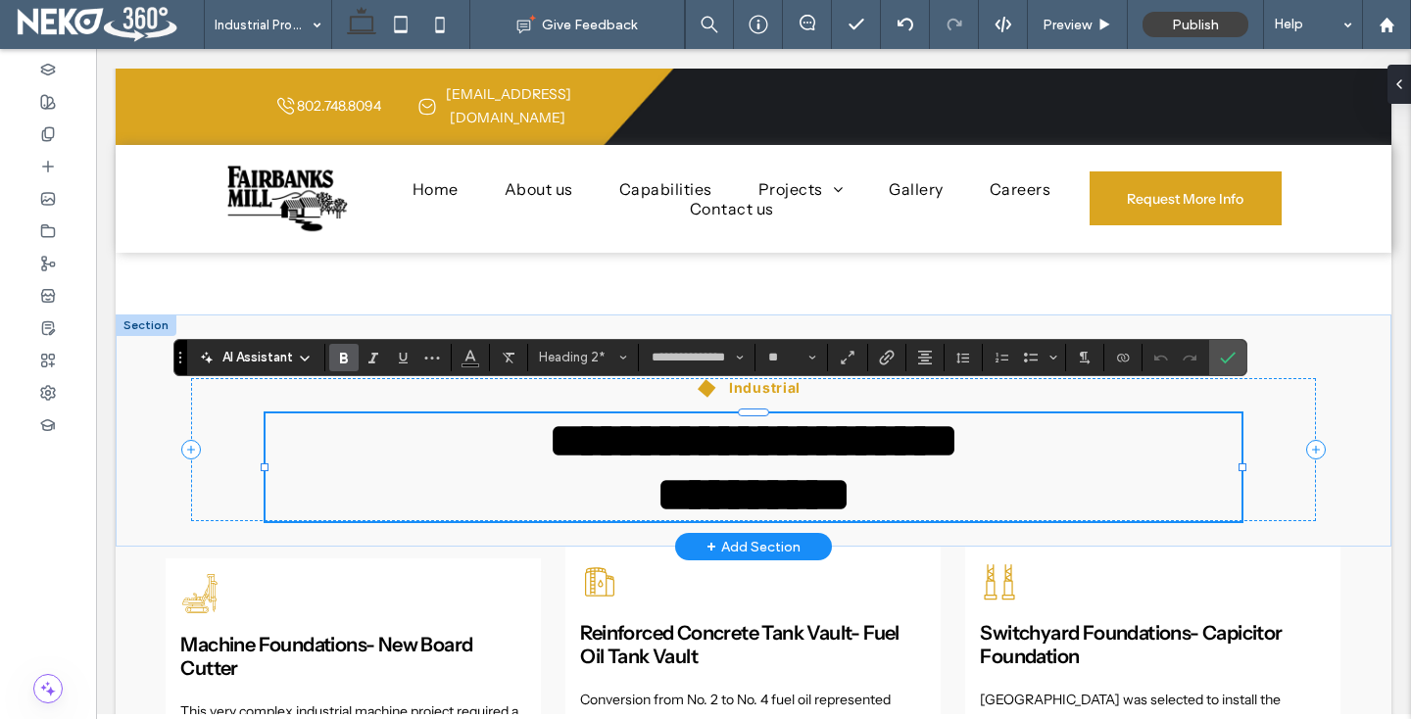
click at [648, 418] on span "**********" at bounding box center [754, 440] width 410 height 48
click at [817, 436] on span "**********" at bounding box center [753, 440] width 351 height 48
click at [836, 478] on span "**********" at bounding box center [753, 494] width 194 height 48
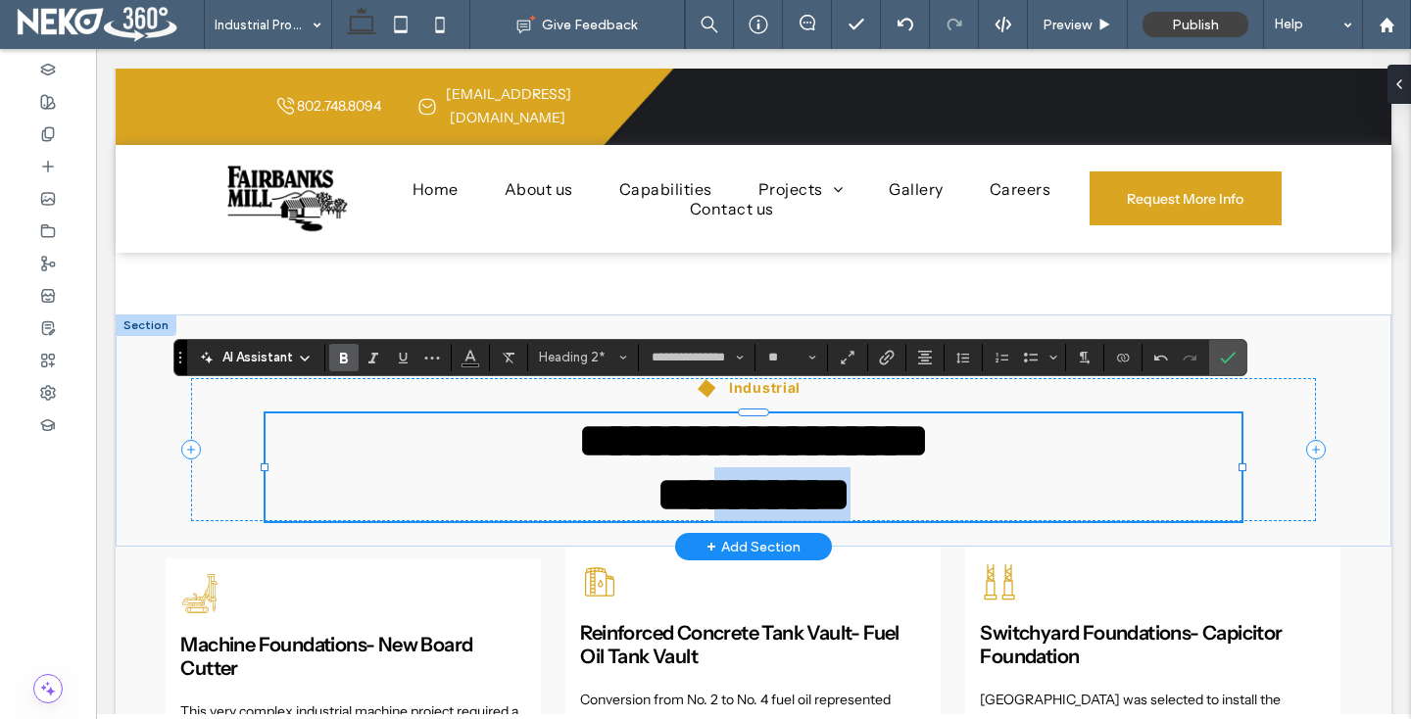
drag, startPoint x: 911, startPoint y: 477, endPoint x: 705, endPoint y: 491, distance: 206.2
click at [705, 491] on h2 "**********" at bounding box center [754, 494] width 976 height 54
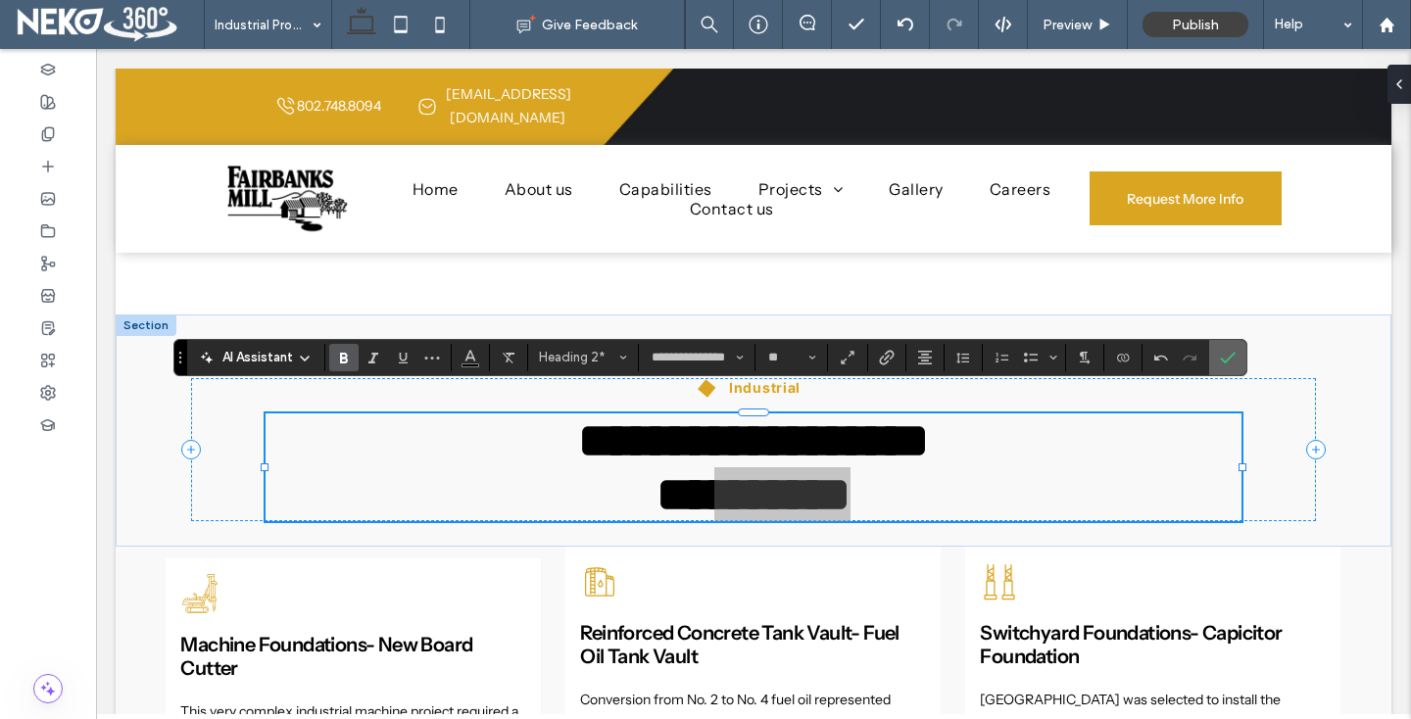
click at [1226, 355] on icon "Confirm" at bounding box center [1228, 358] width 16 height 16
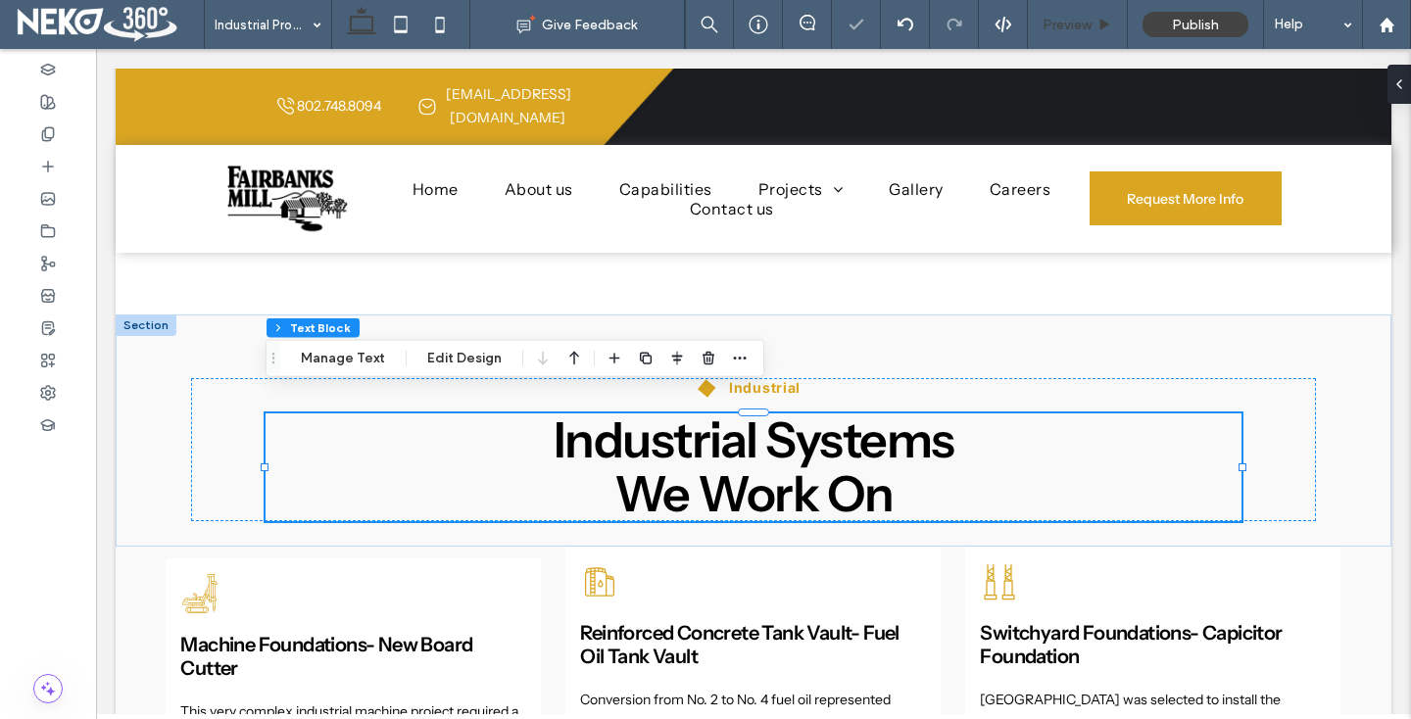
drag, startPoint x: 1087, startPoint y: 29, endPoint x: 863, endPoint y: 220, distance: 294.0
click at [1087, 29] on span "Preview" at bounding box center [1067, 25] width 49 height 17
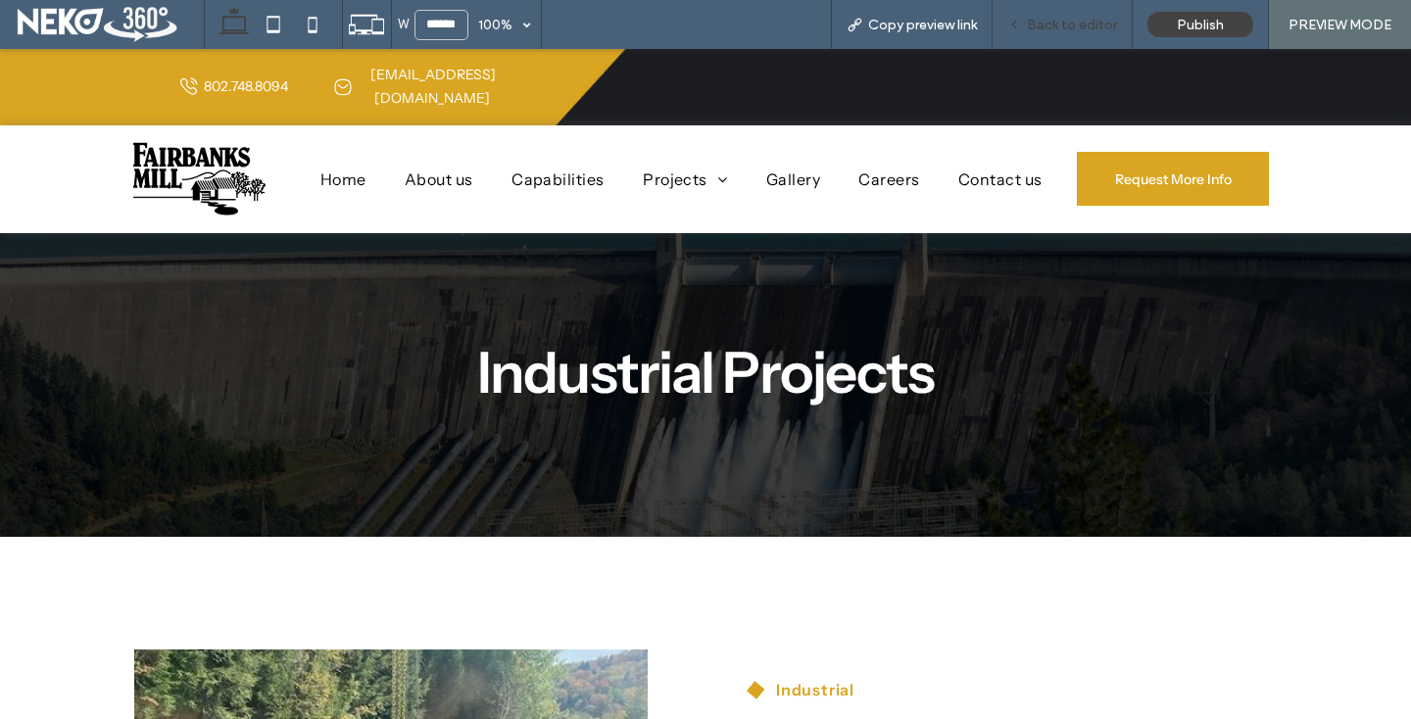
click at [1075, 32] on span "Back to editor" at bounding box center [1072, 25] width 90 height 17
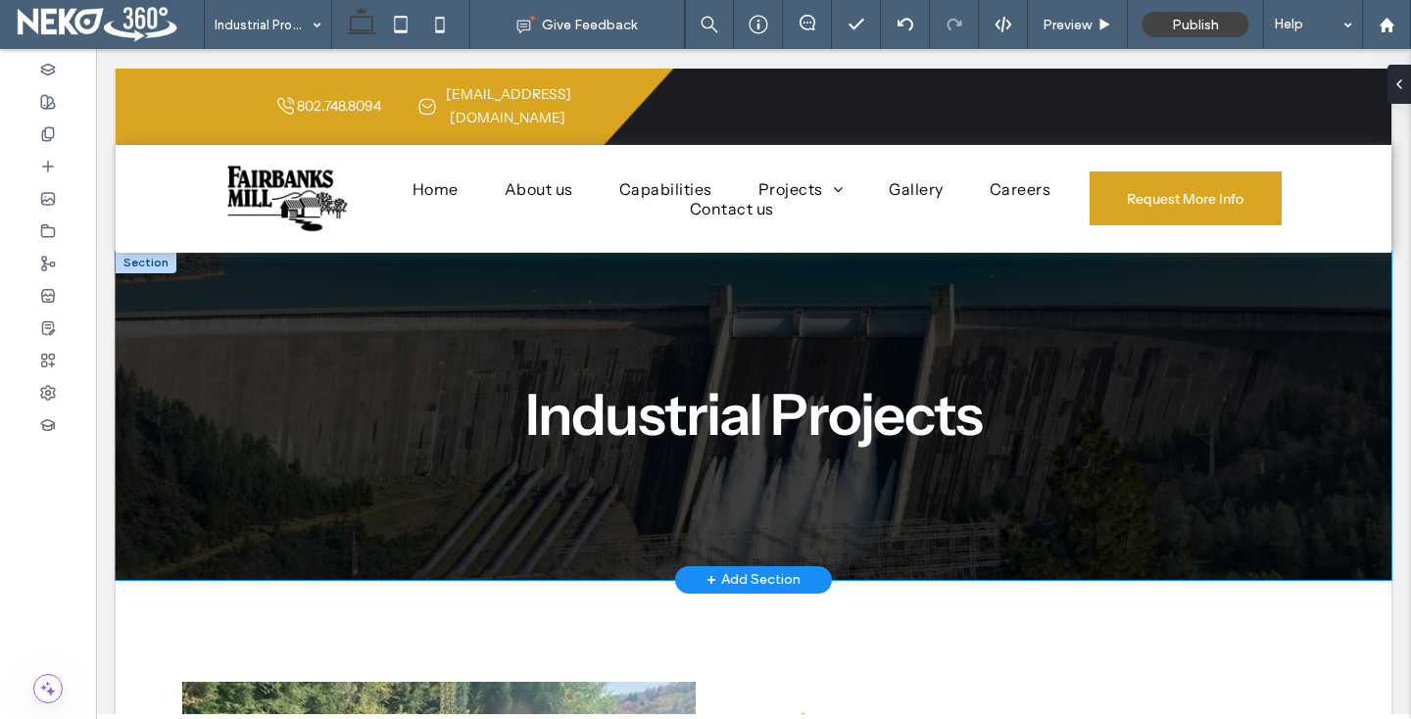
scroll to position [21, 0]
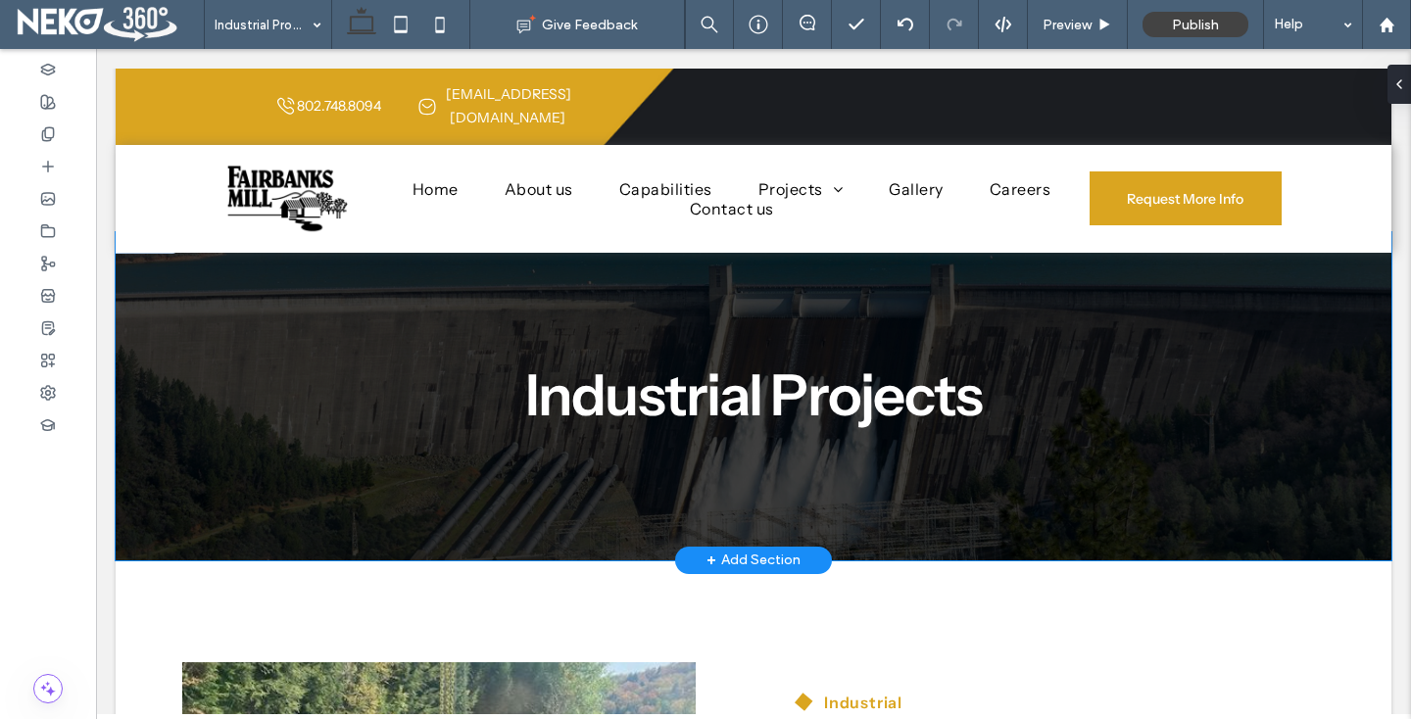
click at [134, 354] on div "Industrial Projects" at bounding box center [754, 396] width 1276 height 328
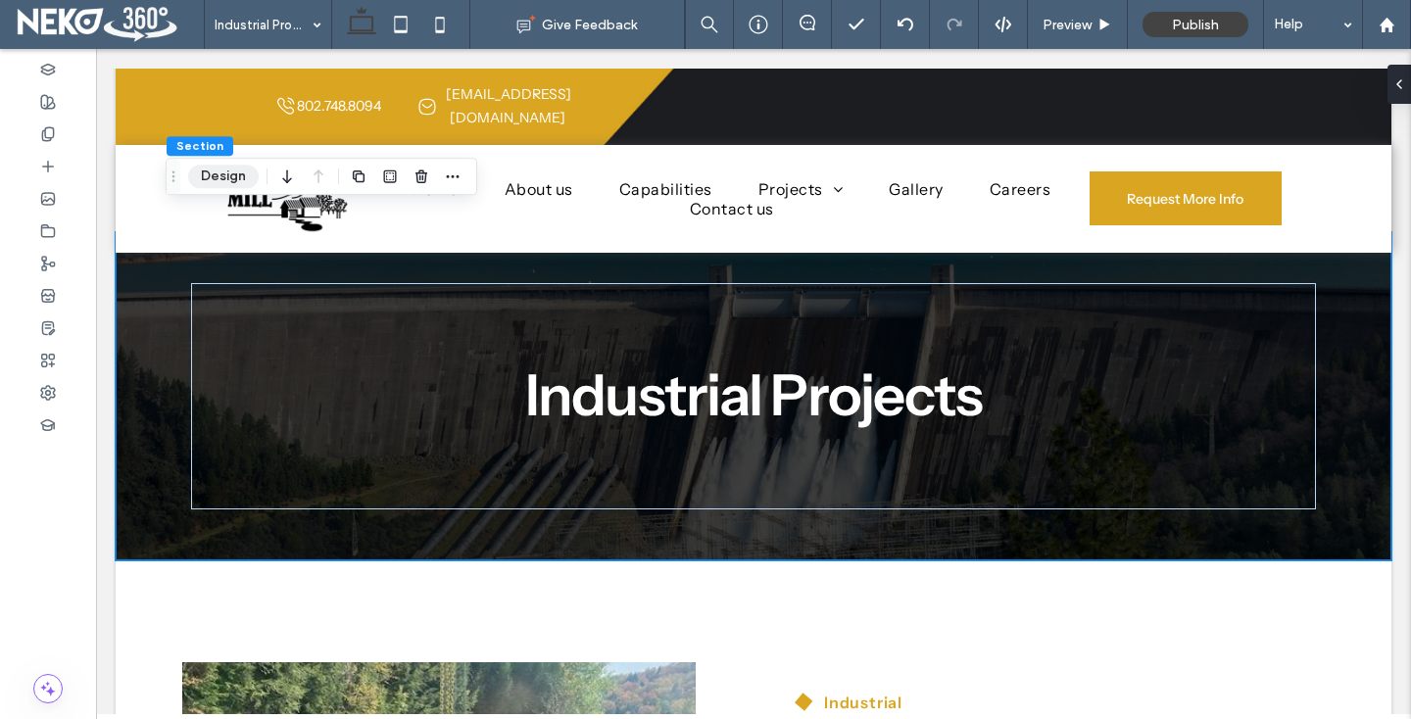
click at [218, 172] on button "Design" at bounding box center [223, 177] width 71 height 24
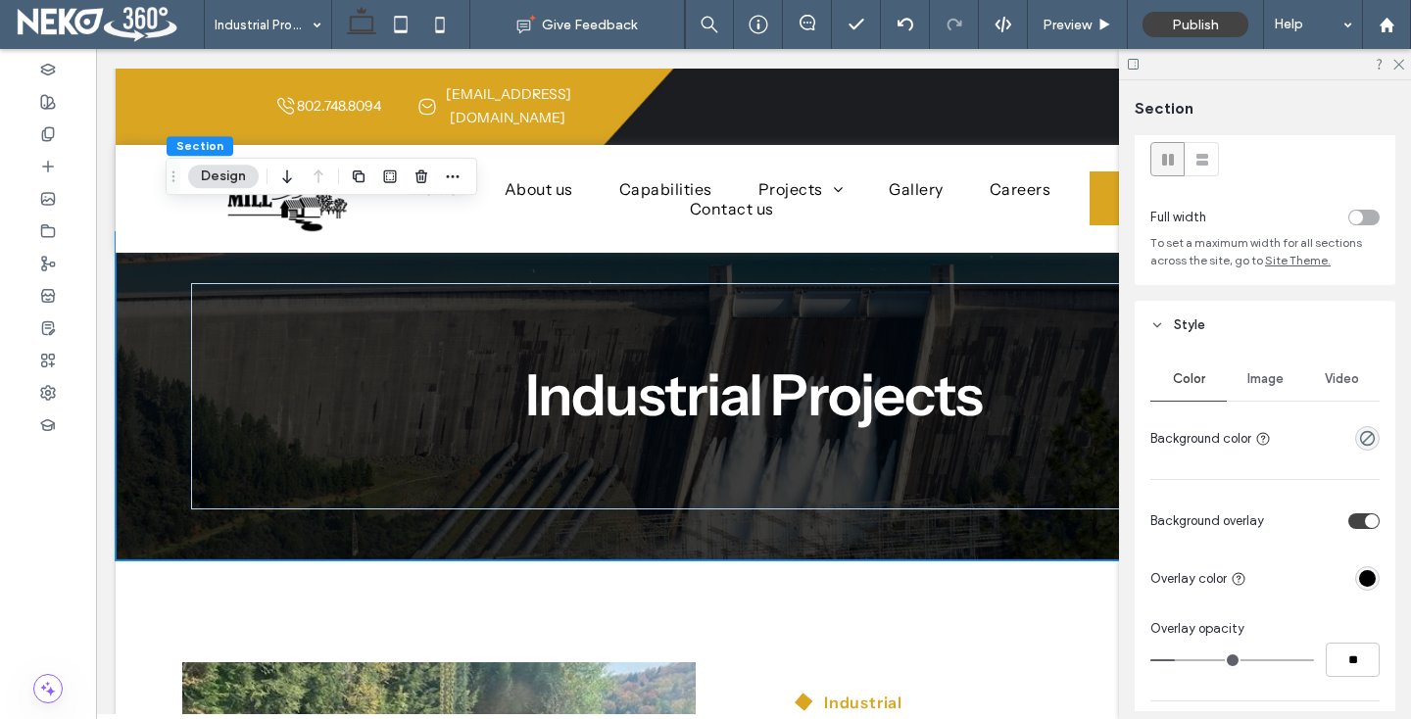
scroll to position [87, 0]
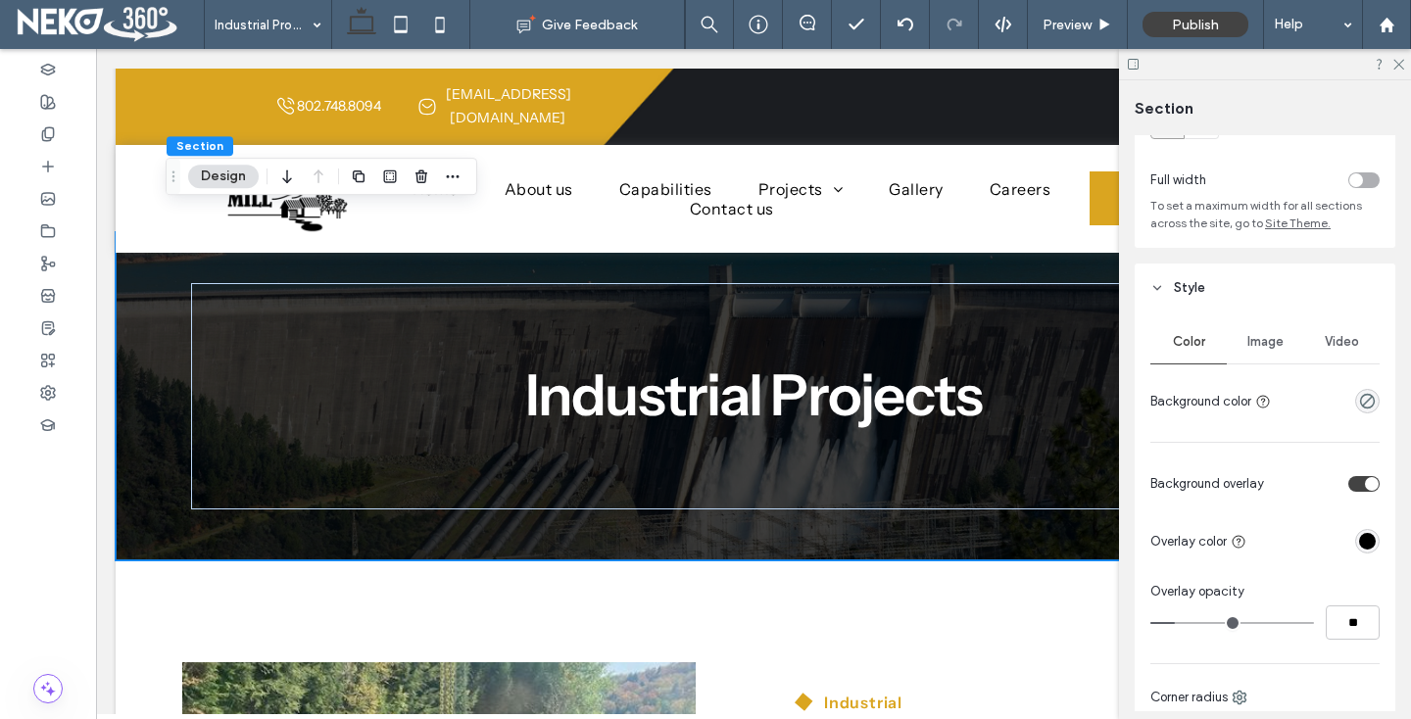
click at [1253, 333] on div "Image" at bounding box center [1265, 341] width 76 height 43
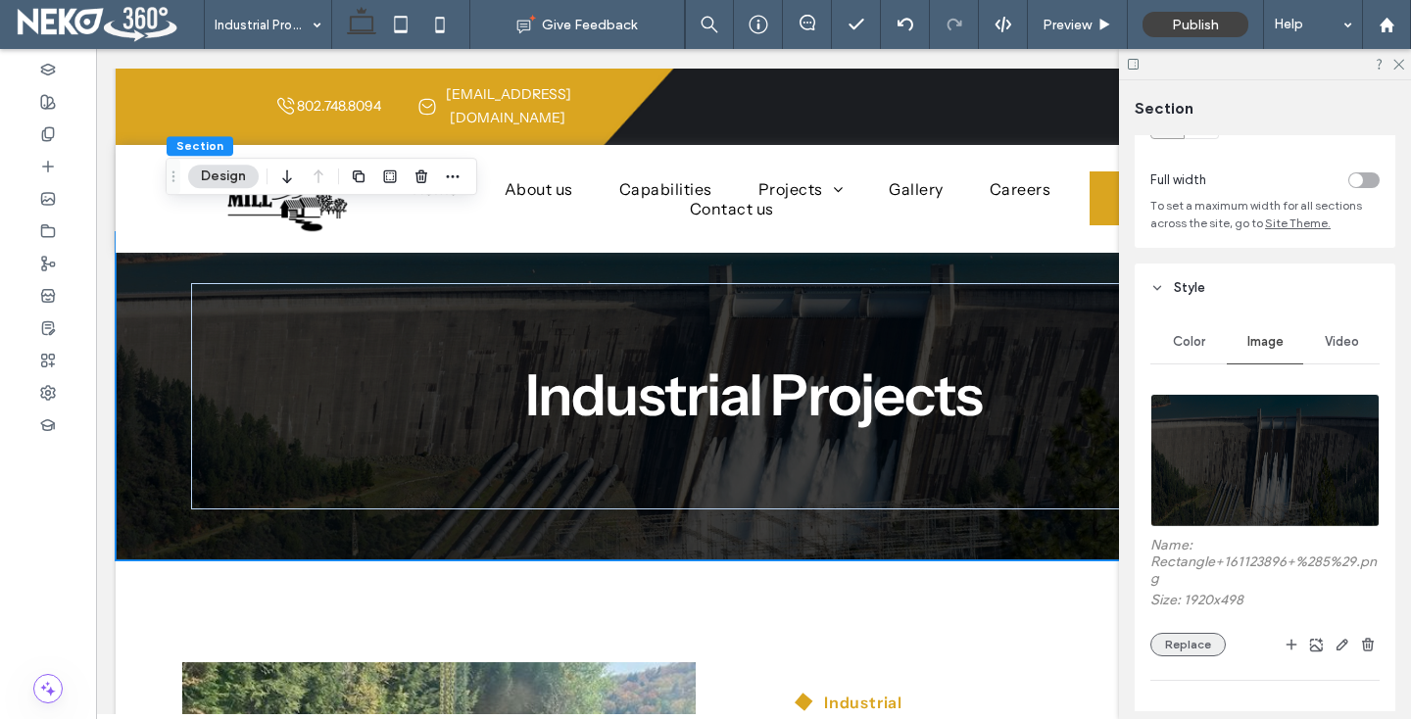
click at [1189, 649] on button "Replace" at bounding box center [1187, 645] width 75 height 24
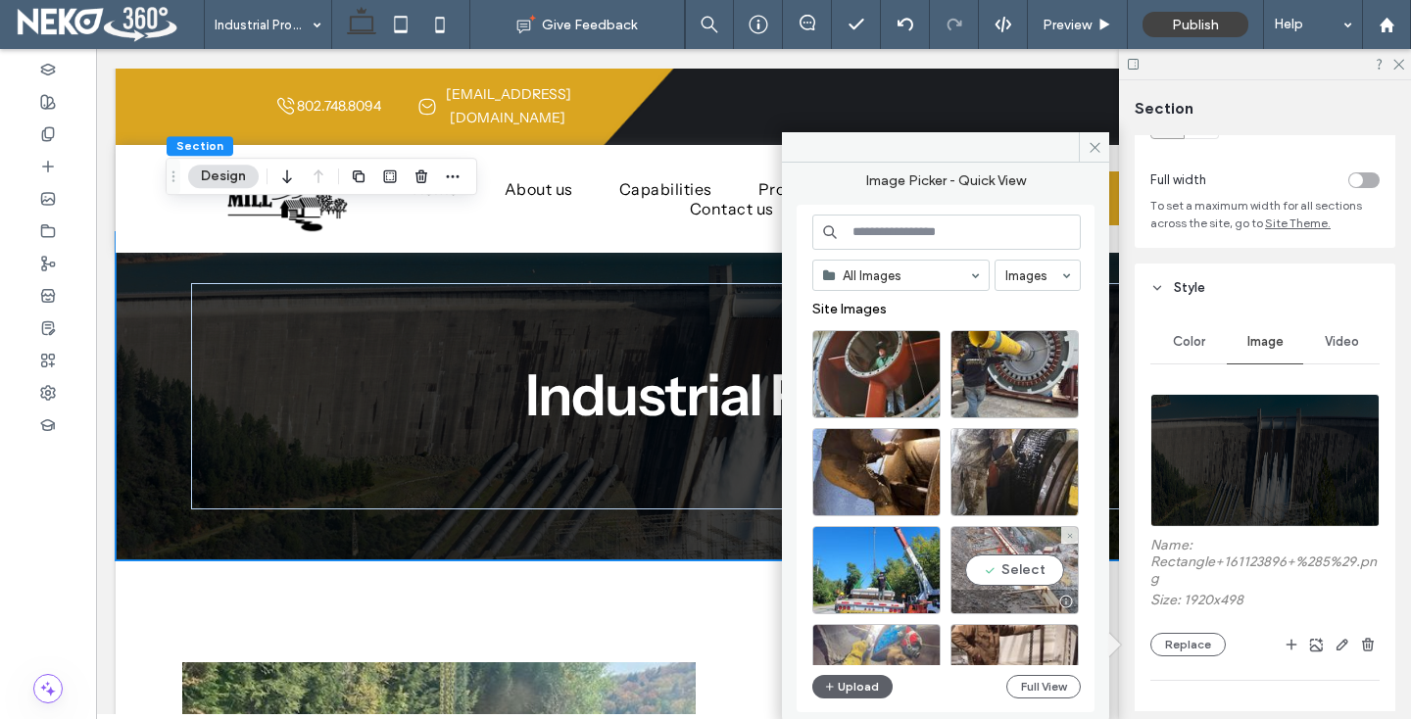
click at [1034, 587] on div "Select" at bounding box center [1014, 570] width 128 height 88
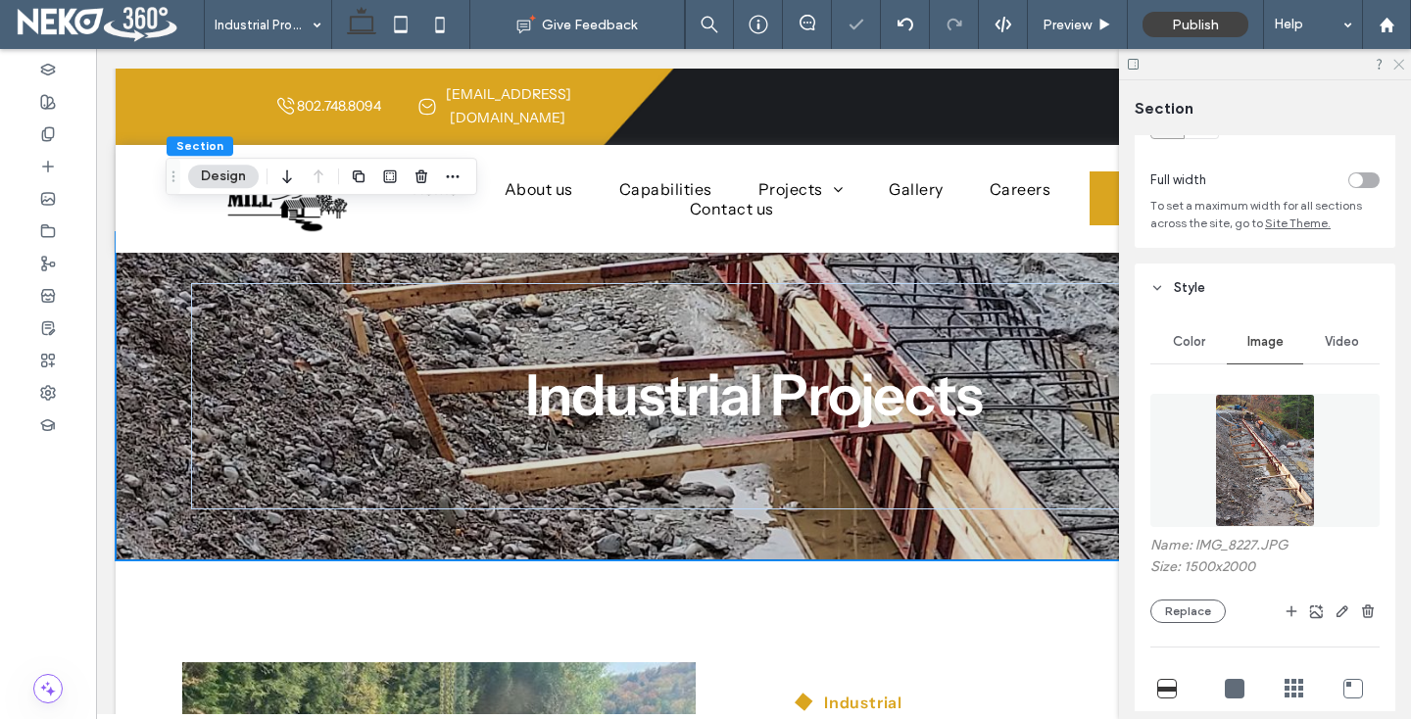
click at [1398, 63] on use at bounding box center [1398, 65] width 11 height 11
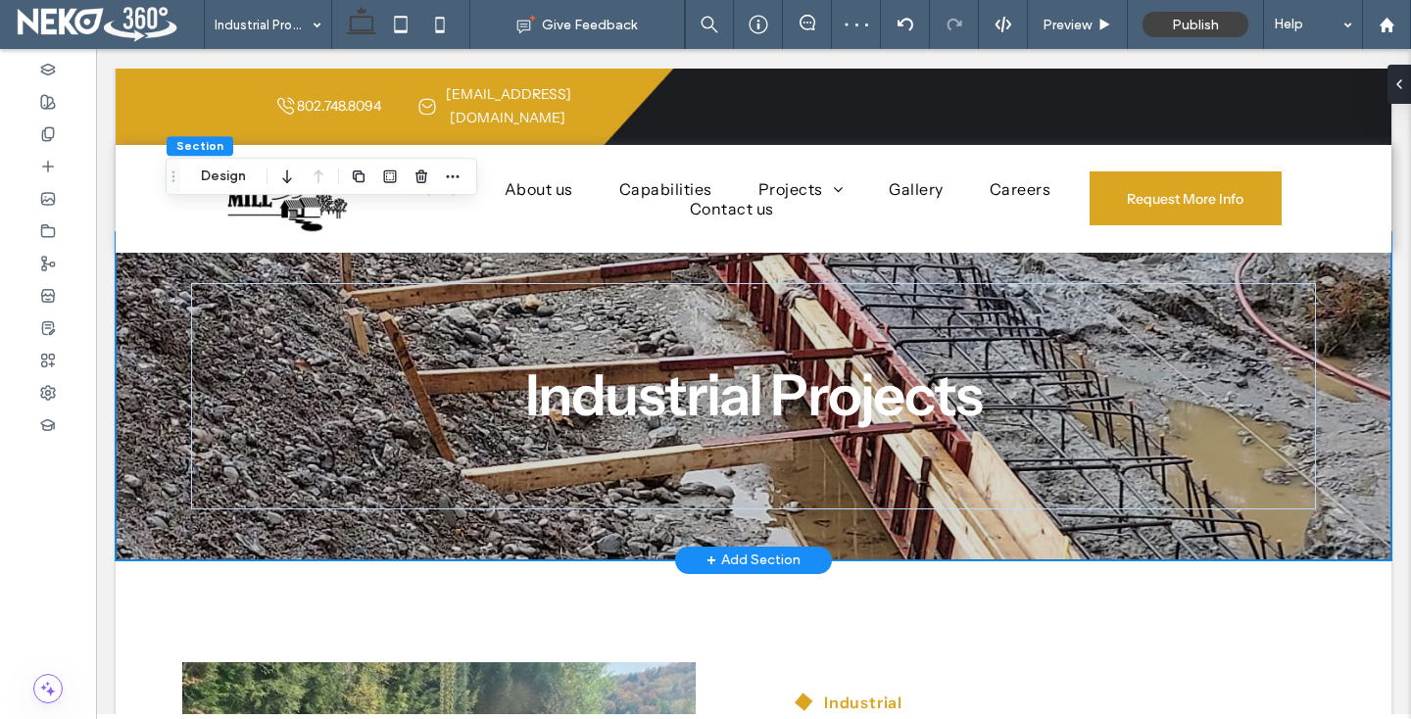
click at [134, 415] on div "Industrial Projects" at bounding box center [754, 396] width 1276 height 328
click at [244, 177] on button "Design" at bounding box center [223, 177] width 71 height 24
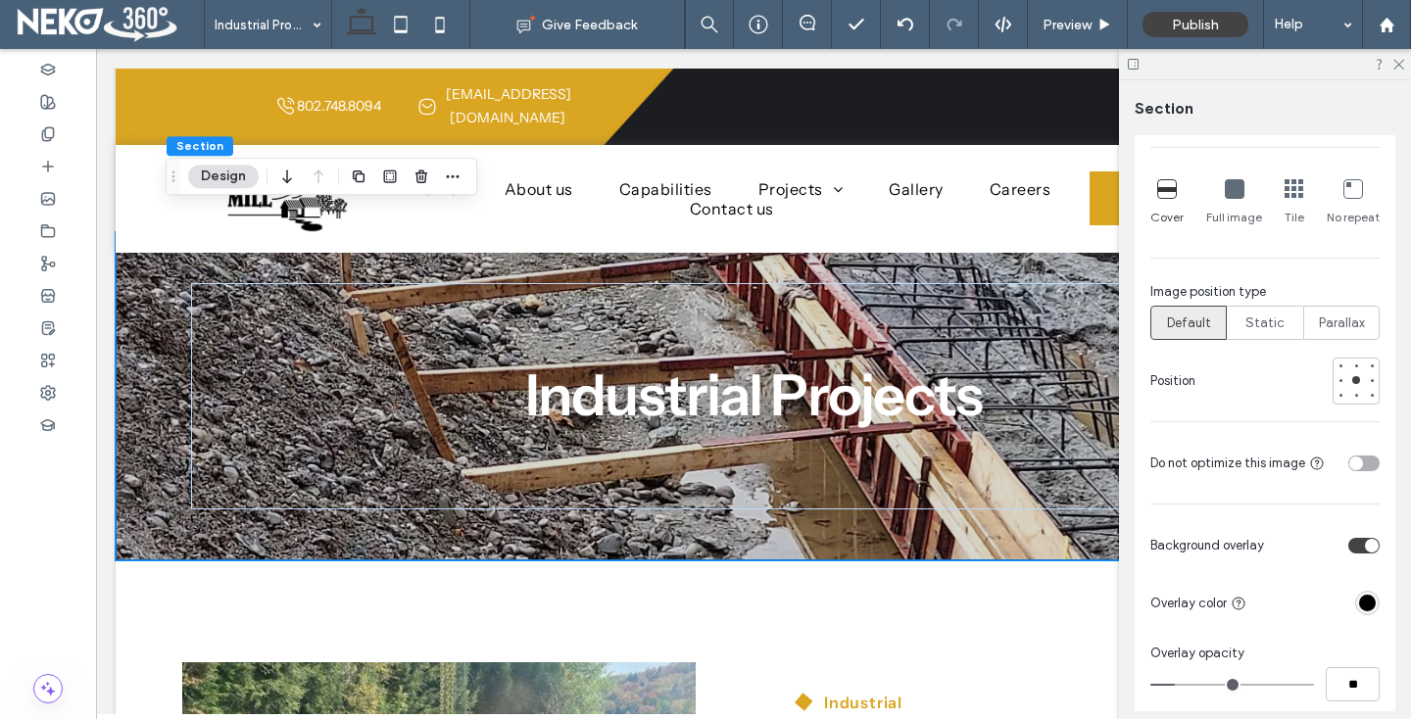
scroll to position [614, 0]
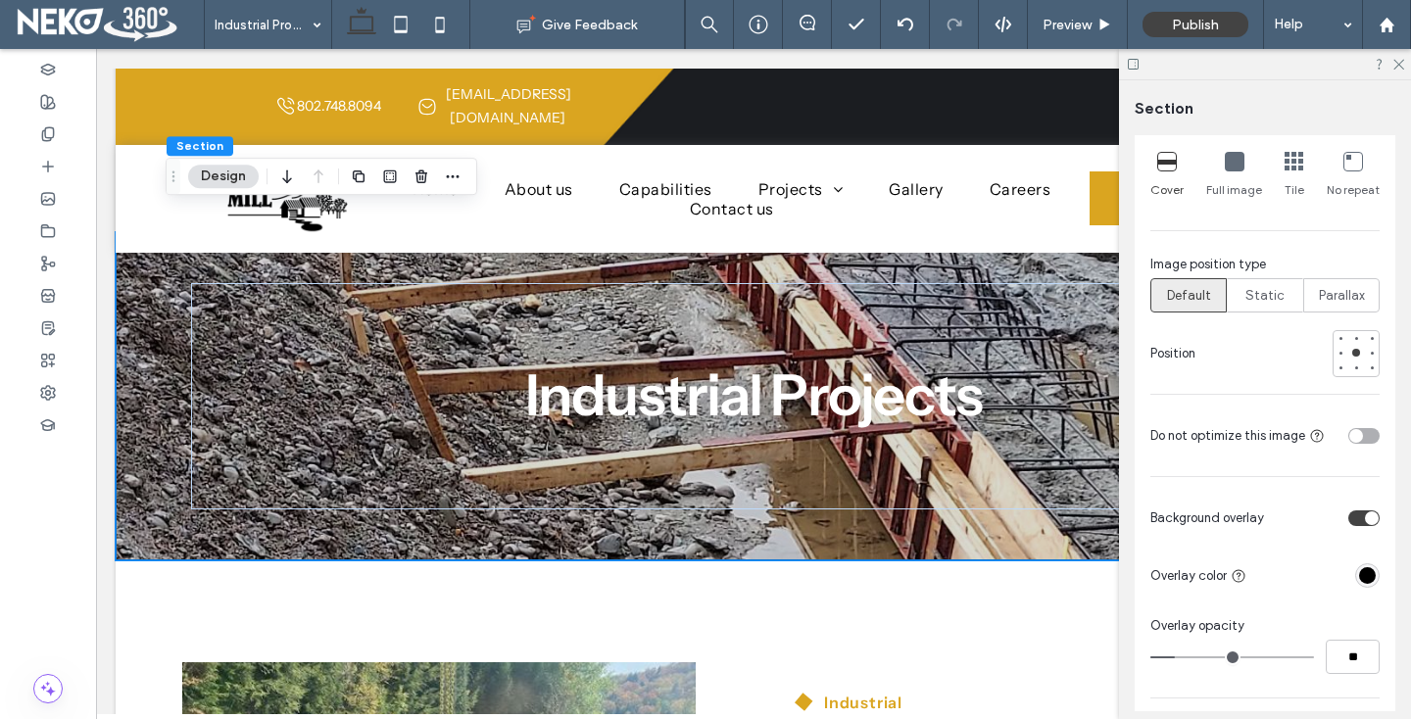
type input "**"
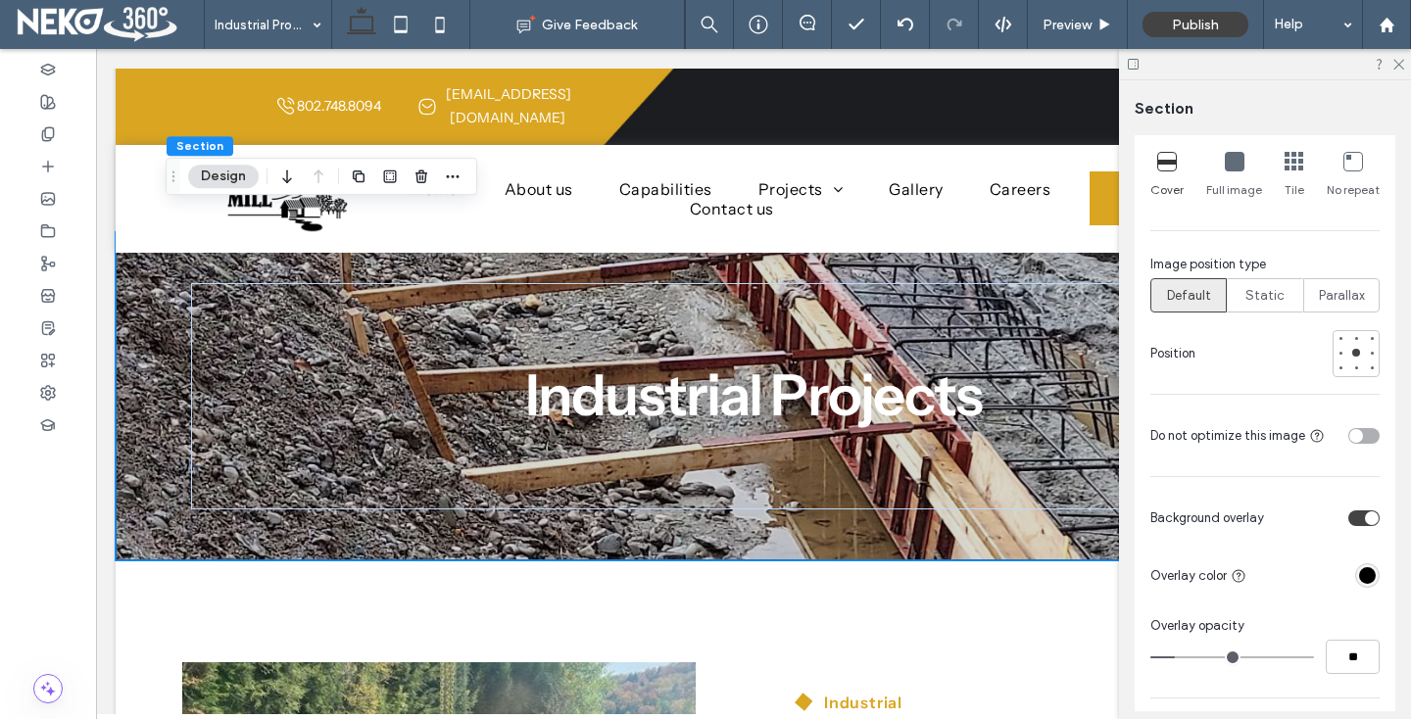
type input "**"
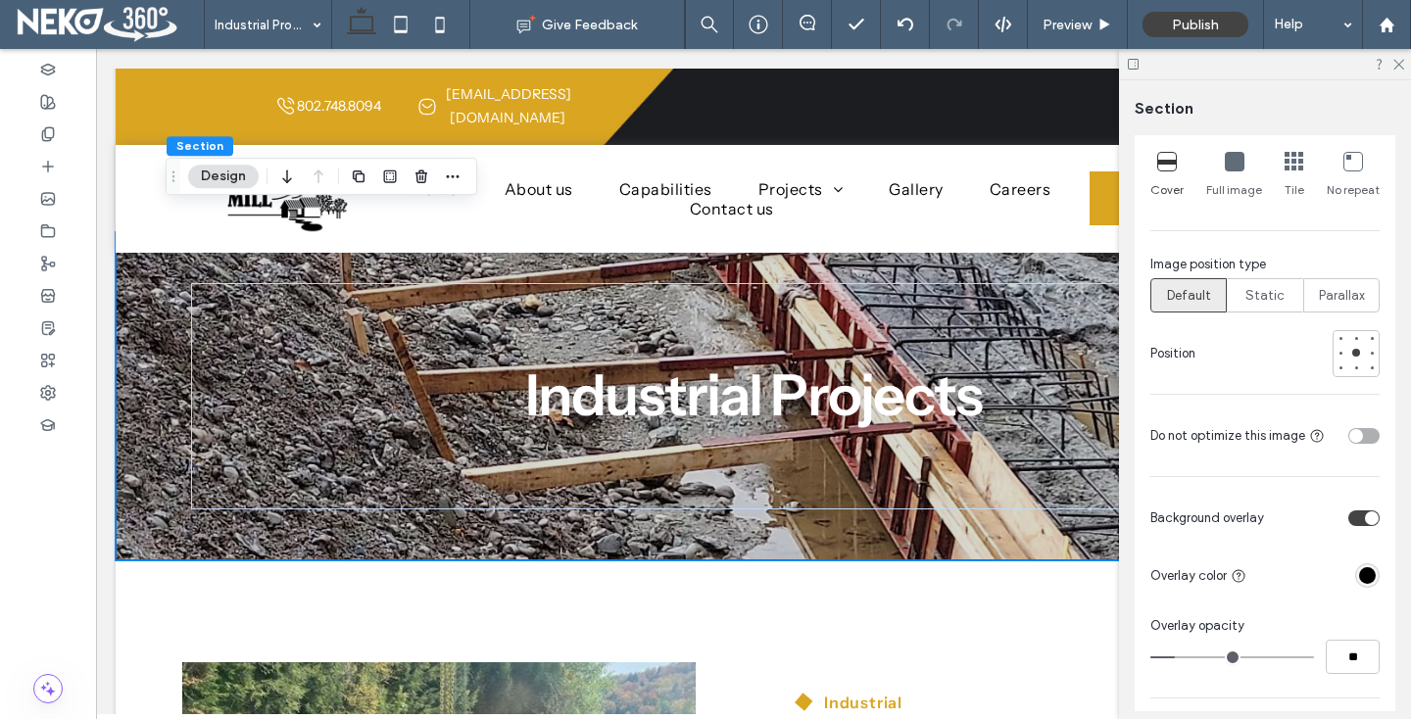
type input "**"
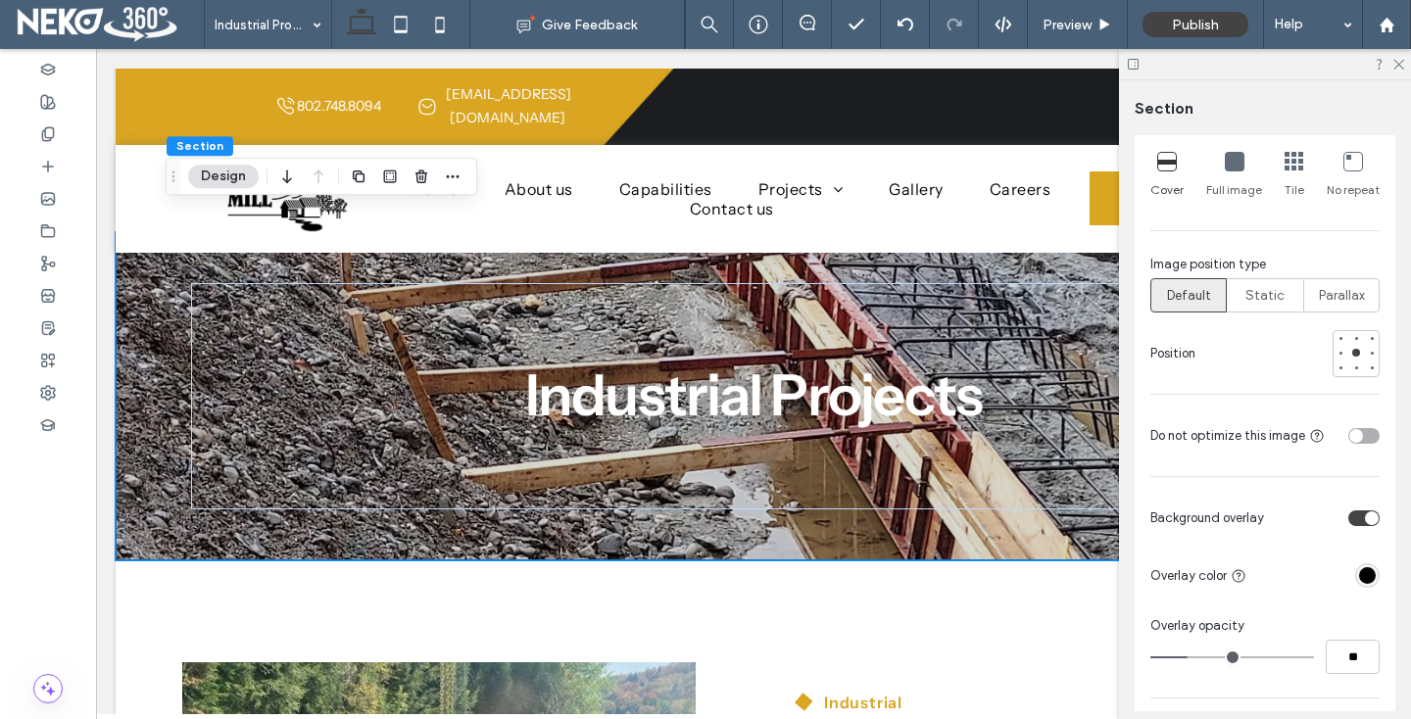
type input "**"
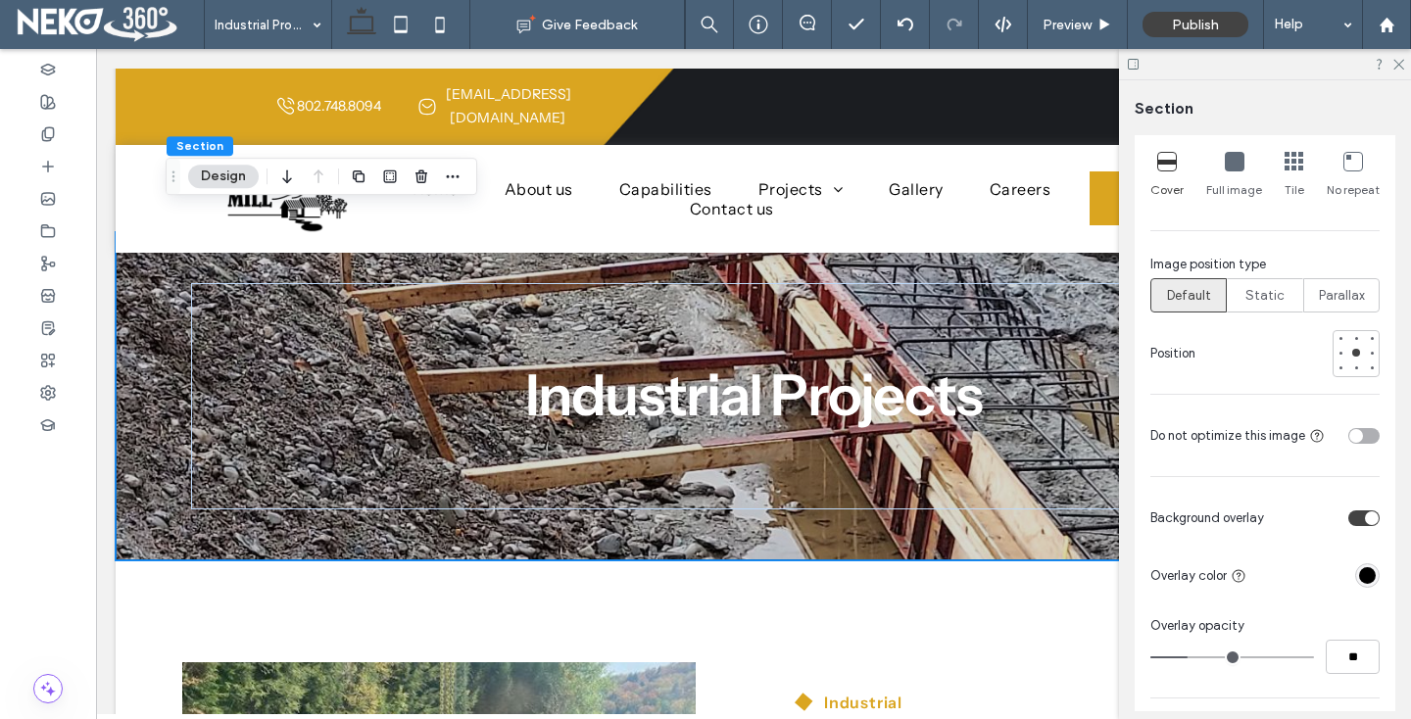
type input "**"
drag, startPoint x: 1177, startPoint y: 657, endPoint x: 1207, endPoint y: 659, distance: 30.4
type input "**"
click at [1207, 658] on input "range" at bounding box center [1232, 657] width 164 height 2
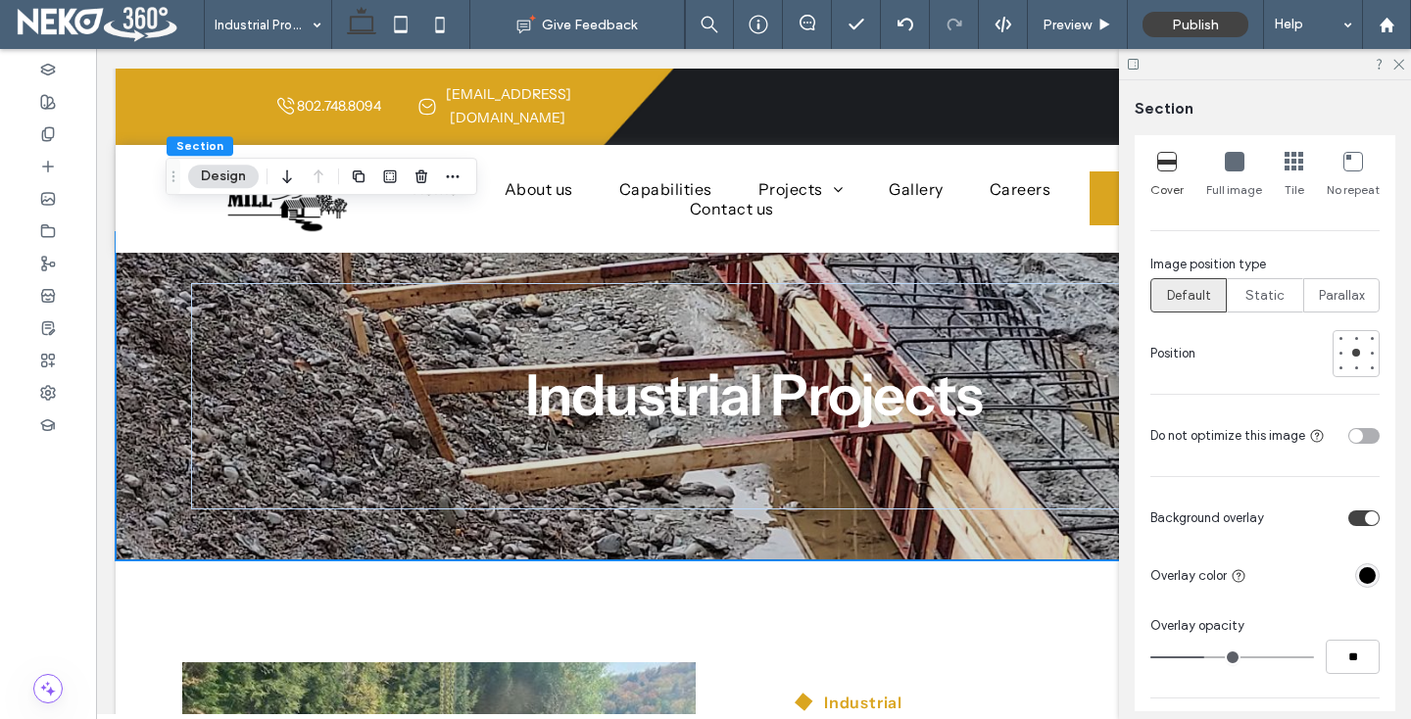
type input "**"
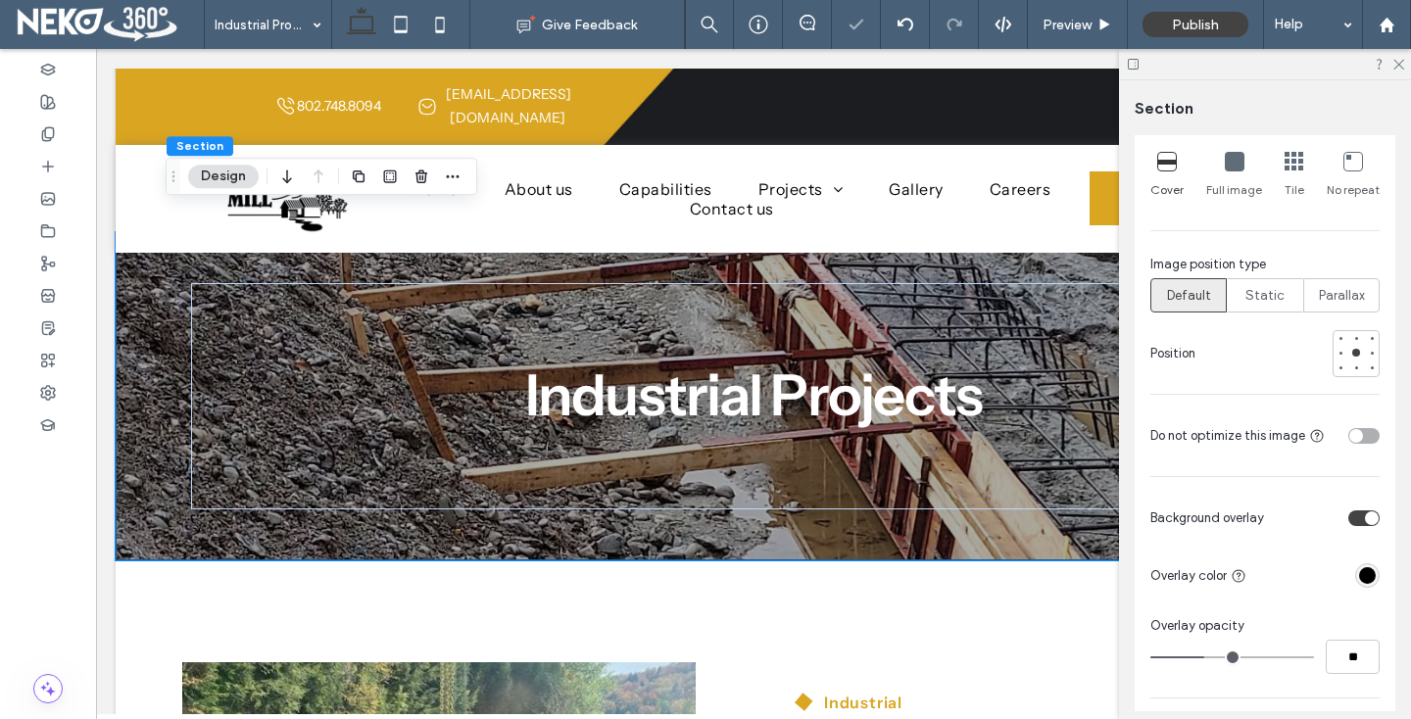
type input "**"
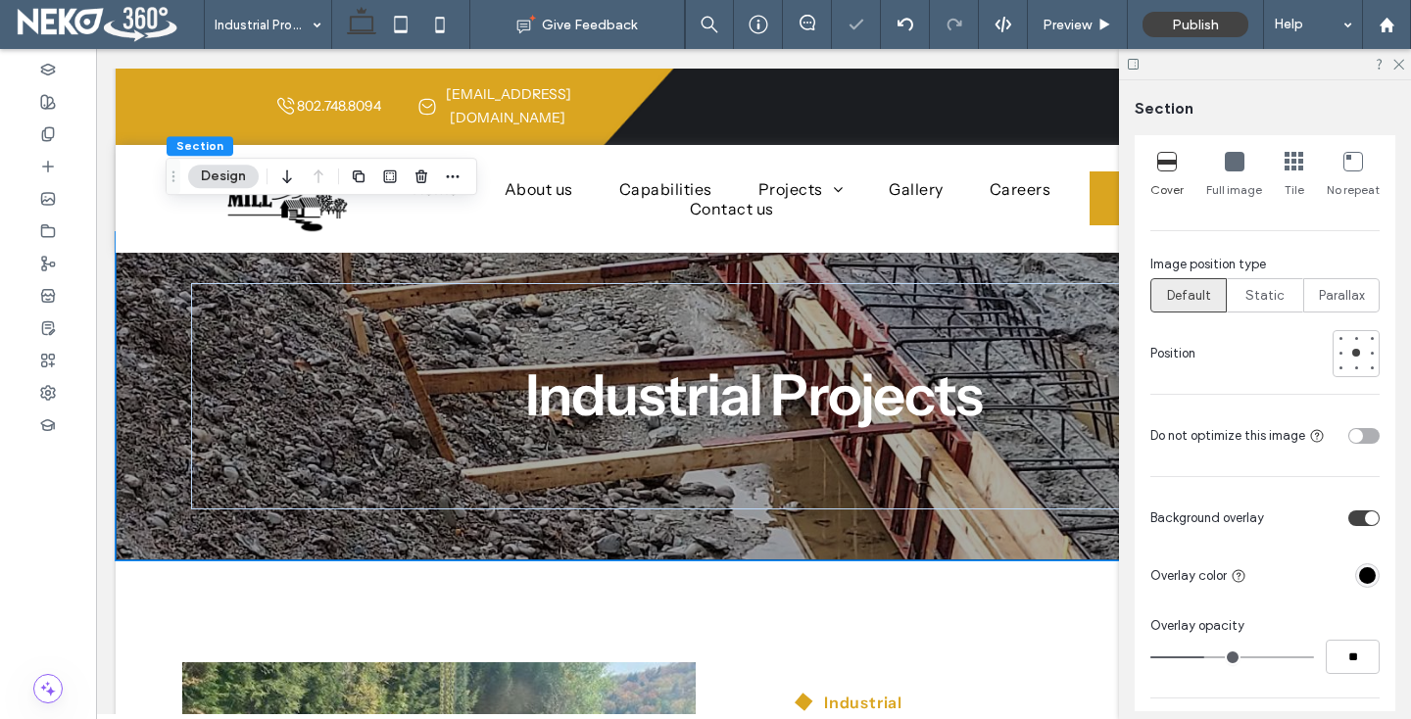
type input "**"
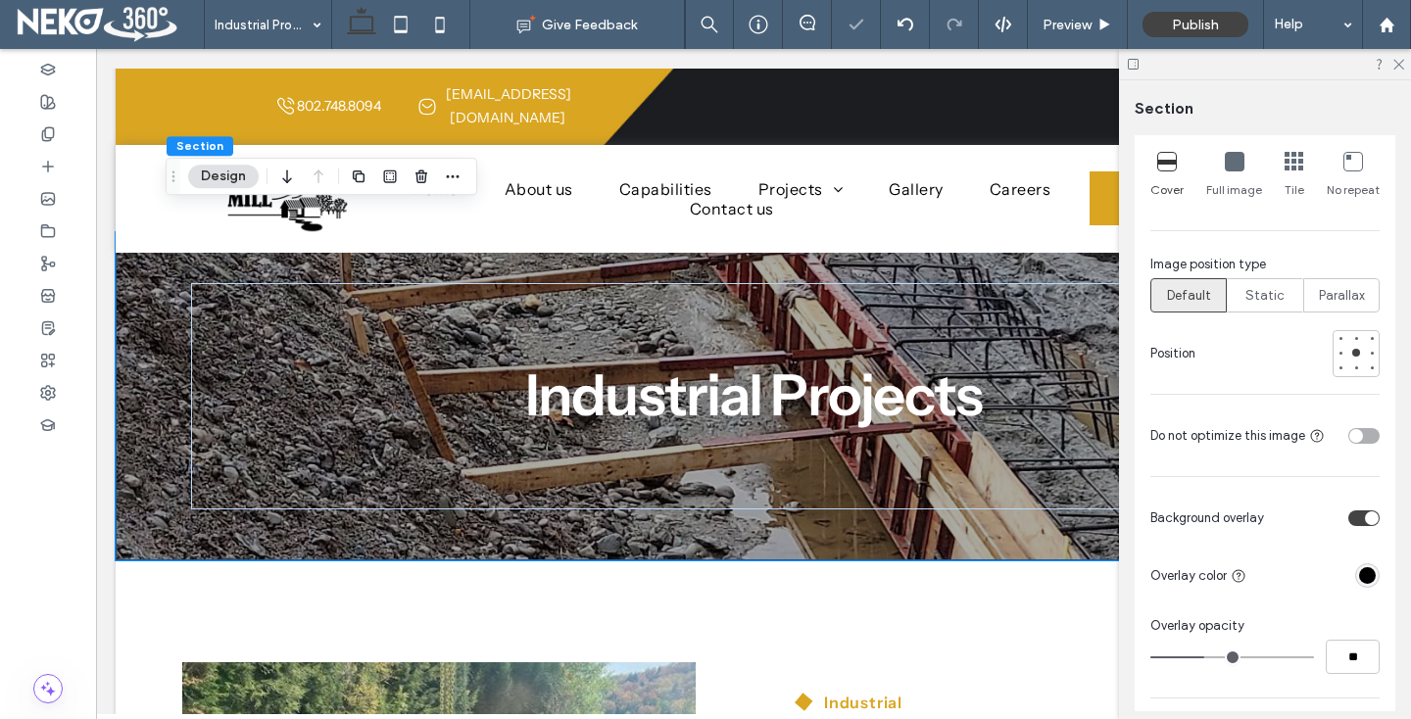
type input "**"
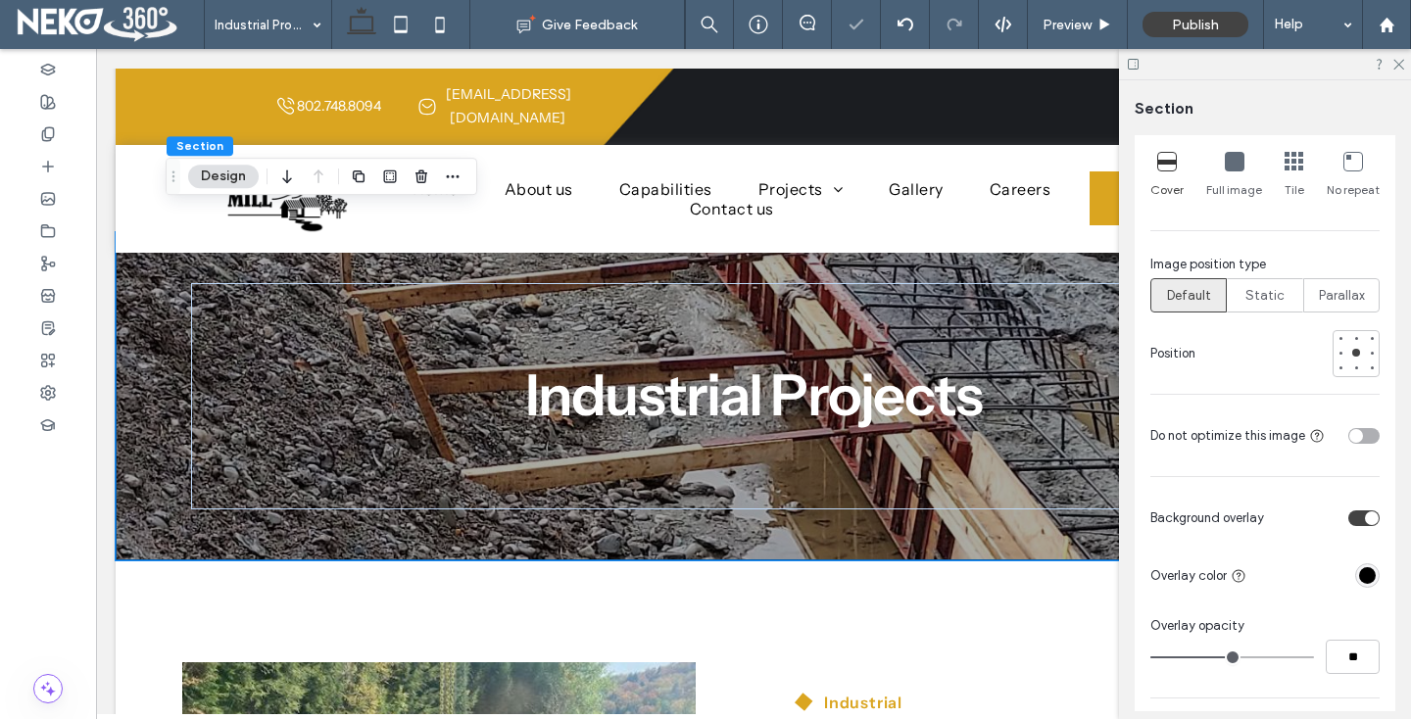
type input "**"
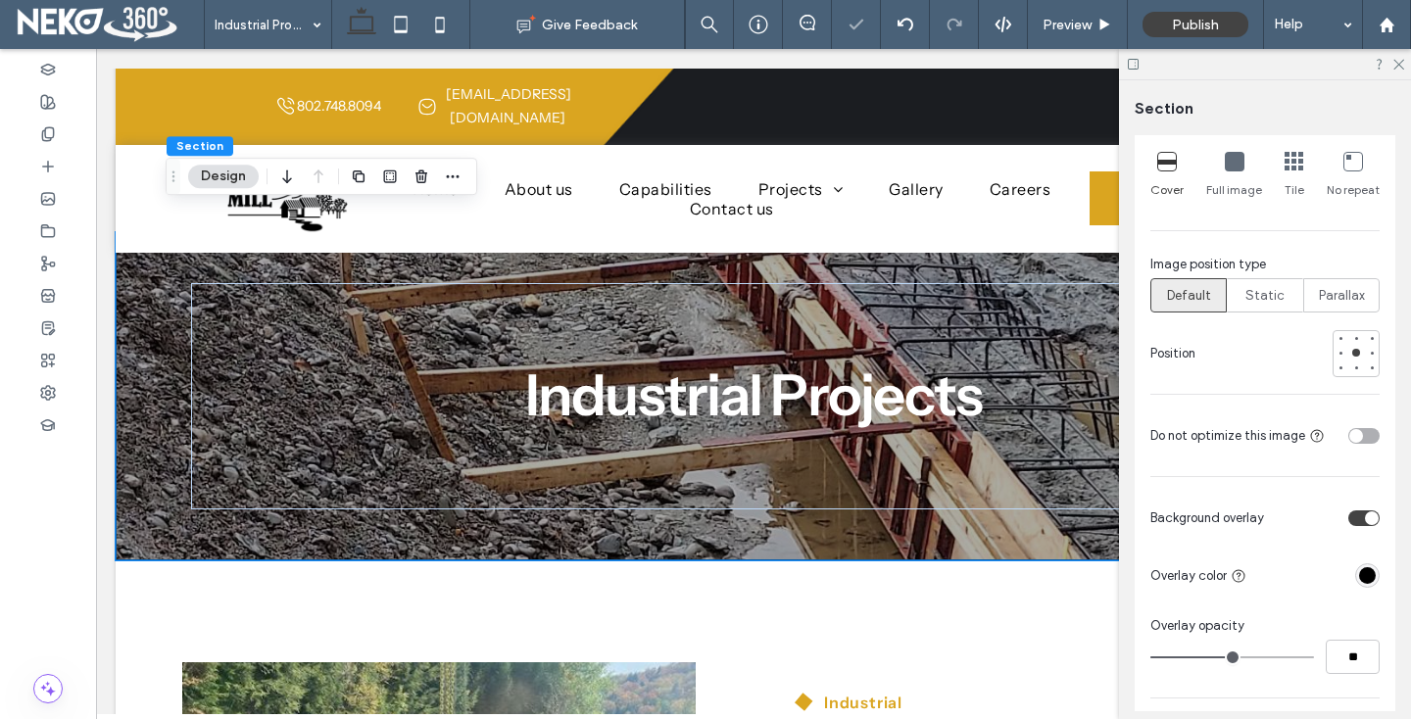
type input "**"
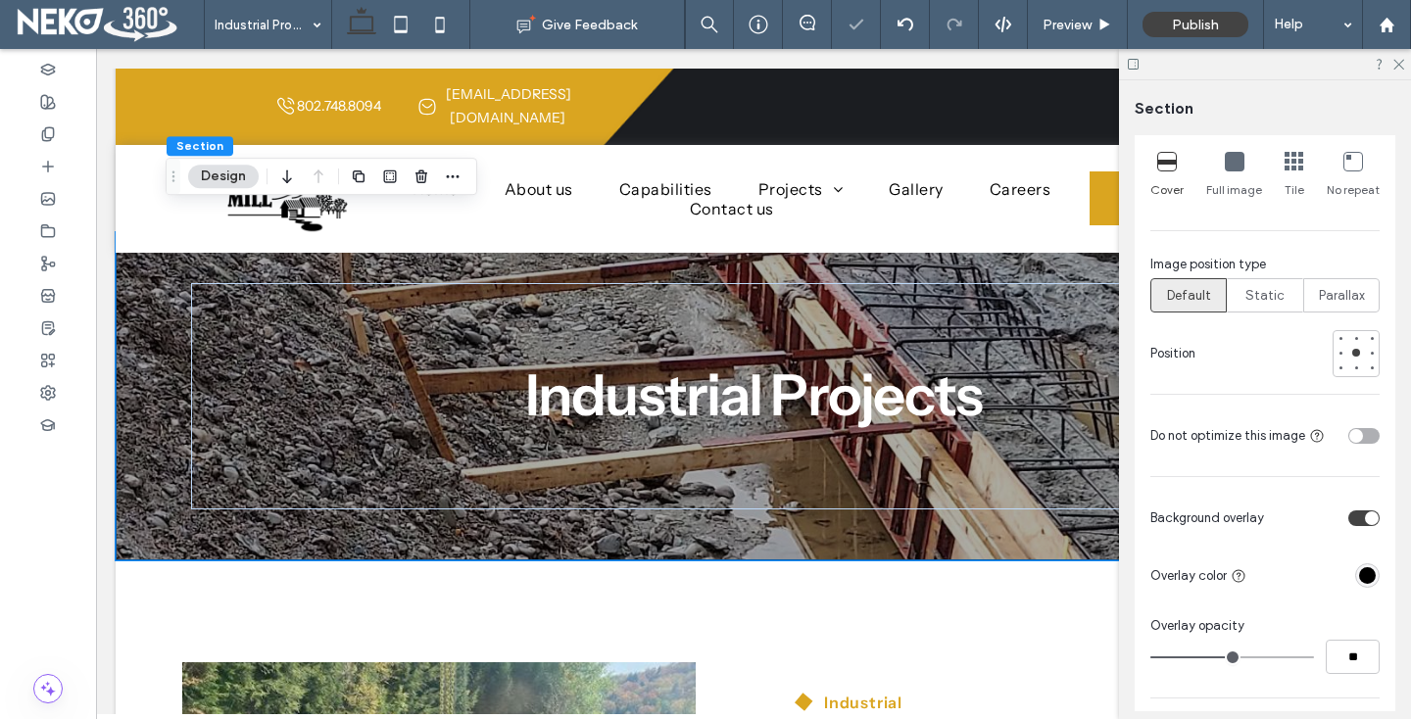
type input "**"
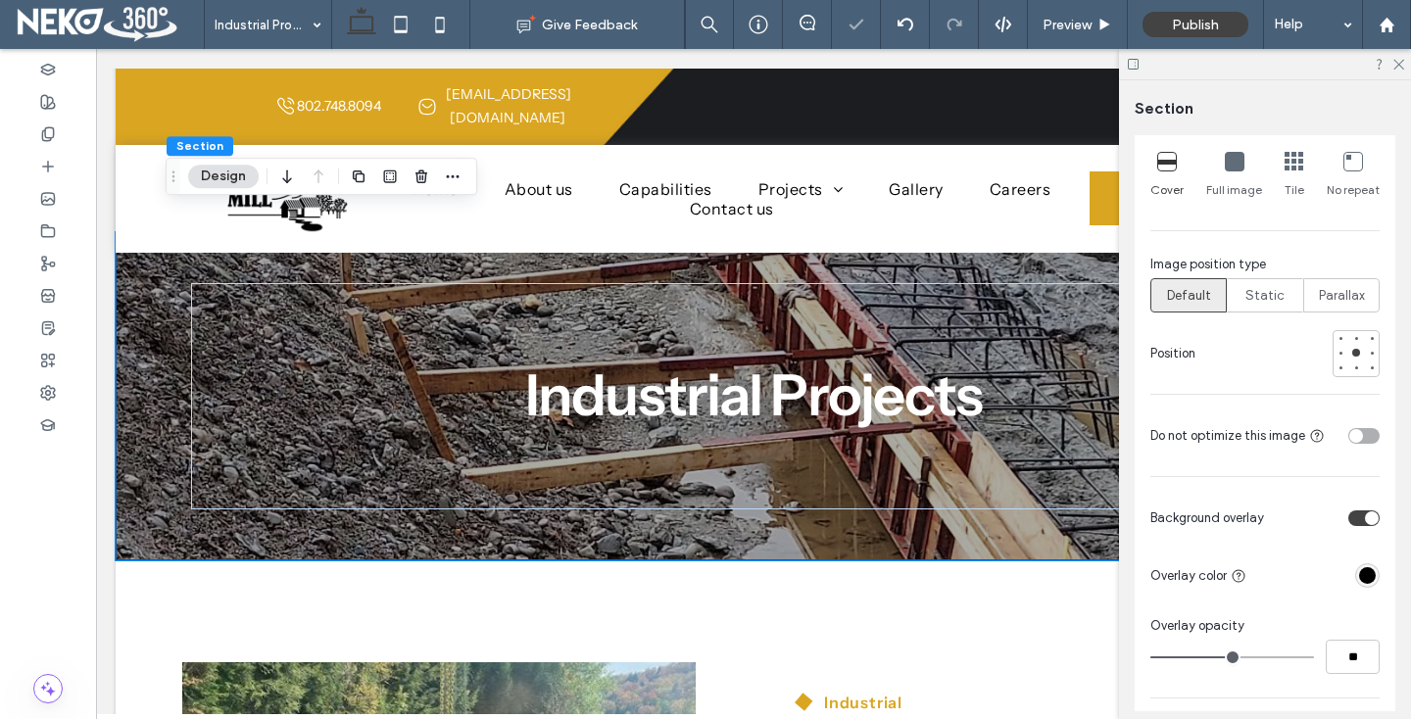
type input "**"
drag, startPoint x: 1207, startPoint y: 659, endPoint x: 1240, endPoint y: 659, distance: 33.3
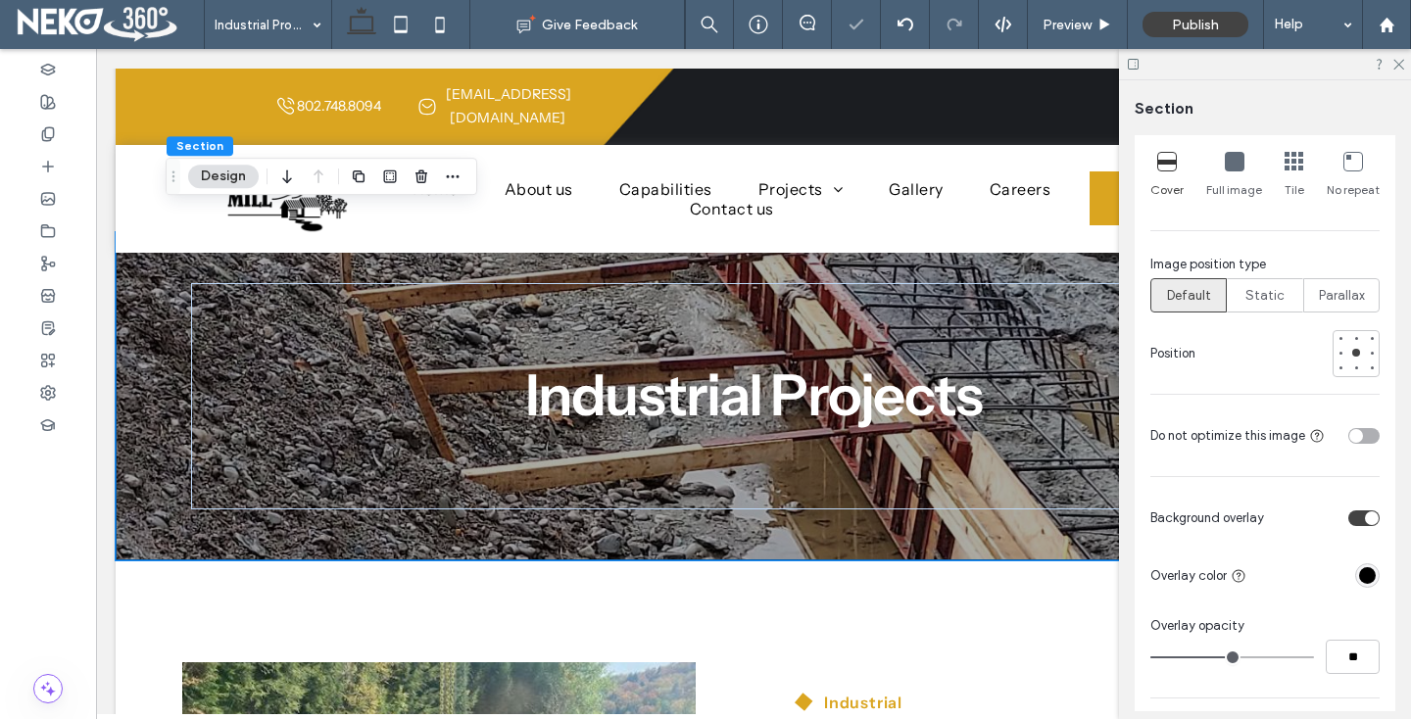
click at [1240, 658] on input "range" at bounding box center [1232, 657] width 164 height 2
type input "**"
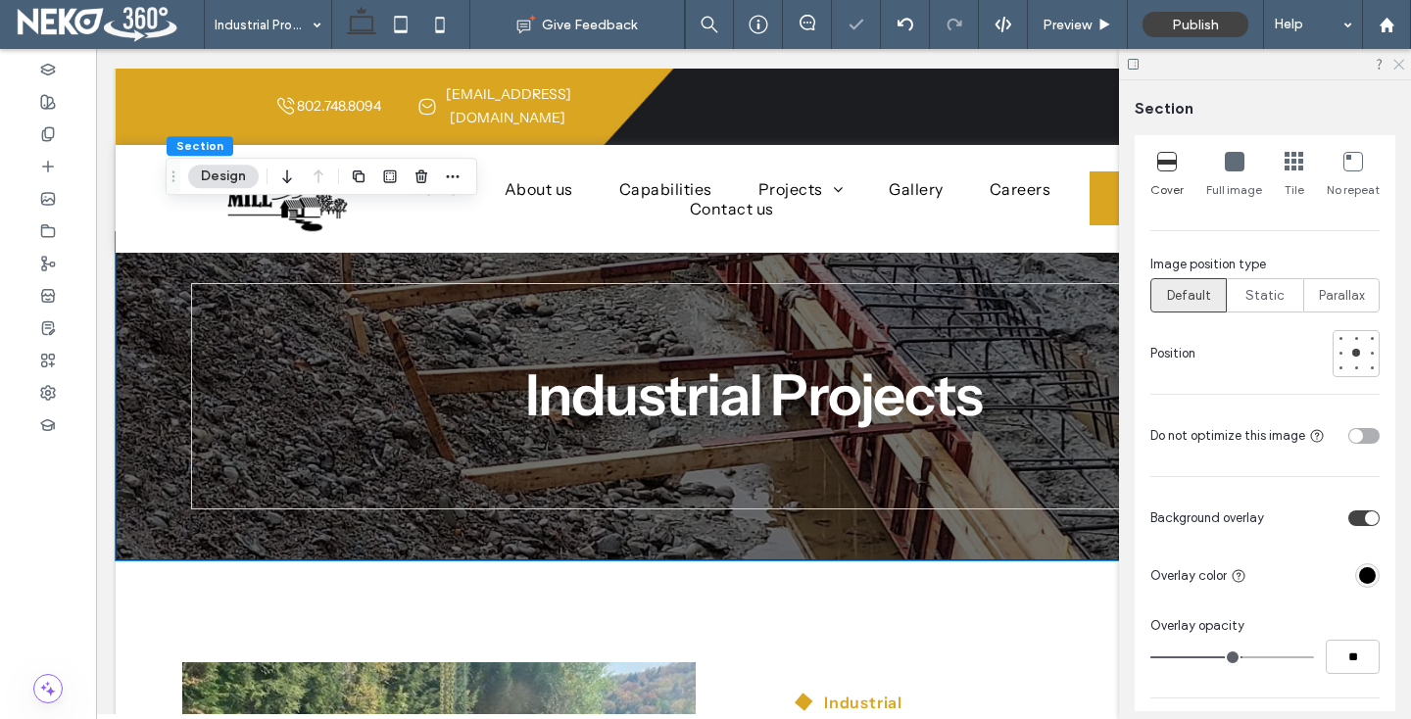
click at [1399, 67] on icon at bounding box center [1397, 63] width 13 height 13
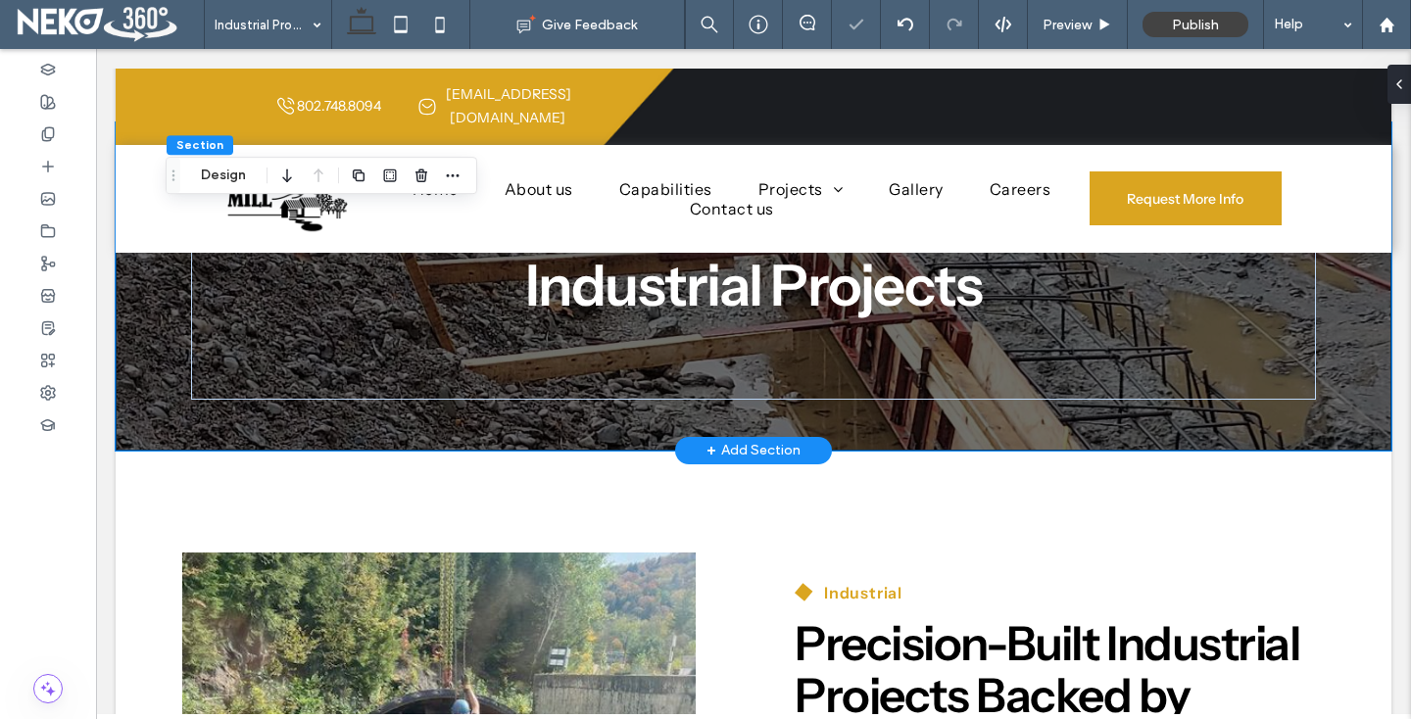
scroll to position [278, 0]
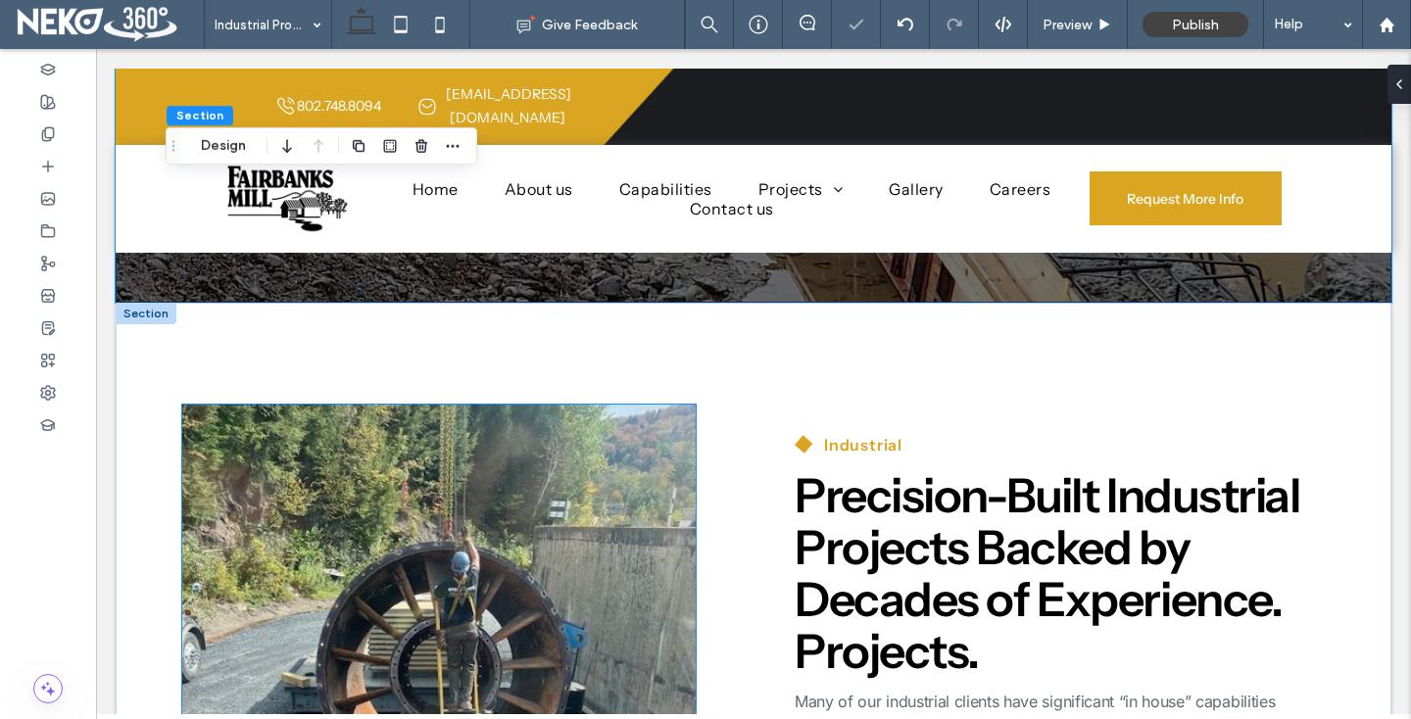
click at [259, 418] on img at bounding box center [439, 677] width 514 height 545
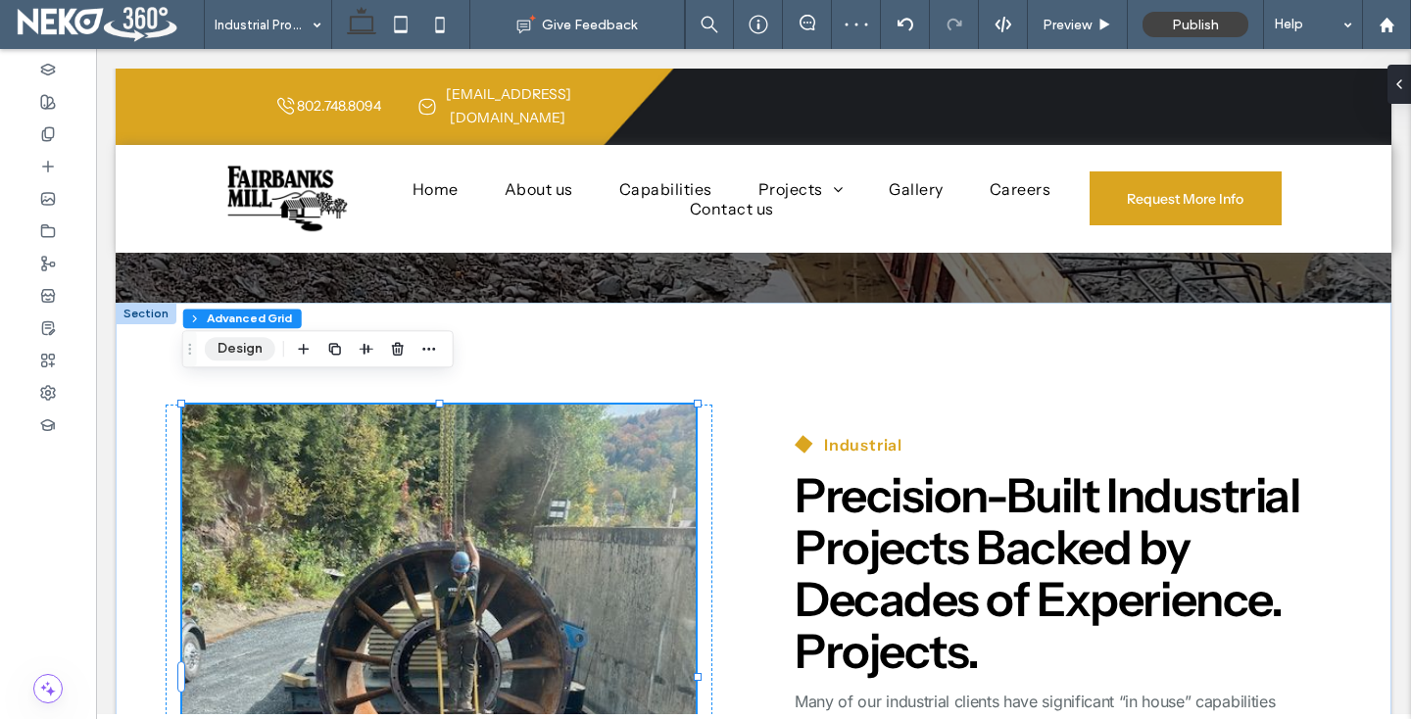
click at [231, 360] on button "Design" at bounding box center [240, 349] width 71 height 24
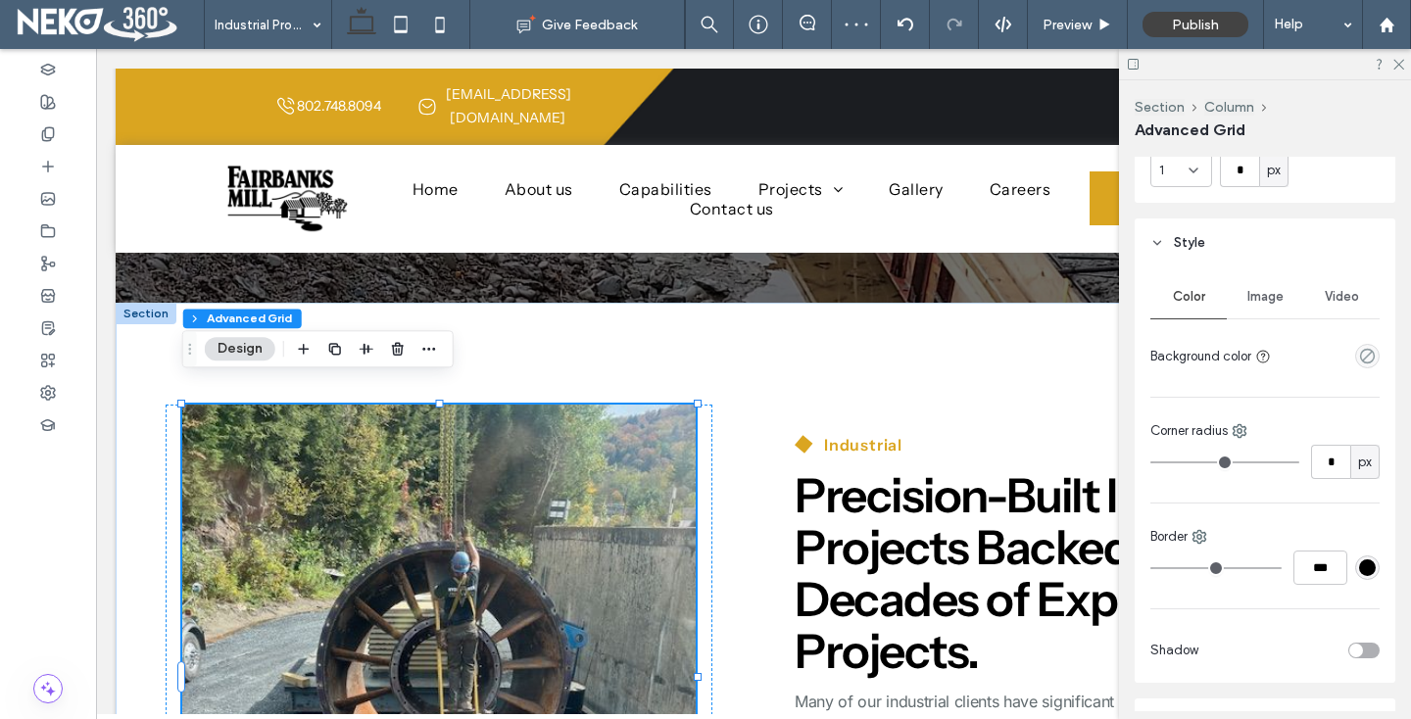
scroll to position [259, 0]
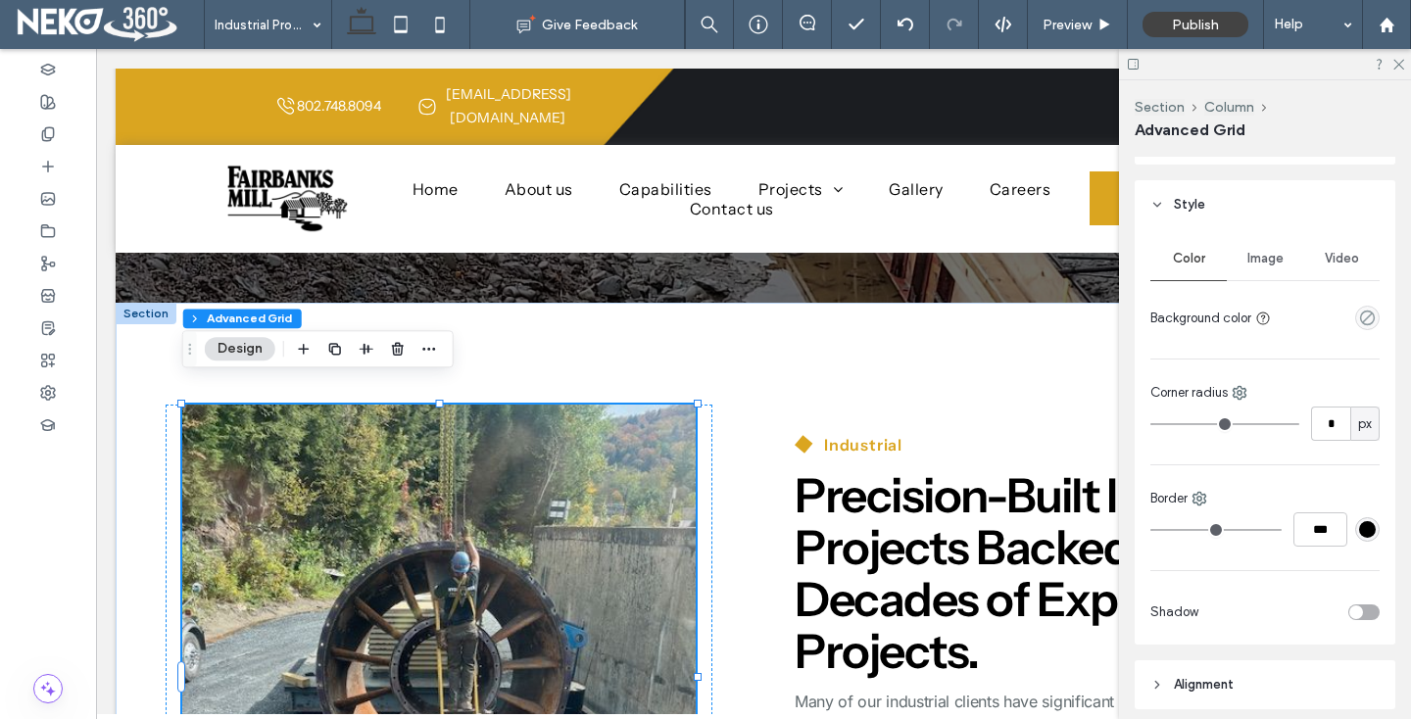
click at [1264, 249] on div "Image" at bounding box center [1265, 258] width 76 height 43
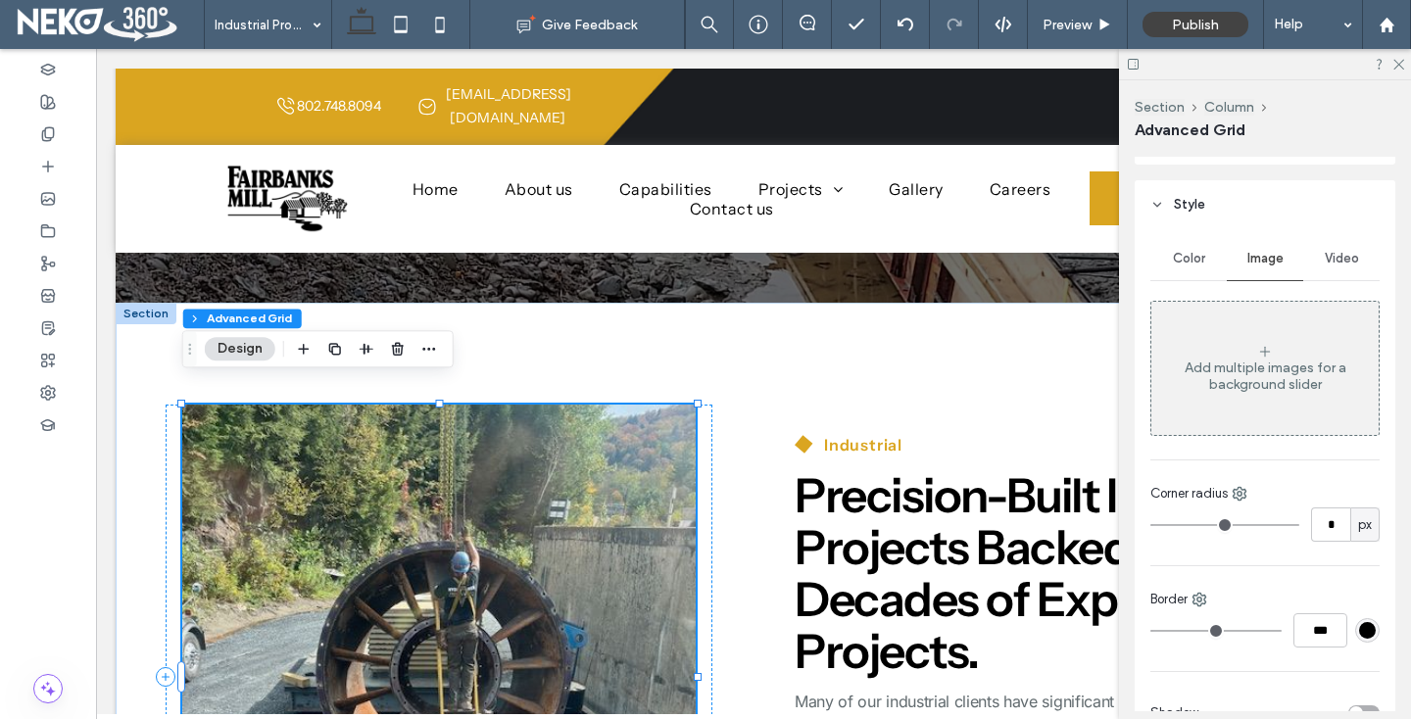
click at [465, 535] on img at bounding box center [439, 677] width 514 height 545
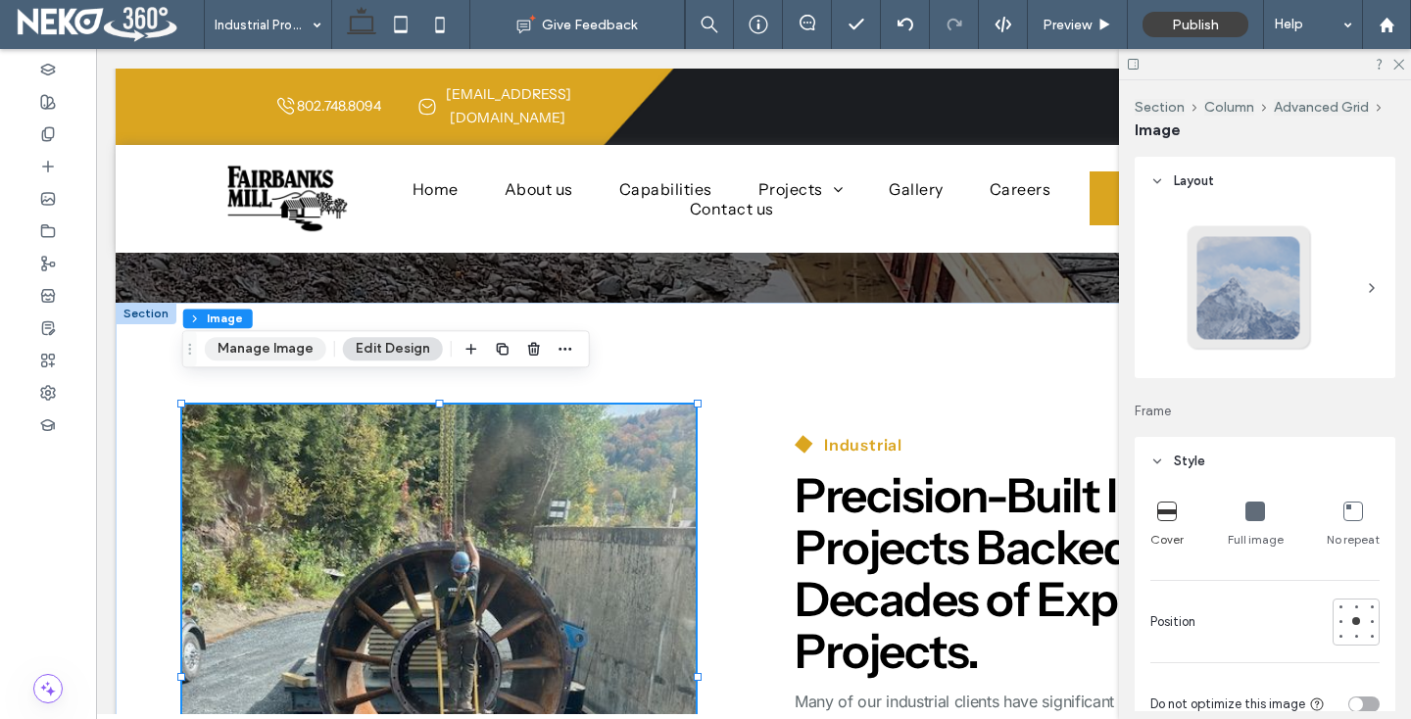
click at [270, 353] on button "Manage Image" at bounding box center [266, 349] width 122 height 24
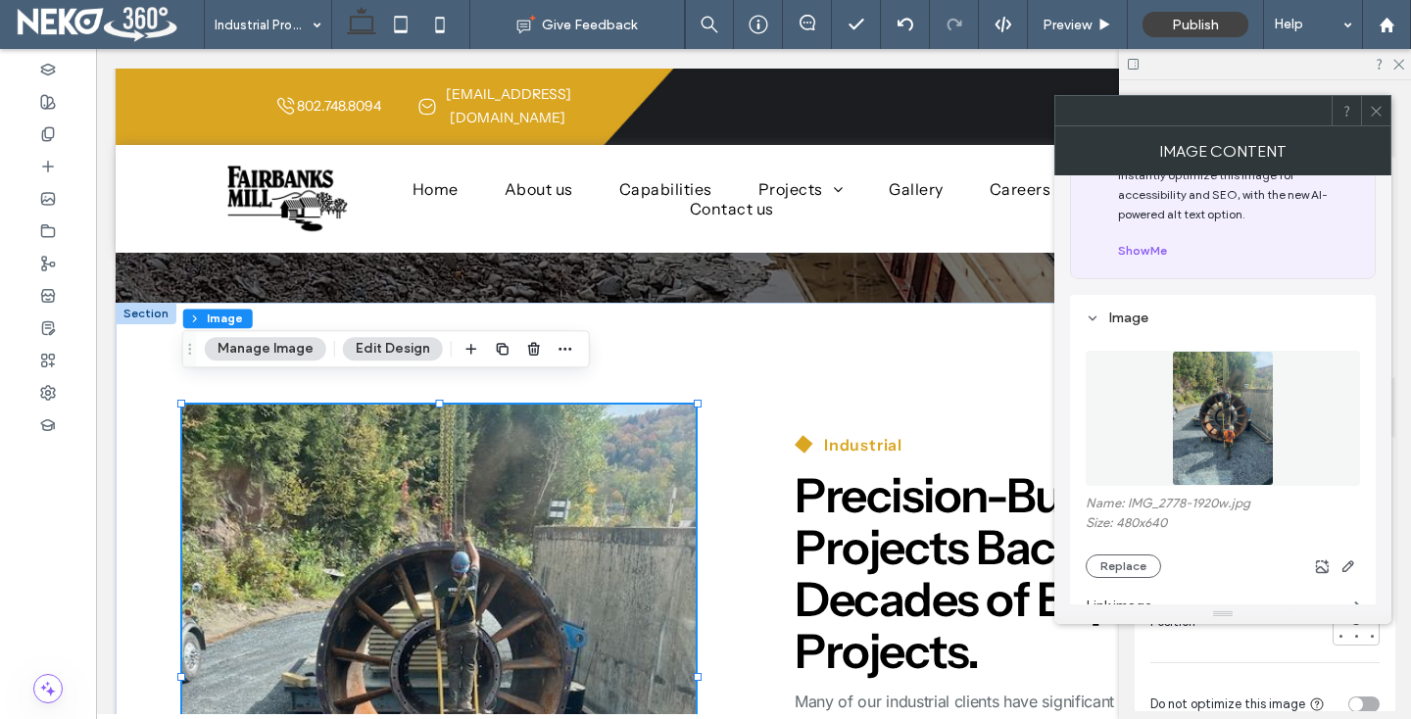
scroll to position [180, 0]
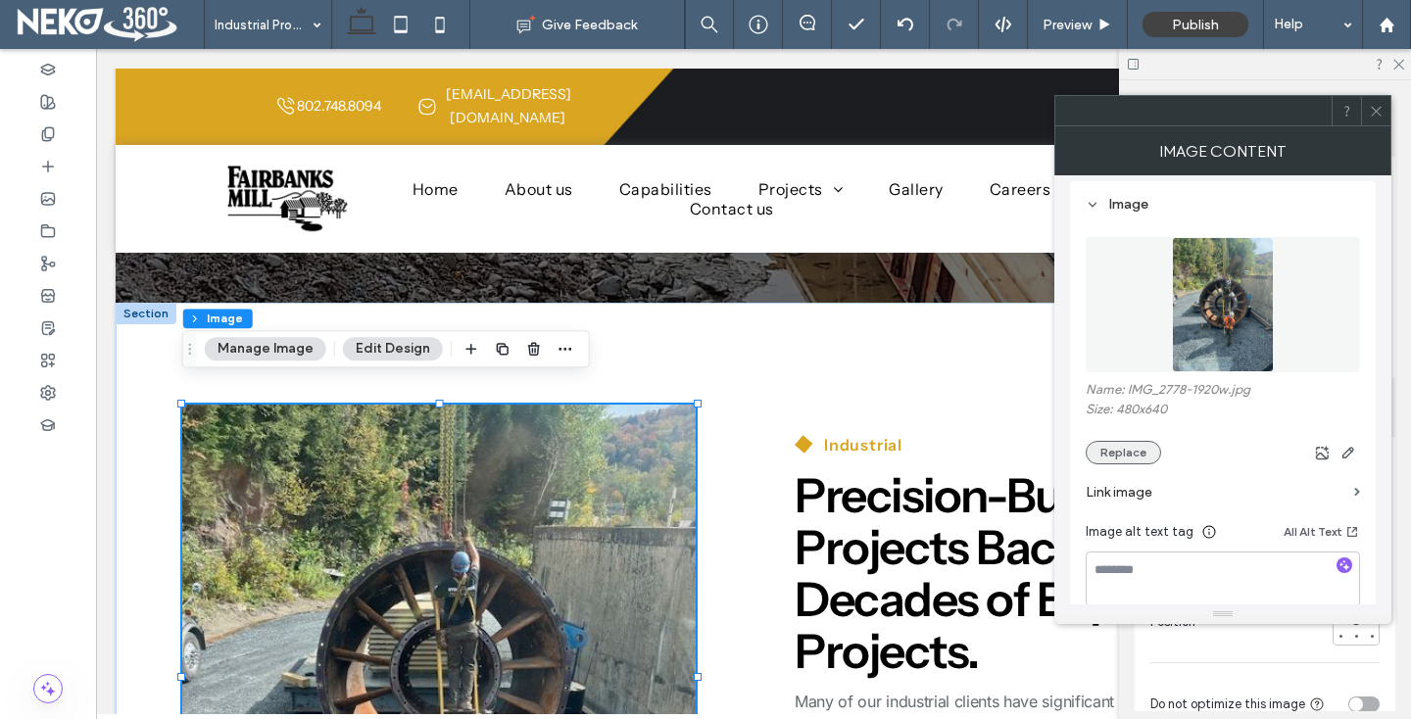
click at [1118, 452] on button "Replace" at bounding box center [1123, 453] width 75 height 24
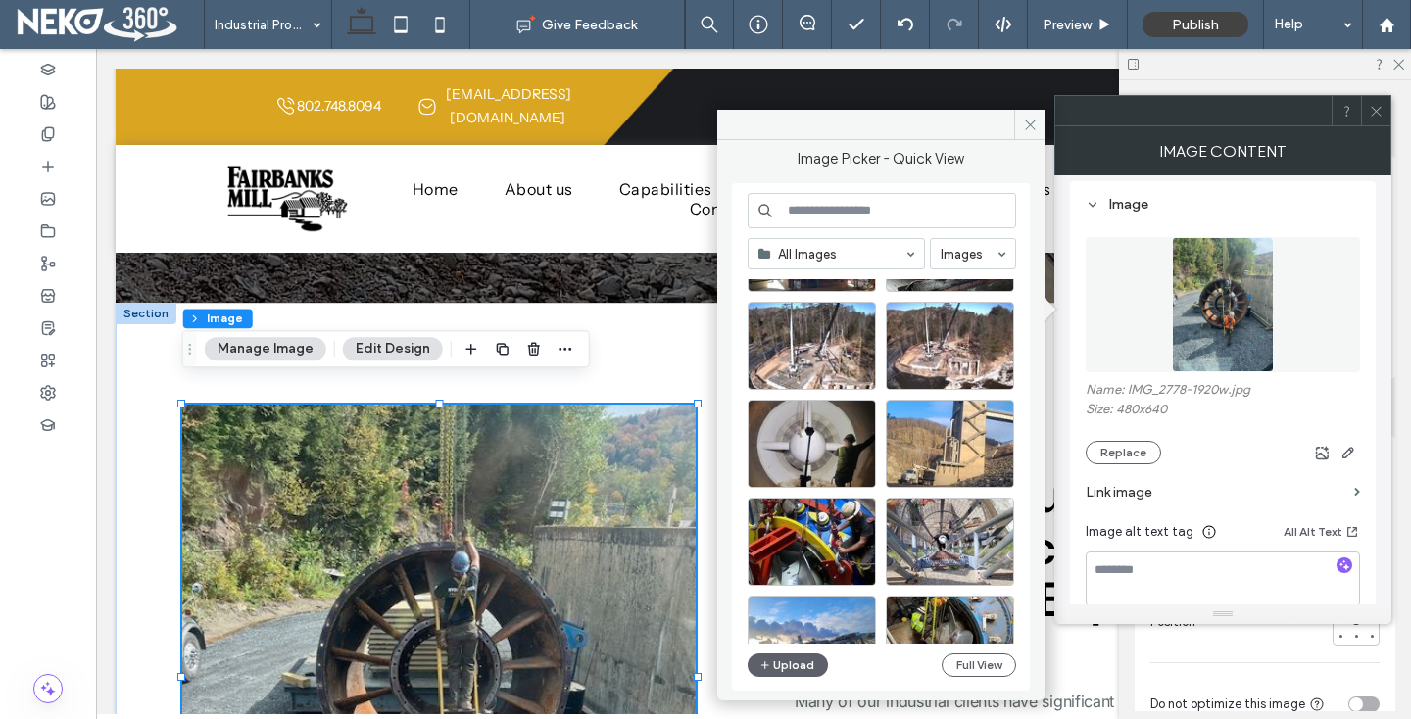
scroll to position [1919, 0]
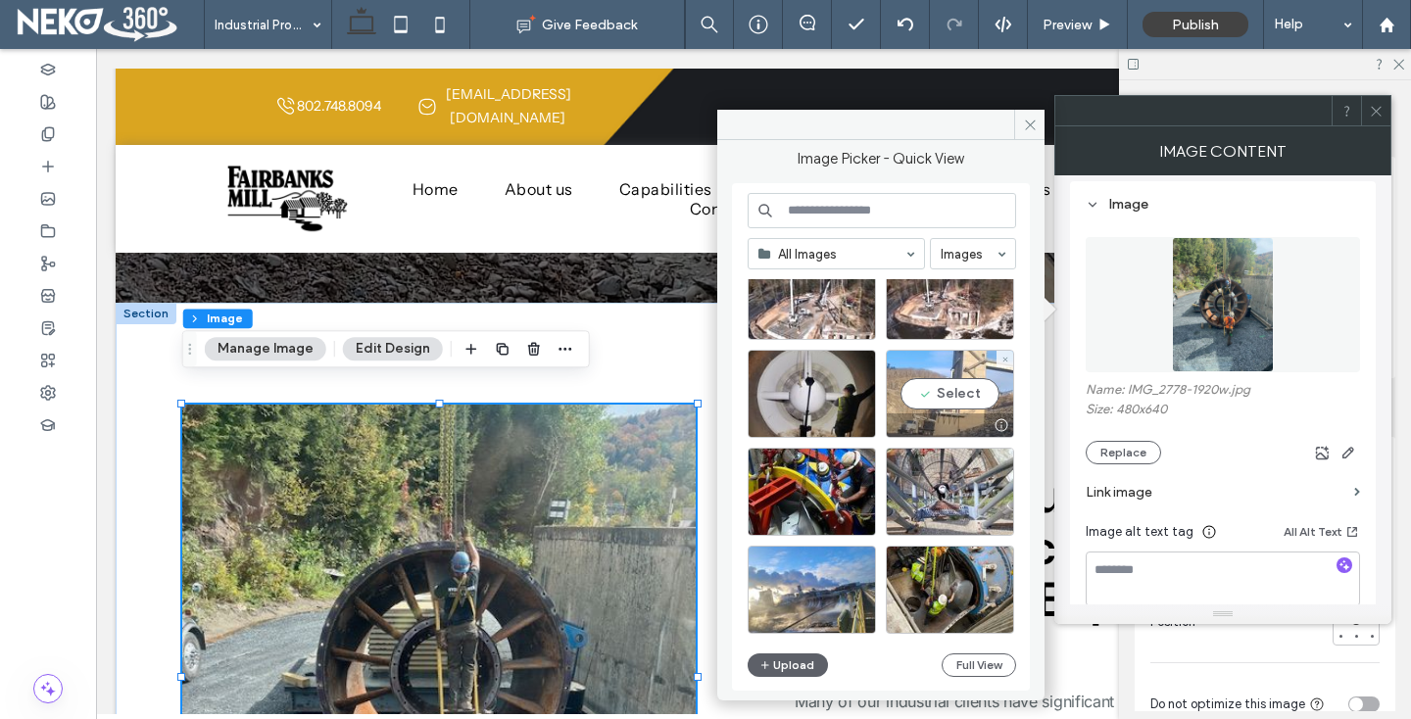
click at [963, 390] on div "Select" at bounding box center [950, 394] width 128 height 88
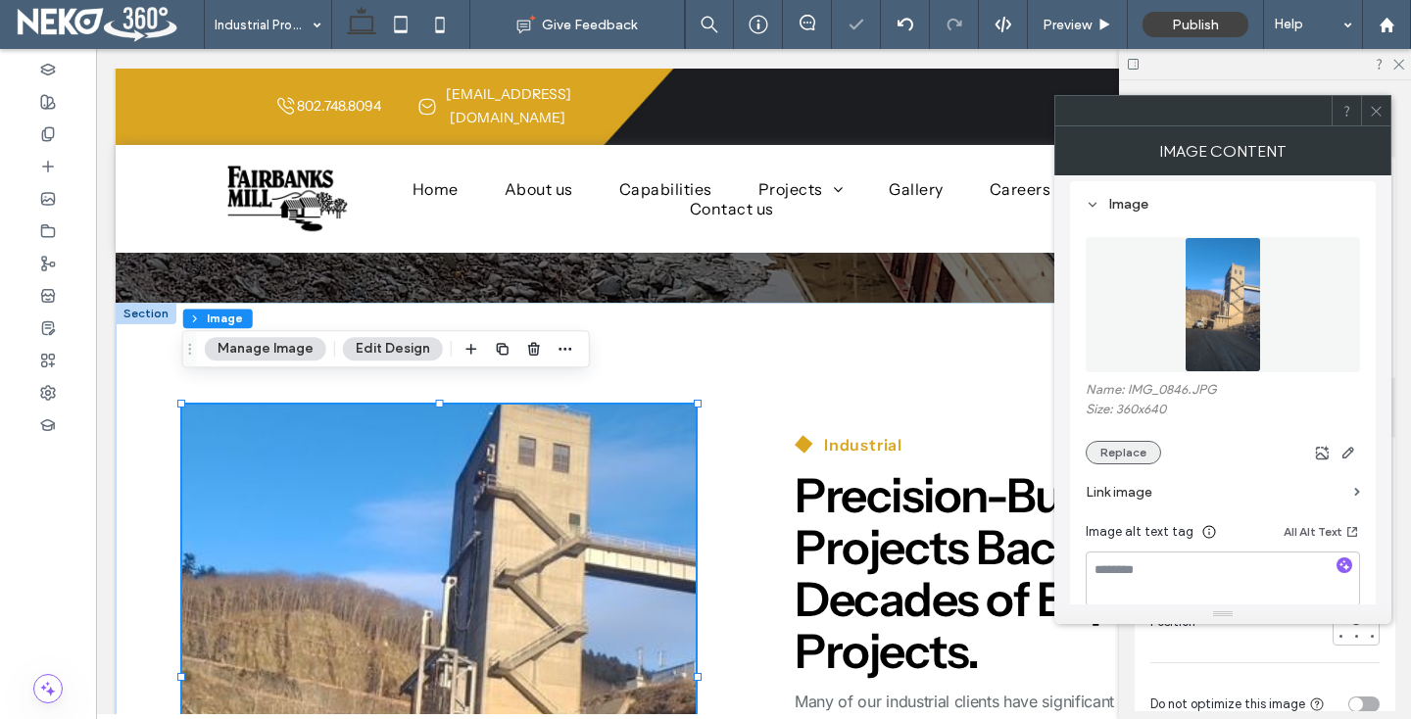
click at [1124, 459] on button "Replace" at bounding box center [1123, 453] width 75 height 24
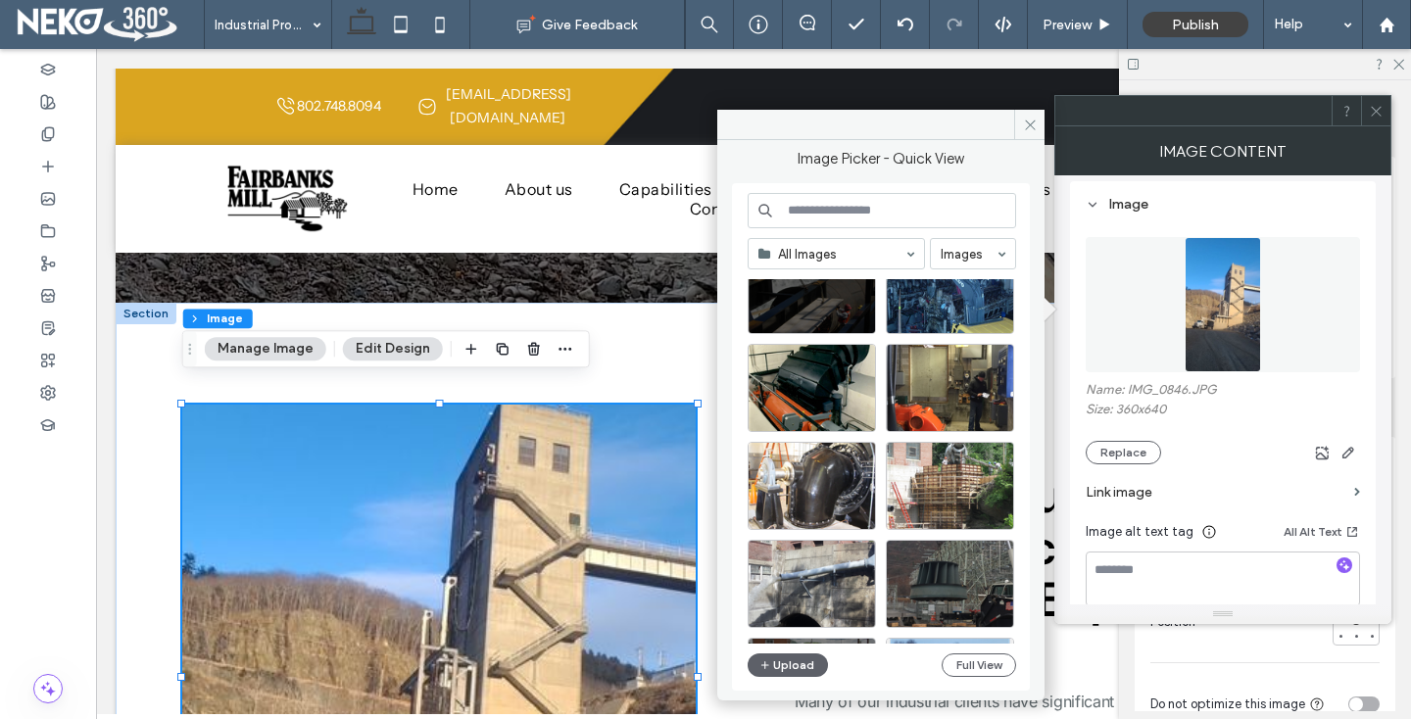
scroll to position [2555, 0]
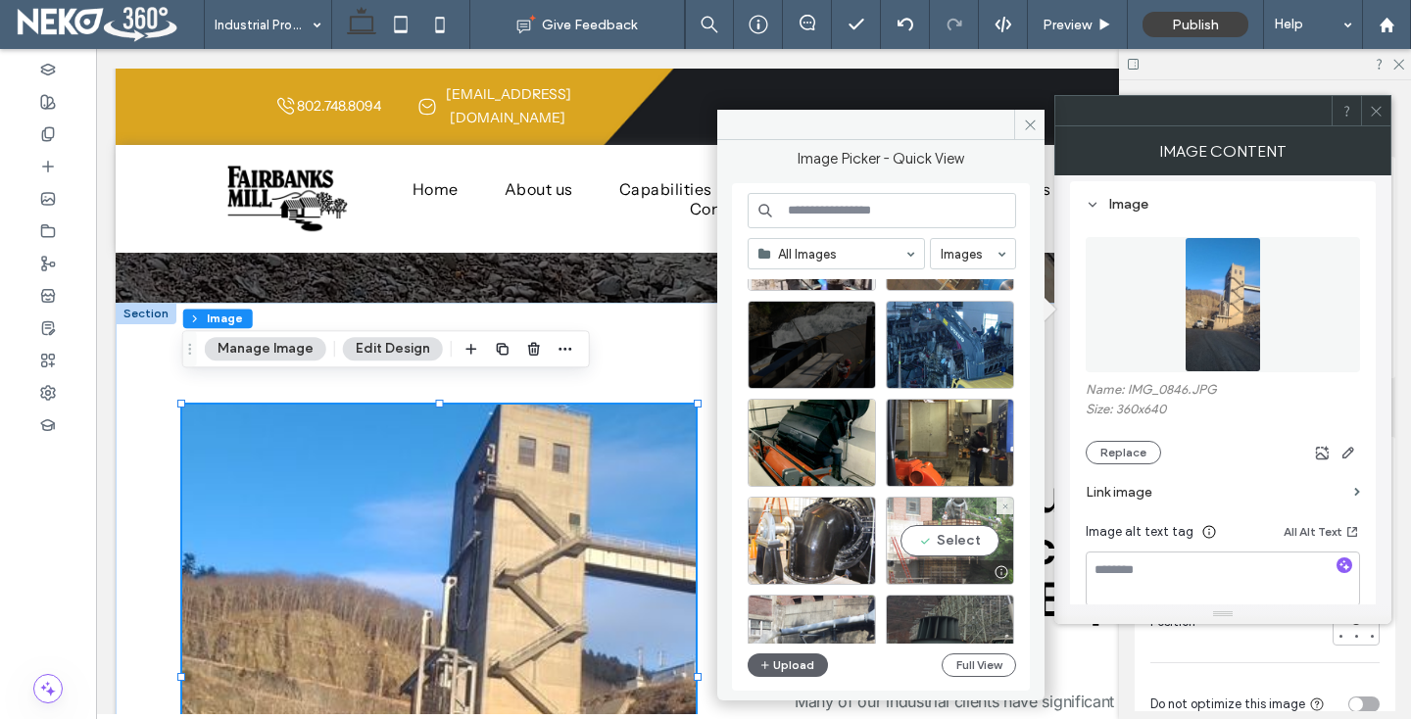
click at [944, 531] on div "Select" at bounding box center [950, 541] width 128 height 88
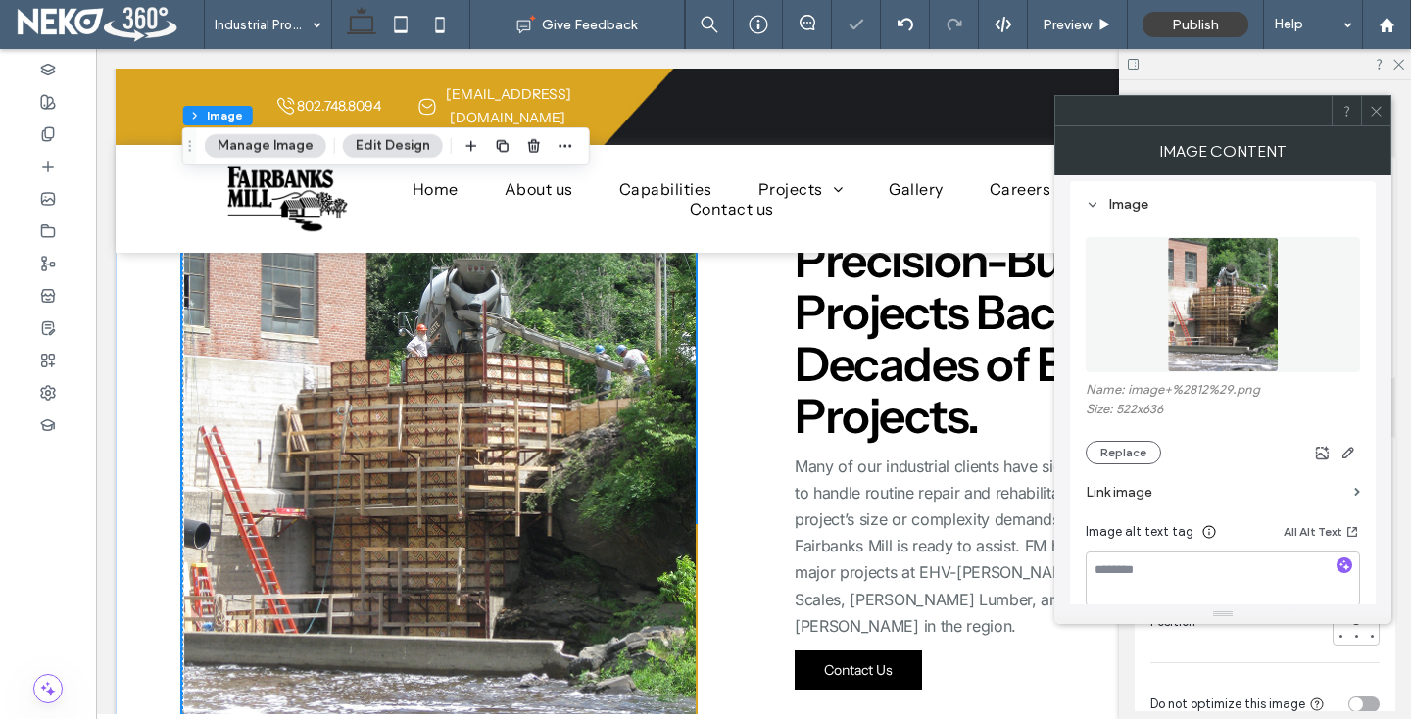
scroll to position [529, 0]
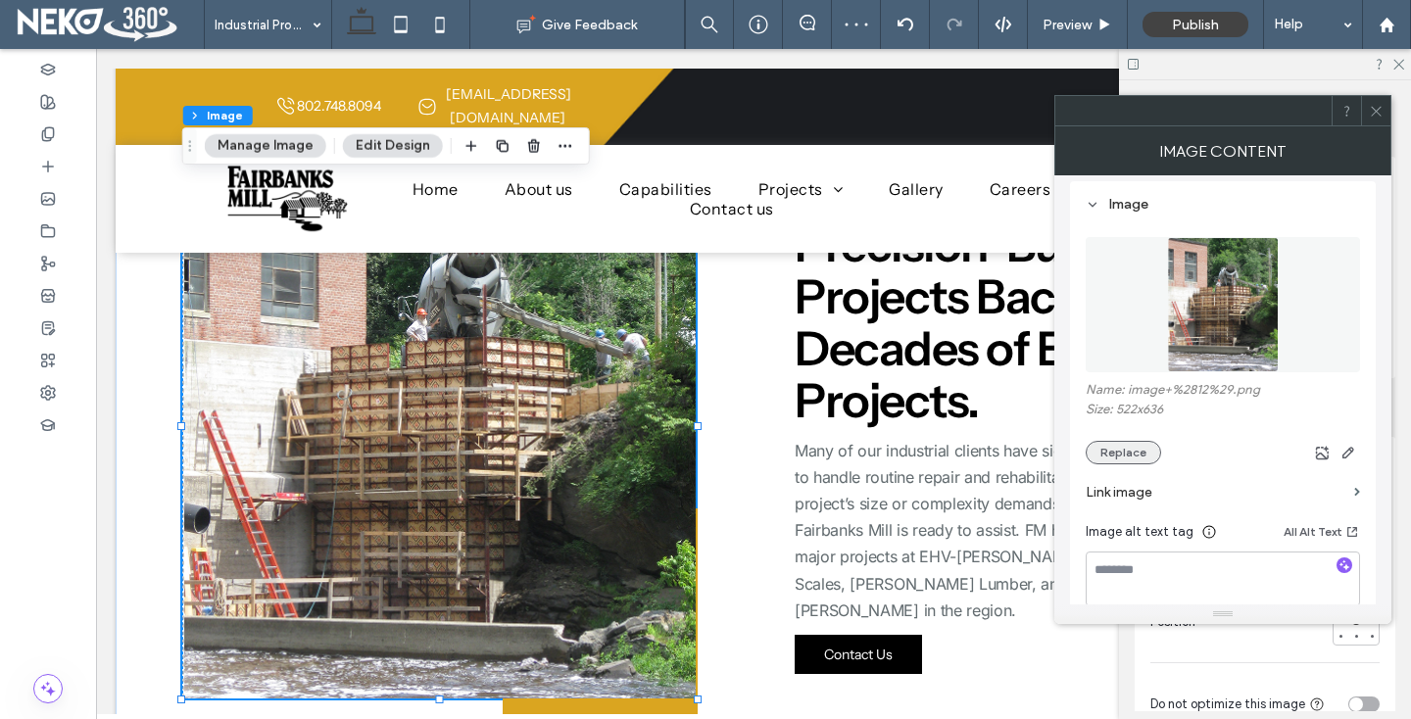
click at [1116, 457] on button "Replace" at bounding box center [1123, 453] width 75 height 24
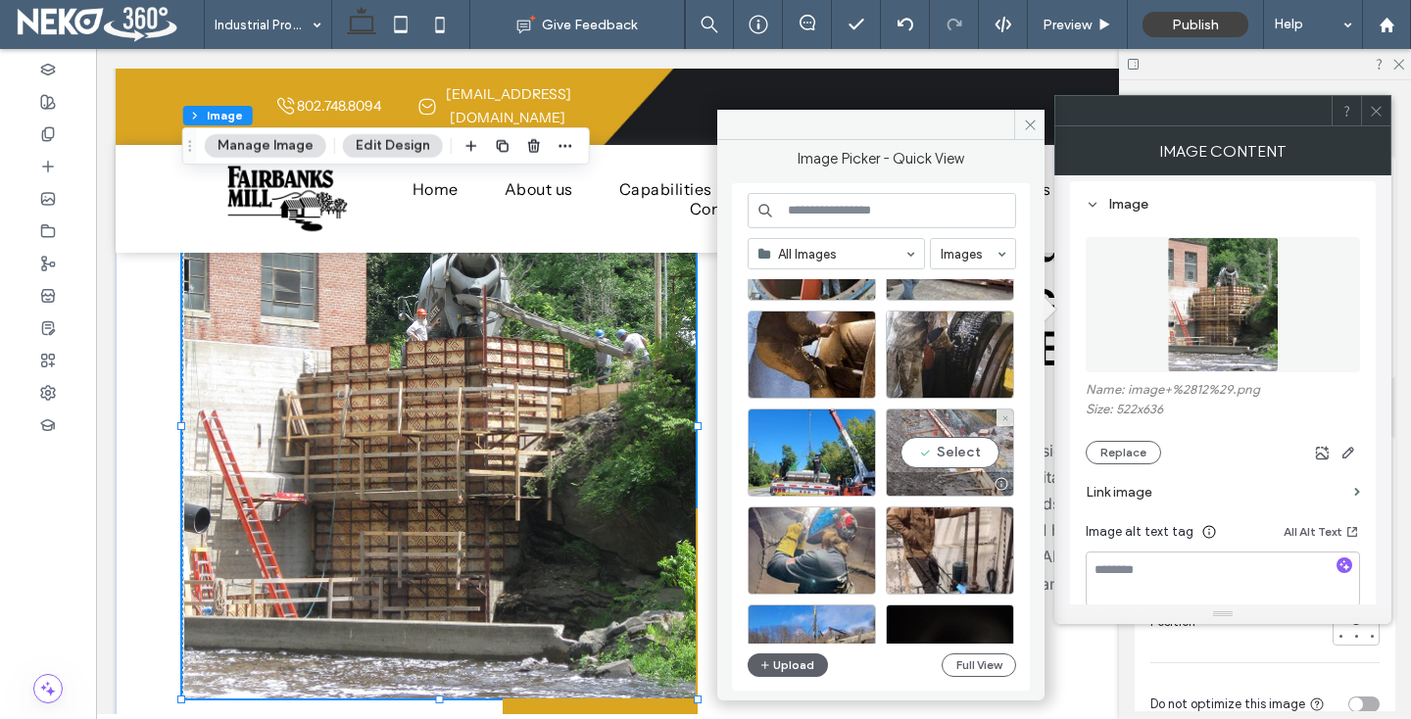
scroll to position [110, 0]
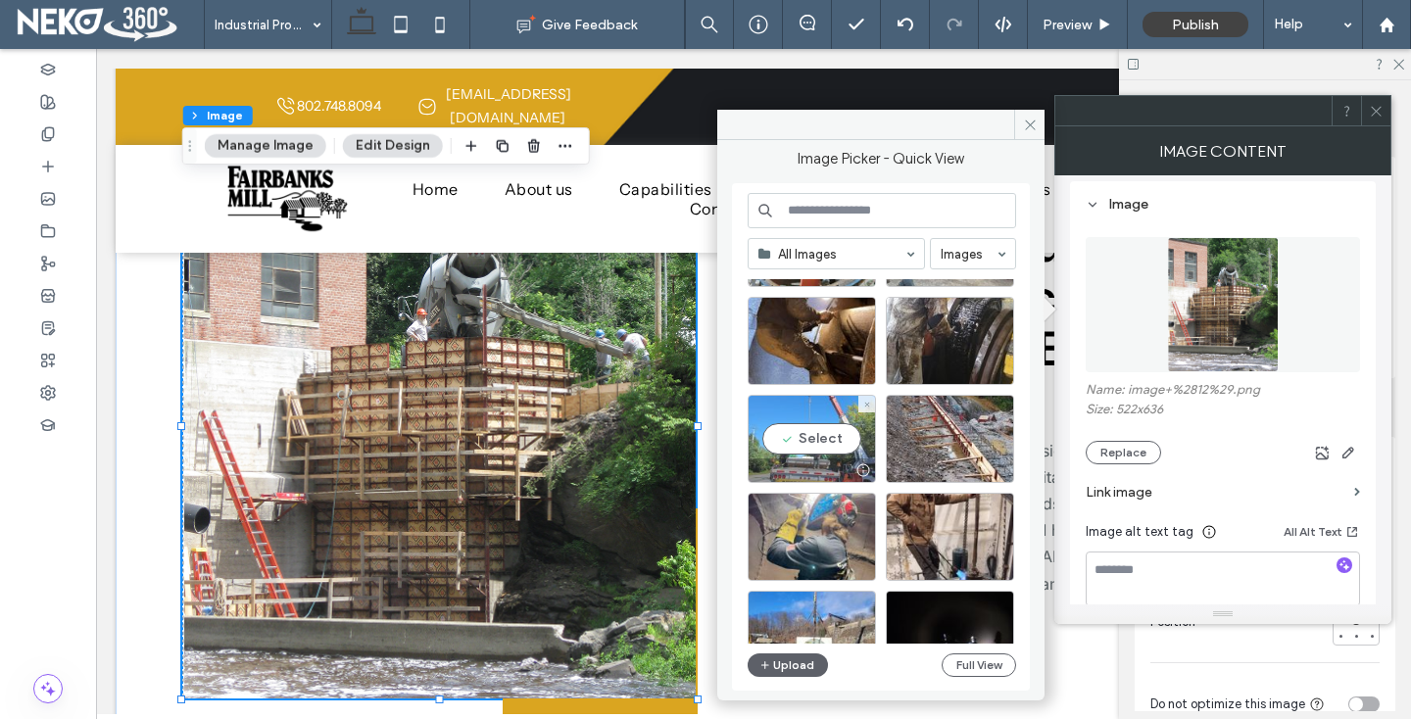
click at [837, 441] on div "Select" at bounding box center [812, 439] width 128 height 88
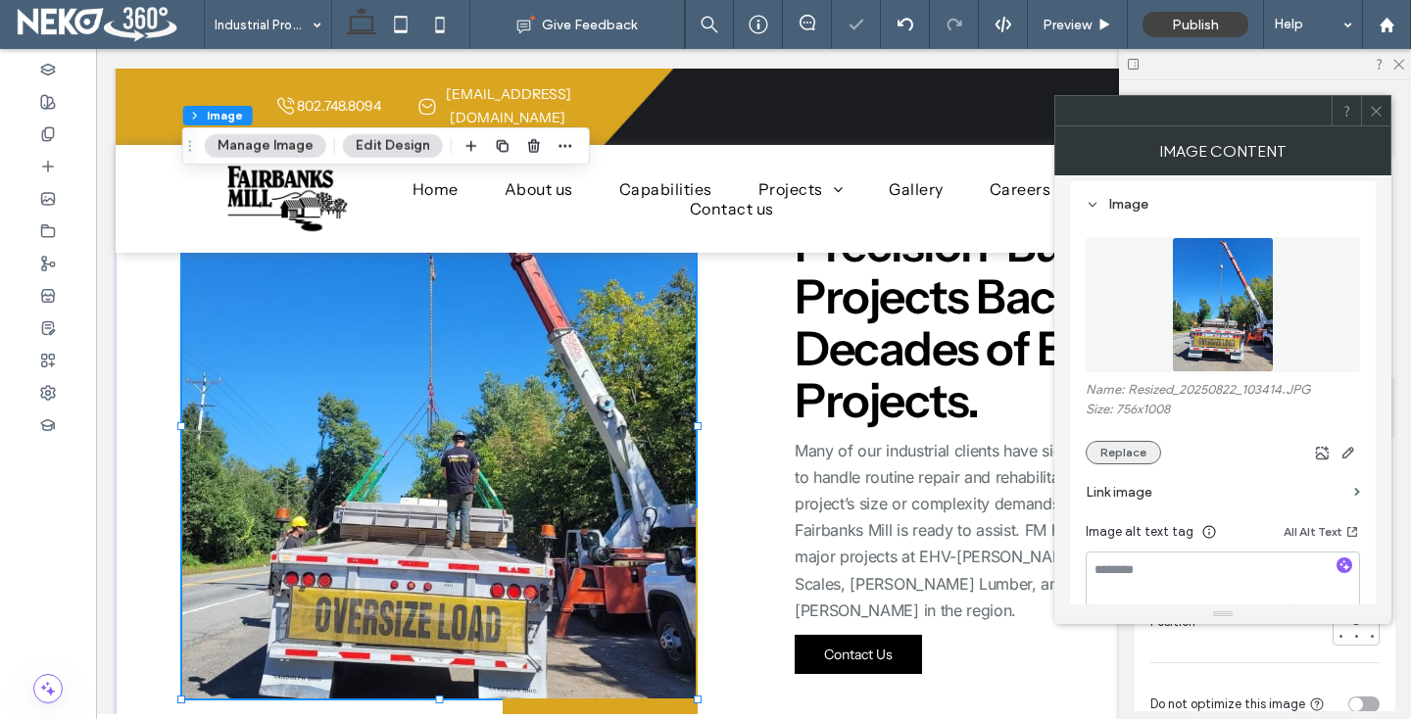
click at [1103, 453] on button "Replace" at bounding box center [1123, 453] width 75 height 24
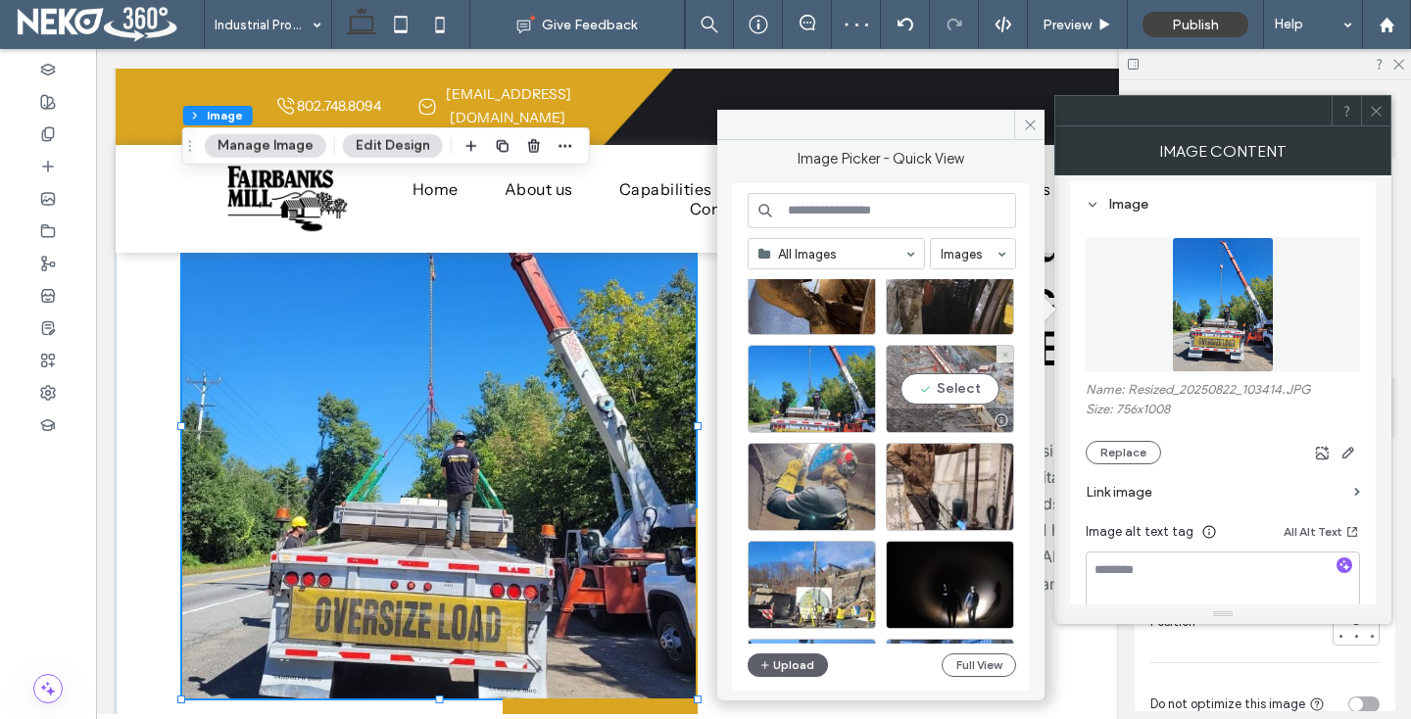
scroll to position [163, 0]
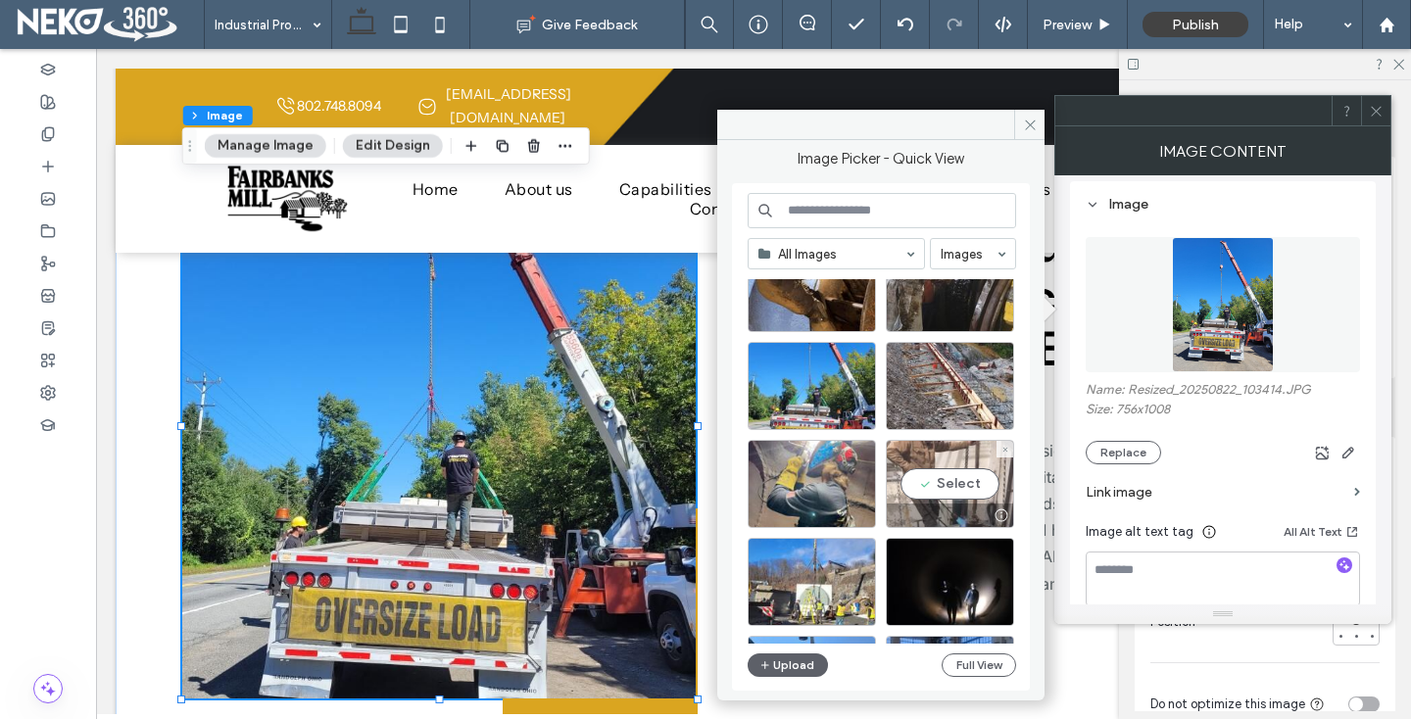
click at [975, 482] on div "Select" at bounding box center [950, 484] width 128 height 88
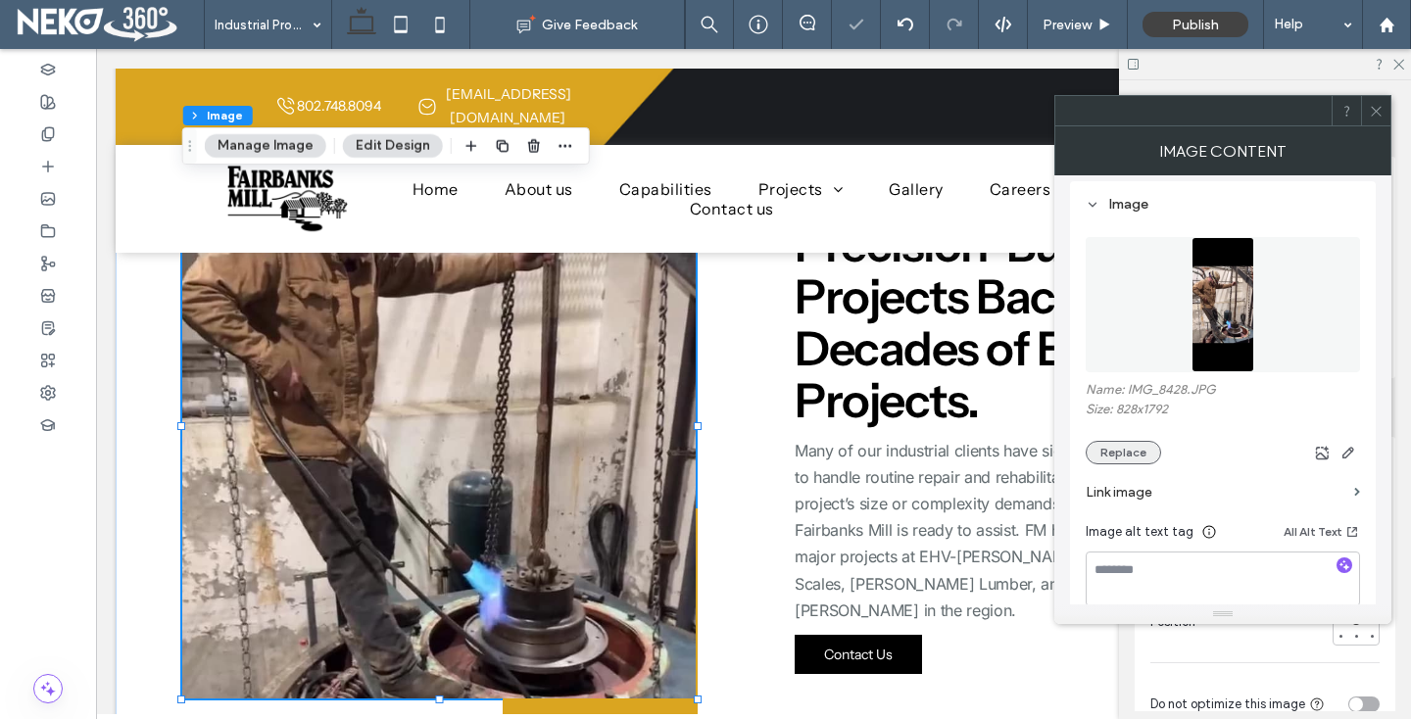
click at [1141, 451] on button "Replace" at bounding box center [1123, 453] width 75 height 24
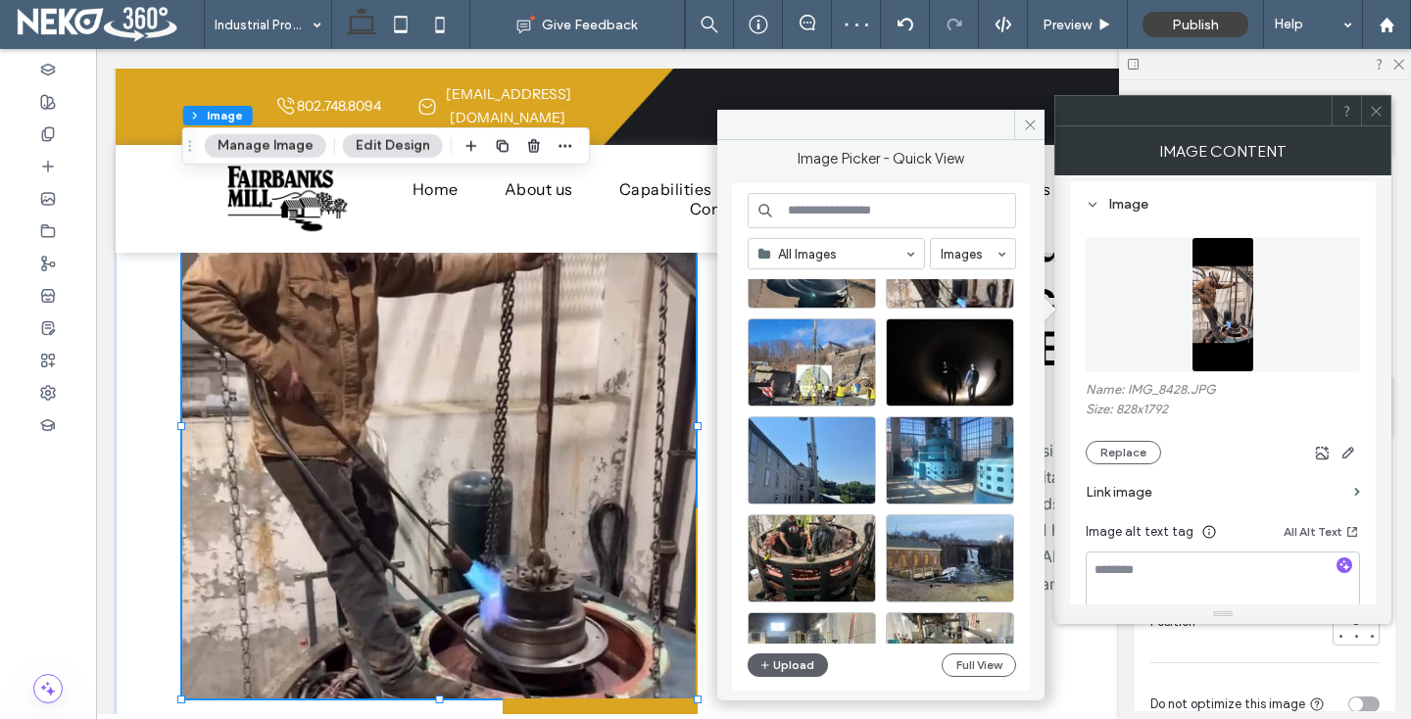
scroll to position [448, 0]
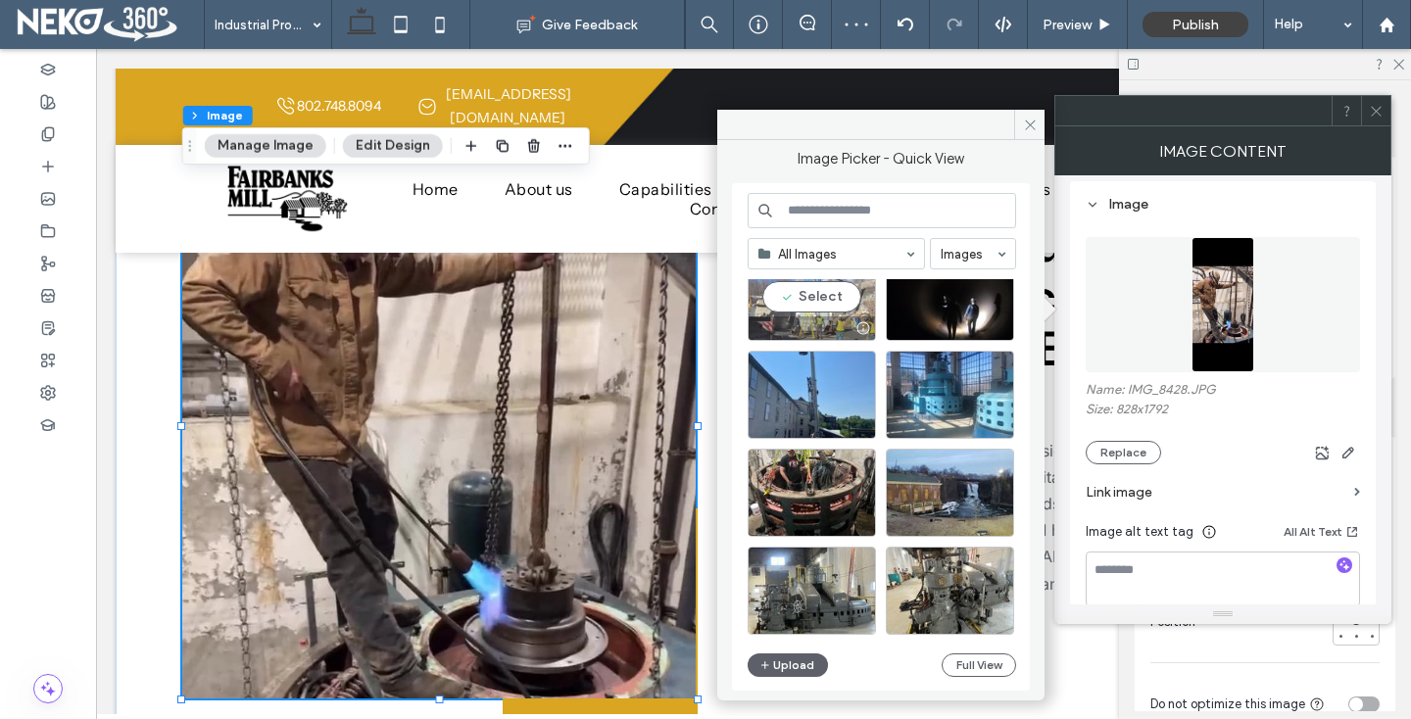
click at [827, 315] on div "Select" at bounding box center [812, 297] width 128 height 88
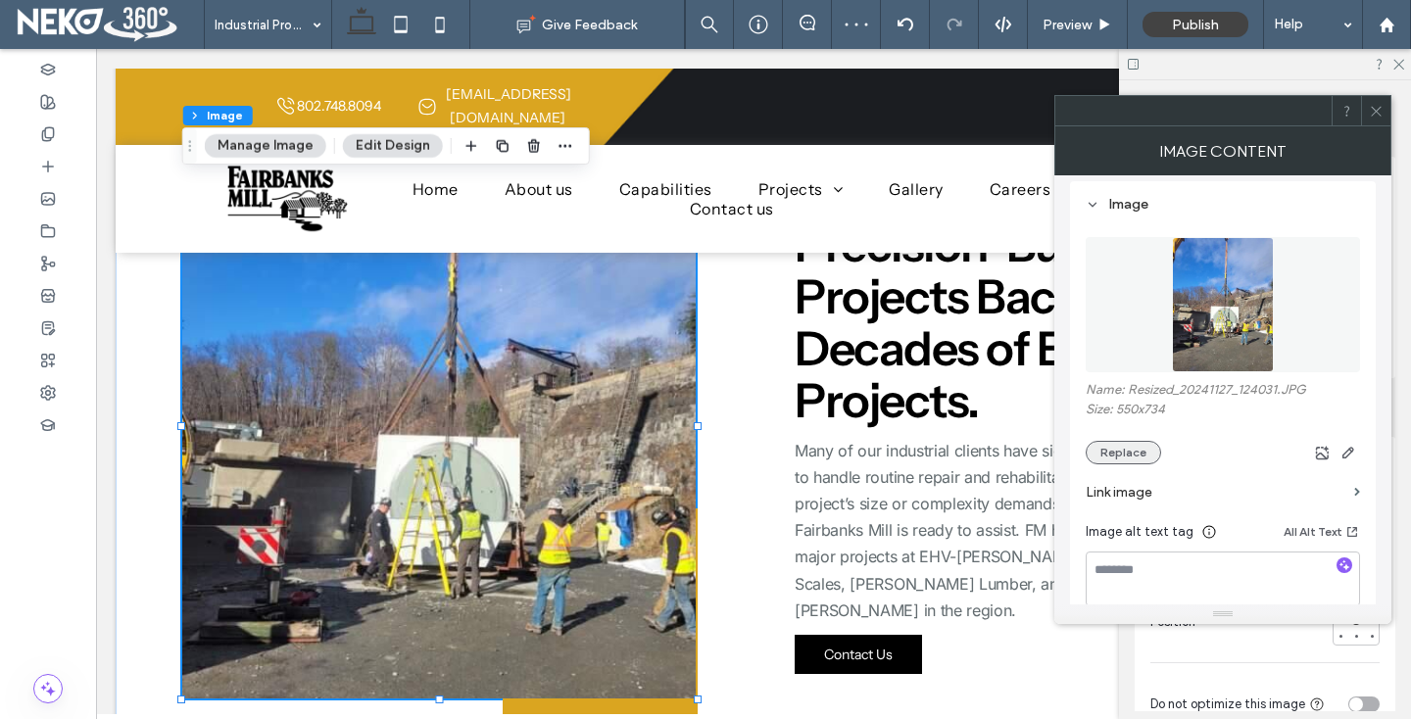
click at [1103, 458] on button "Replace" at bounding box center [1123, 453] width 75 height 24
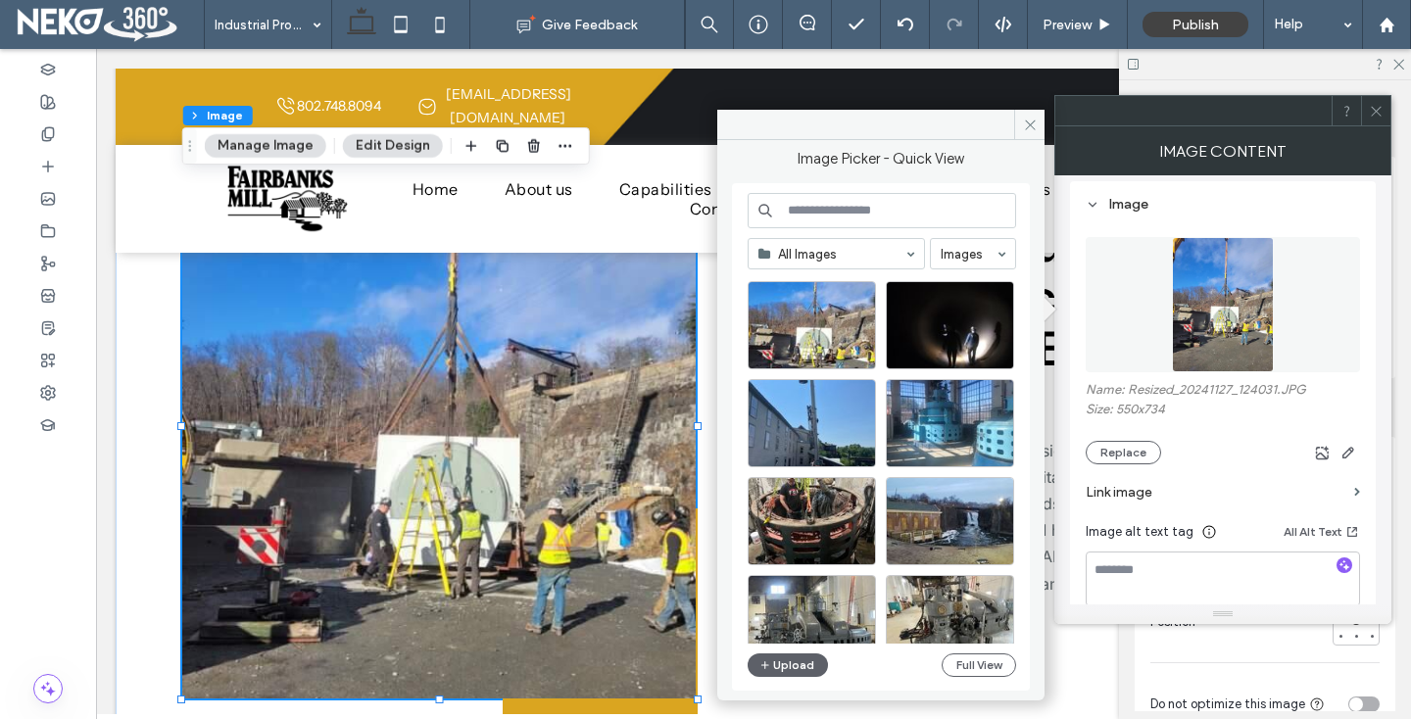
scroll to position [423, 0]
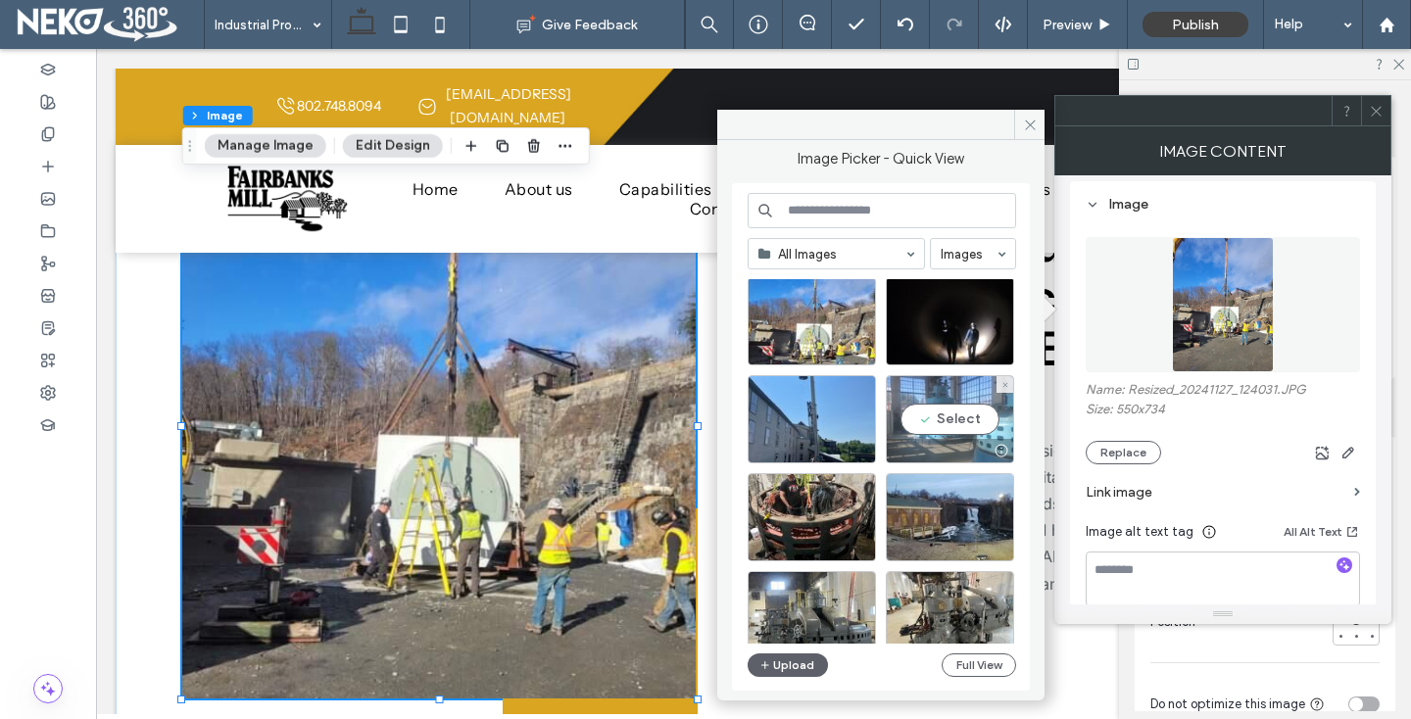
click at [952, 429] on div "Select" at bounding box center [950, 419] width 128 height 88
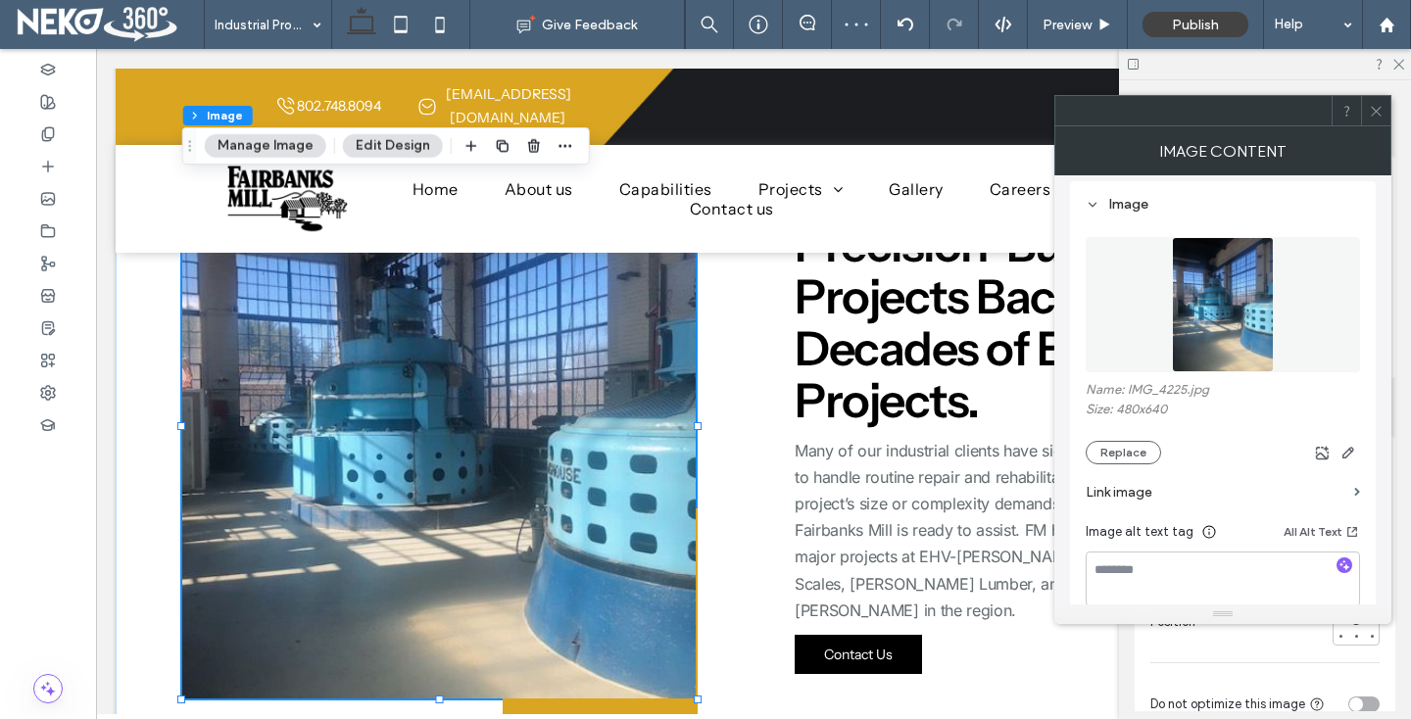
click at [1366, 104] on div at bounding box center [1375, 110] width 29 height 29
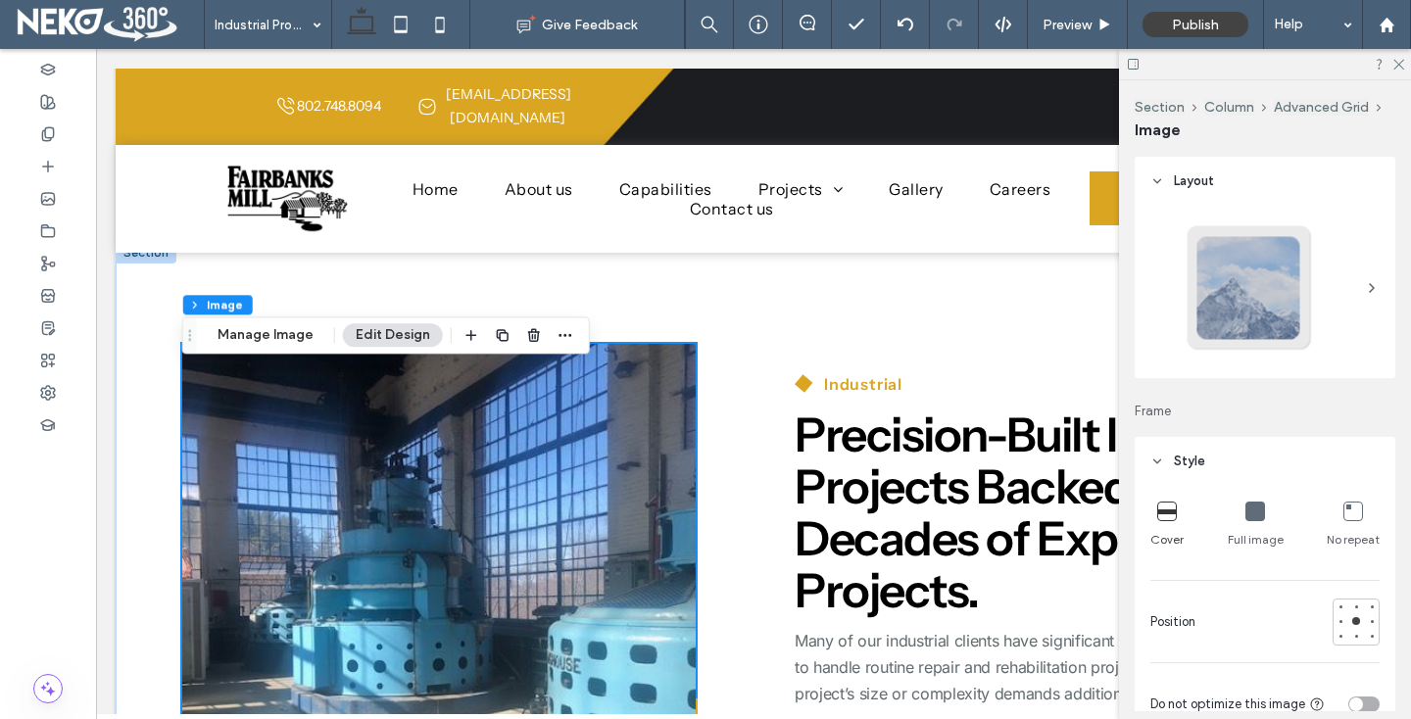
scroll to position [278, 0]
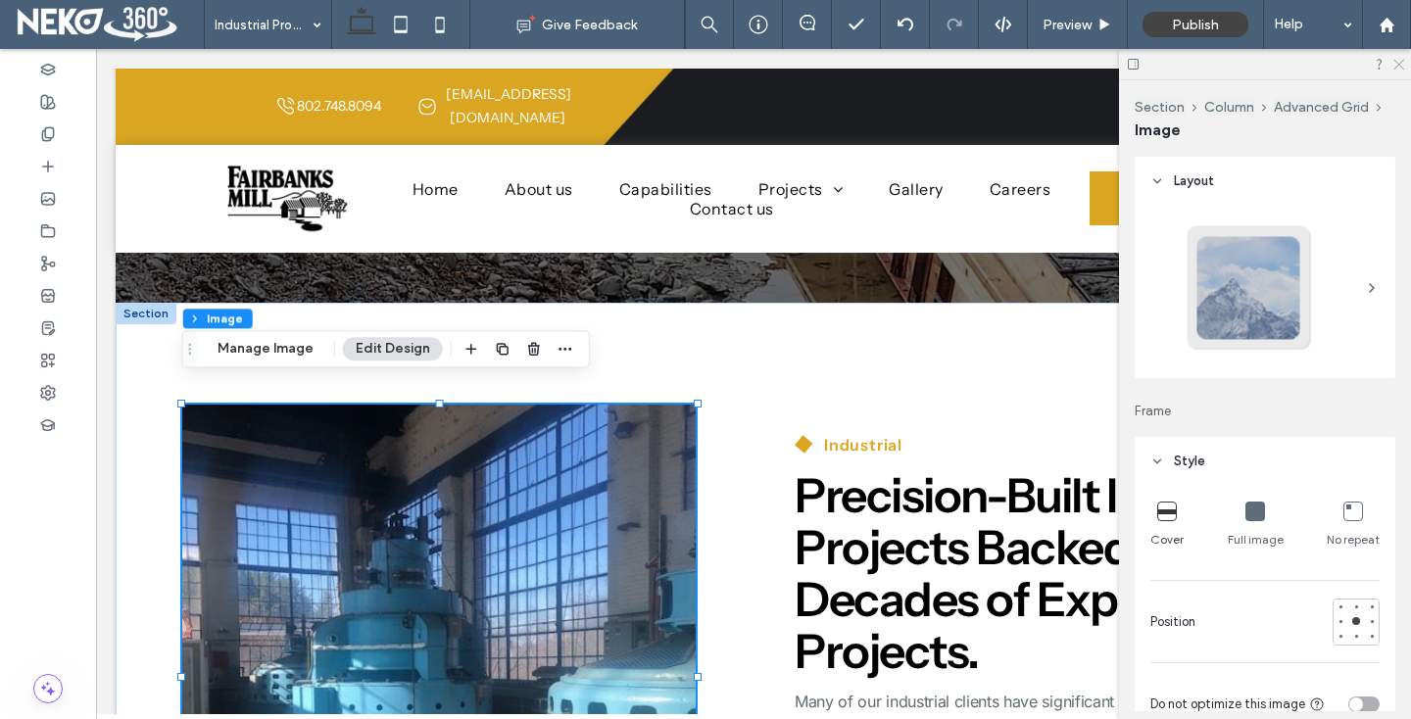
click at [1401, 58] on icon at bounding box center [1397, 63] width 13 height 13
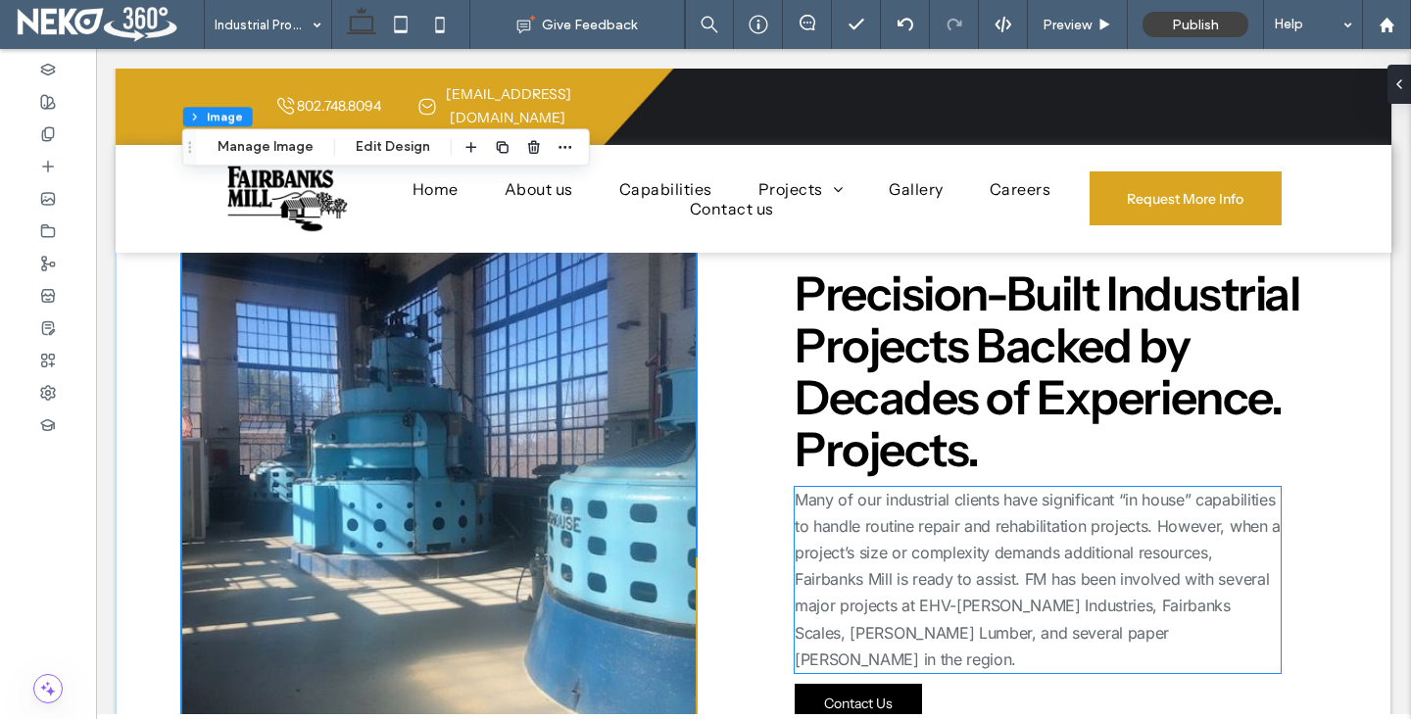
scroll to position [550, 0]
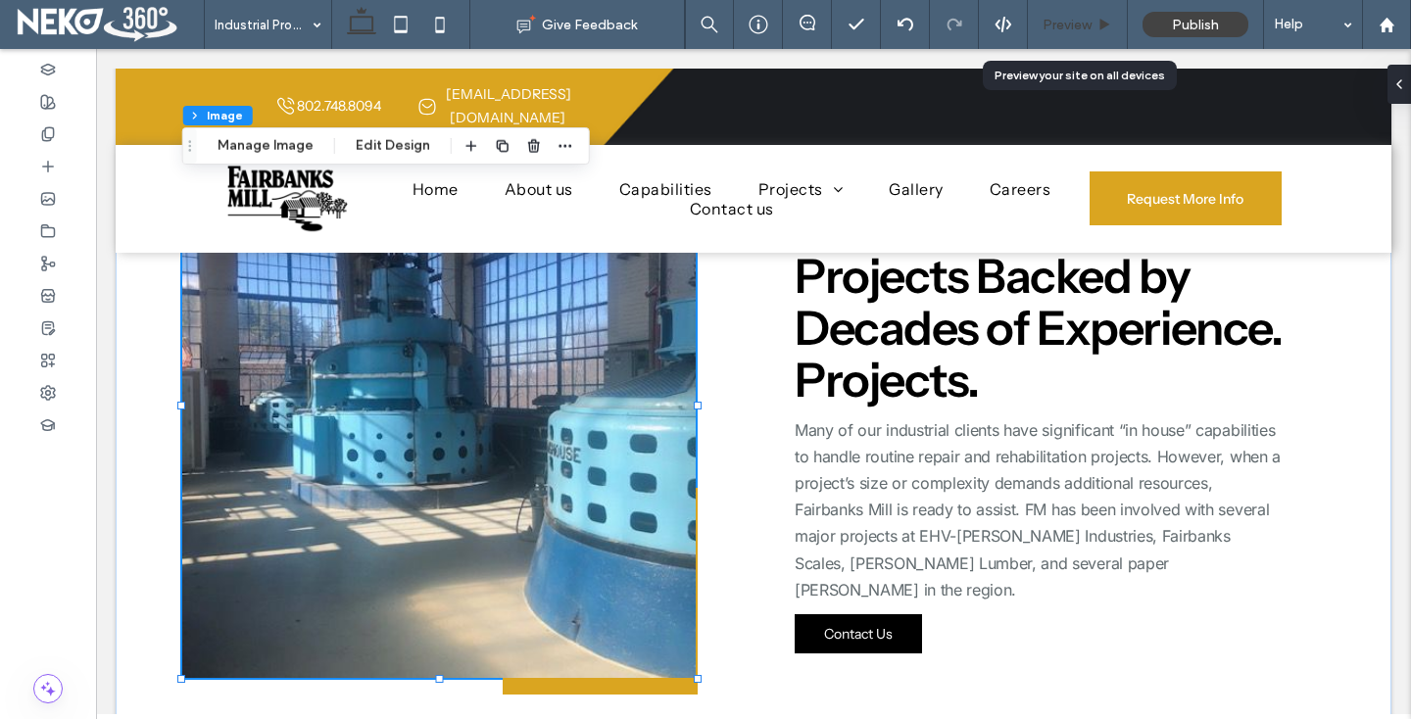
click at [1084, 21] on span "Preview" at bounding box center [1067, 25] width 49 height 17
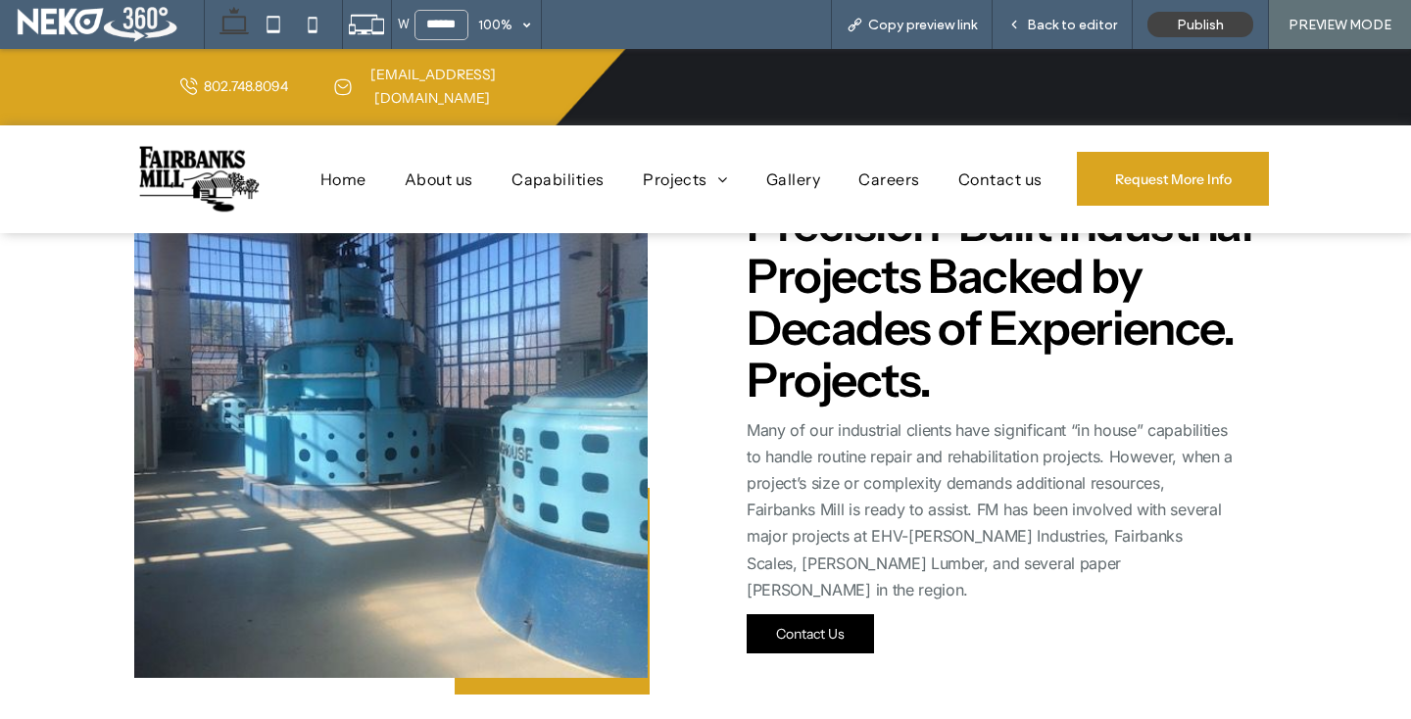
click at [1084, 21] on span "Back to editor" at bounding box center [1072, 25] width 90 height 17
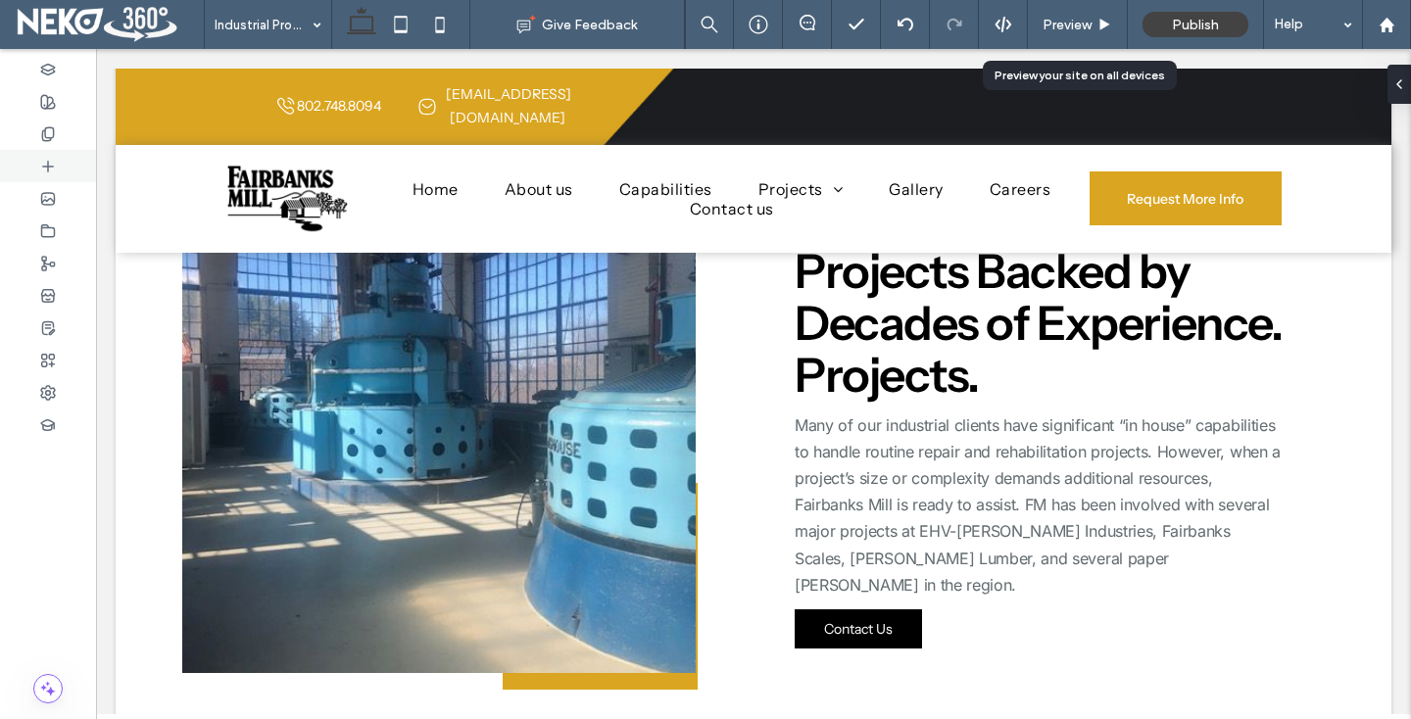
scroll to position [550, 0]
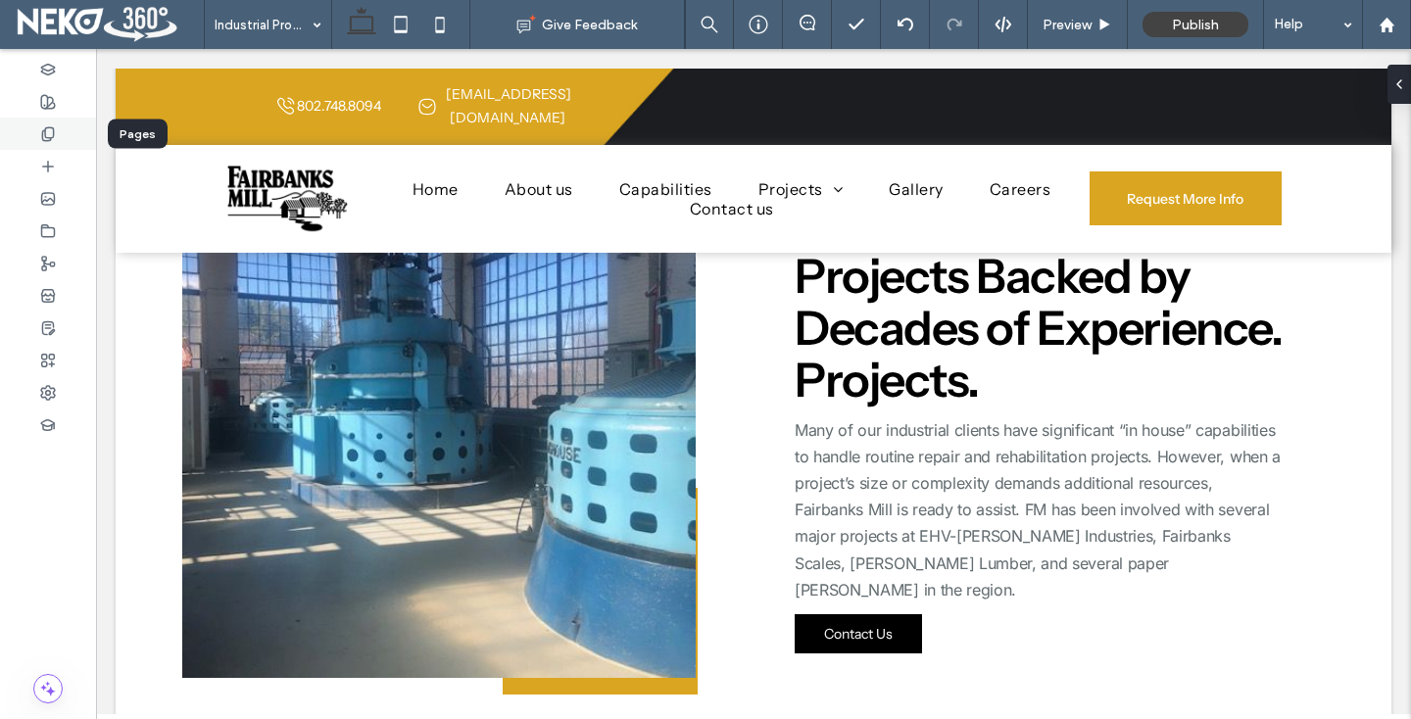
click at [2, 139] on div at bounding box center [48, 134] width 96 height 32
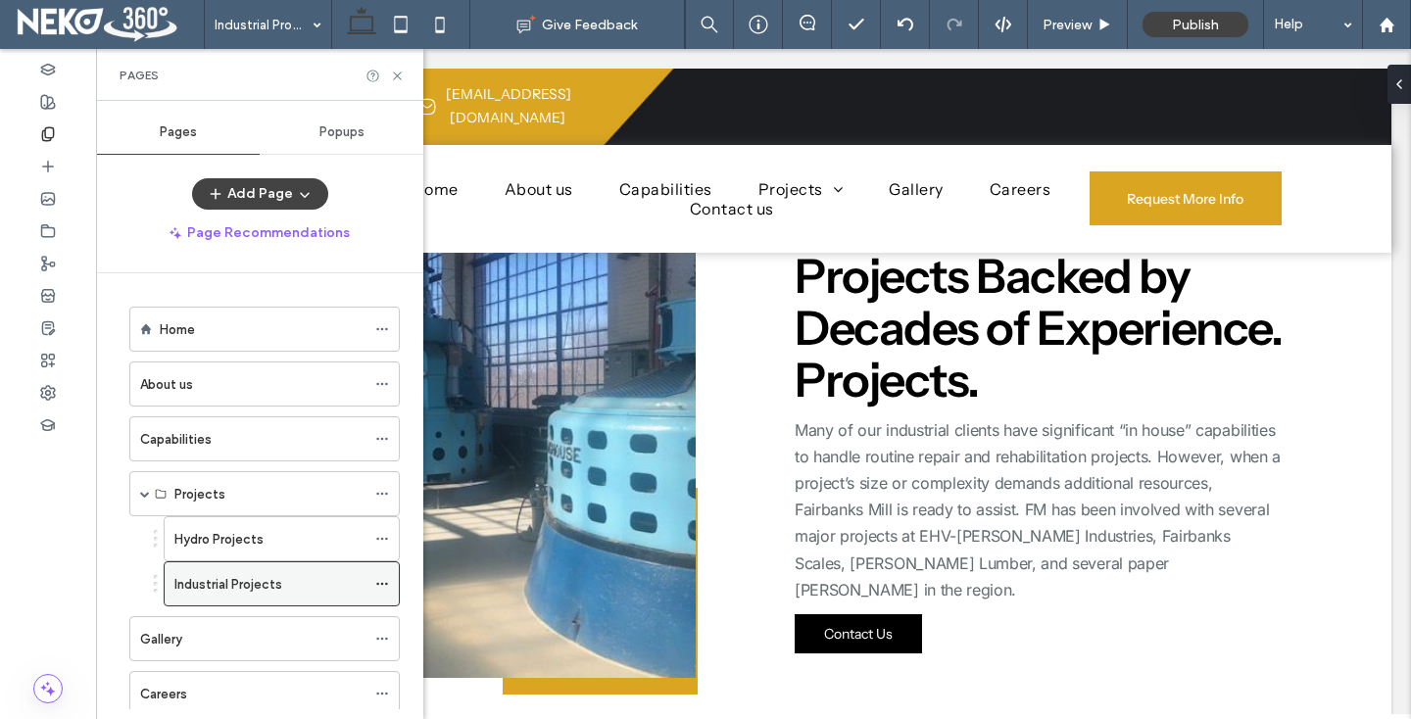
click at [370, 580] on div "Industrial Projects" at bounding box center [282, 583] width 236 height 45
click at [382, 583] on use at bounding box center [381, 584] width 11 height 3
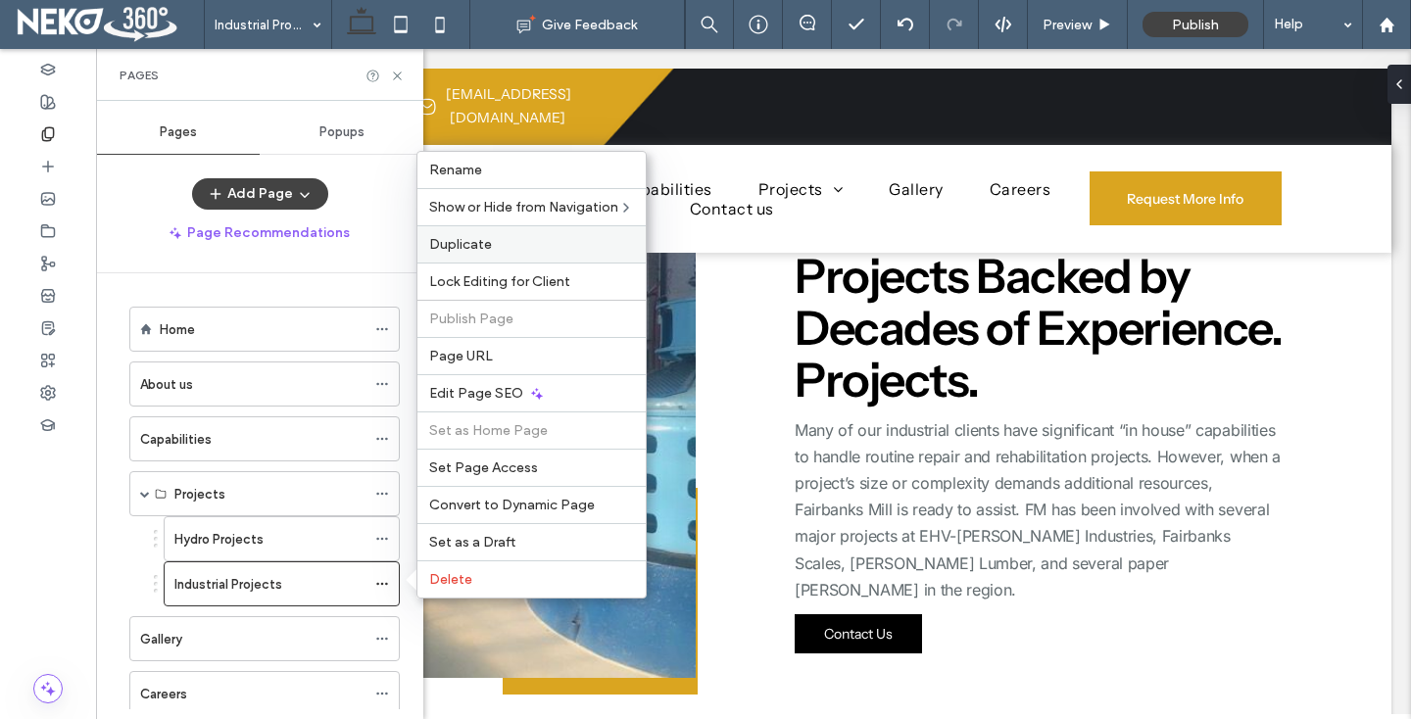
click at [475, 246] on span "Duplicate" at bounding box center [460, 244] width 63 height 17
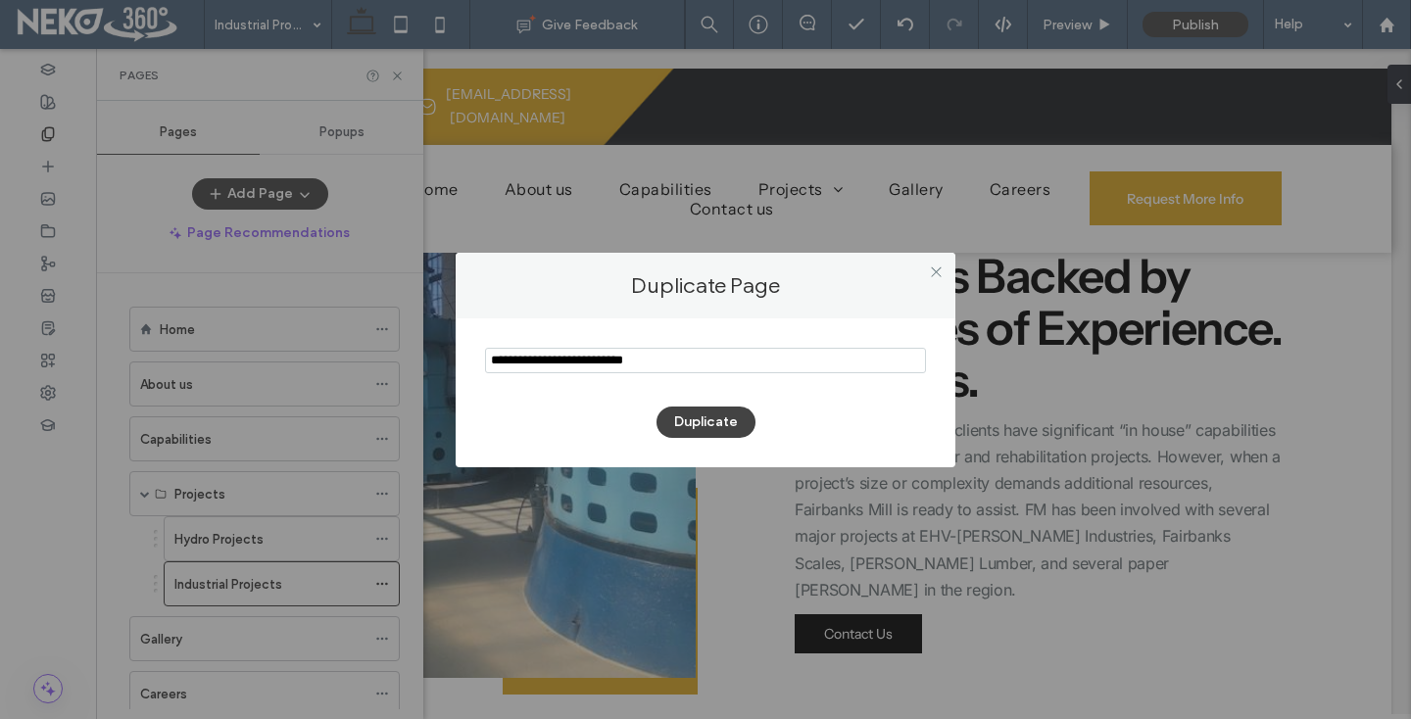
click at [567, 357] on input "notEmpty" at bounding box center [705, 360] width 441 height 25
type input "**********"
click at [696, 418] on button "Duplicate" at bounding box center [705, 422] width 99 height 31
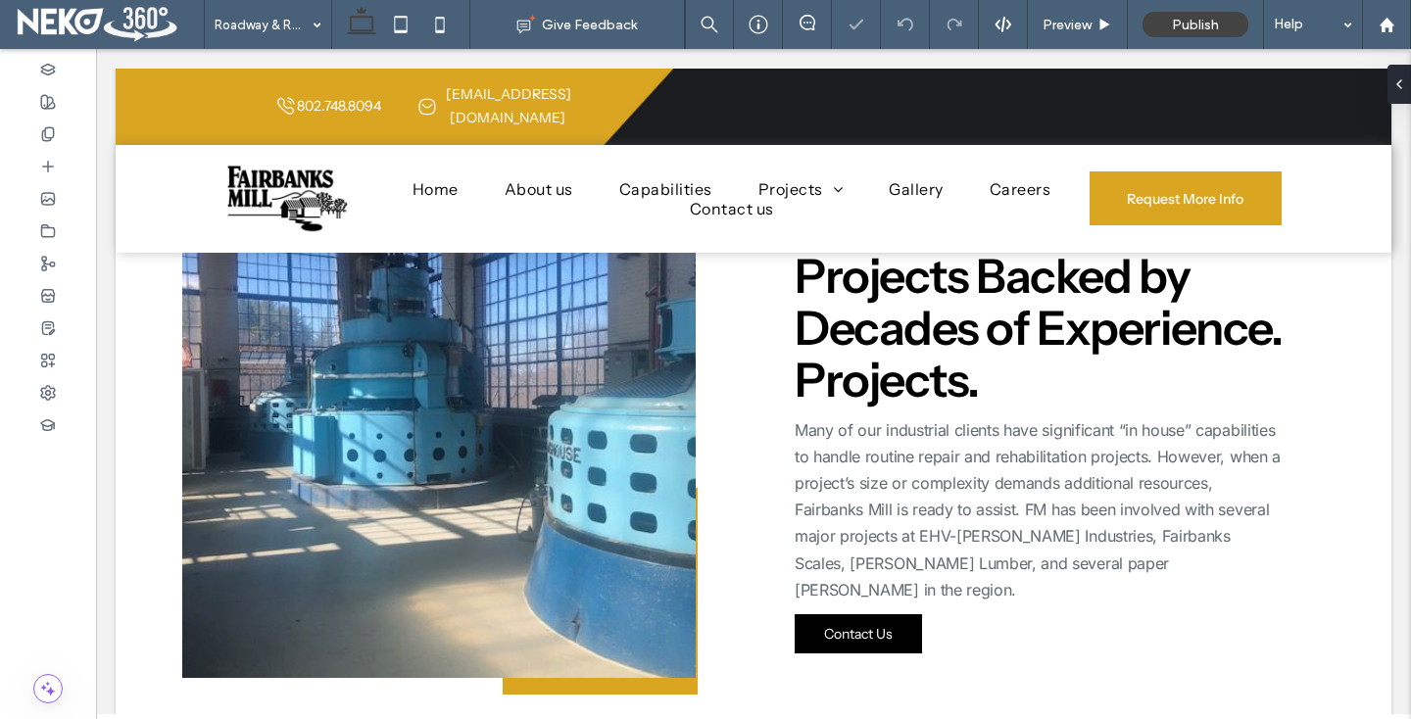
type input "**********"
type input "**"
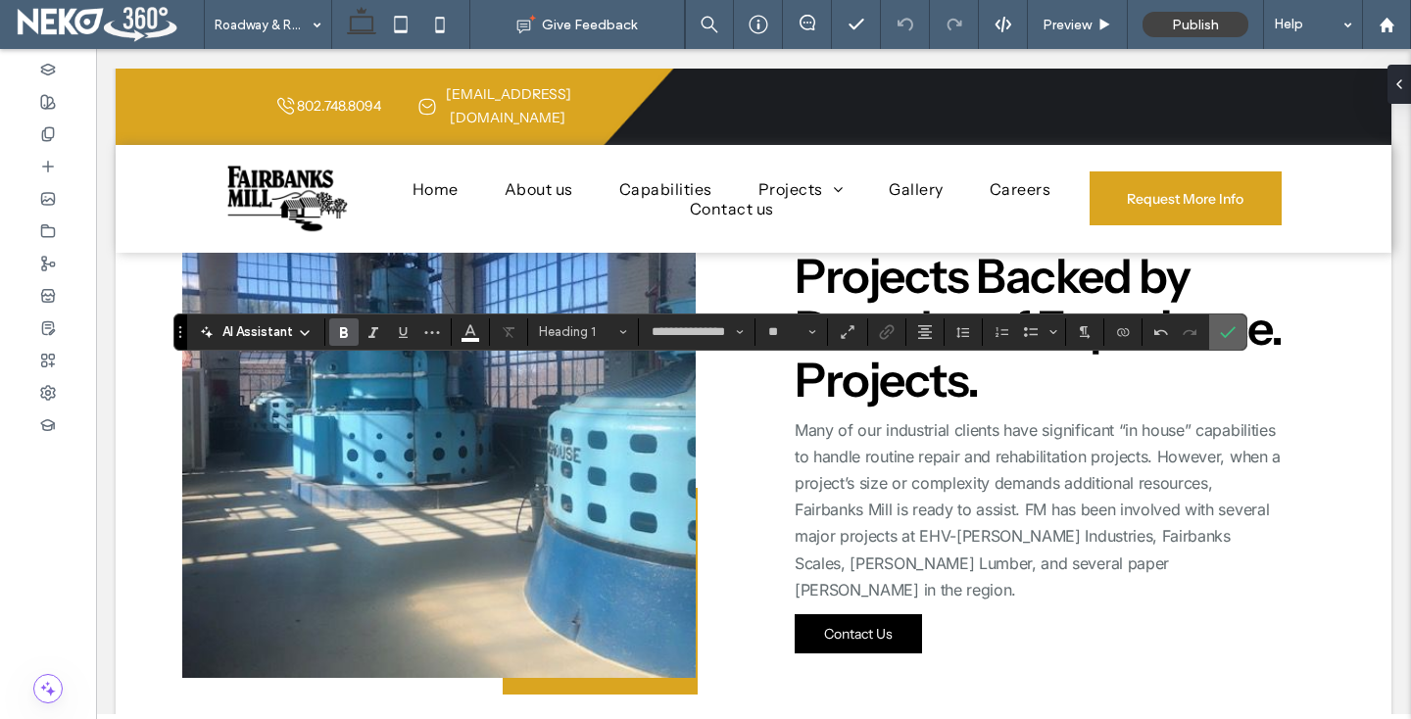
click at [1224, 324] on icon "Confirm" at bounding box center [1228, 332] width 16 height 16
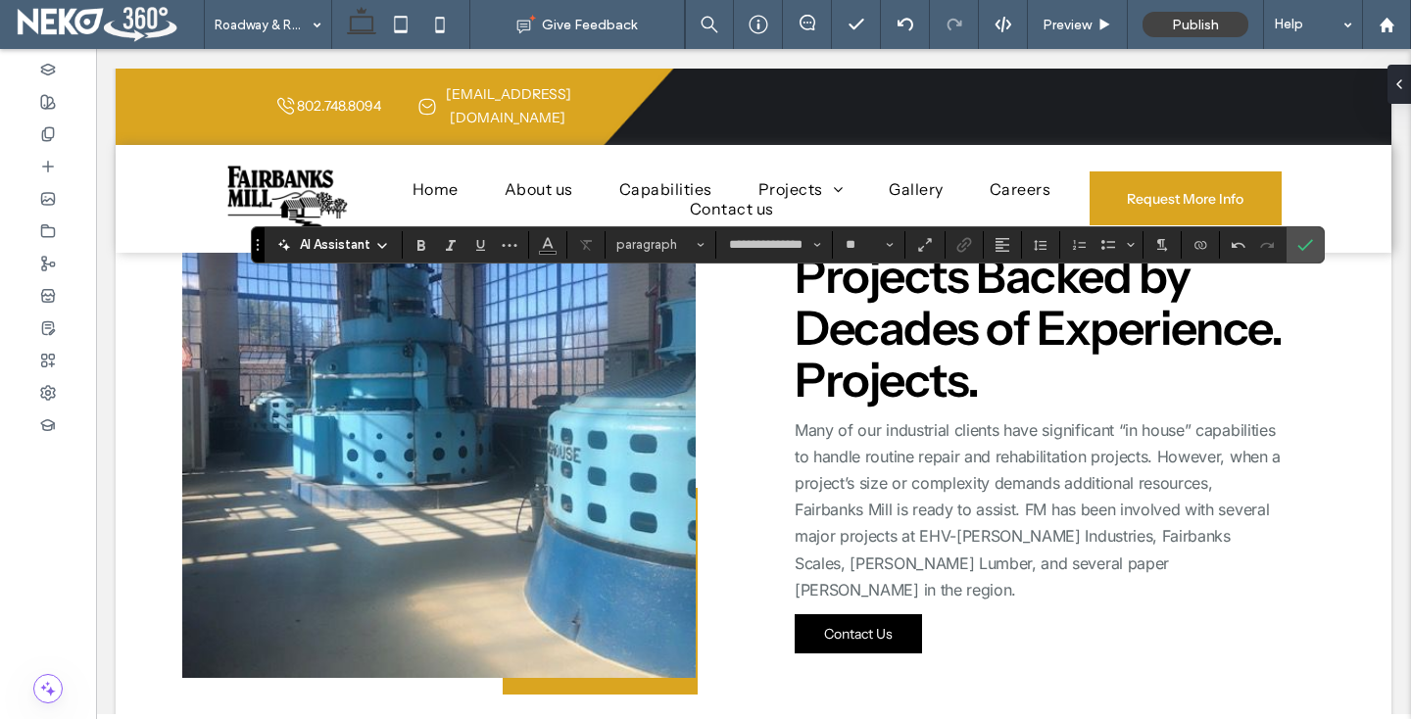
type input "**"
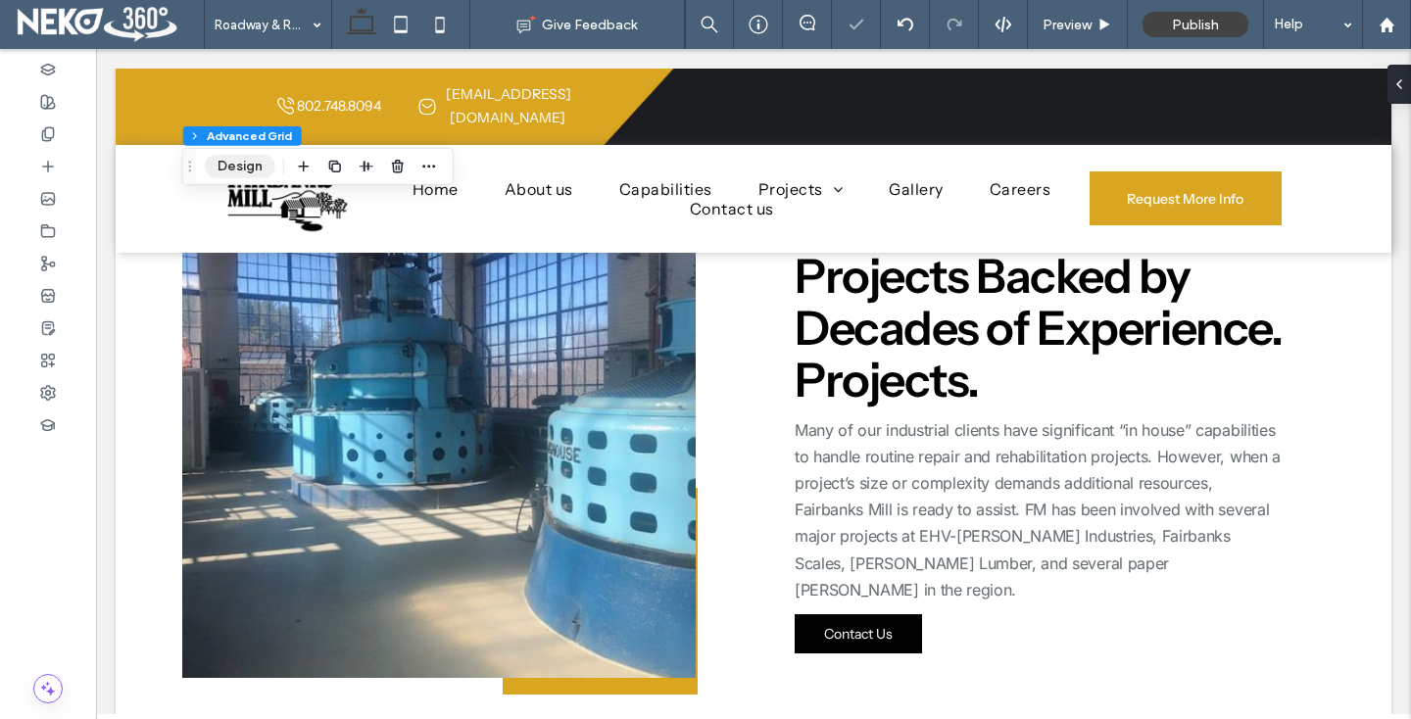
click at [222, 168] on button "Design" at bounding box center [240, 167] width 71 height 24
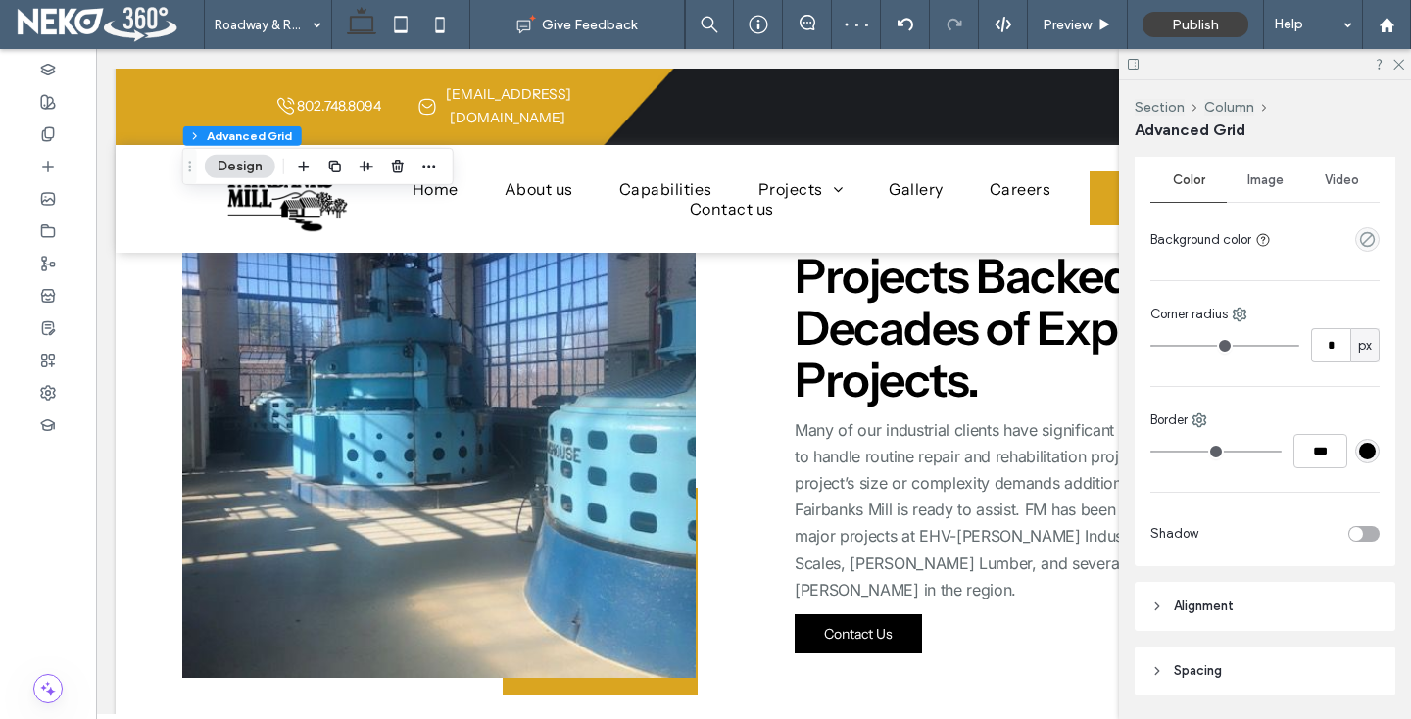
scroll to position [364, 0]
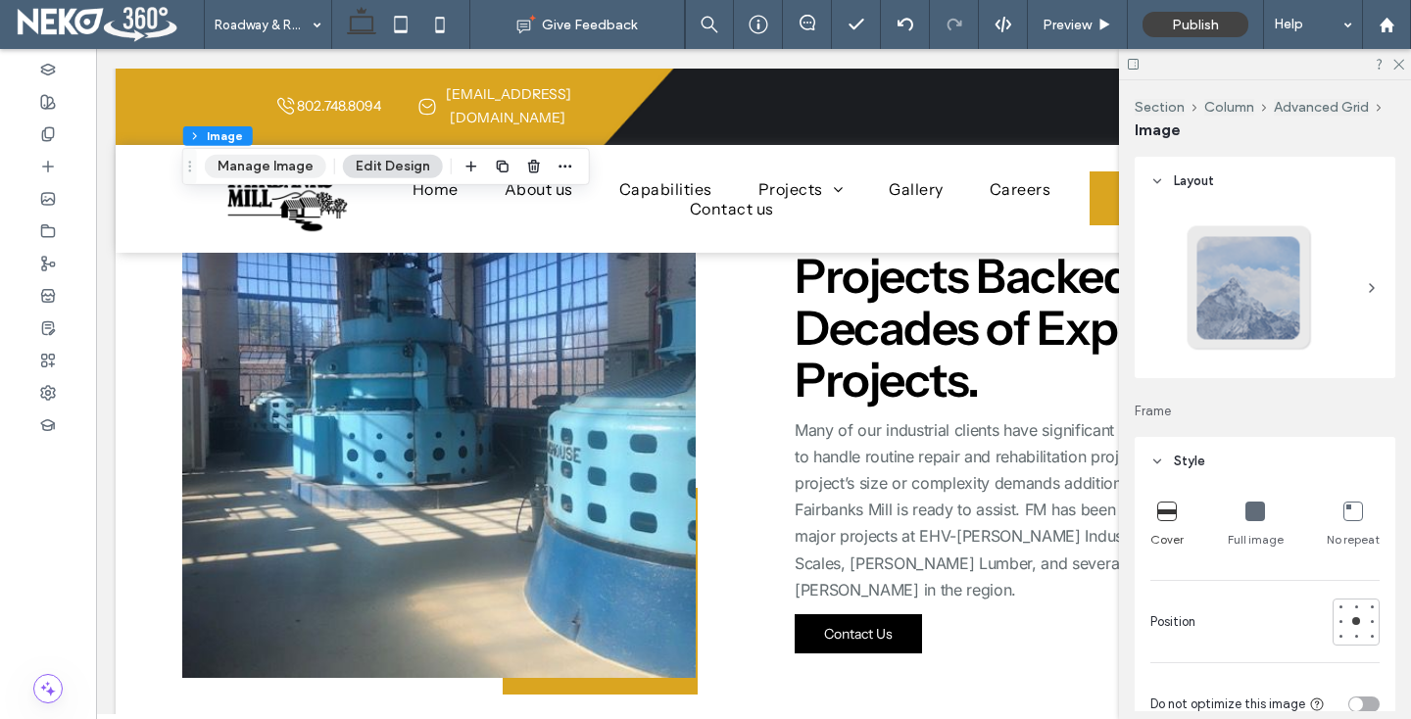
click at [245, 167] on button "Manage Image" at bounding box center [266, 167] width 122 height 24
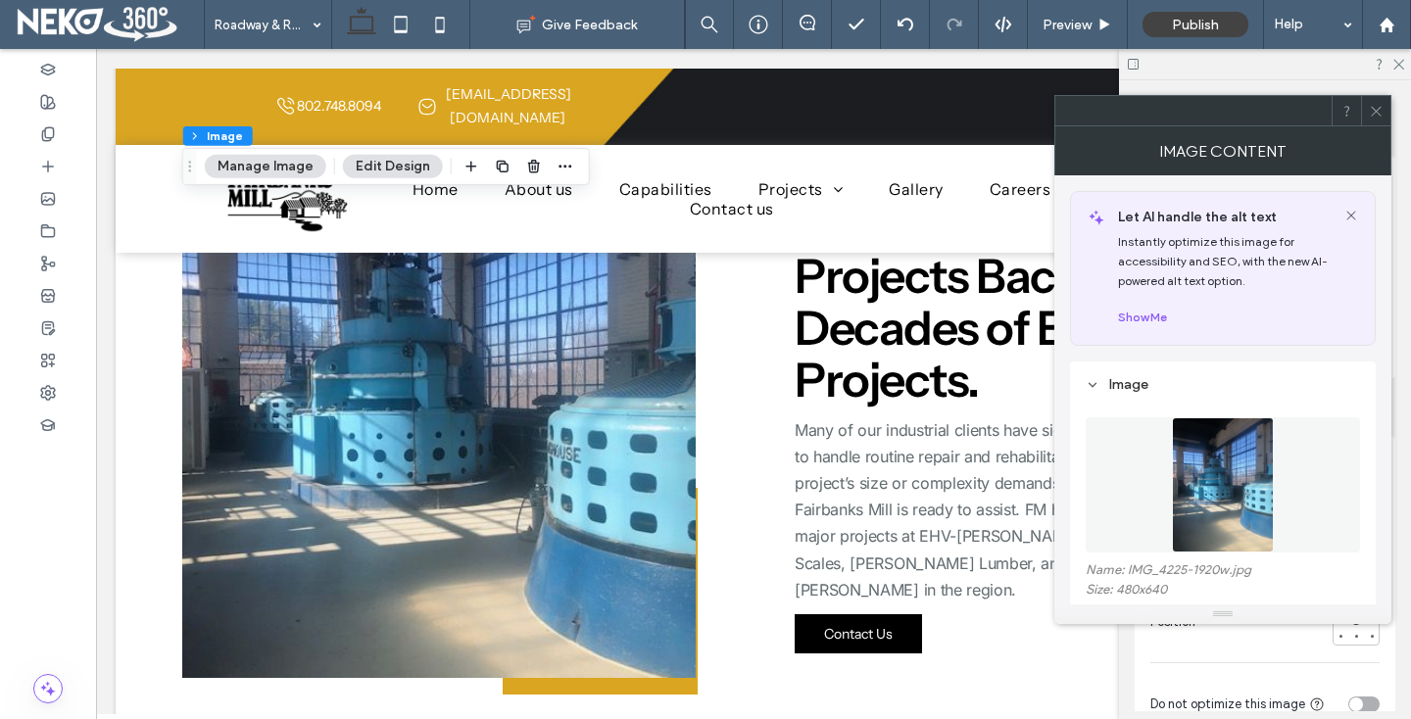
scroll to position [96, 0]
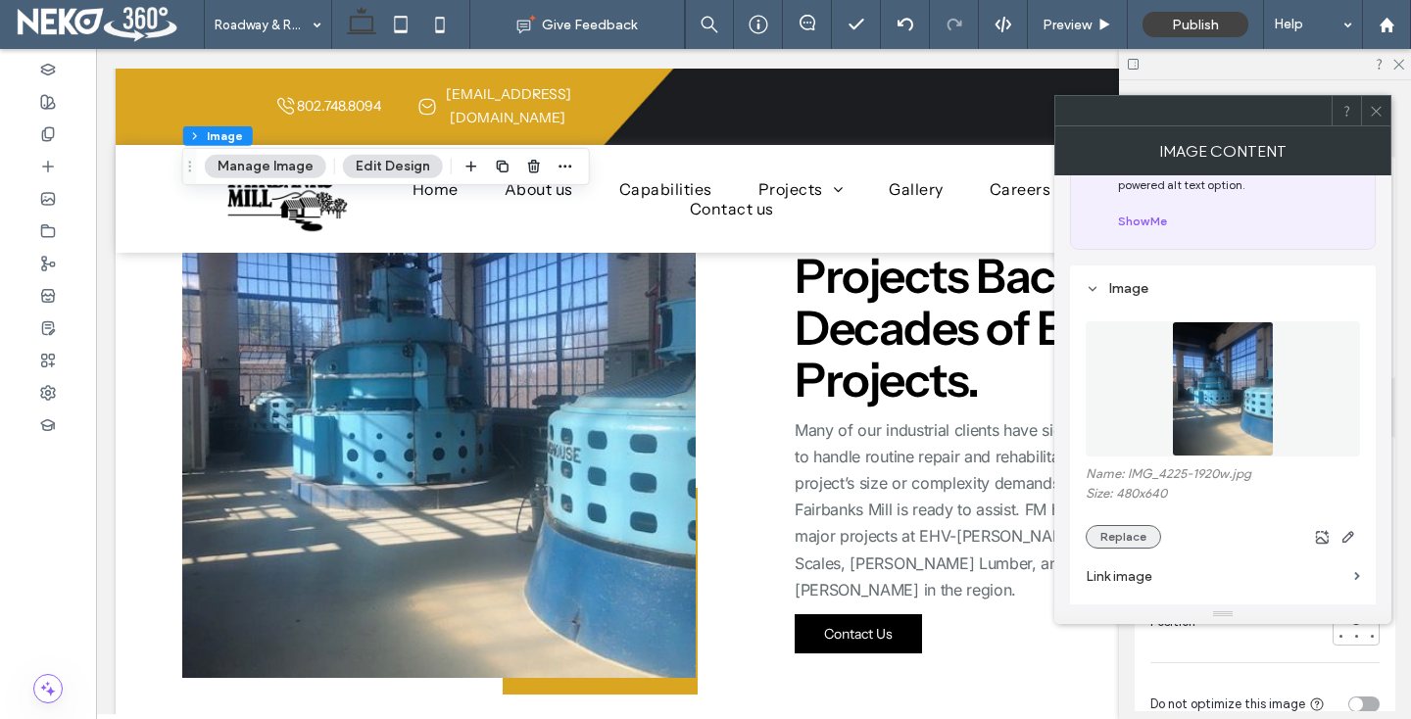
click at [1110, 531] on button "Replace" at bounding box center [1123, 537] width 75 height 24
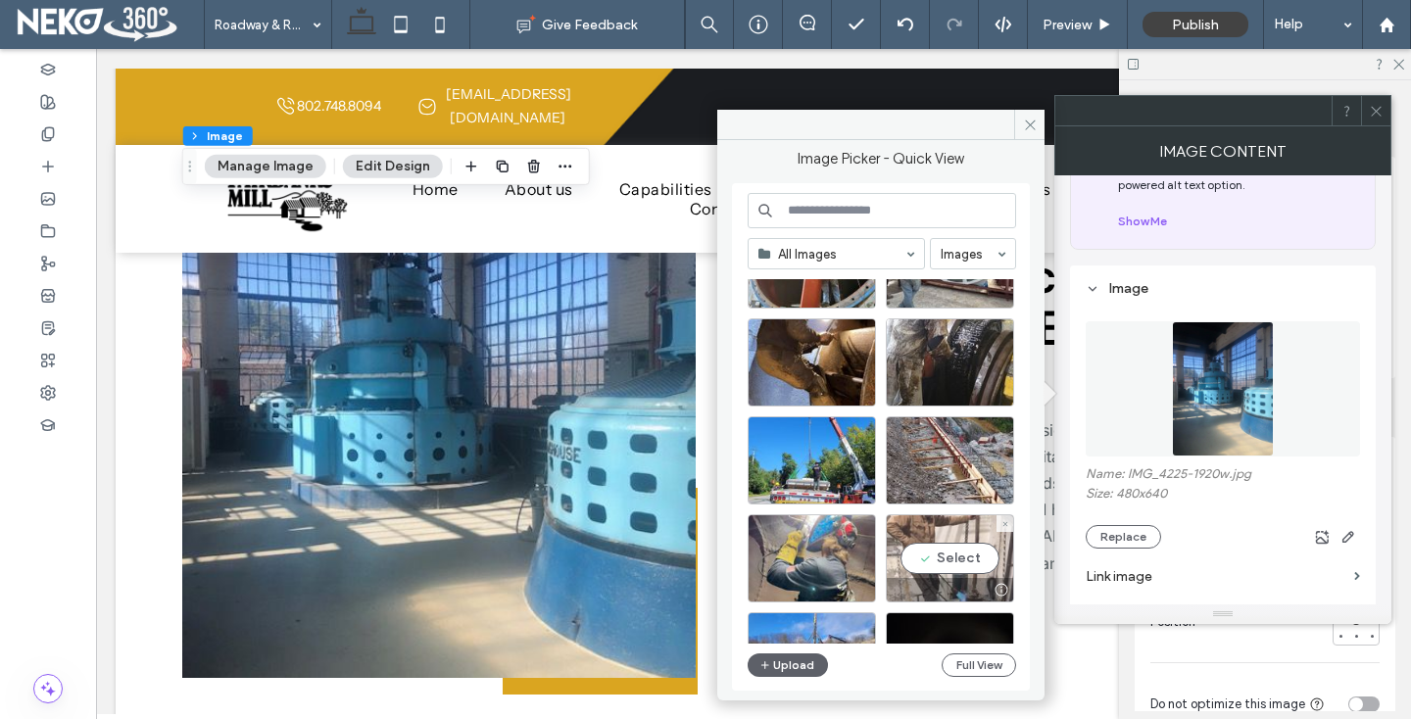
scroll to position [95, 0]
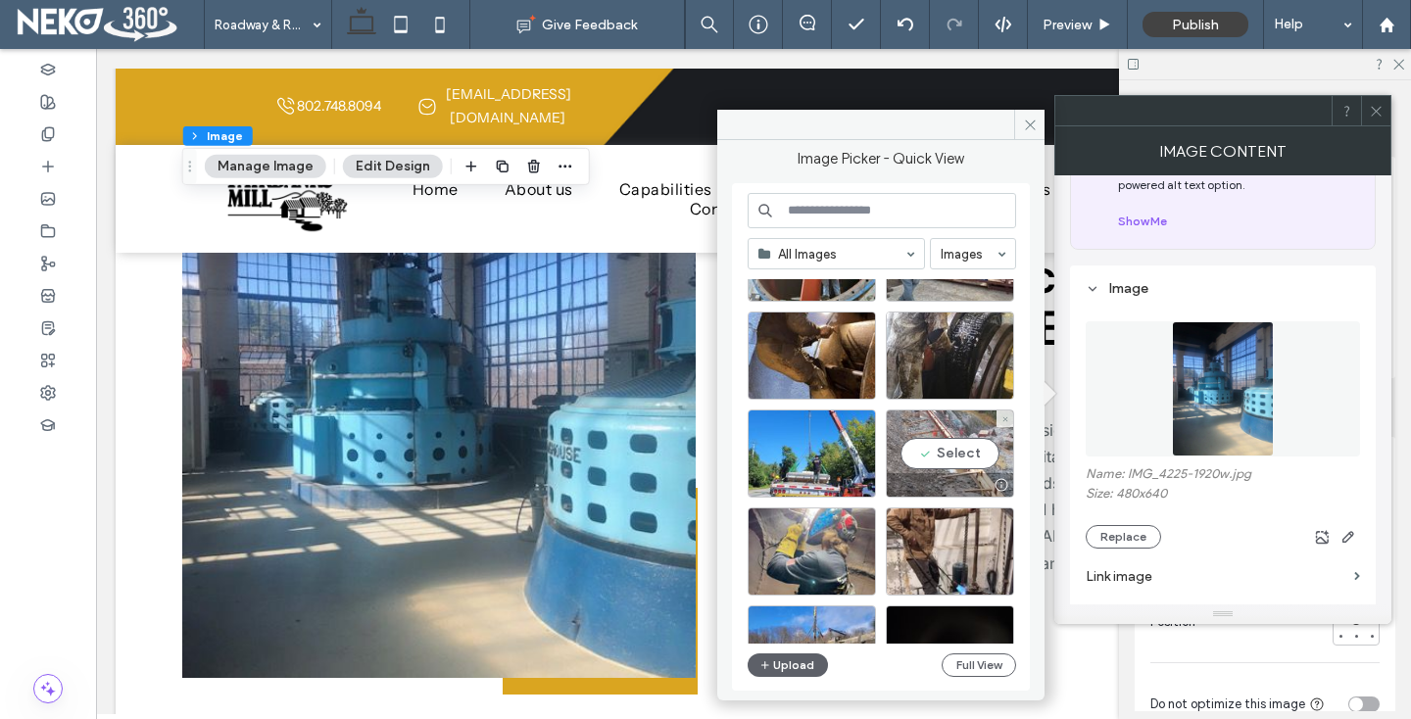
click at [948, 422] on div "Select" at bounding box center [950, 454] width 128 height 88
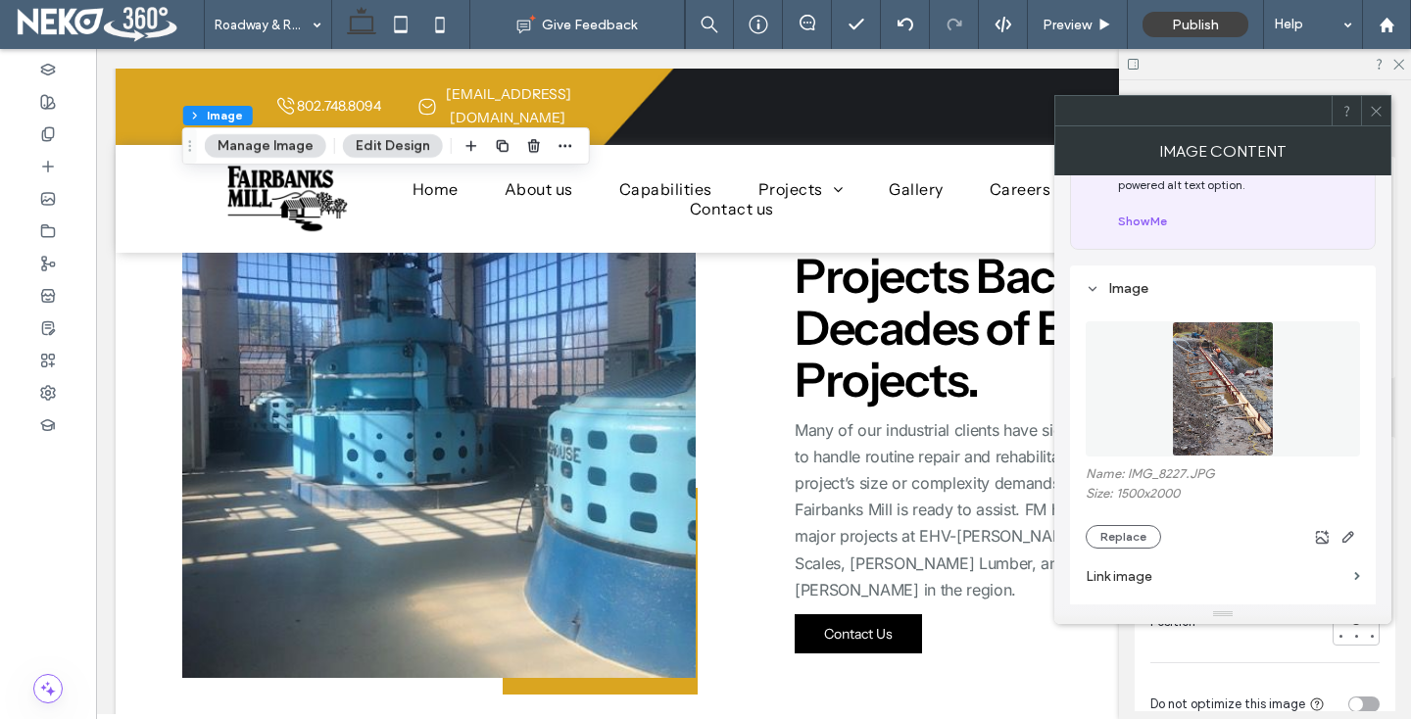
click at [1378, 114] on icon at bounding box center [1376, 111] width 15 height 15
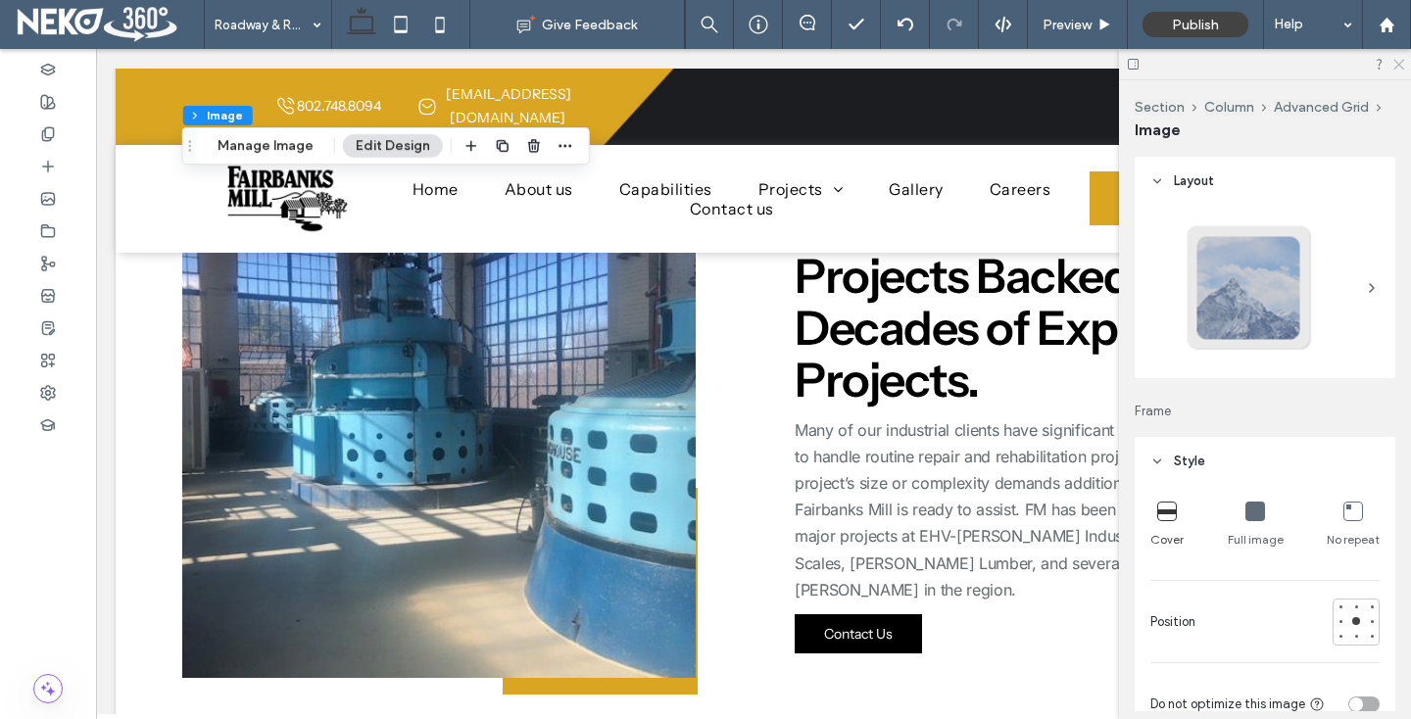
click at [1396, 62] on use at bounding box center [1398, 65] width 11 height 11
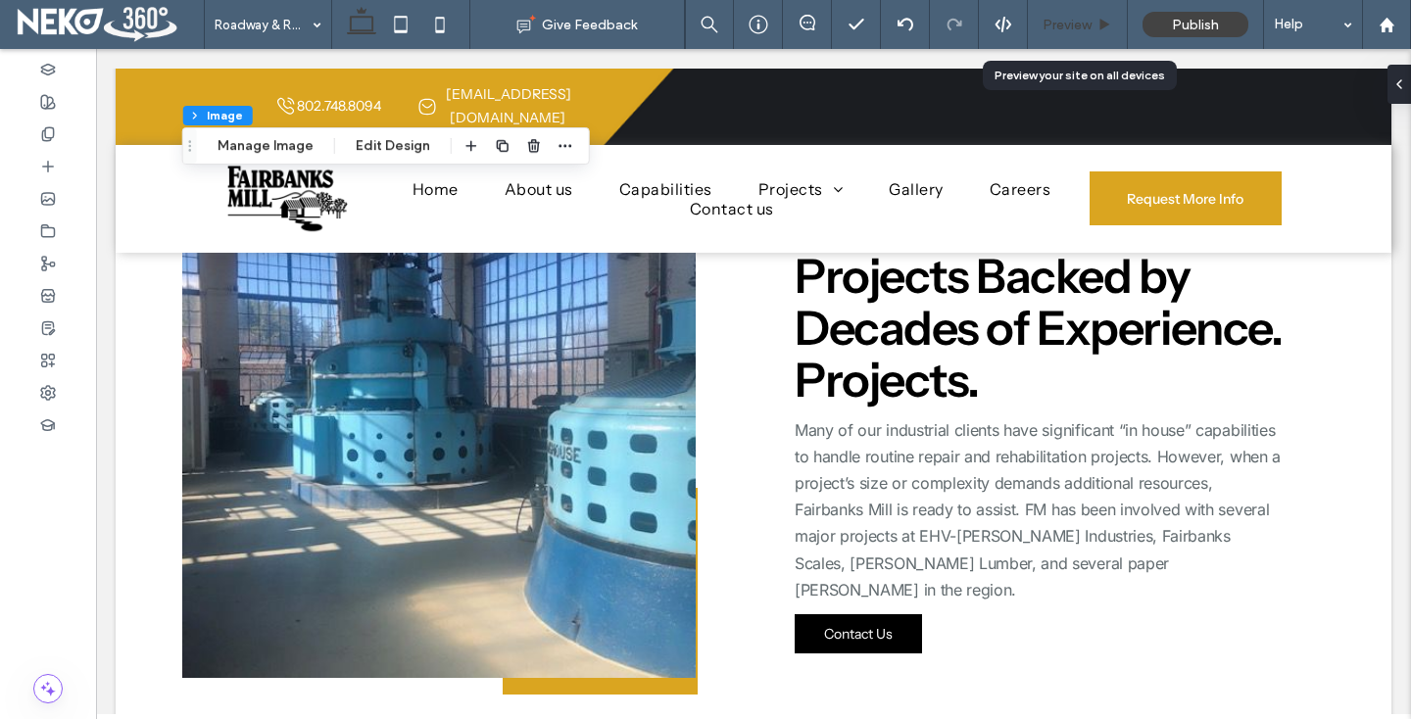
click at [1067, 20] on span "Preview" at bounding box center [1067, 25] width 49 height 17
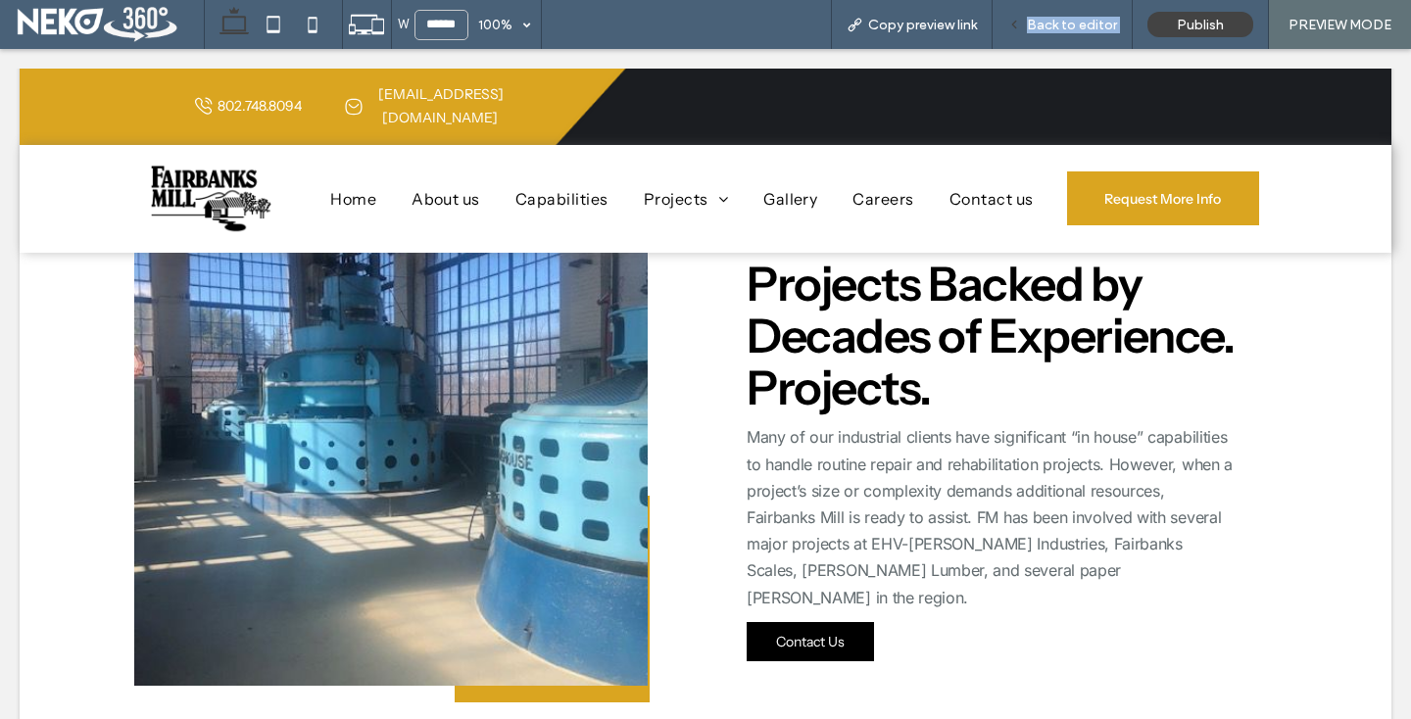
click at [1027, 28] on div "Back to editor" at bounding box center [1062, 25] width 139 height 17
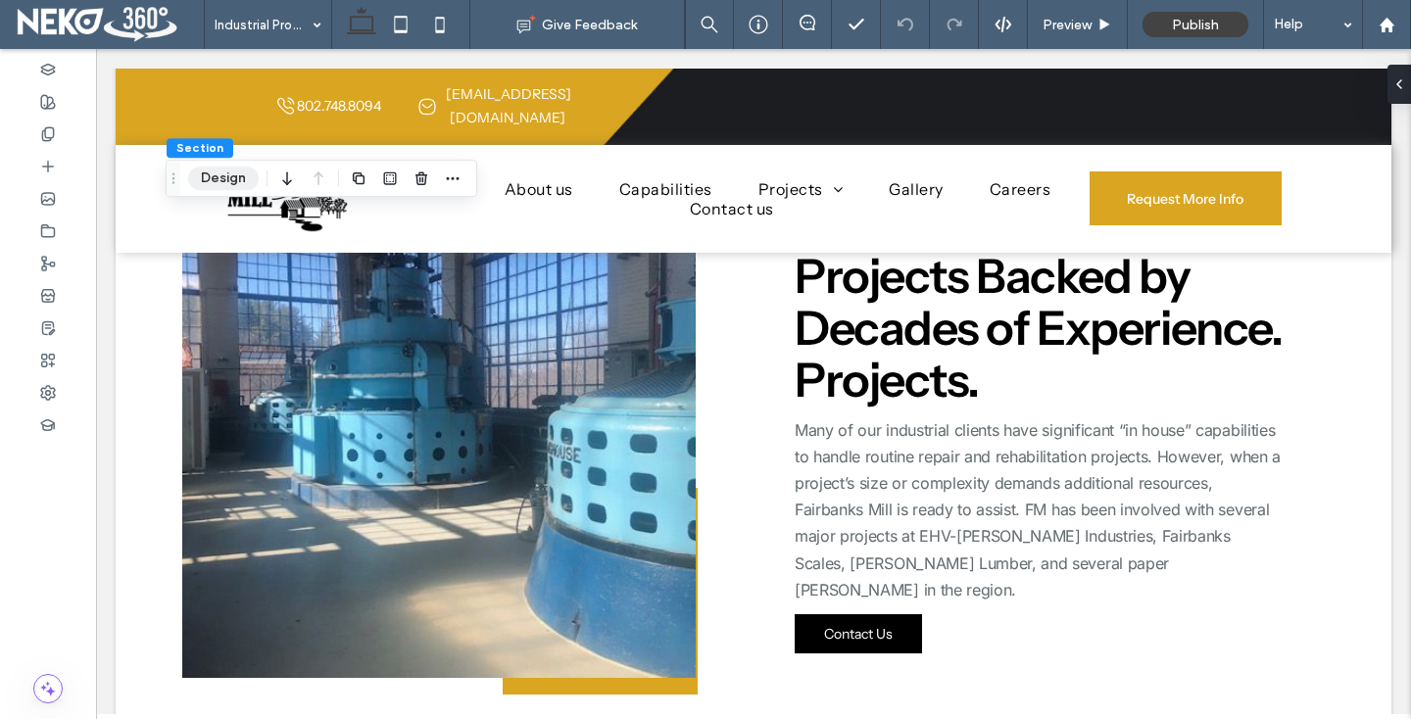
click at [217, 171] on button "Design" at bounding box center [223, 179] width 71 height 24
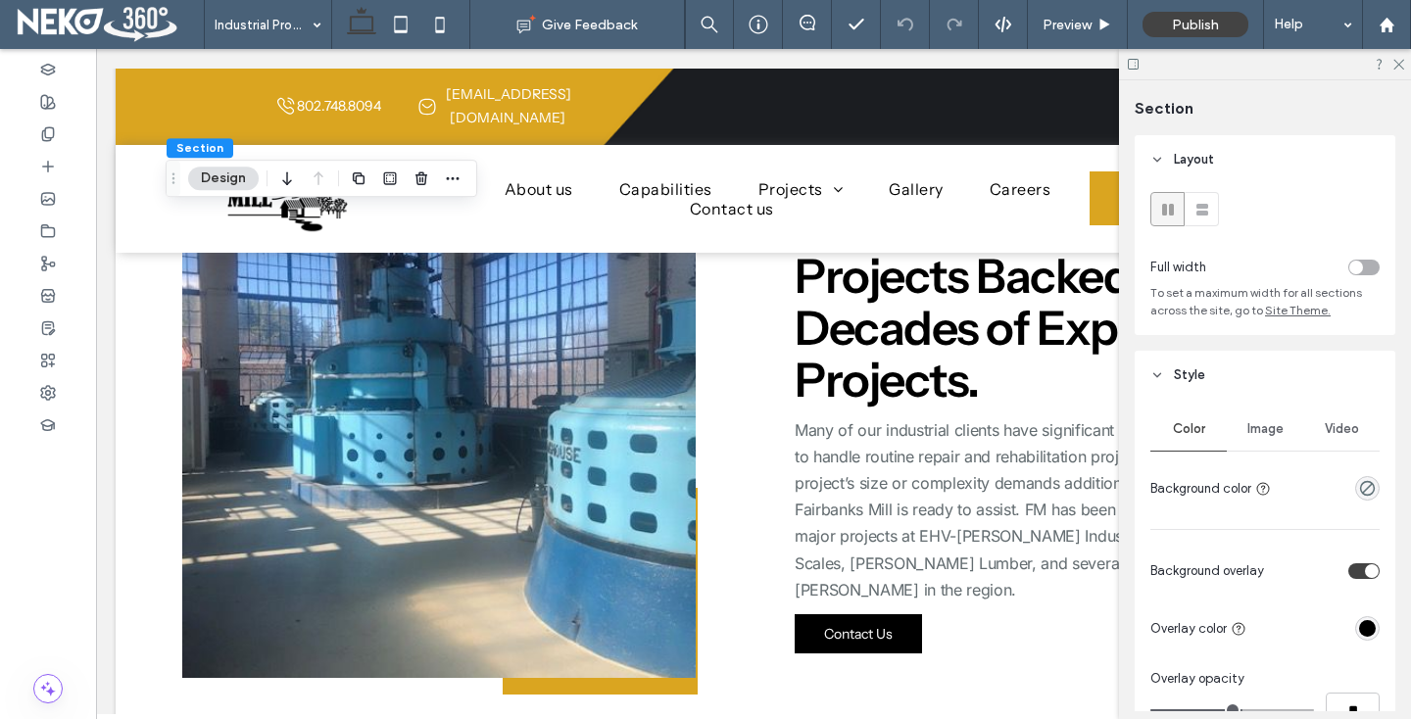
click at [1256, 425] on span "Image" at bounding box center [1265, 429] width 36 height 16
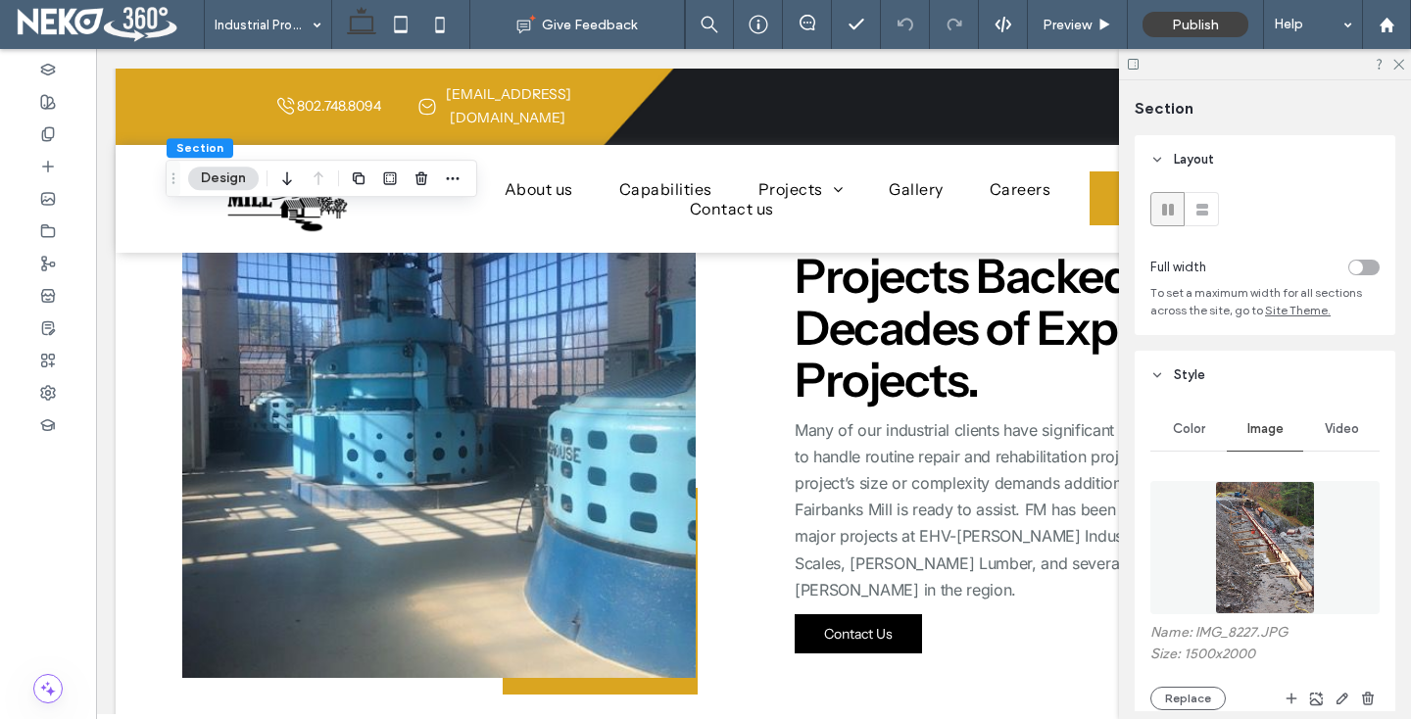
scroll to position [111, 0]
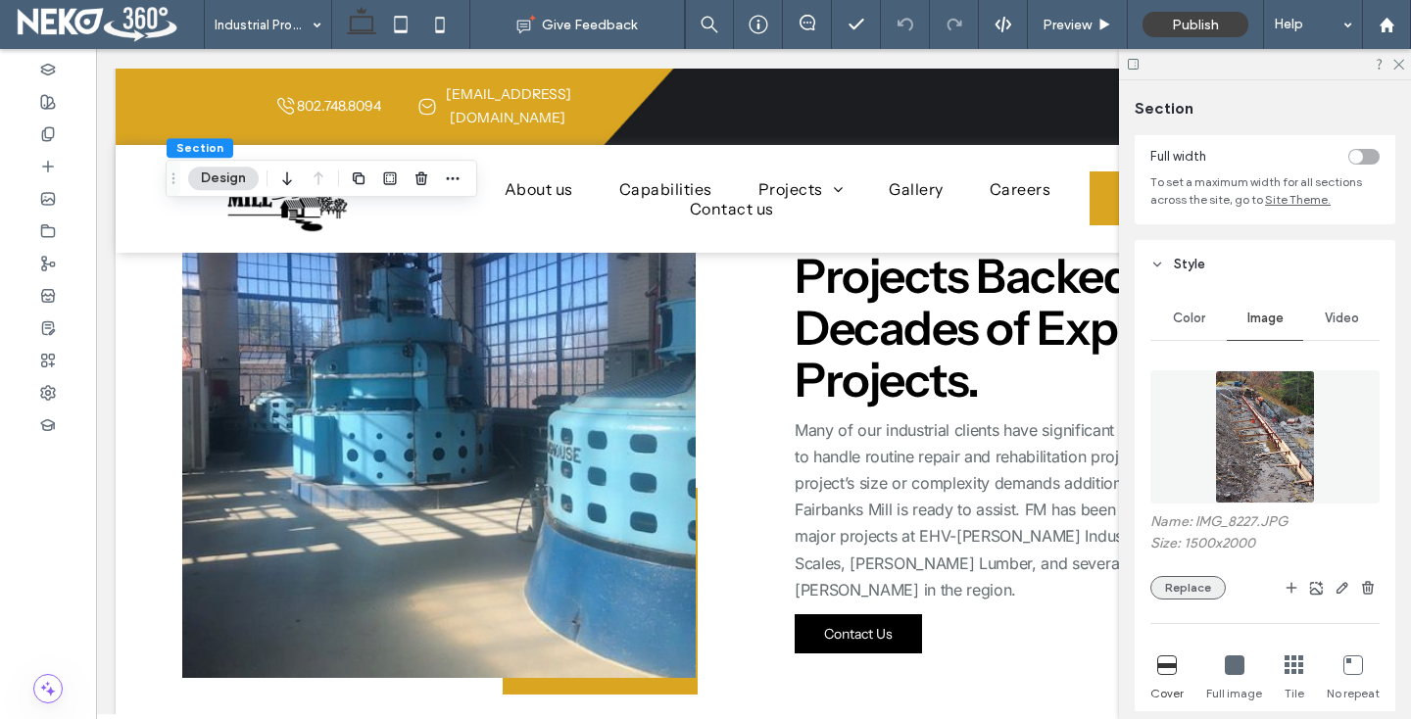
click at [1188, 582] on button "Replace" at bounding box center [1187, 588] width 75 height 24
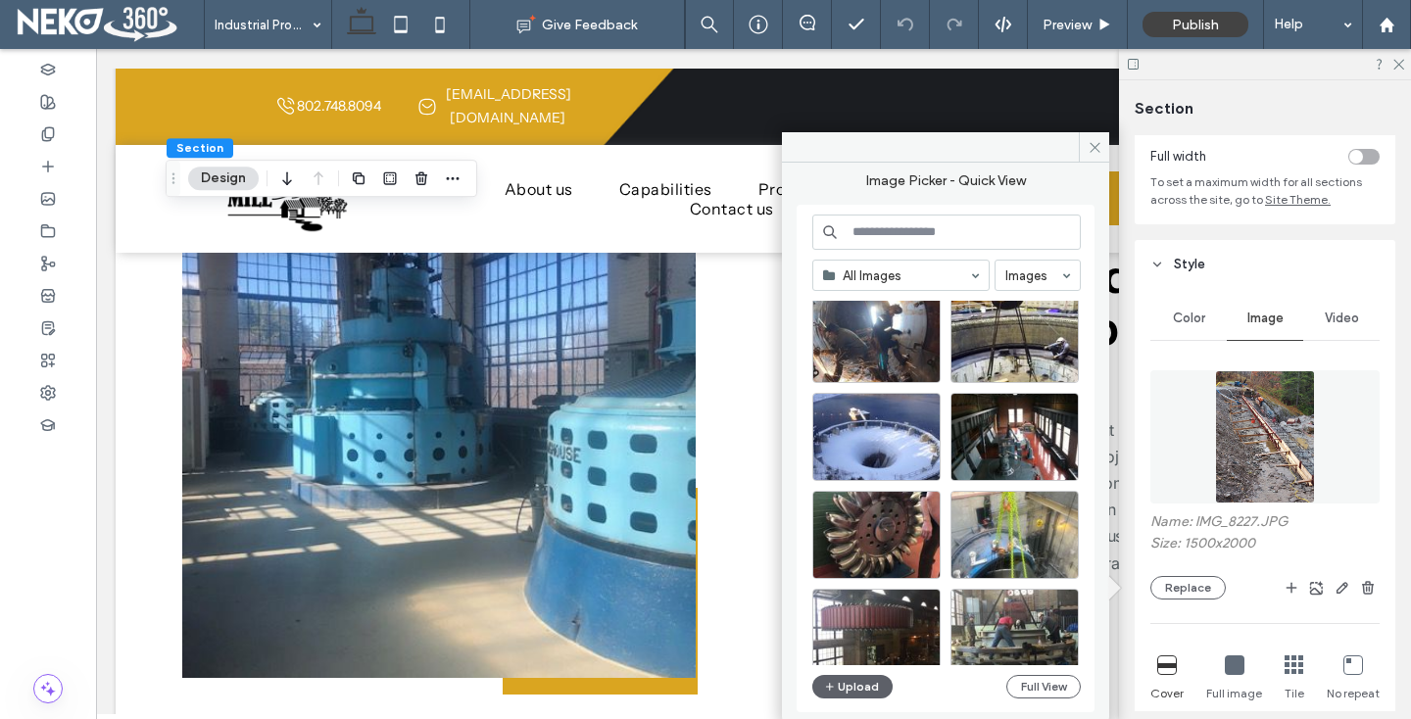
scroll to position [1255, 0]
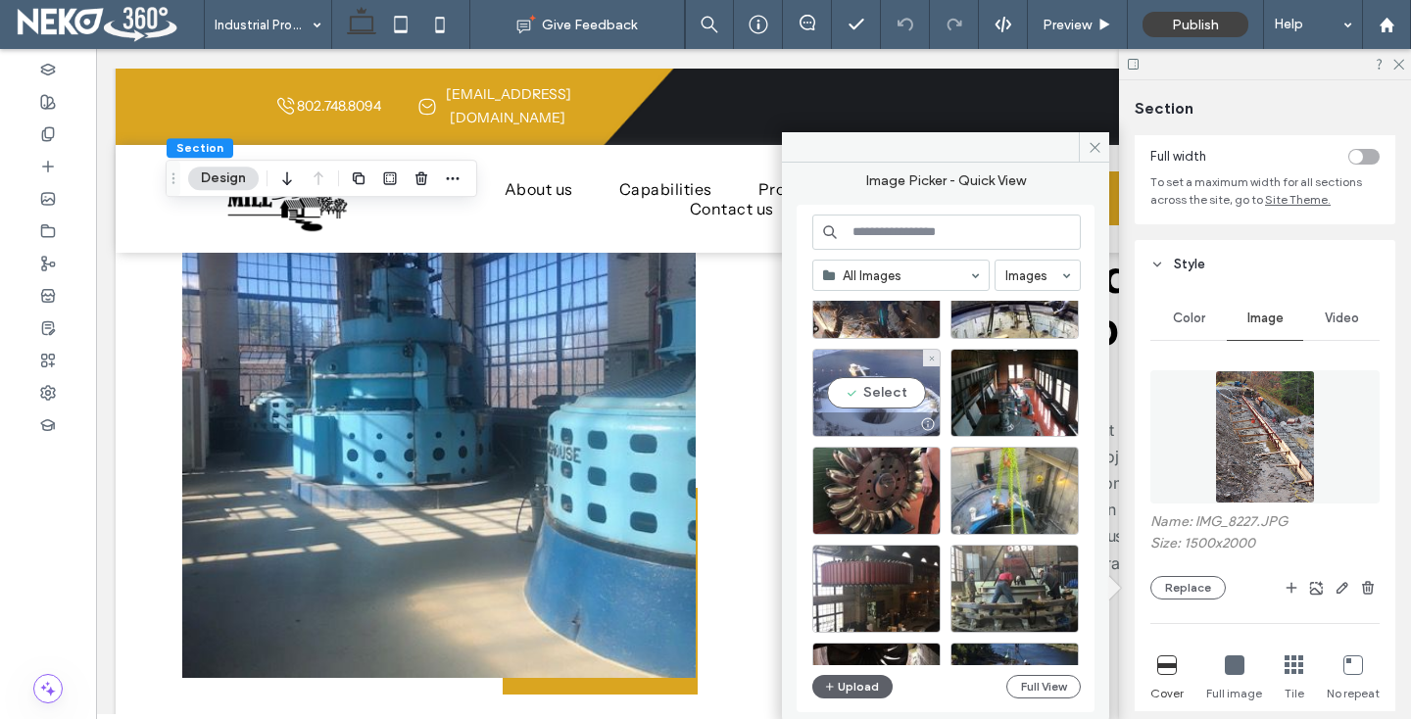
click at [918, 396] on div "Select" at bounding box center [876, 393] width 128 height 88
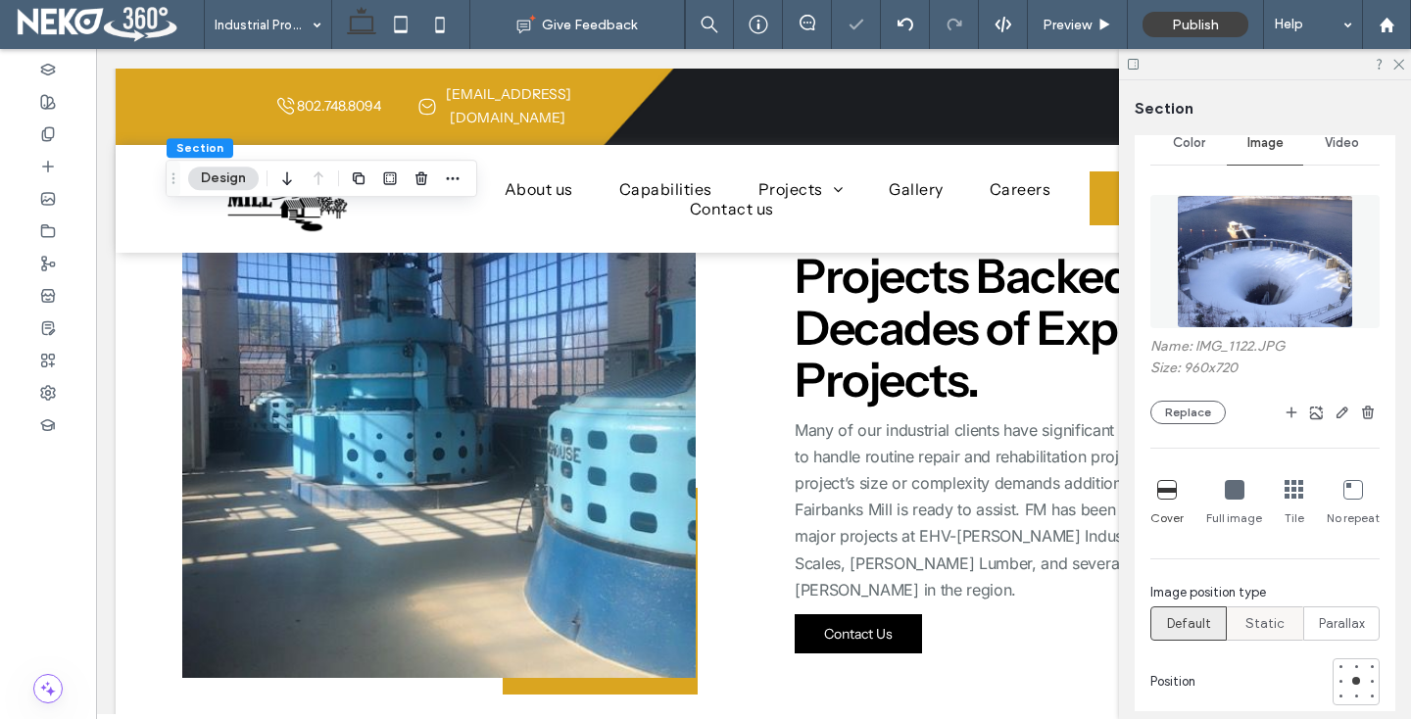
scroll to position [336, 0]
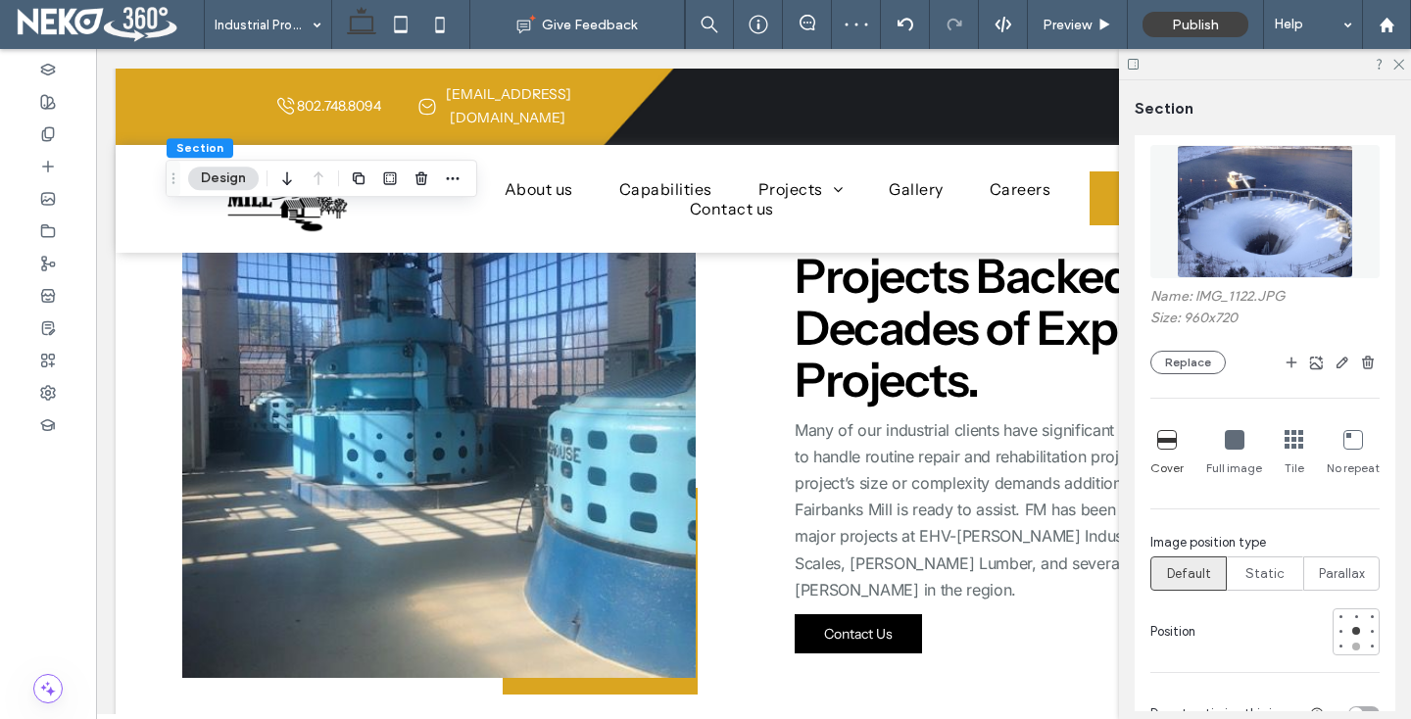
click at [1354, 647] on div at bounding box center [1356, 647] width 8 height 8
click at [1356, 635] on div at bounding box center [1356, 631] width 8 height 8
click at [1184, 361] on button "Replace" at bounding box center [1187, 363] width 75 height 24
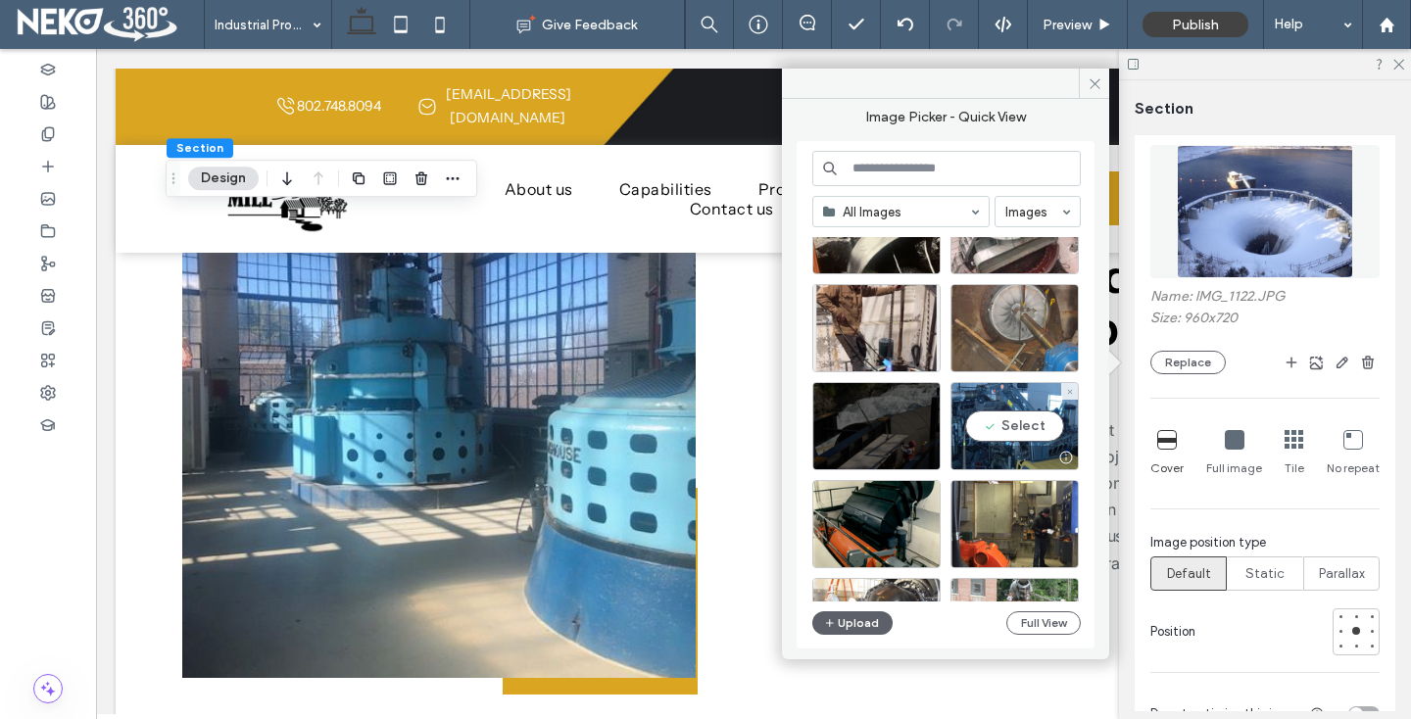
scroll to position [2527, 0]
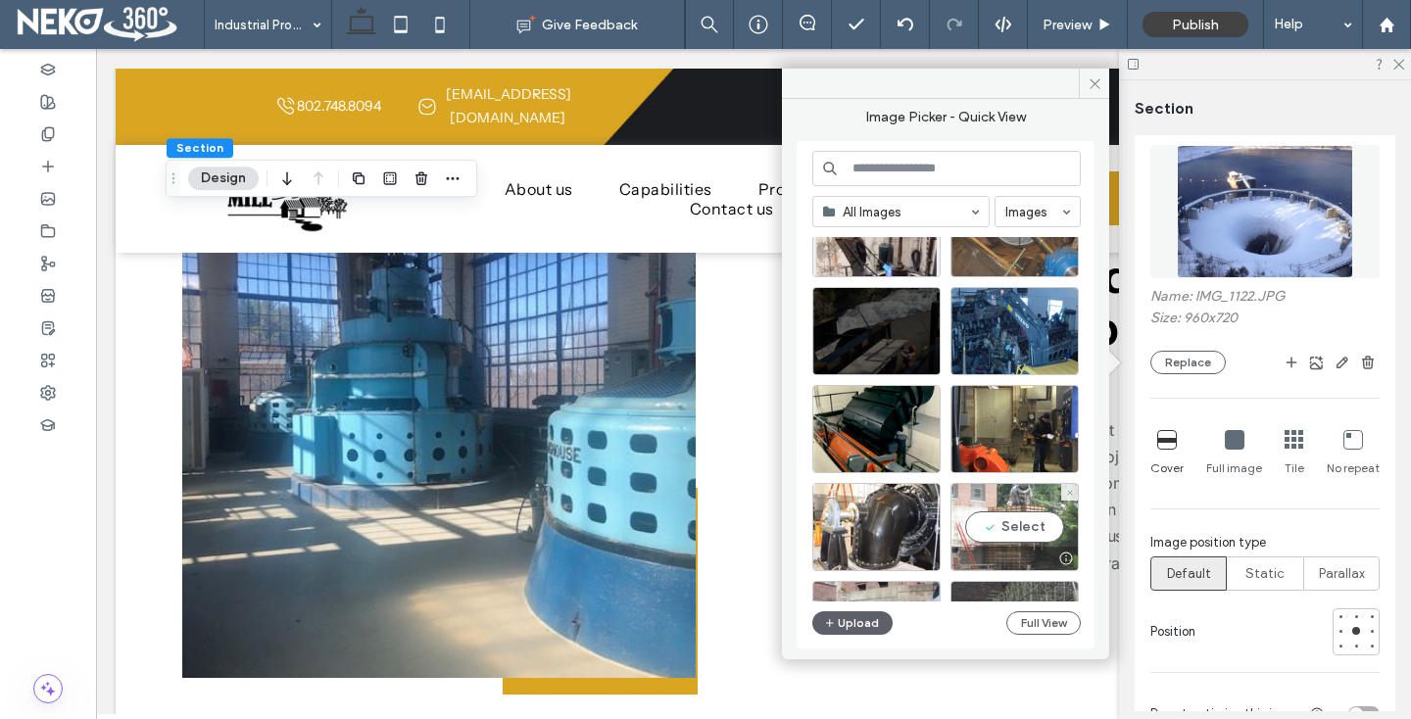
click at [1018, 522] on div "Select" at bounding box center [1014, 527] width 128 height 88
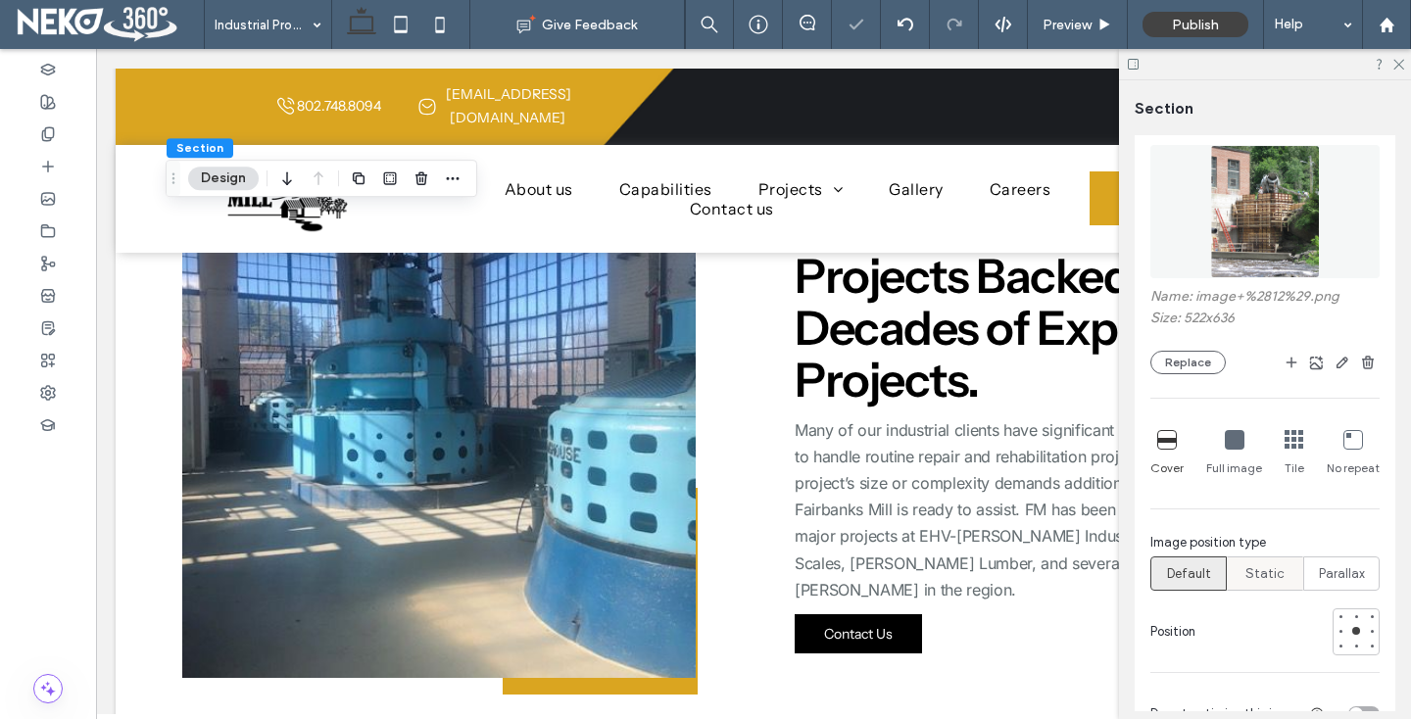
scroll to position [355, 0]
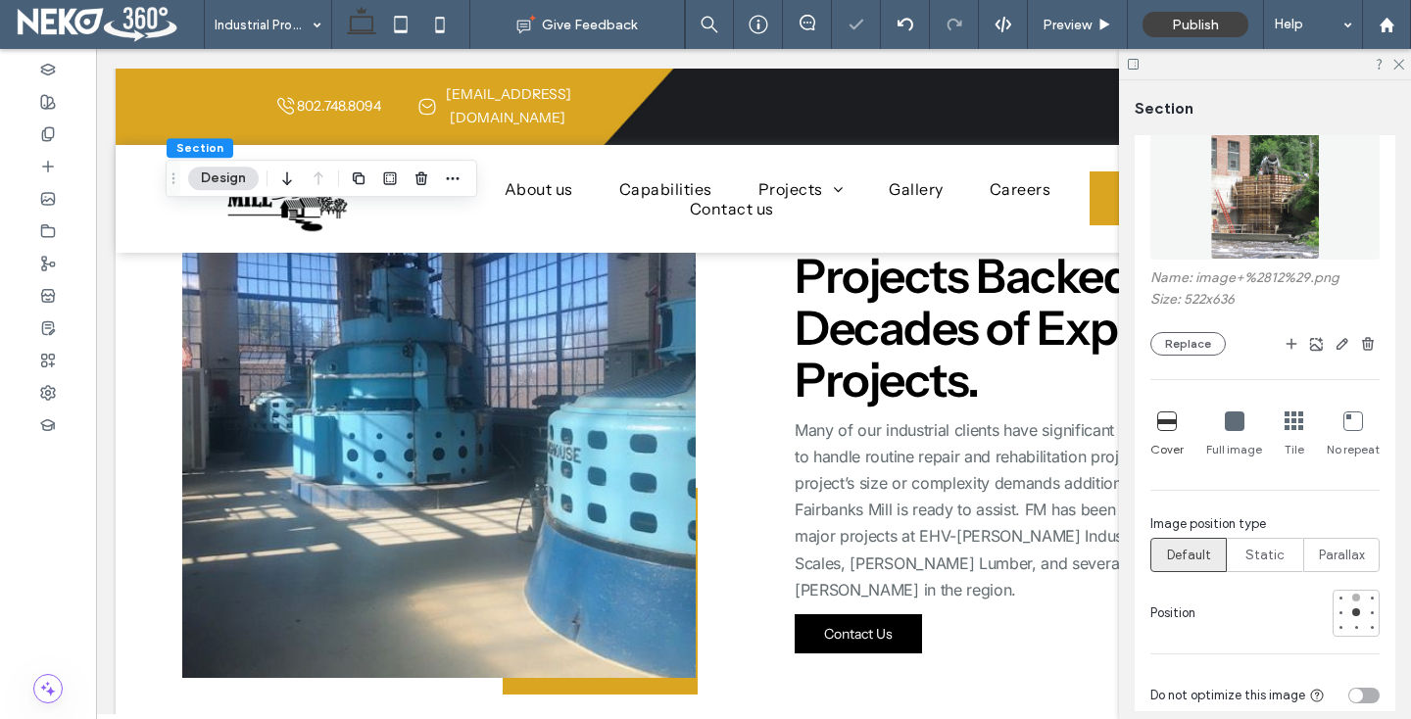
click at [1355, 600] on div at bounding box center [1356, 598] width 8 height 8
click at [1353, 614] on div at bounding box center [1356, 612] width 8 height 8
click at [1258, 555] on span "Static" at bounding box center [1264, 556] width 39 height 20
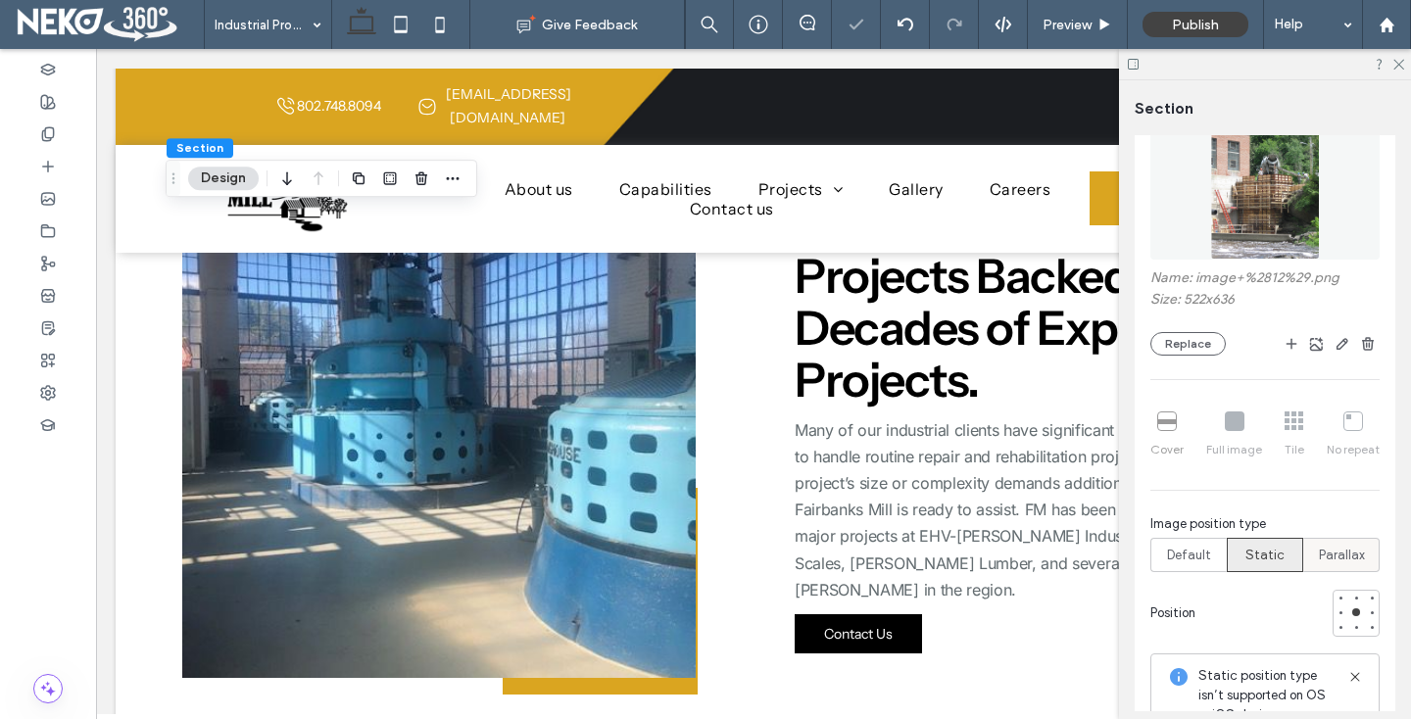
click at [1312, 545] on label "Parallax" at bounding box center [1341, 555] width 76 height 34
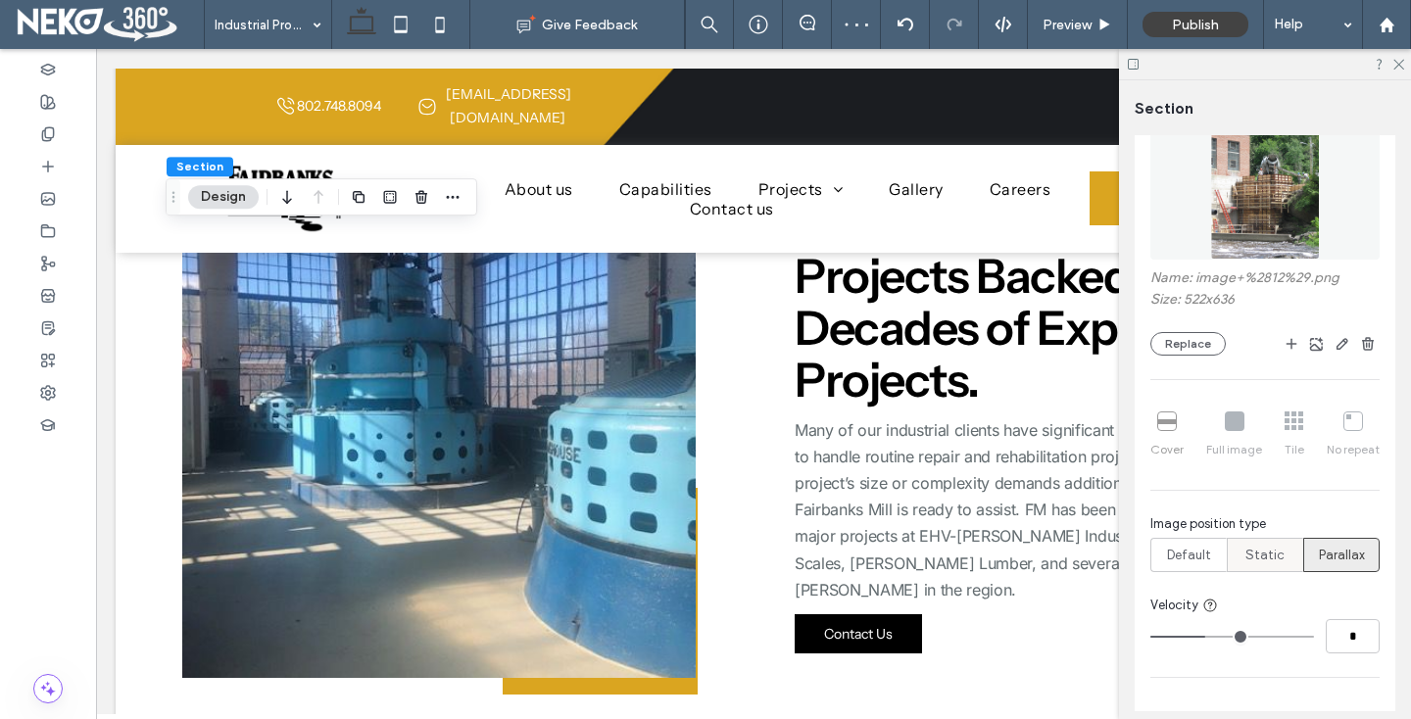
click at [1265, 549] on span "Static" at bounding box center [1264, 556] width 39 height 20
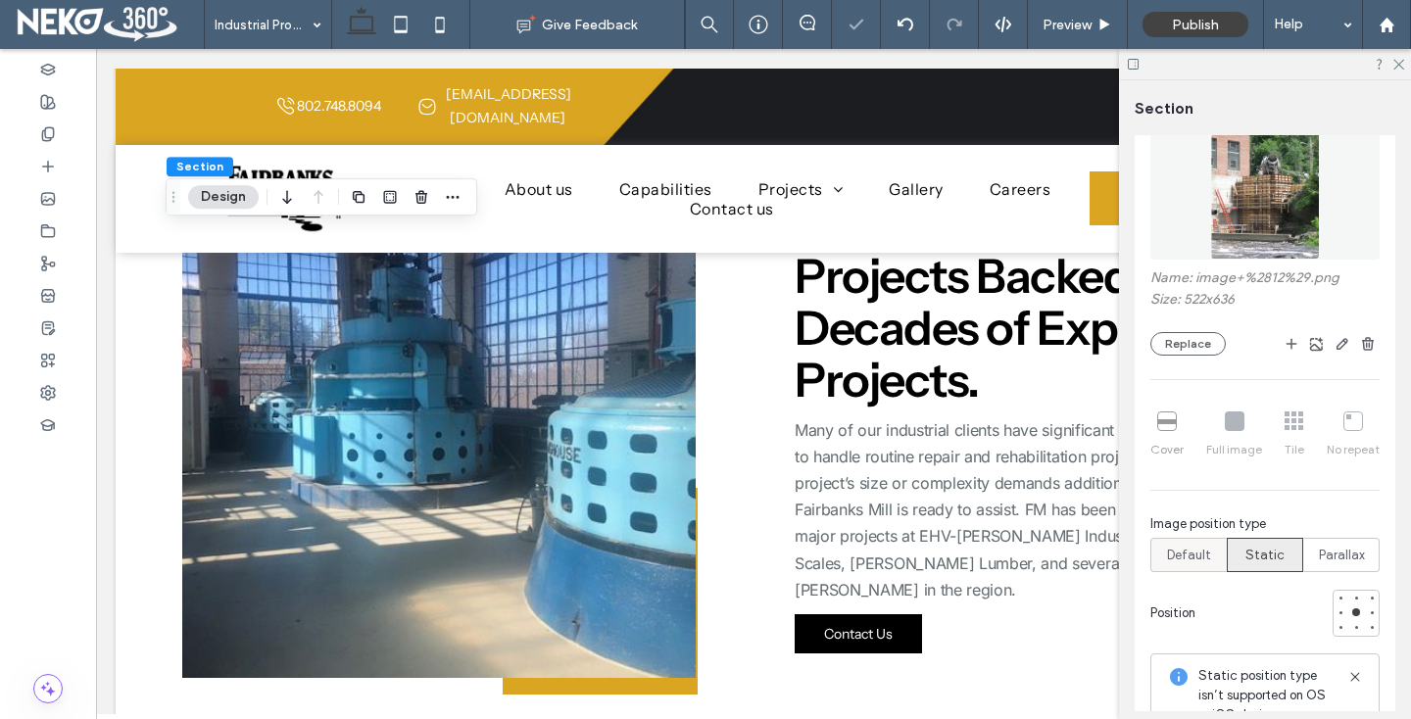
click at [1207, 562] on span "Default" at bounding box center [1189, 556] width 44 height 20
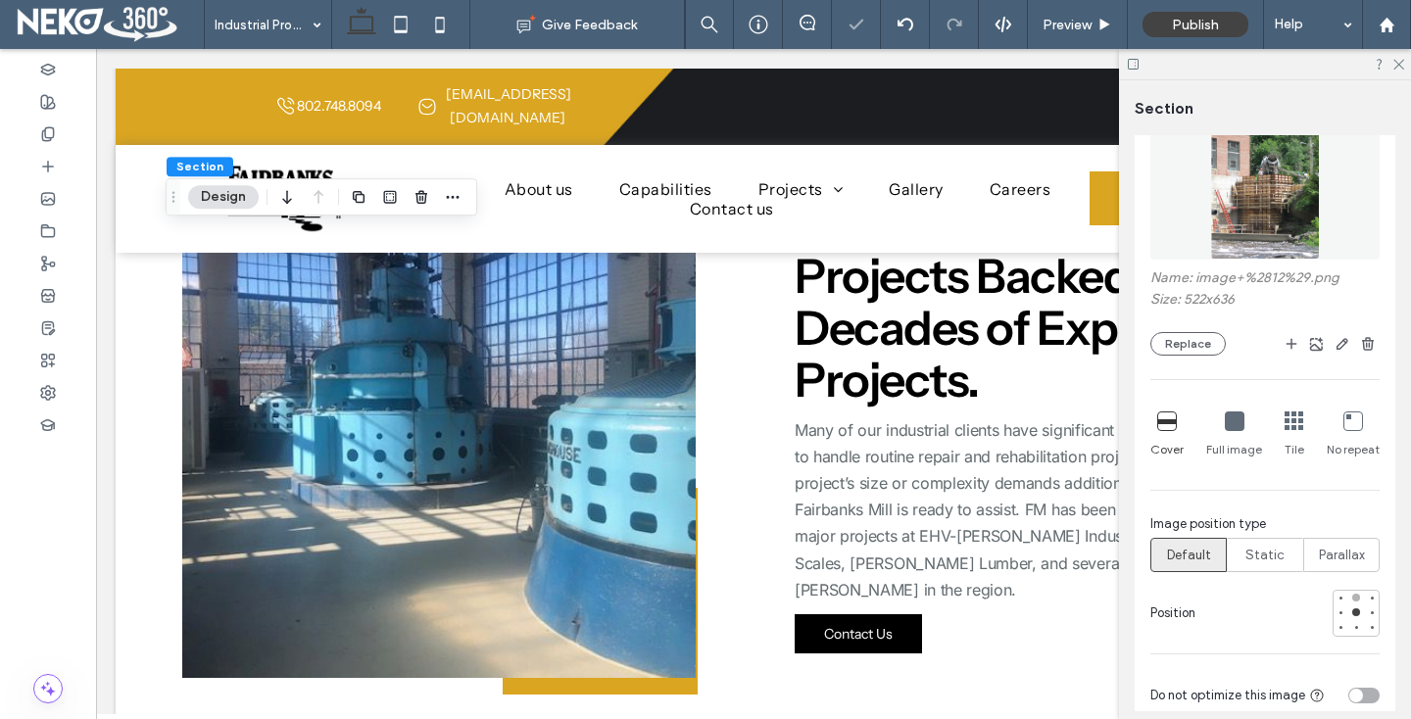
click at [1360, 603] on div at bounding box center [1356, 598] width 14 height 14
click at [1360, 616] on div at bounding box center [1356, 613] width 14 height 14
click at [1360, 625] on div at bounding box center [1356, 628] width 14 height 14
click at [1355, 597] on div at bounding box center [1356, 598] width 8 height 8
click at [1356, 612] on div at bounding box center [1356, 612] width 8 height 8
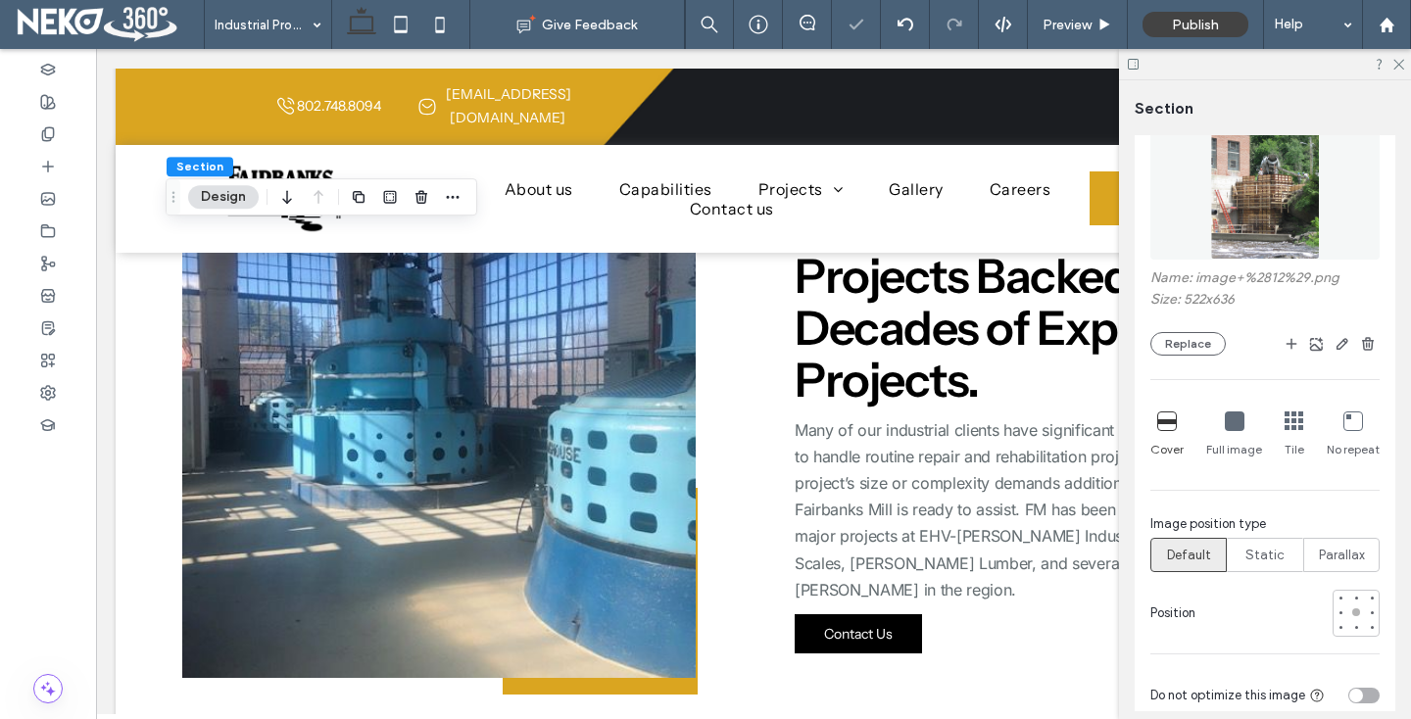
type input "**"
click at [1398, 68] on icon at bounding box center [1397, 63] width 13 height 13
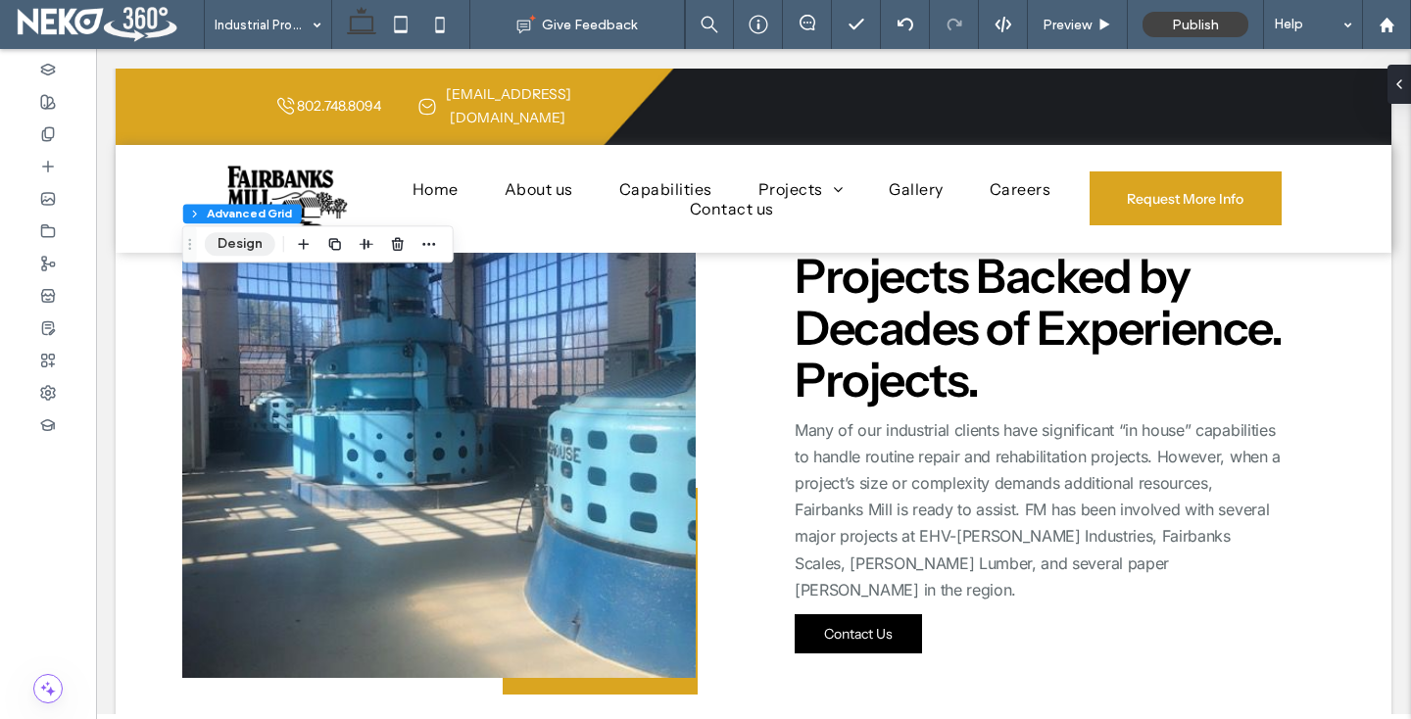
click at [242, 247] on button "Design" at bounding box center [240, 244] width 71 height 24
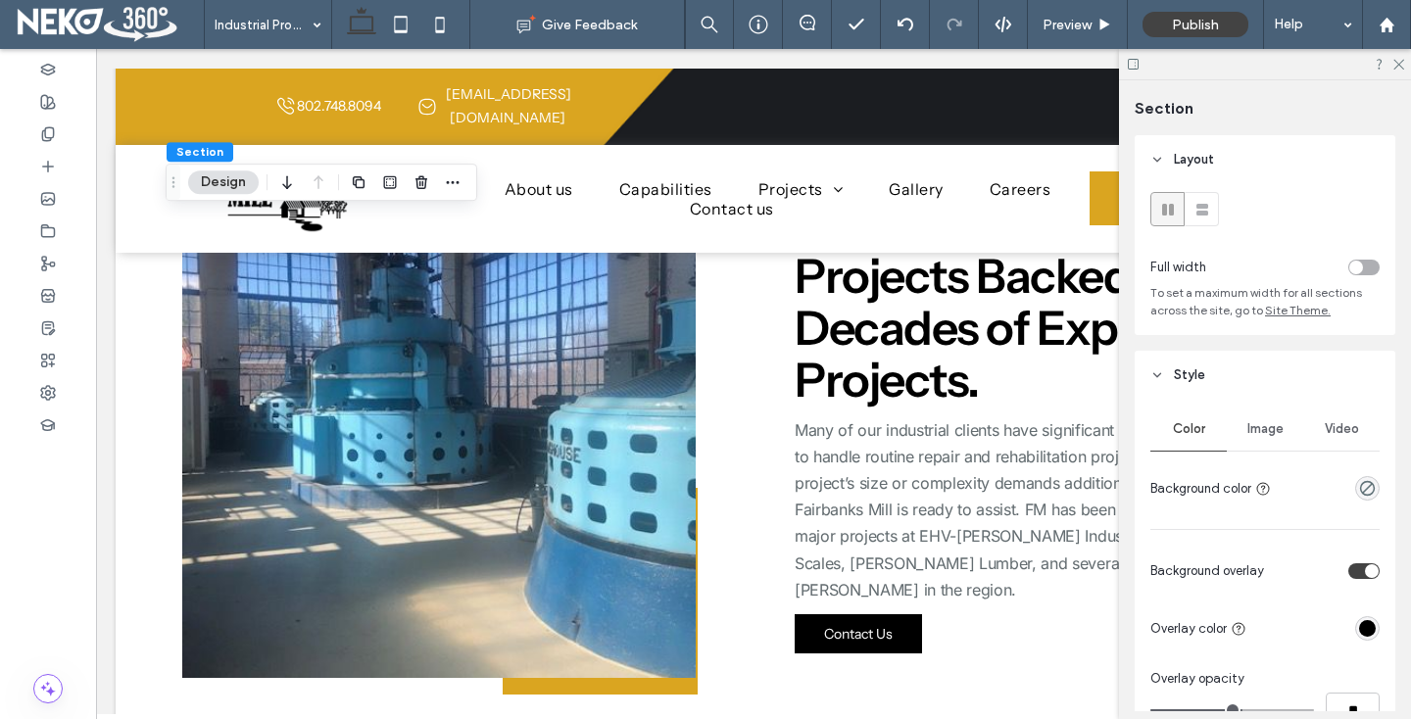
click at [1257, 433] on span "Image" at bounding box center [1265, 429] width 36 height 16
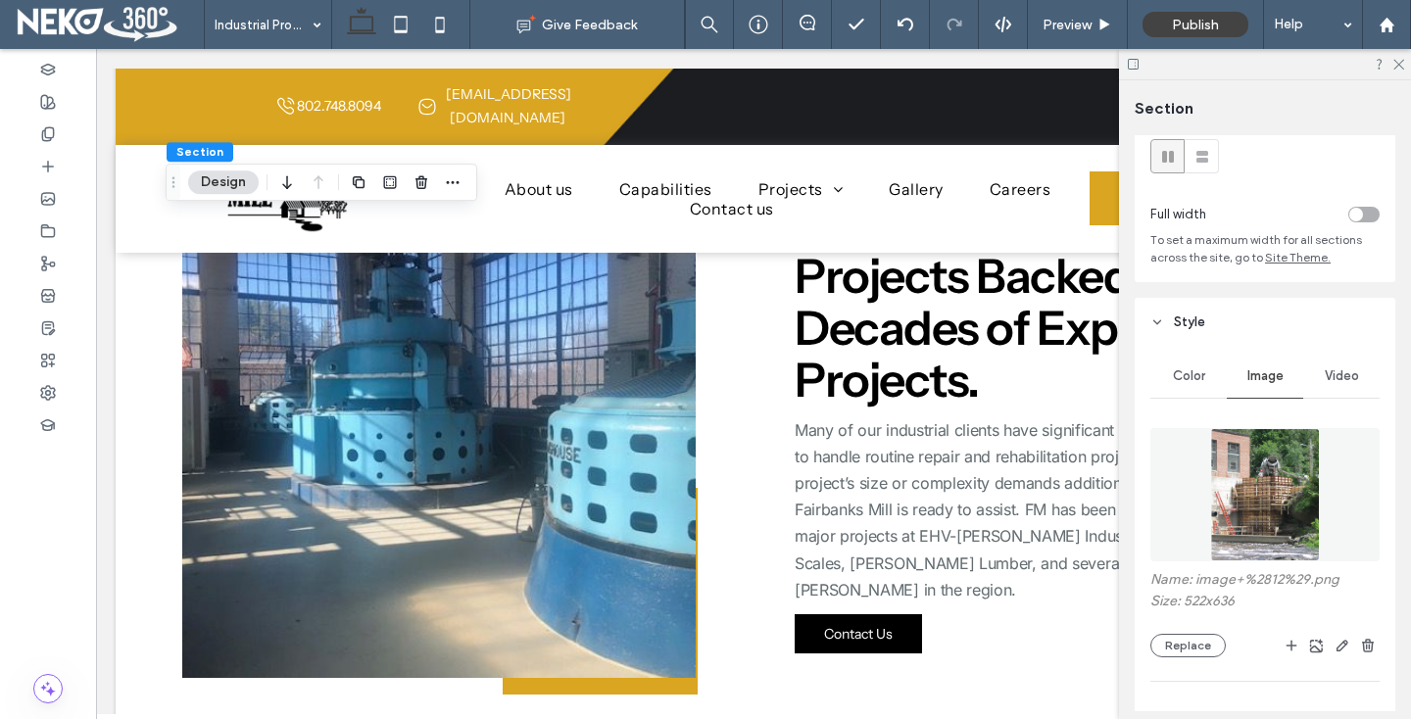
scroll to position [117, 0]
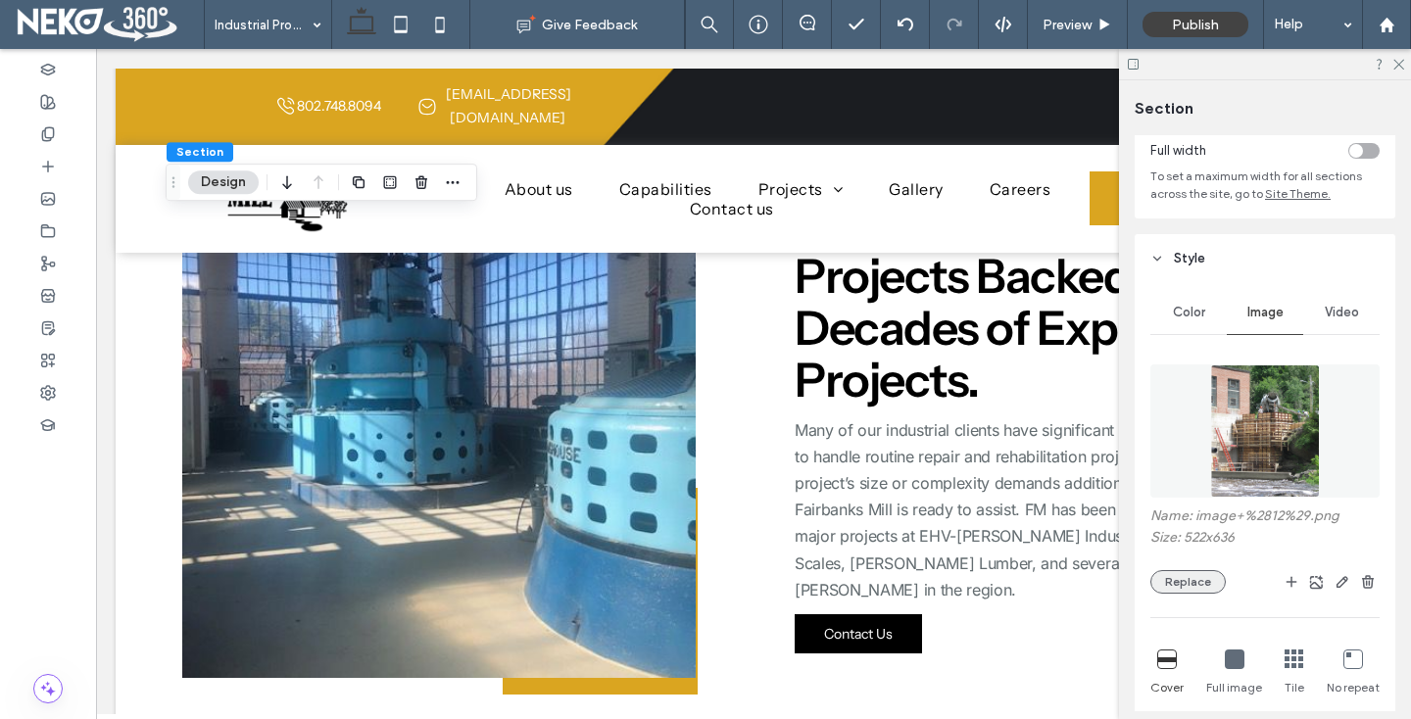
click at [1183, 581] on button "Replace" at bounding box center [1187, 582] width 75 height 24
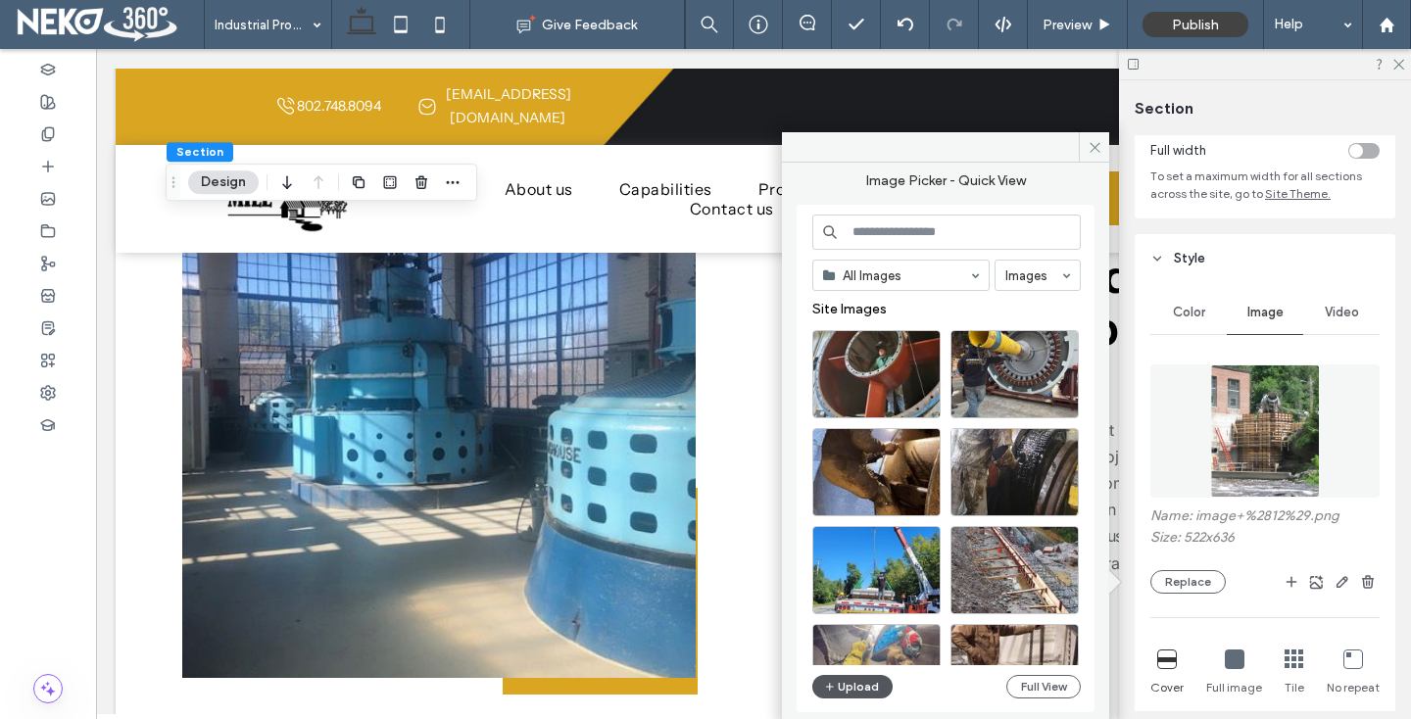
click at [859, 688] on button "Upload" at bounding box center [852, 687] width 80 height 24
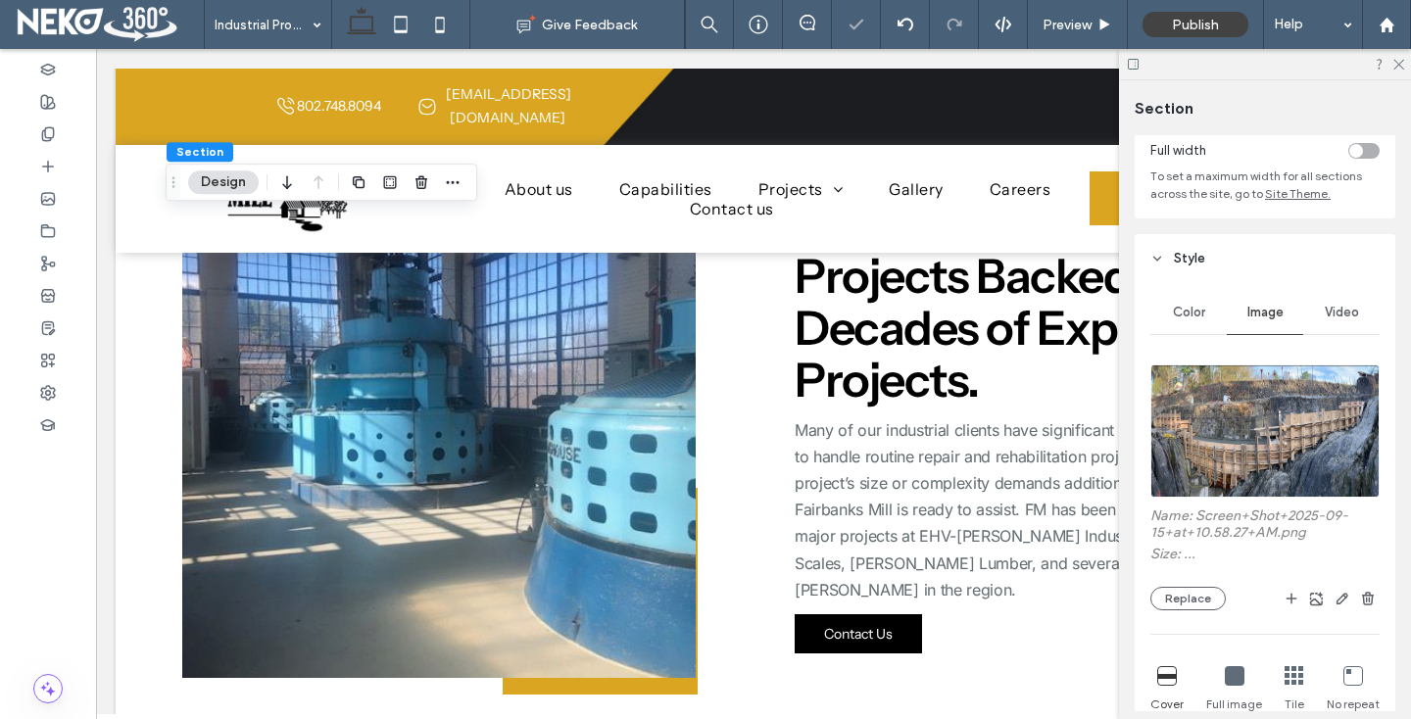
type input "**"
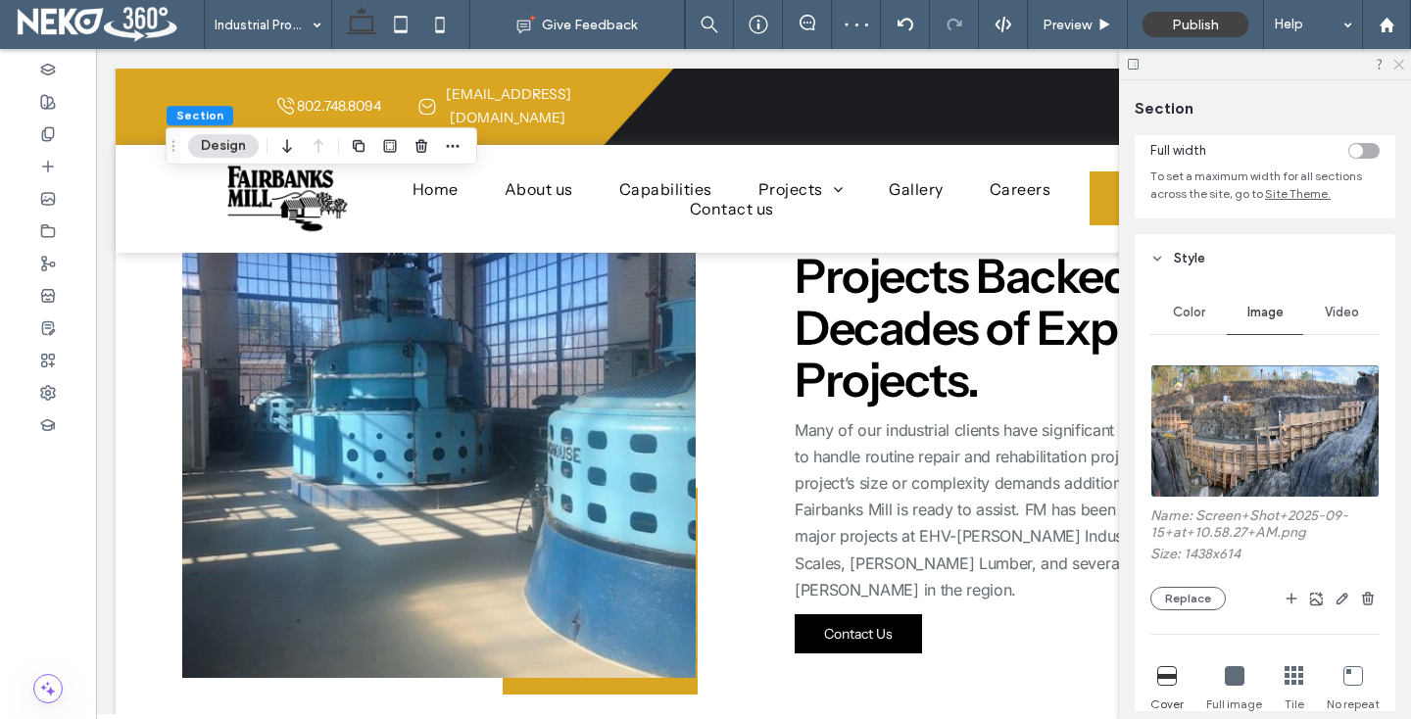
click at [1400, 65] on icon at bounding box center [1397, 63] width 13 height 13
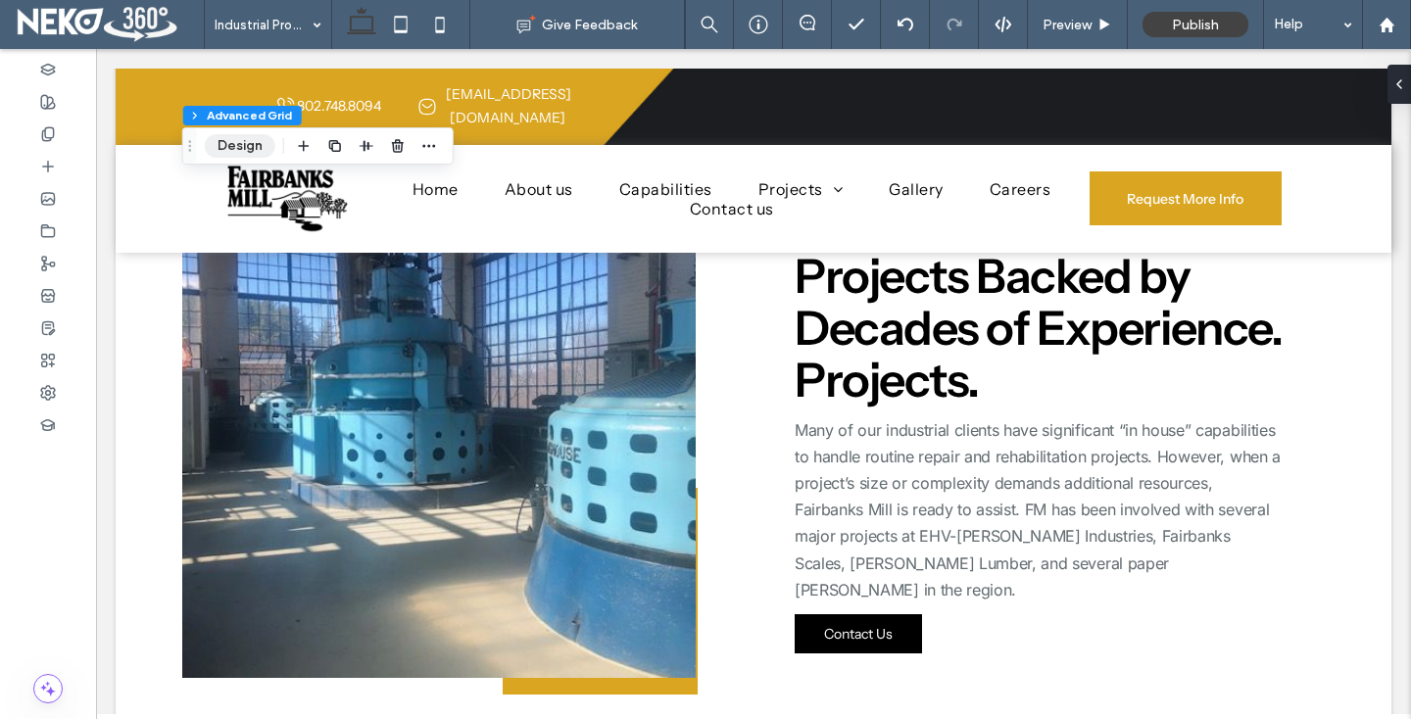
click at [235, 154] on button "Design" at bounding box center [240, 146] width 71 height 24
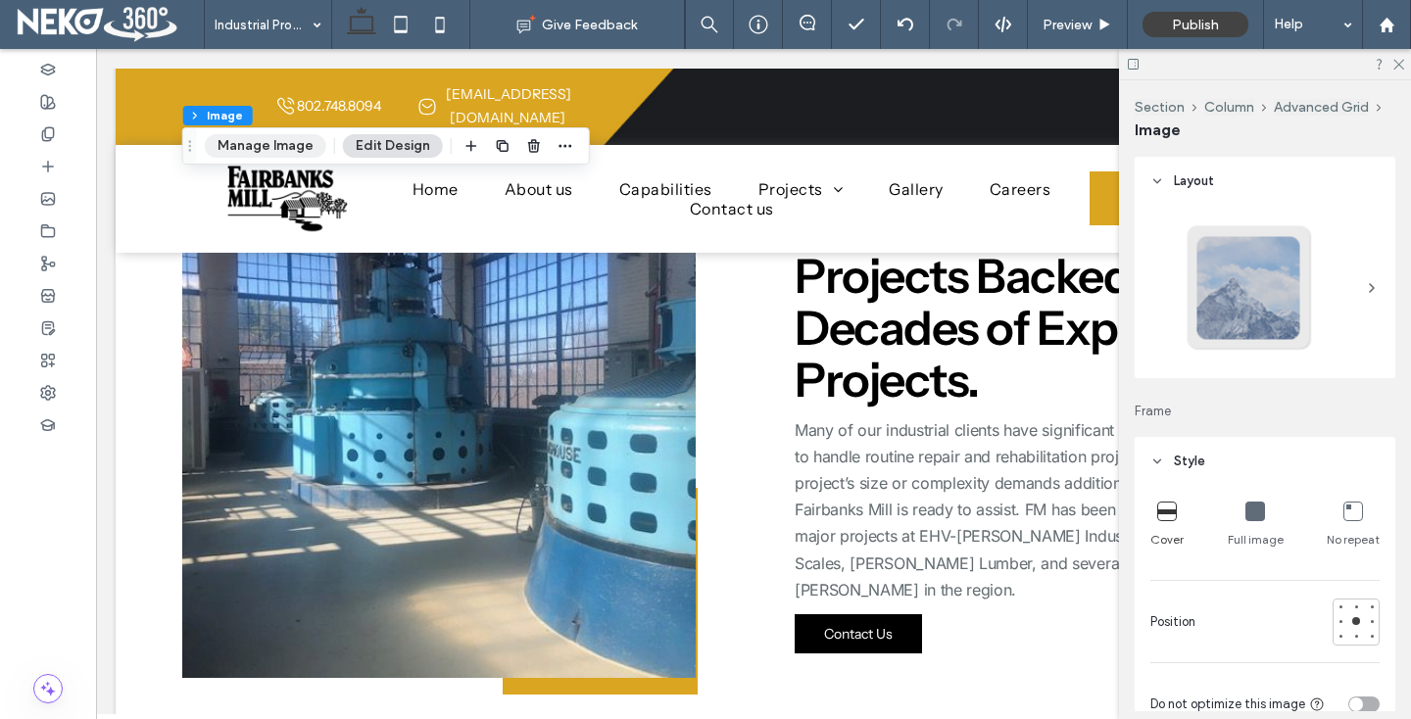
click at [253, 137] on button "Manage Image" at bounding box center [266, 146] width 122 height 24
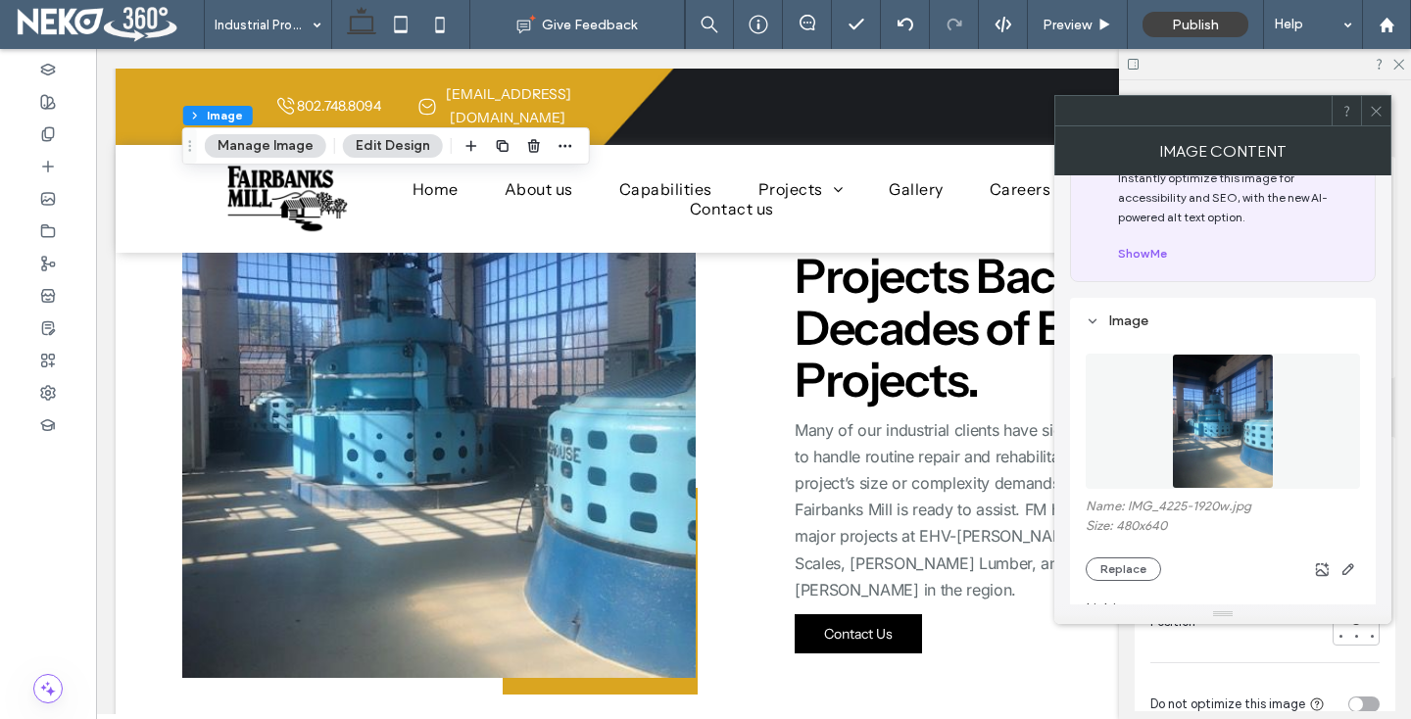
scroll to position [125, 0]
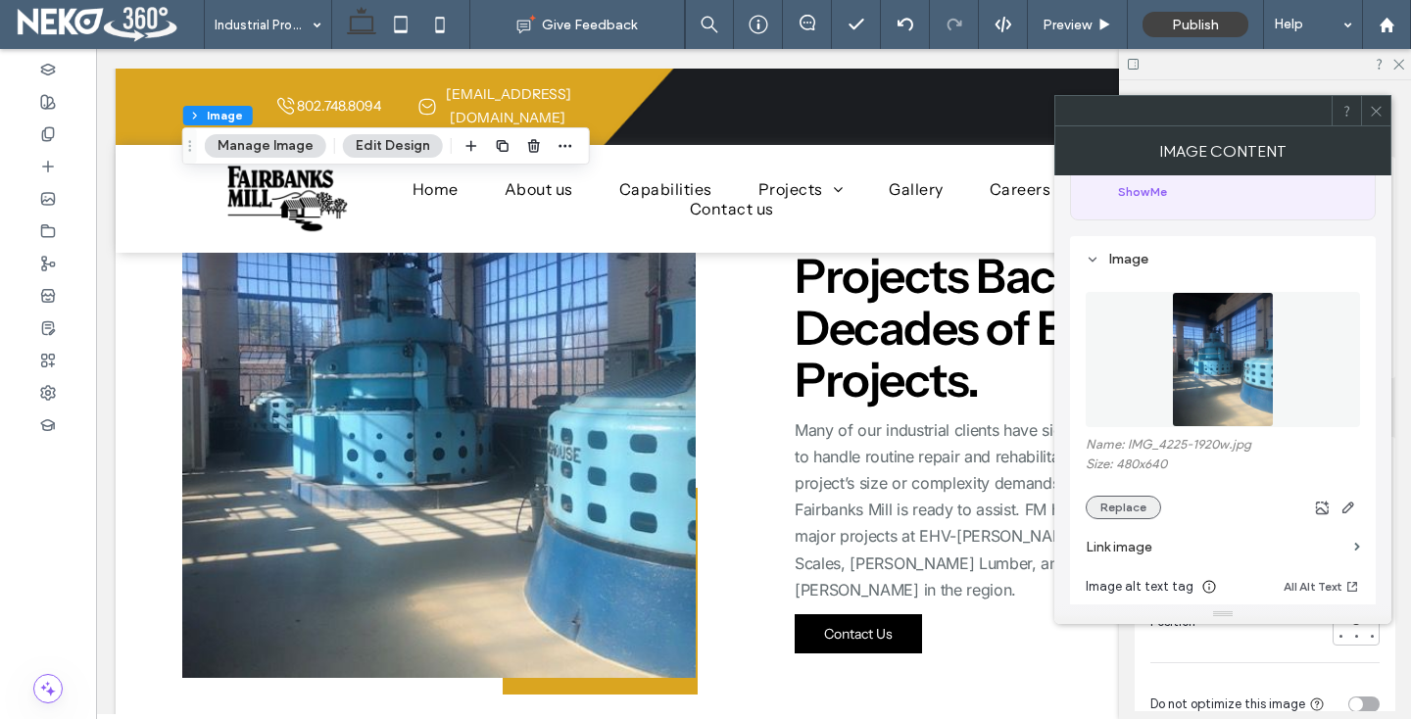
click at [1090, 503] on button "Replace" at bounding box center [1123, 508] width 75 height 24
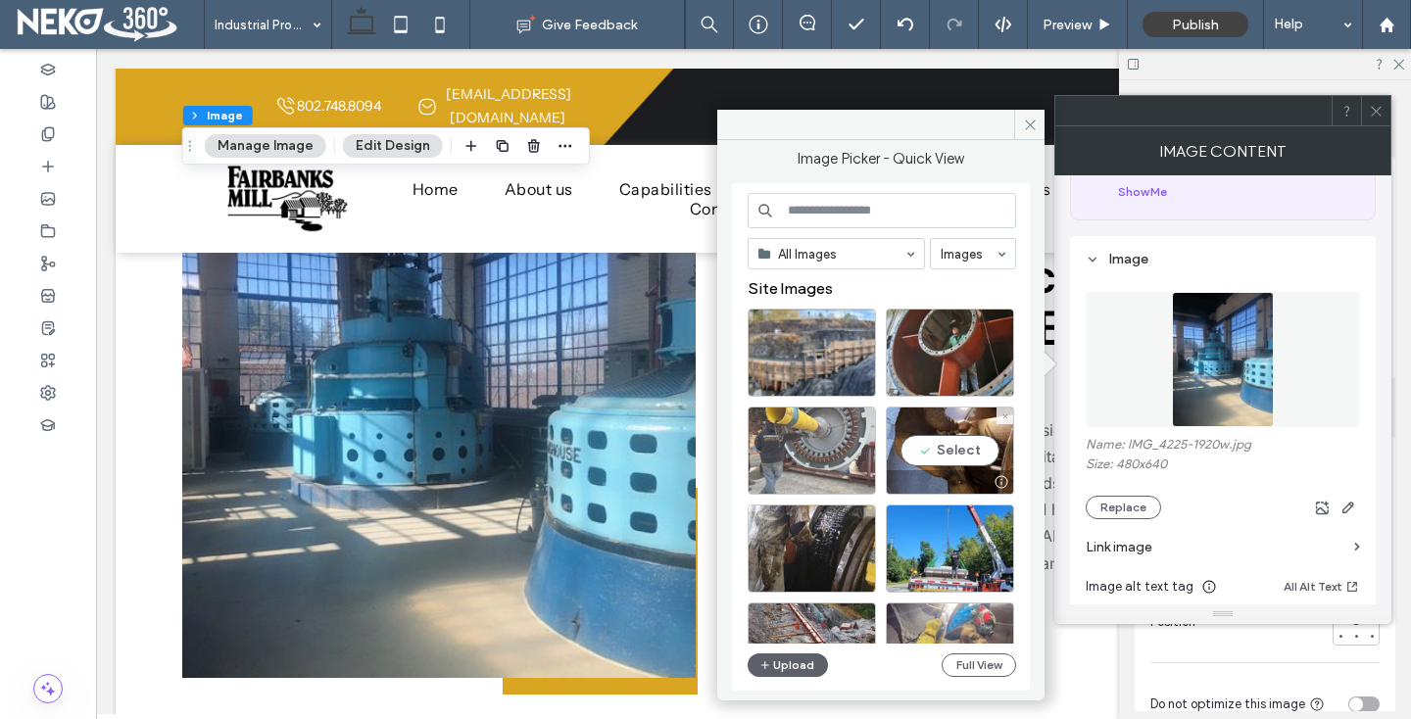
click at [839, 454] on div at bounding box center [812, 451] width 128 height 88
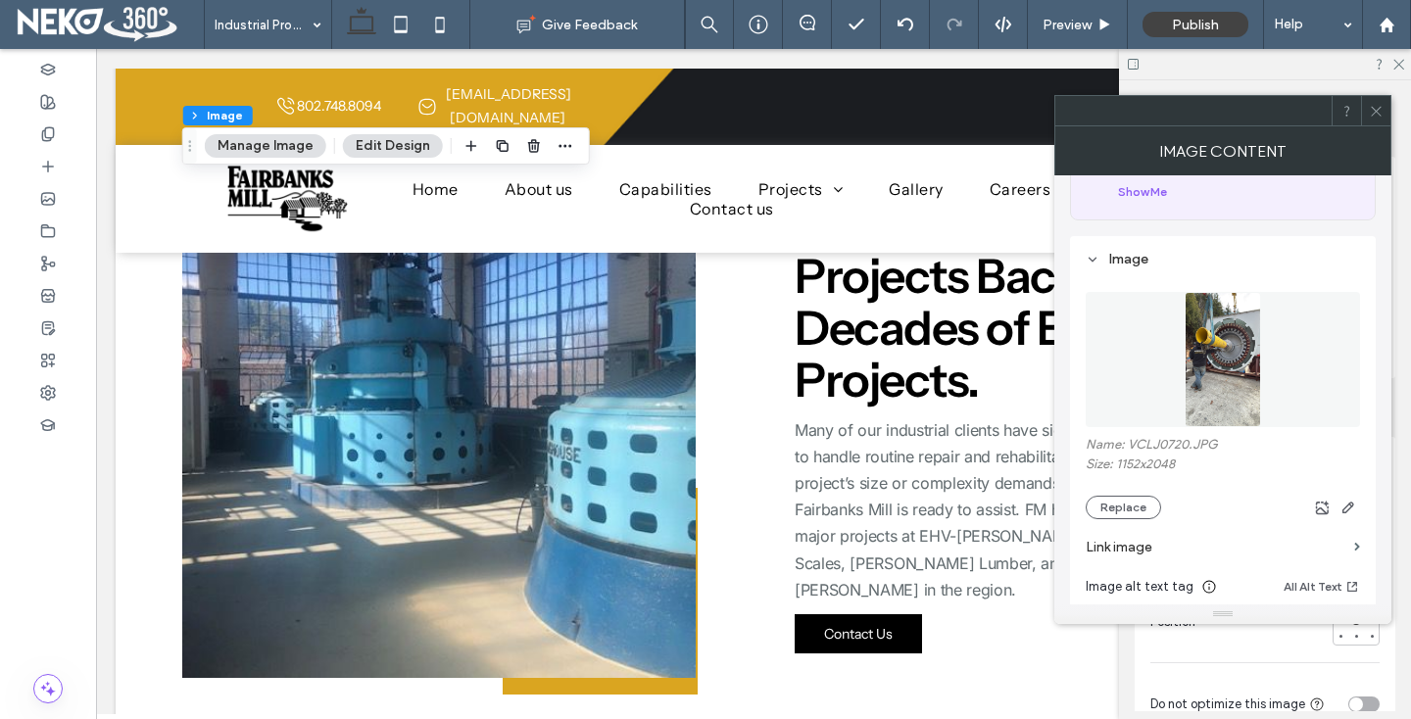
click at [1373, 117] on icon at bounding box center [1376, 111] width 15 height 15
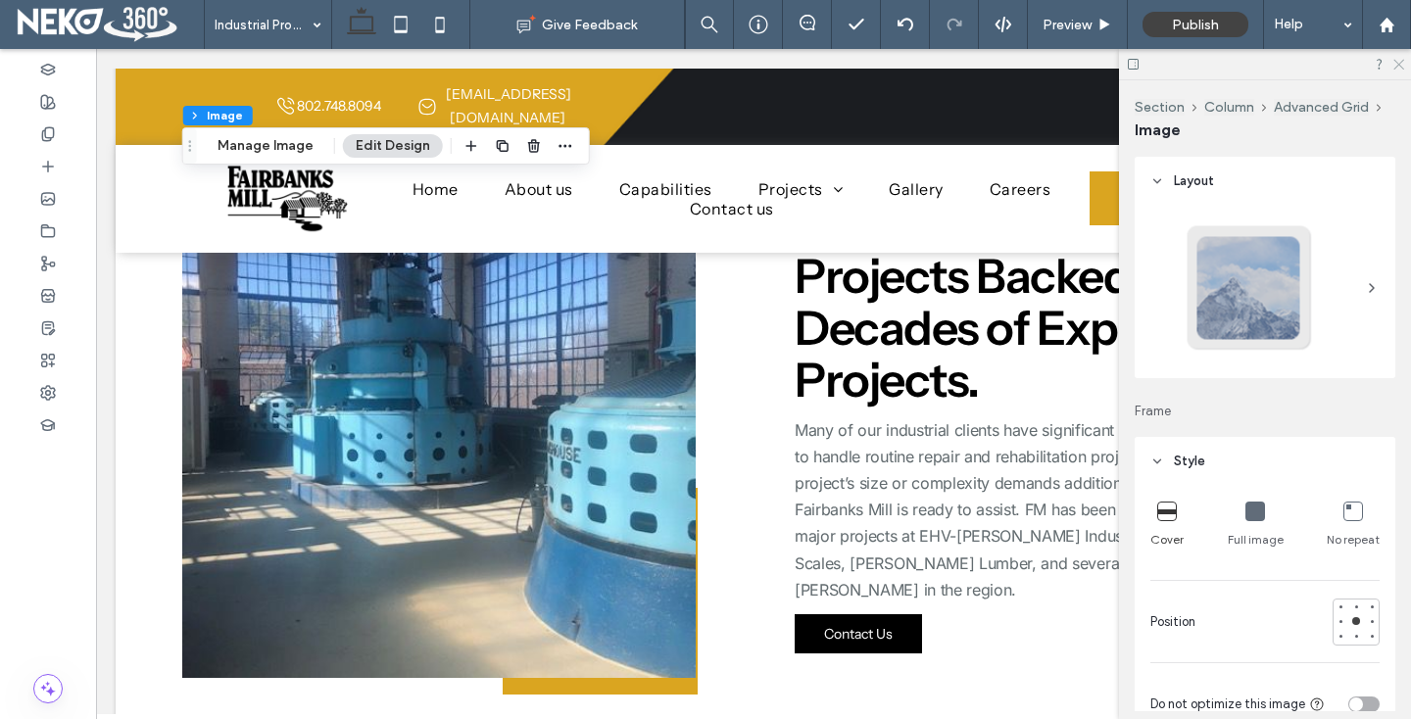
click at [1401, 62] on use at bounding box center [1398, 65] width 11 height 11
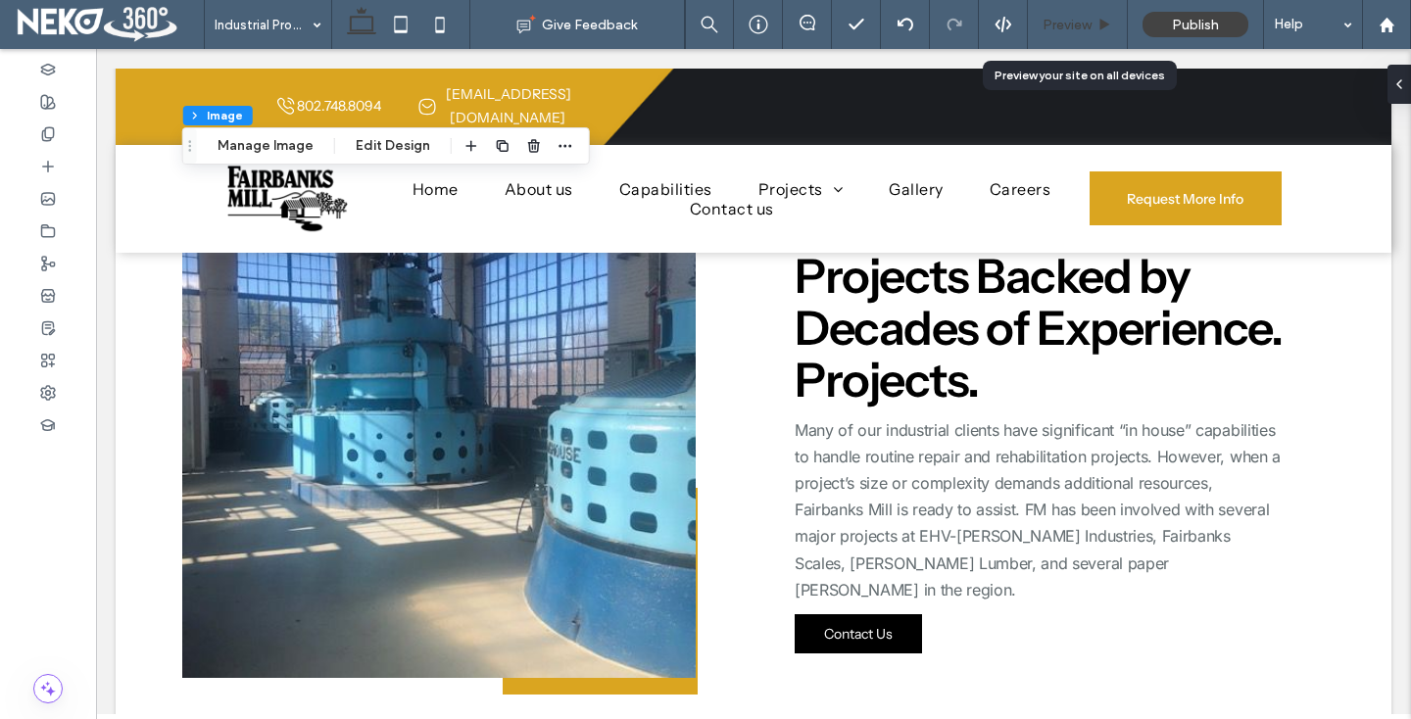
click at [1064, 24] on span "Preview" at bounding box center [1067, 25] width 49 height 17
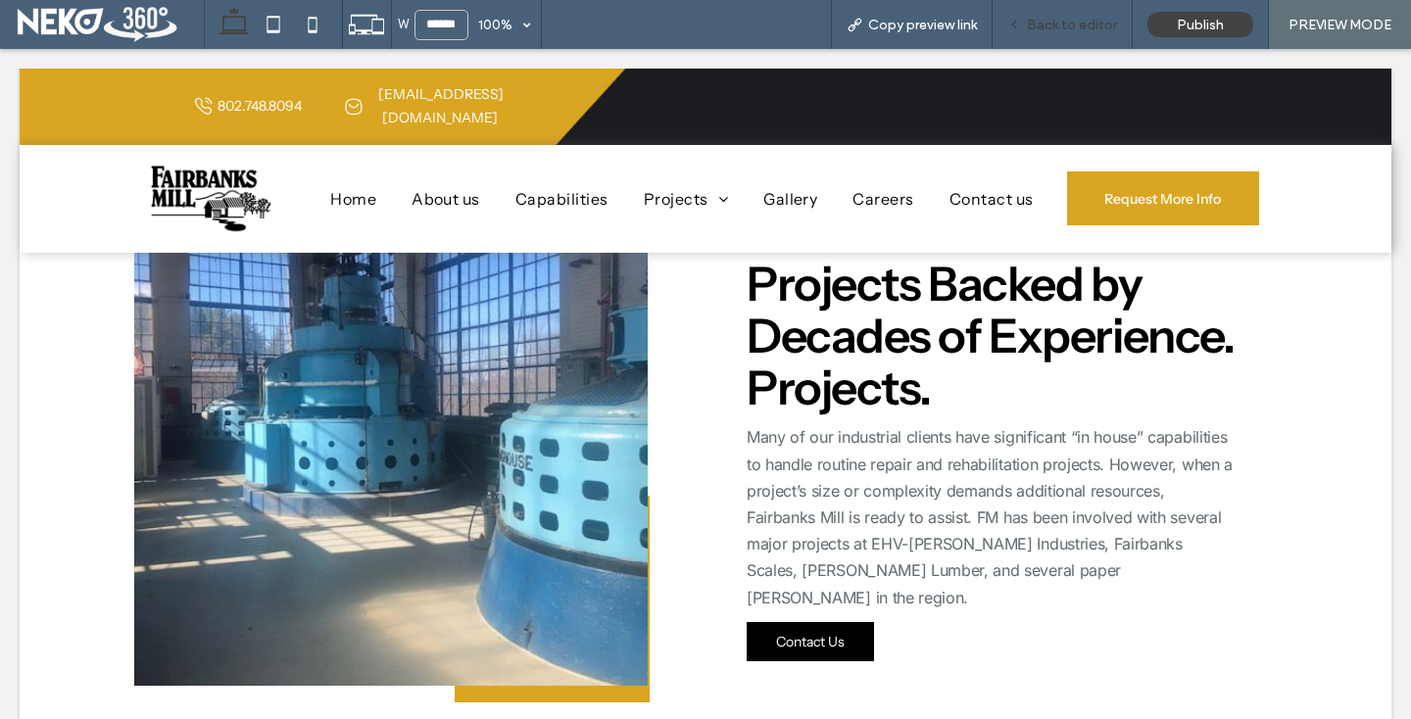
click at [1062, 28] on span "Back to editor" at bounding box center [1072, 25] width 90 height 17
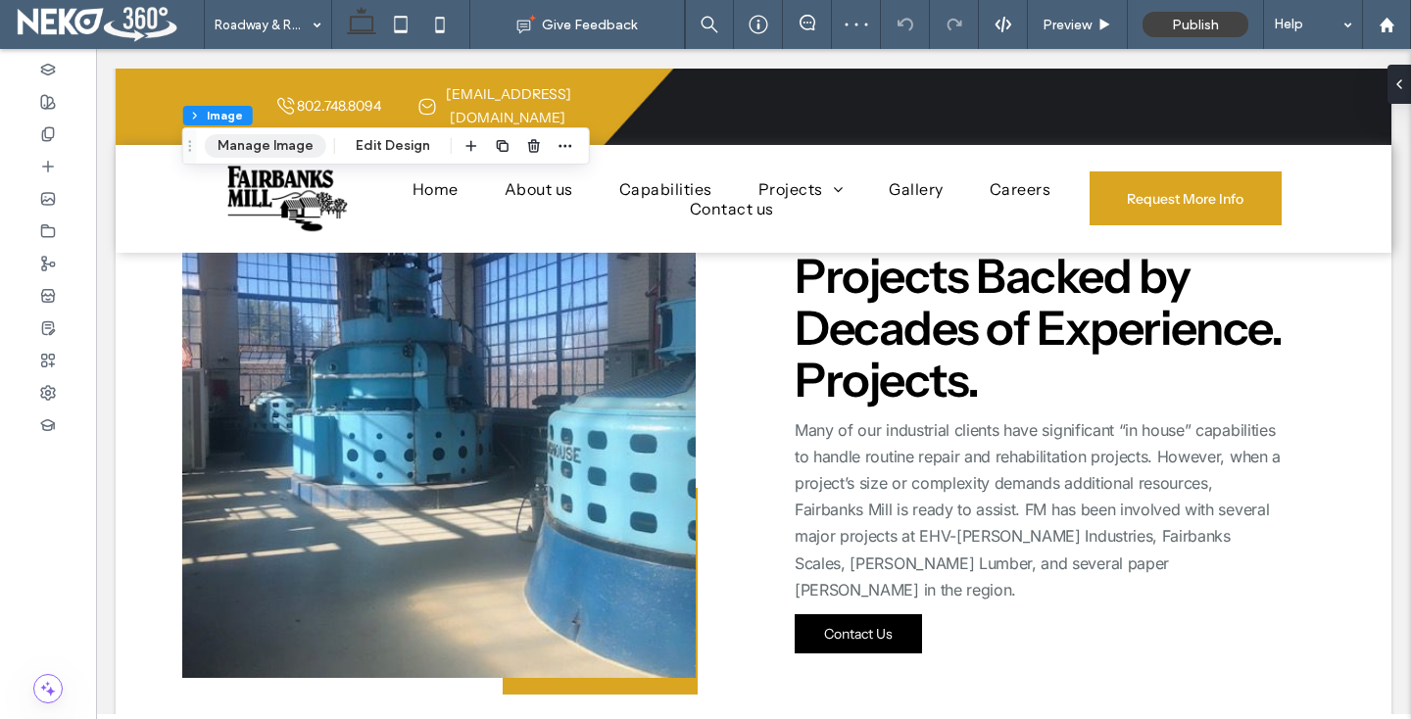
click at [254, 146] on button "Manage Image" at bounding box center [266, 146] width 122 height 24
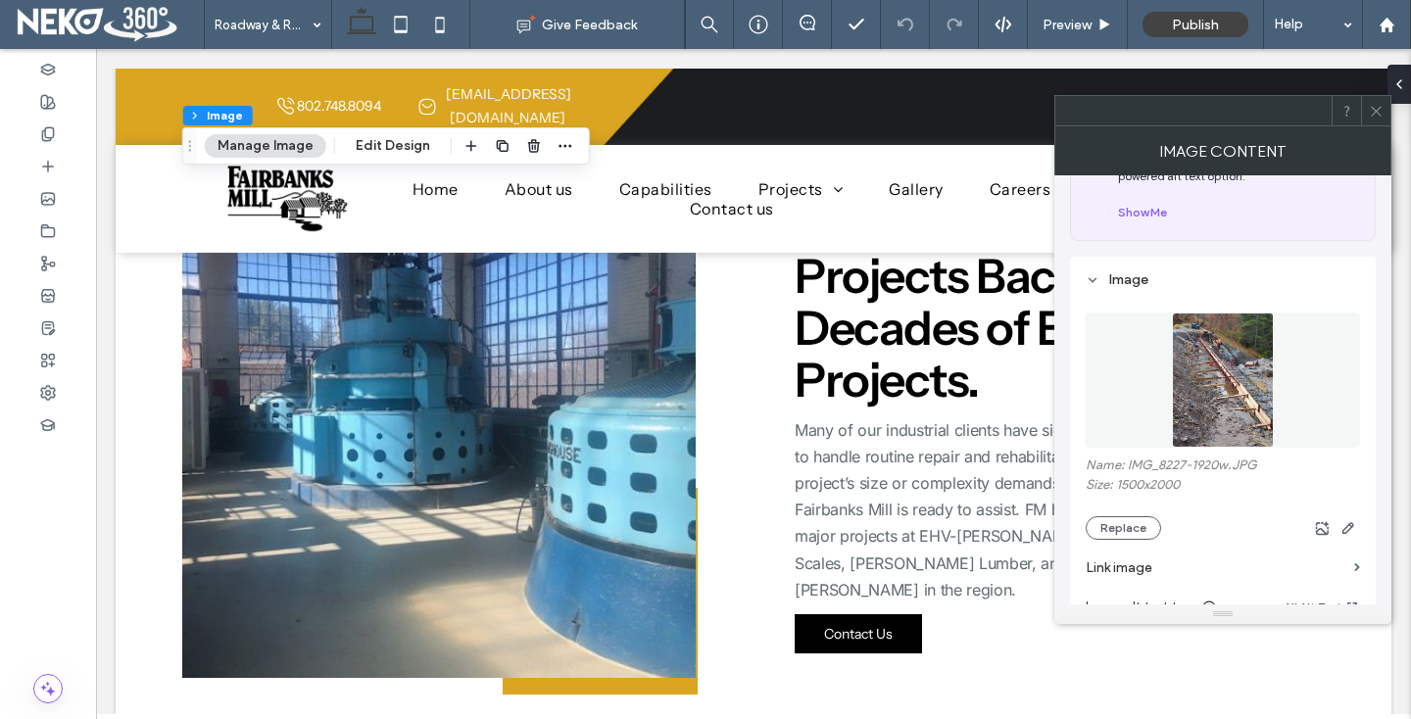
scroll to position [141, 0]
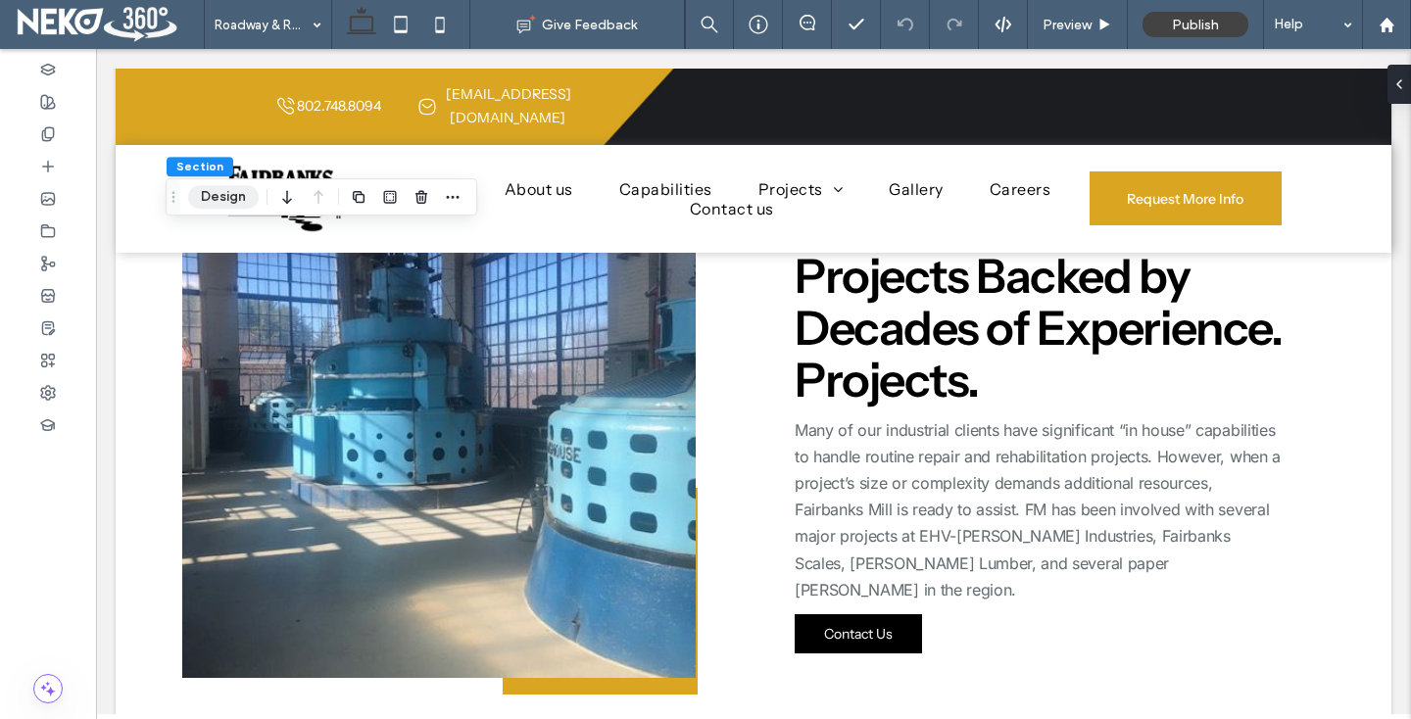
click at [219, 199] on button "Design" at bounding box center [223, 197] width 71 height 24
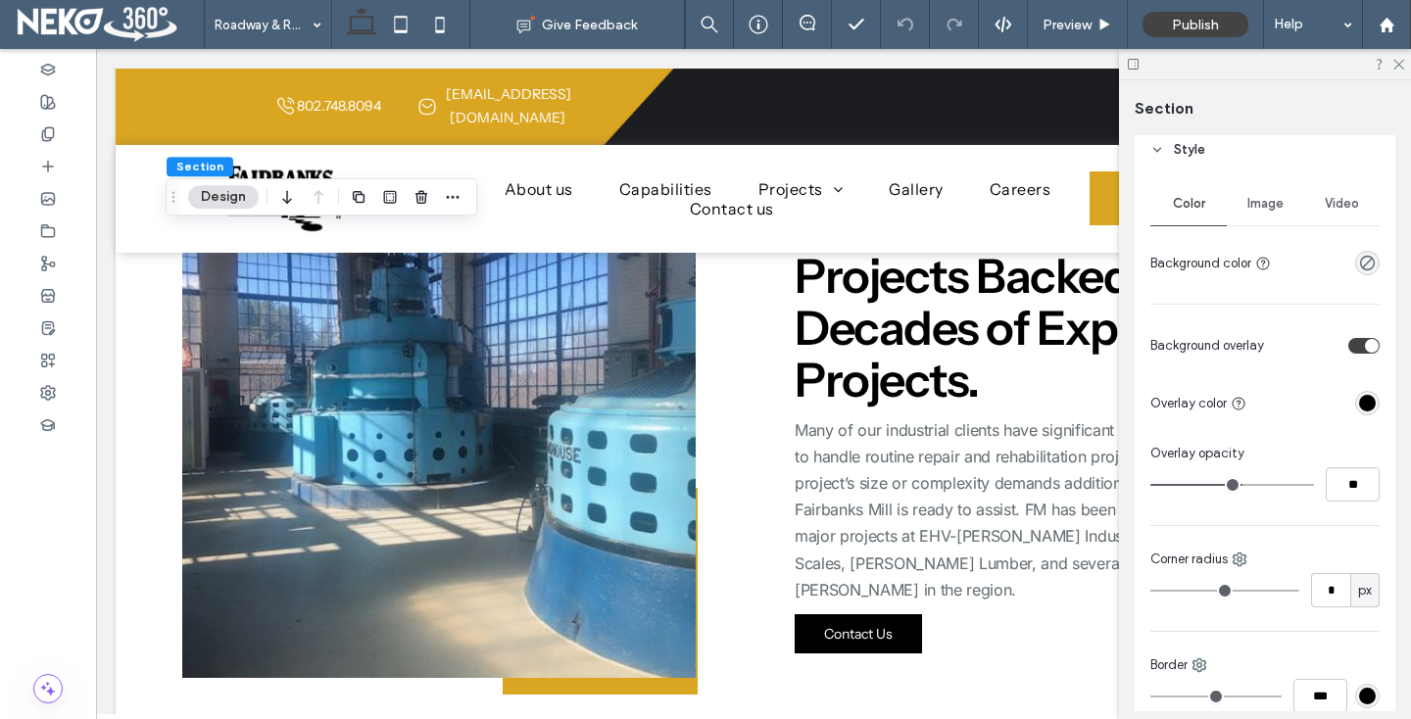
scroll to position [136, 0]
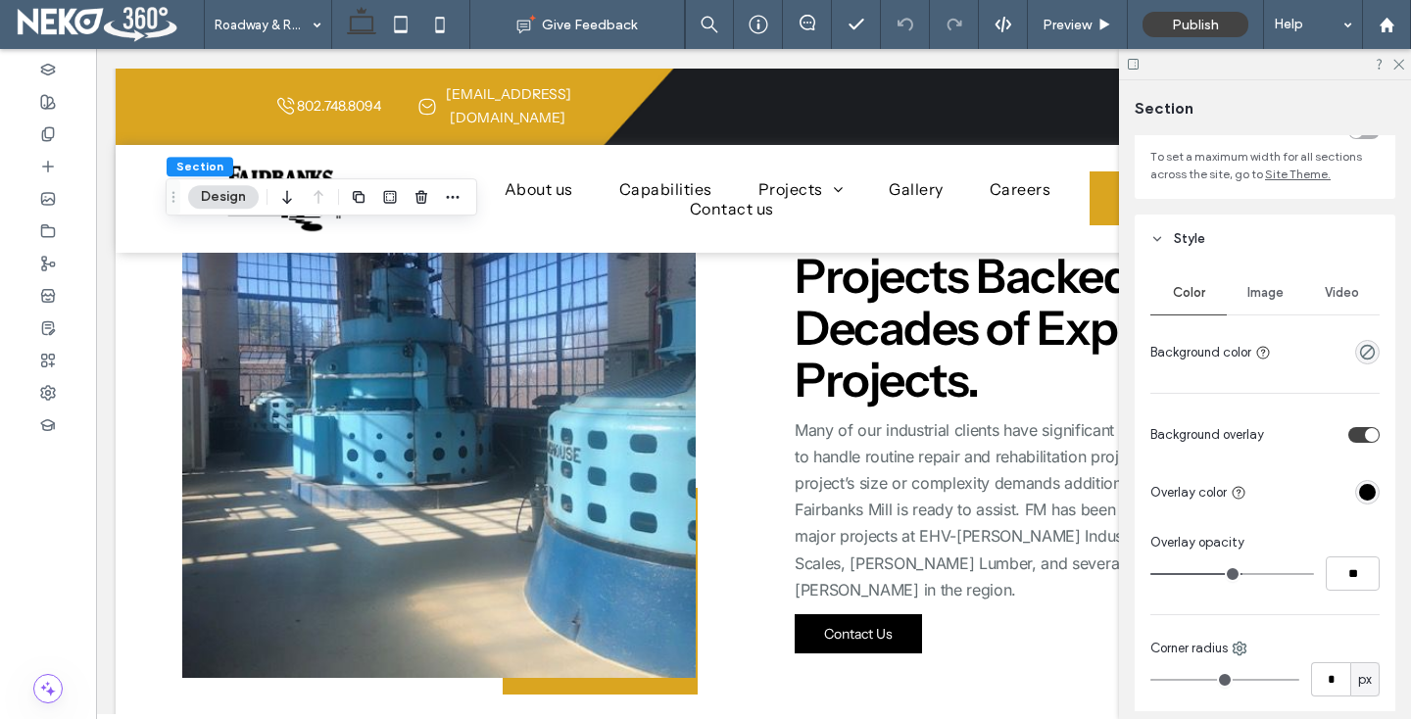
click at [1266, 298] on span "Image" at bounding box center [1265, 293] width 36 height 16
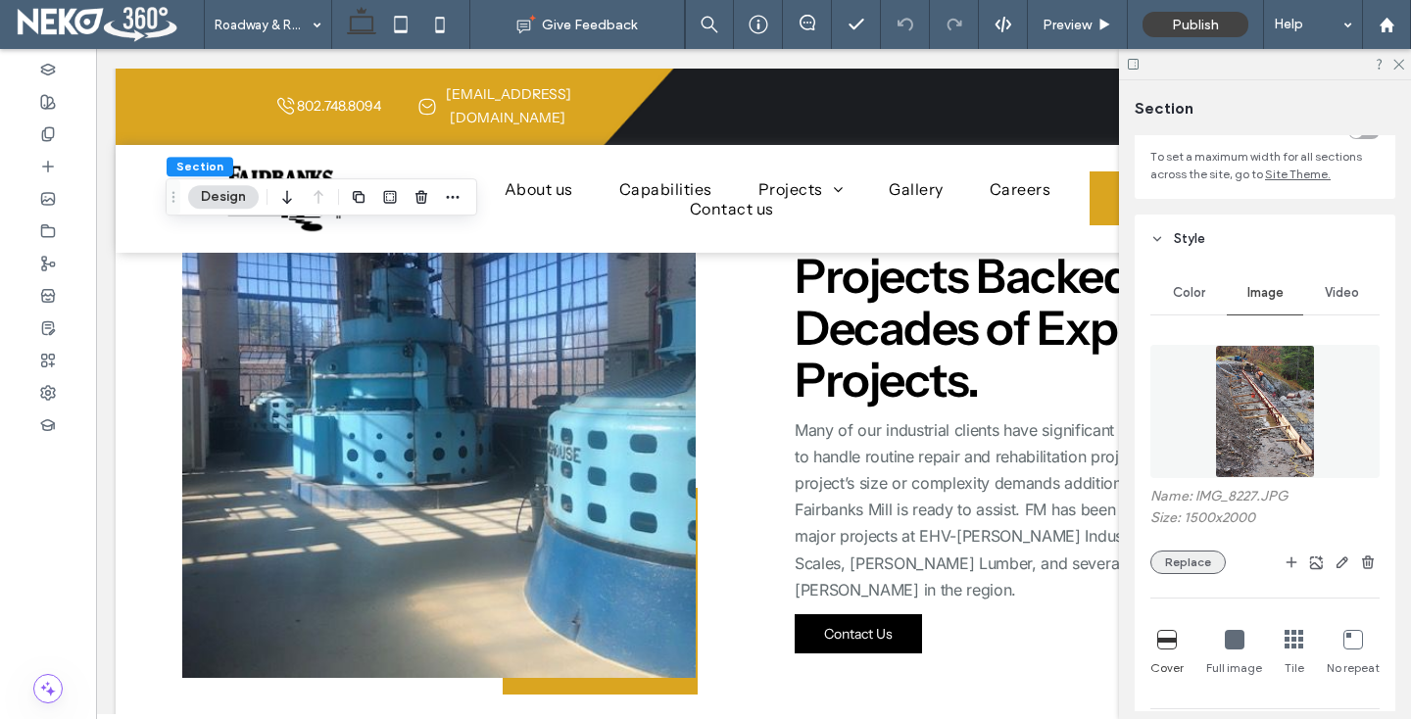
click at [1194, 569] on button "Replace" at bounding box center [1187, 563] width 75 height 24
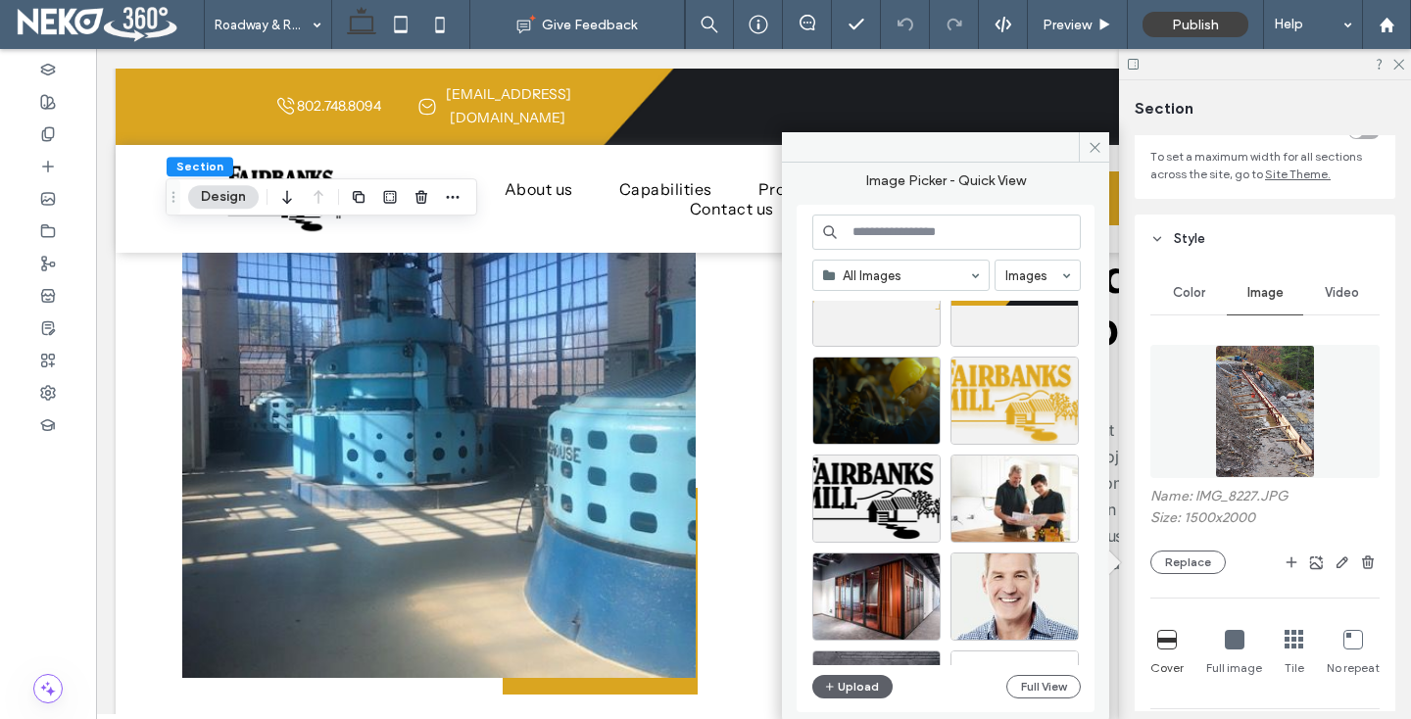
scroll to position [4398, 0]
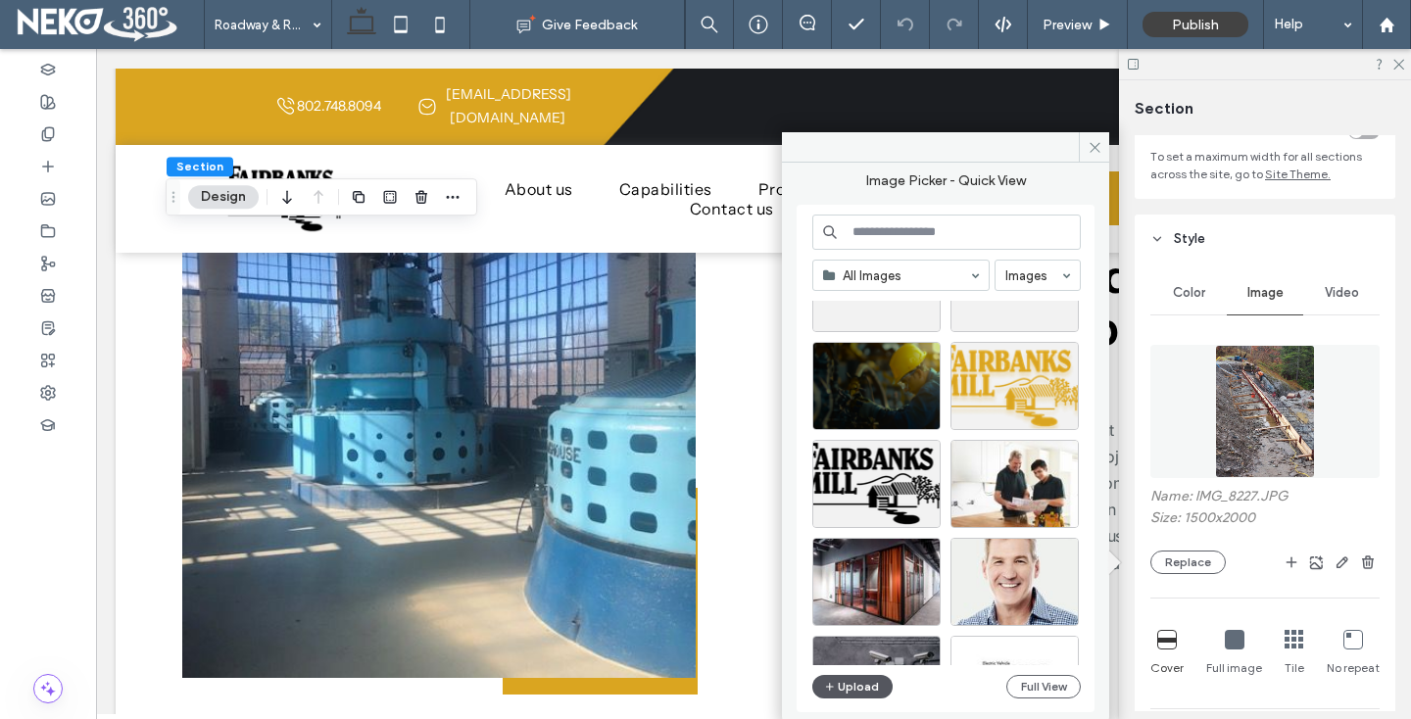
click at [847, 690] on button "Upload" at bounding box center [852, 687] width 80 height 24
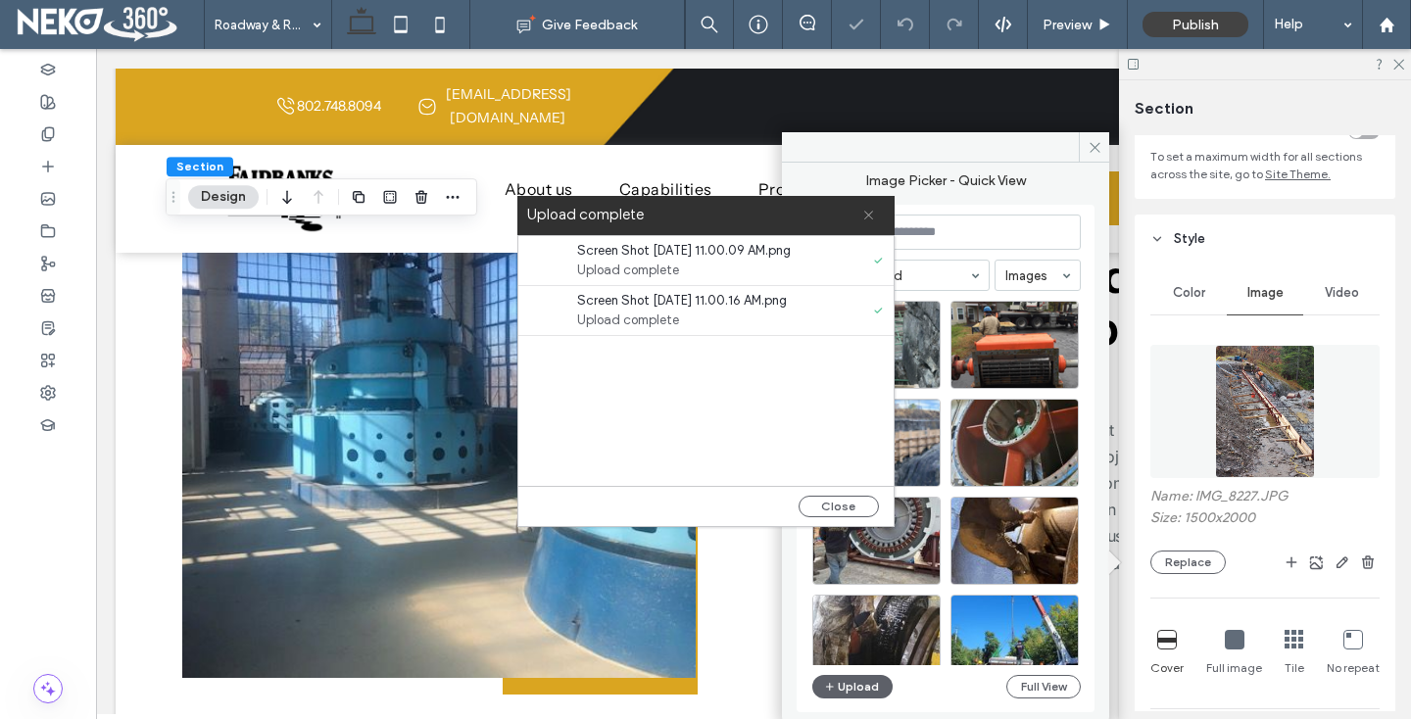
click at [869, 208] on span at bounding box center [868, 215] width 13 height 39
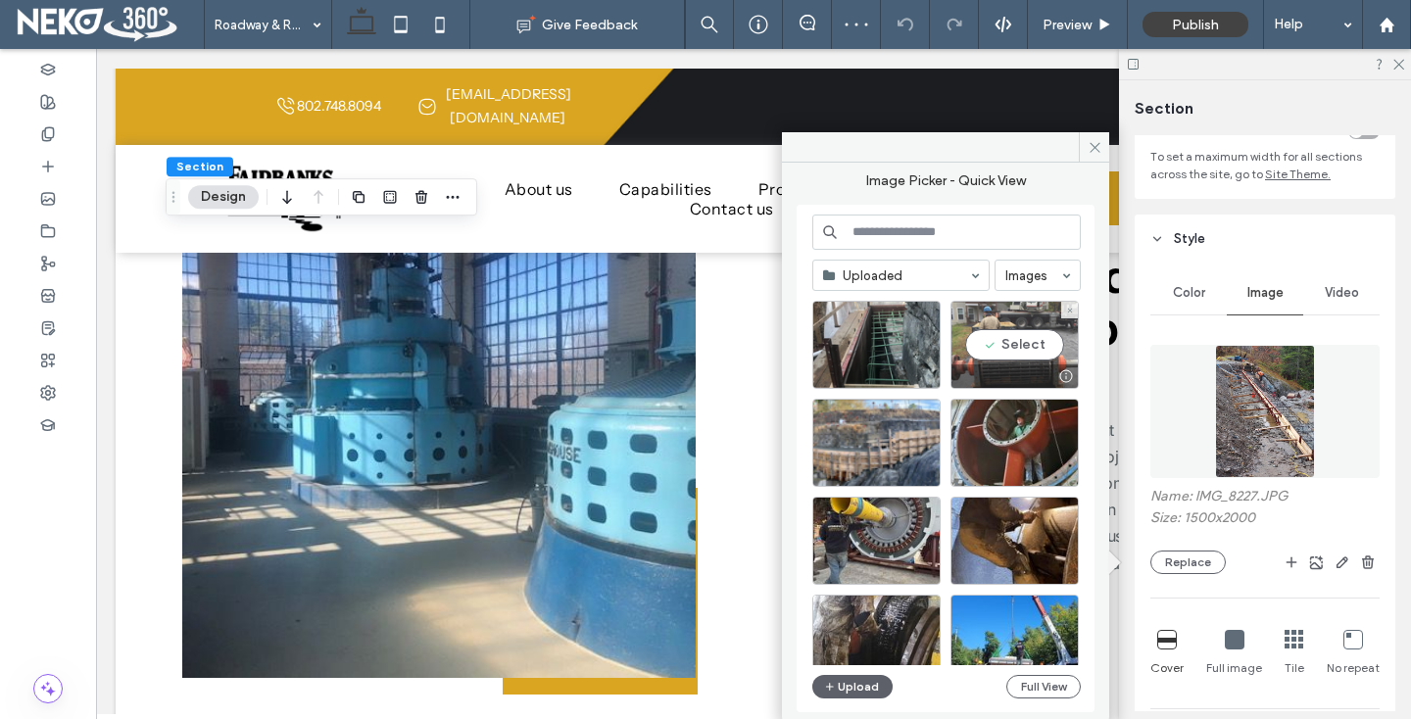
click at [990, 351] on div "Select" at bounding box center [1014, 345] width 128 height 88
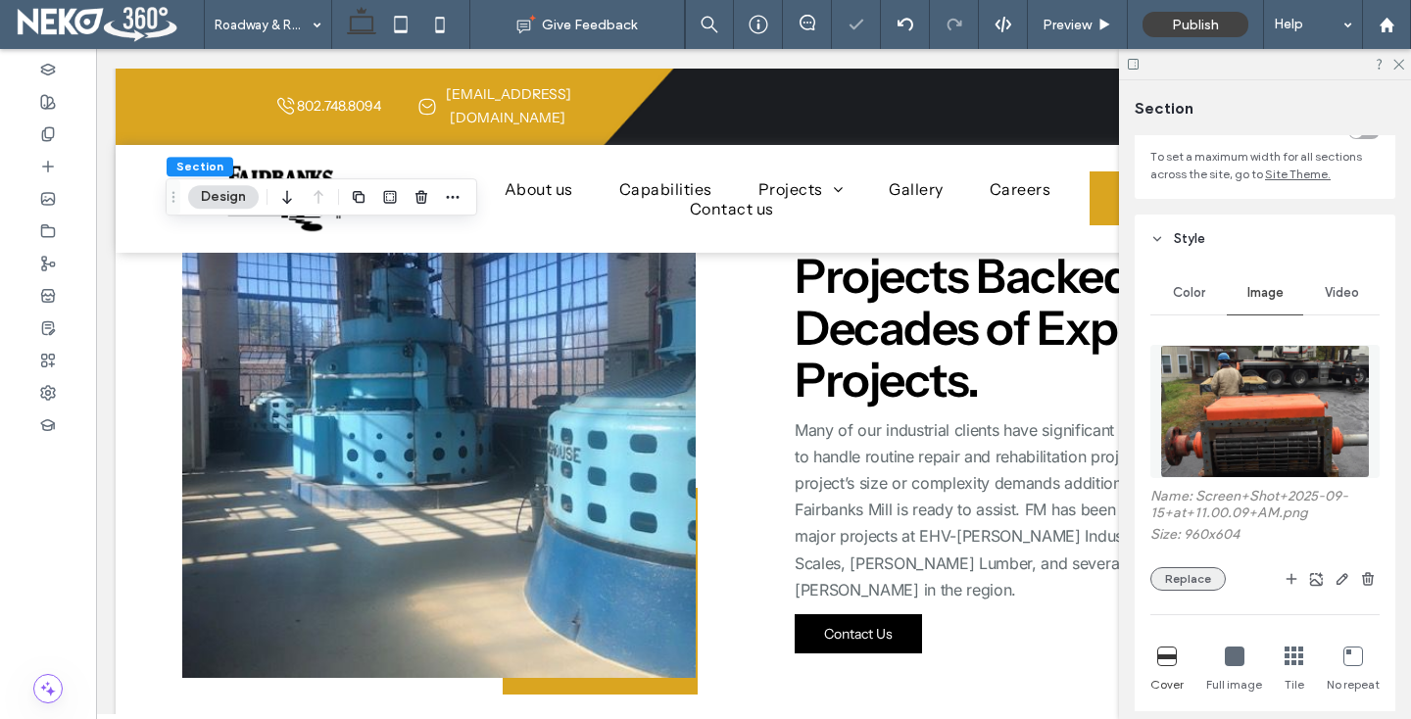
click at [1193, 586] on button "Replace" at bounding box center [1187, 579] width 75 height 24
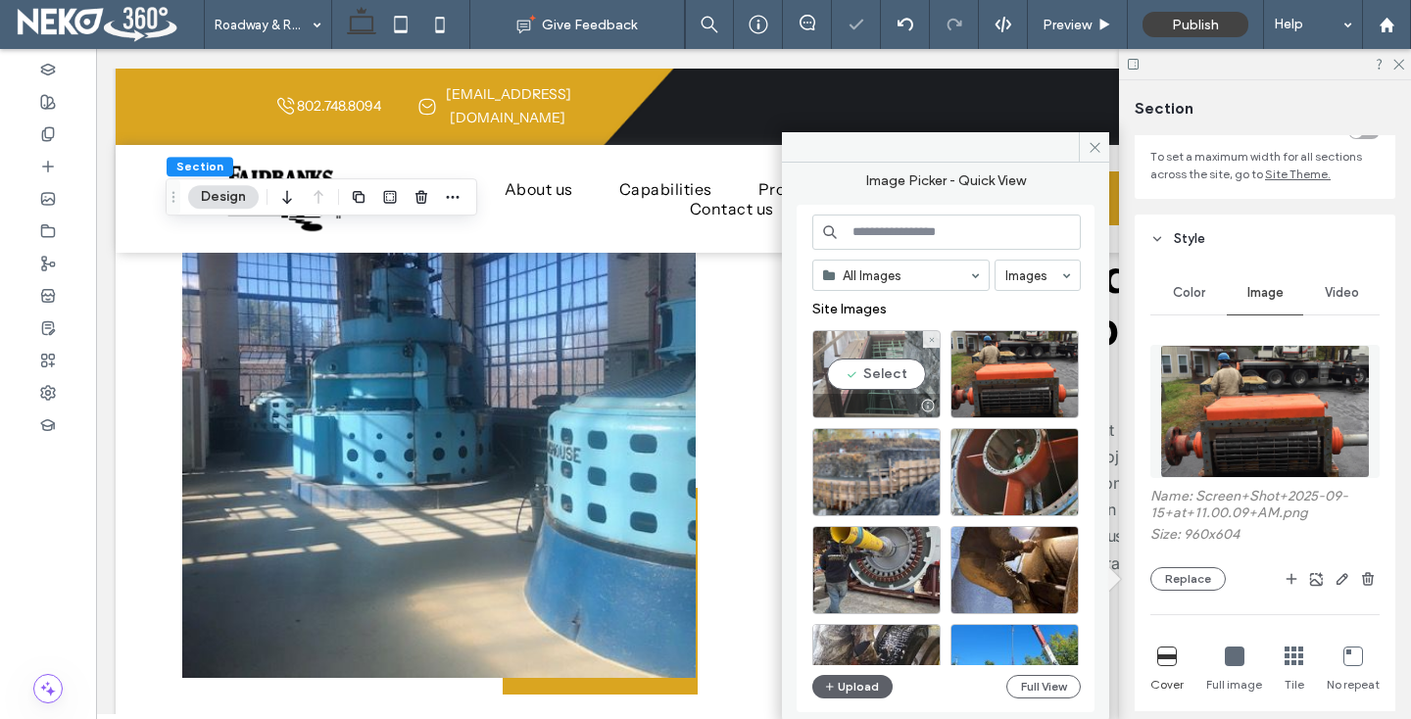
click at [868, 359] on div "Select" at bounding box center [876, 374] width 128 height 88
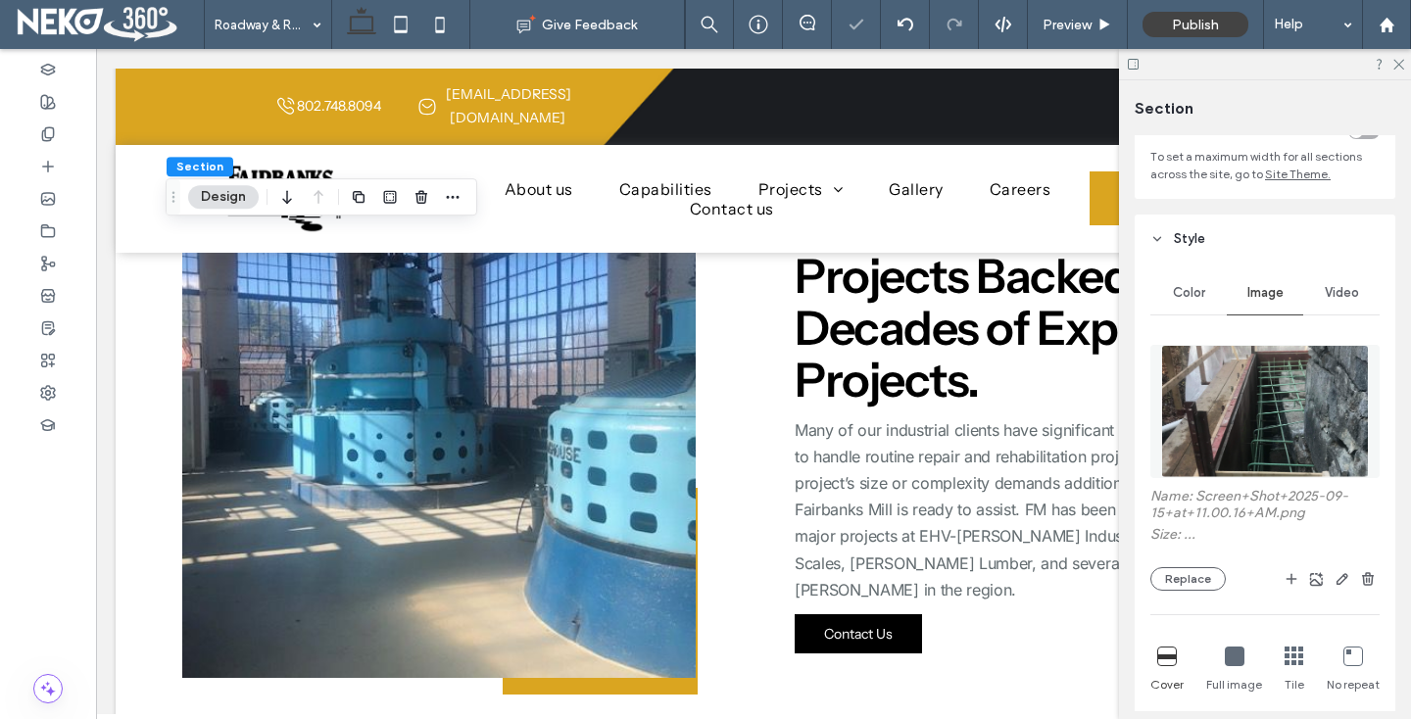
type input "**"
click at [1401, 67] on use at bounding box center [1398, 65] width 11 height 11
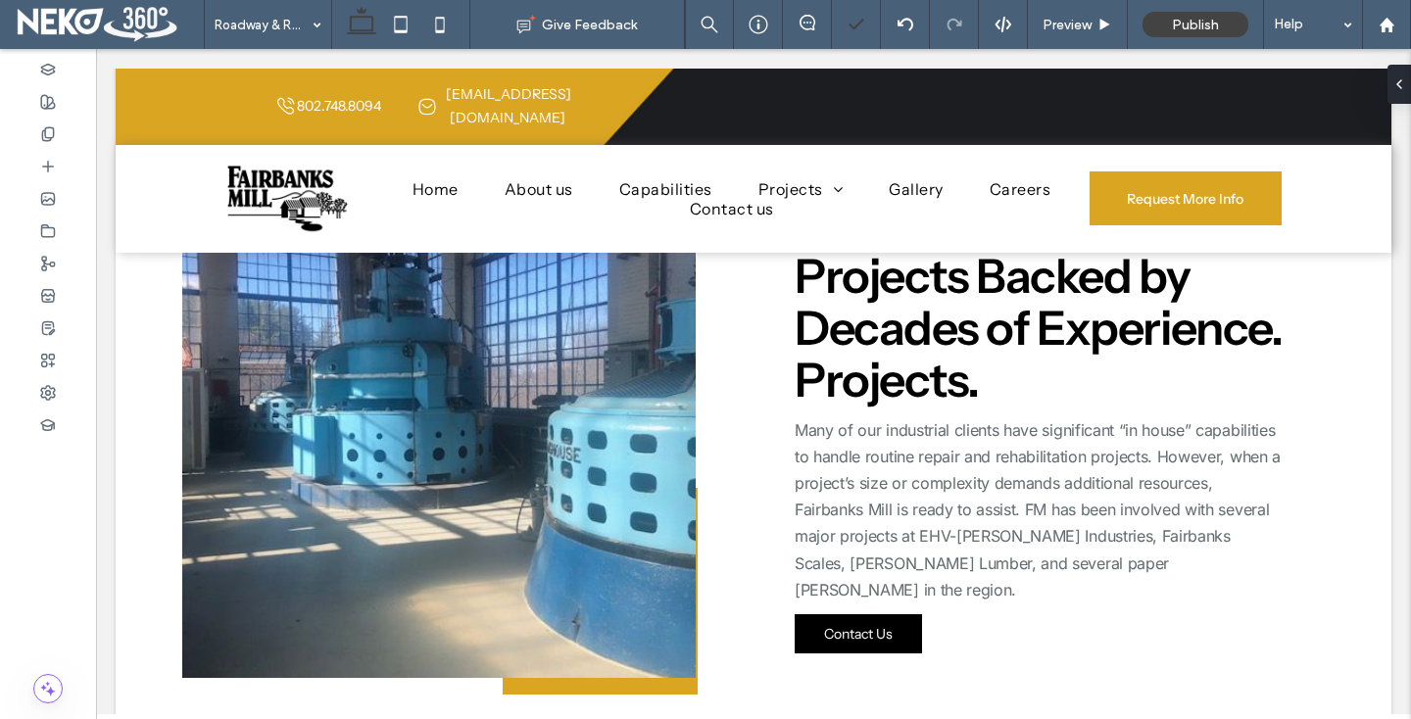
type input "*****"
type input "**"
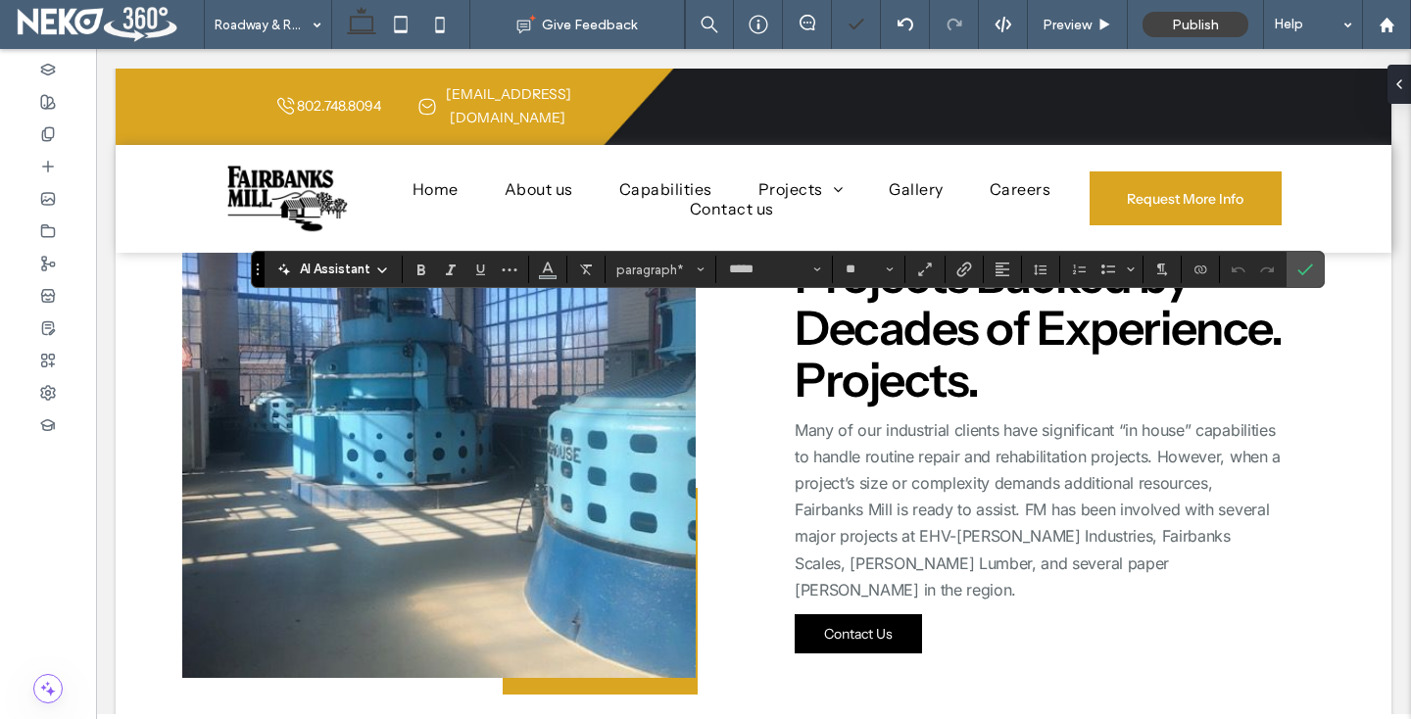
type input "**********"
type input "**"
click at [1308, 260] on span "Confirm" at bounding box center [1305, 269] width 16 height 33
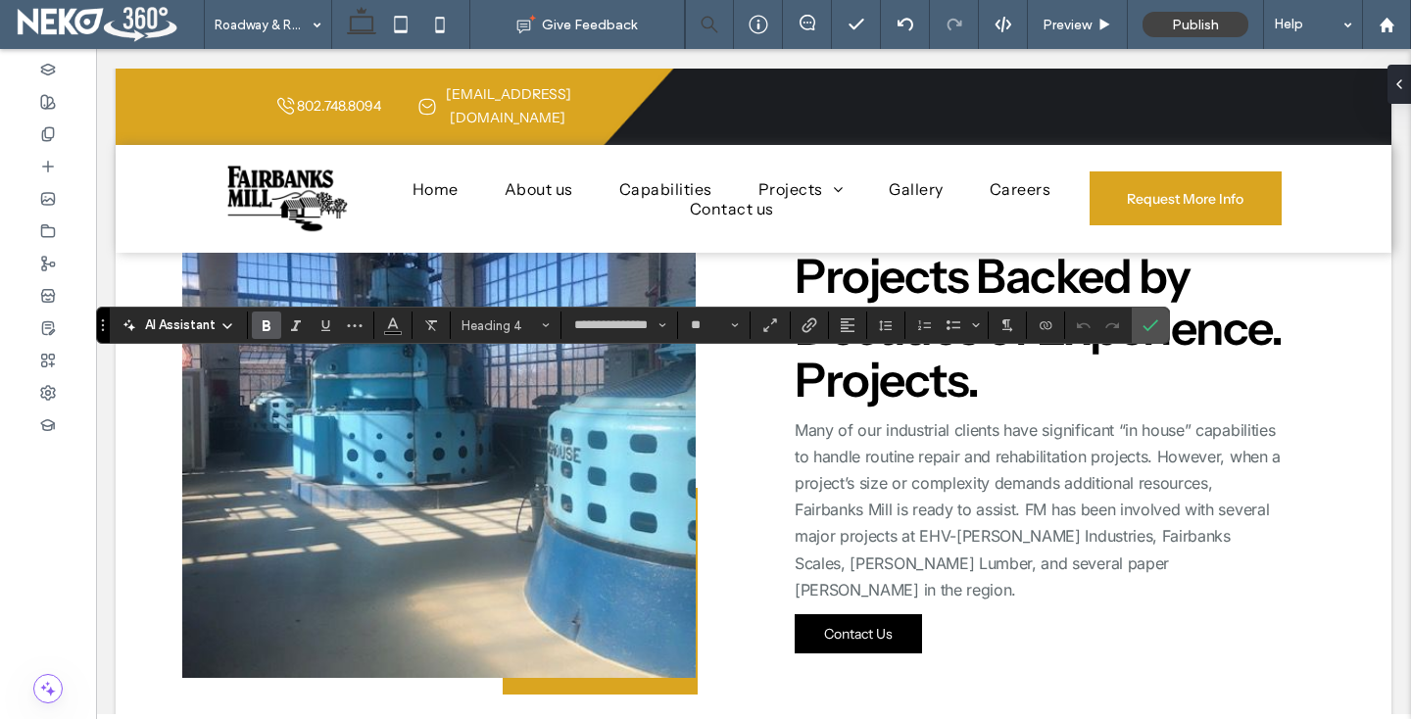
type input "**********"
type input "**"
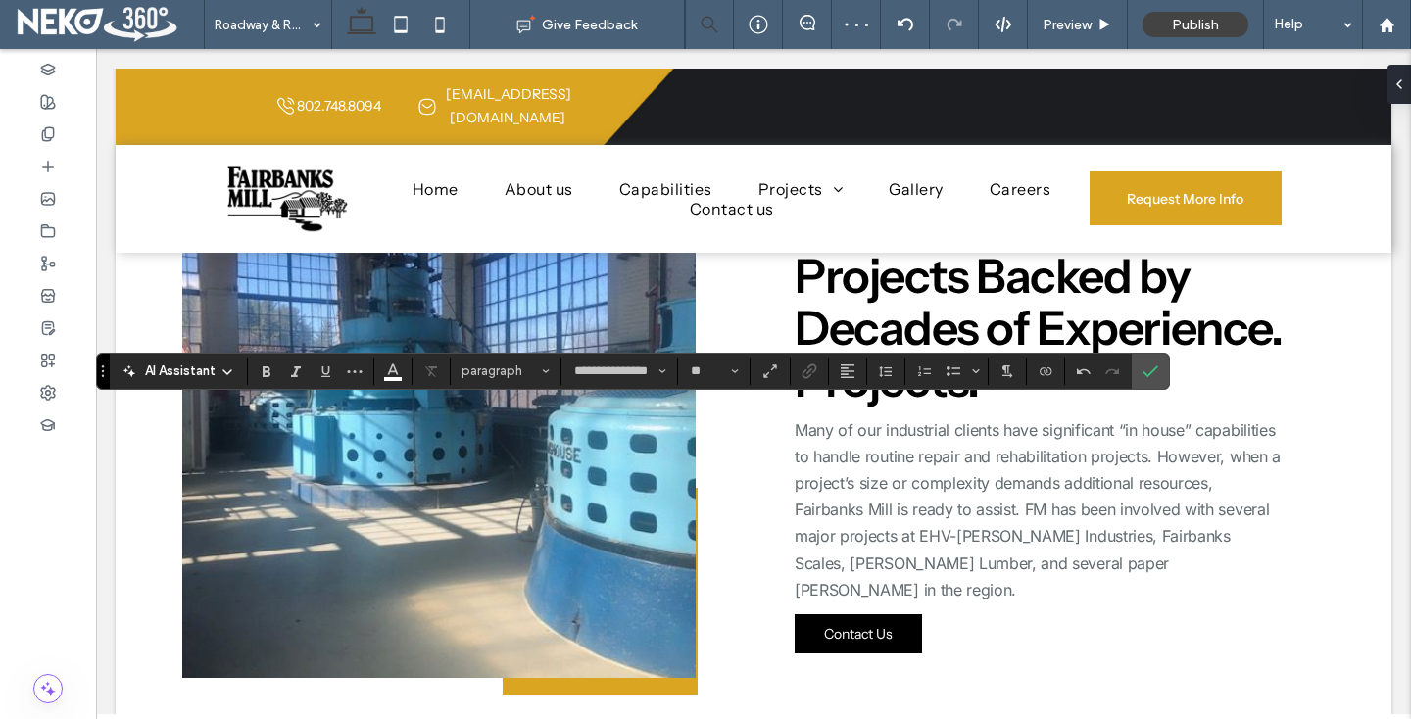
type input "**"
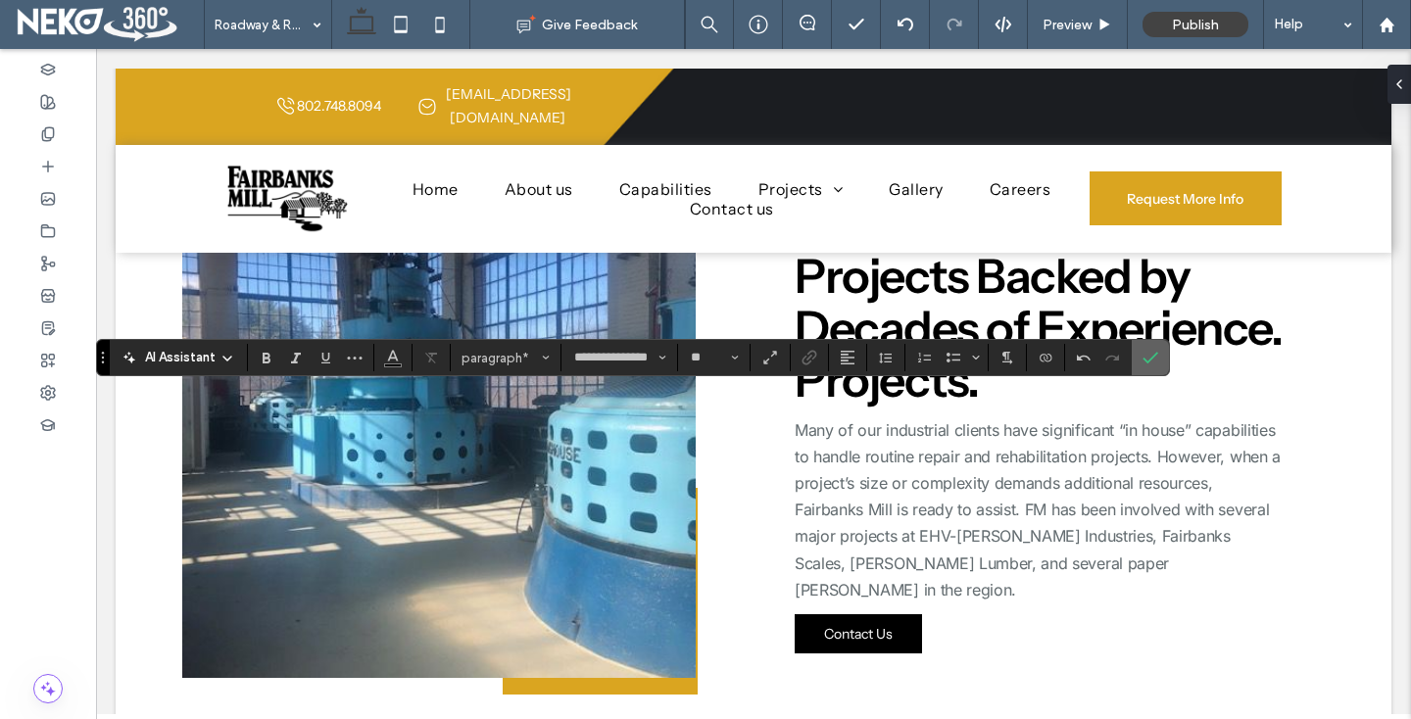
click at [1153, 353] on icon "Confirm" at bounding box center [1150, 358] width 16 height 16
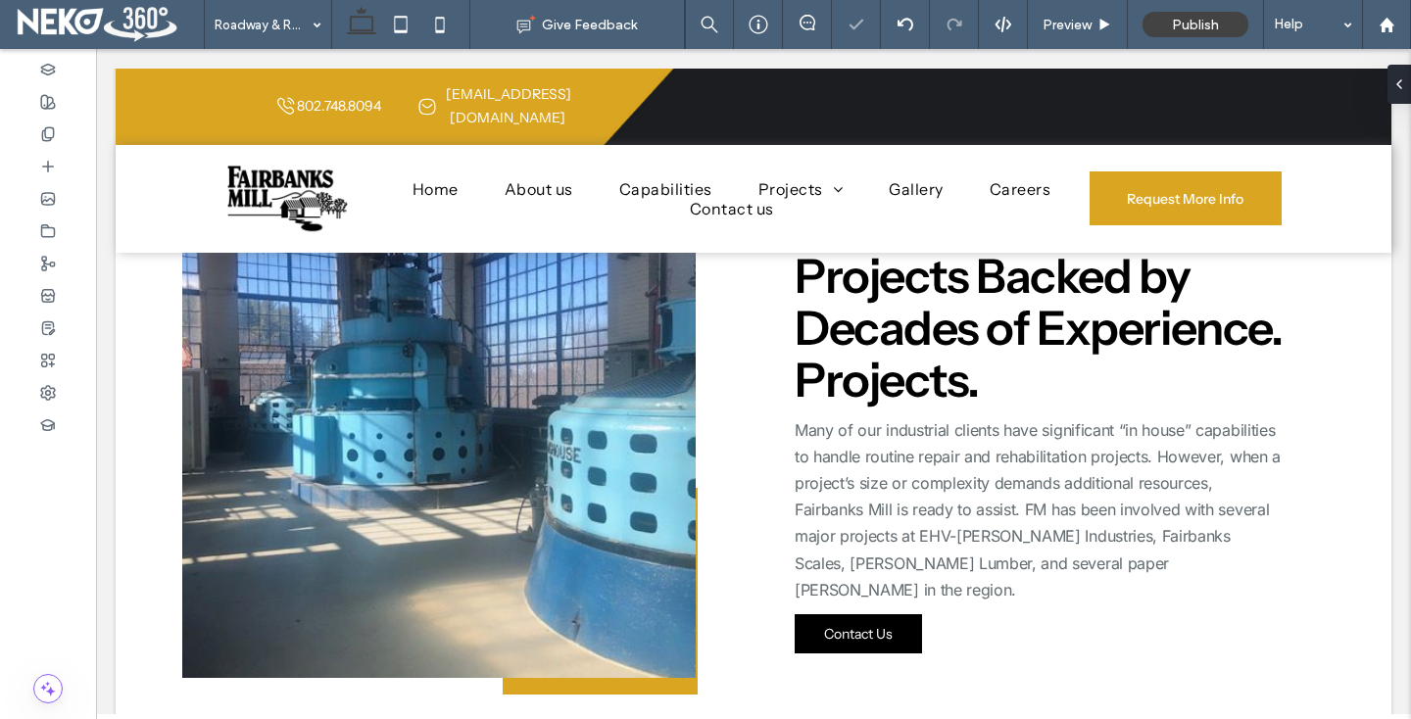
type input "**********"
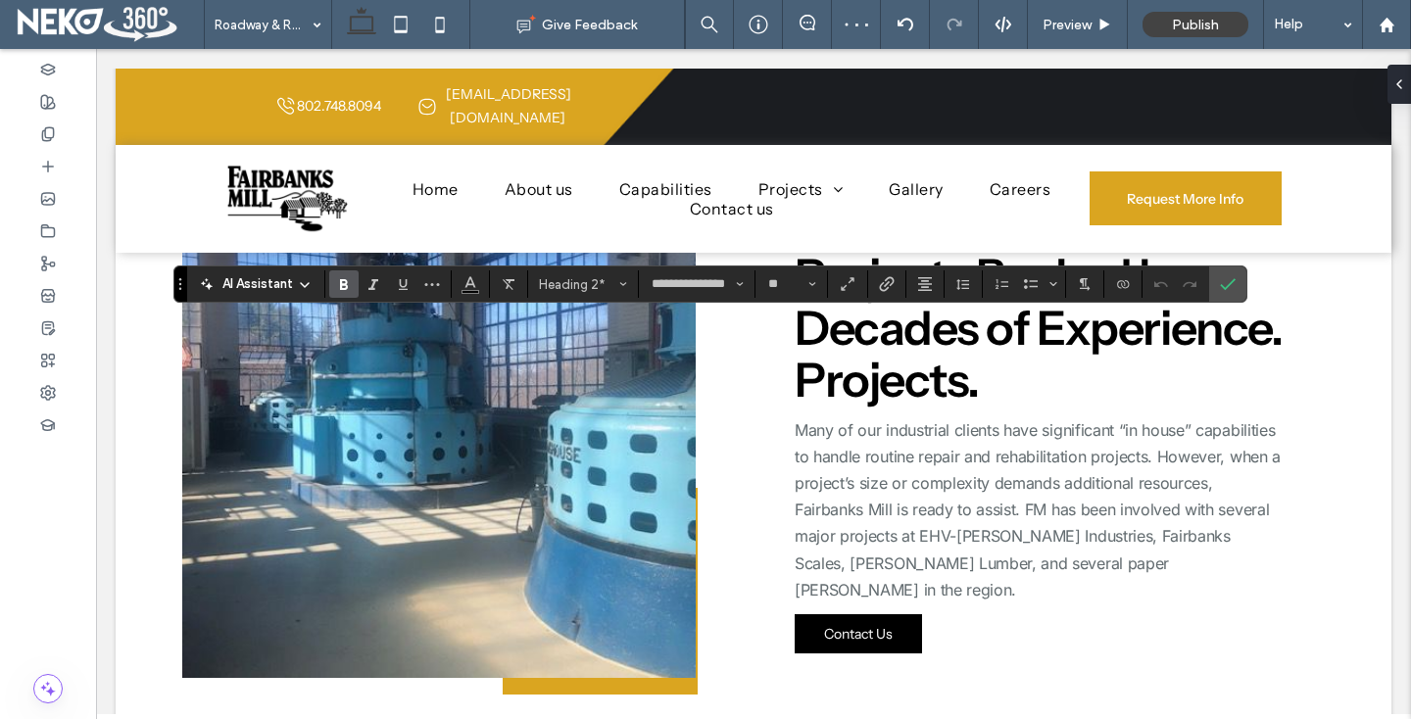
type input "**"
click at [1232, 278] on icon "Confirm" at bounding box center [1228, 284] width 16 height 16
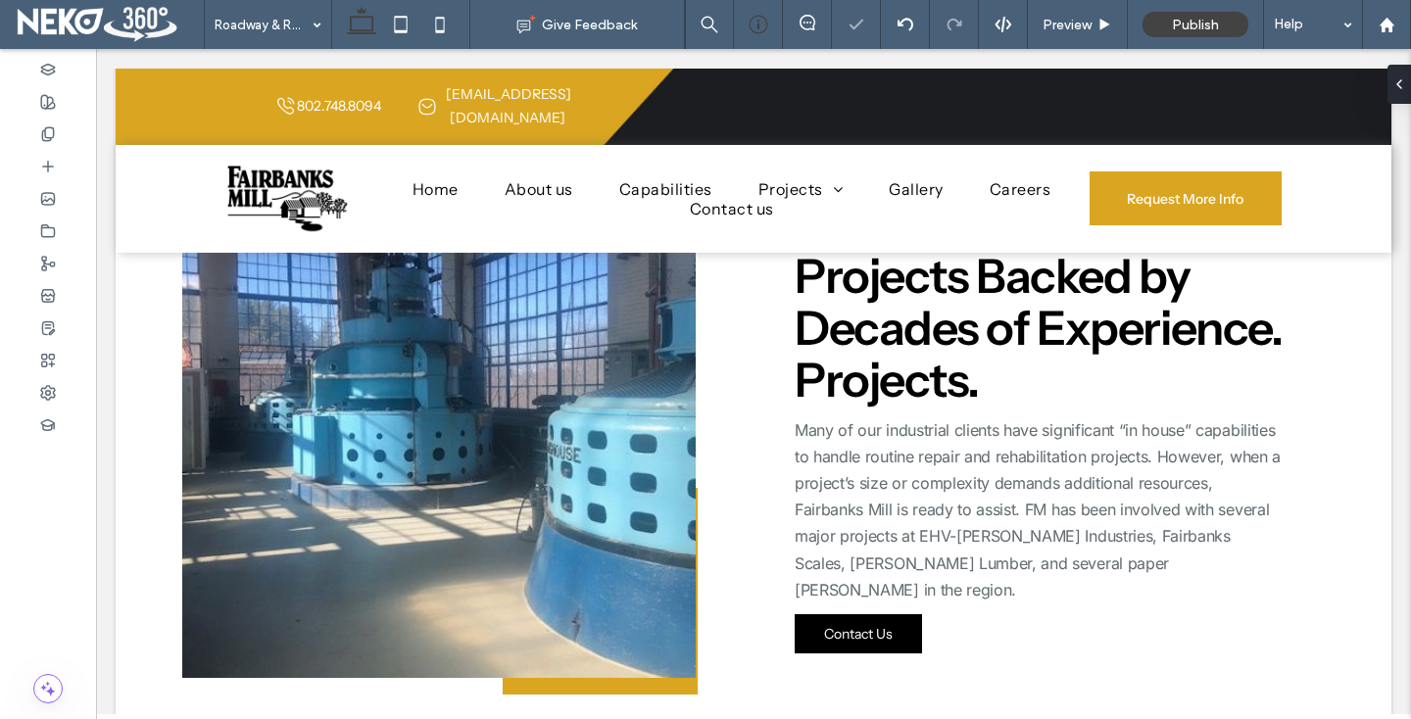
type input "**********"
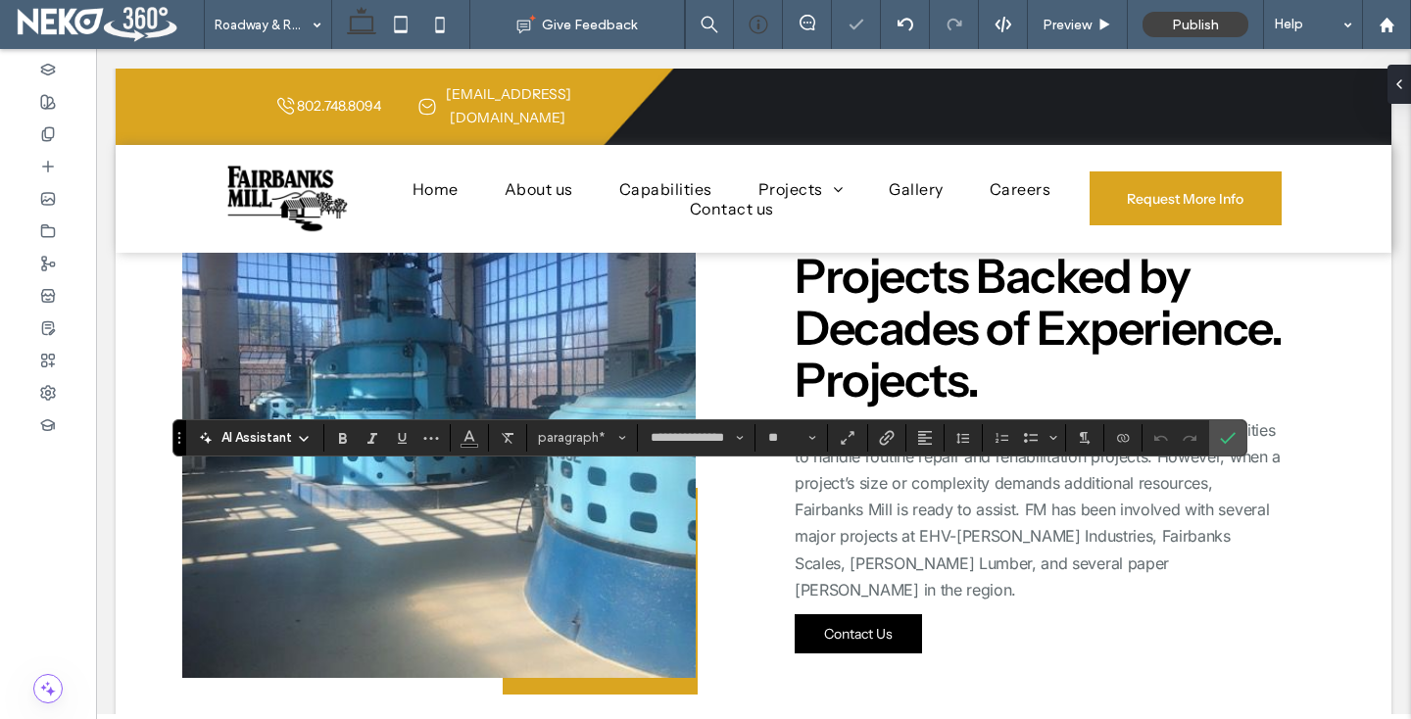
type input "**"
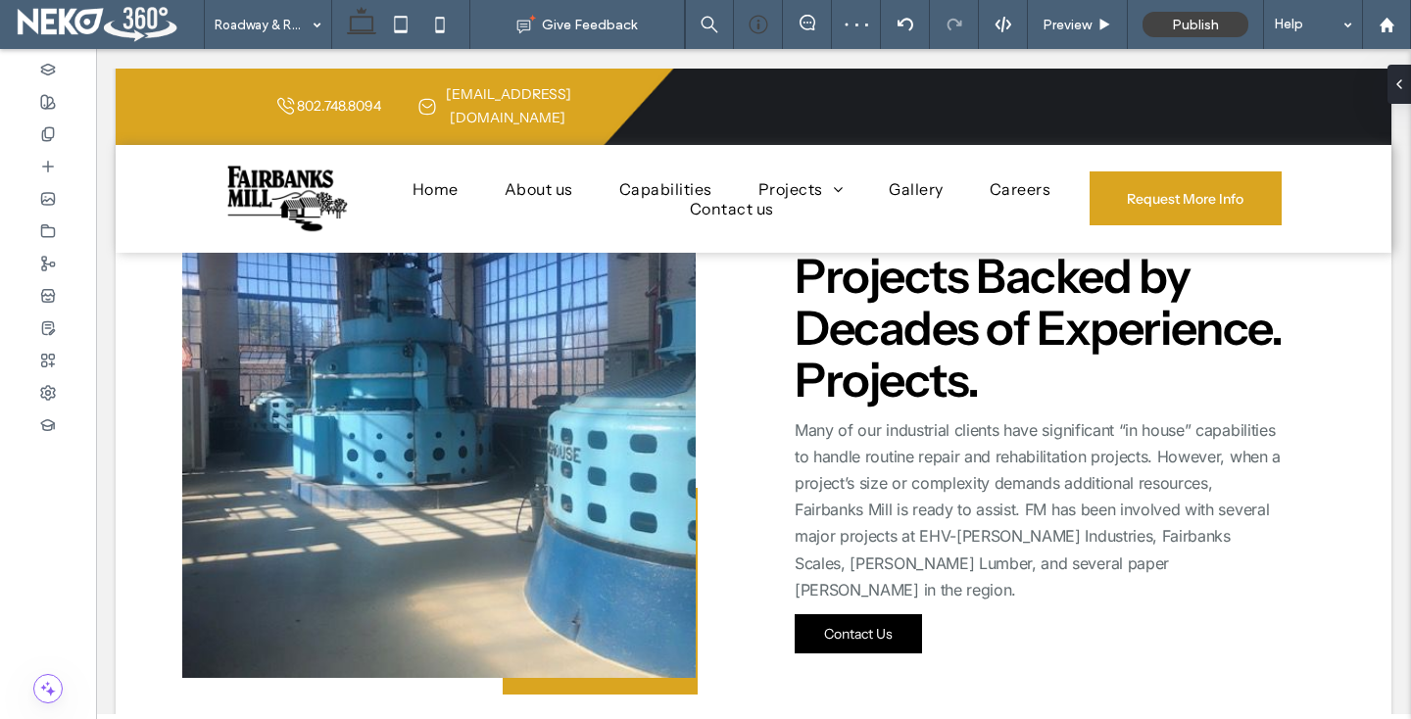
type input "**********"
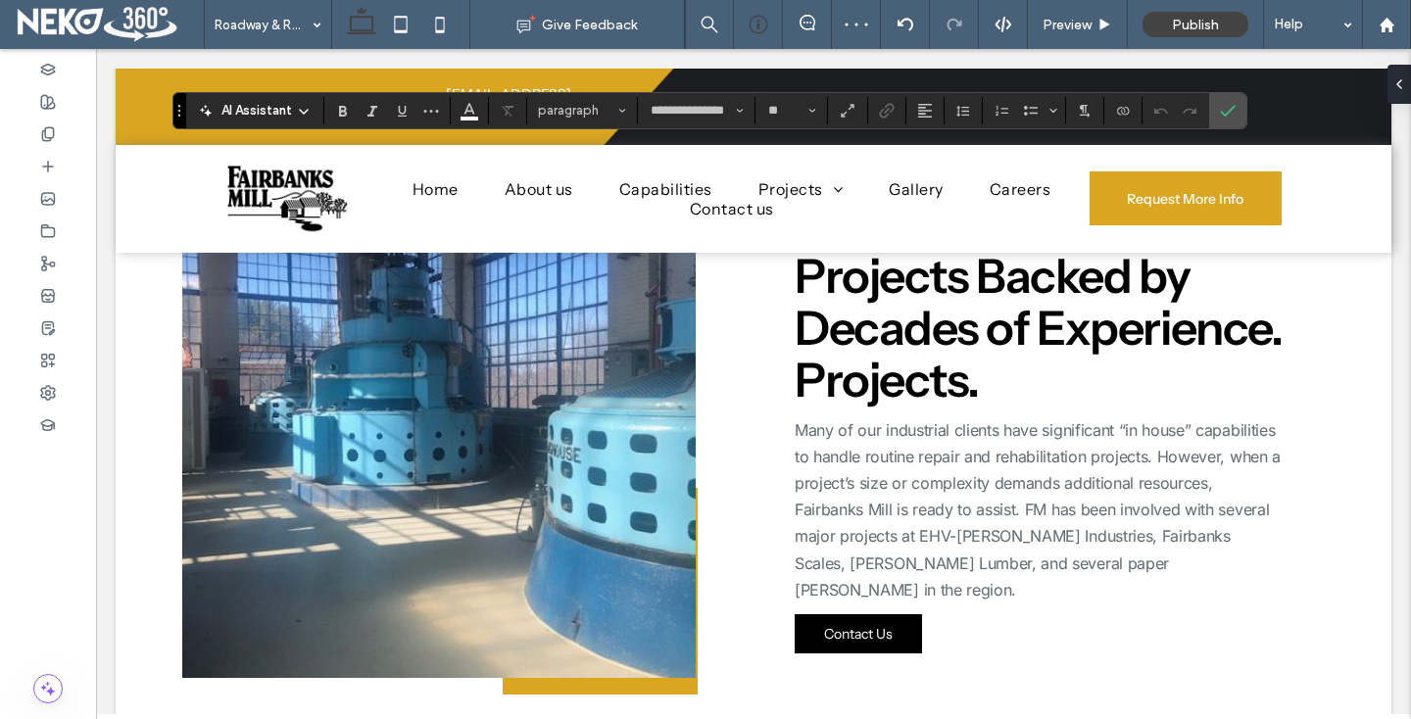
type input "**"
click at [1238, 103] on label "Confirm" at bounding box center [1227, 110] width 29 height 35
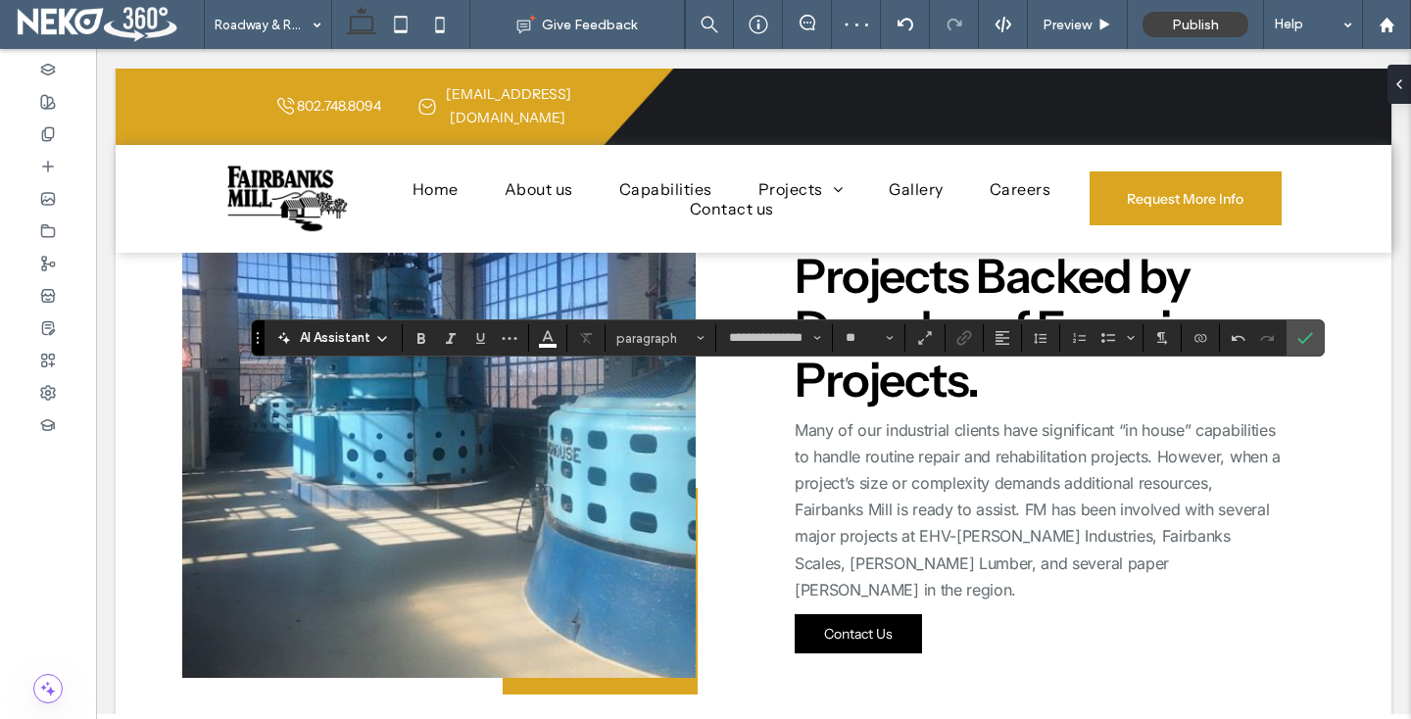
type input "**"
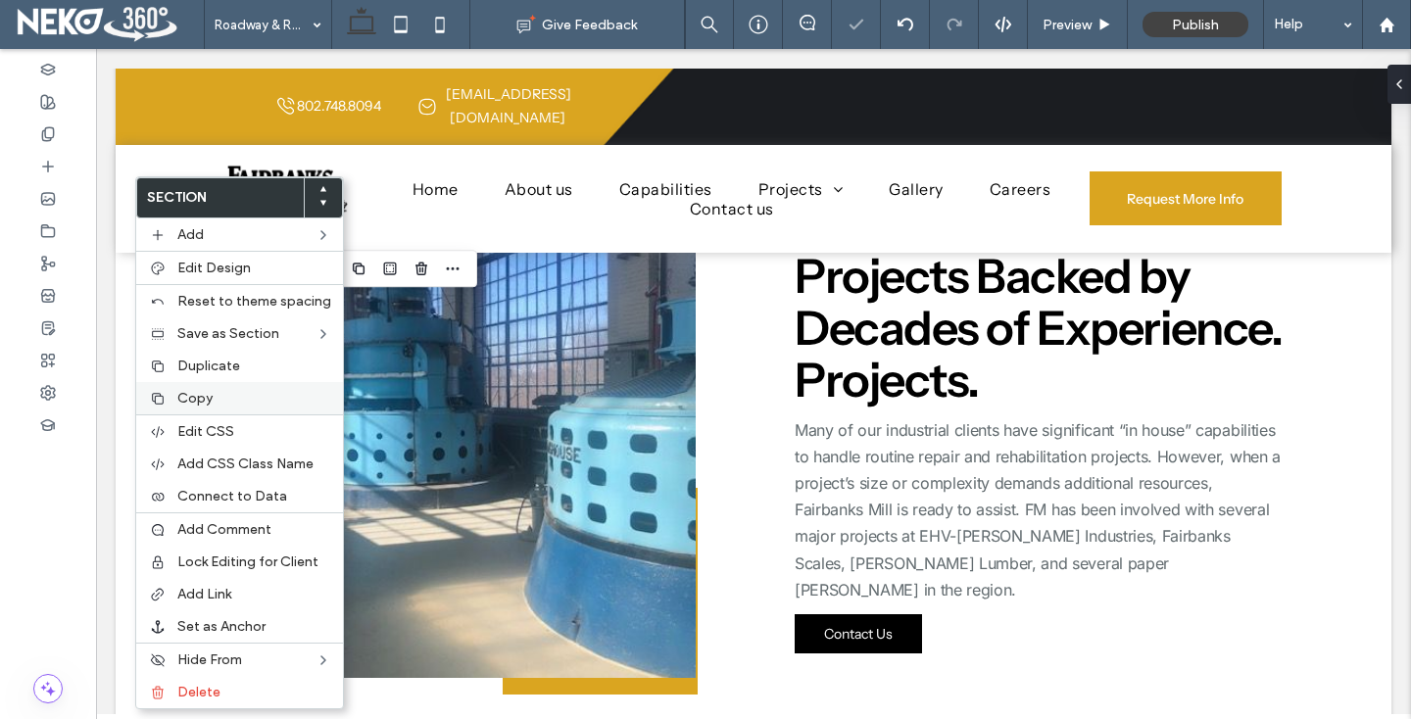
click at [191, 396] on span "Copy" at bounding box center [194, 398] width 35 height 17
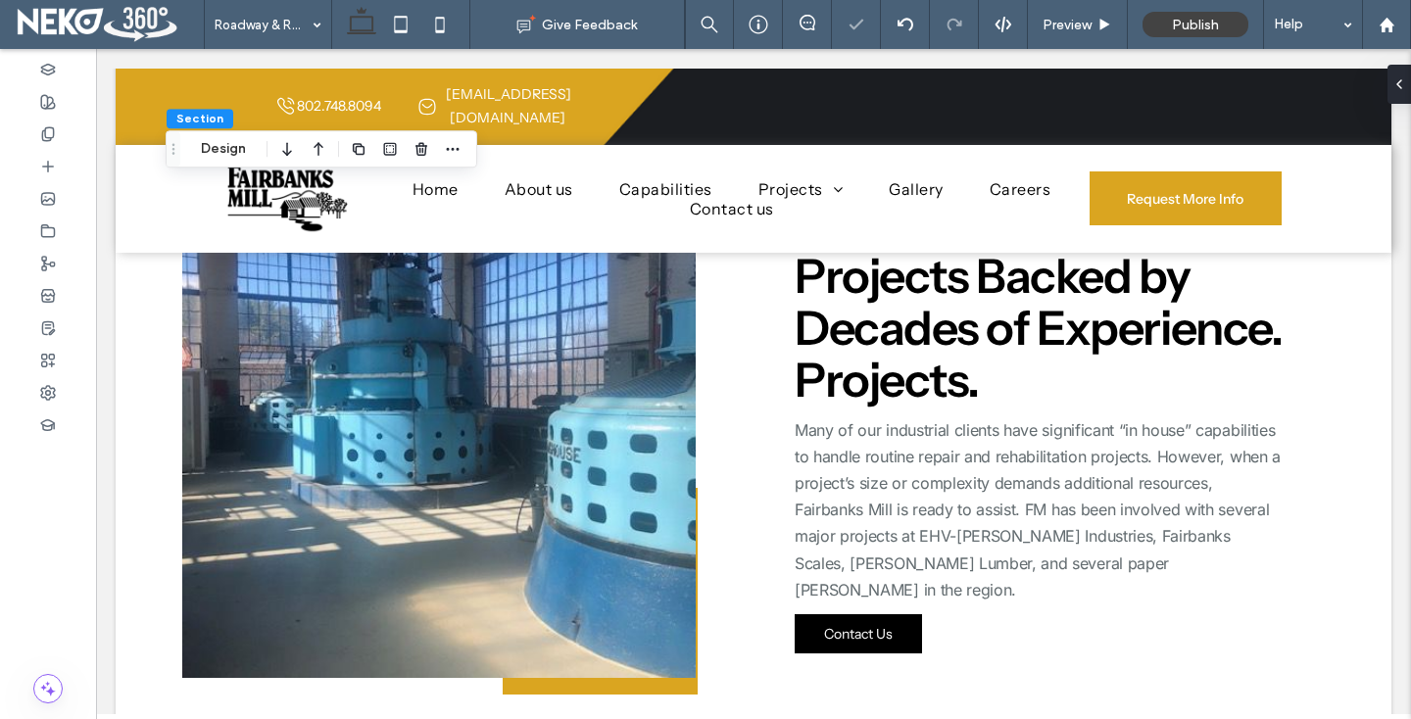
type input "***"
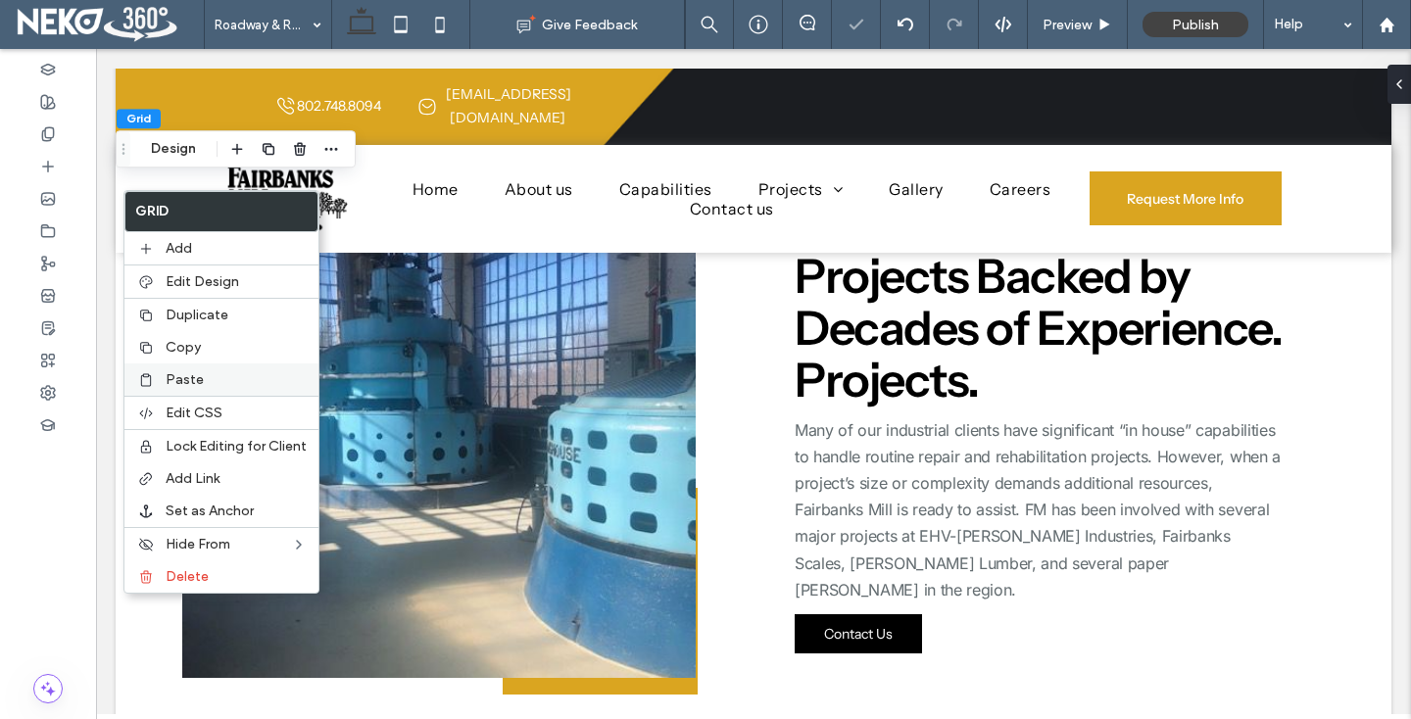
click at [166, 371] on span "Paste" at bounding box center [185, 379] width 38 height 17
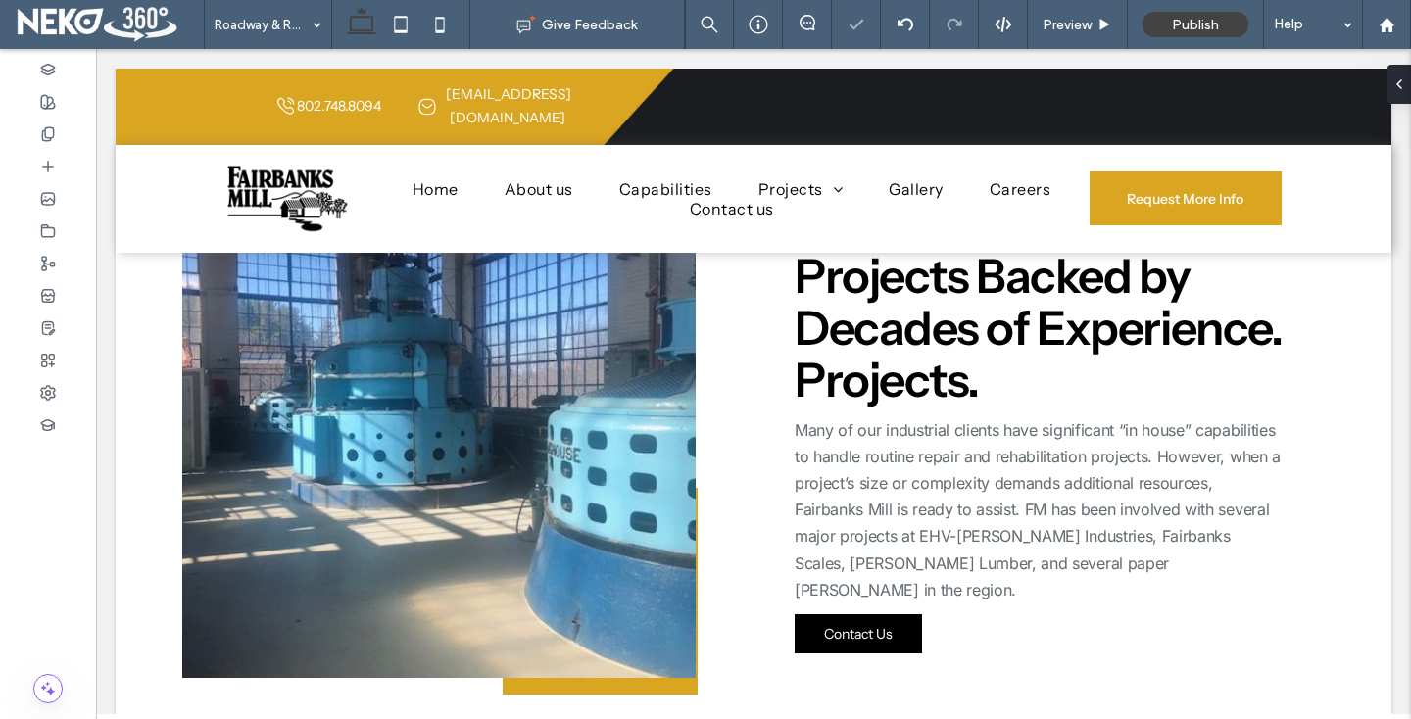
type input "**********"
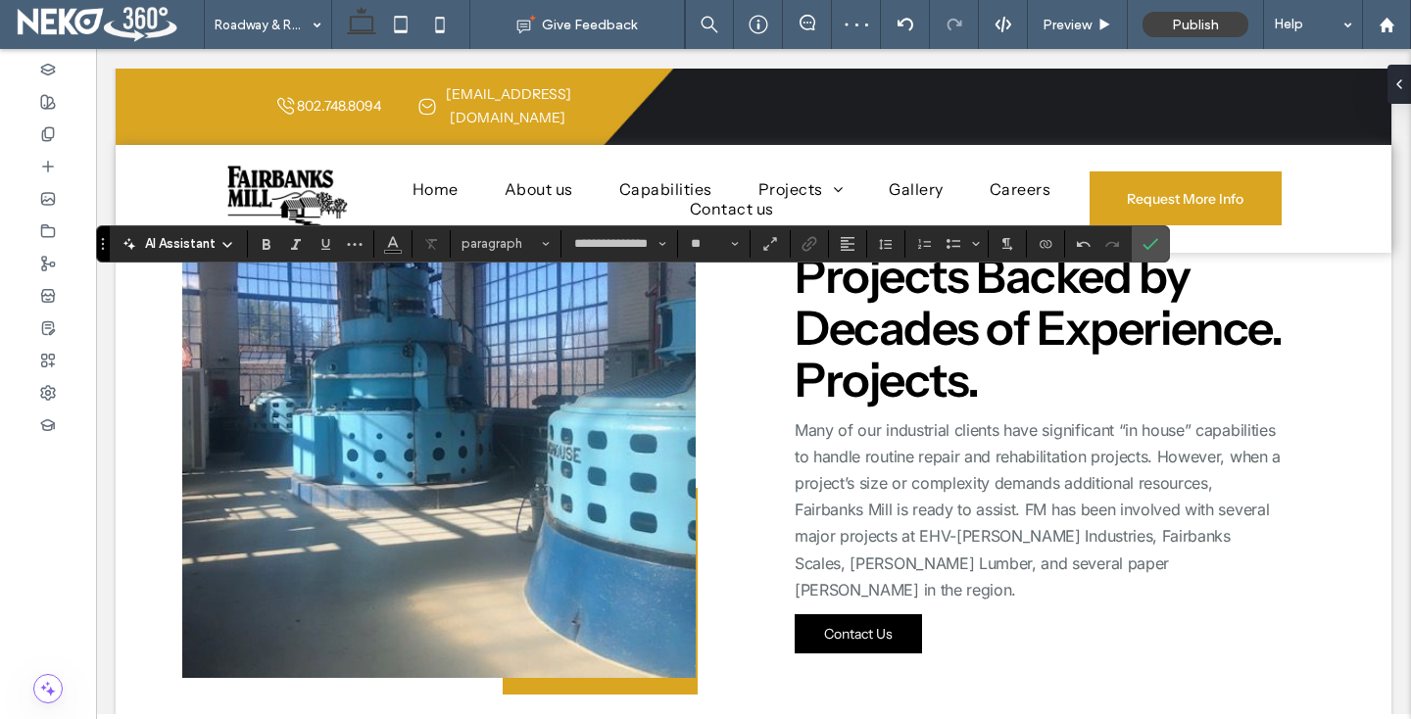
type input "**"
click at [1153, 248] on icon "Confirm" at bounding box center [1150, 244] width 16 height 16
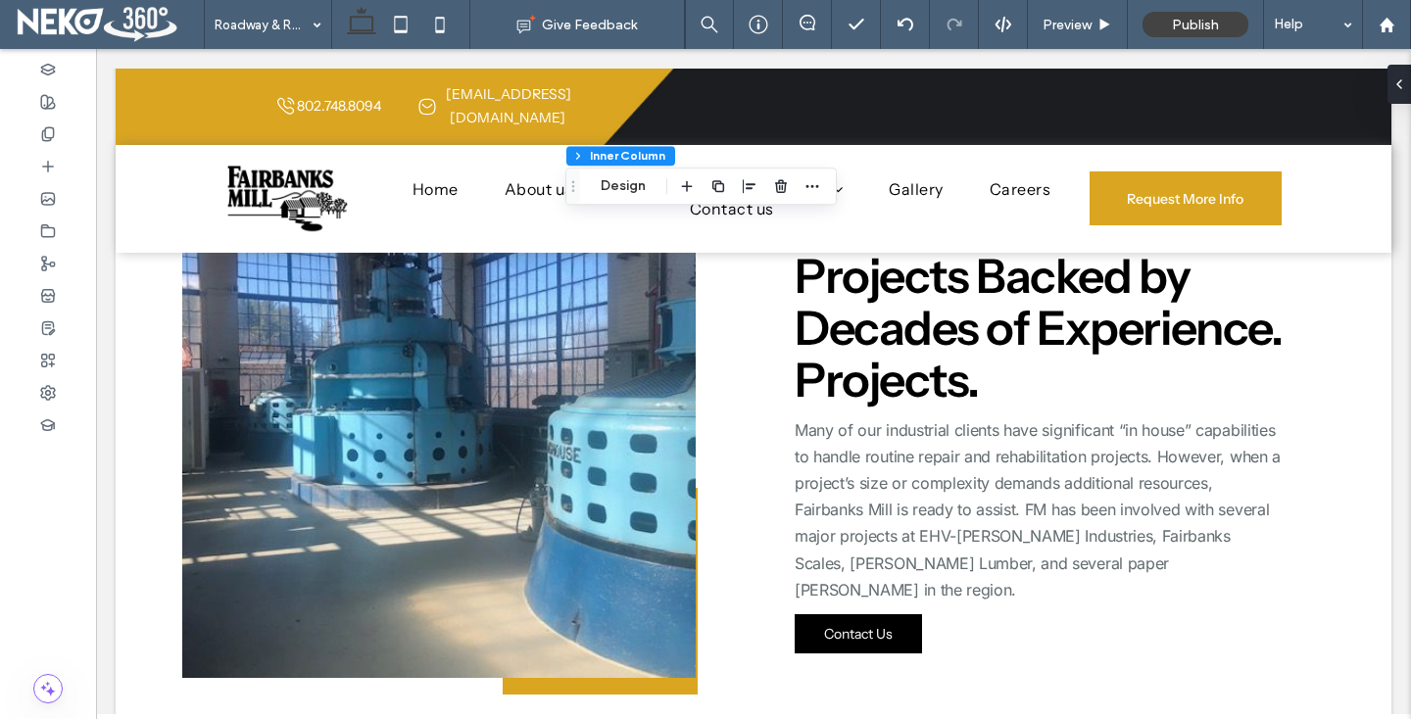
click at [793, 178] on div at bounding box center [749, 186] width 149 height 35
click at [784, 179] on icon "button" at bounding box center [781, 186] width 16 height 16
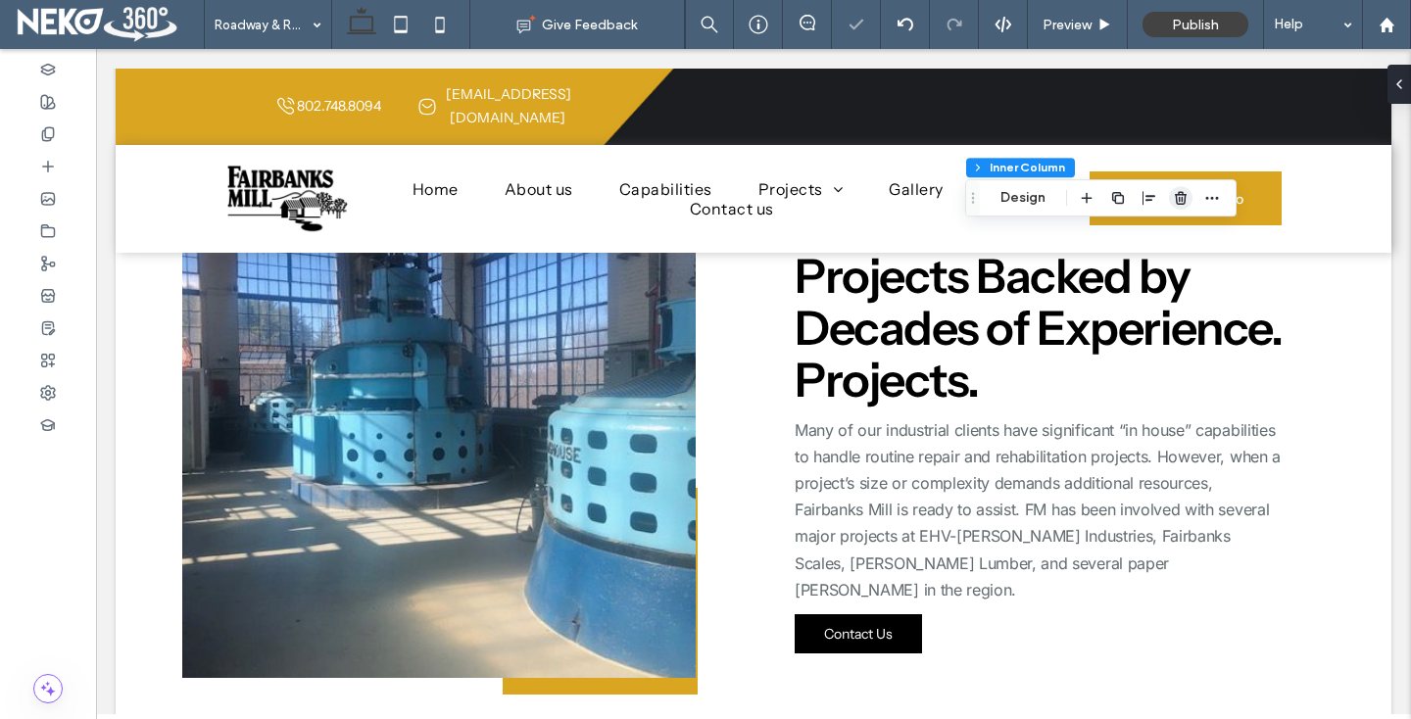
click at [1184, 199] on use "button" at bounding box center [1181, 197] width 12 height 13
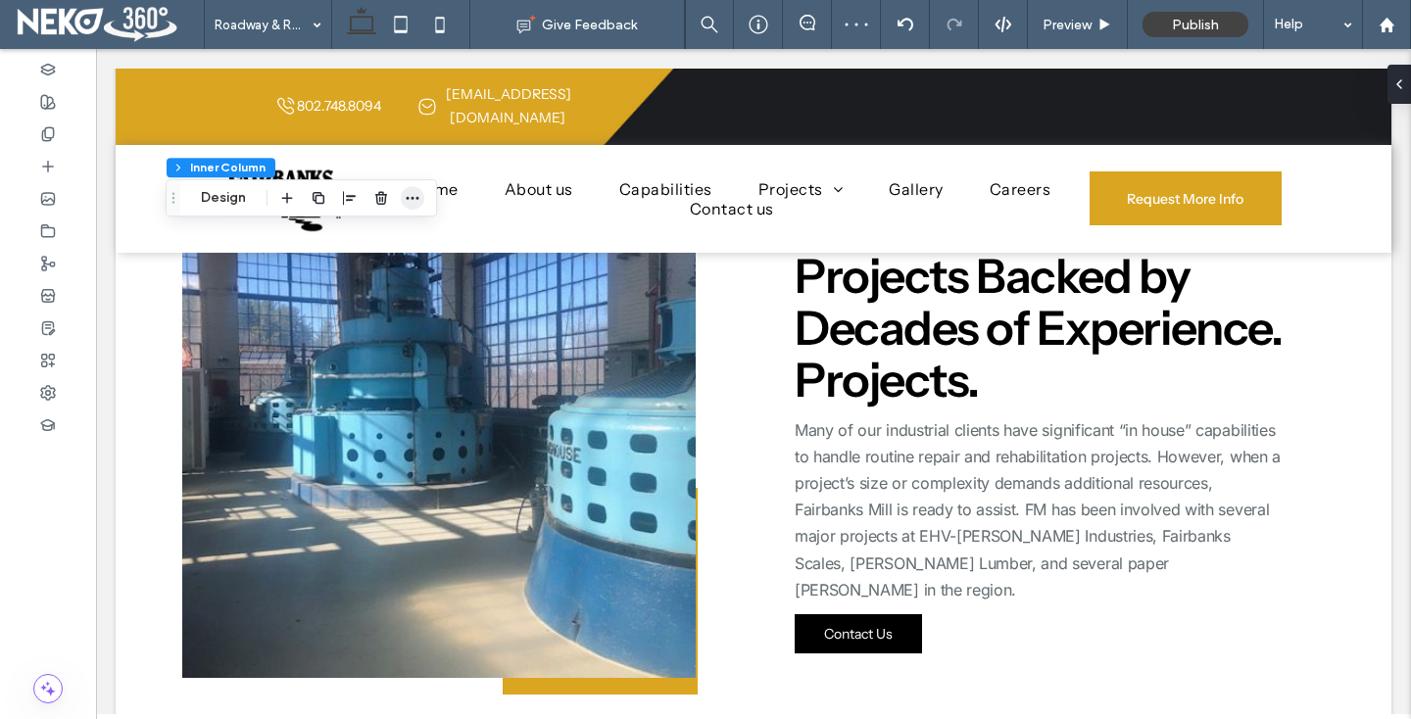
click at [417, 195] on icon "button" at bounding box center [413, 198] width 16 height 16
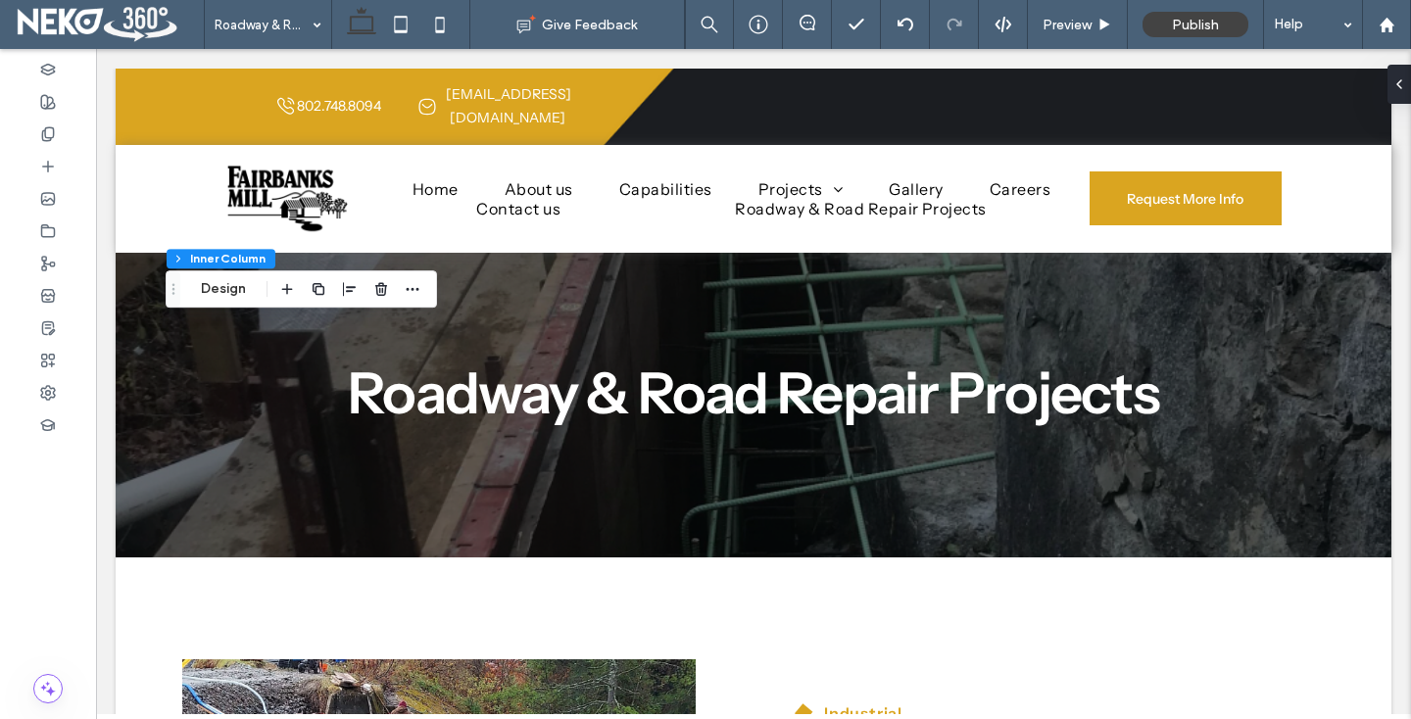
scroll to position [1664, 0]
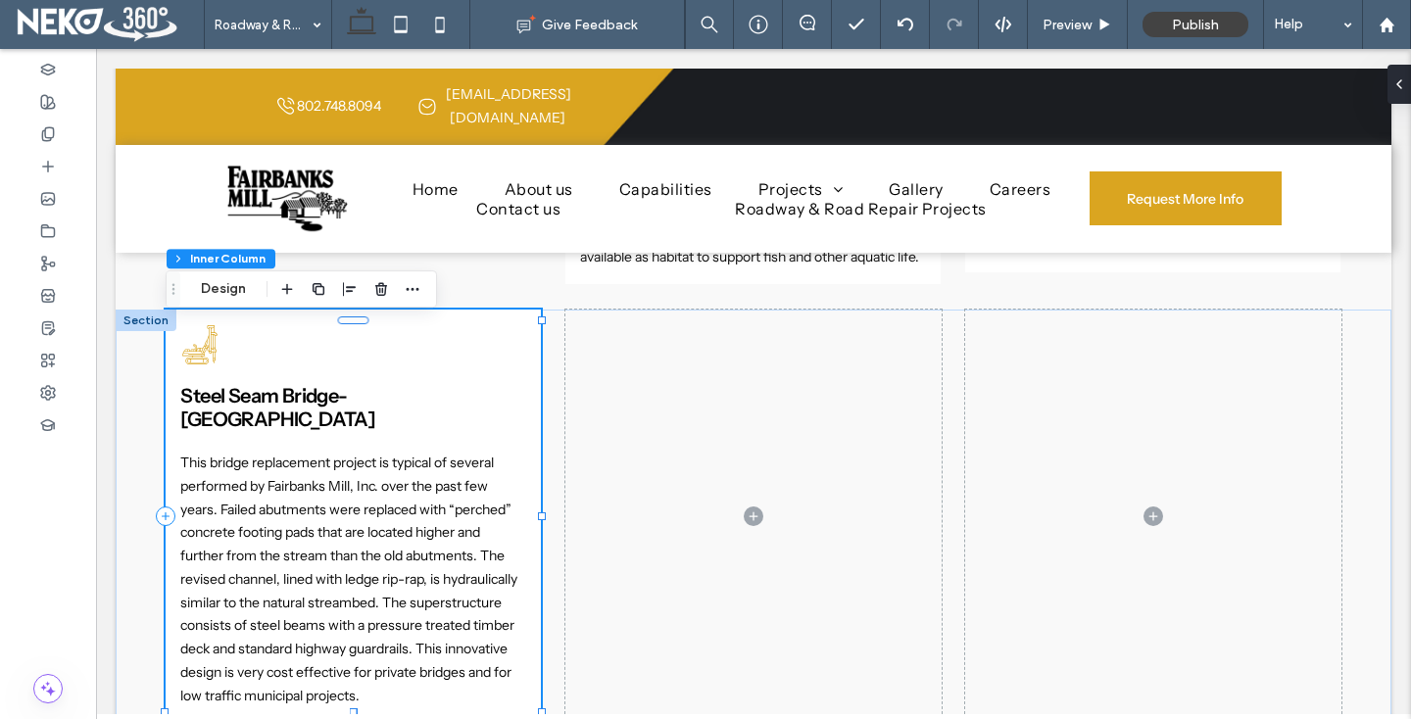
click at [434, 343] on div "Steel Seam Bridge- [GEOGRAPHIC_DATA] This bridge replacement project is typical…" at bounding box center [353, 516] width 375 height 413
click at [553, 345] on div "Steel Seam Bridge- [GEOGRAPHIC_DATA] This bridge replacement project is typical…" at bounding box center [754, 529] width 1176 height 439
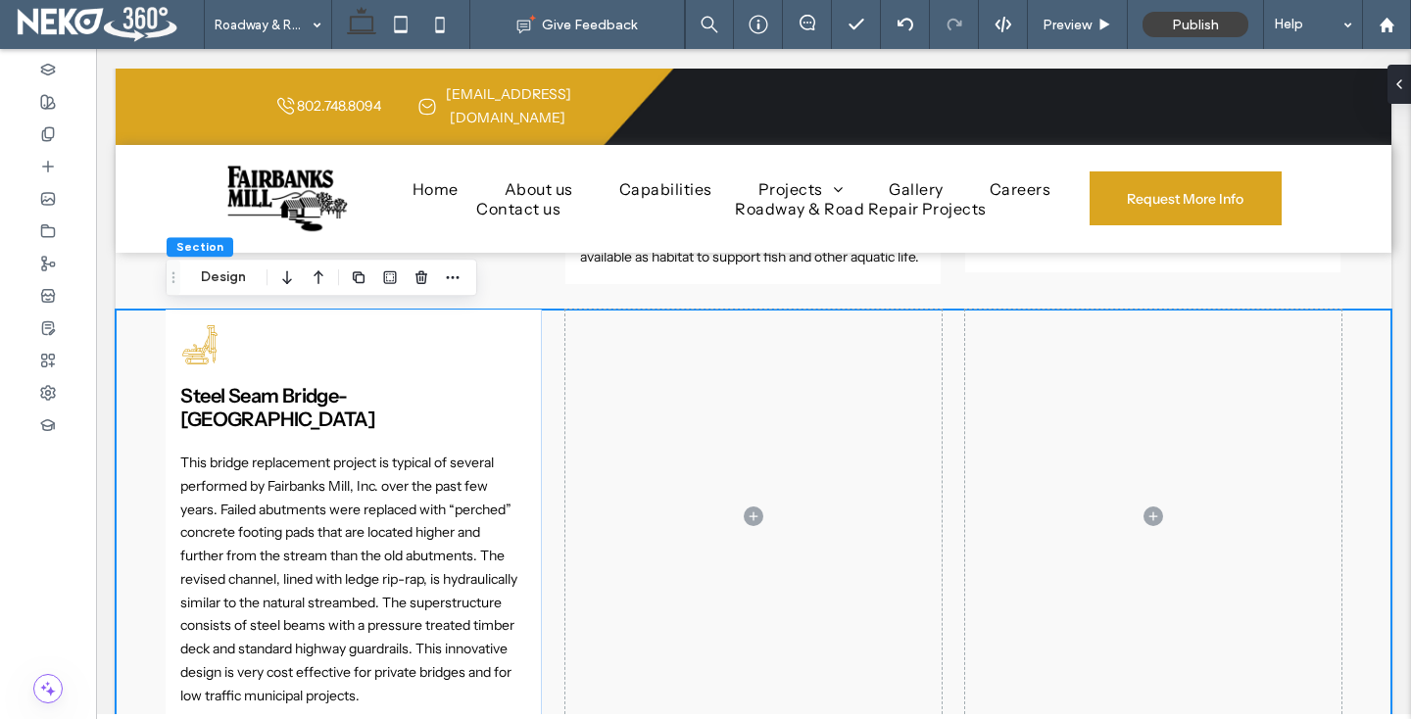
click at [145, 362] on div "Steel Seam Bridge- [GEOGRAPHIC_DATA] This bridge replacement project is typical…" at bounding box center [754, 529] width 1276 height 439
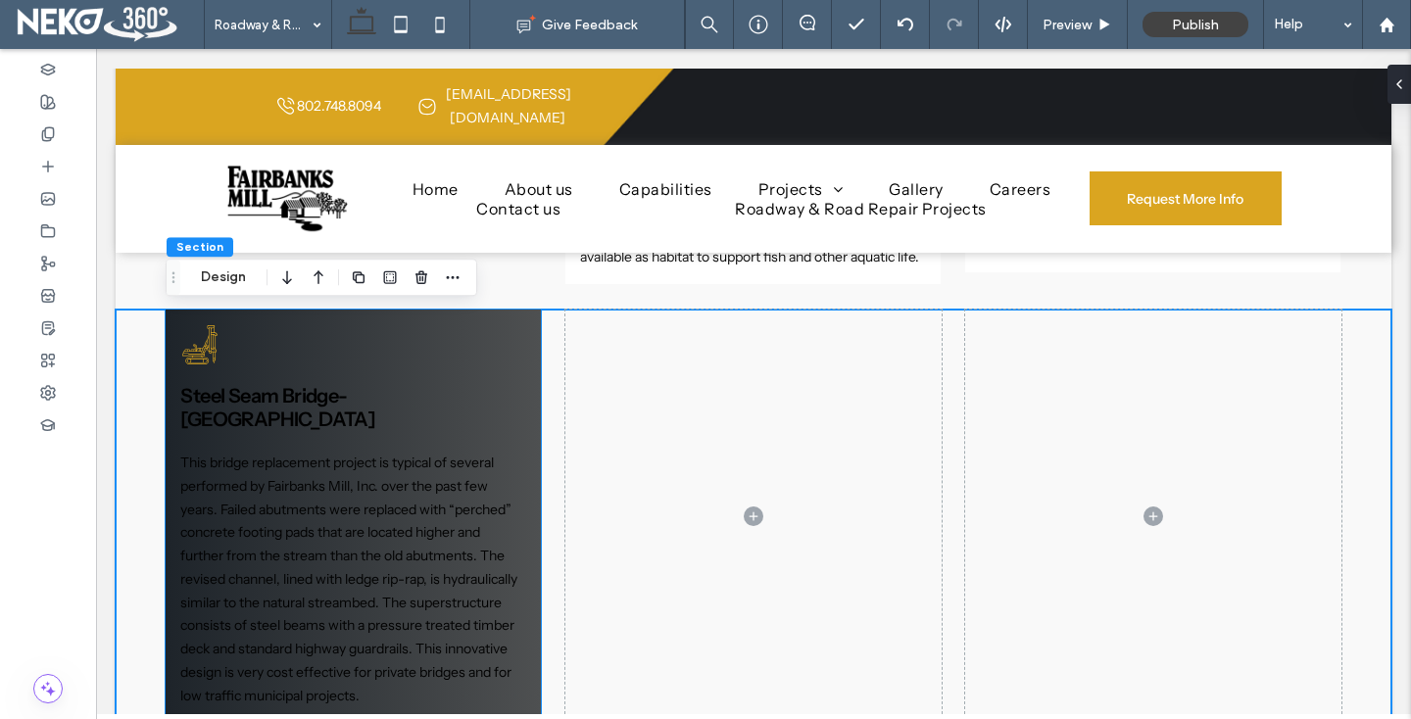
click at [249, 345] on div "Steel Seam Bridge- [GEOGRAPHIC_DATA] This bridge replacement project is typical…" at bounding box center [353, 516] width 375 height 413
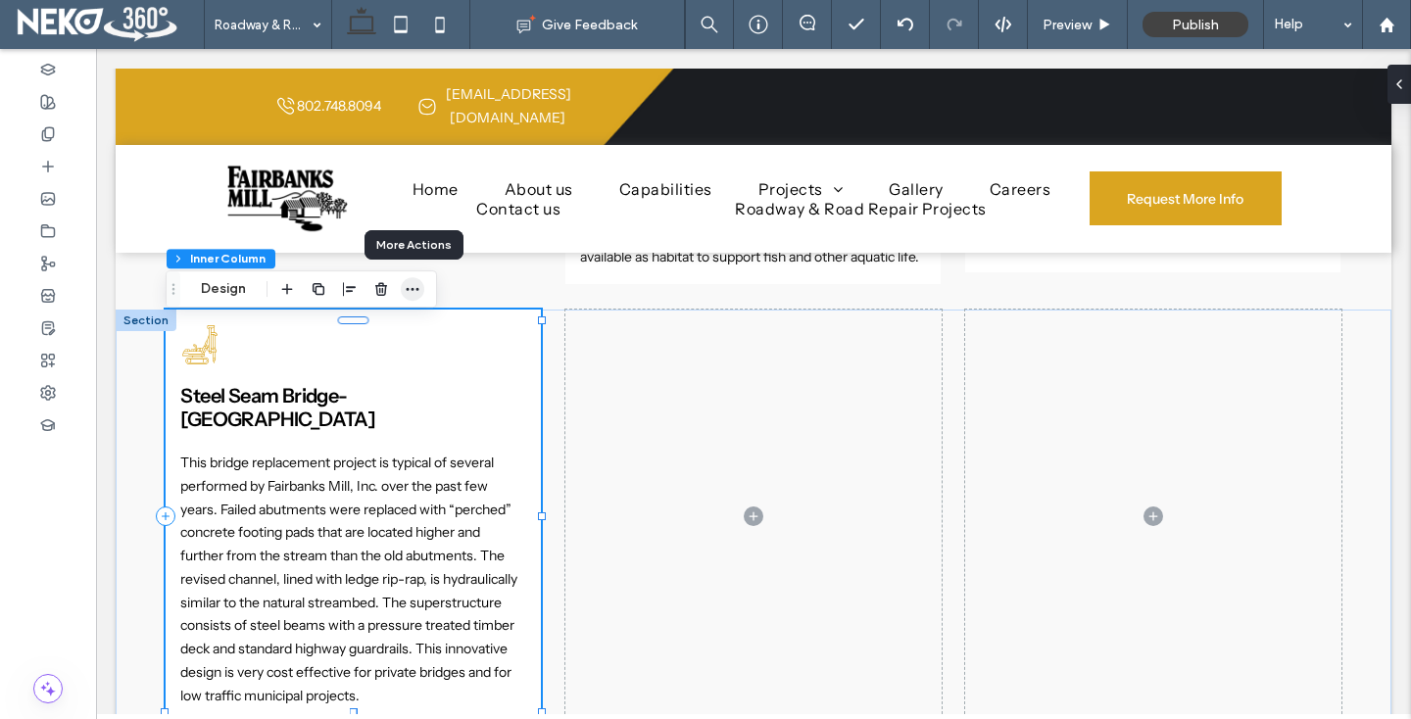
click at [409, 281] on icon "button" at bounding box center [413, 289] width 16 height 16
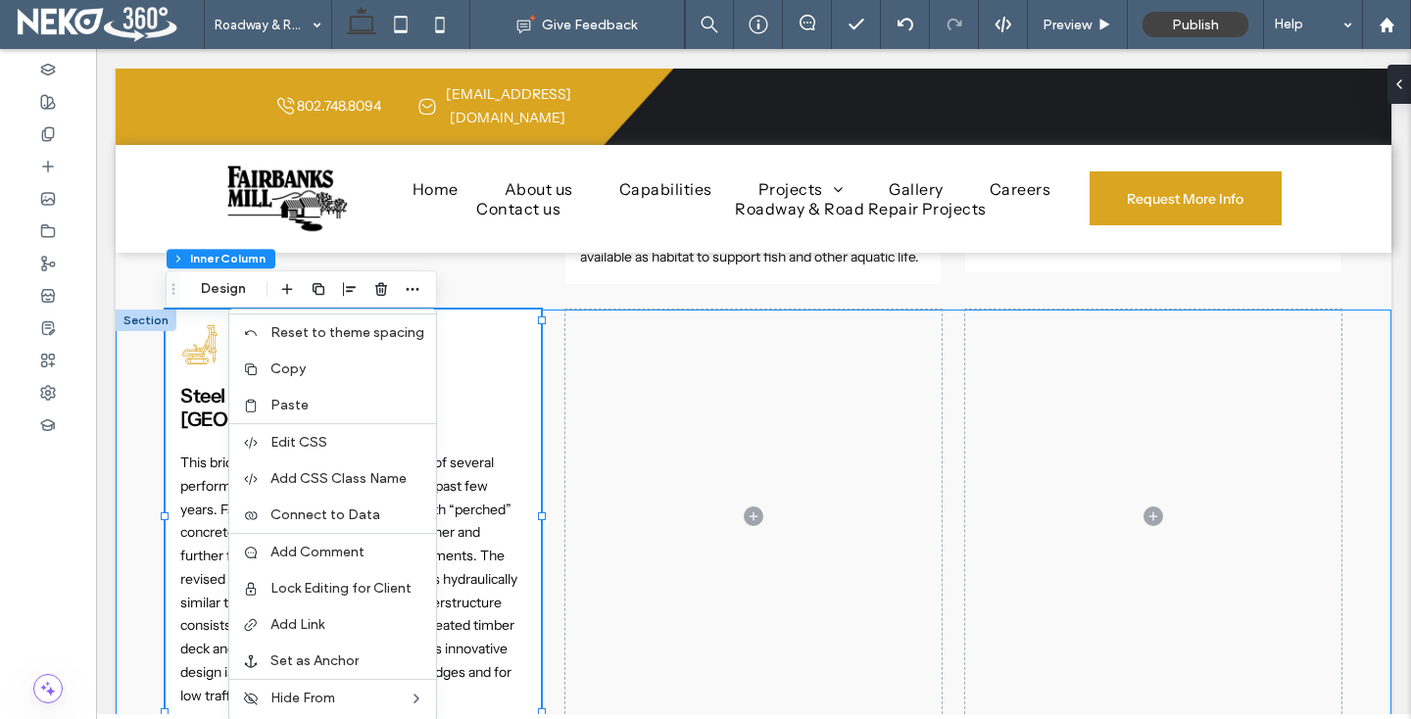
click at [562, 417] on div "Steel Seam Bridge- [GEOGRAPHIC_DATA] This bridge replacement project is typical…" at bounding box center [754, 529] width 1176 height 439
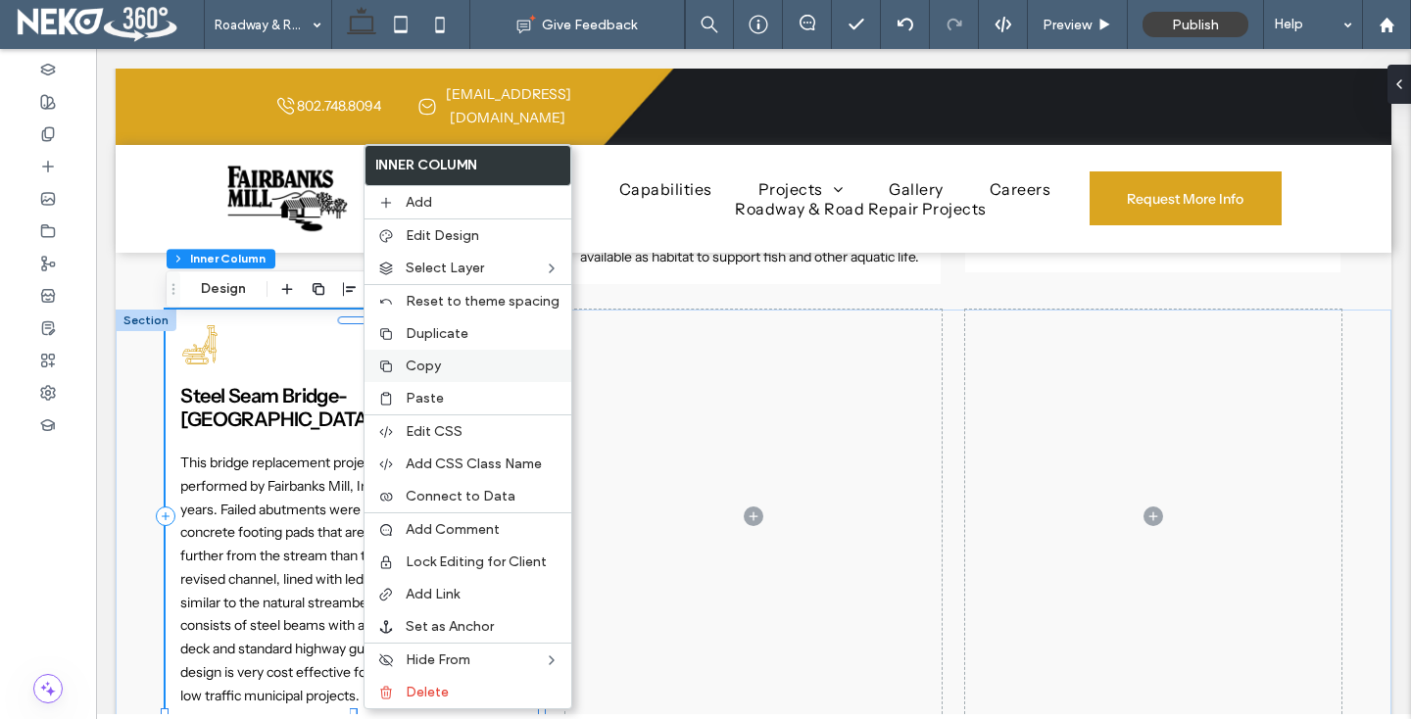
click at [440, 376] on div "Copy" at bounding box center [468, 366] width 207 height 32
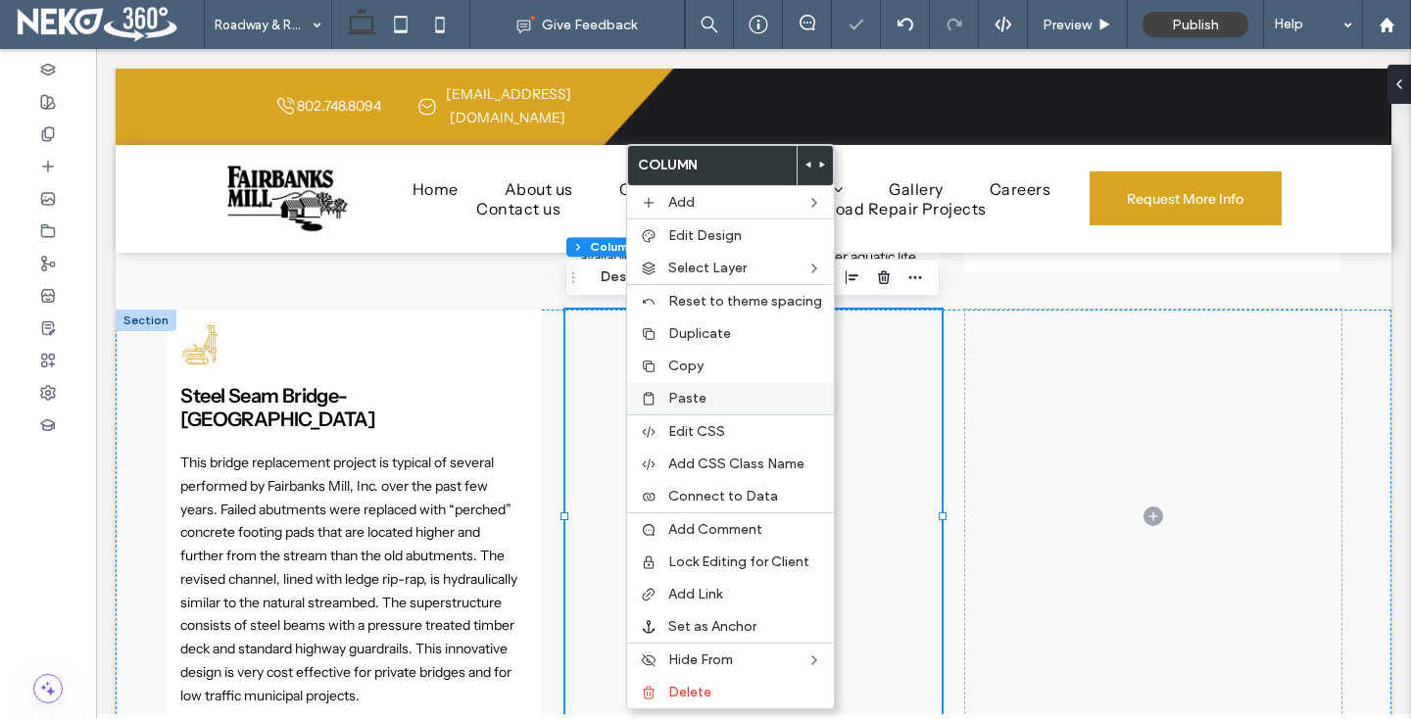
click at [674, 394] on span "Paste" at bounding box center [687, 398] width 38 height 17
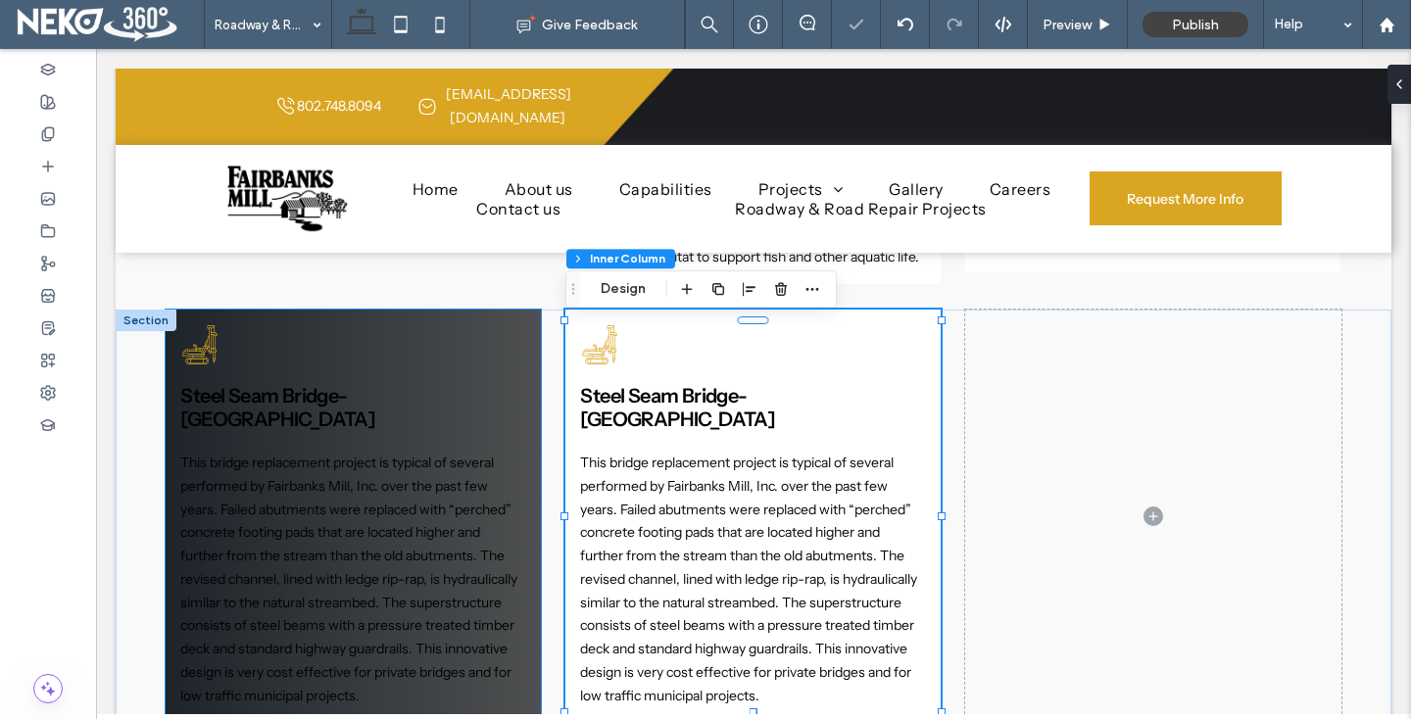
click at [421, 357] on div "Steel Seam Bridge- [GEOGRAPHIC_DATA] This bridge replacement project is typical…" at bounding box center [353, 516] width 375 height 413
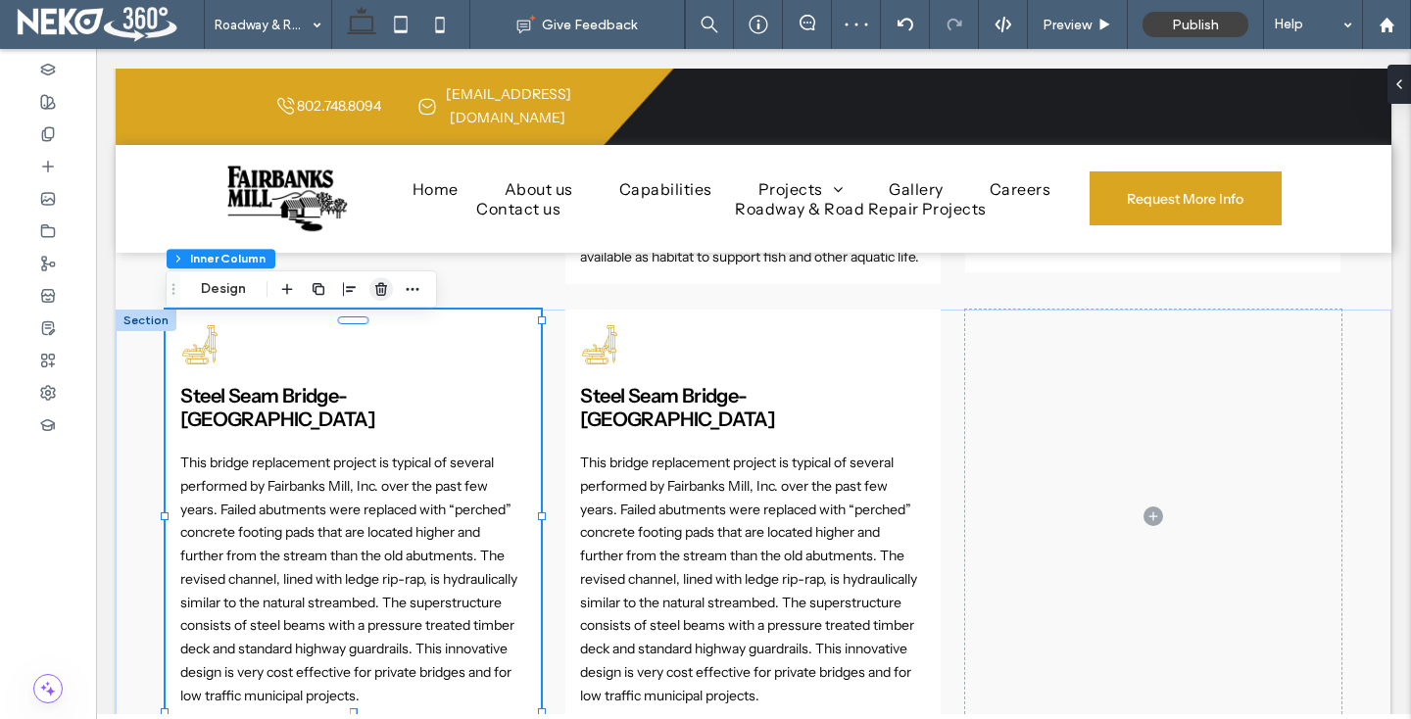
click at [378, 290] on icon "button" at bounding box center [381, 289] width 16 height 16
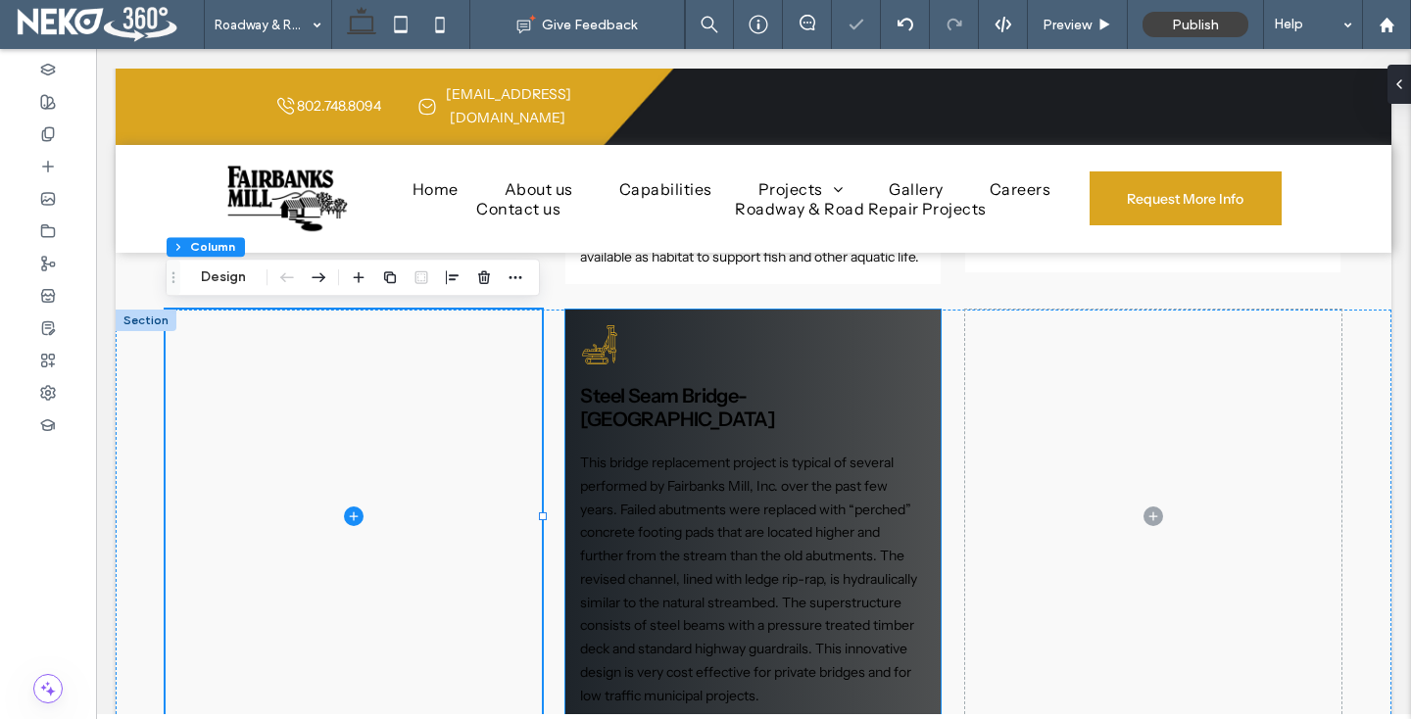
click at [614, 358] on icon at bounding box center [599, 344] width 39 height 39
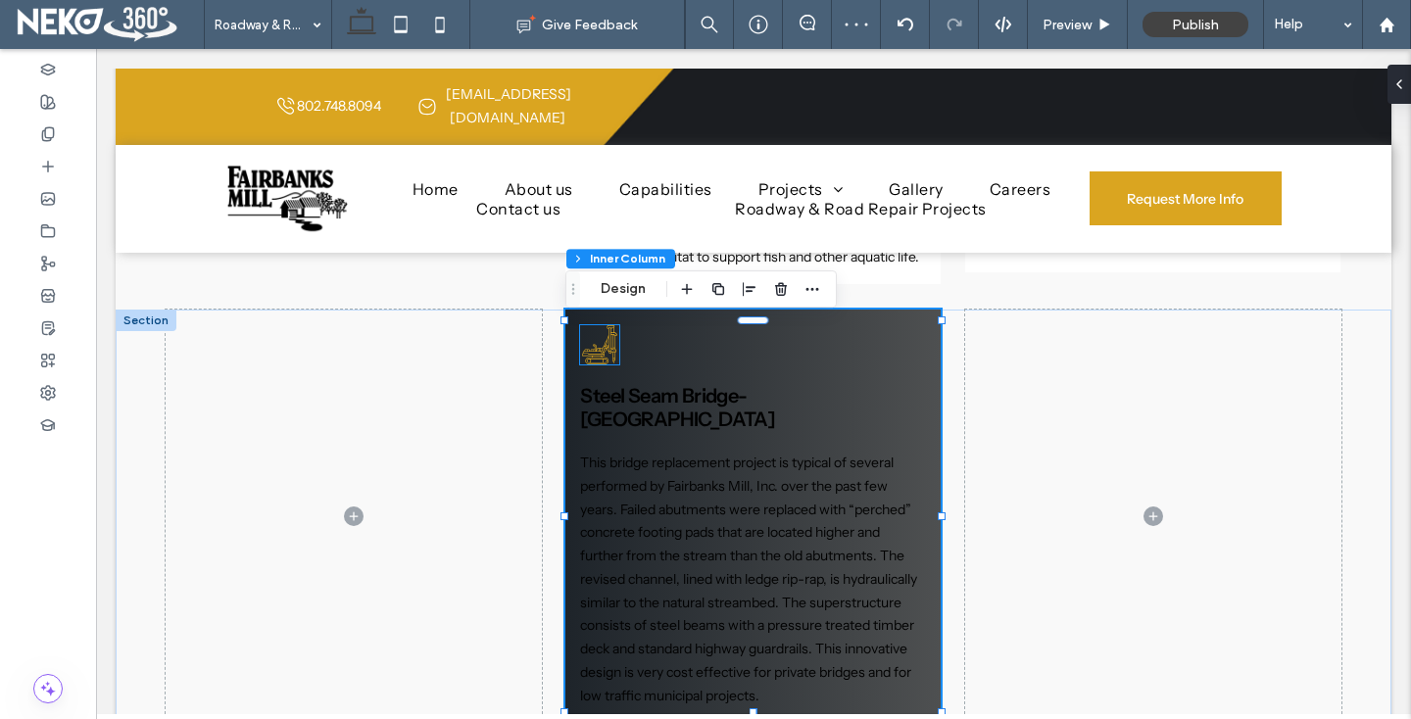
click at [609, 357] on icon at bounding box center [599, 344] width 39 height 39
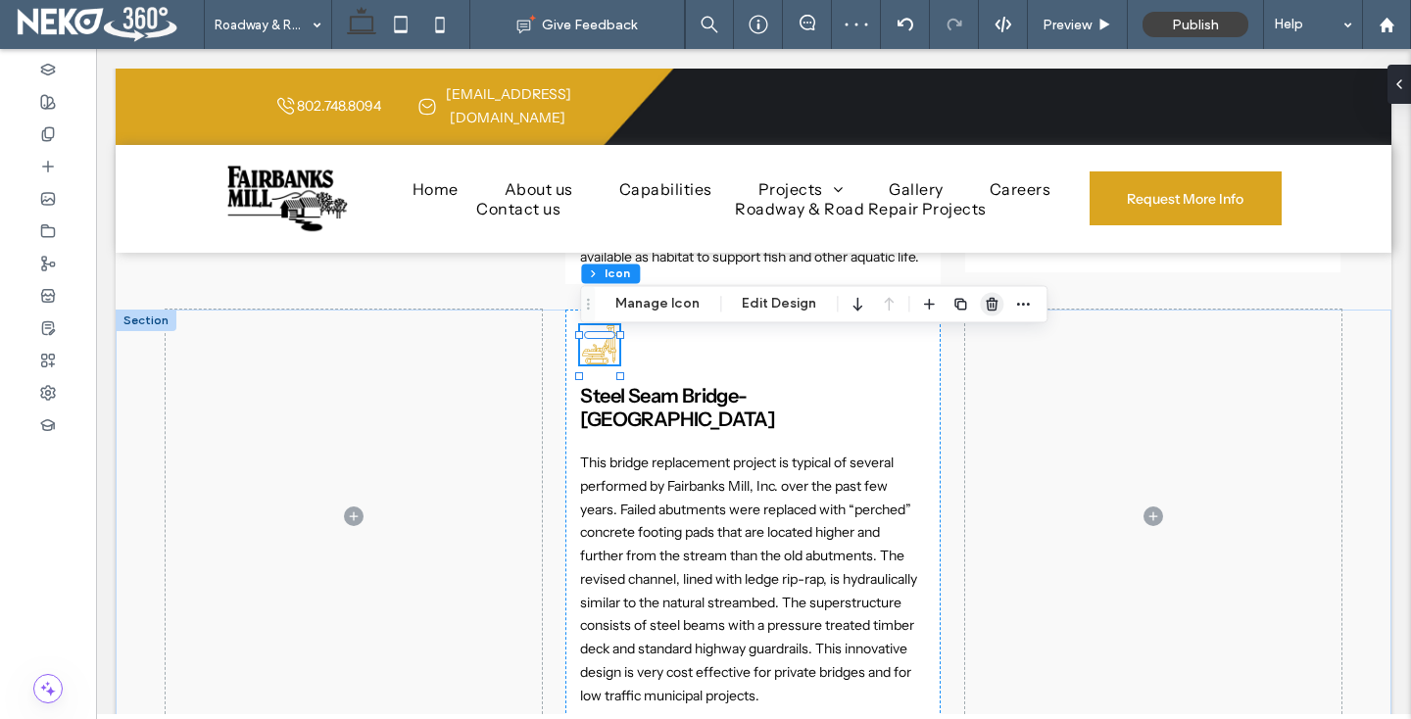
click at [986, 297] on icon "button" at bounding box center [992, 304] width 16 height 16
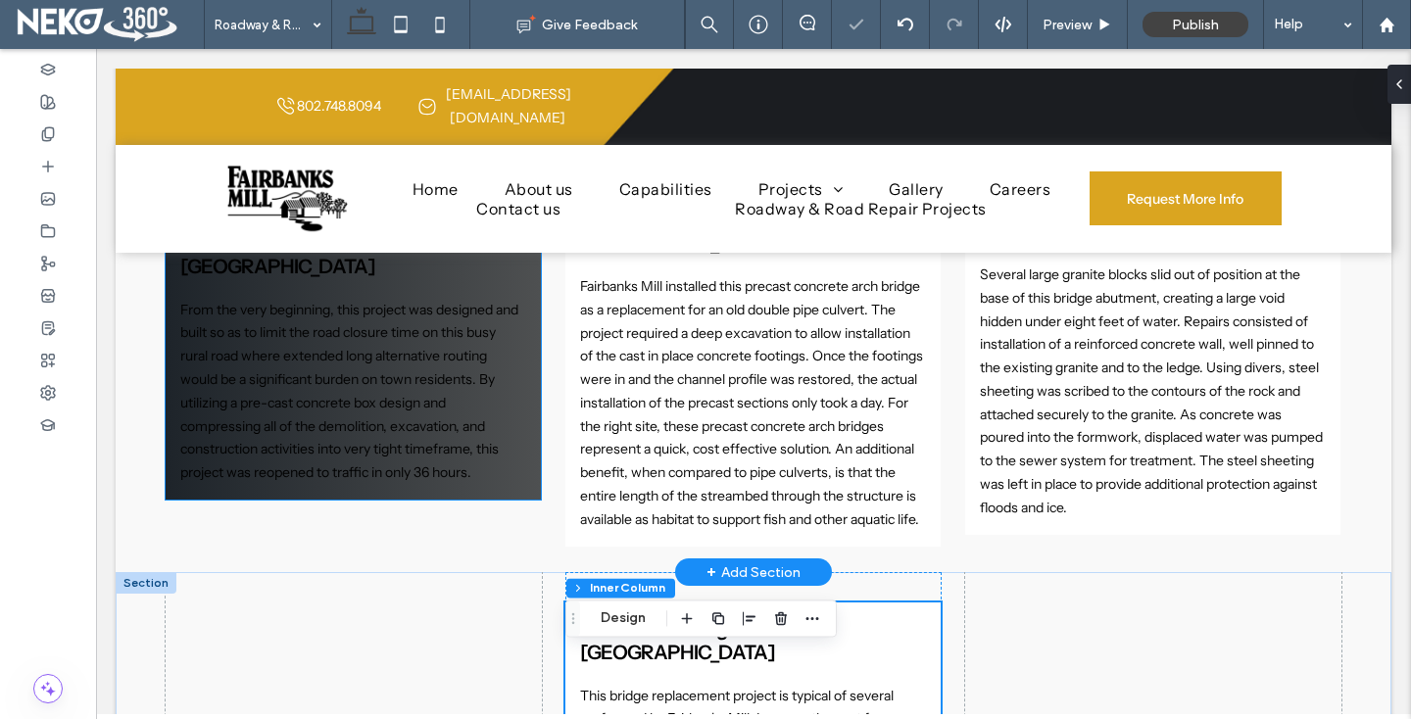
scroll to position [1352, 0]
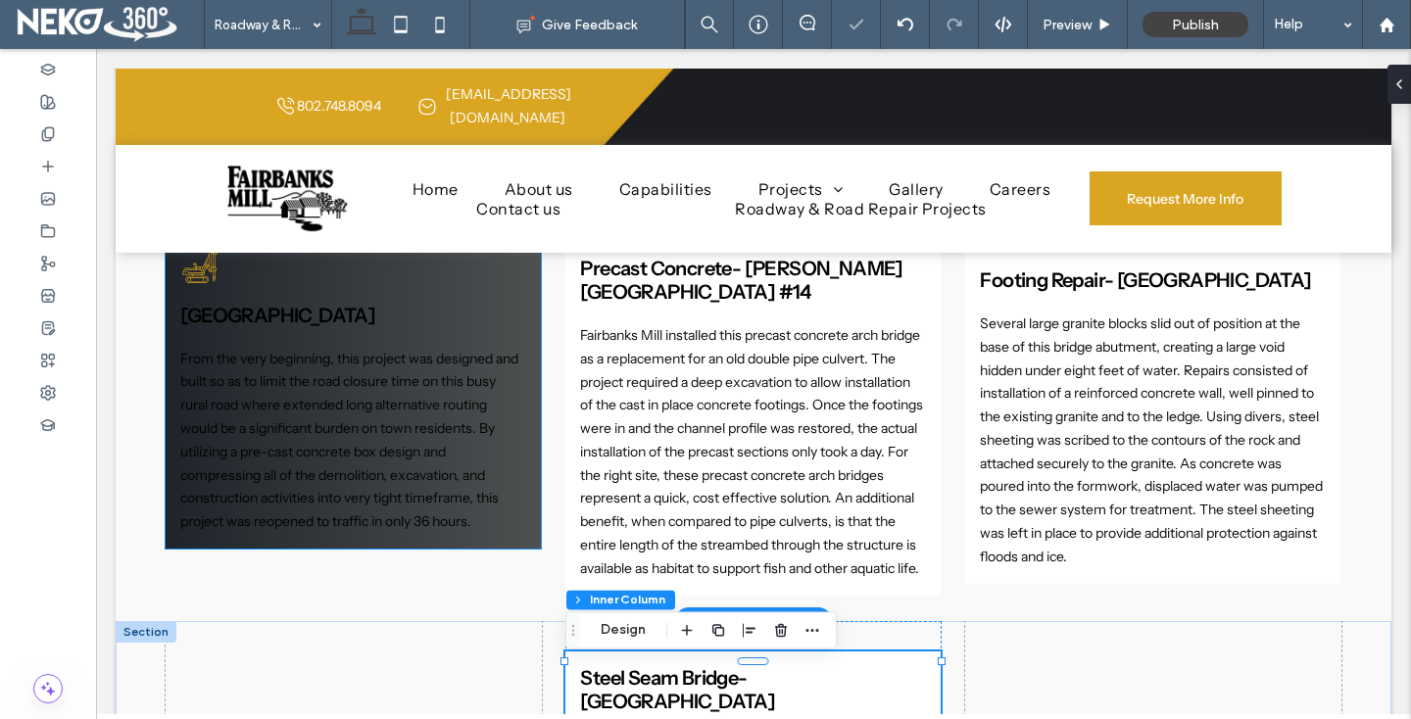
click at [206, 273] on icon at bounding box center [199, 263] width 39 height 39
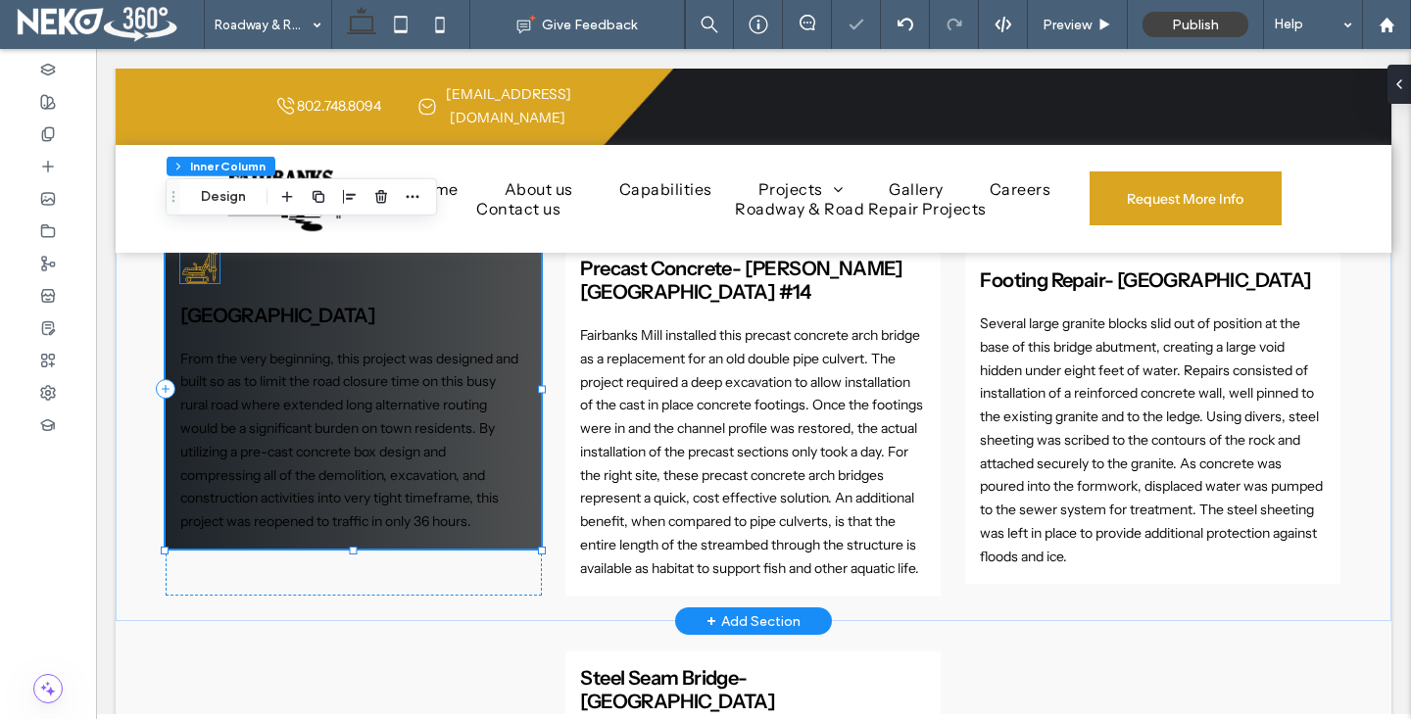
click at [202, 267] on icon at bounding box center [199, 263] width 39 height 39
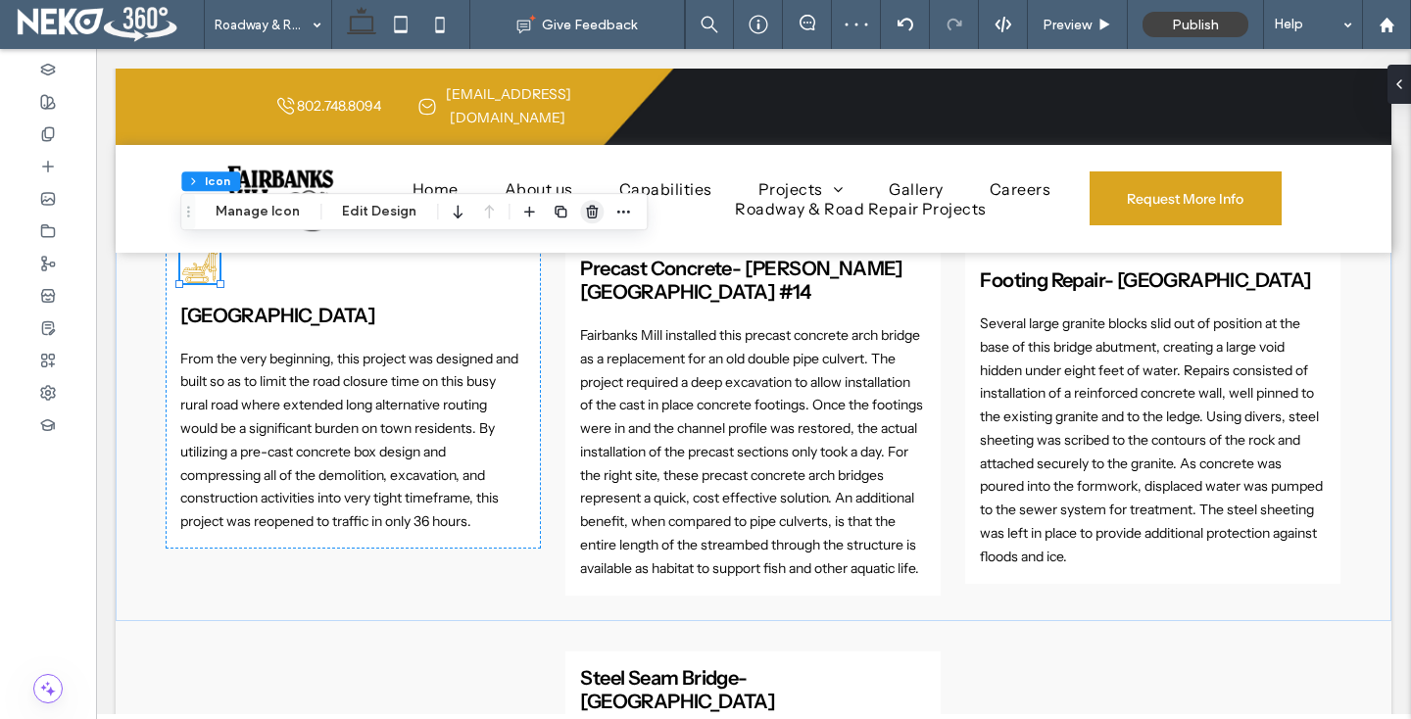
click at [586, 212] on use "button" at bounding box center [592, 211] width 12 height 13
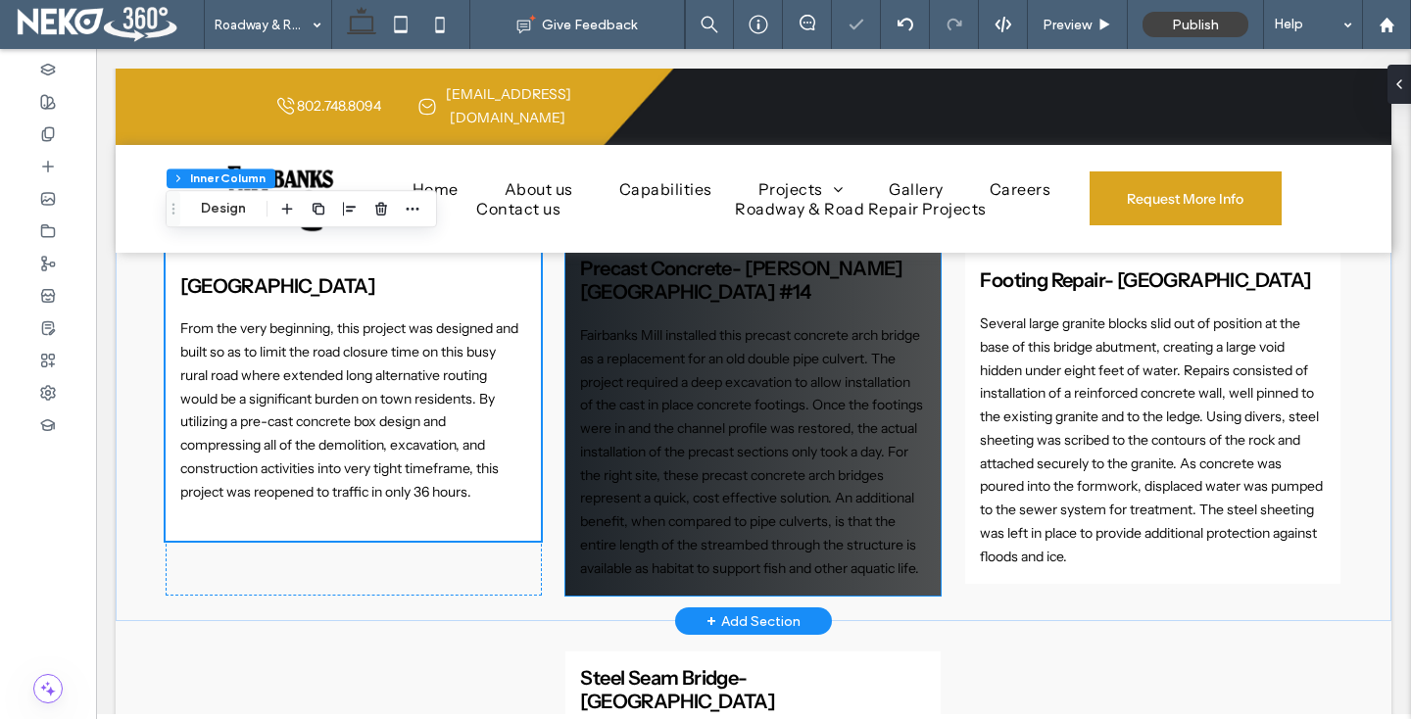
scroll to position [1263, 0]
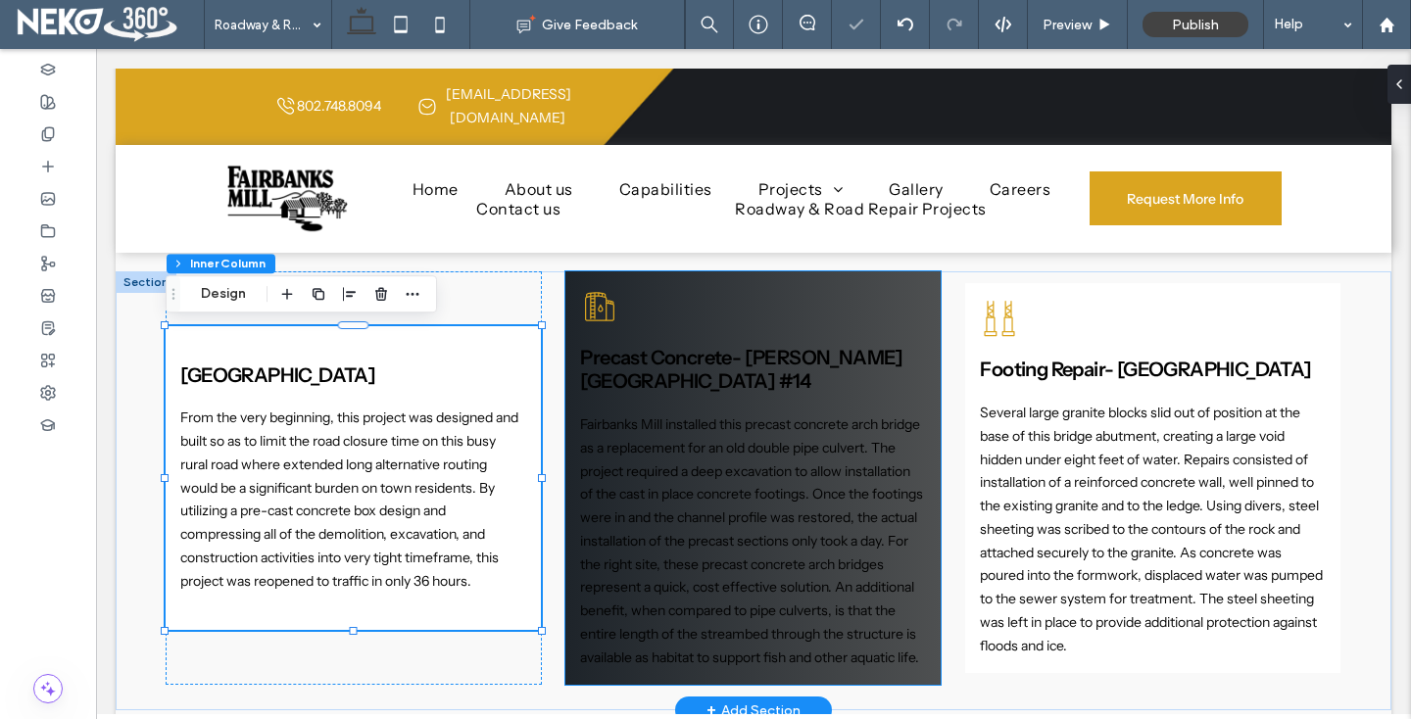
click at [593, 315] on icon at bounding box center [599, 306] width 39 height 39
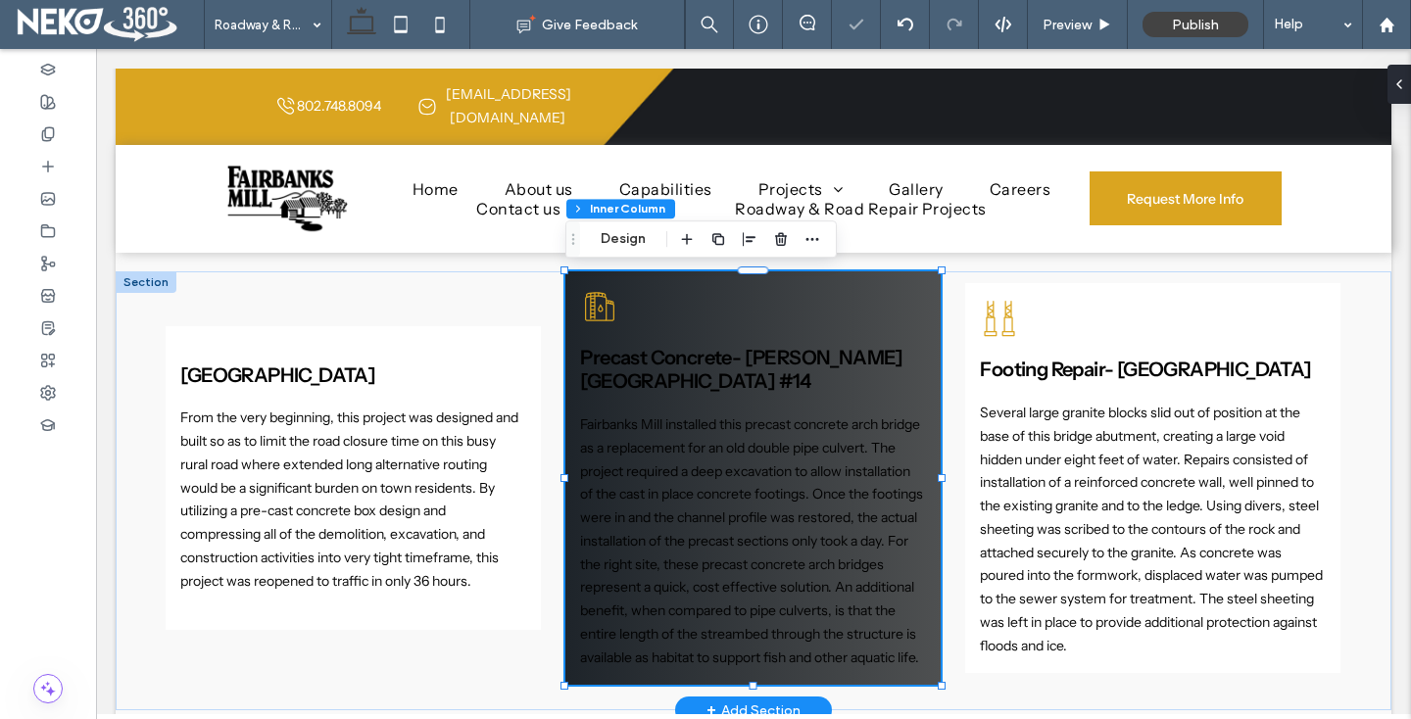
click at [593, 315] on icon at bounding box center [599, 306] width 39 height 39
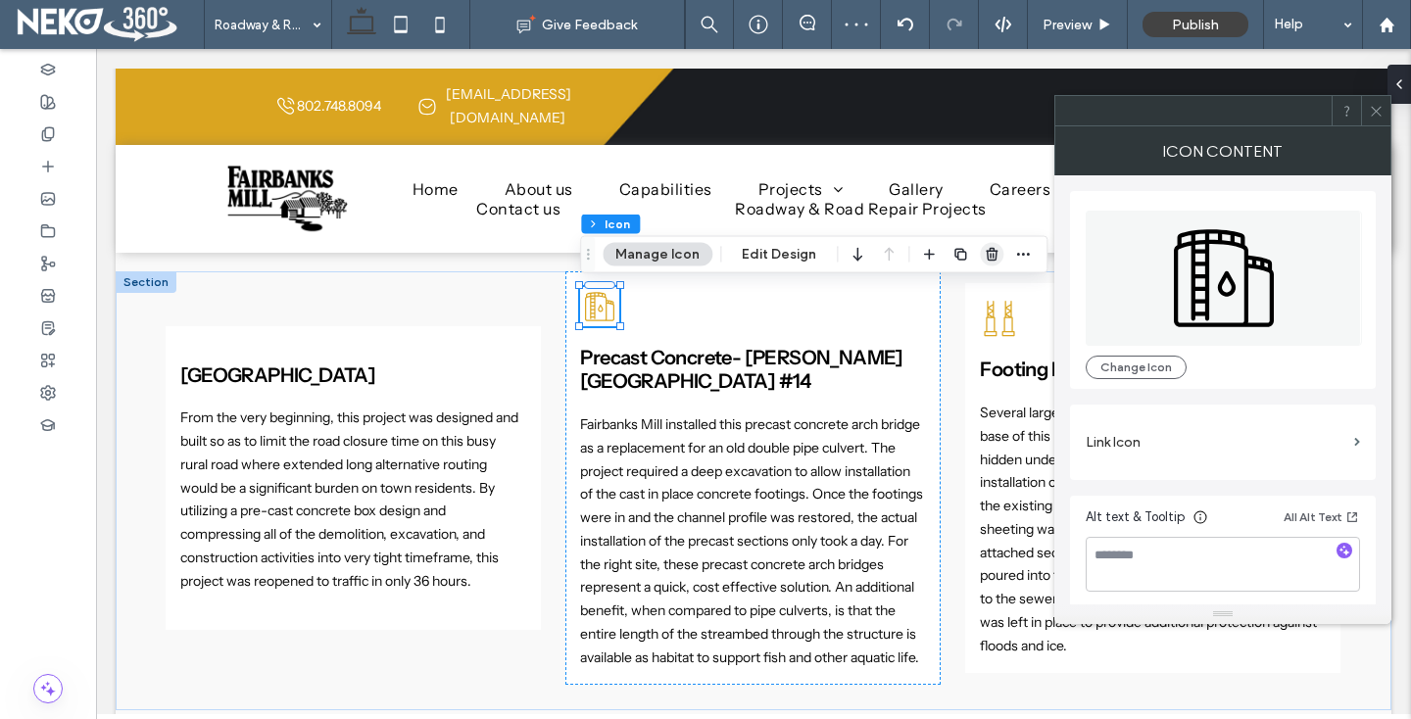
click at [987, 251] on use "button" at bounding box center [992, 254] width 12 height 13
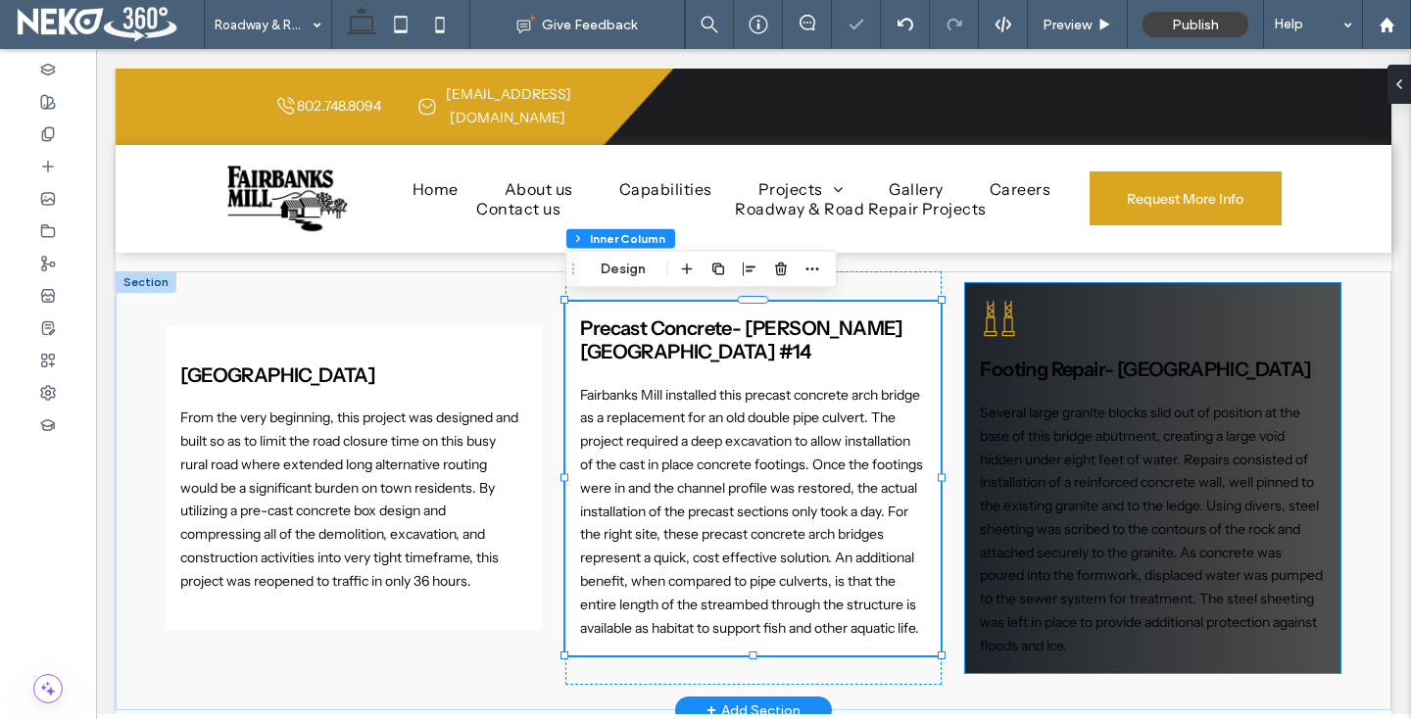
click at [1001, 320] on icon at bounding box center [999, 318] width 39 height 39
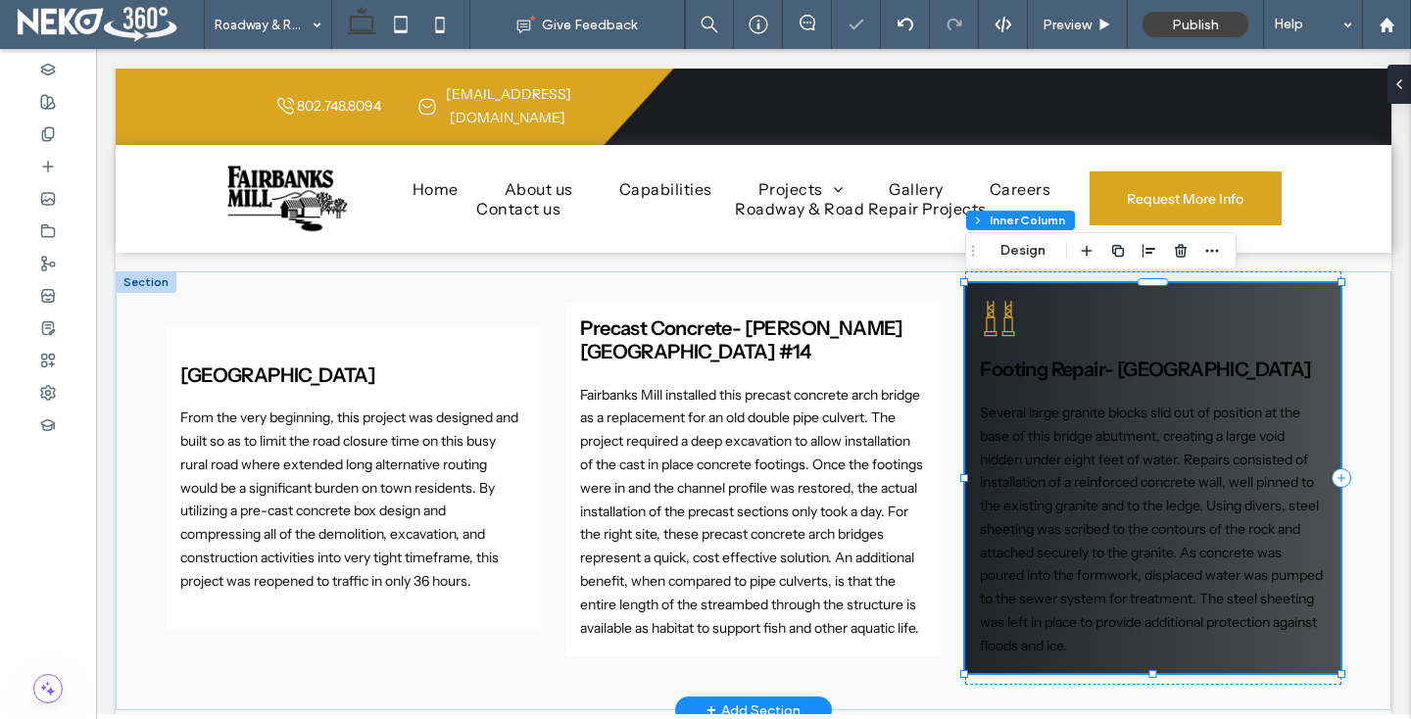
click at [1001, 320] on icon at bounding box center [999, 318] width 39 height 39
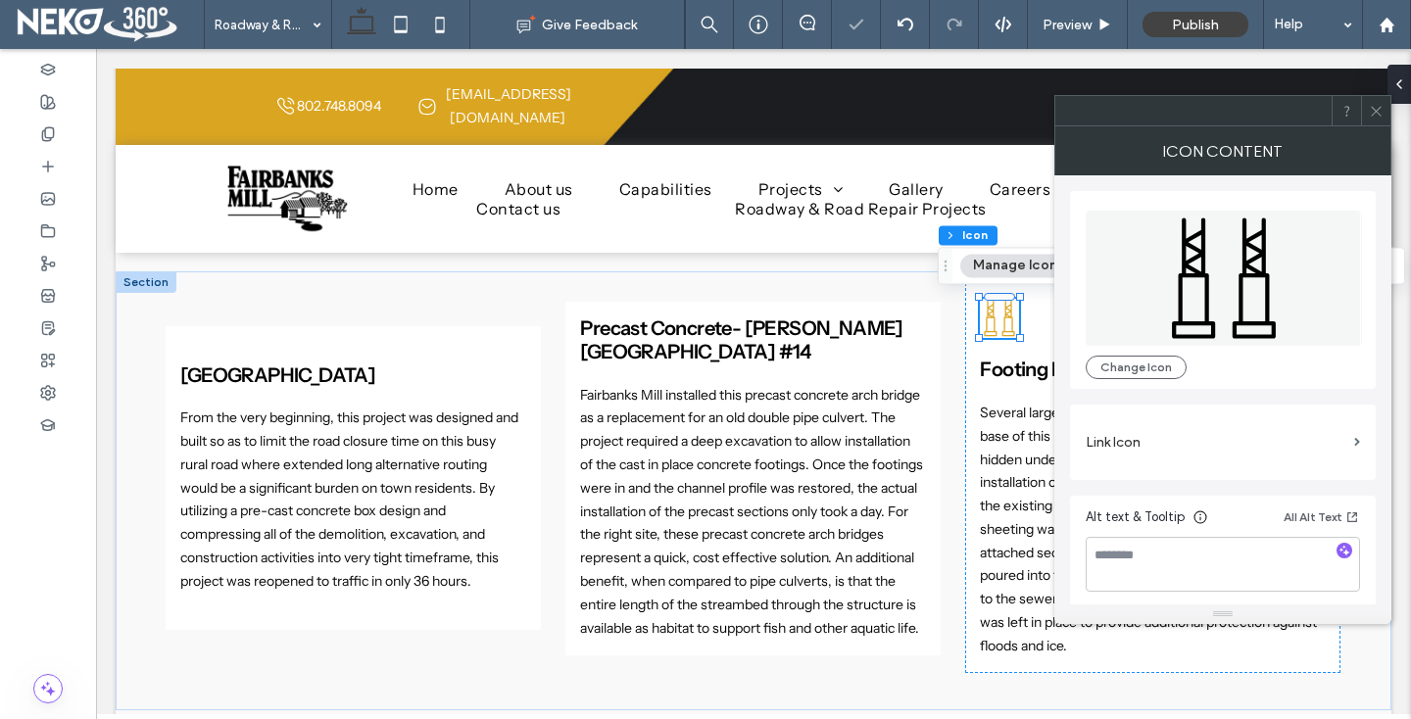
click at [1378, 101] on span at bounding box center [1376, 110] width 15 height 29
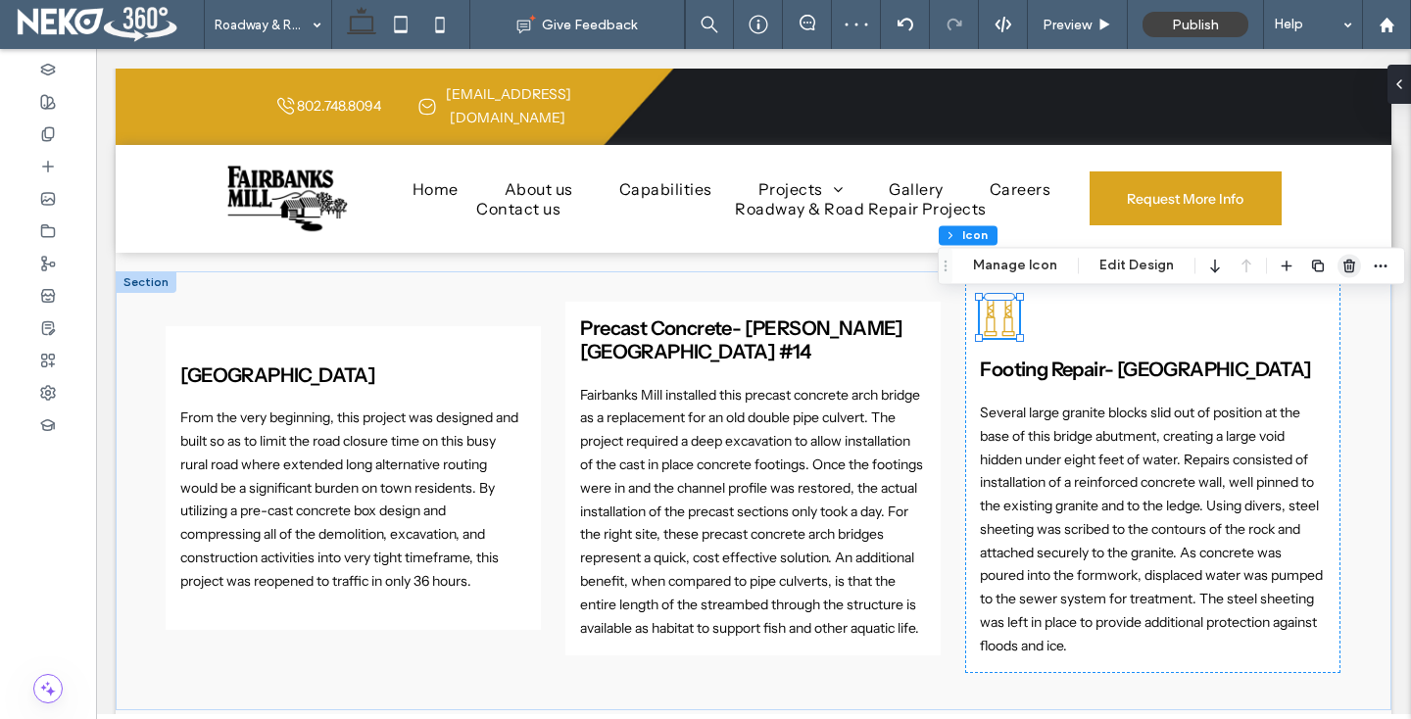
click at [1349, 260] on icon "button" at bounding box center [1349, 266] width 16 height 16
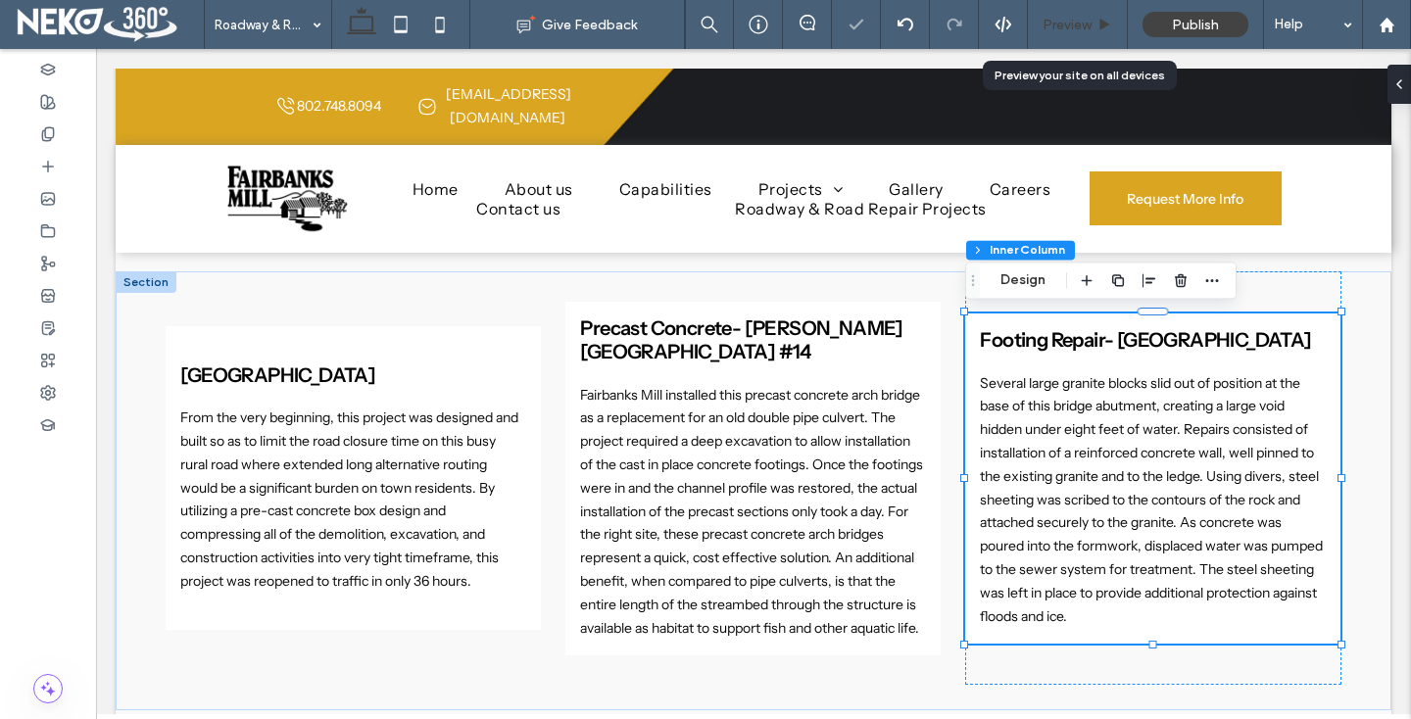
click at [1072, 31] on span "Preview" at bounding box center [1067, 25] width 49 height 17
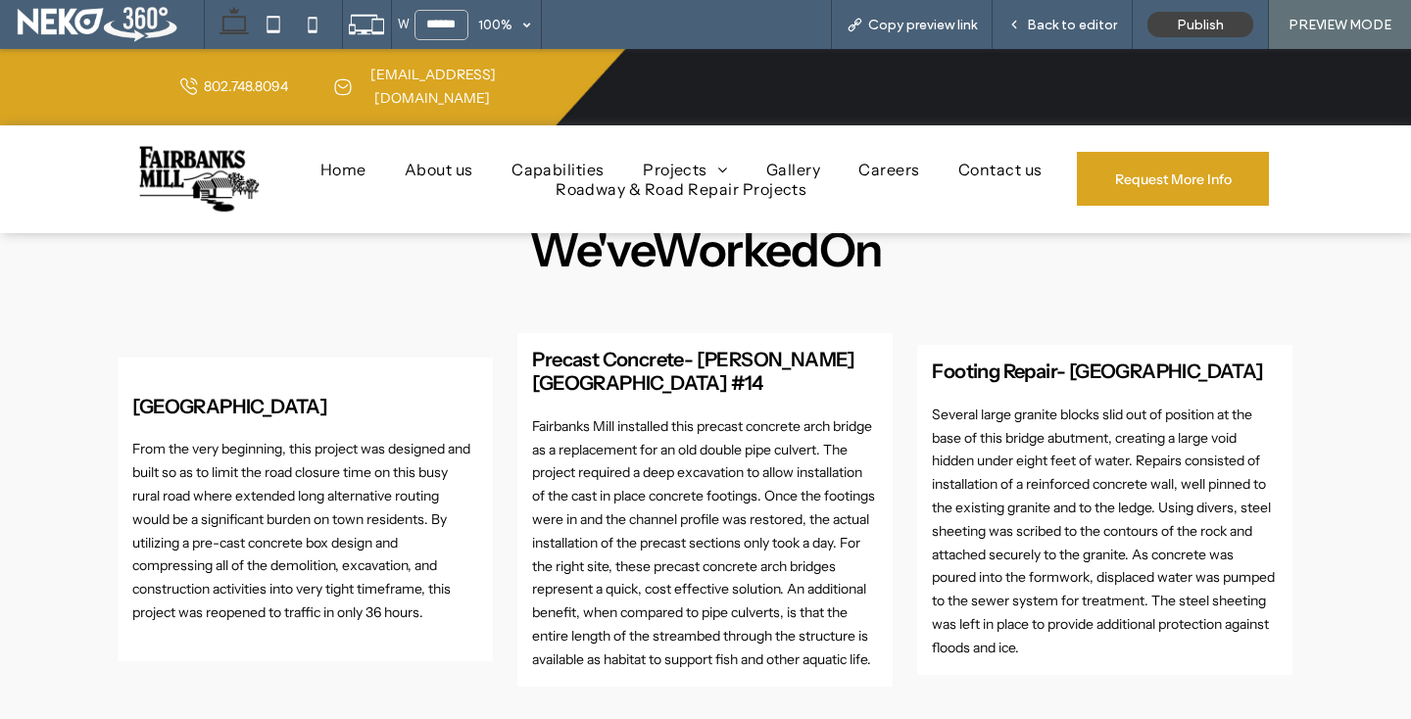
click at [1072, 31] on span "Back to editor" at bounding box center [1072, 25] width 90 height 17
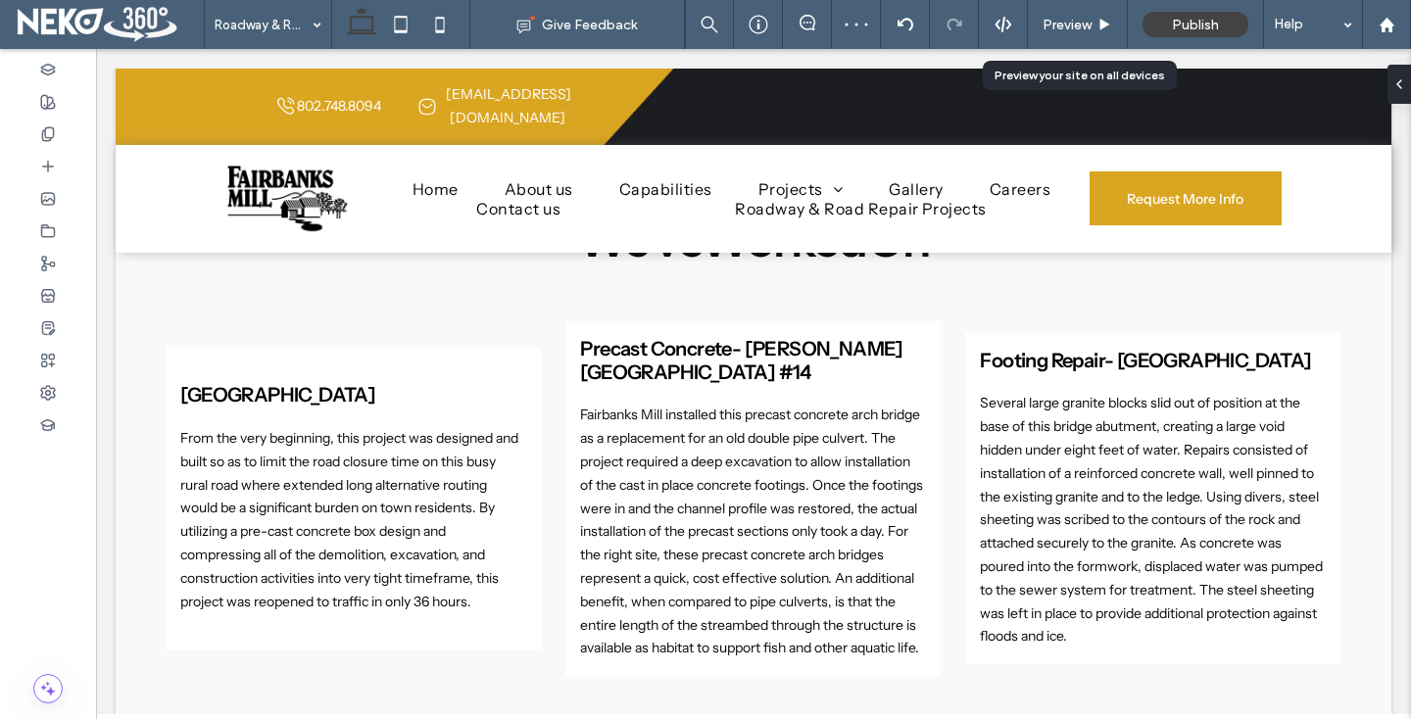
scroll to position [1263, 0]
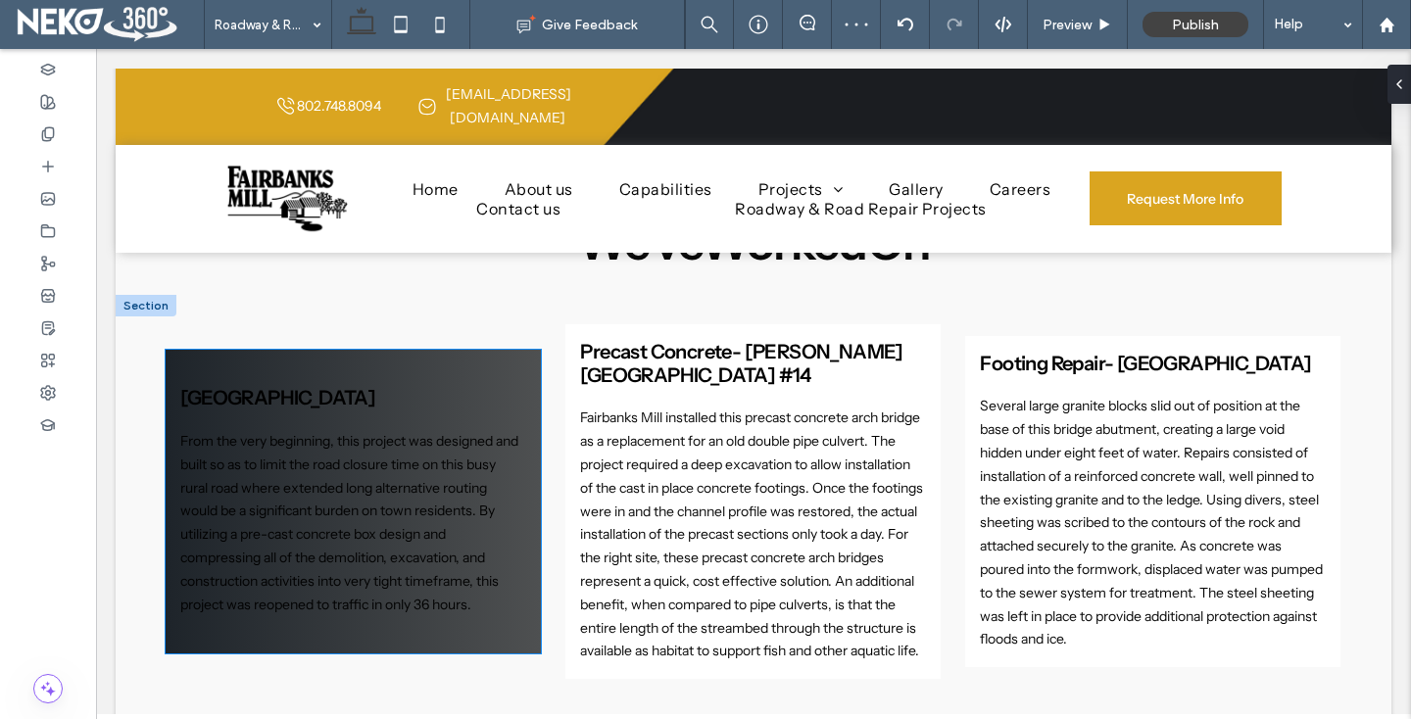
click at [259, 350] on div "Box Culvert- [GEOGRAPHIC_DATA] Culvert From the very beginning, this project wa…" at bounding box center [353, 502] width 375 height 304
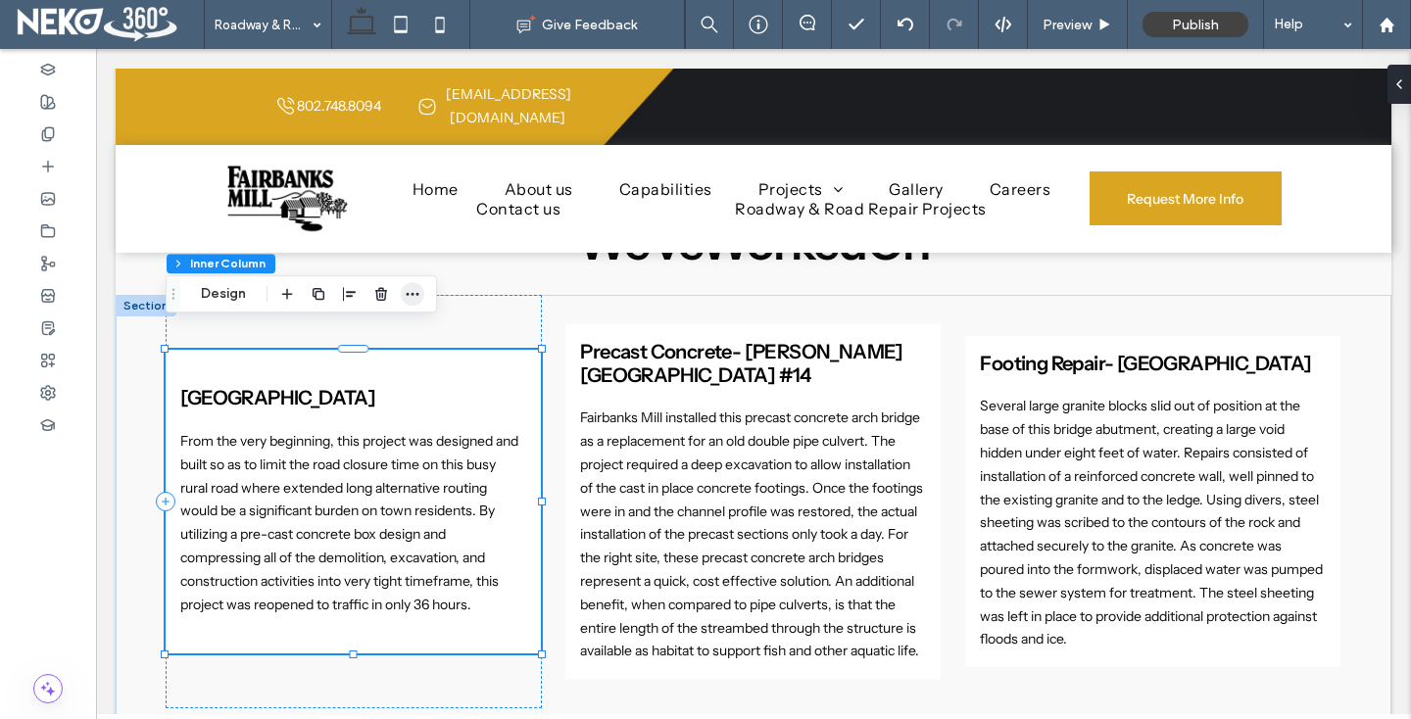
click at [423, 287] on span "button" at bounding box center [413, 294] width 24 height 24
click at [227, 287] on button "Design" at bounding box center [223, 294] width 71 height 24
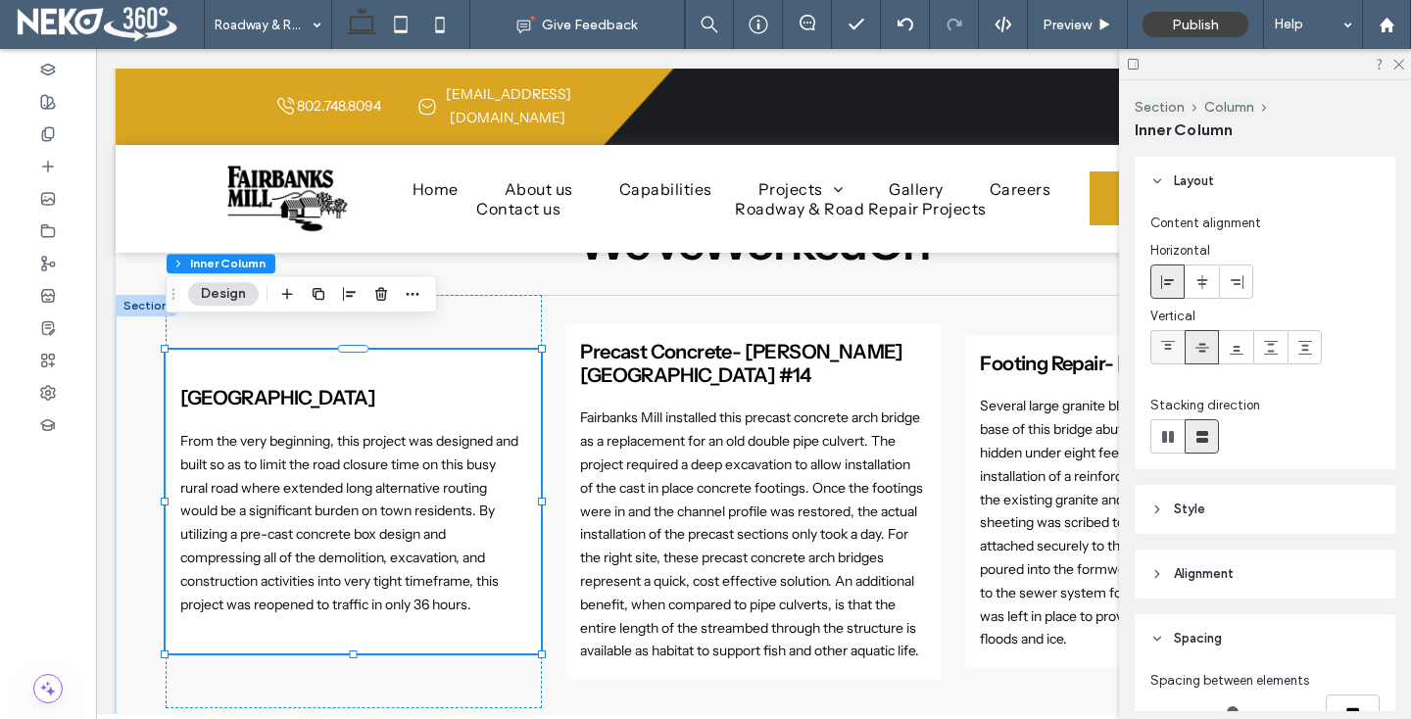
click at [1161, 350] on icon at bounding box center [1168, 348] width 16 height 16
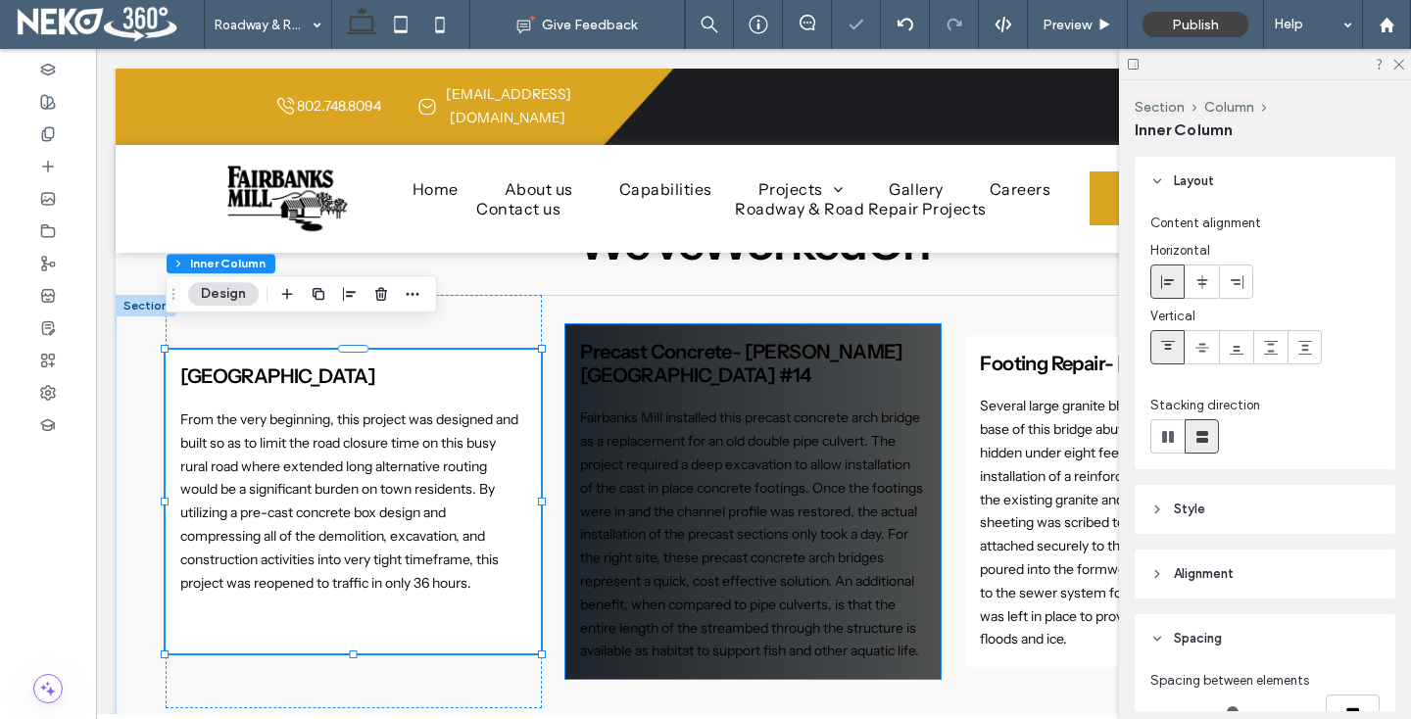
click at [684, 324] on div "Precast Concrete- [PERSON_NAME][GEOGRAPHIC_DATA] #14 Fairbanks Mill installed t…" at bounding box center [752, 501] width 375 height 354
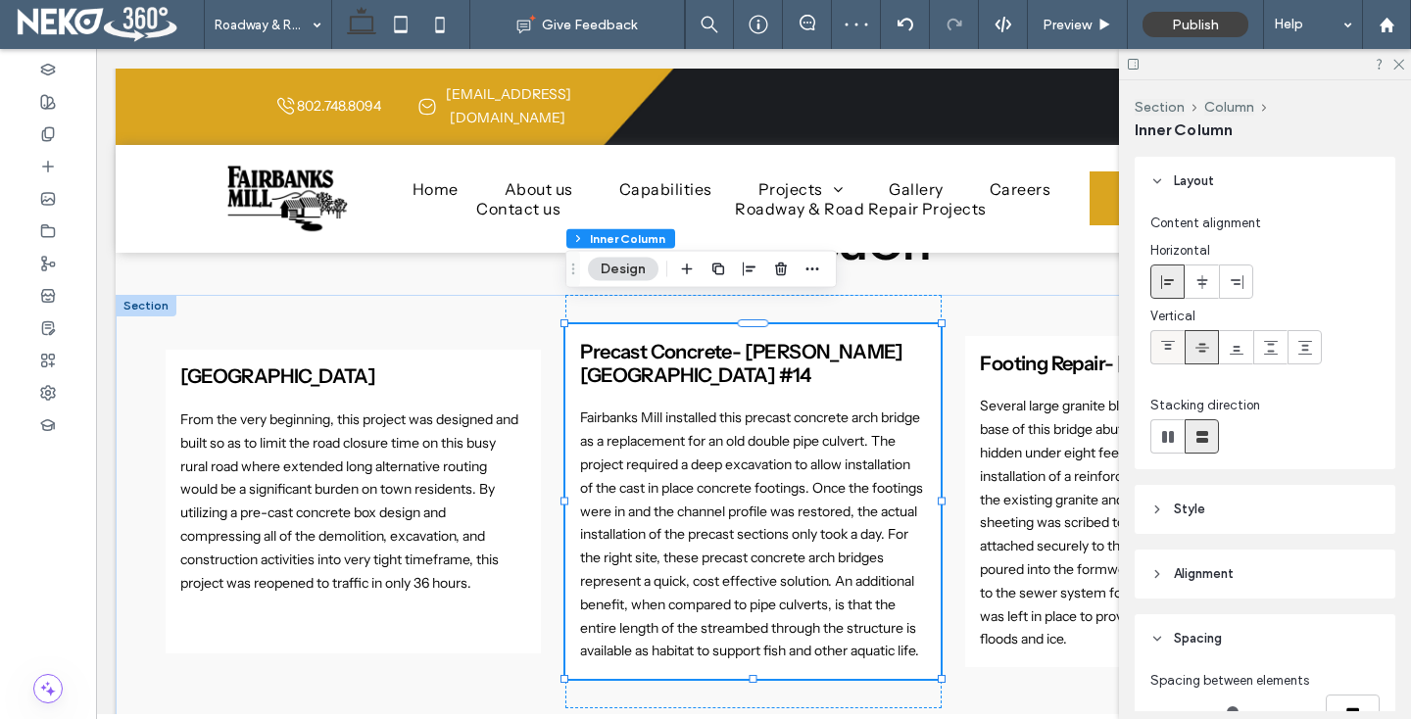
click at [1155, 337] on div at bounding box center [1167, 347] width 32 height 32
click at [1191, 339] on div at bounding box center [1202, 347] width 32 height 32
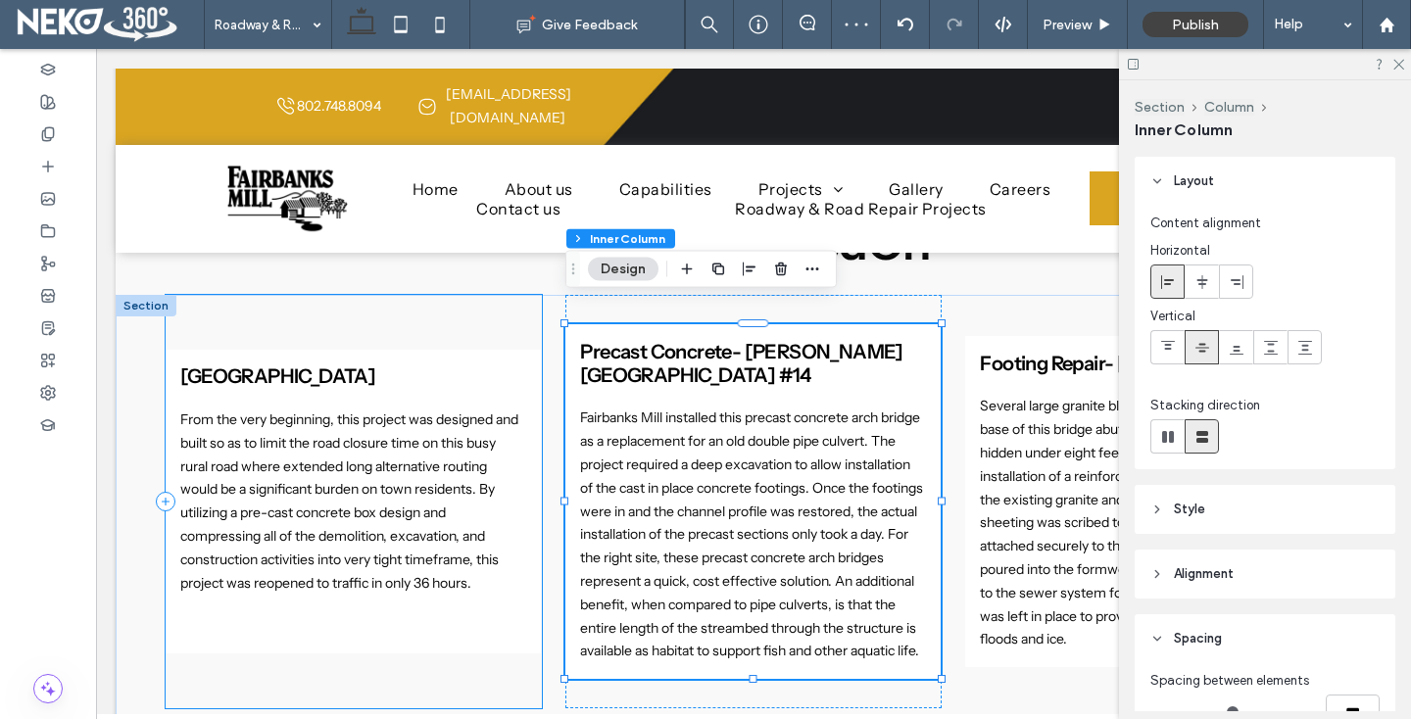
click at [503, 308] on div "Box Culvert- [GEOGRAPHIC_DATA] Culvert From the very beginning, this project wa…" at bounding box center [354, 501] width 376 height 413
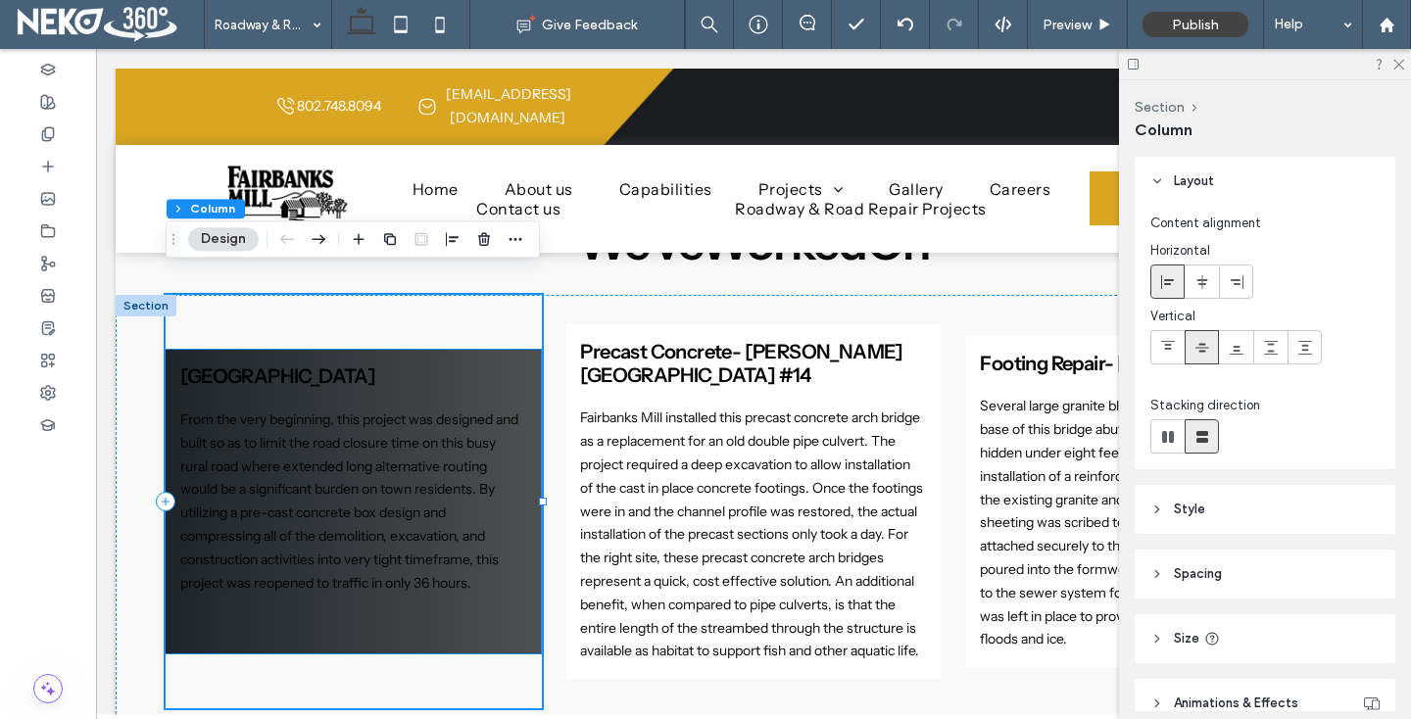
click at [325, 350] on div "Box Culvert- [GEOGRAPHIC_DATA] Culvert From the very beginning, this project wa…" at bounding box center [353, 502] width 375 height 304
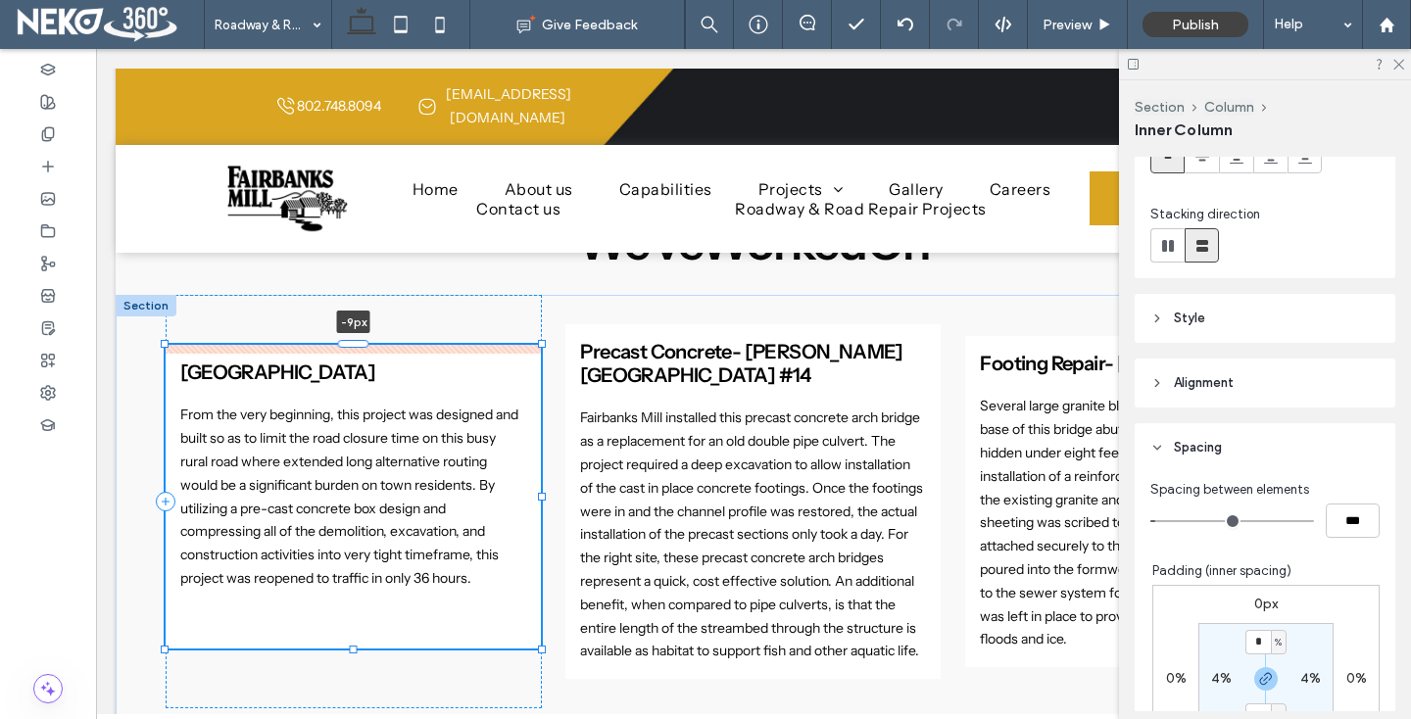
scroll to position [393, 0]
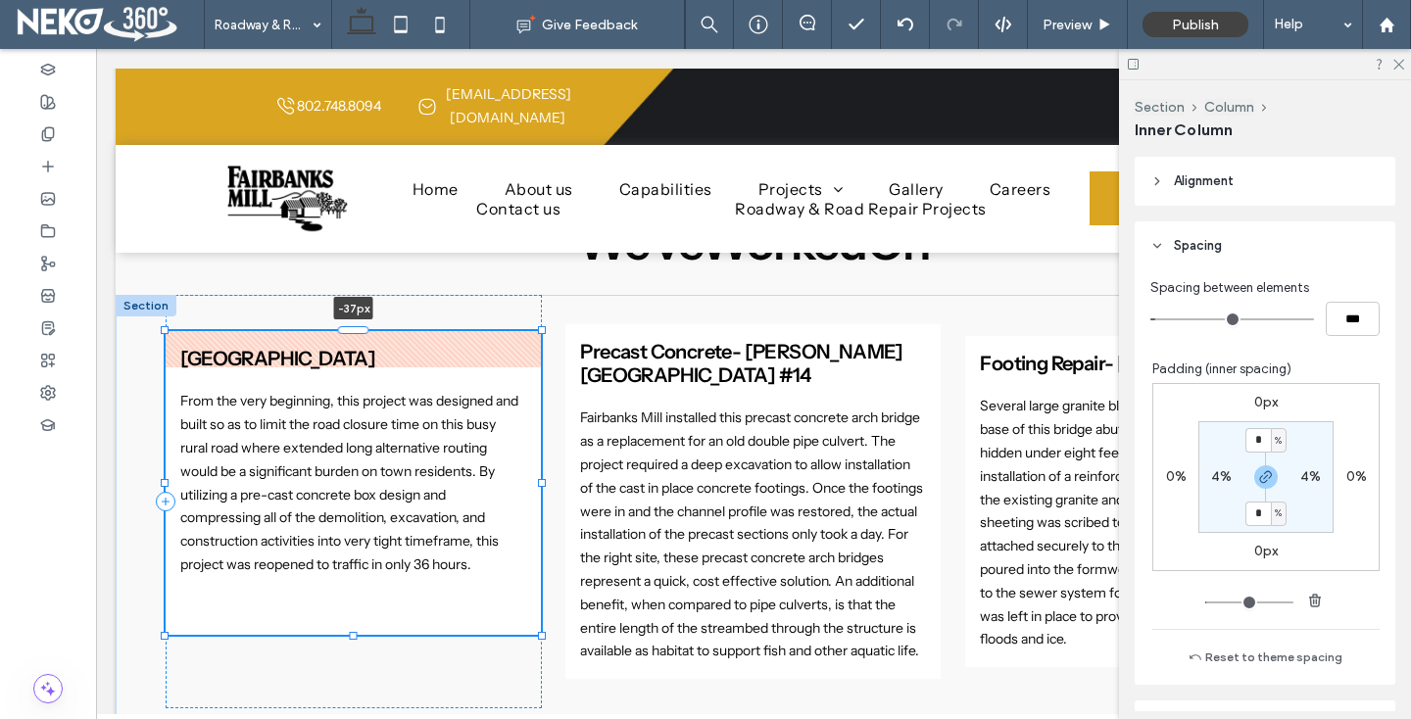
drag, startPoint x: 359, startPoint y: 325, endPoint x: 362, endPoint y: 289, distance: 36.4
click at [362, 295] on div "Box Culvert- [GEOGRAPHIC_DATA] Culvert From the very beginning, this project wa…" at bounding box center [754, 514] width 1176 height 439
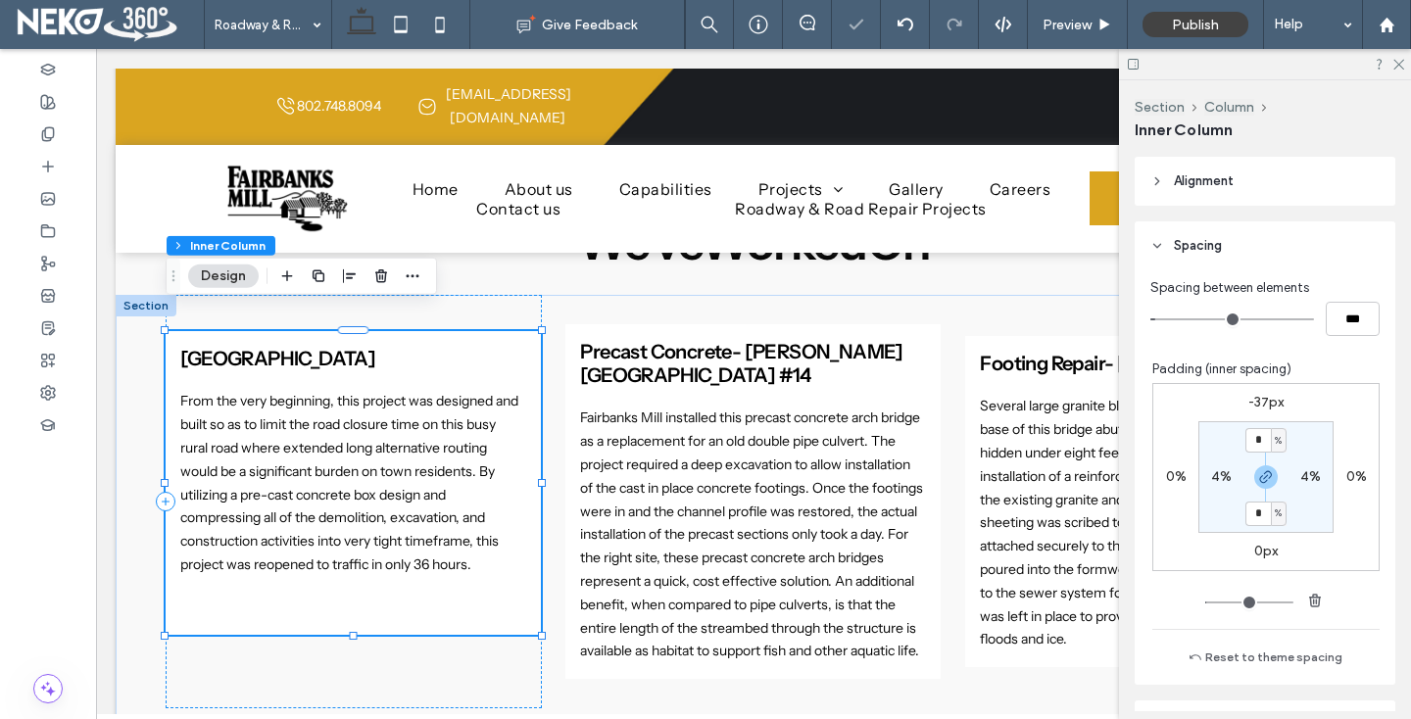
click at [362, 289] on div at bounding box center [349, 276] width 149 height 35
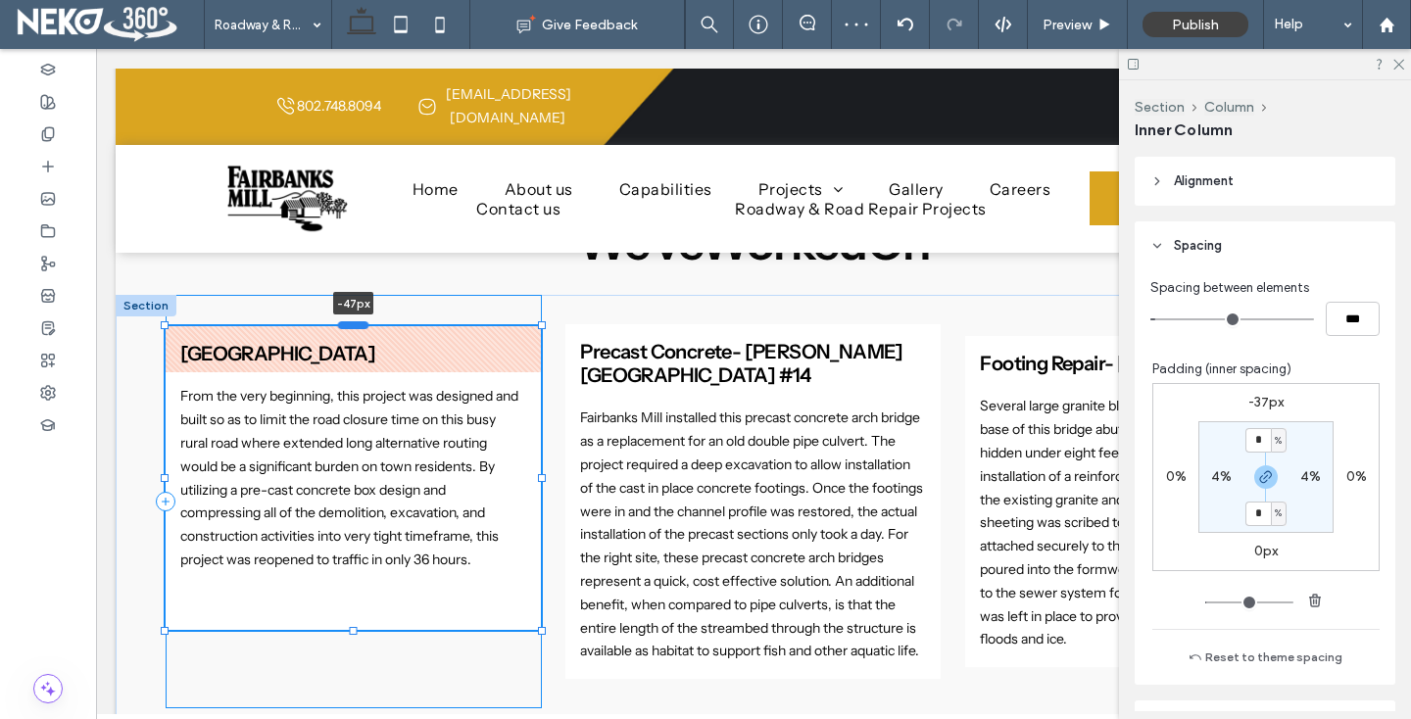
drag, startPoint x: 355, startPoint y: 308, endPoint x: 356, endPoint y: 298, distance: 9.8
click at [356, 321] on div at bounding box center [353, 325] width 31 height 8
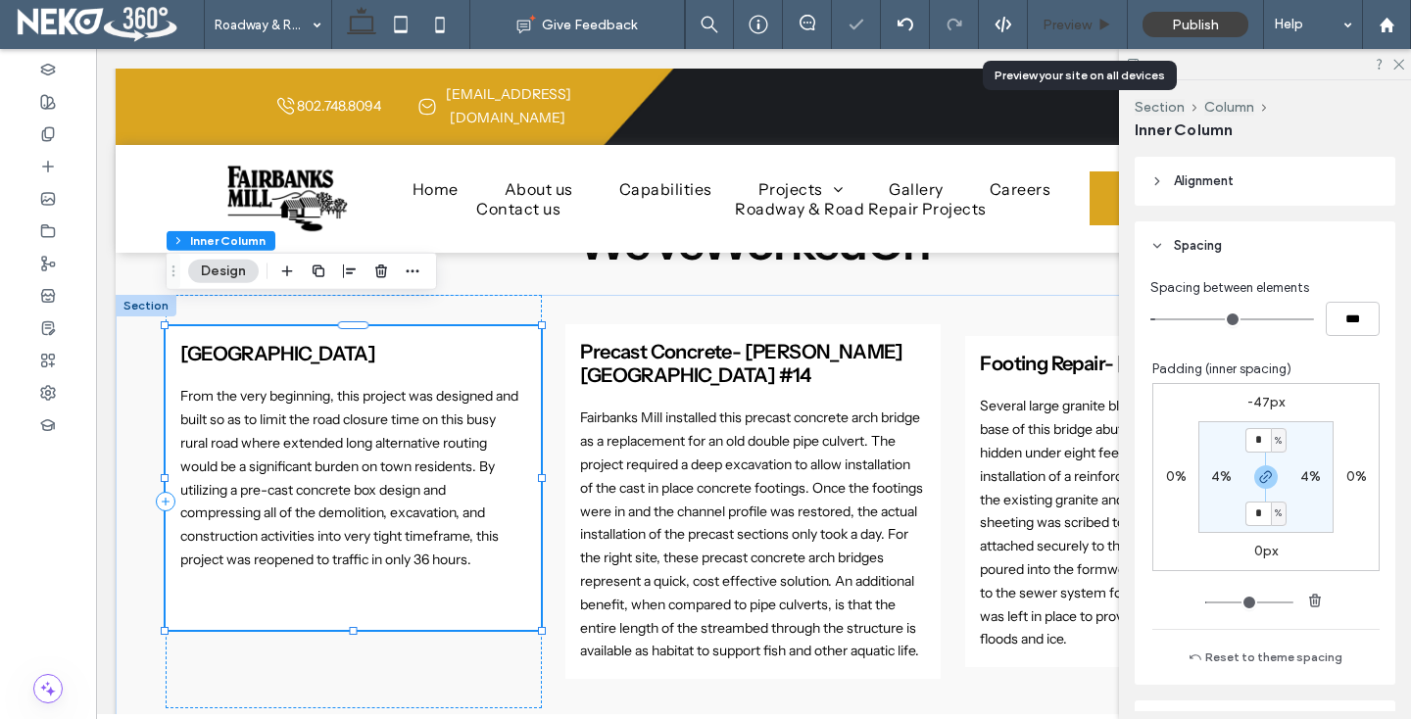
click at [1059, 20] on span "Preview" at bounding box center [1067, 25] width 49 height 17
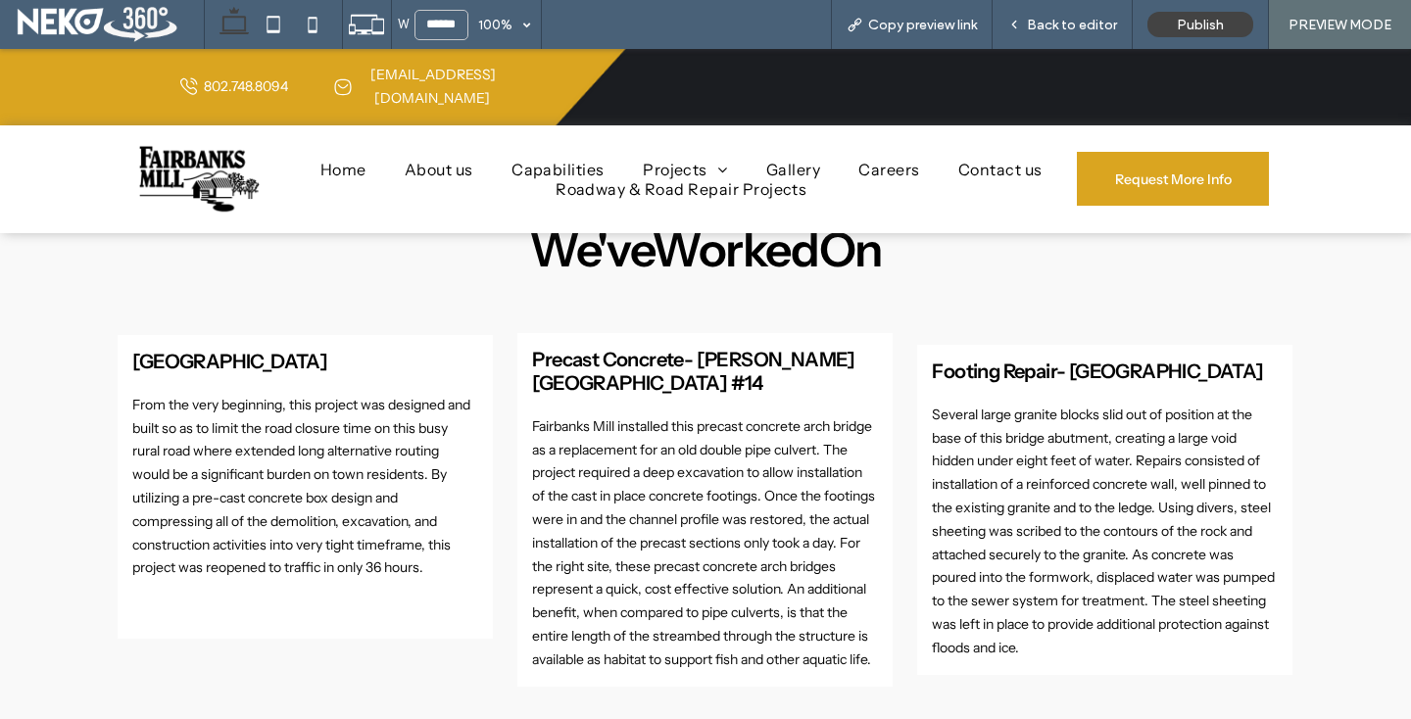
click at [1059, 20] on span "Back to editor" at bounding box center [1072, 25] width 90 height 17
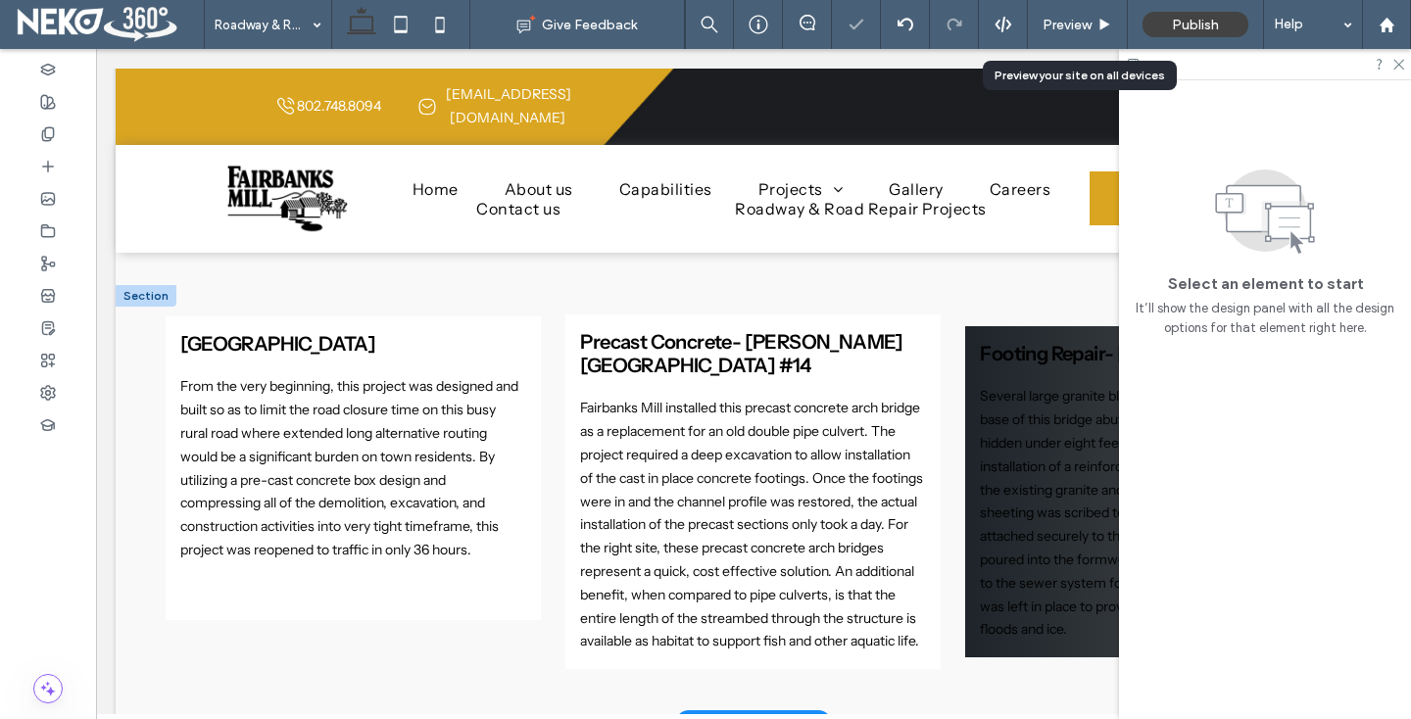
scroll to position [1263, 0]
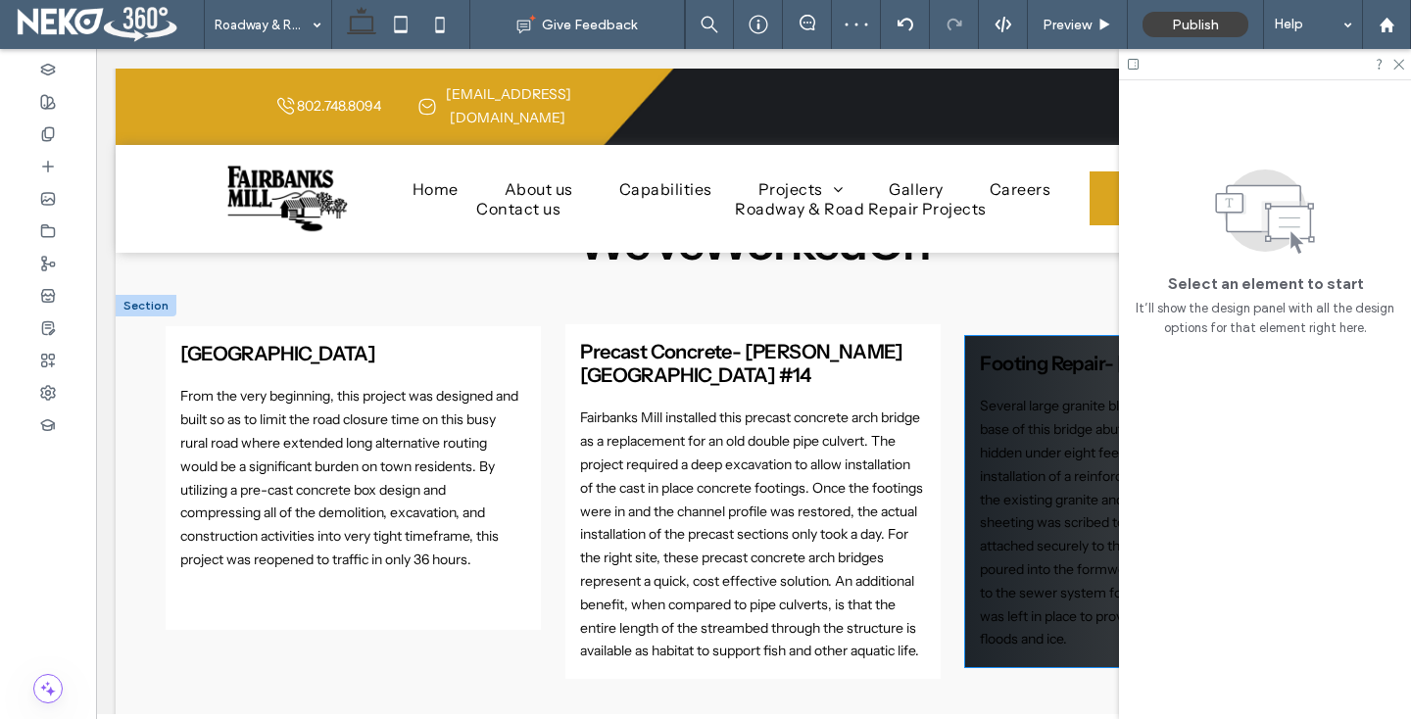
click at [1008, 352] on span "Footing Repair- [GEOGRAPHIC_DATA]" at bounding box center [1145, 364] width 331 height 24
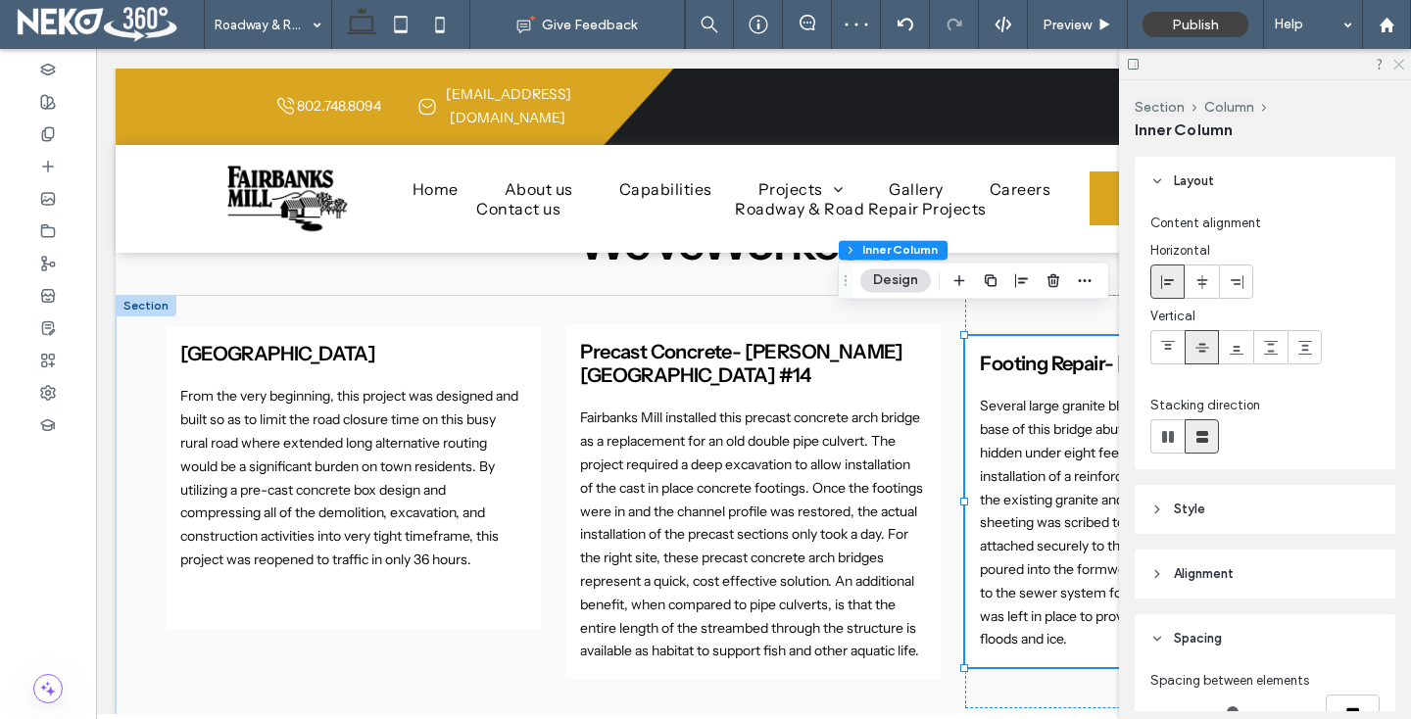
drag, startPoint x: 1395, startPoint y: 60, endPoint x: 1020, endPoint y: 237, distance: 415.1
click at [1395, 60] on icon at bounding box center [1397, 63] width 13 height 13
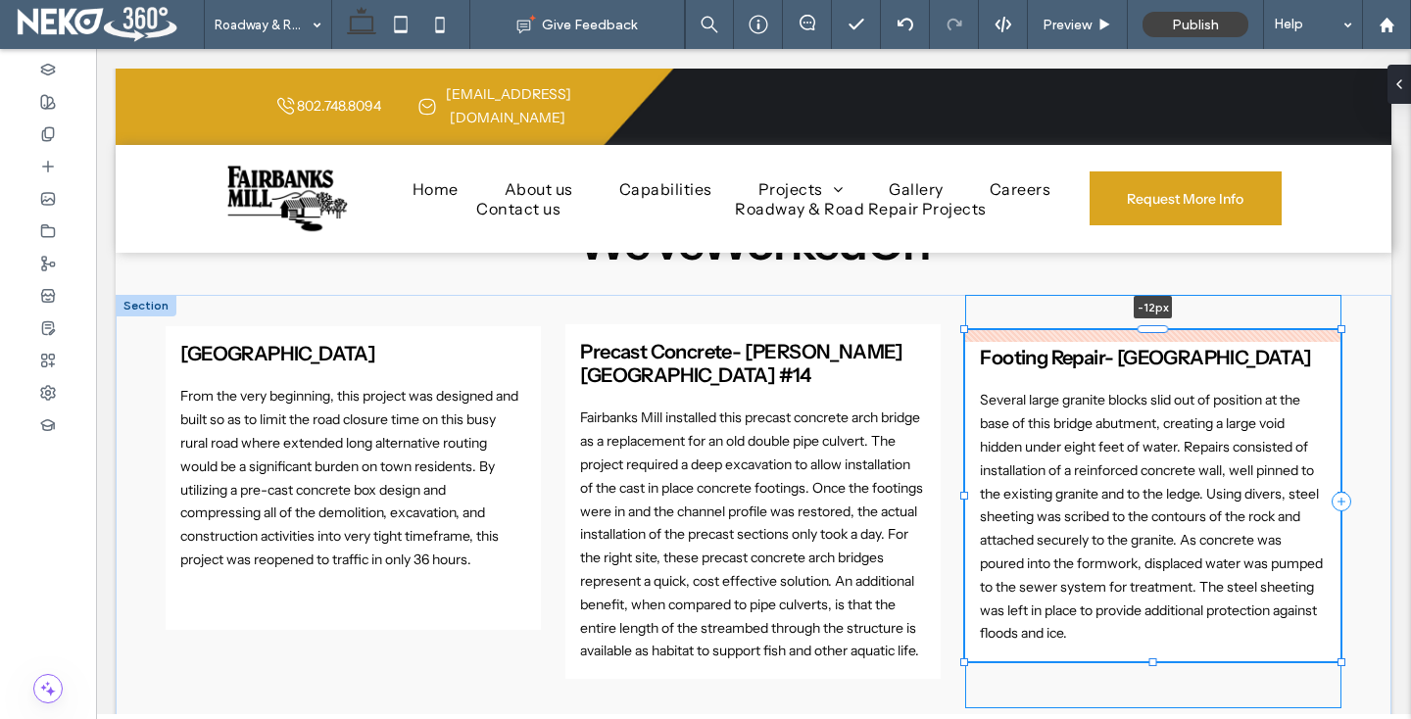
scroll to position [393, 0]
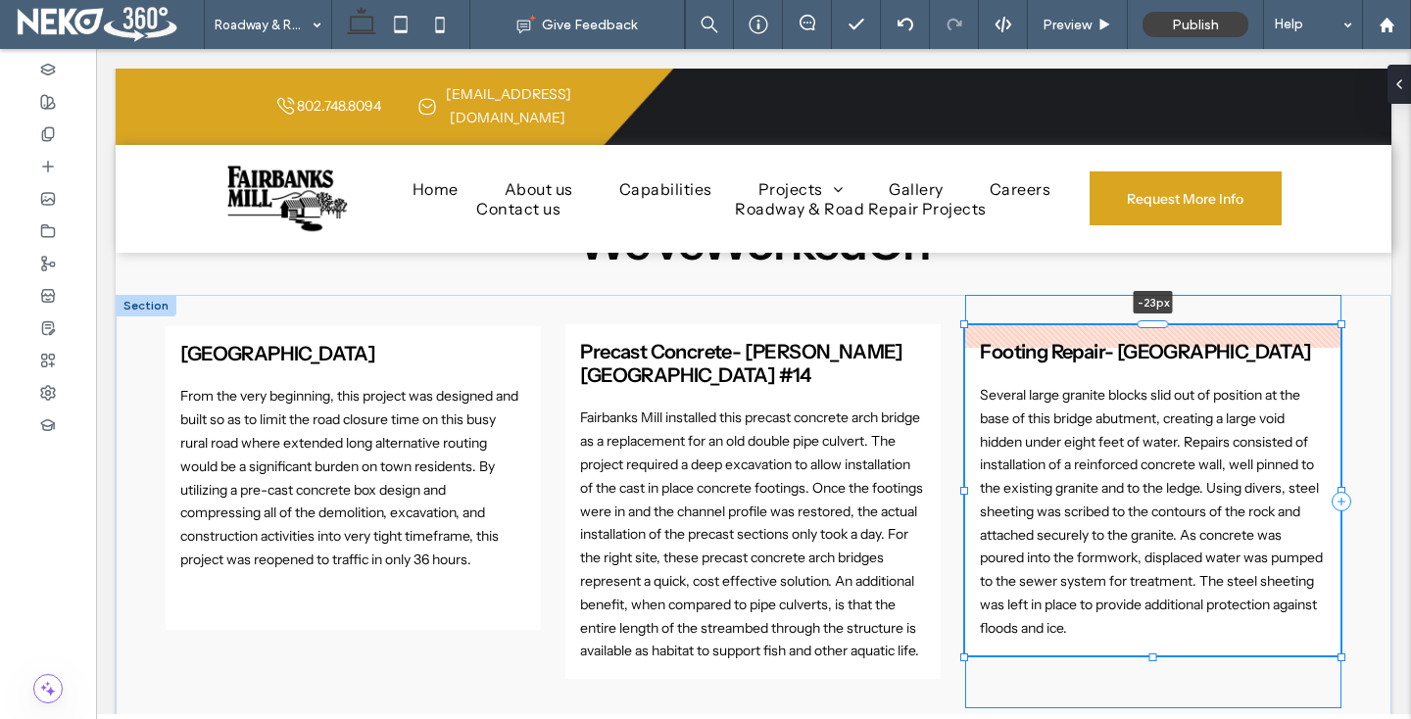
drag, startPoint x: 1153, startPoint y: 308, endPoint x: 1153, endPoint y: 287, distance: 20.6
click at [1153, 295] on div "Box Culvert- [GEOGRAPHIC_DATA] Culvert From the very beginning, this project wa…" at bounding box center [754, 514] width 1176 height 439
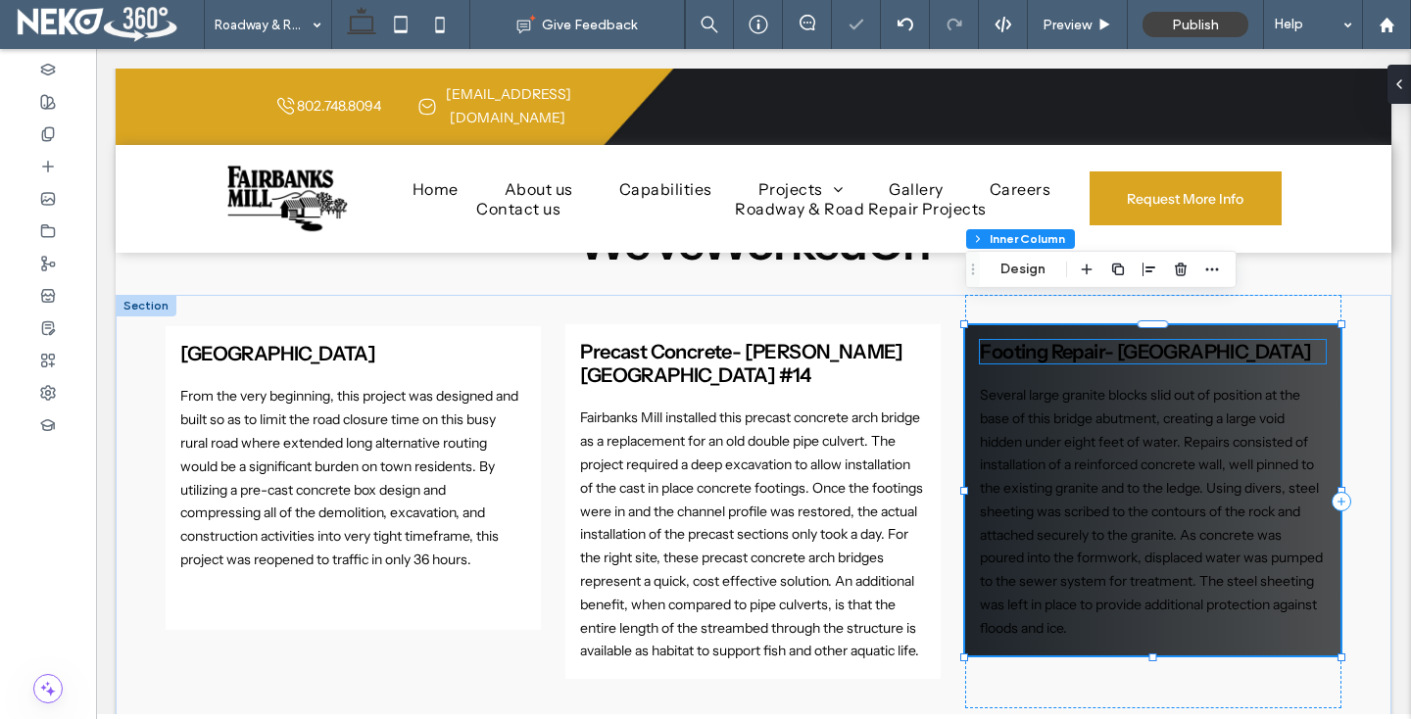
click at [1017, 325] on div "Footing Repair- [GEOGRAPHIC_DATA] Several large granite blocks slid out of posi…" at bounding box center [1152, 490] width 375 height 330
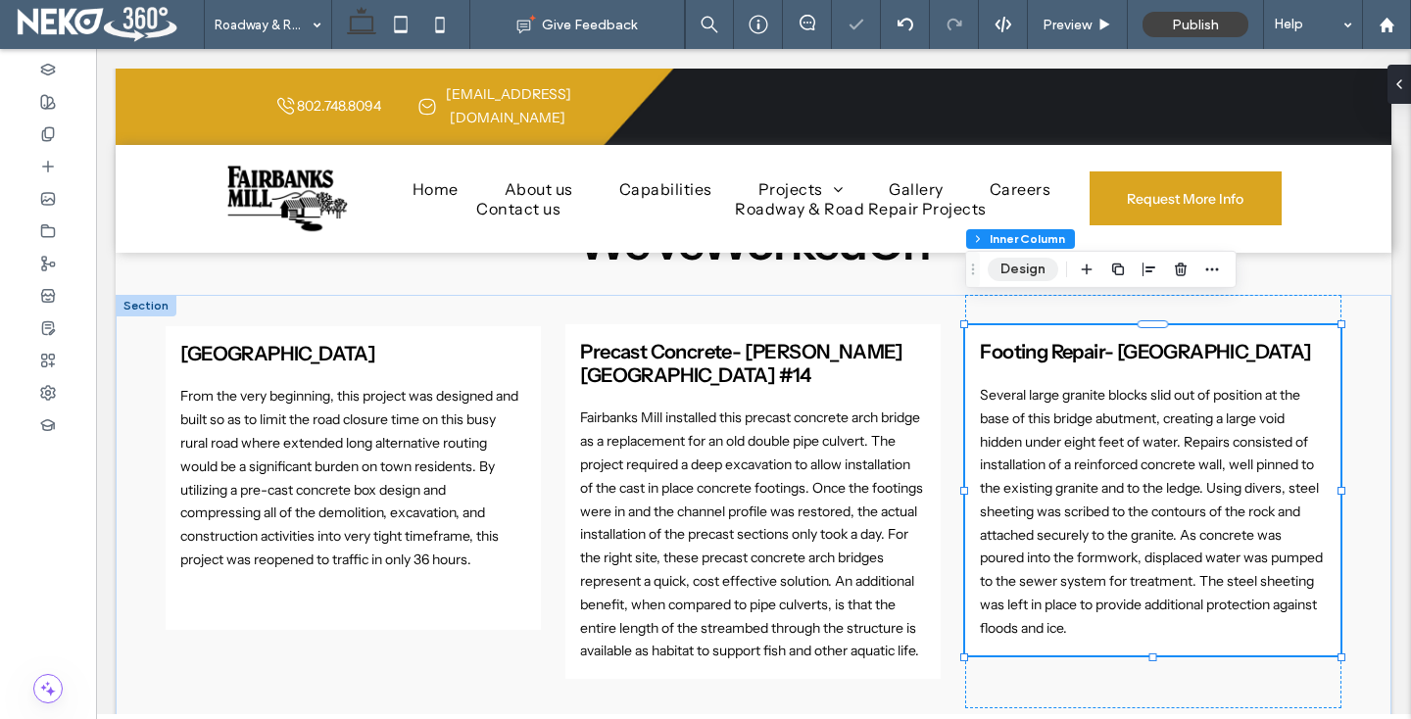
click at [1032, 267] on button "Design" at bounding box center [1023, 270] width 71 height 24
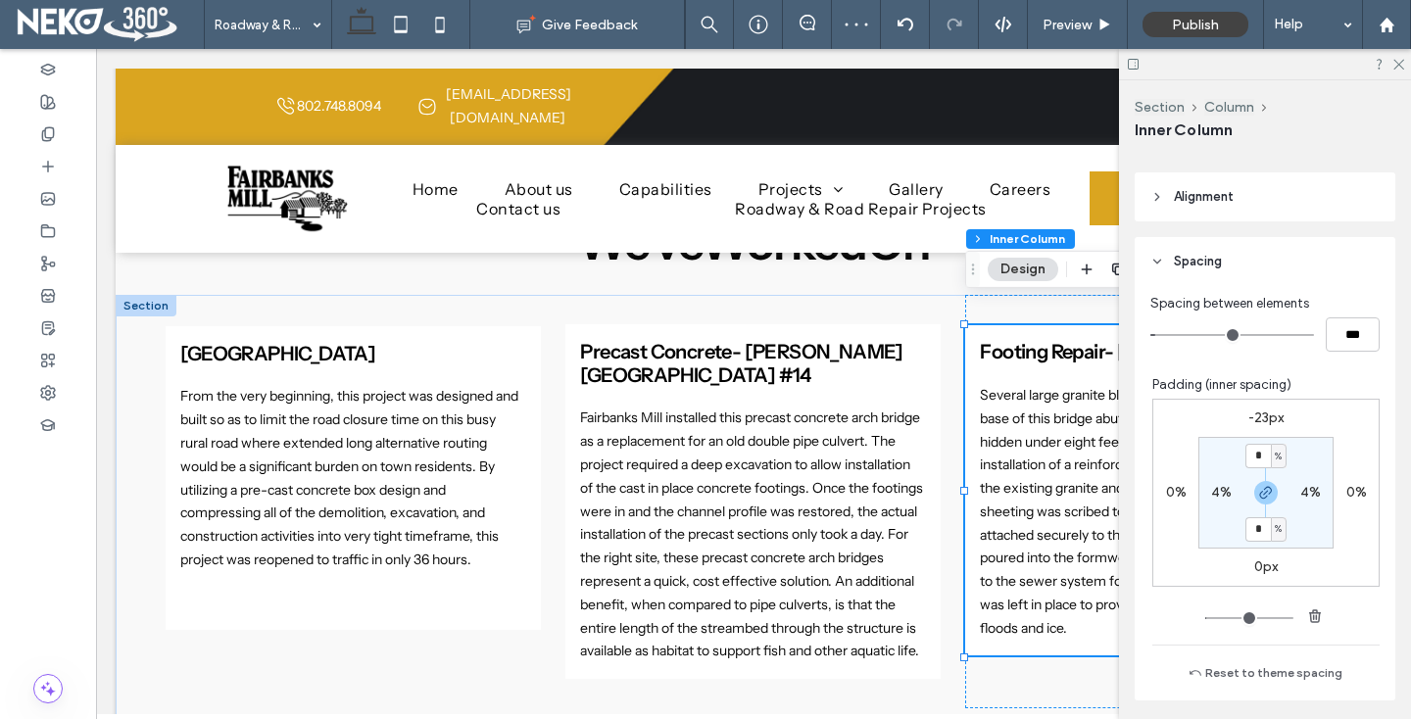
scroll to position [228, 0]
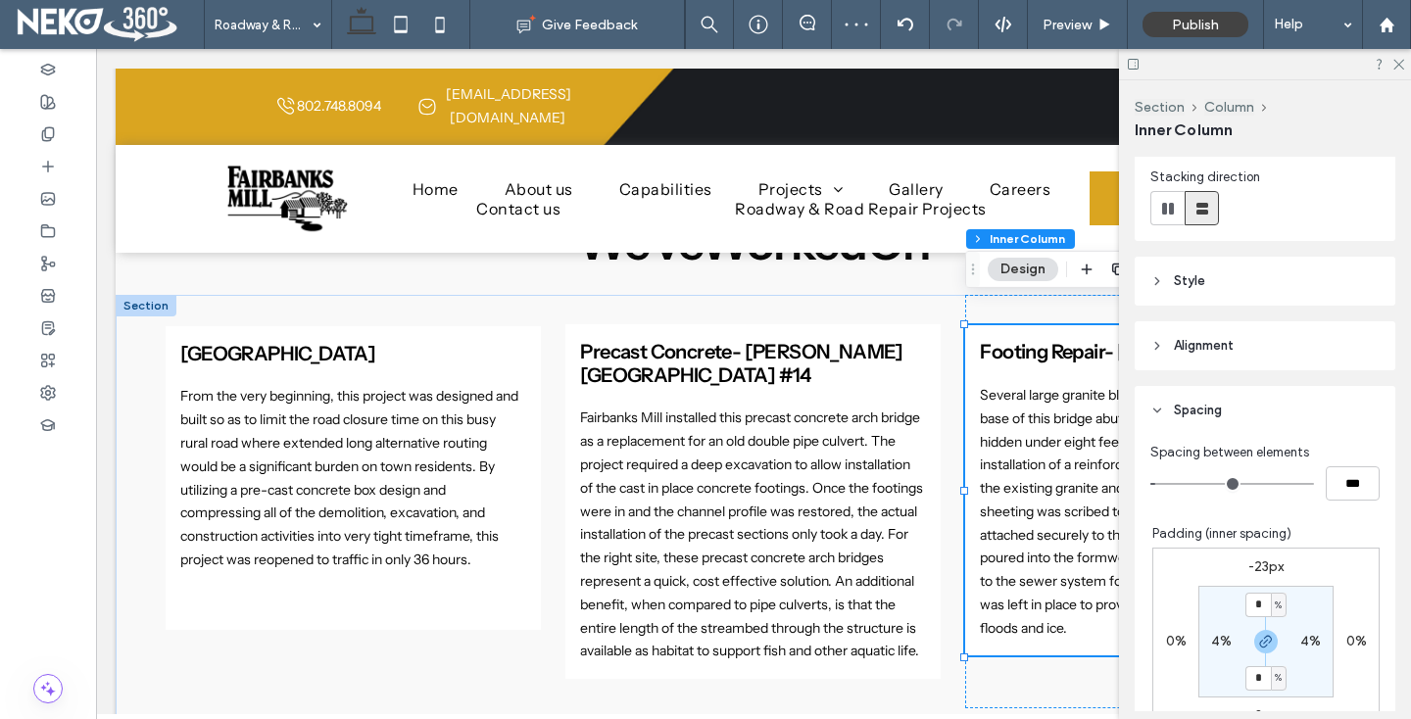
click at [1187, 352] on span "Alignment" at bounding box center [1204, 346] width 60 height 20
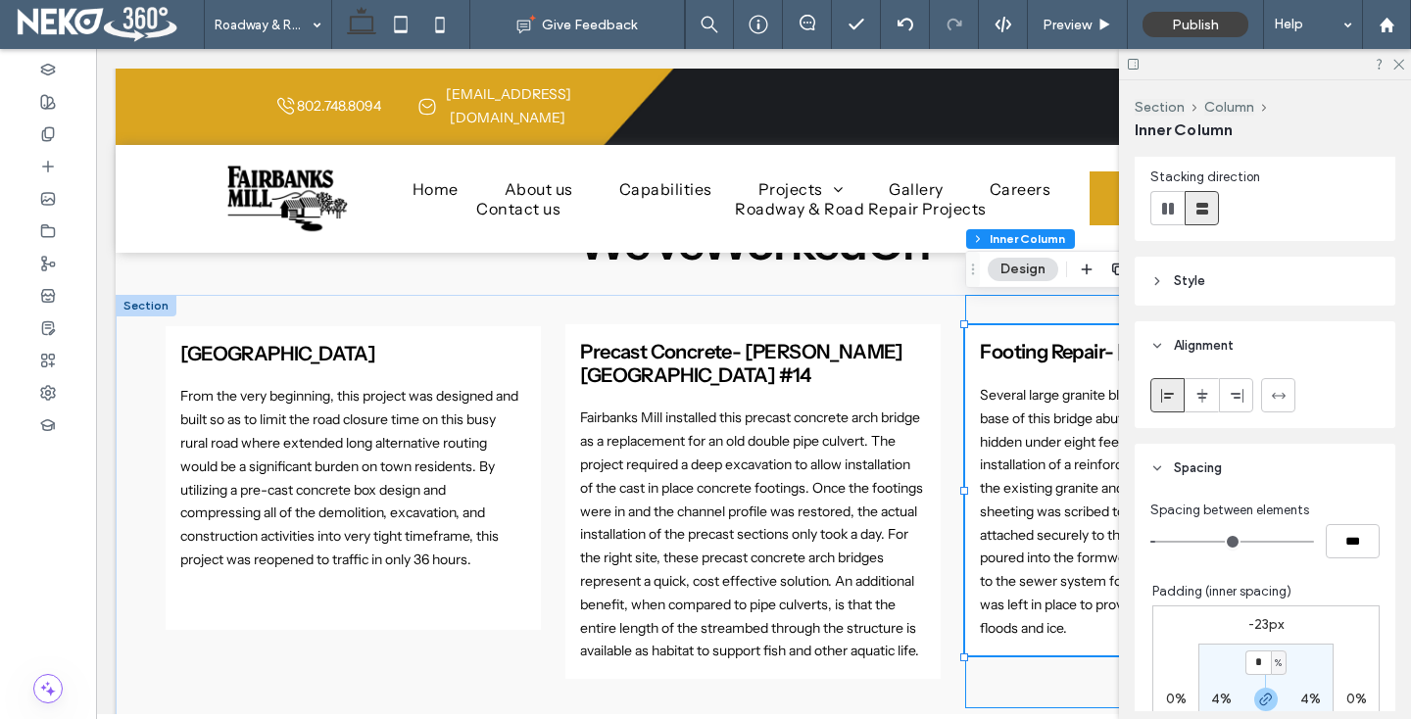
click at [995, 297] on div "Footing Repair- [GEOGRAPHIC_DATA] Several large granite blocks slid out of posi…" at bounding box center [1153, 501] width 376 height 413
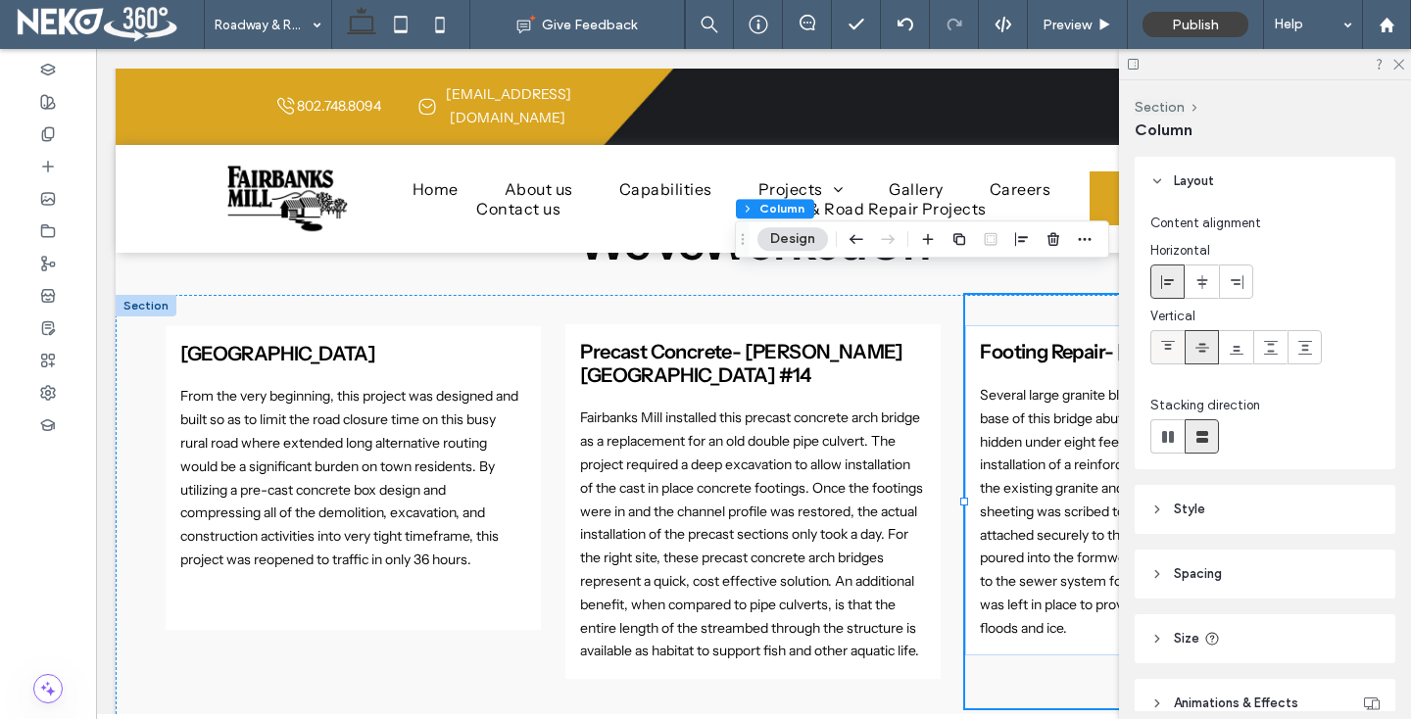
click at [1170, 341] on icon at bounding box center [1168, 348] width 16 height 16
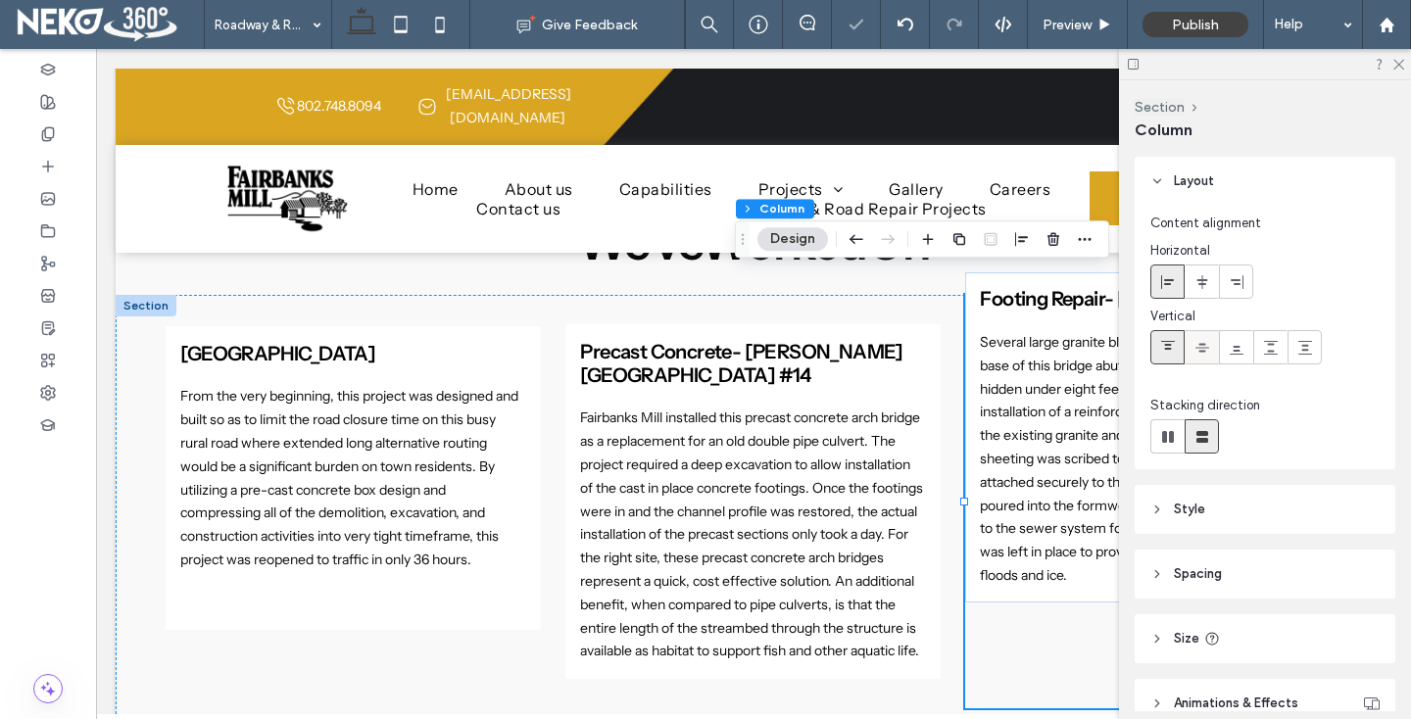
click at [1205, 332] on span at bounding box center [1202, 347] width 16 height 32
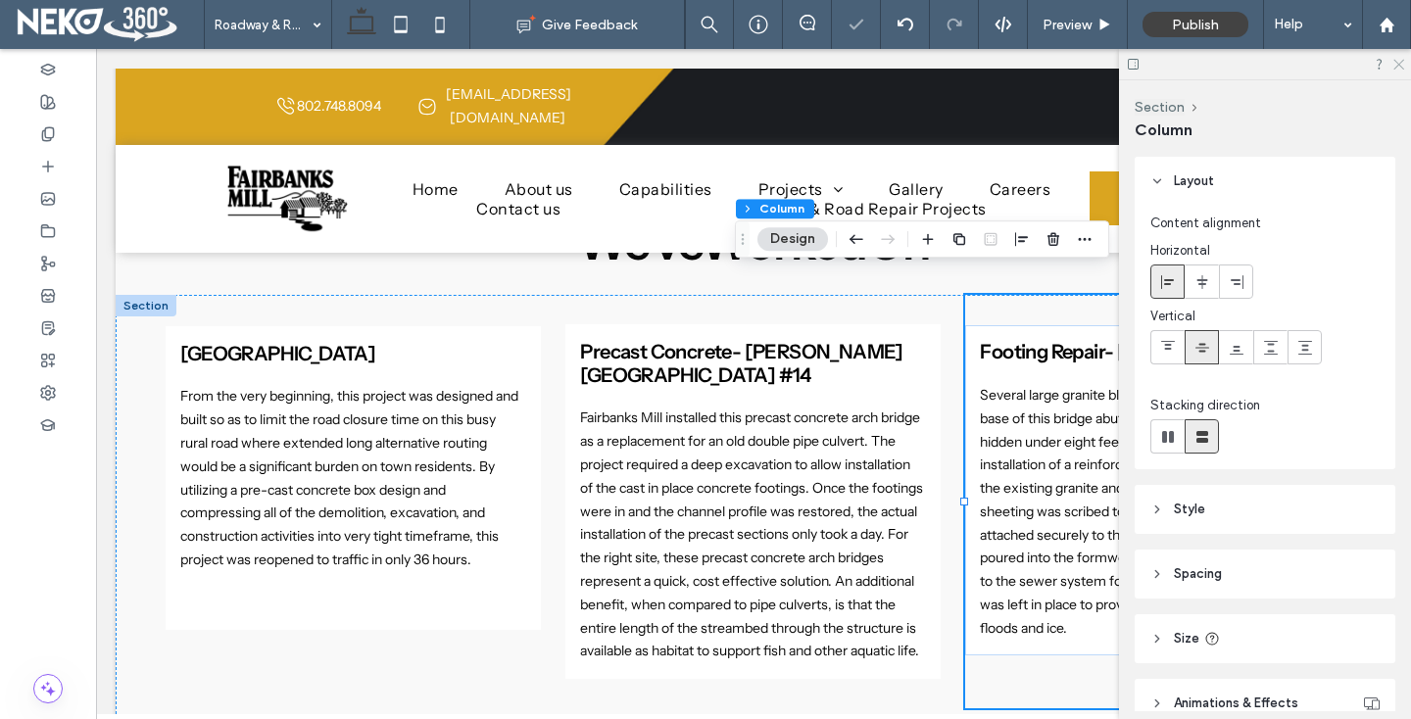
click at [1395, 59] on icon at bounding box center [1397, 63] width 13 height 13
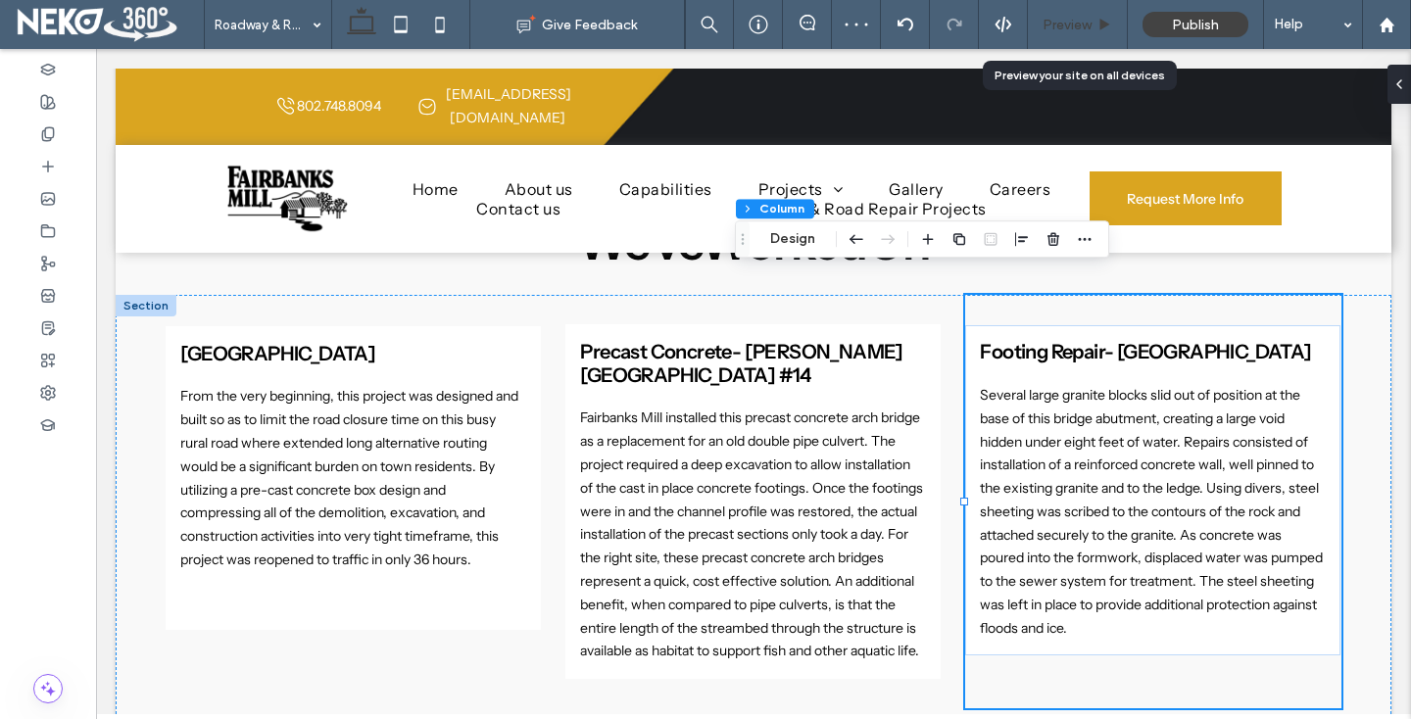
click at [1071, 24] on span "Preview" at bounding box center [1067, 25] width 49 height 17
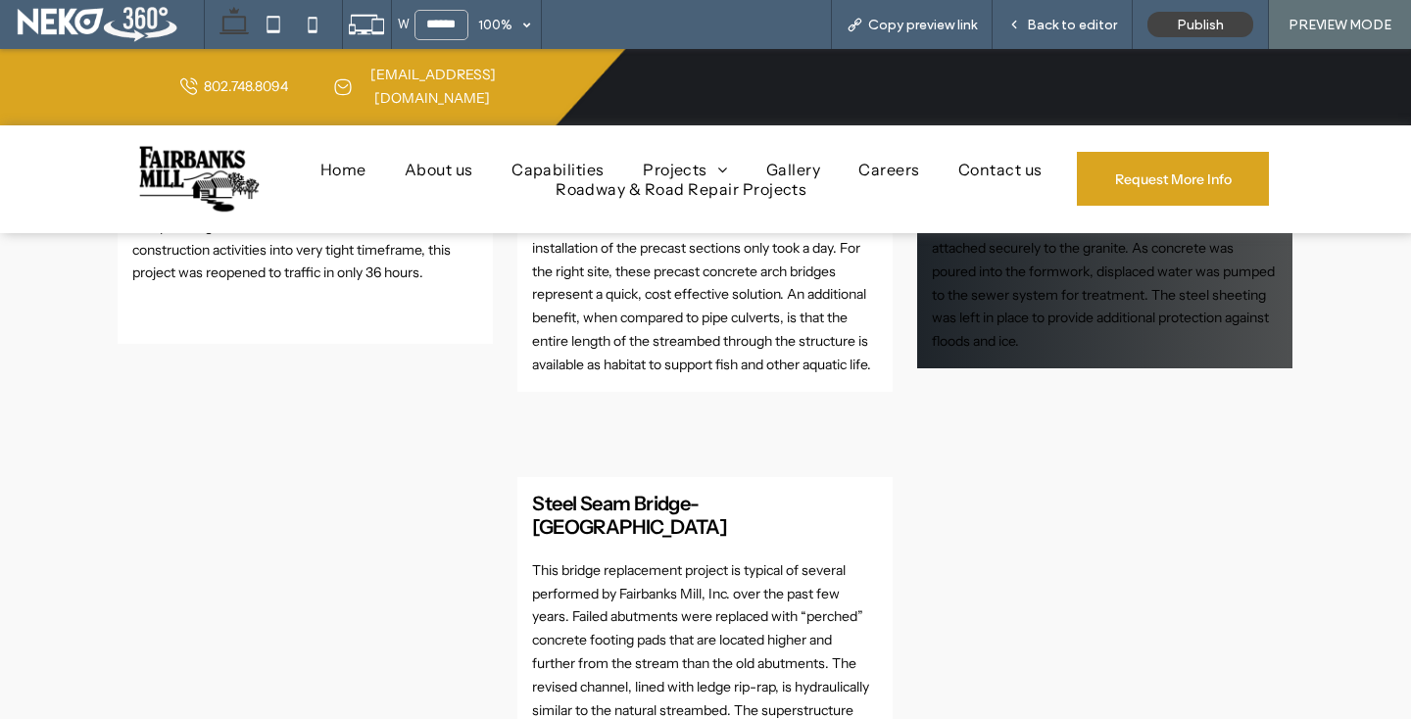
scroll to position [1581, 0]
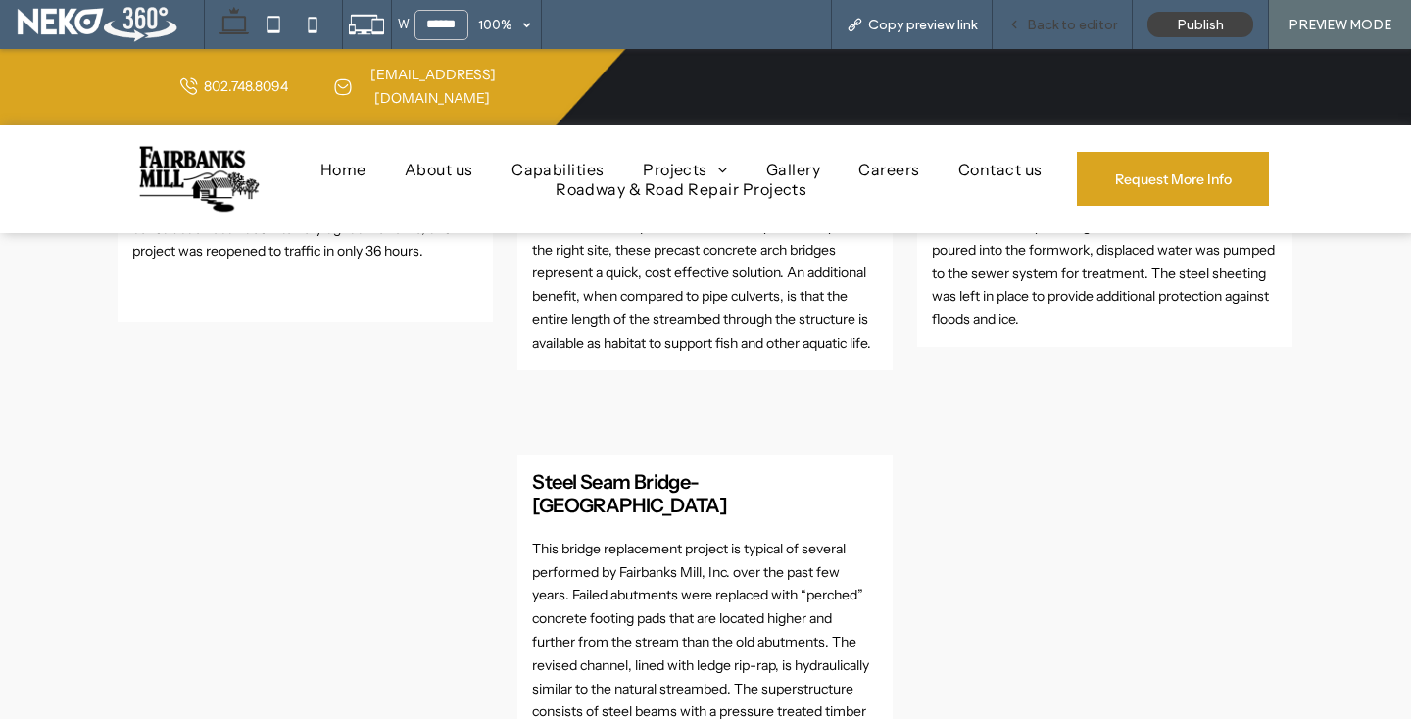
click at [1036, 24] on span "Back to editor" at bounding box center [1072, 25] width 90 height 17
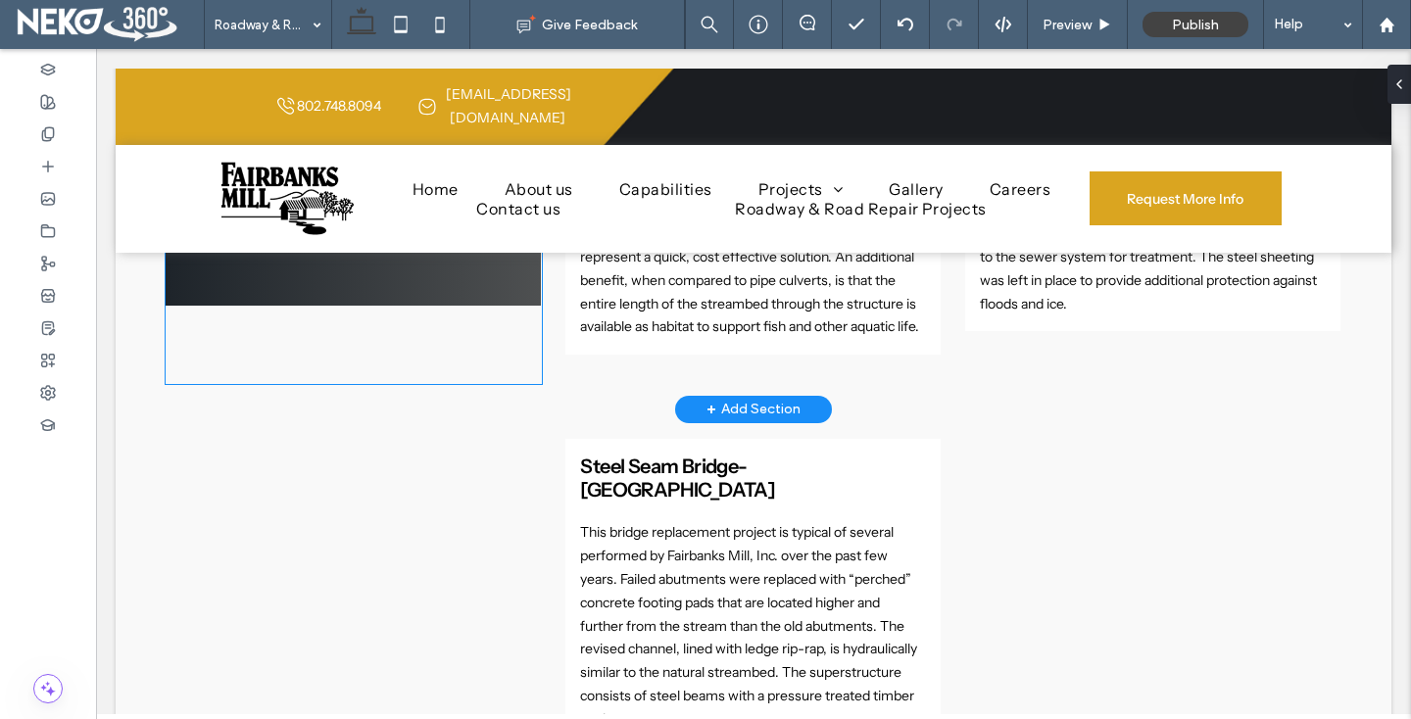
scroll to position [1571, 0]
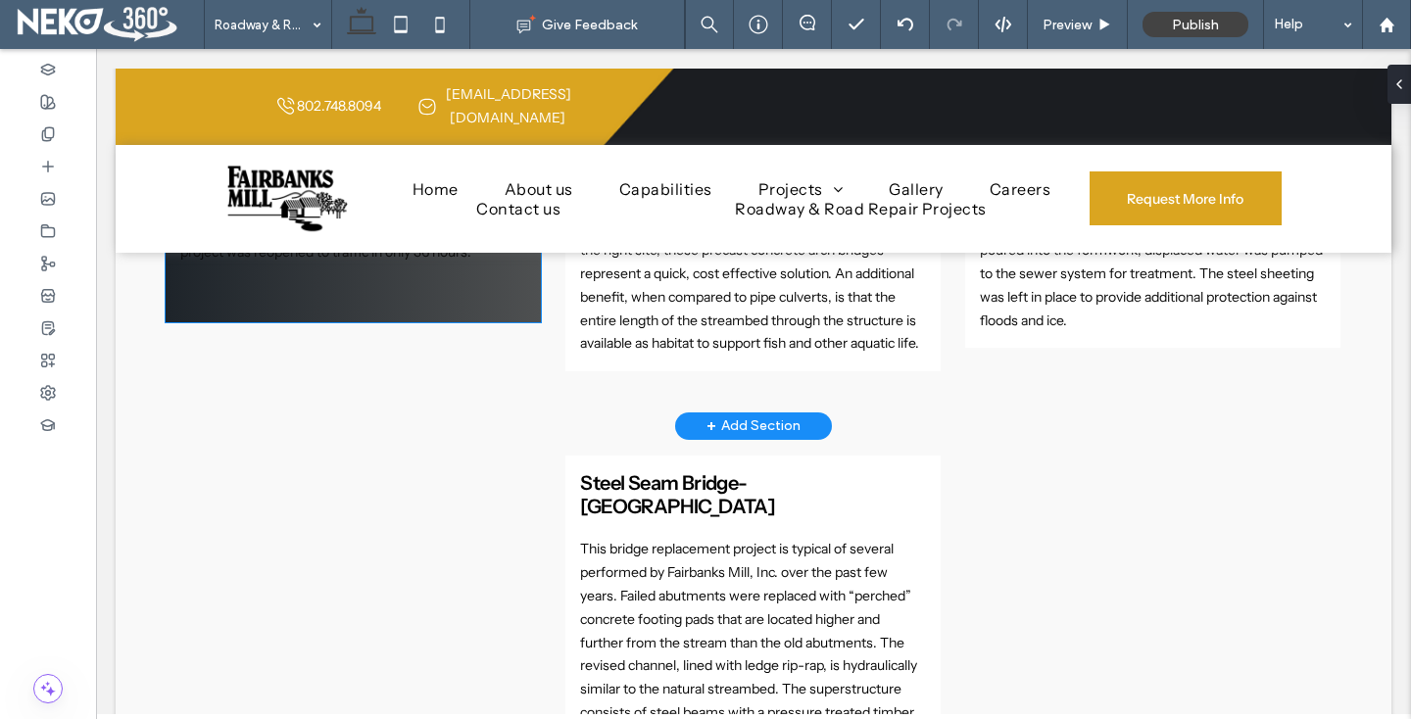
click at [330, 278] on div "Box Culvert- [GEOGRAPHIC_DATA] Culvert From the very beginning, this project wa…" at bounding box center [353, 171] width 375 height 304
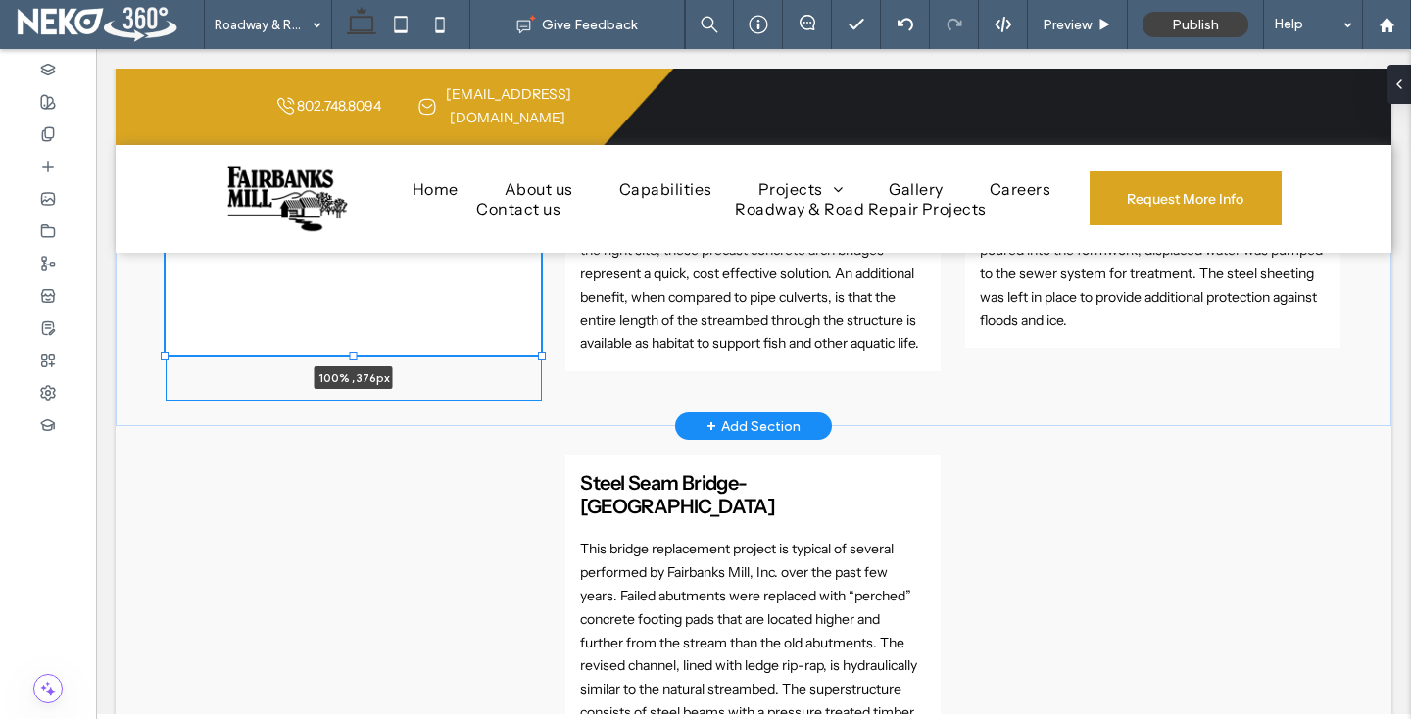
scroll to position [393, 0]
drag, startPoint x: 353, startPoint y: 300, endPoint x: 356, endPoint y: 344, distance: 44.2
click at [356, 364] on div at bounding box center [354, 368] width 8 height 8
type input "***"
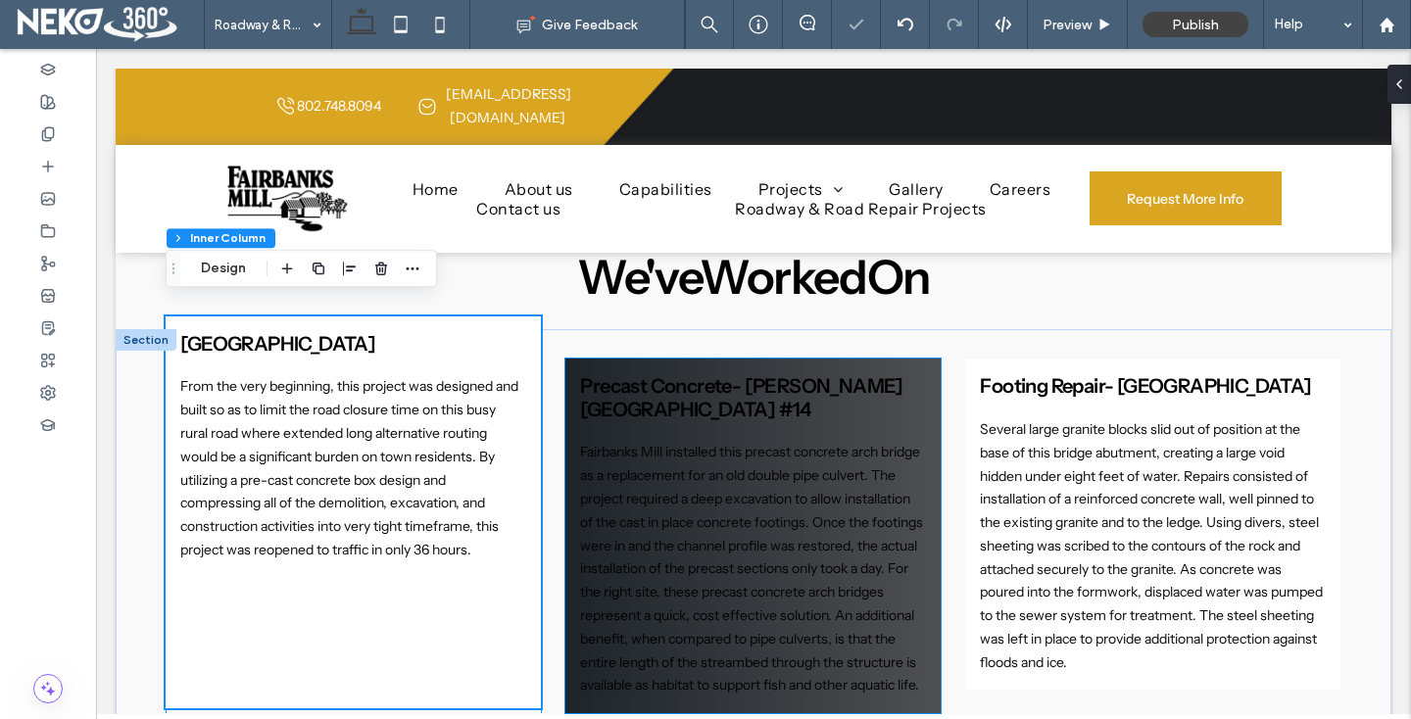
scroll to position [1220, 0]
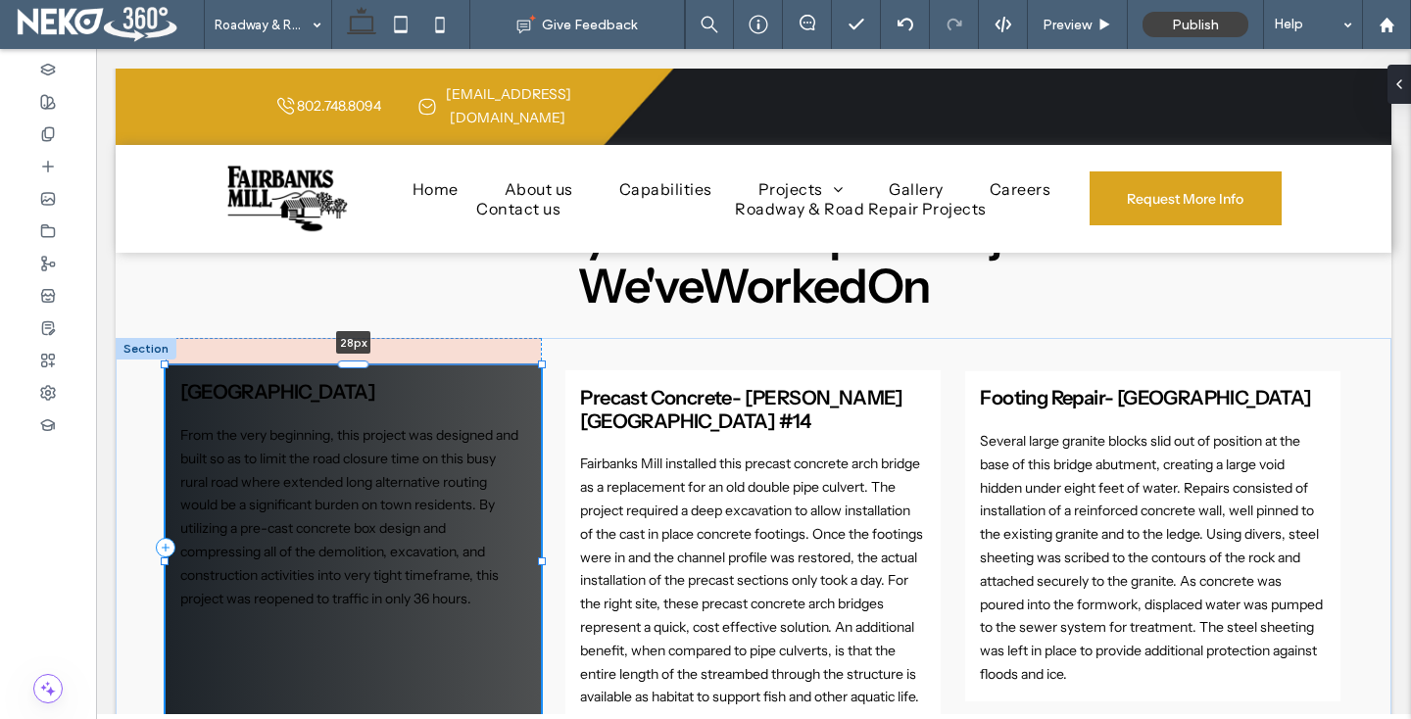
drag, startPoint x: 353, startPoint y: 302, endPoint x: 354, endPoint y: 375, distance: 73.5
click at [354, 375] on div "Box Culvert- [GEOGRAPHIC_DATA] Culvert From the very beginning, this project wa…" at bounding box center [754, 560] width 1176 height 445
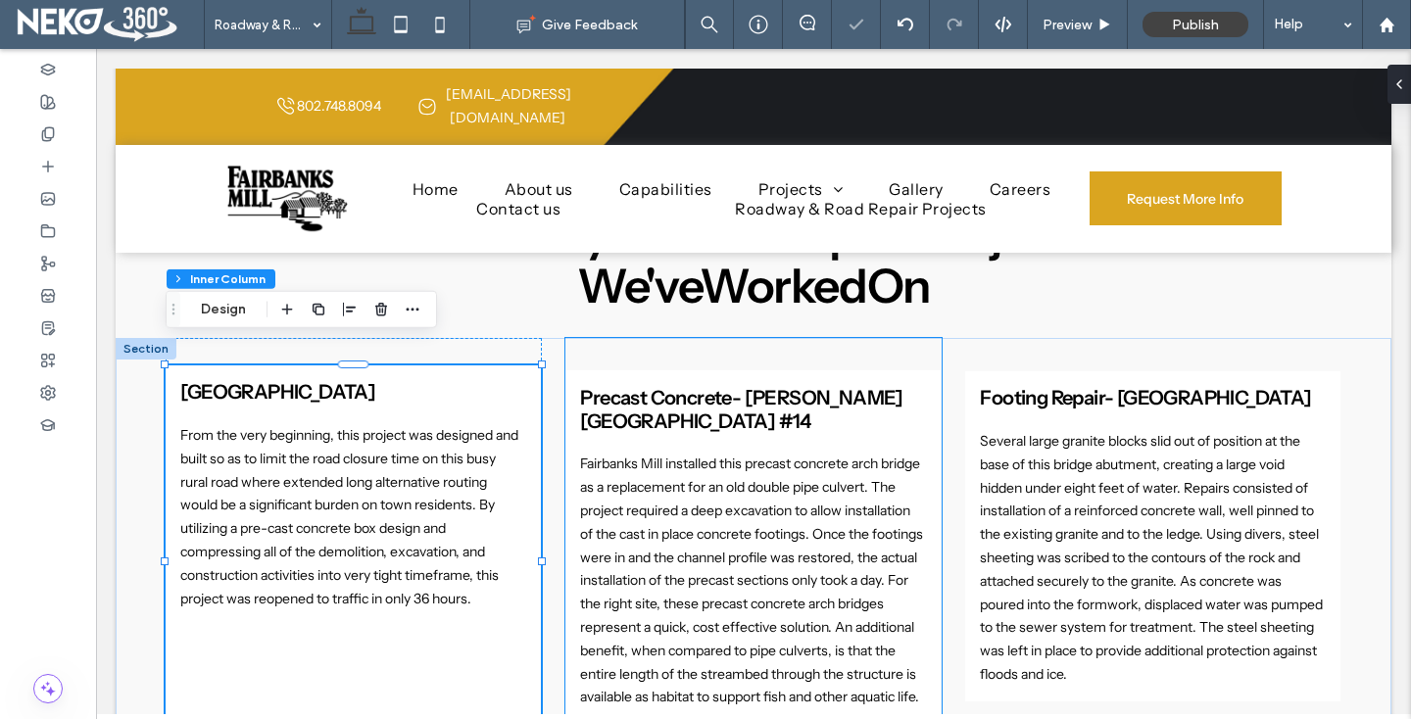
click at [617, 341] on div "Precast Concrete- [PERSON_NAME][GEOGRAPHIC_DATA] #14 Fairbanks Mill installed t…" at bounding box center [753, 547] width 376 height 419
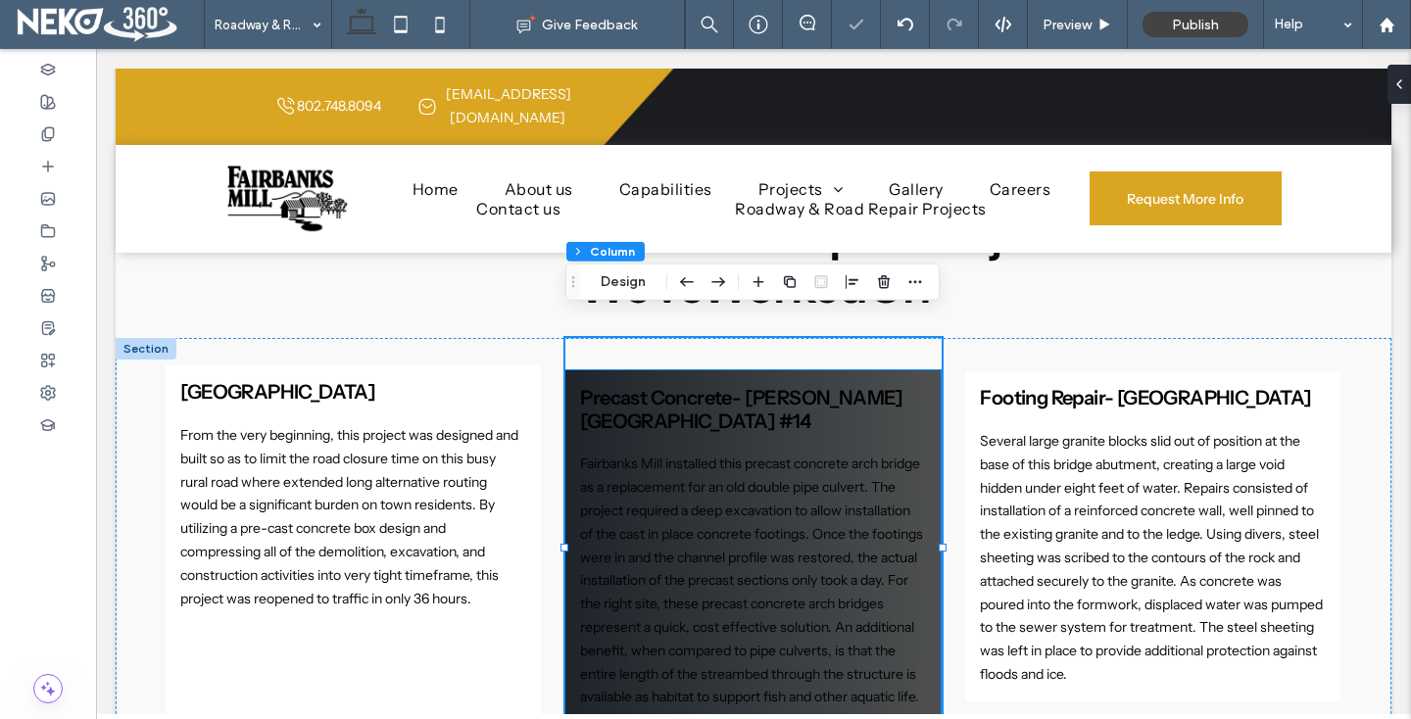
click at [721, 386] on span "Precast Concrete- [PERSON_NAME][GEOGRAPHIC_DATA] #14" at bounding box center [741, 409] width 322 height 47
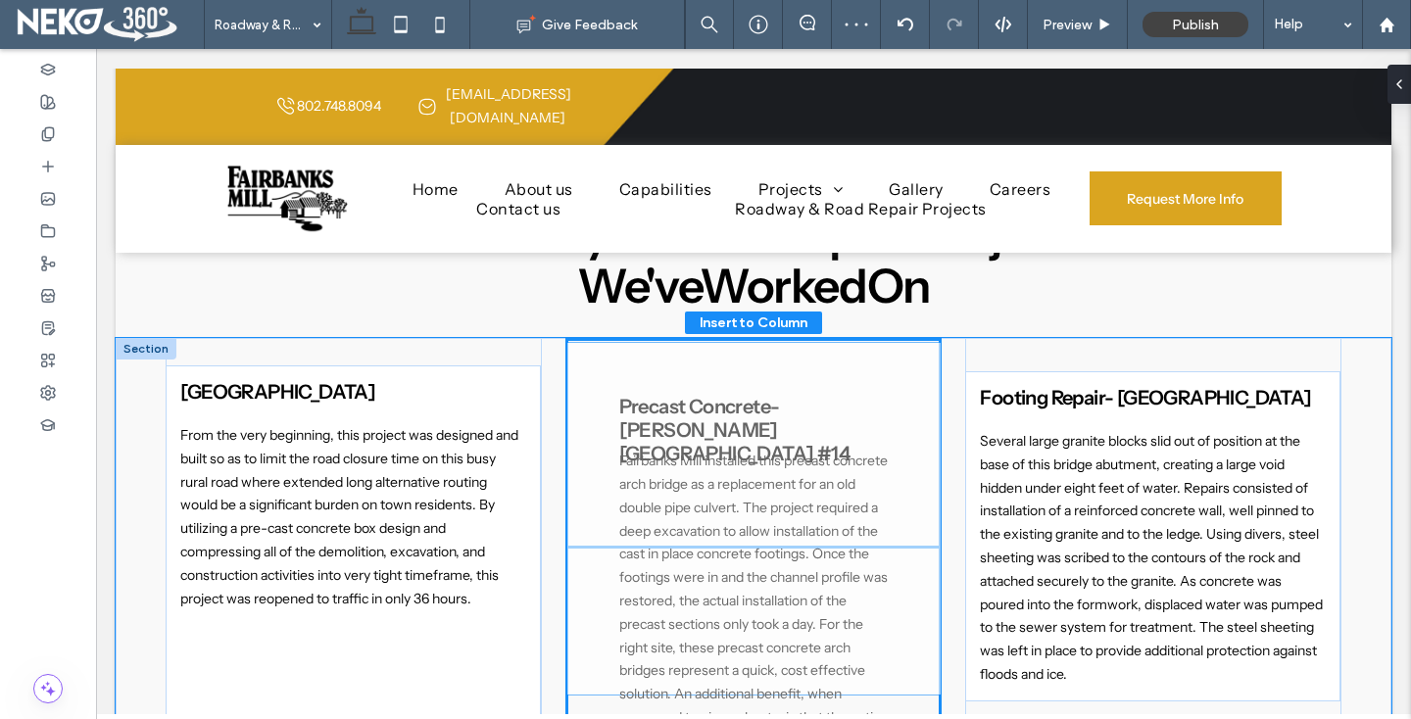
scroll to position [393, 0]
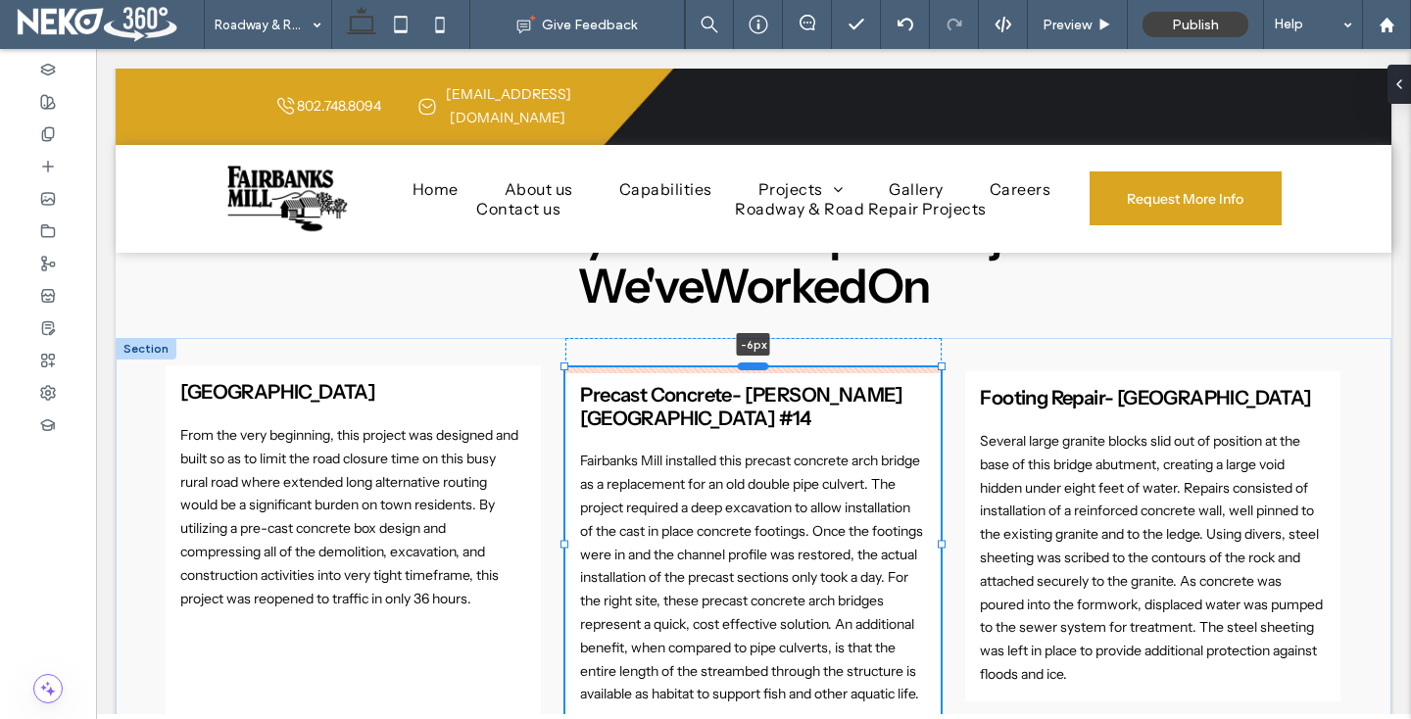
click at [749, 363] on div at bounding box center [753, 367] width 31 height 8
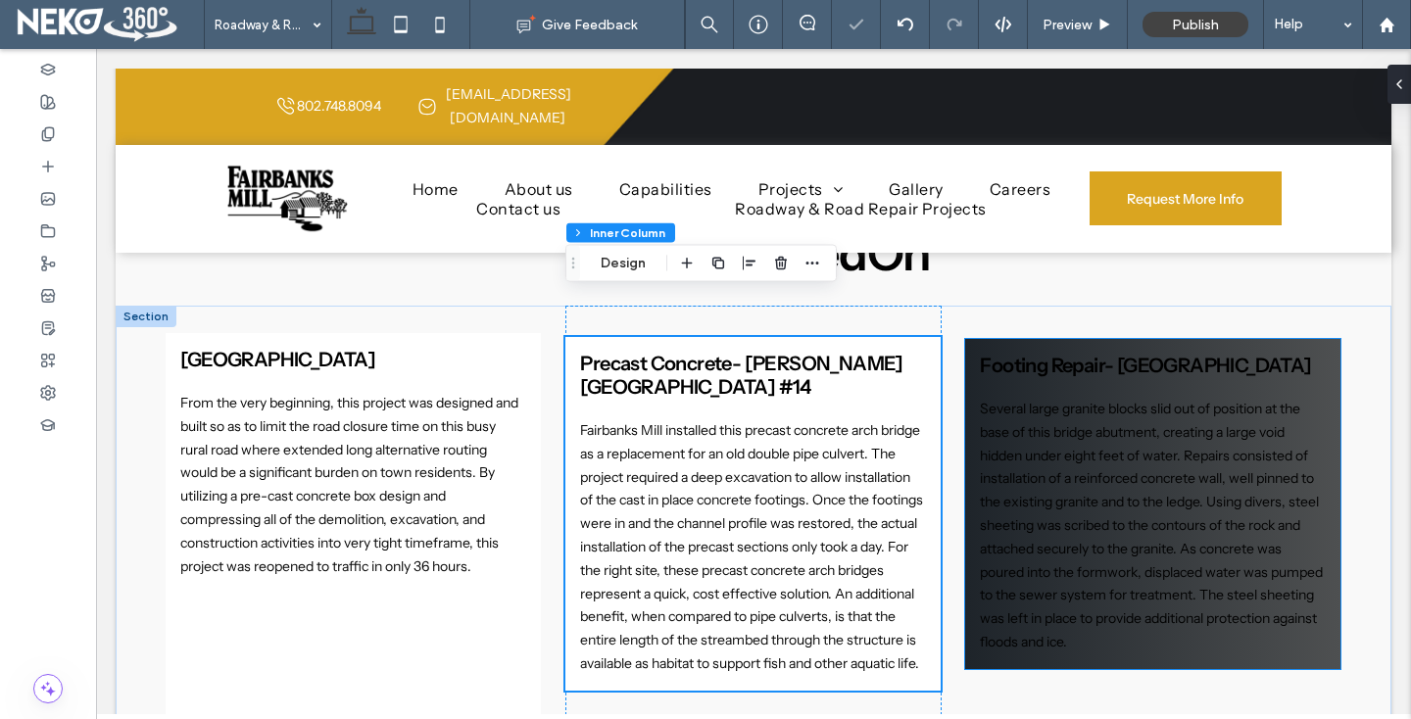
scroll to position [1270, 0]
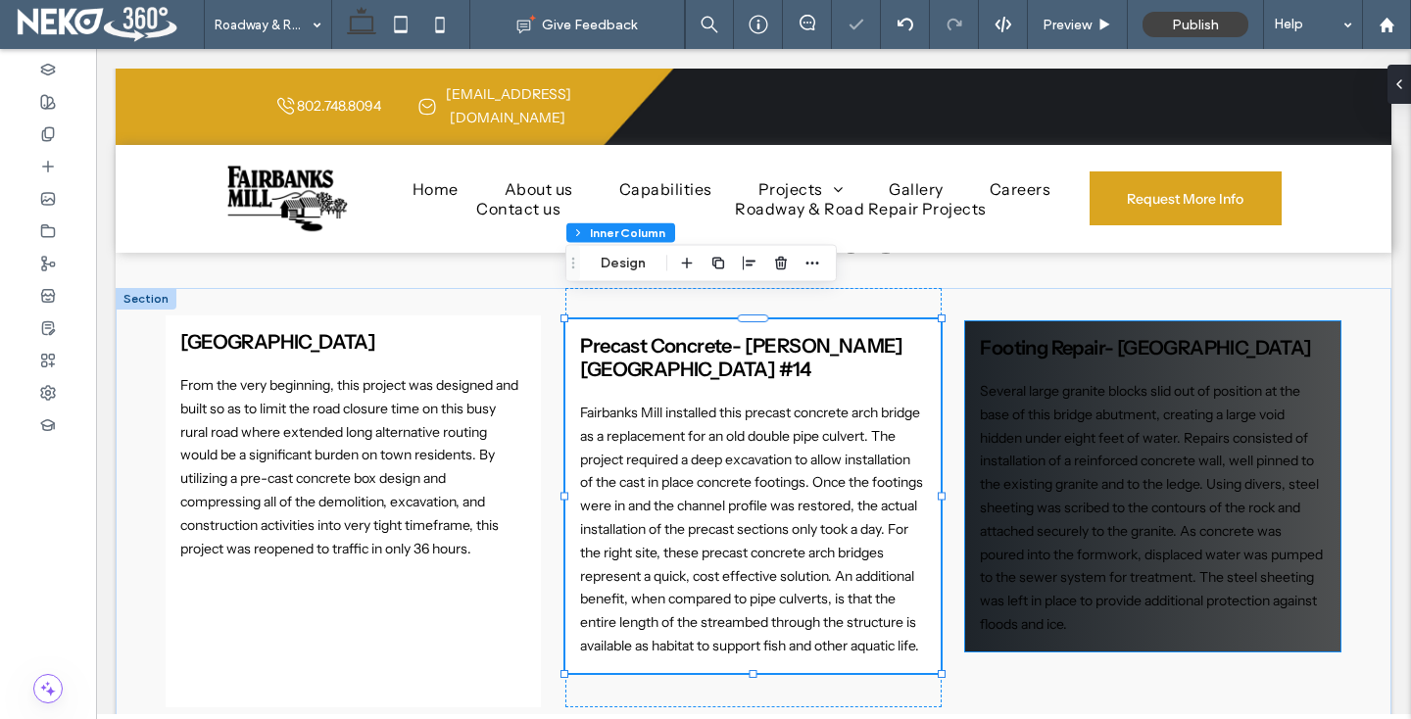
click at [1166, 451] on p "Several large granite blocks slid out of position at the base of this bridge ab…" at bounding box center [1152, 508] width 345 height 257
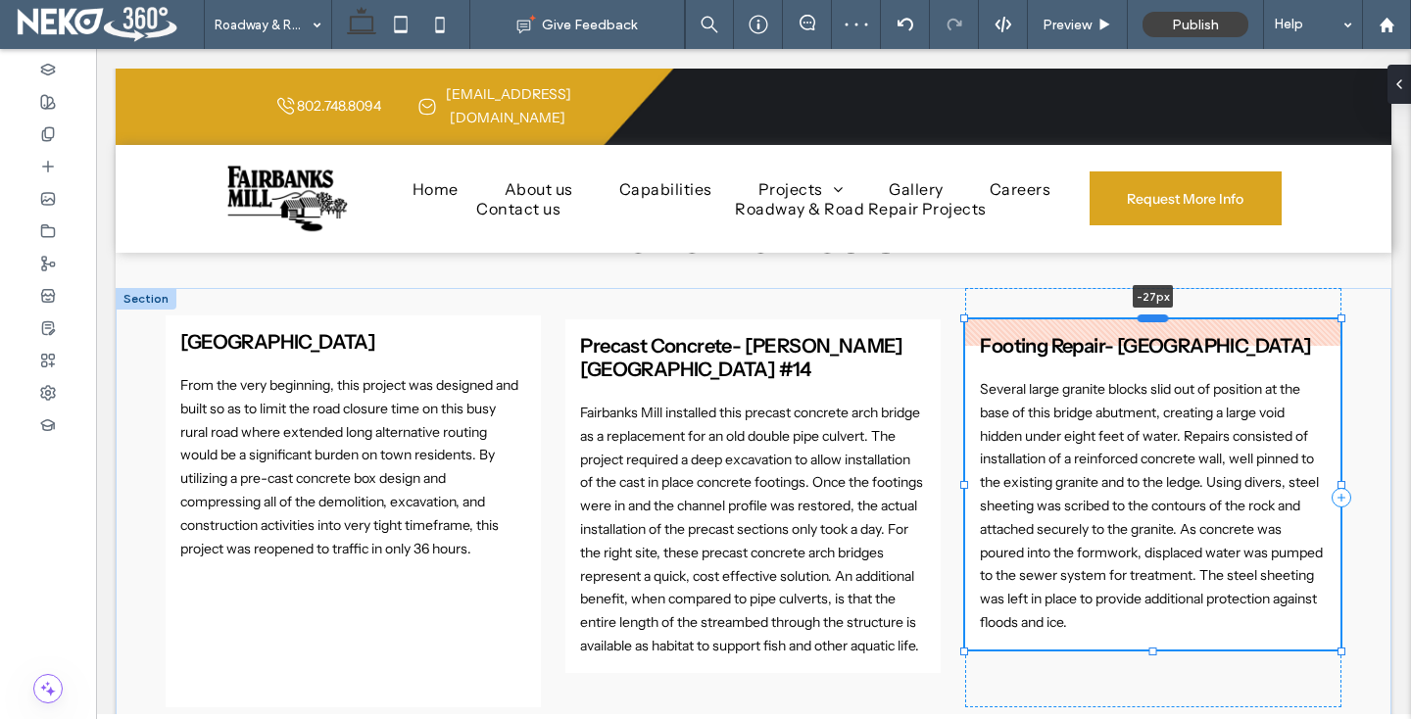
scroll to position [393, 0]
click at [1149, 316] on div at bounding box center [1153, 320] width 31 height 8
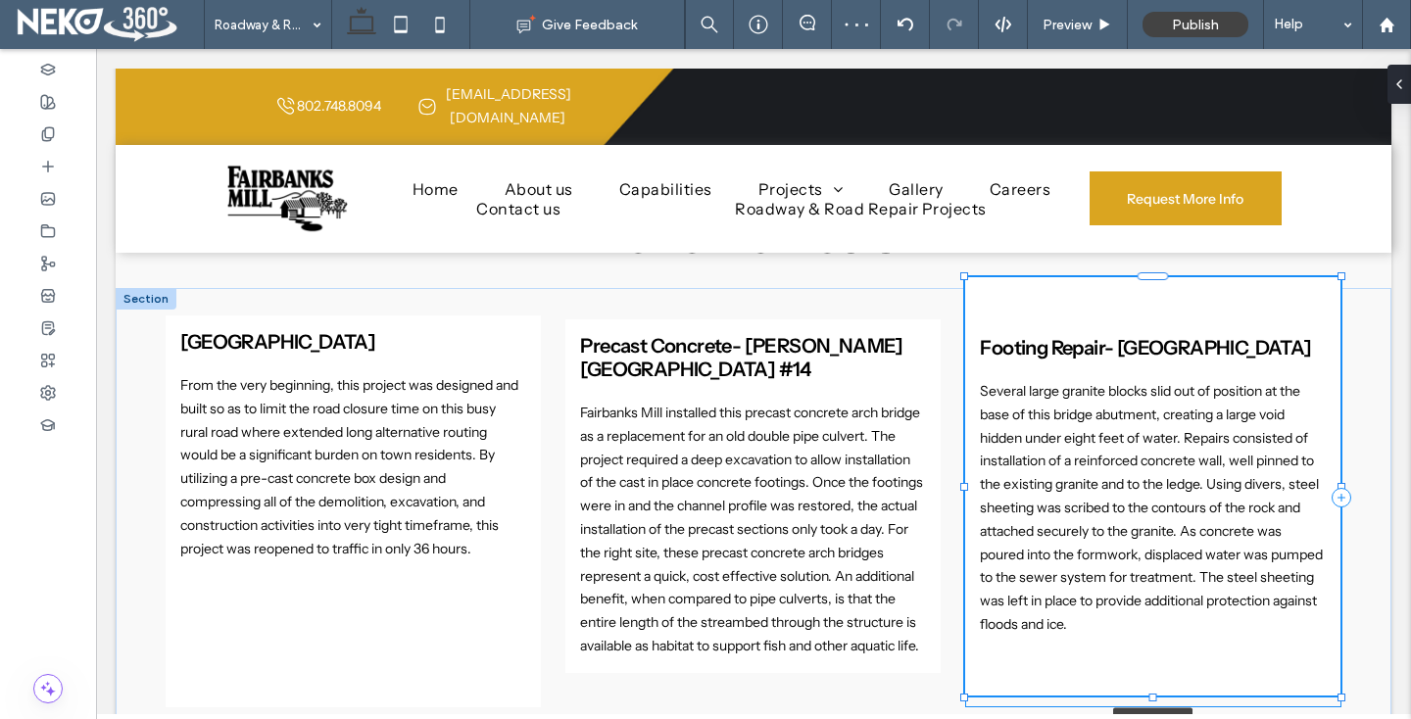
drag, startPoint x: 1150, startPoint y: 630, endPoint x: 1151, endPoint y: 673, distance: 43.1
click at [1151, 694] on div at bounding box center [1153, 698] width 8 height 8
type input "***"
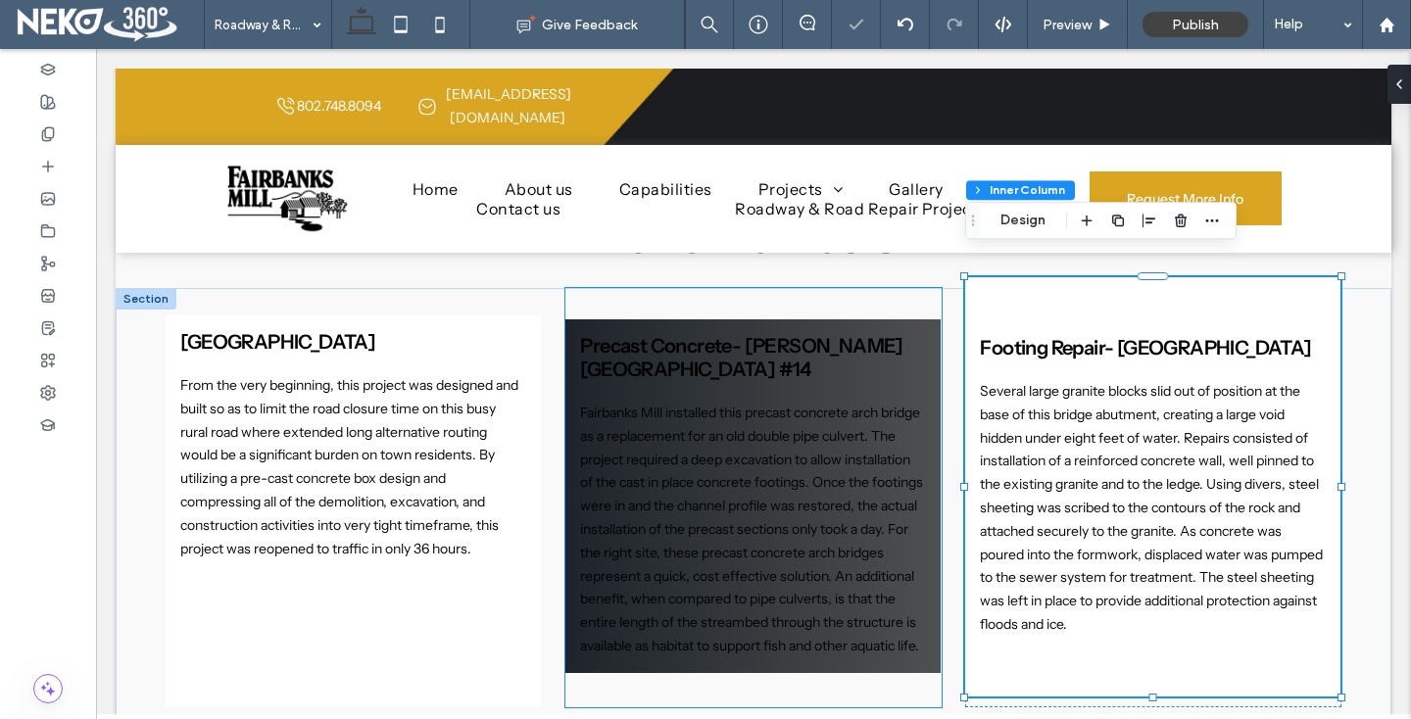
click at [783, 649] on div "Precast Concrete- [PERSON_NAME][GEOGRAPHIC_DATA] #14 Fairbanks Mill installed t…" at bounding box center [753, 497] width 376 height 419
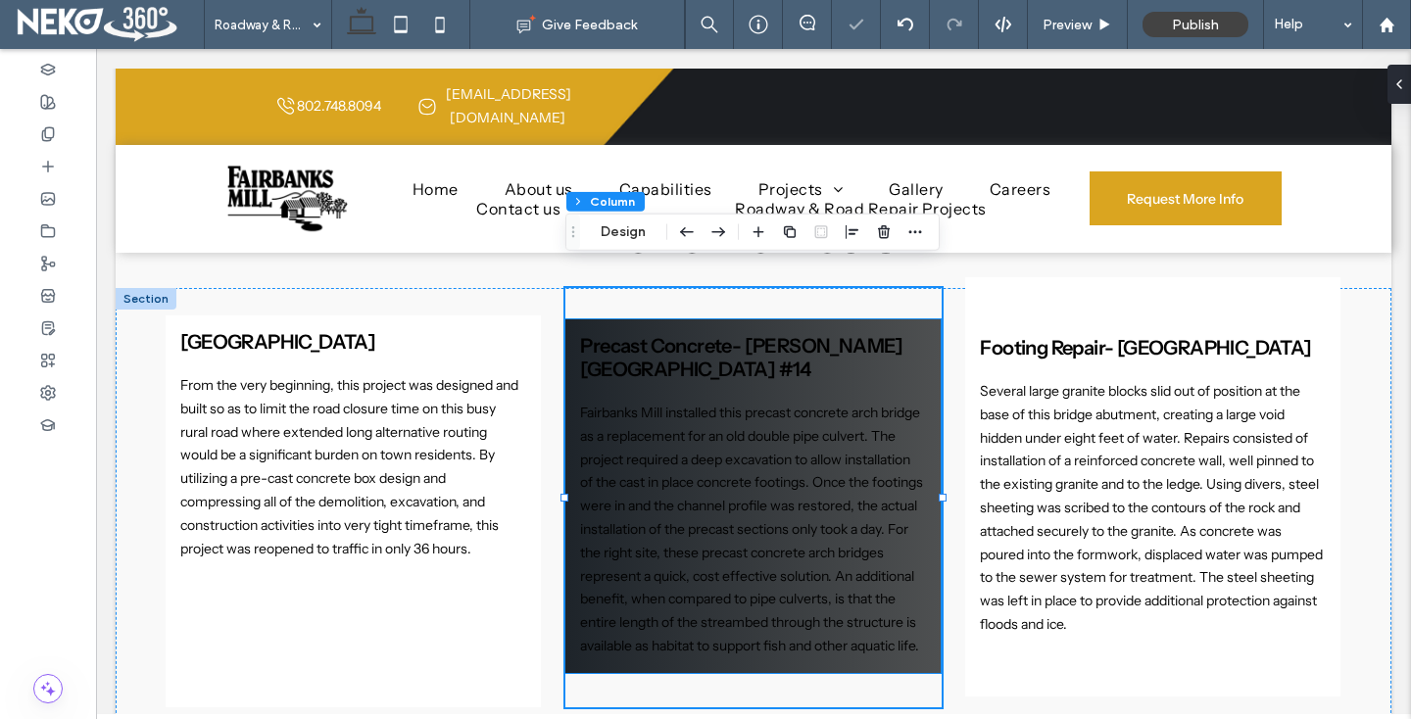
click at [741, 628] on p "Fairbanks Mill installed this precast concrete arch bridge as a replacement for…" at bounding box center [752, 530] width 345 height 257
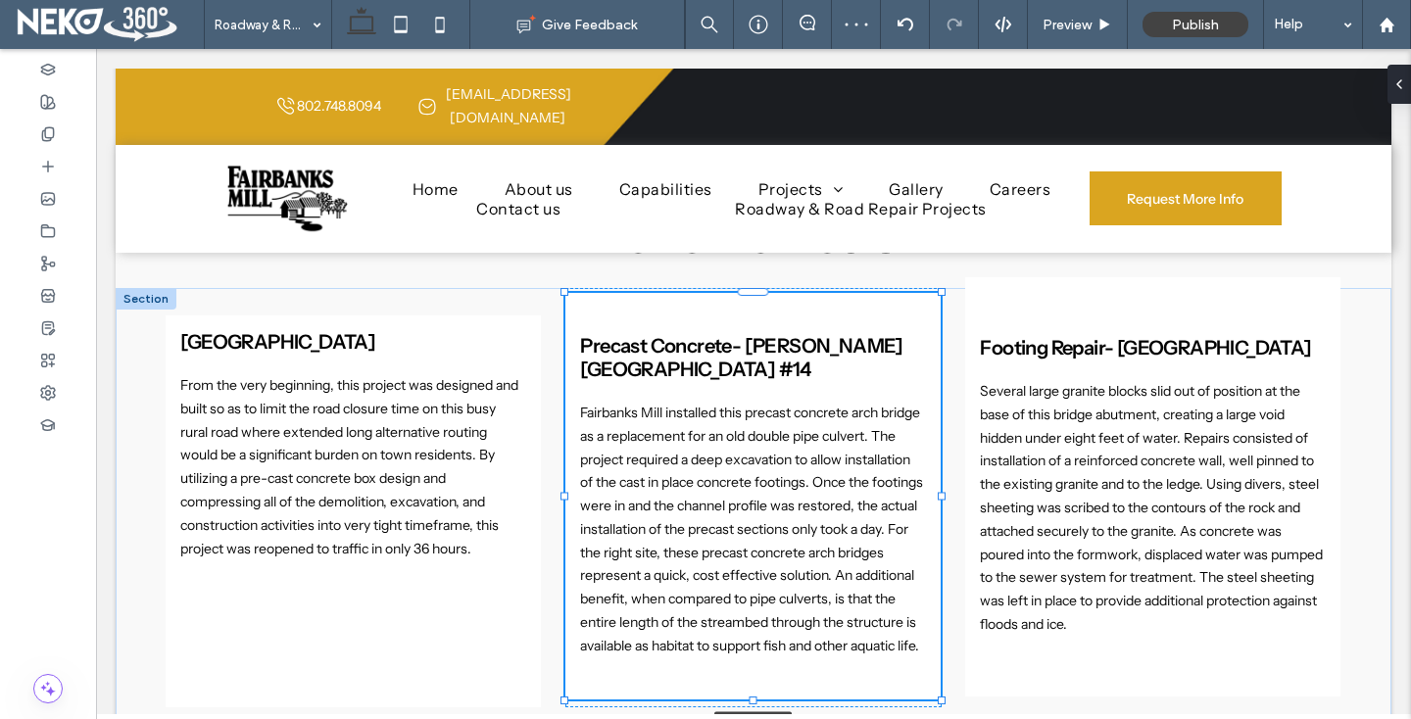
drag, startPoint x: 755, startPoint y: 649, endPoint x: 755, endPoint y: 675, distance: 26.5
click at [755, 697] on div at bounding box center [754, 701] width 8 height 8
type input "***"
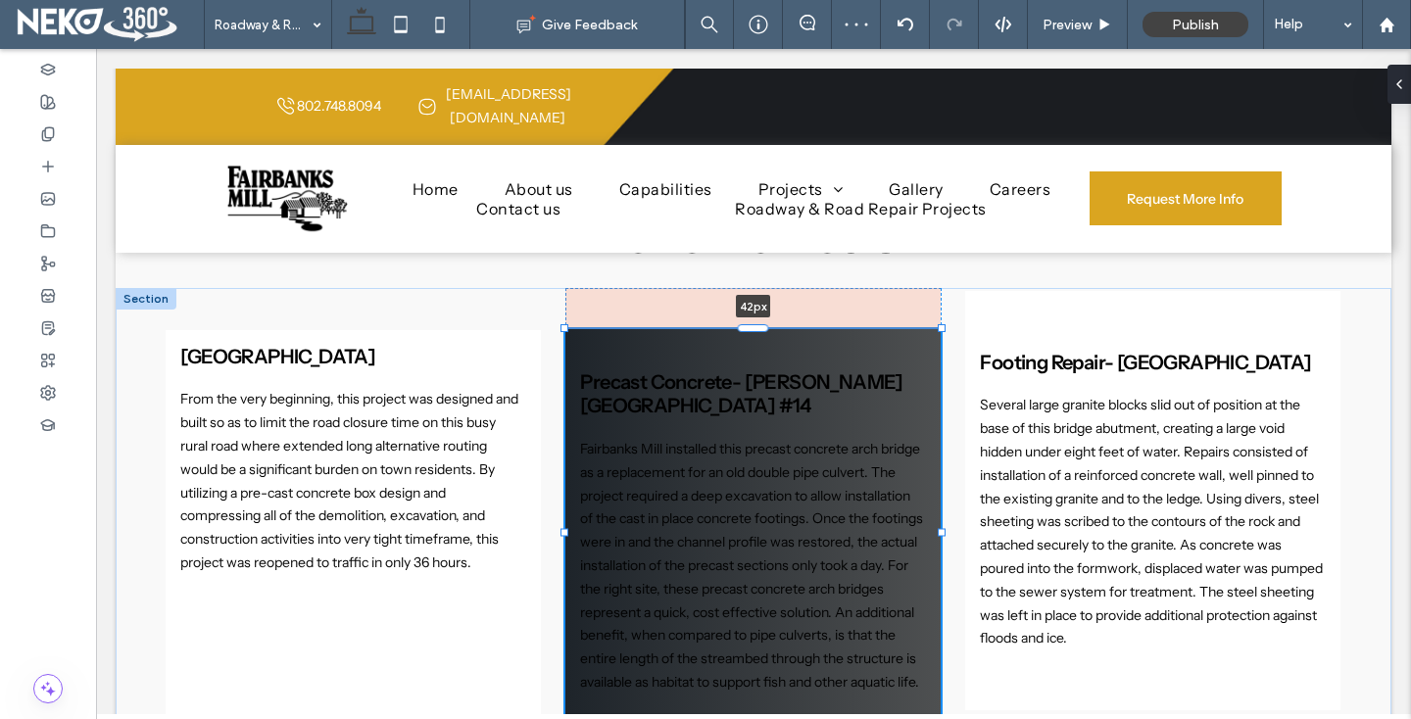
drag, startPoint x: 747, startPoint y: 267, endPoint x: 747, endPoint y: 312, distance: 44.1
click at [747, 312] on div "Box Culvert- [GEOGRAPHIC_DATA] Culvert From the very beginning, this project wa…" at bounding box center [754, 524] width 1176 height 473
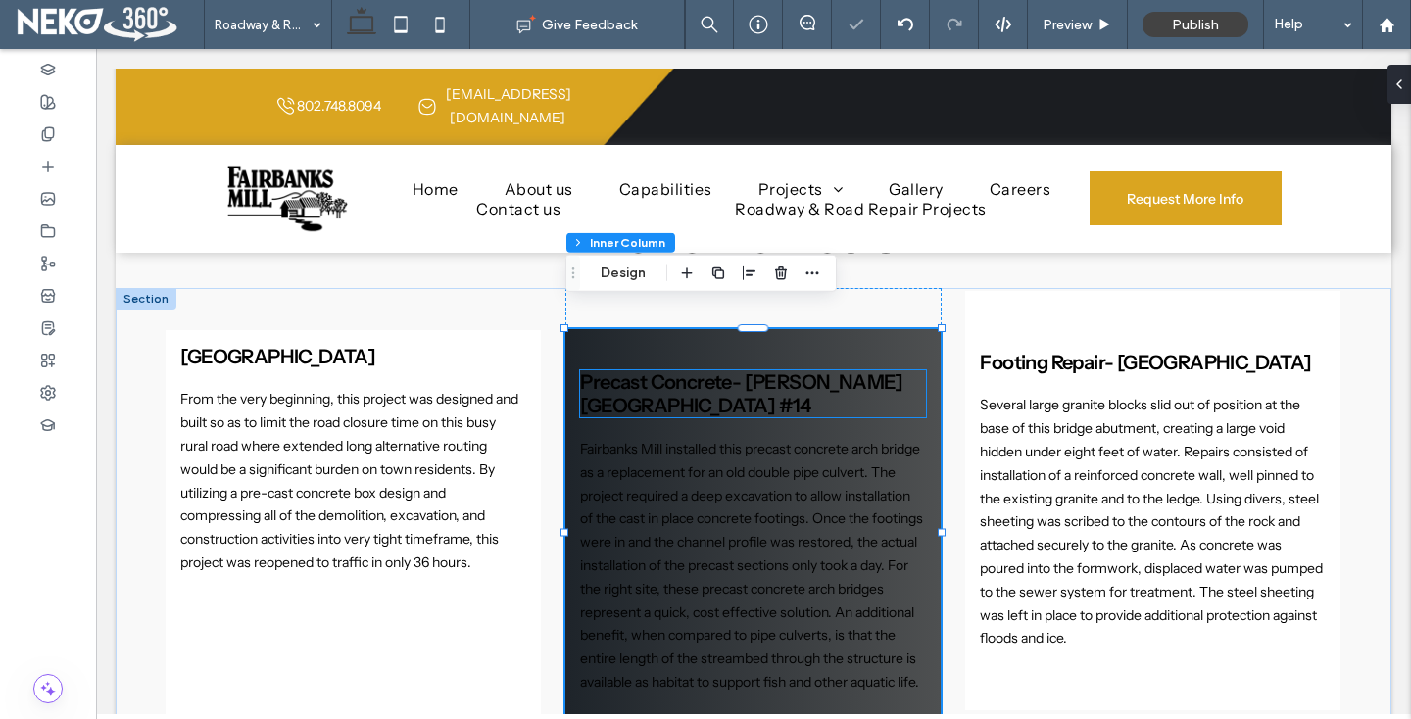
click at [637, 370] on span "Precast Concrete- [PERSON_NAME][GEOGRAPHIC_DATA] #14" at bounding box center [741, 393] width 322 height 47
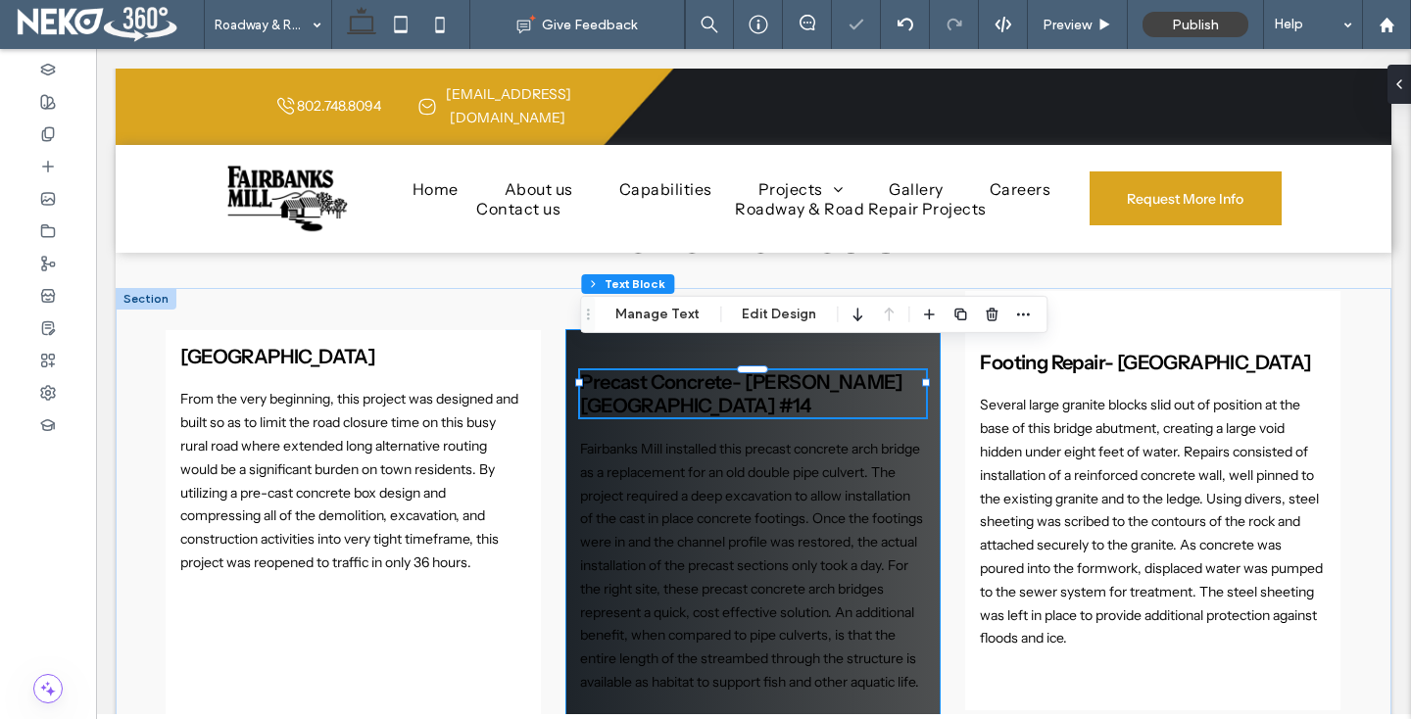
click at [572, 344] on div "Precast Concrete- [PERSON_NAME][GEOGRAPHIC_DATA] #14 Fairbanks Mill installed t…" at bounding box center [752, 532] width 375 height 407
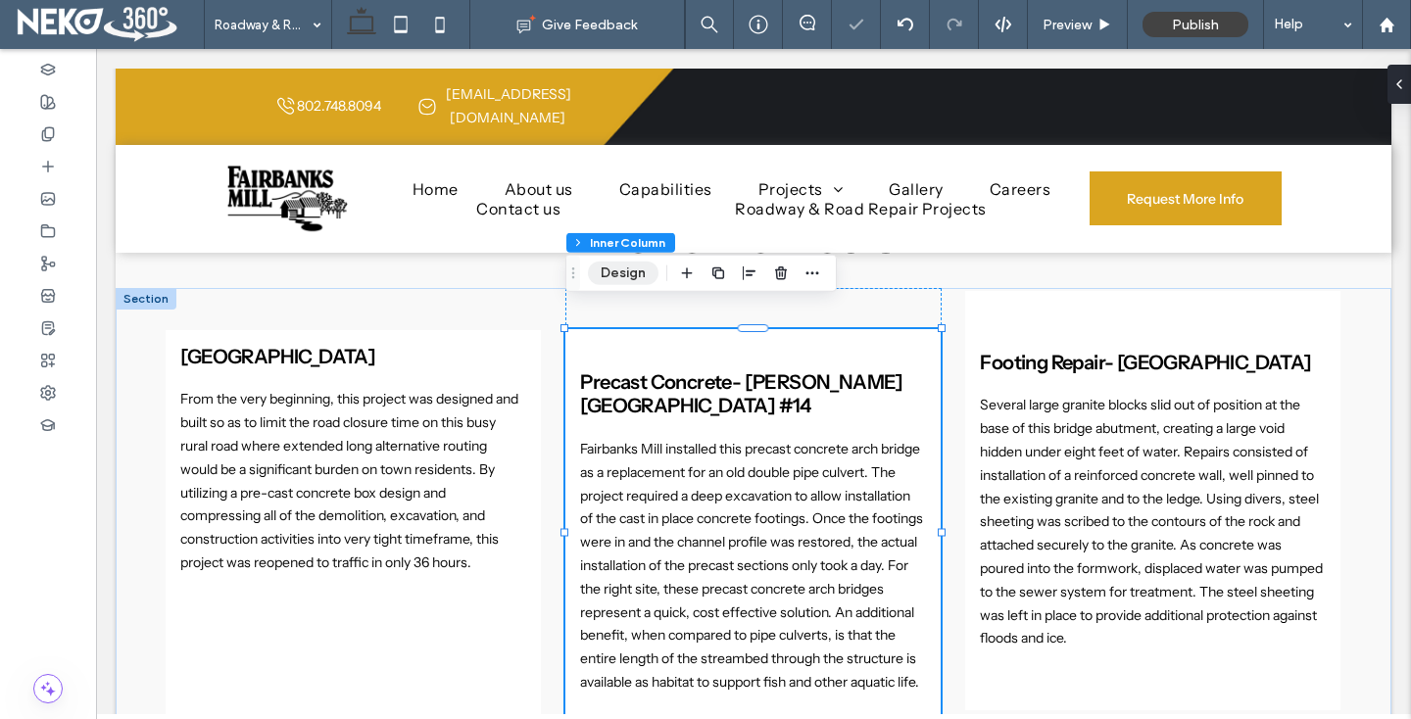
click at [621, 277] on button "Design" at bounding box center [623, 274] width 71 height 24
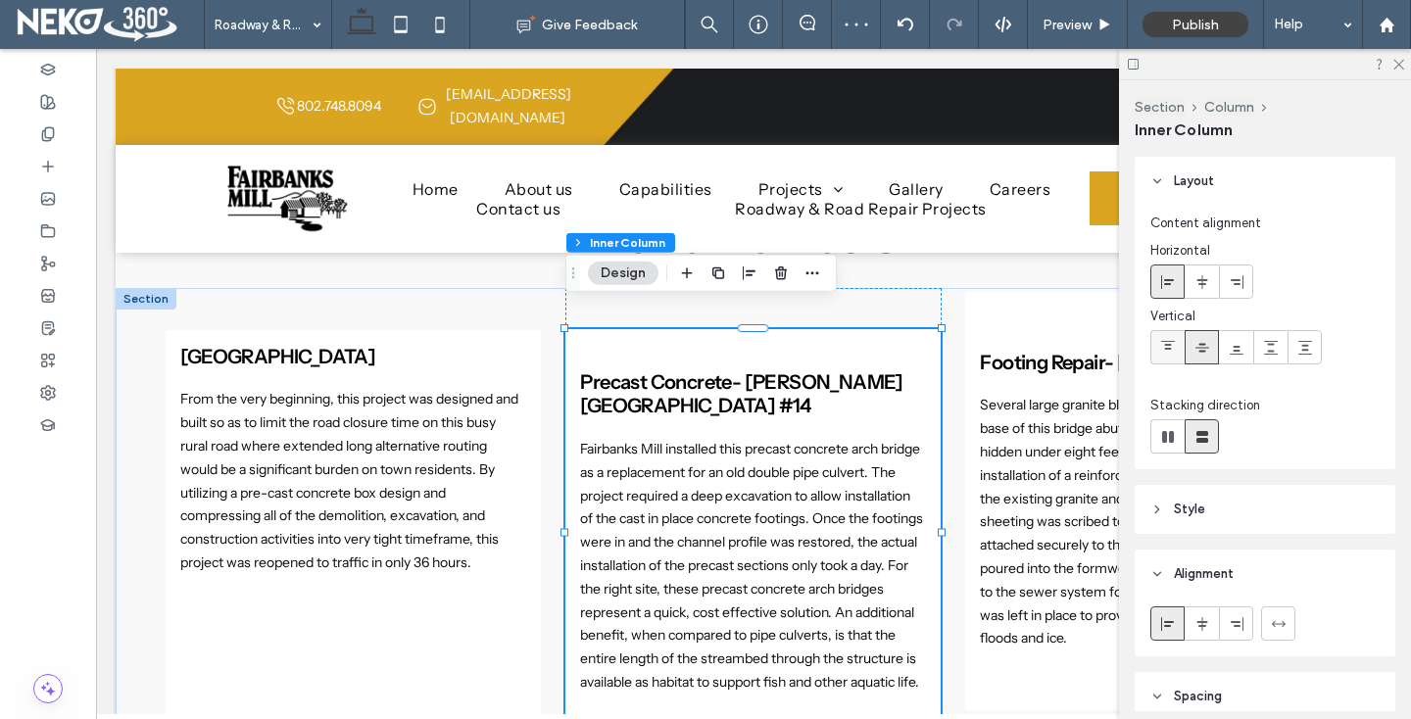
click at [1164, 342] on icon at bounding box center [1168, 348] width 16 height 16
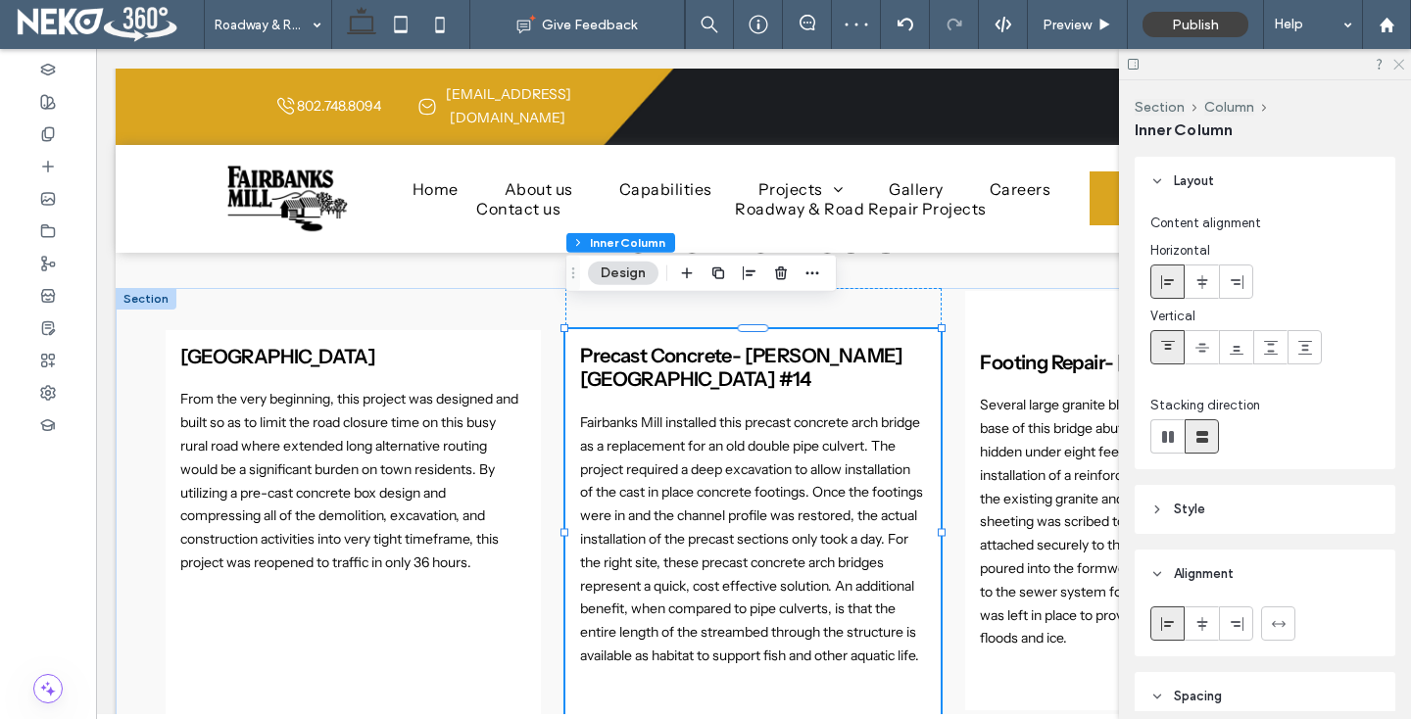
click at [1398, 65] on use at bounding box center [1398, 65] width 11 height 11
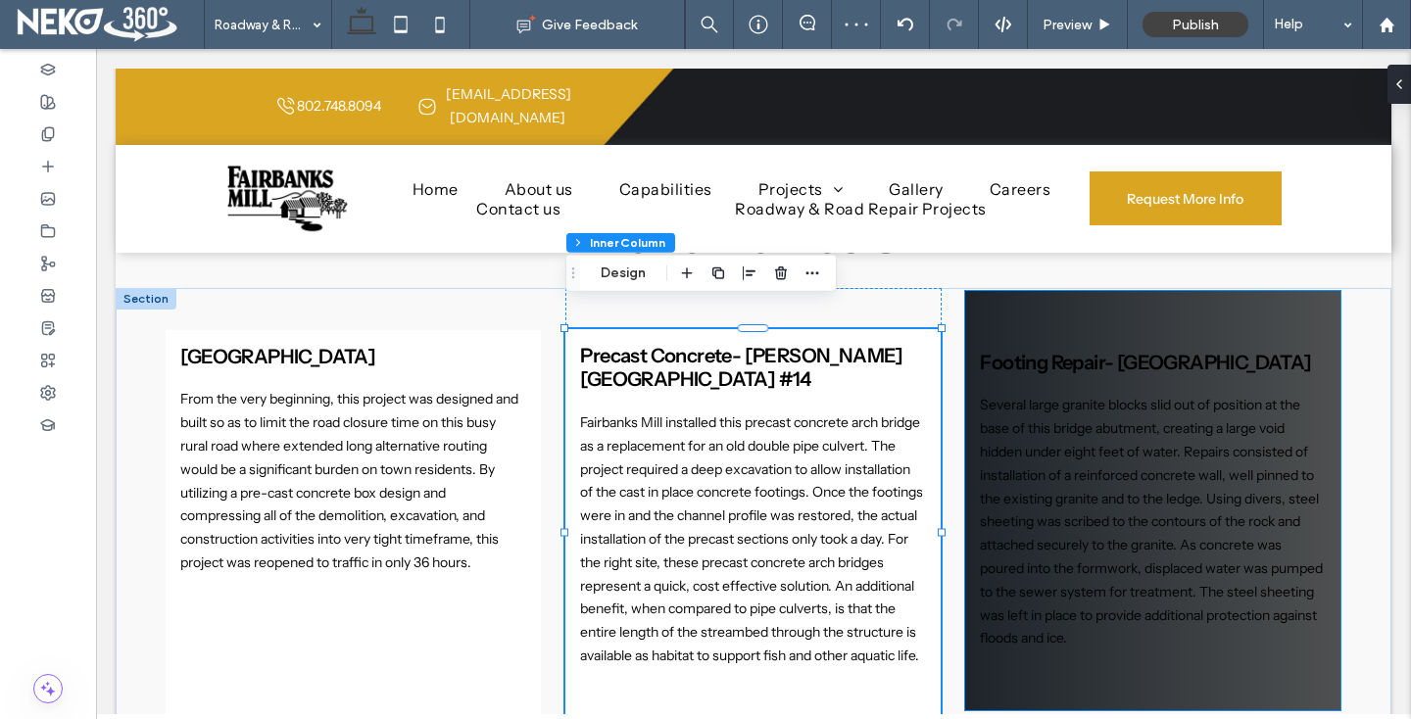
click at [1131, 307] on div "Footing Repair- [GEOGRAPHIC_DATA] Several large granite blocks slid out of posi…" at bounding box center [1152, 500] width 375 height 419
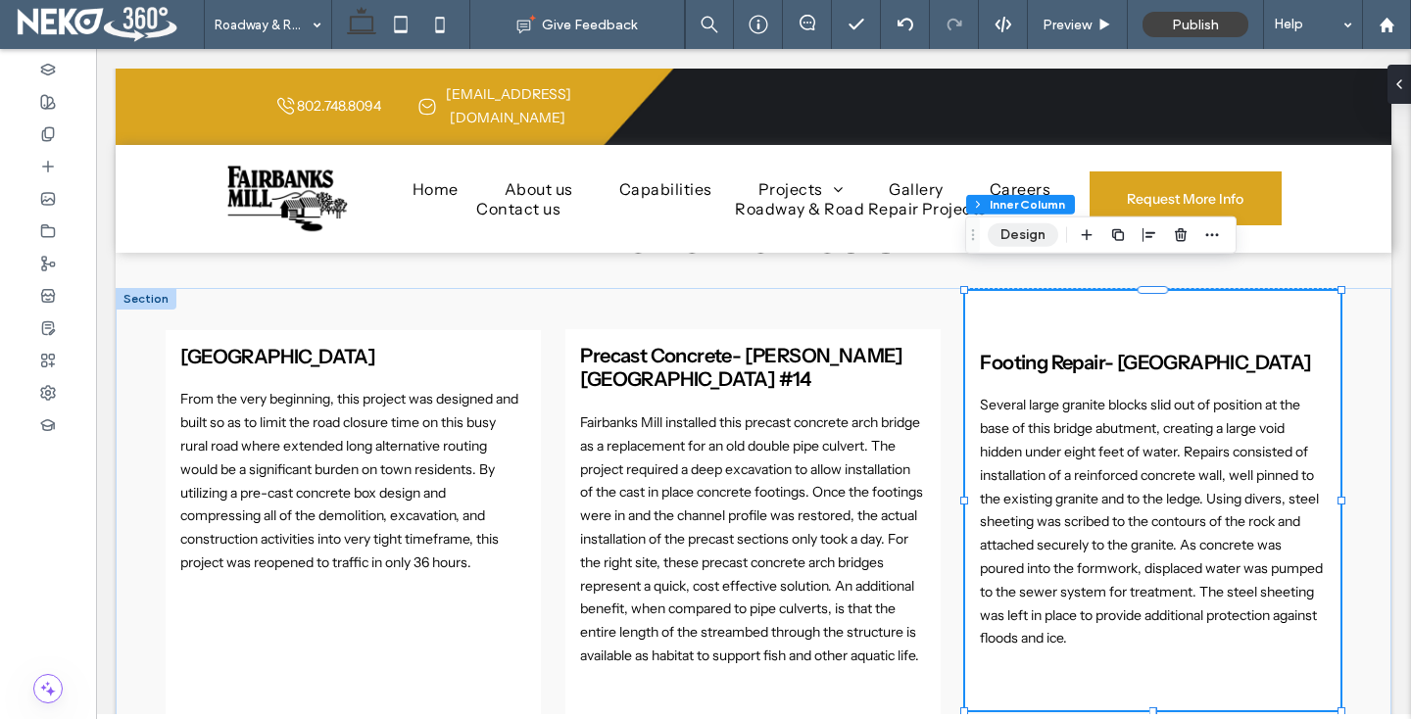
click at [1005, 240] on button "Design" at bounding box center [1023, 235] width 71 height 24
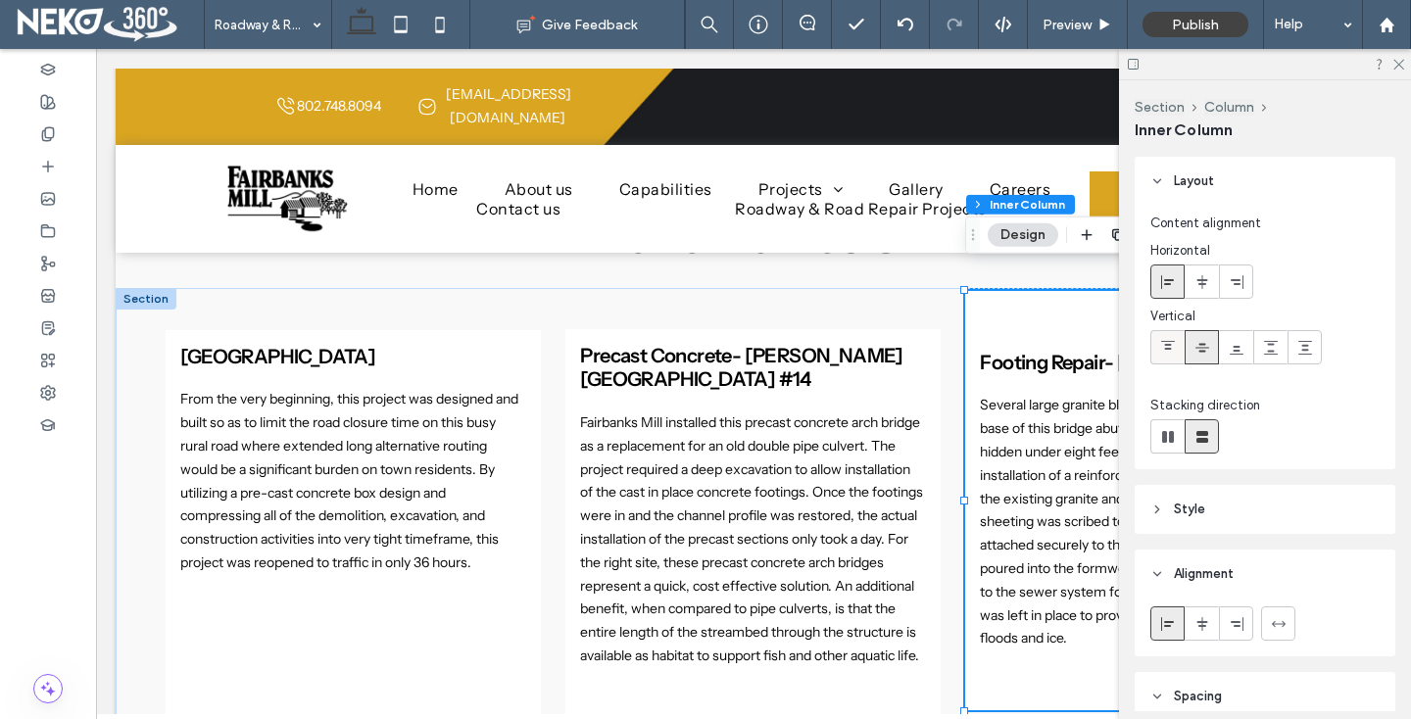
click at [1160, 340] on icon at bounding box center [1168, 348] width 16 height 16
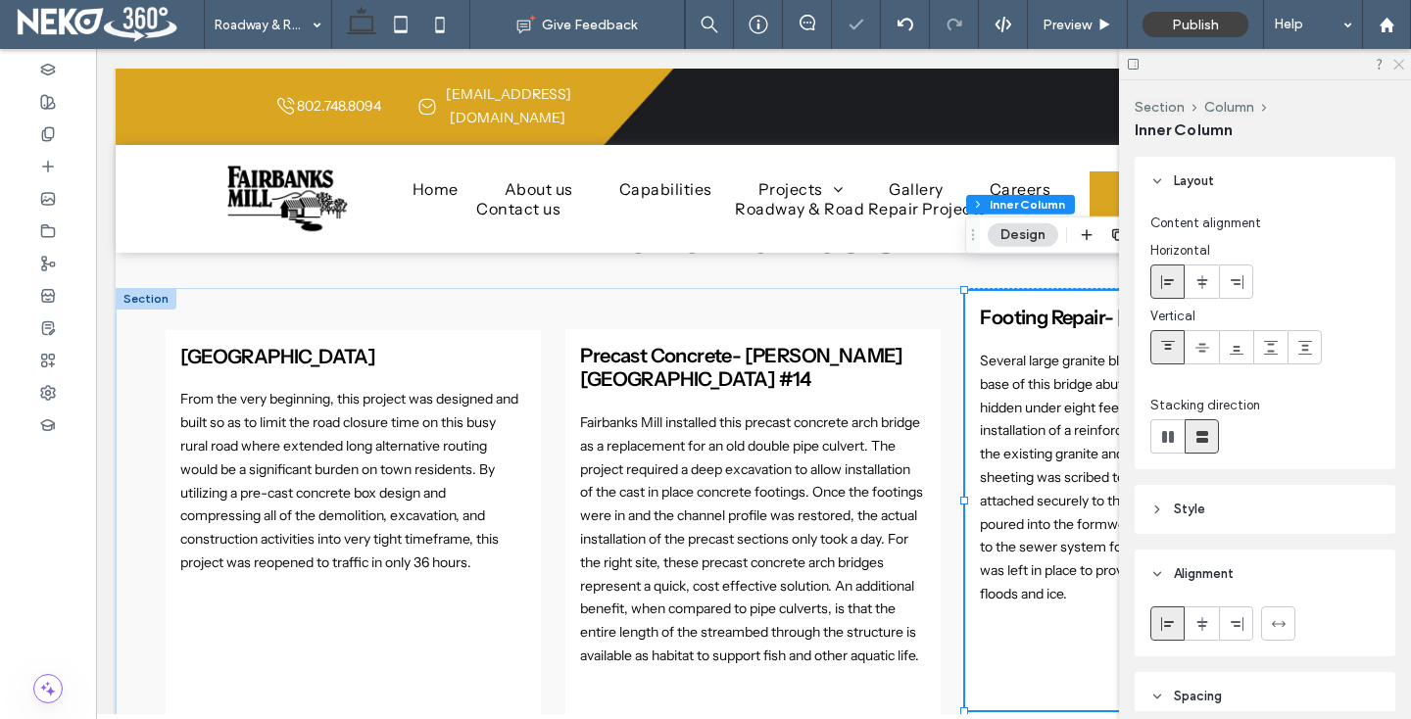
drag, startPoint x: 1399, startPoint y: 58, endPoint x: 1153, endPoint y: 116, distance: 252.6
click at [1399, 58] on icon at bounding box center [1397, 63] width 13 height 13
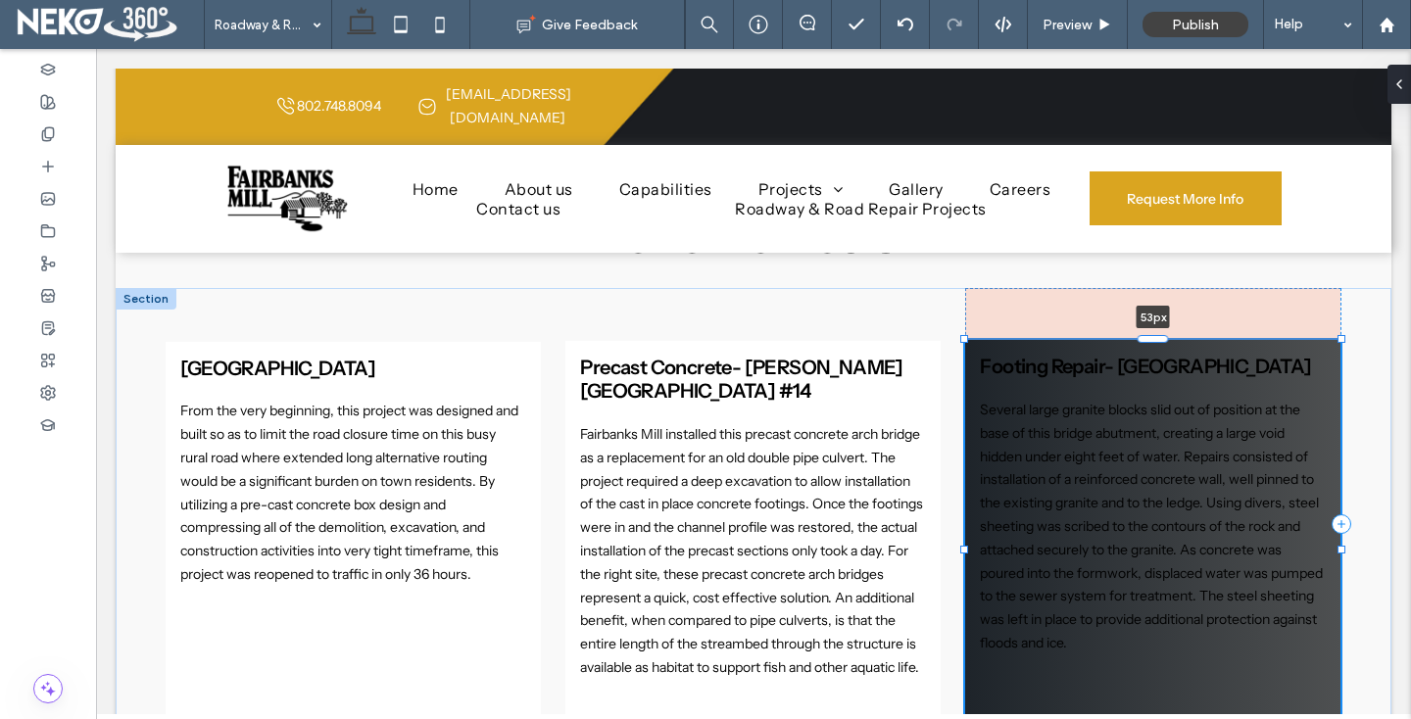
drag, startPoint x: 1152, startPoint y: 267, endPoint x: 1151, endPoint y: 341, distance: 74.5
click at [1151, 341] on div "Box Culvert- [GEOGRAPHIC_DATA] Culvert From the very beginning, this project wa…" at bounding box center [754, 536] width 1176 height 497
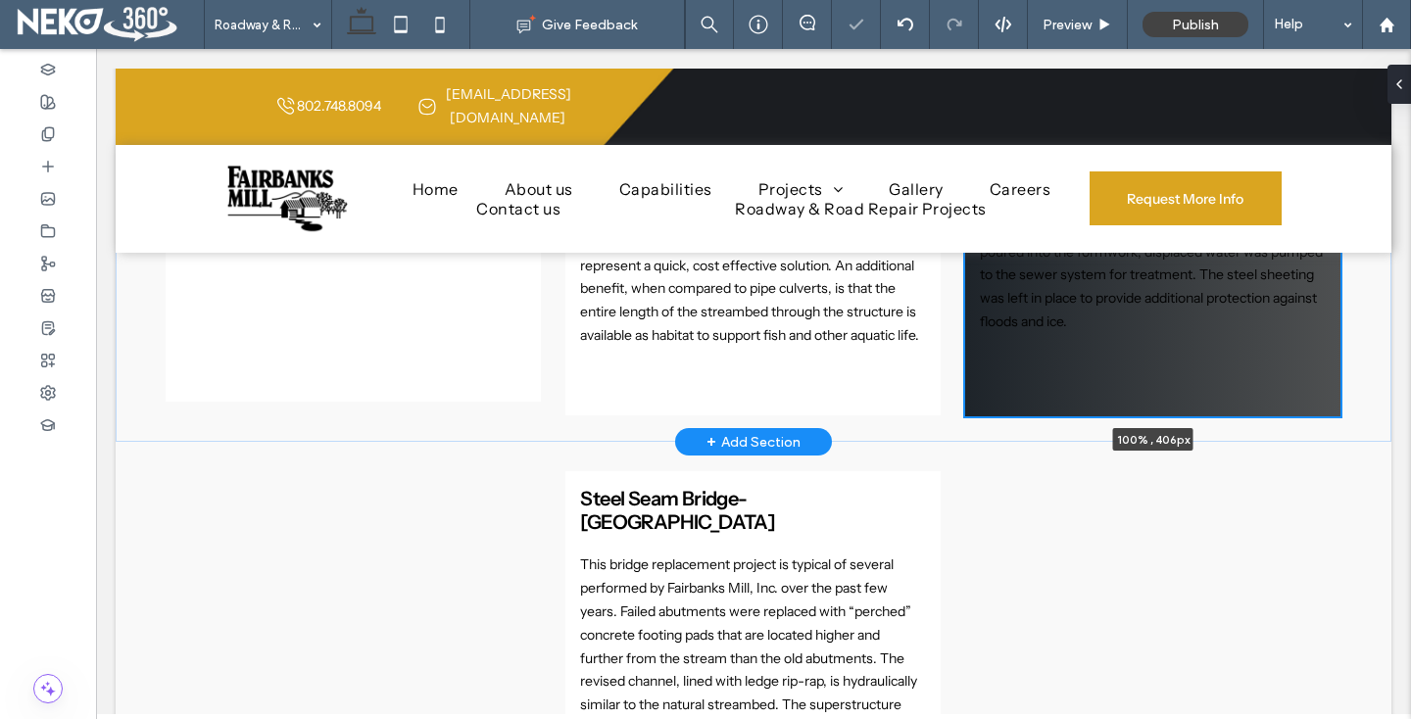
scroll to position [1580, 0]
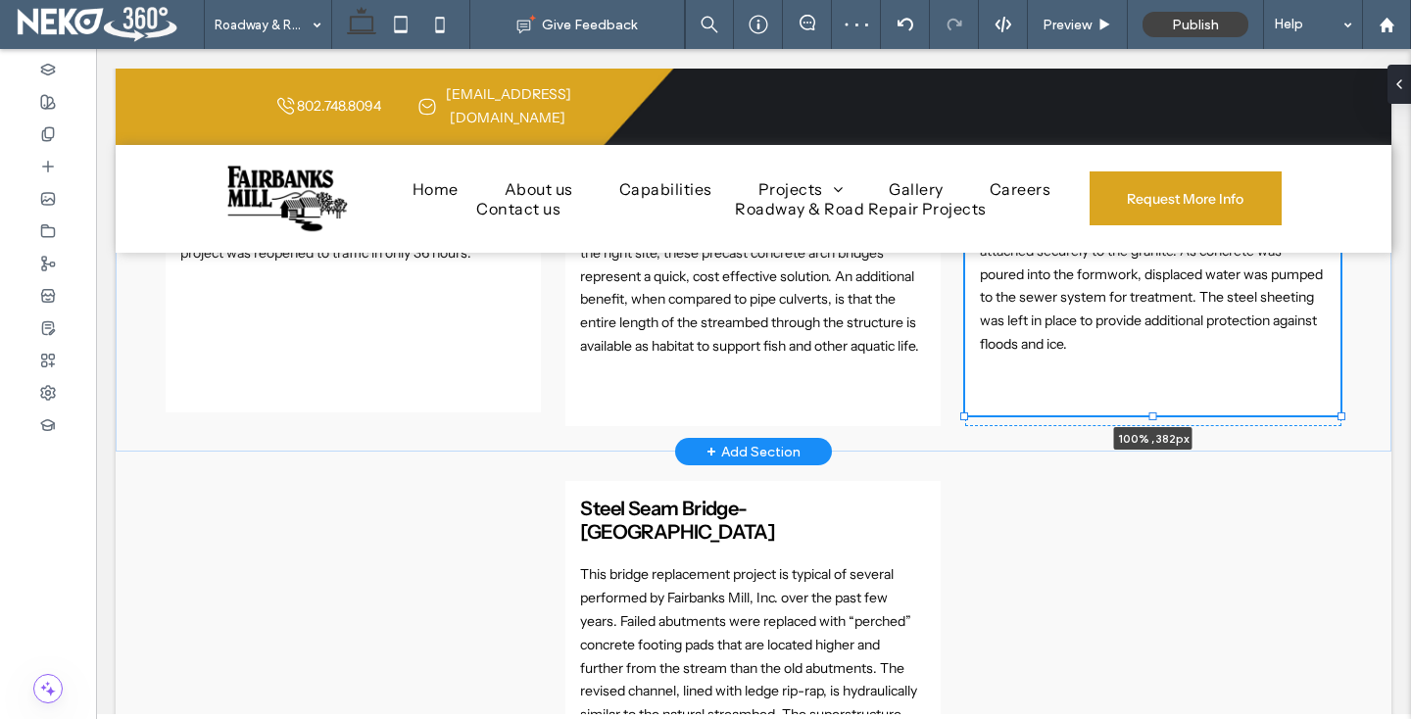
drag, startPoint x: 1156, startPoint y: 414, endPoint x: 1152, endPoint y: 392, distance: 22.9
click at [1152, 413] on div at bounding box center [1153, 417] width 8 height 8
type input "***"
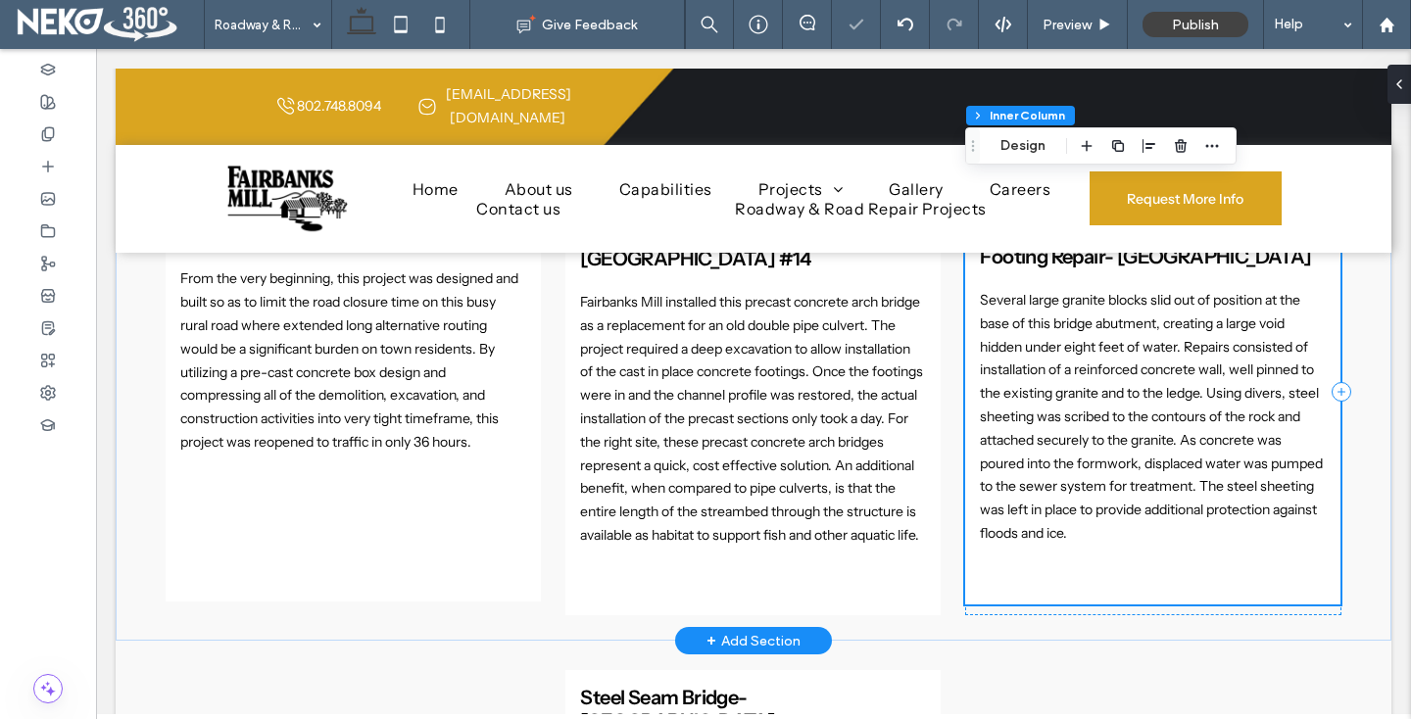
scroll to position [1304, 0]
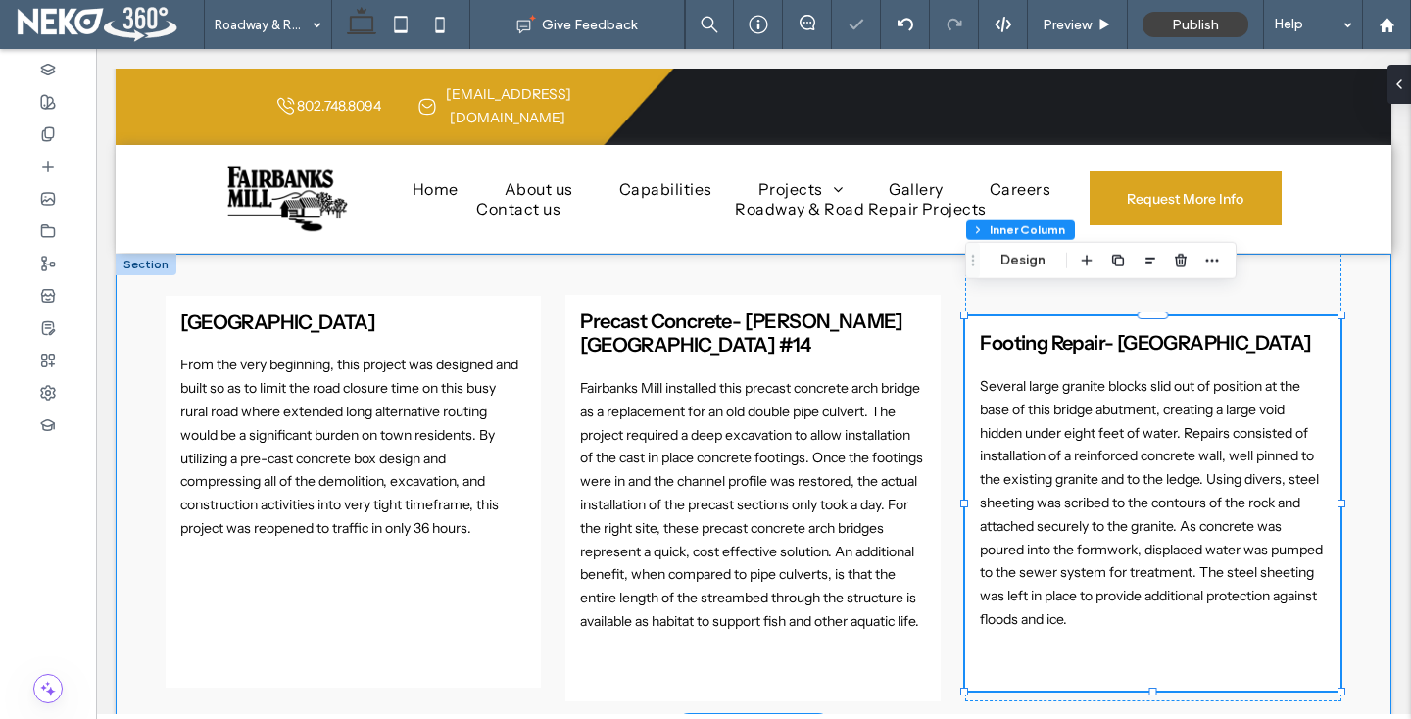
click at [1358, 297] on div "Box Culvert- [GEOGRAPHIC_DATA] Culvert From the very beginning, this project wa…" at bounding box center [754, 490] width 1276 height 473
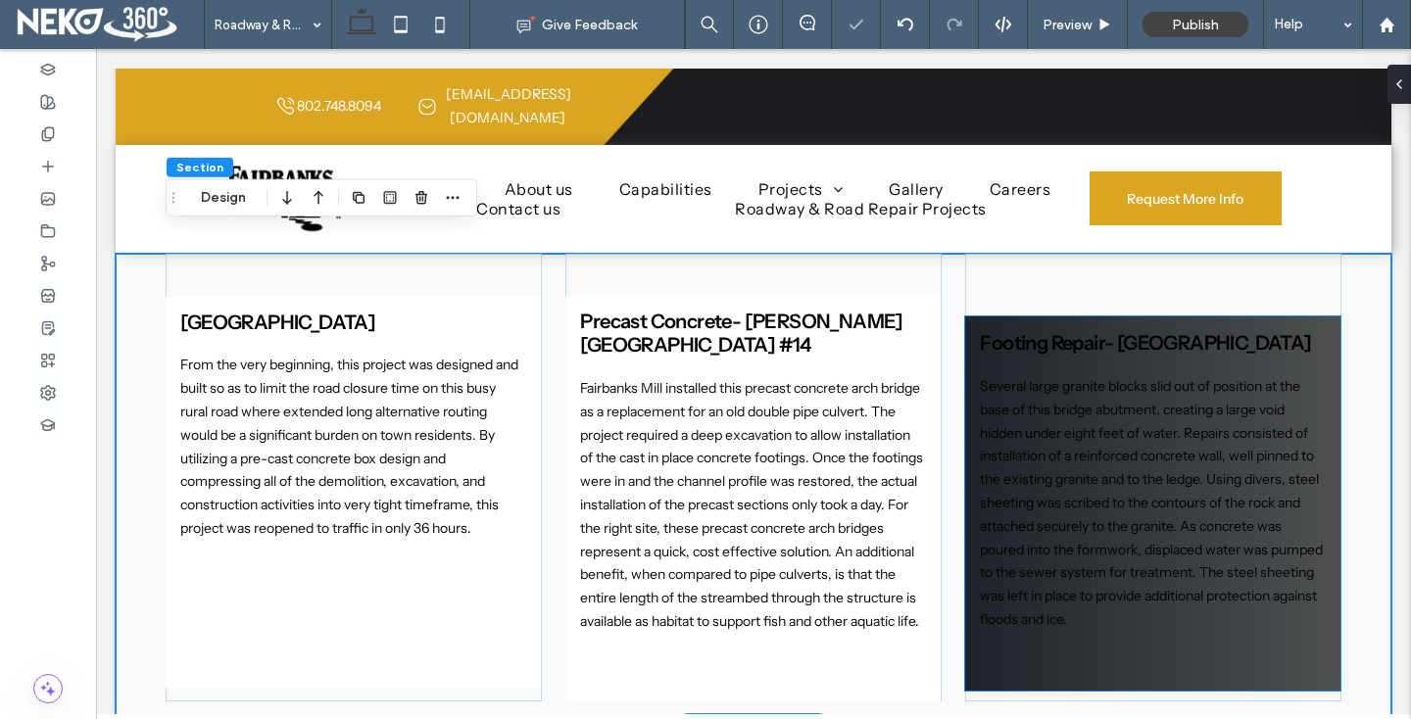
click at [1130, 316] on div "Footing Repair- [GEOGRAPHIC_DATA] Several large granite blocks slid out of posi…" at bounding box center [1152, 503] width 375 height 374
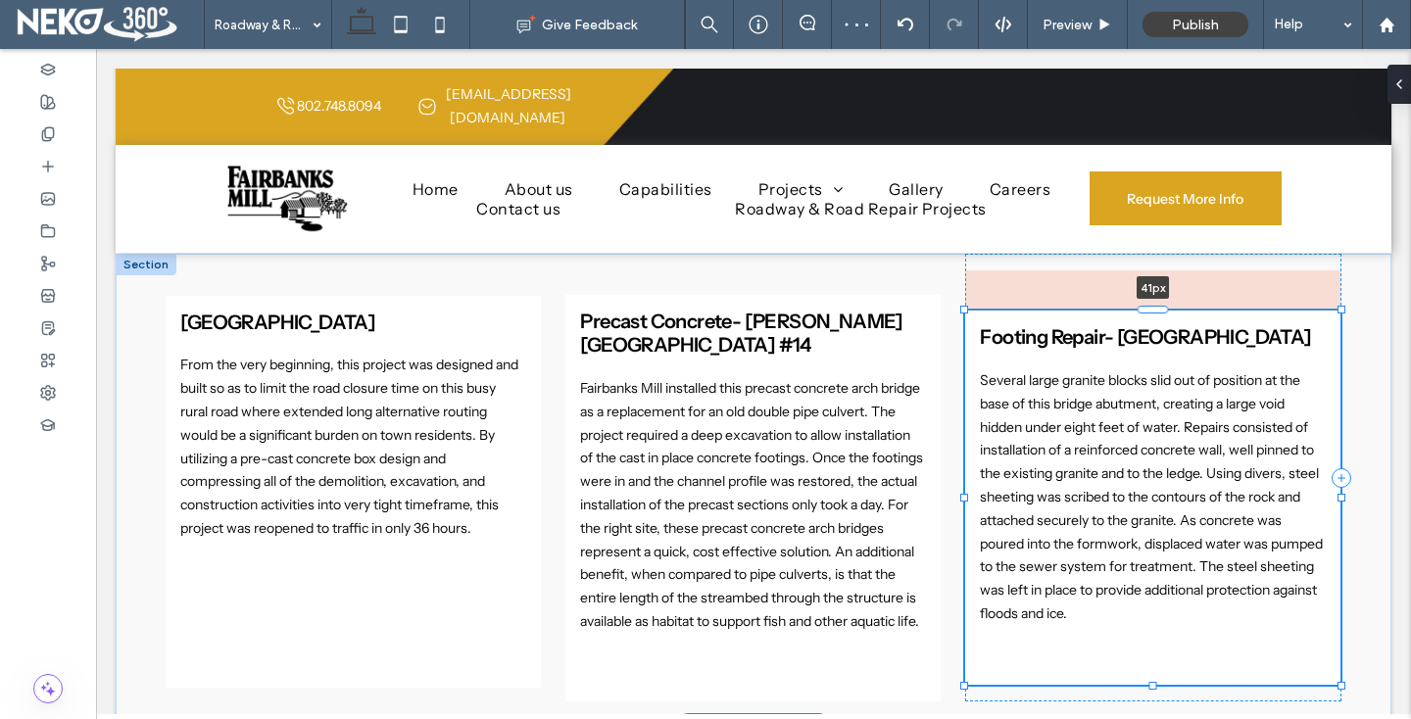
scroll to position [393, 0]
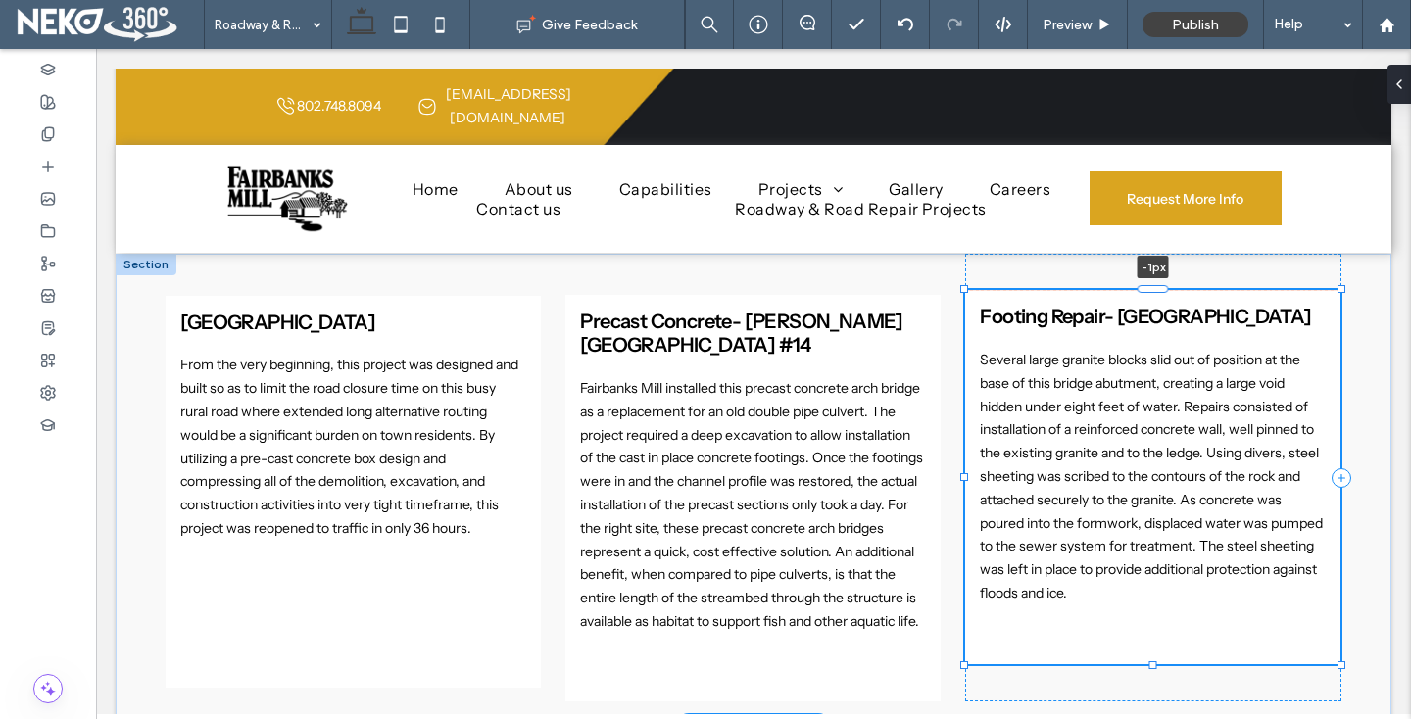
drag, startPoint x: 1156, startPoint y: 292, endPoint x: 1144, endPoint y: 239, distance: 54.2
click at [1144, 254] on div "Box Culvert- [GEOGRAPHIC_DATA] Culvert From the very beginning, this project wa…" at bounding box center [754, 490] width 1176 height 473
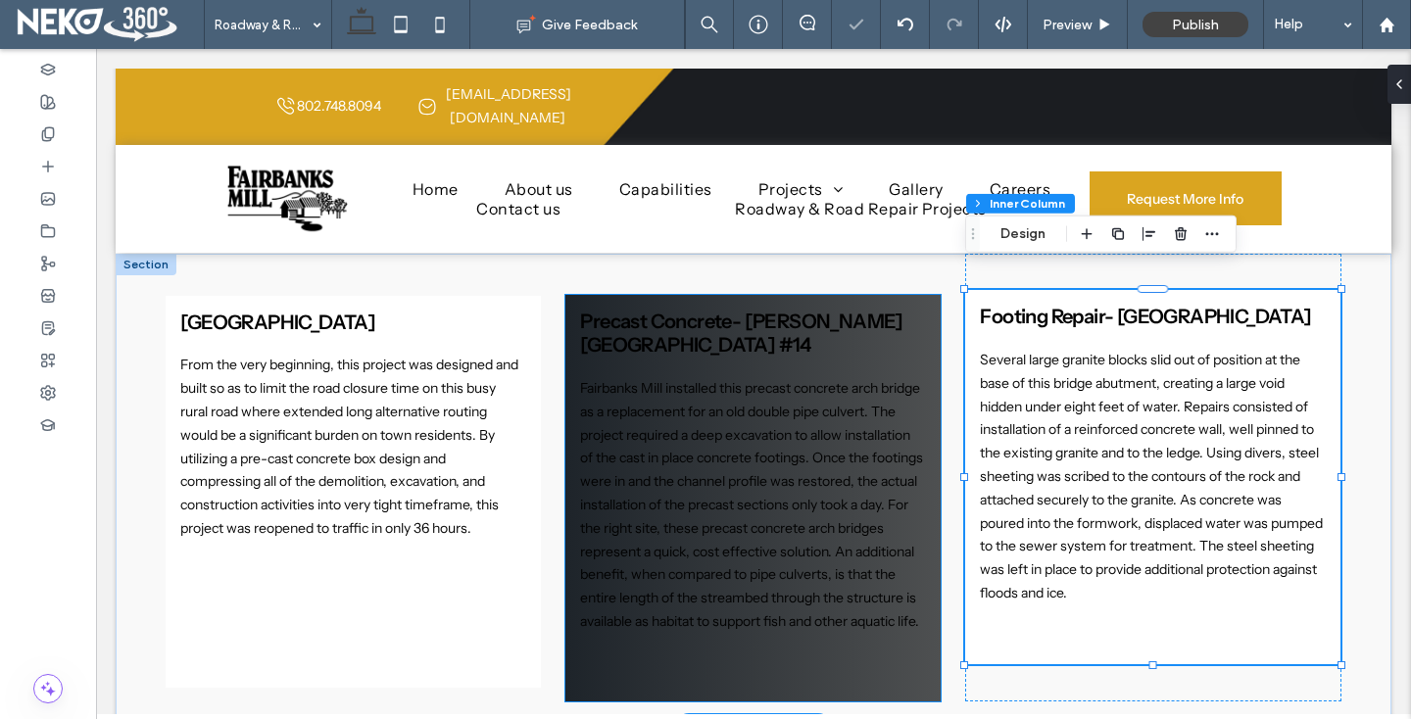
click at [699, 580] on span "Fairbanks Mill installed this precast concrete arch bridge as a replacement for…" at bounding box center [751, 504] width 343 height 251
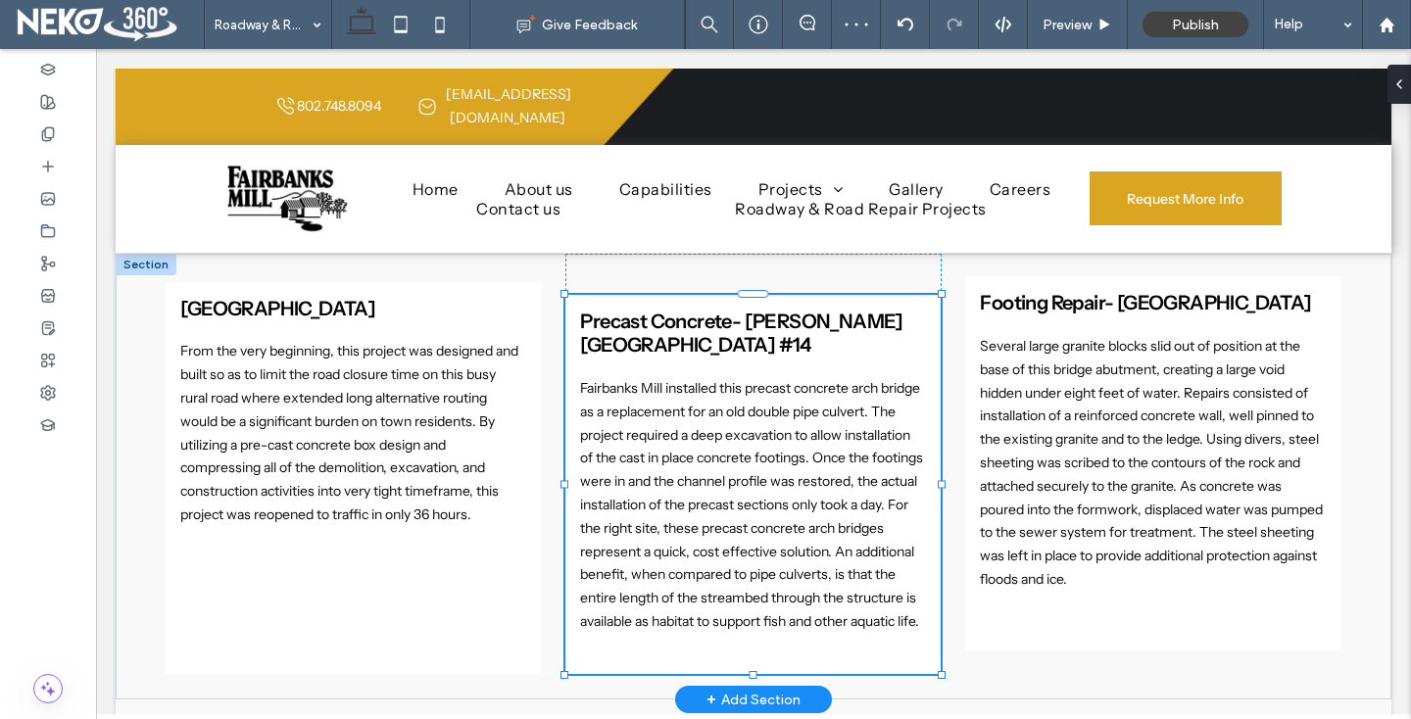
drag, startPoint x: 753, startPoint y: 681, endPoint x: 753, endPoint y: 666, distance: 14.7
click at [753, 666] on div "Box Culvert- [GEOGRAPHIC_DATA] Culvert From the very beginning, this project wa…" at bounding box center [754, 477] width 1276 height 446
type input "***"
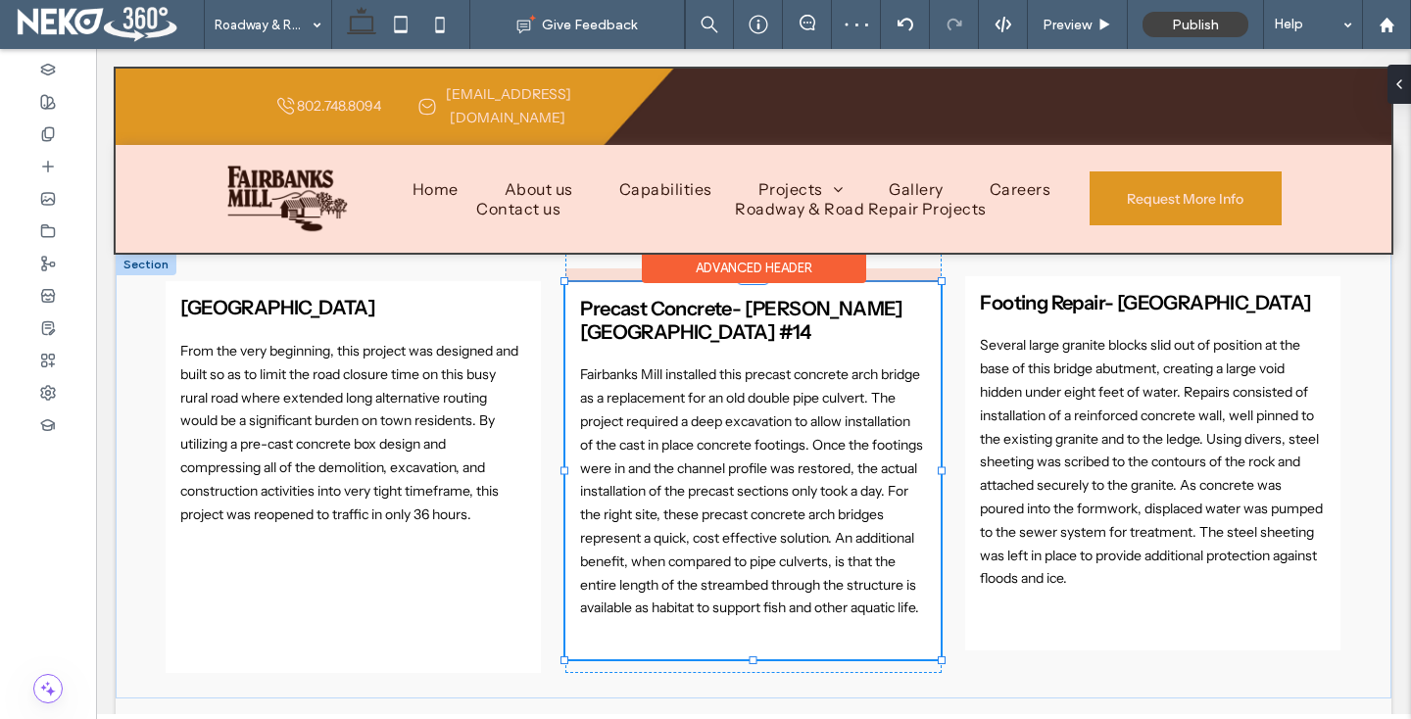
drag, startPoint x: 748, startPoint y: 269, endPoint x: 746, endPoint y: 242, distance: 27.5
click at [746, 242] on div "802.748.8094 [EMAIL_ADDRESS][DOMAIN_NAME] Section Call Email Section Home About…" at bounding box center [754, 369] width 1276 height 3211
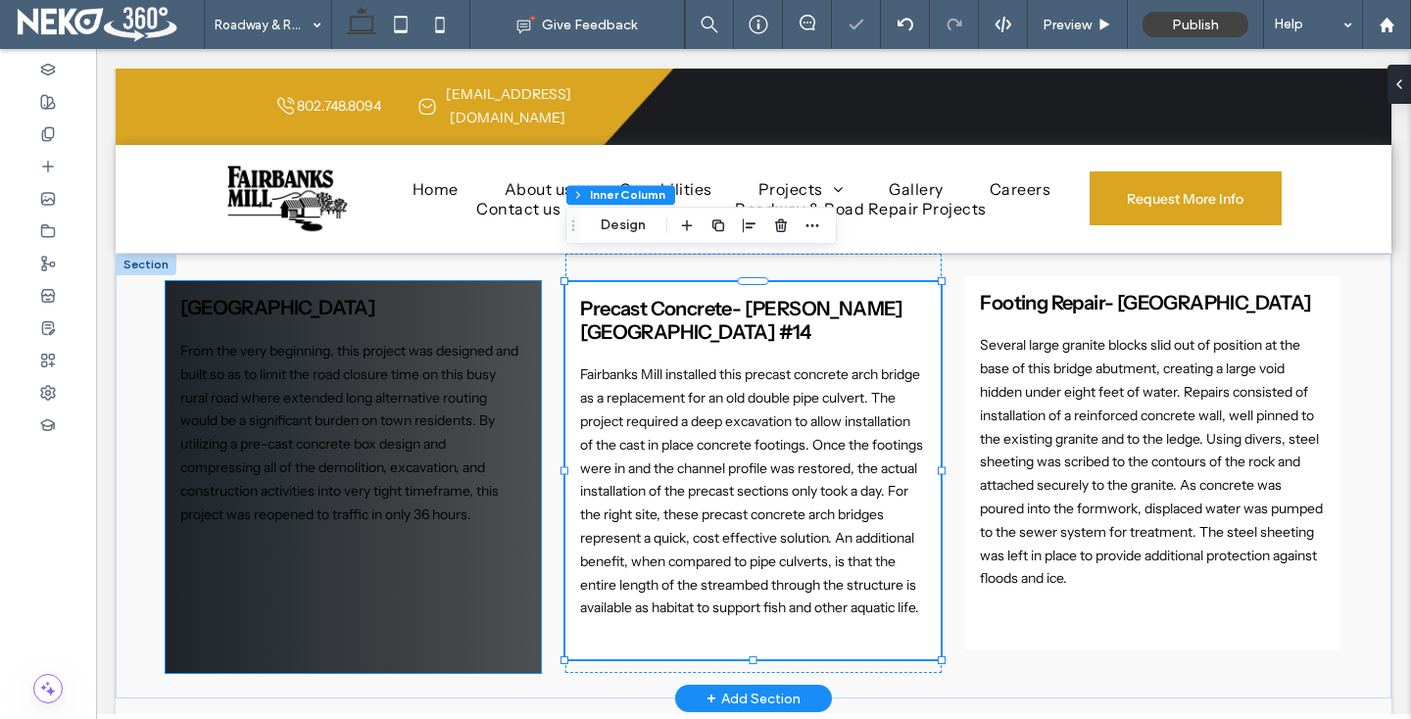
click at [349, 603] on div "Box Culvert- [GEOGRAPHIC_DATA] Culvert From the very beginning, this project wa…" at bounding box center [353, 477] width 375 height 392
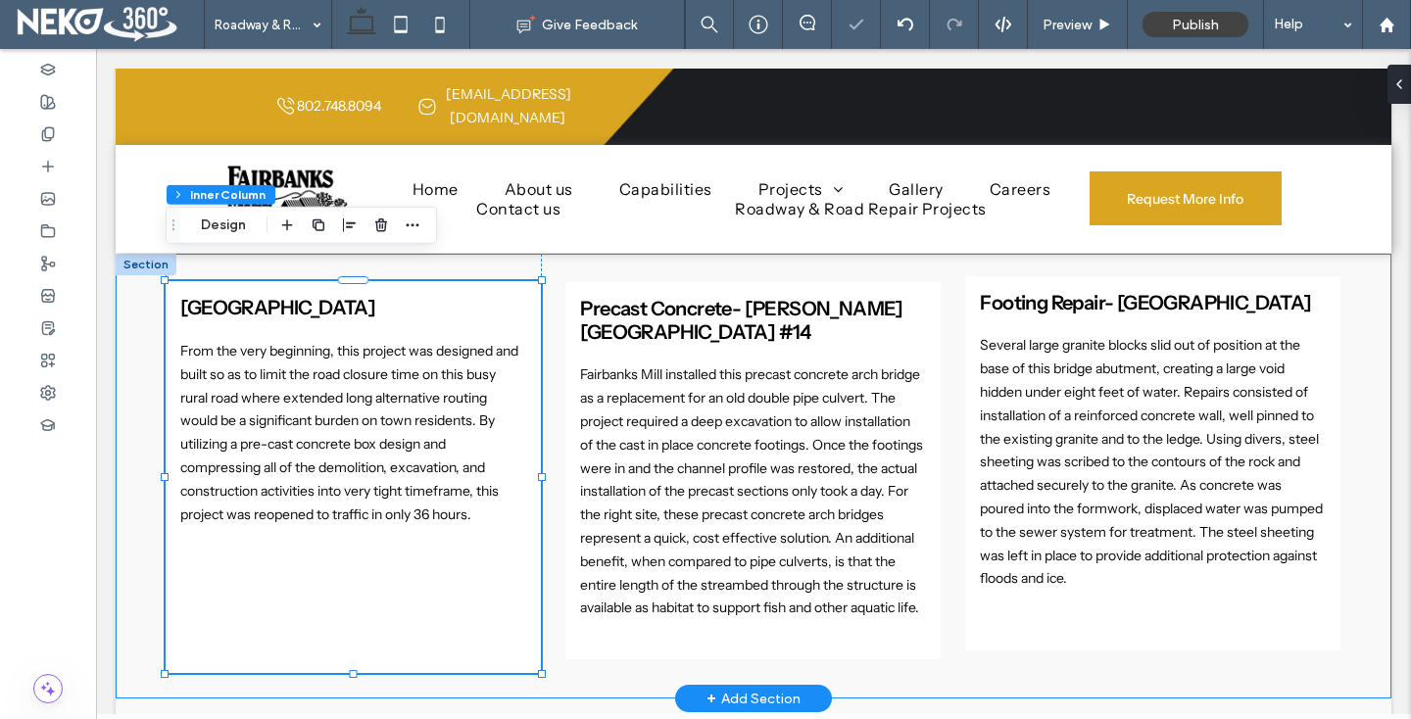
click at [590, 651] on div "Box Culvert- [GEOGRAPHIC_DATA] Culvert From the very beginning, this project wa…" at bounding box center [754, 476] width 1176 height 445
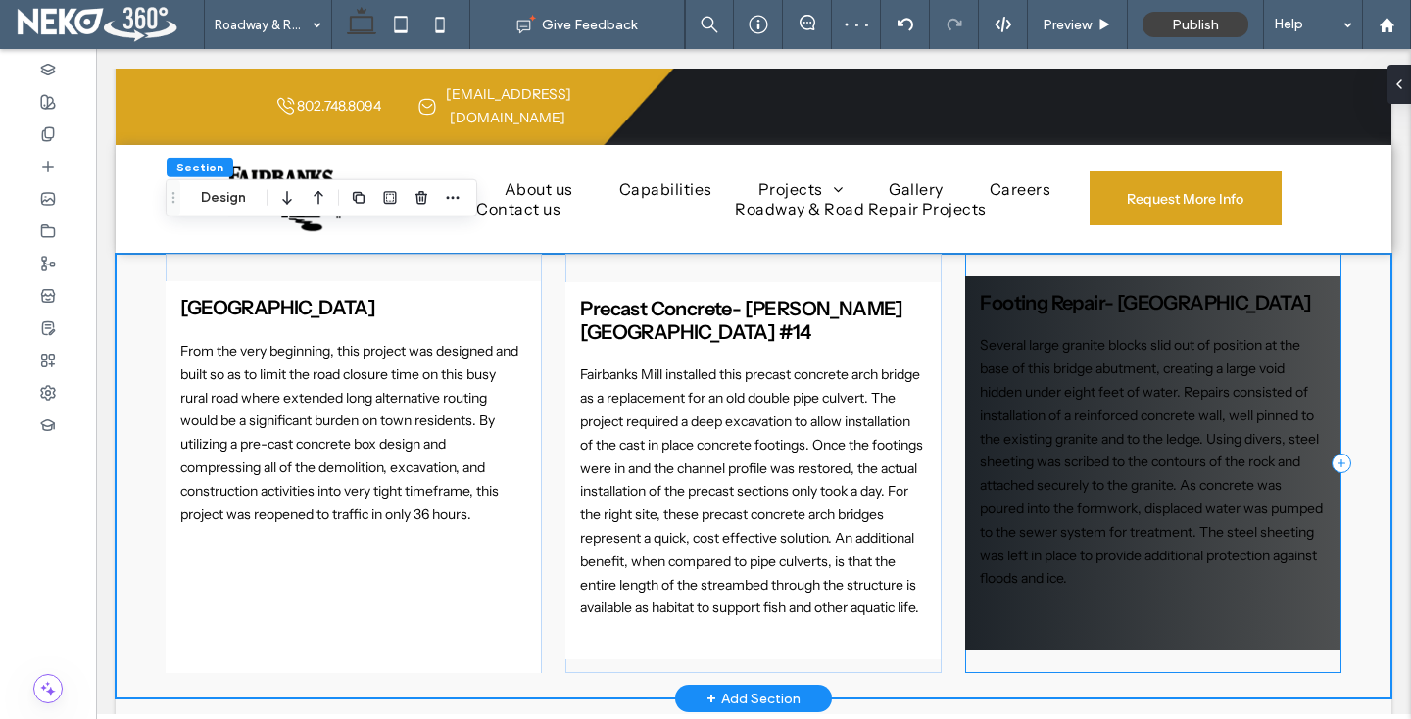
click at [1028, 615] on div "Footing Repair- [GEOGRAPHIC_DATA] Several large granite blocks slid out of posi…" at bounding box center [1152, 463] width 375 height 374
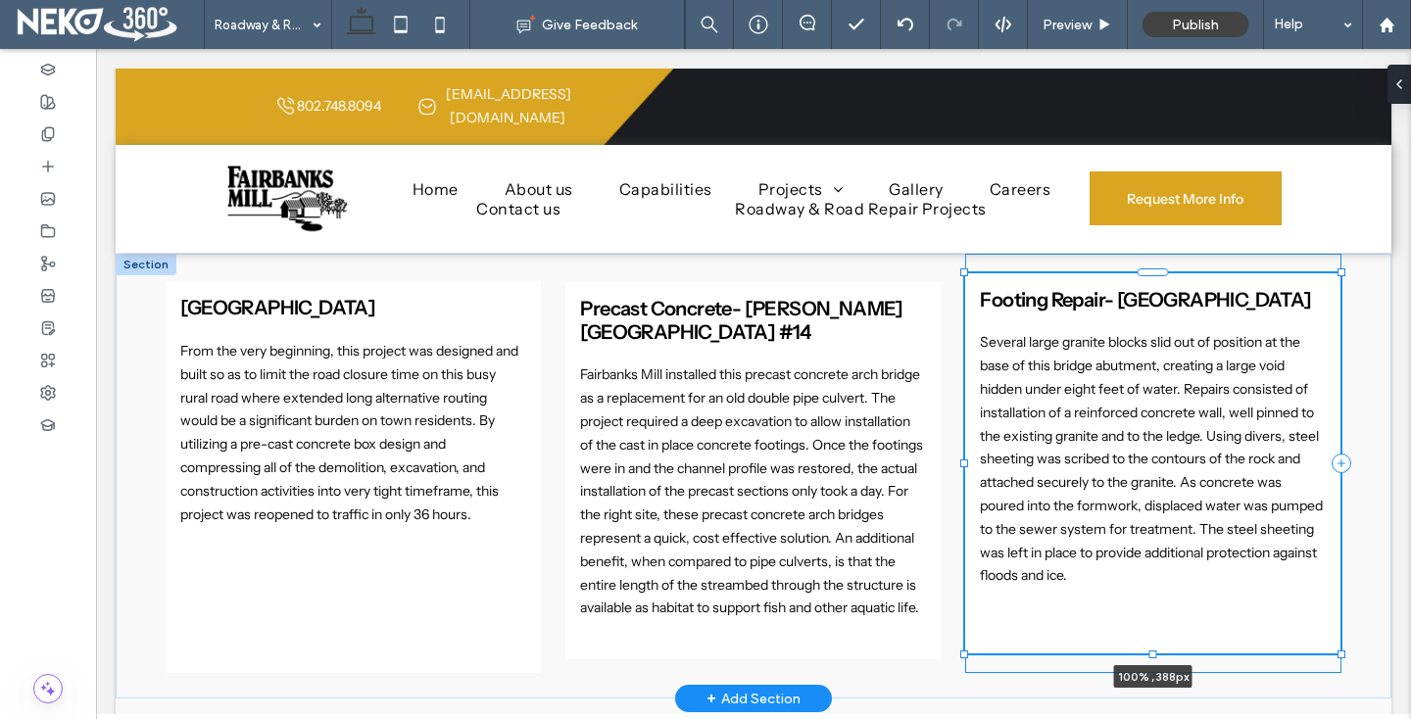
click at [1151, 651] on div at bounding box center [1153, 655] width 8 height 8
type input "***"
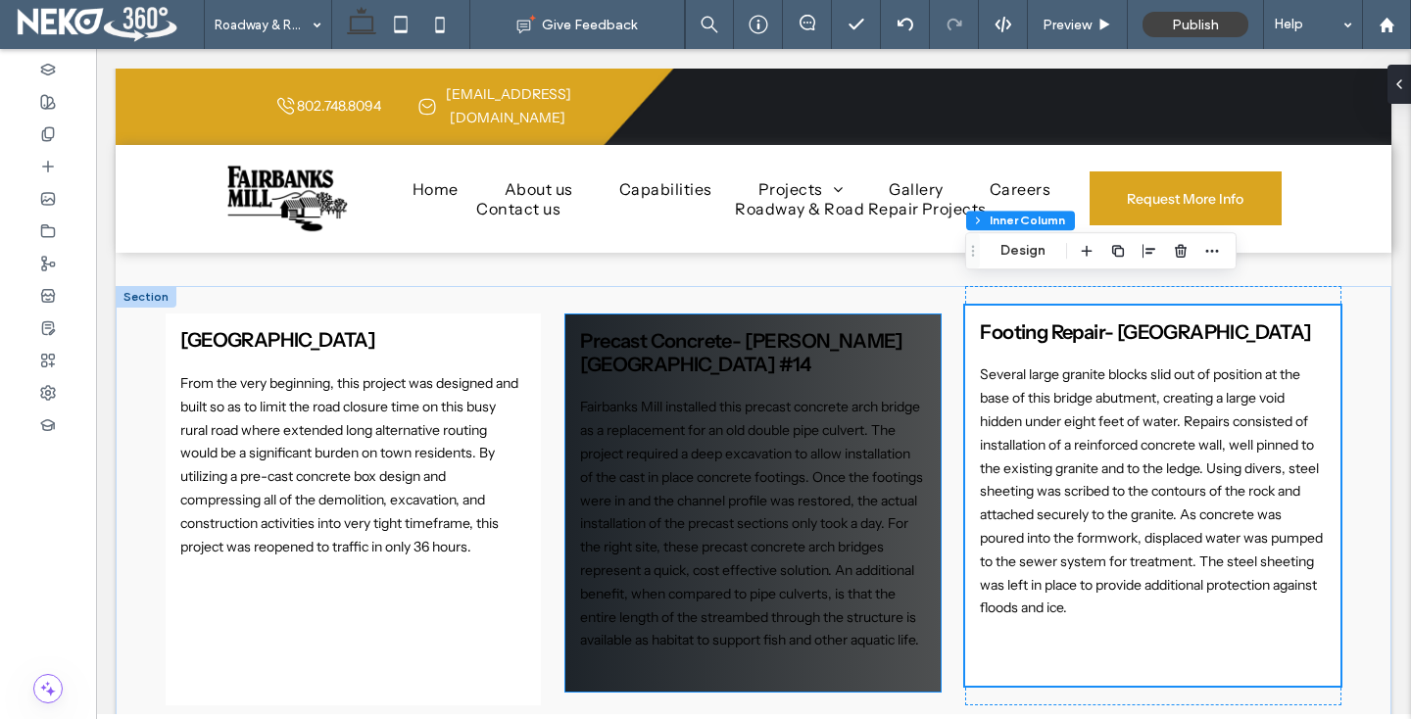
scroll to position [1270, 0]
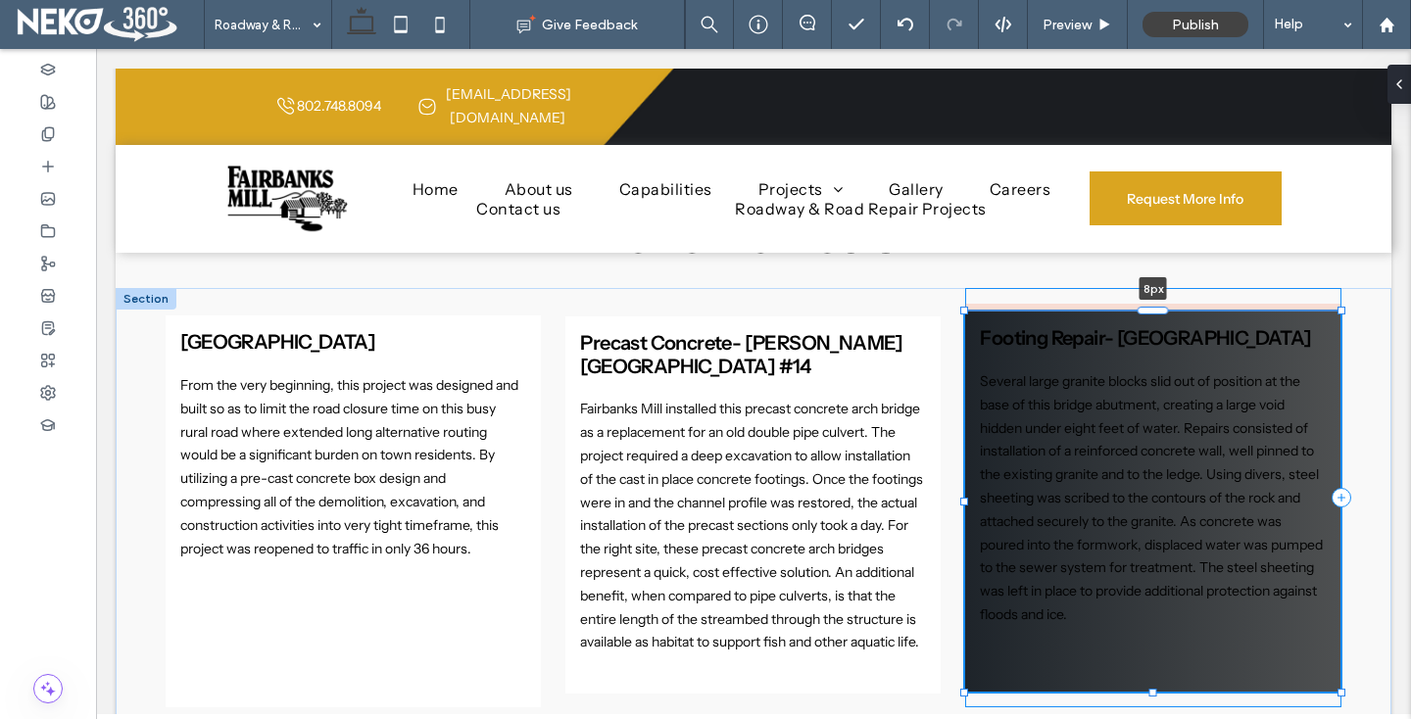
click at [1148, 290] on div "Box Culvert- [GEOGRAPHIC_DATA] Culvert From the very beginning, this project wa…" at bounding box center [754, 510] width 1176 height 445
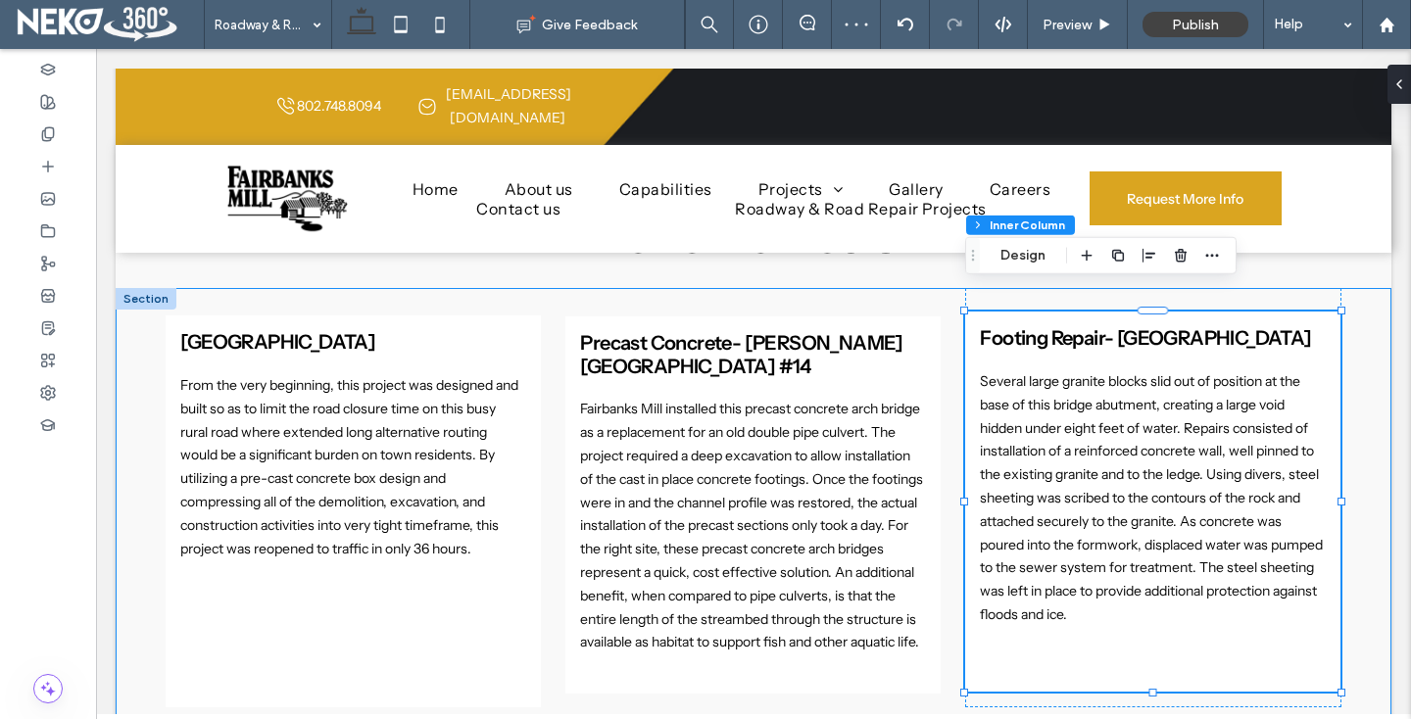
click at [957, 641] on div "Box Culvert- [GEOGRAPHIC_DATA] Culvert From the very beginning, this project wa…" at bounding box center [754, 510] width 1176 height 445
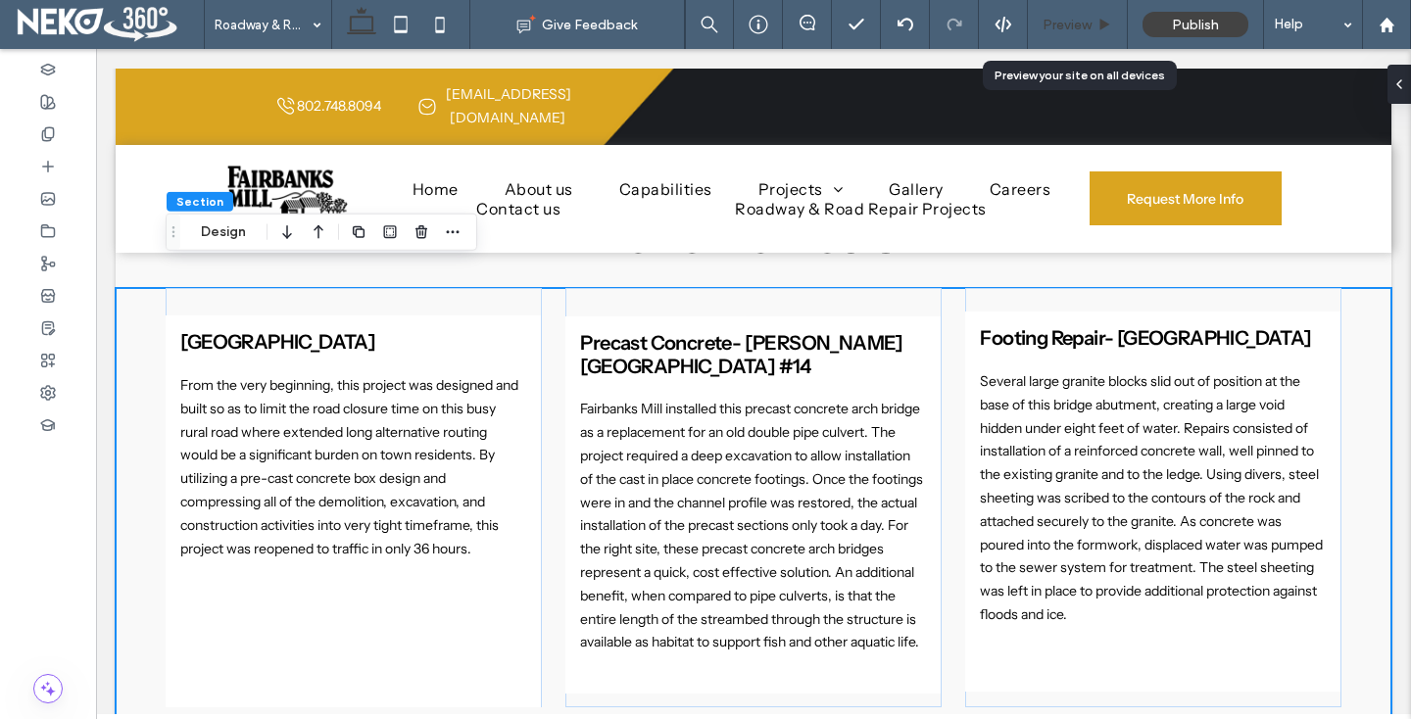
click span "Preview"
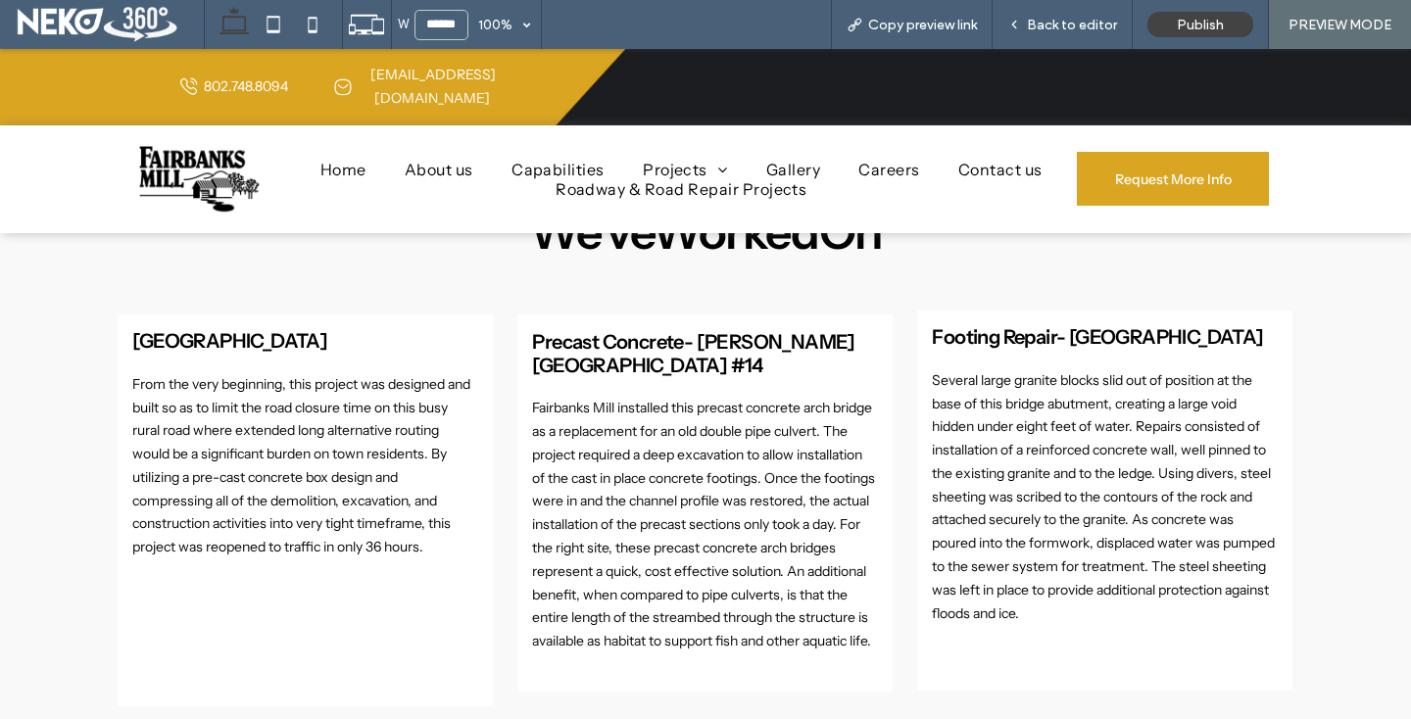
scroll to position [1225, 0]
